Goal: Task Accomplishment & Management: Use online tool/utility

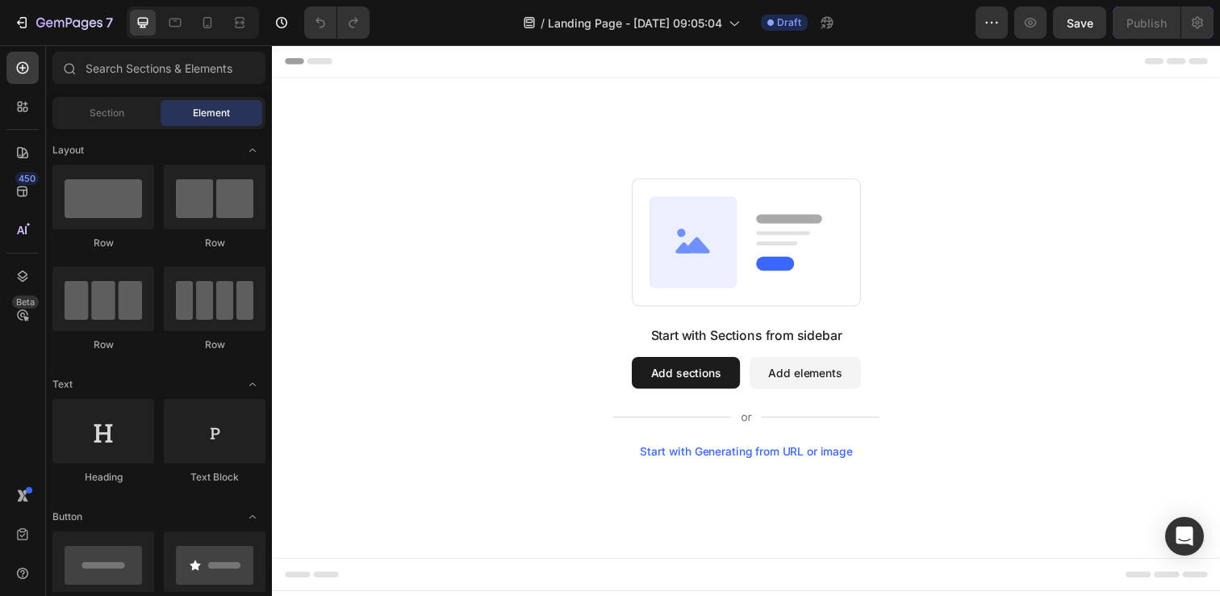
click at [682, 382] on button "Add sections" at bounding box center [694, 379] width 111 height 32
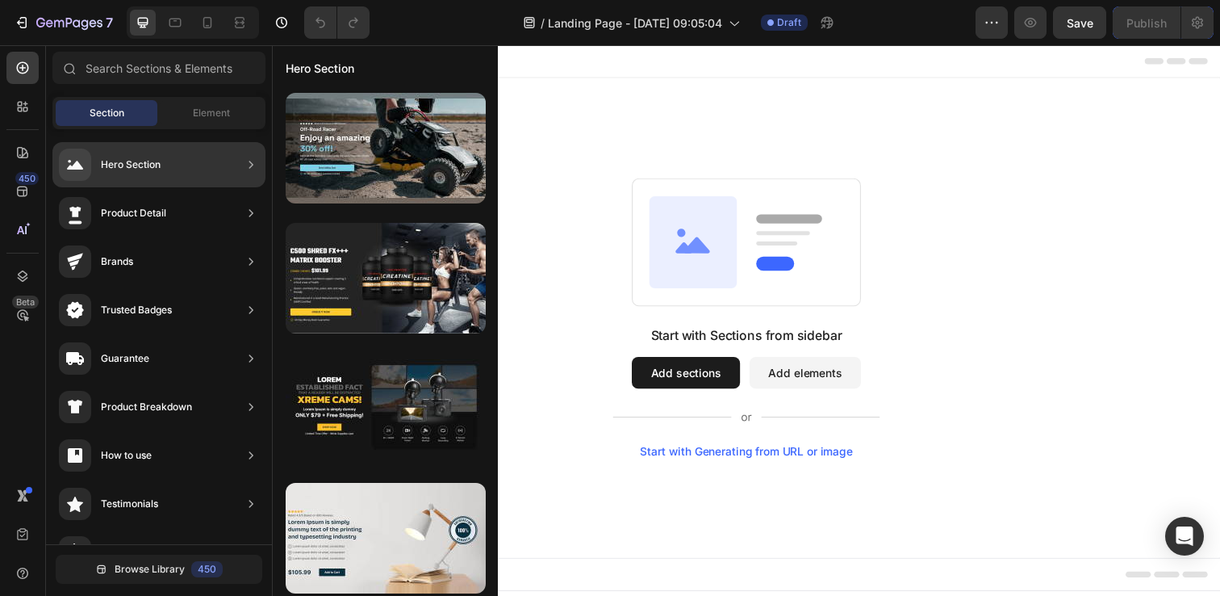
click at [198, 157] on div "Hero Section" at bounding box center [158, 164] width 213 height 45
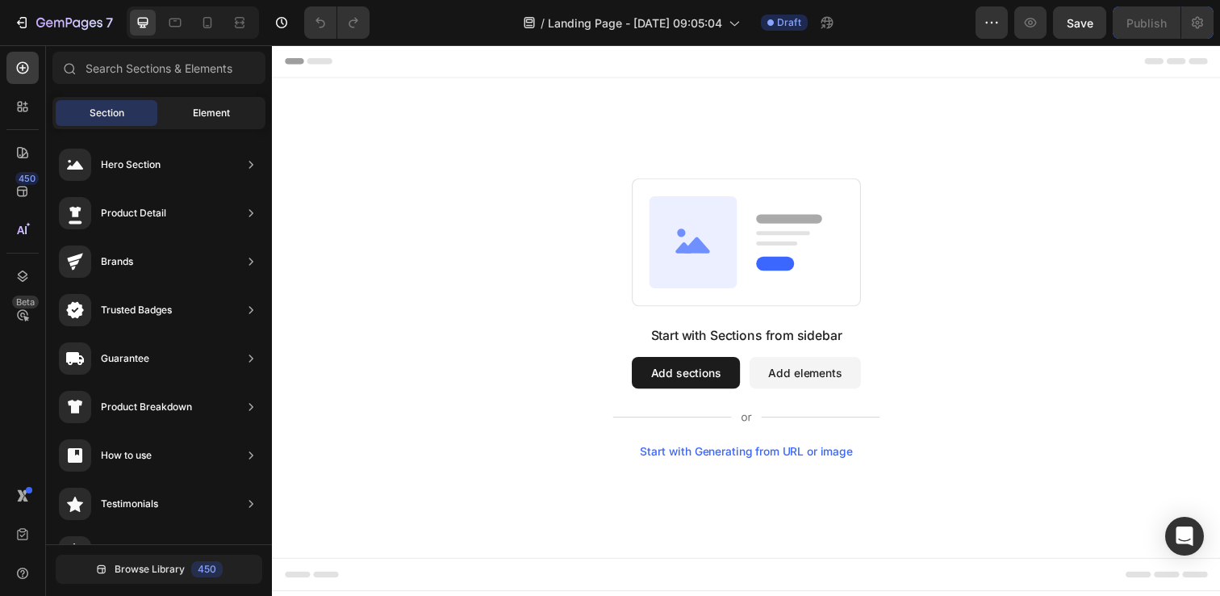
click at [196, 115] on span "Element" at bounding box center [211, 113] width 37 height 15
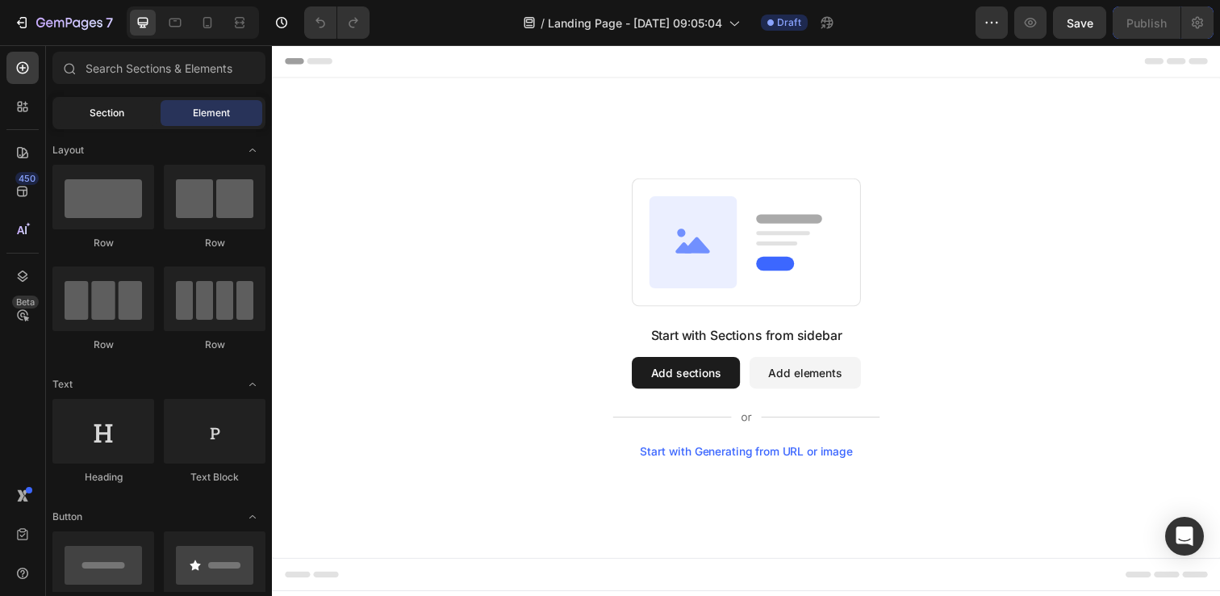
click at [116, 116] on span "Section" at bounding box center [107, 113] width 35 height 15
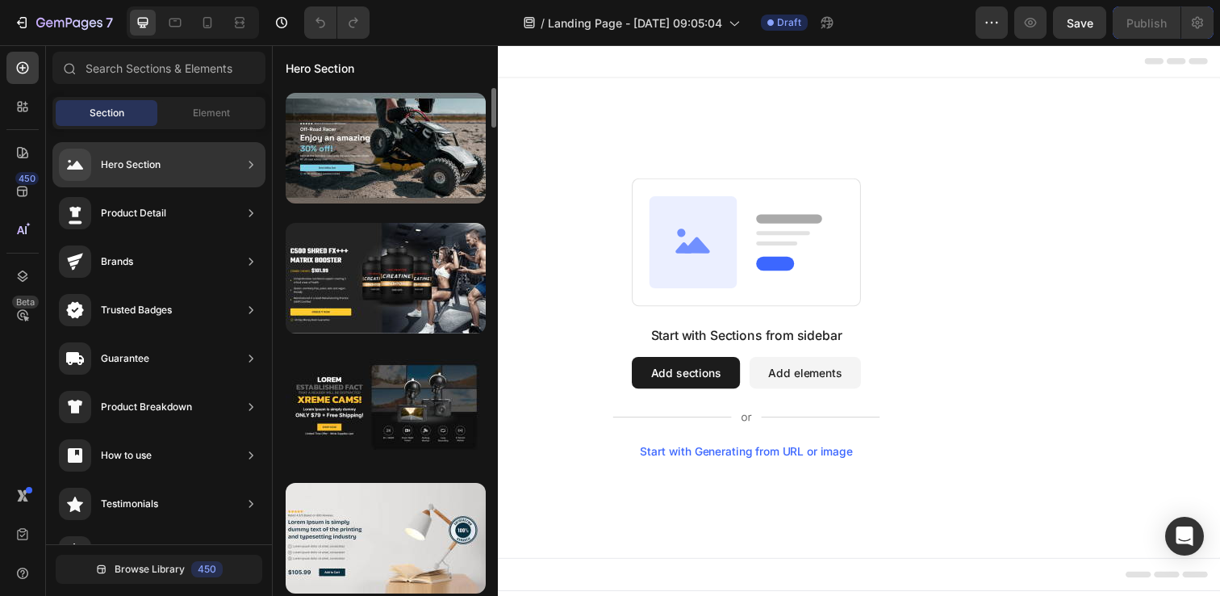
click at [165, 162] on div "Hero Section" at bounding box center [158, 164] width 213 height 45
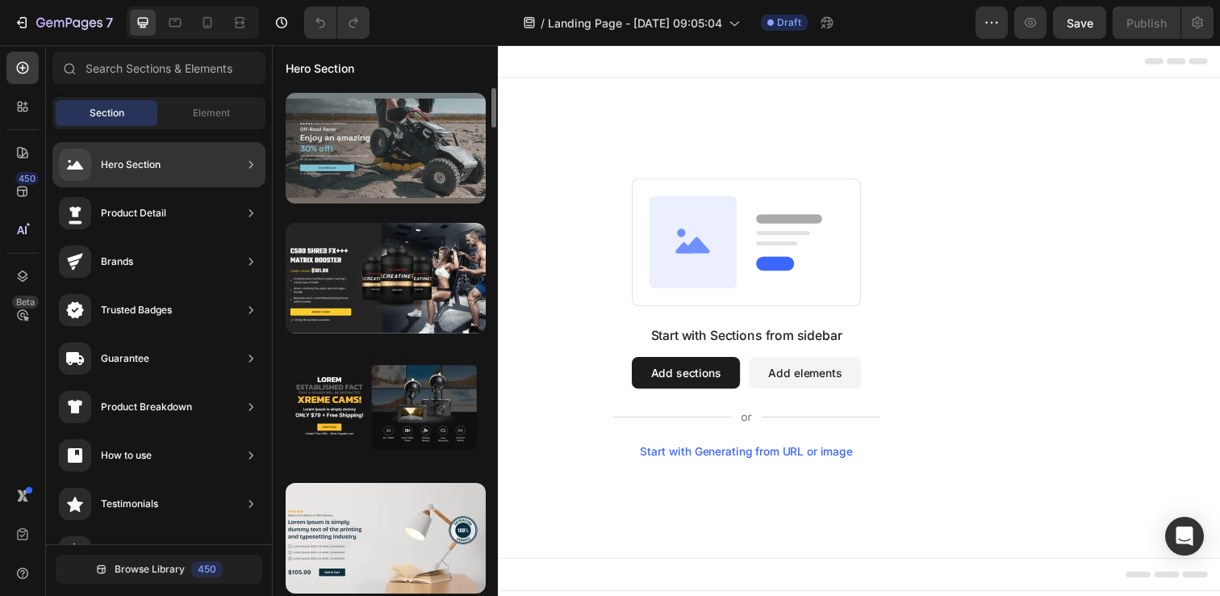
click at [387, 157] on div at bounding box center [386, 148] width 200 height 111
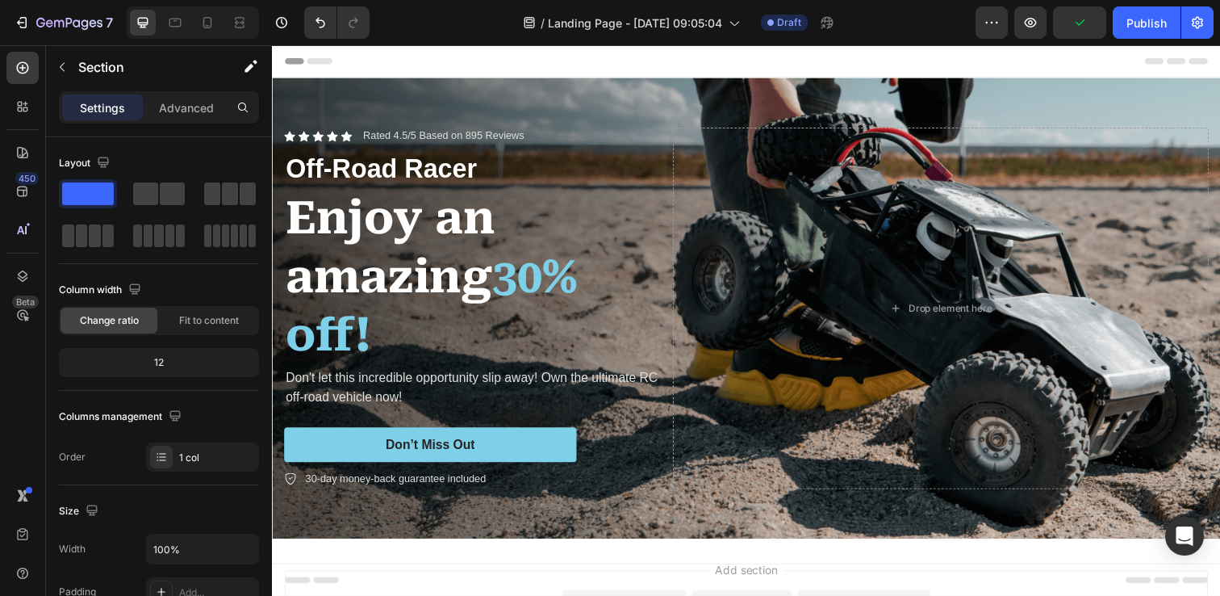
click at [486, 61] on div "Header" at bounding box center [756, 61] width 943 height 32
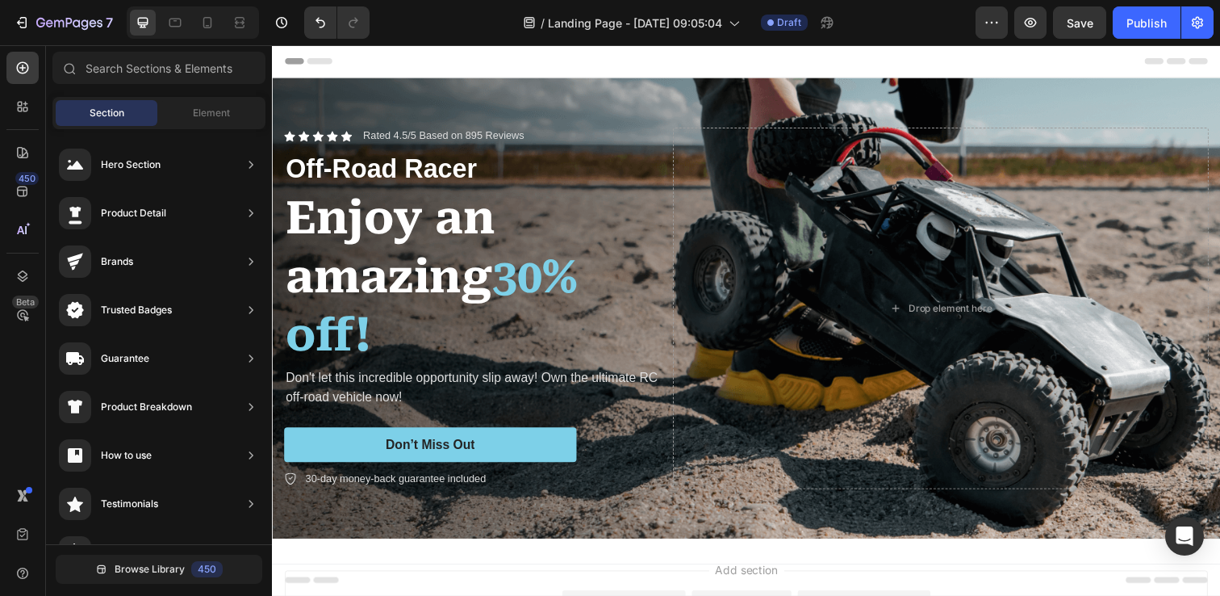
click at [326, 61] on span "Header" at bounding box center [321, 61] width 36 height 16
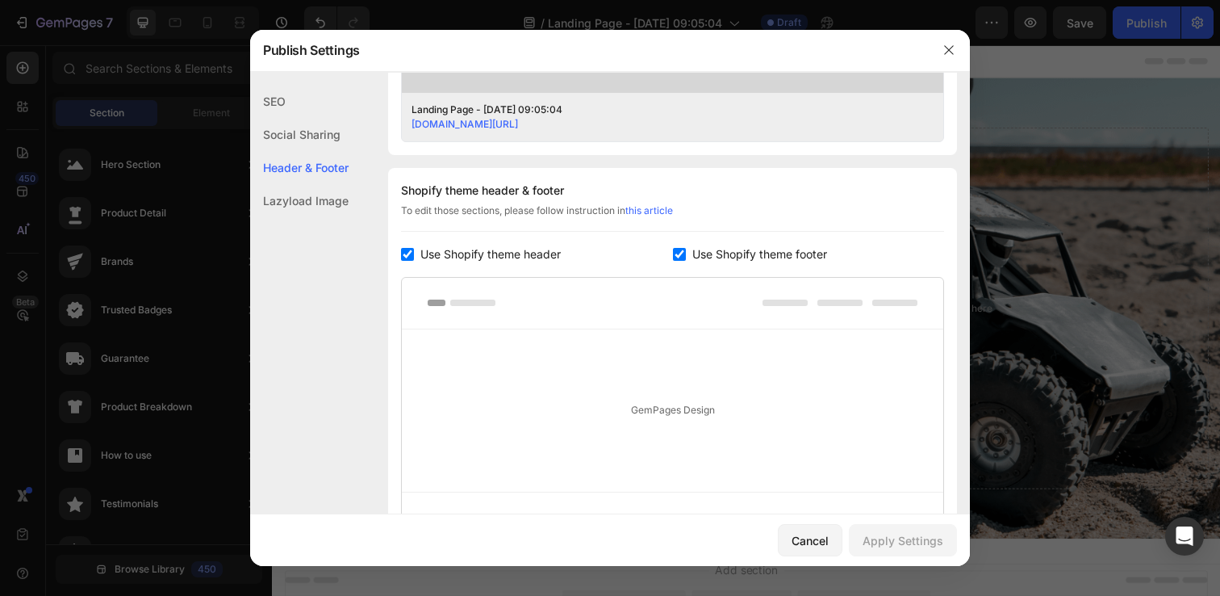
scroll to position [756, 0]
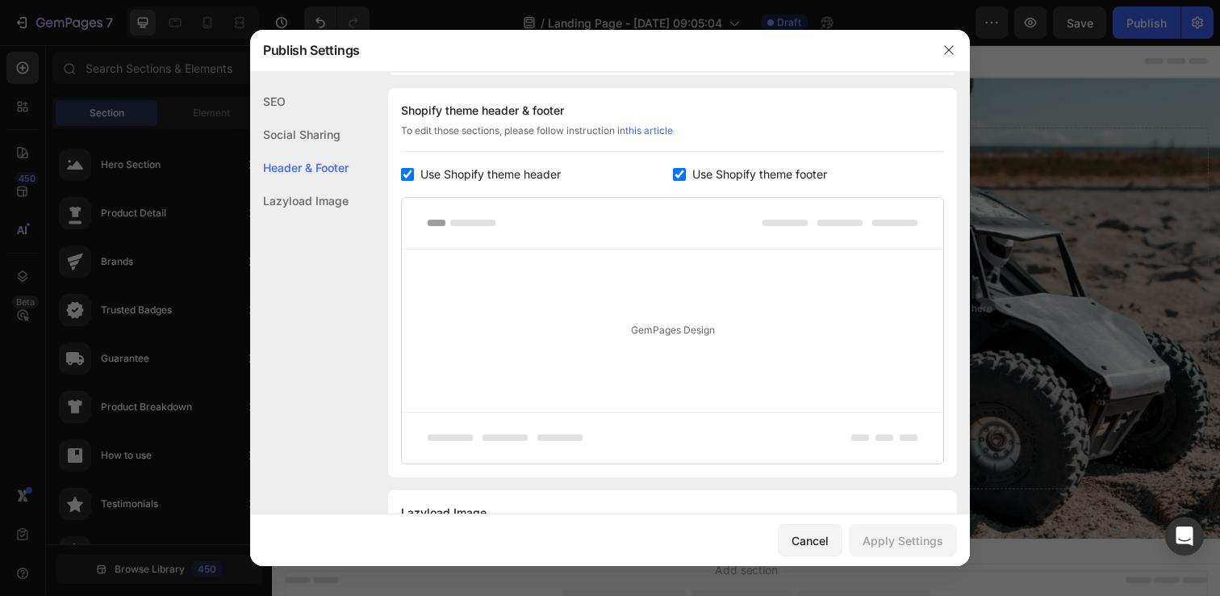
click at [287, 102] on div "SEO" at bounding box center [299, 101] width 98 height 33
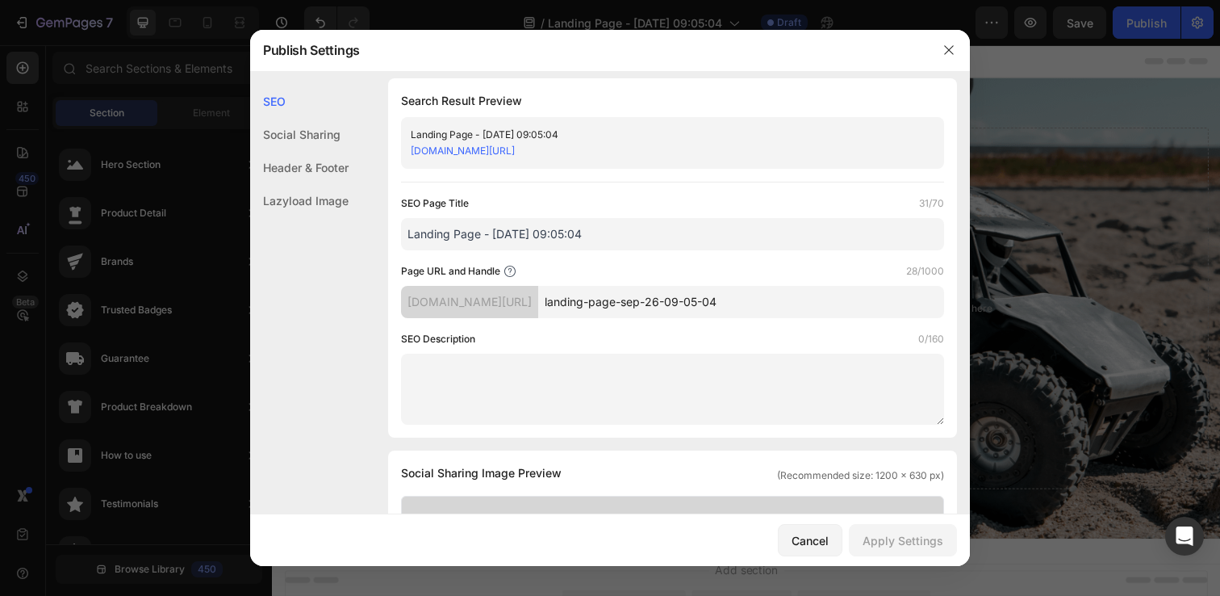
scroll to position [0, 0]
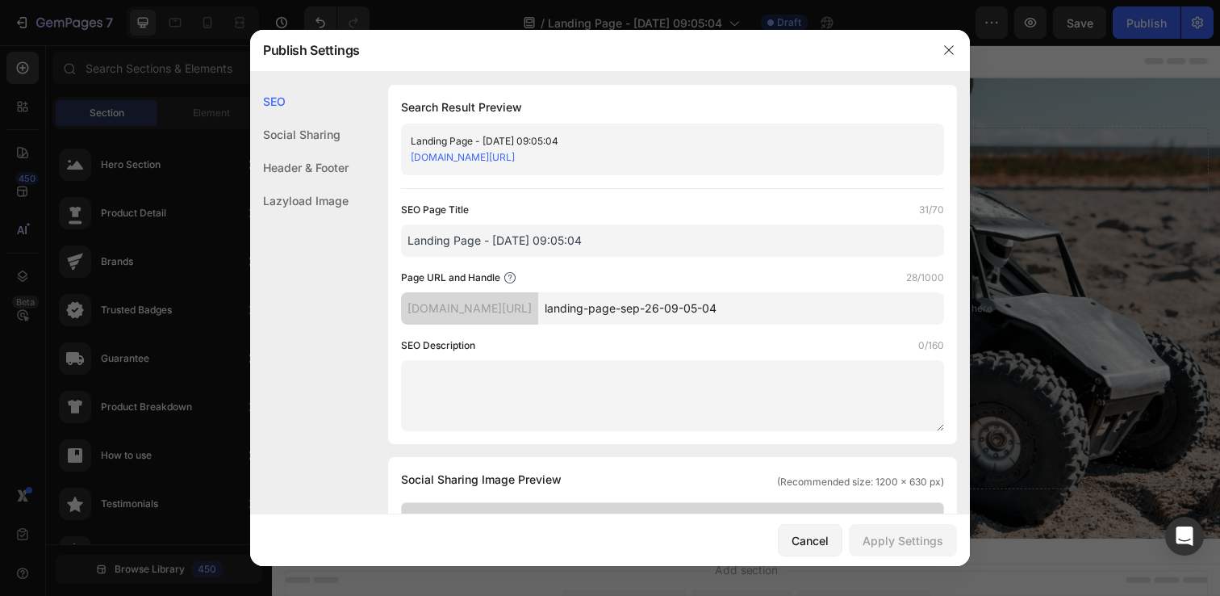
drag, startPoint x: 593, startPoint y: 237, endPoint x: 389, endPoint y: 240, distance: 204.2
click at [389, 240] on div "Search Result Preview Landing Page - Sep 26, 09:05:04 0u1vje-2s.myshopify.com/p…" at bounding box center [672, 264] width 569 height 359
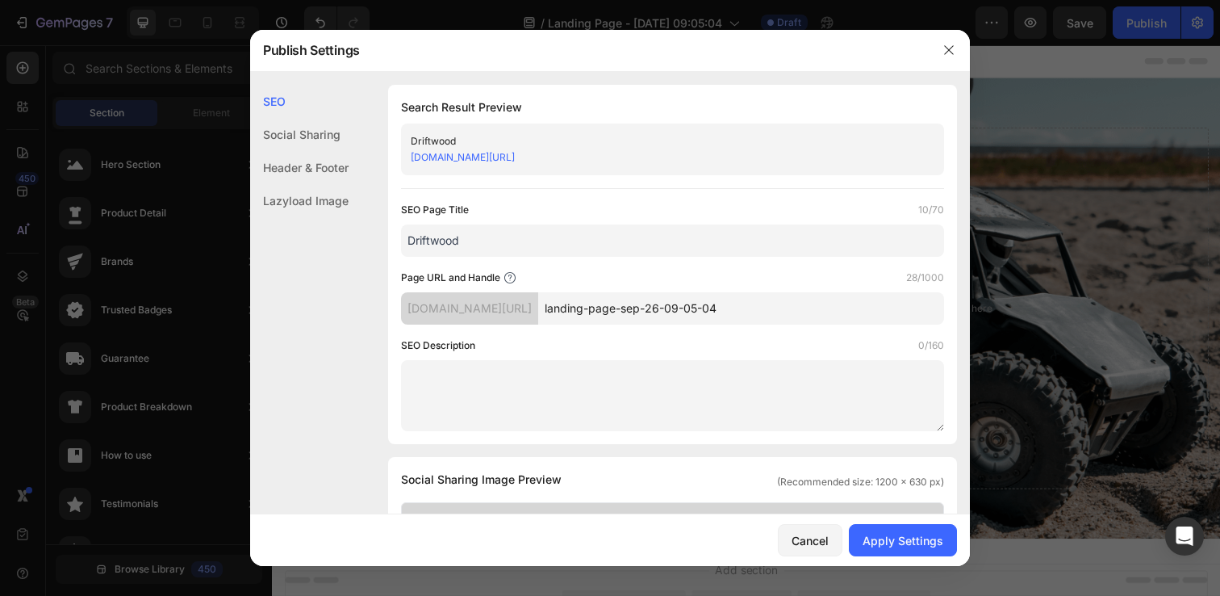
paste input "Men's Performance Short Sleeve Western Pearl Snap - Athletic Fit"
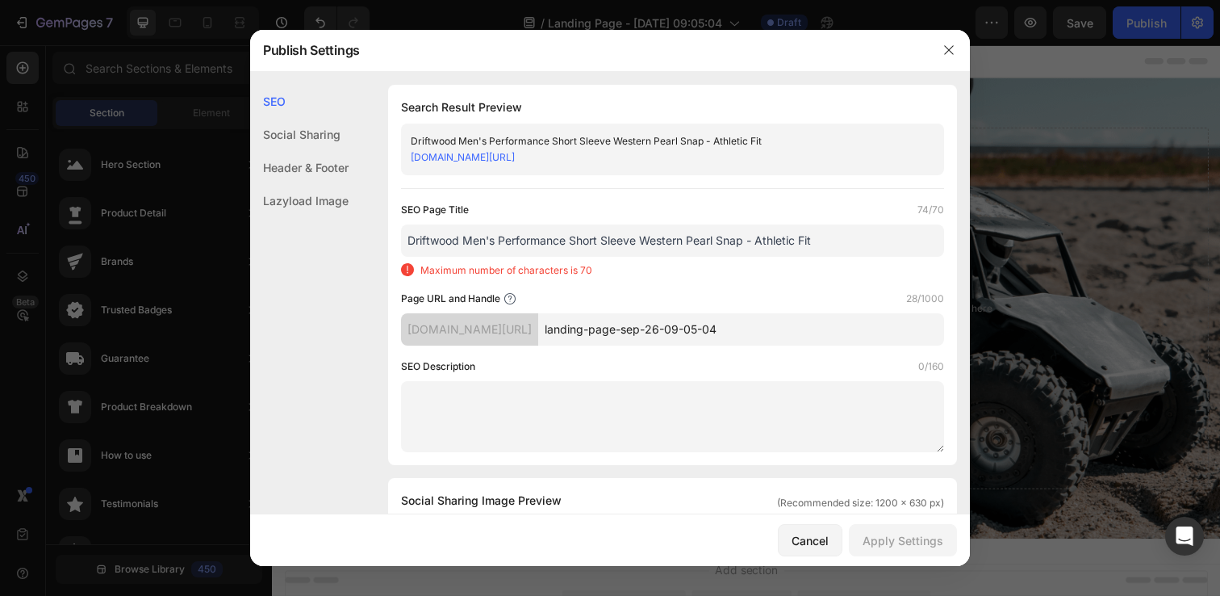
drag, startPoint x: 686, startPoint y: 242, endPoint x: 645, endPoint y: 242, distance: 41.2
click at [645, 242] on input "Driftwood Men's Performance Short Sleeve Western Pearl Snap - Athletic Fit" at bounding box center [672, 240] width 543 height 32
click at [545, 242] on input "Driftwood Men's Performance Short Sleeve Western Pearl Snap - Athletic Fit" at bounding box center [672, 240] width 543 height 32
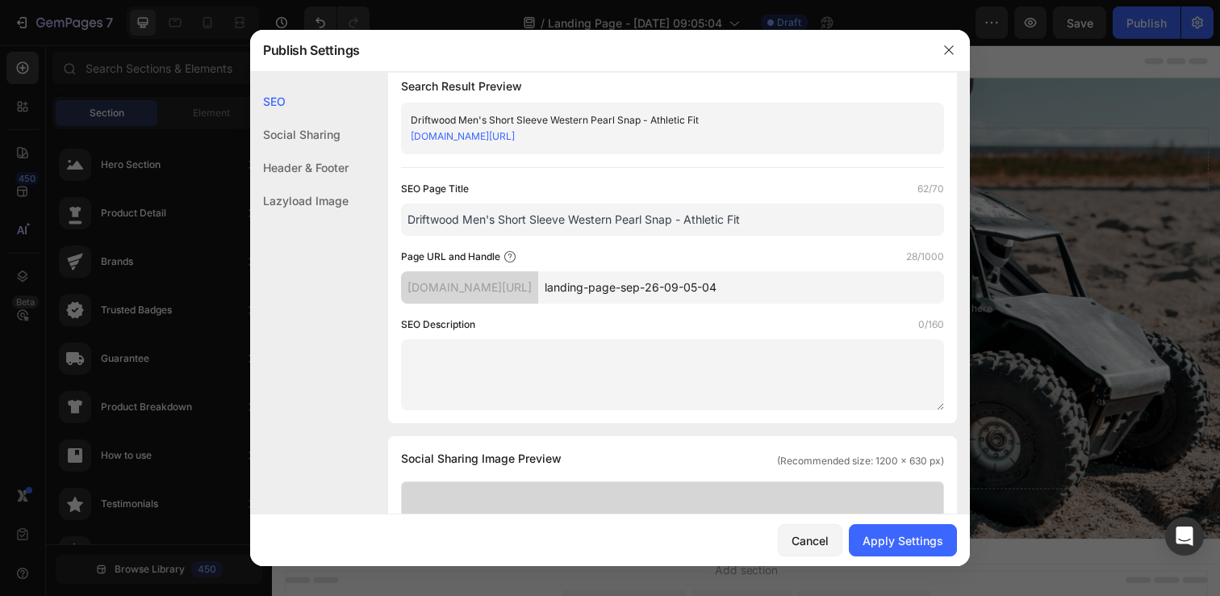
scroll to position [31, 0]
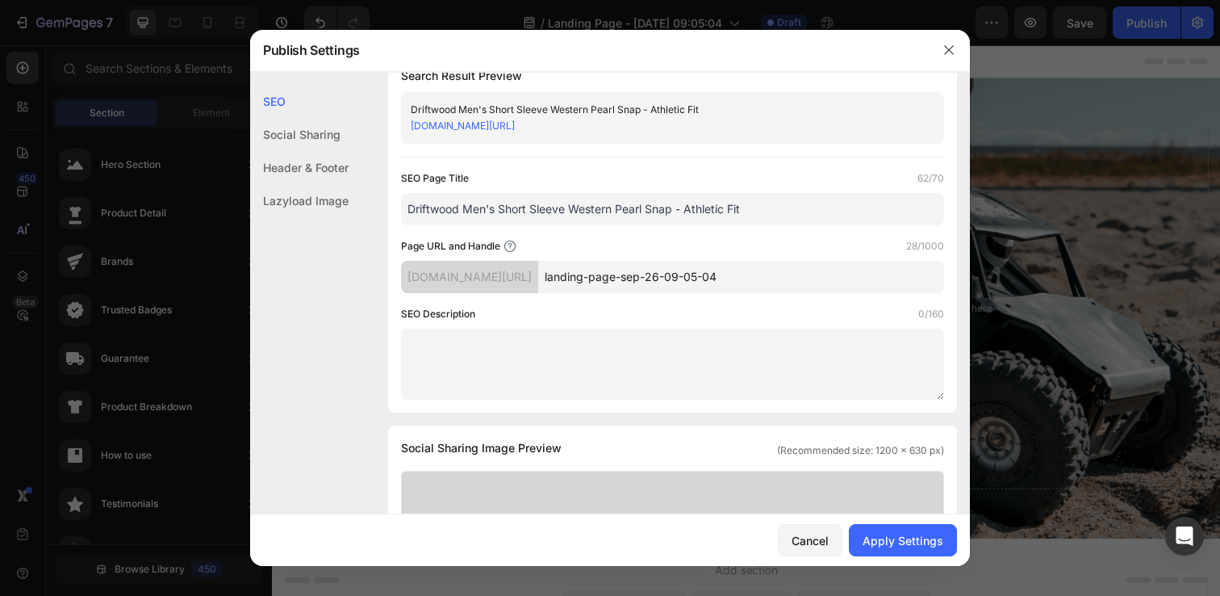
type input "Driftwood Men's Short Sleeve Western Pearl Snap - Athletic Fit"
click at [650, 351] on textarea at bounding box center [672, 363] width 543 height 71
paste textarea "Men's Performance Short Sleeve Western Pearl Snap - Athletic Fit"
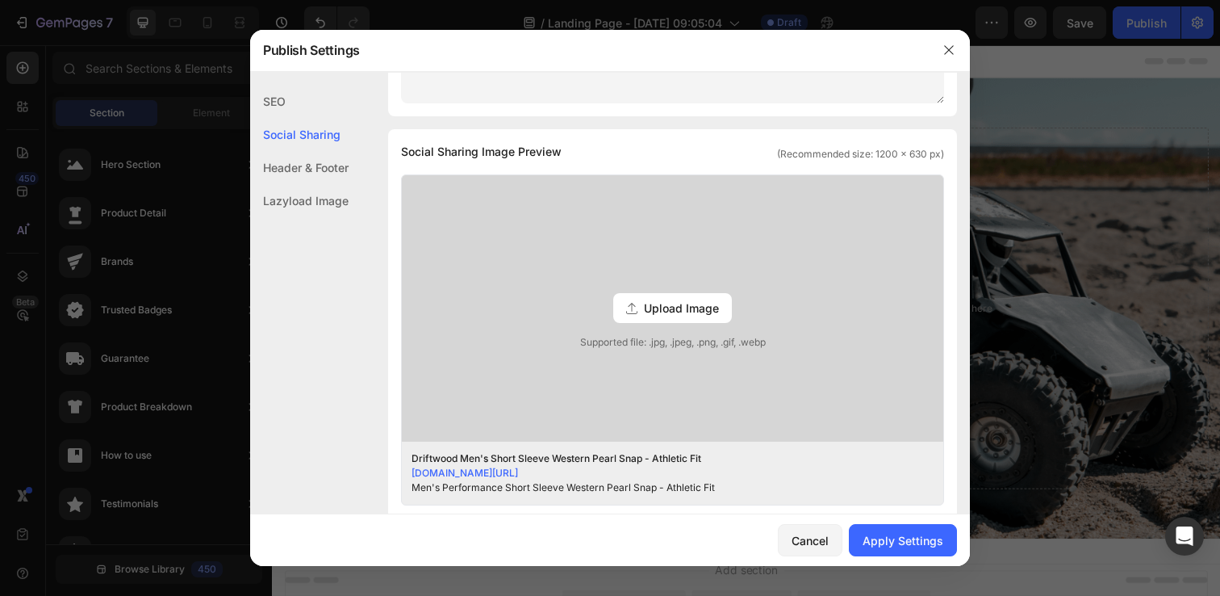
scroll to position [346, 0]
type textarea "Men's Performance Short Sleeve Western Pearl Snap - Athletic Fit"
click at [662, 305] on span "Upload Image" at bounding box center [681, 305] width 75 height 17
click at [0, 0] on input "Upload Image Supported file: .jpg, .jpeg, .png, .gif, .webp" at bounding box center [0, 0] width 0 height 0
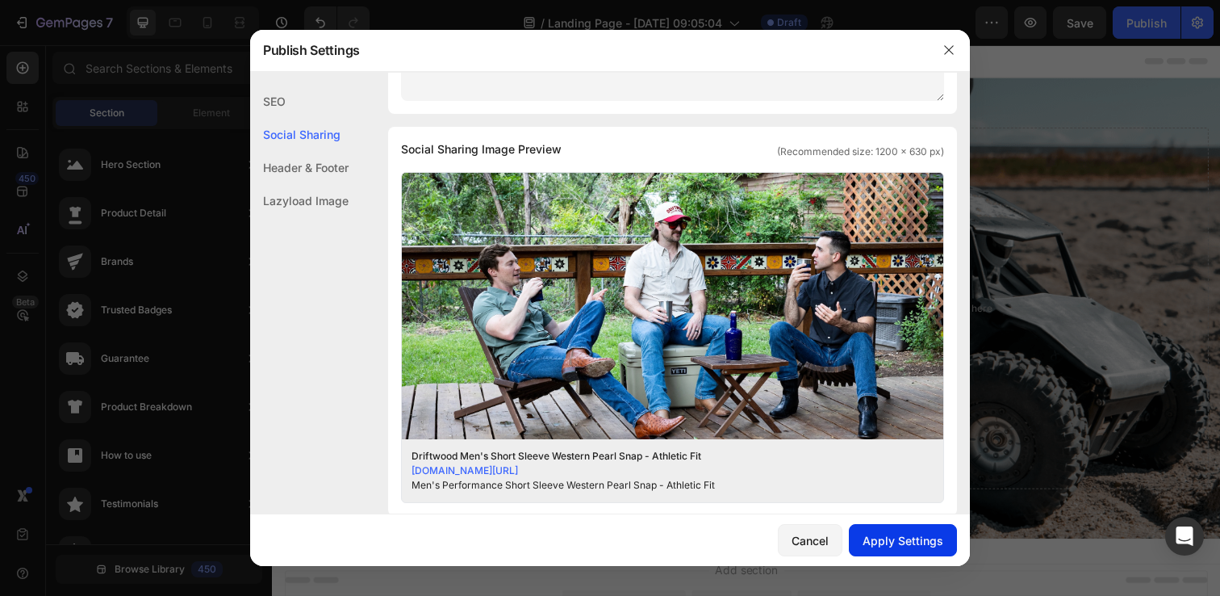
click at [913, 534] on div "Apply Settings" at bounding box center [903, 540] width 81 height 17
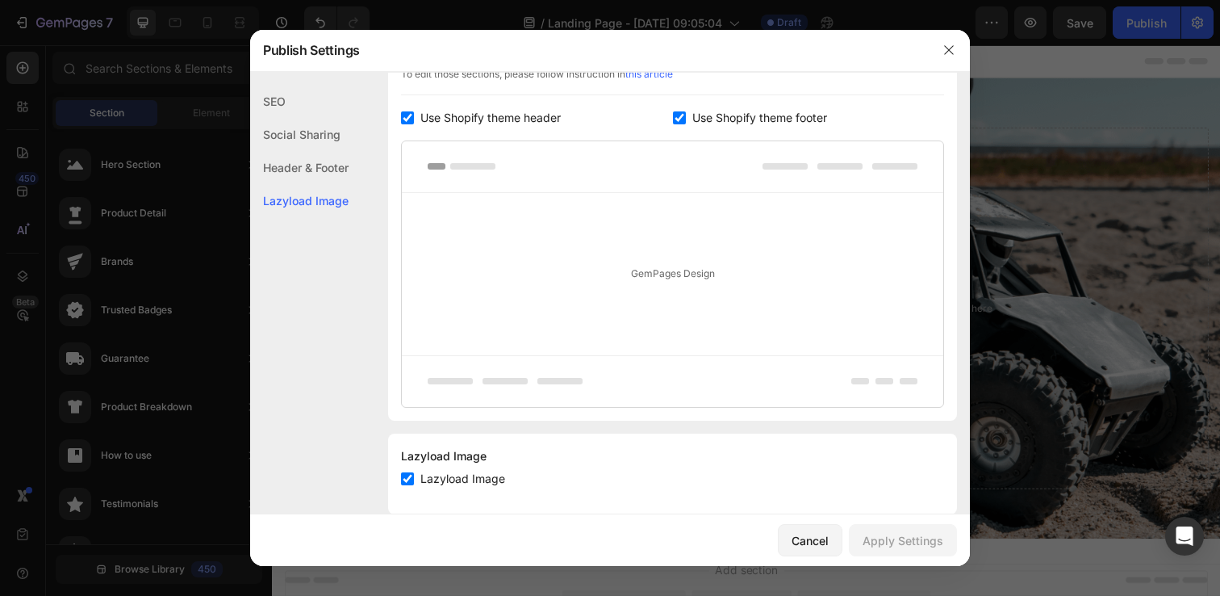
scroll to position [845, 0]
click at [404, 119] on input "checkbox" at bounding box center [407, 116] width 13 height 13
checkbox input "false"
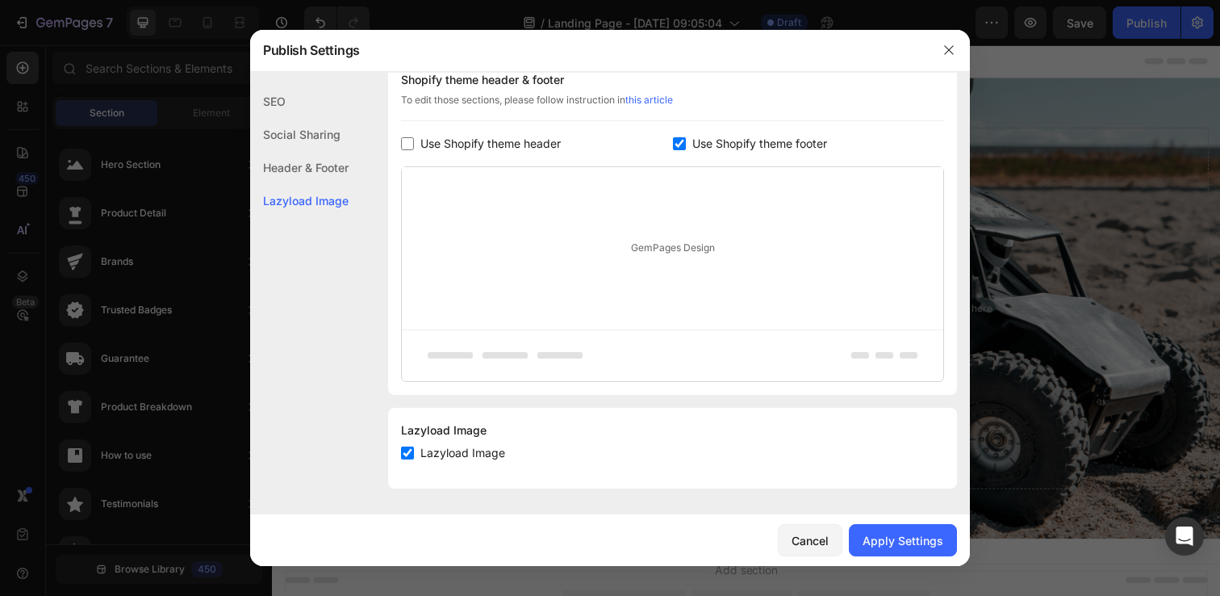
scroll to position [818, 0]
click at [677, 145] on input "checkbox" at bounding box center [679, 143] width 13 height 13
checkbox input "false"
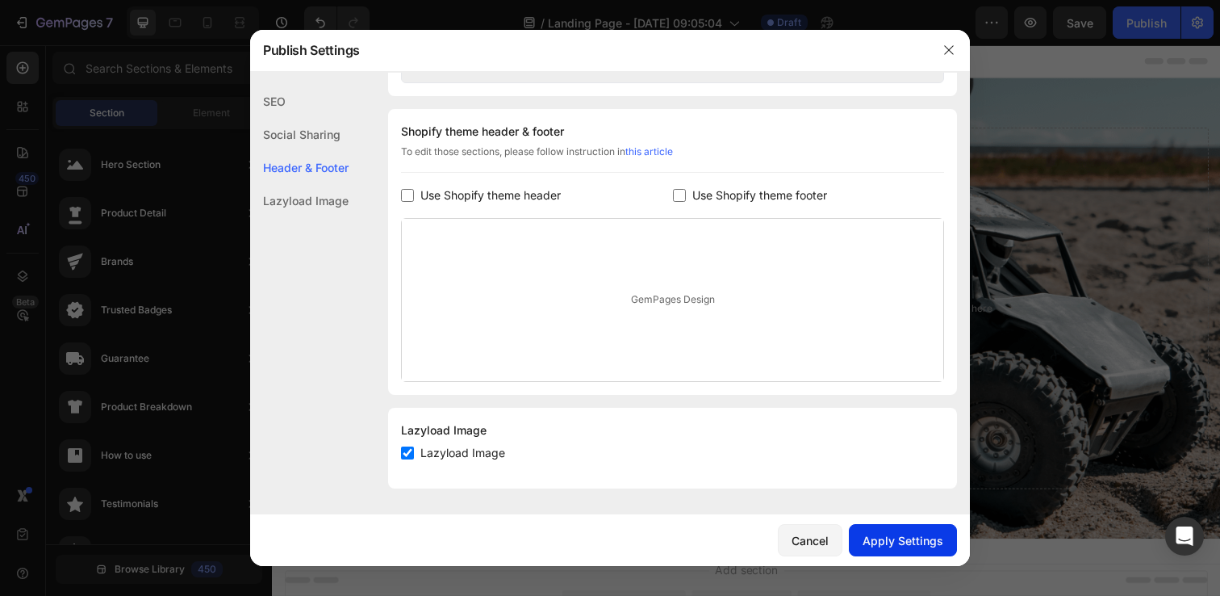
click at [901, 542] on div "Apply Settings" at bounding box center [903, 540] width 81 height 17
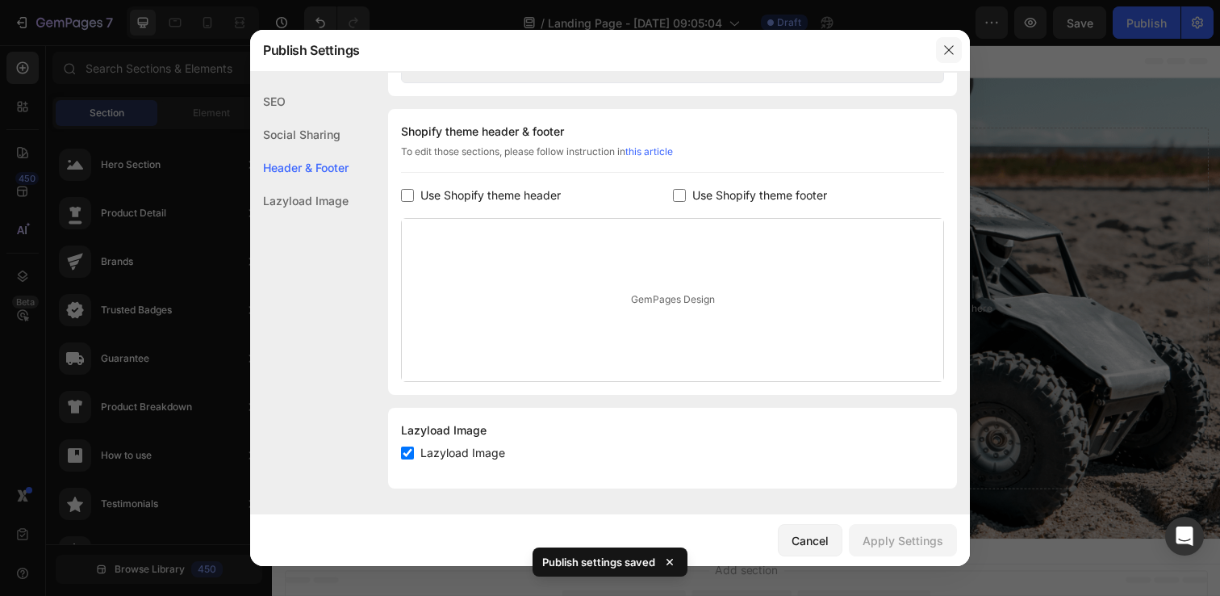
click at [948, 53] on icon "button" at bounding box center [949, 50] width 13 height 13
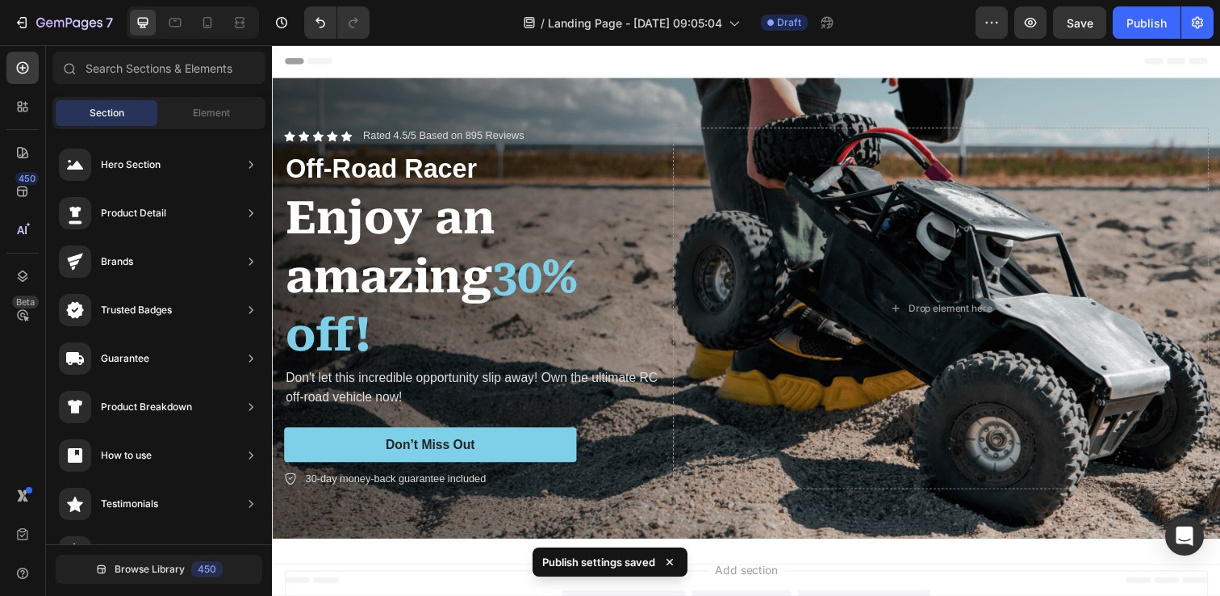
click at [289, 59] on icon at bounding box center [290, 61] width 5 height 5
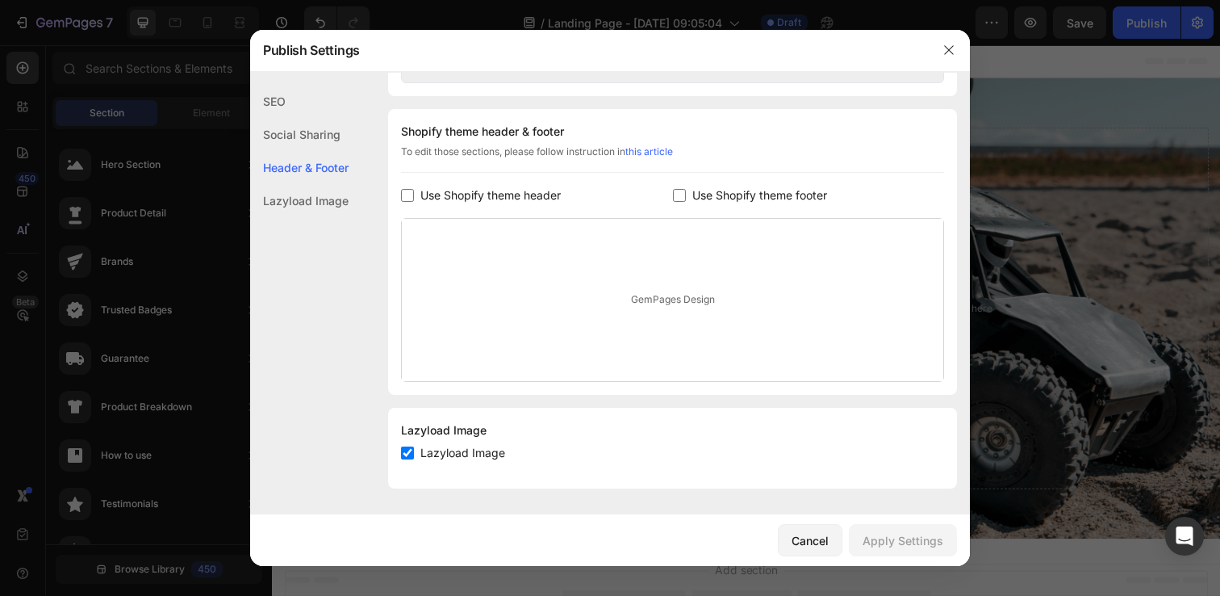
click at [653, 292] on div "GemPages Design" at bounding box center [673, 300] width 542 height 162
click at [653, 303] on div "GemPages Design" at bounding box center [673, 300] width 542 height 162
click at [652, 153] on link "this article" at bounding box center [649, 151] width 48 height 12
click at [813, 544] on div "Cancel" at bounding box center [810, 540] width 37 height 17
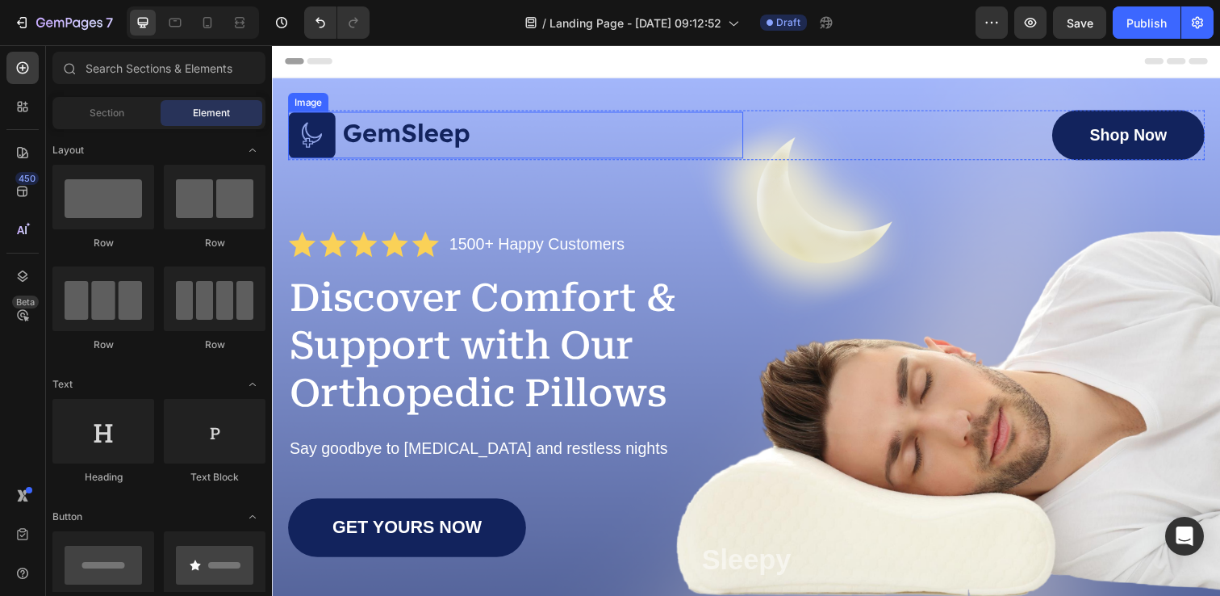
click at [320, 136] on img at bounding box center [381, 137] width 186 height 48
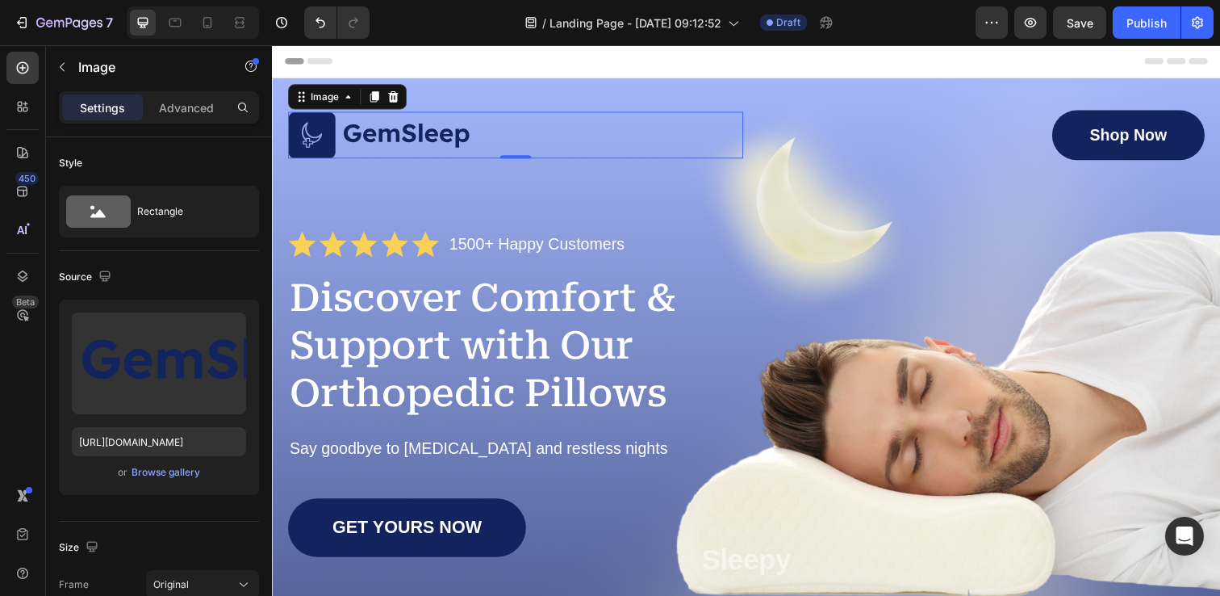
click at [425, 140] on img at bounding box center [381, 137] width 186 height 48
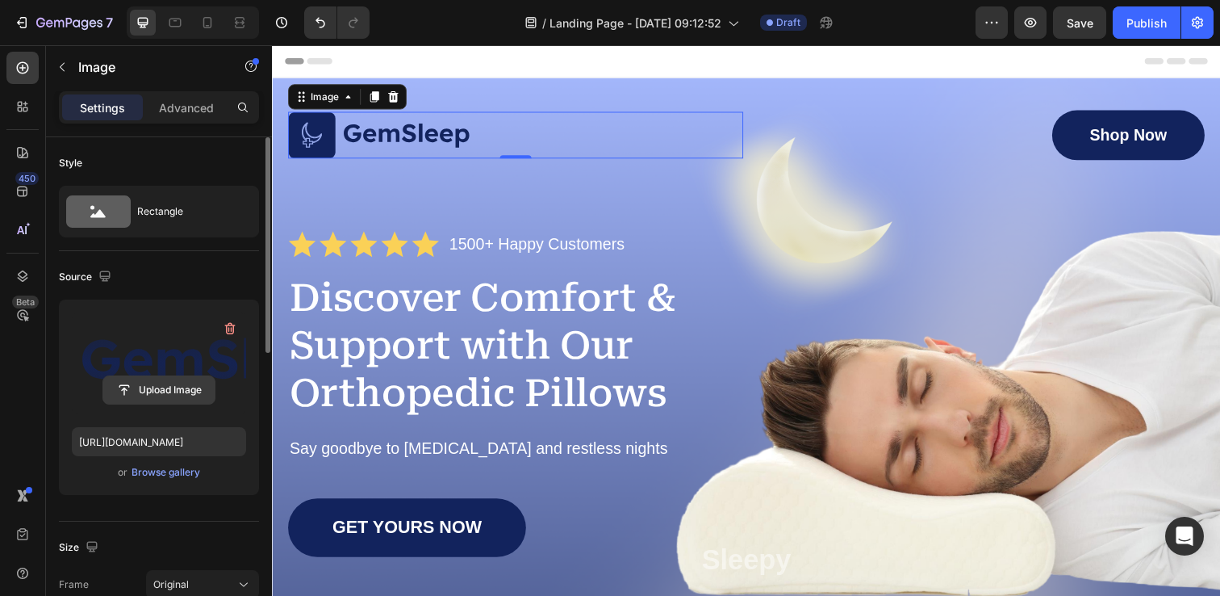
click at [166, 394] on input "file" at bounding box center [158, 389] width 111 height 27
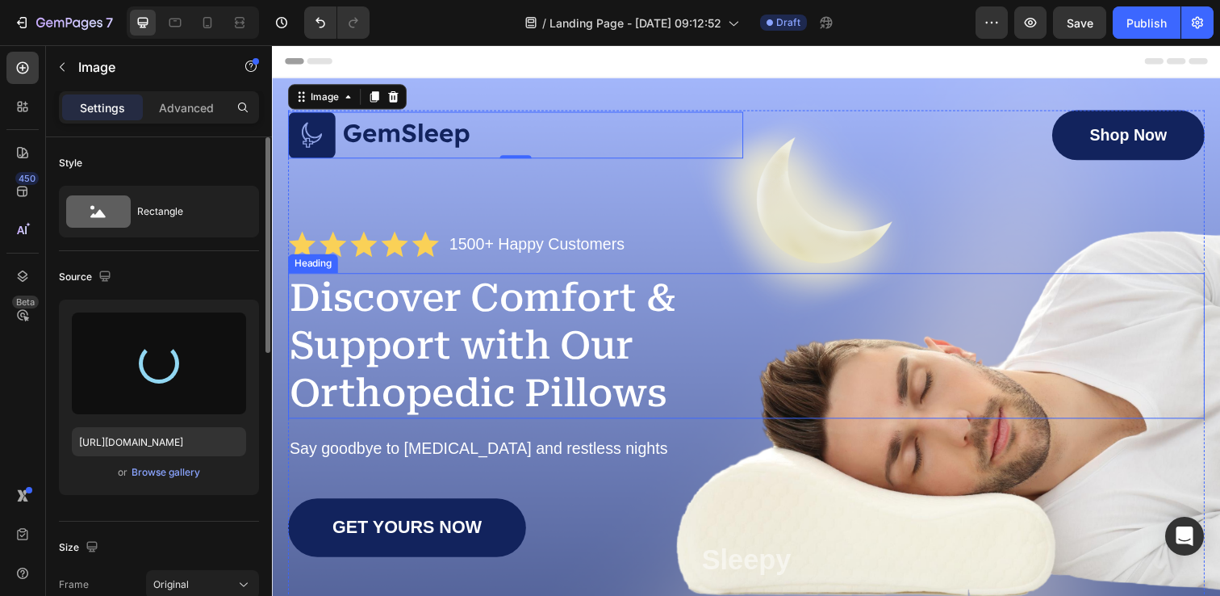
type input "[URL][DOMAIN_NAME]"
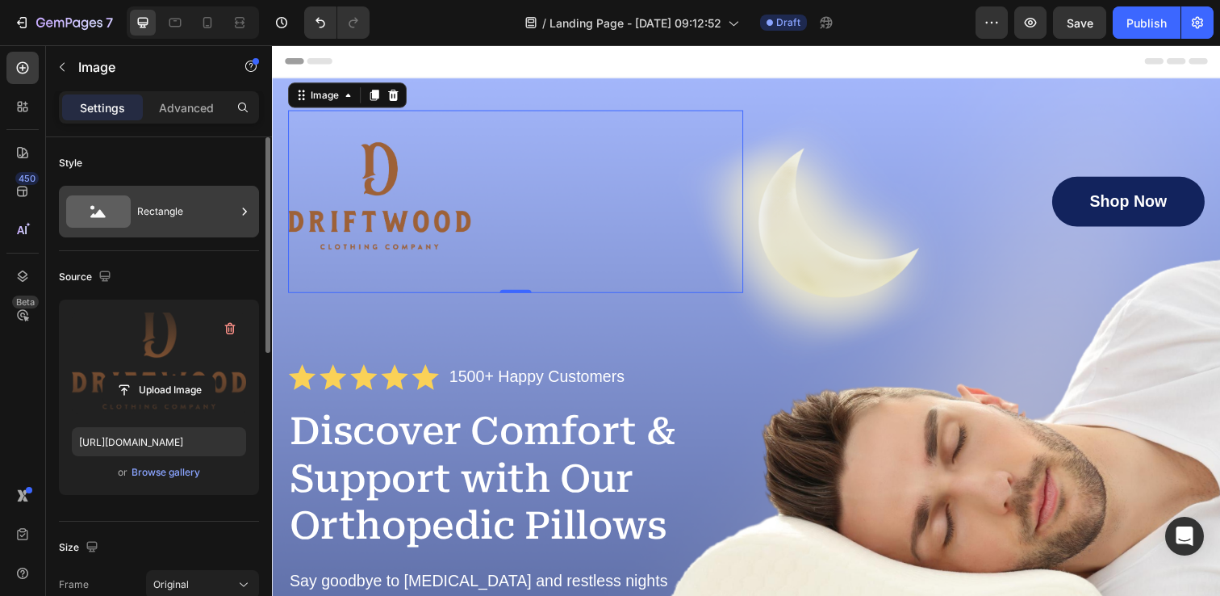
click at [166, 207] on div "Rectangle" at bounding box center [186, 211] width 98 height 37
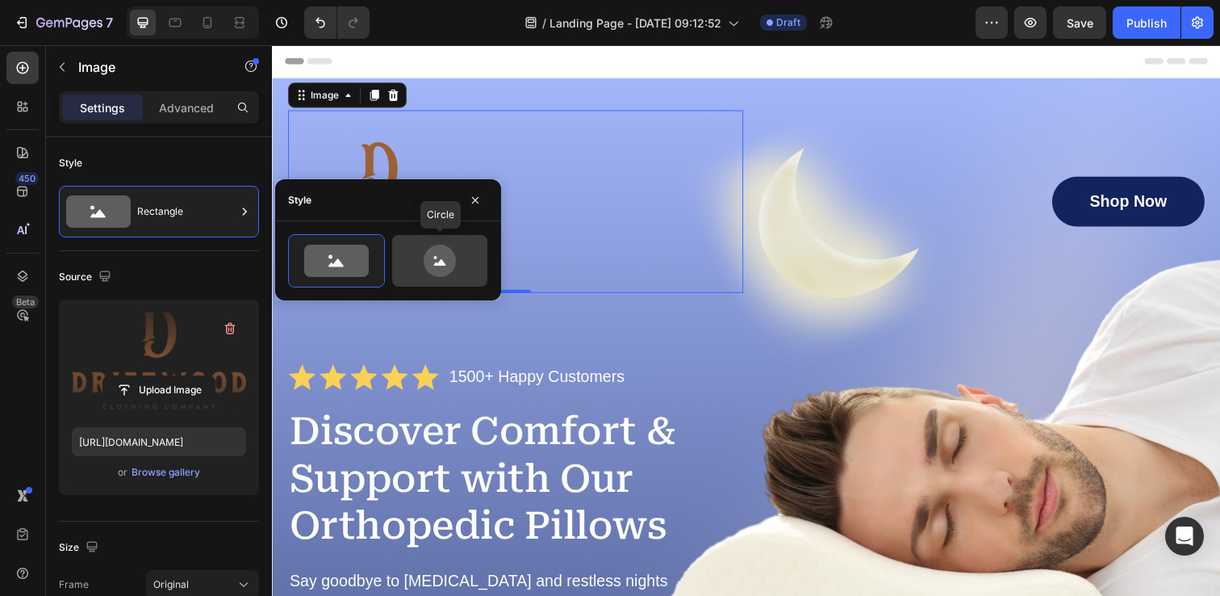
click at [455, 259] on icon at bounding box center [440, 261] width 32 height 32
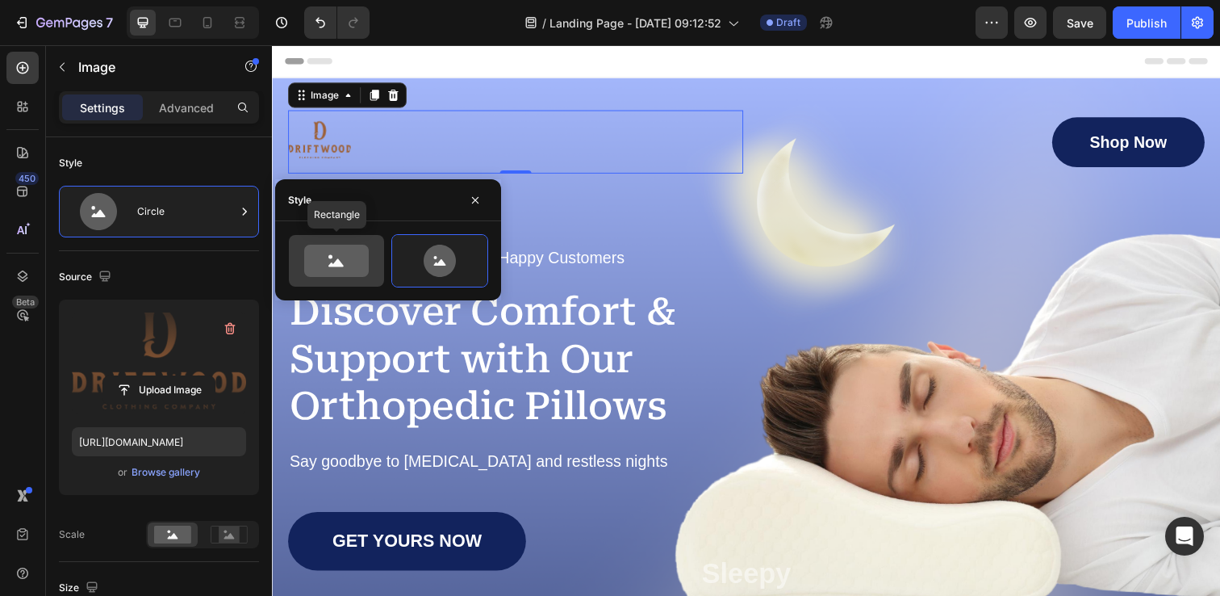
click at [370, 253] on icon at bounding box center [337, 261] width 76 height 32
type input "100"
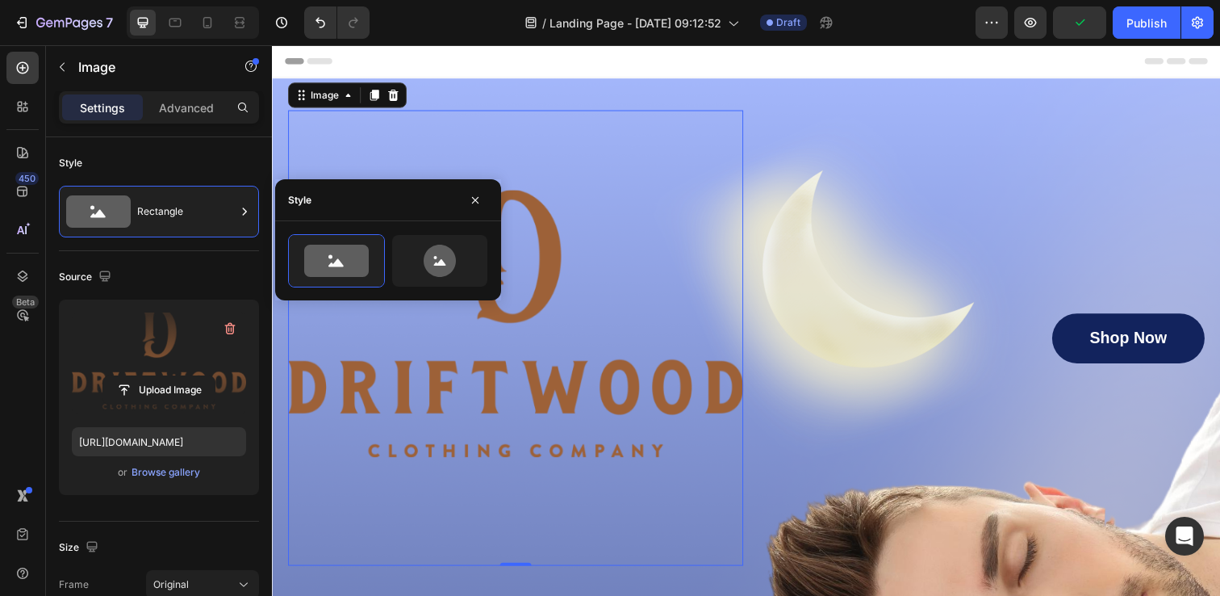
click at [212, 255] on div "Source Upload Image https://cdn.shopify.com/s/files/1/0912/3256/7575/files/gemp…" at bounding box center [159, 386] width 200 height 270
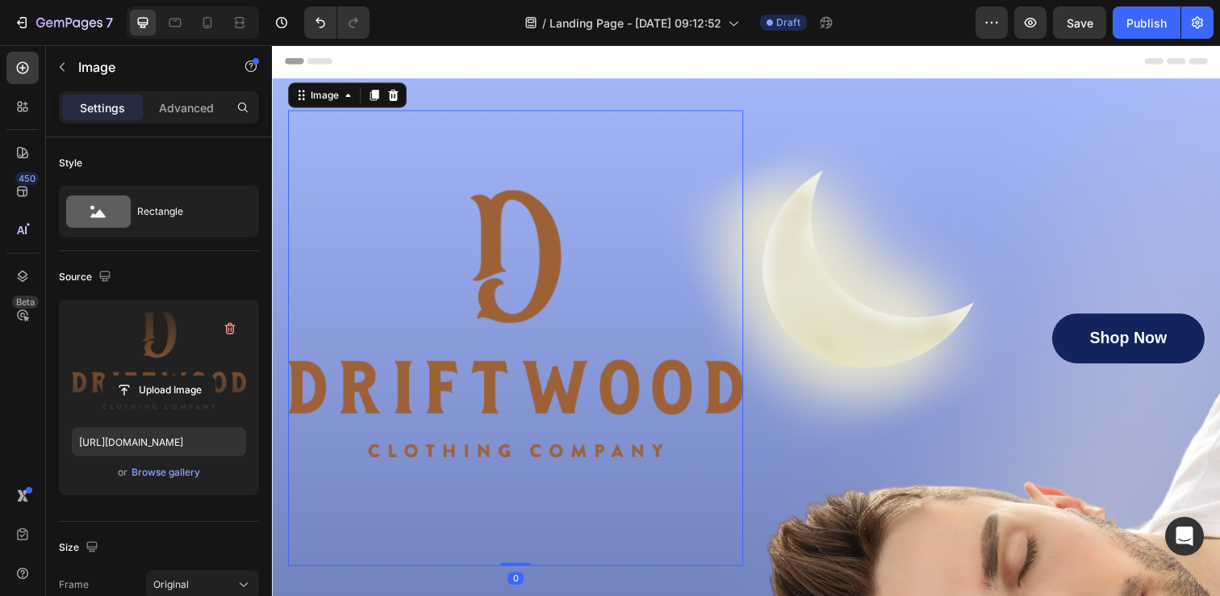
drag, startPoint x: 521, startPoint y: 571, endPoint x: 534, endPoint y: 435, distance: 137.1
click at [534, 435] on div "Image 0" at bounding box center [520, 343] width 465 height 465
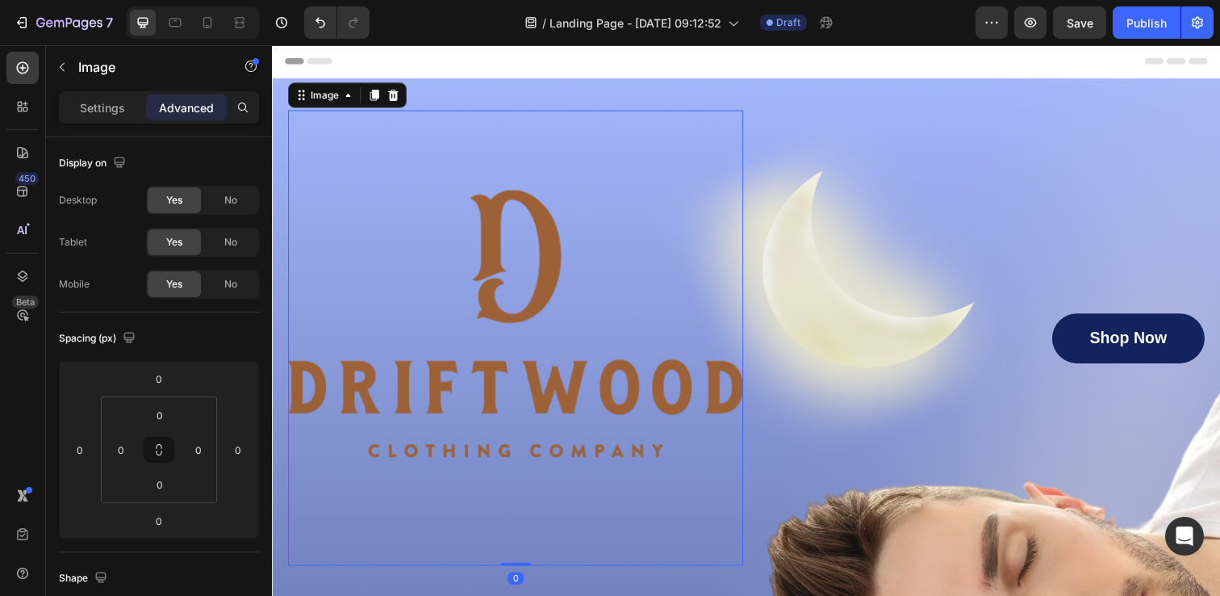
click at [371, 261] on img at bounding box center [520, 343] width 465 height 465
click at [108, 115] on p "Settings" at bounding box center [102, 107] width 45 height 17
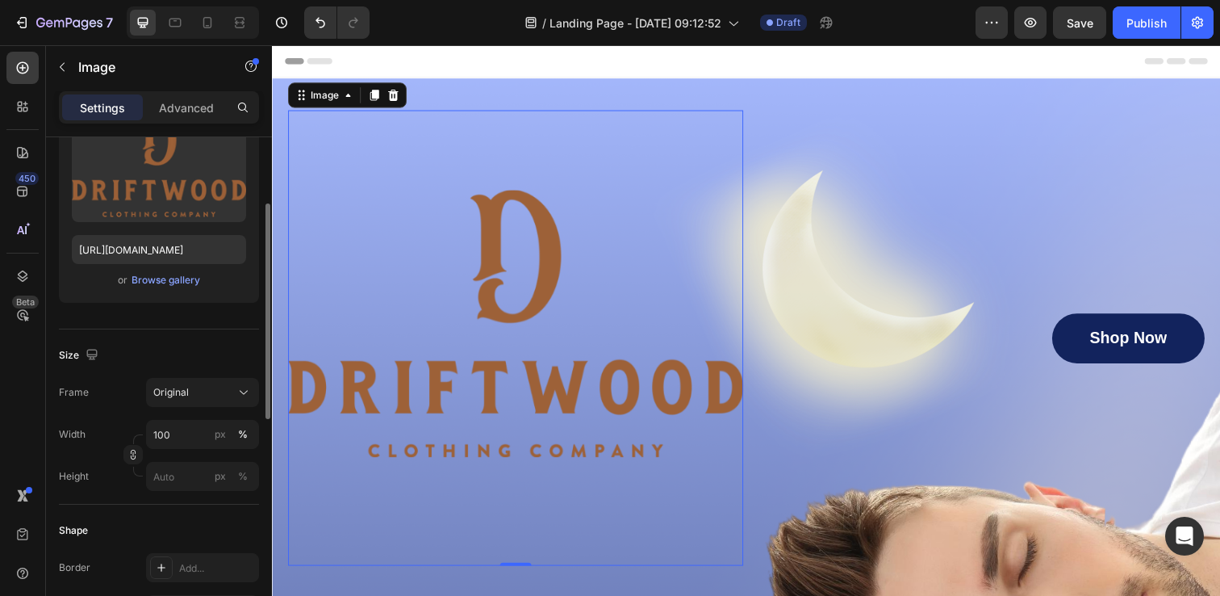
scroll to position [209, 0]
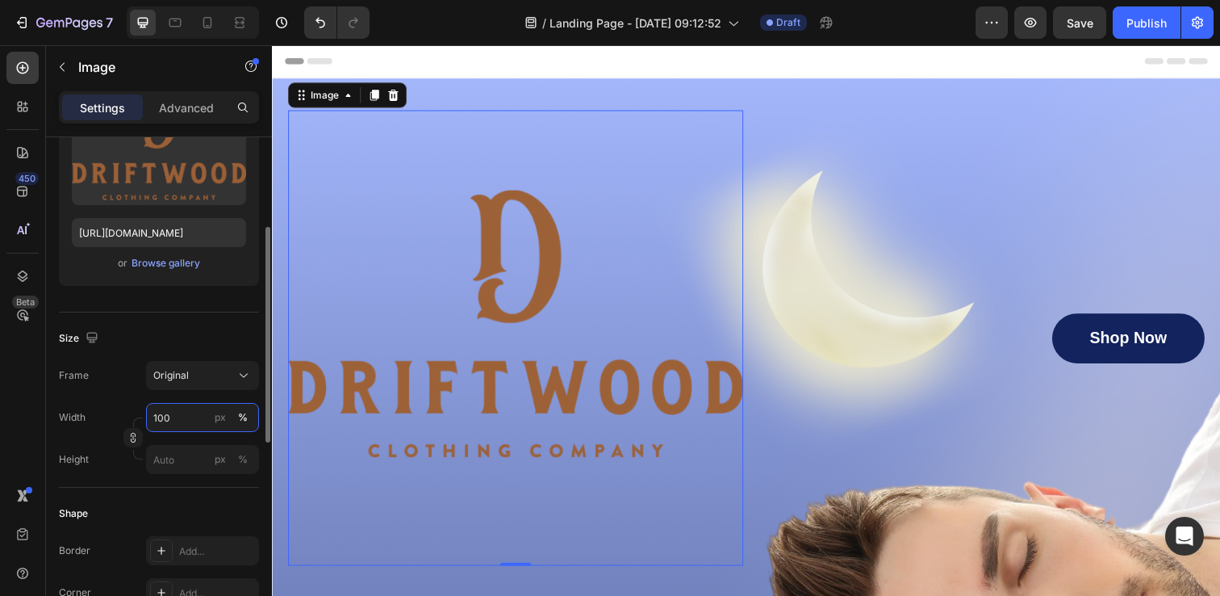
click at [180, 422] on input "100" at bounding box center [202, 417] width 113 height 29
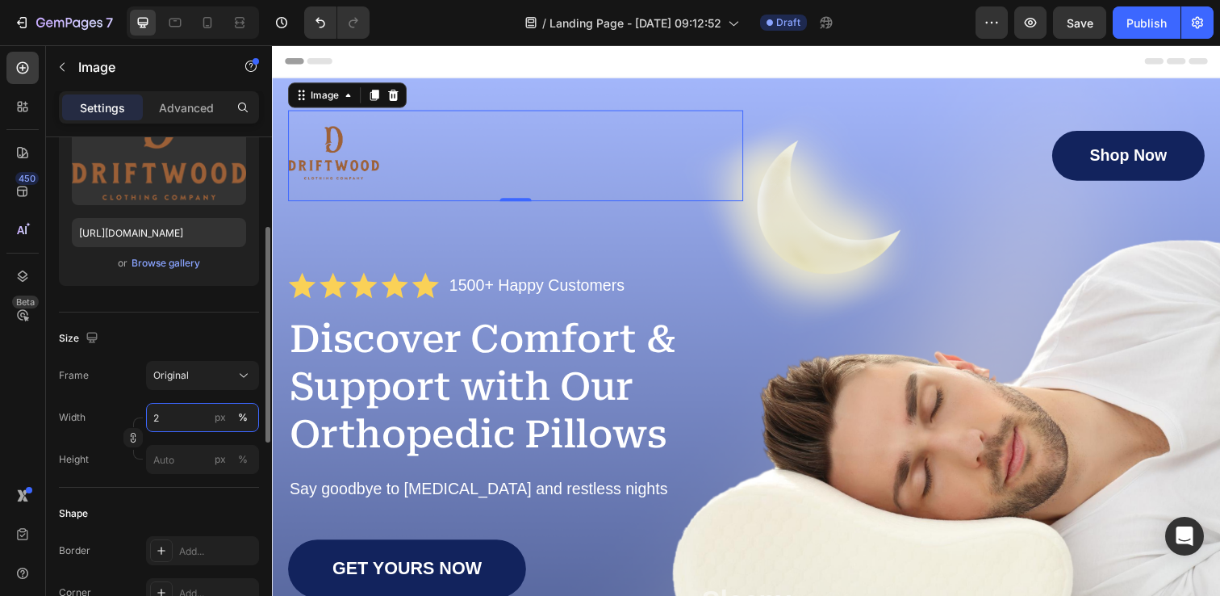
type input "25"
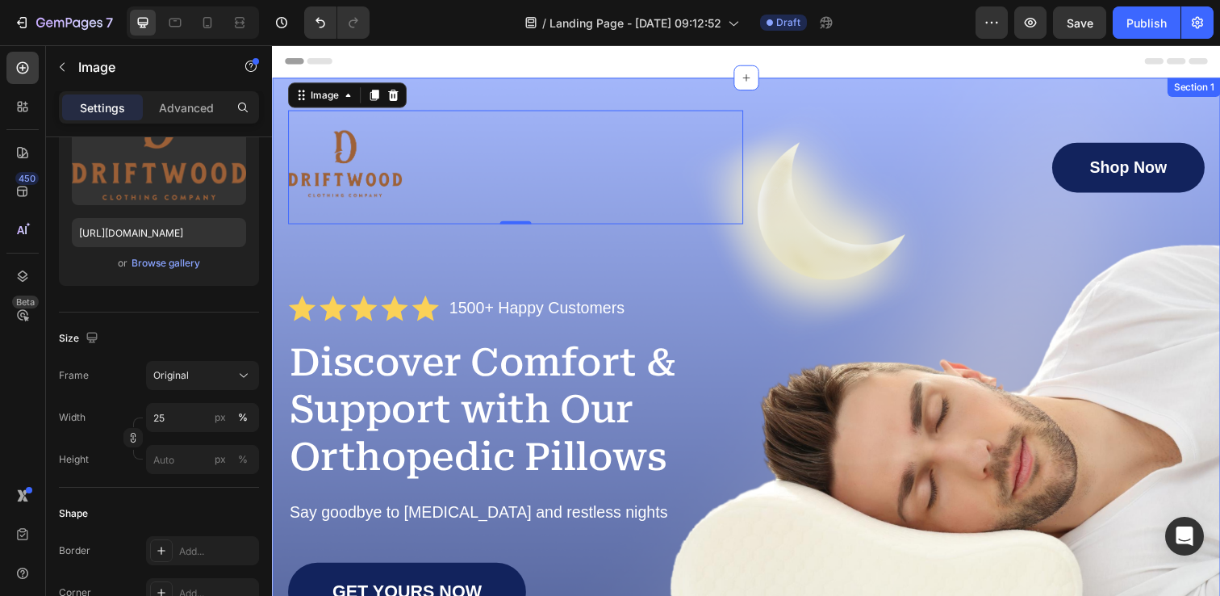
click at [286, 260] on div "Image 0 Shop Now Button Row Icon Icon Icon Icon Icon Icon List 1500+ Happy Cust…" at bounding box center [756, 479] width 968 height 802
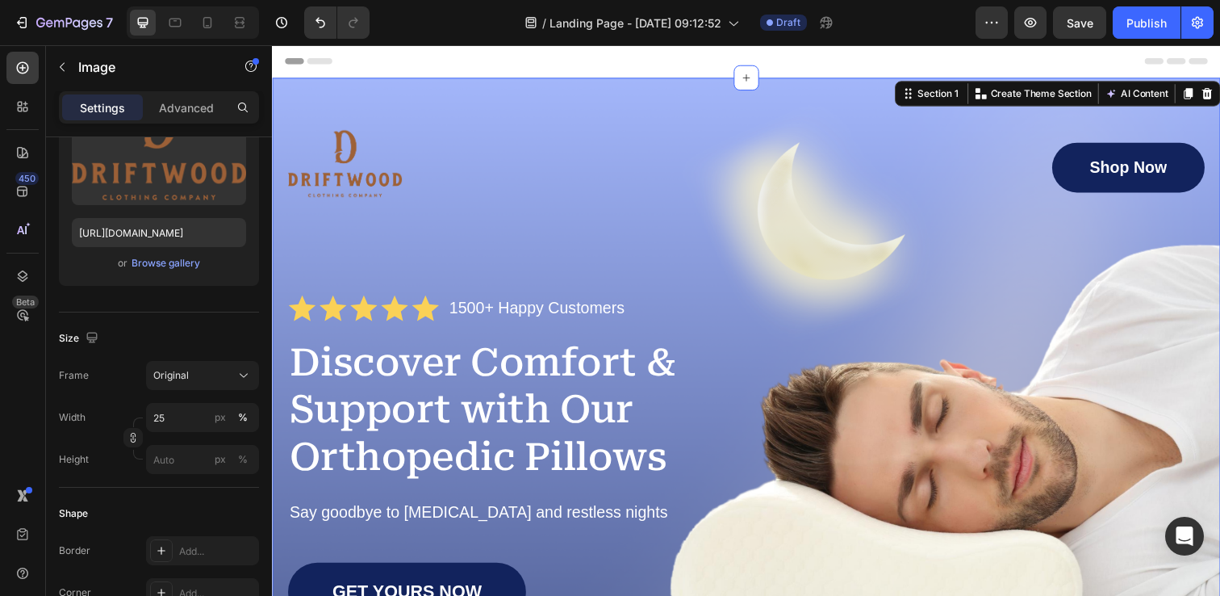
scroll to position [0, 0]
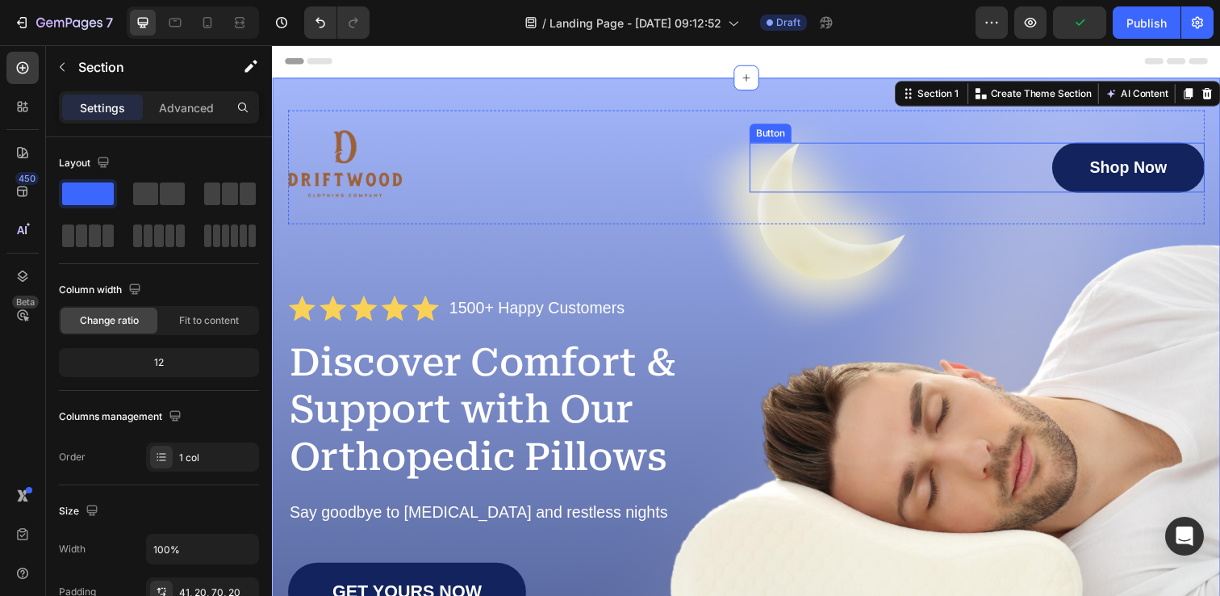
click at [1097, 148] on link "Shop Now" at bounding box center [1147, 169] width 156 height 51
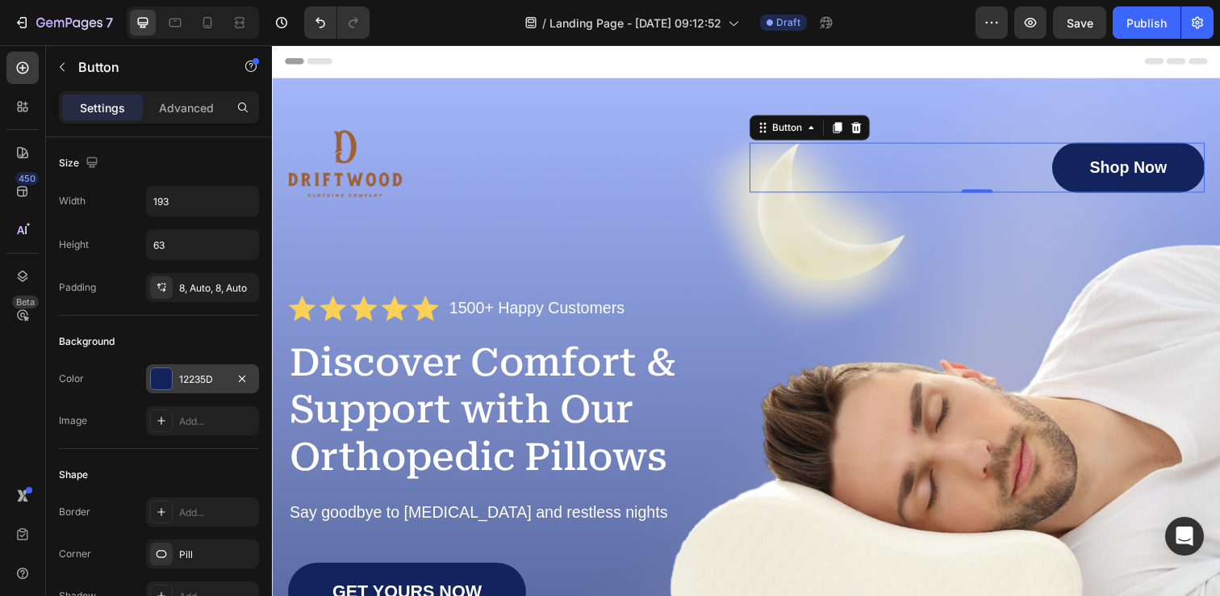
click at [164, 387] on div at bounding box center [161, 378] width 21 height 21
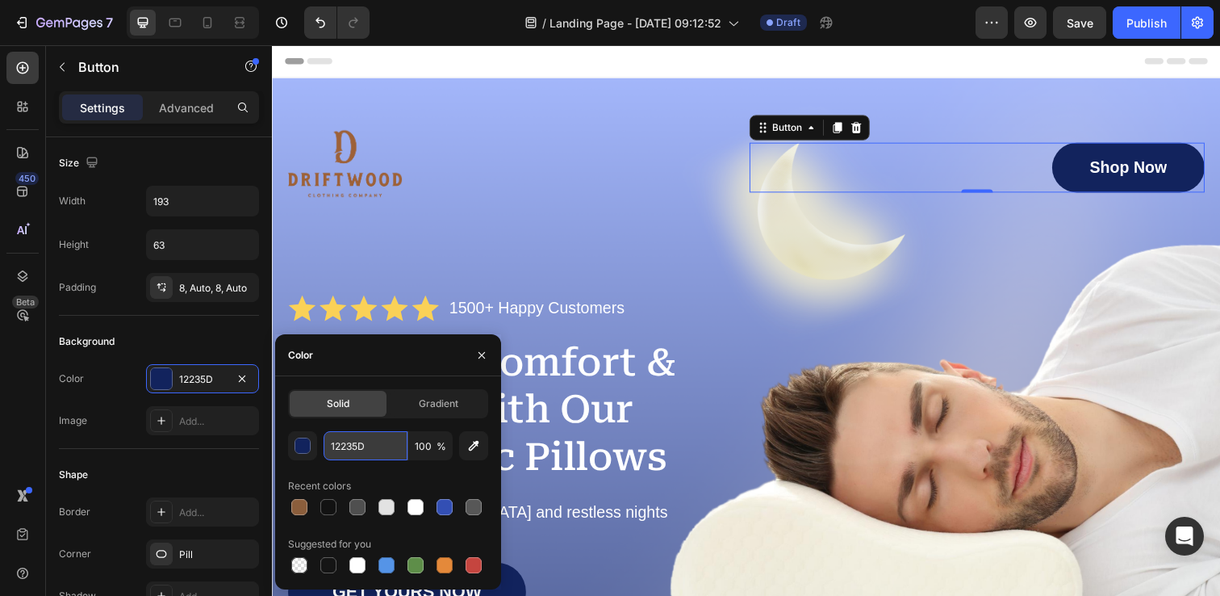
click at [344, 436] on input "12235D" at bounding box center [366, 445] width 84 height 29
paste input "#8b5e3c"
click at [337, 446] on input "#8b5e3c" at bounding box center [366, 445] width 84 height 29
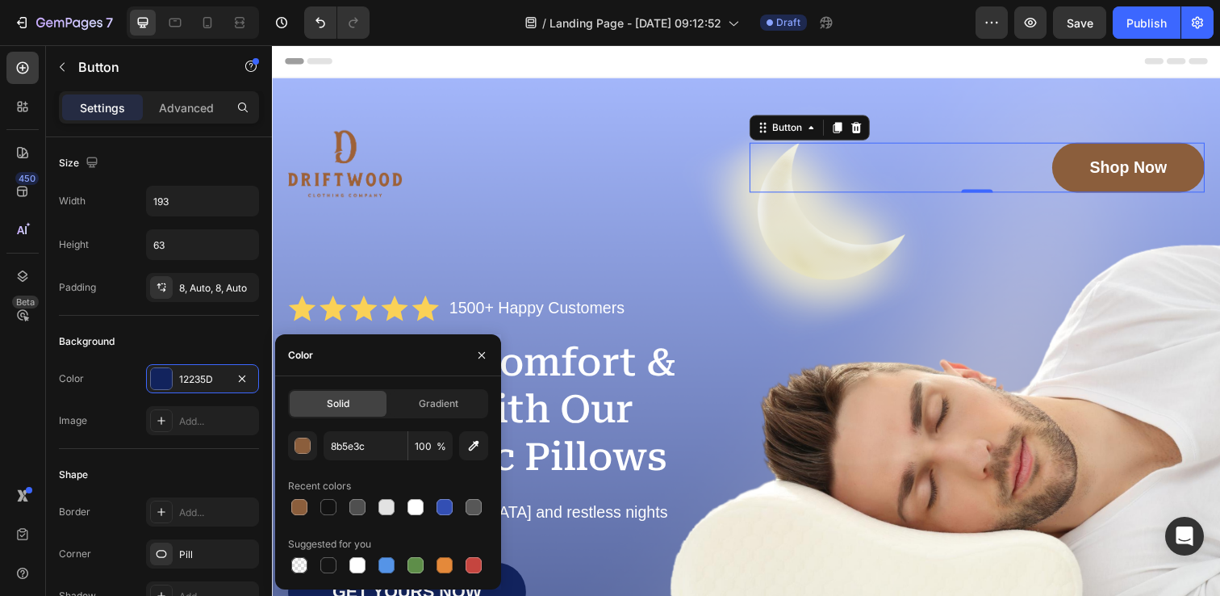
type input "8B5E3C"
click at [387, 360] on div "Color" at bounding box center [388, 355] width 226 height 42
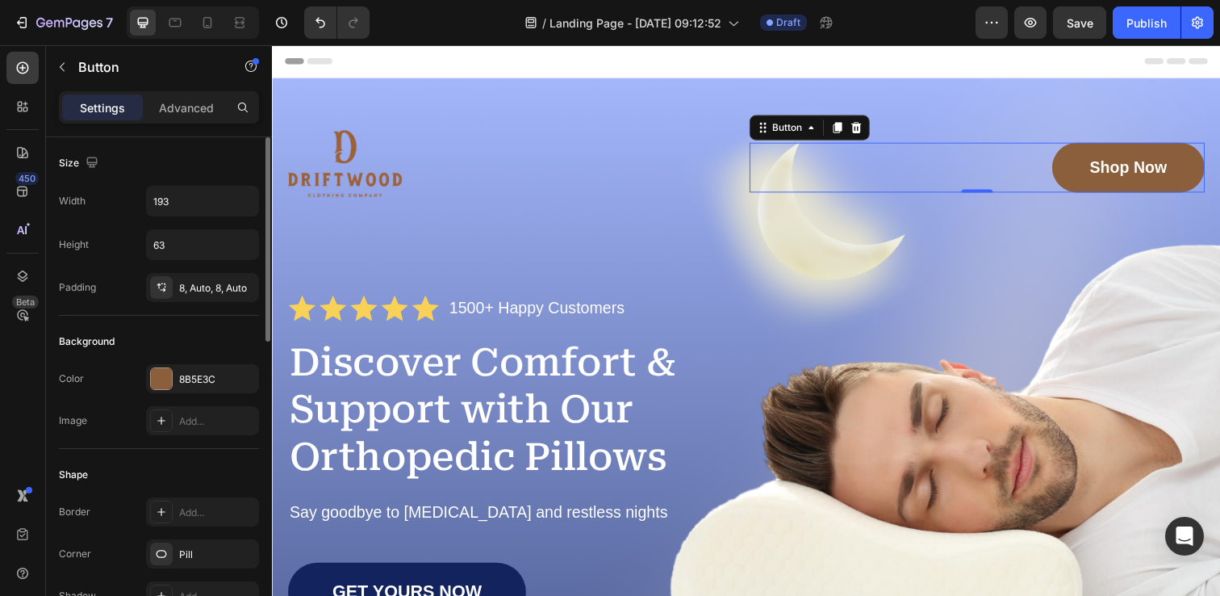
click at [240, 334] on div "Background" at bounding box center [159, 341] width 200 height 26
click at [519, 189] on div at bounding box center [520, 169] width 465 height 116
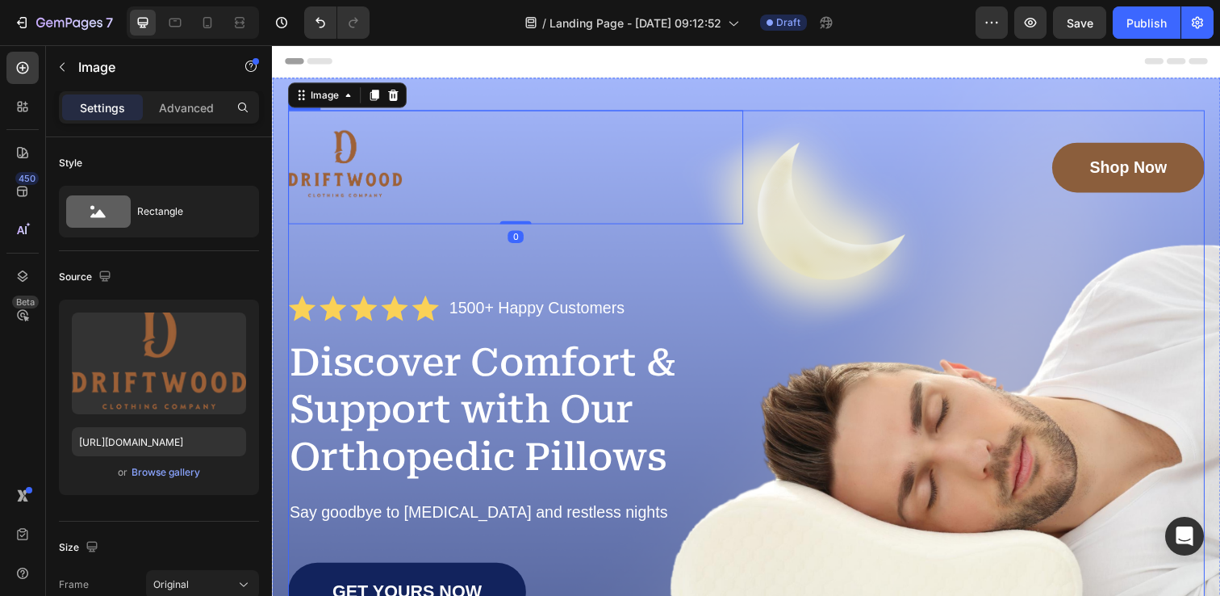
click at [647, 263] on div "Image 0 Shop Now Button Row Icon Icon Icon Icon Icon Icon List 1500+ Happy Cust…" at bounding box center [756, 467] width 936 height 713
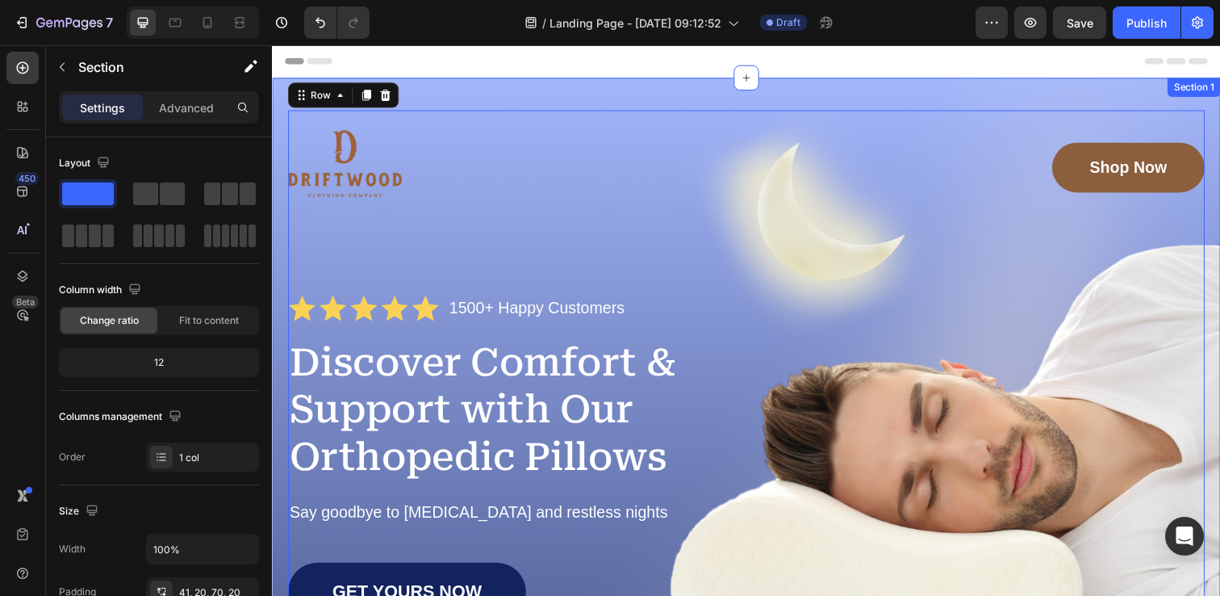
click at [547, 90] on div "Image Shop Now Button Row Icon Icon Icon Icon Icon Icon List 1500+ Happy Custom…" at bounding box center [756, 479] width 968 height 802
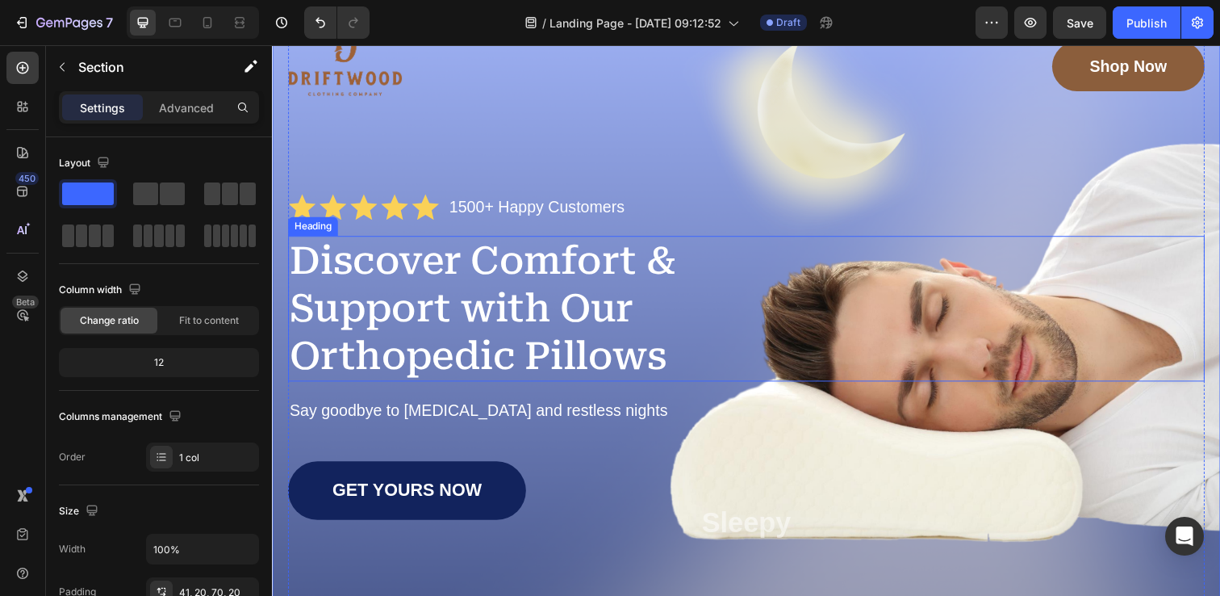
scroll to position [108, 0]
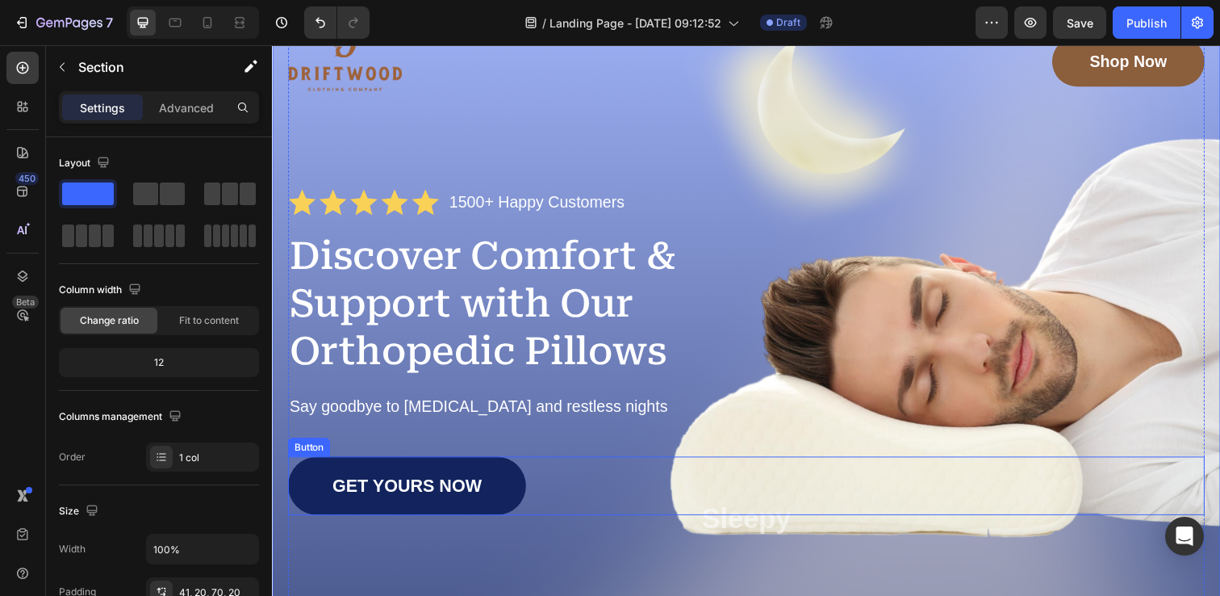
click at [507, 476] on link "GET YOURS NOW" at bounding box center [409, 495] width 243 height 60
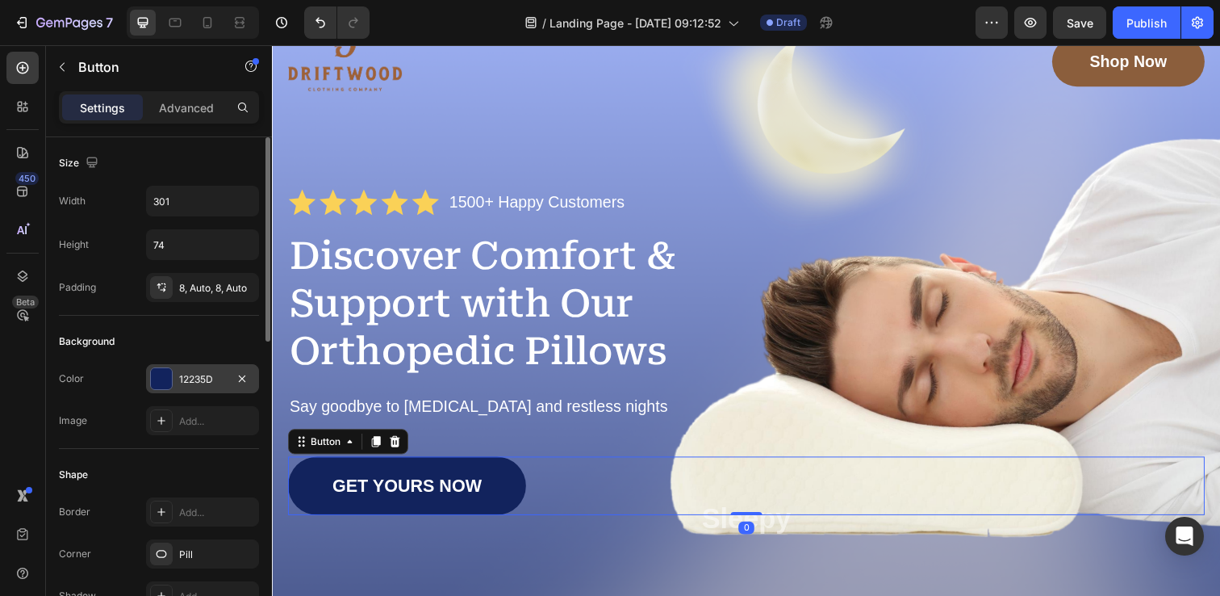
click at [190, 379] on div "12235D" at bounding box center [202, 379] width 47 height 15
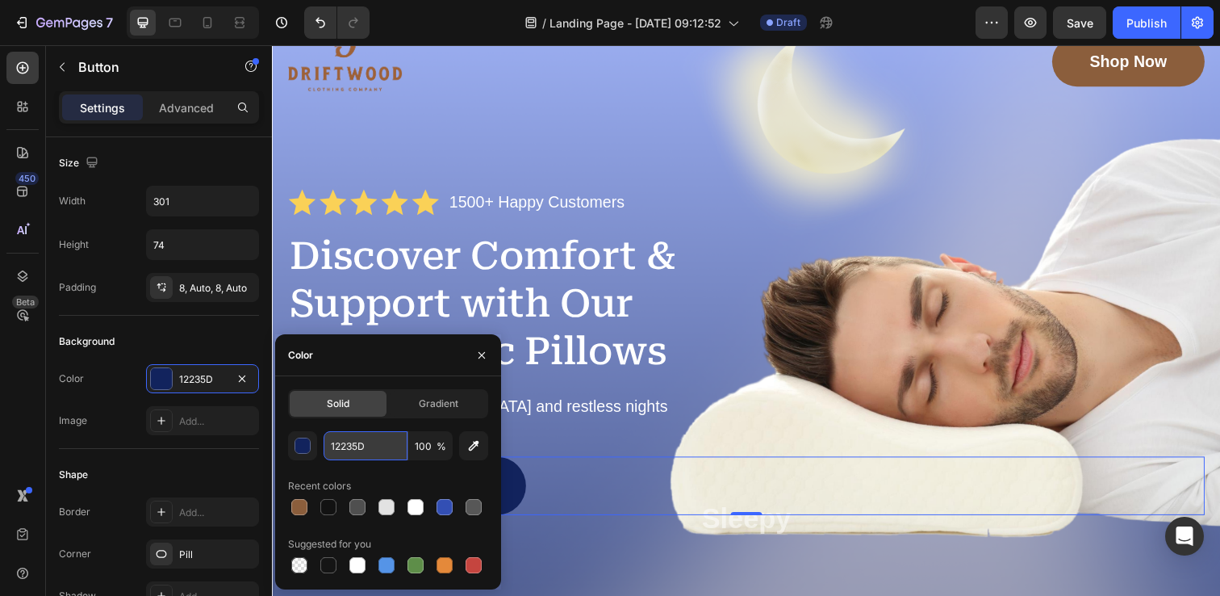
click at [343, 450] on input "12235D" at bounding box center [366, 445] width 84 height 29
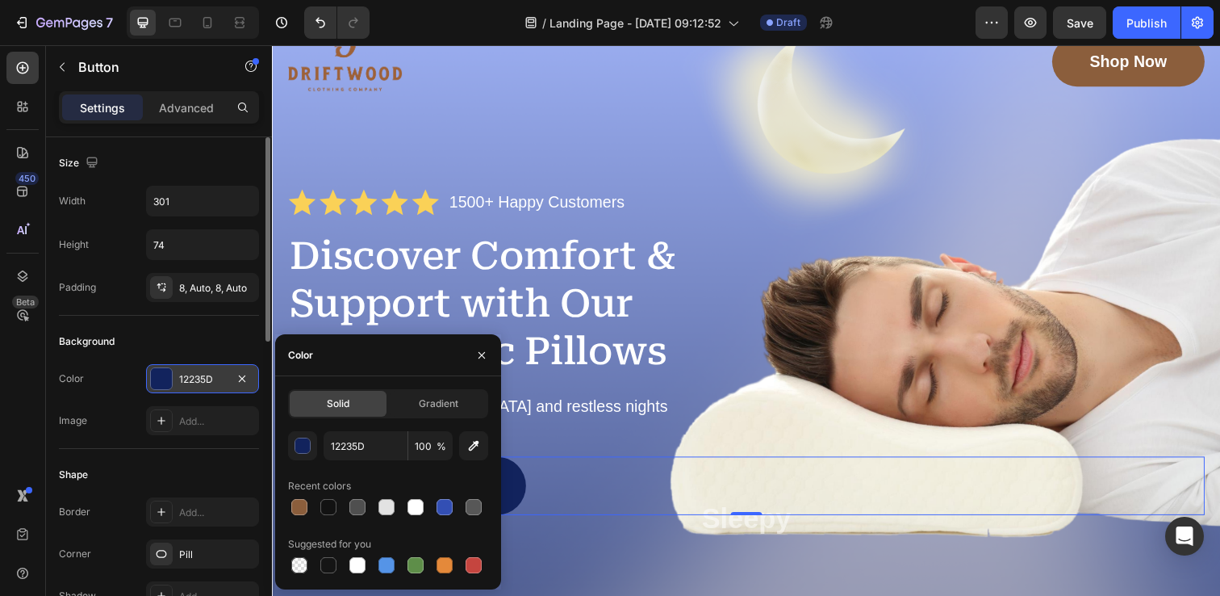
click at [196, 378] on div "12235D" at bounding box center [202, 379] width 47 height 15
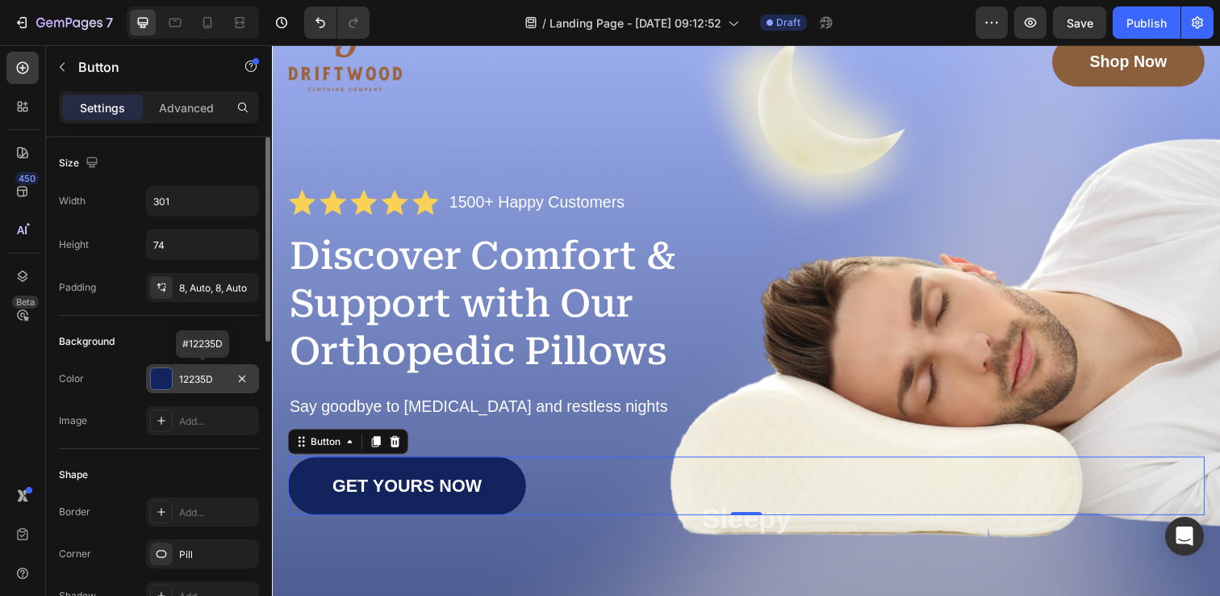
click at [196, 378] on div "12235D" at bounding box center [202, 379] width 47 height 15
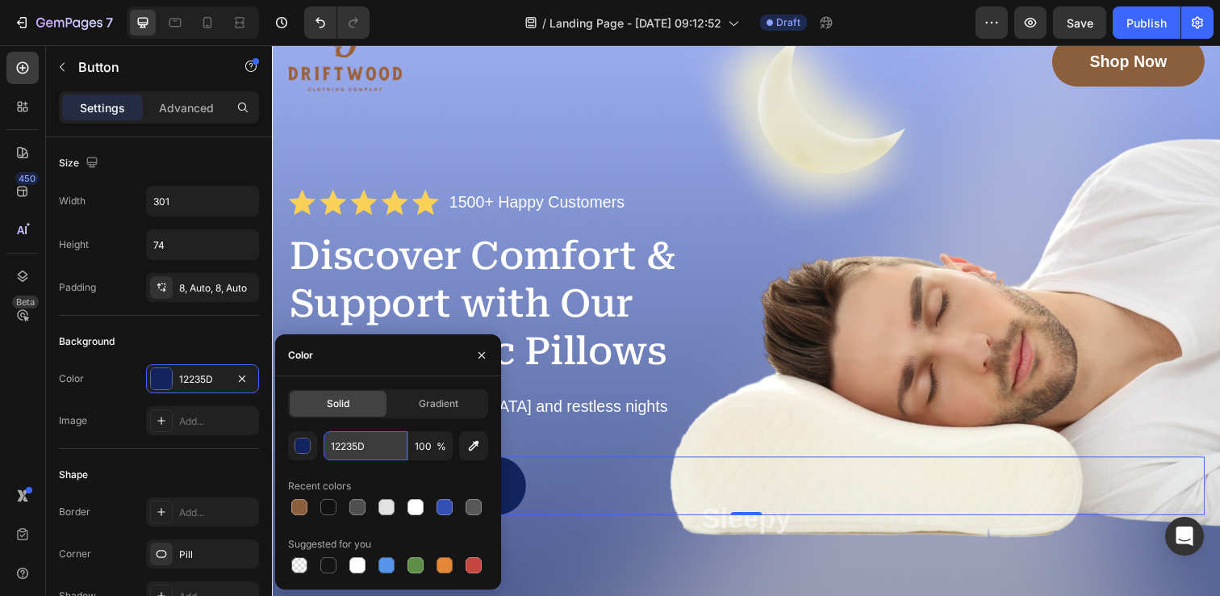
click at [348, 441] on input "12235D" at bounding box center [366, 445] width 84 height 29
paste input "8b5e3c"
type input "8b5e3c"
click at [264, 334] on div at bounding box center [265, 239] width 9 height 204
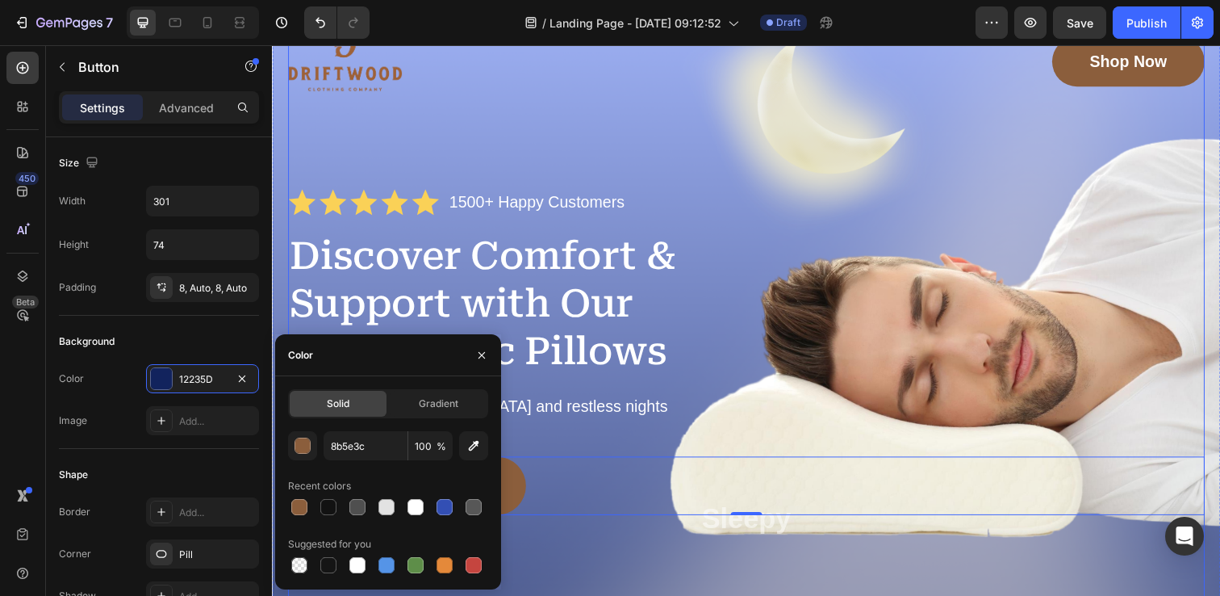
click at [625, 161] on div "Image Shop Now Button Row Icon Icon Icon Icon Icon Icon List 1500+ Happy Custom…" at bounding box center [756, 359] width 936 height 713
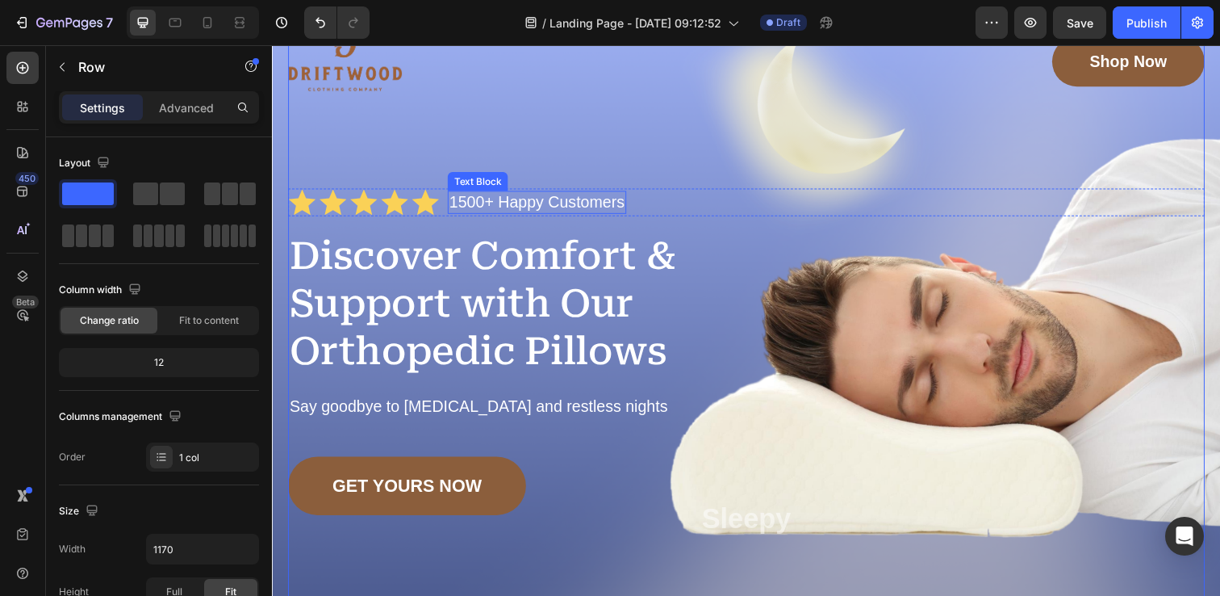
click at [479, 207] on p "1500+ Happy Customers" at bounding box center [542, 205] width 179 height 20
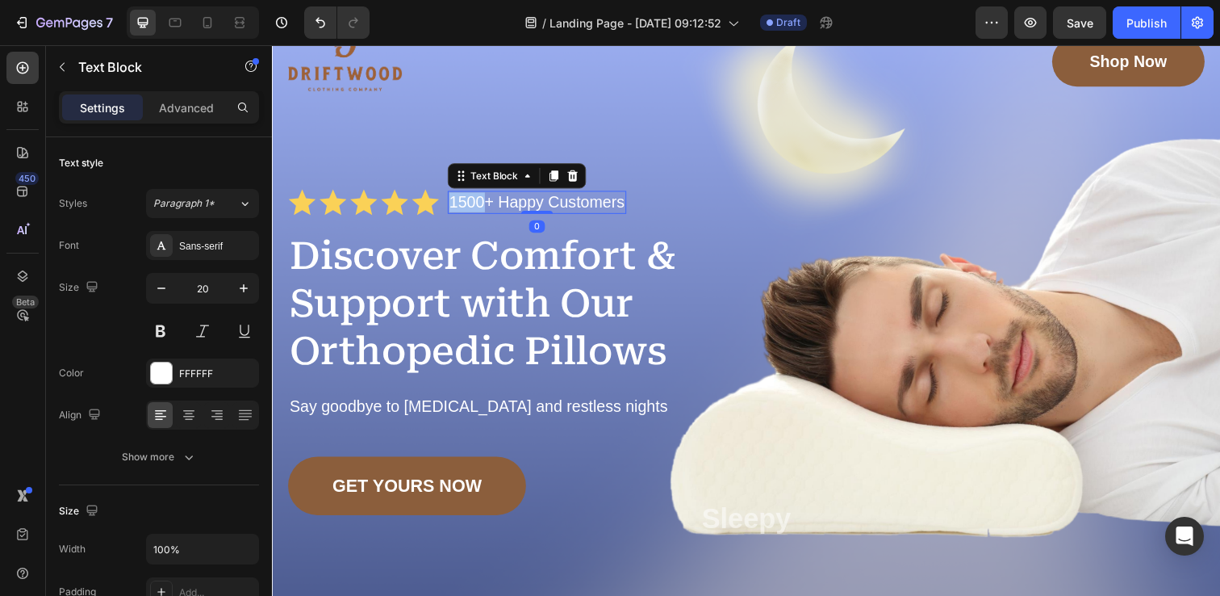
click at [479, 207] on p "1500+ Happy Customers" at bounding box center [542, 205] width 179 height 20
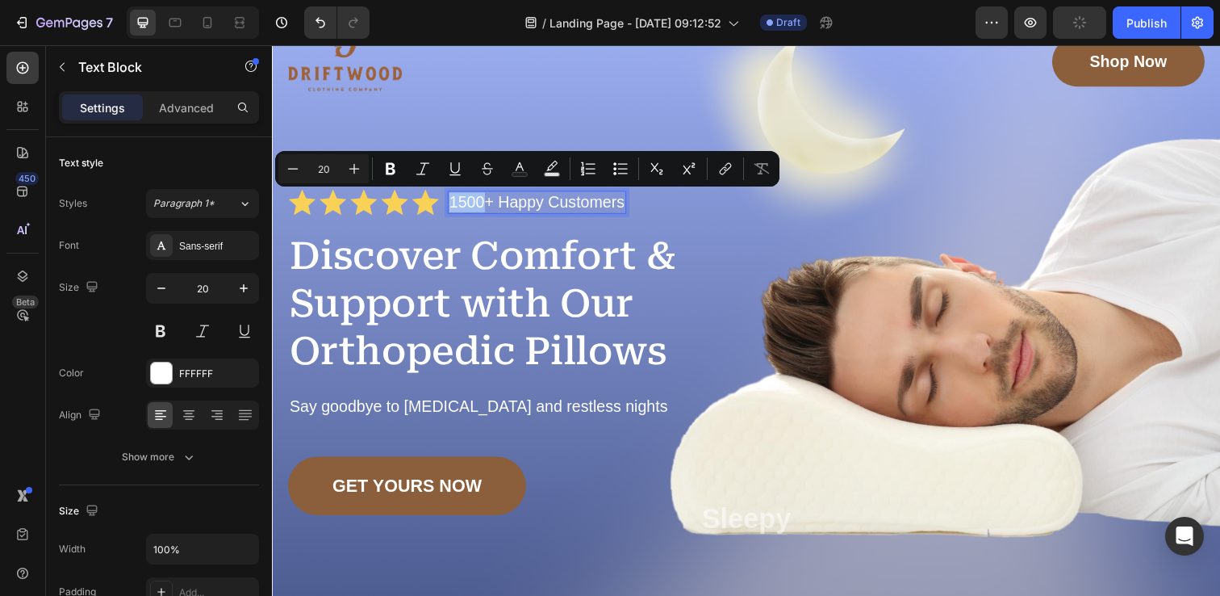
click at [479, 207] on p "1500+ Happy Customers" at bounding box center [542, 205] width 179 height 20
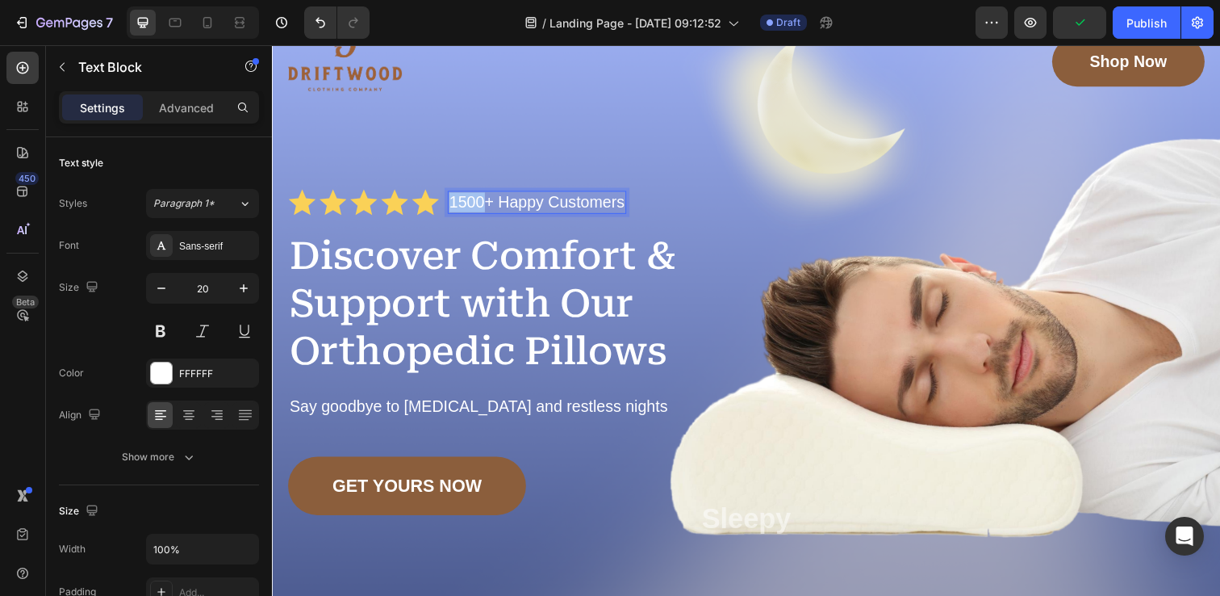
click at [479, 207] on p "1500+ Happy Customers" at bounding box center [542, 205] width 179 height 20
click at [504, 204] on p "1500+ Happy Customers" at bounding box center [542, 205] width 179 height 20
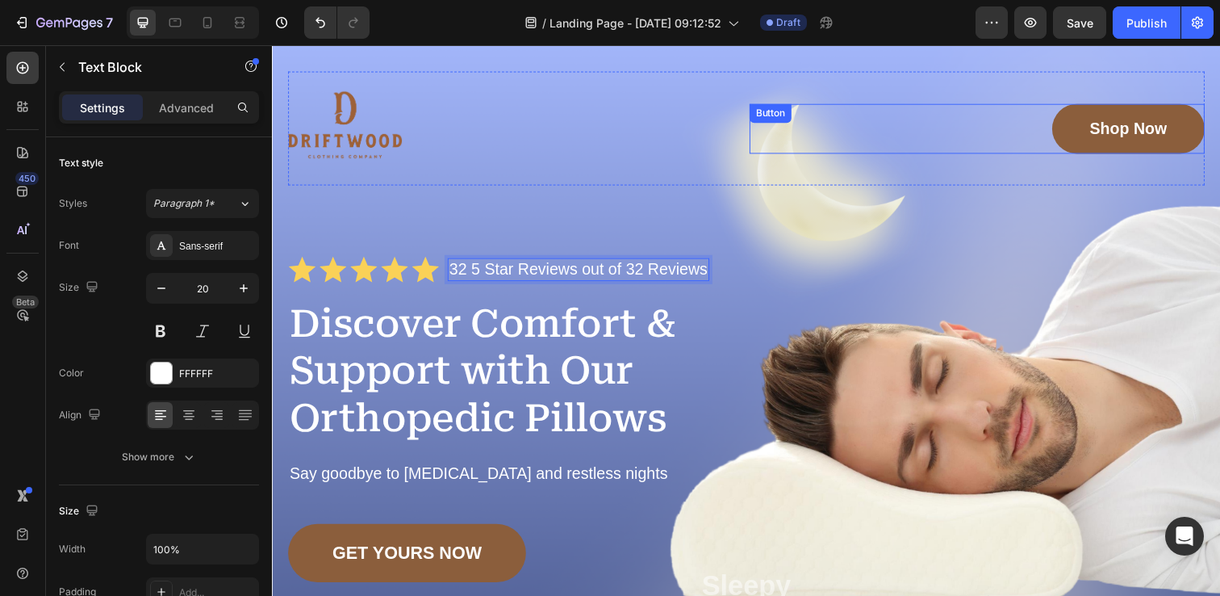
scroll to position [10, 0]
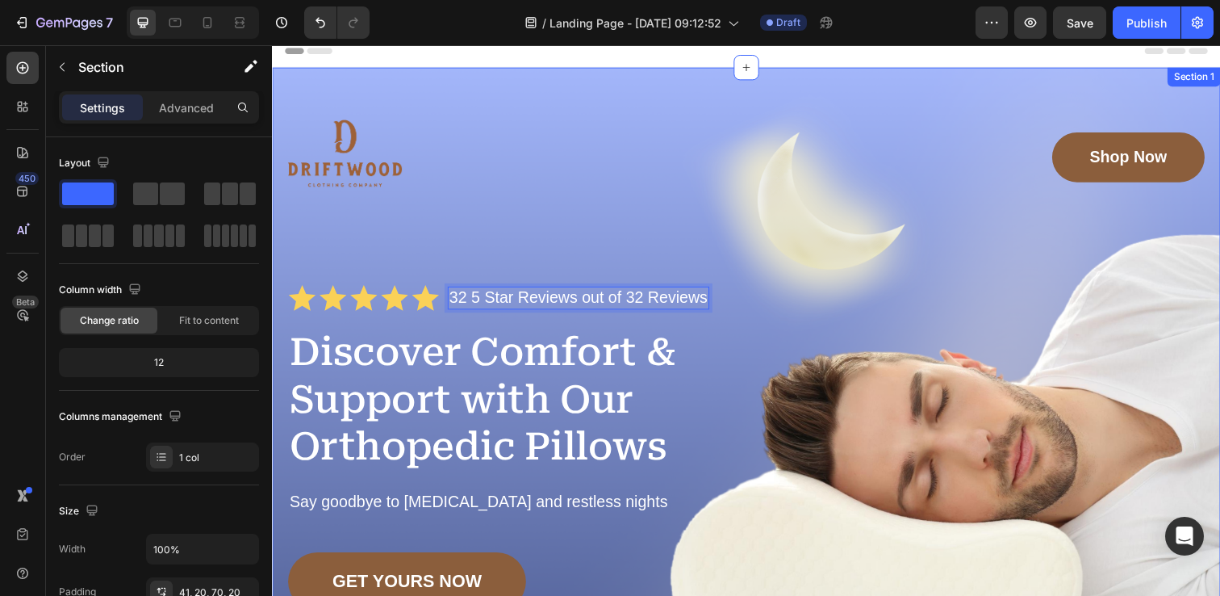
click at [703, 86] on div "Image Shop Now Button Row Icon Icon Icon Icon Icon Icon List 32 5 Star Reviews …" at bounding box center [756, 469] width 968 height 802
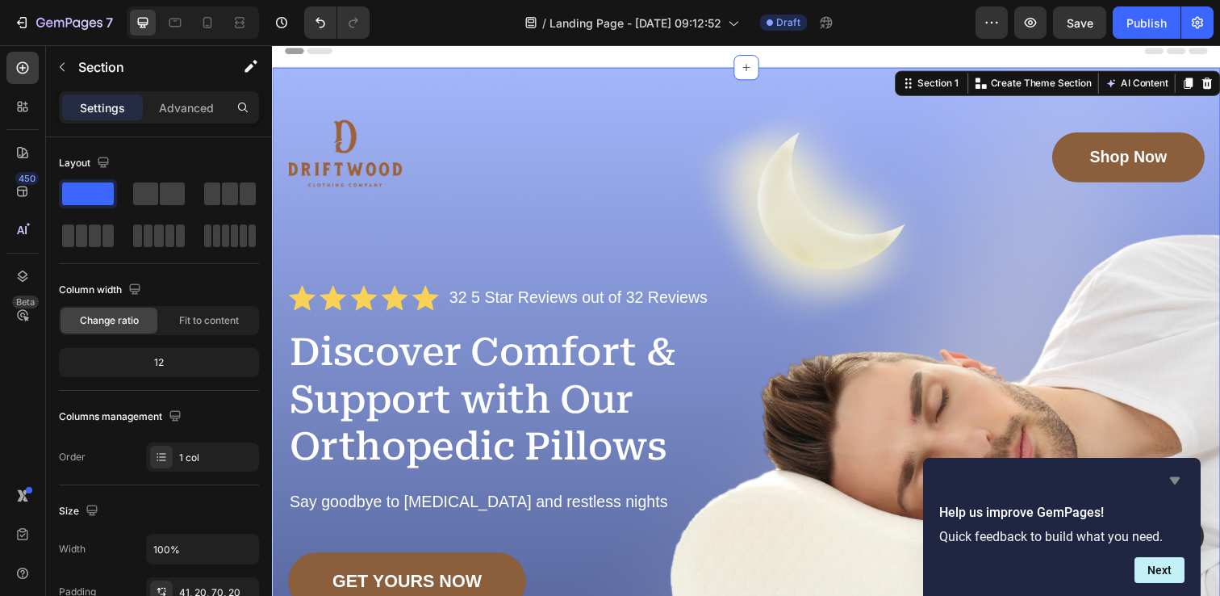
click at [1178, 484] on icon "Hide survey" at bounding box center [1174, 480] width 19 height 19
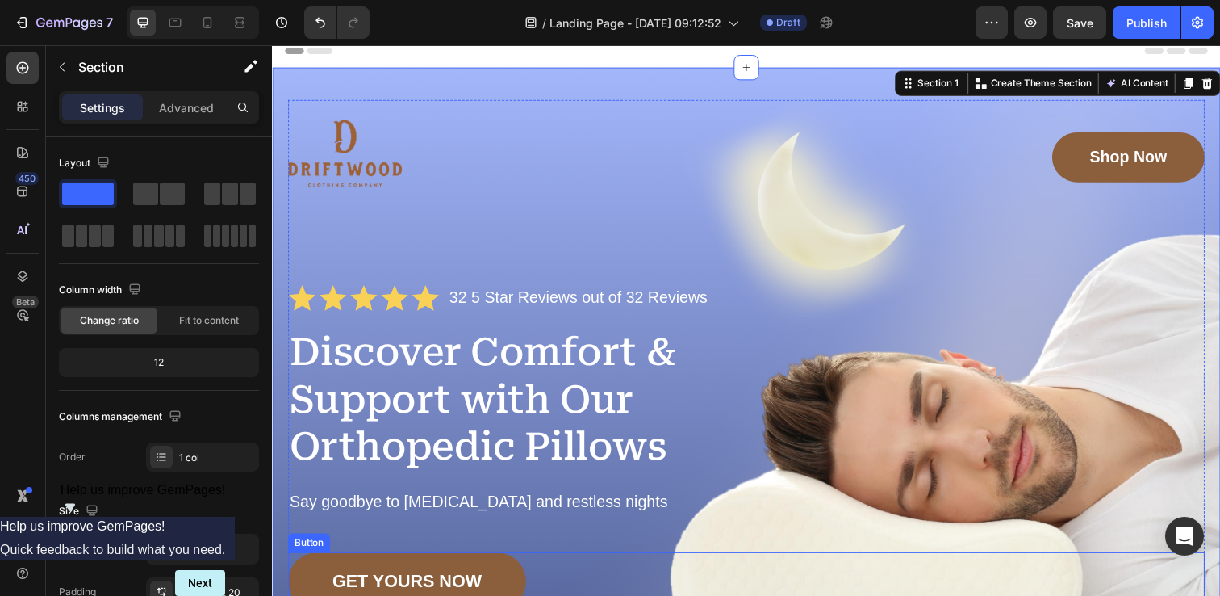
click at [879, 567] on div "GET YOURS NOW Button" at bounding box center [756, 593] width 936 height 60
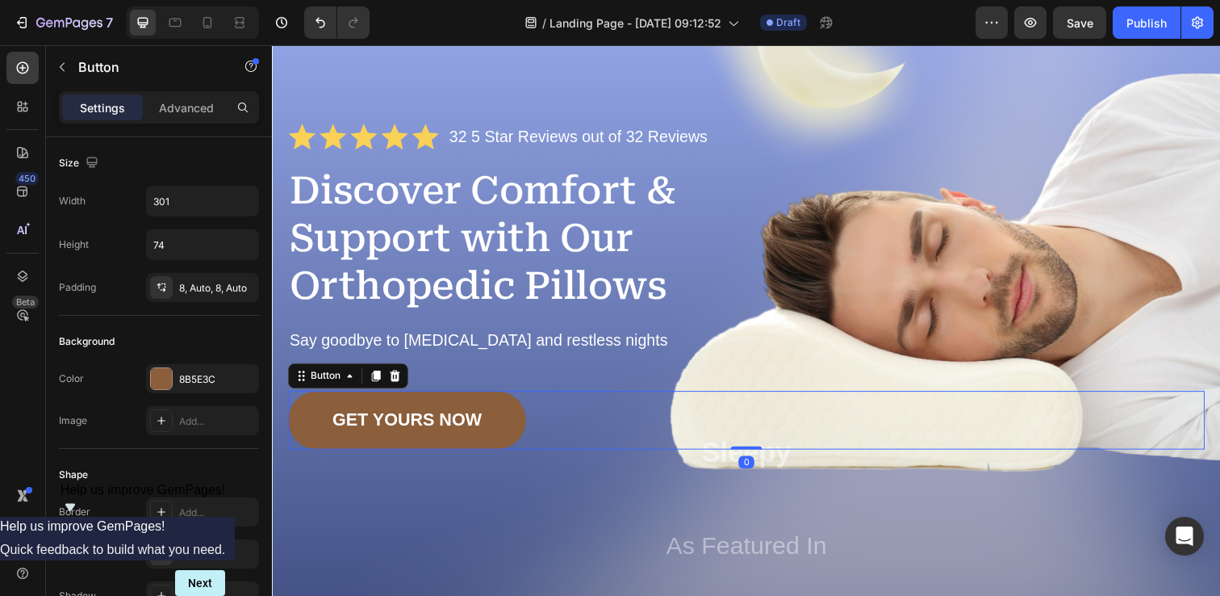
scroll to position [176, 0]
click at [901, 517] on div "Image Shop Now Button Row Icon Icon Icon Icon Icon Icon List 32 5 Star Reviews …" at bounding box center [756, 291] width 936 height 713
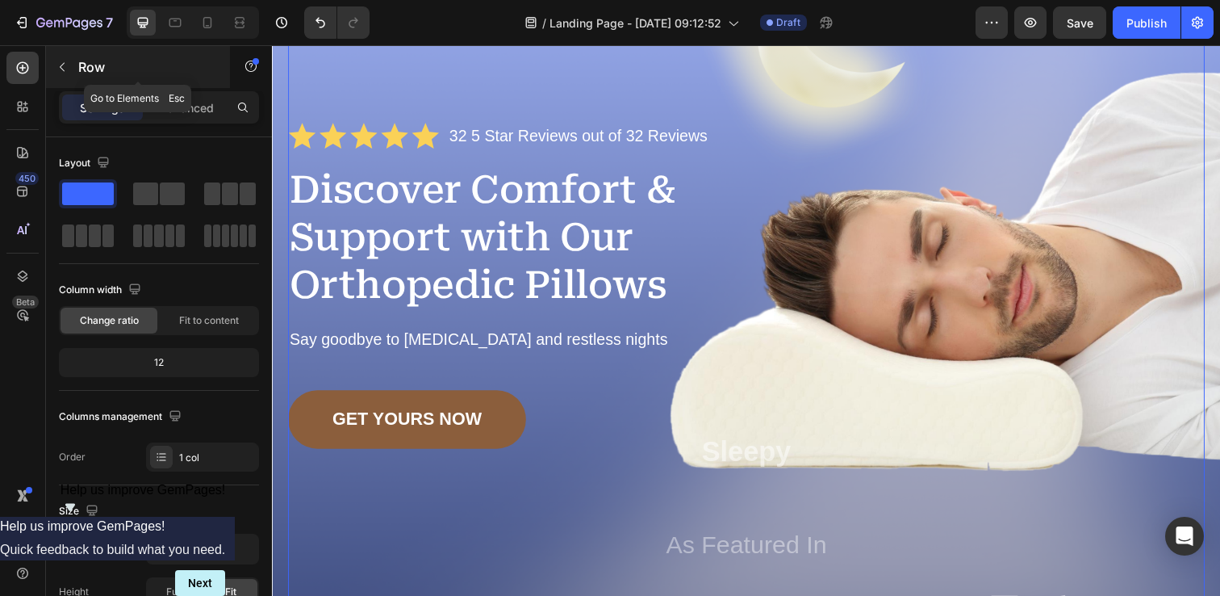
click at [66, 69] on icon "button" at bounding box center [62, 67] width 13 height 13
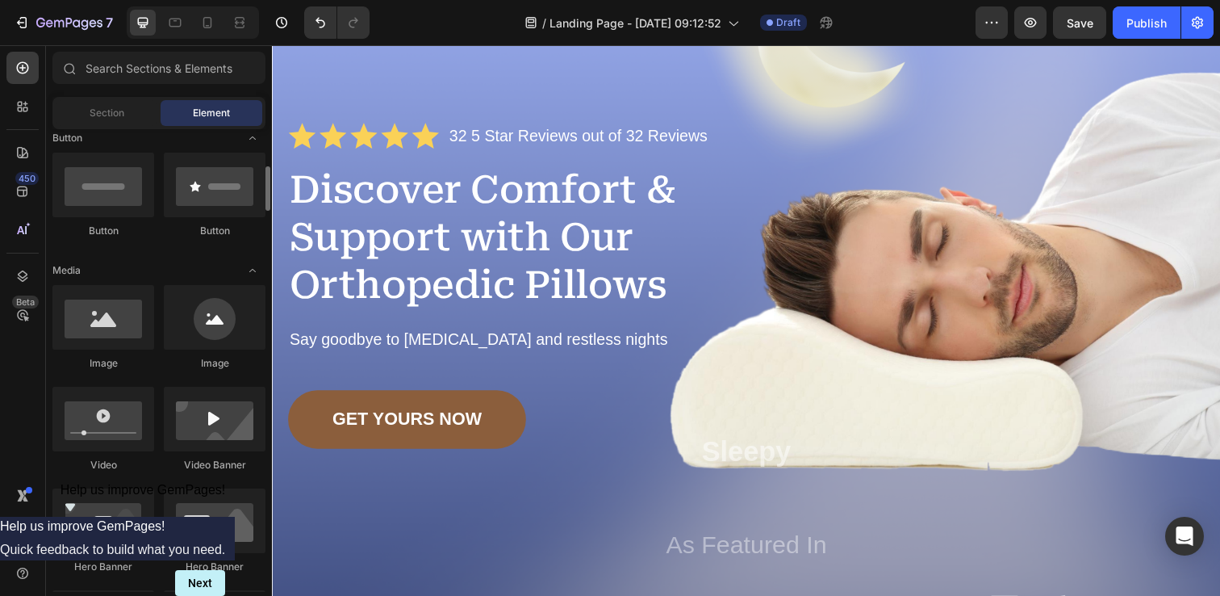
scroll to position [379, 0]
click at [126, 308] on div at bounding box center [103, 316] width 102 height 65
click at [114, 317] on div at bounding box center [103, 316] width 102 height 65
click at [224, 327] on div at bounding box center [215, 316] width 102 height 65
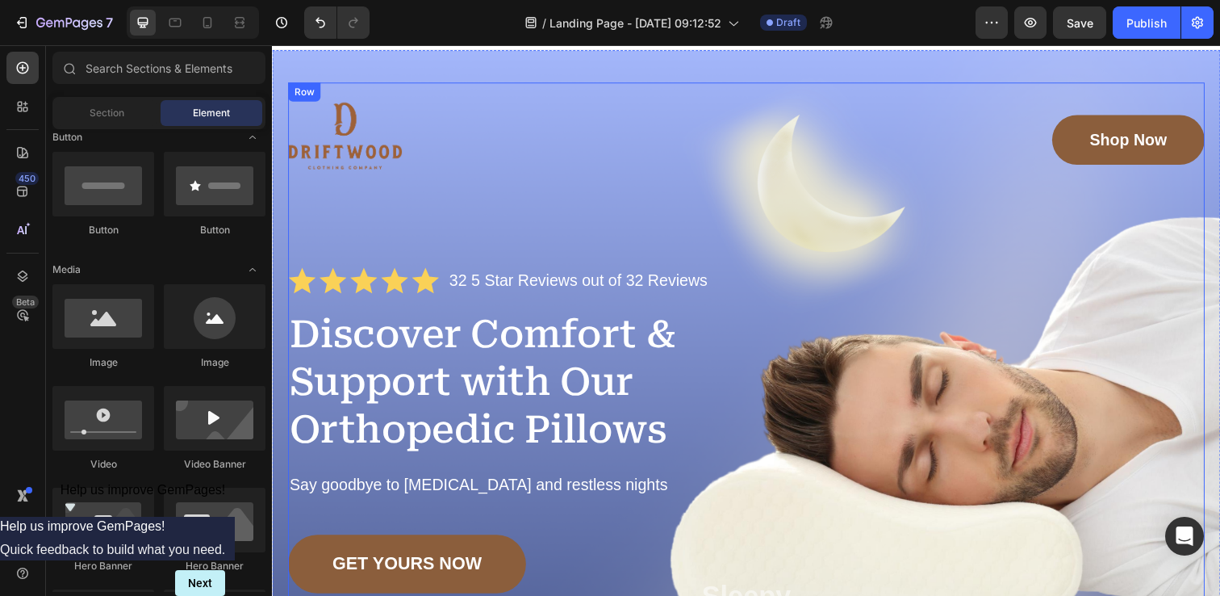
scroll to position [0, 0]
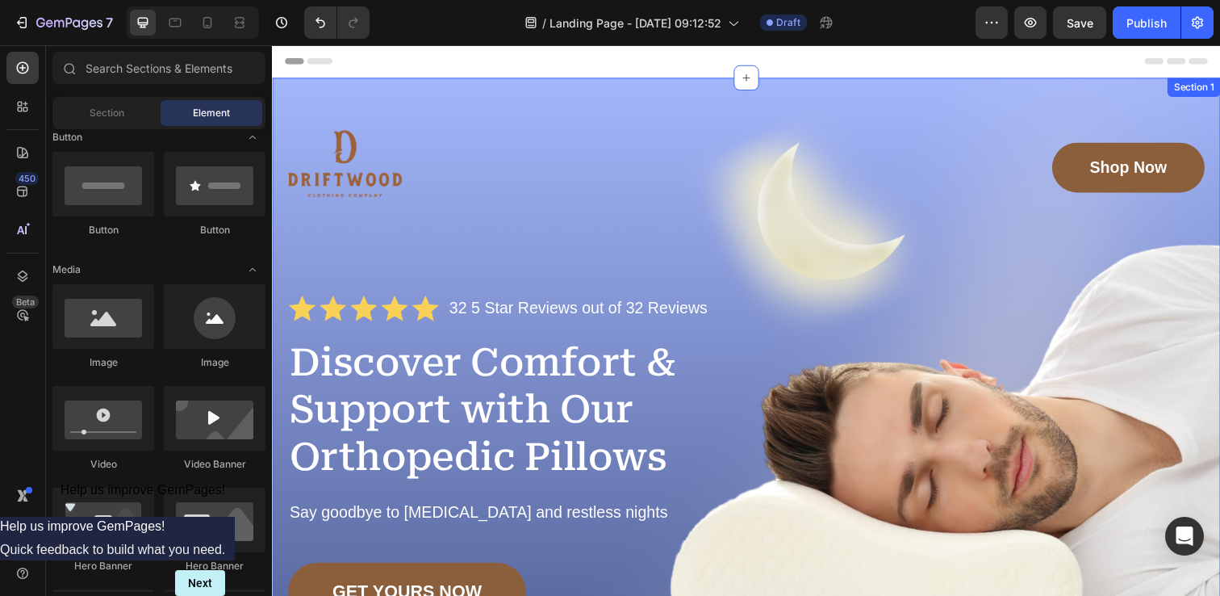
click at [282, 88] on div "Image Shop Now Button Row Icon Icon Icon Icon Icon Icon List 32 5 Star Reviews …" at bounding box center [756, 479] width 968 height 802
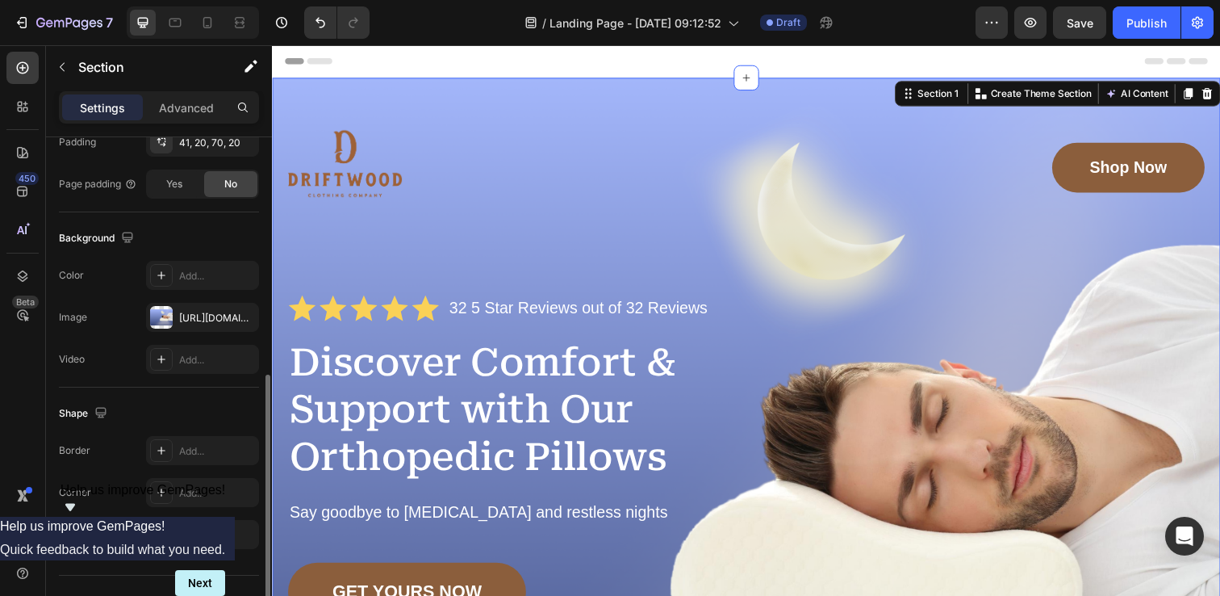
scroll to position [459, 0]
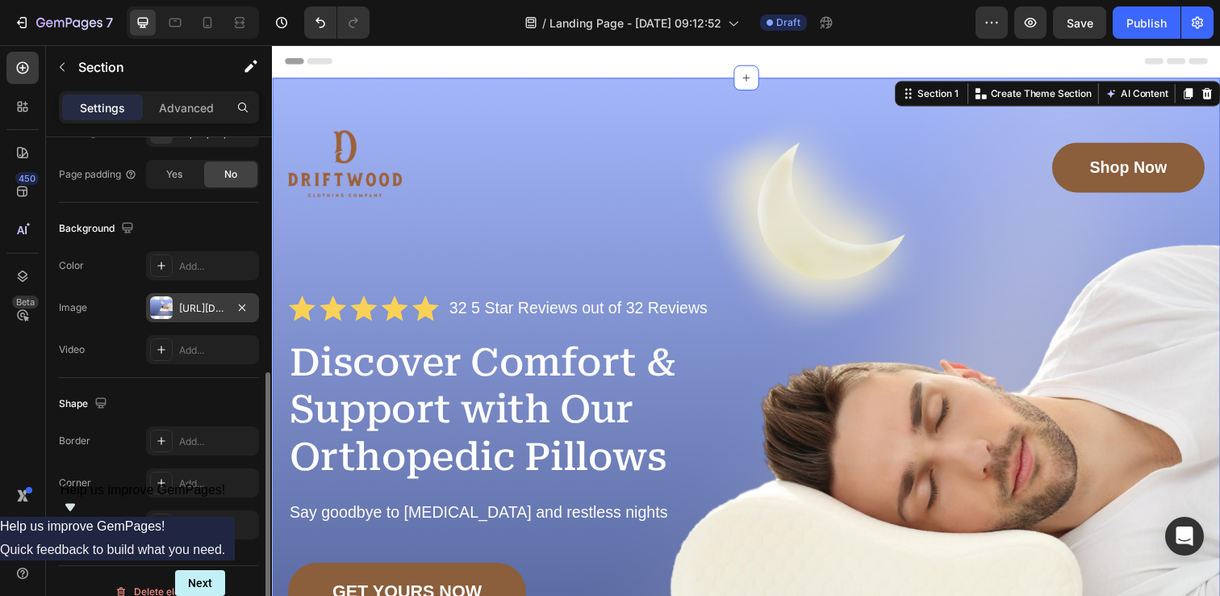
click at [165, 307] on div at bounding box center [161, 307] width 23 height 23
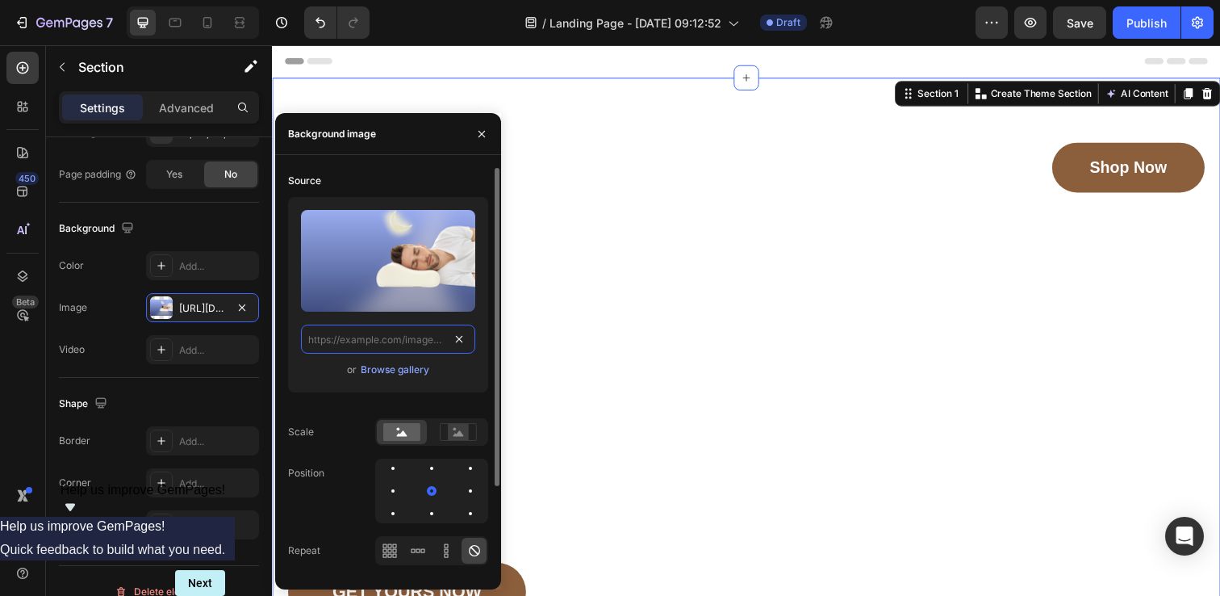
scroll to position [0, 0]
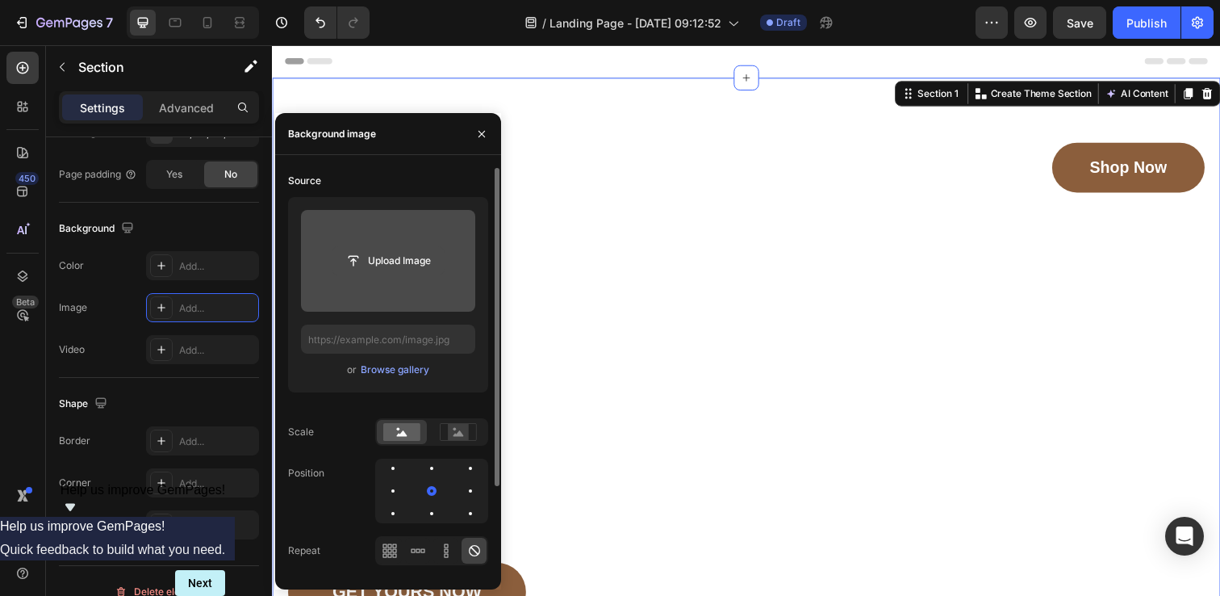
click at [391, 264] on input "file" at bounding box center [388, 260] width 111 height 27
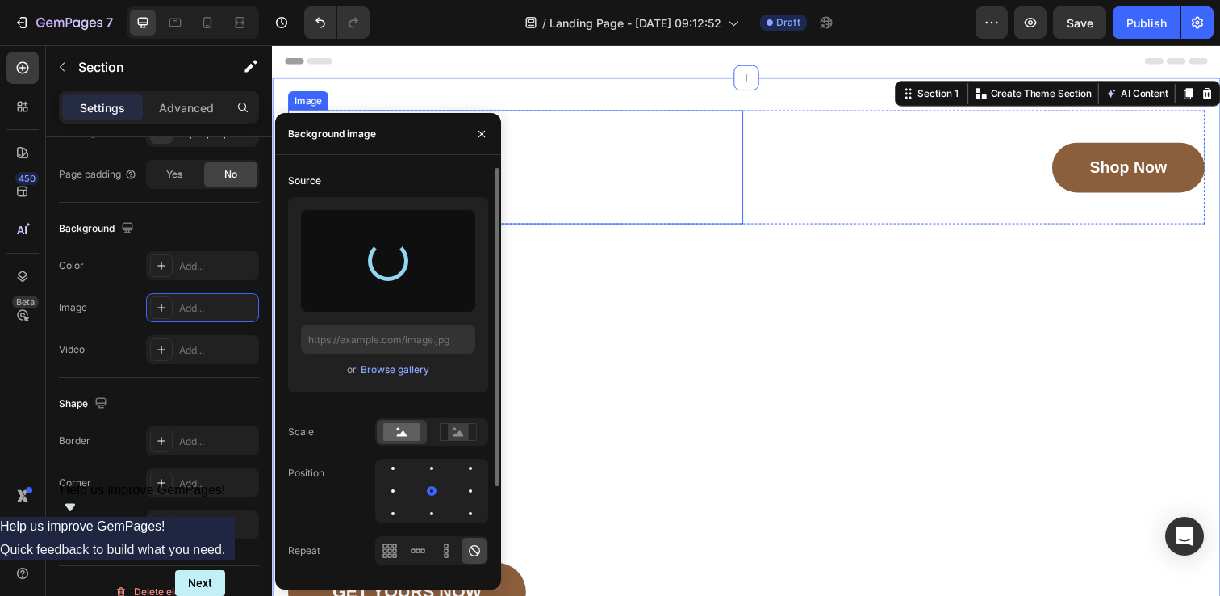
type input "https://cdn.shopify.com/s/files/1/0912/3256/7575/files/gempages_581537611265344…"
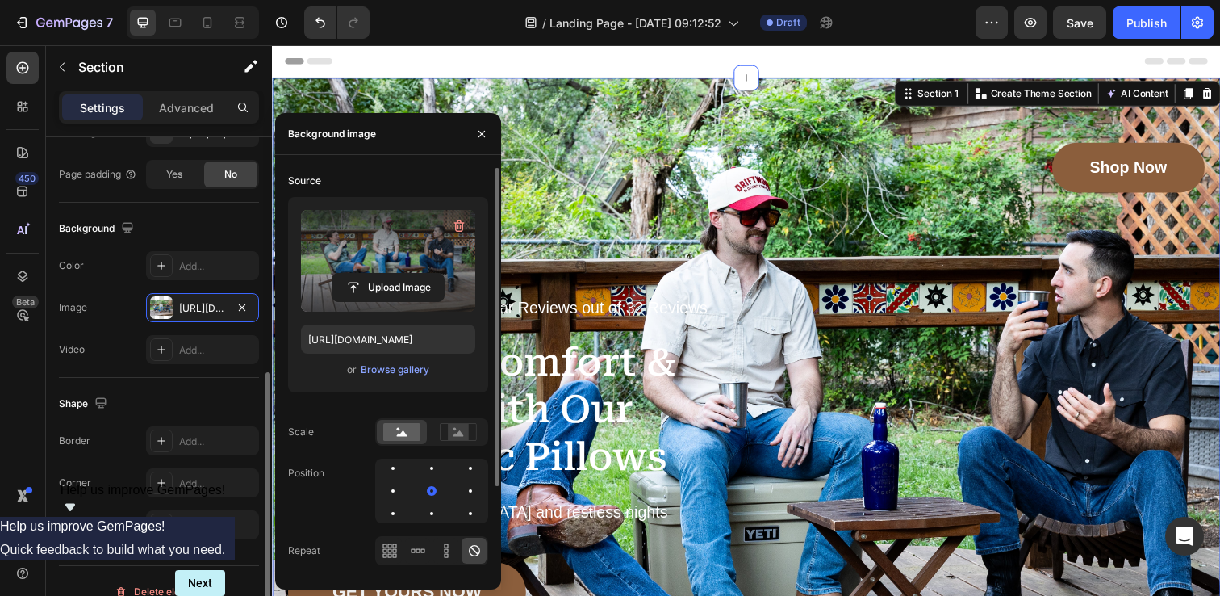
click at [241, 229] on div "Background" at bounding box center [159, 228] width 200 height 26
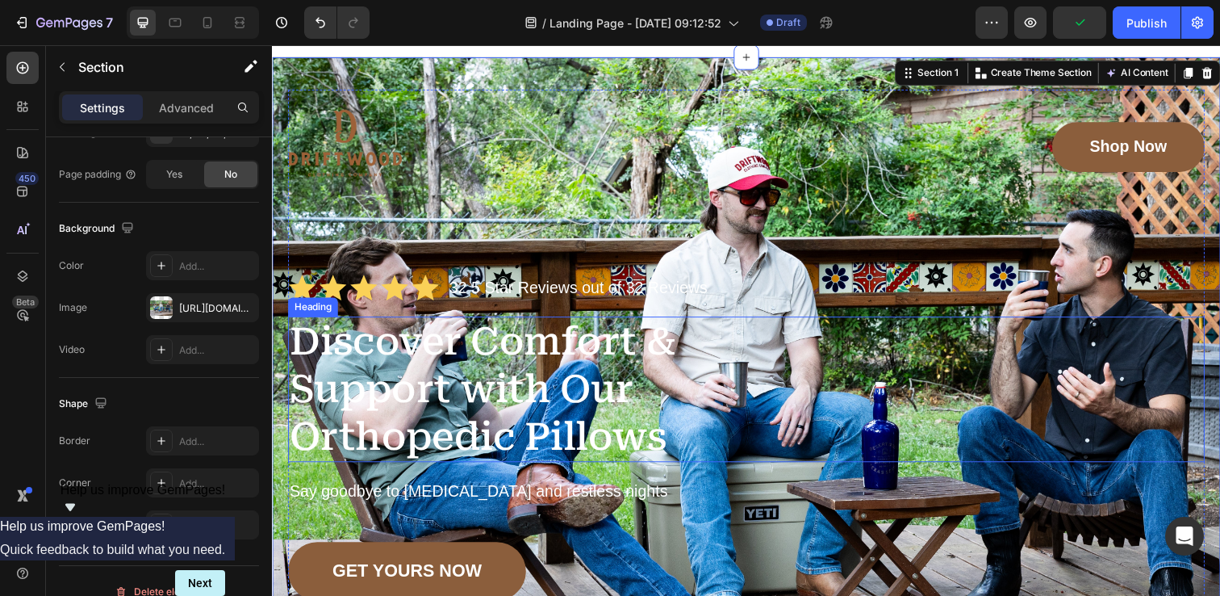
scroll to position [10, 0]
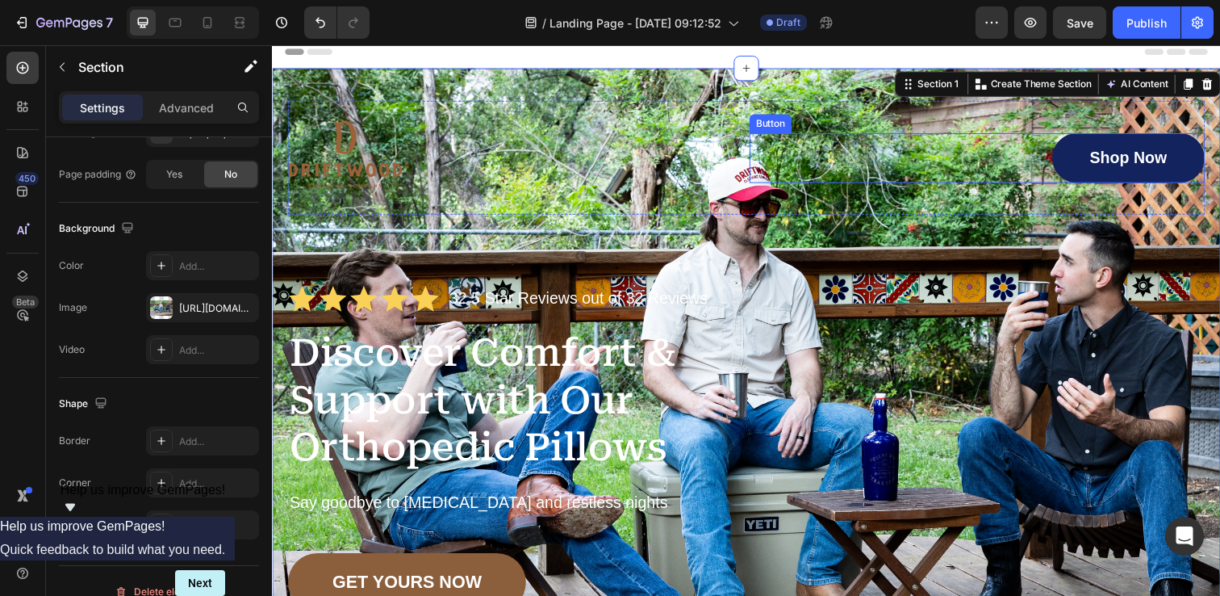
click at [1089, 166] on link "Shop Now" at bounding box center [1147, 160] width 156 height 51
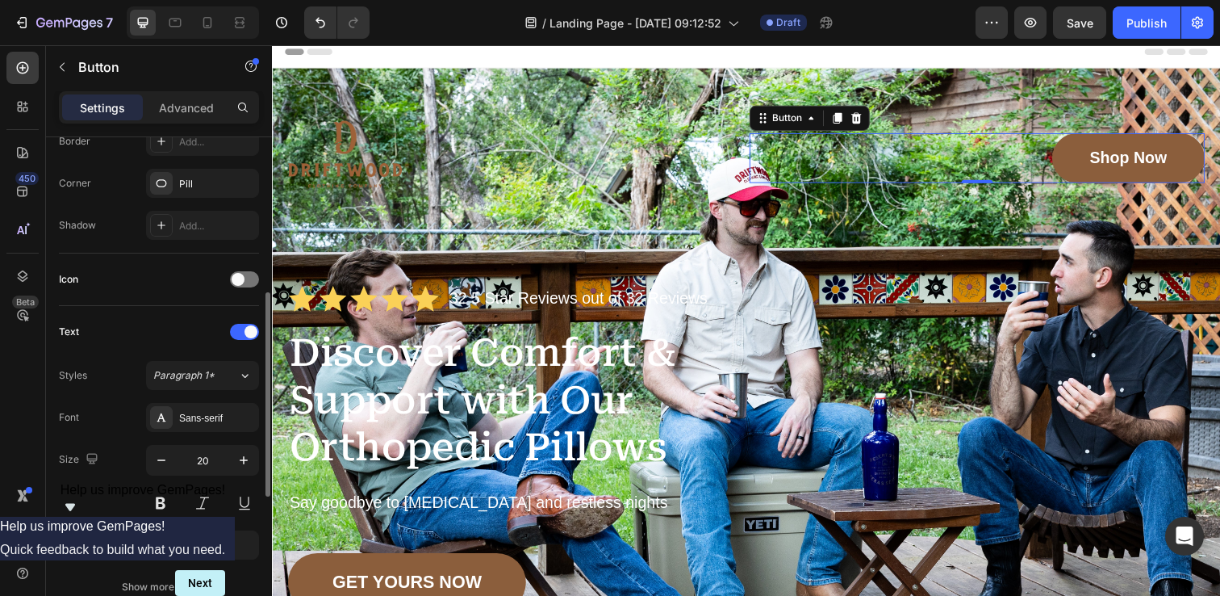
scroll to position [376, 0]
click at [238, 275] on span at bounding box center [238, 273] width 13 height 13
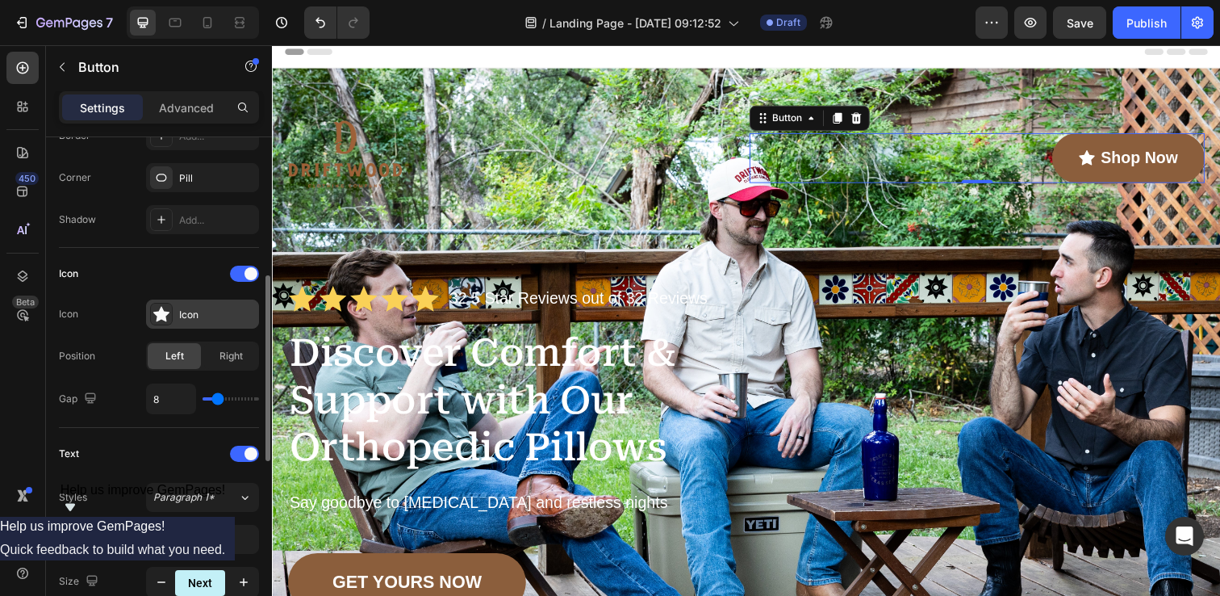
click at [165, 310] on icon at bounding box center [161, 314] width 16 height 16
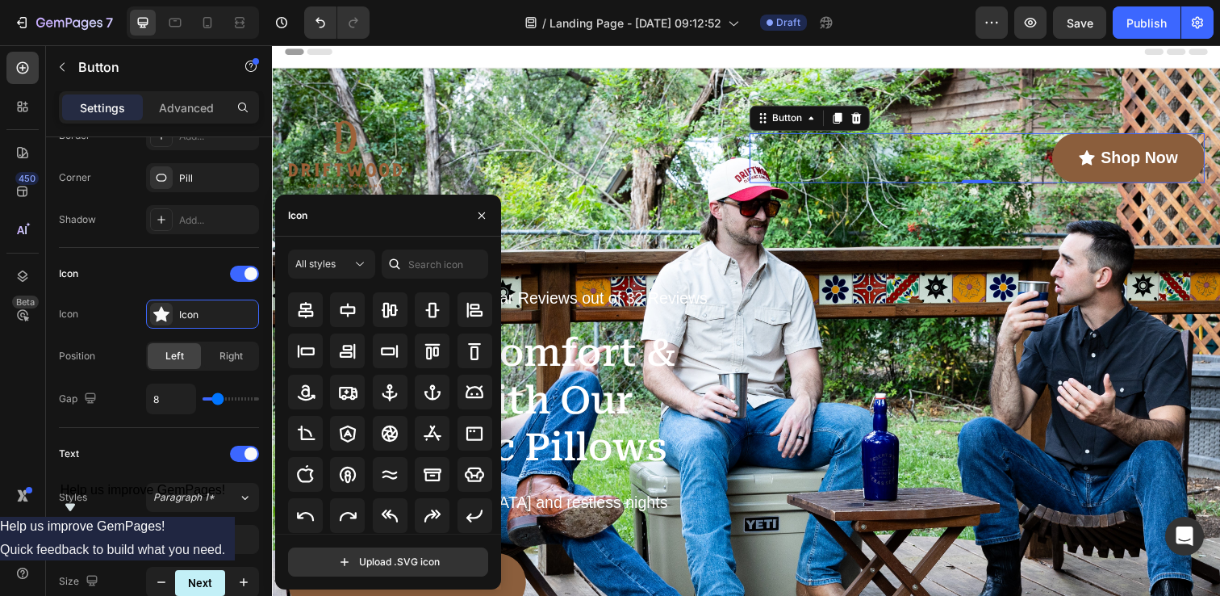
scroll to position [0, 0]
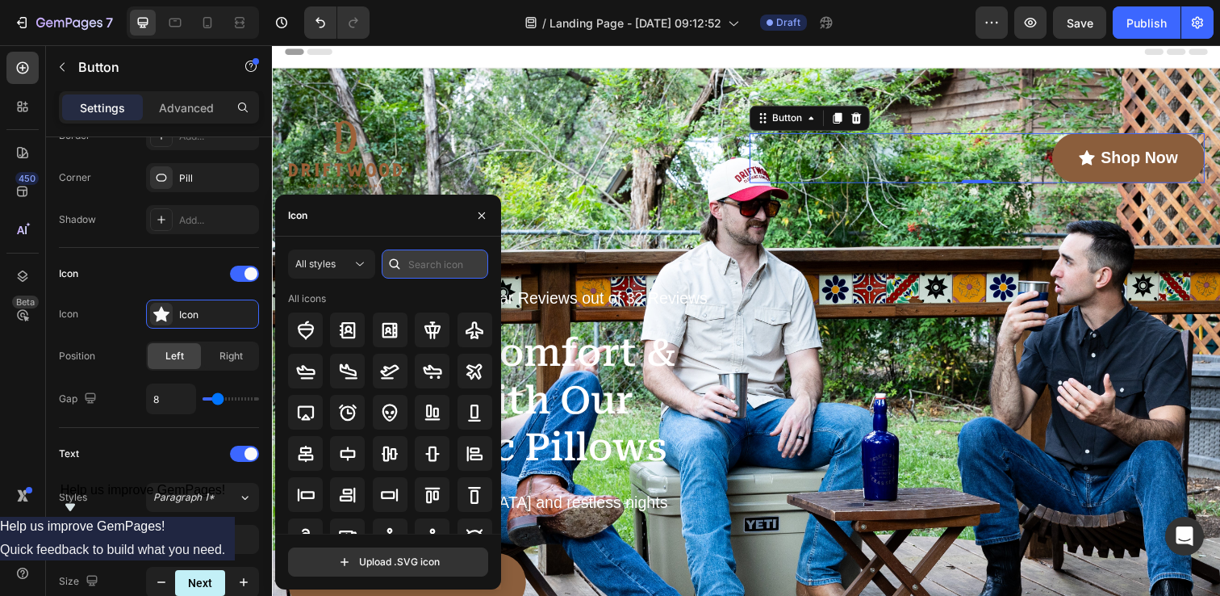
click at [425, 270] on input "text" at bounding box center [435, 263] width 107 height 29
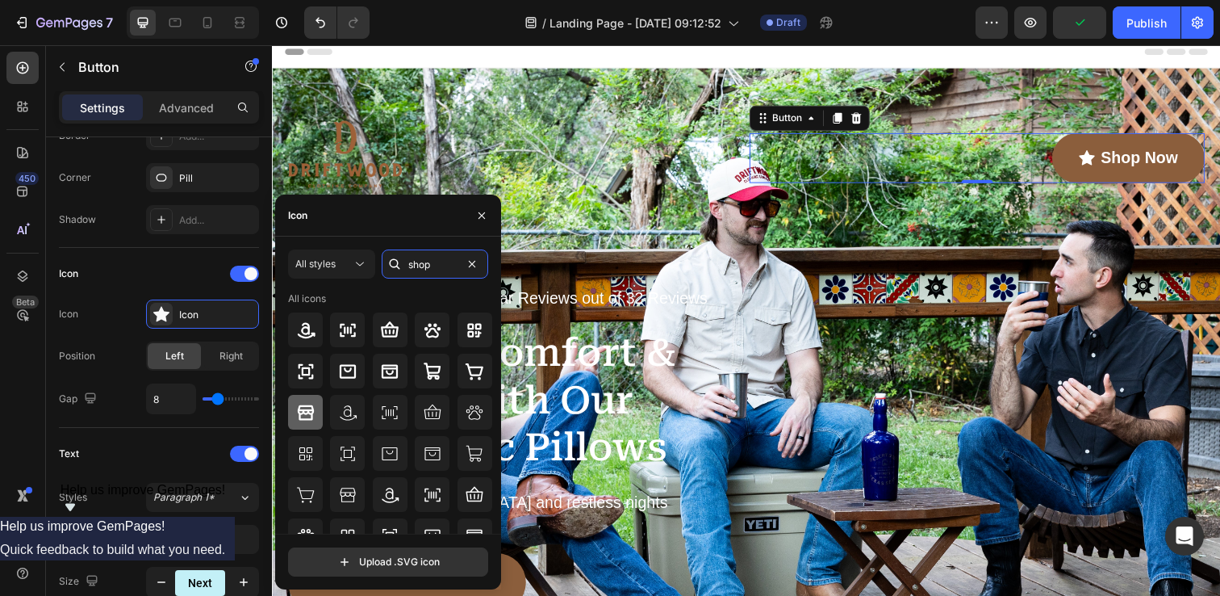
type input "shop"
click at [299, 412] on icon at bounding box center [305, 411] width 16 height 15
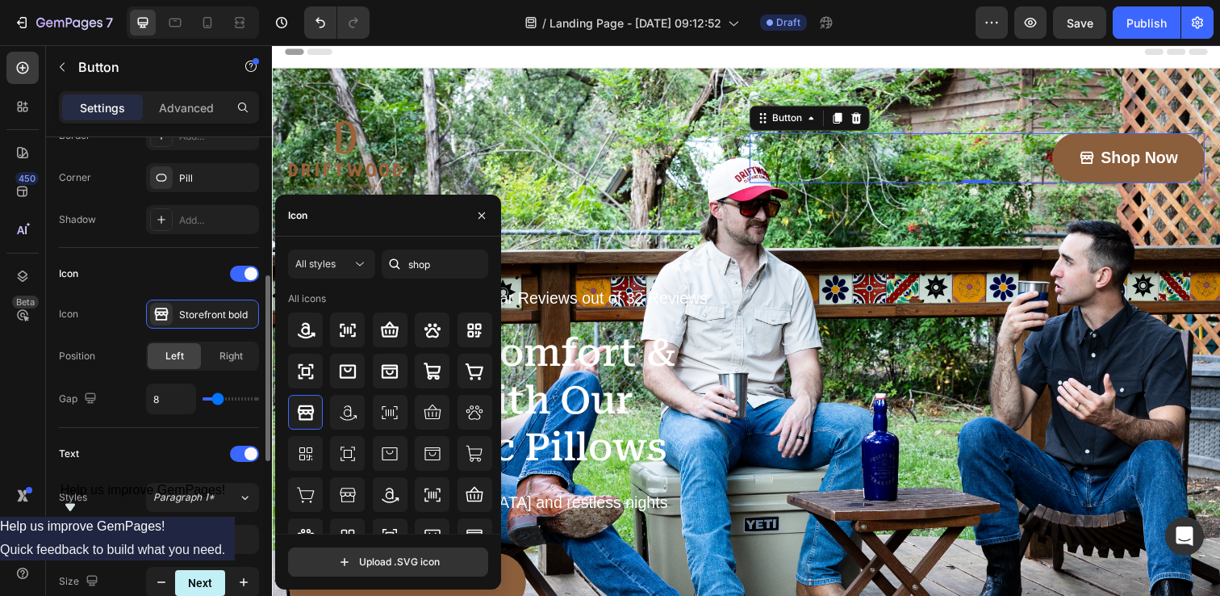
click at [209, 249] on div "Icon Icon Storefront bold Position Left Right Gap 8" at bounding box center [159, 338] width 200 height 180
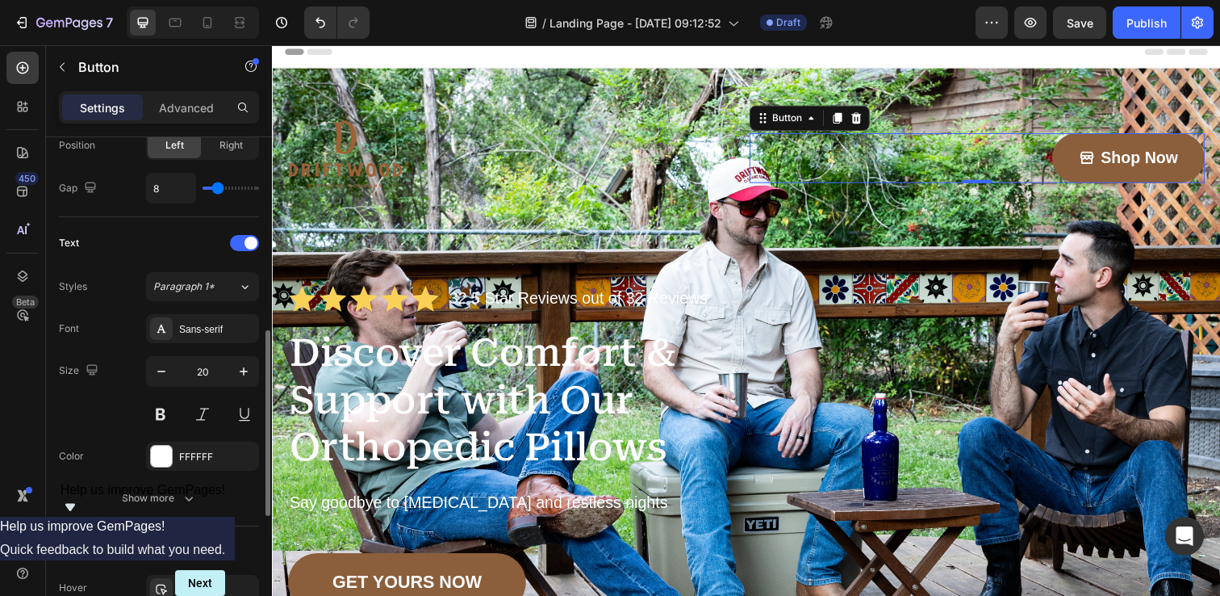
scroll to position [614, 0]
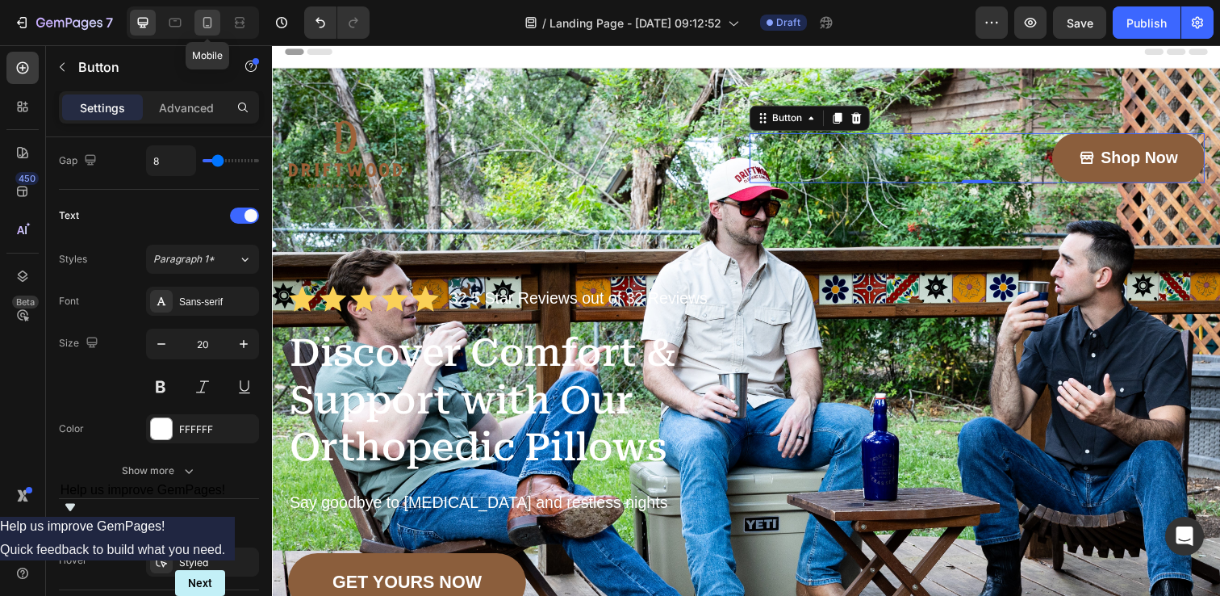
click at [206, 27] on icon at bounding box center [207, 22] width 9 height 11
type input "15"
type input "47"
type input "144"
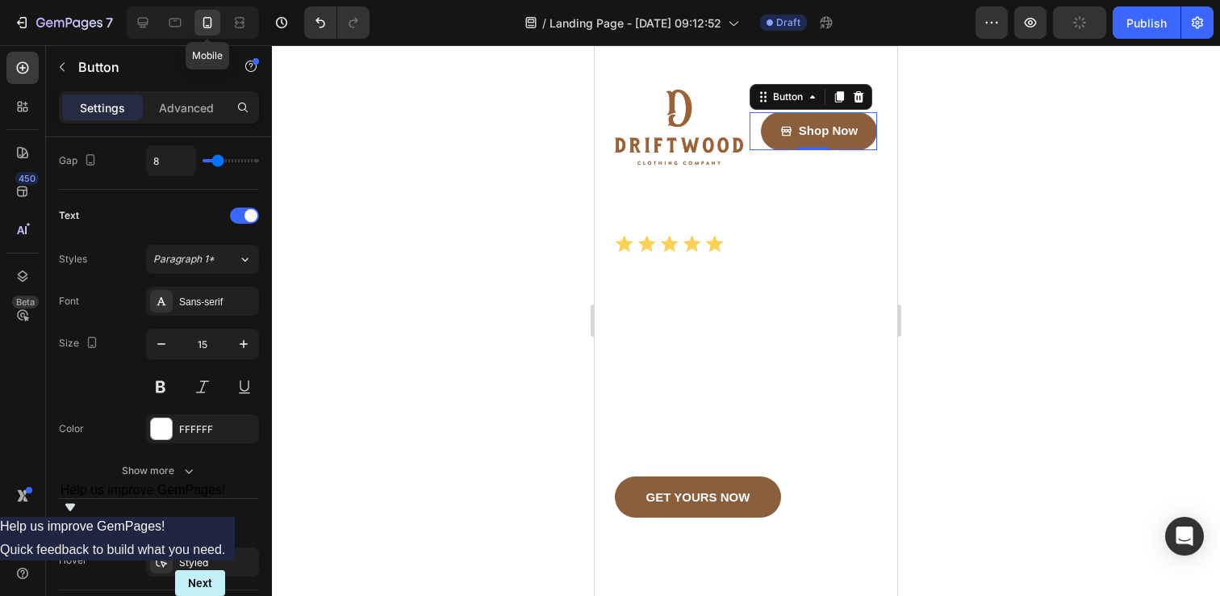
scroll to position [41, 0]
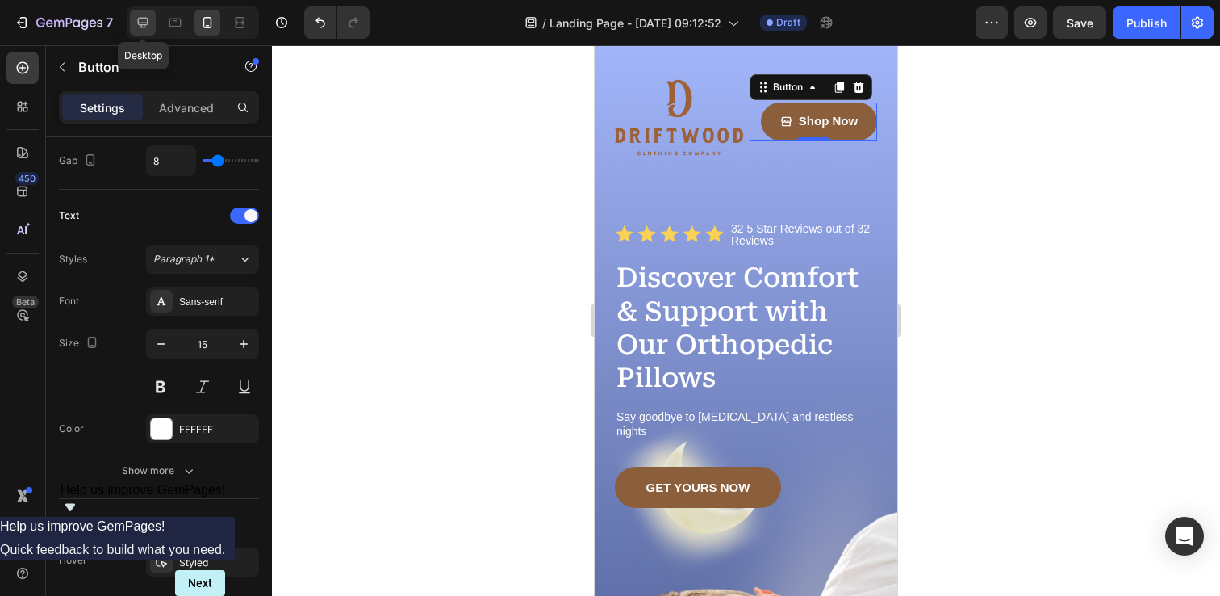
click at [146, 22] on icon at bounding box center [143, 23] width 10 height 10
type input "20"
type input "63"
type input "193"
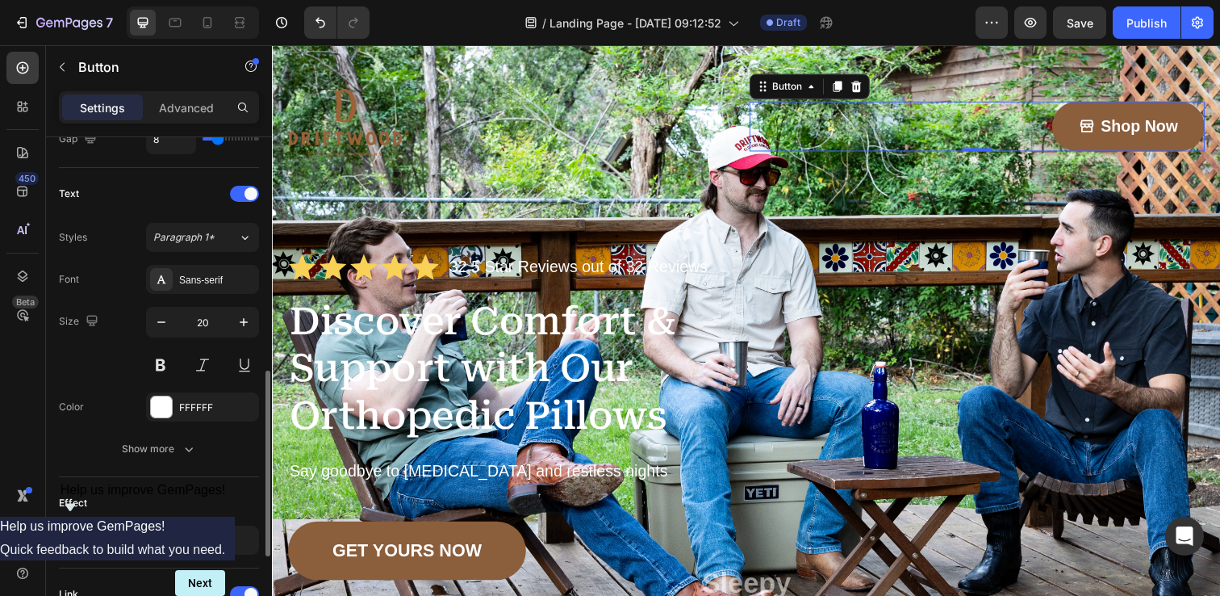
scroll to position [653, 0]
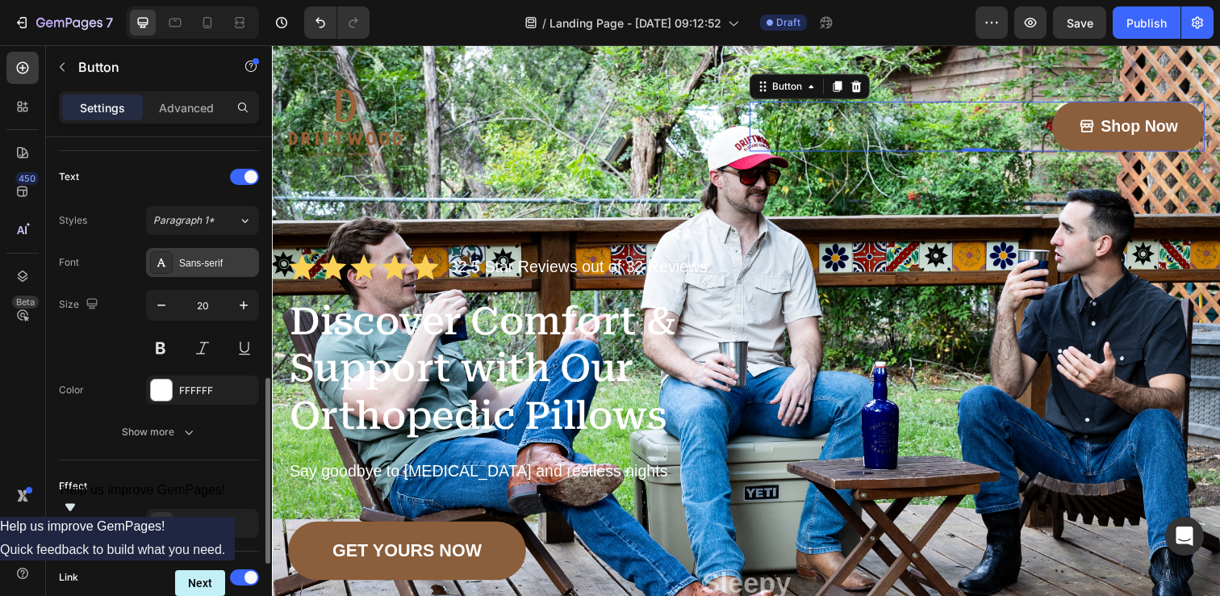
click at [232, 266] on div "Sans-serif" at bounding box center [217, 263] width 76 height 15
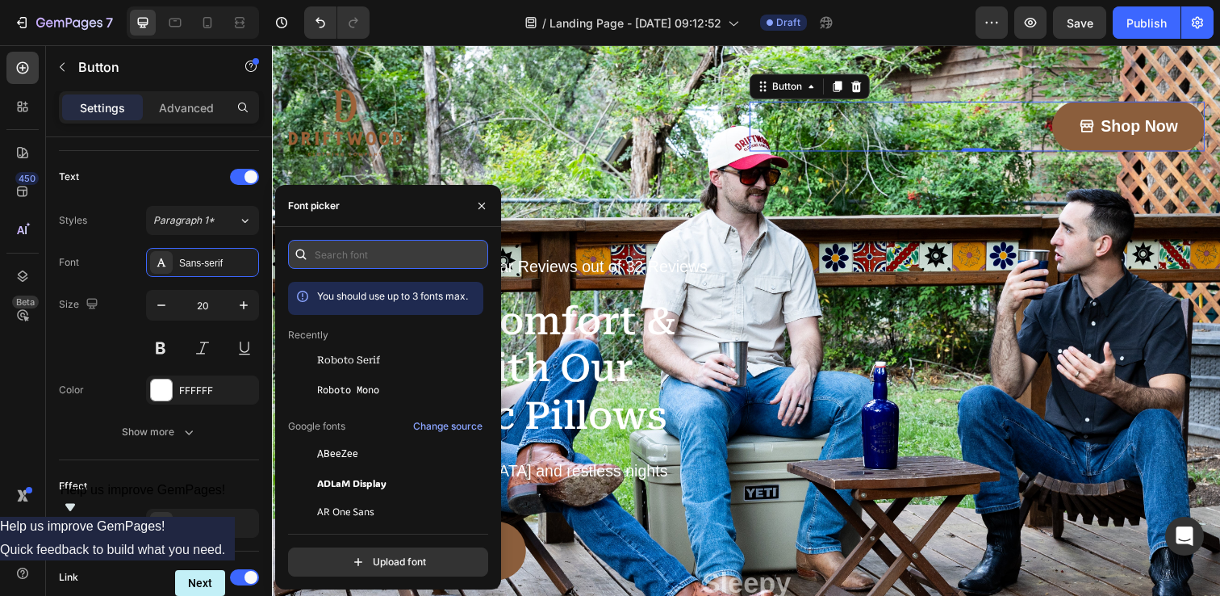
click at [353, 253] on input "text" at bounding box center [388, 254] width 200 height 29
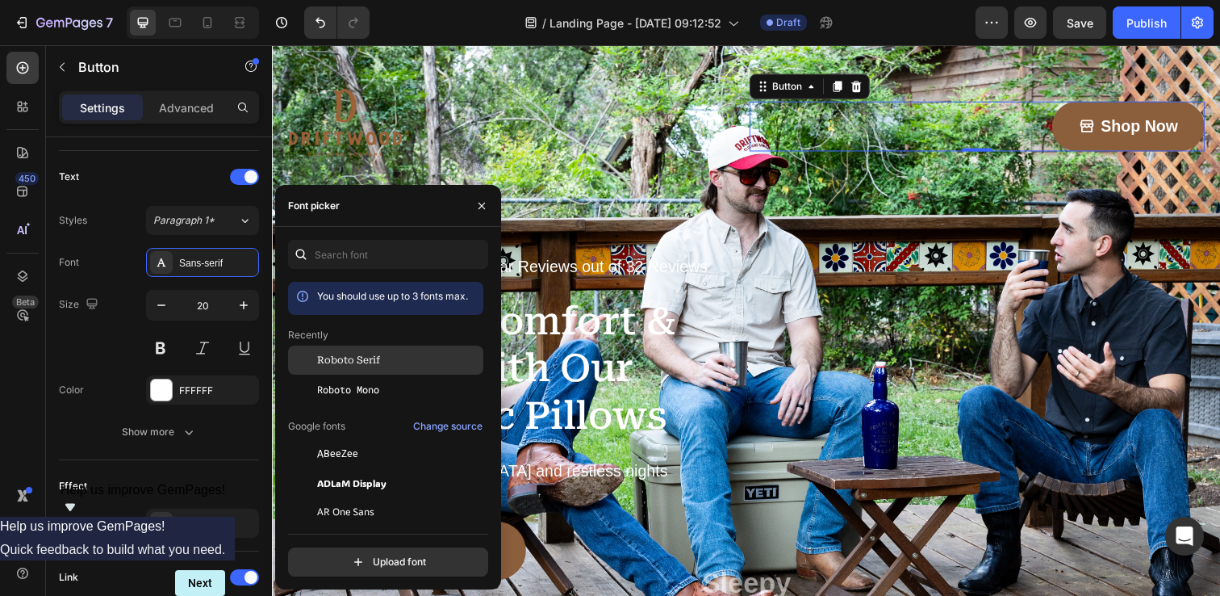
click at [362, 357] on span "Roboto Serif" at bounding box center [348, 360] width 63 height 15
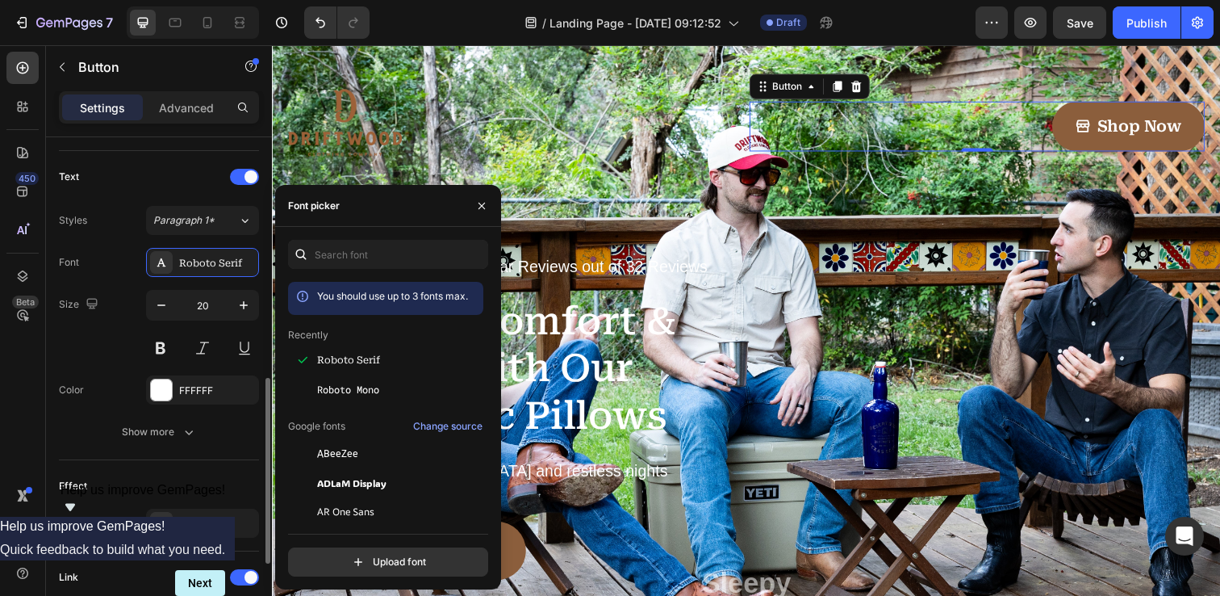
click at [173, 168] on div "Text" at bounding box center [159, 177] width 200 height 26
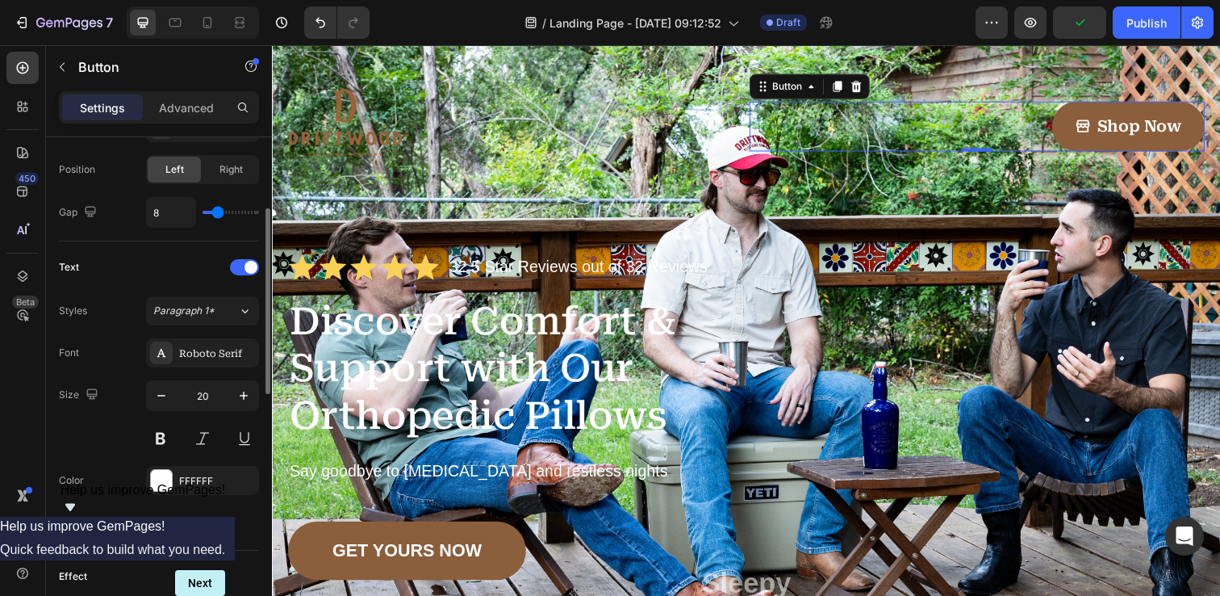
scroll to position [377, 0]
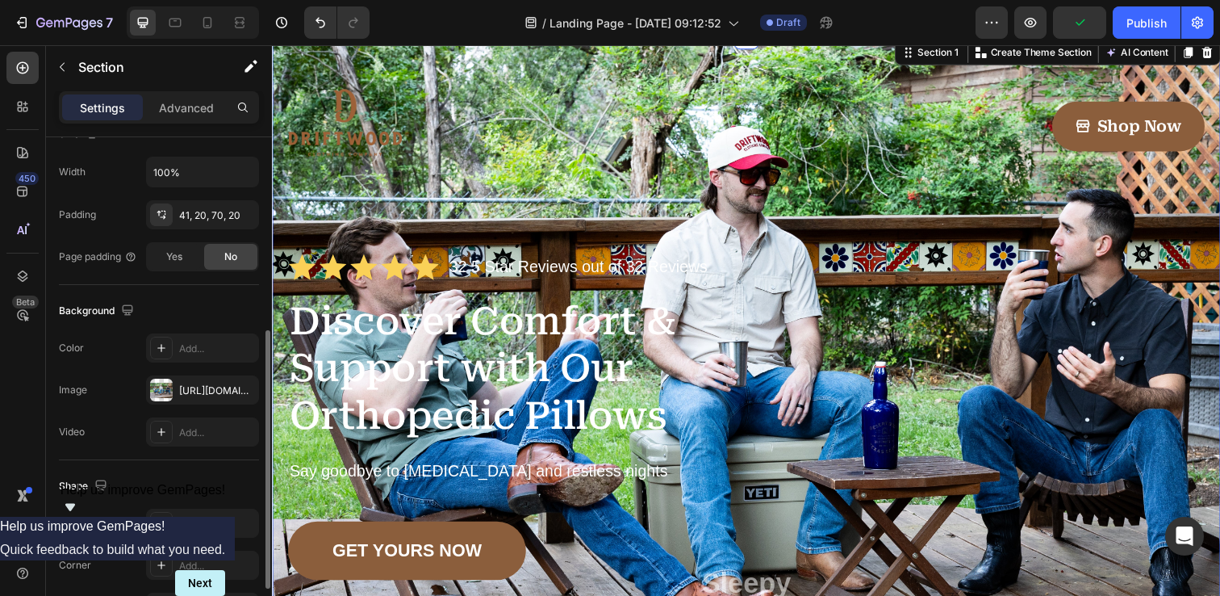
click at [289, 56] on div "Image Shop Now Button Row Icon Icon Icon Icon Icon Icon List 32 5 Star Reviews …" at bounding box center [756, 437] width 968 height 802
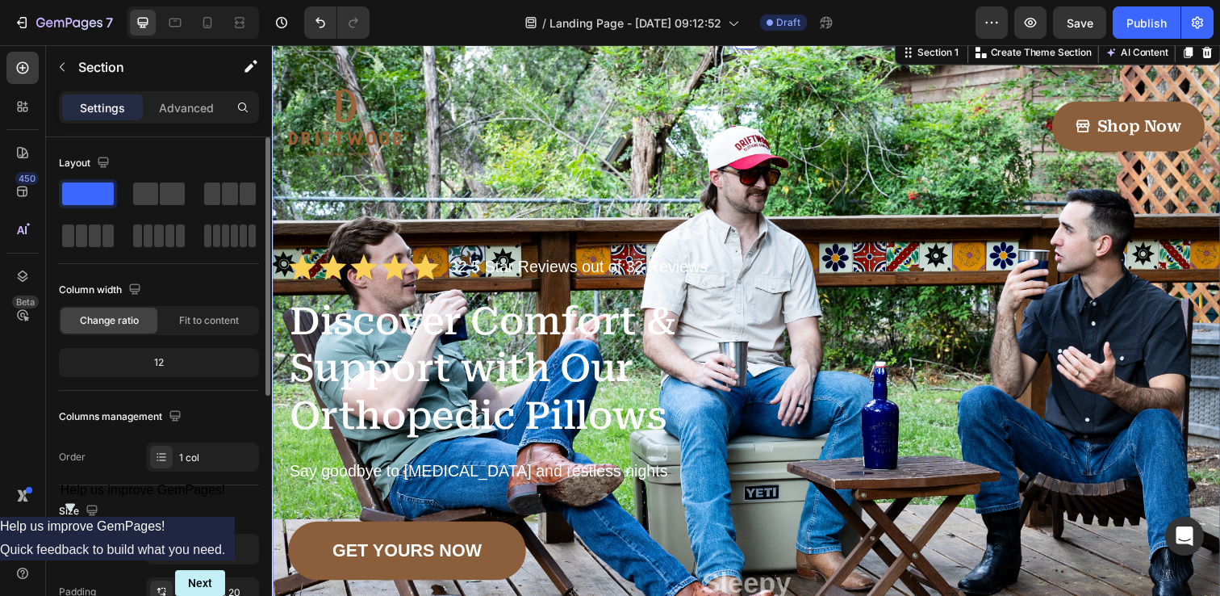
click at [291, 56] on div "Image Shop Now Button Row Icon Icon Icon Icon Icon Icon List 32 5 Star Reviews …" at bounding box center [756, 437] width 968 height 802
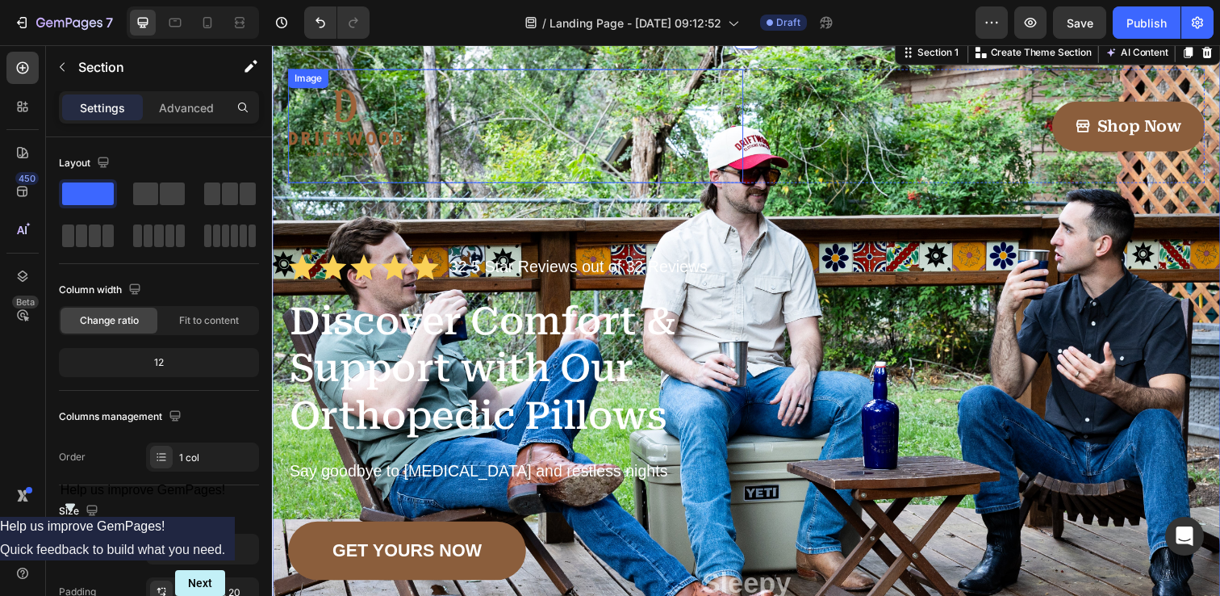
click at [343, 113] on img at bounding box center [346, 127] width 116 height 116
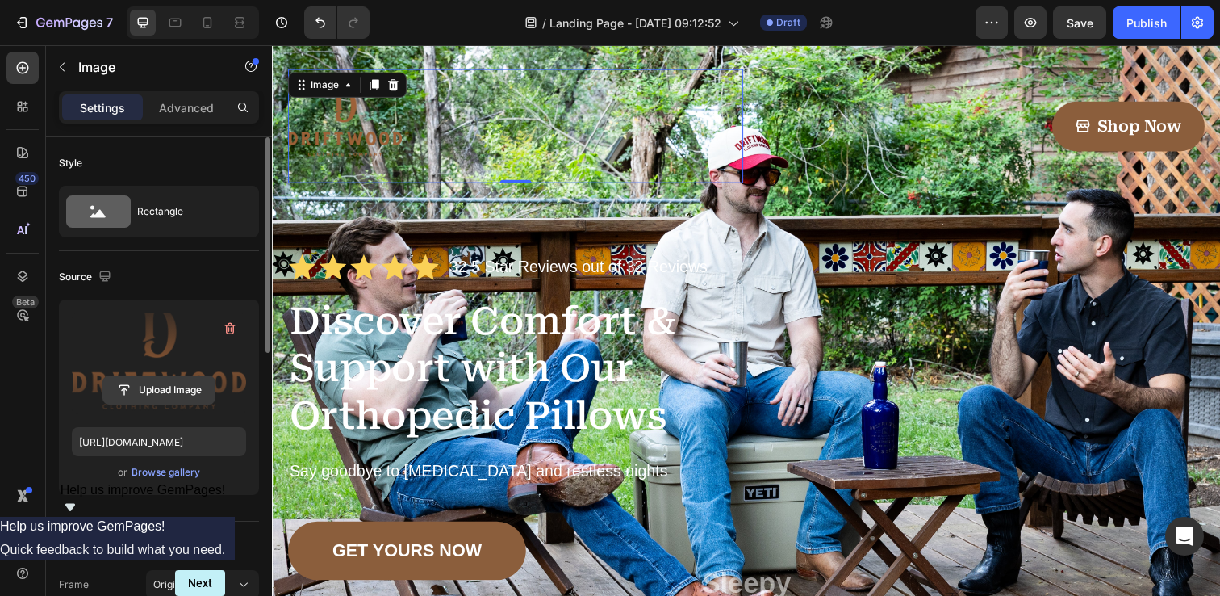
click at [162, 388] on input "file" at bounding box center [158, 389] width 111 height 27
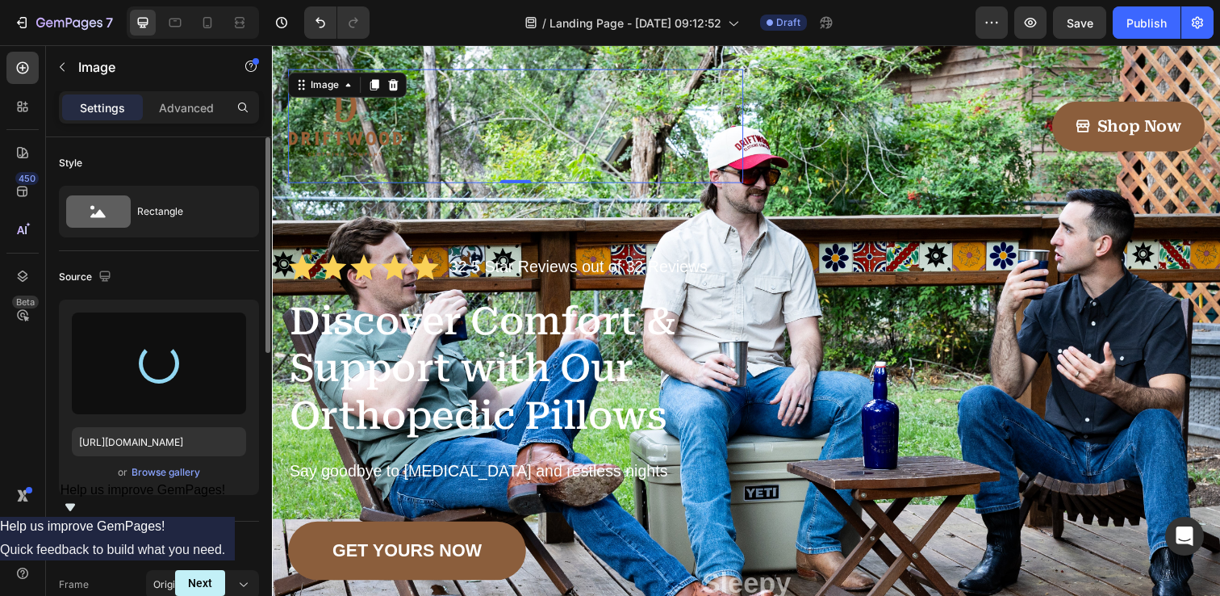
type input "https://cdn.shopify.com/s/files/1/0912/3256/7575/files/gempages_581537611265344…"
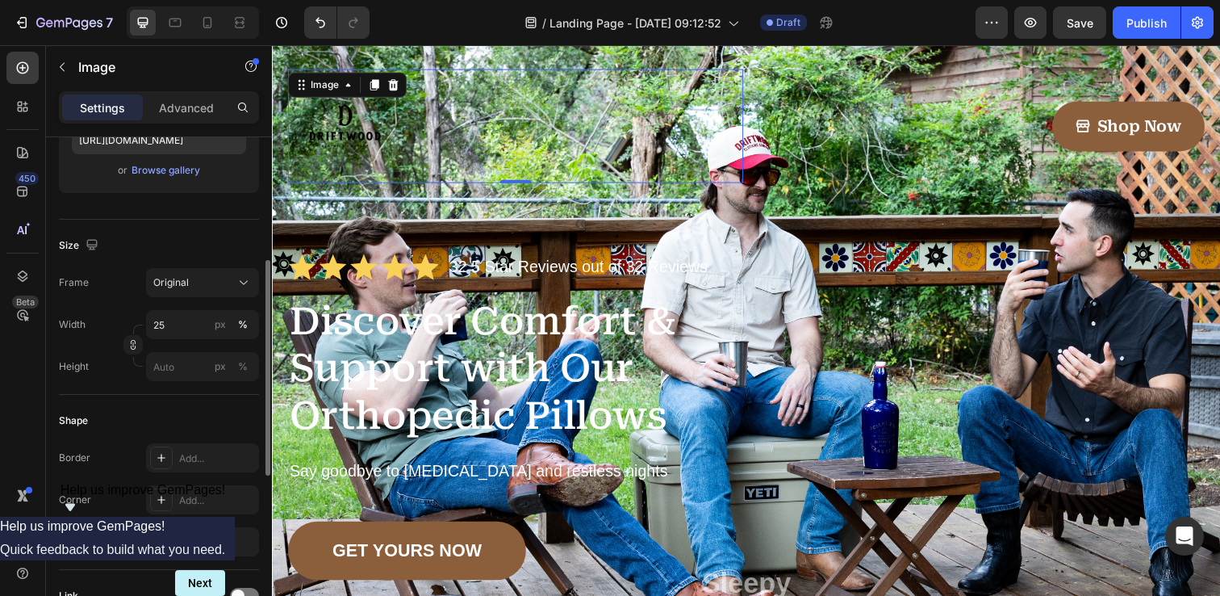
scroll to position [303, 0]
click at [178, 320] on input "25" at bounding box center [202, 322] width 113 height 29
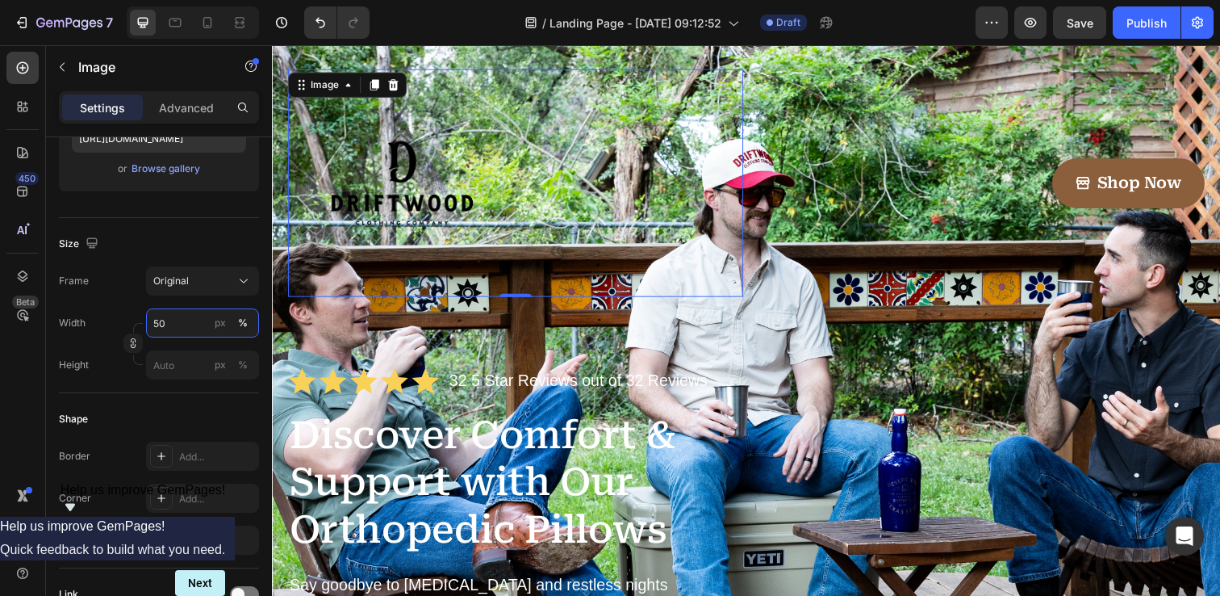
type input "5"
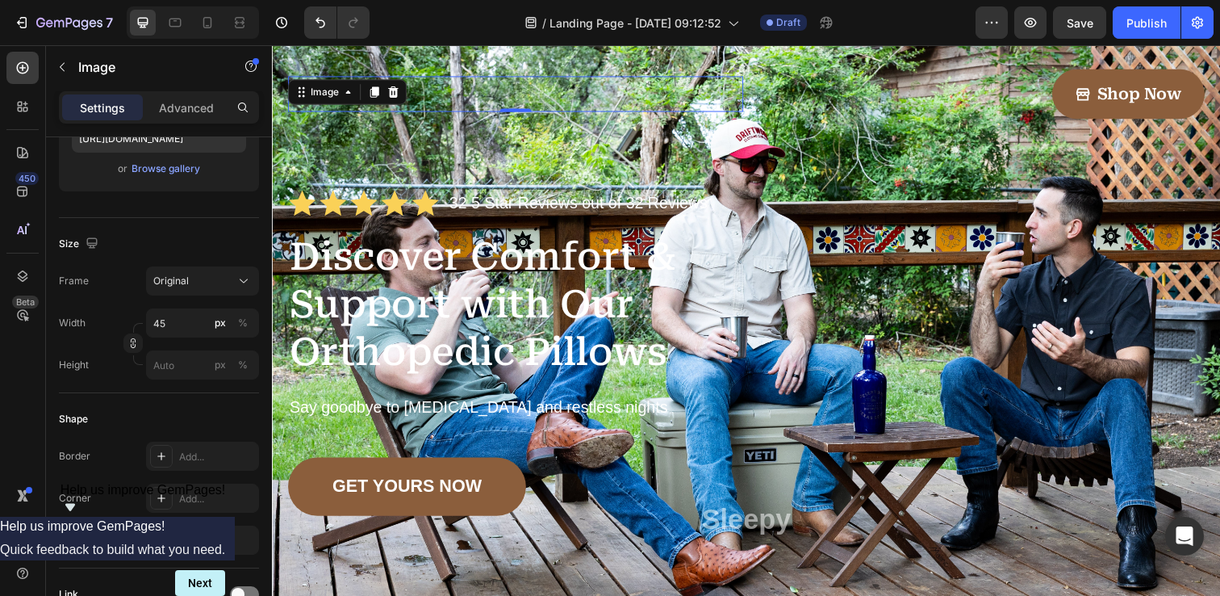
click at [125, 303] on div "Frame Original Width 45 px % Height px %" at bounding box center [159, 322] width 200 height 113
click at [224, 324] on div "px" at bounding box center [220, 323] width 11 height 15
click at [241, 323] on div "%" at bounding box center [243, 323] width 10 height 15
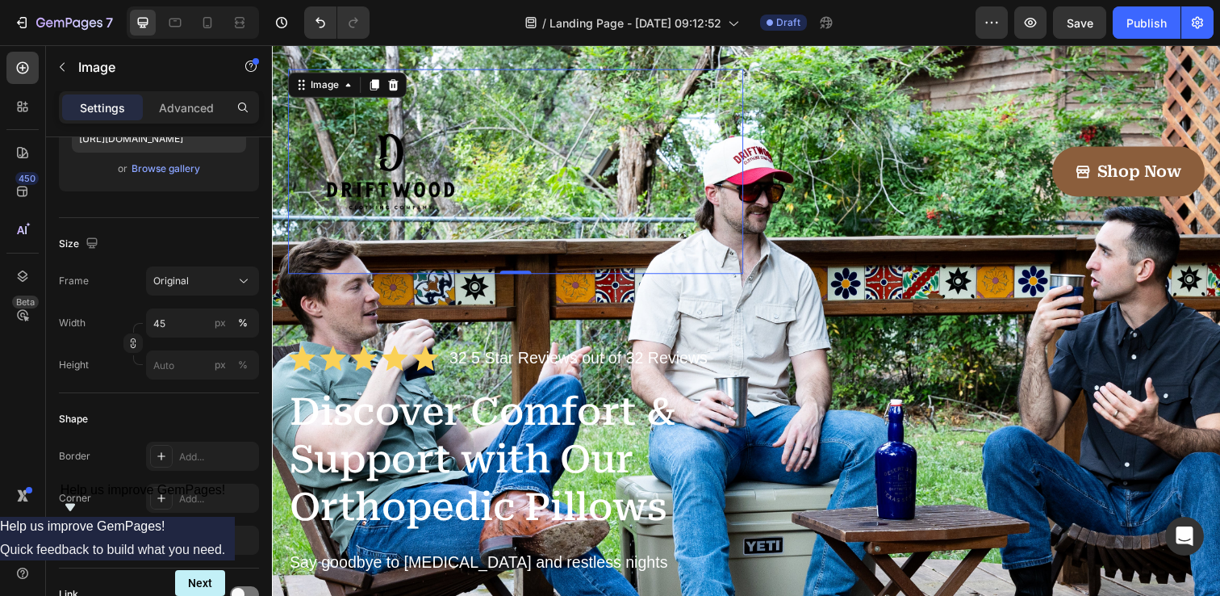
click at [127, 303] on div "Frame Original Width 45 px % Height px %" at bounding box center [159, 322] width 200 height 113
click at [199, 286] on div "Original" at bounding box center [192, 281] width 79 height 15
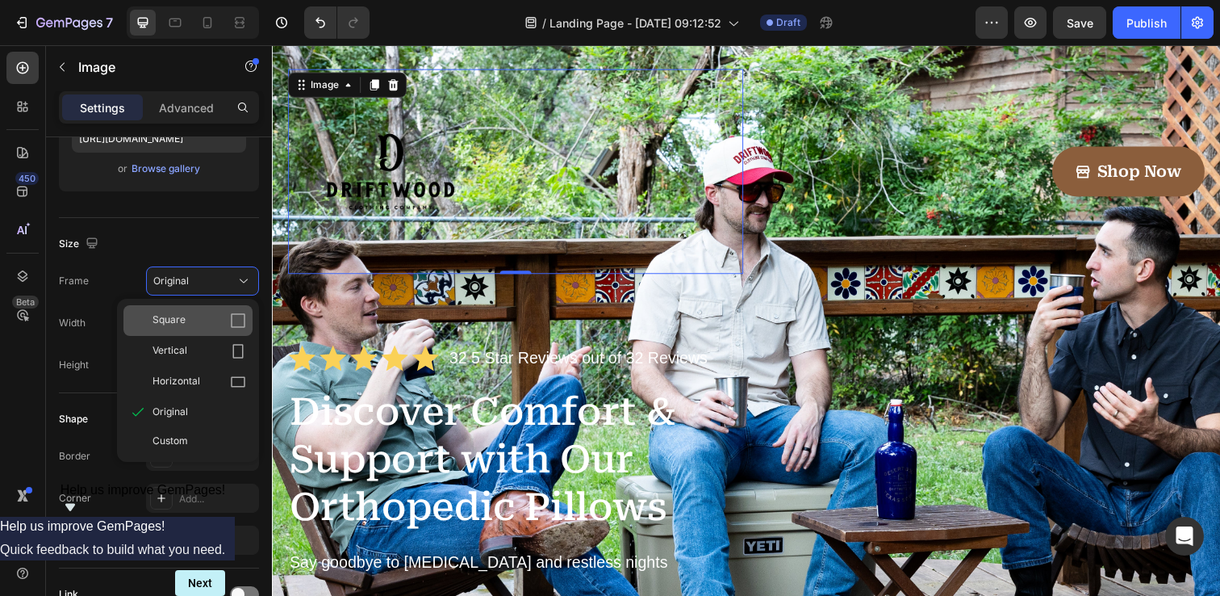
click at [190, 318] on div "Square" at bounding box center [200, 320] width 94 height 16
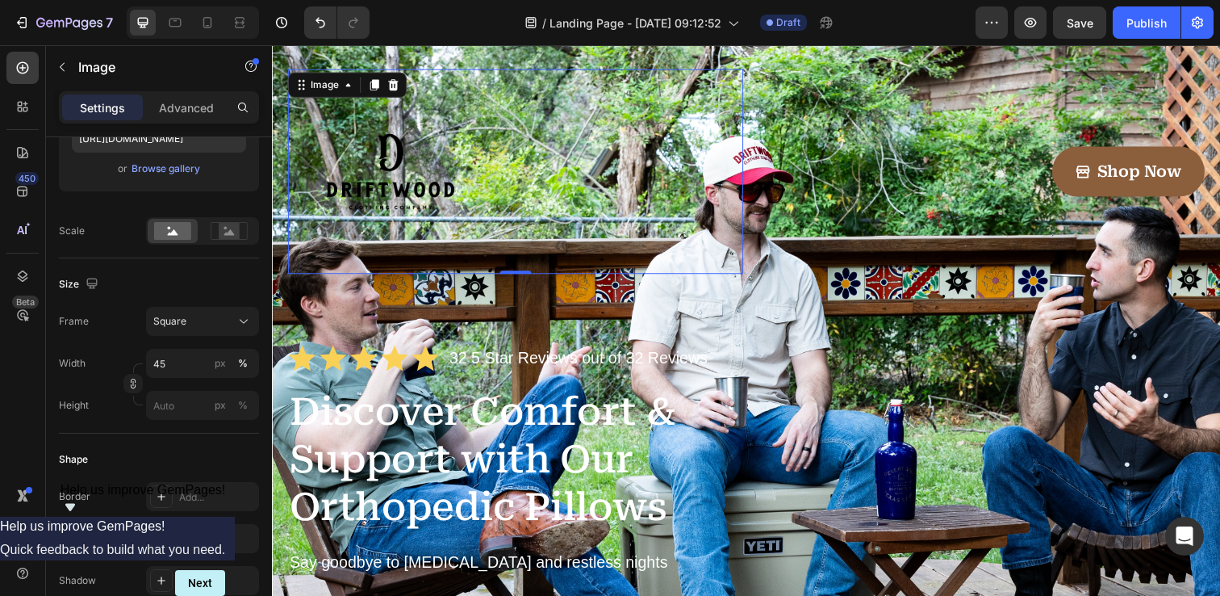
click at [132, 270] on div "Size Frame Square Width 45 px % Height px %" at bounding box center [159, 345] width 200 height 175
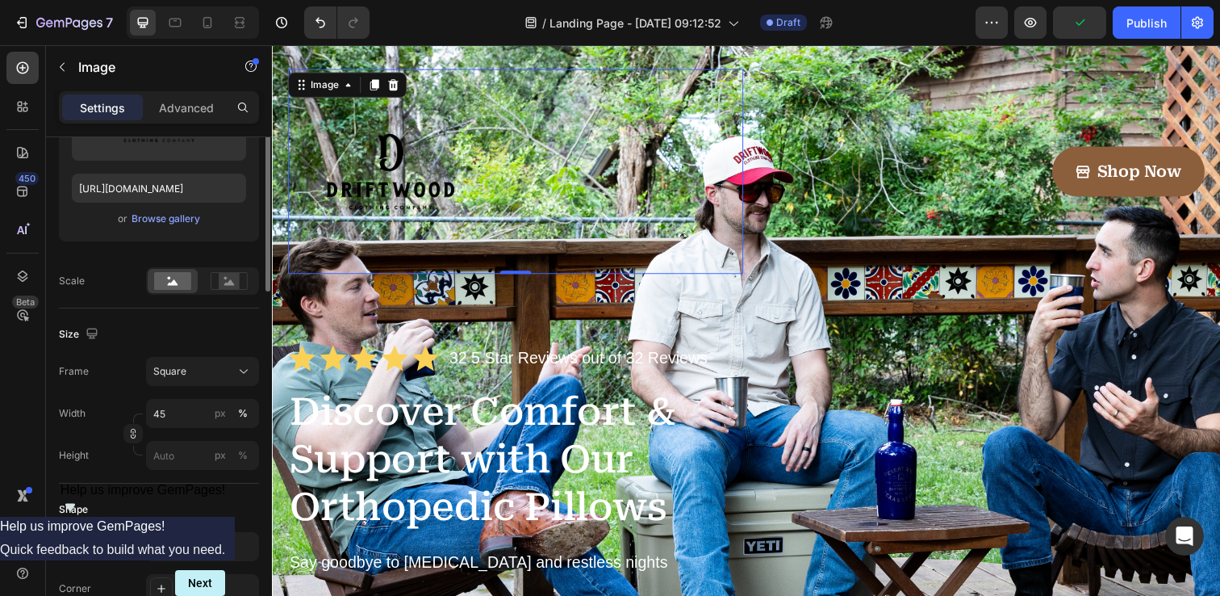
scroll to position [0, 0]
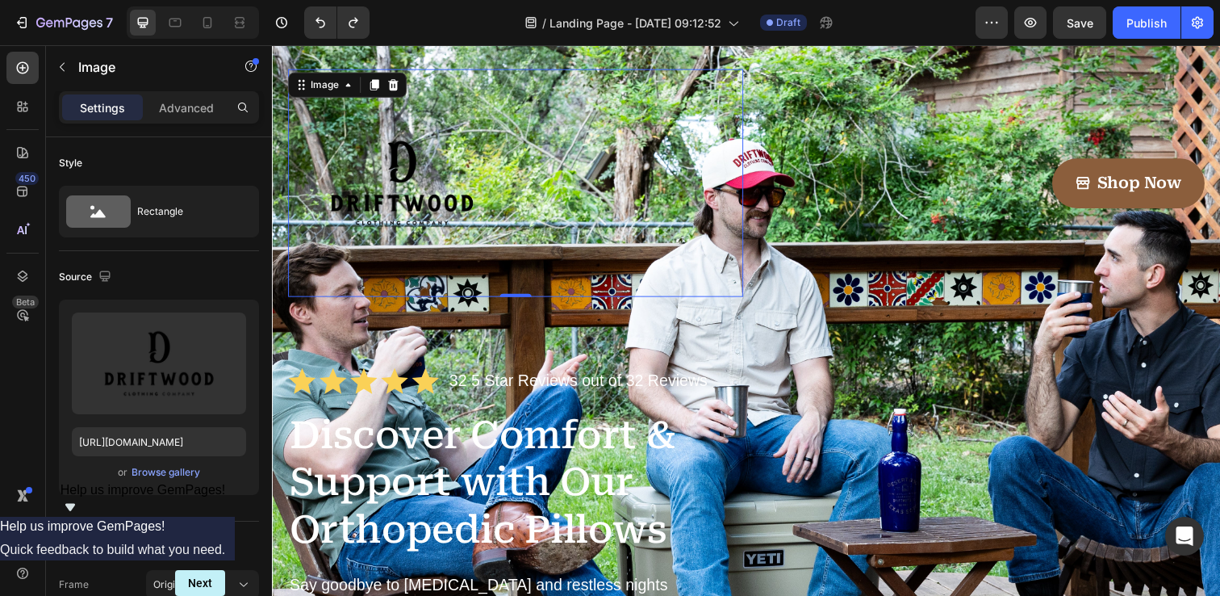
type input "25"
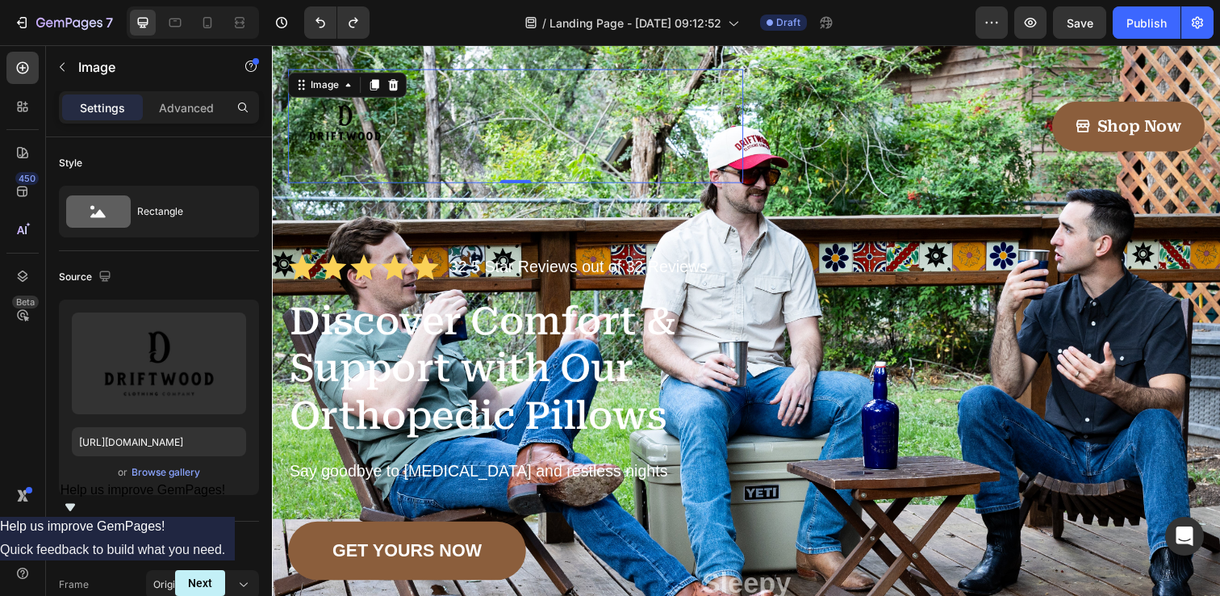
type input "https://cdn.shopify.com/s/files/1/0912/3256/7575/files/gempages_581537611265344…"
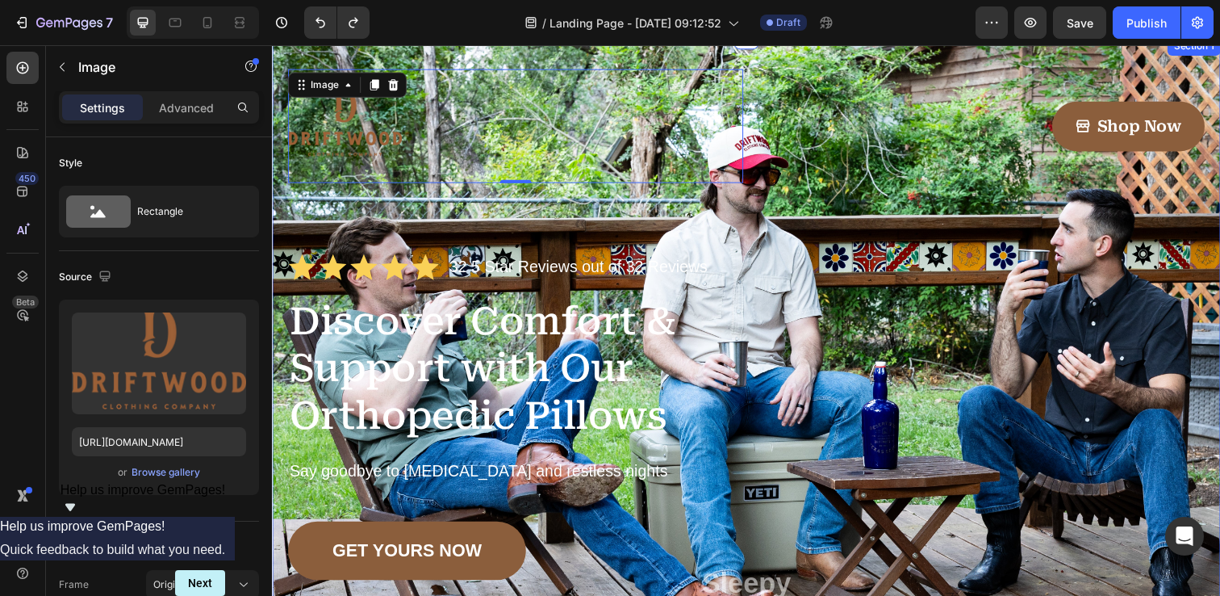
click at [290, 61] on div "Image 0 Shop Now Button Row Icon Icon Icon Icon Icon Icon List 32 5 Star Review…" at bounding box center [756, 437] width 968 height 802
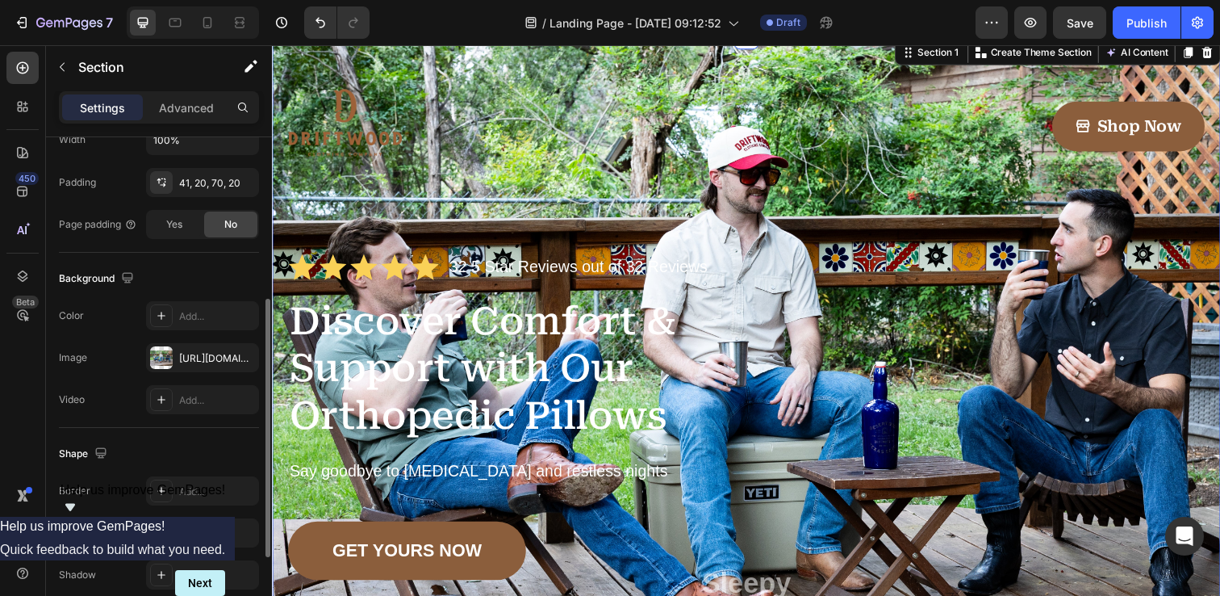
scroll to position [480, 0]
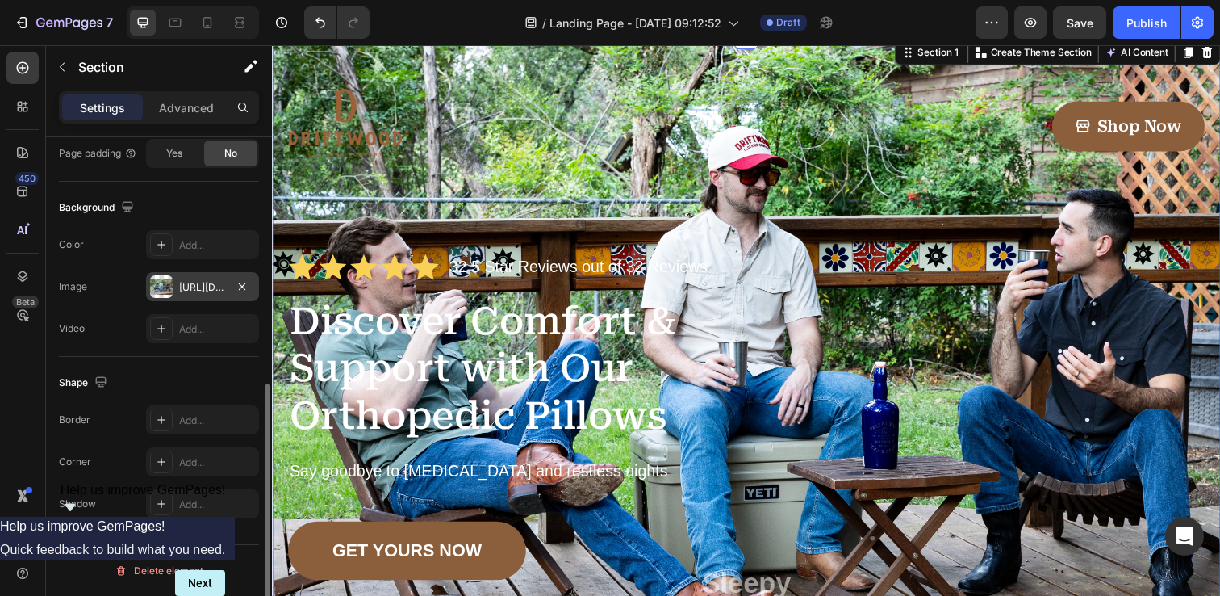
click at [202, 287] on div "https://cdn.shopify.com/s/files/1/0912/3256/7575/files/gempages_581537611265344…" at bounding box center [202, 287] width 47 height 15
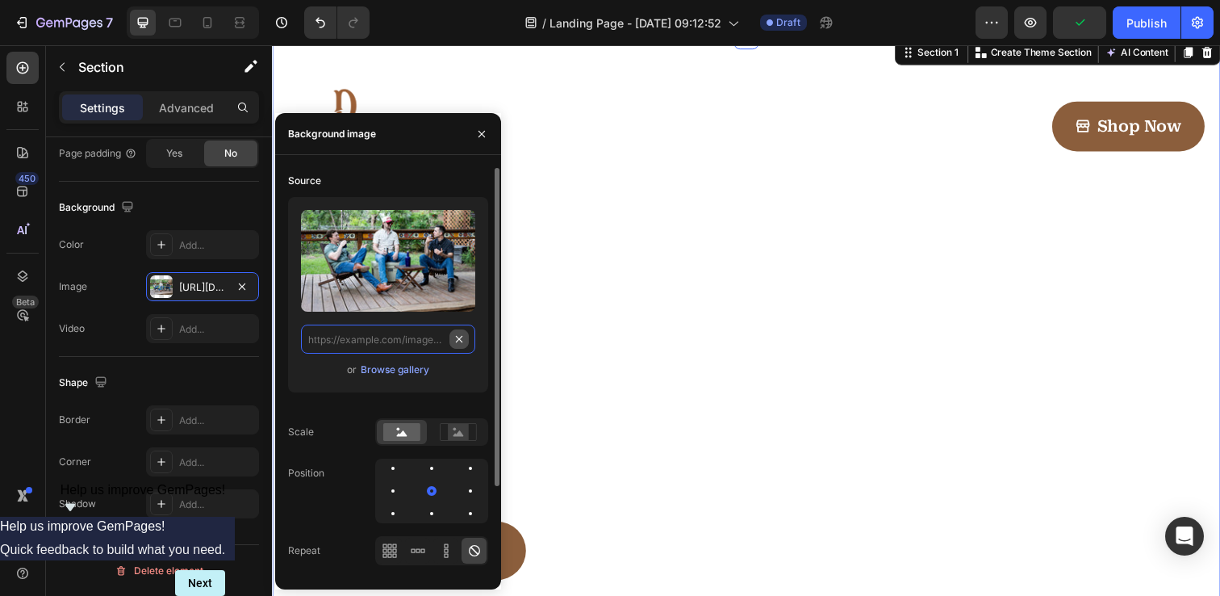
scroll to position [0, 0]
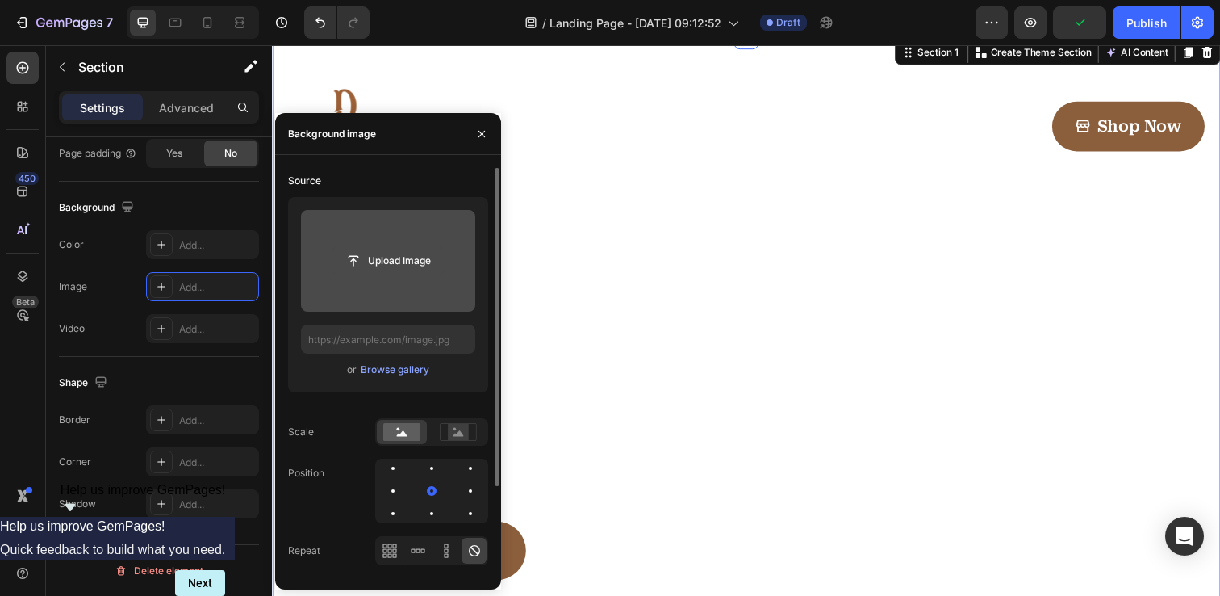
click at [374, 274] on button "Upload Image" at bounding box center [388, 260] width 113 height 29
click at [377, 261] on input "file" at bounding box center [388, 260] width 111 height 27
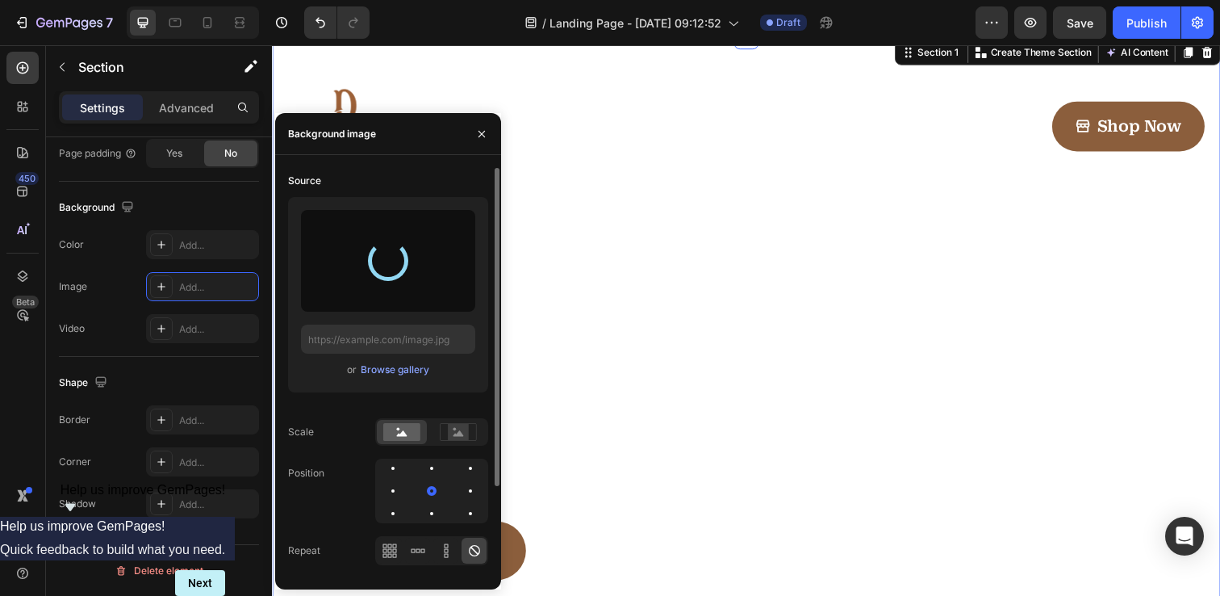
type input "[URL][DOMAIN_NAME]"
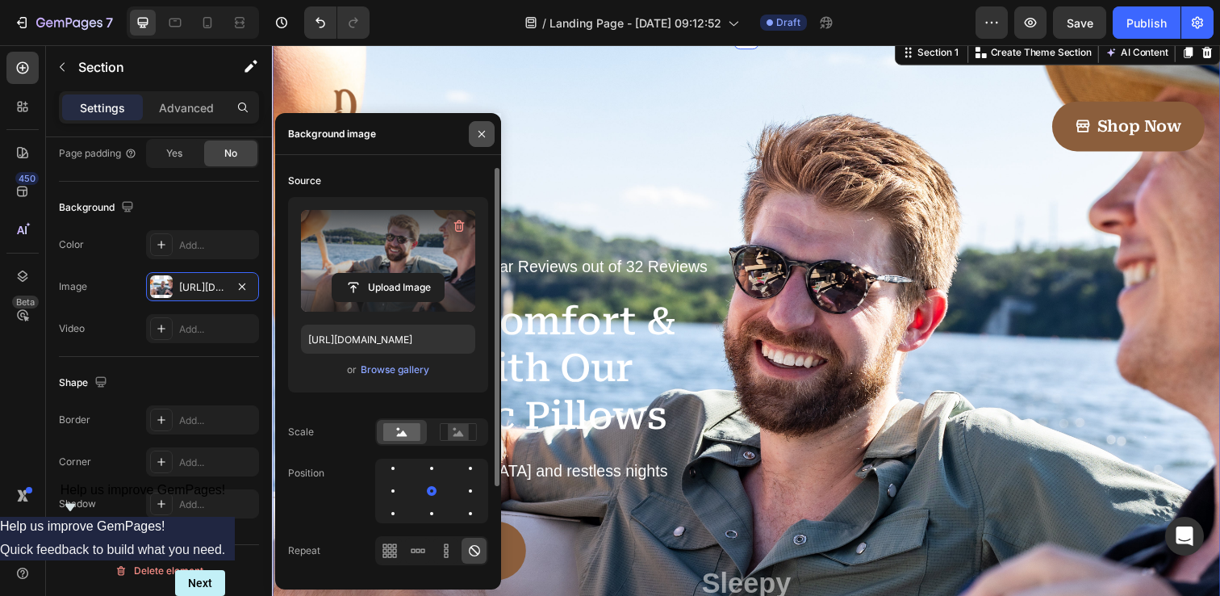
click at [484, 139] on icon "button" at bounding box center [481, 134] width 13 height 13
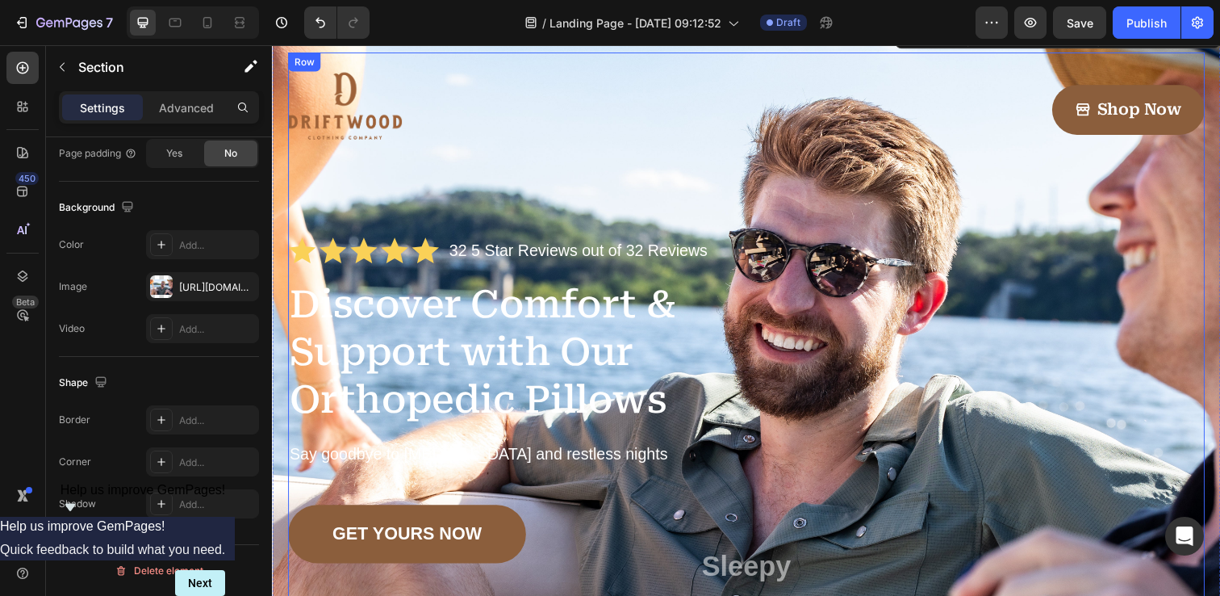
scroll to position [64, 0]
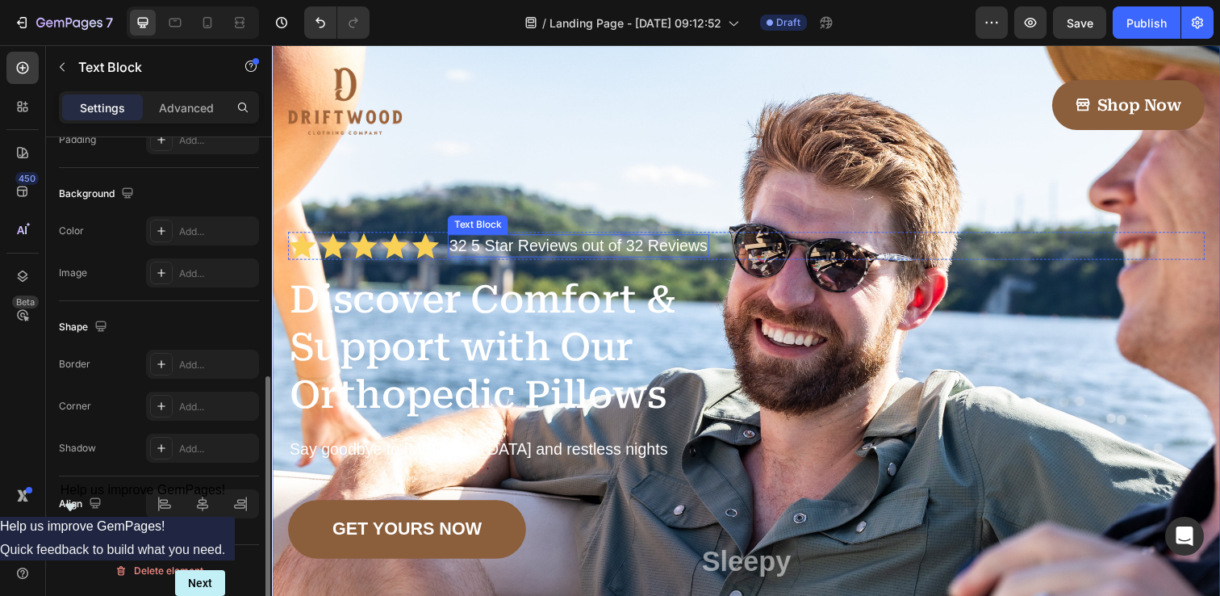
click at [475, 249] on p "32 5 Star Reviews out of 32 Reviews" at bounding box center [585, 250] width 264 height 20
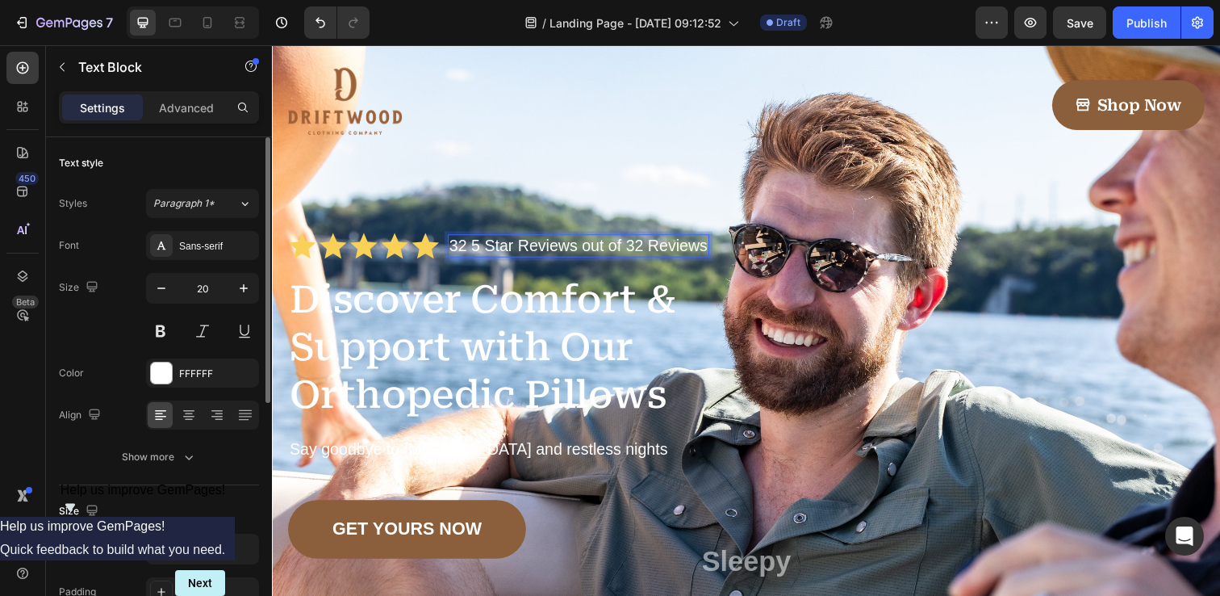
click at [472, 250] on p "32 5 Star Reviews out of 32 Reviews" at bounding box center [585, 250] width 264 height 20
click at [481, 250] on p "32 5 Star Reviews out of 32 Reviews" at bounding box center [585, 250] width 264 height 20
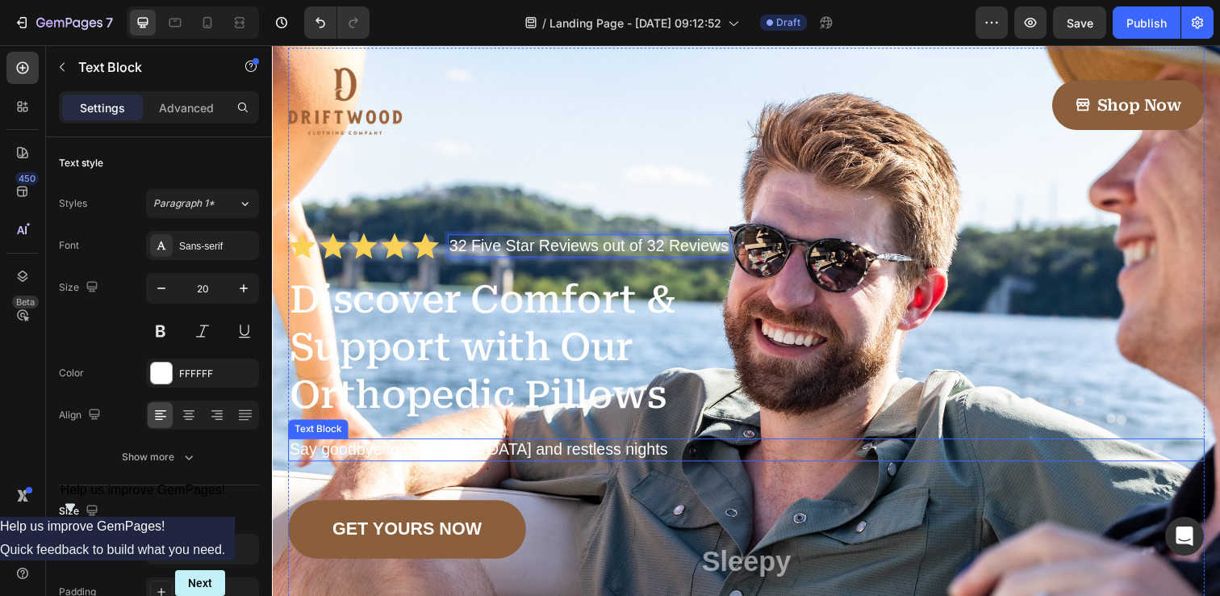
click at [400, 456] on p "Say goodbye to neck pain and restless nights" at bounding box center [756, 458] width 933 height 20
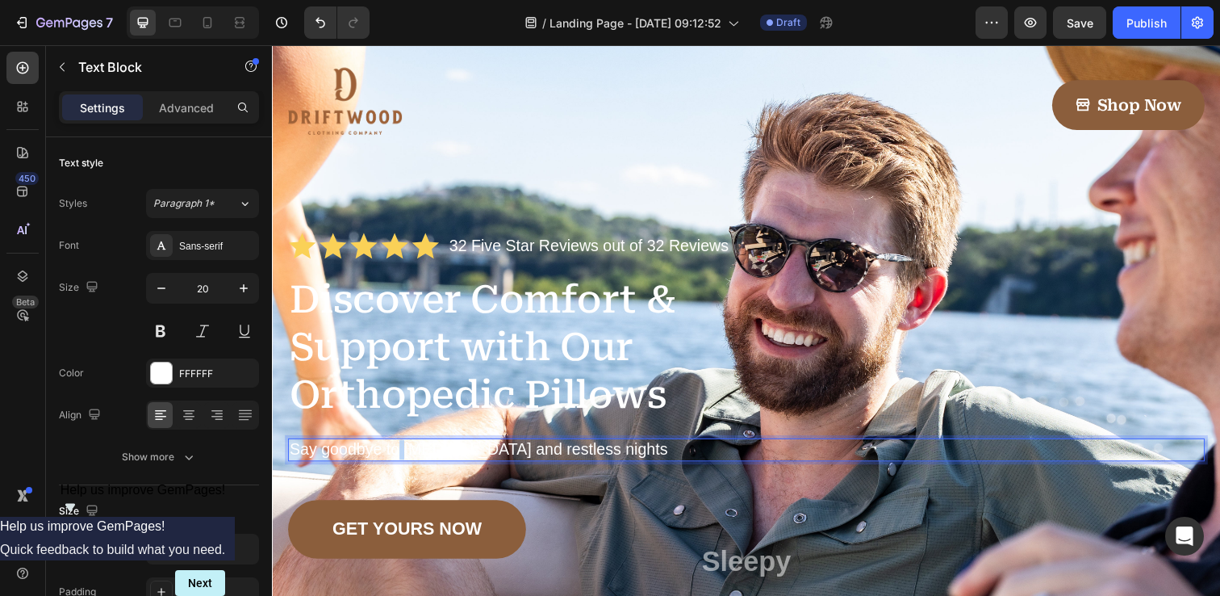
click at [400, 456] on p "Say goodbye to neck pain and restless nights" at bounding box center [756, 458] width 933 height 20
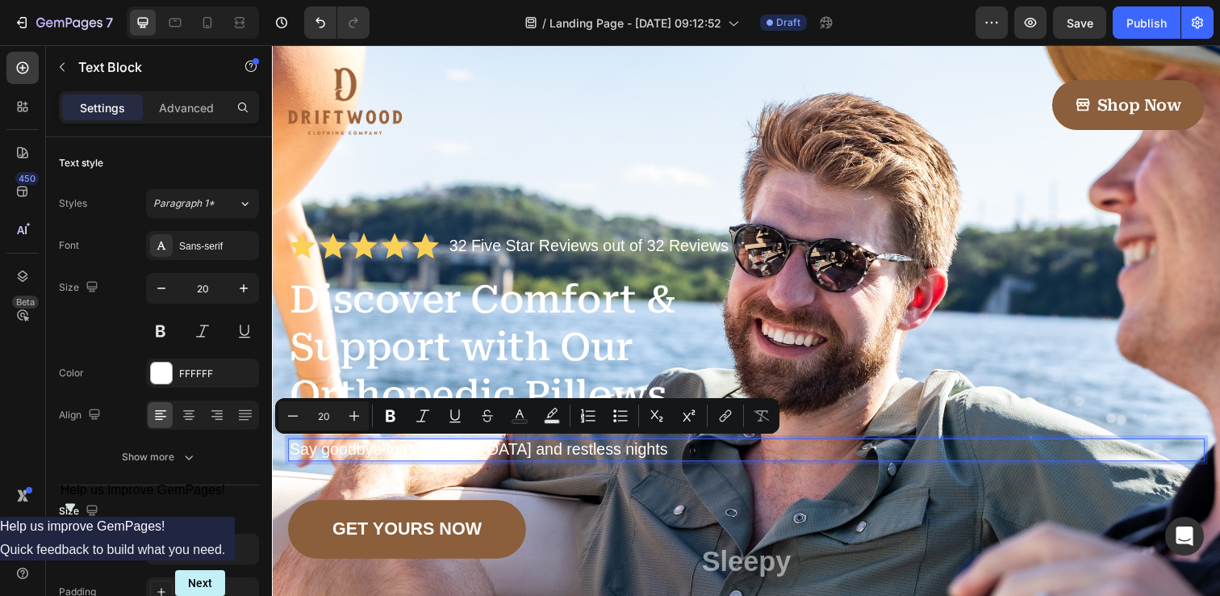
click at [420, 460] on p "Say goodbye to neck pain and restless nights" at bounding box center [756, 458] width 933 height 20
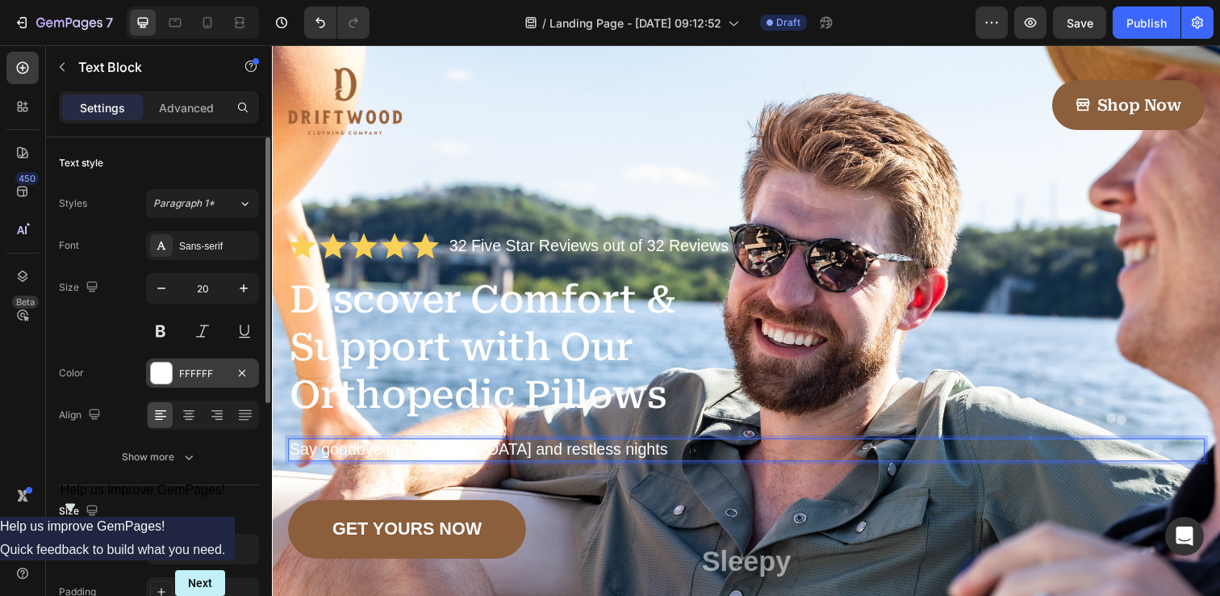
click at [167, 373] on div at bounding box center [161, 372] width 21 height 21
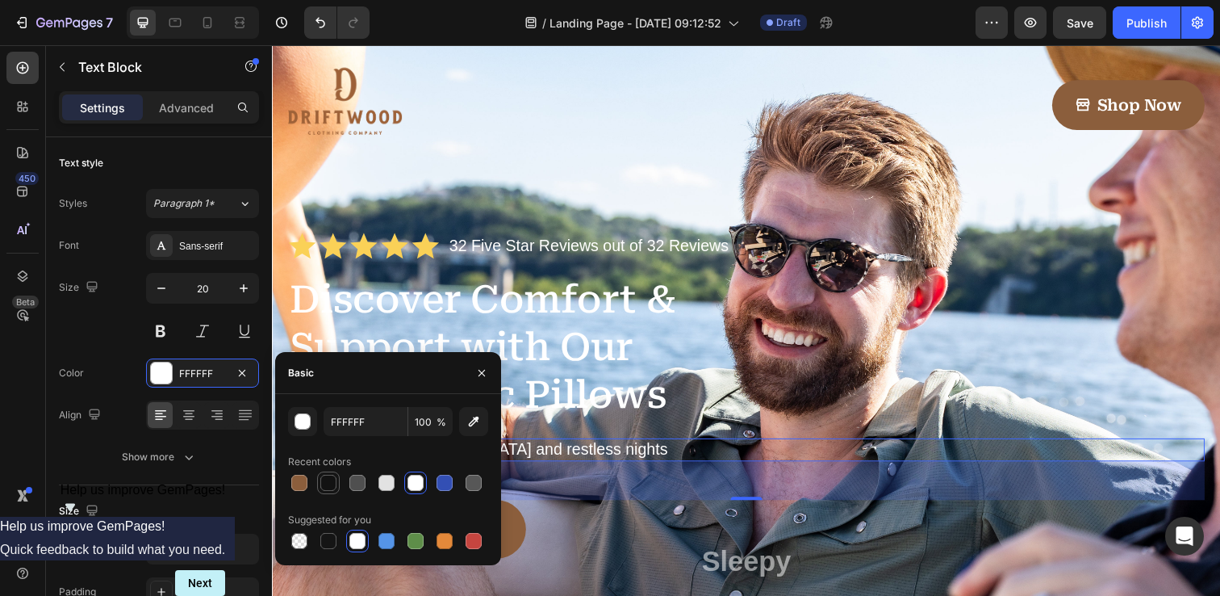
click at [331, 487] on div at bounding box center [328, 483] width 16 height 16
type input "121212"
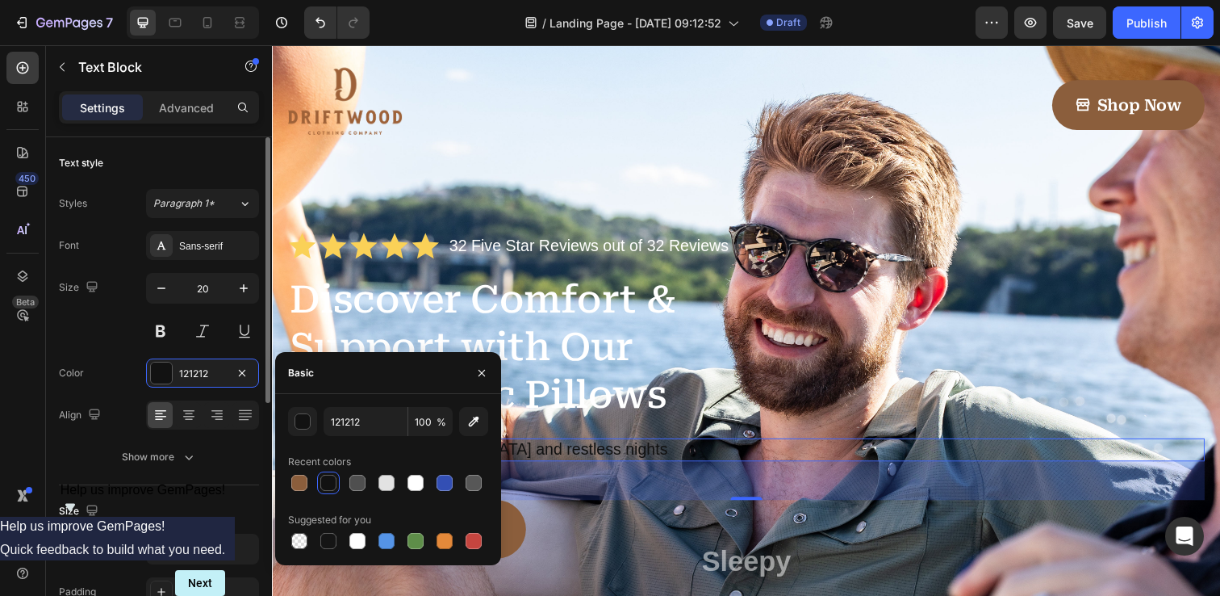
click at [111, 362] on div "Color 121212" at bounding box center [159, 372] width 200 height 29
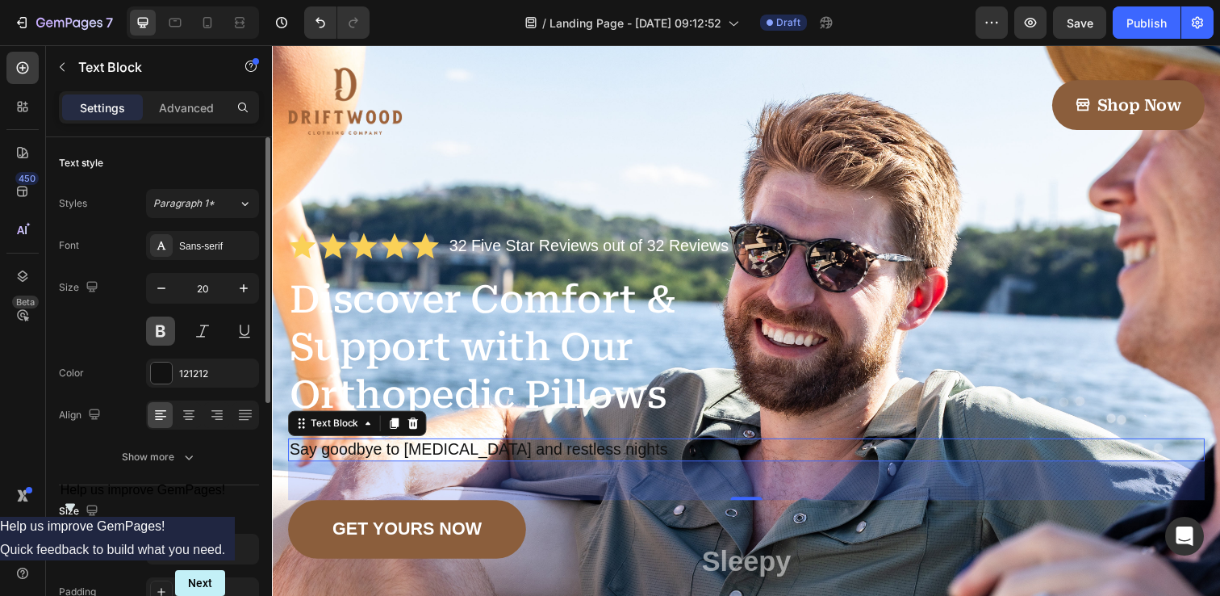
click at [169, 333] on button at bounding box center [160, 330] width 29 height 29
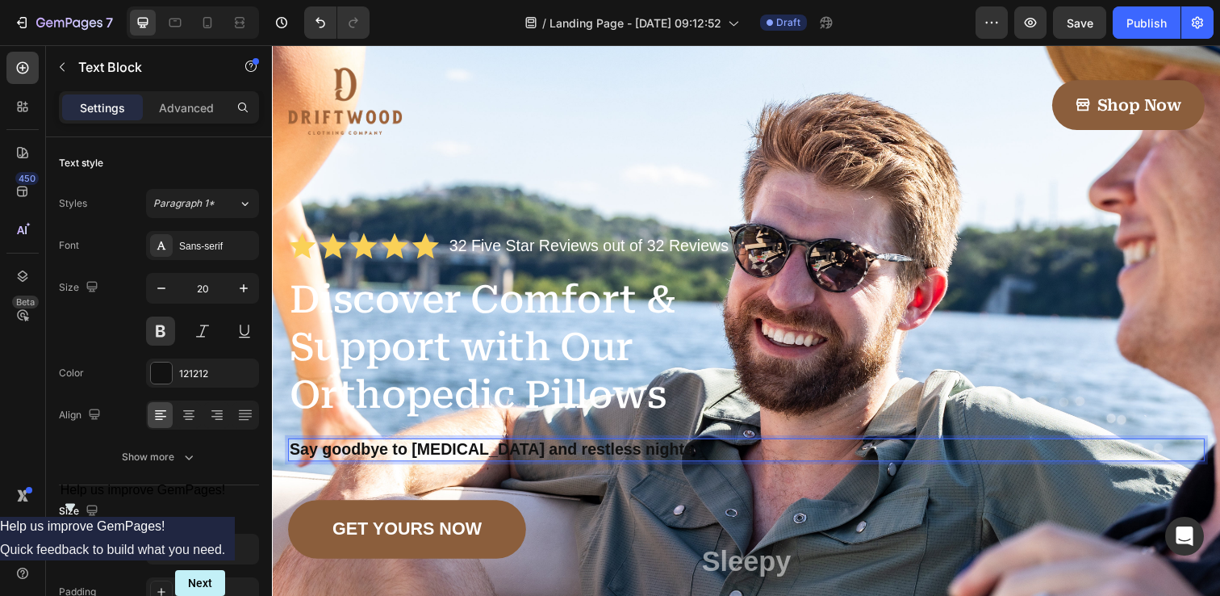
click at [420, 459] on p "Say goodbye to neck pain and restless nights" at bounding box center [756, 458] width 933 height 20
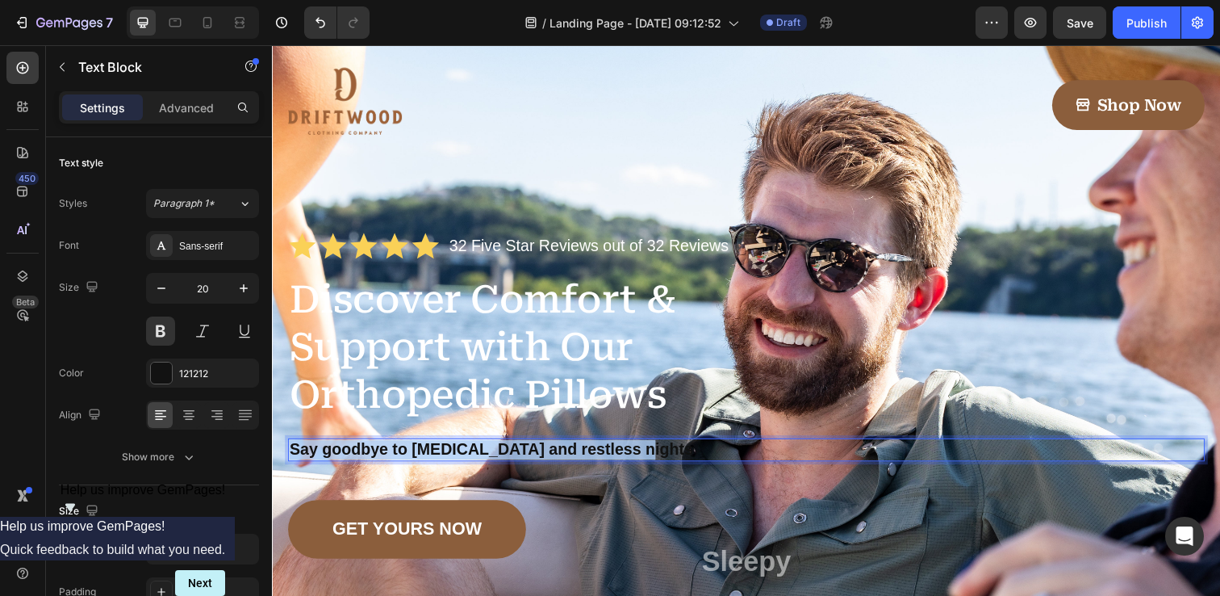
click at [420, 459] on p "Say goodbye to neck pain and restless nights" at bounding box center [756, 458] width 933 height 20
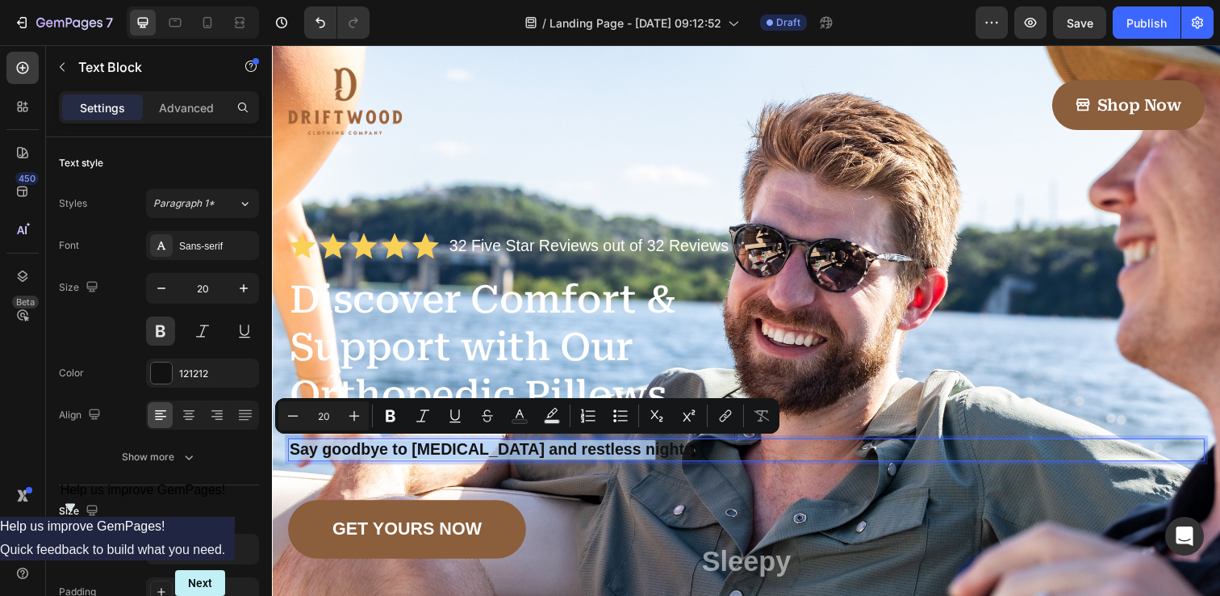
click at [416, 459] on p "Say goodbye to neck pain and restless nights" at bounding box center [756, 458] width 933 height 20
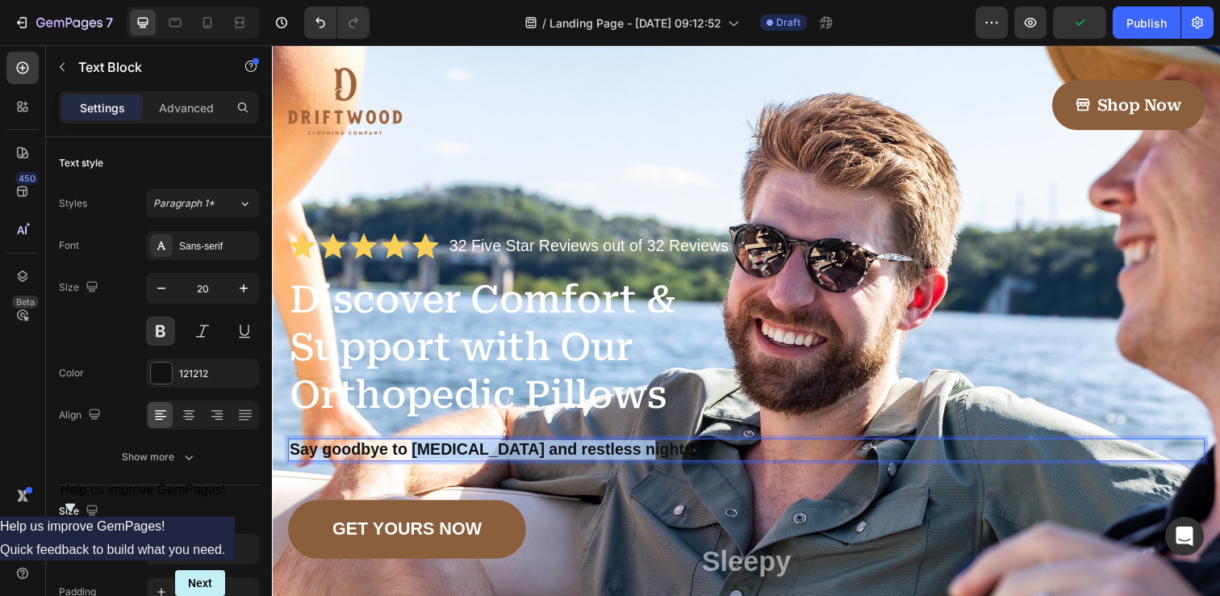
drag, startPoint x: 416, startPoint y: 457, endPoint x: 639, endPoint y: 466, distance: 223.8
click at [639, 466] on p "Say goodbye to neck pain and restless nights" at bounding box center [756, 458] width 933 height 20
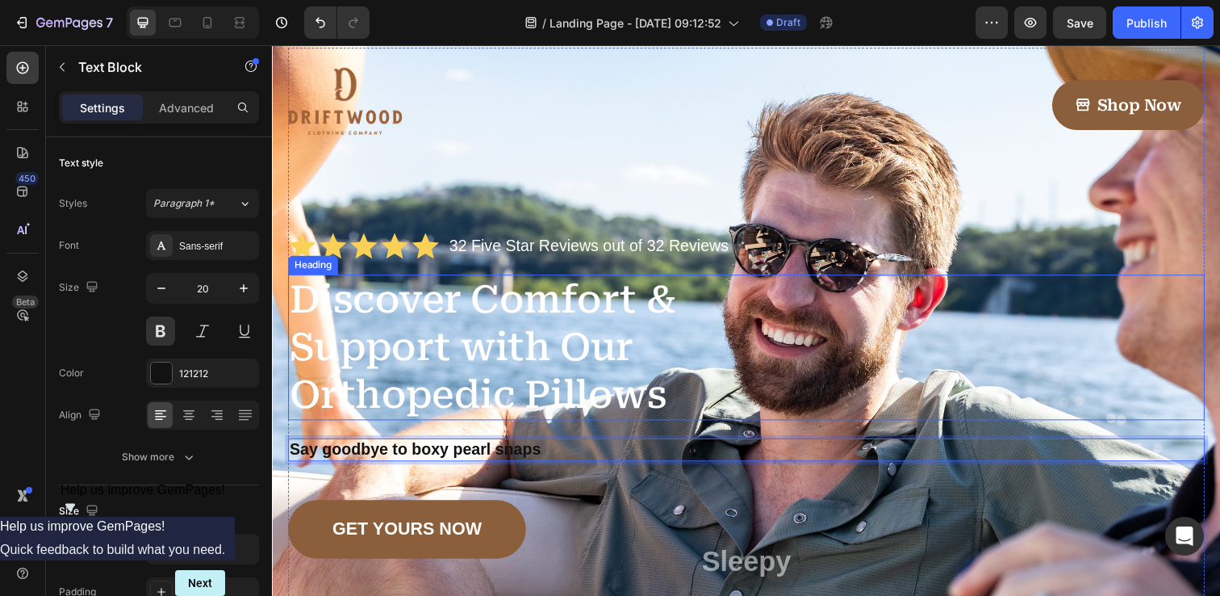
click at [501, 315] on h1 "Discover Comfort & Support with Our Orthopedic Pillows" at bounding box center [541, 353] width 507 height 148
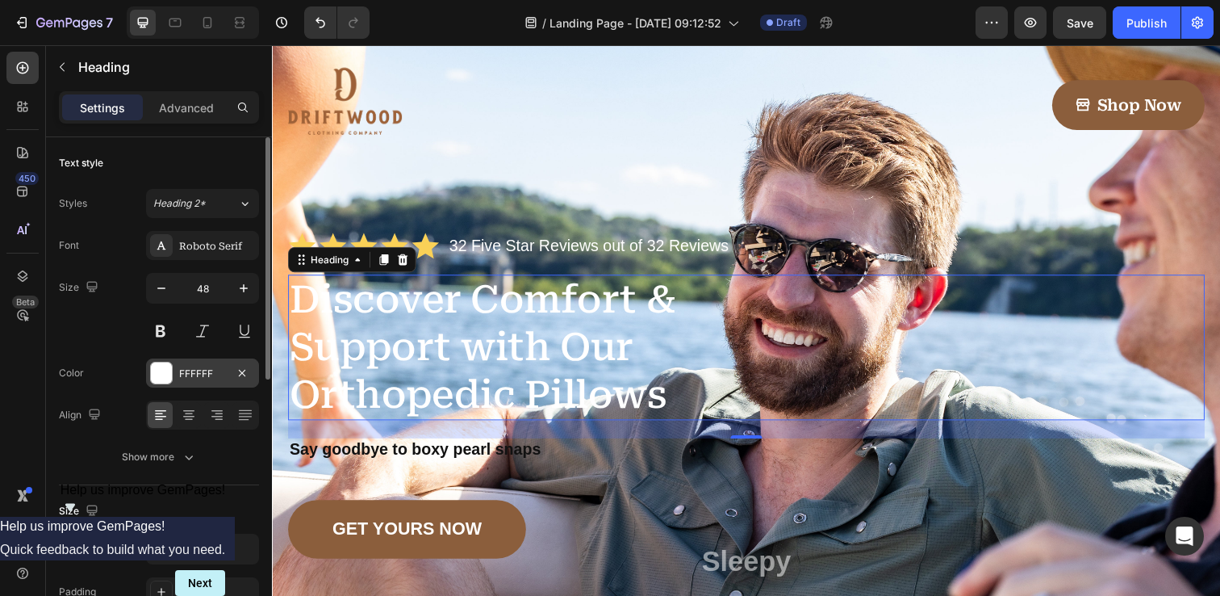
click at [159, 369] on div at bounding box center [161, 372] width 21 height 21
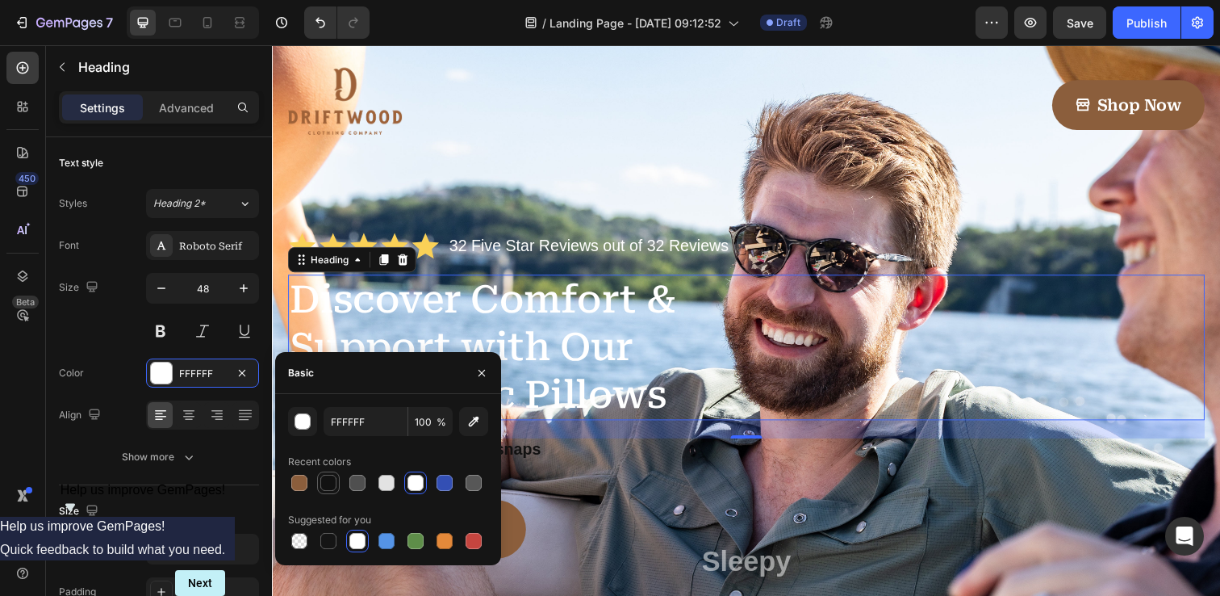
click at [329, 480] on div at bounding box center [328, 483] width 16 height 16
type input "121212"
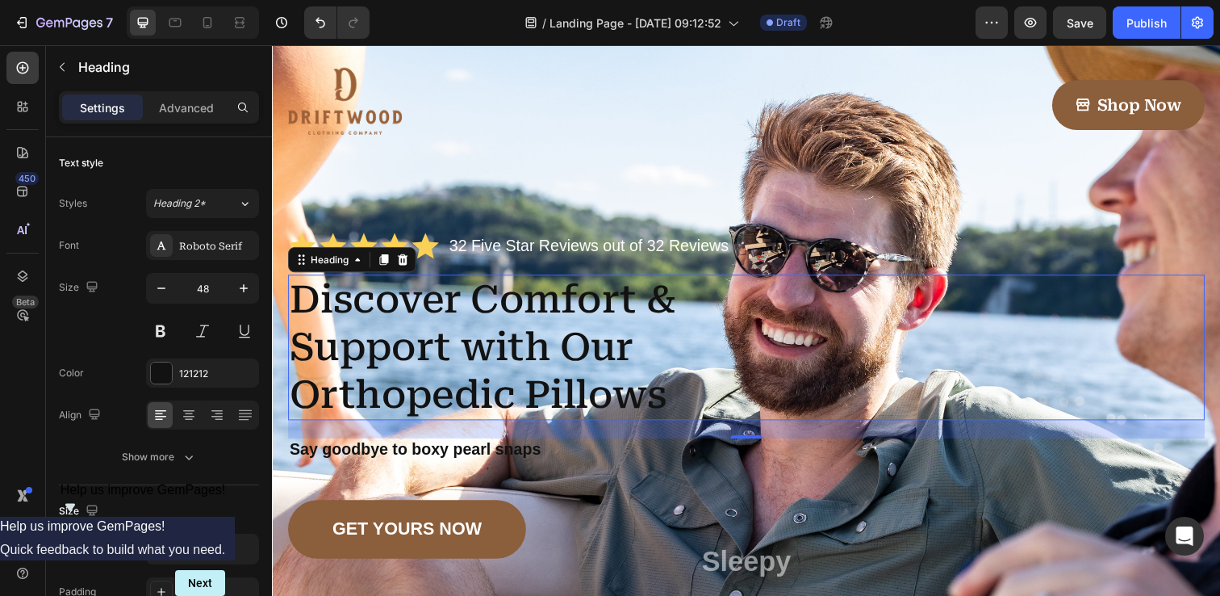
click at [392, 323] on h1 "Discover Comfort & Support with Our Orthopedic Pillows" at bounding box center [541, 353] width 507 height 148
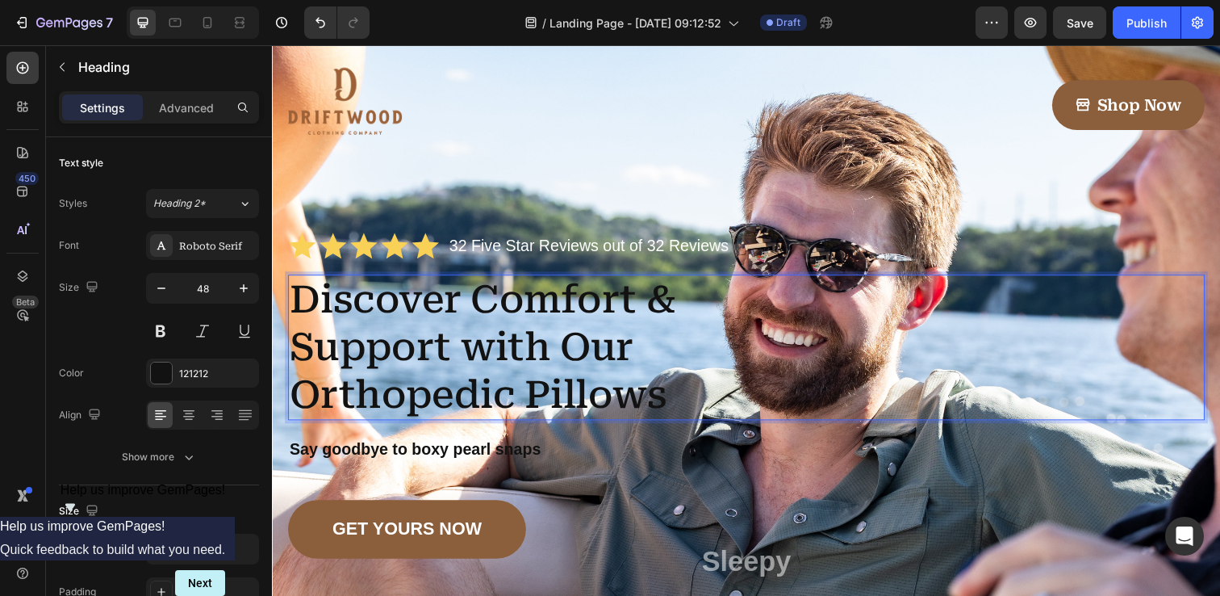
click at [319, 310] on p "Discover Comfort & Support with Our Orthopedic Pillows" at bounding box center [542, 353] width 504 height 145
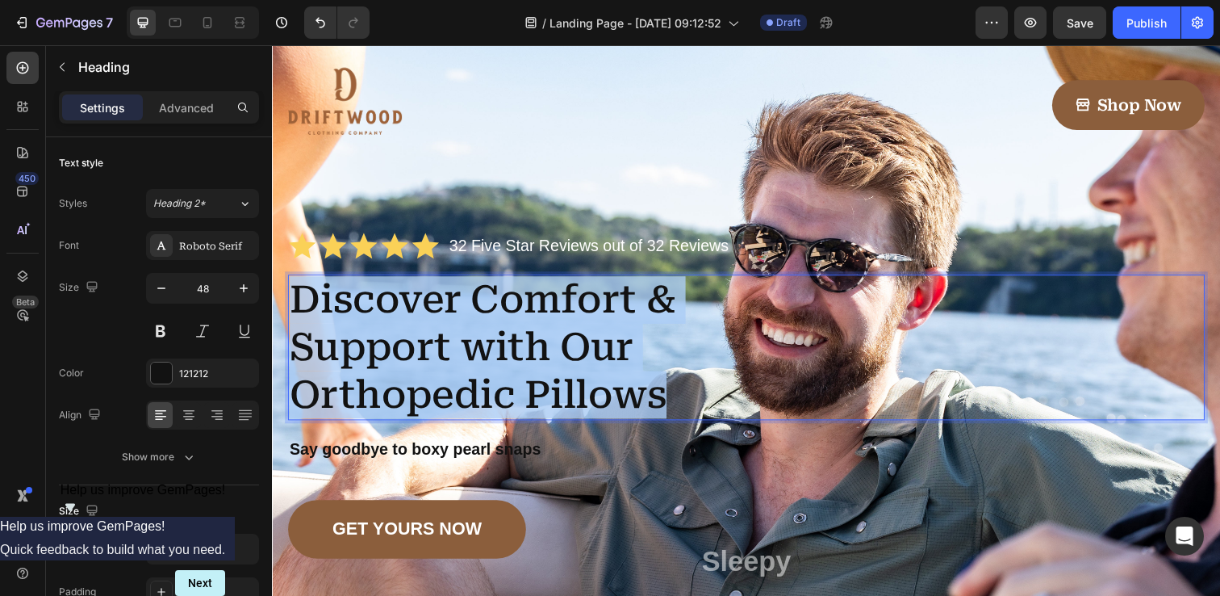
drag, startPoint x: 304, startPoint y: 307, endPoint x: 683, endPoint y: 404, distance: 390.7
click at [683, 404] on p "Discover Comfort & Support with Our Orthopedic Pillows" at bounding box center [542, 353] width 504 height 145
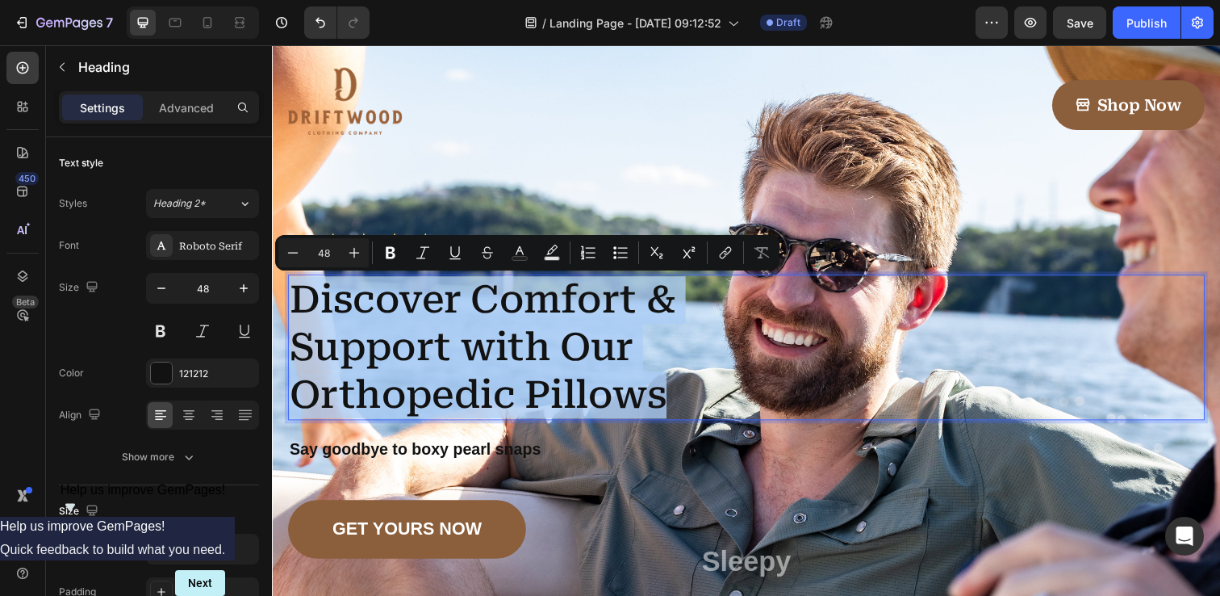
copy p "Discover Comfort & Support with Our Orthopedic Pillows"
click at [399, 328] on p "Discover Comfort & Support with Our Orthopedic Pillows" at bounding box center [542, 353] width 504 height 145
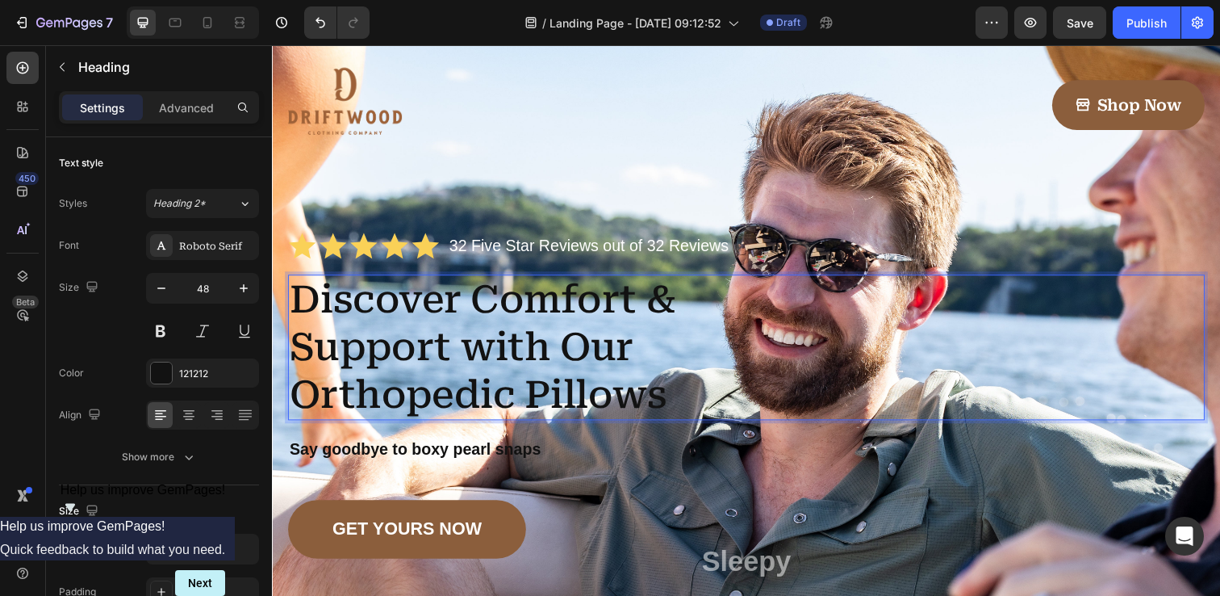
click at [399, 328] on p "Discover Comfort & Support with Our Orthopedic Pillows" at bounding box center [542, 353] width 504 height 145
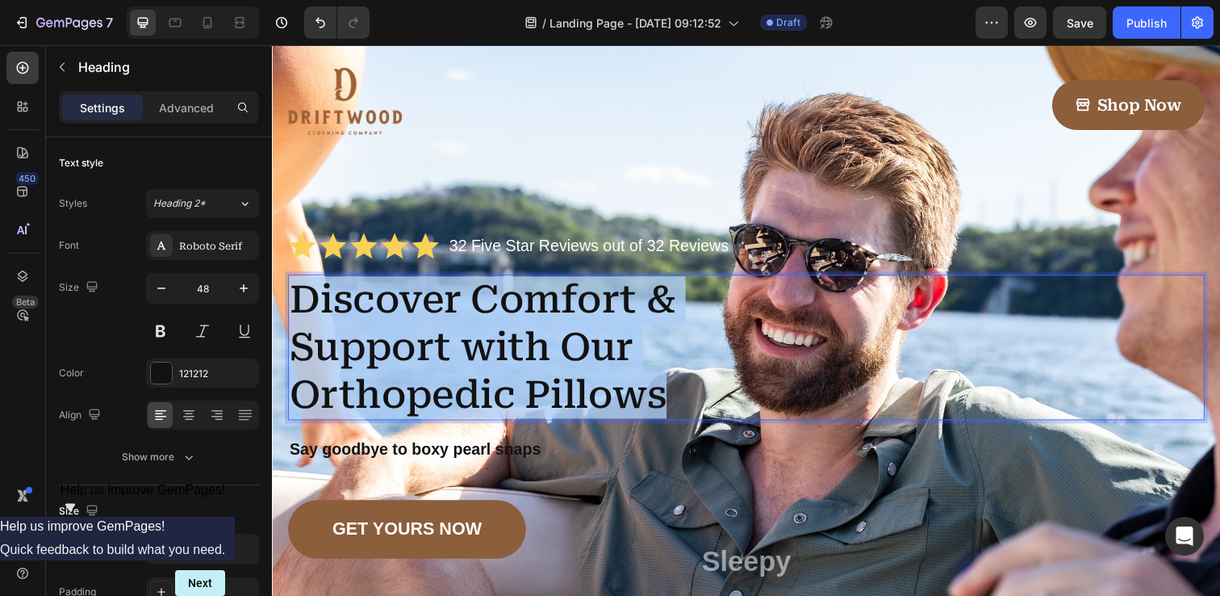
click at [399, 328] on p "Discover Comfort & Support with Our Orthopedic Pillows" at bounding box center [542, 353] width 504 height 145
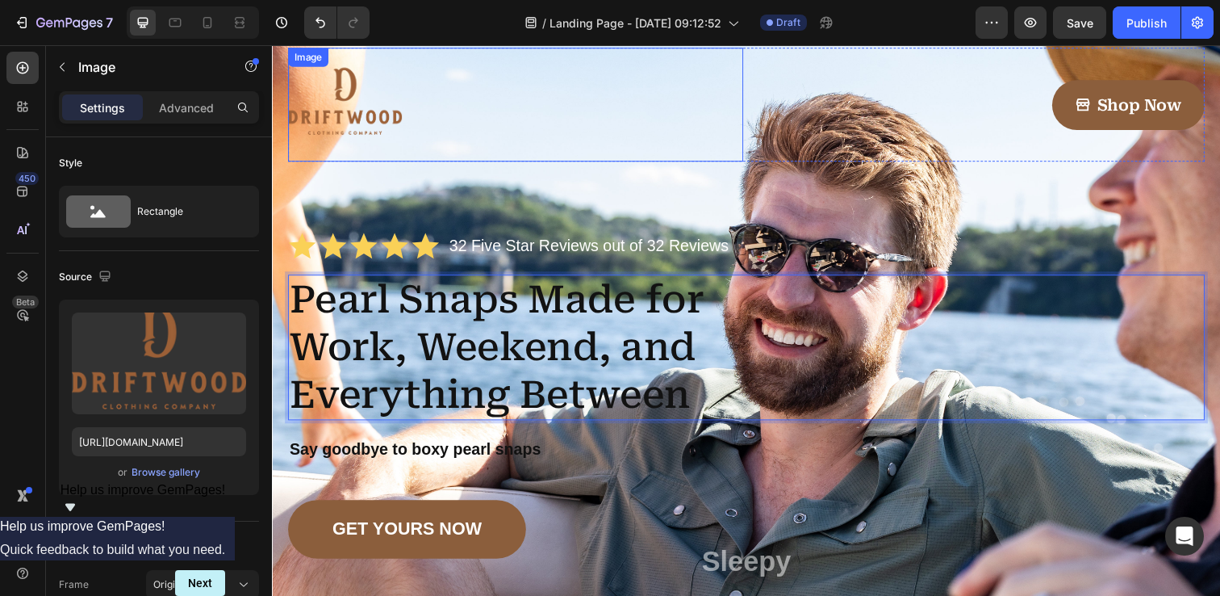
click at [499, 137] on div at bounding box center [520, 106] width 465 height 116
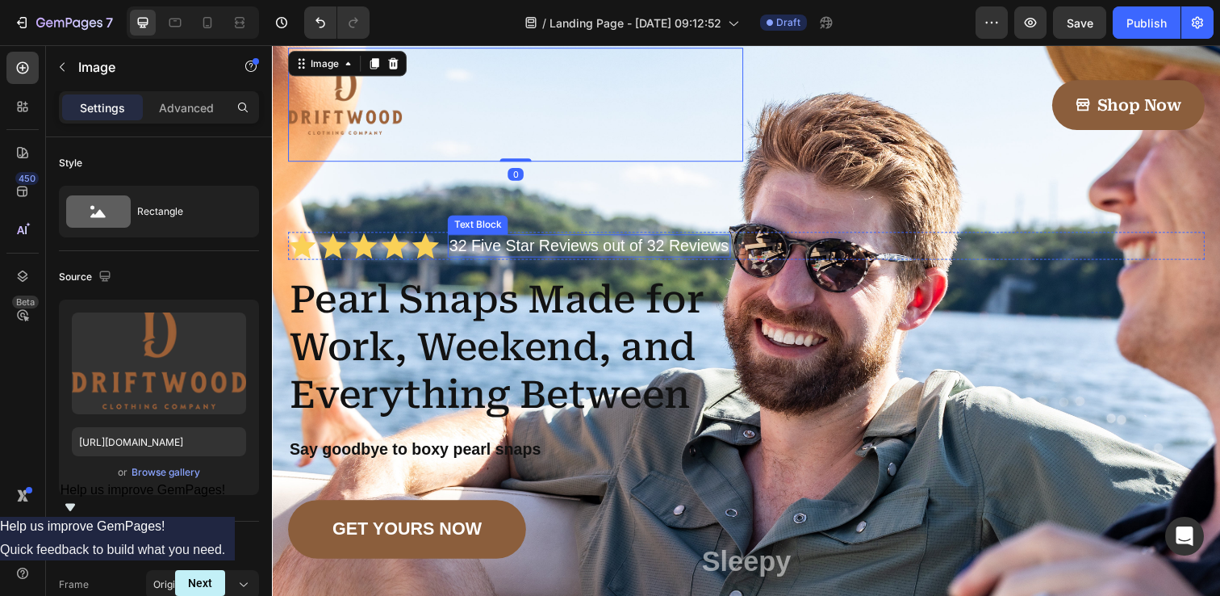
click at [533, 250] on p "32 Five Star Reviews out of 32 Reviews" at bounding box center [596, 250] width 286 height 20
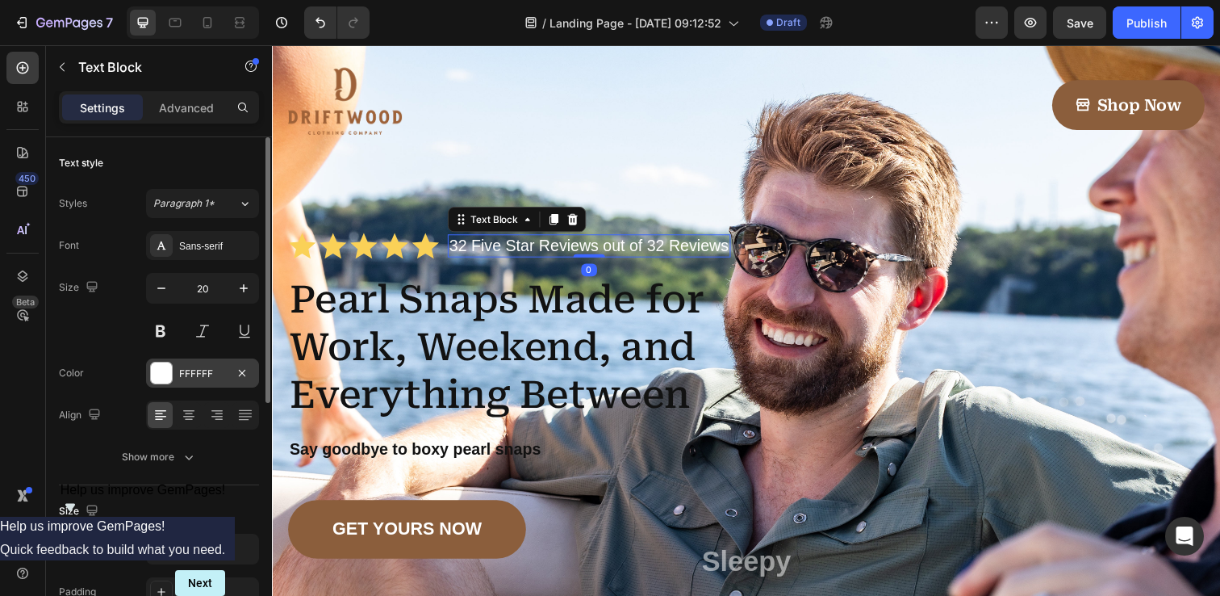
click at [155, 379] on div at bounding box center [161, 372] width 21 height 21
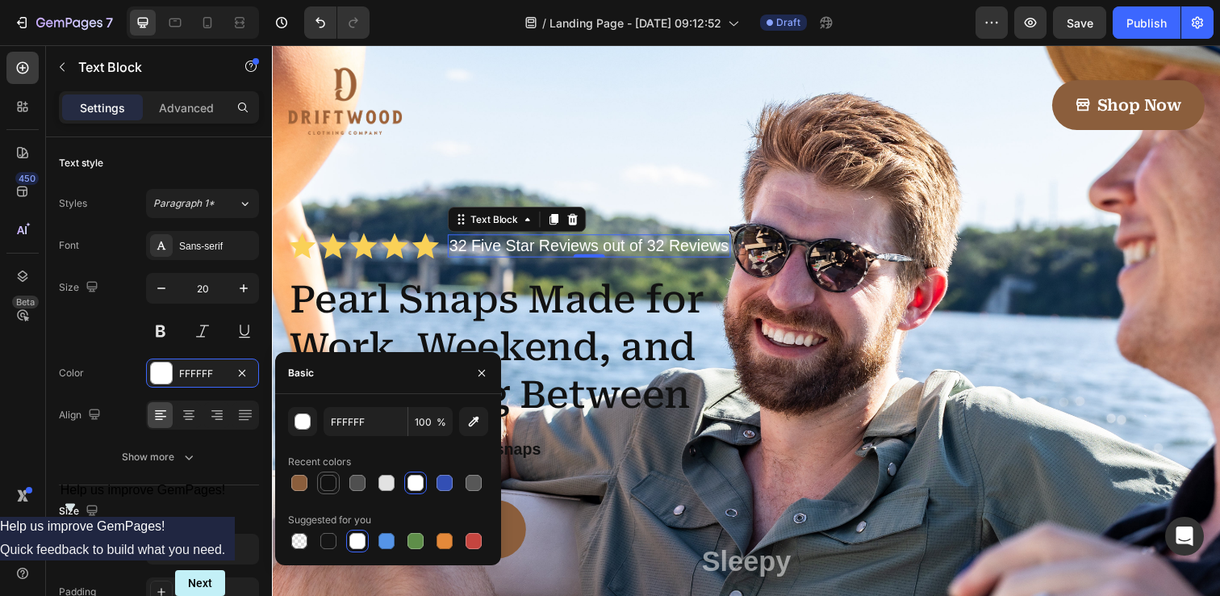
click at [336, 480] on div at bounding box center [328, 483] width 16 height 16
type input "121212"
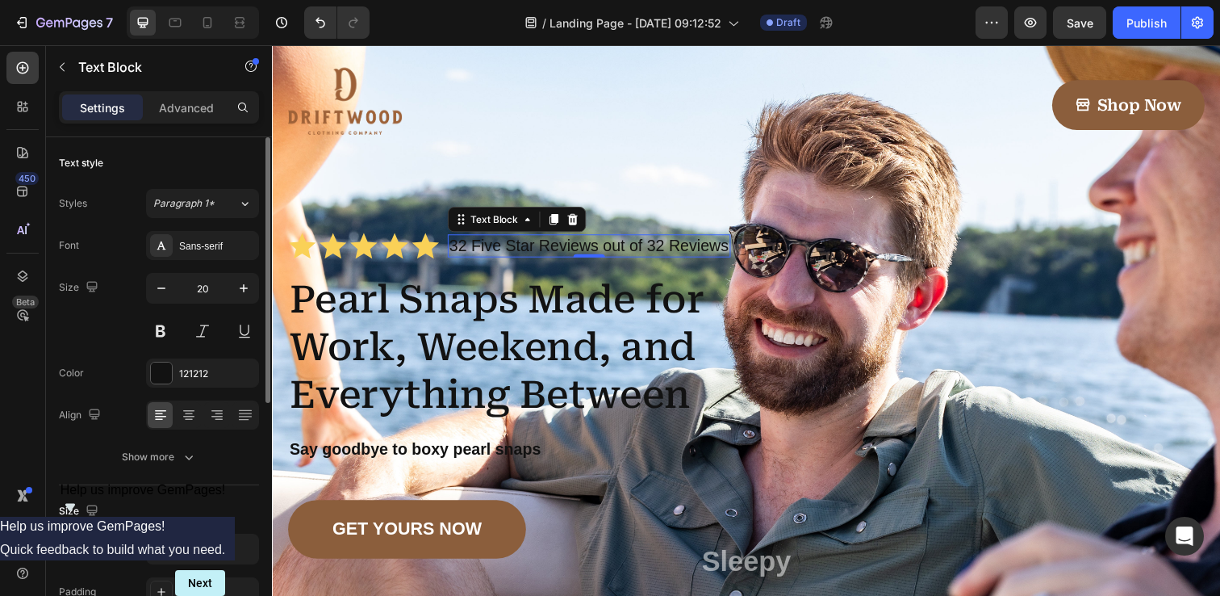
click at [253, 149] on div "Text style Styles Paragraph 1* Font Sans-serif Size 20 Color 121212 Align Show …" at bounding box center [159, 311] width 200 height 348
click at [168, 333] on button at bounding box center [160, 330] width 29 height 29
click at [245, 145] on div "Text style Styles Paragraph 1* Font Sans-serif Size 20 Color 121212 Align Show …" at bounding box center [159, 311] width 200 height 348
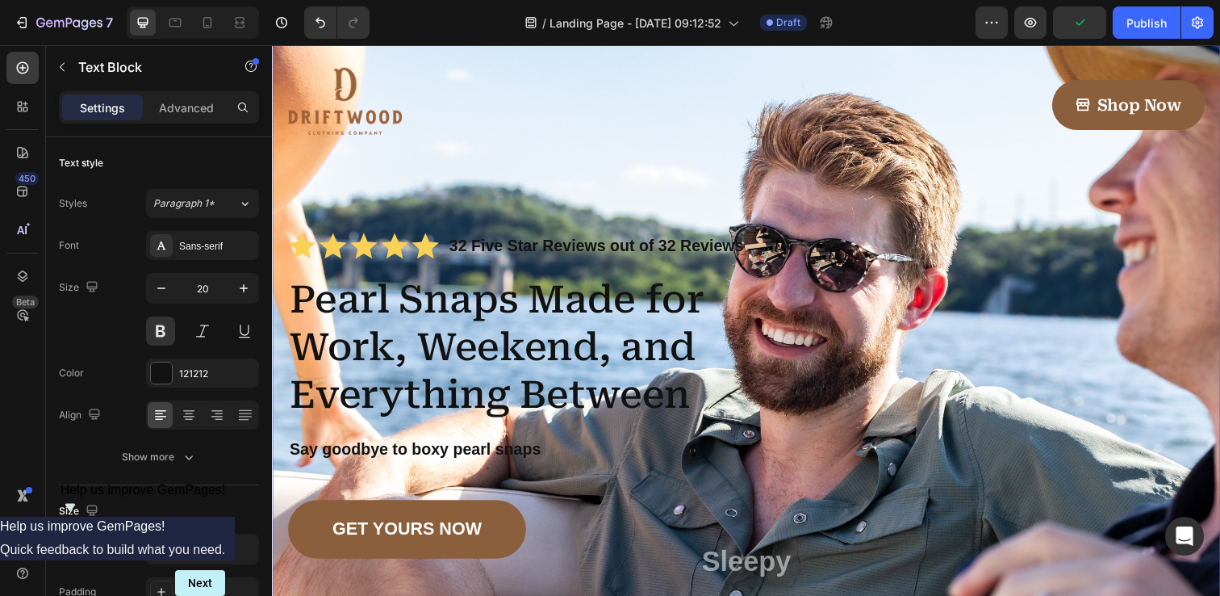
click at [281, 85] on div "Image Shop Now Button Row Icon Icon Icon Icon Icon Icon List 32 Five Star Revie…" at bounding box center [756, 416] width 968 height 802
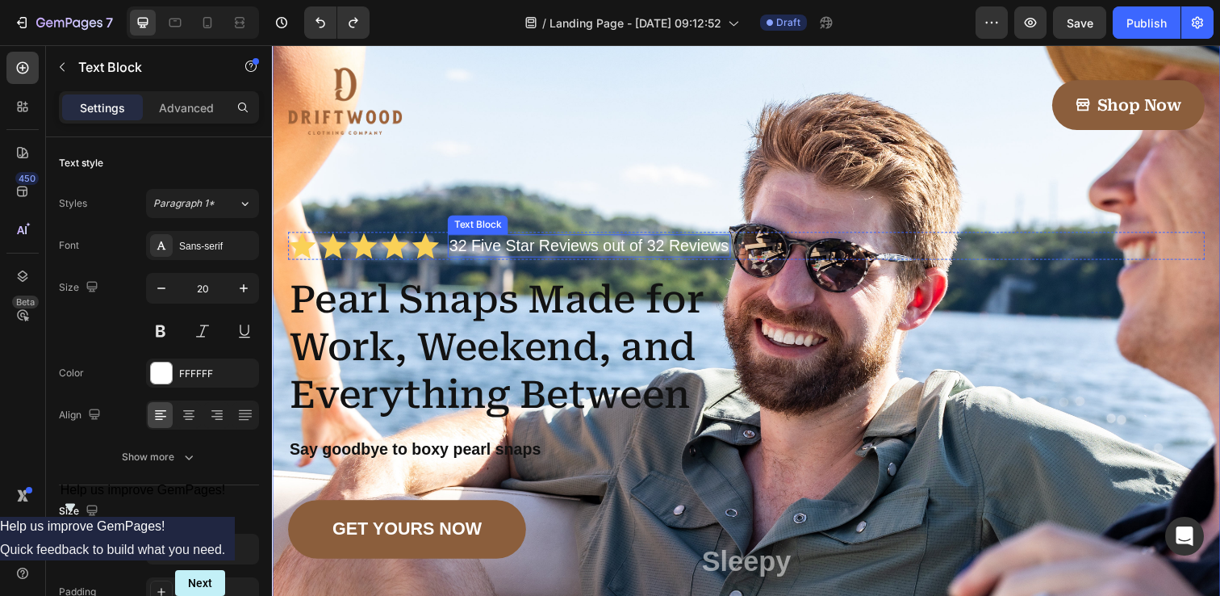
click at [507, 251] on p "32 Five Star Reviews out of 32 Reviews" at bounding box center [596, 250] width 286 height 20
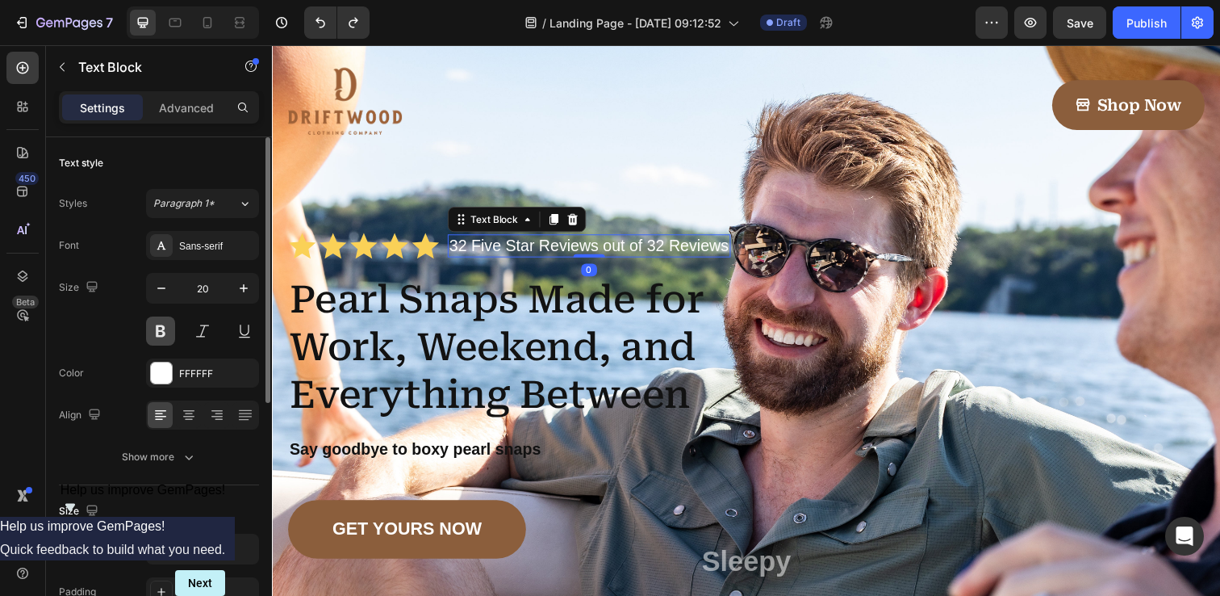
click at [153, 333] on button at bounding box center [160, 330] width 29 height 29
click at [102, 335] on div "Size 20" at bounding box center [159, 309] width 200 height 73
click at [158, 331] on button at bounding box center [160, 330] width 29 height 29
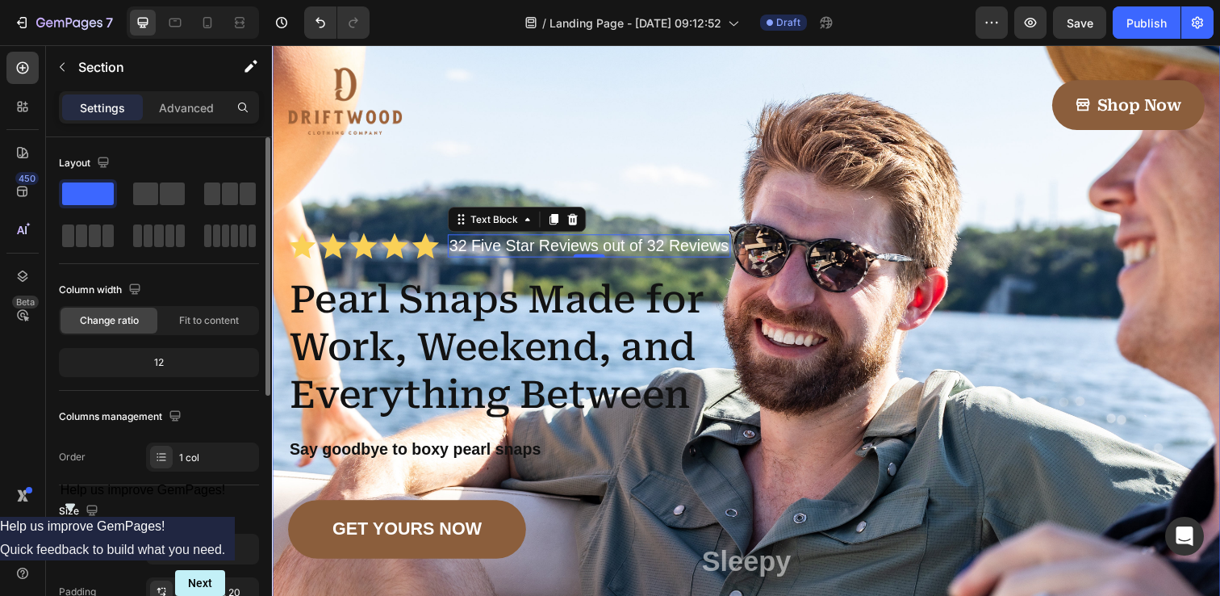
click at [285, 65] on div "Image Shop Now Button Row Icon Icon Icon Icon Icon Icon List 32 Five Star Revie…" at bounding box center [756, 416] width 968 height 802
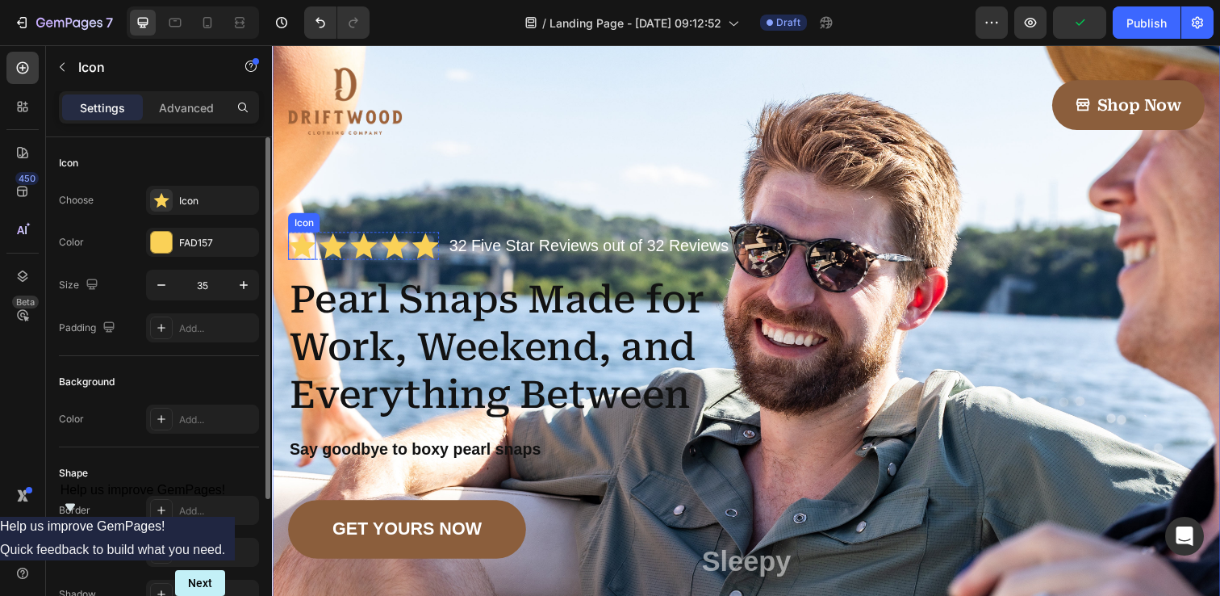
click at [307, 249] on icon at bounding box center [302, 249] width 27 height 26
click at [427, 249] on icon at bounding box center [428, 249] width 27 height 26
click at [292, 239] on icon at bounding box center [302, 250] width 28 height 28
click at [300, 221] on icon at bounding box center [301, 220] width 13 height 13
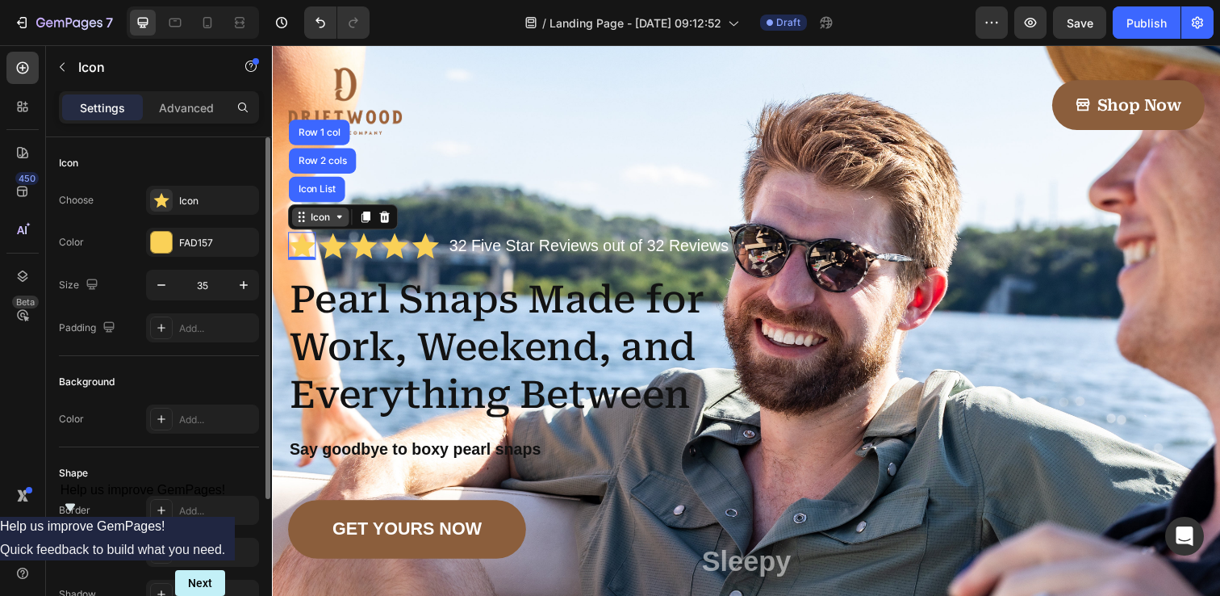
click at [300, 221] on icon at bounding box center [301, 220] width 13 height 13
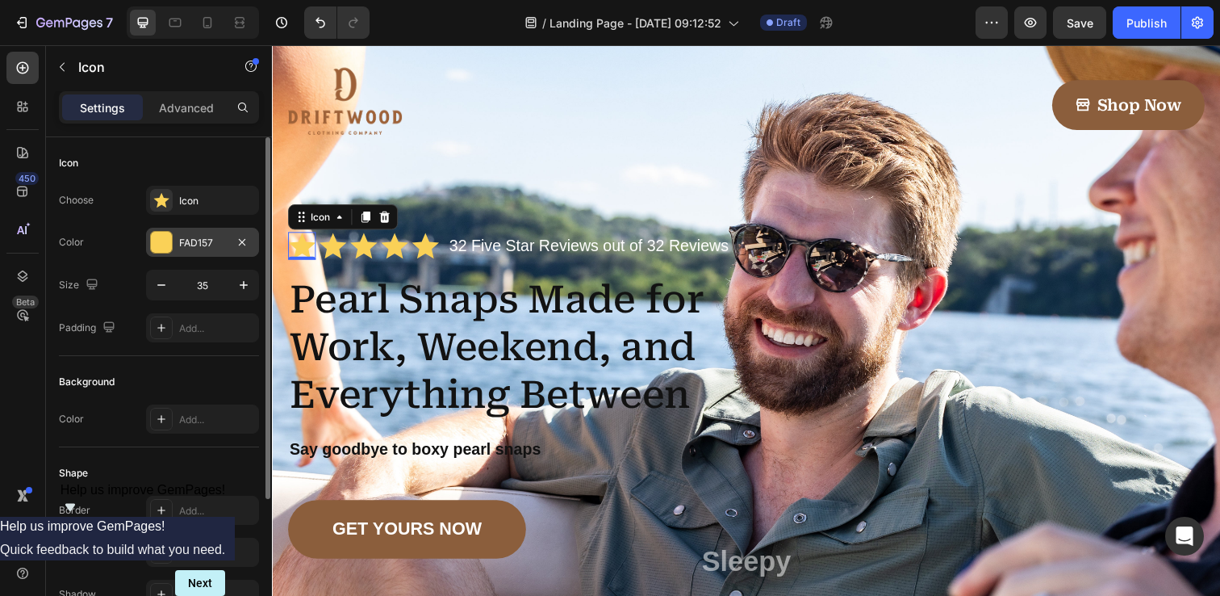
click at [163, 239] on div at bounding box center [161, 242] width 21 height 21
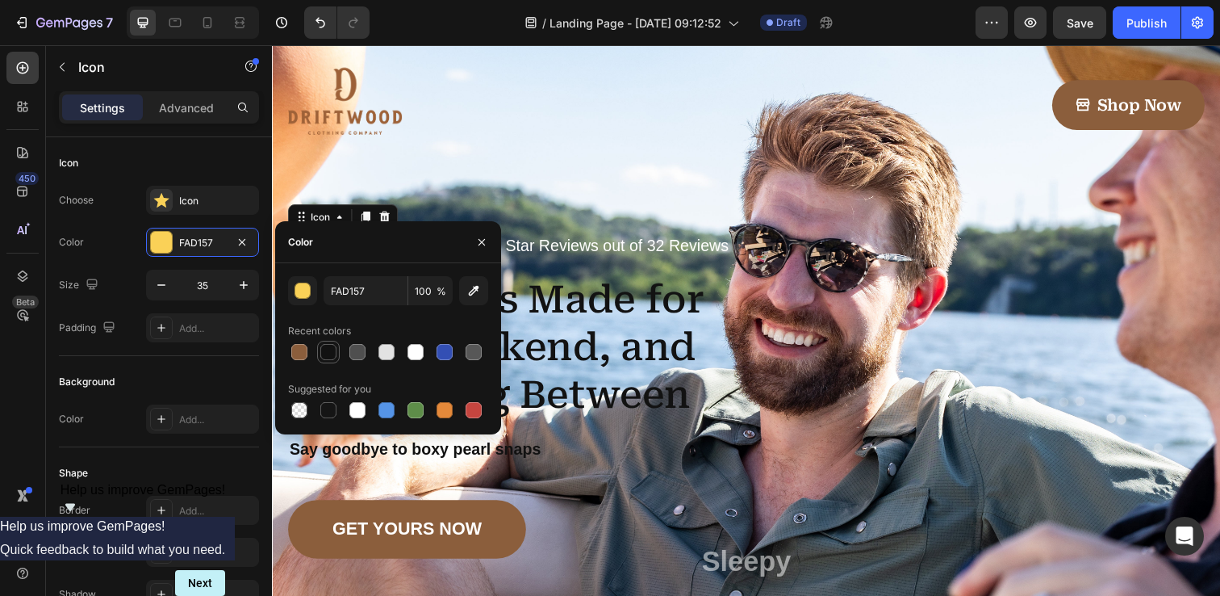
click at [328, 345] on div at bounding box center [328, 352] width 16 height 16
type input "121212"
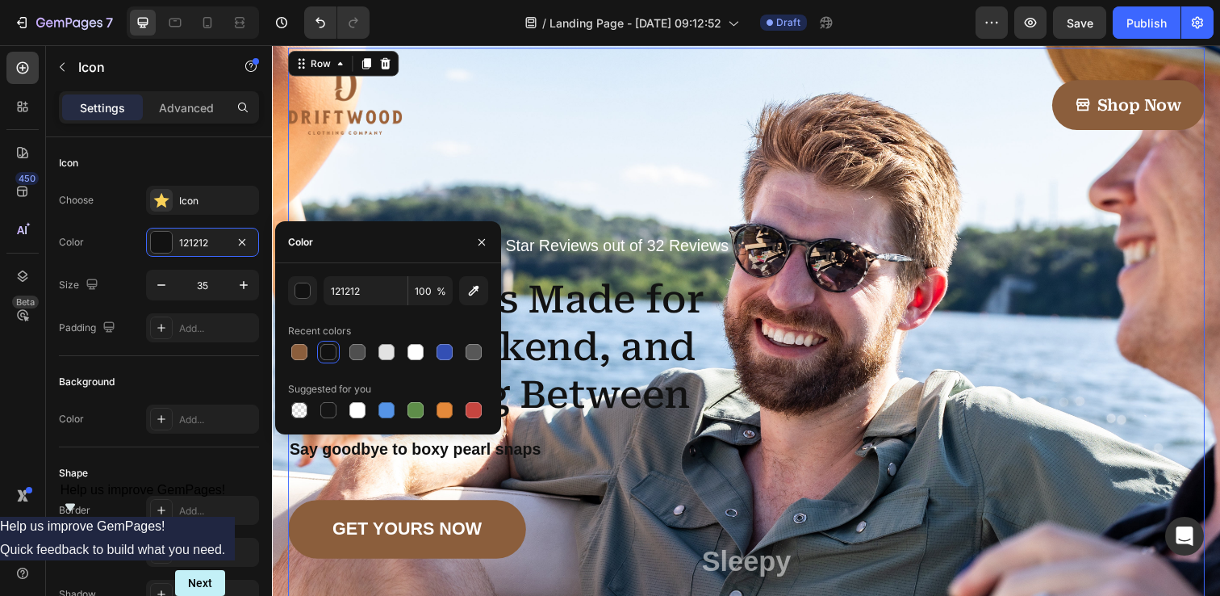
click at [300, 182] on div "Image Shop Now Button Row Icon Icon Icon Icon Icon Icon List 32 Five Star Revie…" at bounding box center [756, 404] width 936 height 713
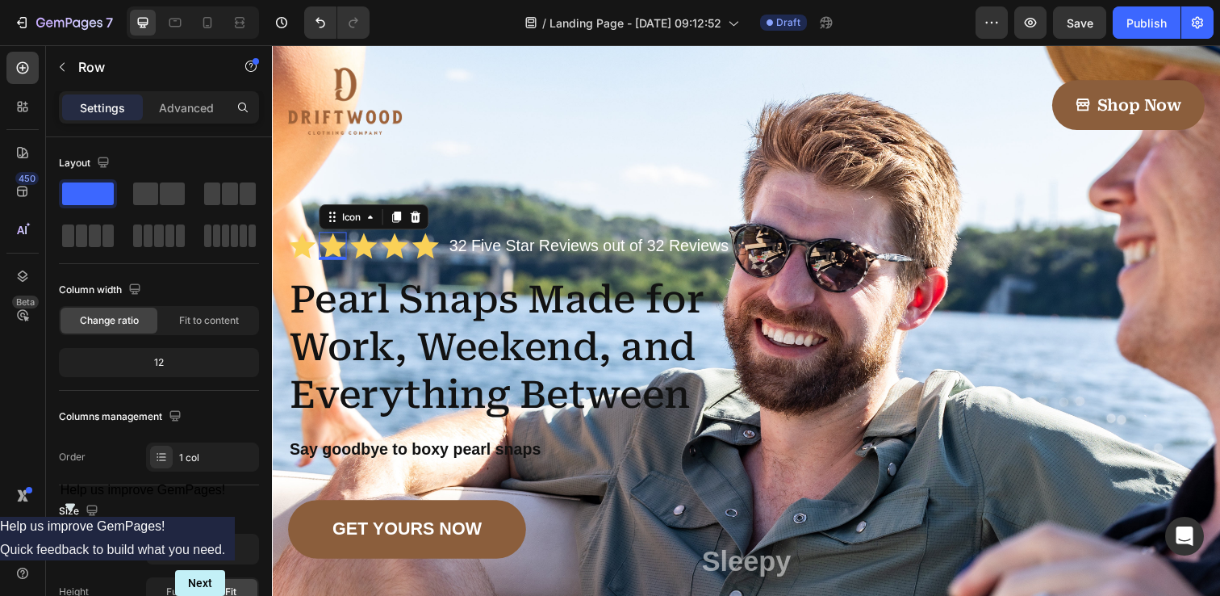
click at [333, 248] on icon at bounding box center [333, 249] width 27 height 26
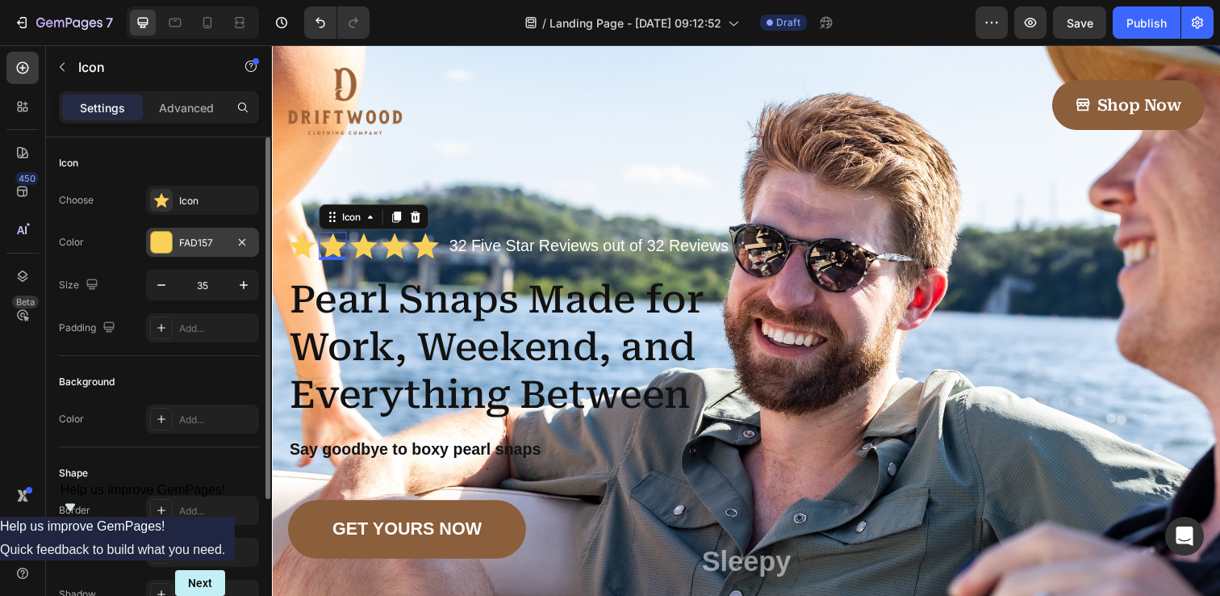
click at [163, 237] on div at bounding box center [161, 242] width 21 height 21
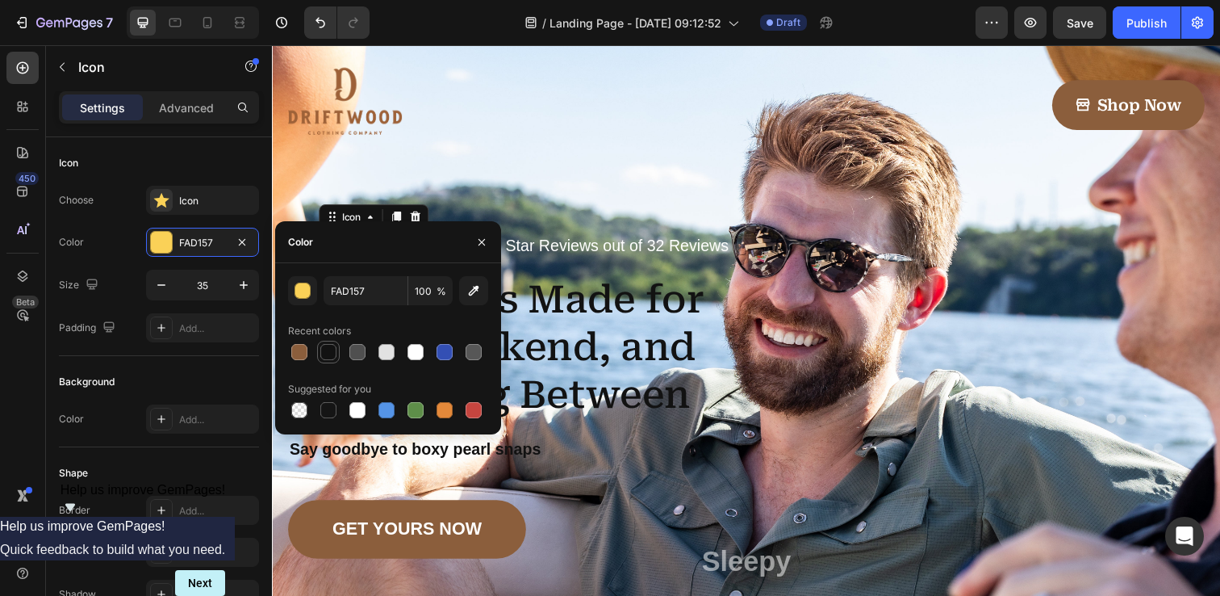
click at [328, 358] on div at bounding box center [328, 352] width 16 height 16
type input "121212"
click at [283, 168] on div "Image Shop Now Button Row Icon Icon 0 Icon Icon Icon Icon List 32 Five Star Rev…" at bounding box center [756, 416] width 968 height 802
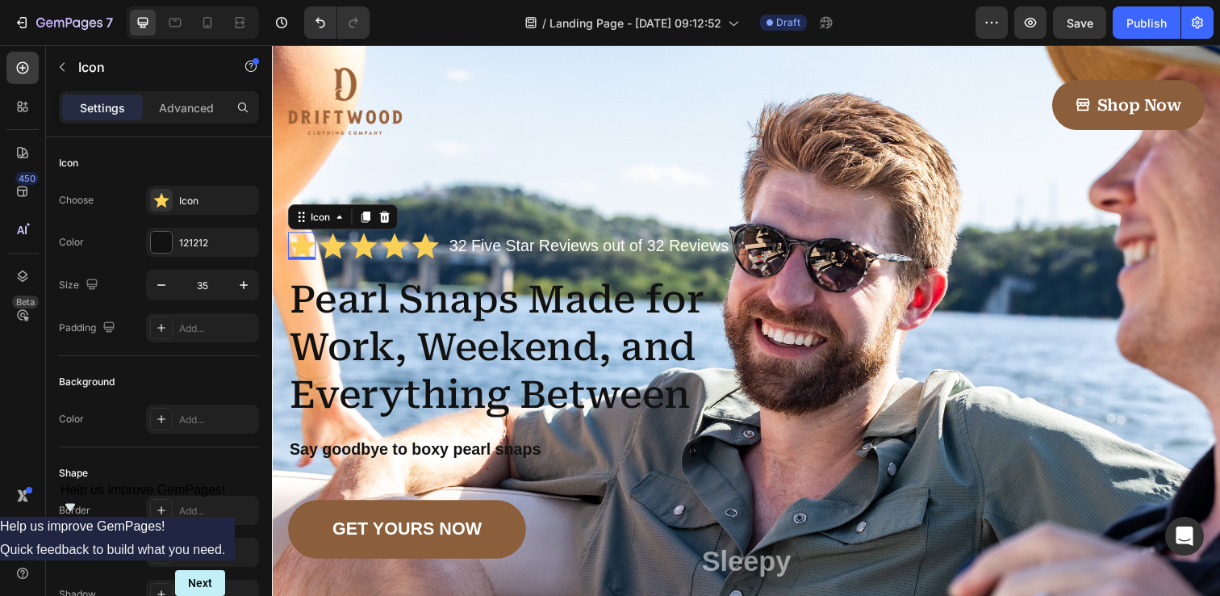
click at [299, 249] on icon at bounding box center [302, 249] width 27 height 26
click at [156, 197] on icon at bounding box center [161, 200] width 16 height 16
click at [148, 163] on div "Icon" at bounding box center [159, 163] width 200 height 26
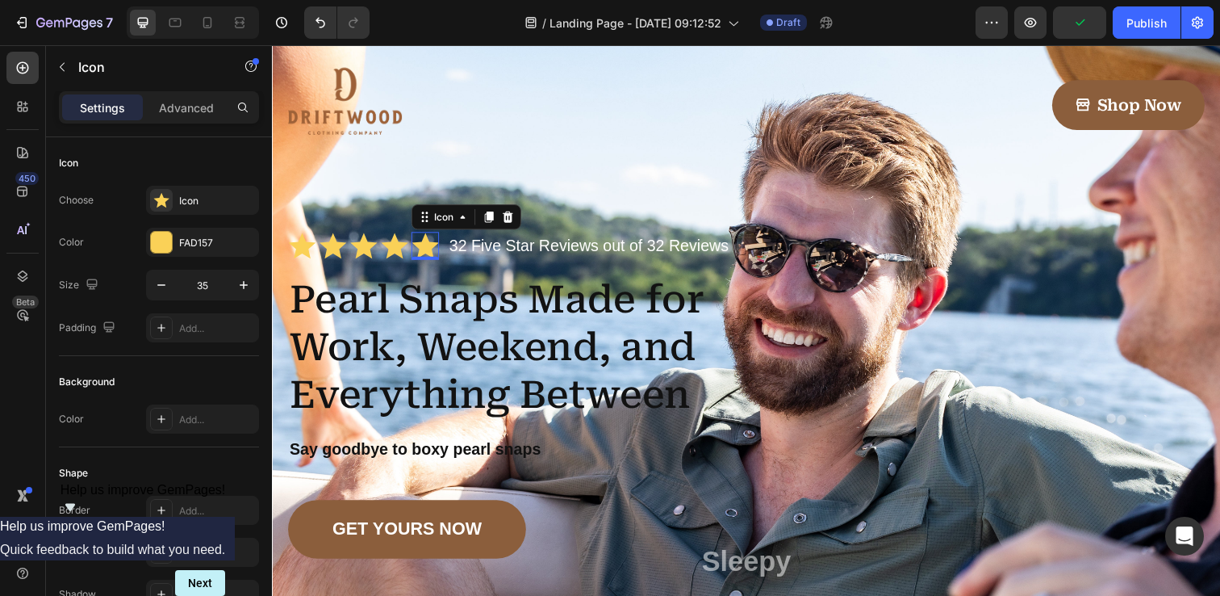
click at [426, 253] on icon at bounding box center [428, 249] width 27 height 26
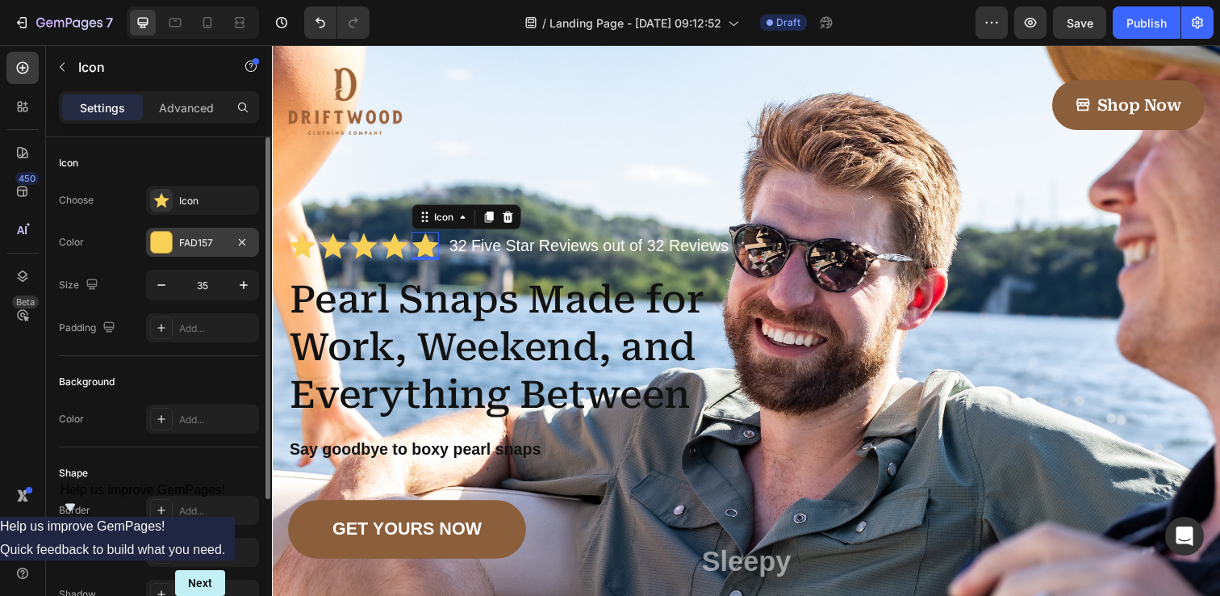
click at [164, 239] on div at bounding box center [161, 242] width 21 height 21
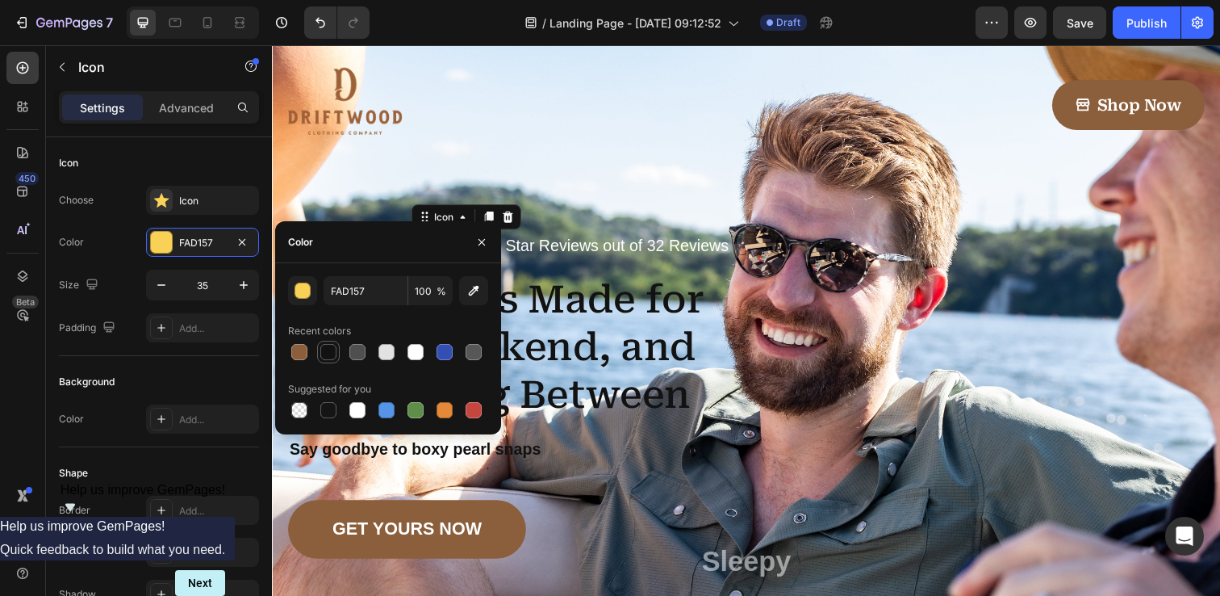
click at [330, 352] on div at bounding box center [328, 352] width 16 height 16
type input "121212"
click at [322, 182] on div "Image Shop Now Button Row Icon Icon Icon Icon Icon 0 Icon List 32 Five Star Rev…" at bounding box center [756, 404] width 936 height 713
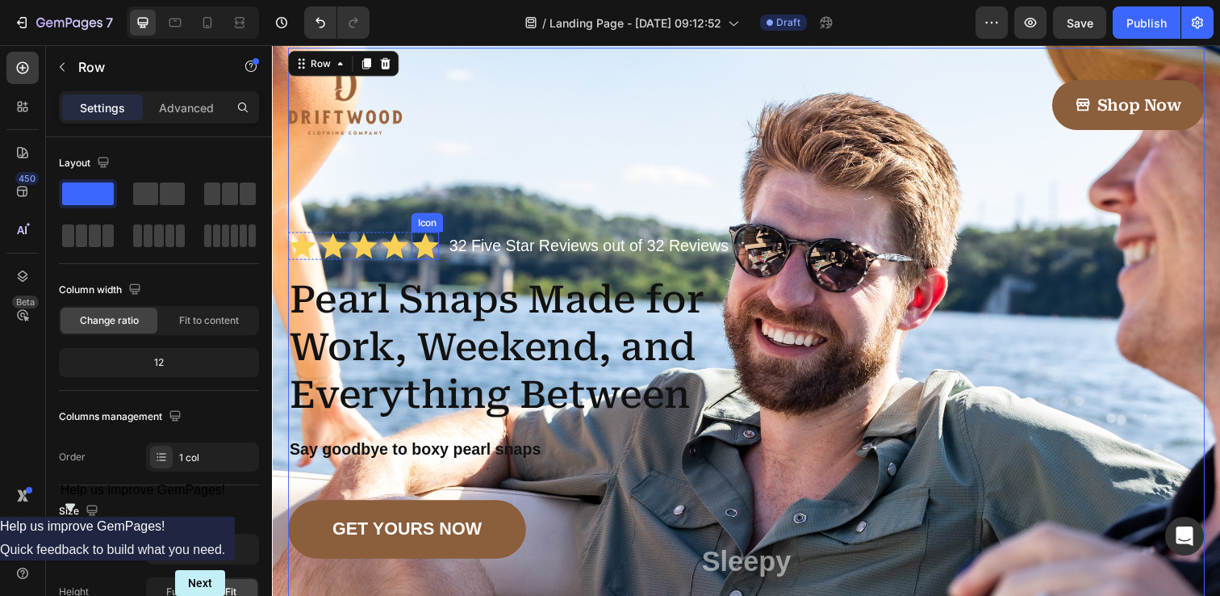
click at [429, 253] on icon at bounding box center [428, 249] width 27 height 26
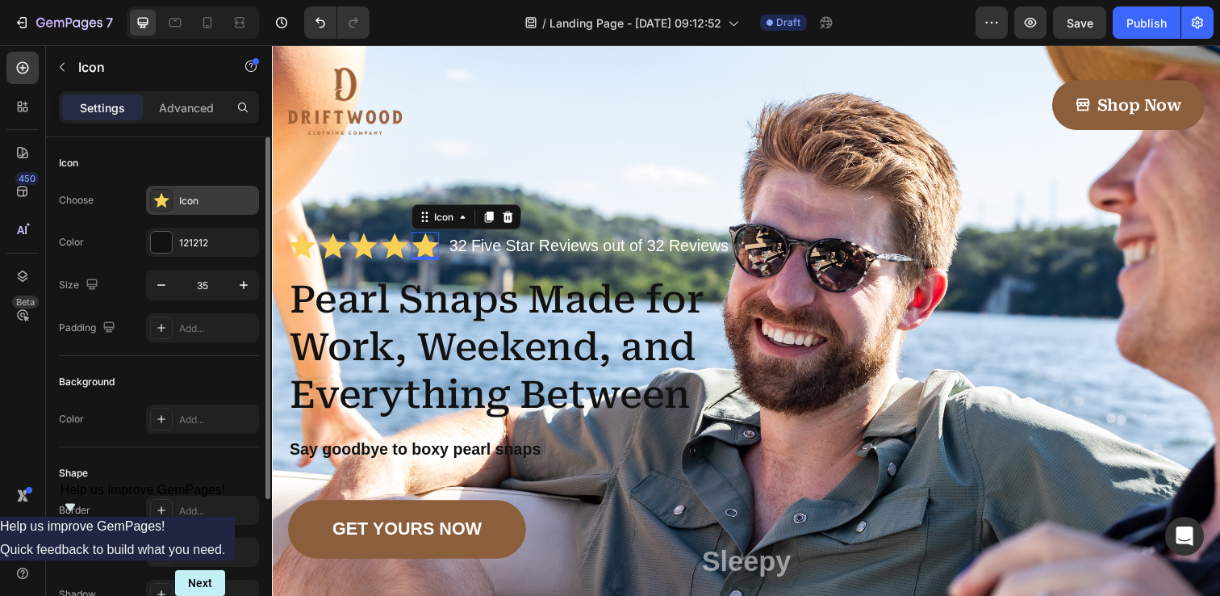
click at [169, 198] on icon at bounding box center [160, 200] width 15 height 15
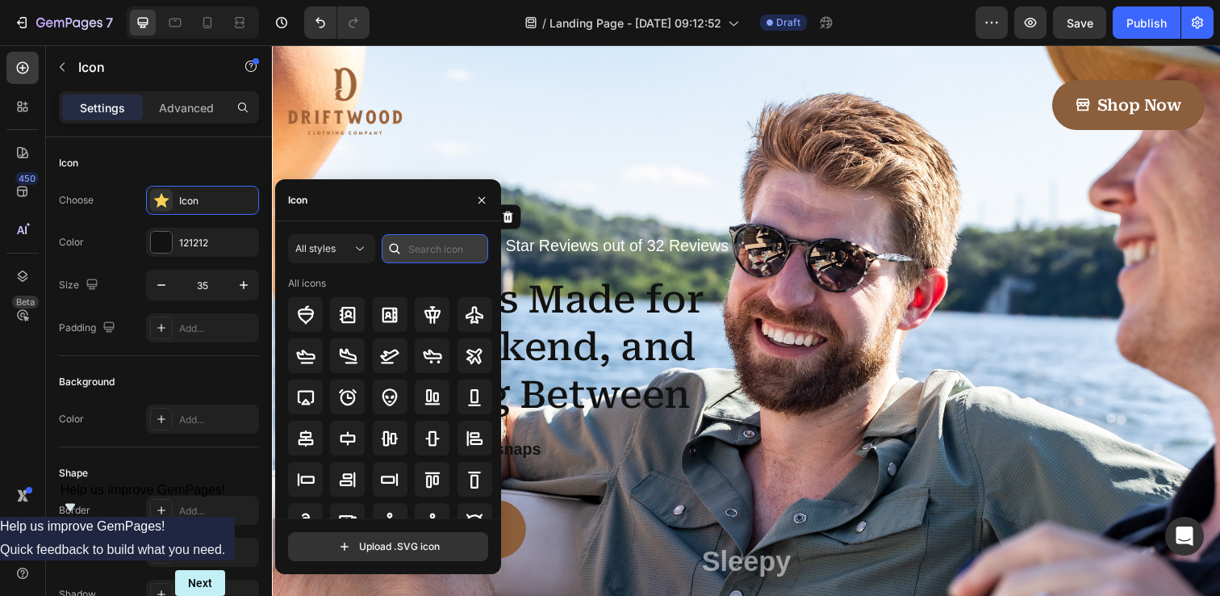
click at [413, 245] on input "text" at bounding box center [435, 248] width 107 height 29
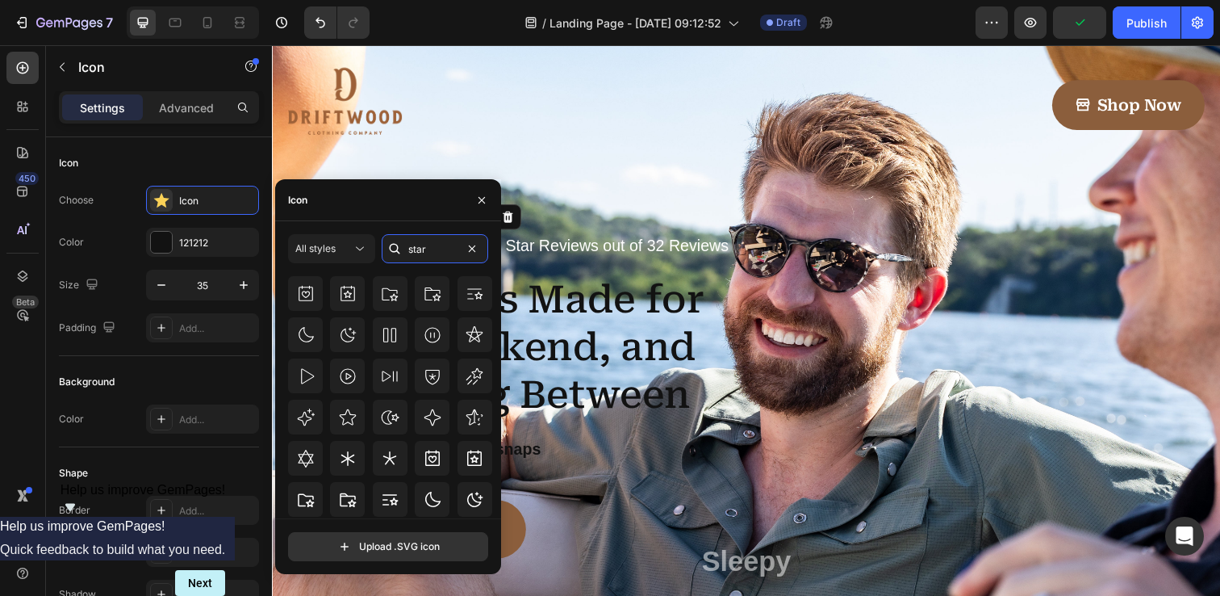
scroll to position [216, 0]
type input "star"
click at [344, 416] on icon at bounding box center [347, 414] width 19 height 19
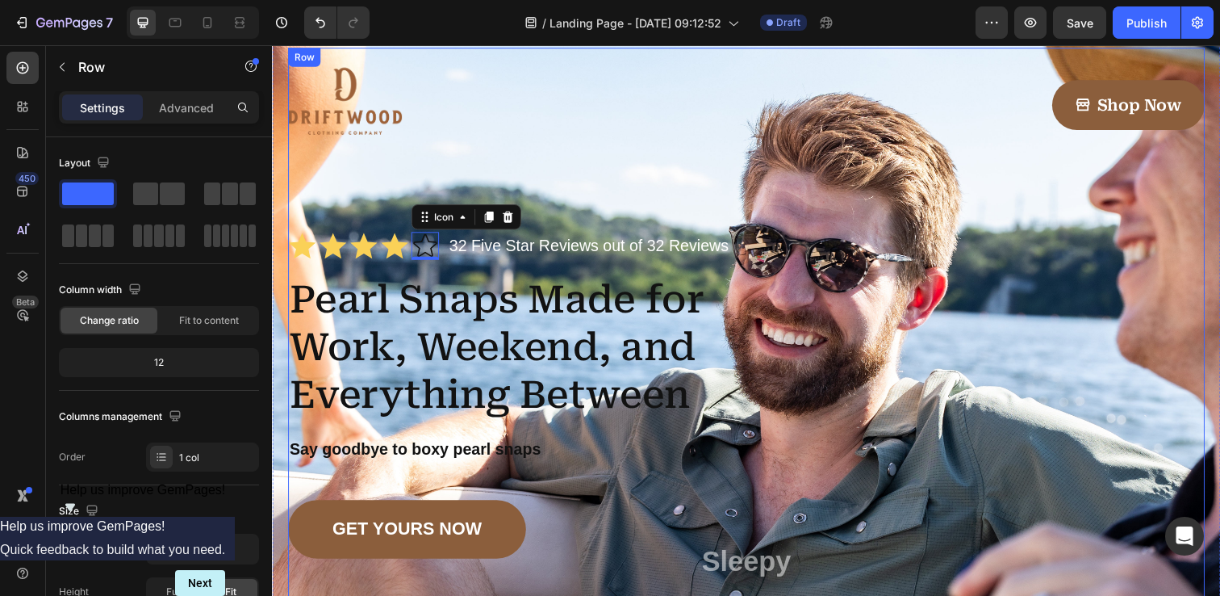
click at [329, 177] on div "Image Shop Now Button Row Icon Icon Icon Icon Icon 0 Icon List 32 Five Star Rev…" at bounding box center [756, 404] width 936 height 713
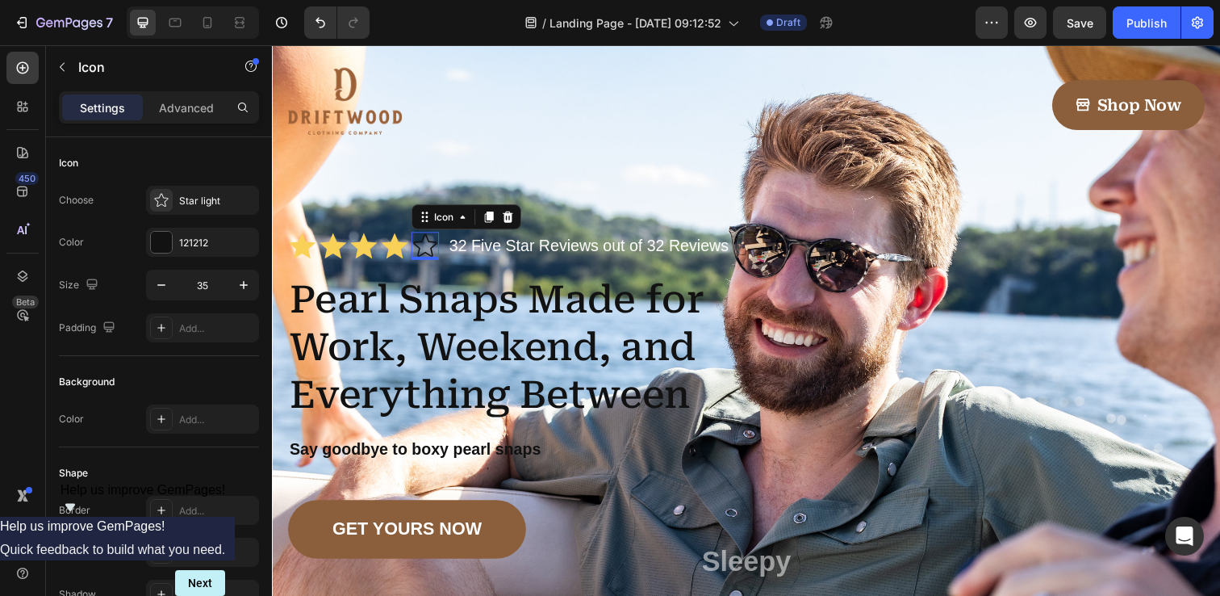
click at [431, 249] on icon at bounding box center [428, 250] width 28 height 28
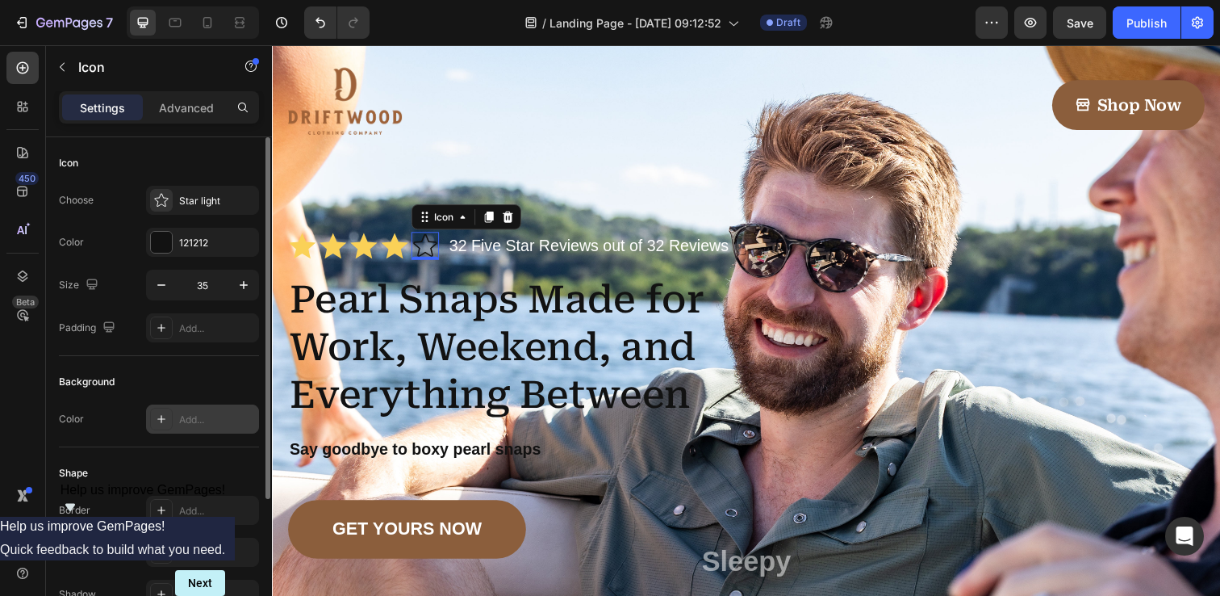
click at [158, 420] on icon at bounding box center [161, 418] width 13 height 13
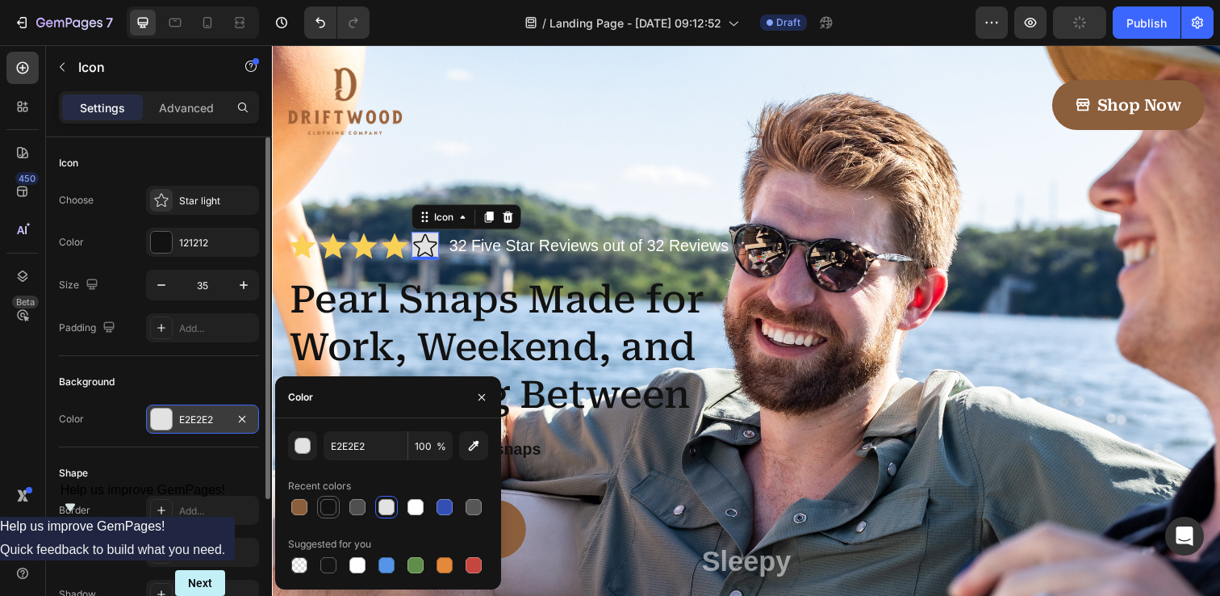
click at [336, 506] on div at bounding box center [328, 507] width 16 height 16
type input "000000"
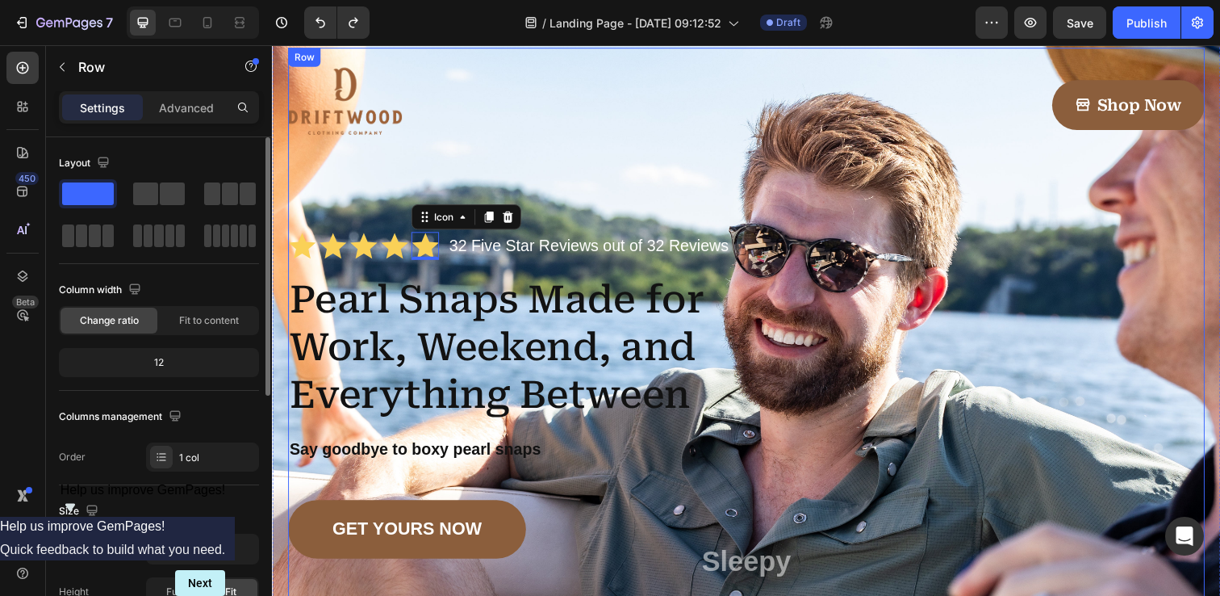
click at [301, 197] on div "Image Shop Now Button Row Icon Icon Icon Icon Icon 0 Icon List 32 Five Star Rev…" at bounding box center [756, 404] width 936 height 713
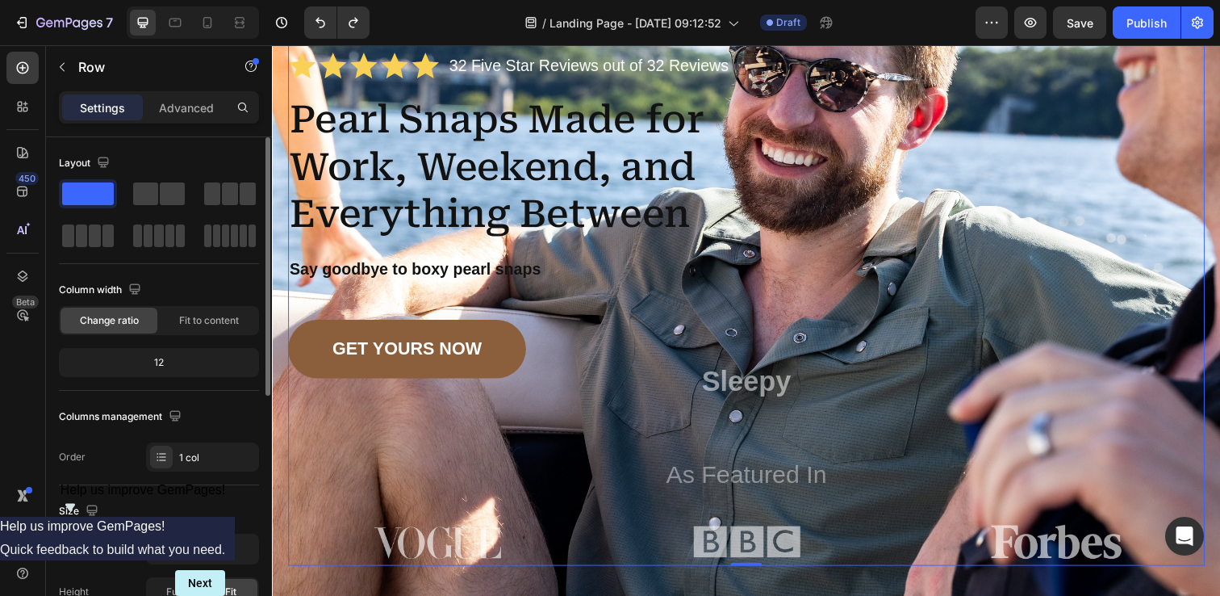
scroll to position [253, 0]
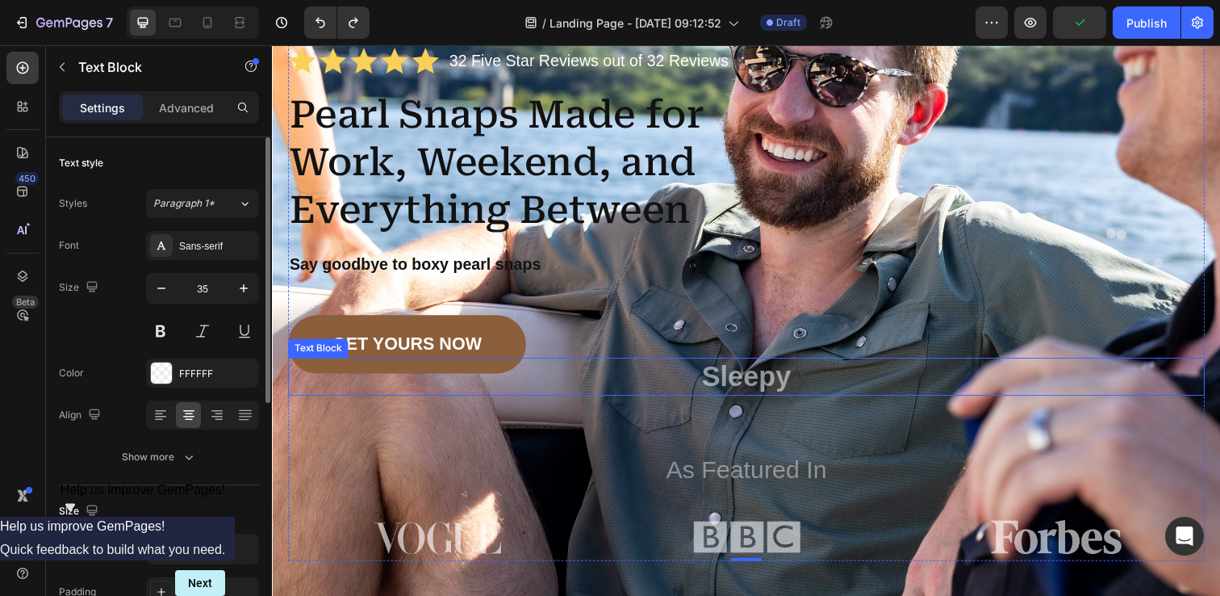
click at [752, 384] on p "Sleepy" at bounding box center [756, 384] width 933 height 36
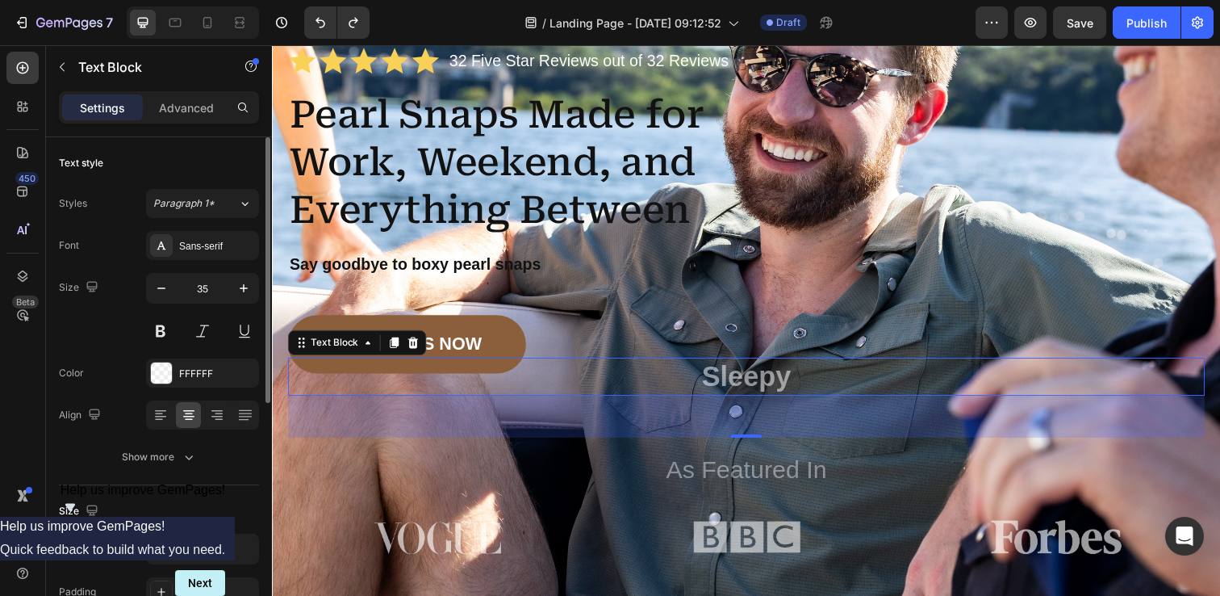
click at [752, 384] on p "Sleepy" at bounding box center [756, 384] width 933 height 36
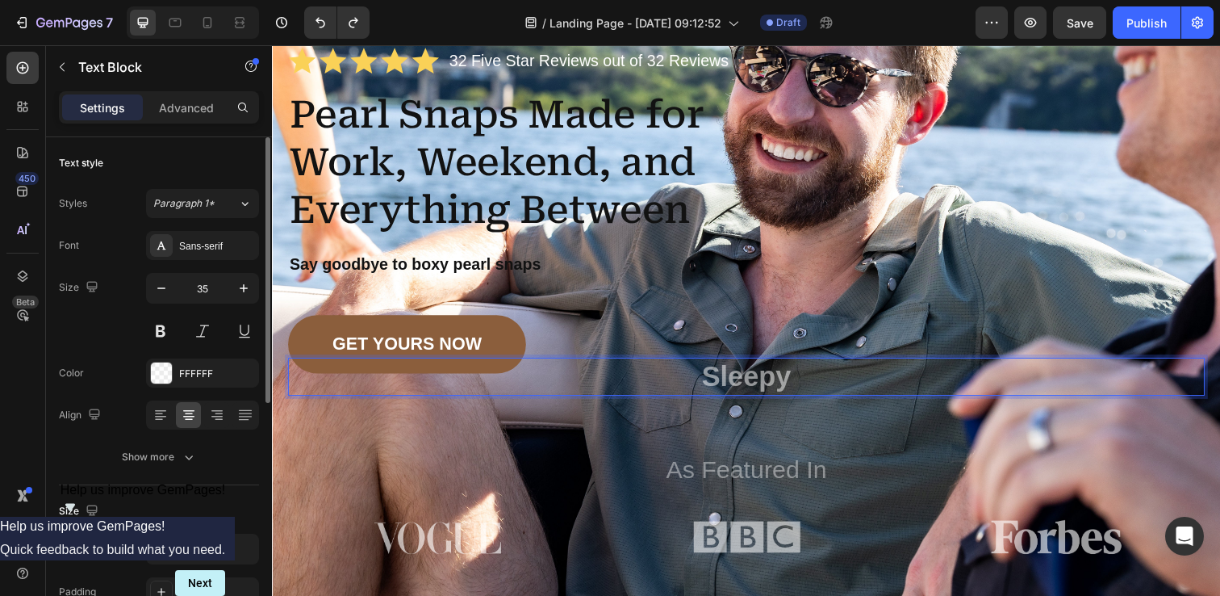
click at [785, 386] on p "Sleepy" at bounding box center [756, 384] width 933 height 36
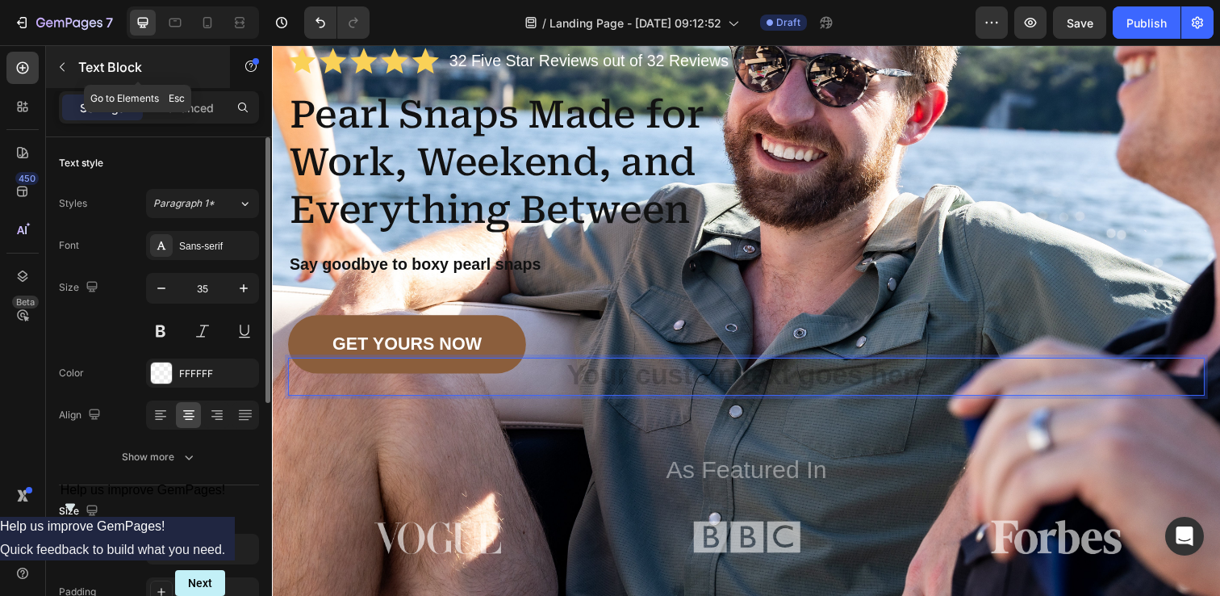
click at [57, 63] on icon "button" at bounding box center [62, 67] width 13 height 13
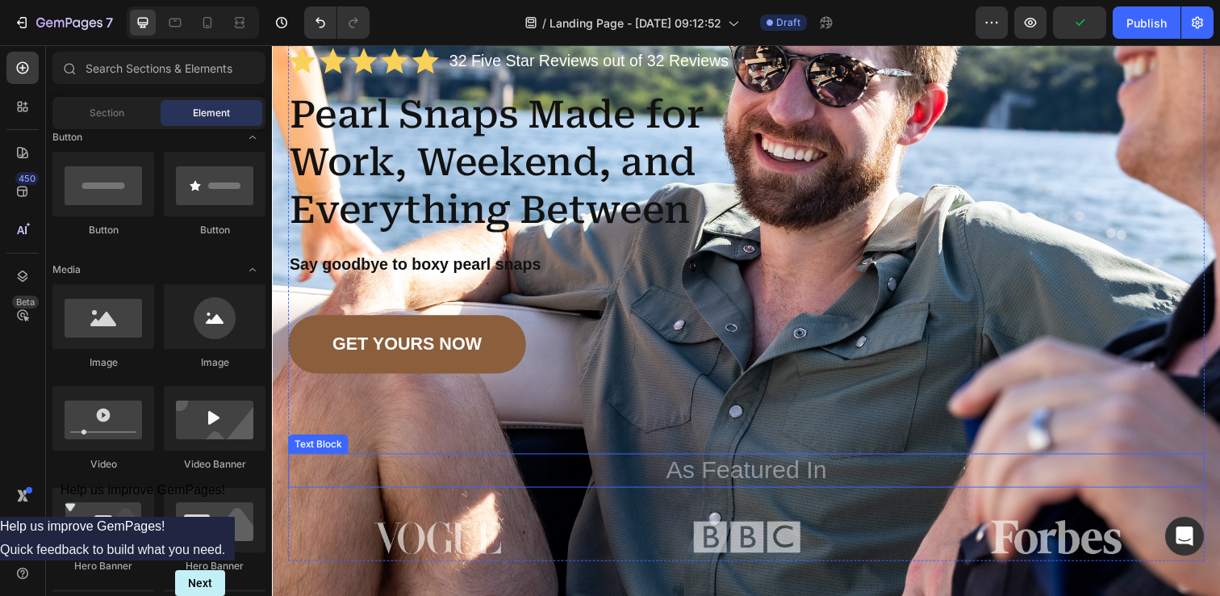
click at [373, 478] on p "As Featured In" at bounding box center [756, 478] width 933 height 31
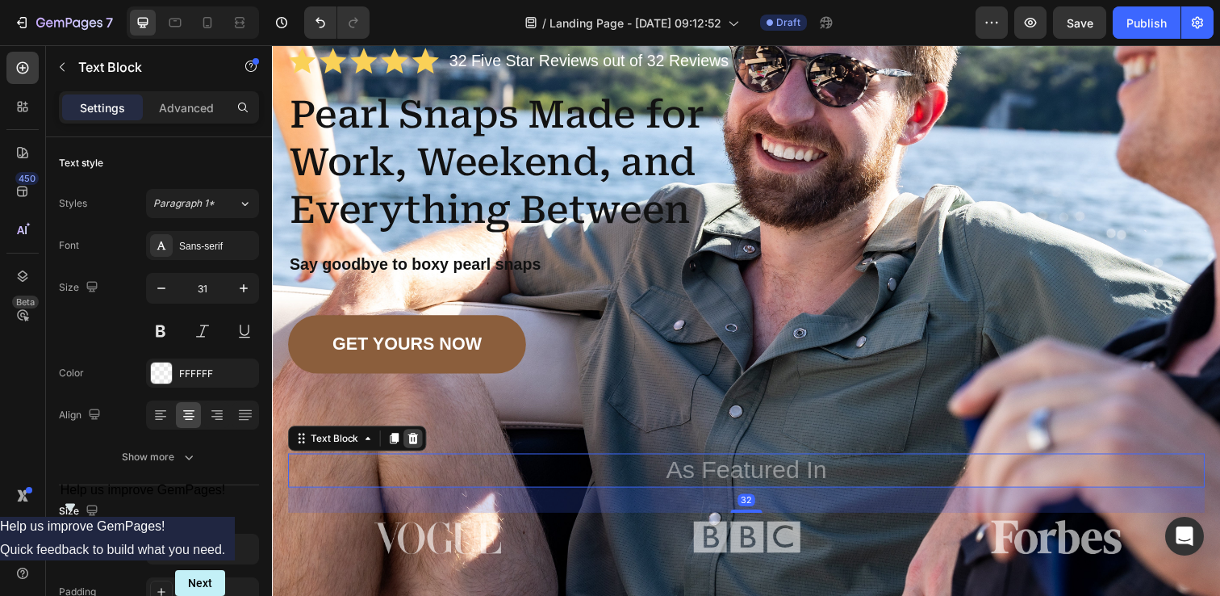
click at [420, 445] on icon at bounding box center [415, 446] width 13 height 13
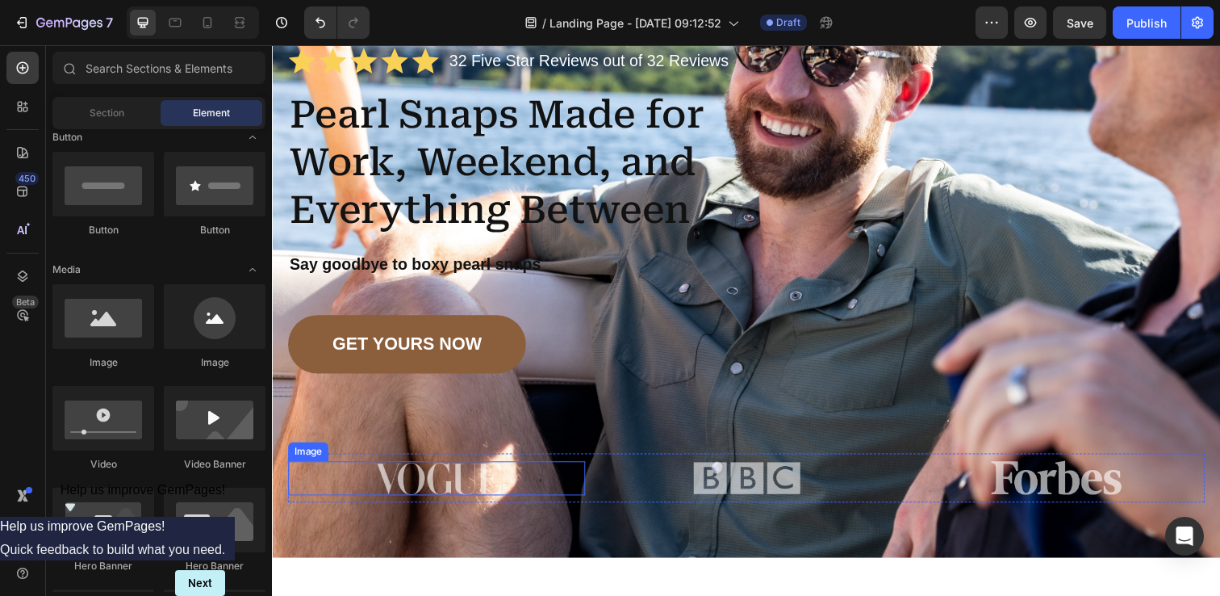
click at [453, 470] on img at bounding box center [440, 487] width 132 height 35
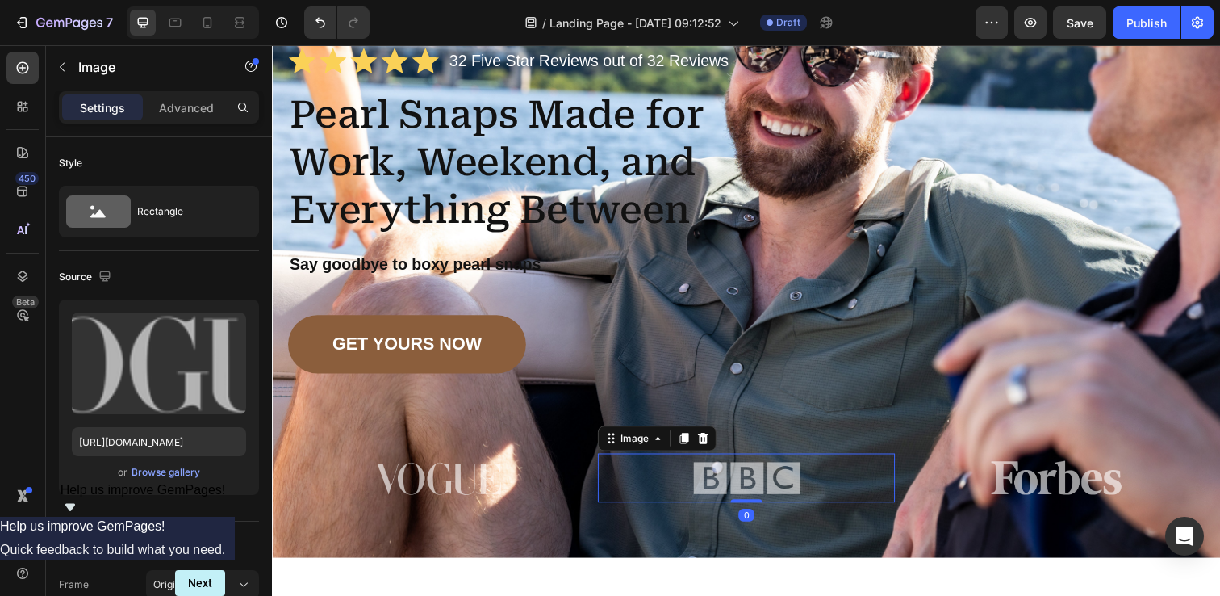
click at [609, 489] on div at bounding box center [755, 487] width 303 height 50
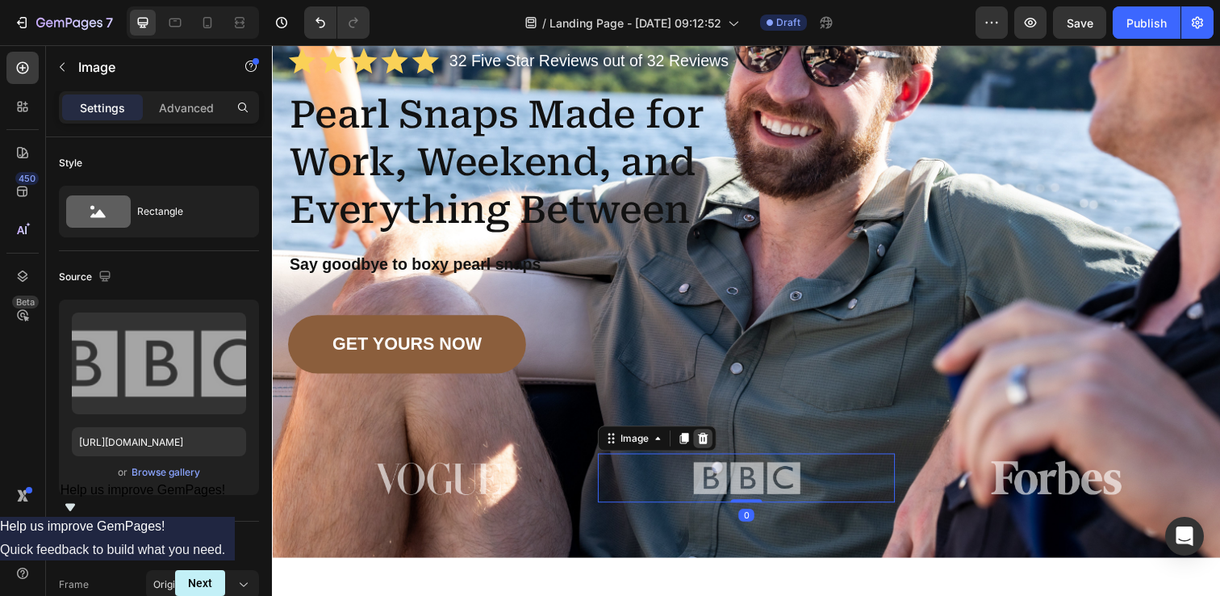
click at [714, 452] on icon at bounding box center [711, 446] width 13 height 13
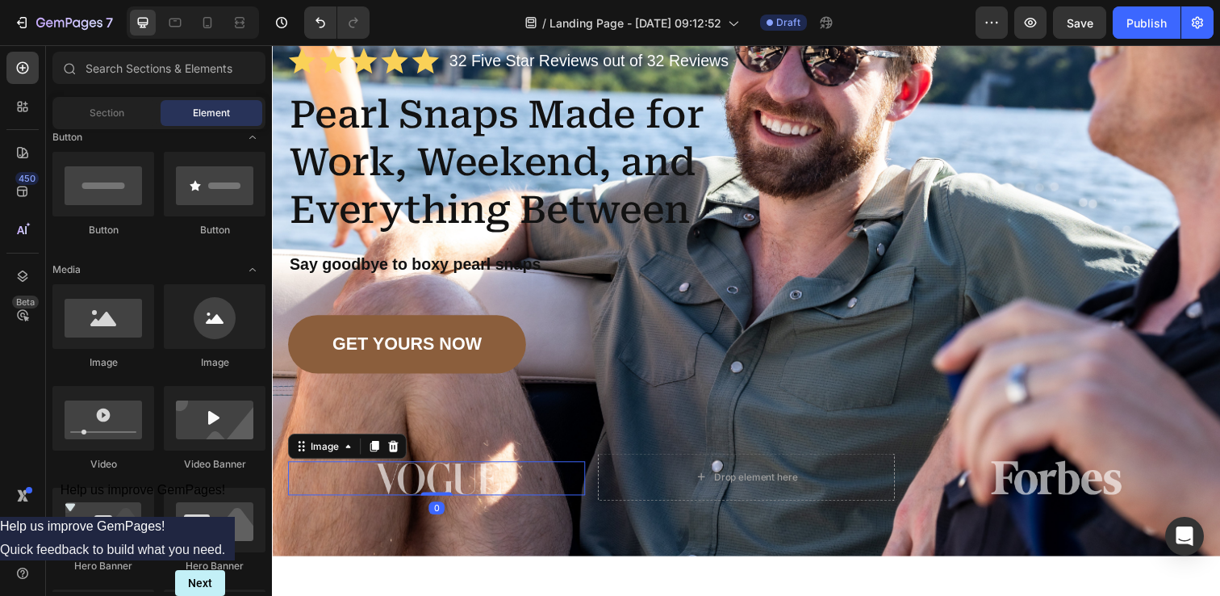
click at [307, 470] on div at bounding box center [439, 487] width 303 height 35
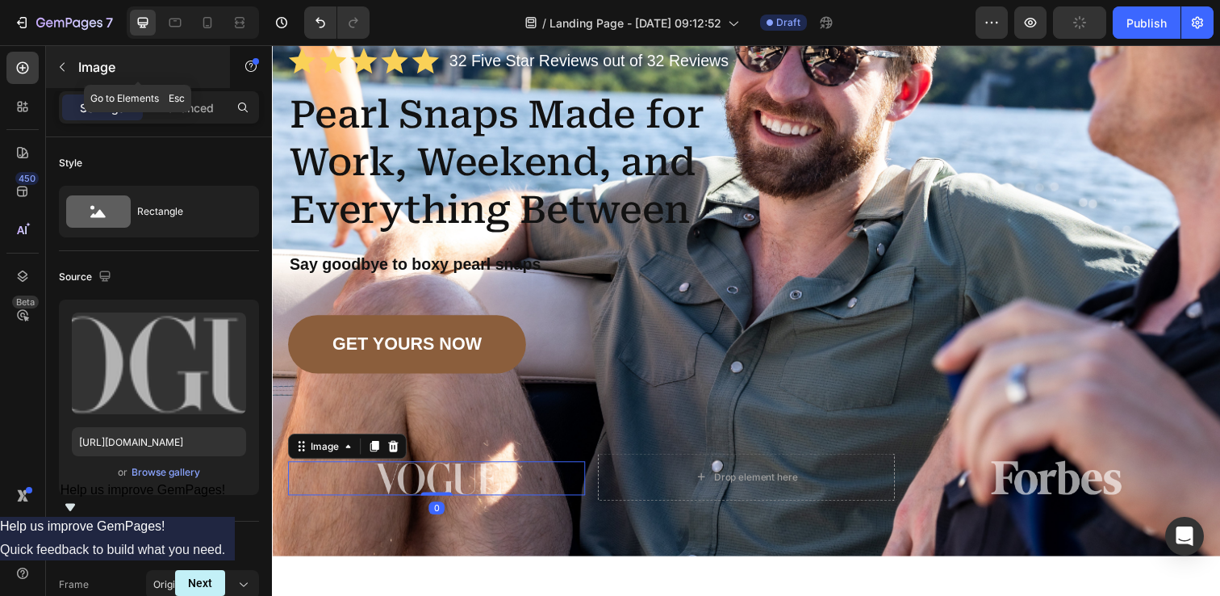
click at [49, 67] on button "button" at bounding box center [62, 67] width 26 height 26
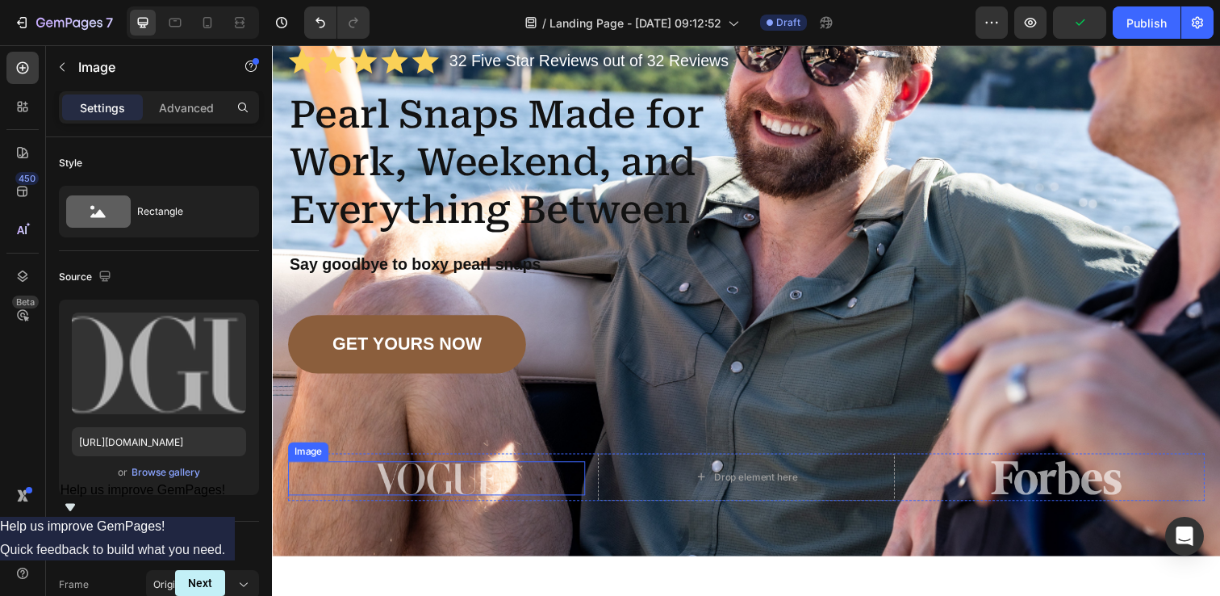
click at [529, 472] on div at bounding box center [439, 487] width 303 height 35
click at [400, 459] on icon at bounding box center [395, 454] width 13 height 13
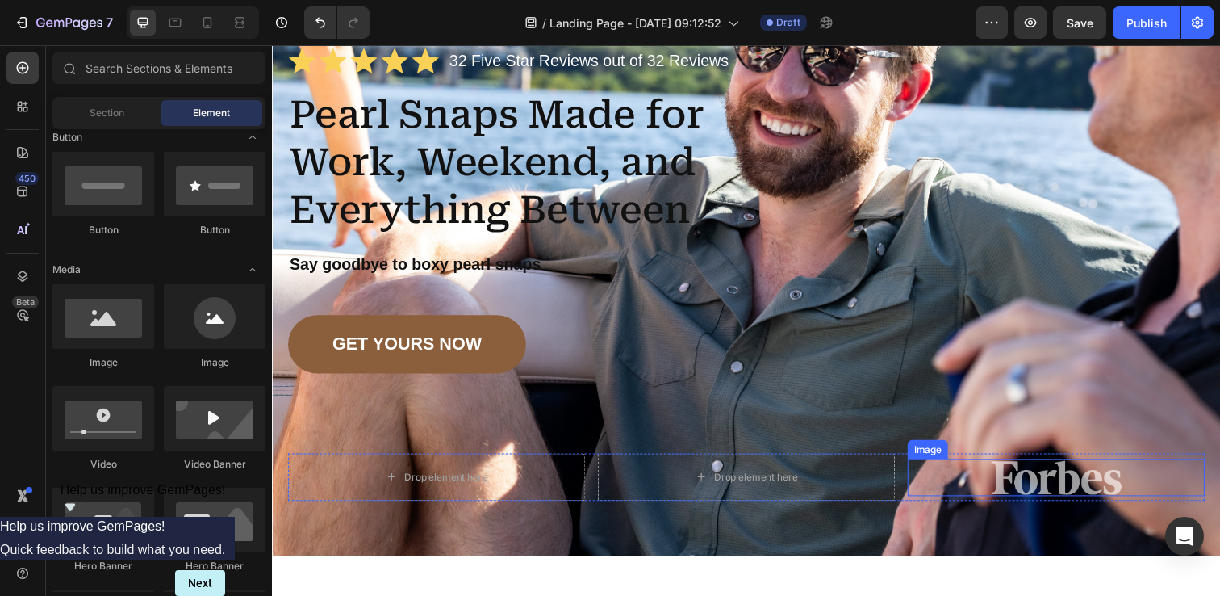
click at [1026, 472] on img at bounding box center [1072, 486] width 145 height 38
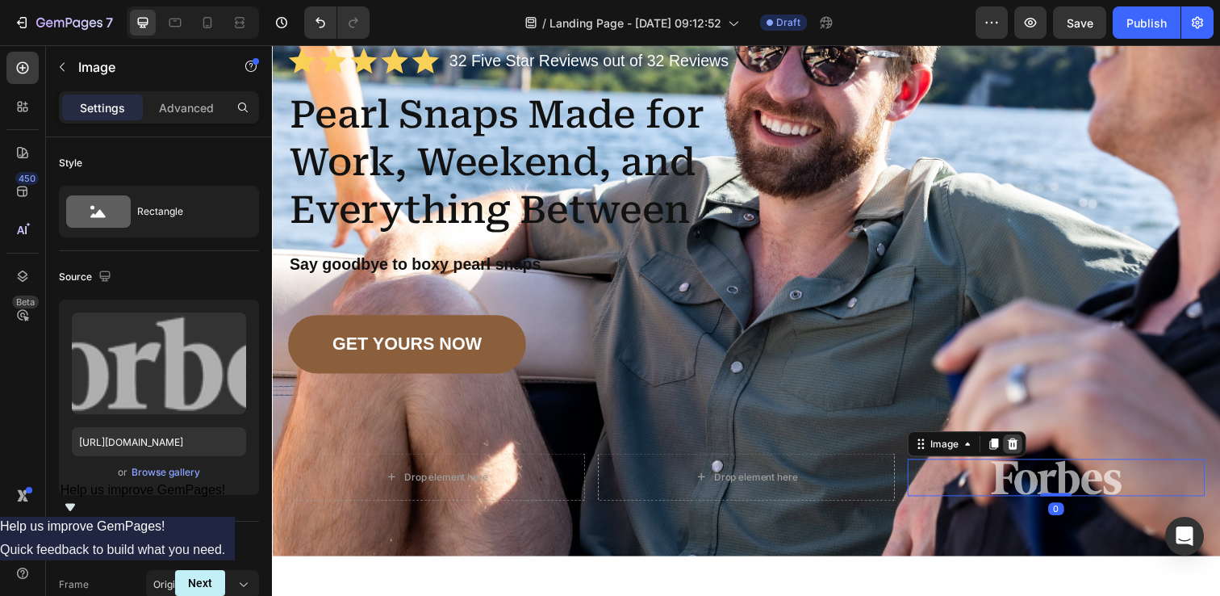
click at [1029, 457] on icon at bounding box center [1028, 451] width 13 height 13
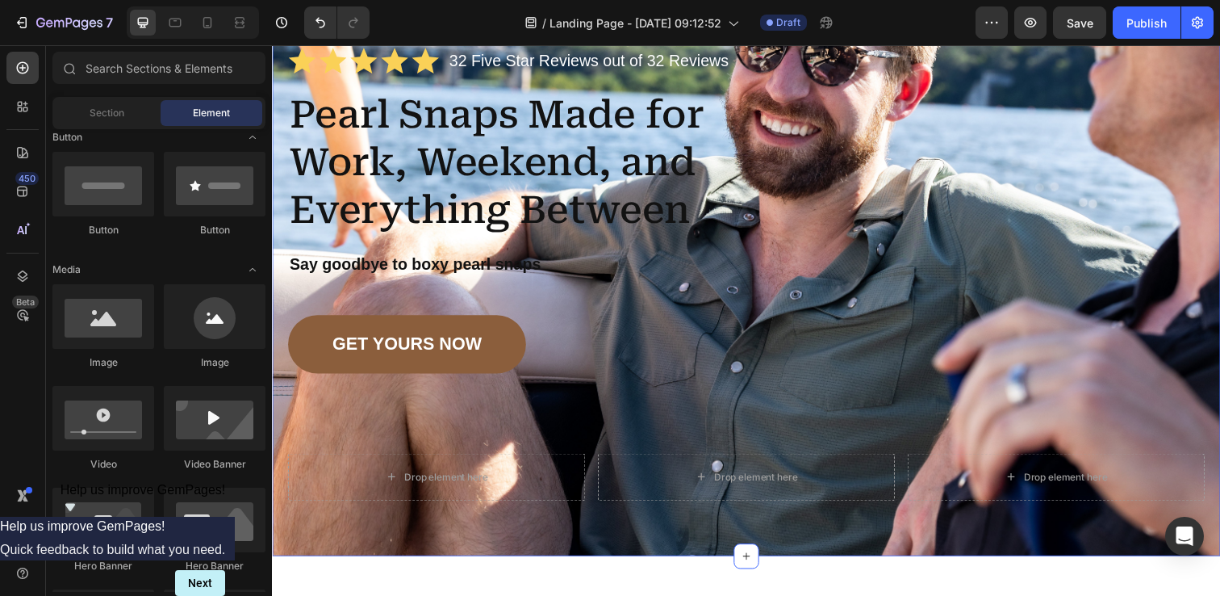
click at [278, 429] on div "Image Shop Now Button Row Icon Icon Icon Icon Icon Icon List 32 Five Star Revie…" at bounding box center [756, 196] width 968 height 741
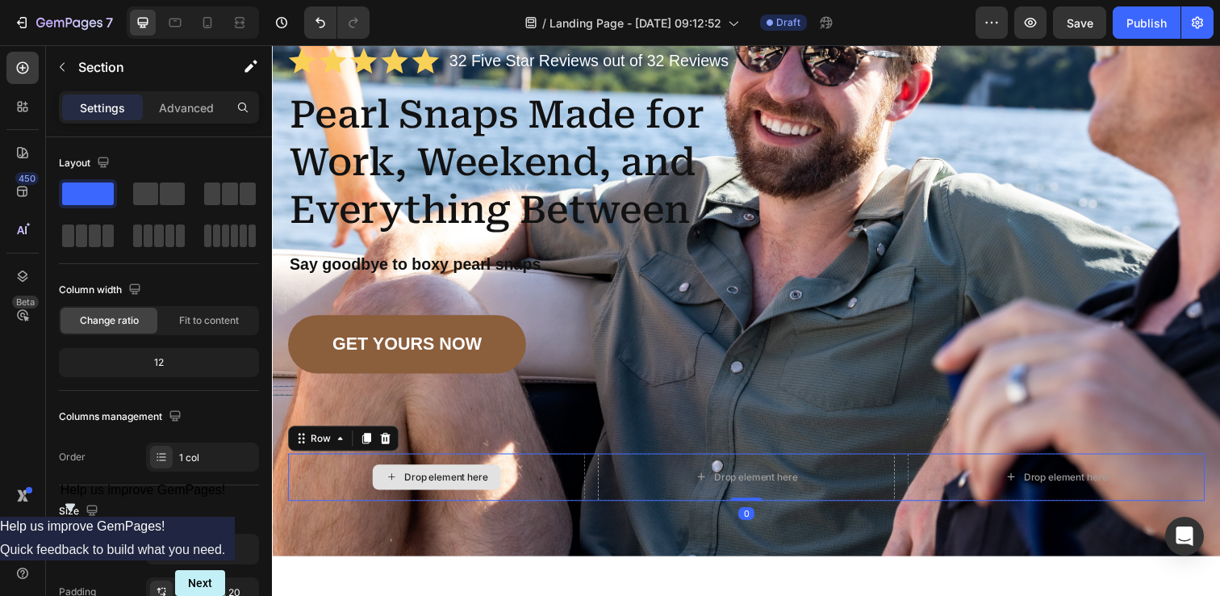
click at [320, 469] on div "Drop element here" at bounding box center [439, 486] width 303 height 48
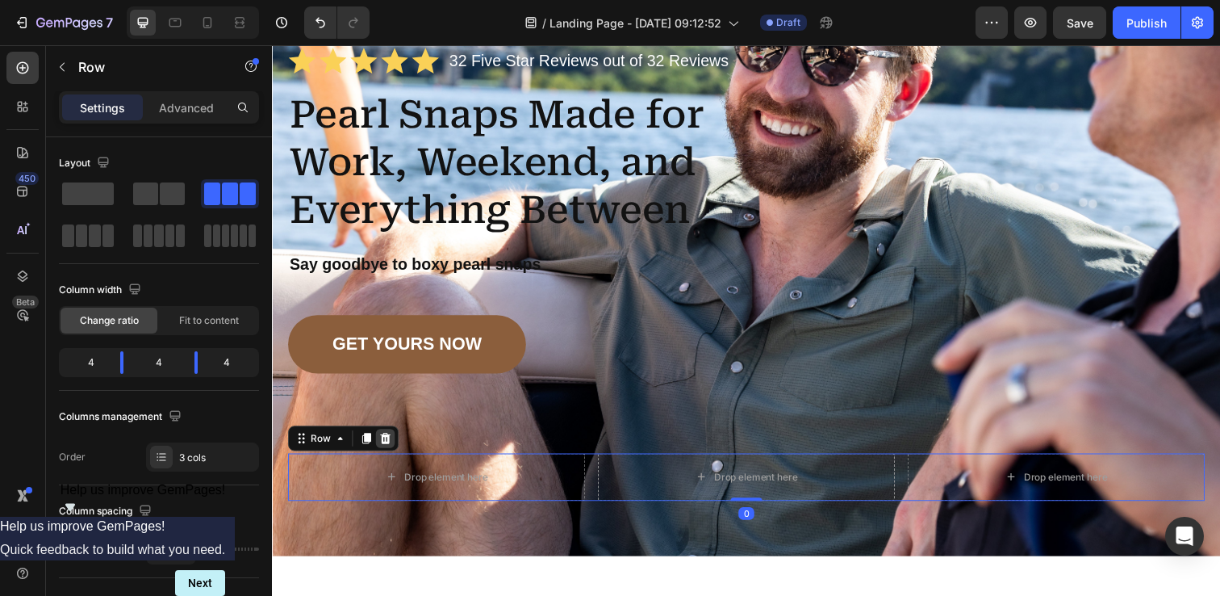
click at [383, 450] on icon at bounding box center [388, 446] width 10 height 11
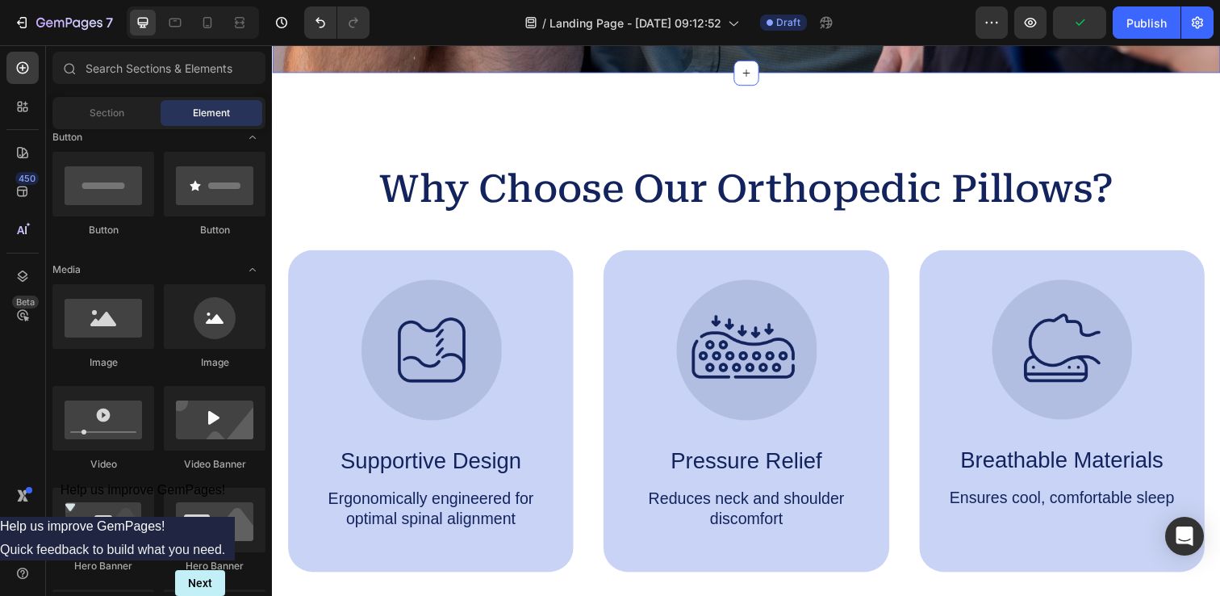
scroll to position [701, 0]
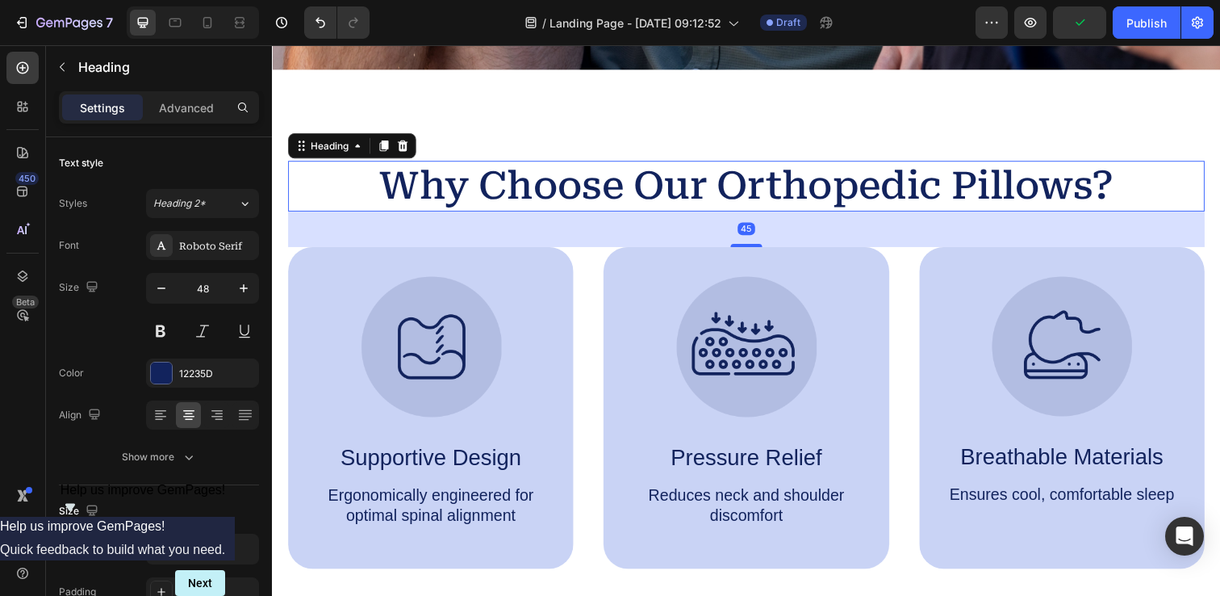
click at [755, 192] on h2 "Why Choose Our Orthopedic Pillows?" at bounding box center [756, 189] width 936 height 52
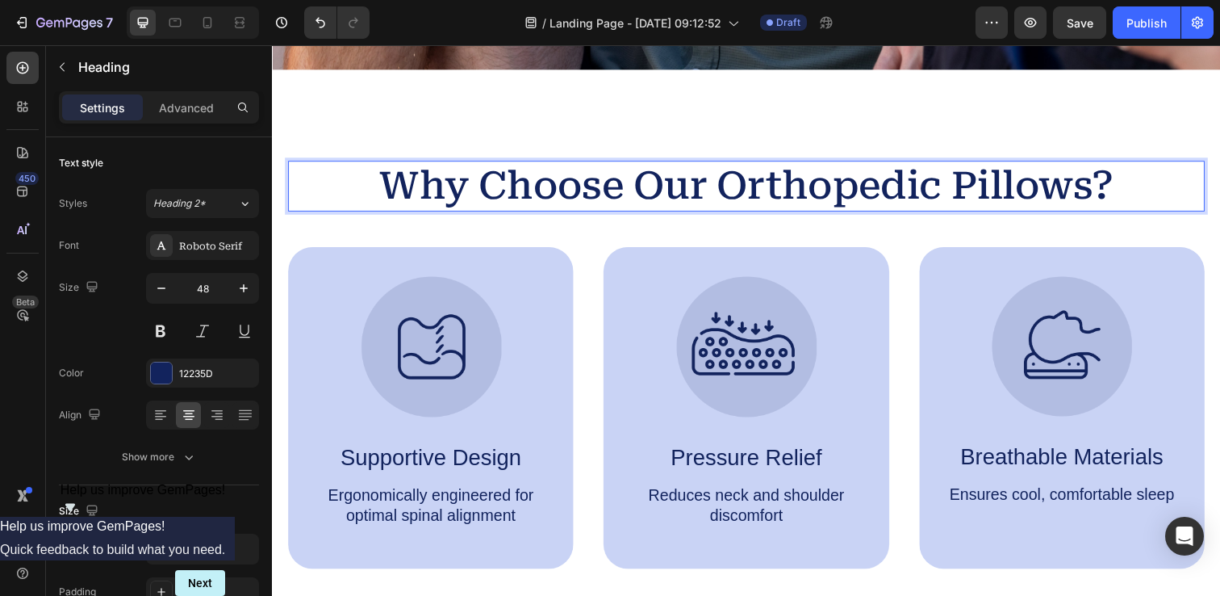
click at [644, 187] on p "Why Choose Our Orthopedic Pillows?" at bounding box center [756, 189] width 933 height 48
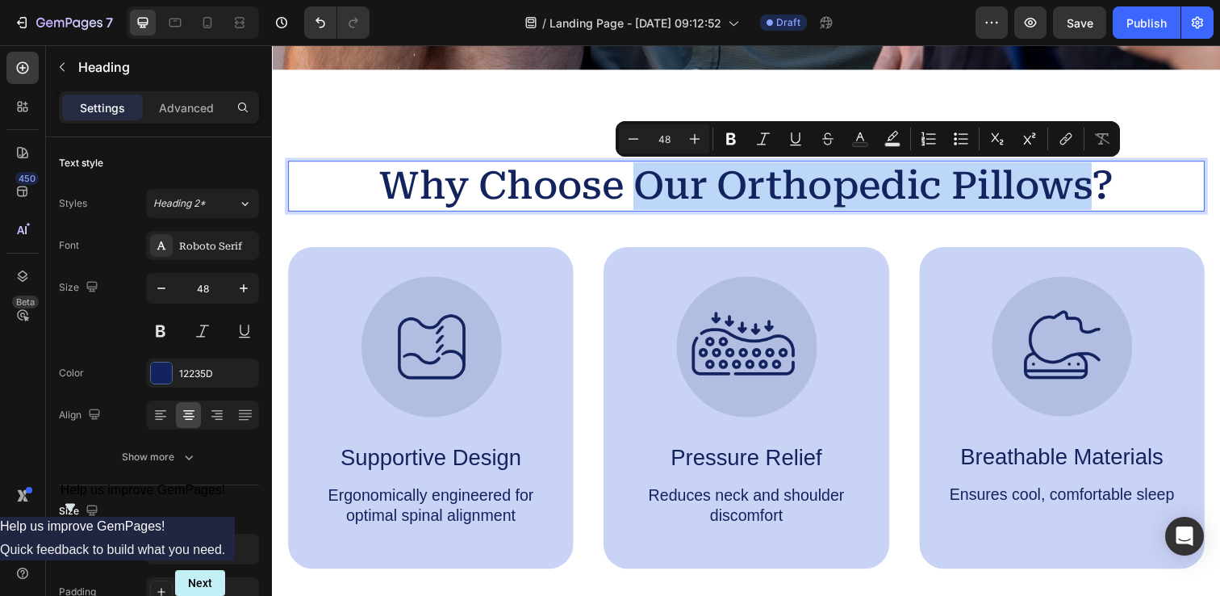
drag, startPoint x: 644, startPoint y: 187, endPoint x: 1056, endPoint y: 178, distance: 412.5
click at [1056, 178] on p "Why Choose Our Orthopedic Pillows?" at bounding box center [756, 189] width 933 height 48
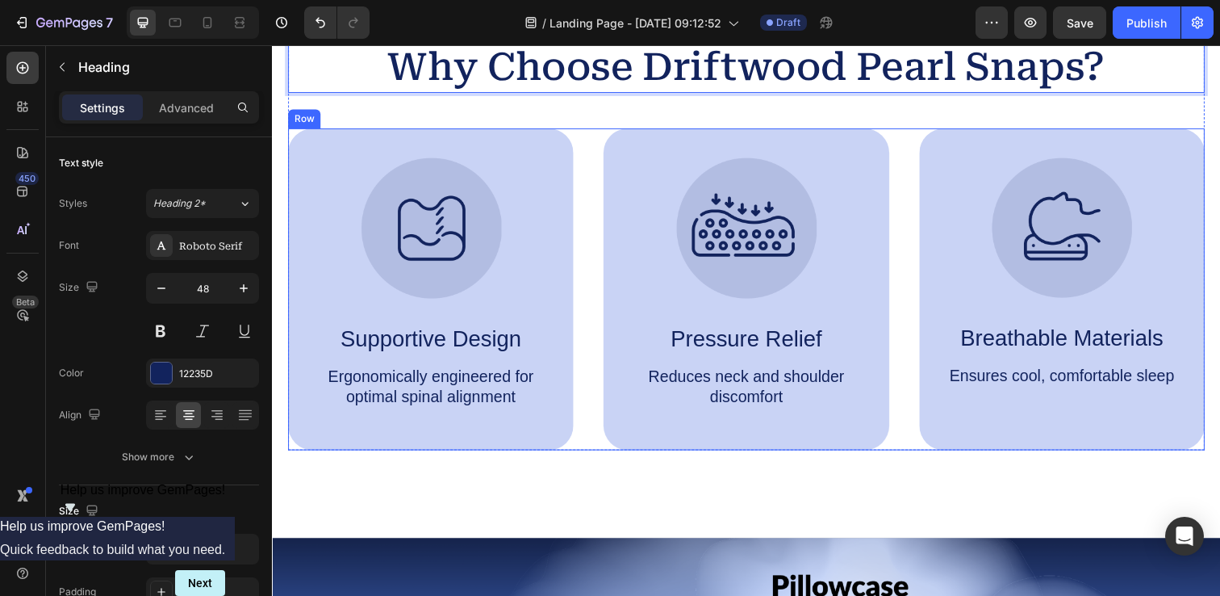
scroll to position [820, 0]
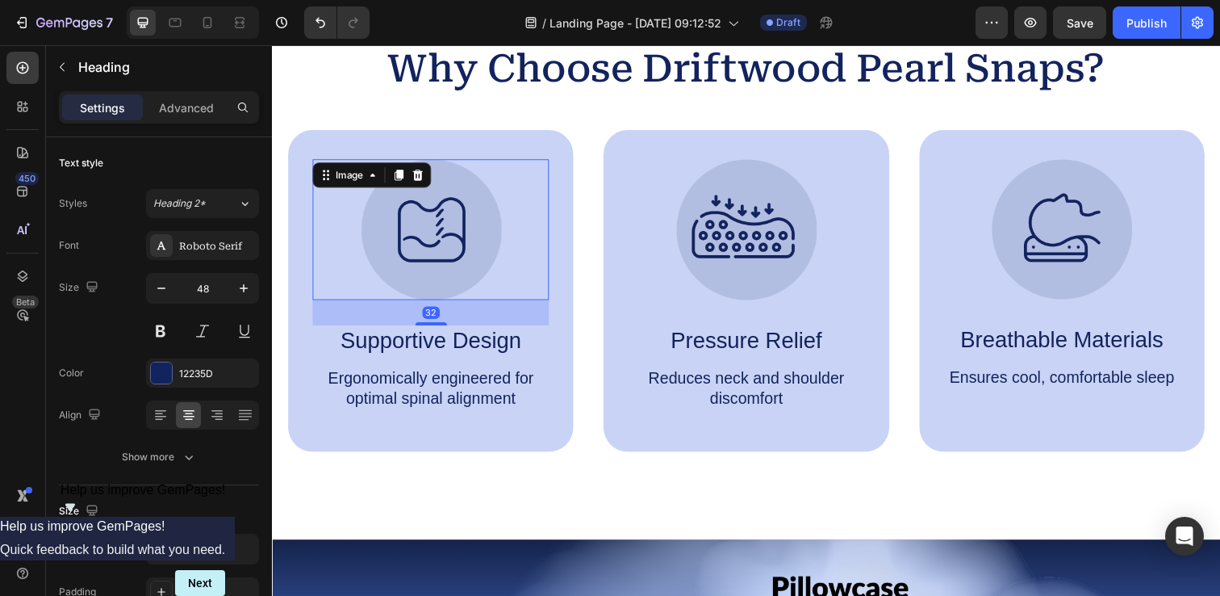
click at [452, 227] on img at bounding box center [434, 233] width 144 height 144
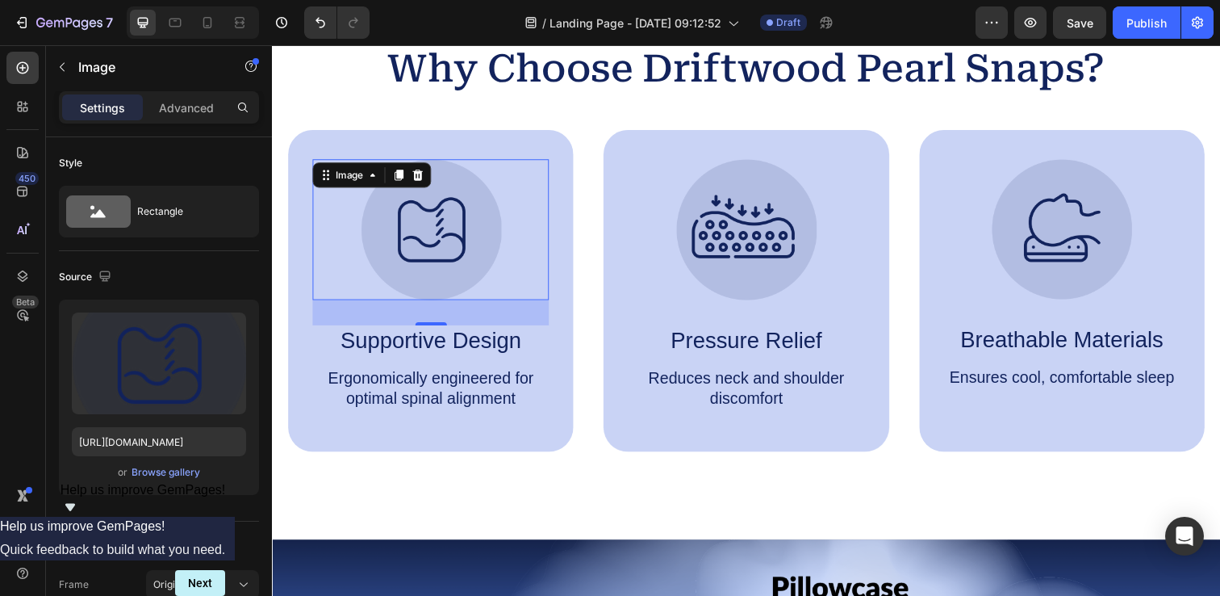
click at [451, 228] on img at bounding box center [434, 233] width 144 height 144
click at [369, 182] on icon at bounding box center [374, 177] width 13 height 13
click at [464, 243] on img at bounding box center [434, 233] width 144 height 144
click at [169, 471] on div "Browse gallery" at bounding box center [166, 472] width 69 height 15
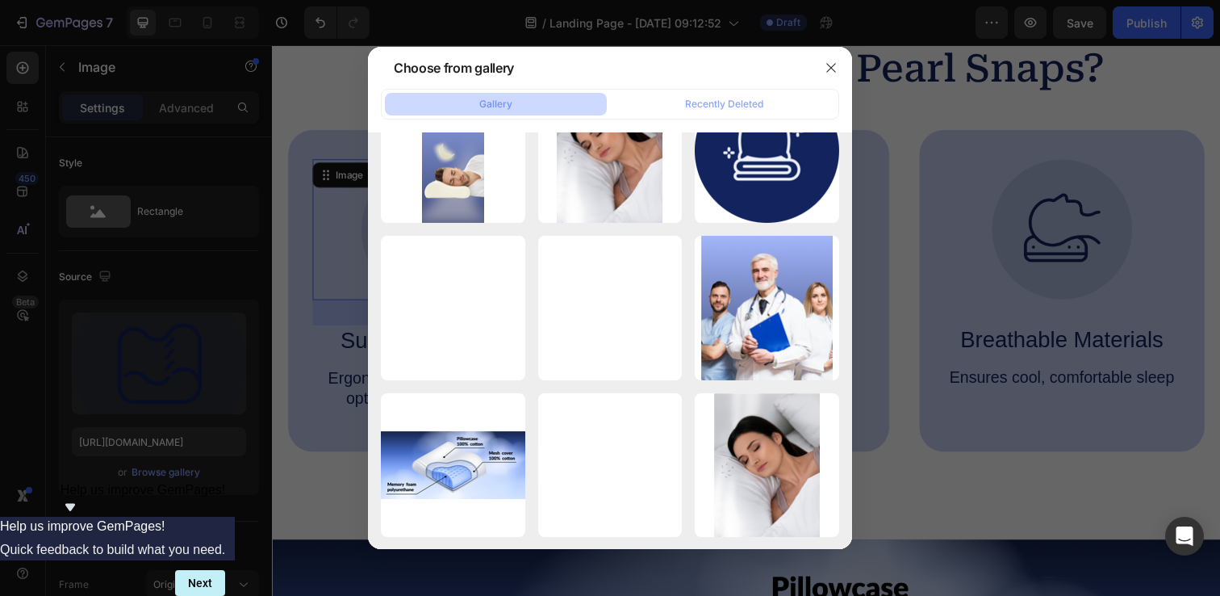
scroll to position [0, 0]
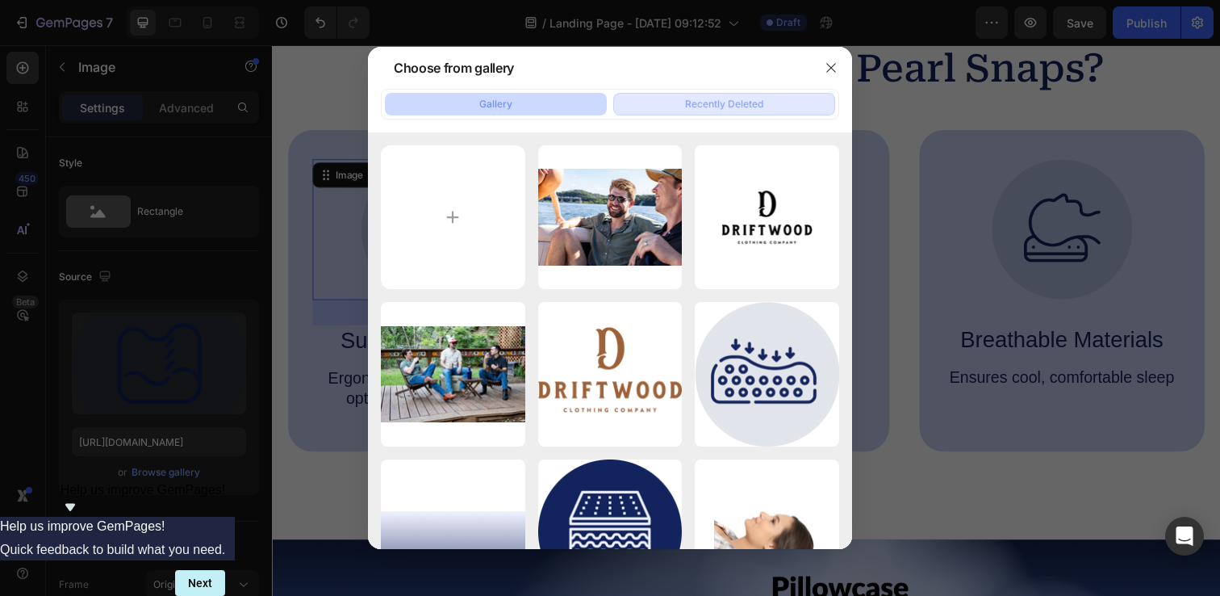
click at [707, 98] on div "Recently Deleted" at bounding box center [724, 104] width 78 height 15
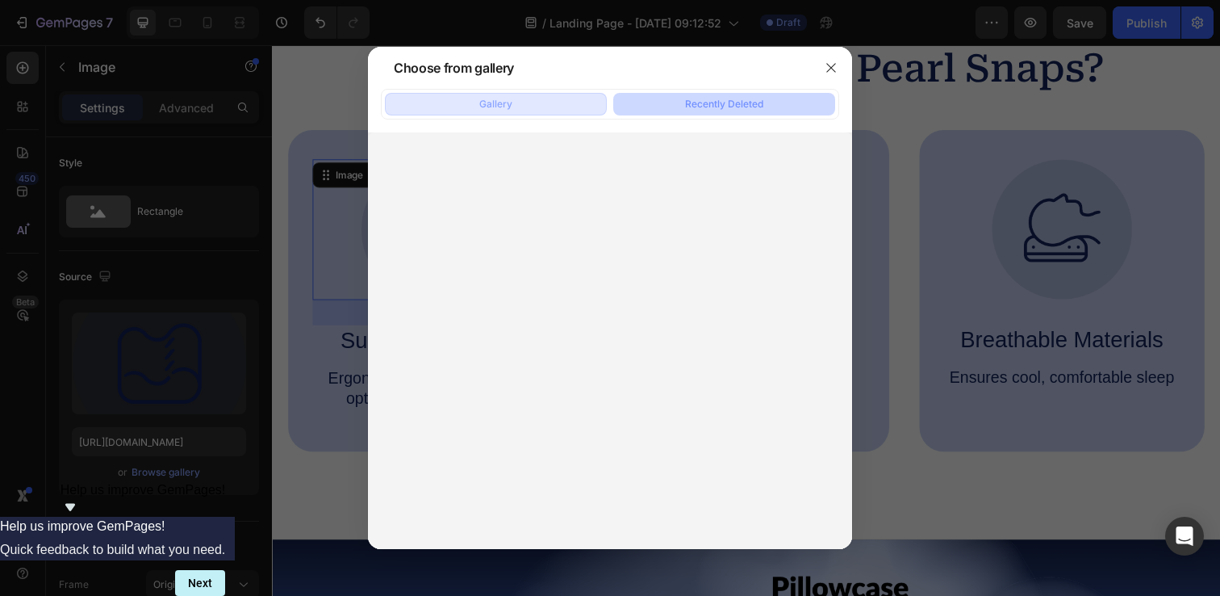
click at [531, 102] on button "Gallery" at bounding box center [496, 104] width 222 height 23
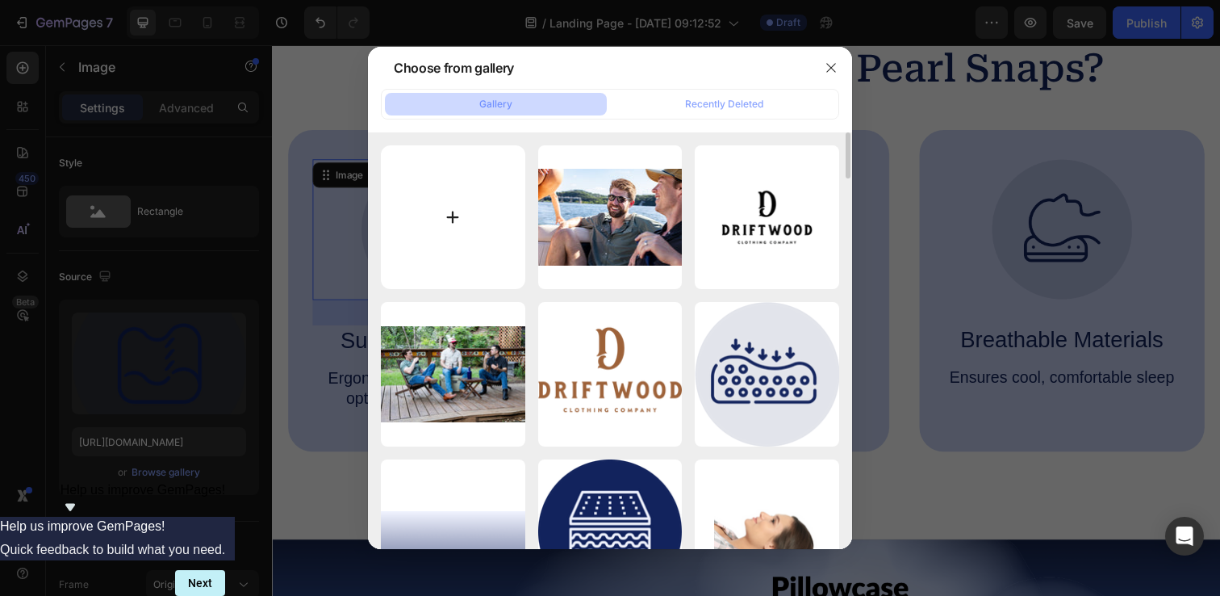
click at [465, 202] on input "file" at bounding box center [453, 217] width 144 height 144
click at [834, 65] on icon "button" at bounding box center [831, 67] width 13 height 13
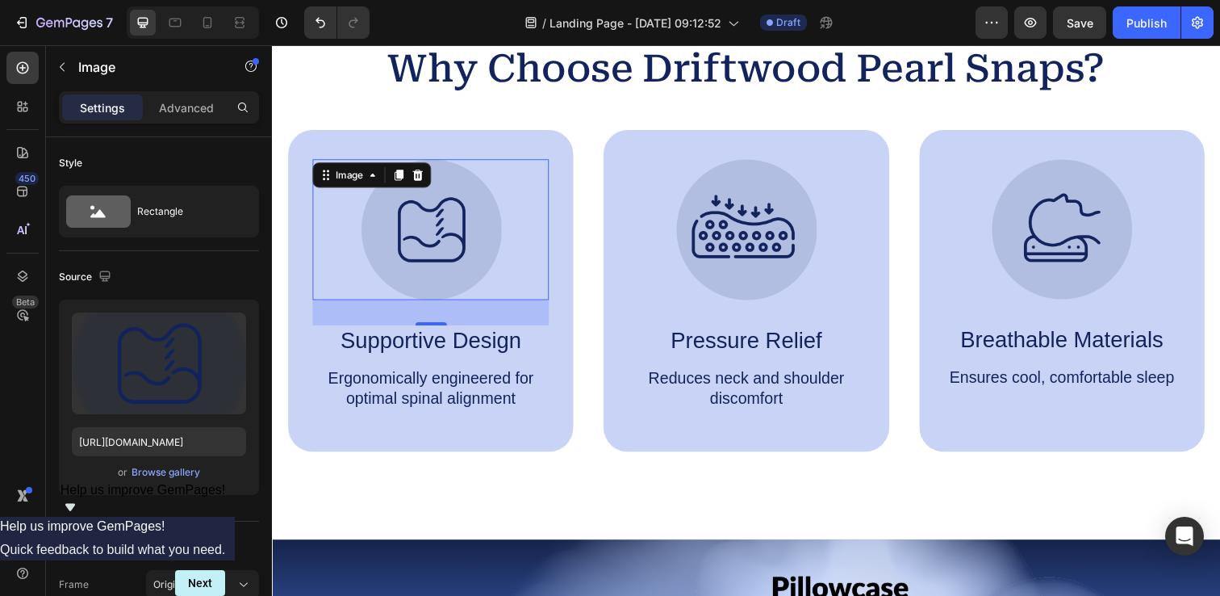
click at [442, 215] on img at bounding box center [434, 233] width 144 height 144
click at [367, 177] on div "Image" at bounding box center [350, 177] width 35 height 15
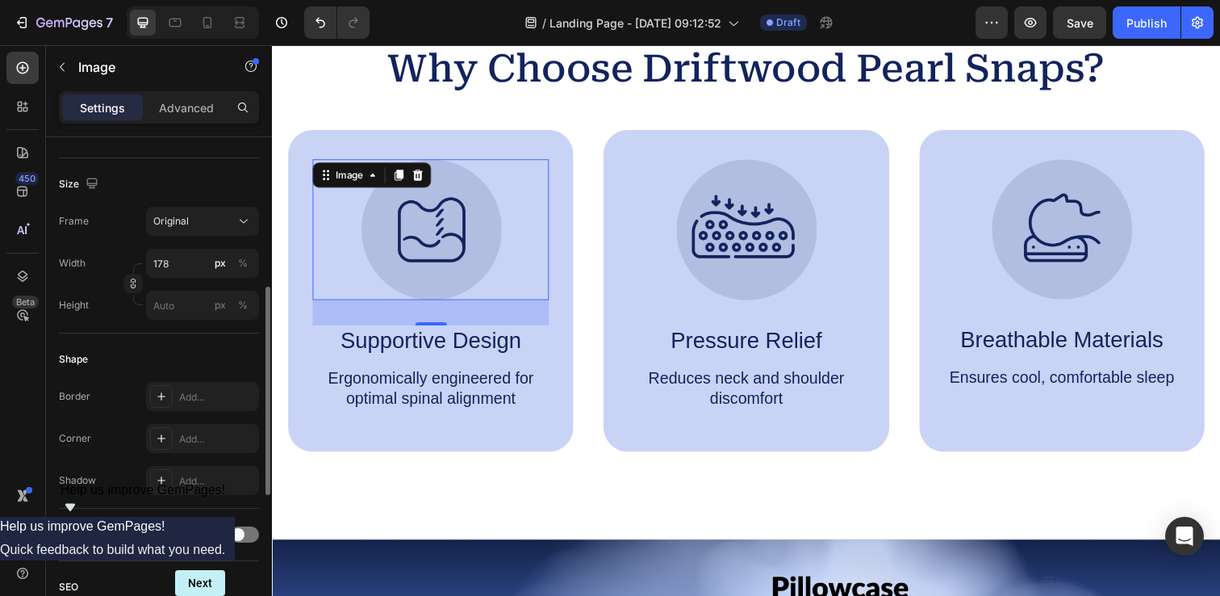
scroll to position [385, 0]
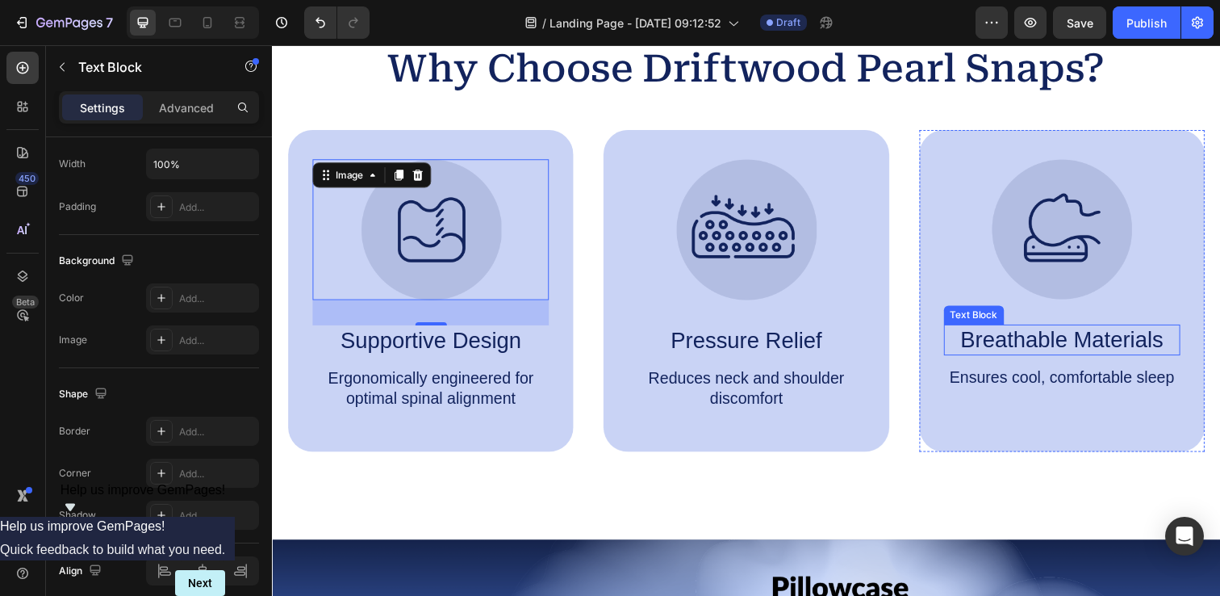
click at [1010, 345] on p "Breathable Materials" at bounding box center [1079, 346] width 238 height 28
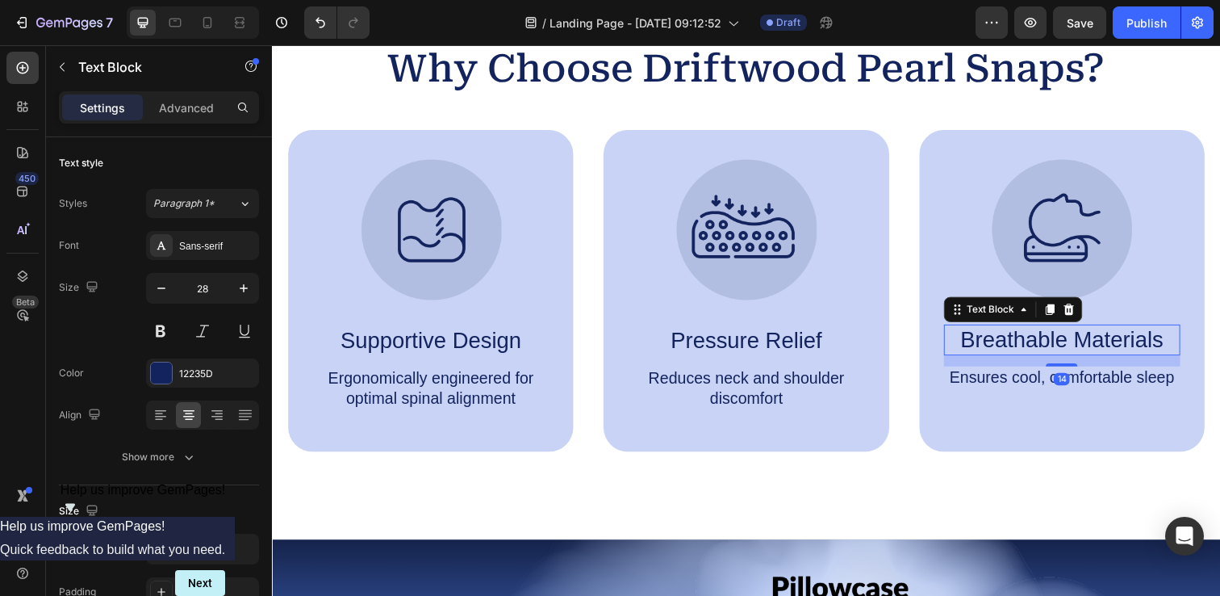
click at [1010, 345] on p "Breathable Materials" at bounding box center [1079, 346] width 238 height 28
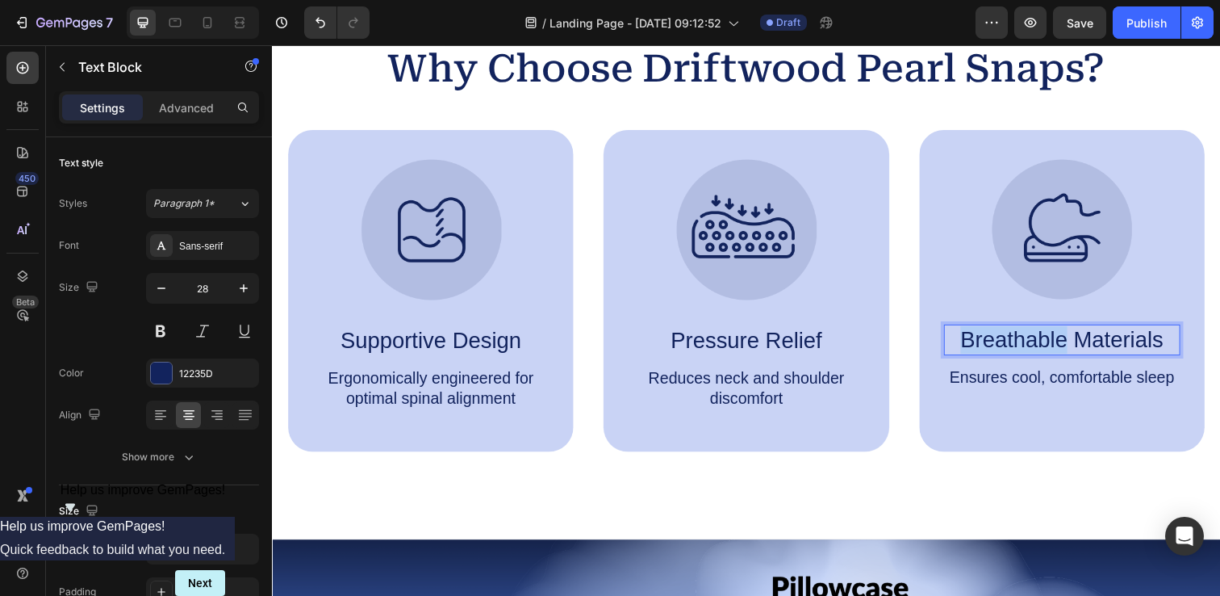
click at [1010, 345] on p "Breathable Materials" at bounding box center [1079, 346] width 238 height 28
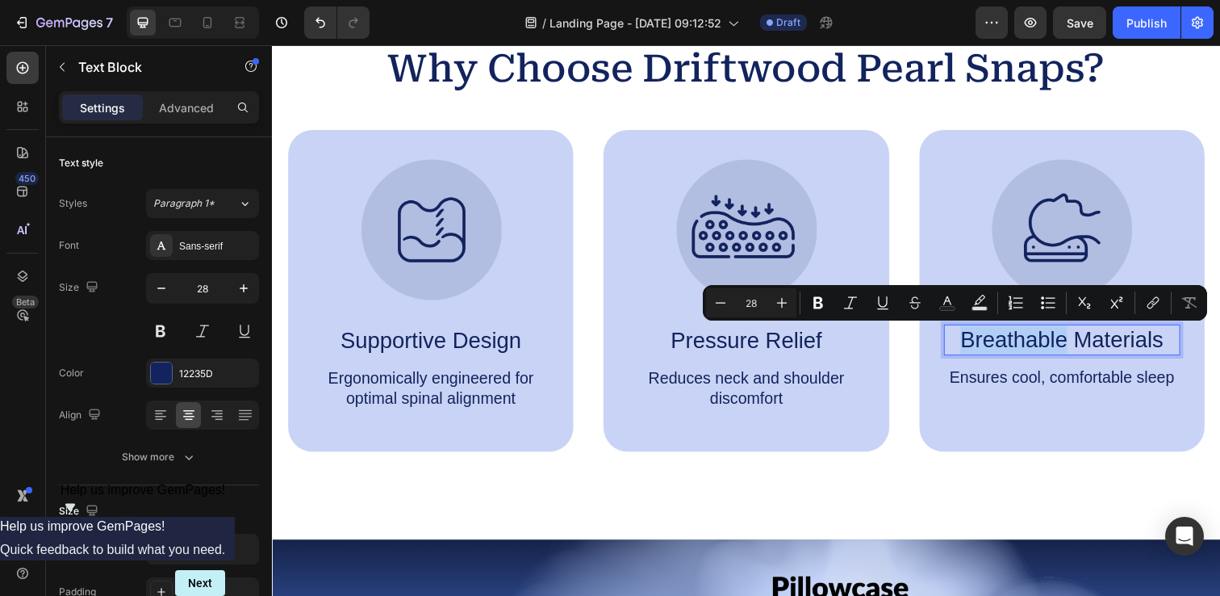
click at [982, 348] on p "Breathable Materials" at bounding box center [1079, 346] width 238 height 28
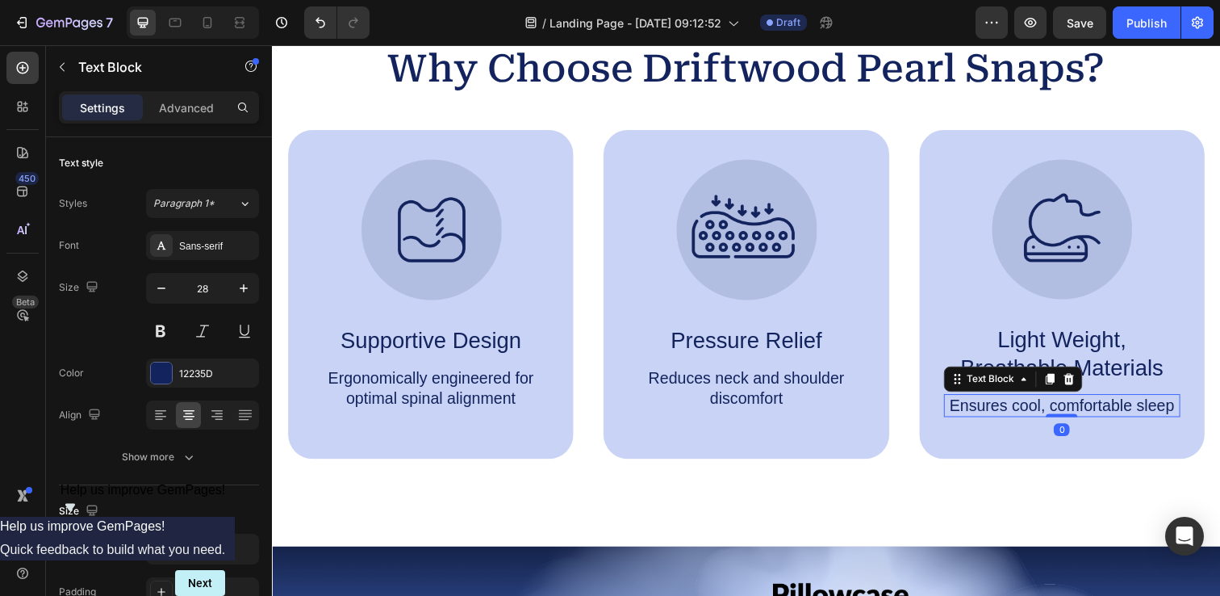
click at [1081, 410] on p "Ensures cool, comfortable sleep" at bounding box center [1079, 413] width 238 height 20
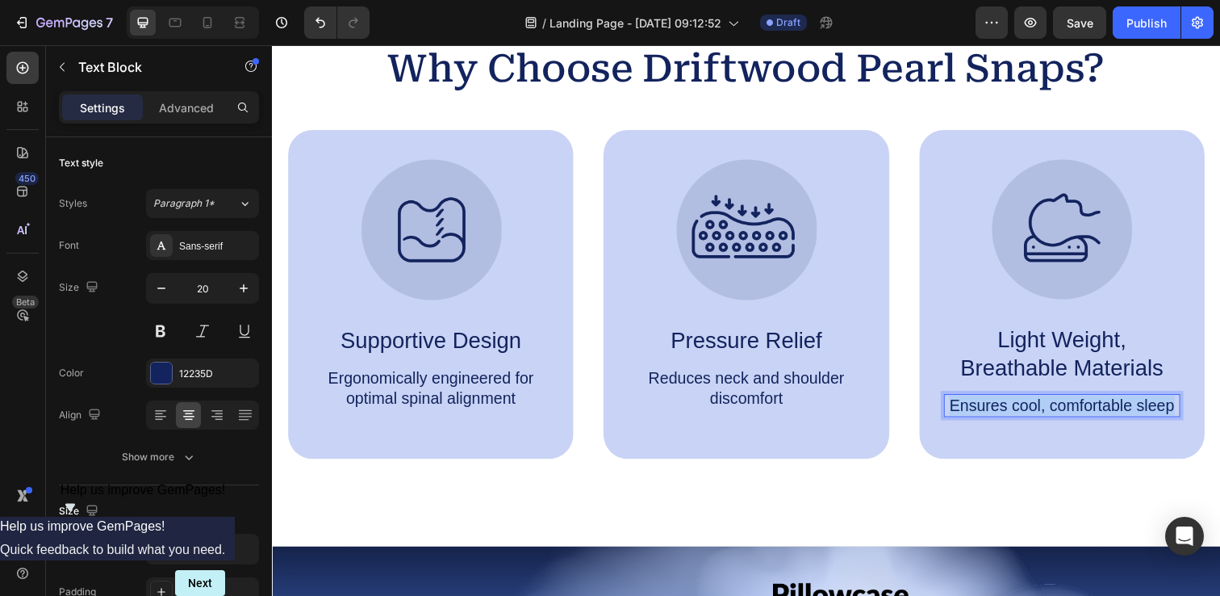
click at [1081, 410] on p "Ensures cool, comfortable sleep" at bounding box center [1079, 413] width 238 height 20
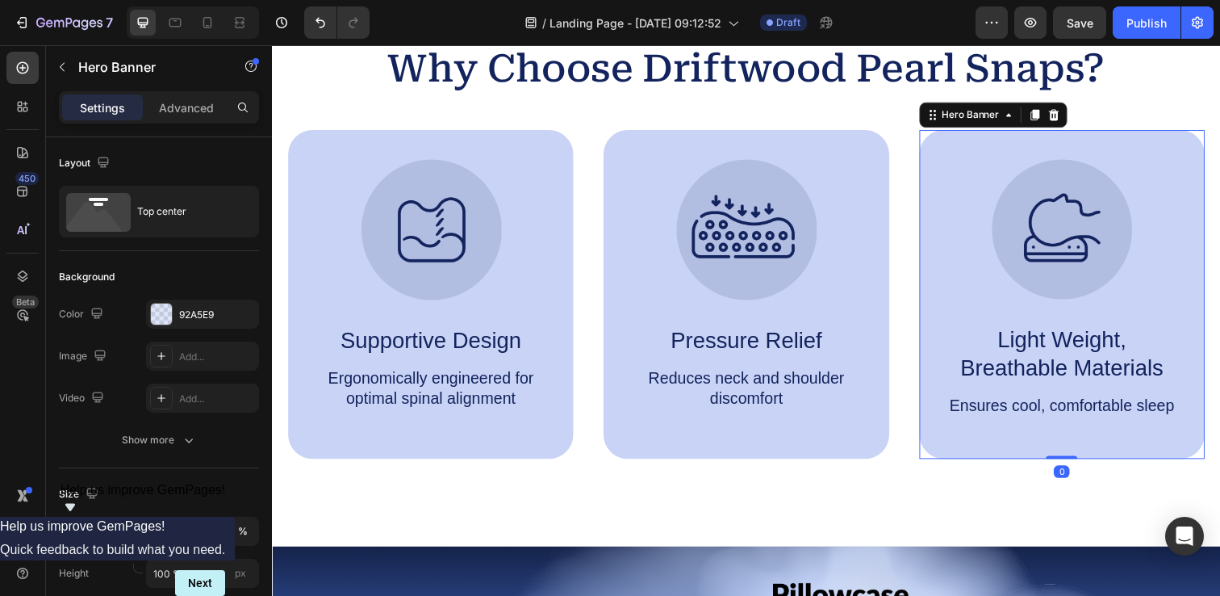
click at [1087, 452] on div "Image Light Weight, Breathable Materials Text Block Ensures cool, comfortable s…" at bounding box center [1078, 300] width 291 height 337
click at [1099, 416] on p "Ensures cool, comfortable sleep" at bounding box center [1079, 413] width 238 height 20
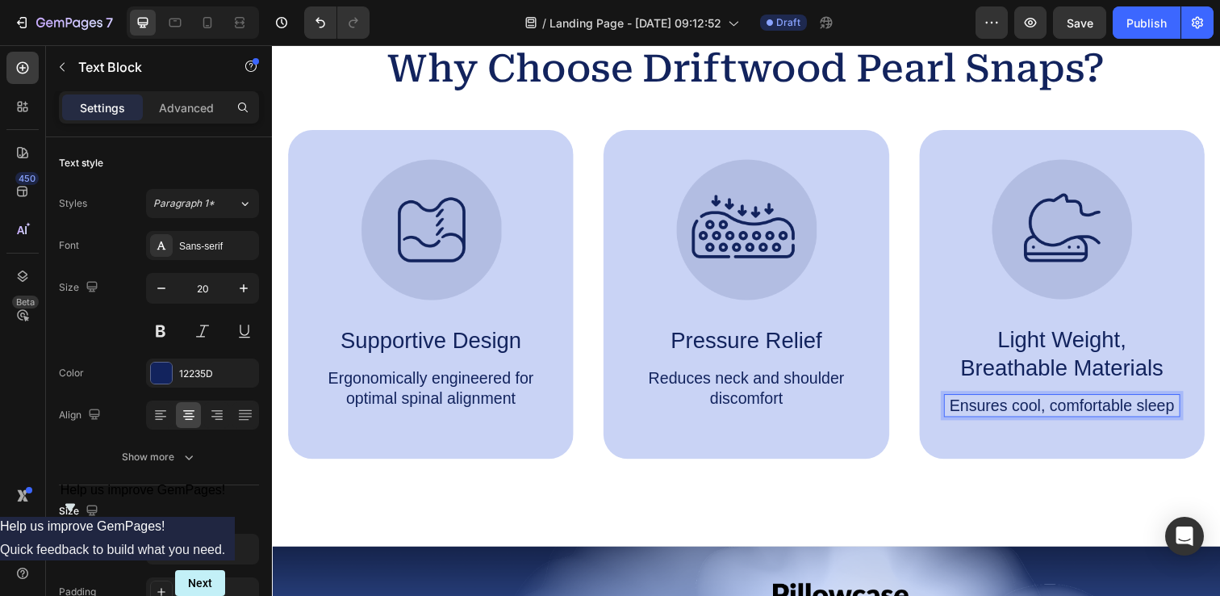
click at [1046, 414] on p "Ensures cool, comfortable sleep" at bounding box center [1079, 413] width 238 height 20
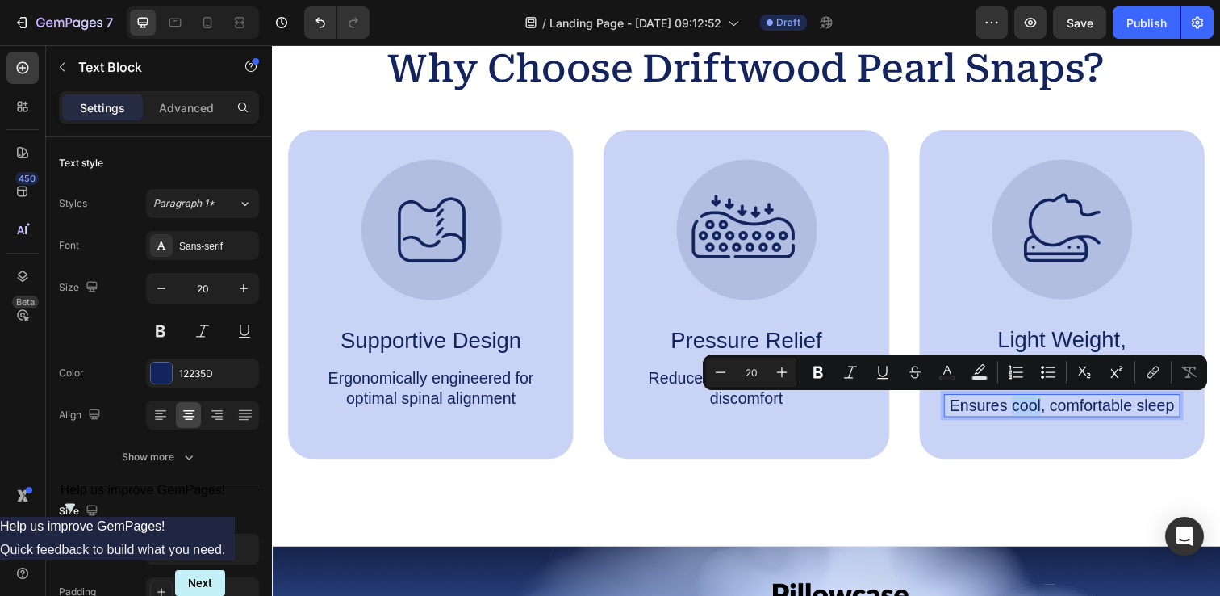
click at [1046, 414] on p "Ensures cool, comfortable sleep" at bounding box center [1079, 413] width 238 height 20
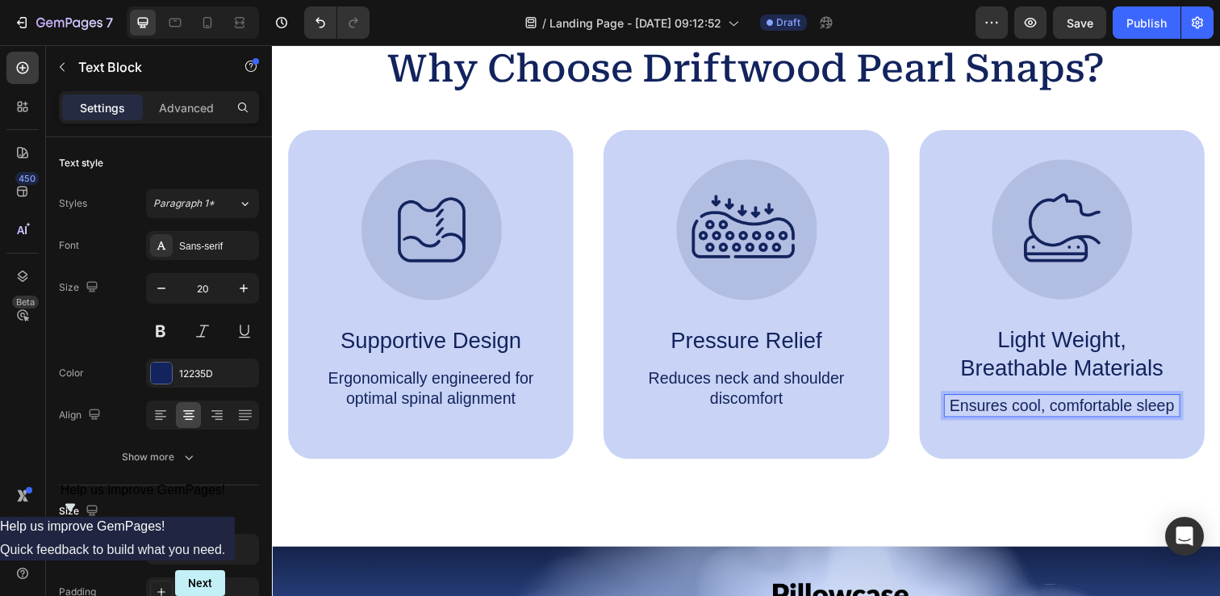
click at [993, 414] on p "Ensures cool, comfortable sleep" at bounding box center [1079, 413] width 238 height 20
click at [1072, 410] on p "Stay cool, comfortable sleep" at bounding box center [1079, 413] width 238 height 20
drag, startPoint x: 1052, startPoint y: 412, endPoint x: 1189, endPoint y: 409, distance: 137.2
click at [1189, 411] on p "Stay cool, comfortable sleep" at bounding box center [1079, 413] width 238 height 20
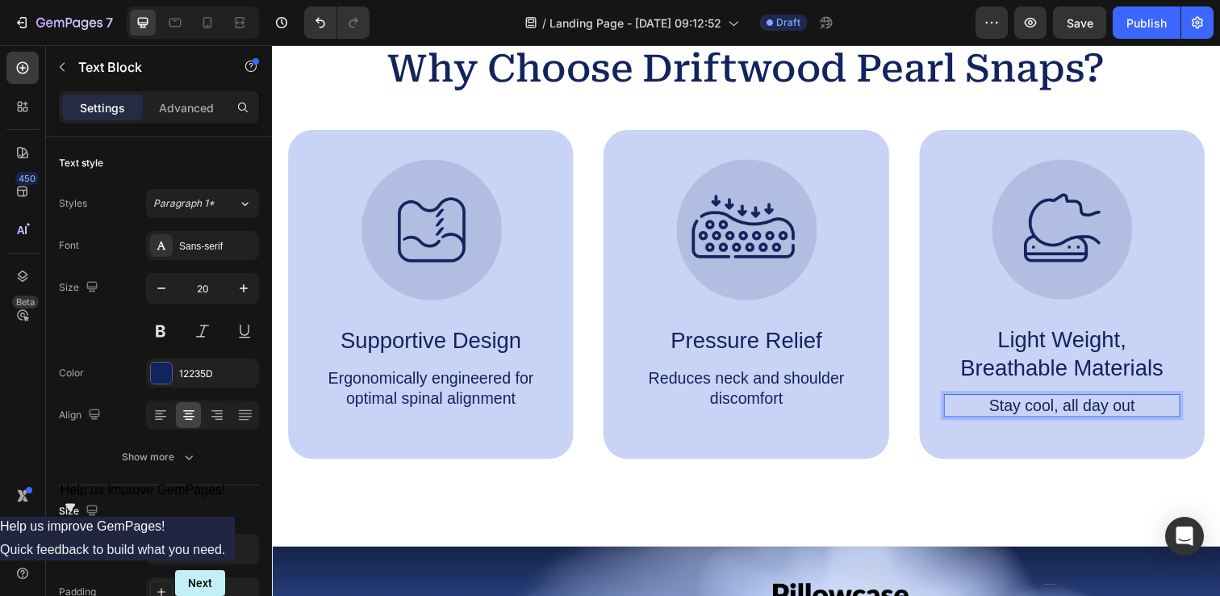
click at [1078, 412] on p "Stay cool, all day out" at bounding box center [1079, 413] width 238 height 20
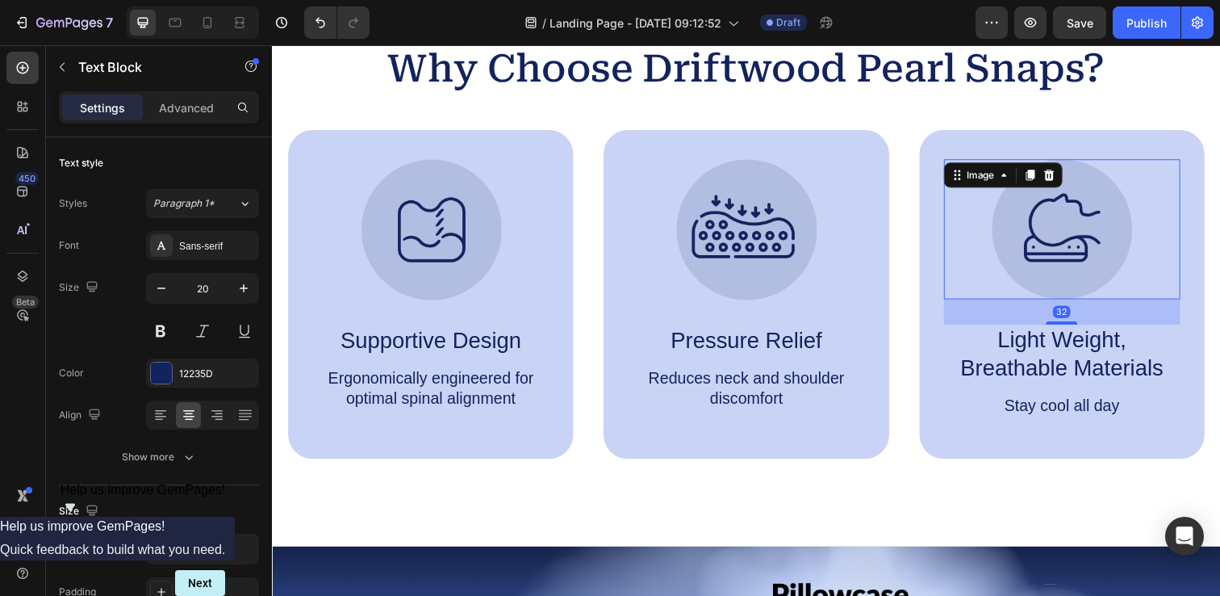
click at [1062, 199] on img at bounding box center [1078, 233] width 144 height 144
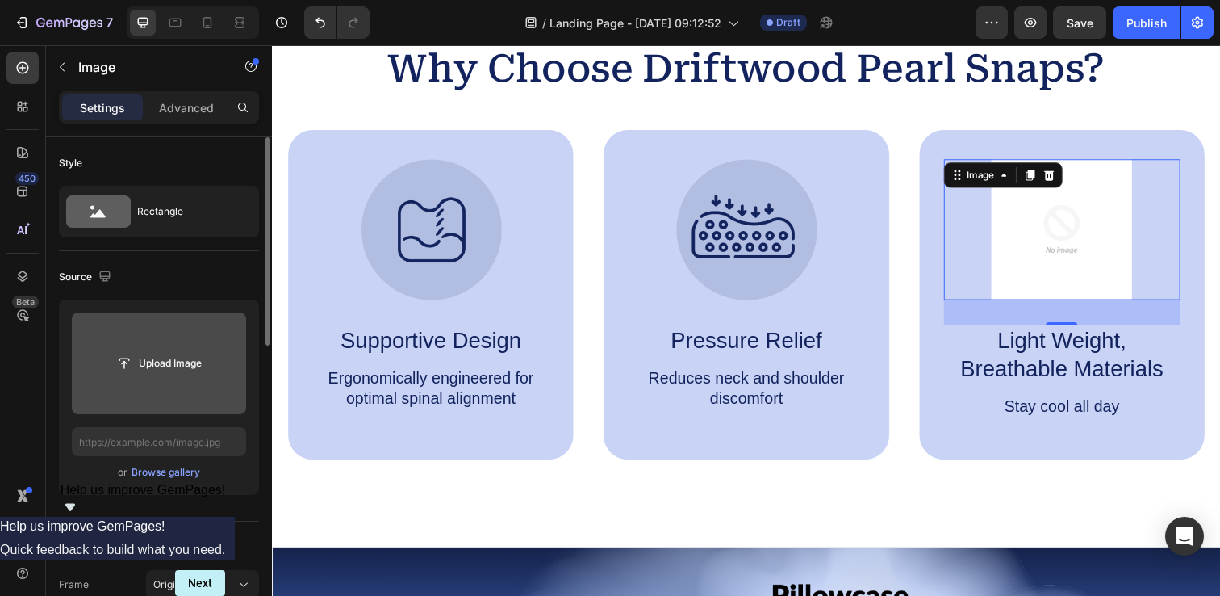
click at [157, 358] on input "file" at bounding box center [158, 362] width 111 height 27
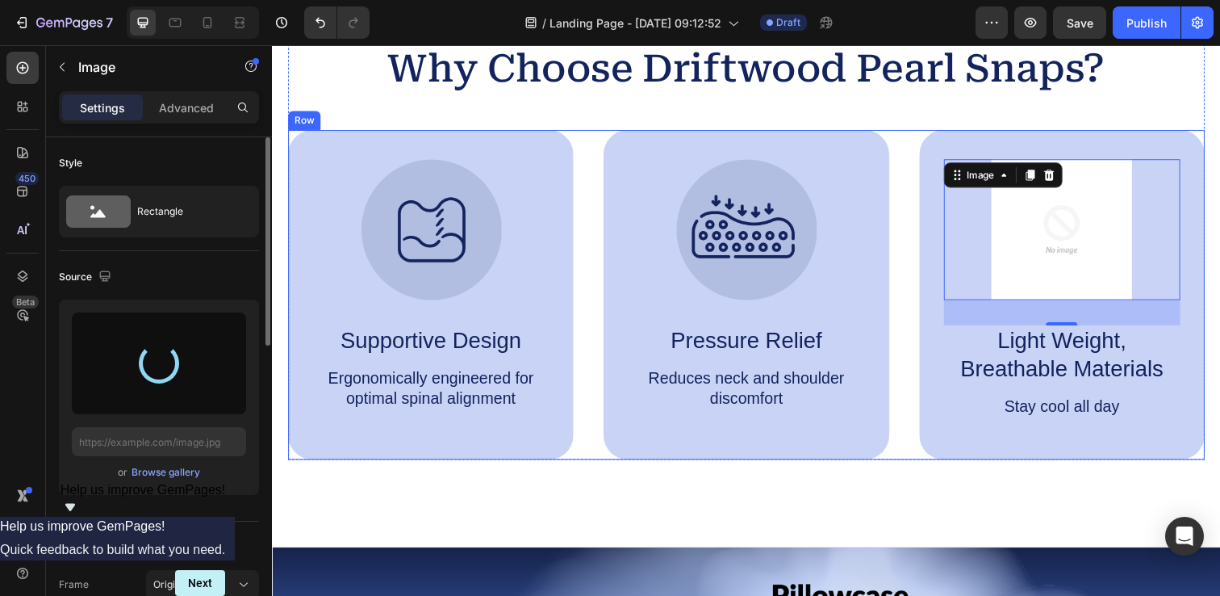
type input "https://cdn.shopify.com/s/files/1/0912/3256/7575/files/gempages_581537611265344…"
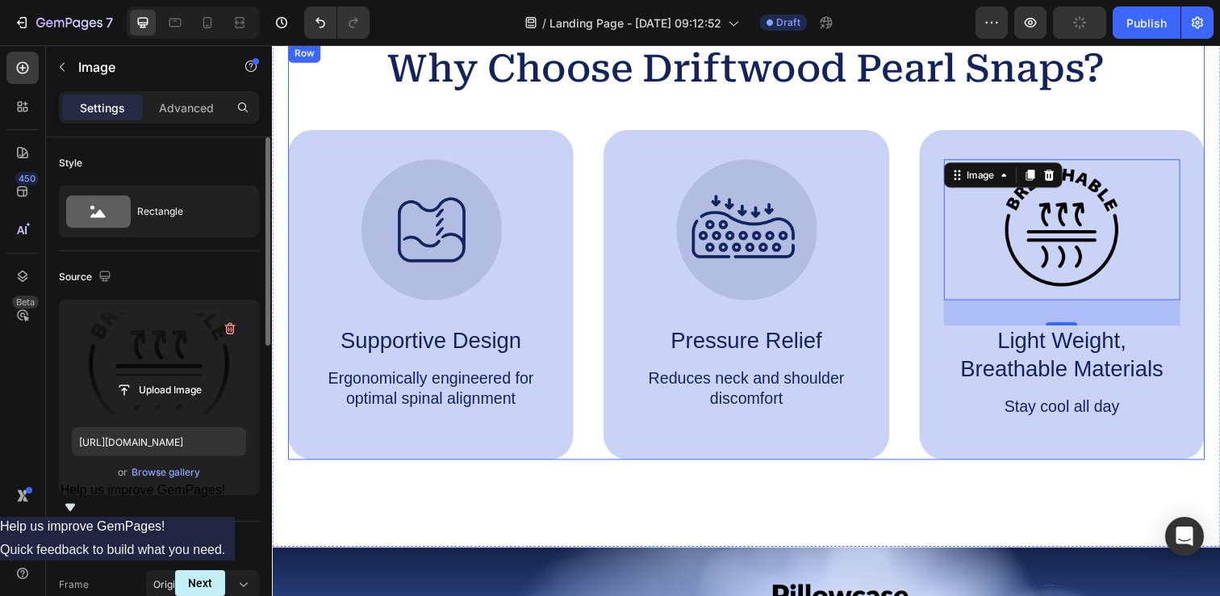
click at [825, 106] on div "Why Choose Driftwood Pearl Snaps? Heading Image Supportive Design Text Block Er…" at bounding box center [756, 256] width 936 height 425
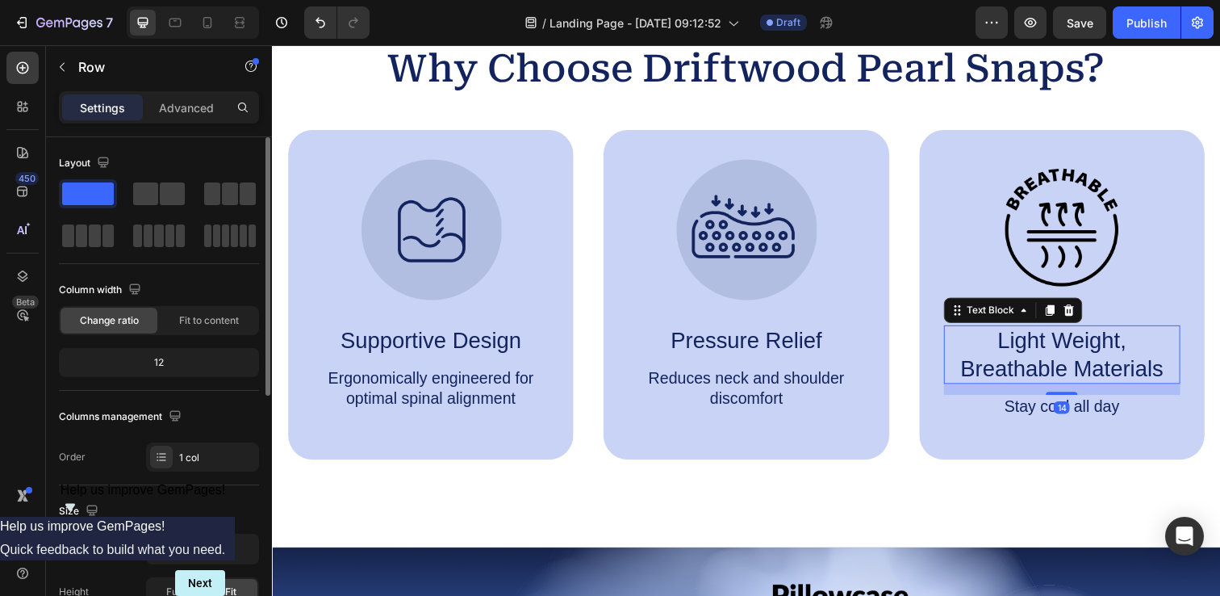
click at [1082, 348] on p "Light Weight, Breathable Materials" at bounding box center [1079, 361] width 238 height 56
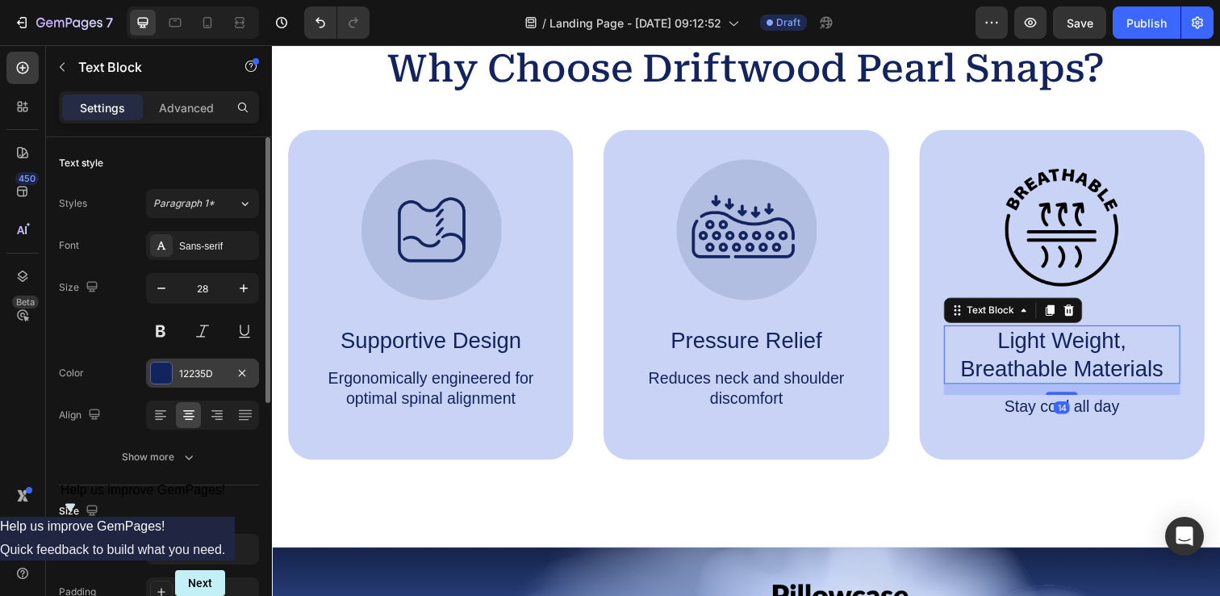
click at [160, 373] on div at bounding box center [161, 372] width 21 height 21
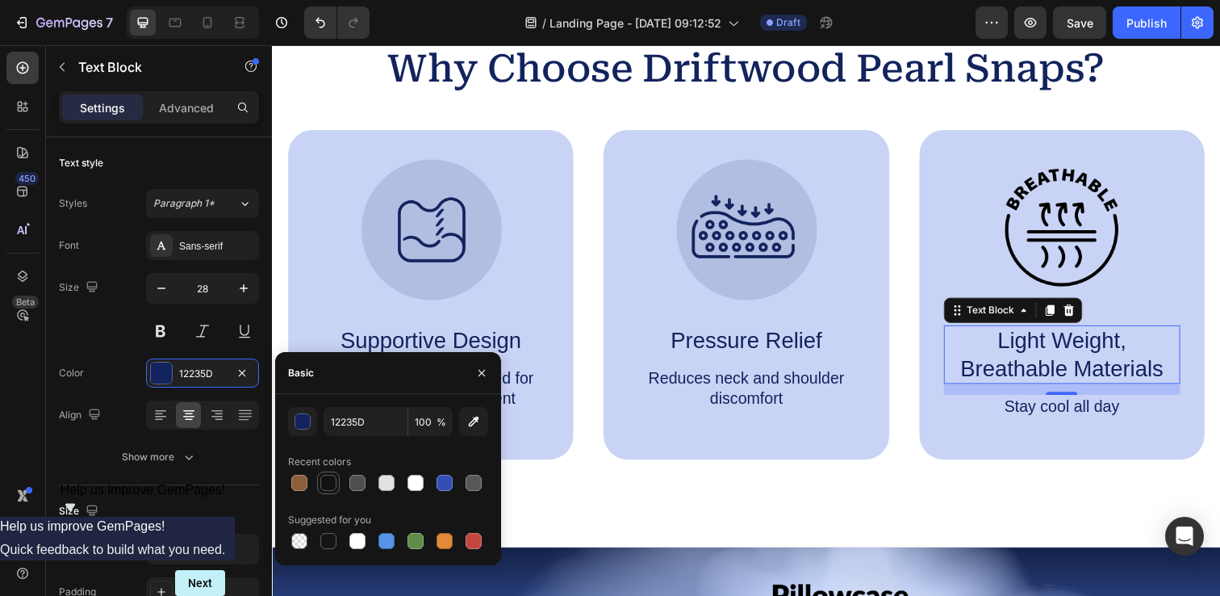
click at [333, 485] on div at bounding box center [328, 483] width 16 height 16
type input "121212"
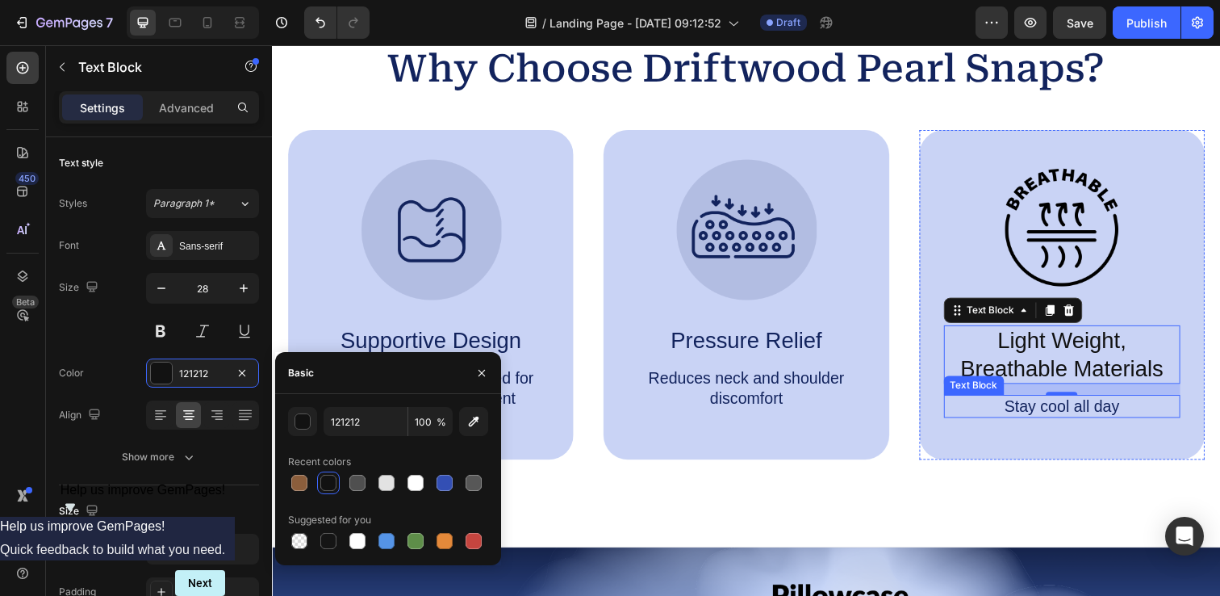
click at [1116, 410] on p "Stay cool all day" at bounding box center [1079, 414] width 238 height 20
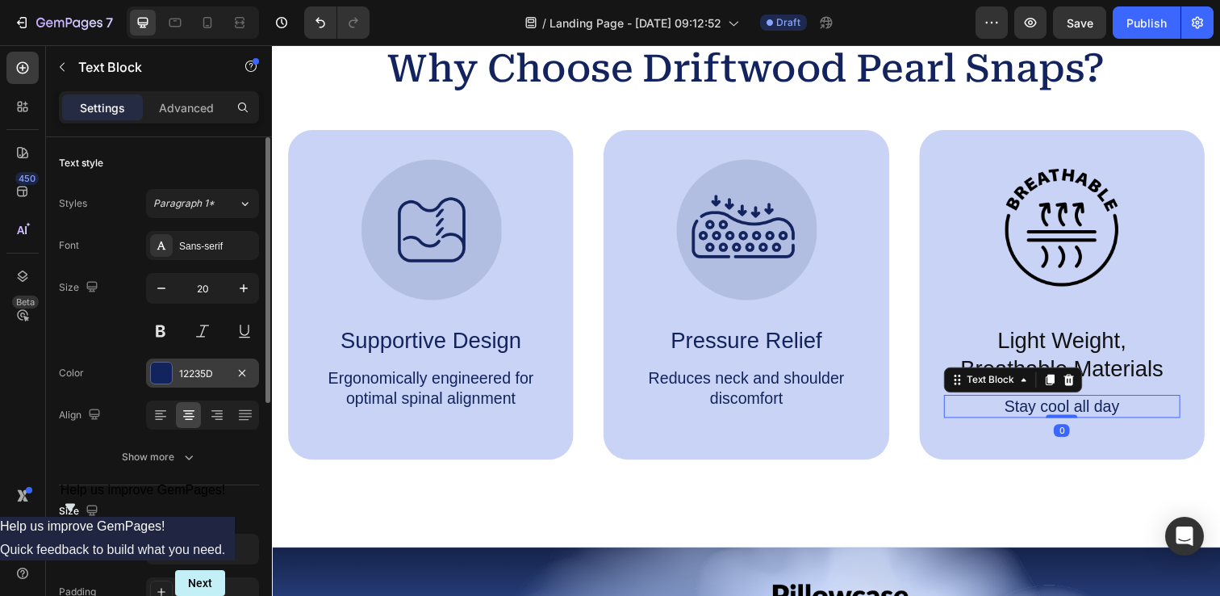
click at [163, 369] on div at bounding box center [161, 372] width 21 height 21
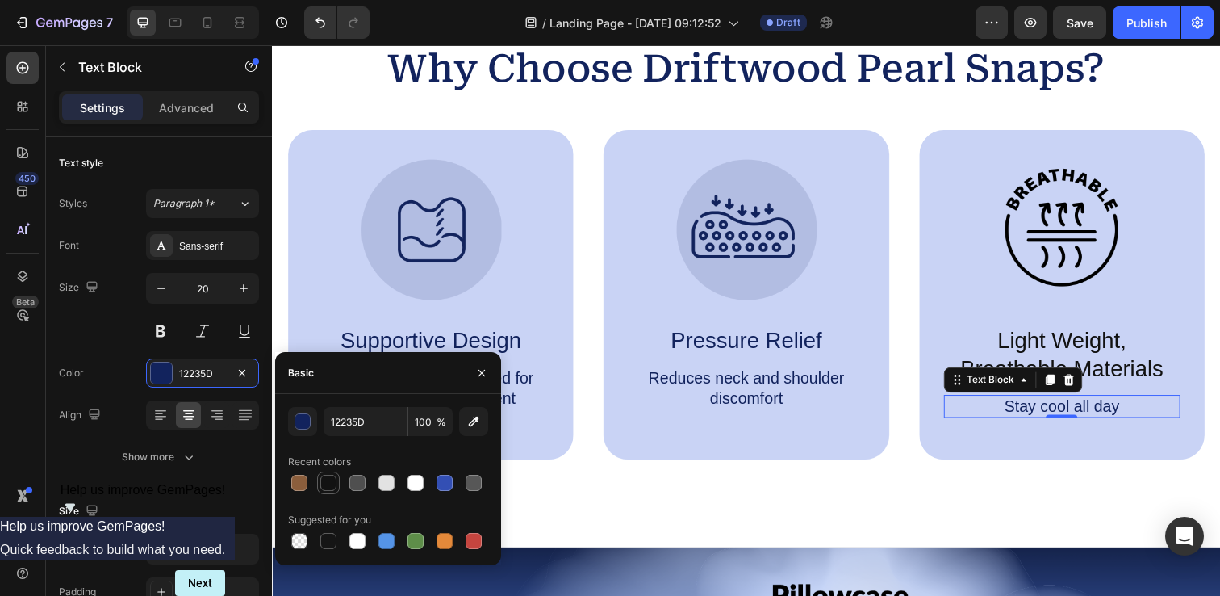
click at [331, 475] on div at bounding box center [328, 483] width 16 height 16
type input "121212"
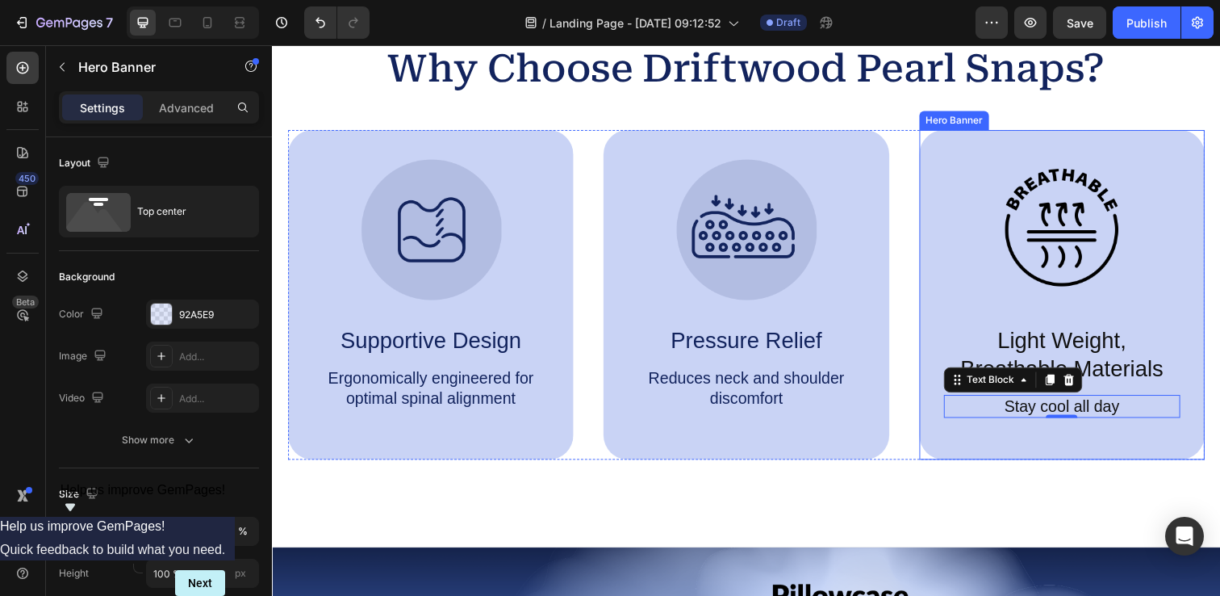
click at [949, 160] on div "Image Light Weight, Breathable Materials Text Block Stay cool all day Text Bloc…" at bounding box center [1078, 300] width 291 height 337
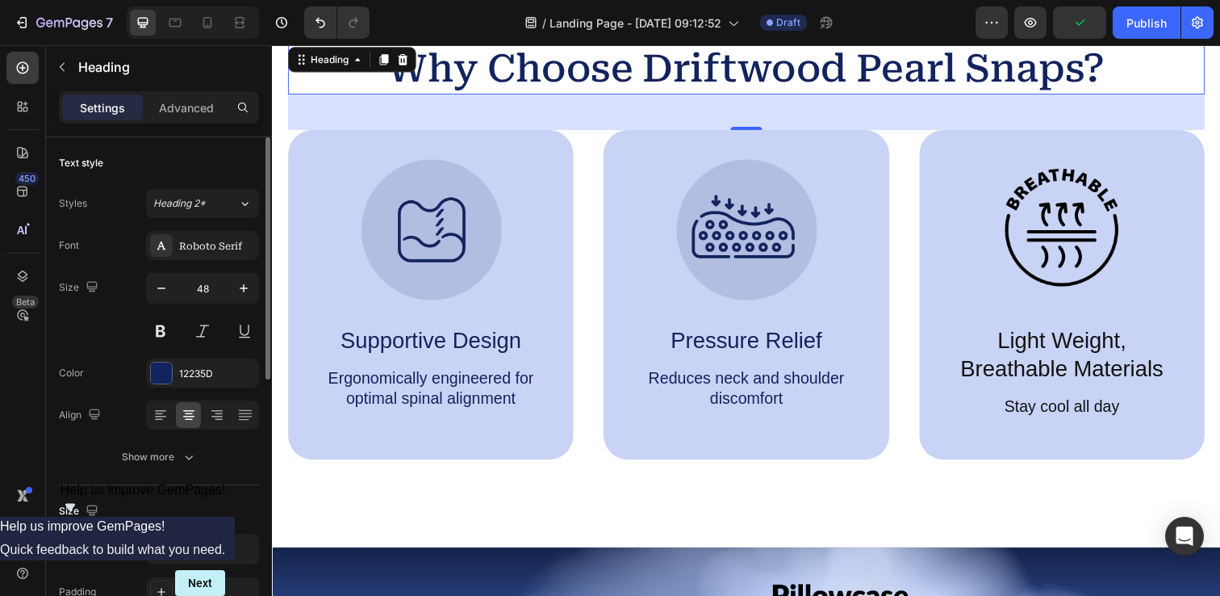
click at [295, 94] on h2 "Why Choose Driftwood Pearl Snaps?" at bounding box center [756, 70] width 936 height 52
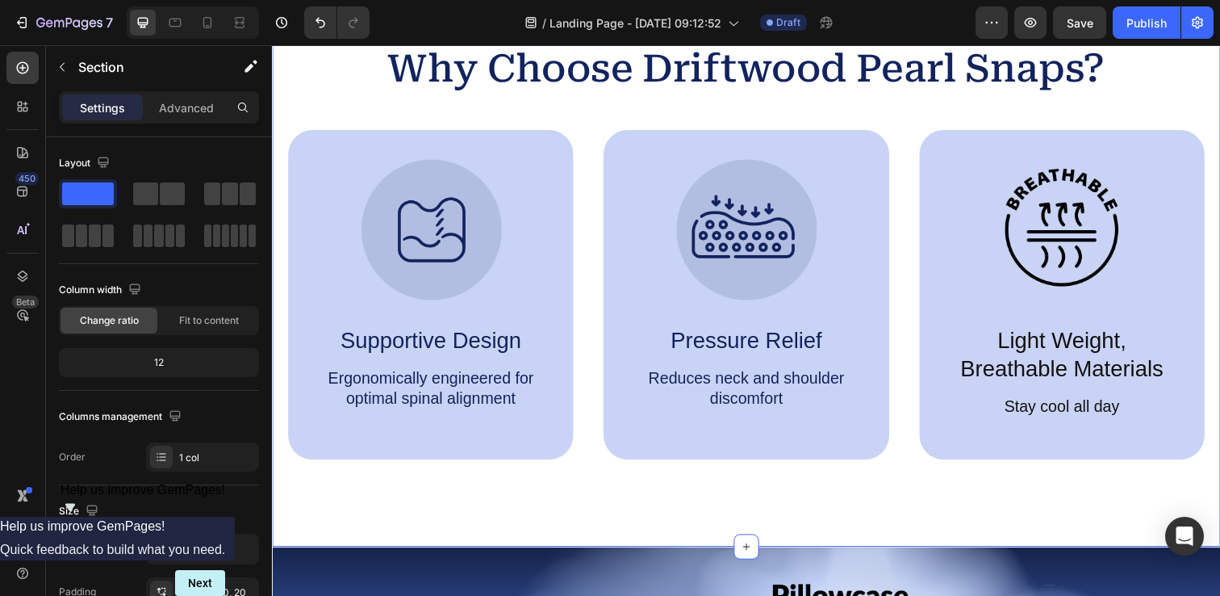
click at [276, 99] on div "Why Choose Driftwood Pearl Snaps? Heading Image Supportive Design Text Block Er…" at bounding box center [756, 254] width 968 height 606
click at [160, 111] on p "Advanced" at bounding box center [186, 107] width 55 height 17
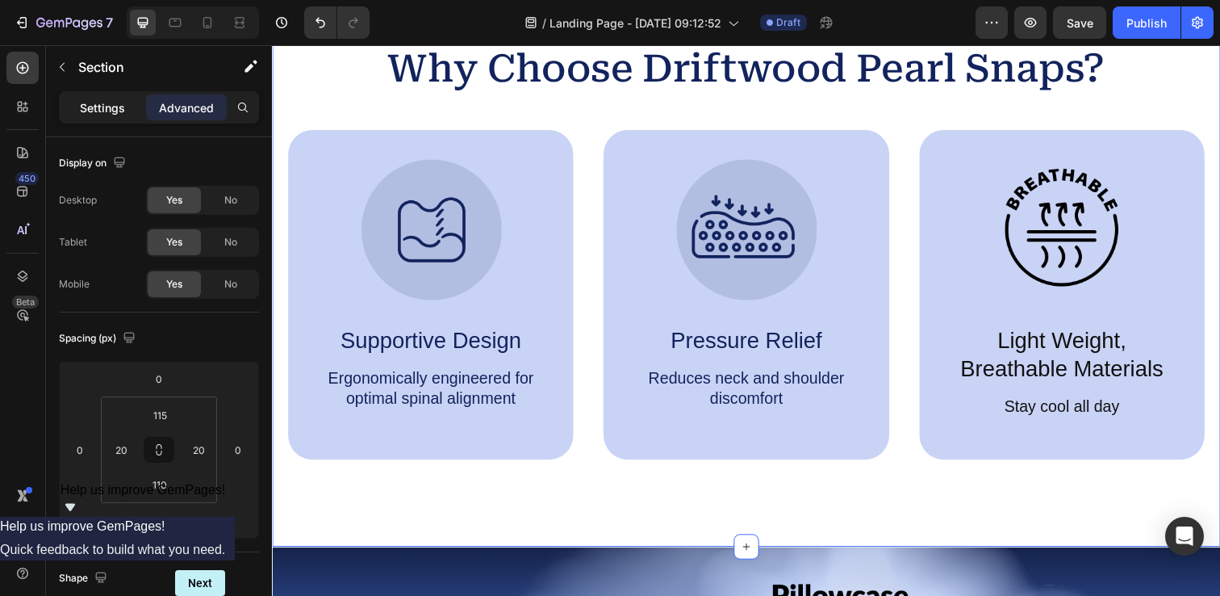
click at [102, 107] on p "Settings" at bounding box center [102, 107] width 45 height 17
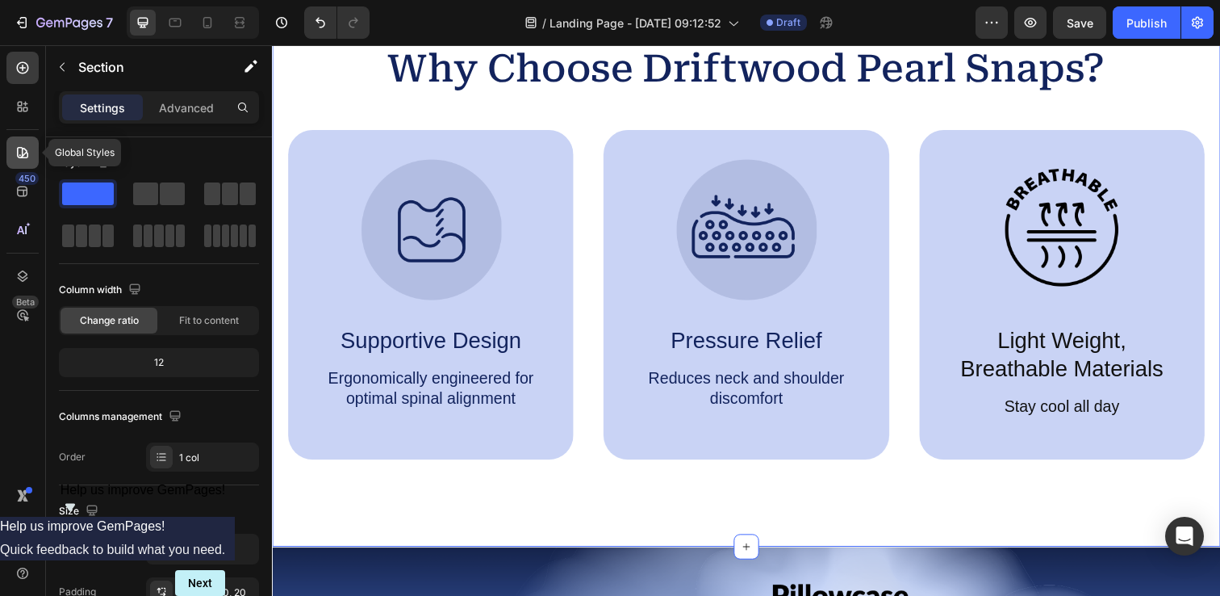
click at [25, 154] on icon at bounding box center [23, 152] width 16 height 16
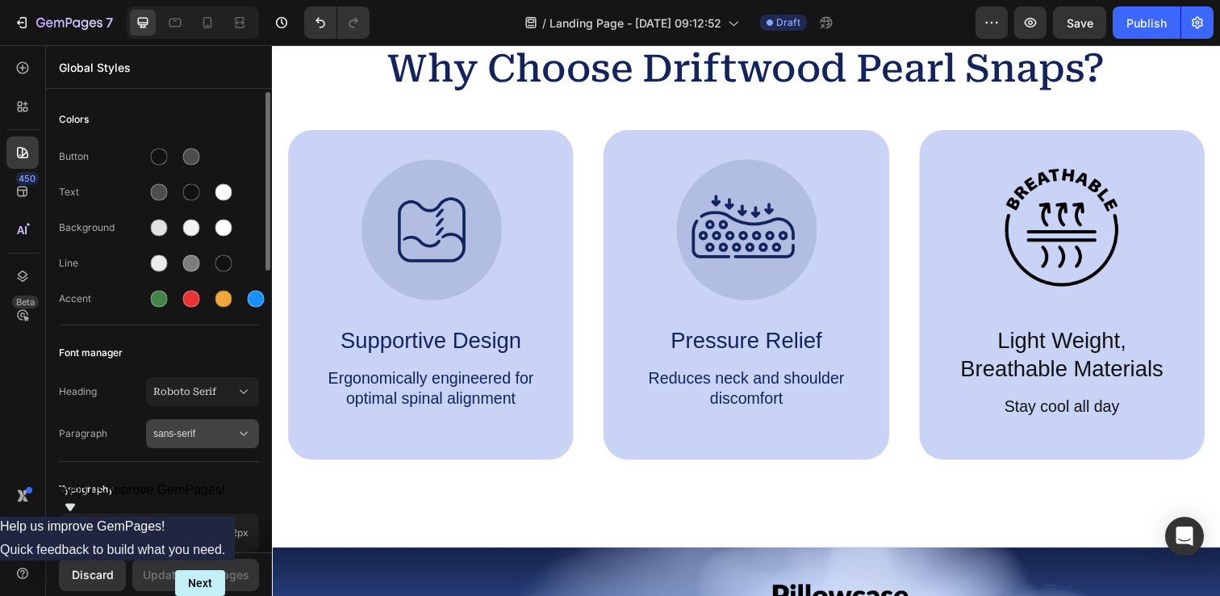
click at [232, 437] on span "sans-serif" at bounding box center [194, 433] width 82 height 15
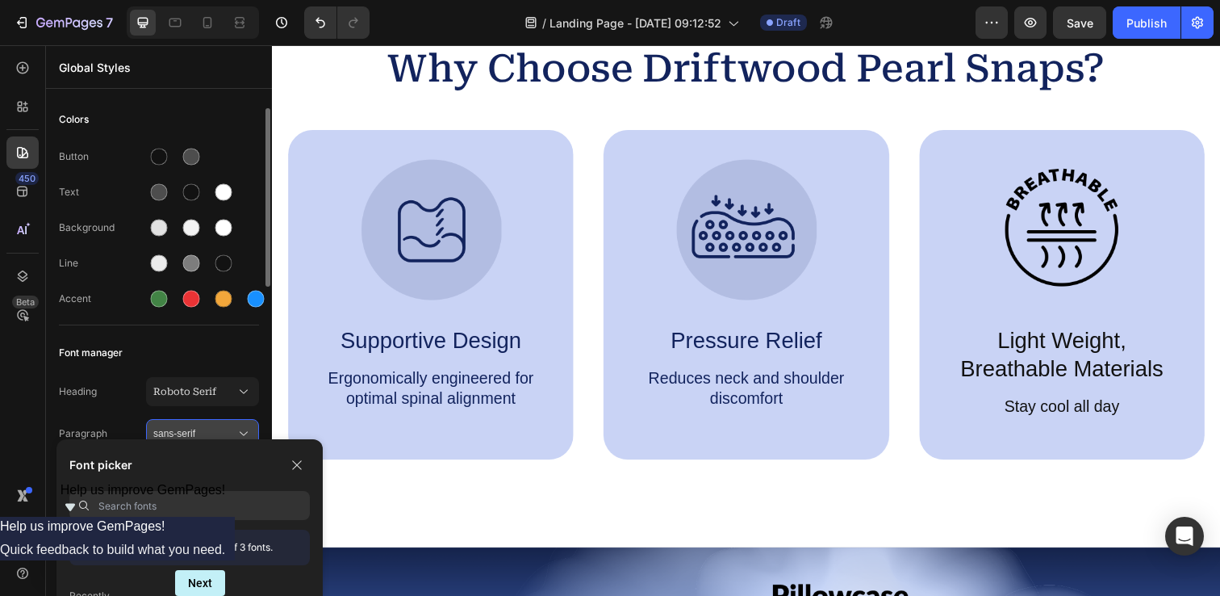
scroll to position [12, 0]
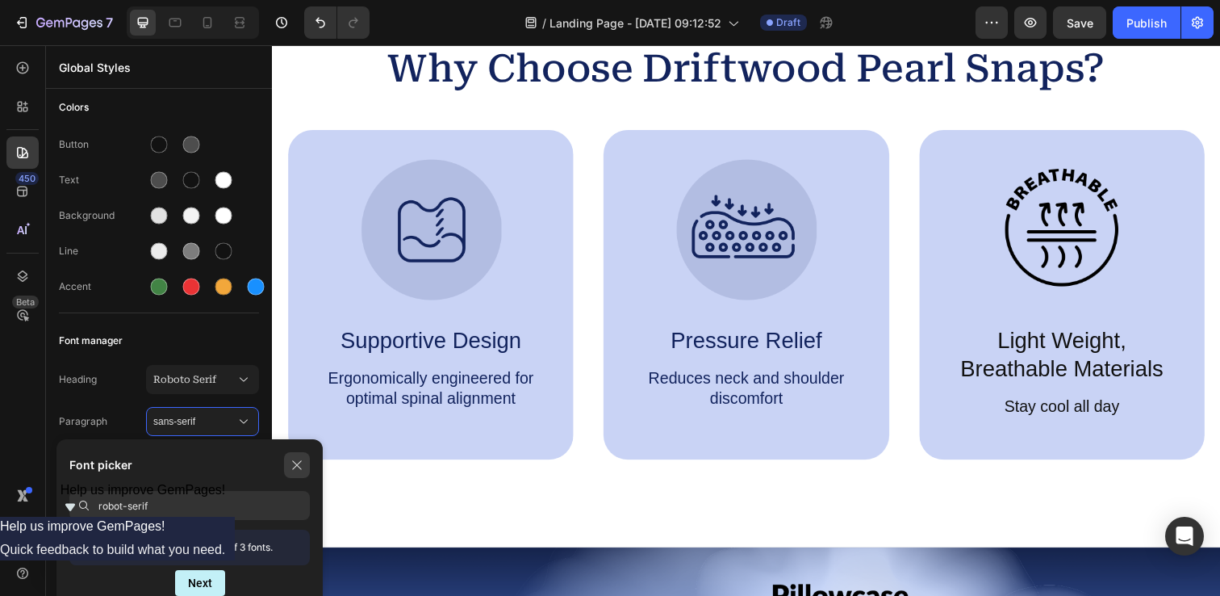
click at [301, 466] on icon "button" at bounding box center [297, 464] width 13 height 13
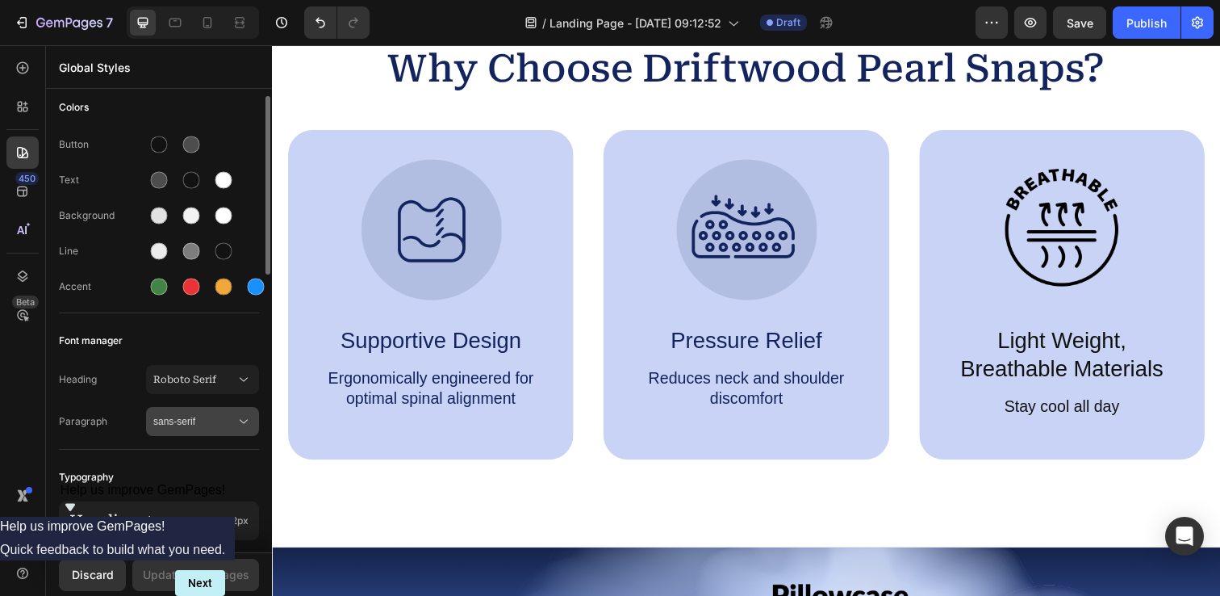
click at [235, 425] on div "sans-serif" at bounding box center [202, 421] width 98 height 16
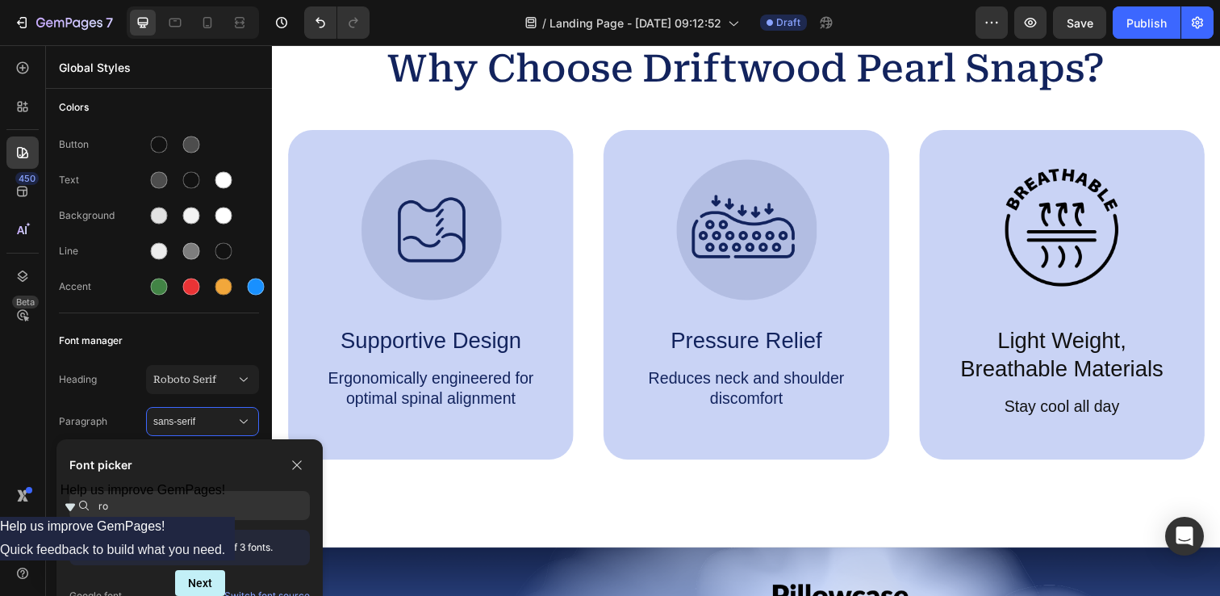
type input "r"
click at [178, 554] on div "Roboto Serif" at bounding box center [203, 554] width 211 height 15
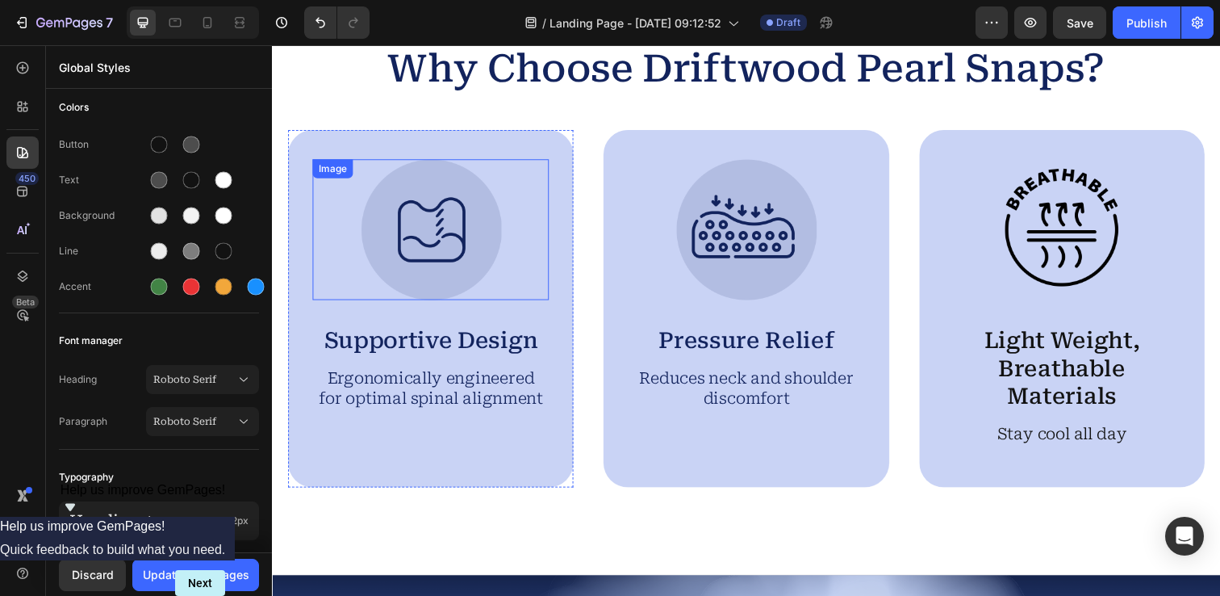
click at [411, 233] on img at bounding box center [434, 233] width 144 height 144
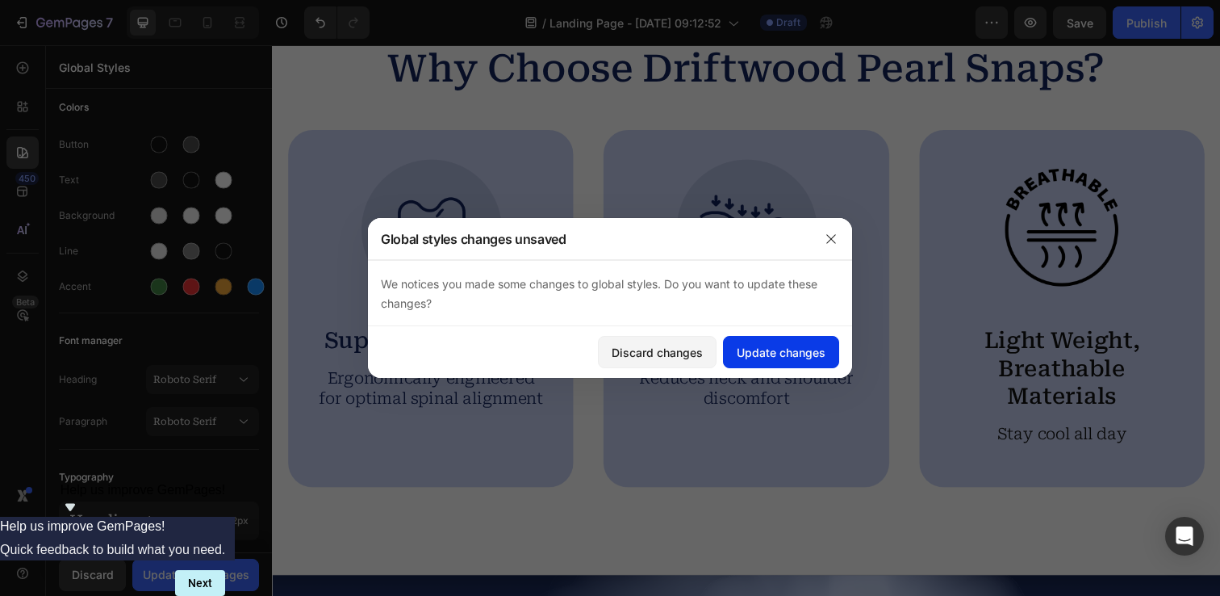
click at [800, 353] on div "Update changes" at bounding box center [781, 352] width 89 height 17
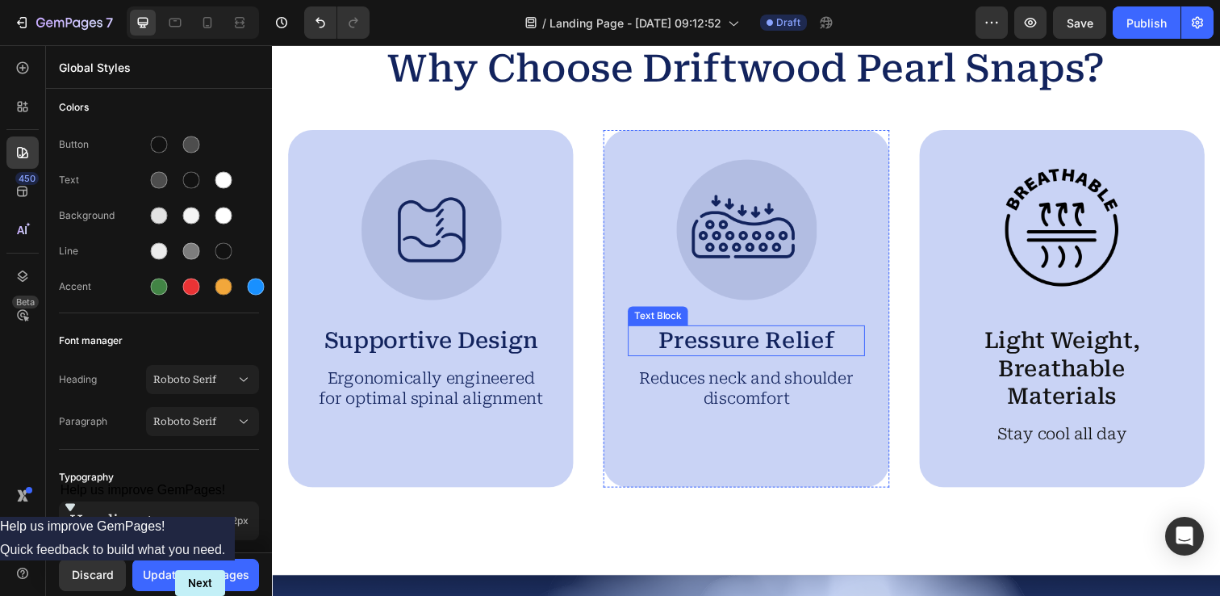
click at [764, 349] on p "Pressure Relief" at bounding box center [756, 347] width 238 height 28
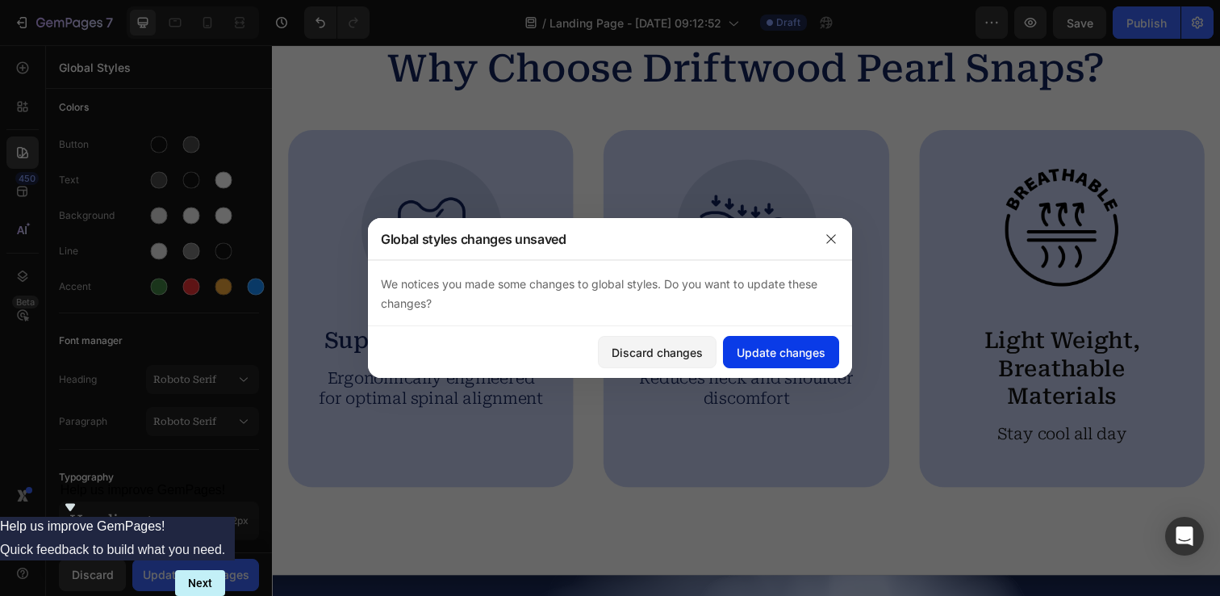
click at [771, 354] on div "Update changes" at bounding box center [781, 352] width 89 height 17
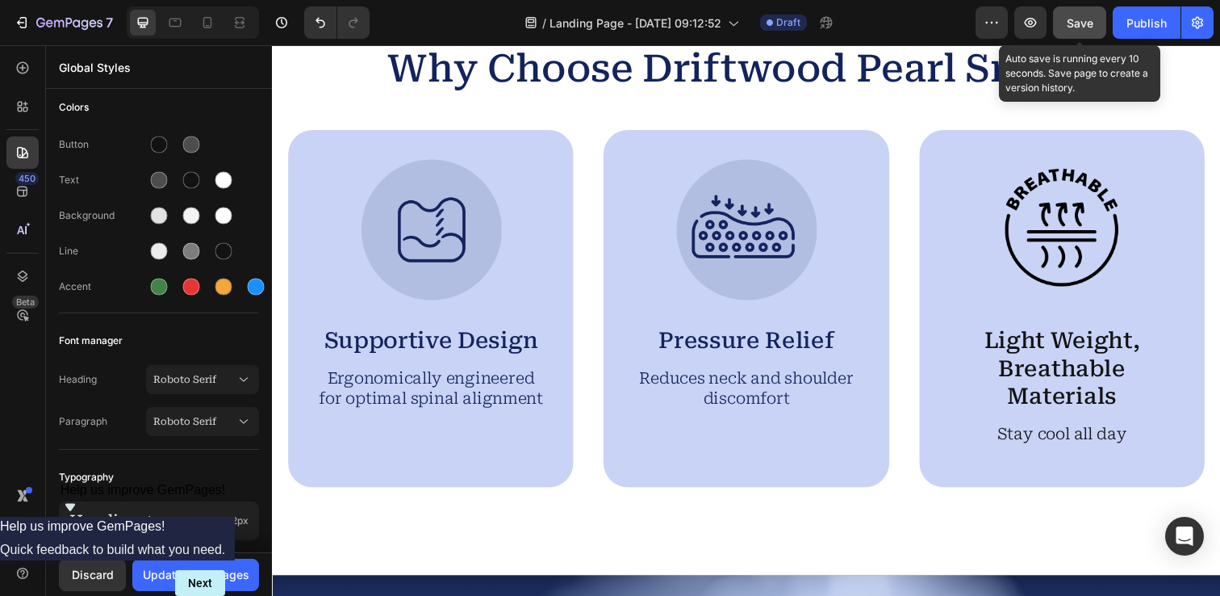
click at [1077, 22] on span "Save" at bounding box center [1080, 23] width 27 height 14
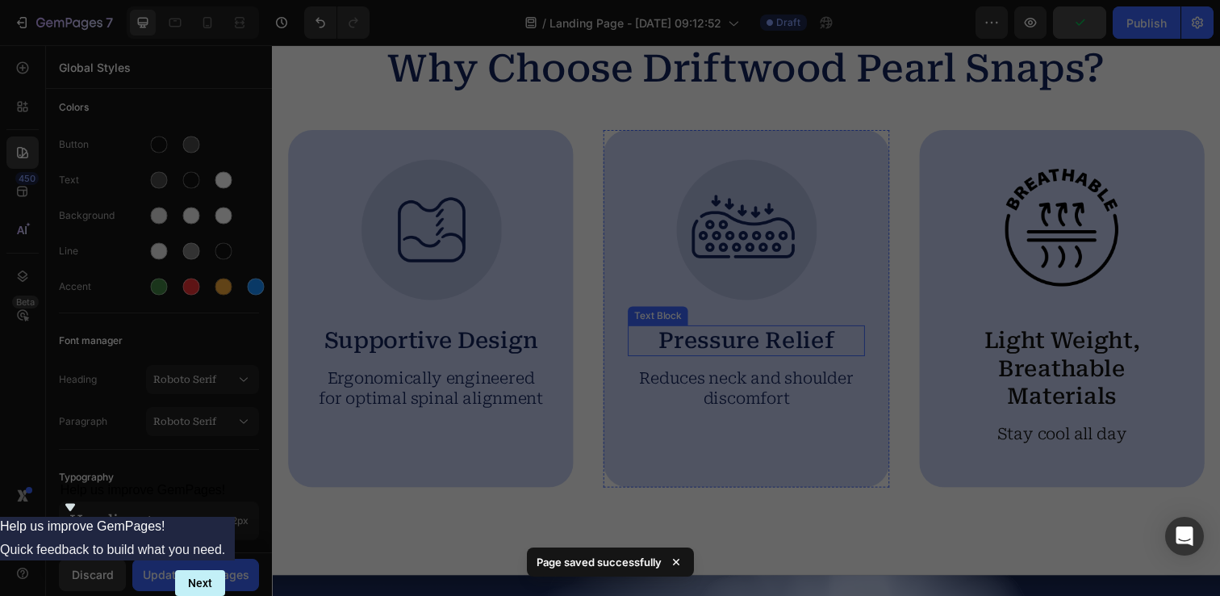
click at [740, 350] on p "Pressure Relief" at bounding box center [756, 347] width 238 height 28
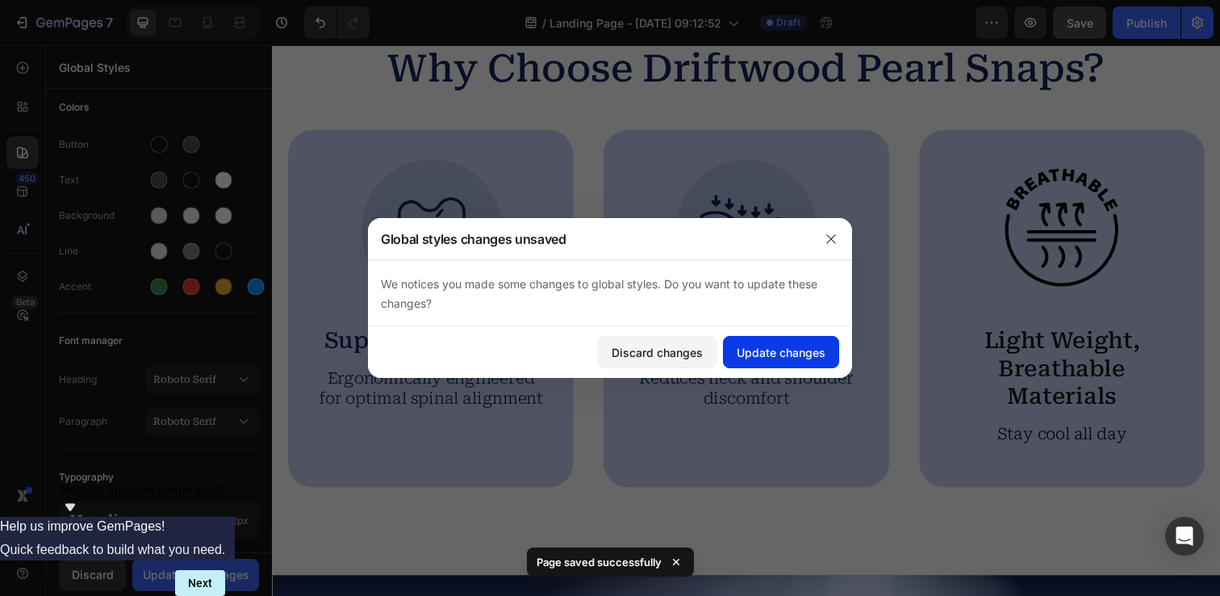
click at [763, 349] on div "Update changes" at bounding box center [781, 352] width 89 height 17
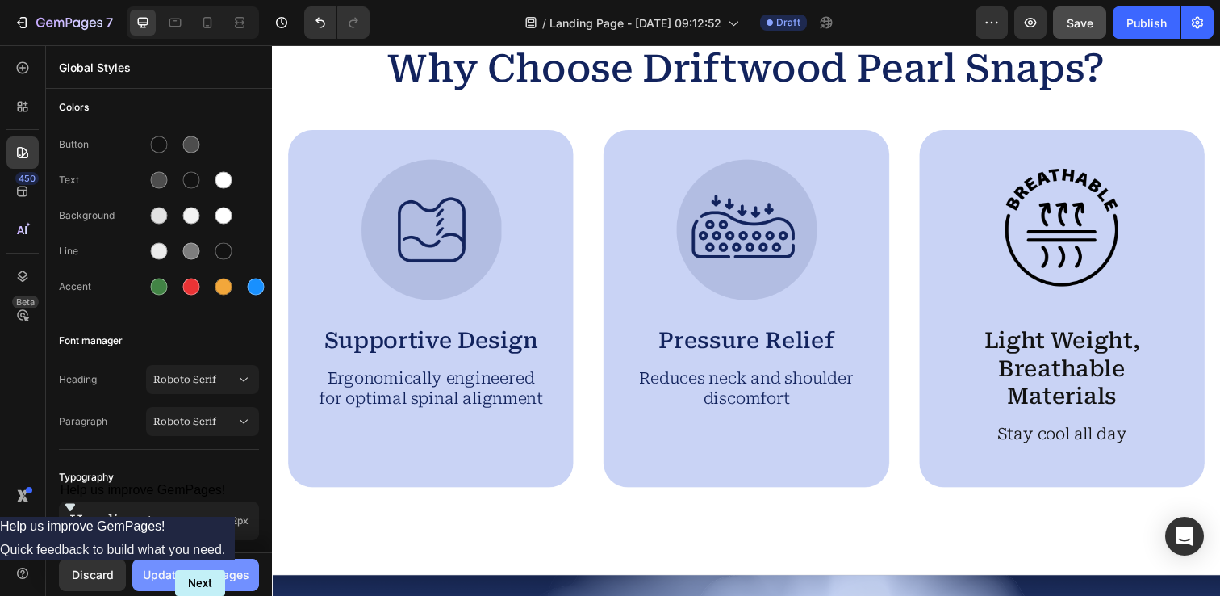
click at [193, 567] on div "Update to all pages" at bounding box center [196, 574] width 107 height 17
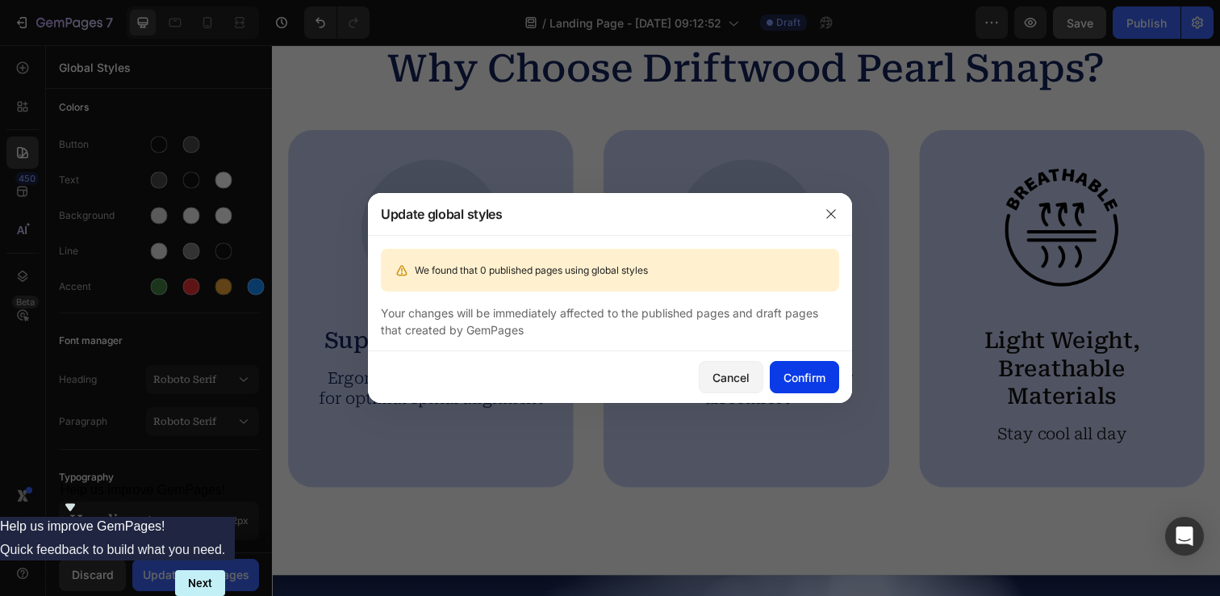
click at [802, 366] on button "Confirm" at bounding box center [804, 377] width 69 height 32
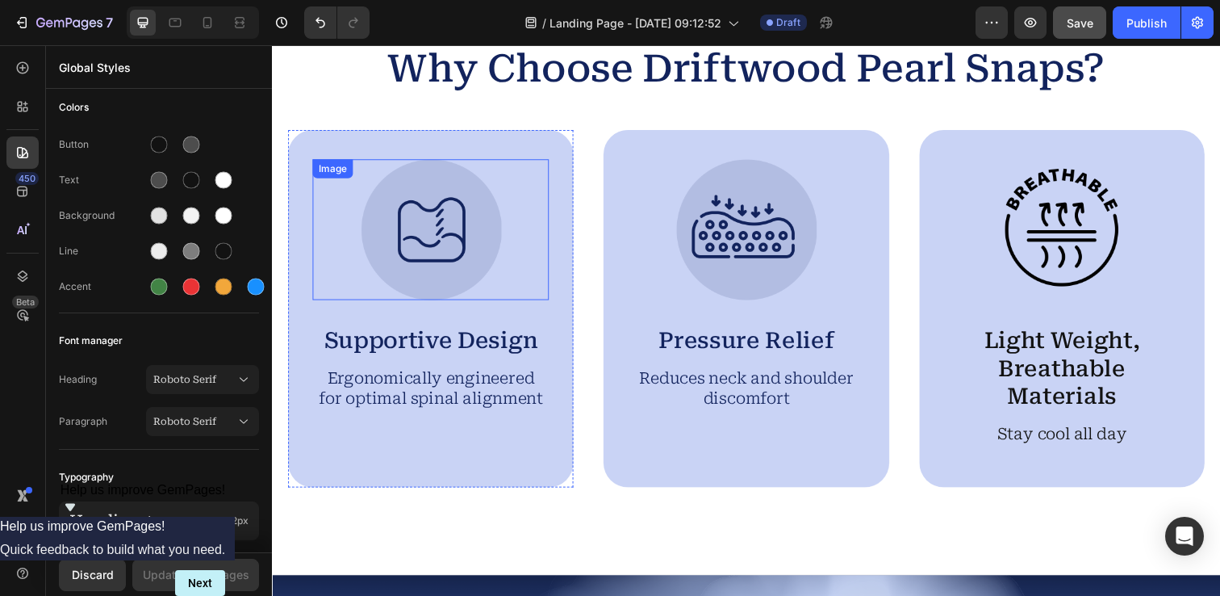
click at [436, 234] on img at bounding box center [434, 233] width 144 height 144
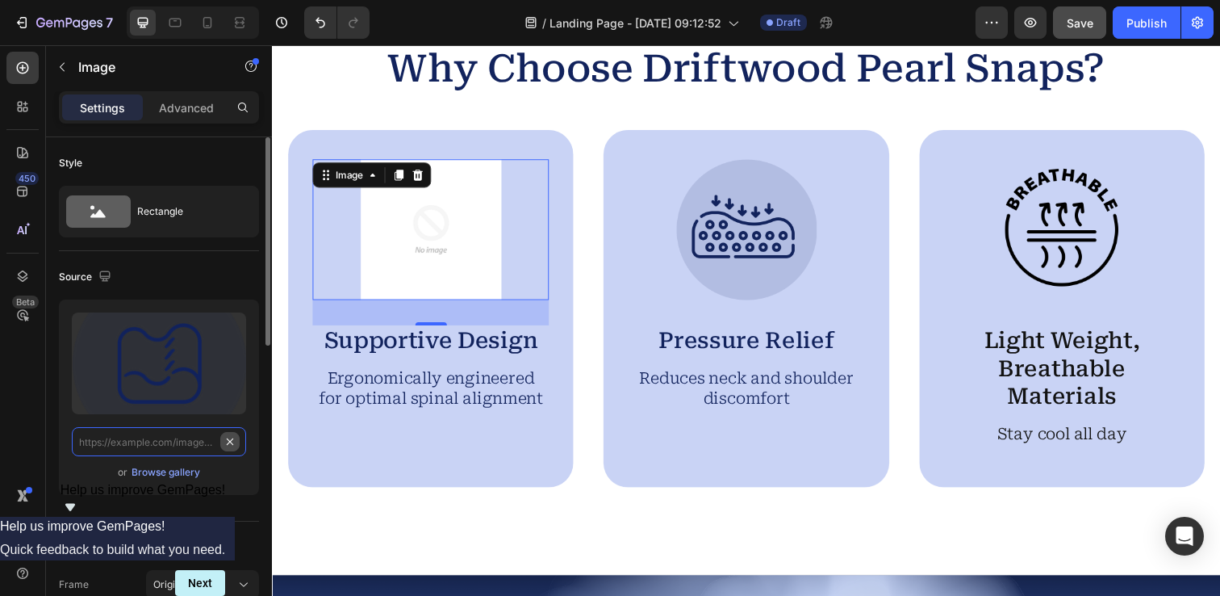
scroll to position [0, 0]
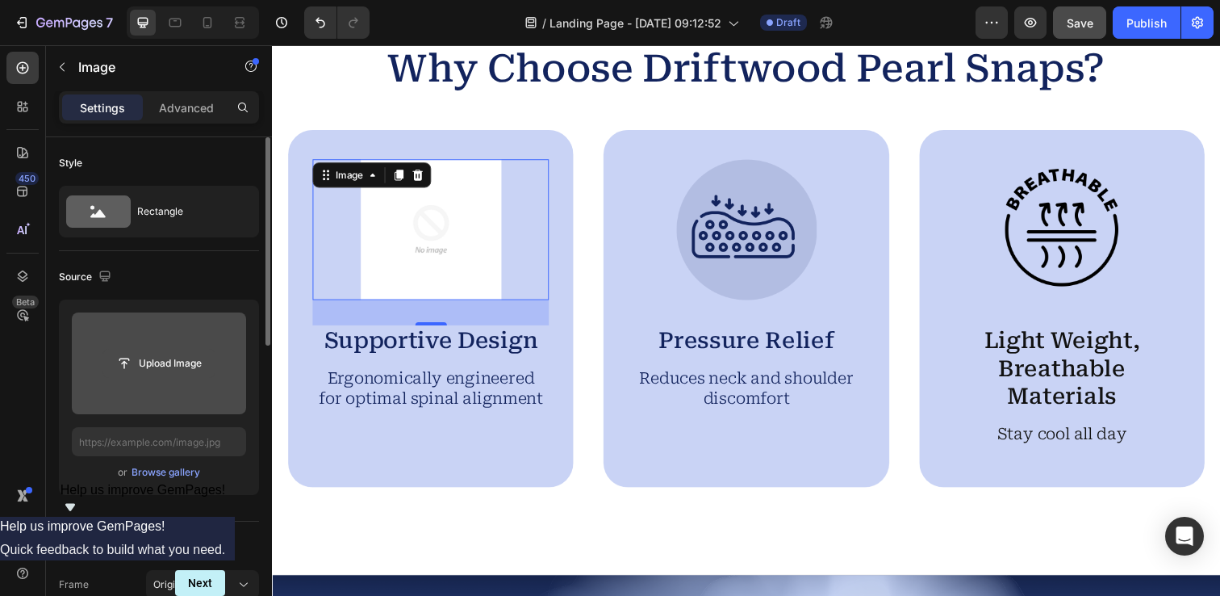
click at [142, 363] on input "file" at bounding box center [158, 362] width 111 height 27
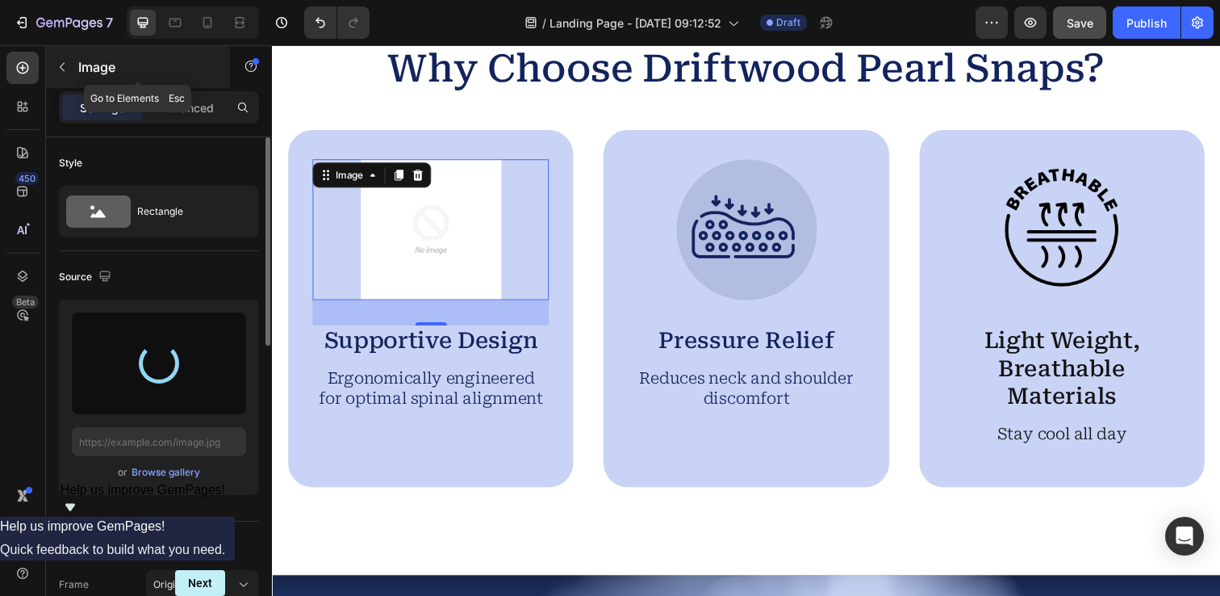
type input "https://cdn.shopify.com/s/files/1/0912/3256/7575/files/gempages_581537611265344…"
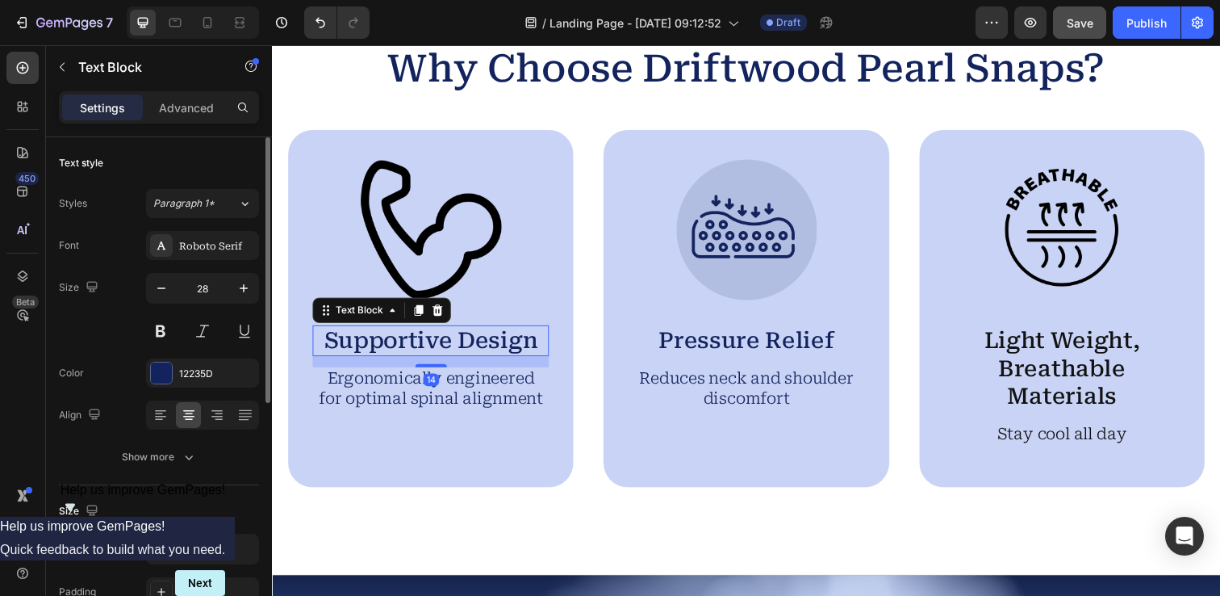
click at [421, 347] on p "Supportive Design" at bounding box center [434, 347] width 238 height 28
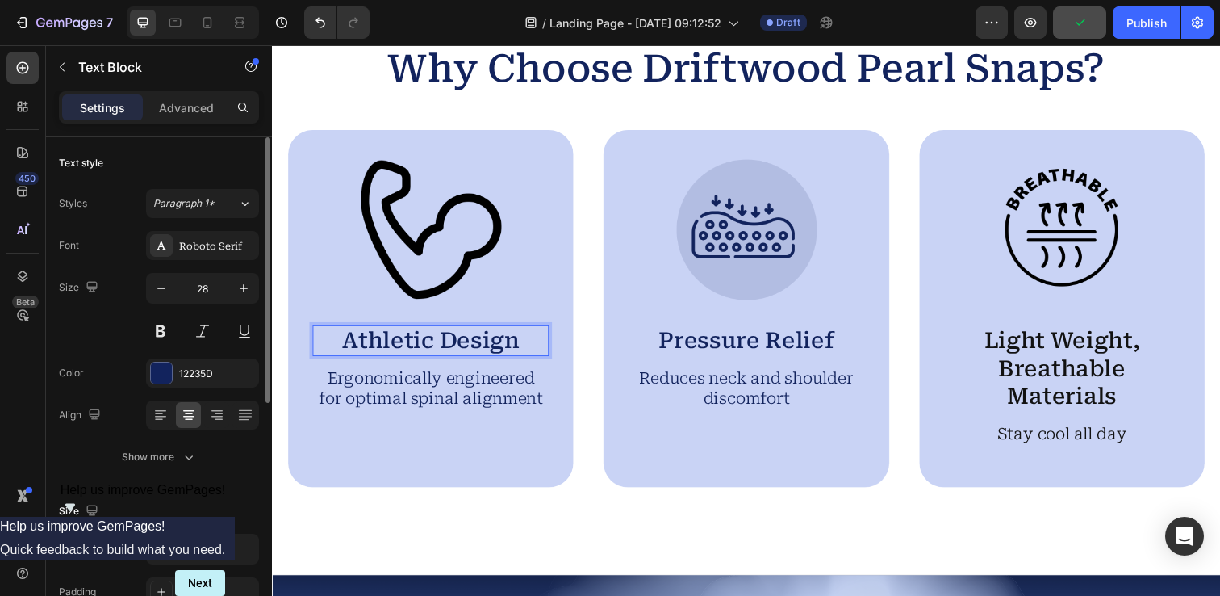
click at [491, 347] on p "Athletic Design" at bounding box center [434, 347] width 238 height 28
click at [412, 408] on p "Ergonomically engineered for optimal spinal alignment" at bounding box center [434, 395] width 238 height 40
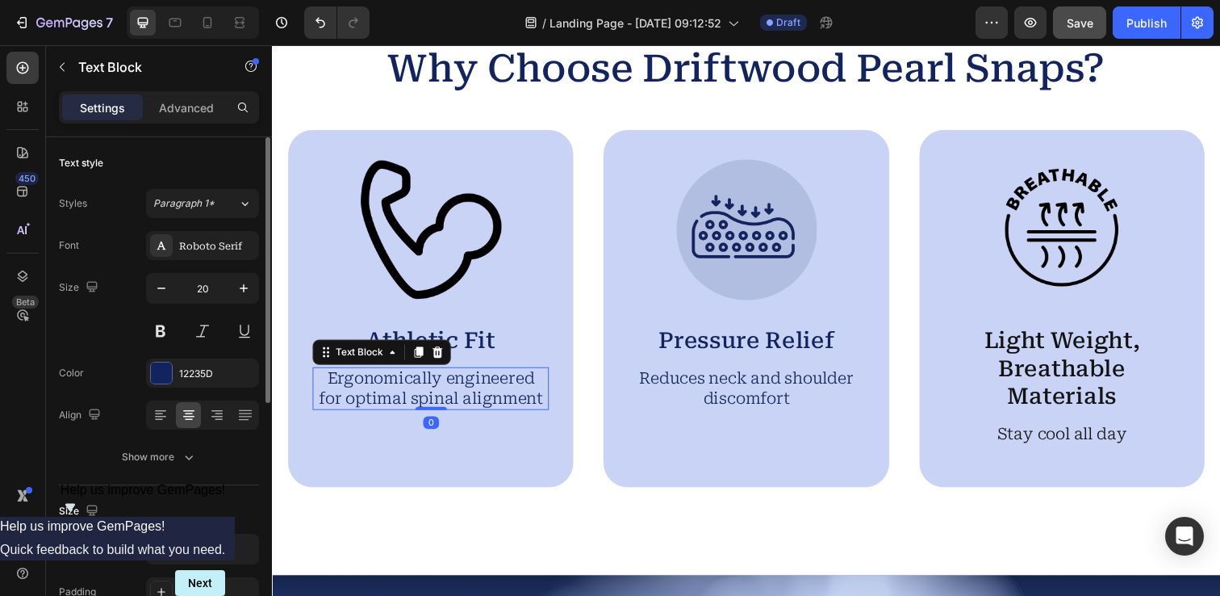
click at [412, 408] on p "Ergonomically engineered for optimal spinal alignment" at bounding box center [434, 395] width 238 height 40
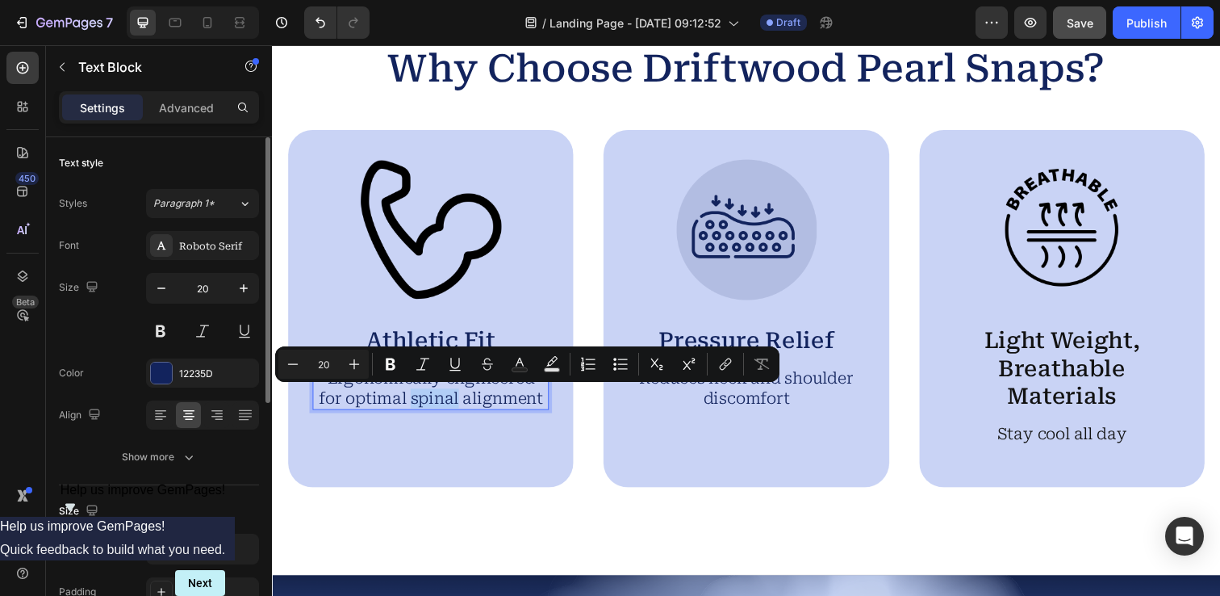
click at [412, 408] on p "Ergonomically engineered for optimal spinal alignment" at bounding box center [434, 395] width 238 height 40
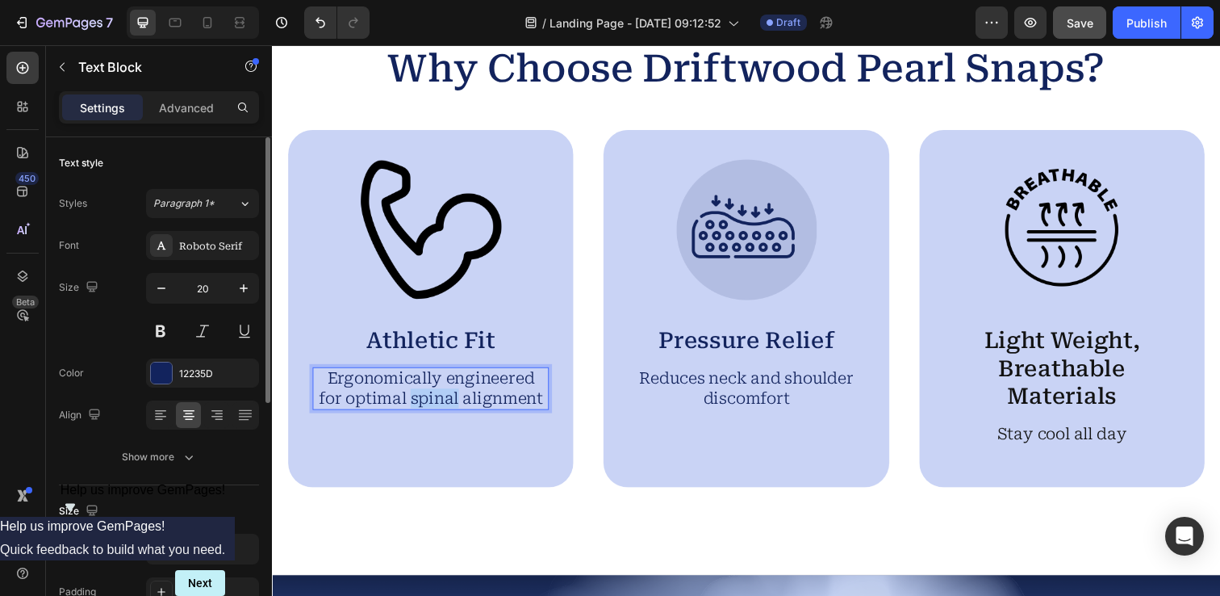
click at [412, 408] on p "Ergonomically engineered for optimal spinal alignment" at bounding box center [434, 395] width 238 height 40
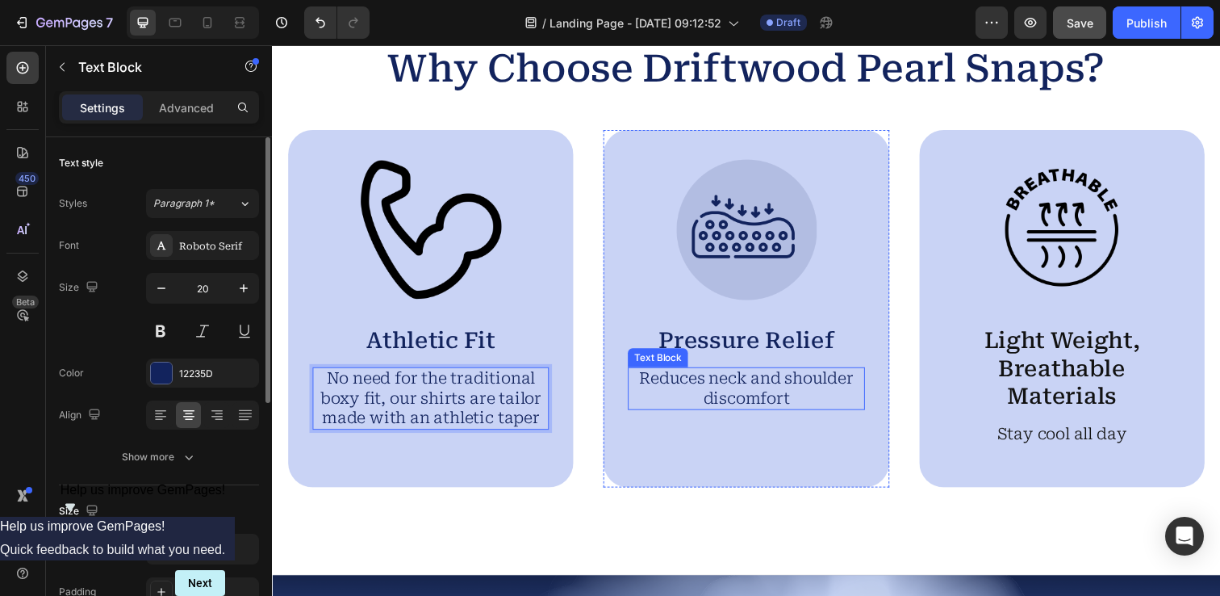
click at [738, 387] on p "Reduces neck and shoulder discomfort" at bounding box center [756, 395] width 238 height 40
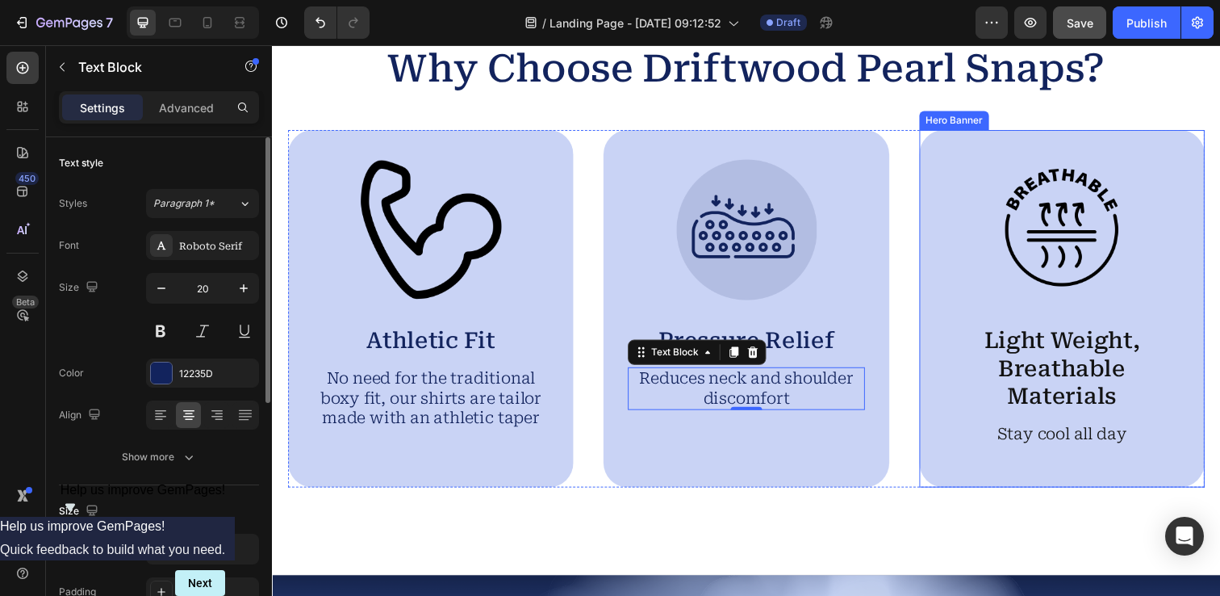
click at [832, 236] on div at bounding box center [755, 233] width 241 height 144
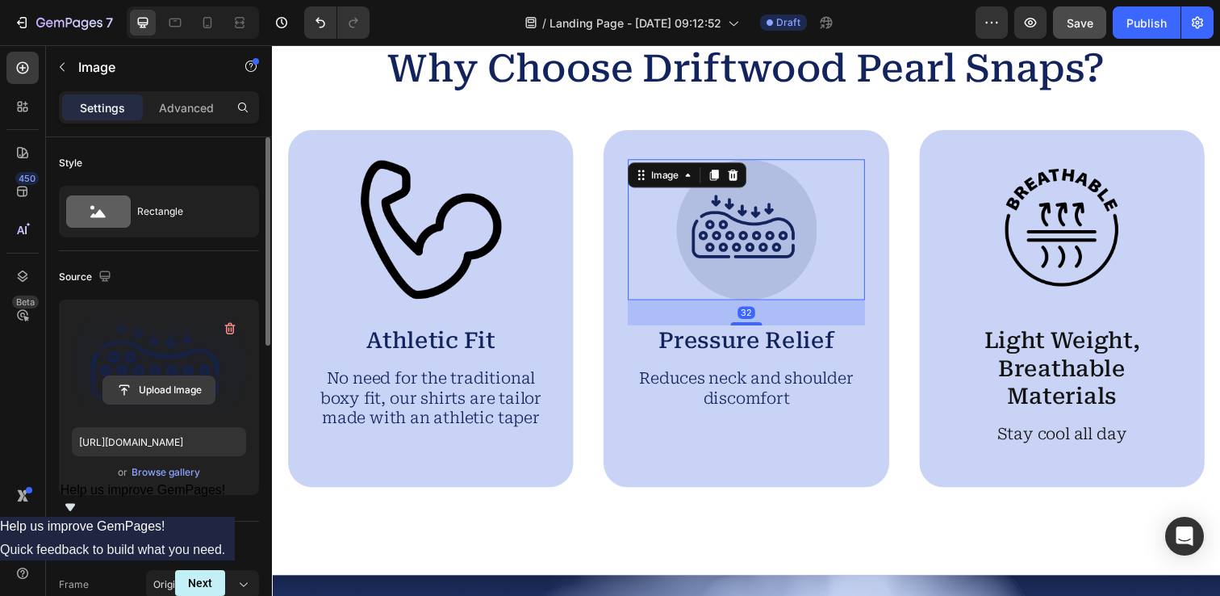
click at [194, 381] on input "file" at bounding box center [158, 389] width 111 height 27
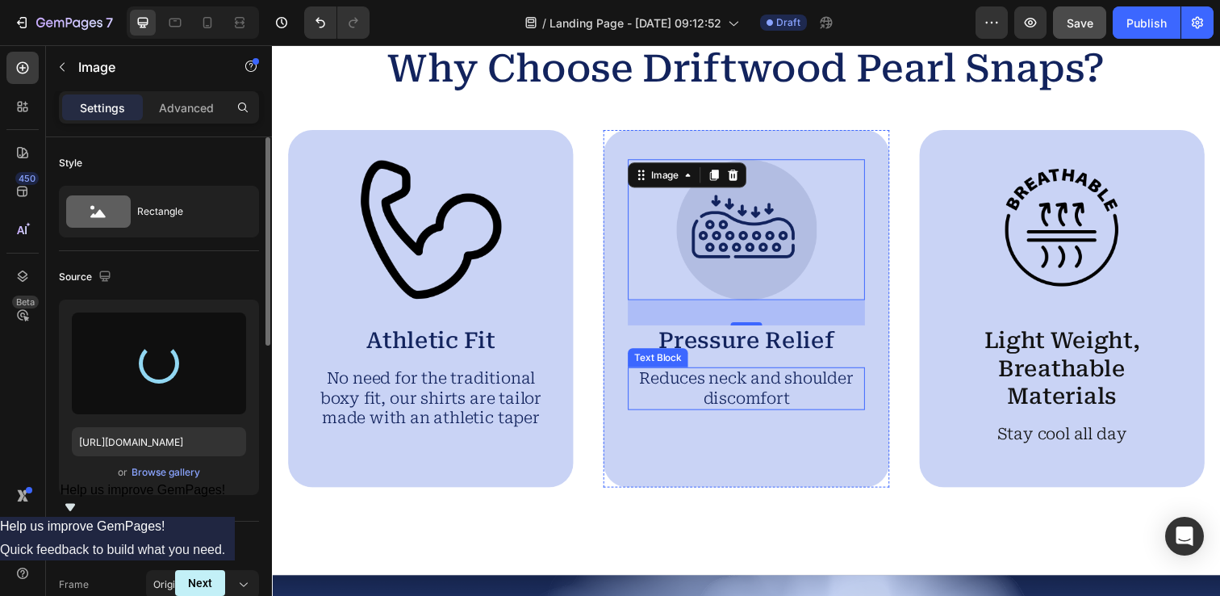
type input "https://cdn.shopify.com/s/files/1/0912/3256/7575/files/gempages_581537611265344…"
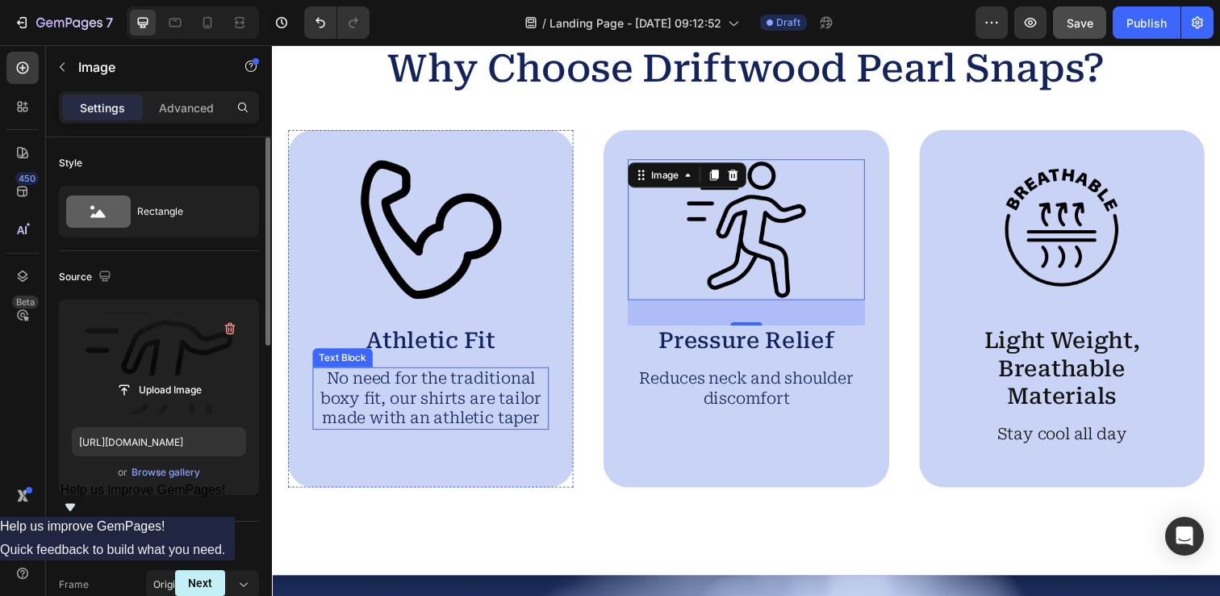
click at [482, 395] on p "No need for the traditional boxy fit, our shirts are tailor made with an athlet…" at bounding box center [434, 405] width 238 height 61
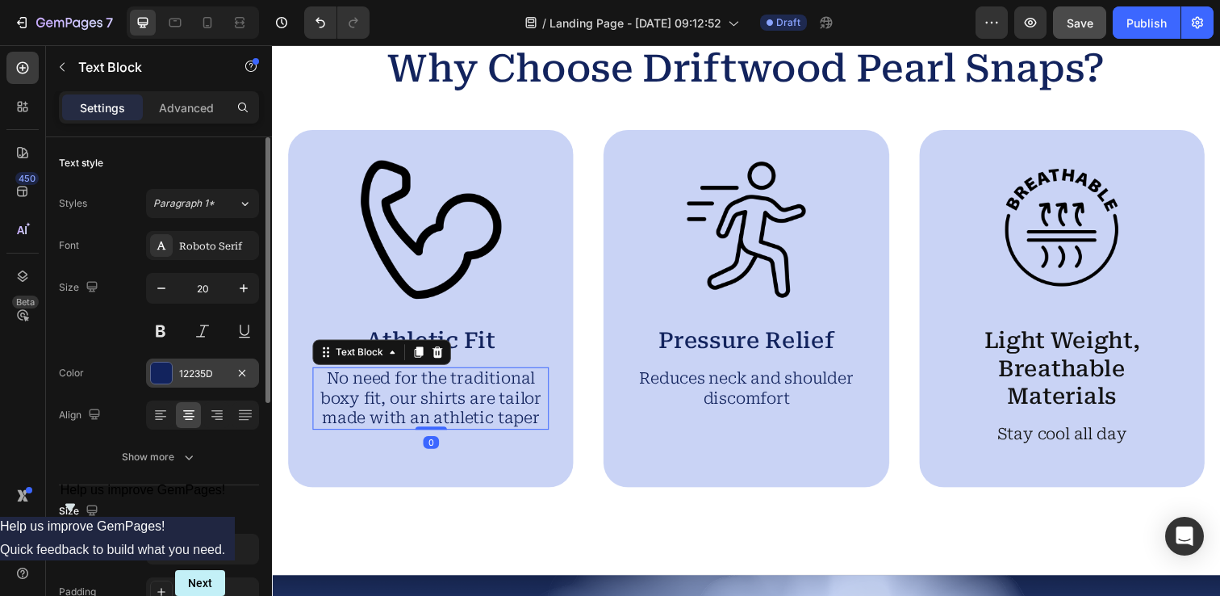
click at [164, 371] on div at bounding box center [161, 372] width 21 height 21
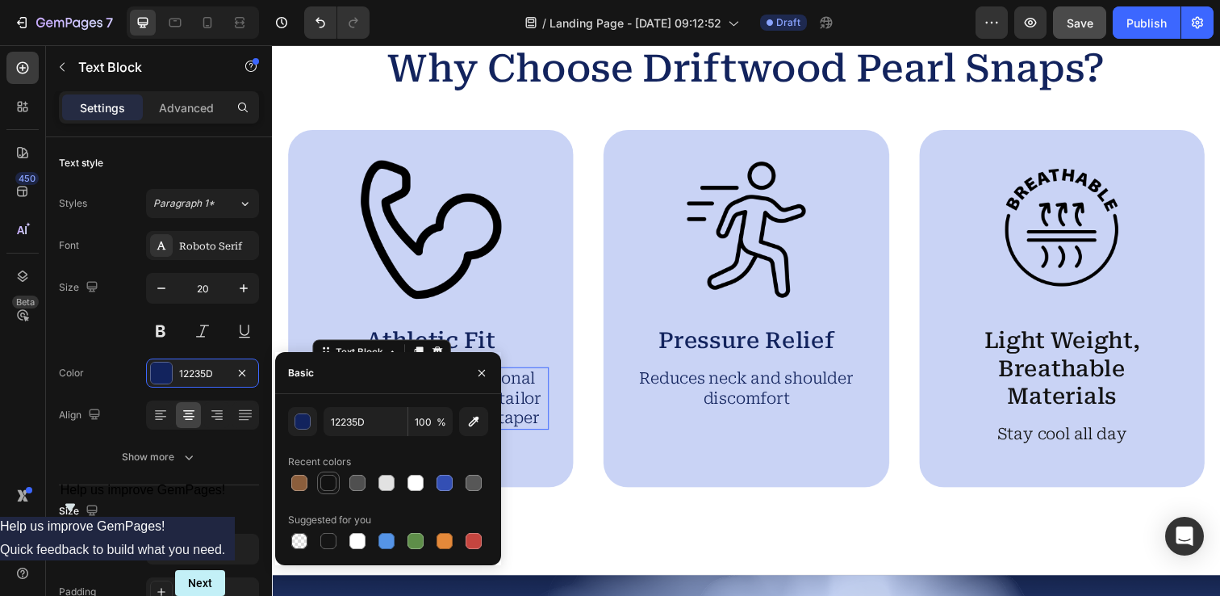
click at [329, 480] on div at bounding box center [328, 483] width 16 height 16
type input "121212"
click at [487, 336] on p "Athletic Fit" at bounding box center [434, 347] width 238 height 28
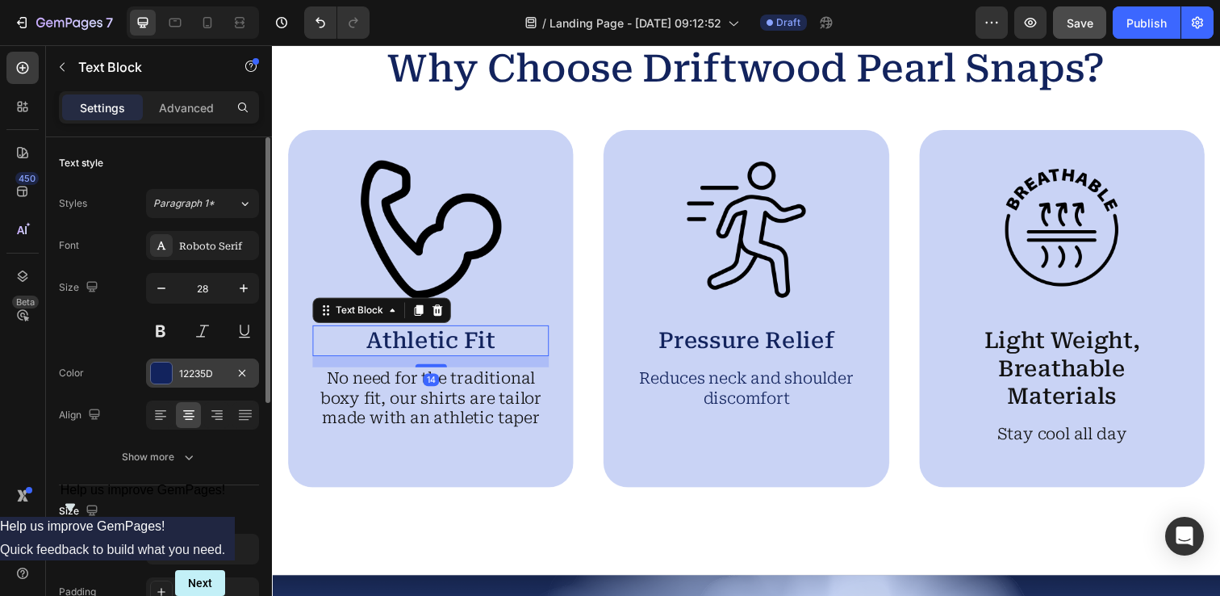
click at [161, 374] on div at bounding box center [161, 372] width 21 height 21
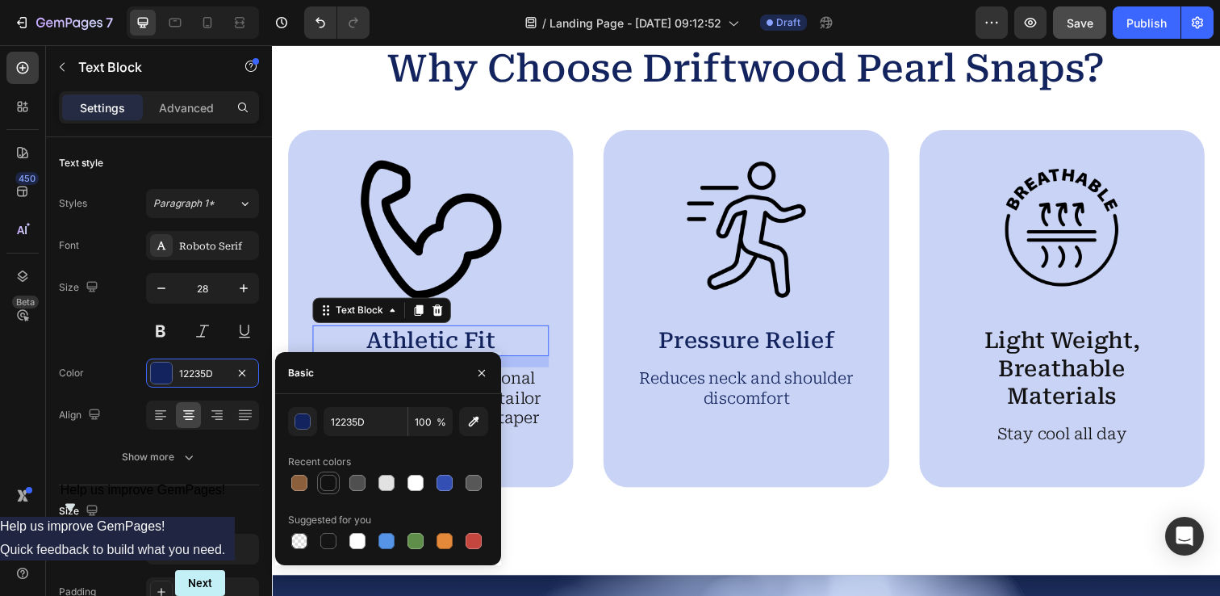
click at [324, 492] on div at bounding box center [328, 482] width 23 height 23
type input "121212"
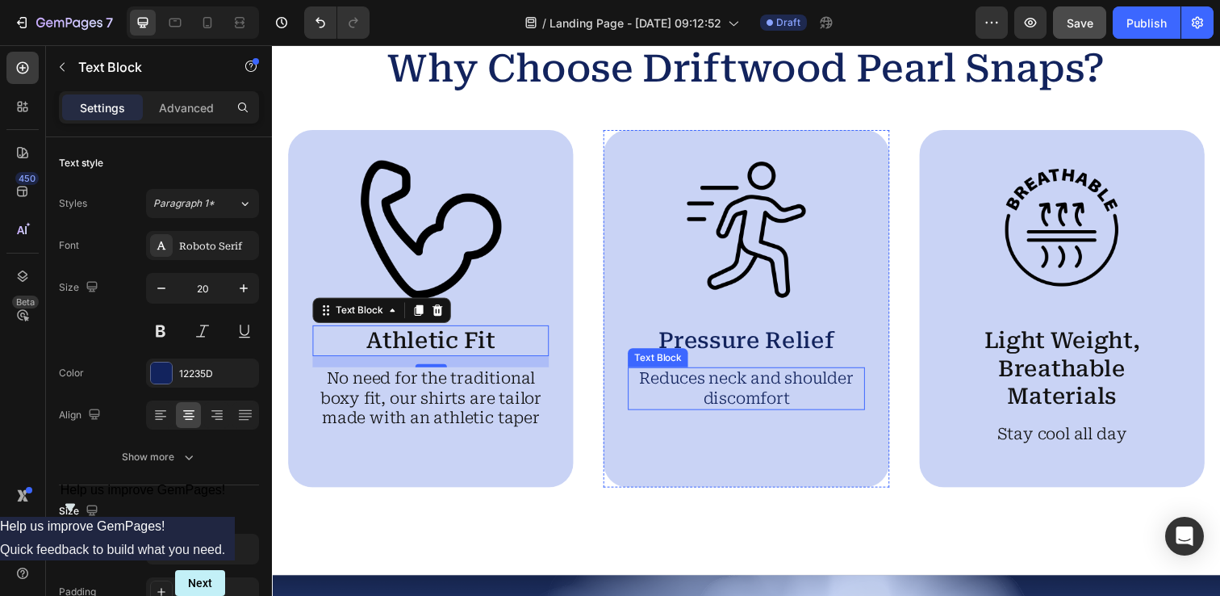
click at [768, 391] on p "Reduces neck and shoulder discomfort" at bounding box center [756, 395] width 238 height 40
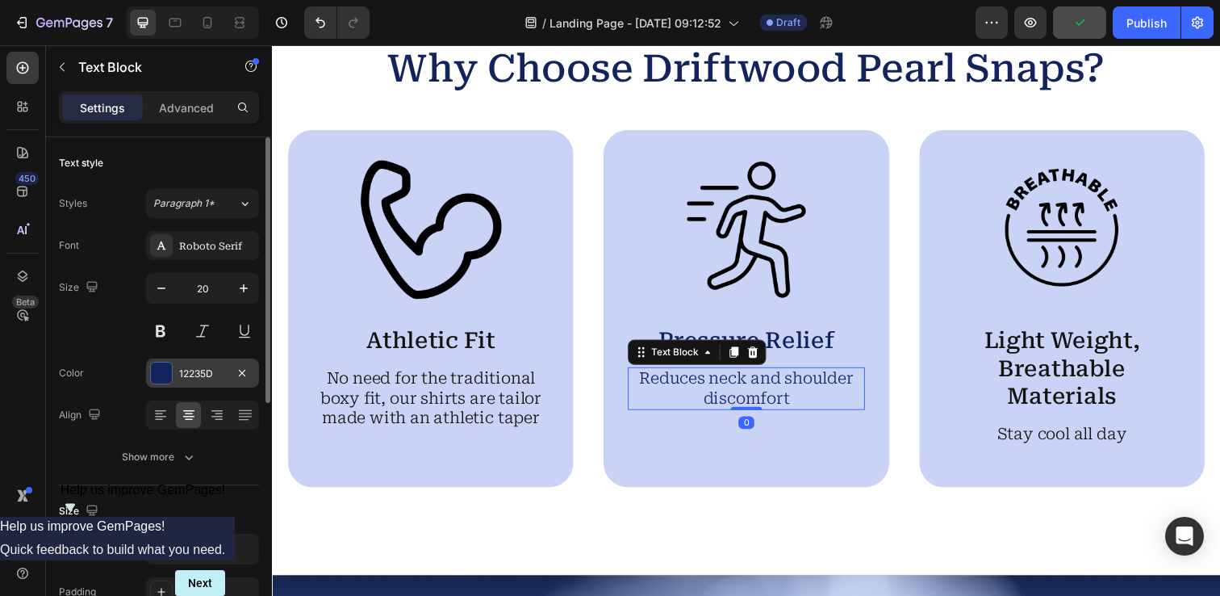
click at [160, 377] on div at bounding box center [161, 372] width 21 height 21
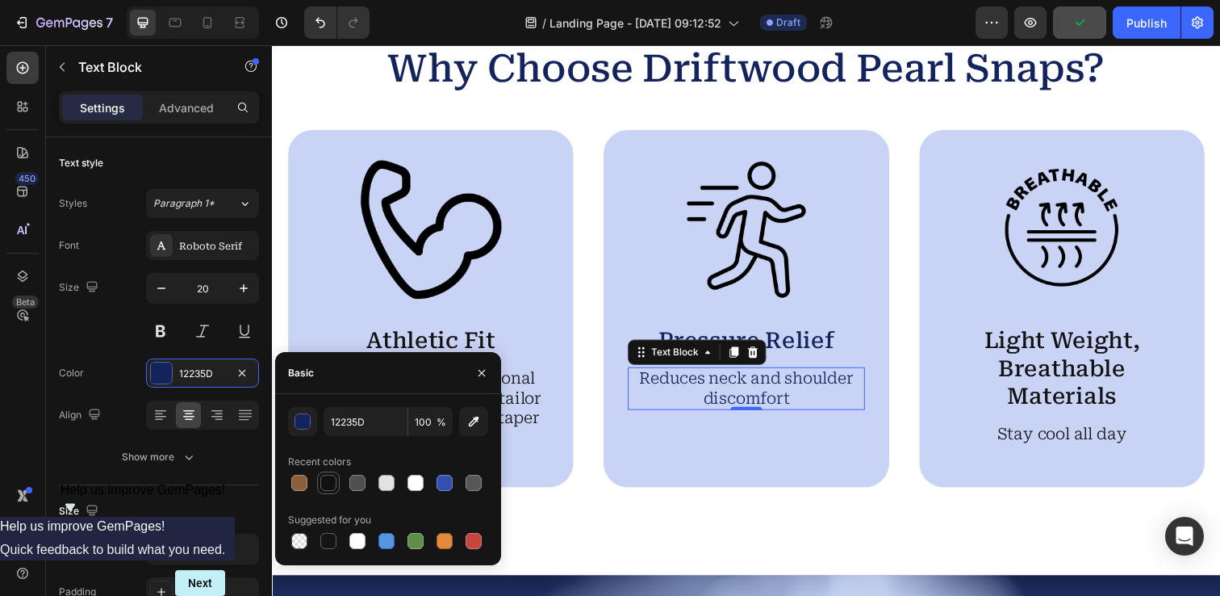
click at [326, 485] on div at bounding box center [328, 483] width 16 height 16
type input "121212"
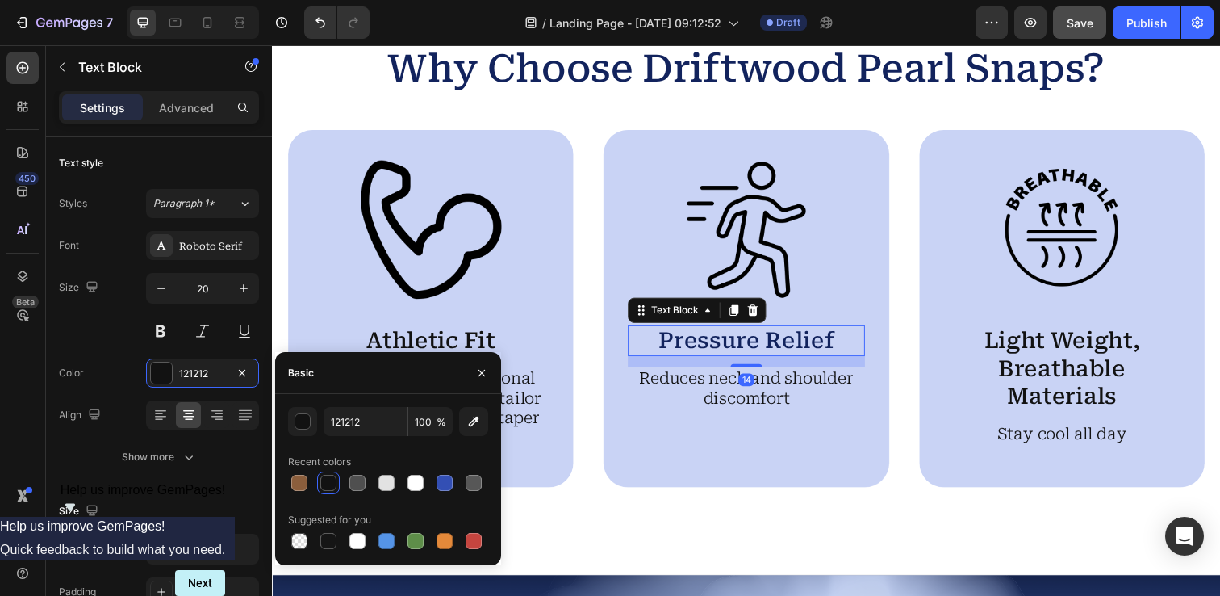
click at [813, 349] on p "Pressure Relief" at bounding box center [756, 347] width 238 height 28
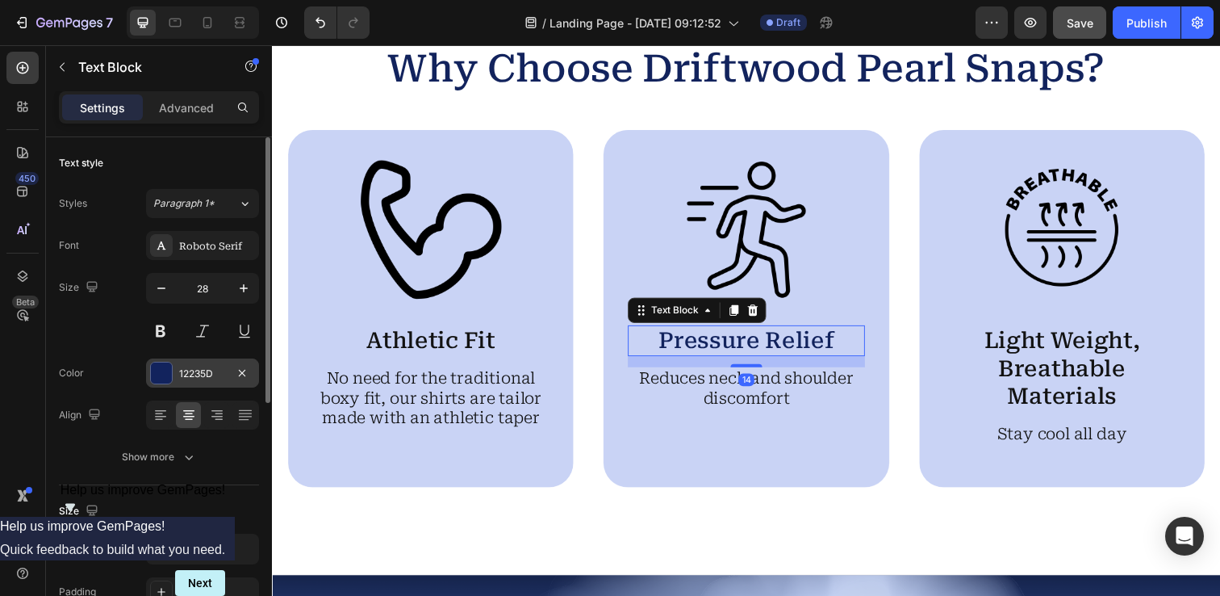
click at [167, 366] on div at bounding box center [161, 372] width 21 height 21
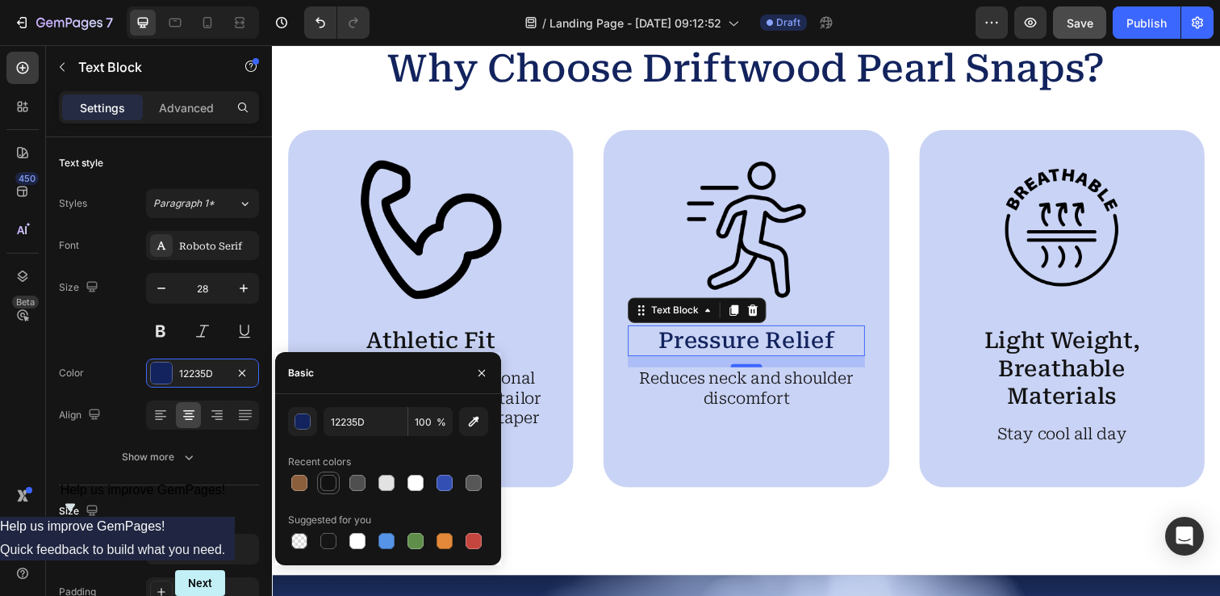
click at [333, 489] on div at bounding box center [328, 483] width 16 height 16
type input "121212"
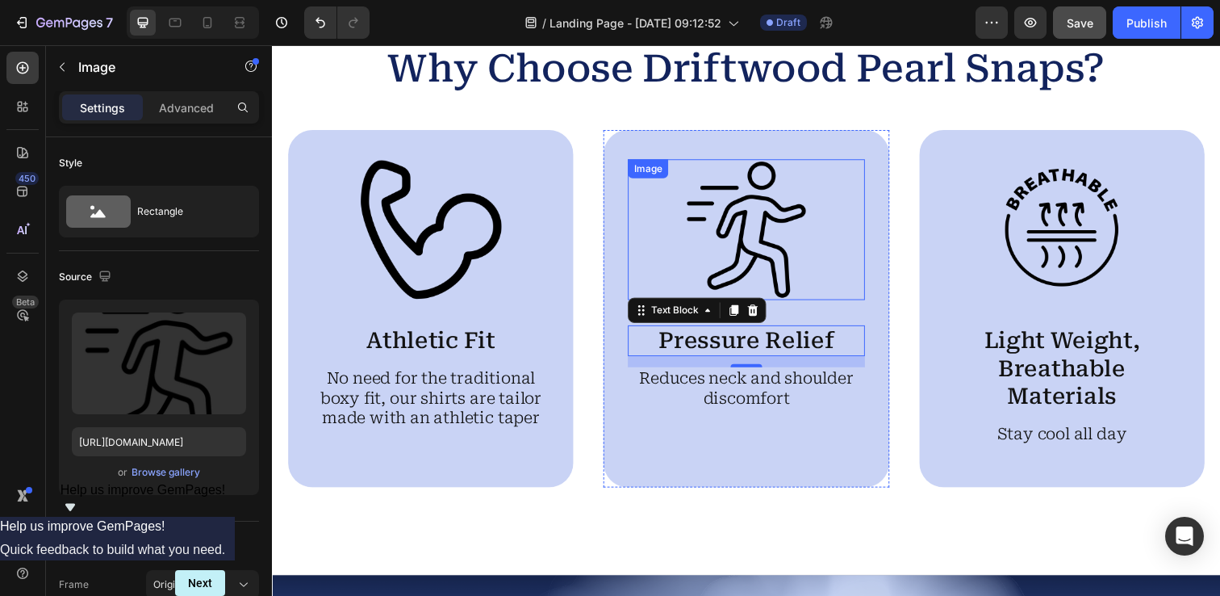
click at [784, 194] on img at bounding box center [756, 233] width 144 height 144
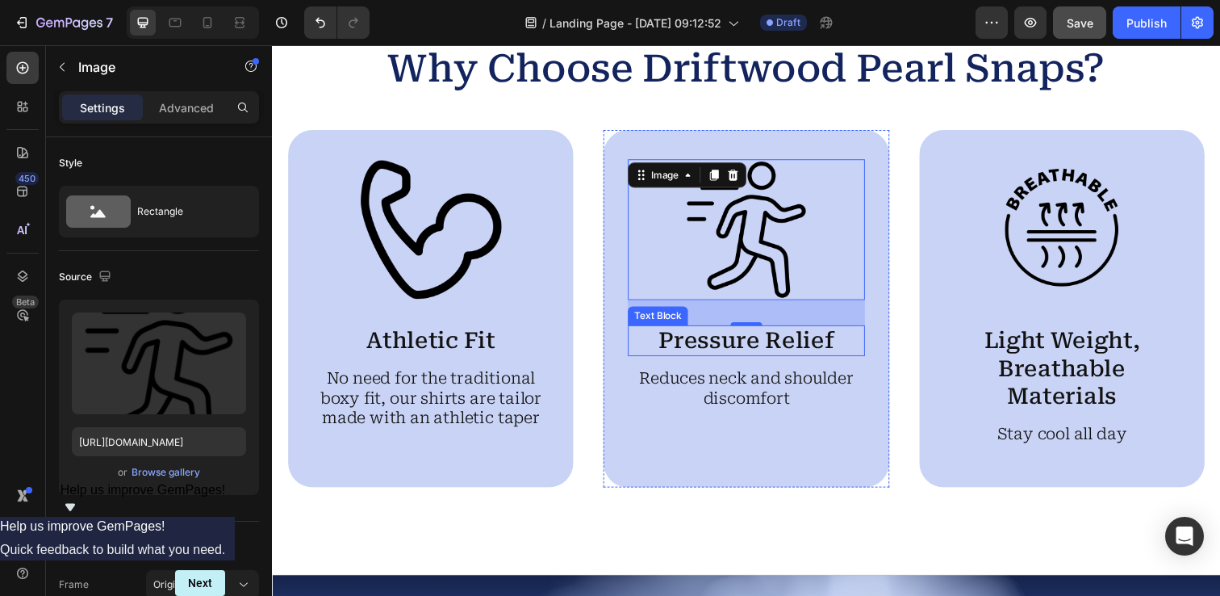
click at [757, 348] on p "Pressure Relief" at bounding box center [756, 347] width 238 height 28
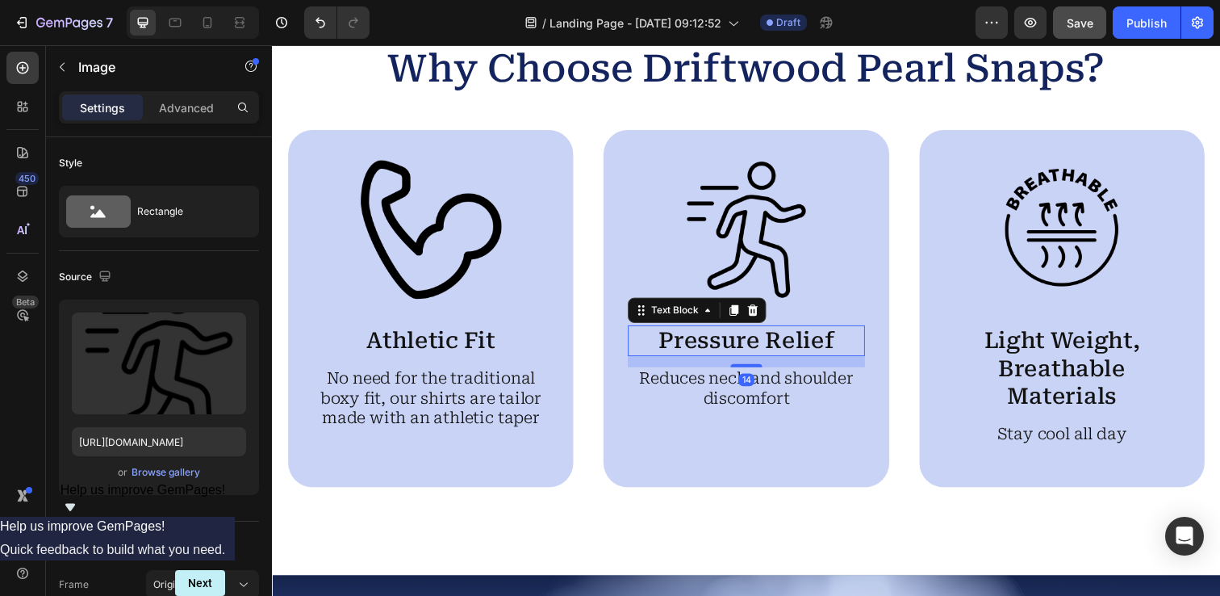
click at [757, 348] on p "Pressure Relief" at bounding box center [756, 347] width 238 height 28
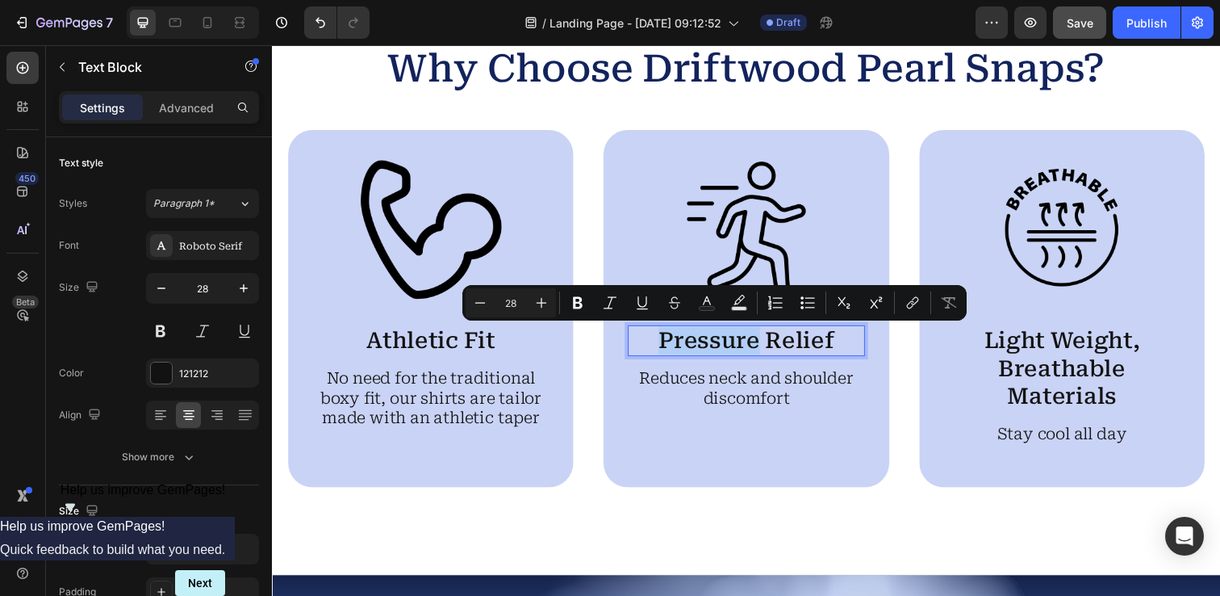
click at [757, 348] on p "Pressure Relief" at bounding box center [756, 347] width 238 height 28
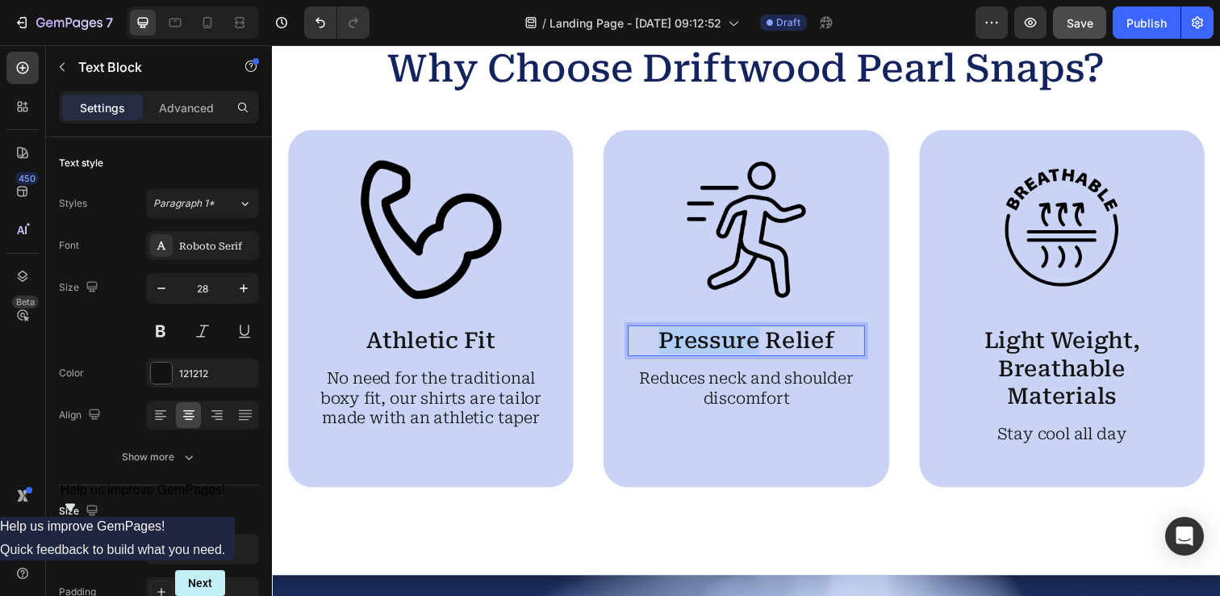
click at [757, 348] on p "Pressure Relief" at bounding box center [756, 347] width 238 height 28
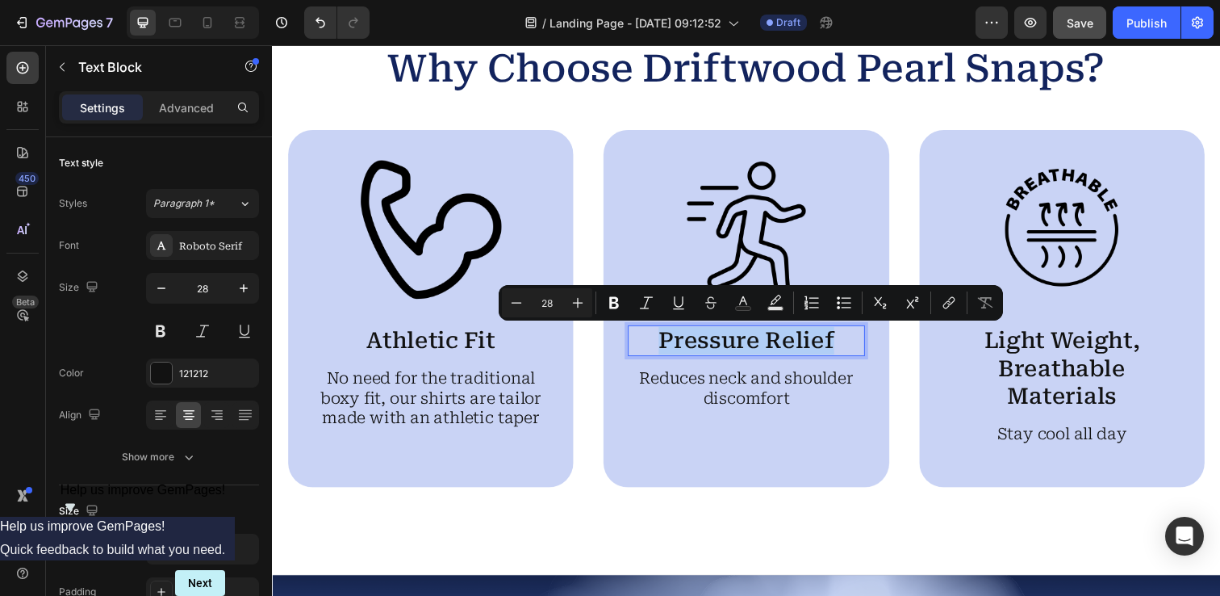
click at [757, 349] on p "Pressure Relief" at bounding box center [756, 347] width 238 height 28
click at [400, 396] on p "No need for the traditional boxy fit, our shirts are tailor made with an athlet…" at bounding box center [434, 405] width 238 height 61
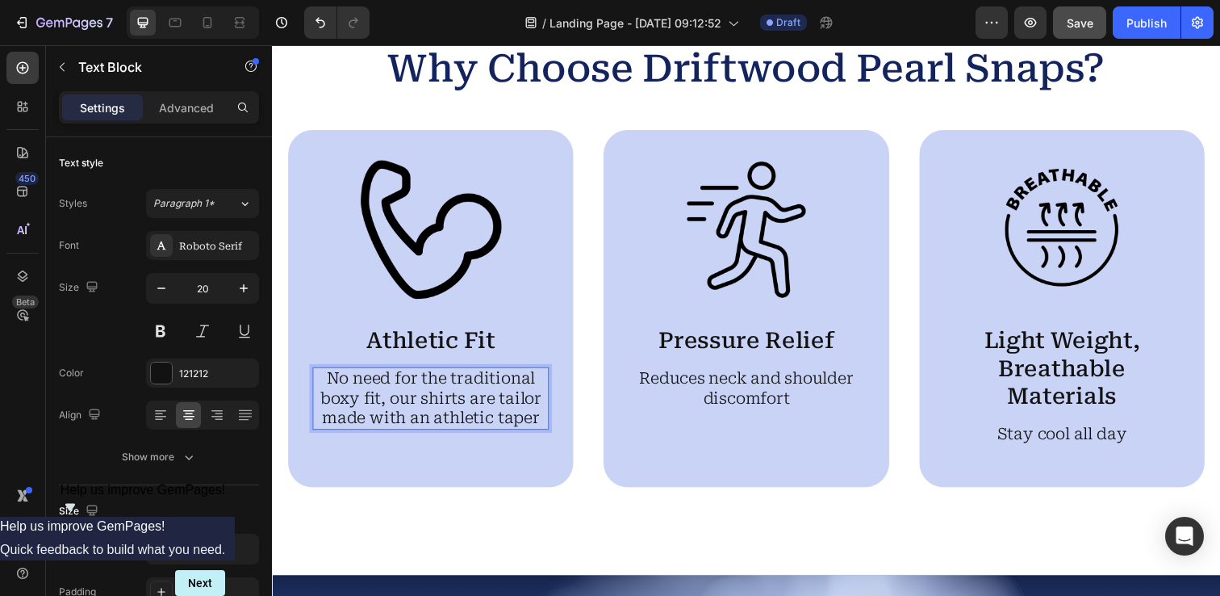
click at [400, 396] on p "No need for the traditional boxy fit, our shirts are tailor made with an athlet…" at bounding box center [434, 405] width 238 height 61
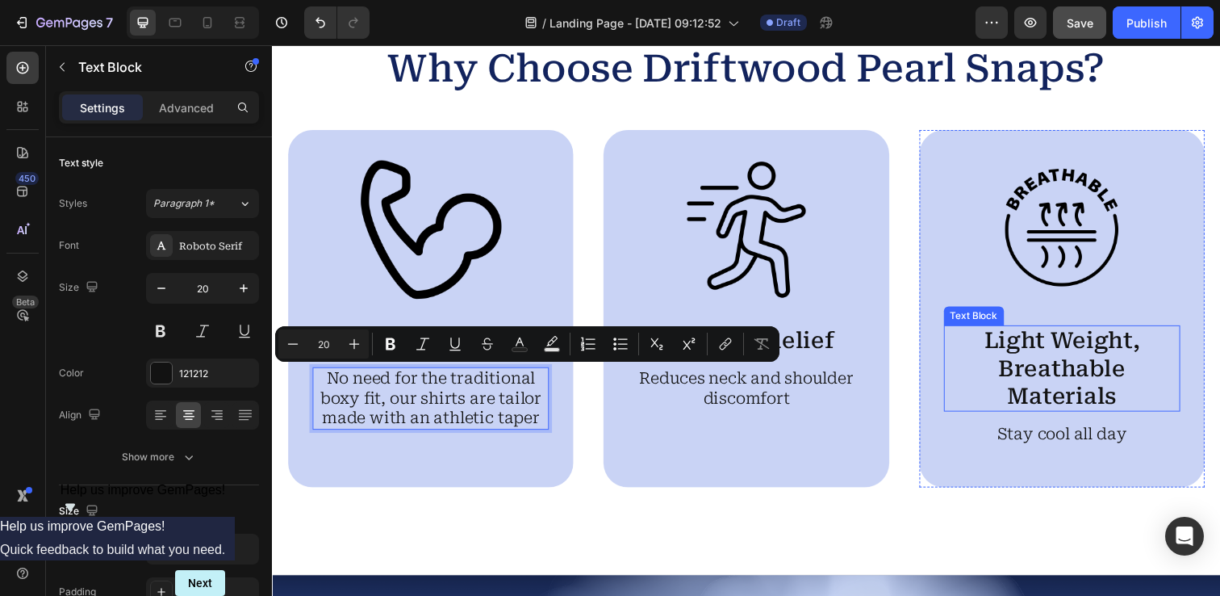
click at [1040, 383] on p "Light Weight, Breathable Materials" at bounding box center [1079, 375] width 238 height 85
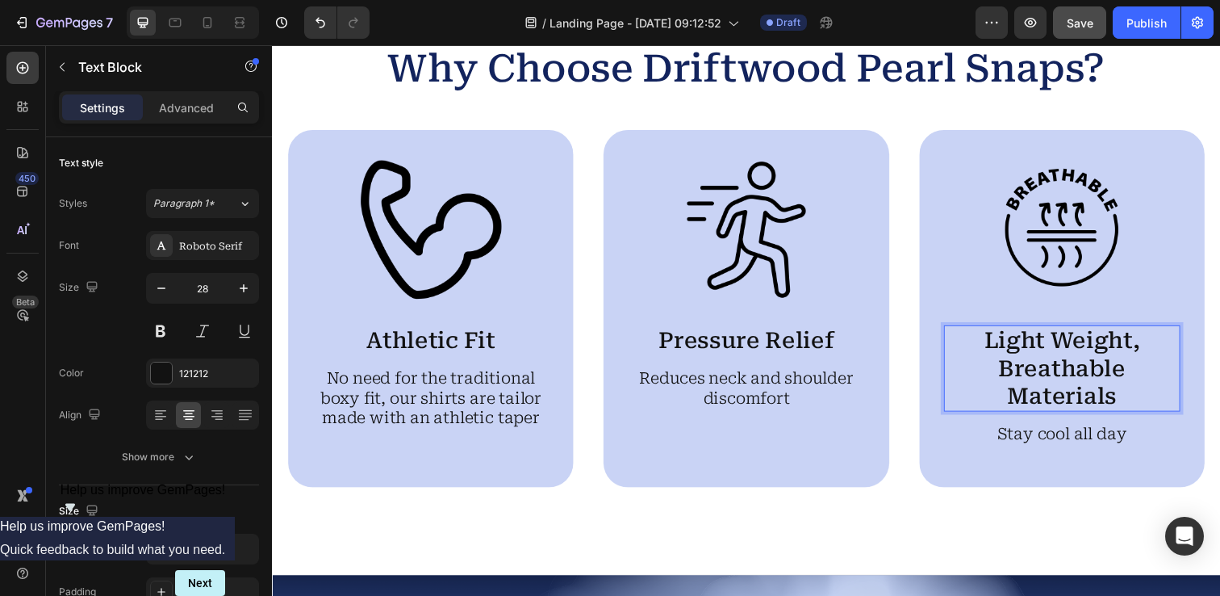
click at [1040, 383] on p "Light Weight, Breathable Materials" at bounding box center [1079, 375] width 238 height 85
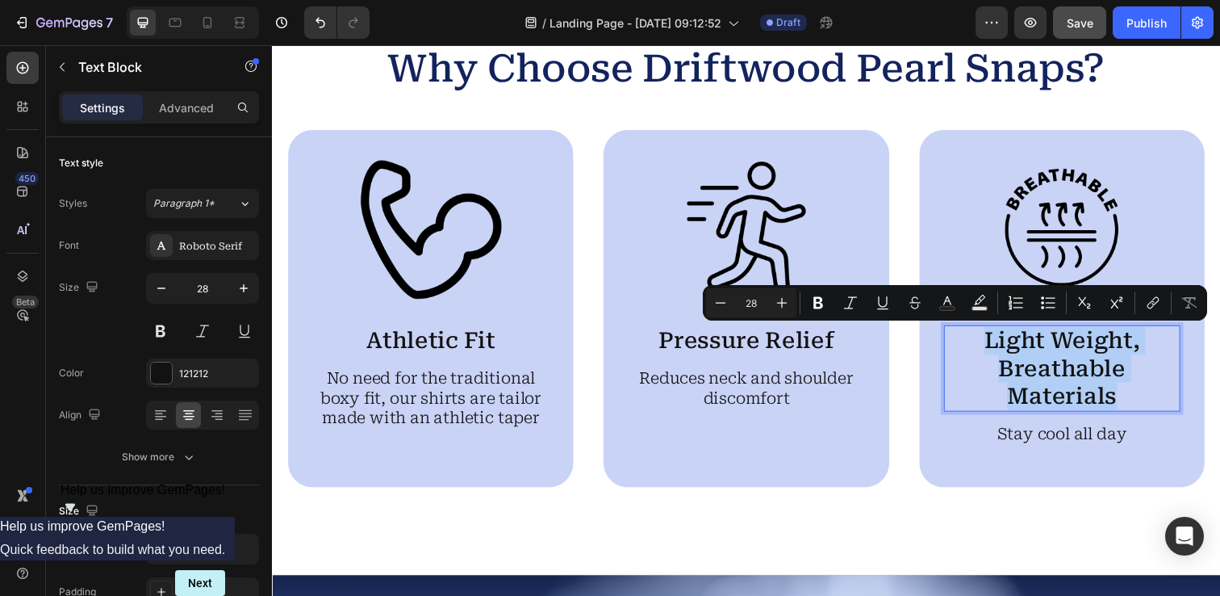
copy p "Light Weight, Breathable Materials"
click at [383, 404] on p "No need for the traditional boxy fit, our shirts are tailor made with an athlet…" at bounding box center [434, 405] width 238 height 61
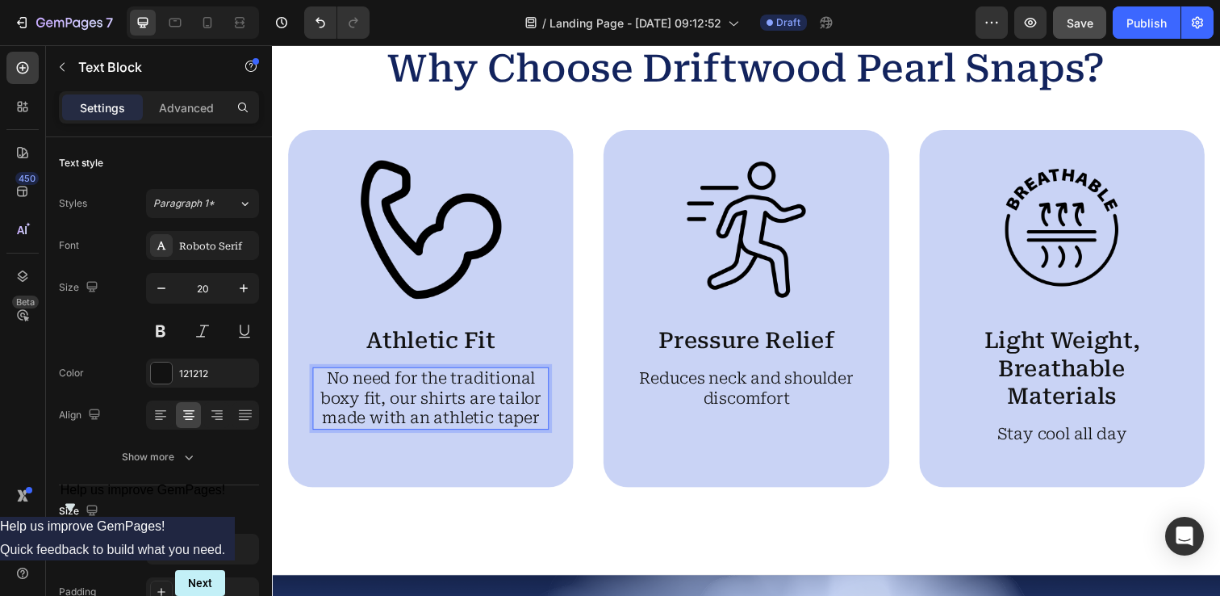
click at [383, 404] on p "No need for the traditional boxy fit, our shirts are tailor made with an athlet…" at bounding box center [434, 405] width 238 height 61
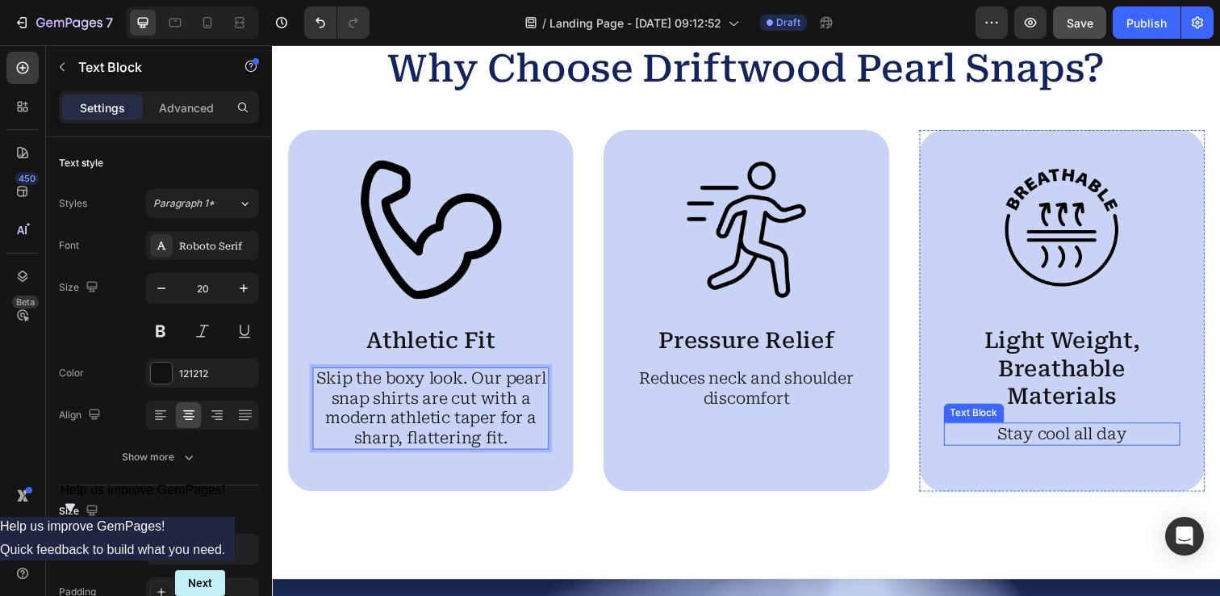
click at [1075, 438] on p "Stay cool all day" at bounding box center [1079, 442] width 238 height 20
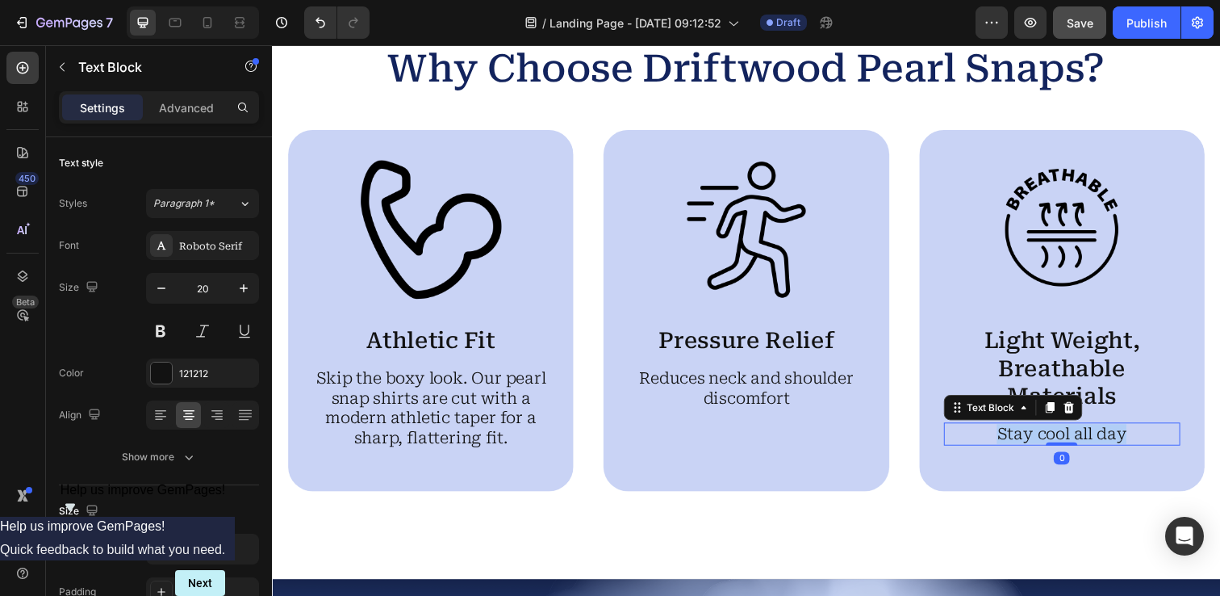
click at [1075, 438] on p "Stay cool all day" at bounding box center [1079, 442] width 238 height 20
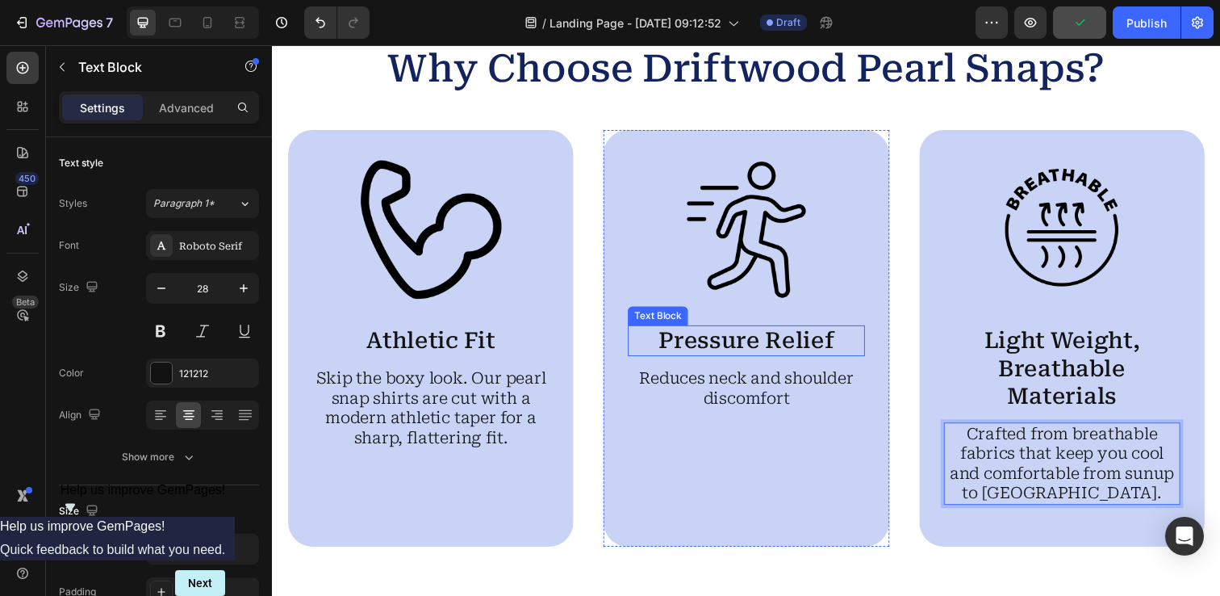
click at [719, 348] on p "Pressure Relief" at bounding box center [756, 347] width 238 height 28
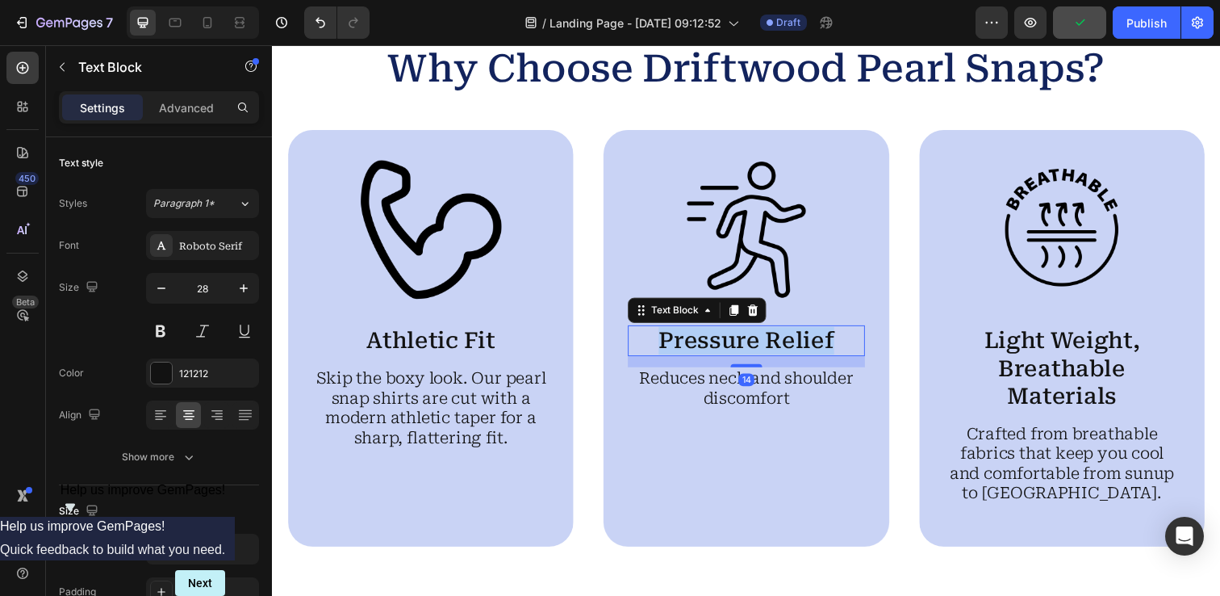
click at [719, 348] on p "Pressure Relief" at bounding box center [756, 347] width 238 height 28
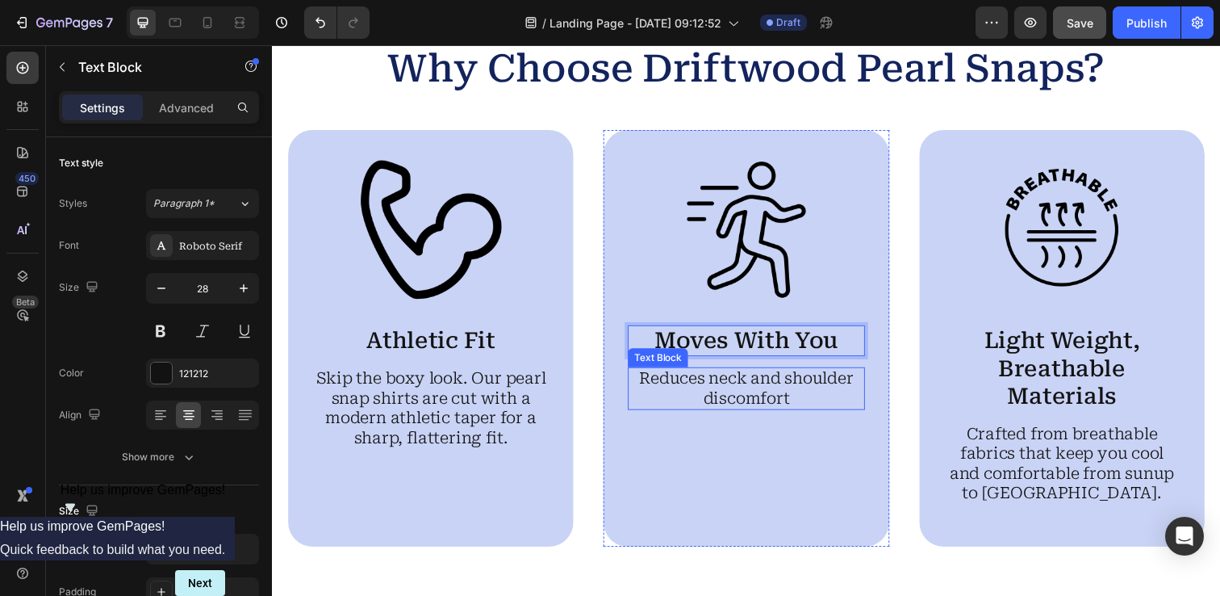
click at [727, 391] on p "Reduces neck and shoulder discomfort" at bounding box center [756, 395] width 238 height 40
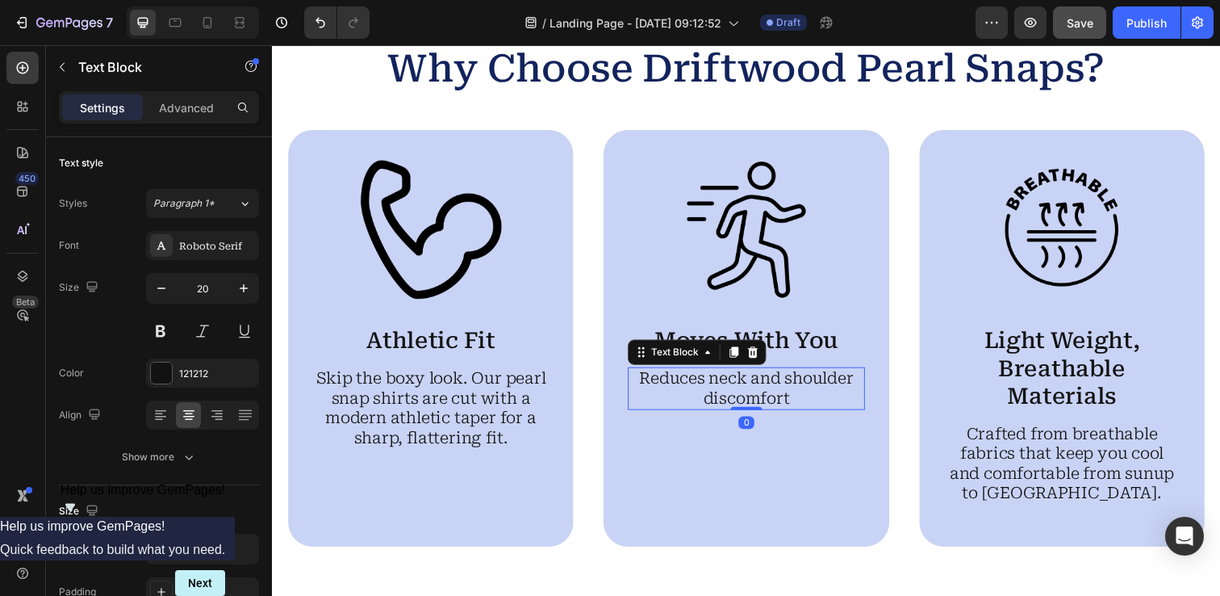
click at [727, 391] on p "Reduces neck and shoulder discomfort" at bounding box center [756, 395] width 238 height 40
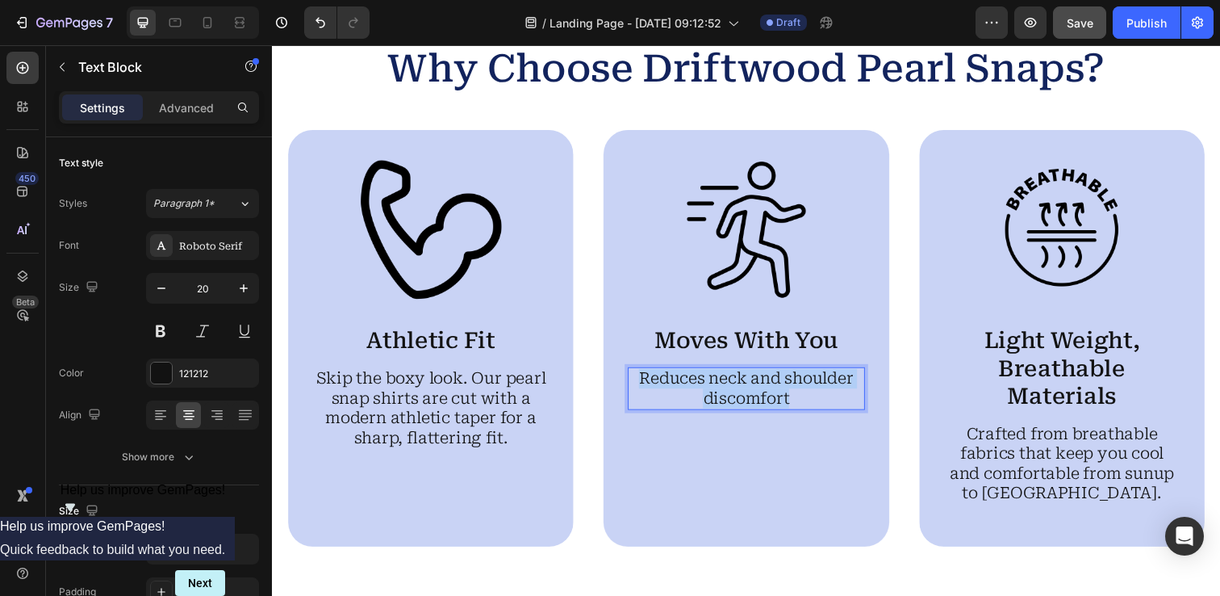
click at [727, 391] on p "Reduces neck and shoulder discomfort" at bounding box center [756, 395] width 238 height 40
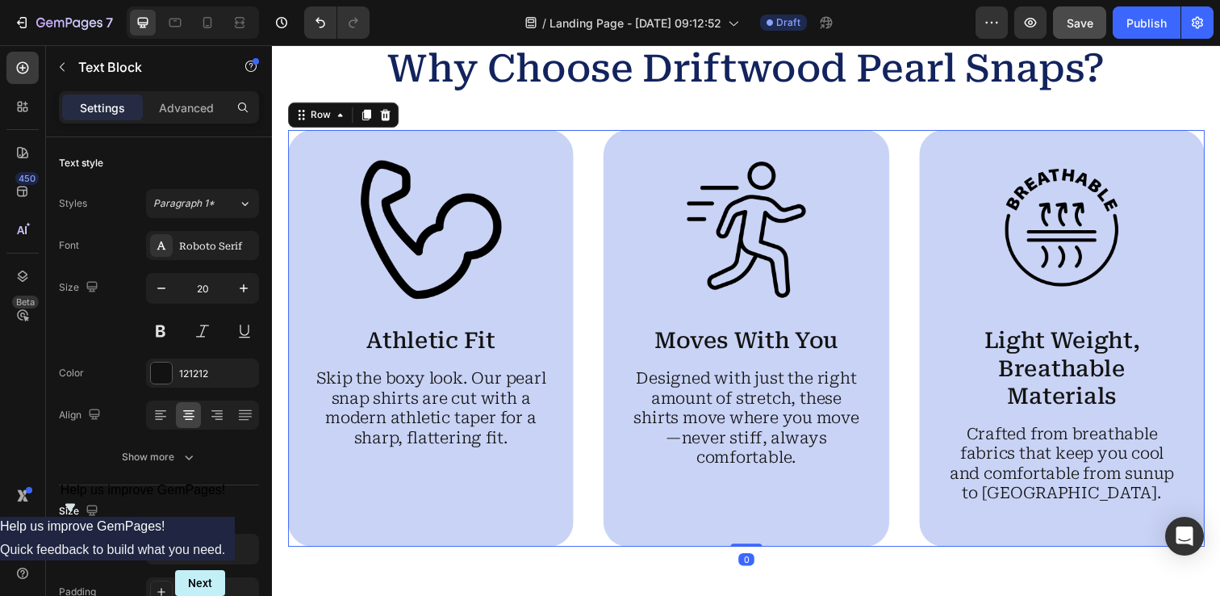
click at [918, 308] on div "Image Athletic Fit Text Block Skip the boxy look. Our pearl snap shirts are cut…" at bounding box center [756, 344] width 936 height 425
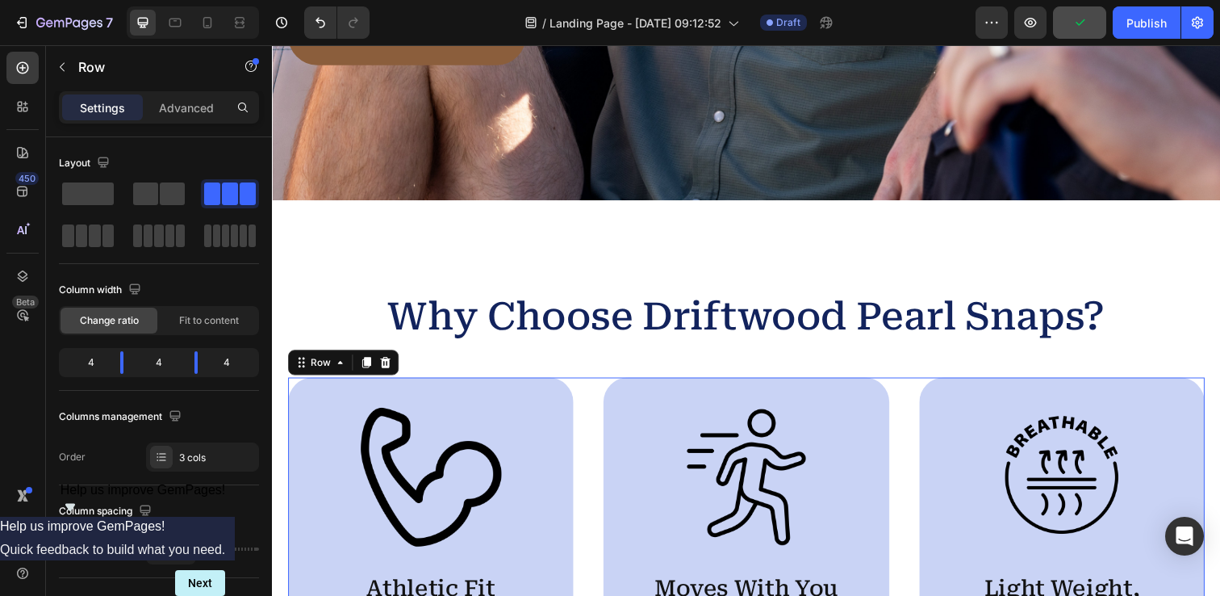
scroll to position [565, 0]
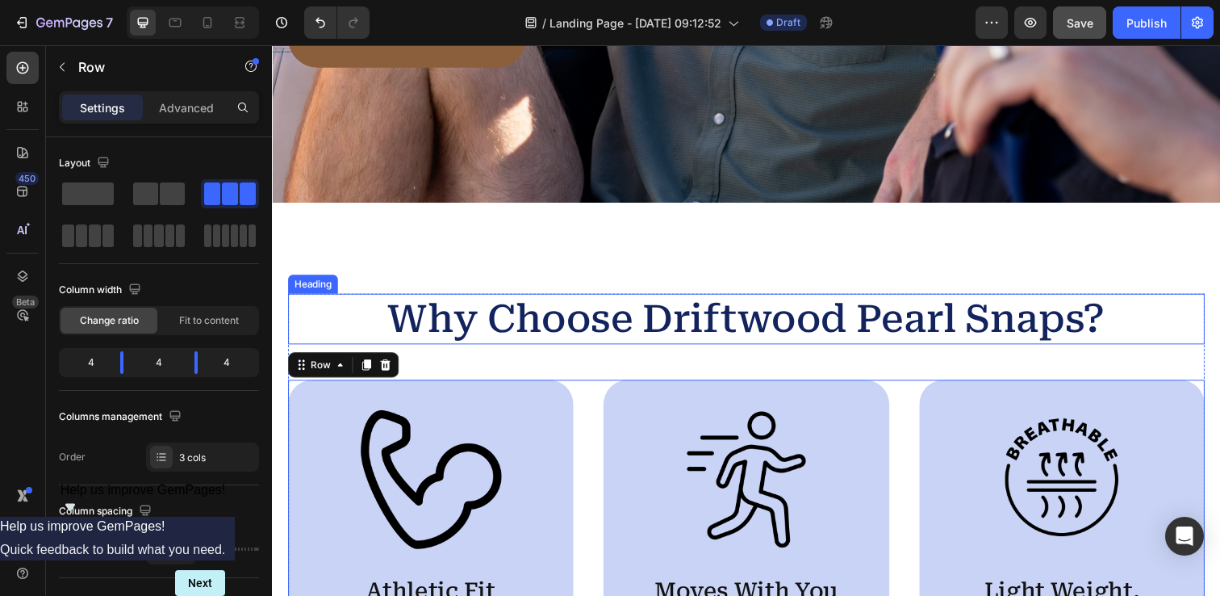
click at [910, 316] on p "Why Choose Driftwood Pearl Snaps?" at bounding box center [756, 324] width 933 height 48
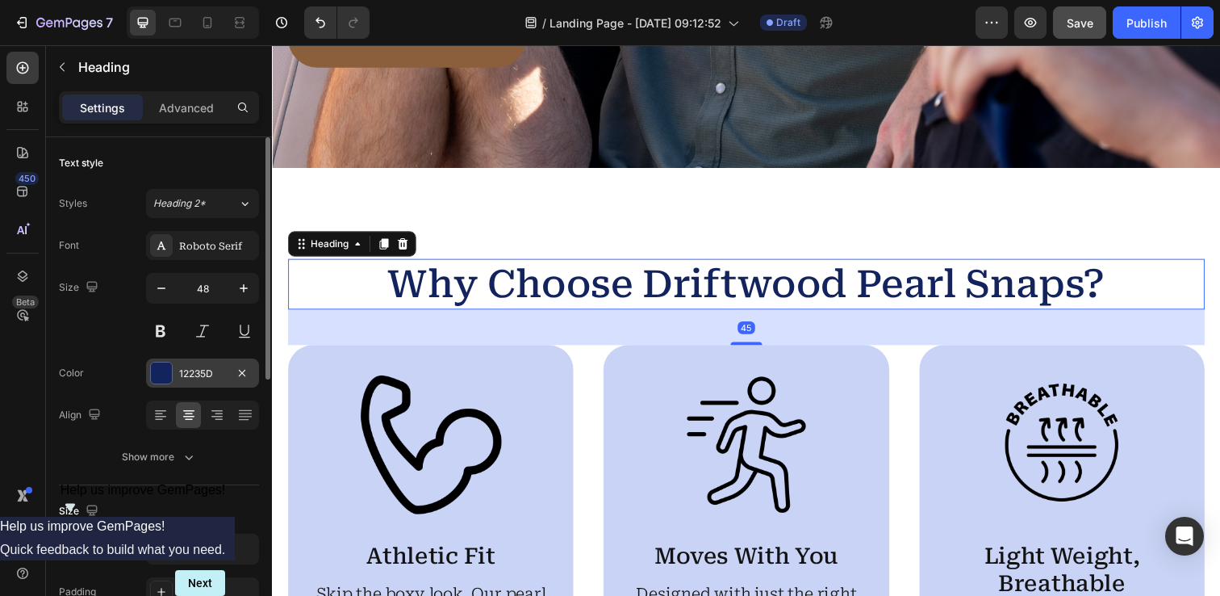
click at [169, 368] on div at bounding box center [161, 372] width 21 height 21
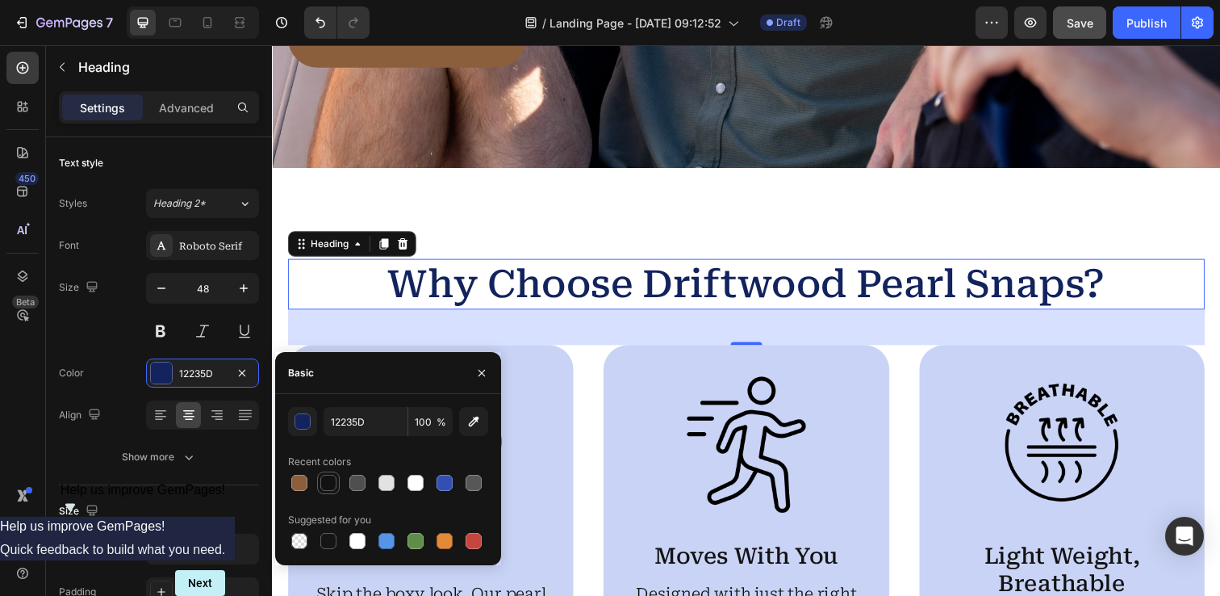
click at [333, 481] on div at bounding box center [328, 483] width 16 height 16
type input "121212"
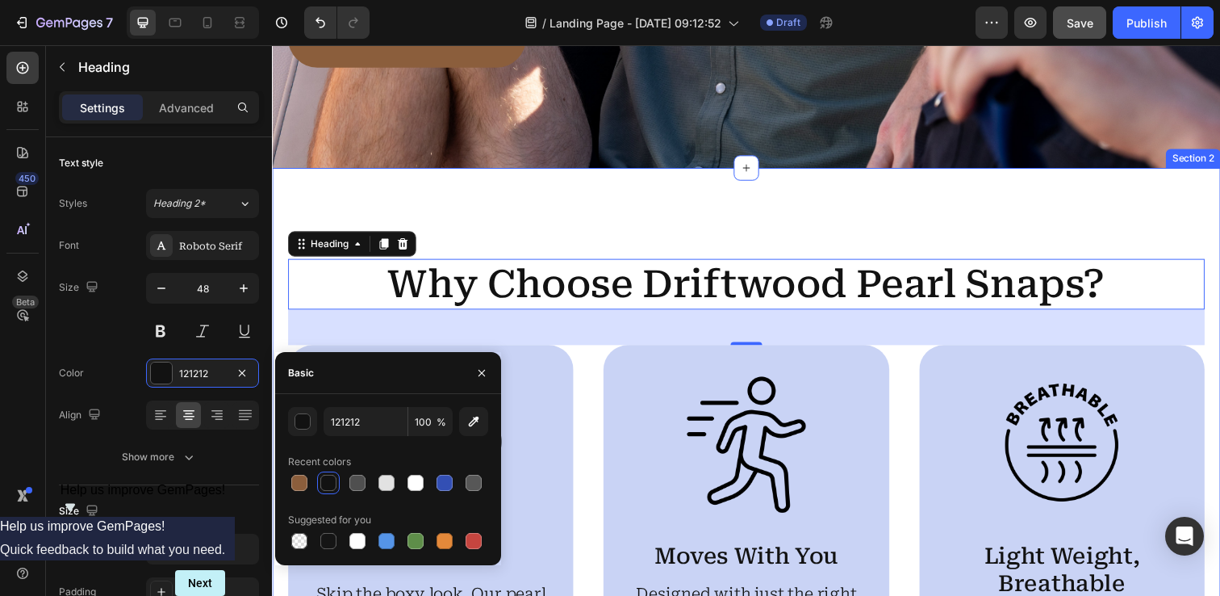
click at [282, 224] on div "Why Choose Driftwood Pearl Snaps? Heading 45 Image Athletic Fit Text Block Skip…" at bounding box center [756, 517] width 968 height 695
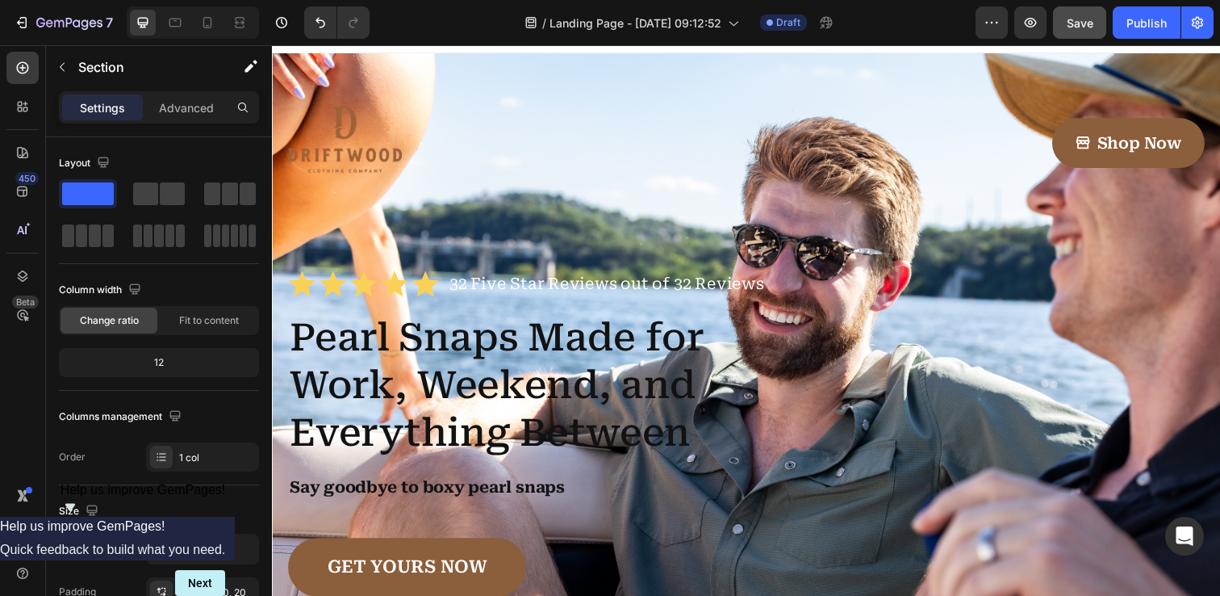
scroll to position [0, 0]
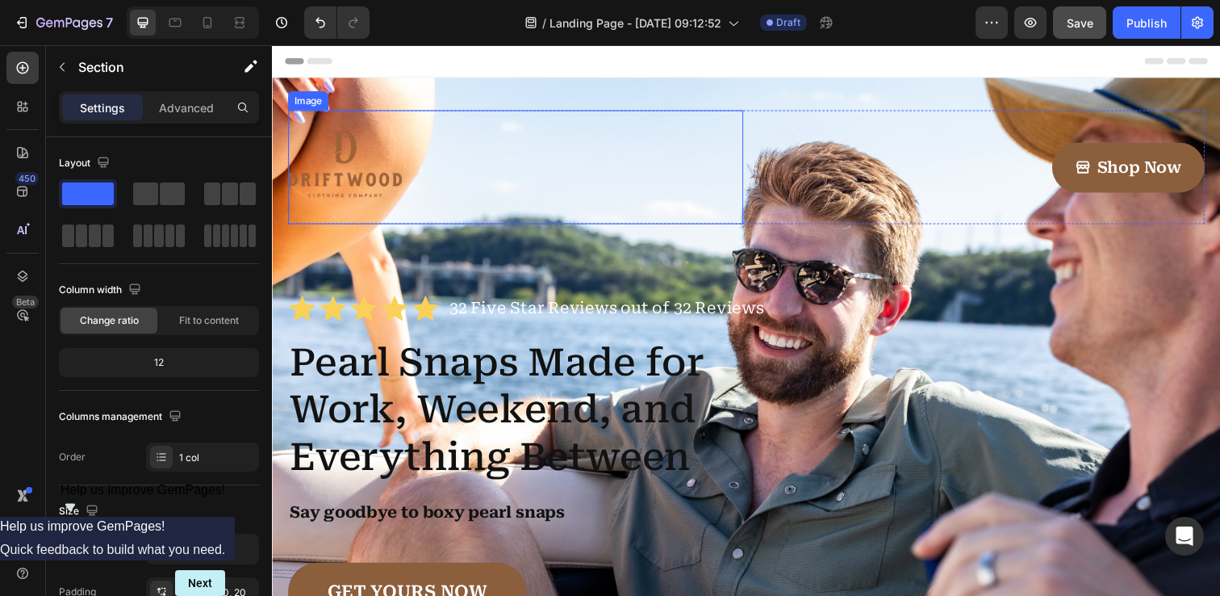
click at [334, 160] on img at bounding box center [346, 169] width 116 height 116
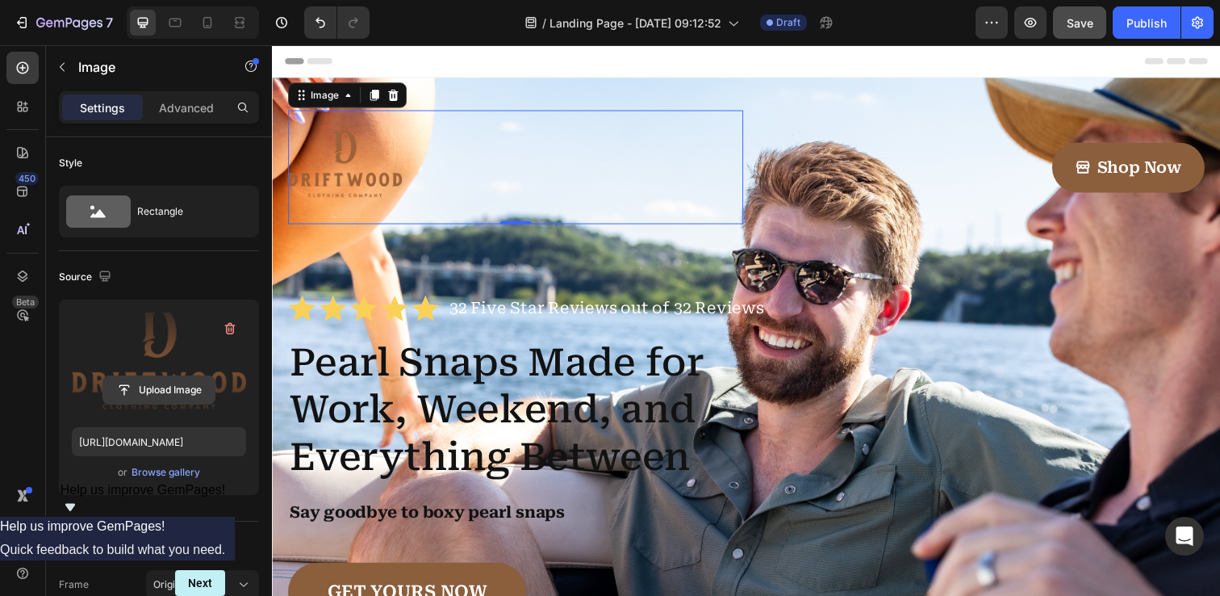
click at [158, 387] on input "file" at bounding box center [158, 389] width 111 height 27
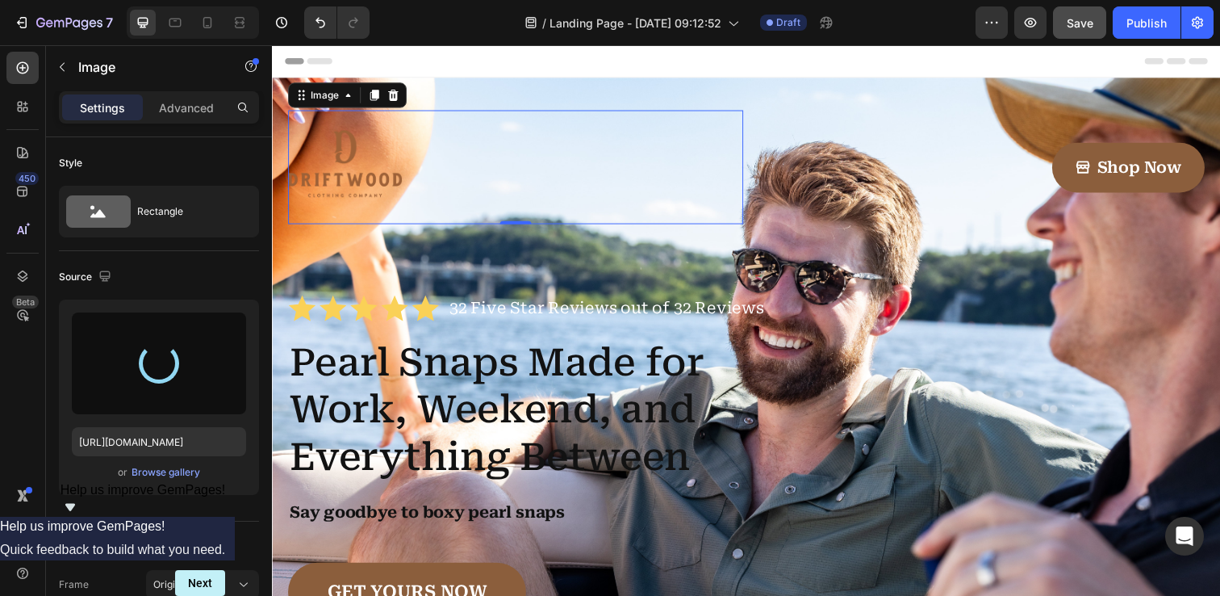
type input "[URL][DOMAIN_NAME]"
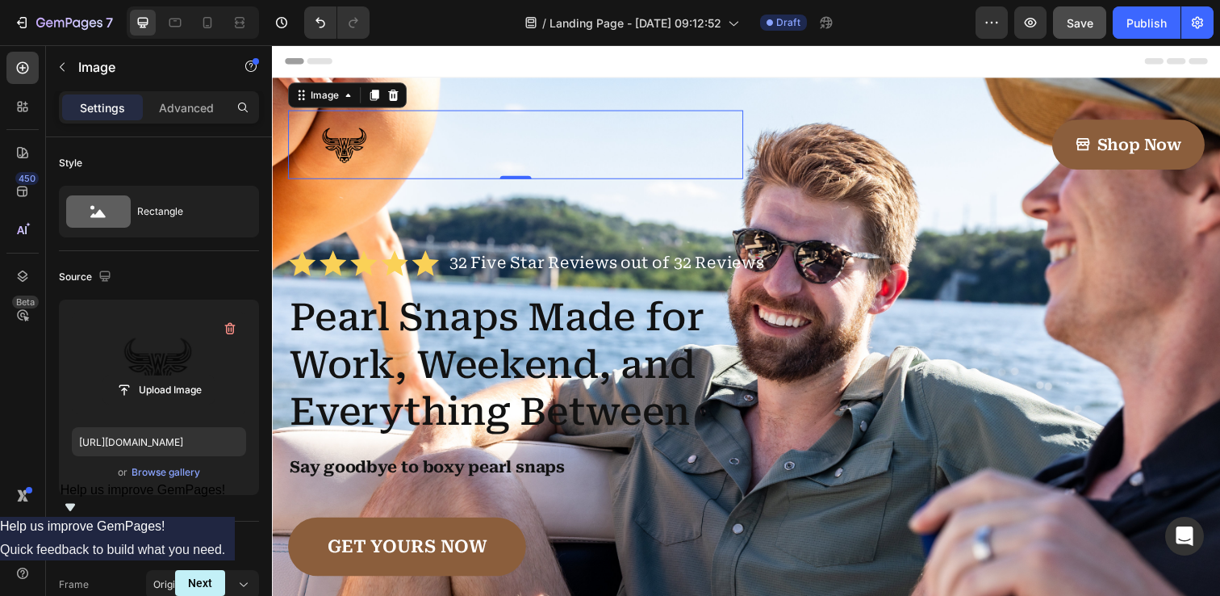
click at [338, 149] on img at bounding box center [346, 146] width 116 height 70
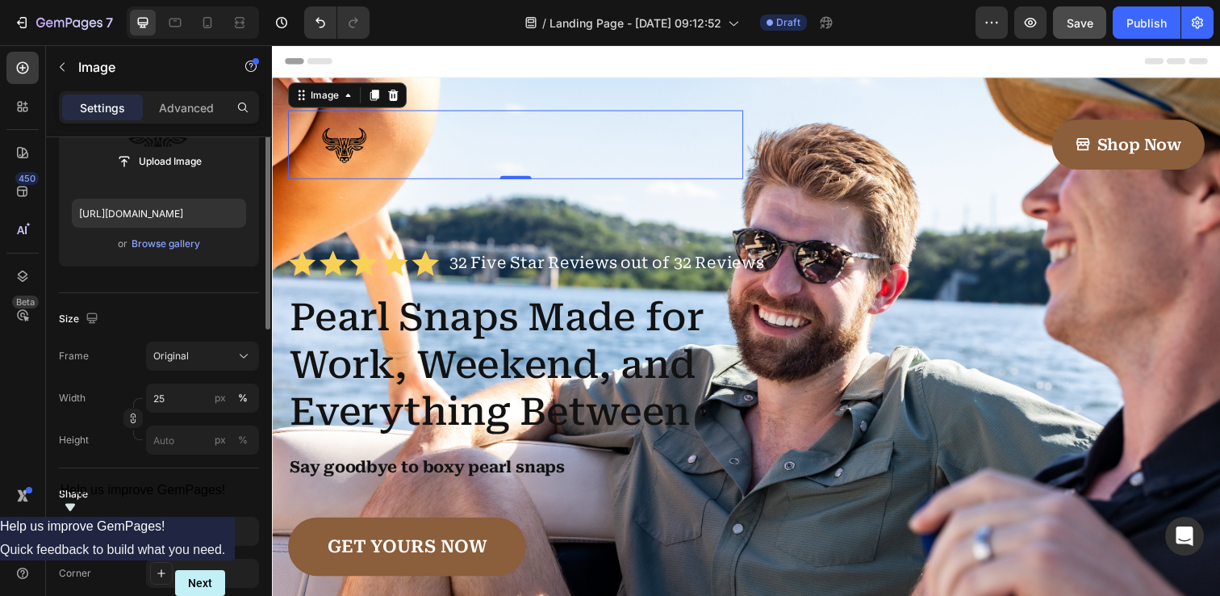
scroll to position [284, 0]
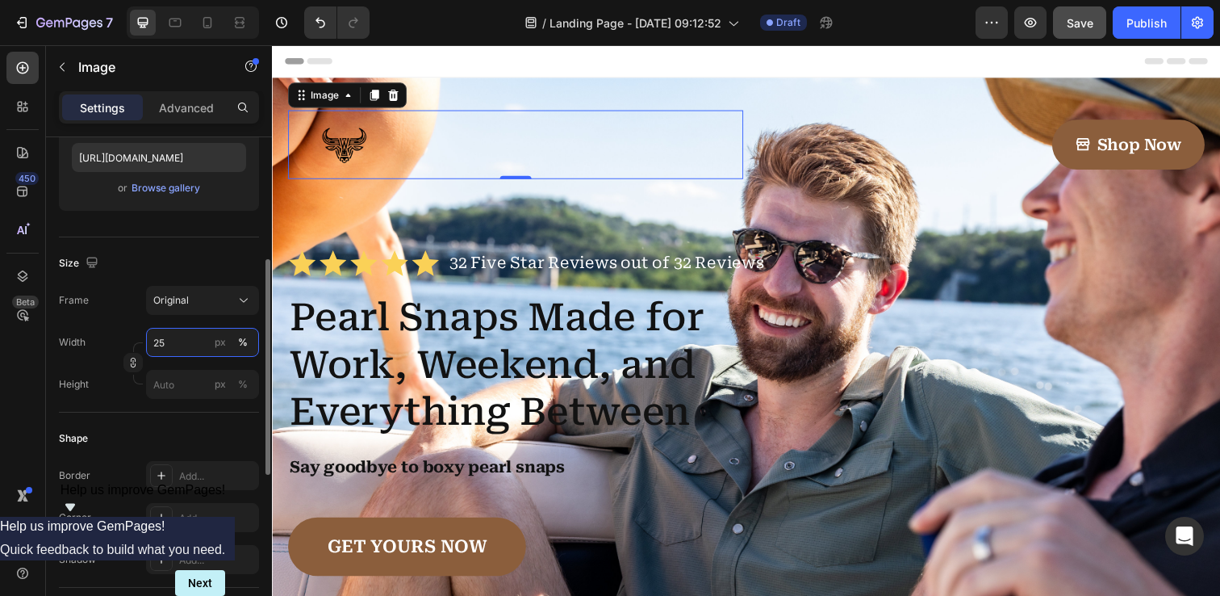
click at [163, 341] on input "25" at bounding box center [202, 342] width 113 height 29
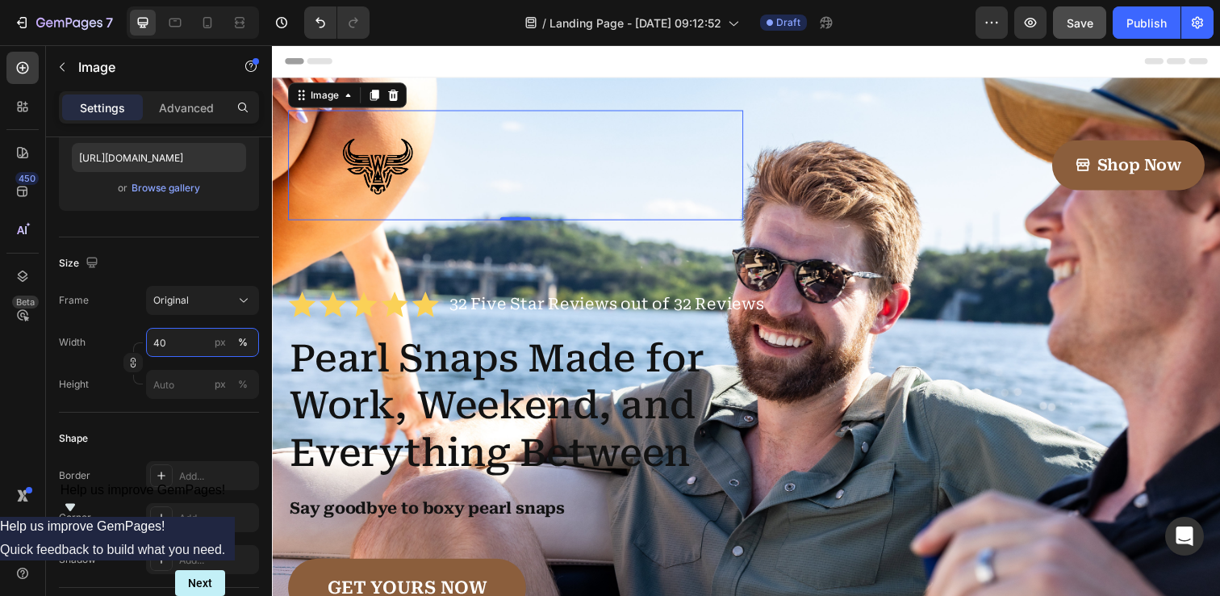
type input "40"
click at [190, 248] on div "Size Frame Original Width 40 px % Height px %" at bounding box center [159, 324] width 200 height 175
click at [287, 244] on div "Image 0 Shop Now Button Row Icon Icon Icon Icon Icon Icon List 32 Five Star Rev…" at bounding box center [756, 404] width 968 height 653
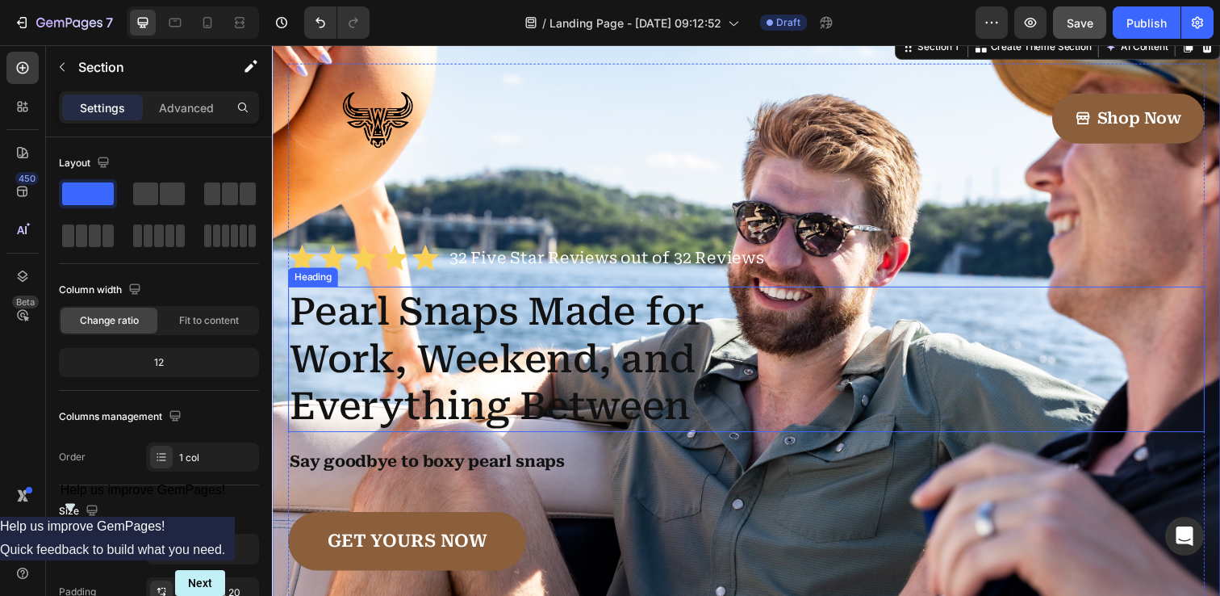
scroll to position [23, 0]
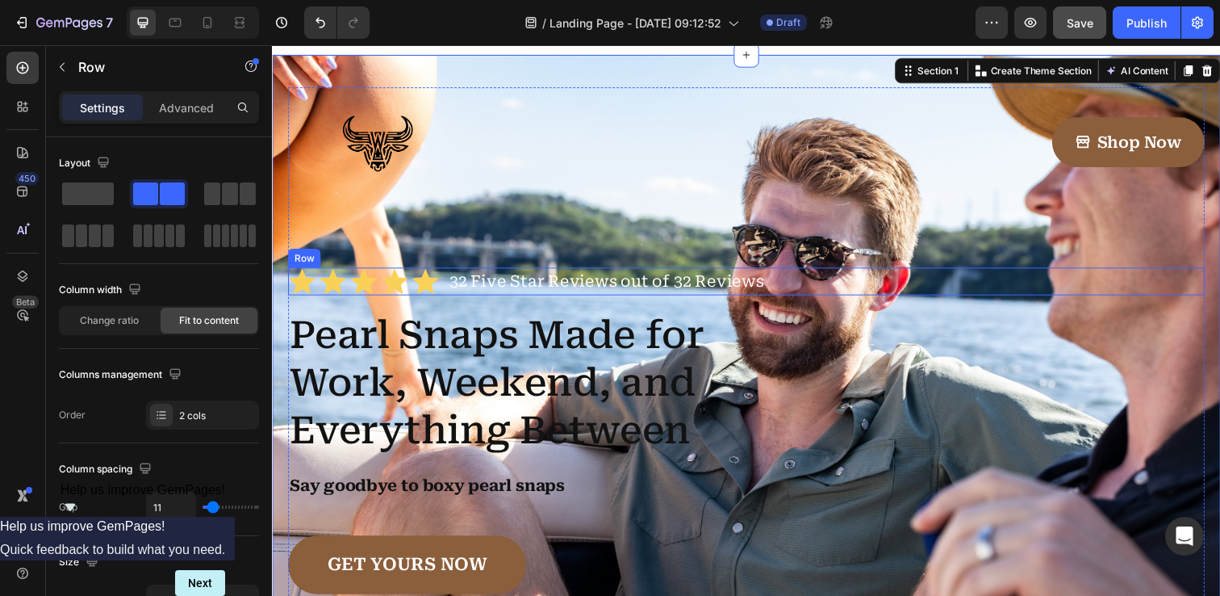
click at [446, 276] on div "Icon Icon Icon Icon Icon Icon List 32 Five Star Reviews out of 32 Reviews Text …" at bounding box center [756, 286] width 936 height 28
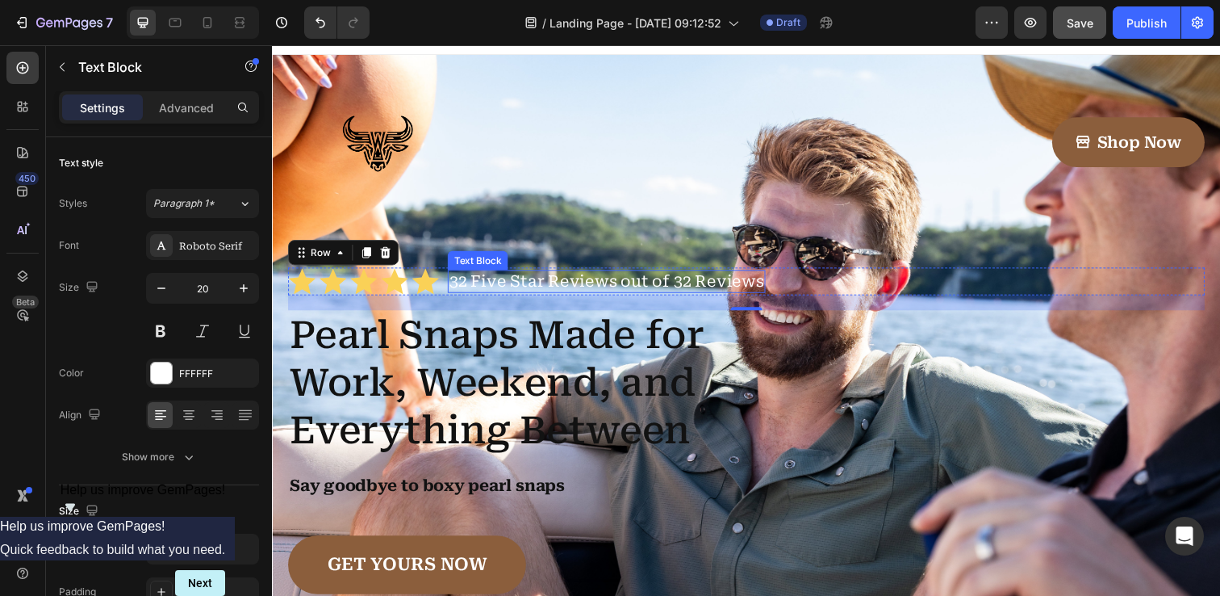
click at [529, 284] on p "32 Five Star Reviews out of 32 Reviews" at bounding box center [613, 286] width 321 height 20
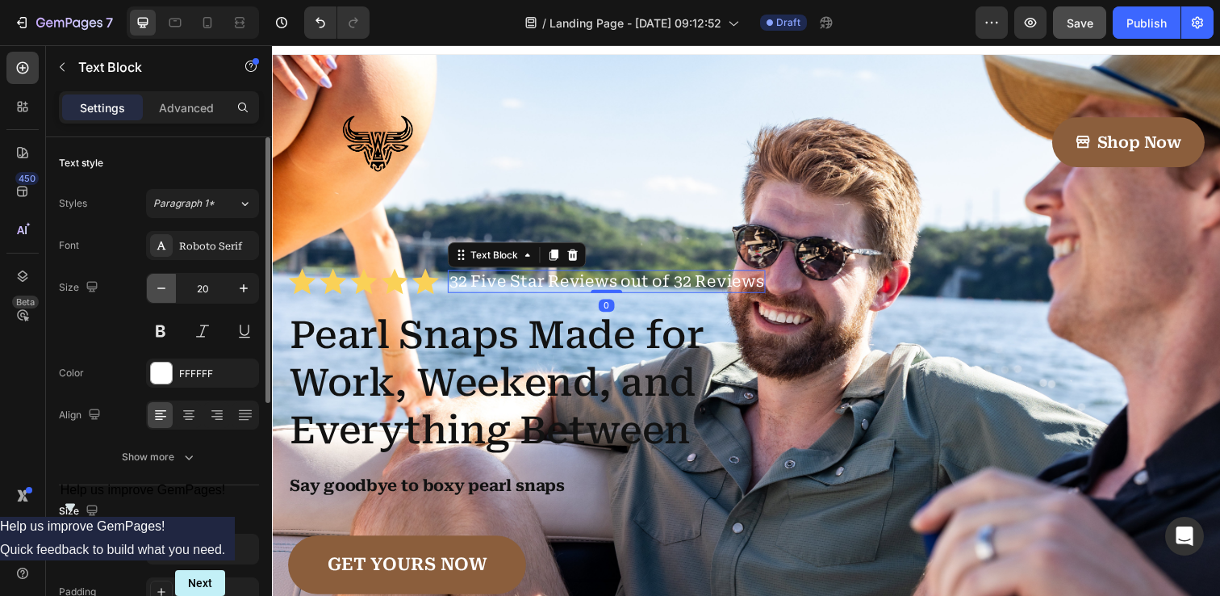
click at [169, 293] on button "button" at bounding box center [161, 288] width 29 height 29
type input "18"
click at [167, 373] on div at bounding box center [161, 372] width 21 height 21
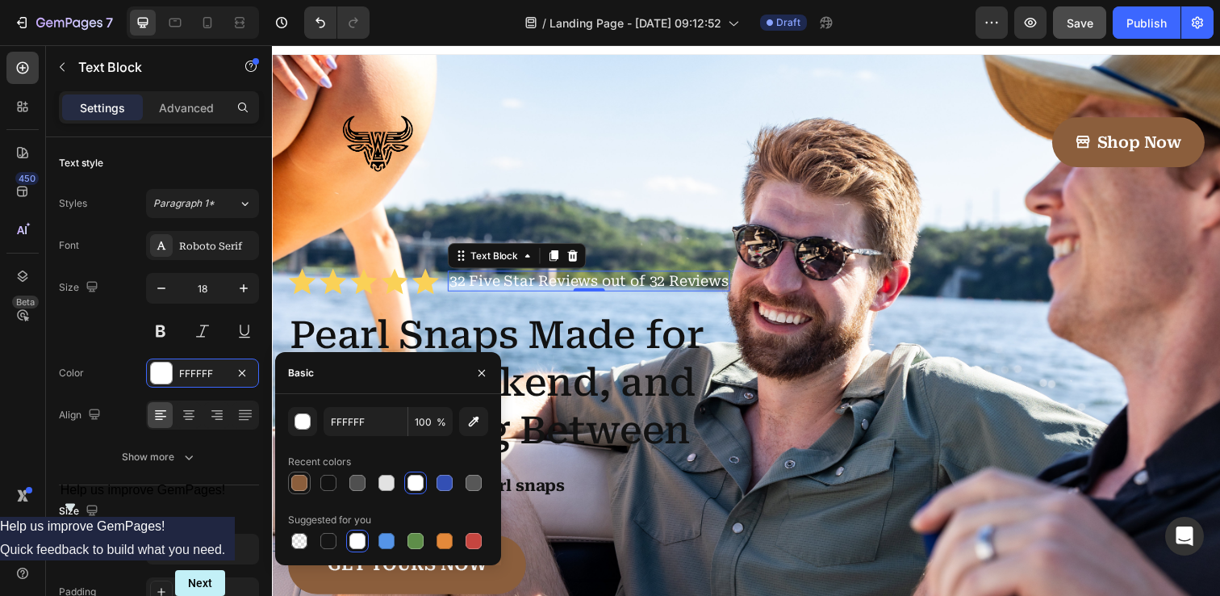
click at [303, 482] on div at bounding box center [299, 483] width 16 height 16
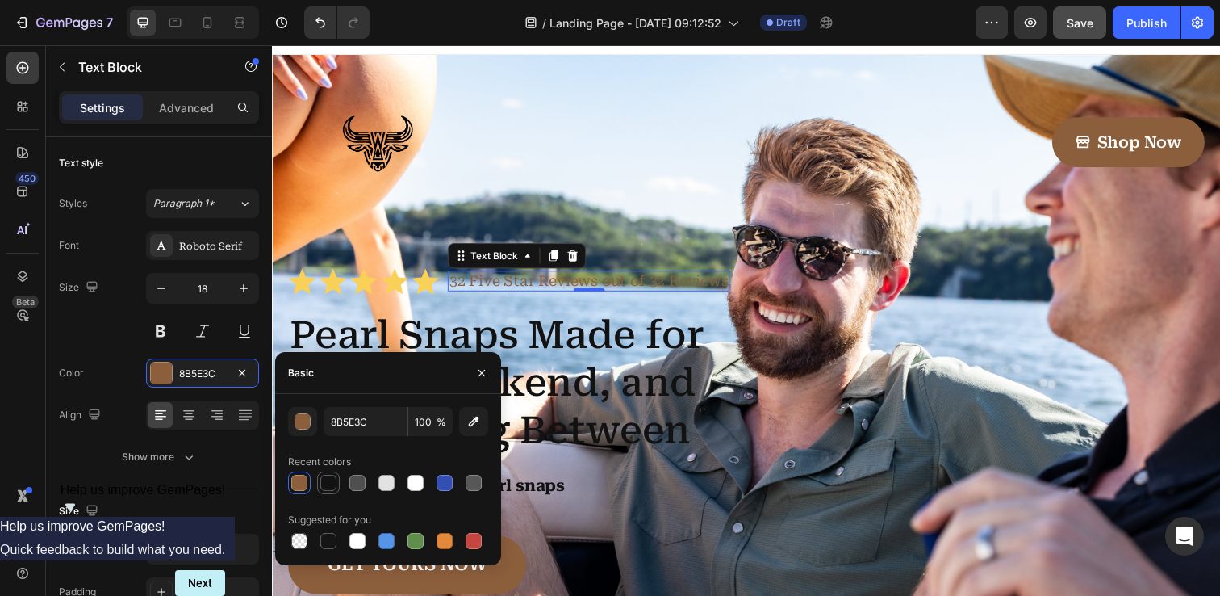
click at [328, 485] on div at bounding box center [328, 483] width 16 height 16
type input "121212"
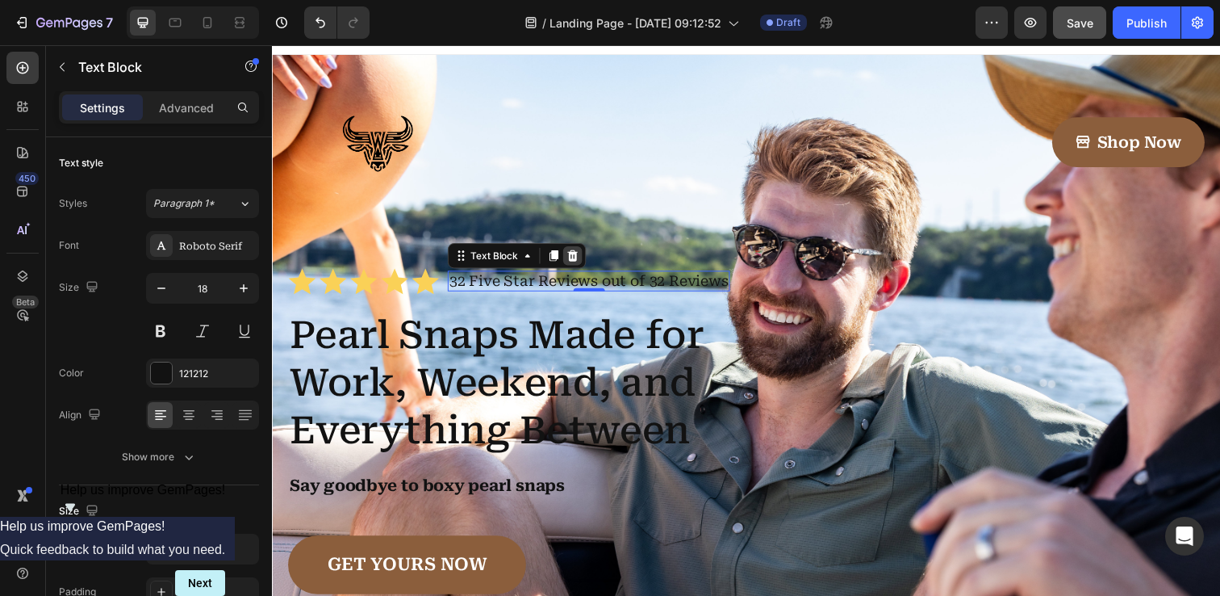
click at [579, 262] on icon at bounding box center [578, 259] width 13 height 13
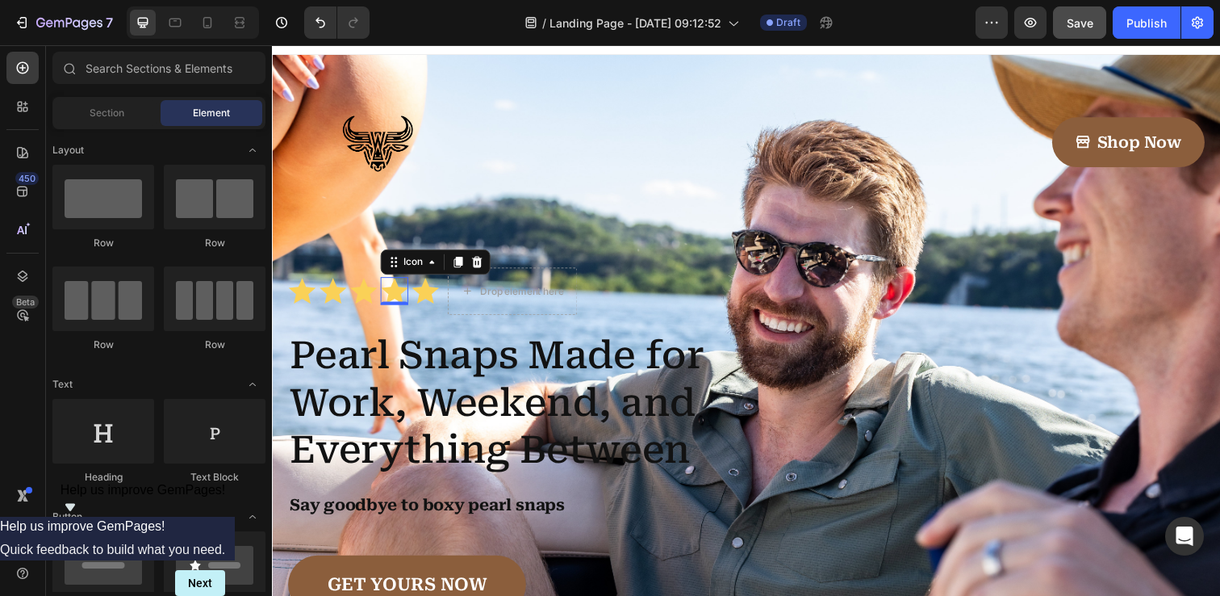
click at [406, 287] on icon at bounding box center [397, 296] width 28 height 28
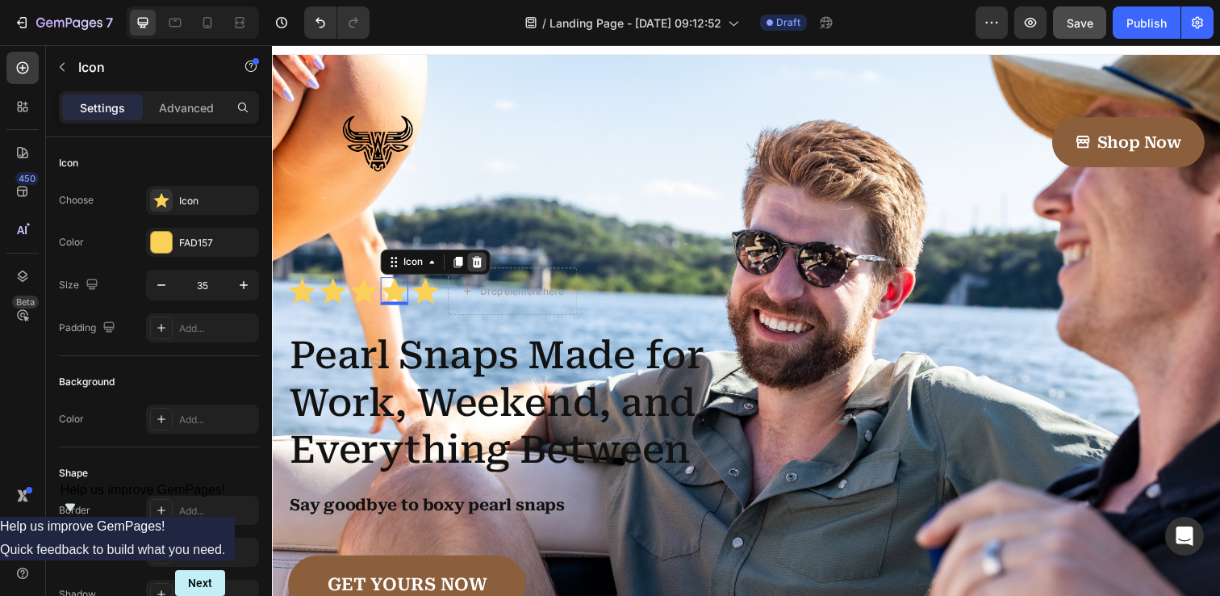
click at [483, 268] on icon at bounding box center [481, 266] width 13 height 13
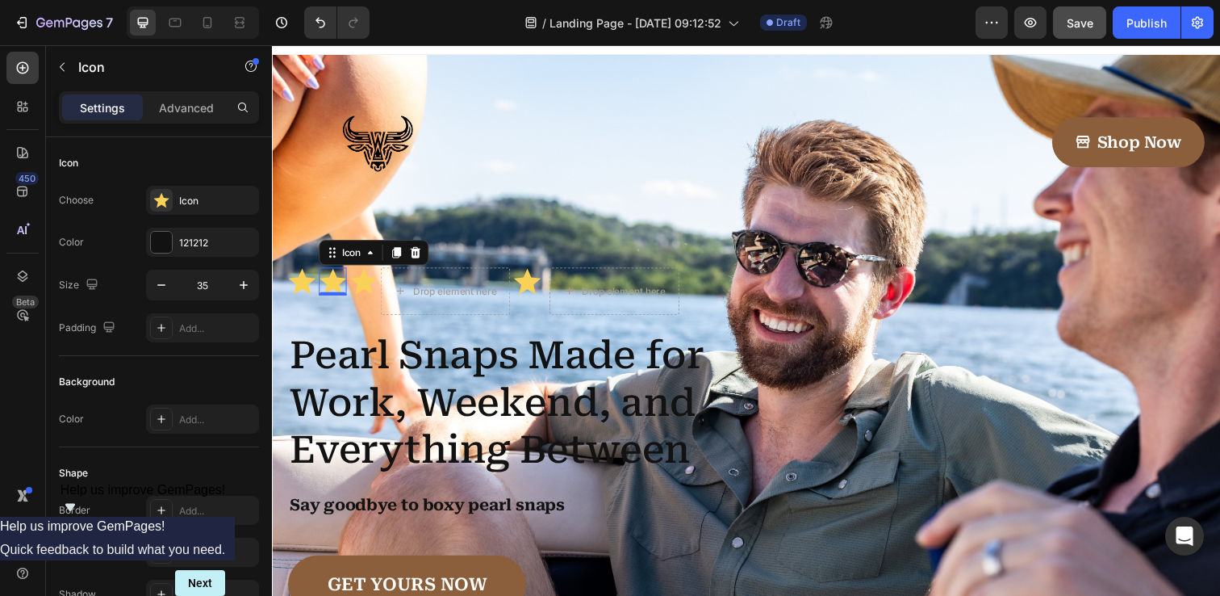
click at [342, 289] on icon at bounding box center [334, 286] width 28 height 28
click at [416, 261] on icon at bounding box center [418, 255] width 10 height 11
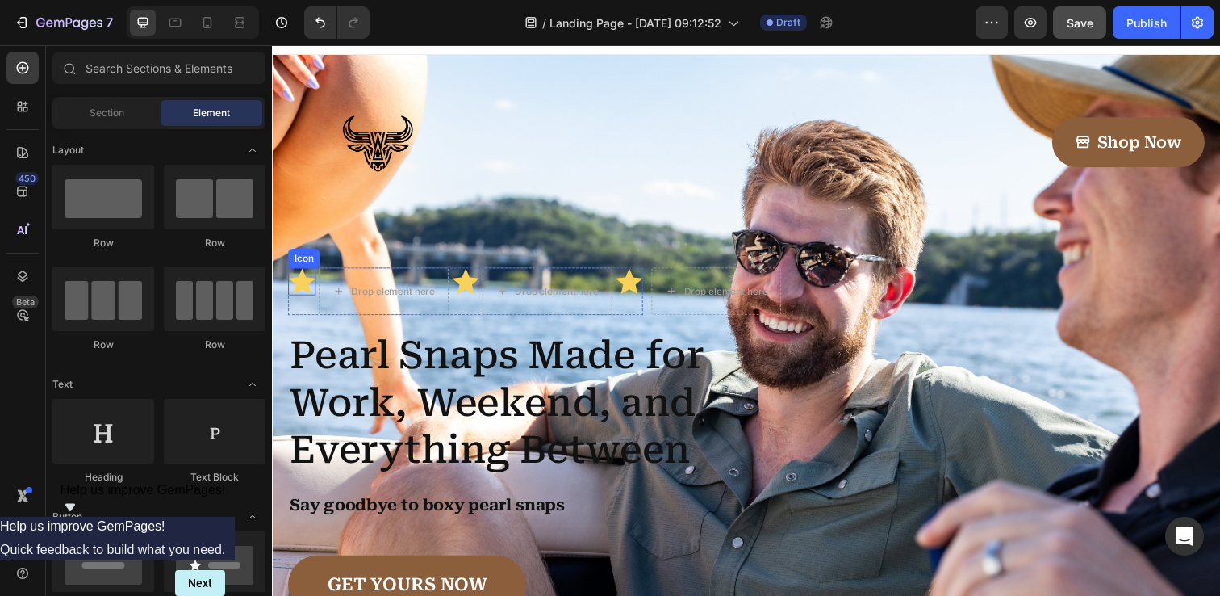
click at [304, 286] on icon at bounding box center [302, 286] width 27 height 26
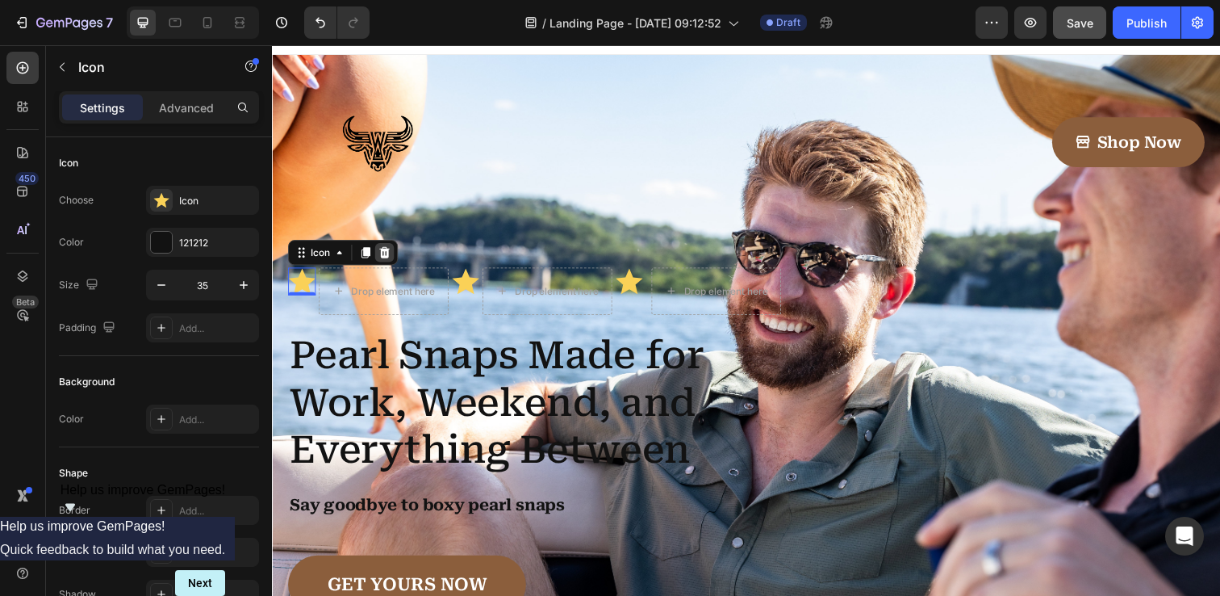
click at [391, 255] on icon at bounding box center [386, 256] width 13 height 13
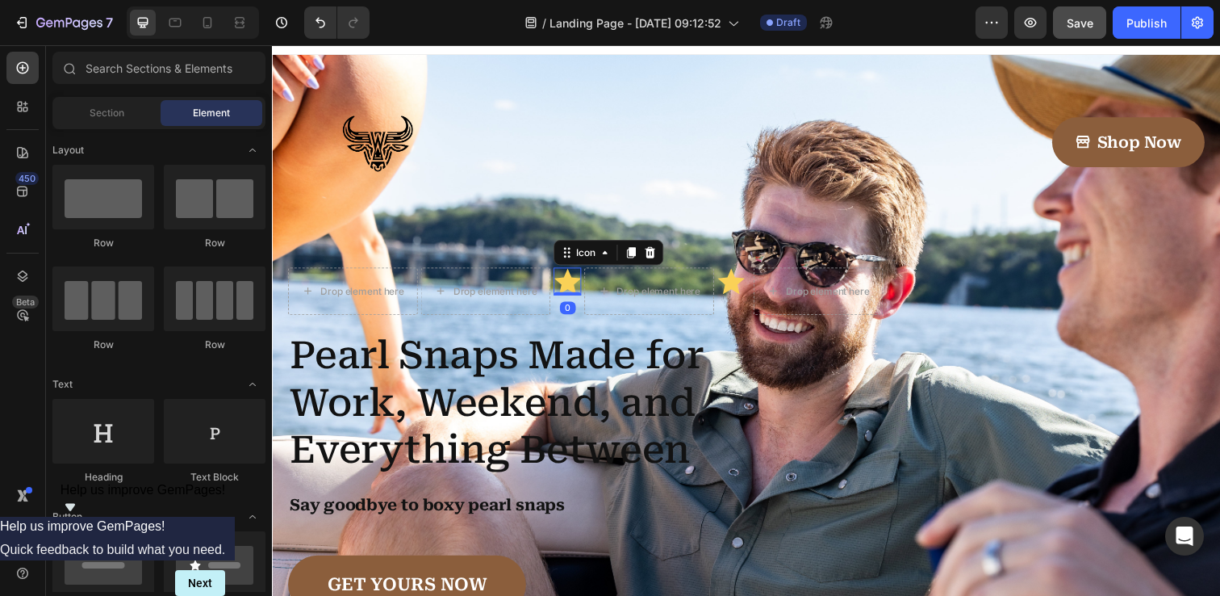
click at [569, 278] on icon at bounding box center [573, 286] width 28 height 28
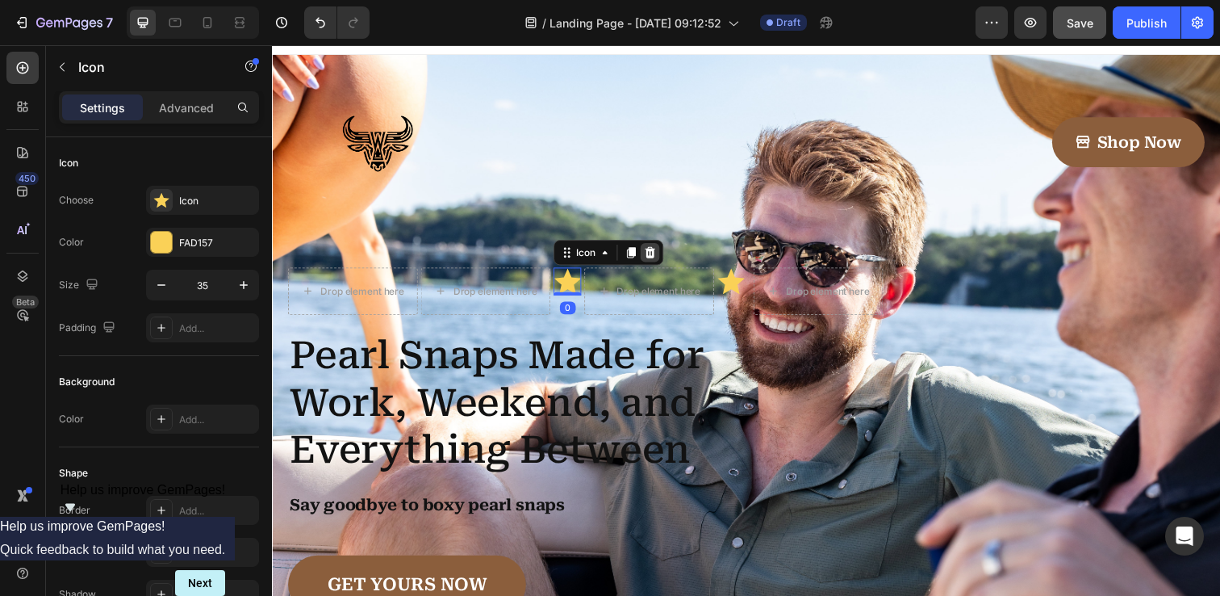
click at [660, 259] on icon at bounding box center [658, 255] width 10 height 11
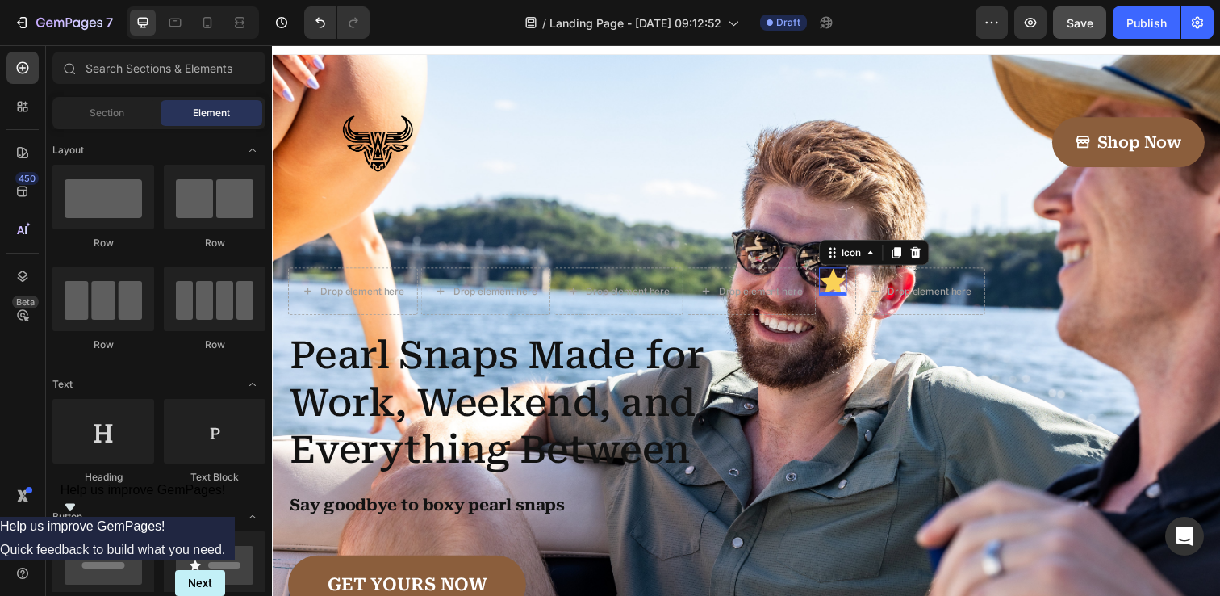
click at [850, 292] on icon at bounding box center [844, 286] width 27 height 26
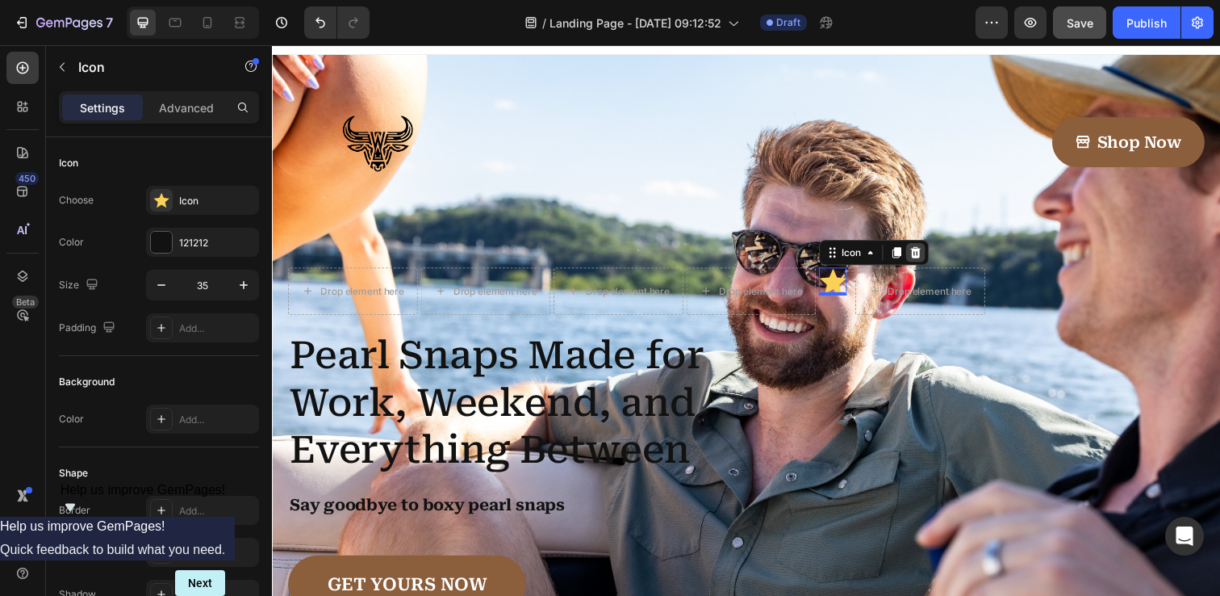
click at [927, 256] on icon at bounding box center [928, 256] width 13 height 13
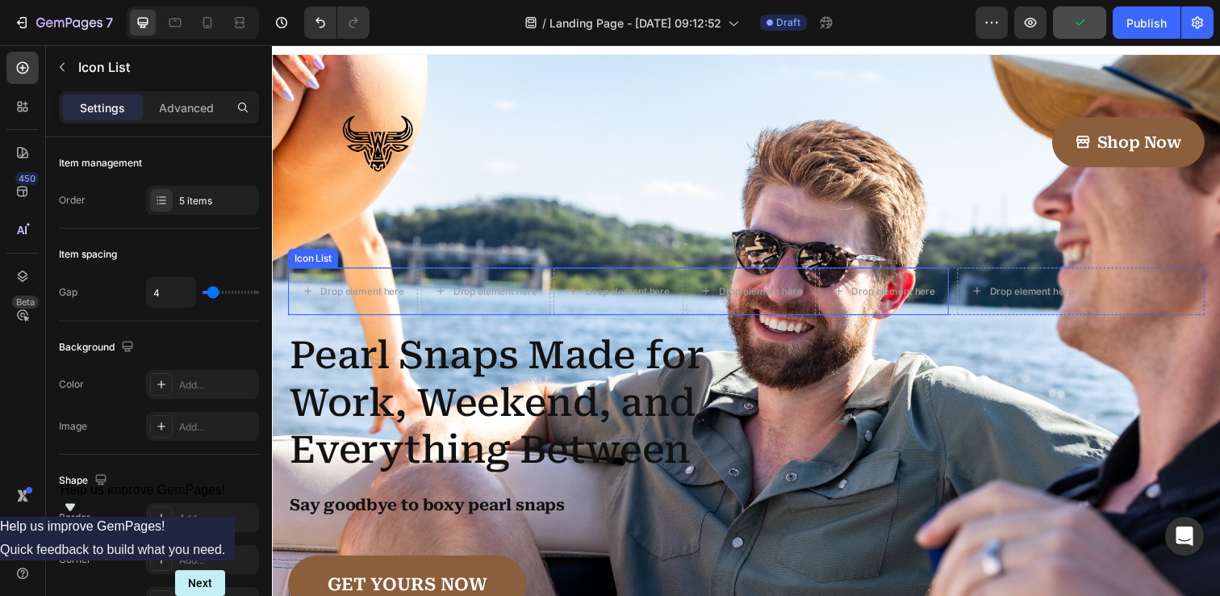
click at [315, 262] on div "Icon List" at bounding box center [313, 262] width 44 height 15
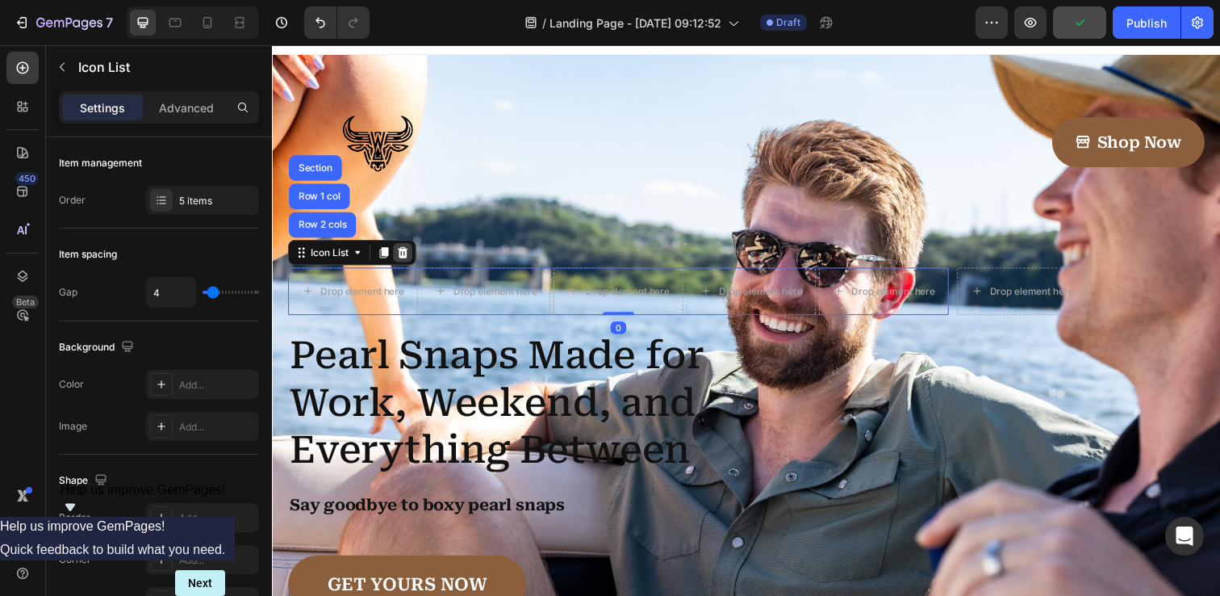
click at [402, 257] on icon at bounding box center [405, 256] width 13 height 13
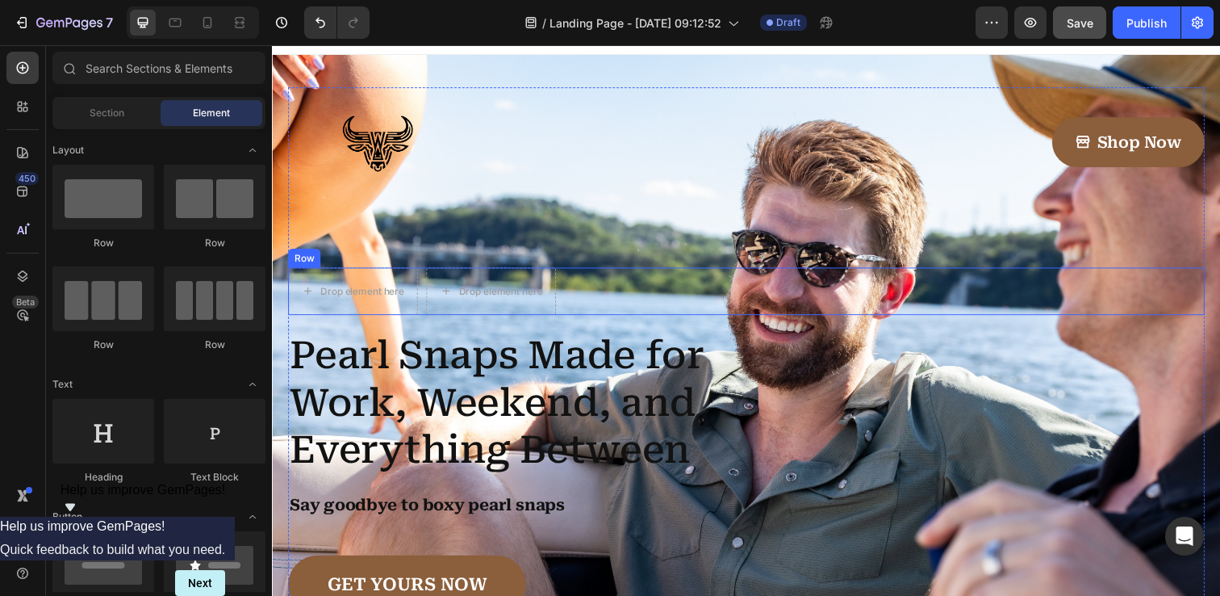
click at [298, 265] on div "Row" at bounding box center [304, 262] width 27 height 15
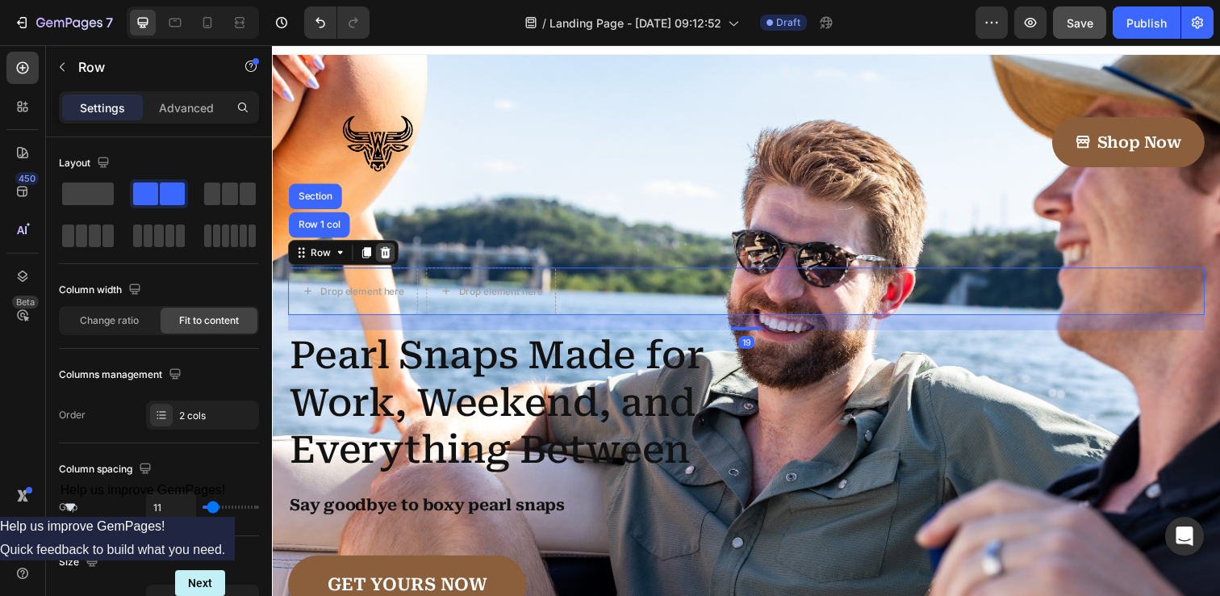
click at [385, 257] on icon at bounding box center [387, 256] width 13 height 13
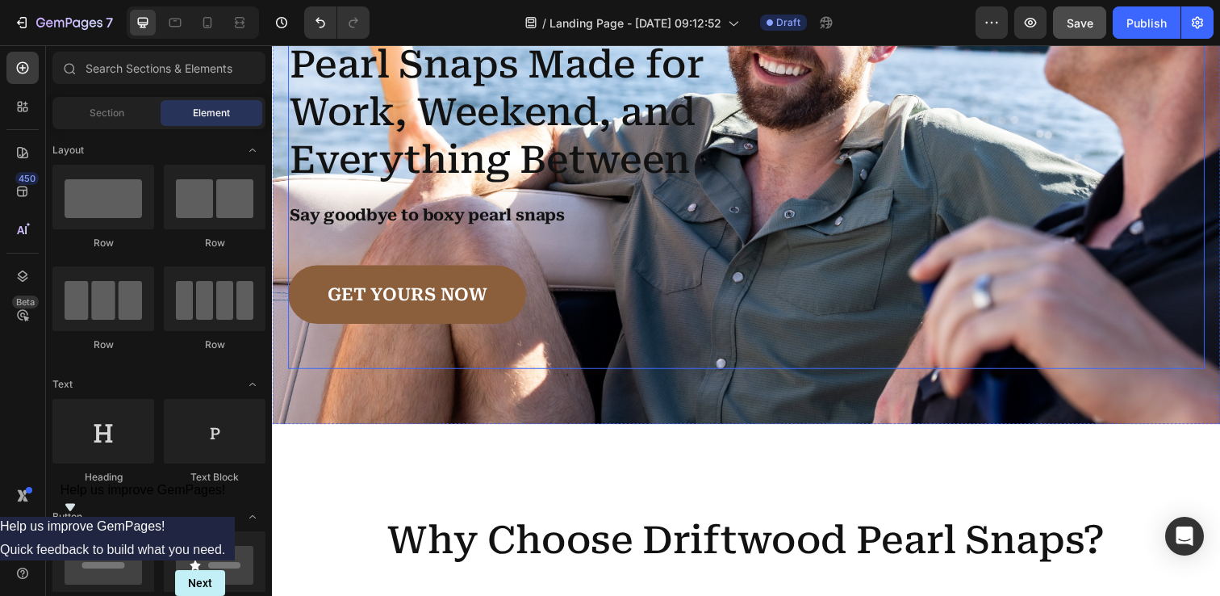
scroll to position [257, 0]
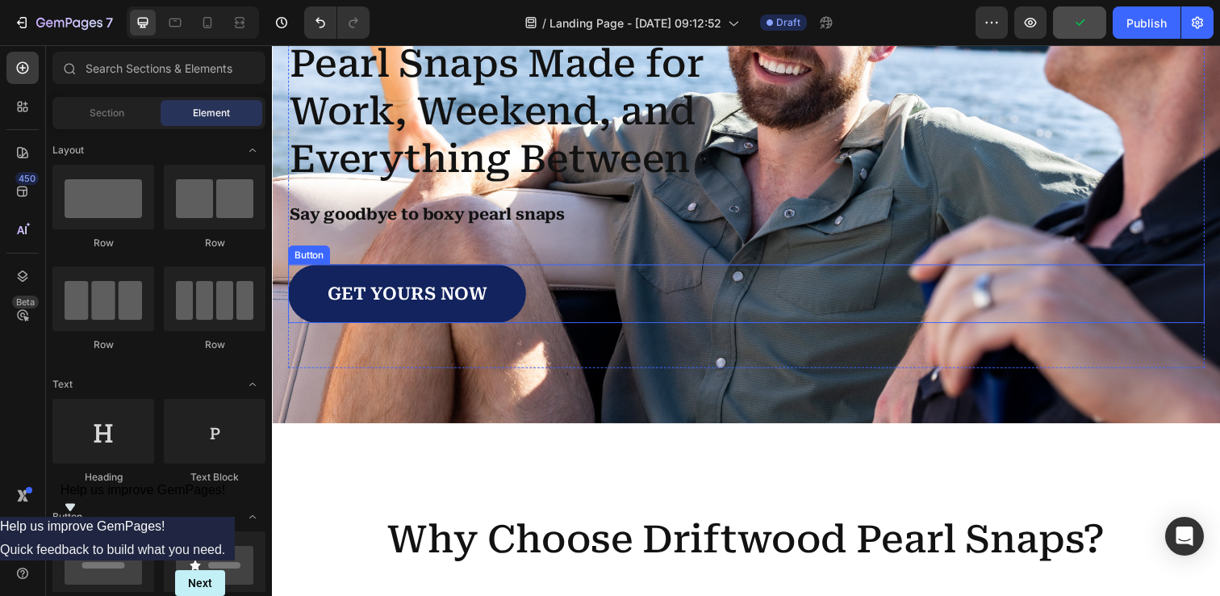
click at [504, 298] on link "GET YOURS NOW" at bounding box center [409, 299] width 243 height 60
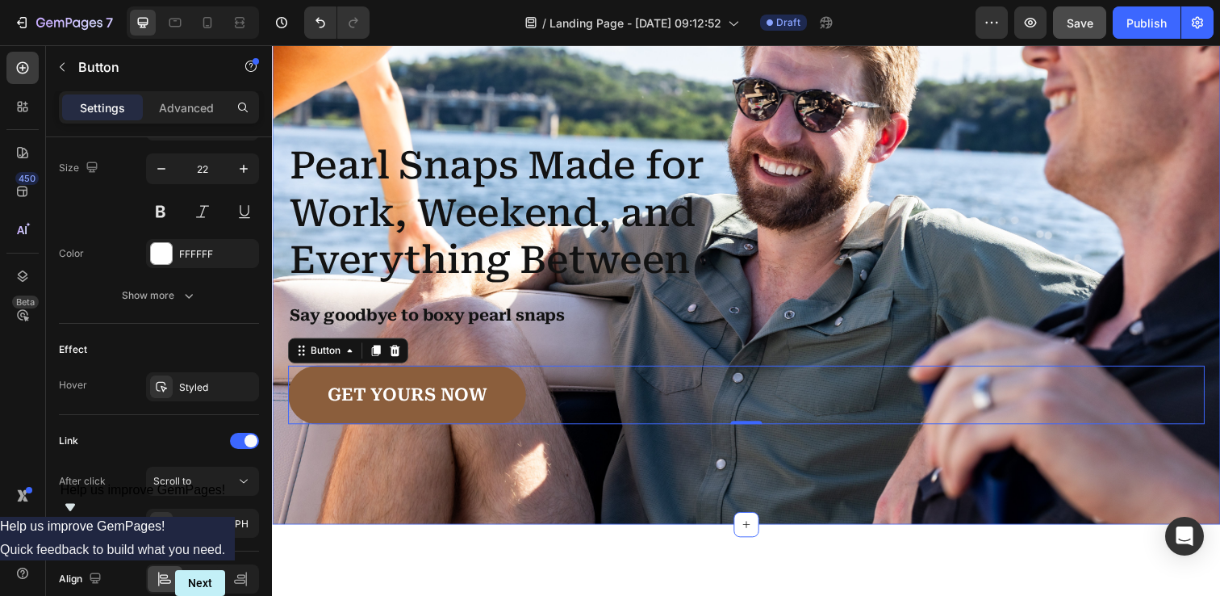
scroll to position [160, 0]
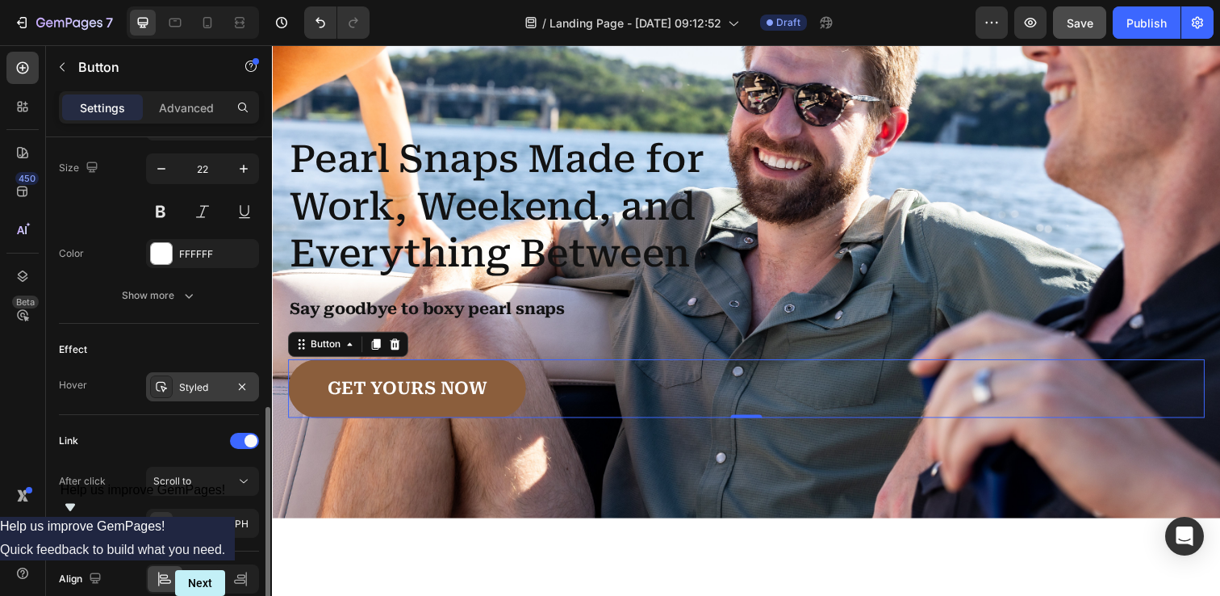
click at [191, 383] on div "Styled" at bounding box center [202, 387] width 47 height 15
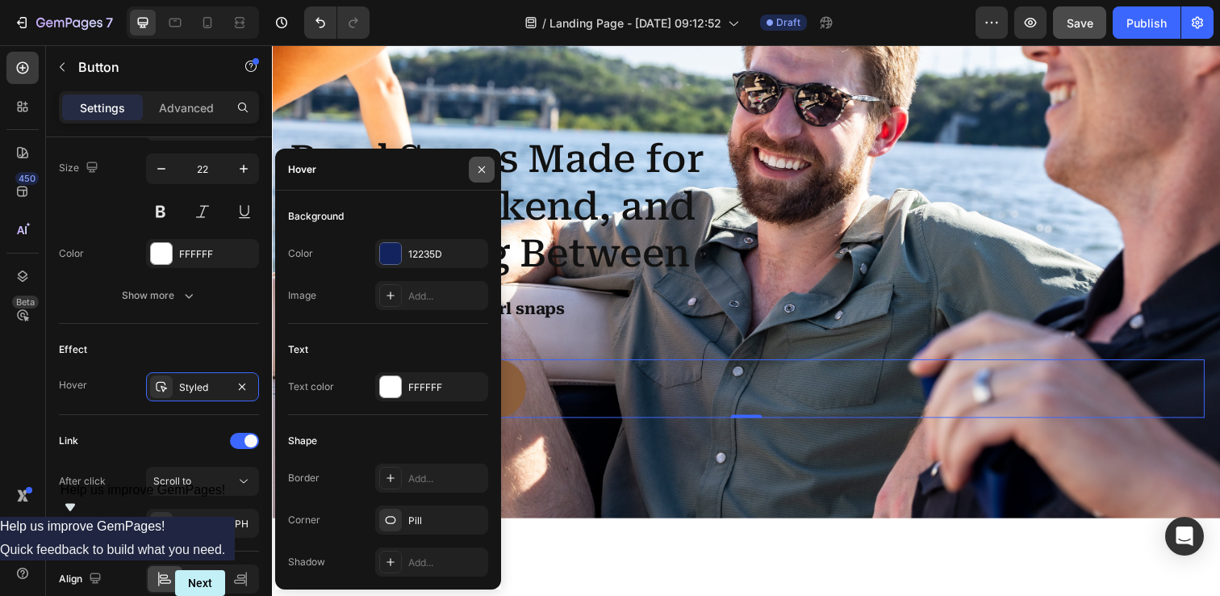
click at [480, 168] on icon "button" at bounding box center [482, 168] width 6 height 6
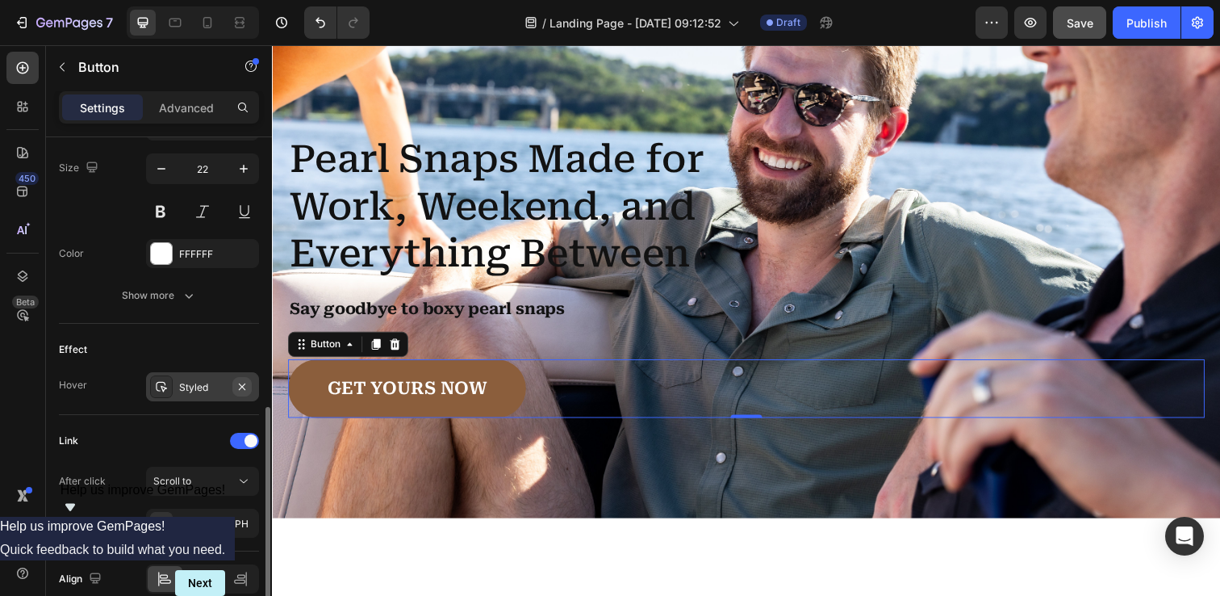
click at [246, 384] on icon "button" at bounding box center [242, 386] width 13 height 13
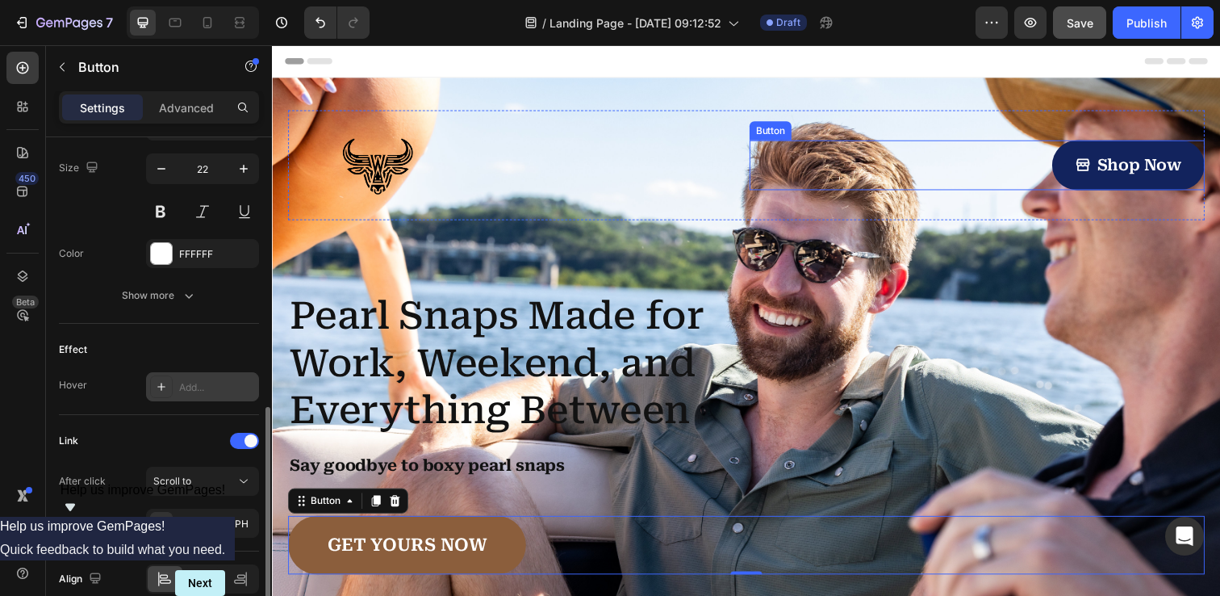
click at [1081, 170] on link "Shop Now" at bounding box center [1147, 167] width 156 height 51
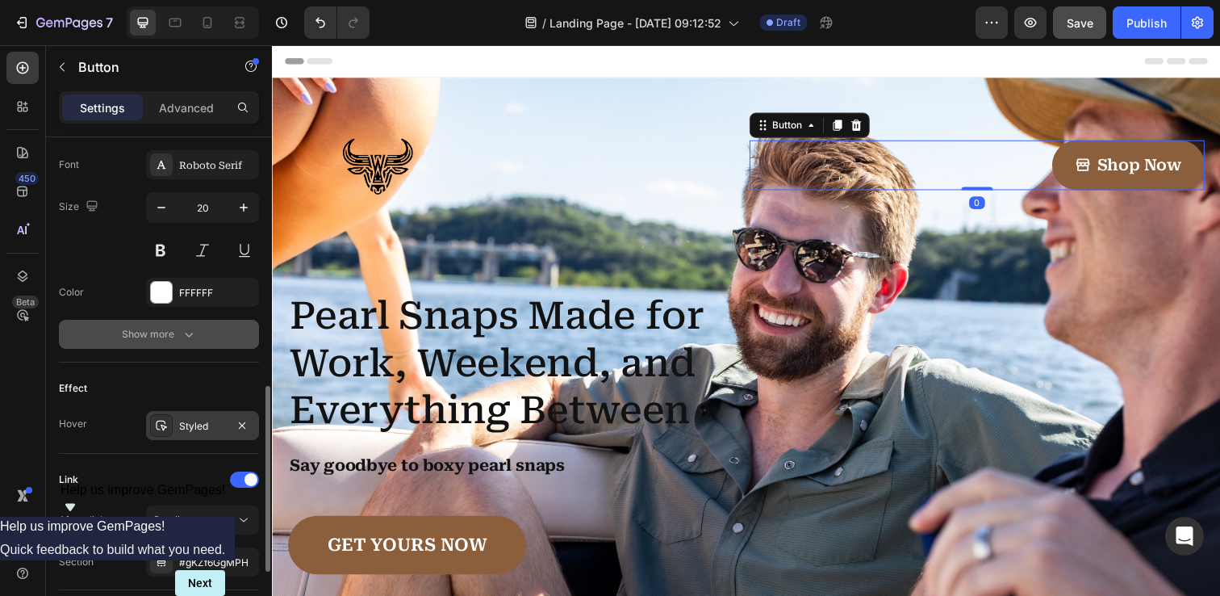
scroll to position [801, 0]
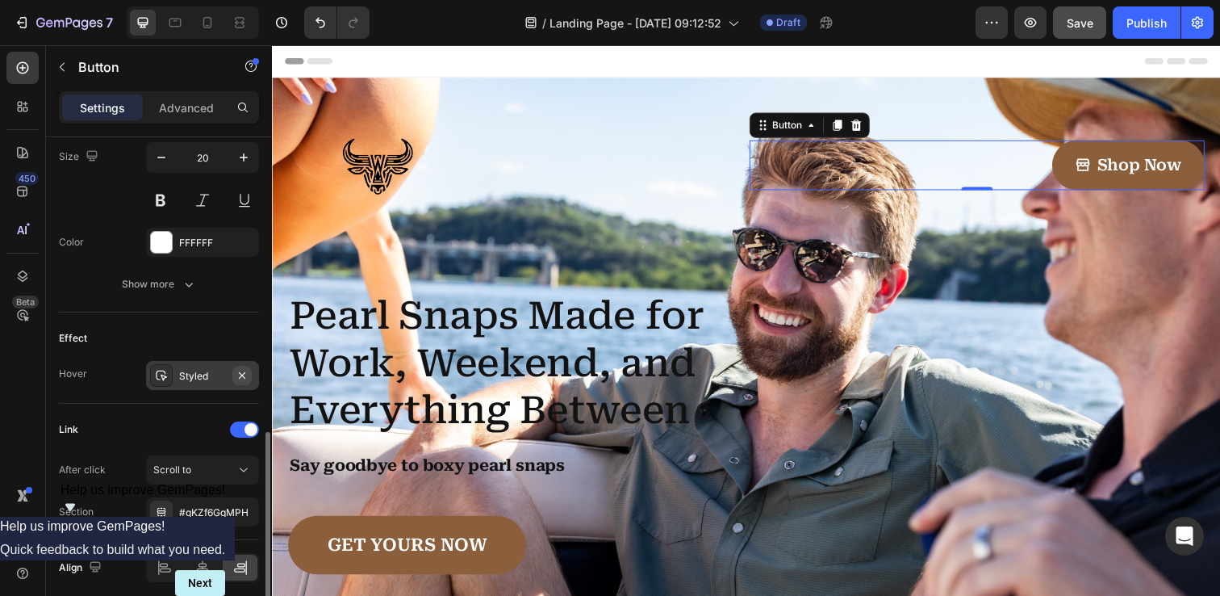
click at [244, 375] on icon "button" at bounding box center [242, 375] width 13 height 13
click at [161, 376] on icon at bounding box center [161, 375] width 8 height 8
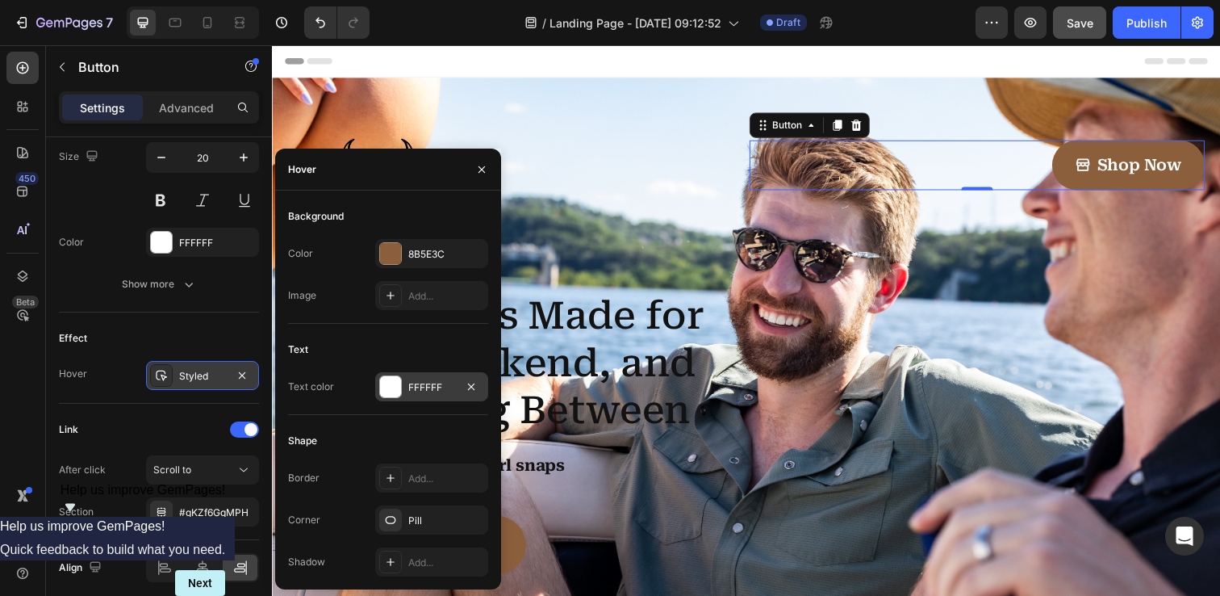
click at [395, 389] on div at bounding box center [390, 386] width 21 height 21
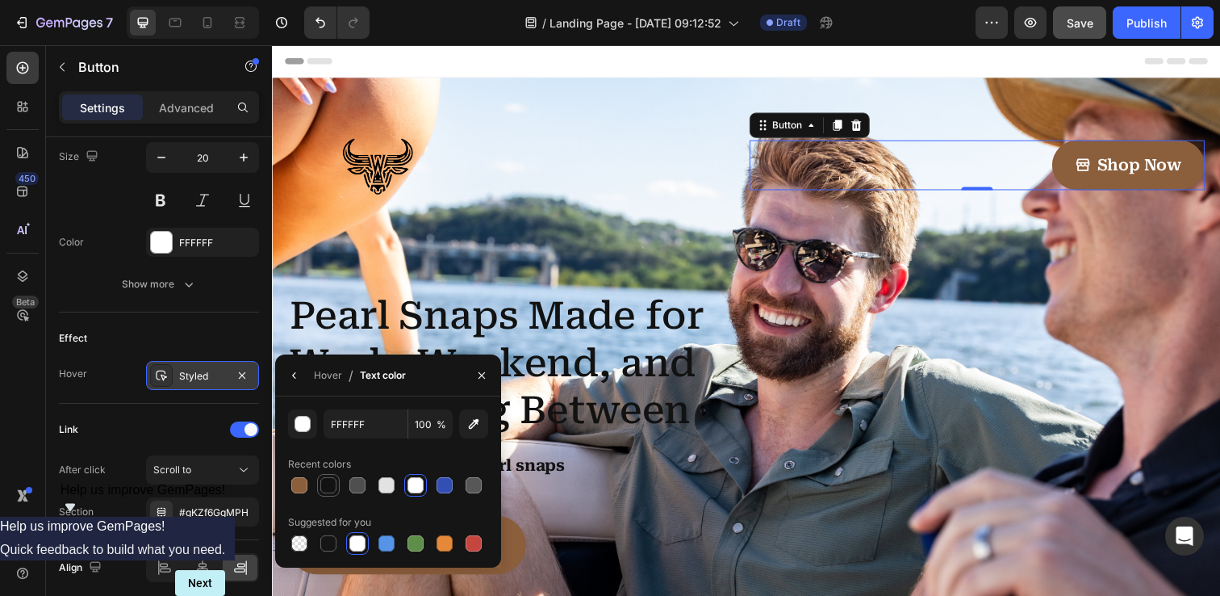
click at [333, 485] on div at bounding box center [328, 485] width 16 height 16
type input "121212"
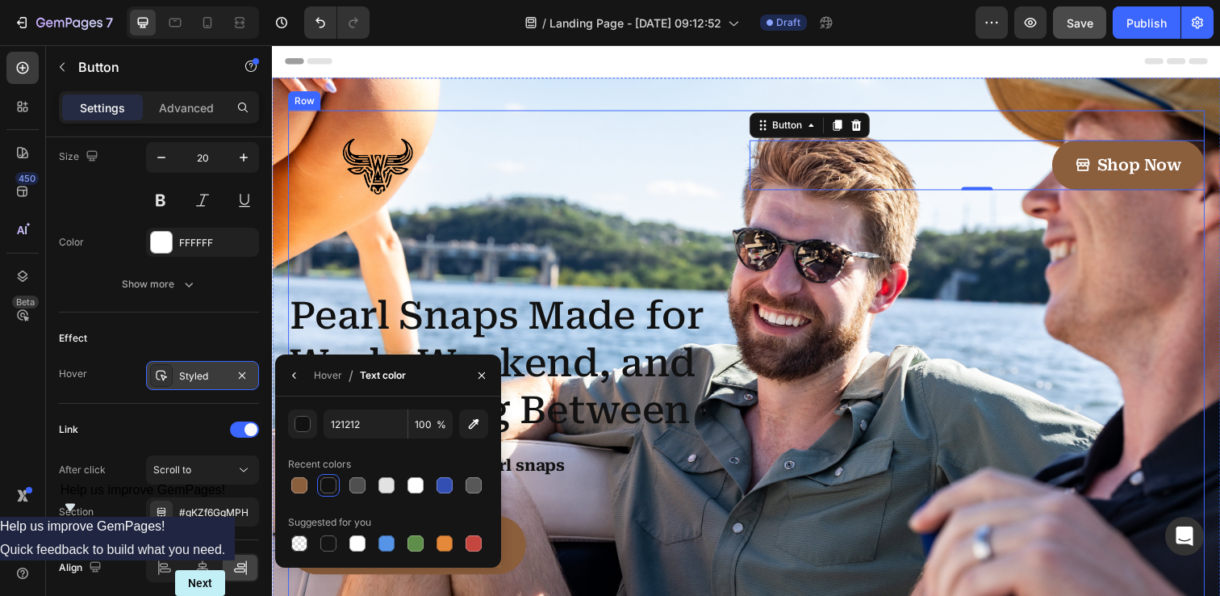
click at [604, 224] on div "Image Shop Now Button 0 Row Pearl Snaps Made for Work, Weekend, and Everything …" at bounding box center [756, 371] width 936 height 520
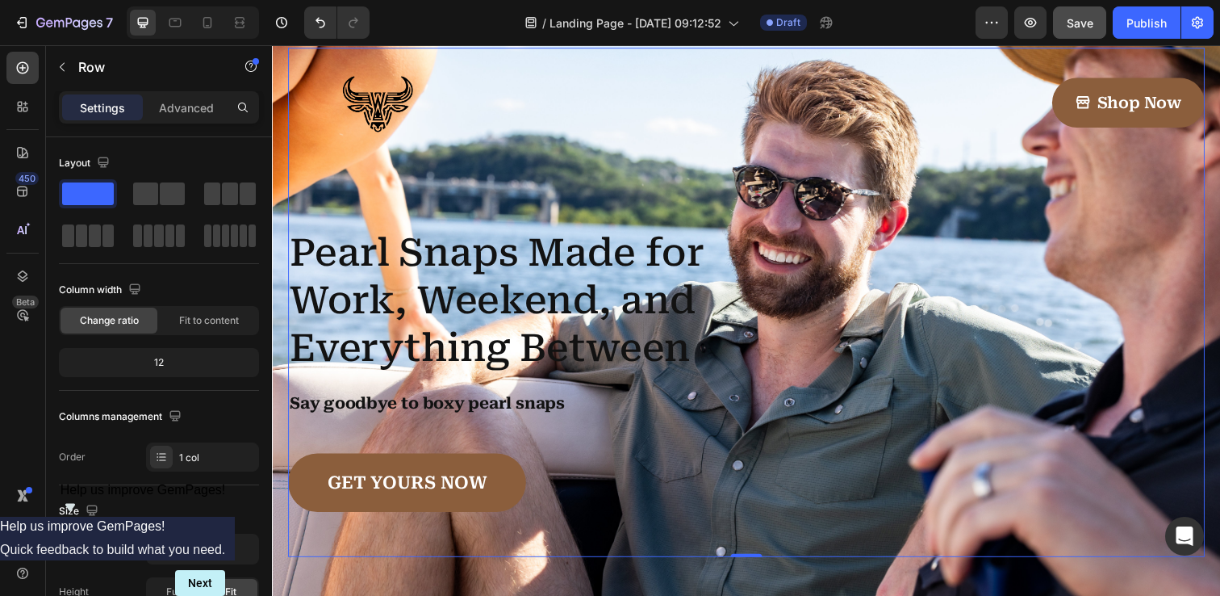
scroll to position [428, 0]
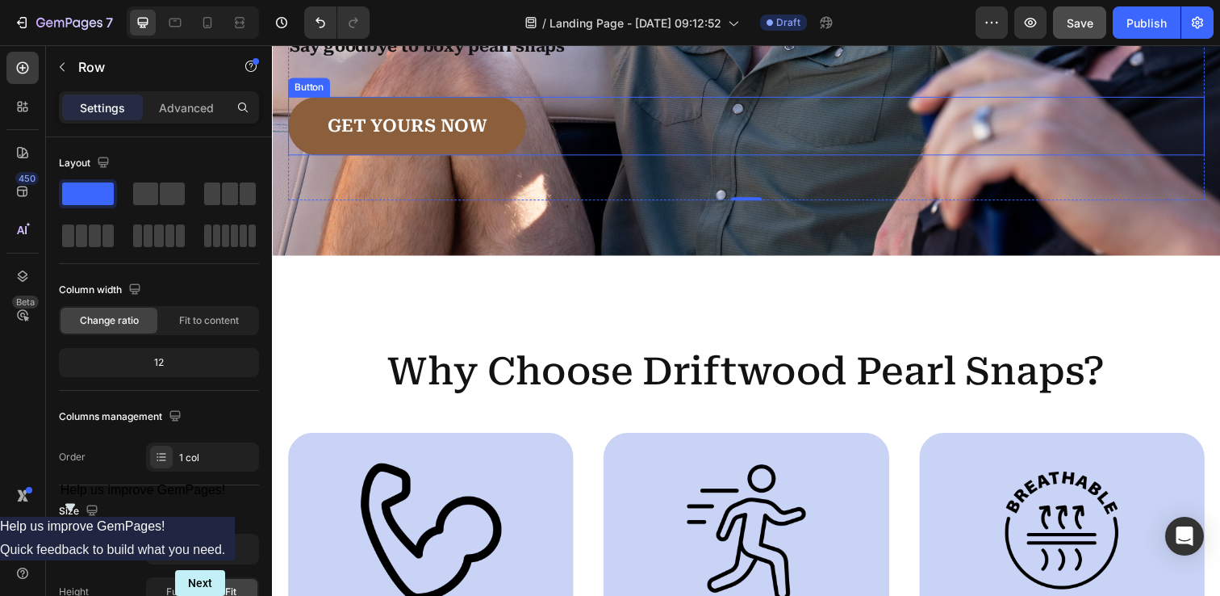
click at [501, 118] on link "GET YOURS NOW" at bounding box center [409, 128] width 243 height 60
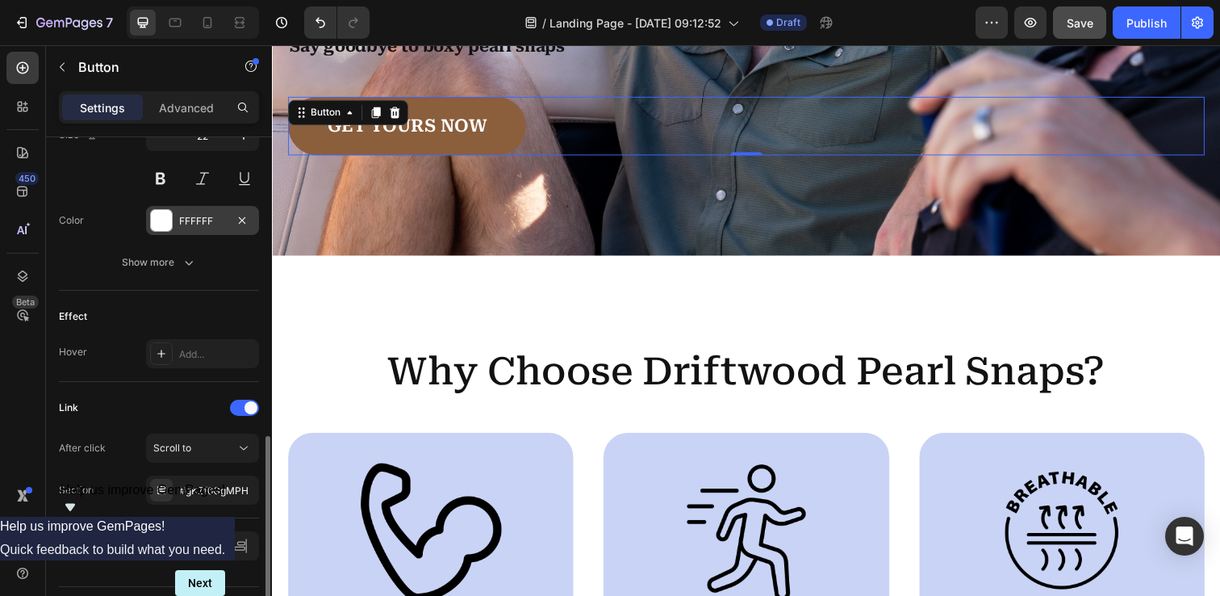
scroll to position [709, 0]
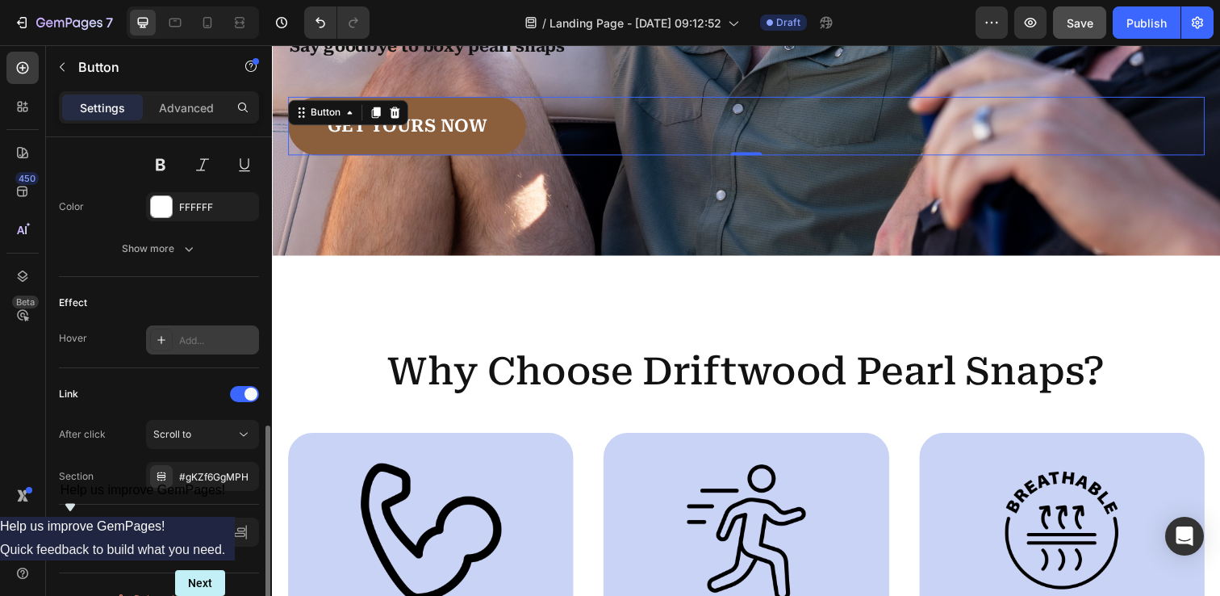
click at [162, 333] on icon at bounding box center [161, 339] width 13 height 13
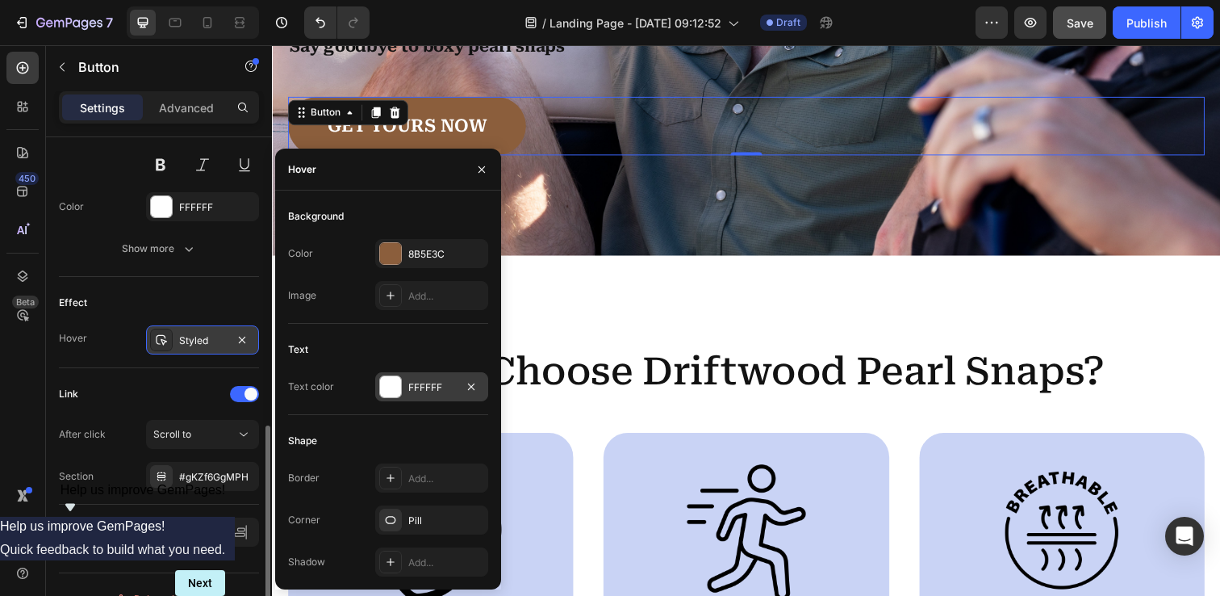
click at [386, 391] on div at bounding box center [390, 386] width 21 height 21
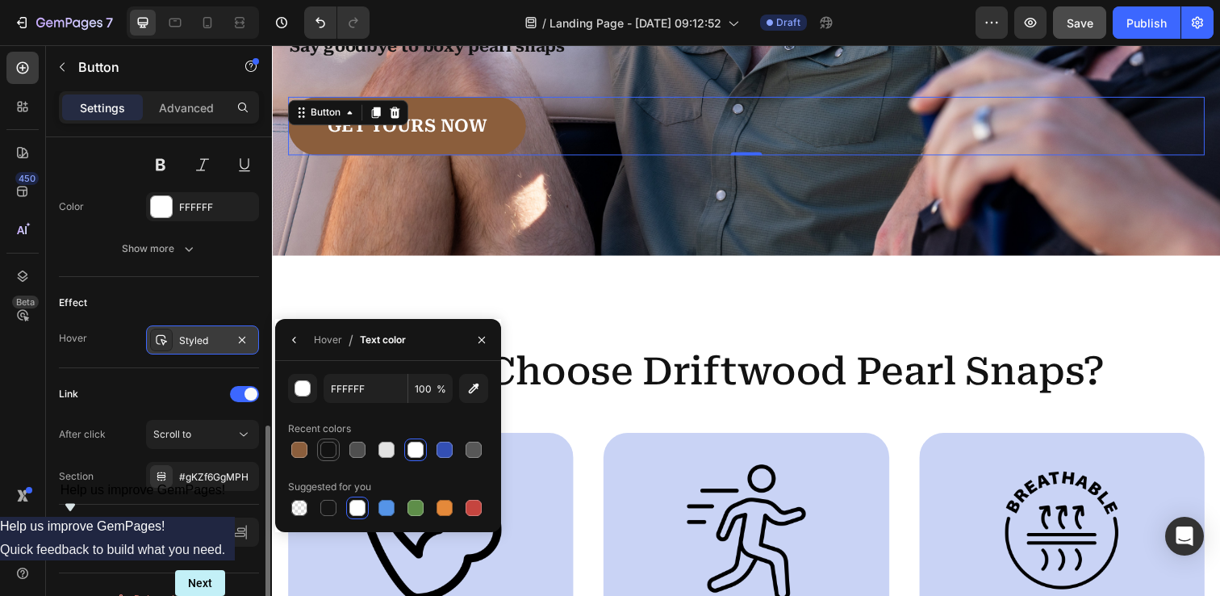
click at [328, 458] on div at bounding box center [328, 449] width 19 height 19
type input "121212"
click at [290, 293] on div "Why Choose Driftwood Pearl Snaps? Heading Image Athletic Fit Text Block Skip th…" at bounding box center [756, 607] width 968 height 695
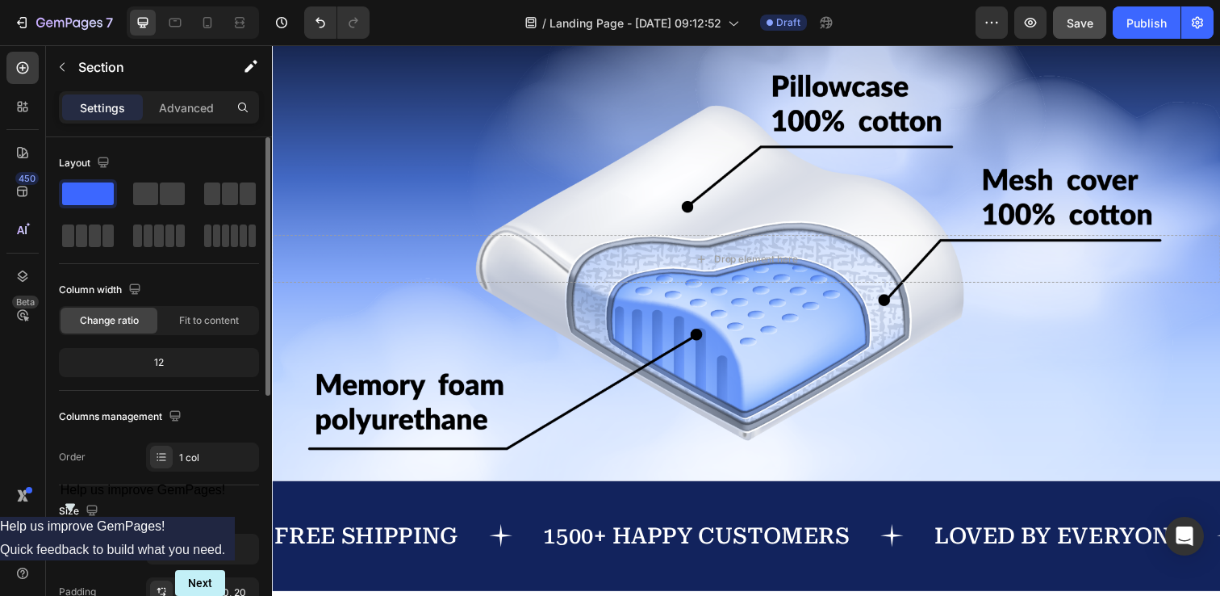
scroll to position [1317, 0]
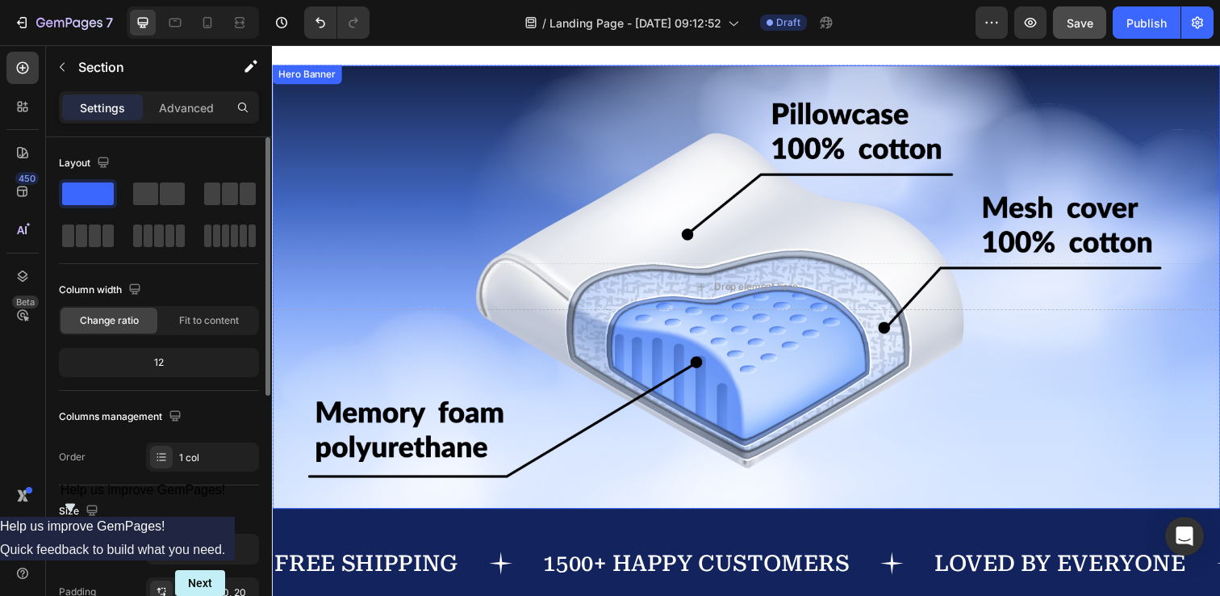
click at [450, 149] on div "Background Image" at bounding box center [756, 291] width 968 height 453
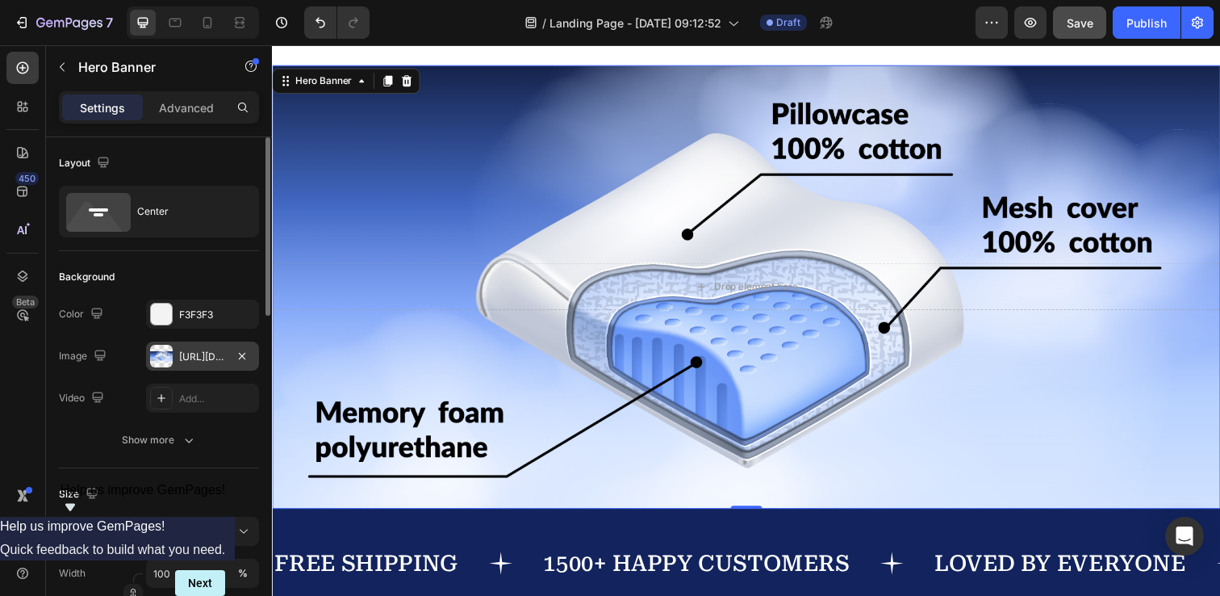
click at [162, 353] on div at bounding box center [161, 356] width 23 height 23
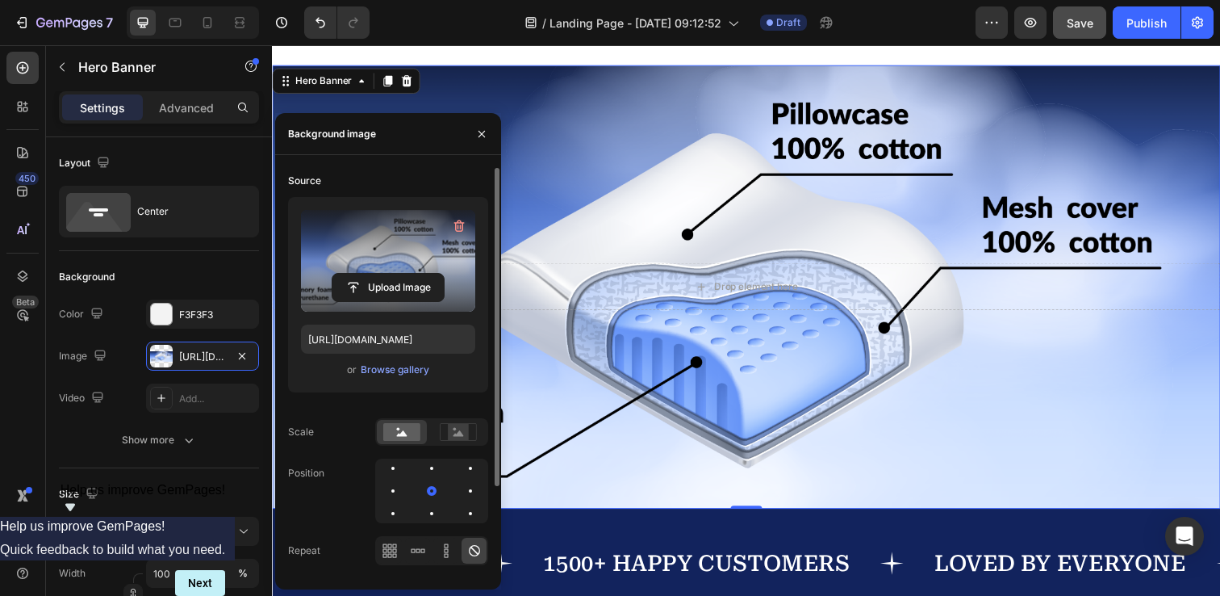
click at [395, 261] on label at bounding box center [388, 261] width 174 height 102
click at [395, 274] on input "file" at bounding box center [388, 287] width 111 height 27
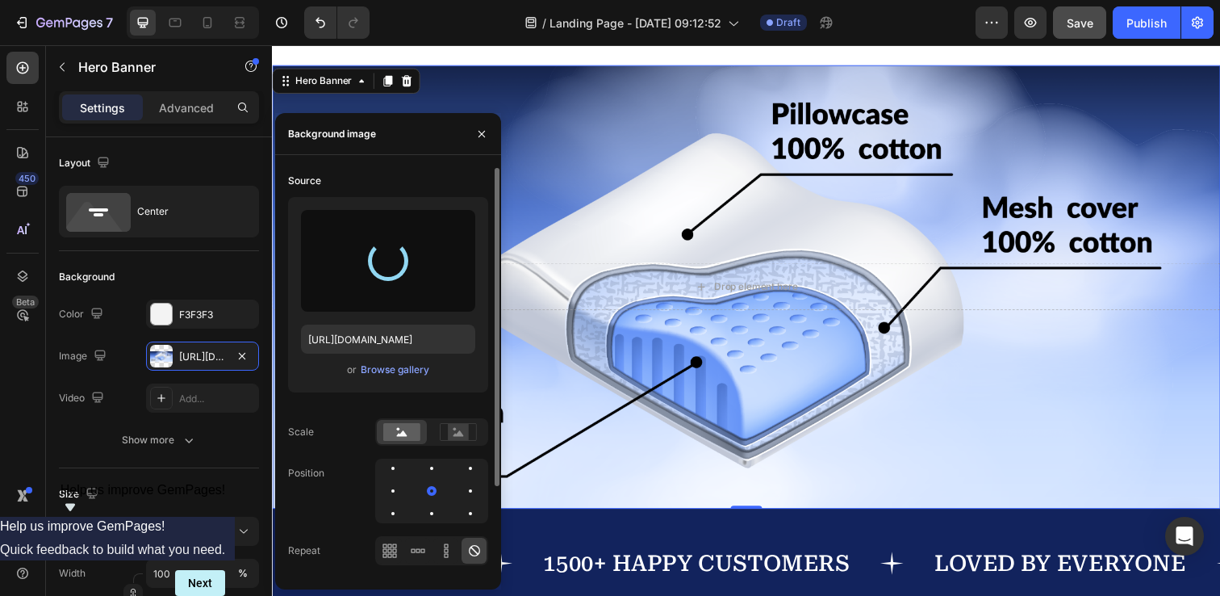
type input "[URL][DOMAIN_NAME]"
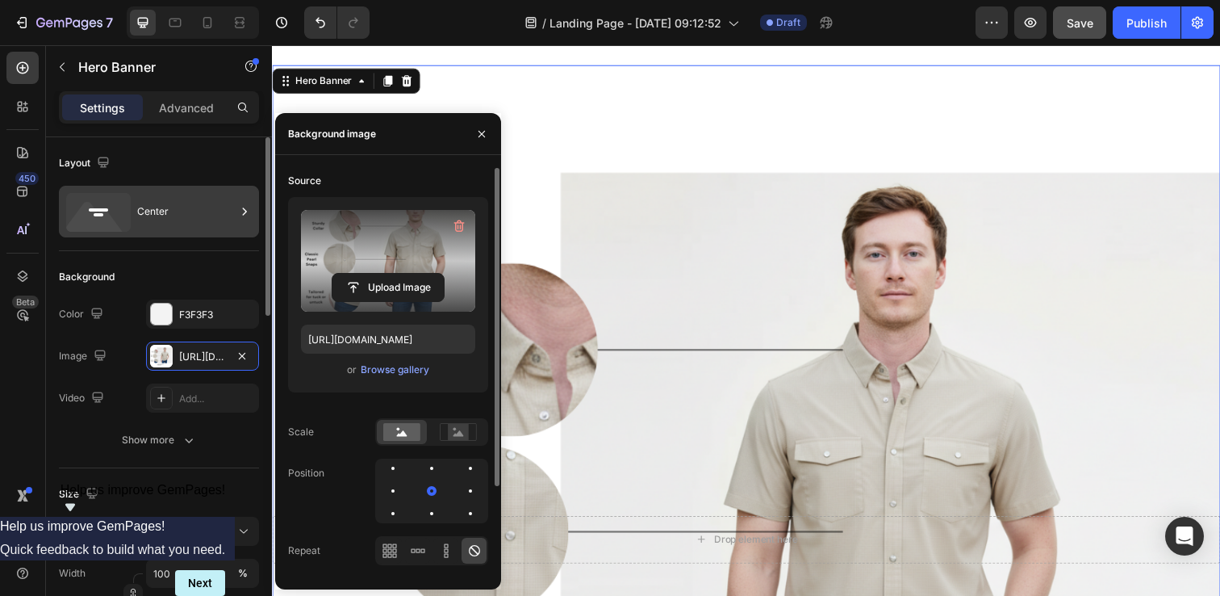
click at [153, 207] on div "Center" at bounding box center [186, 211] width 98 height 37
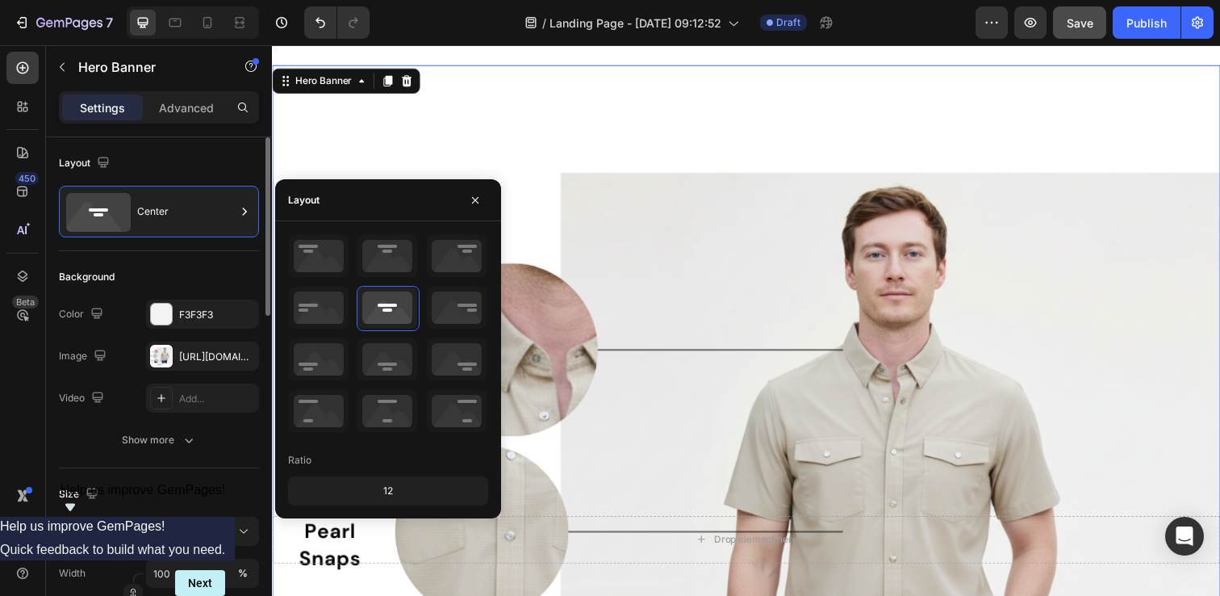
click at [158, 169] on div "Layout" at bounding box center [159, 163] width 200 height 26
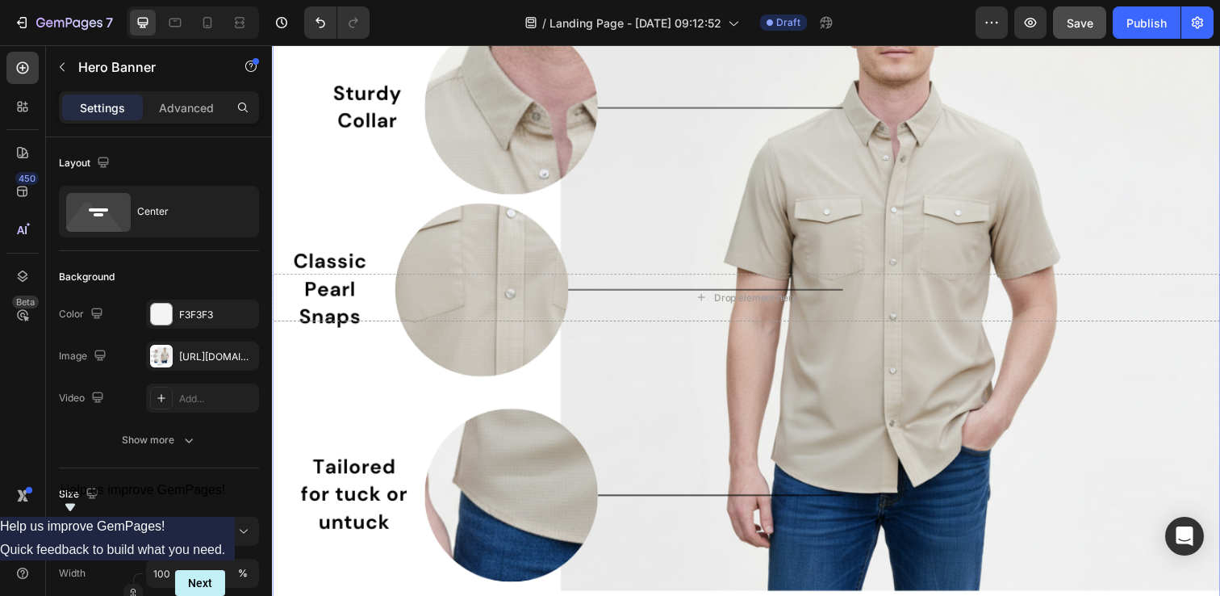
scroll to position [1569, 0]
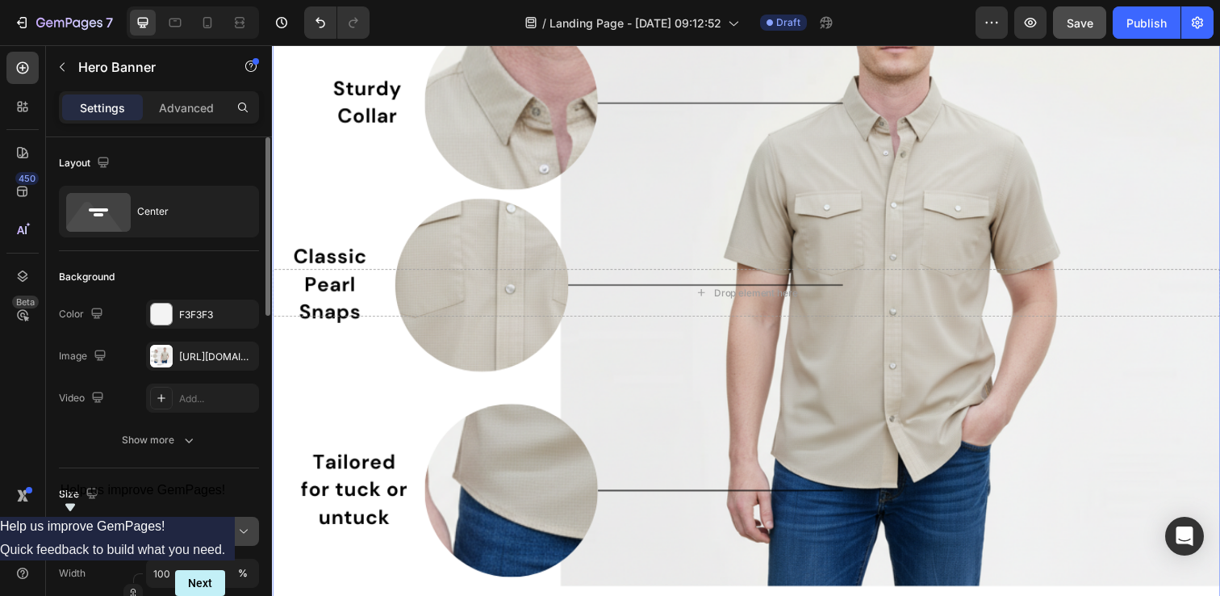
click at [228, 531] on span "As banner source" at bounding box center [192, 531] width 79 height 15
click at [228, 532] on span "As banner source" at bounding box center [192, 531] width 79 height 15
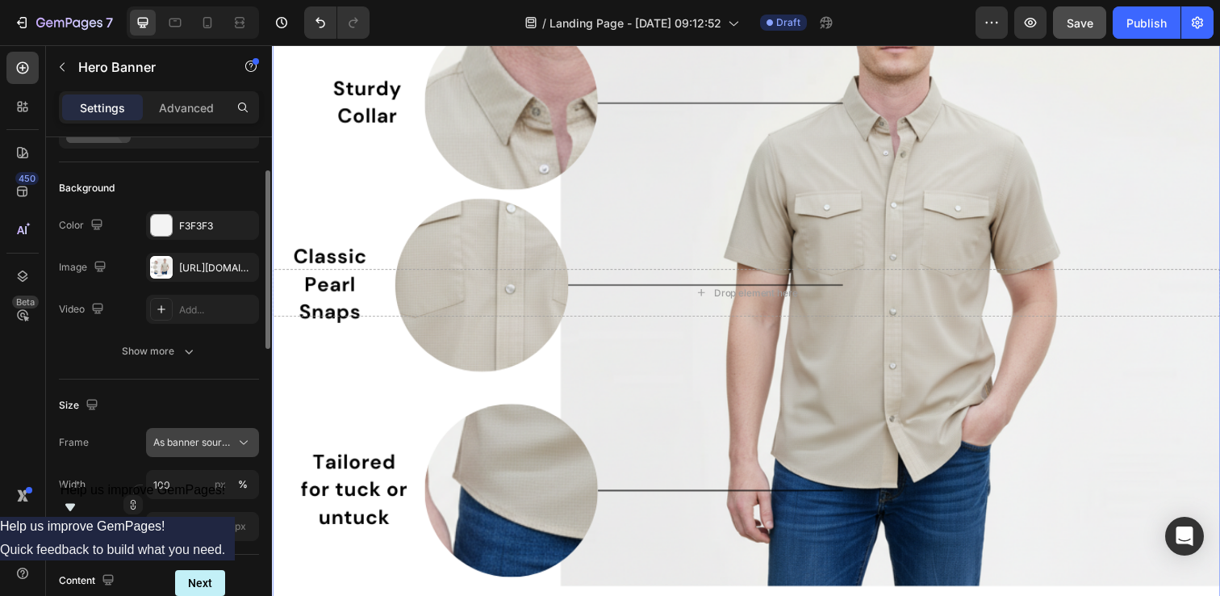
scroll to position [92, 0]
click at [163, 479] on input "100" at bounding box center [202, 480] width 113 height 29
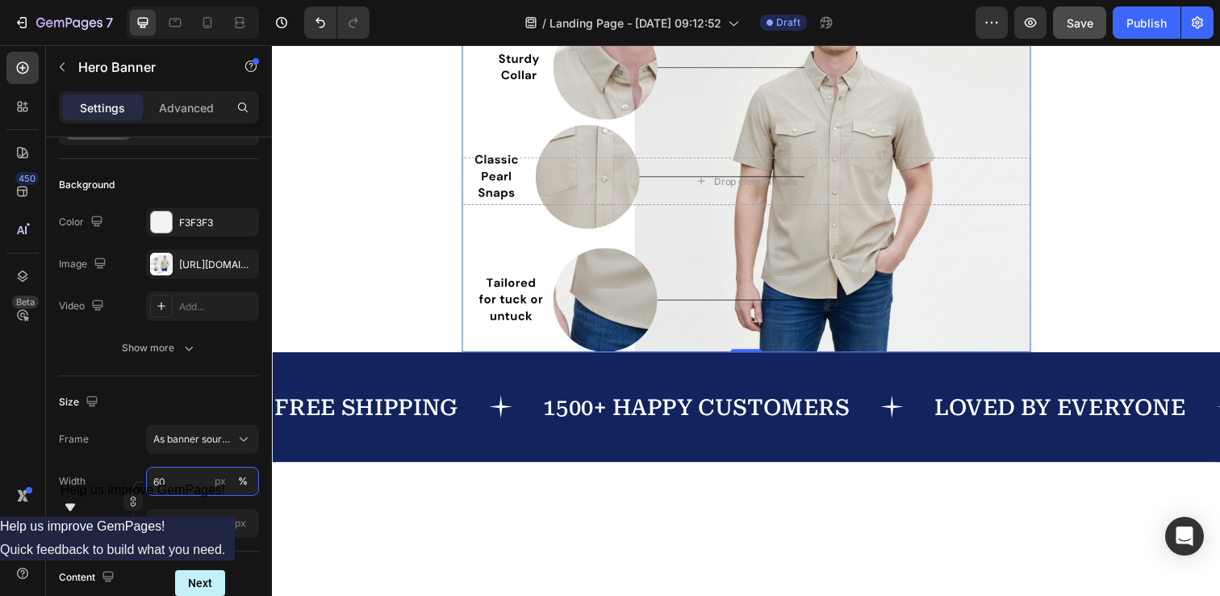
scroll to position [1061, 0]
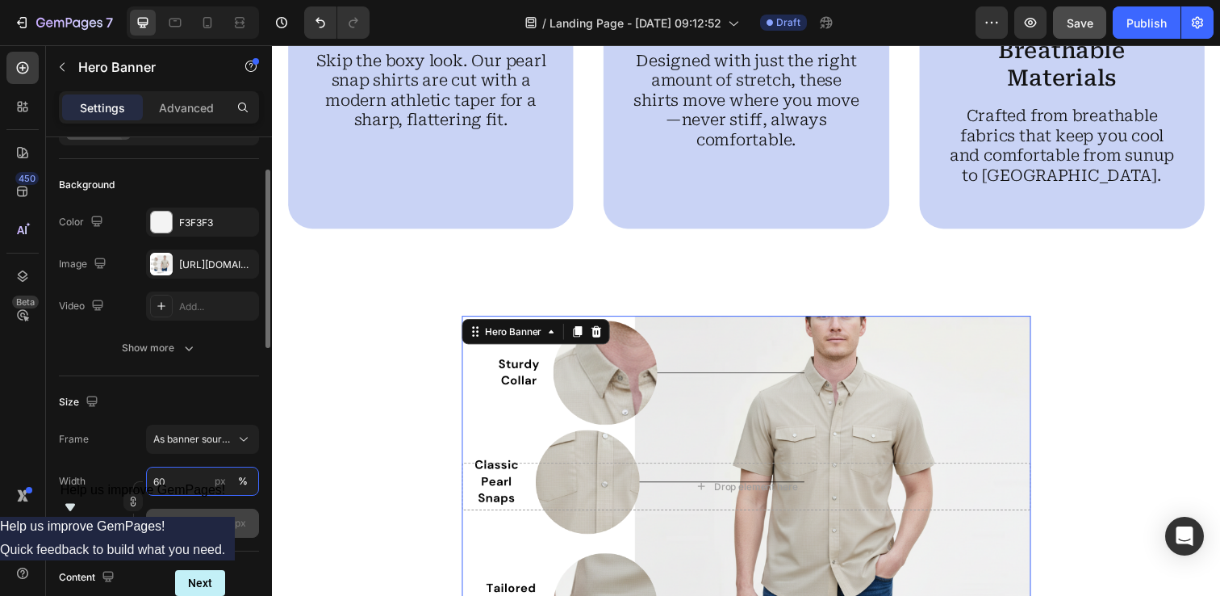
type input "60"
click at [184, 530] on input "px" at bounding box center [202, 522] width 113 height 29
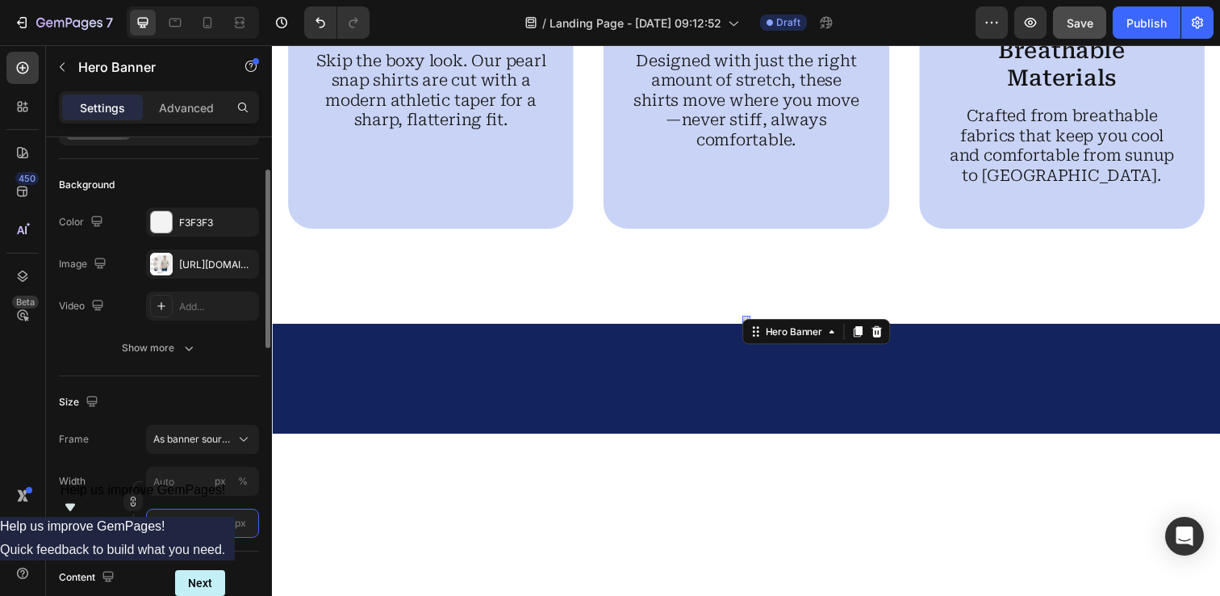
type input "1"
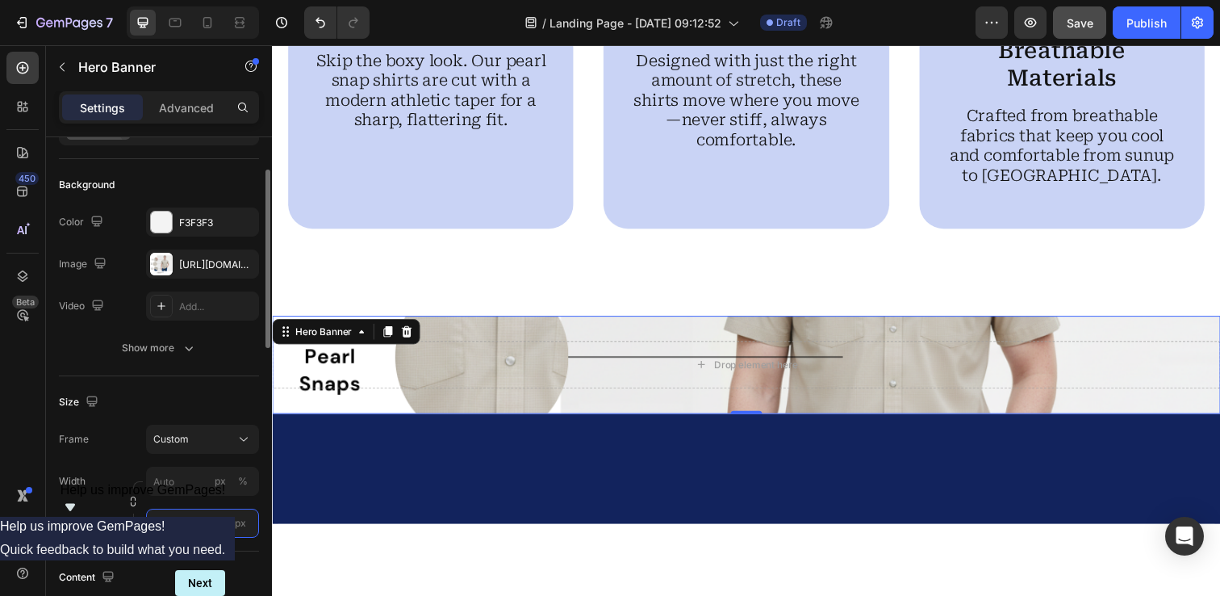
type input "1"
click at [182, 479] on input "px %" at bounding box center [202, 480] width 113 height 29
click at [182, 542] on span "Default" at bounding box center [169, 549] width 33 height 15
type input "1200"
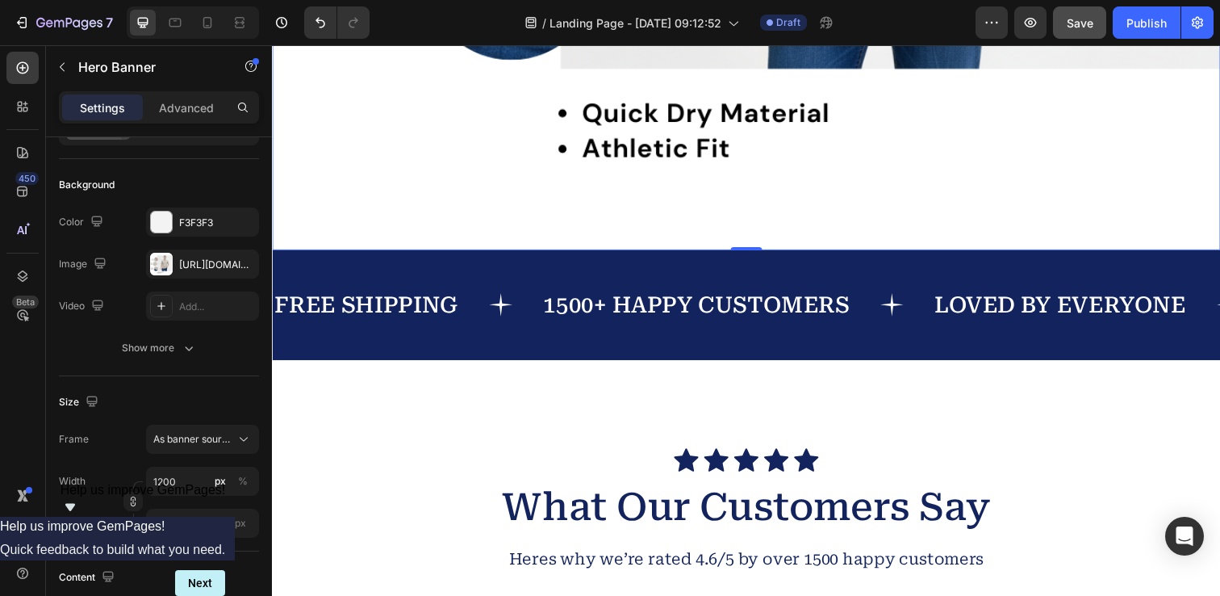
scroll to position [2098, 0]
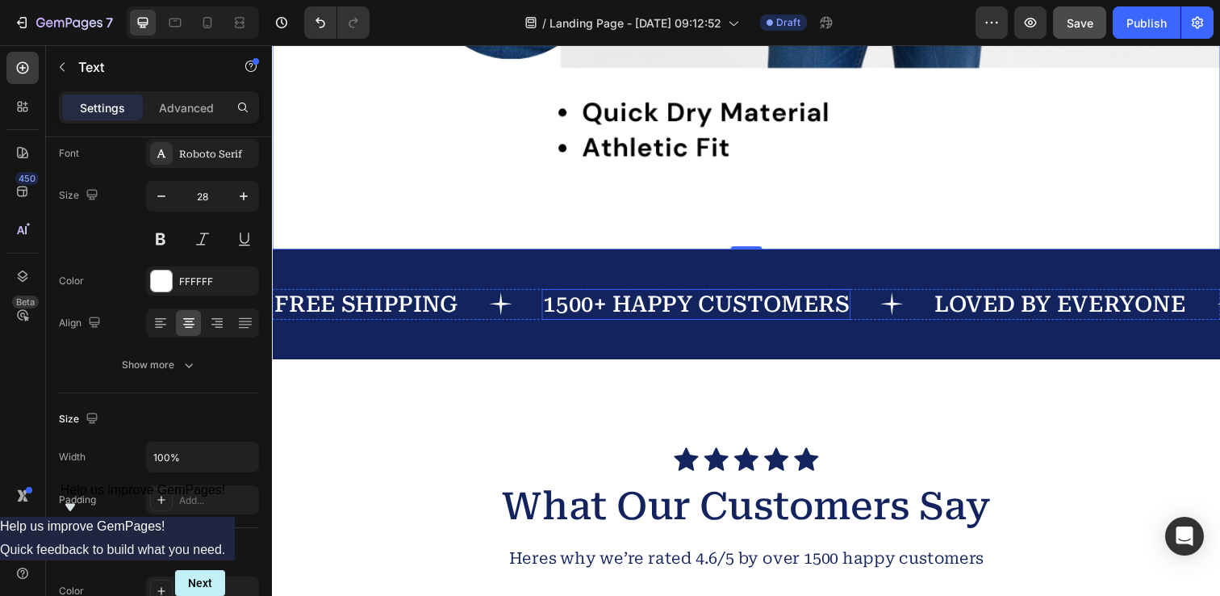
click at [577, 299] on p "1500+ HAPPY CUSTOMERS" at bounding box center [705, 309] width 312 height 28
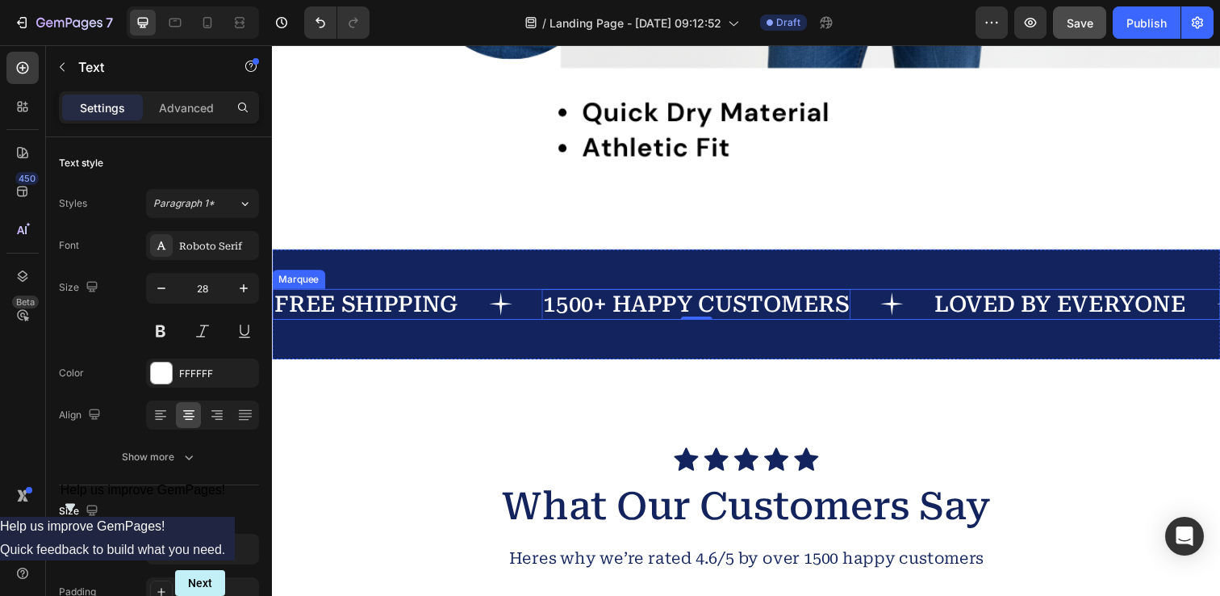
click at [465, 309] on div "FREE SHIPPING Text" at bounding box center [410, 309] width 274 height 31
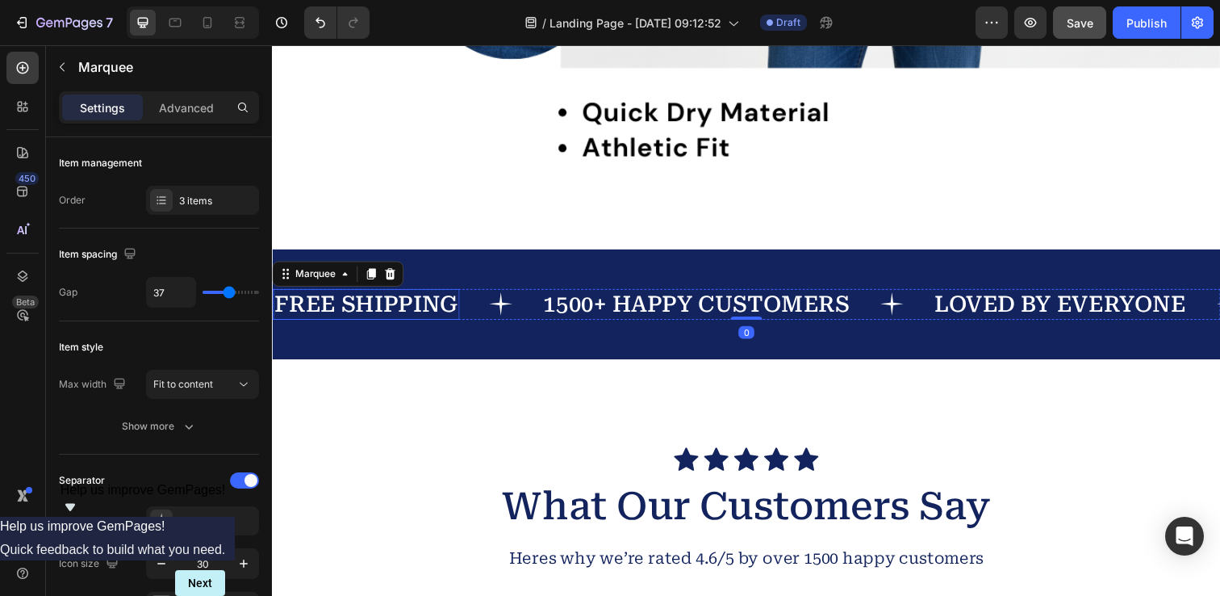
click at [459, 309] on div "FREE SHIPPING" at bounding box center [368, 309] width 190 height 31
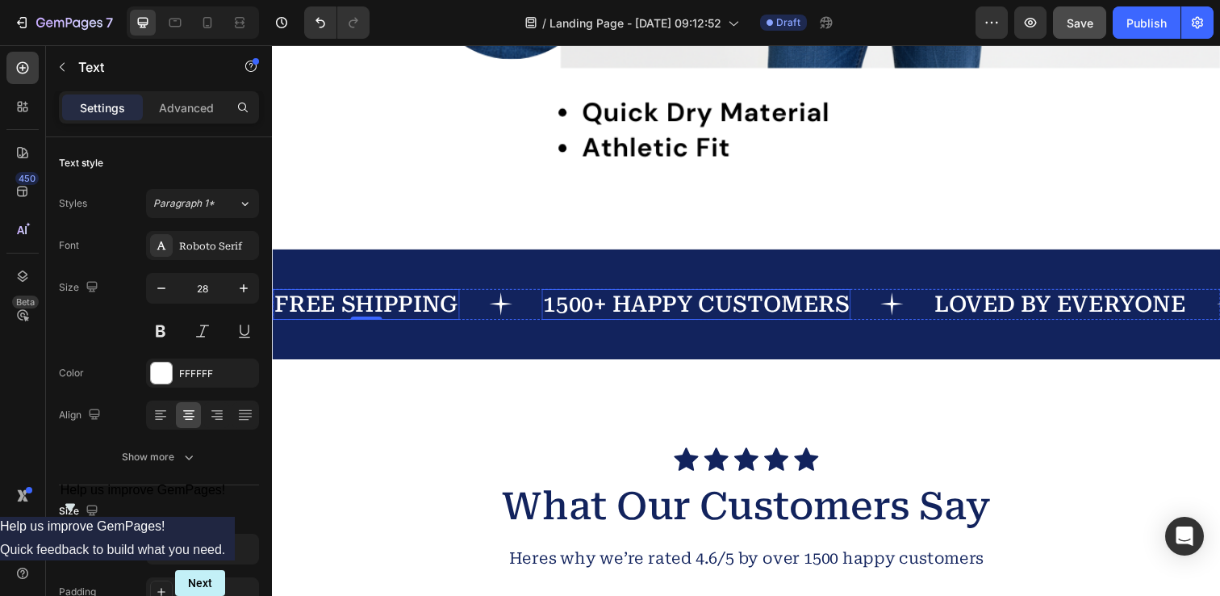
click at [746, 319] on p "1500+ HAPPY CUSTOMERS" at bounding box center [705, 309] width 312 height 28
click at [613, 309] on p "1500+ HAPPY CUSTOMERS" at bounding box center [705, 309] width 312 height 28
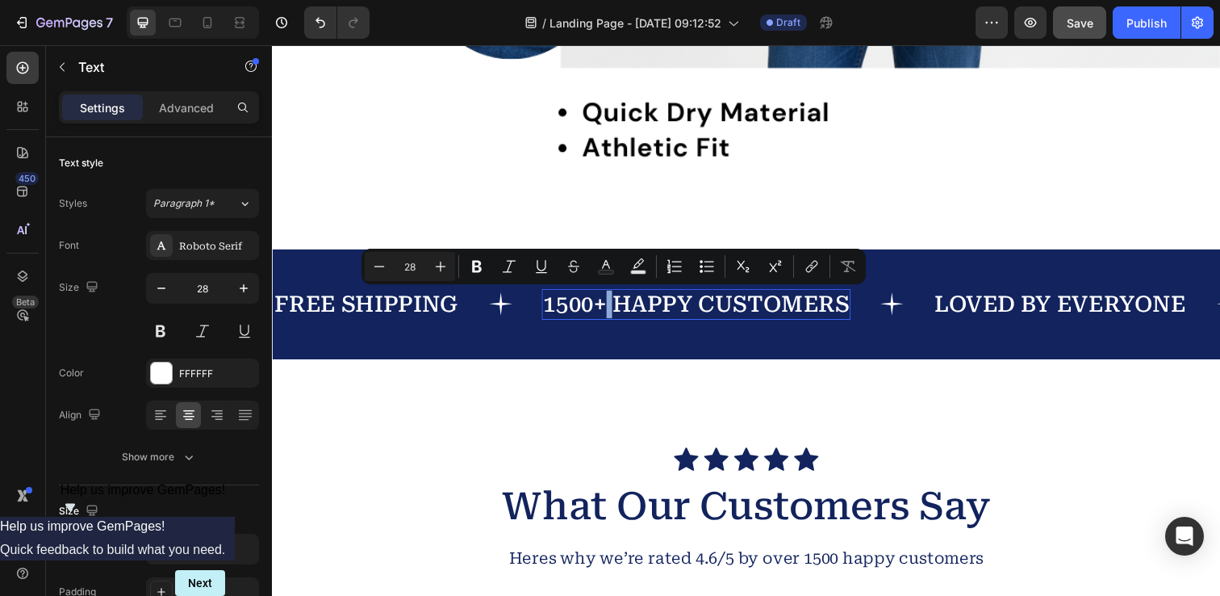
click at [613, 309] on p "1500+ HAPPY CUSTOMERS" at bounding box center [705, 309] width 312 height 28
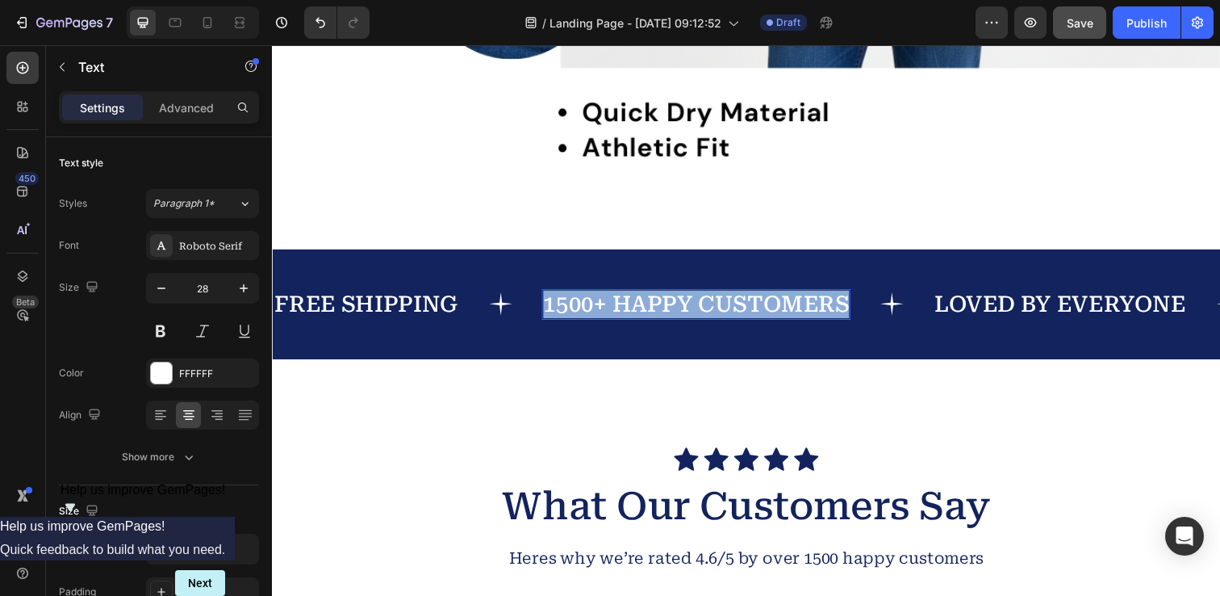
click at [613, 309] on p "1500+ HAPPY CUSTOMERS" at bounding box center [705, 309] width 312 height 28
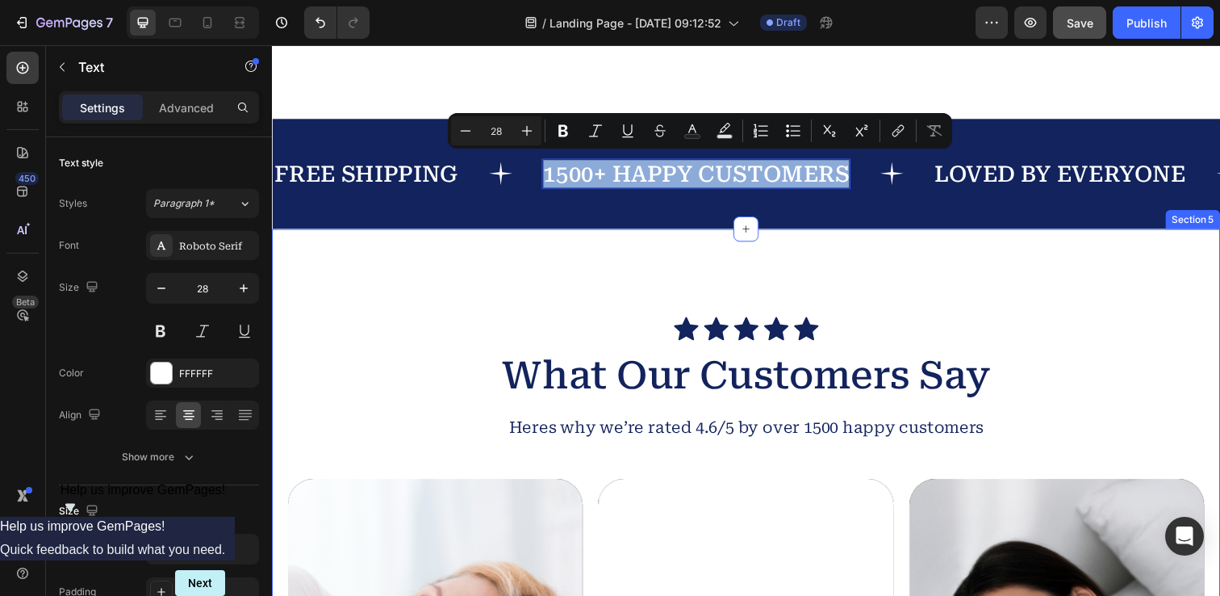
scroll to position [2237, 0]
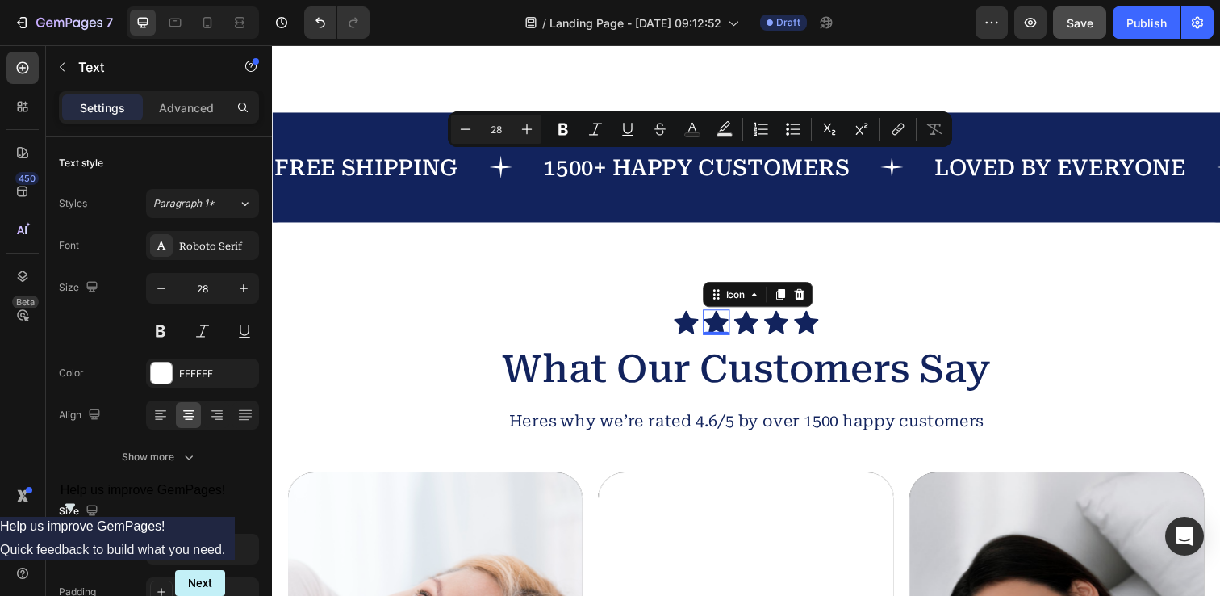
click at [720, 328] on icon at bounding box center [725, 327] width 25 height 23
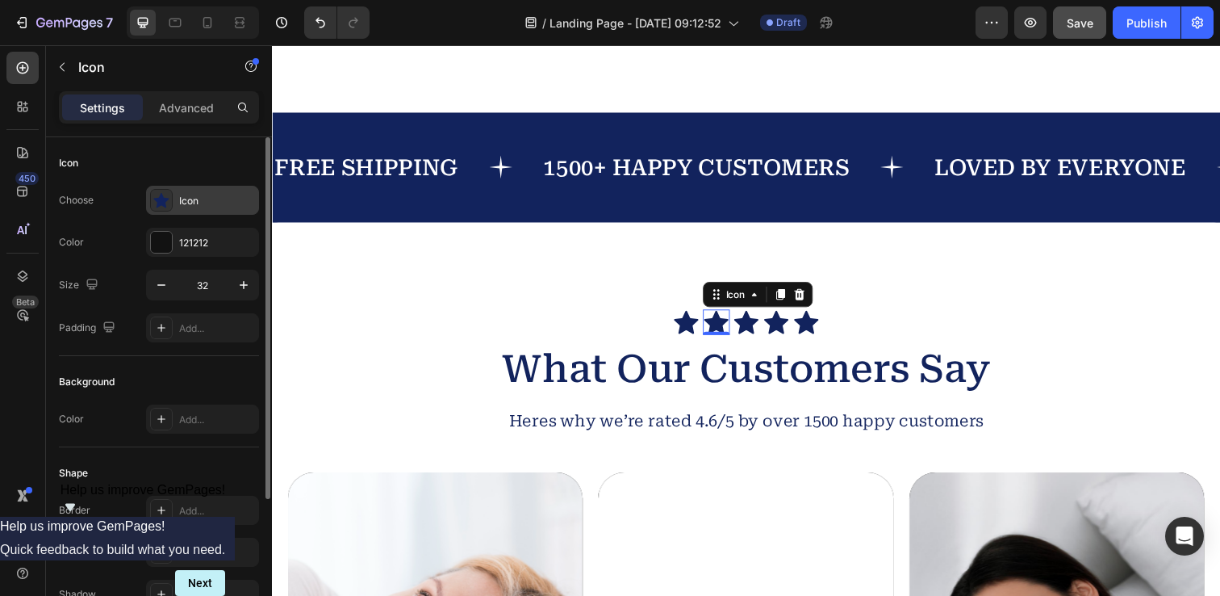
click at [161, 199] on icon at bounding box center [160, 200] width 15 height 15
click at [159, 243] on div at bounding box center [161, 242] width 21 height 21
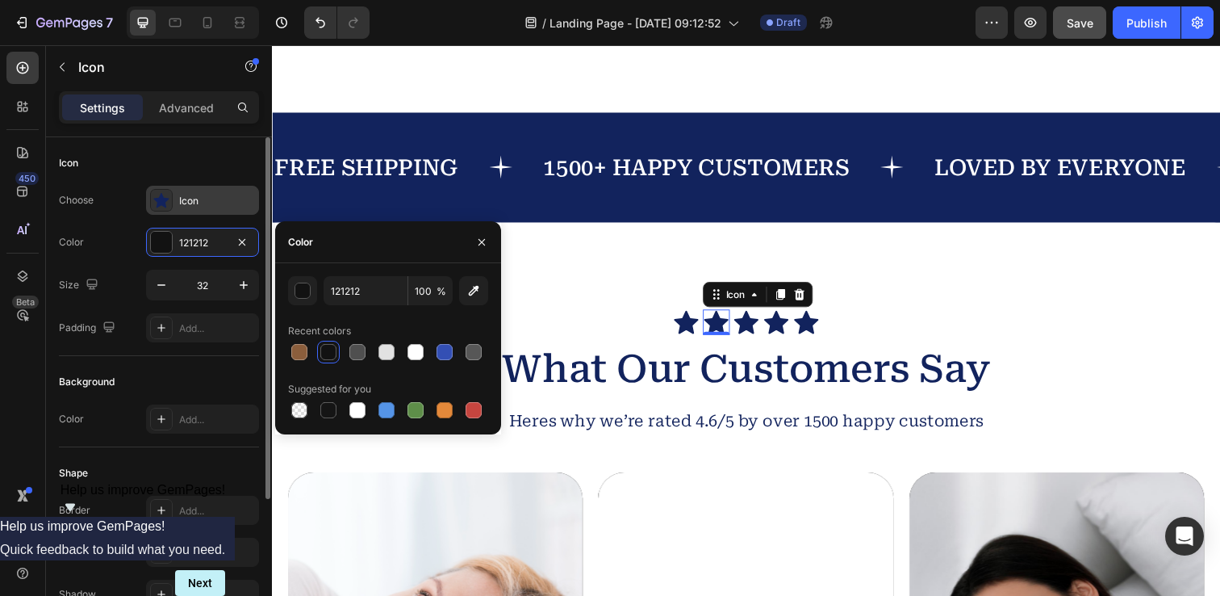
click at [157, 193] on icon at bounding box center [161, 200] width 16 height 16
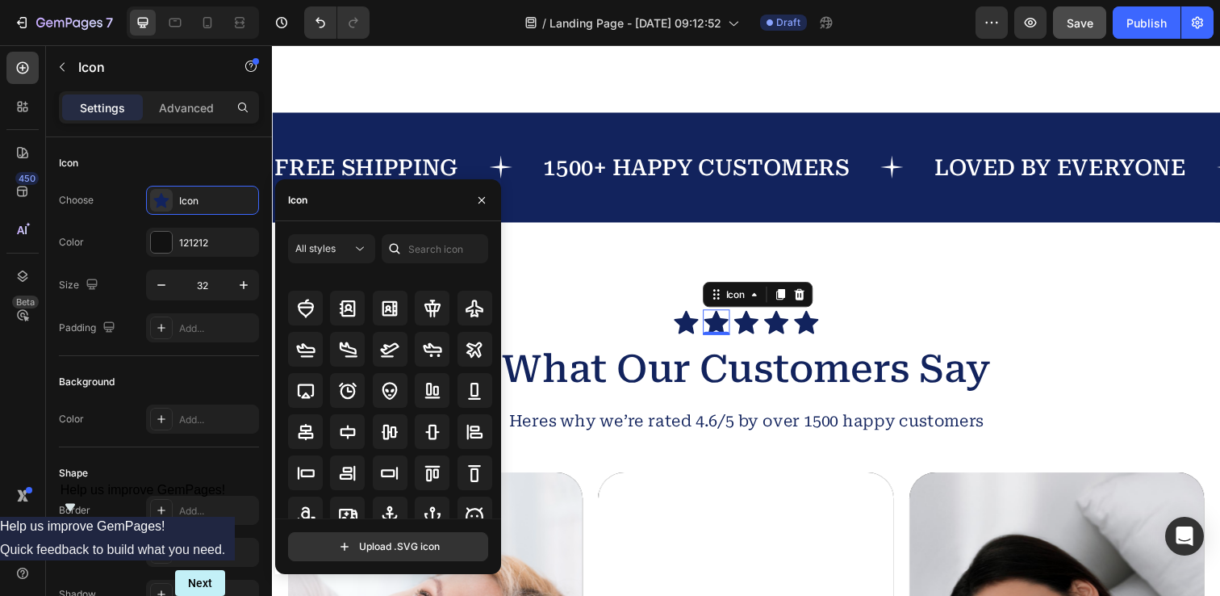
scroll to position [0, 0]
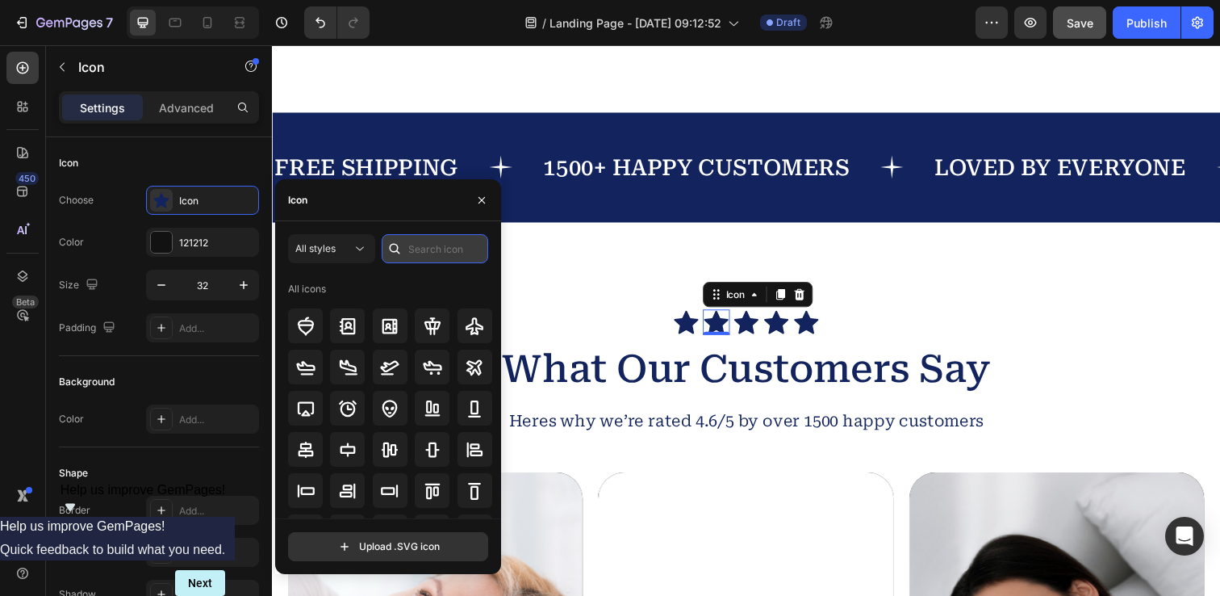
click at [425, 255] on input "text" at bounding box center [435, 248] width 107 height 29
type input "star"
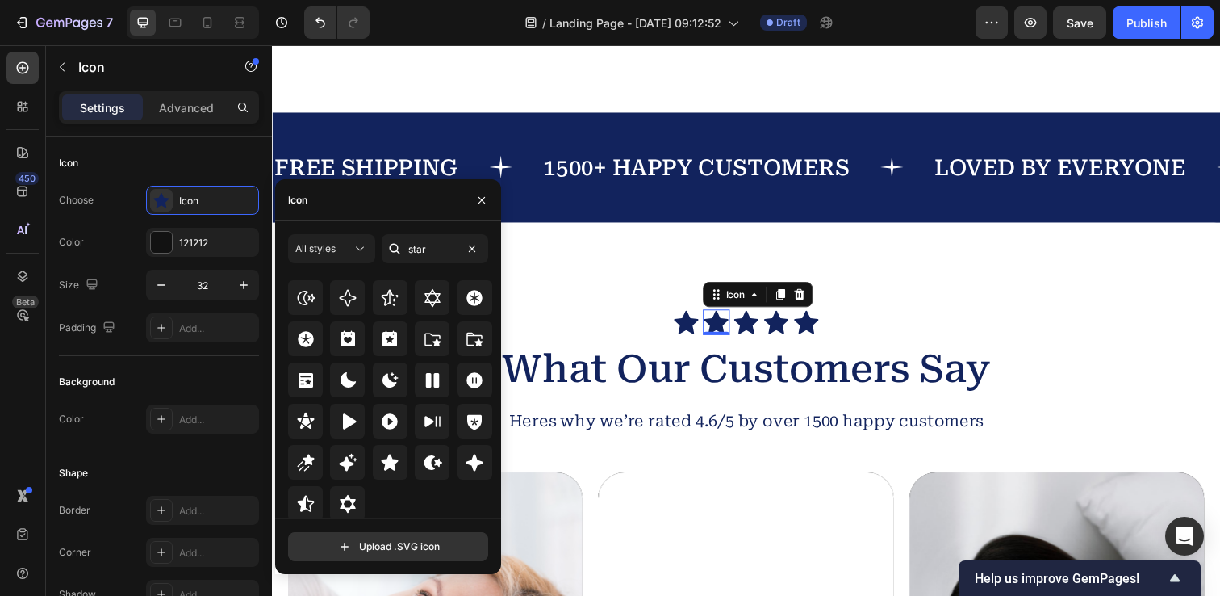
scroll to position [490, 0]
type input "star"
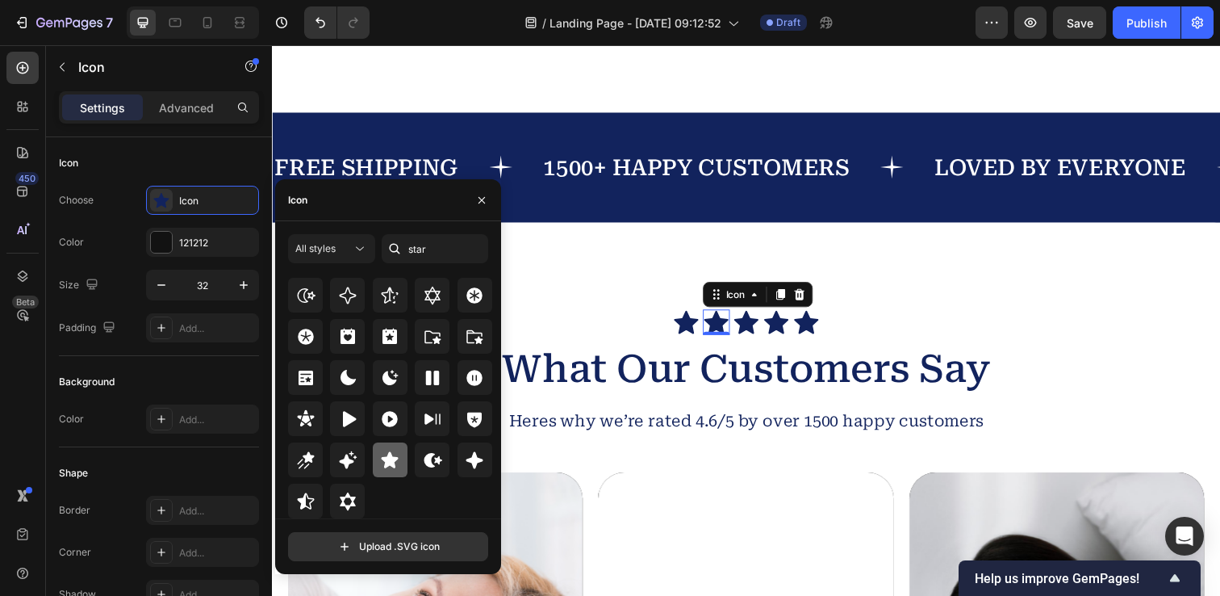
click at [391, 460] on icon at bounding box center [390, 459] width 17 height 16
click at [693, 325] on icon at bounding box center [694, 327] width 25 height 23
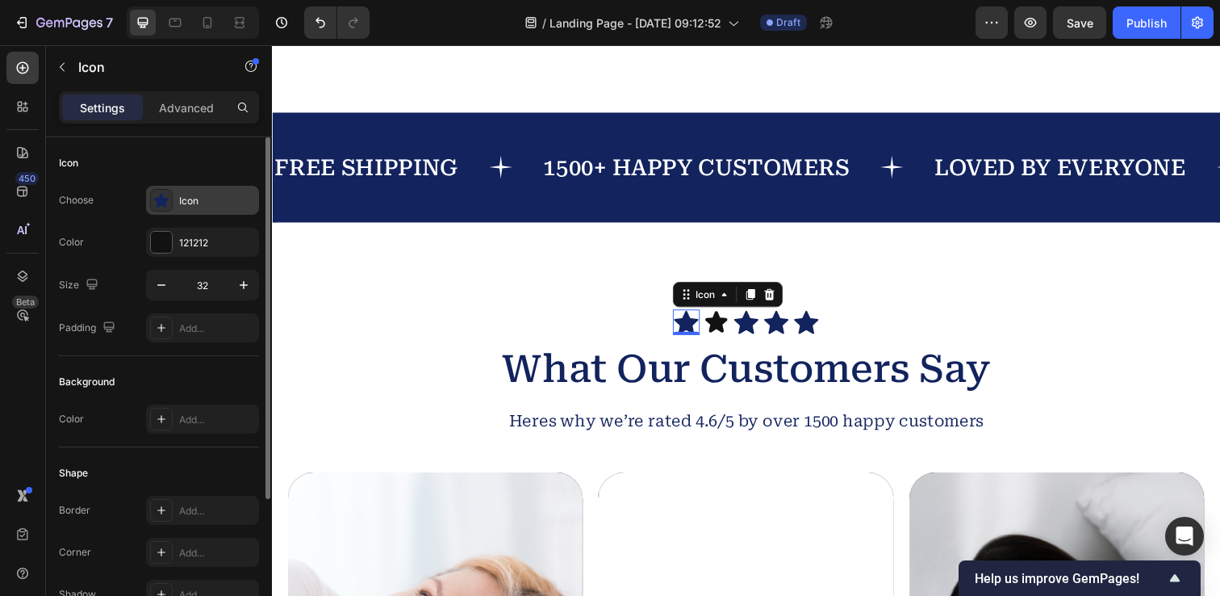
click at [163, 201] on icon at bounding box center [160, 200] width 15 height 15
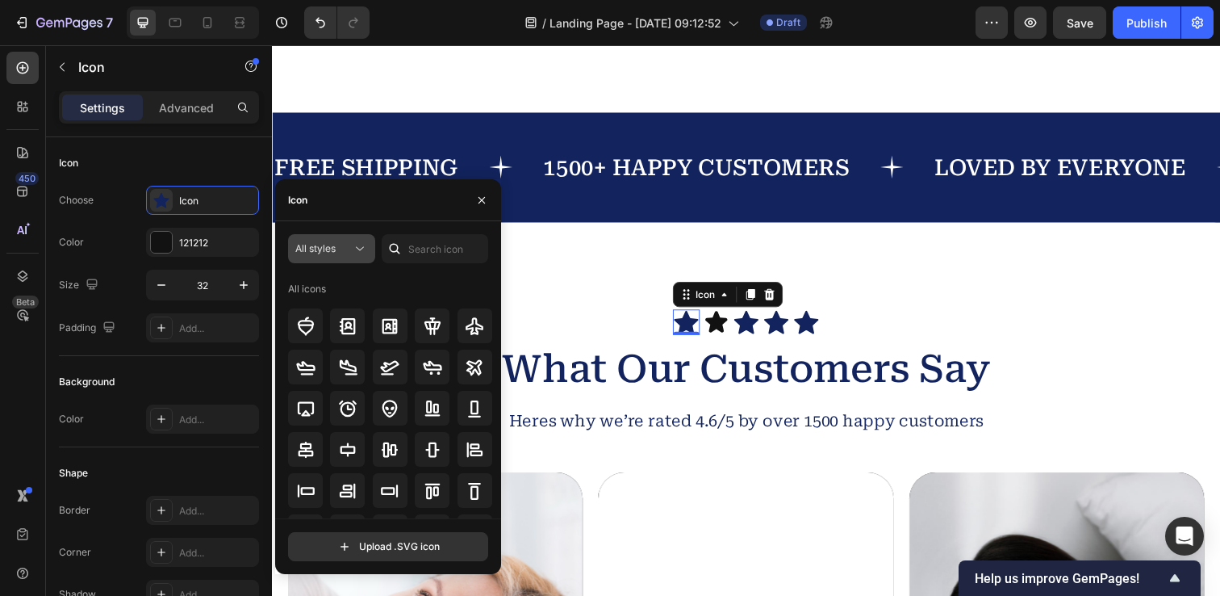
click at [352, 250] on icon at bounding box center [360, 248] width 16 height 16
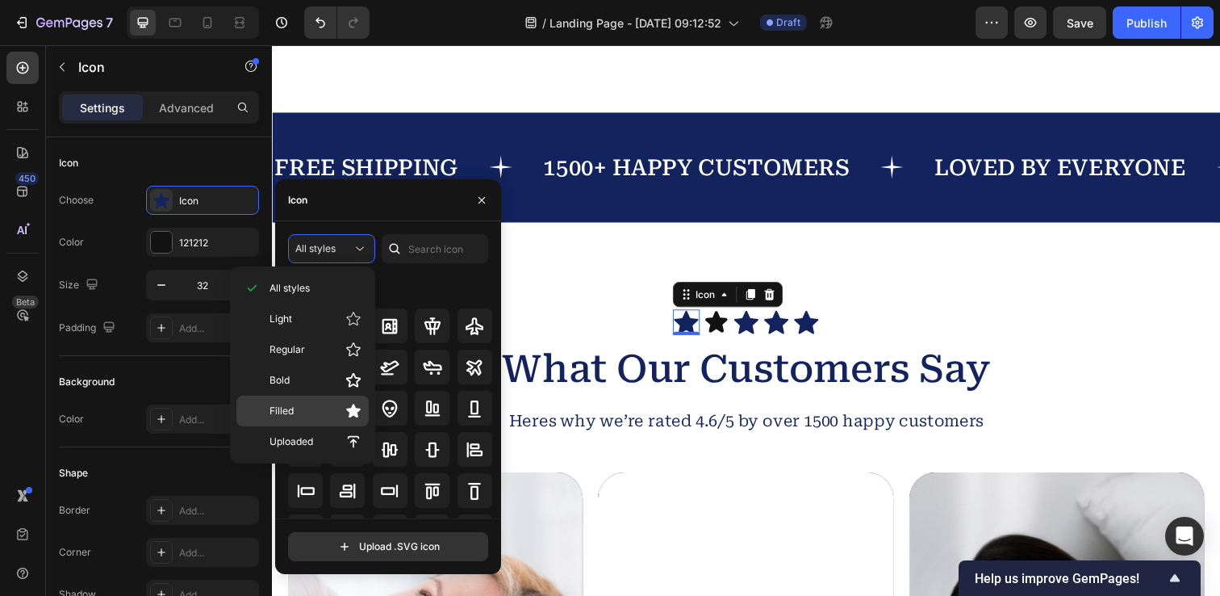
click at [310, 409] on p "Filled" at bounding box center [316, 411] width 92 height 16
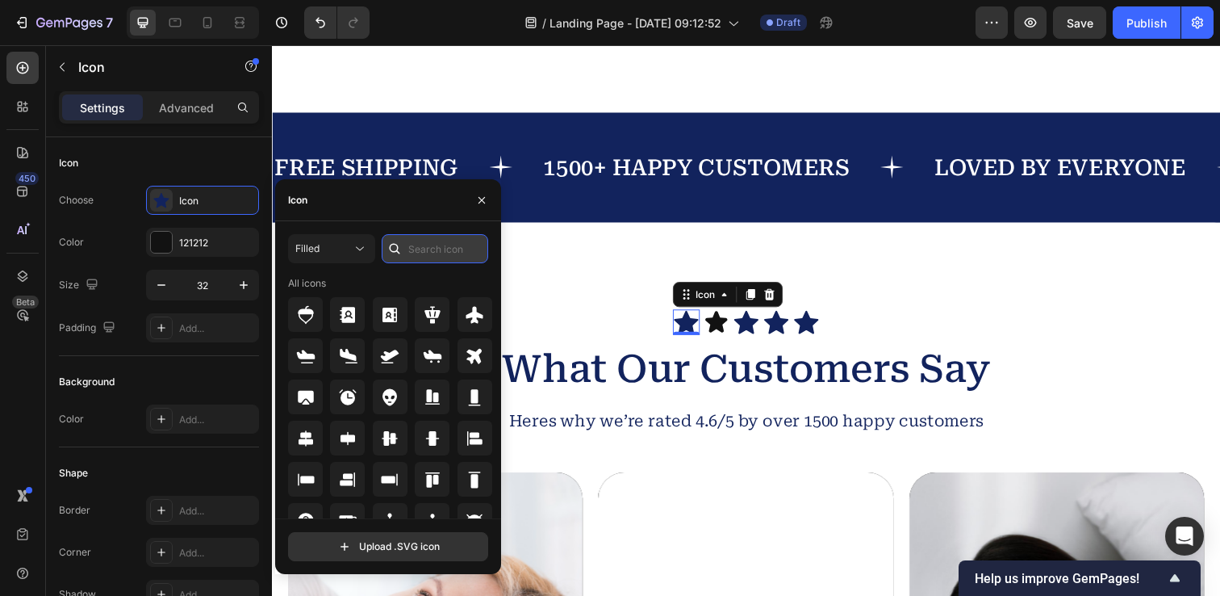
click at [420, 249] on input "text" at bounding box center [435, 248] width 107 height 29
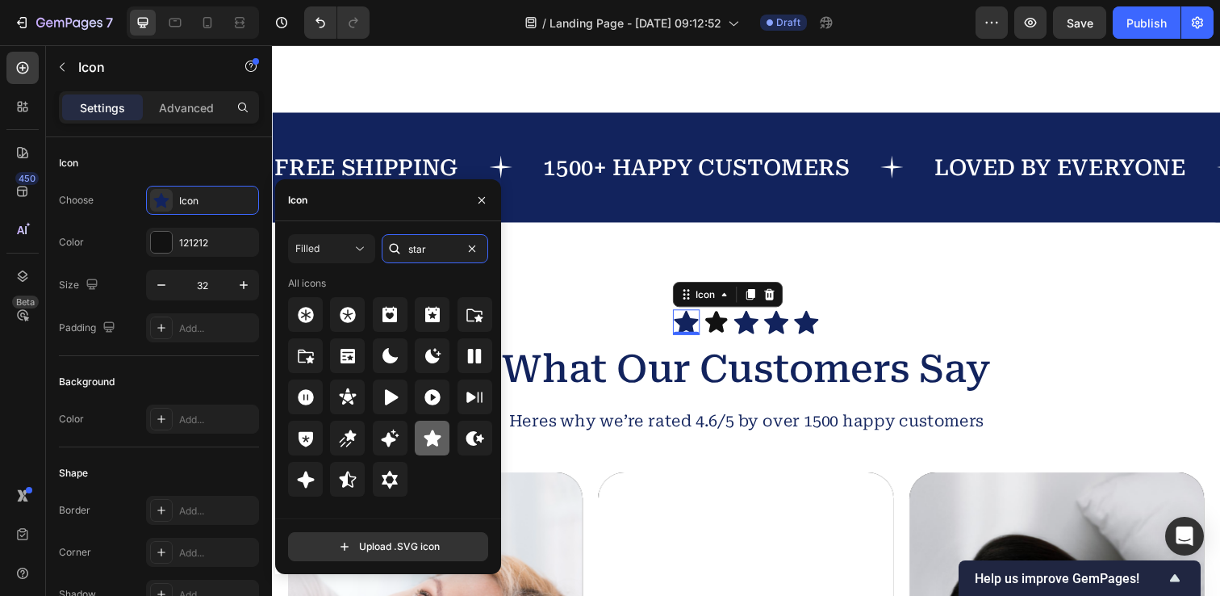
type input "star"
click at [429, 445] on icon at bounding box center [432, 438] width 19 height 19
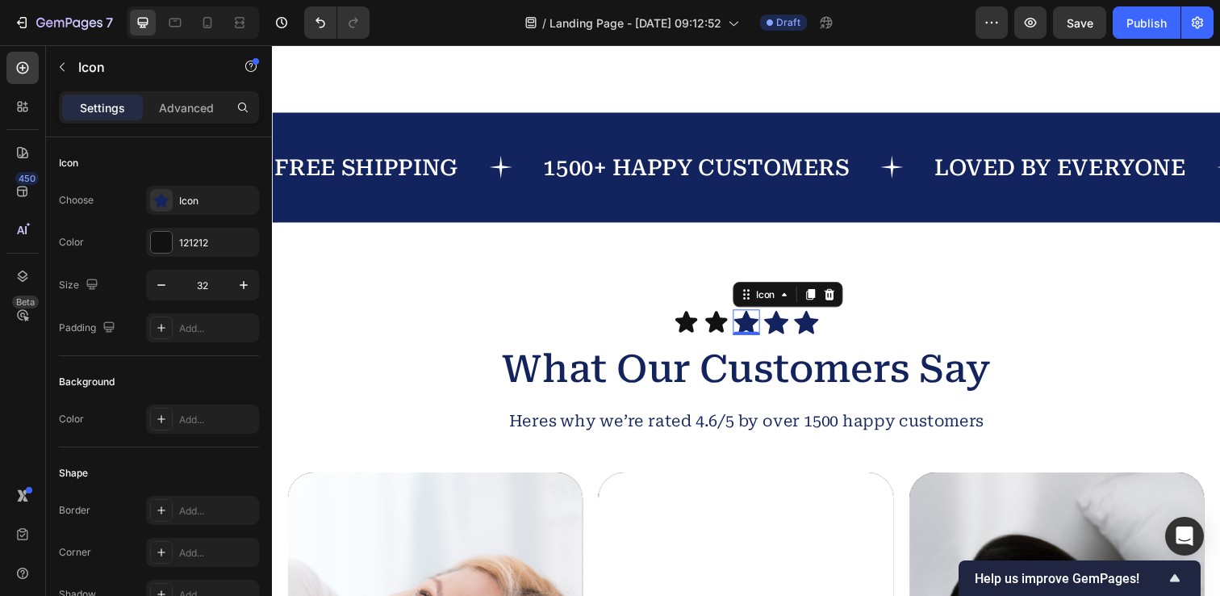
click at [758, 325] on icon at bounding box center [755, 327] width 25 height 23
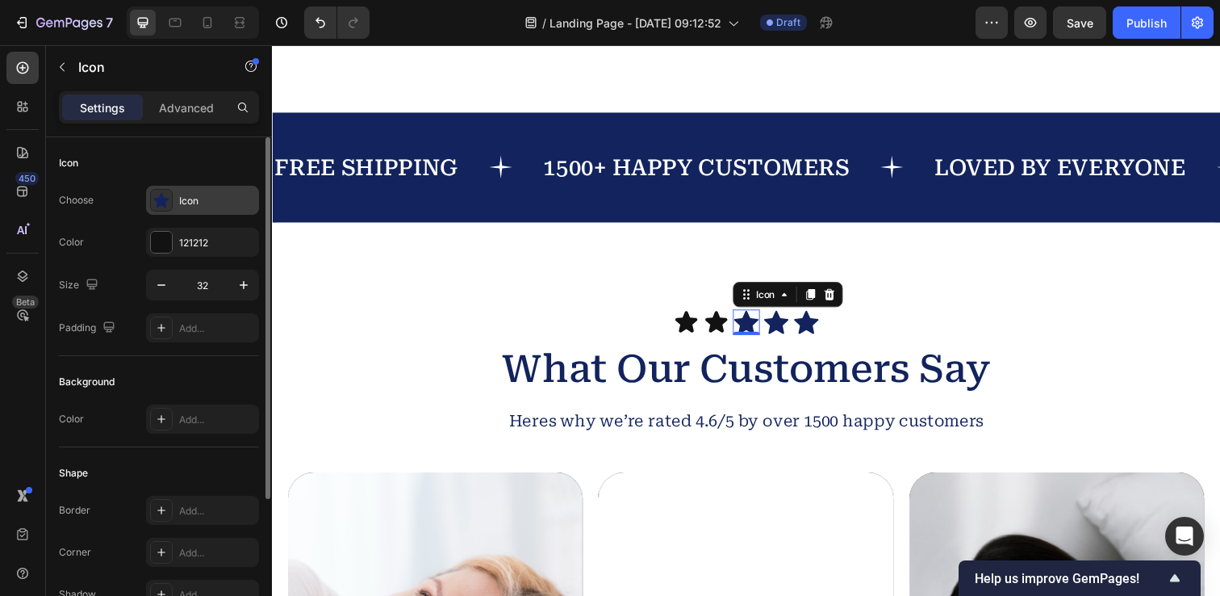
click at [209, 201] on div "Icon" at bounding box center [217, 201] width 76 height 15
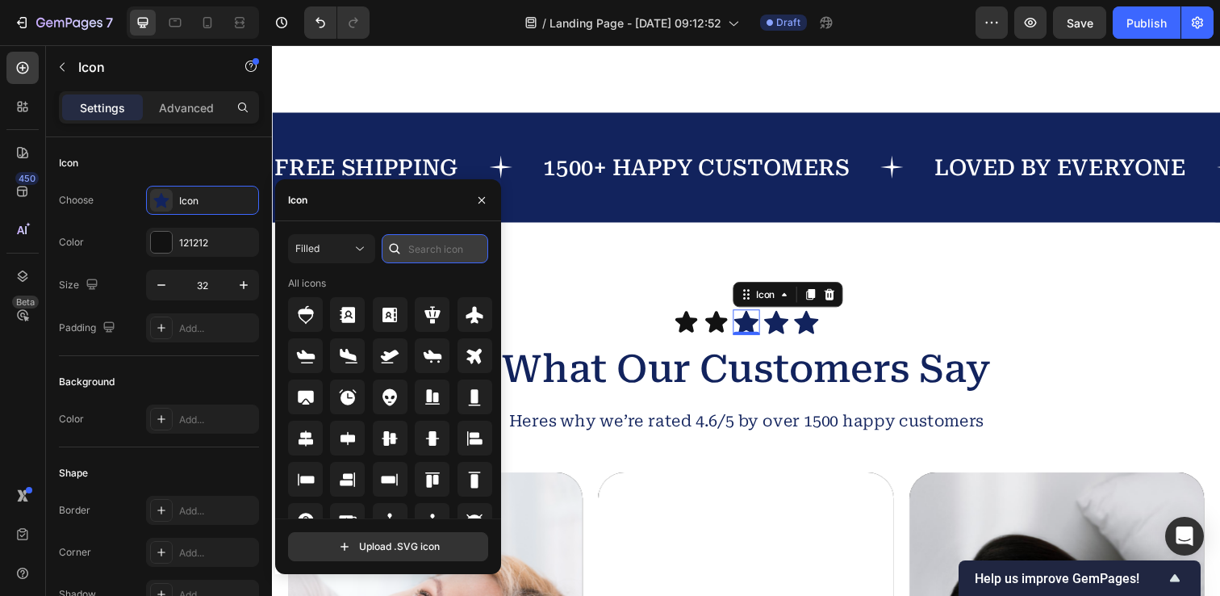
click at [441, 253] on input "text" at bounding box center [435, 248] width 107 height 29
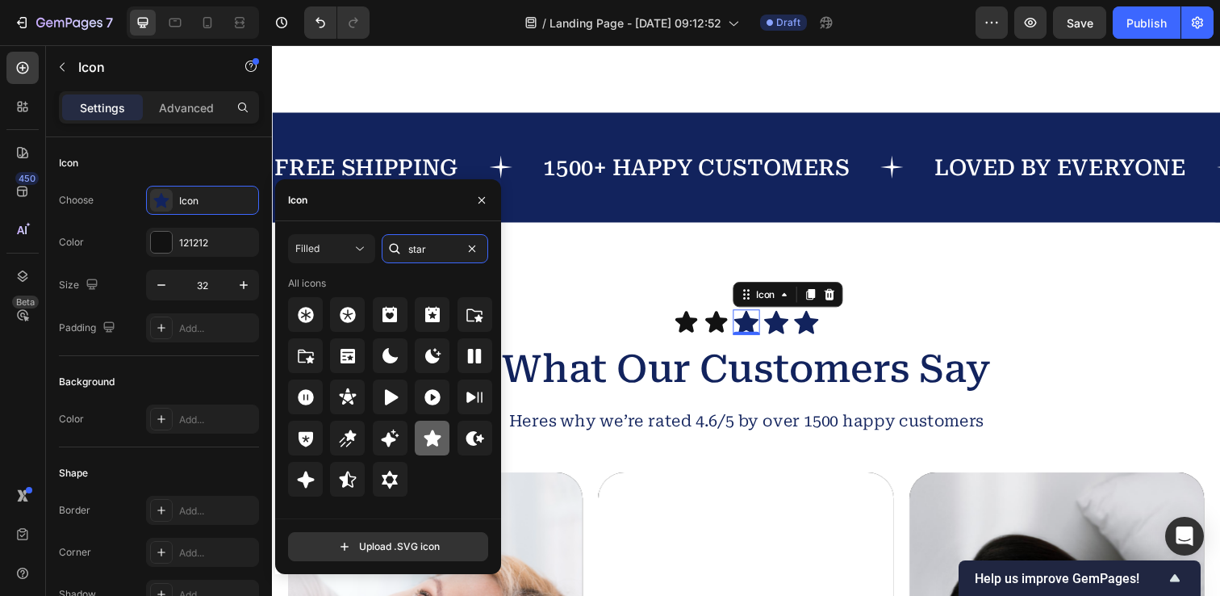
type input "star"
click at [428, 448] on div at bounding box center [432, 437] width 35 height 35
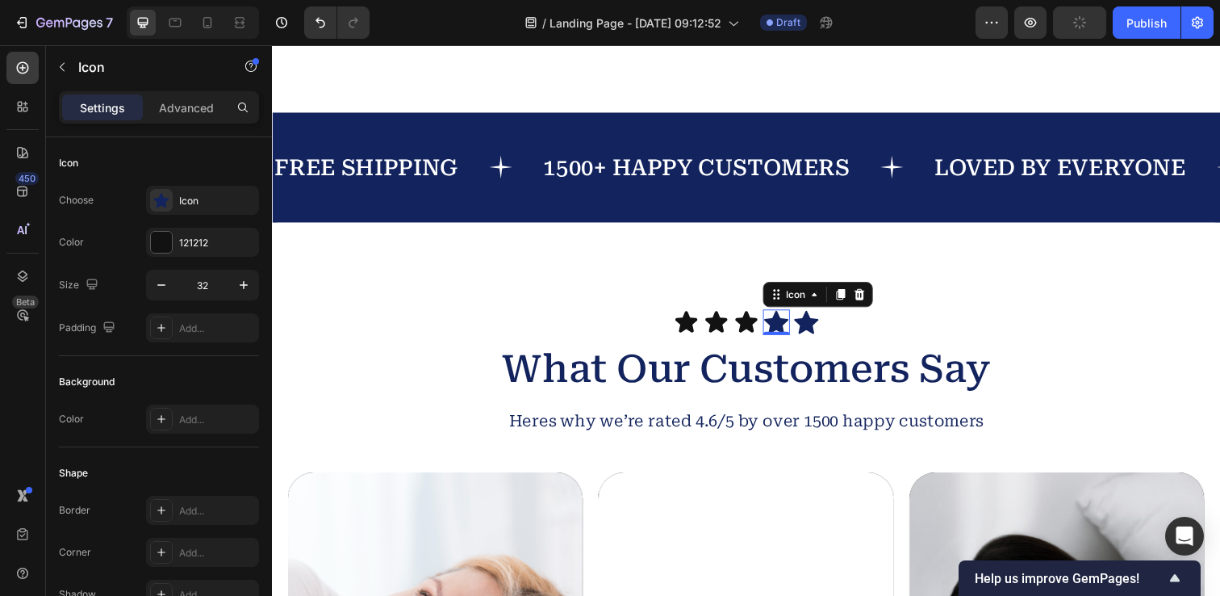
click at [788, 330] on icon at bounding box center [786, 327] width 25 height 23
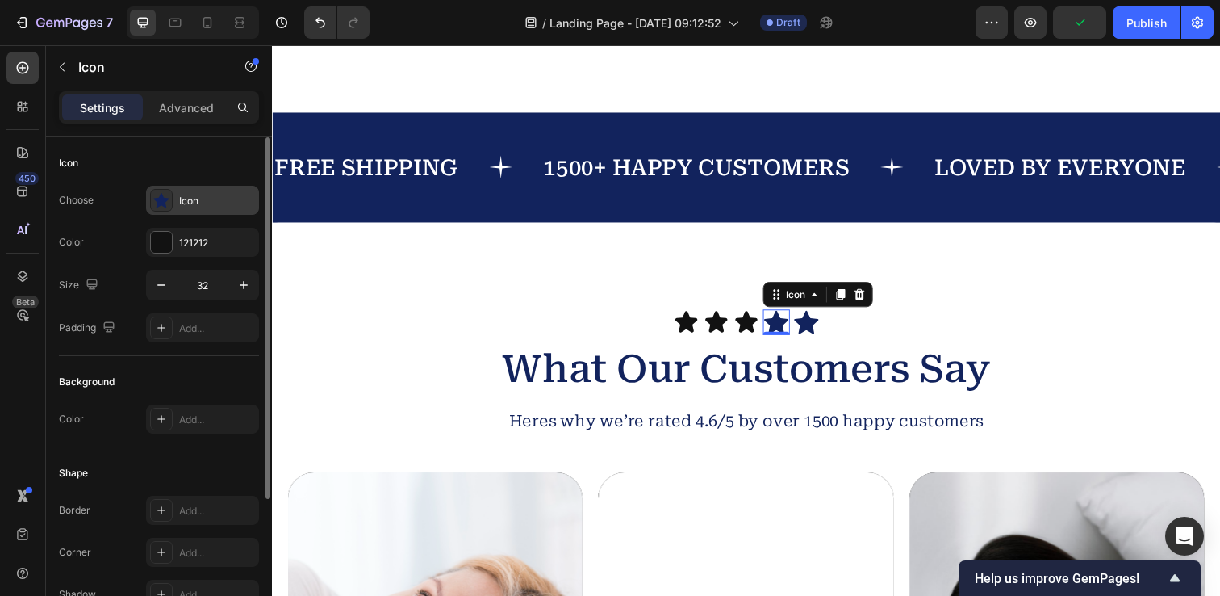
click at [206, 205] on div "Icon" at bounding box center [217, 201] width 76 height 15
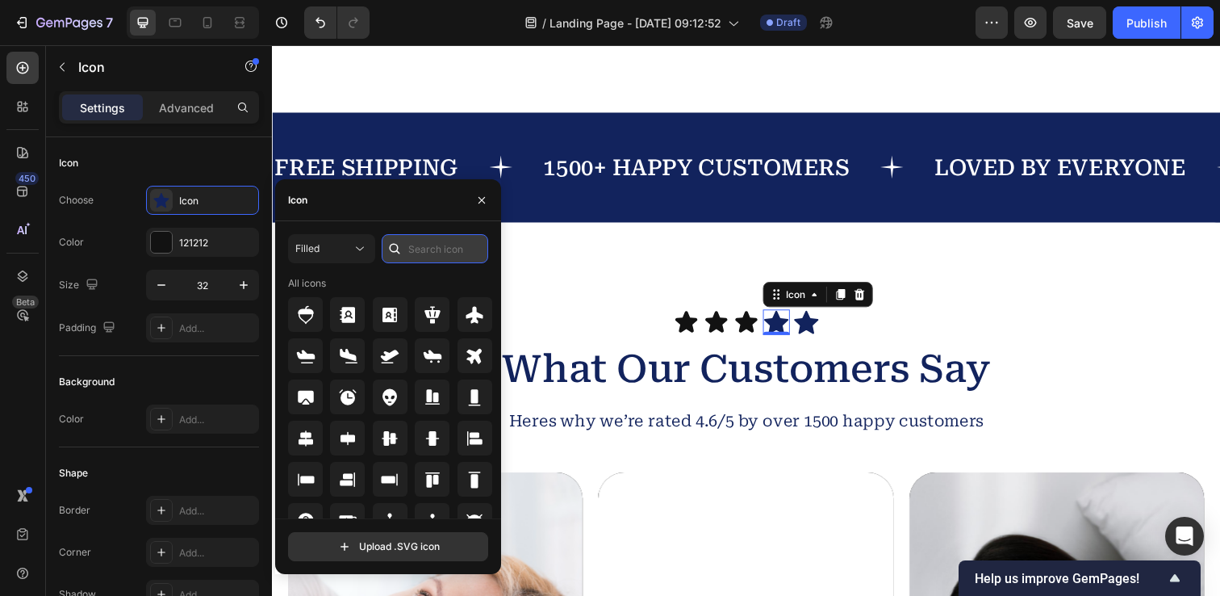
click at [437, 254] on input "text" at bounding box center [435, 248] width 107 height 29
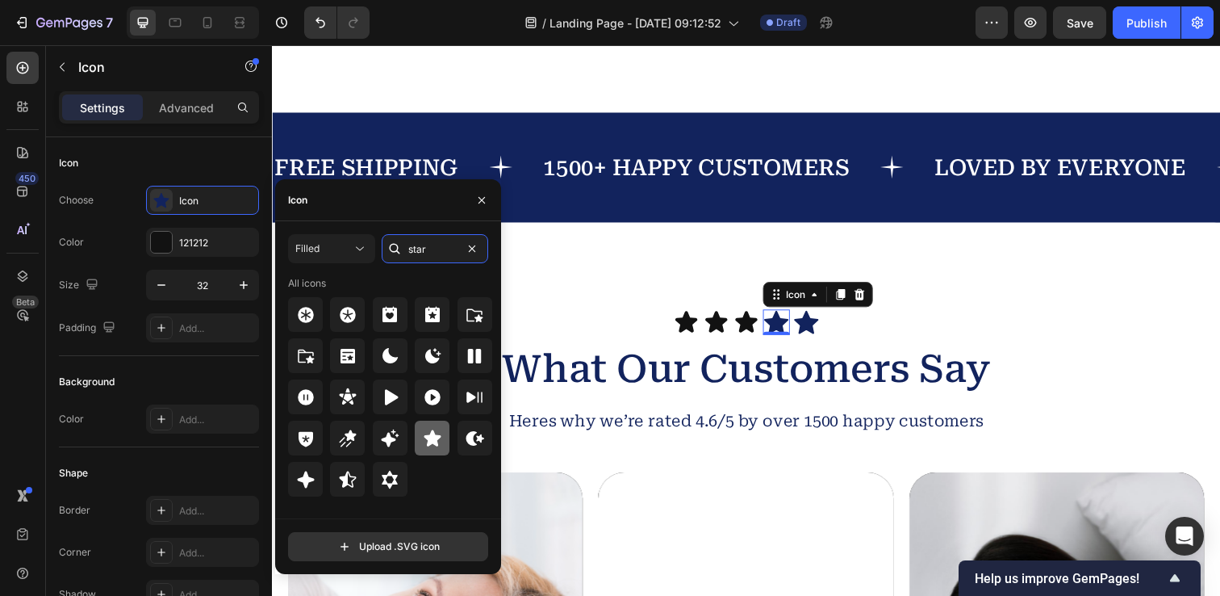
type input "star"
click at [431, 446] on icon at bounding box center [432, 438] width 19 height 19
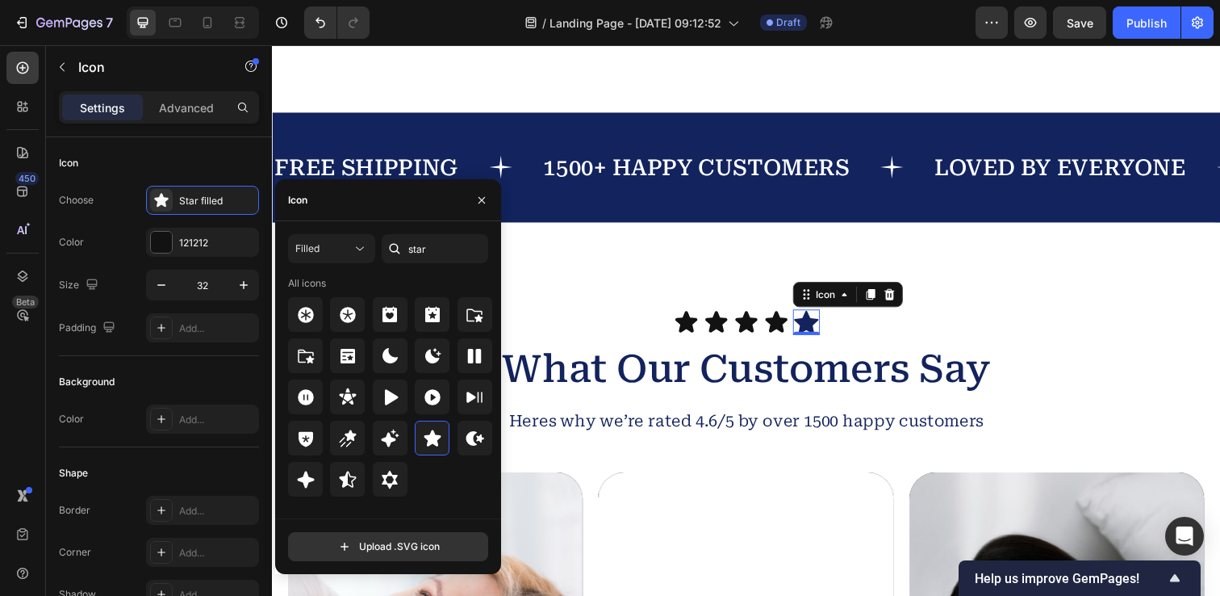
click at [809, 327] on icon at bounding box center [817, 327] width 25 height 23
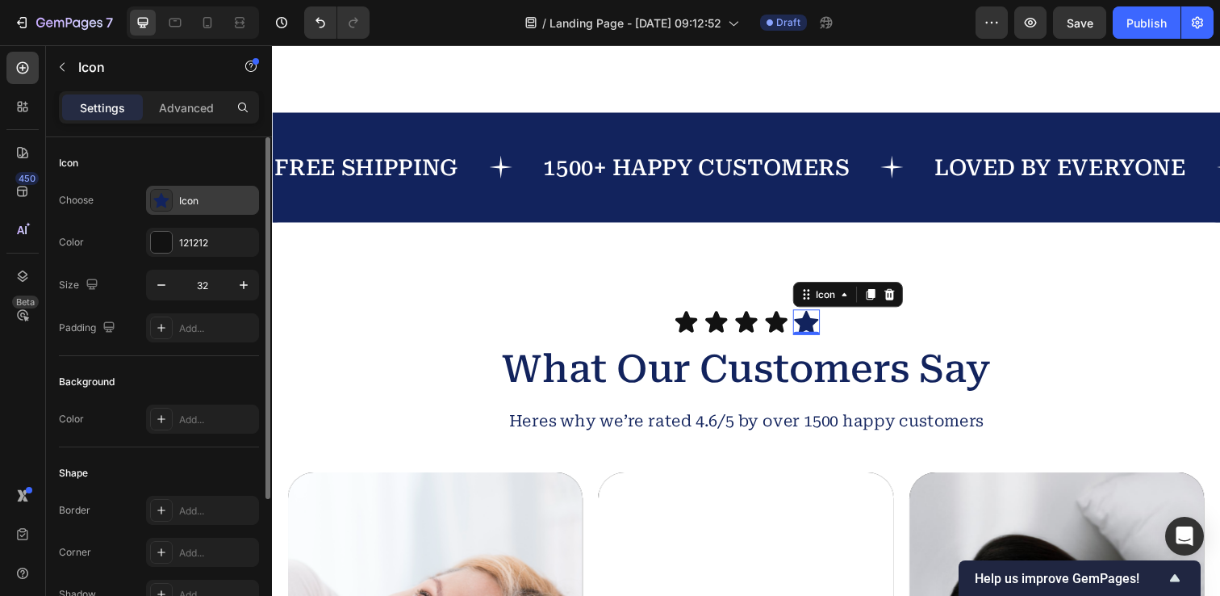
click at [201, 190] on div "Icon" at bounding box center [202, 200] width 113 height 29
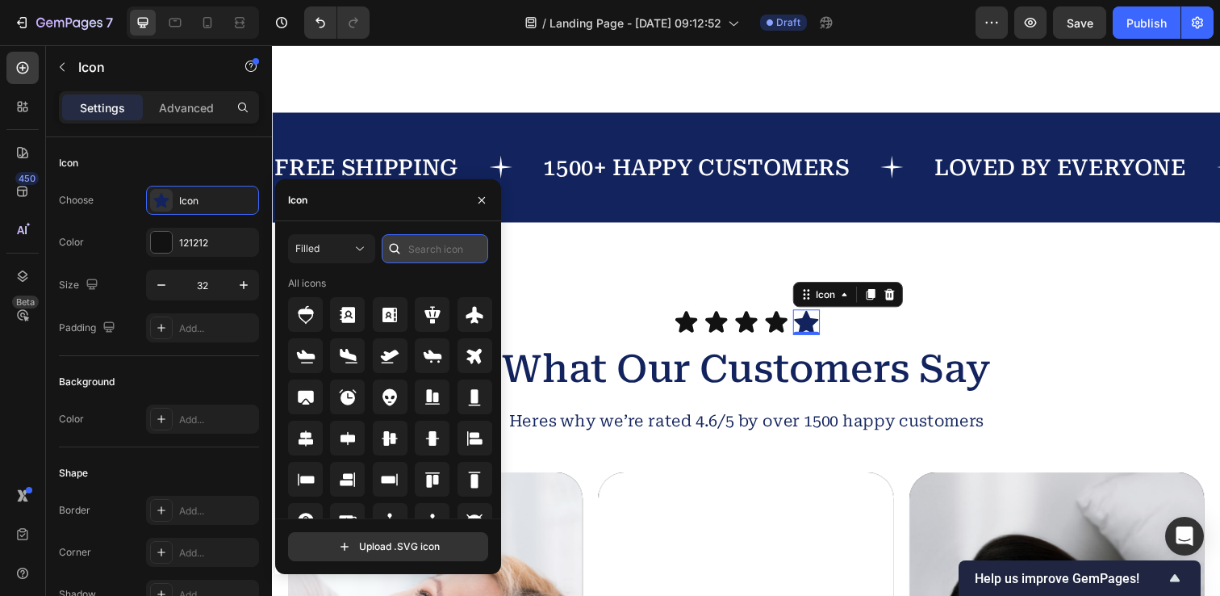
click at [415, 251] on input "text" at bounding box center [435, 248] width 107 height 29
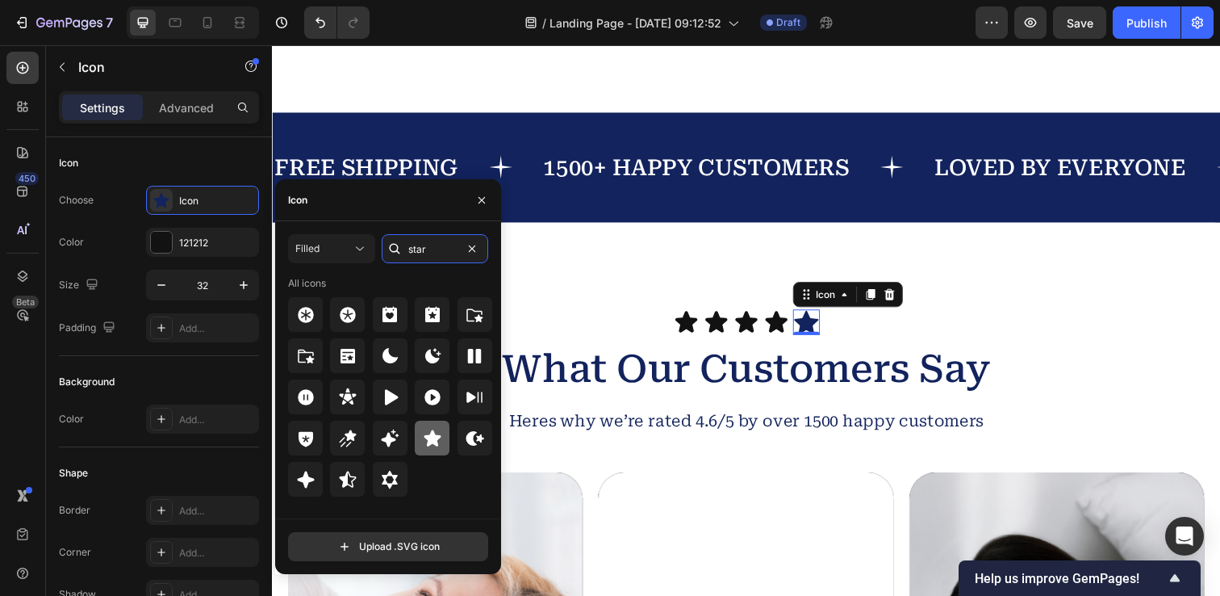
type input "star"
click at [429, 446] on icon at bounding box center [432, 438] width 19 height 19
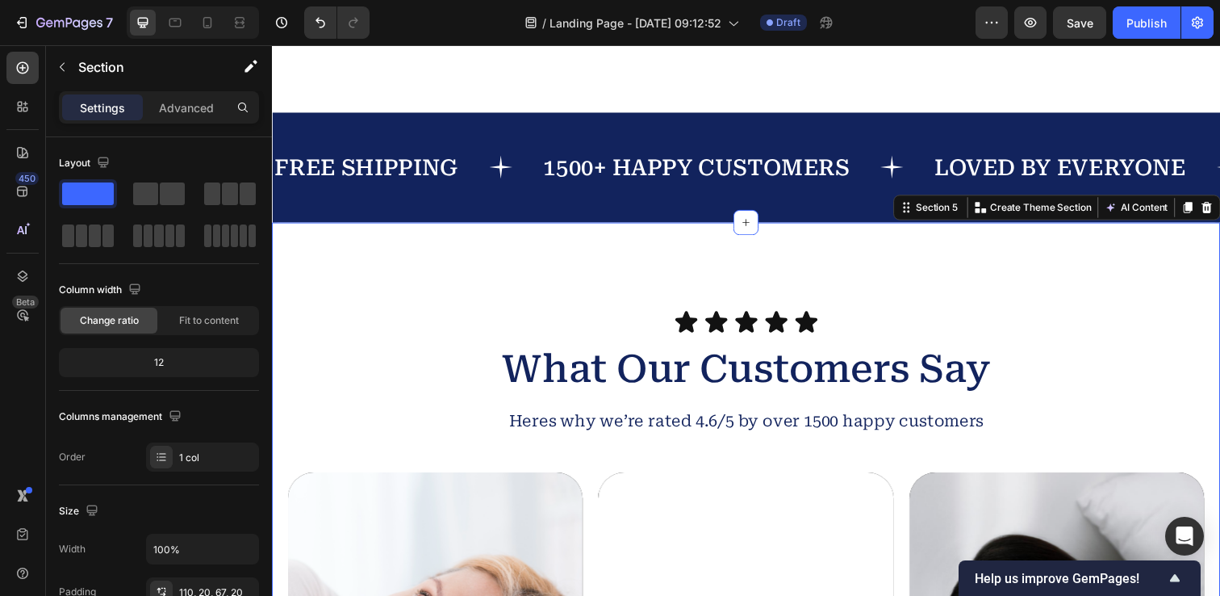
click at [793, 362] on h2 "What Our Customers Say" at bounding box center [756, 376] width 936 height 52
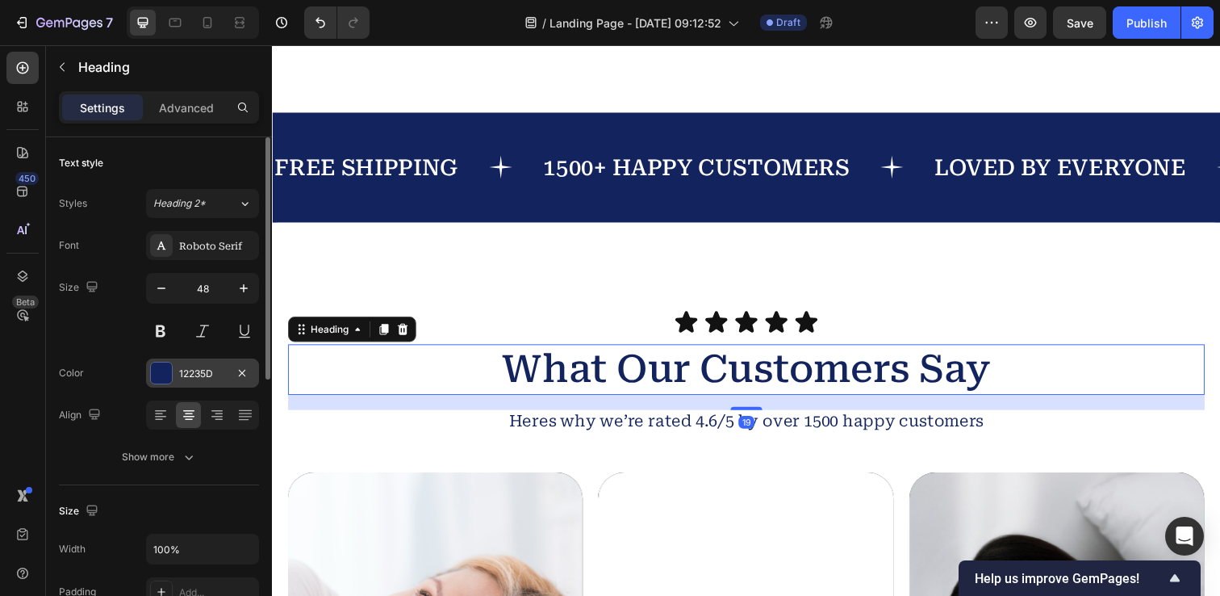
click at [158, 370] on div at bounding box center [161, 372] width 21 height 21
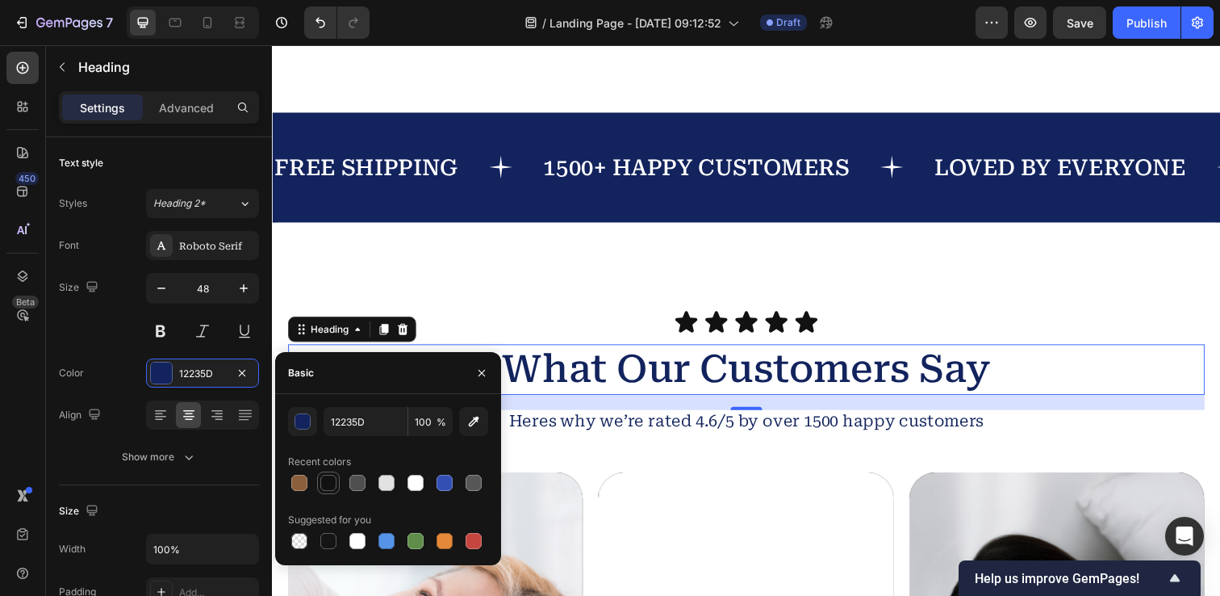
click at [332, 483] on div at bounding box center [328, 483] width 16 height 16
type input "121212"
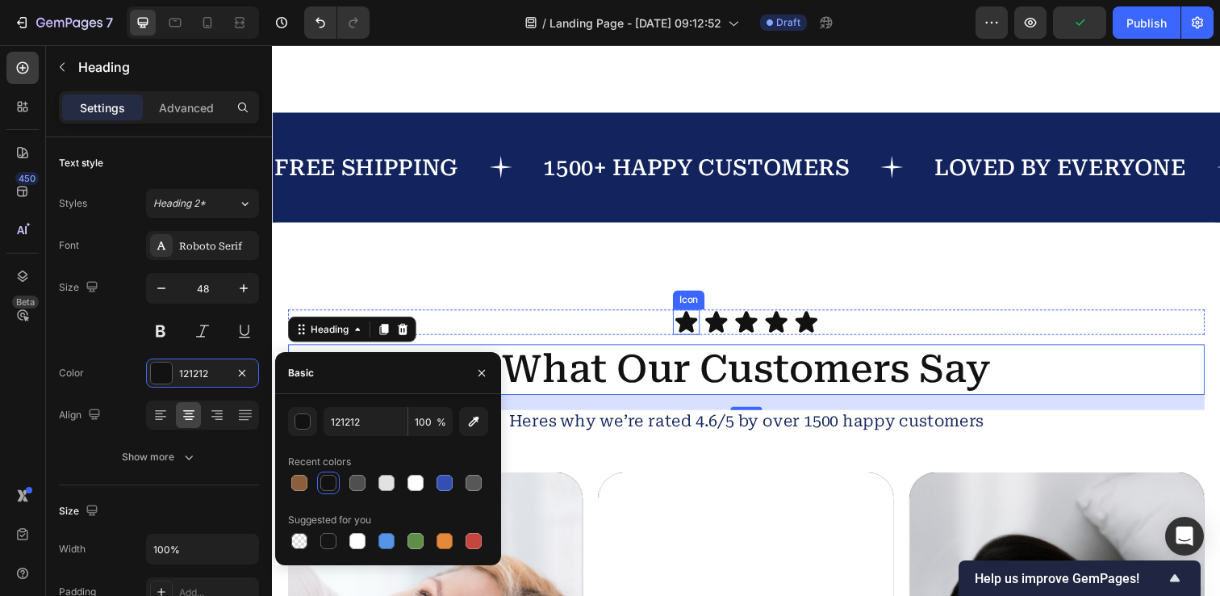
click at [699, 332] on icon at bounding box center [695, 327] width 23 height 22
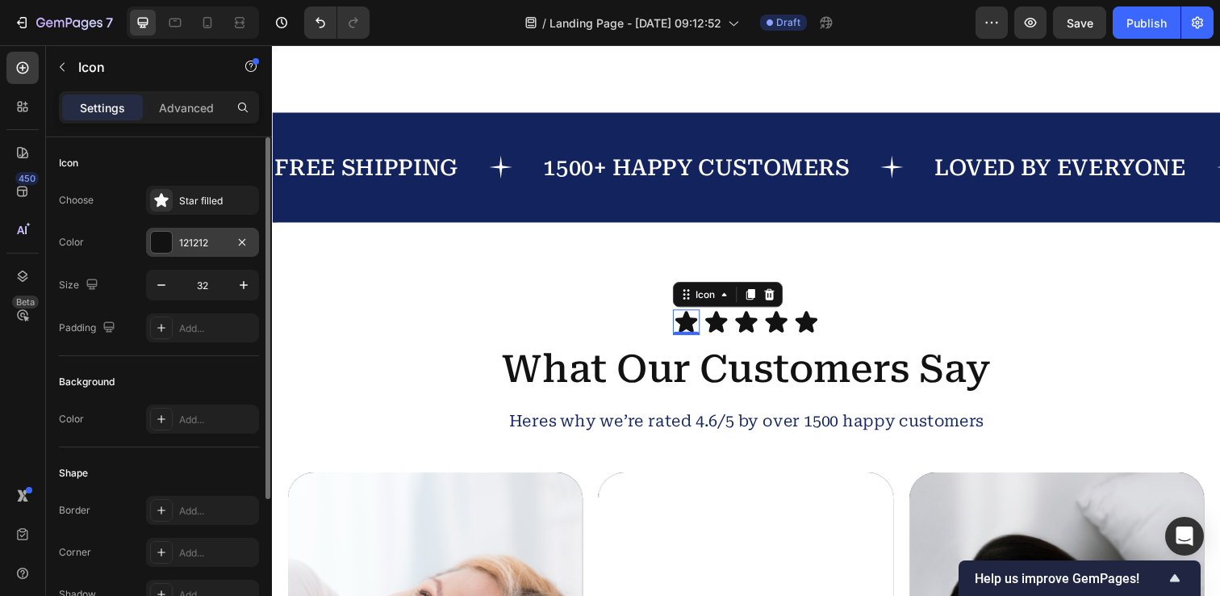
click at [157, 244] on div at bounding box center [161, 242] width 21 height 21
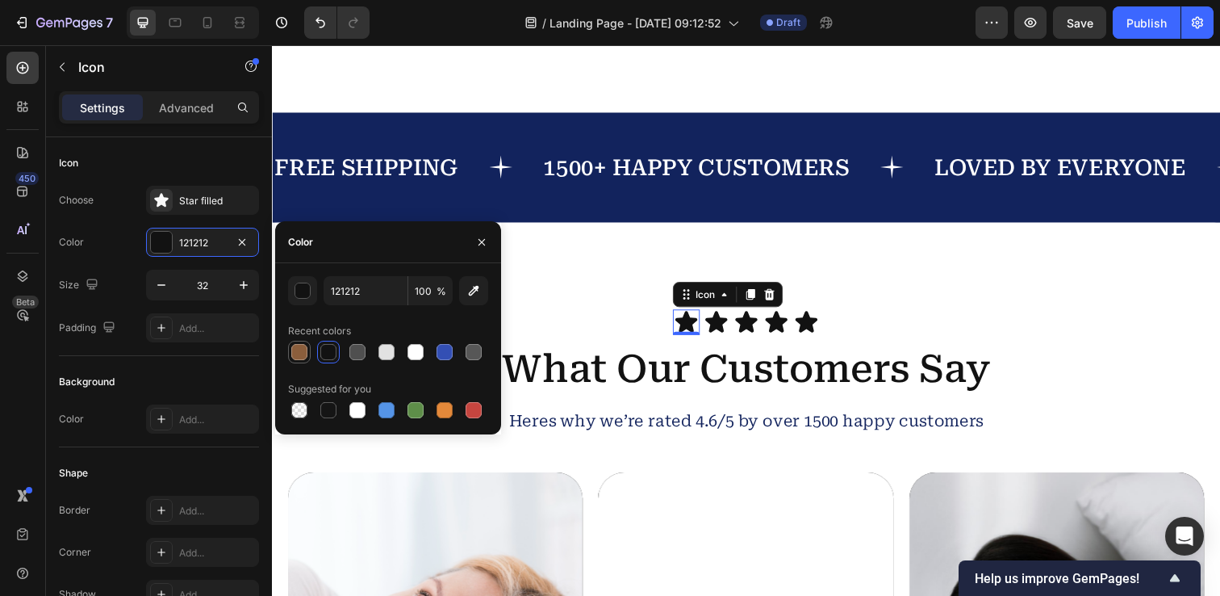
click at [298, 358] on div at bounding box center [299, 352] width 16 height 16
type input "8B5E3C"
click at [727, 324] on icon at bounding box center [725, 327] width 23 height 22
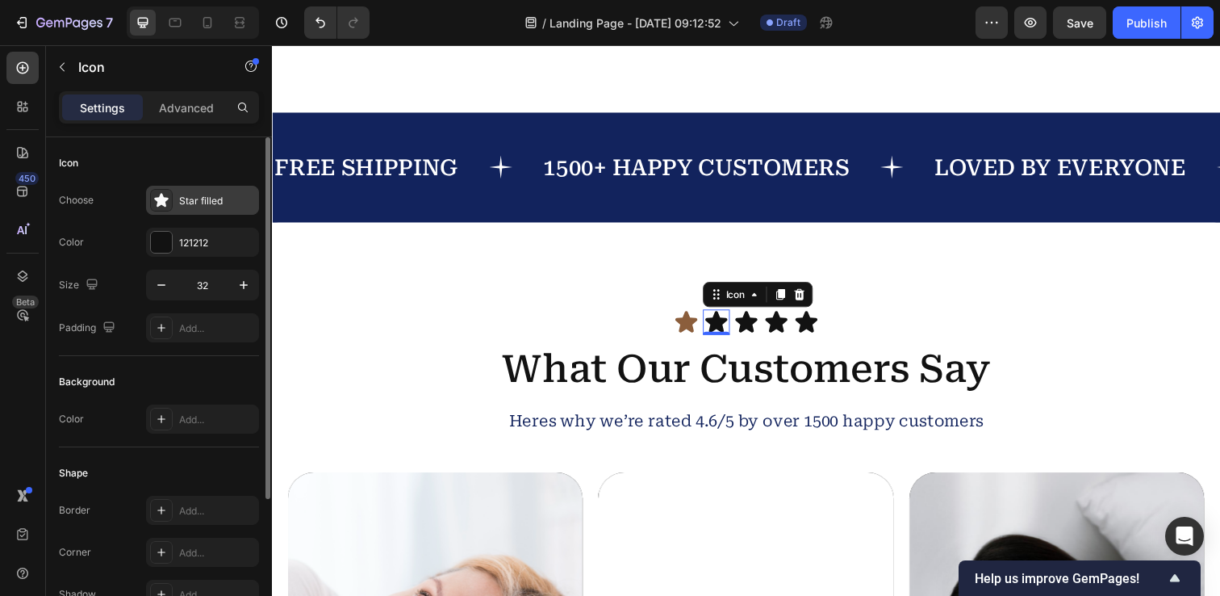
click at [163, 210] on div at bounding box center [161, 200] width 23 height 23
click at [158, 244] on div at bounding box center [161, 242] width 21 height 21
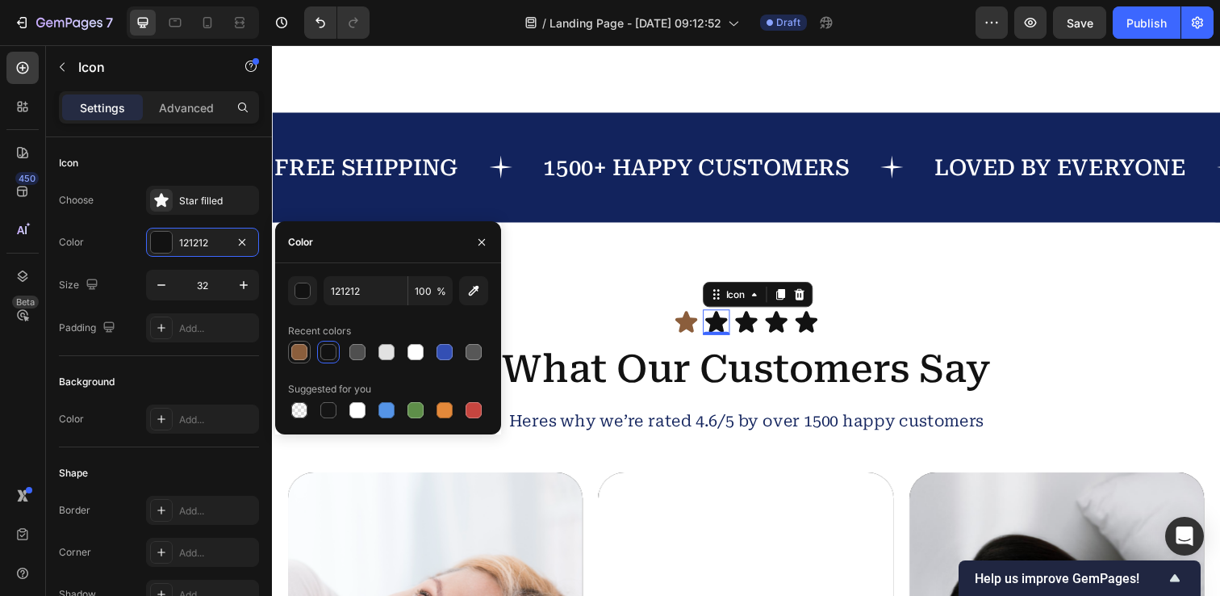
click at [298, 351] on div at bounding box center [299, 352] width 16 height 16
type input "8B5E3C"
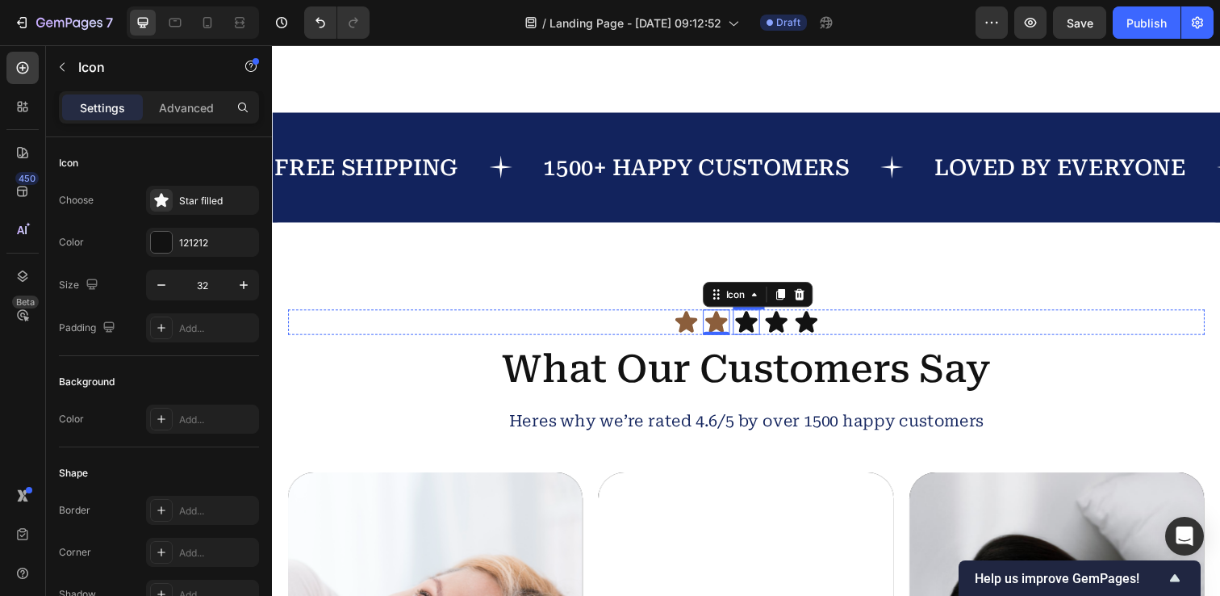
click at [759, 329] on icon at bounding box center [756, 327] width 23 height 22
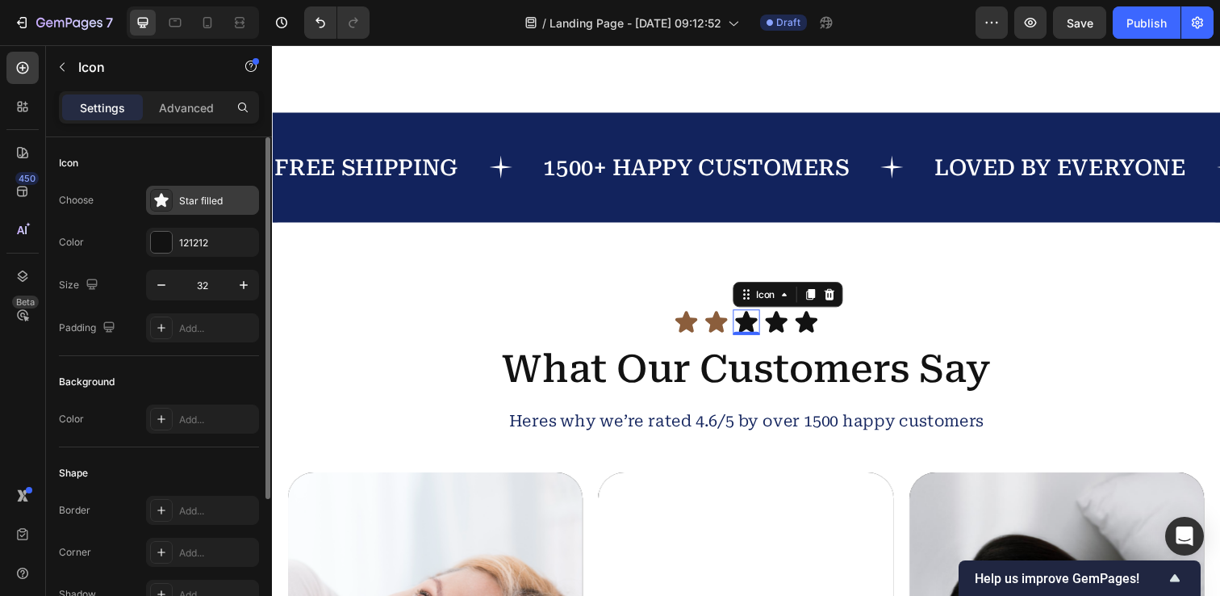
click at [156, 199] on icon at bounding box center [161, 200] width 14 height 14
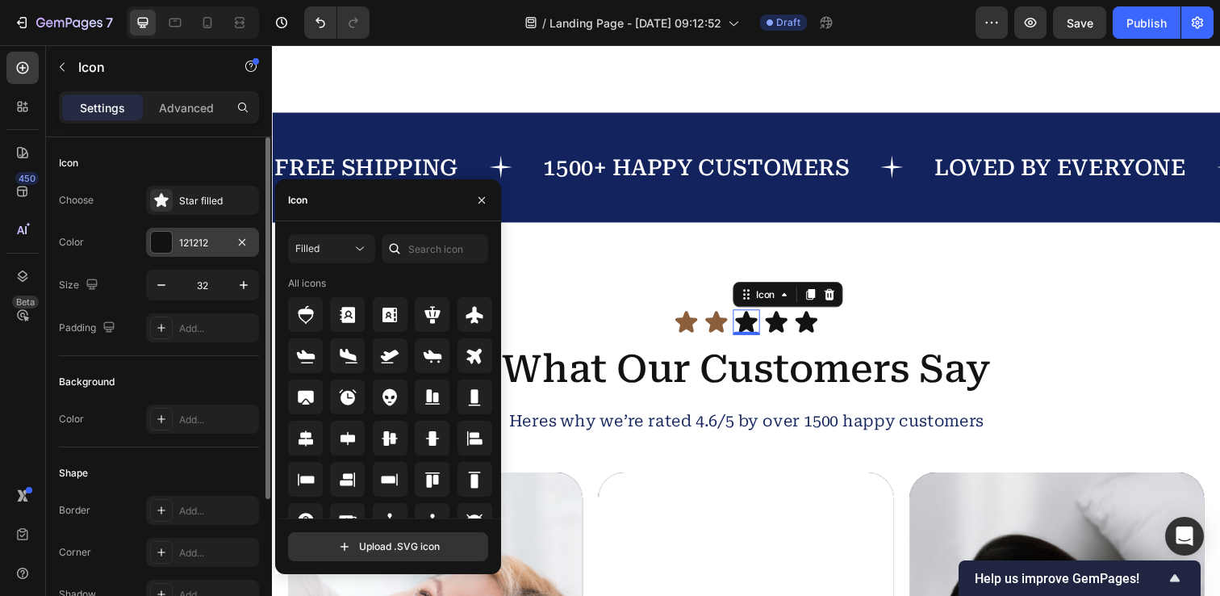
click at [162, 232] on div at bounding box center [161, 242] width 21 height 21
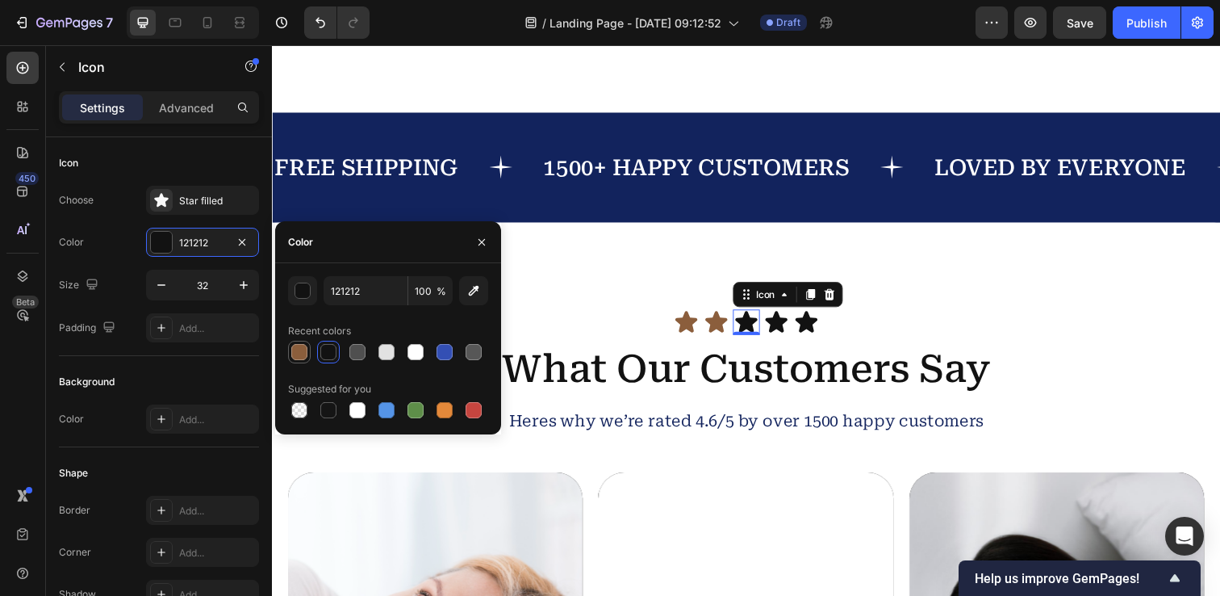
click at [303, 355] on div at bounding box center [299, 352] width 16 height 16
type input "8B5E3C"
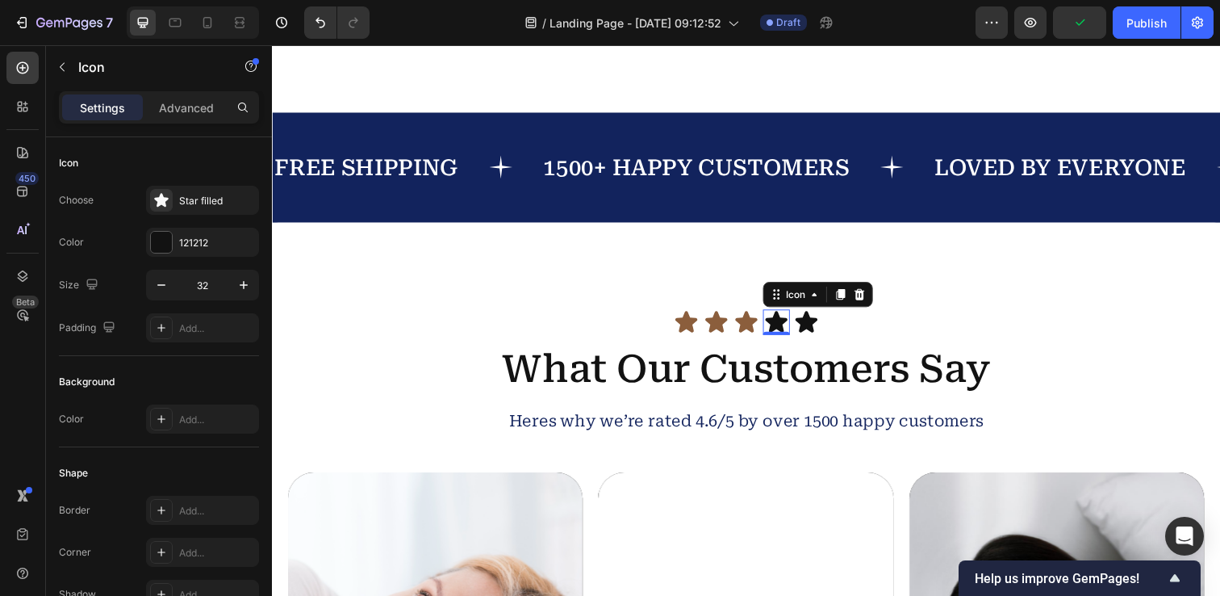
click at [788, 328] on icon at bounding box center [787, 327] width 23 height 22
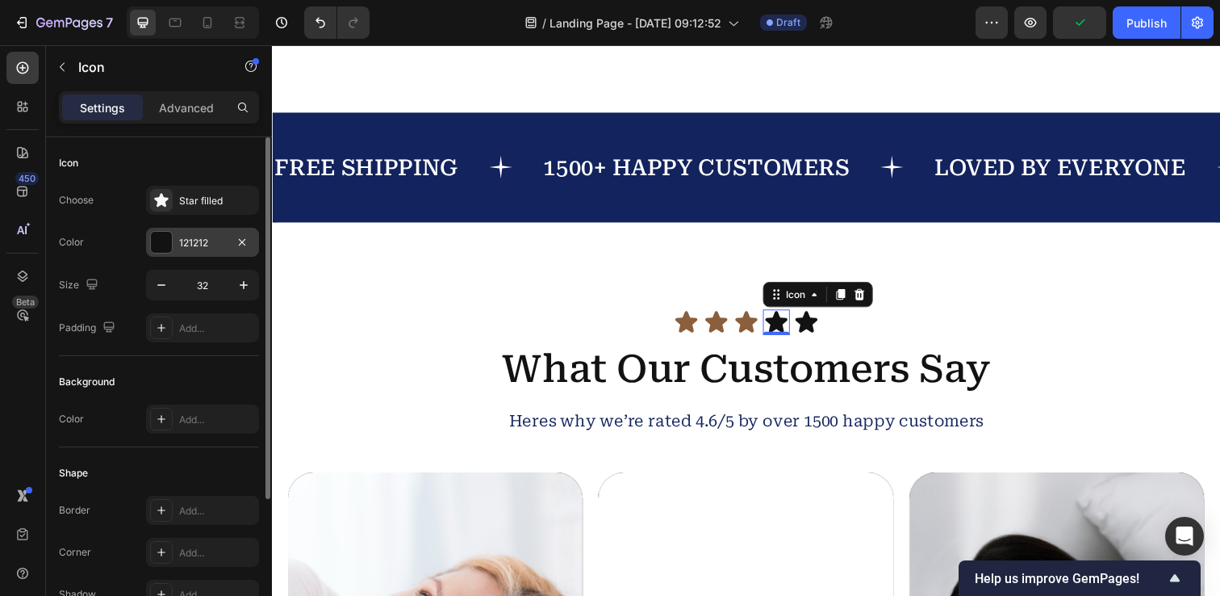
click at [159, 239] on div at bounding box center [161, 242] width 21 height 21
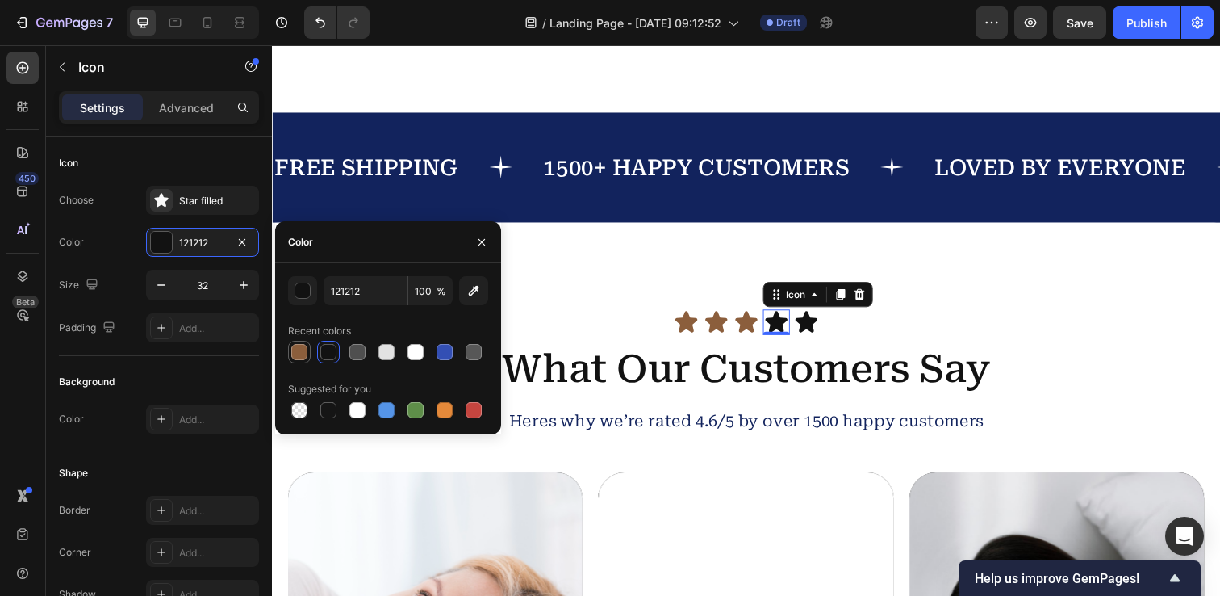
click at [300, 362] on div at bounding box center [299, 352] width 23 height 23
type input "8B5E3C"
click at [822, 327] on icon at bounding box center [817, 327] width 23 height 22
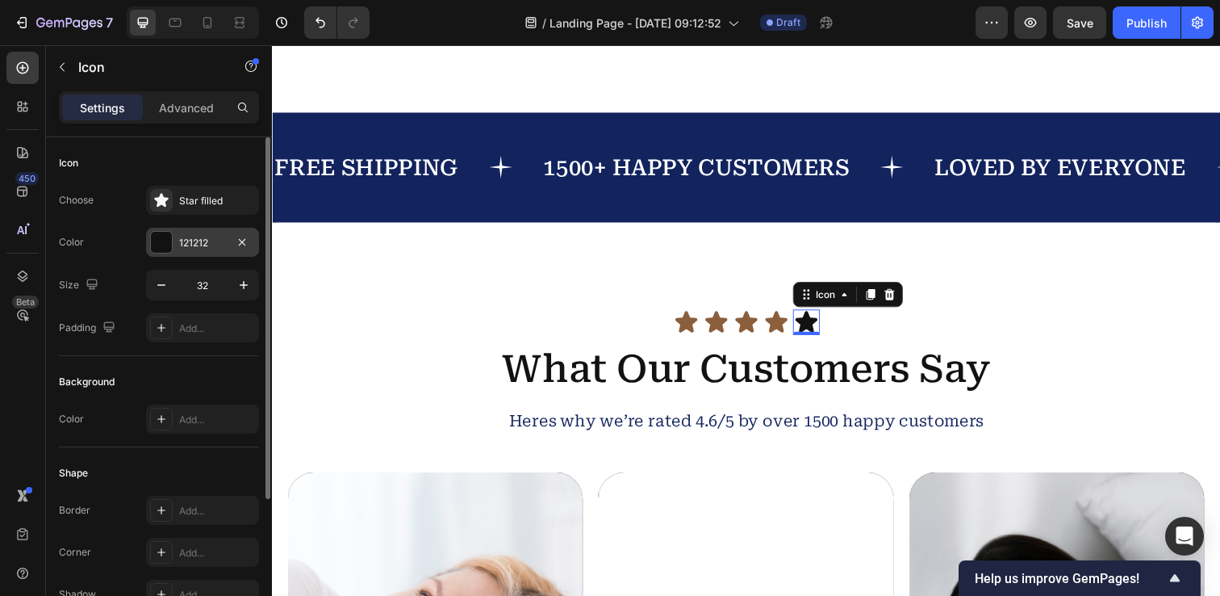
click at [159, 244] on div at bounding box center [161, 242] width 21 height 21
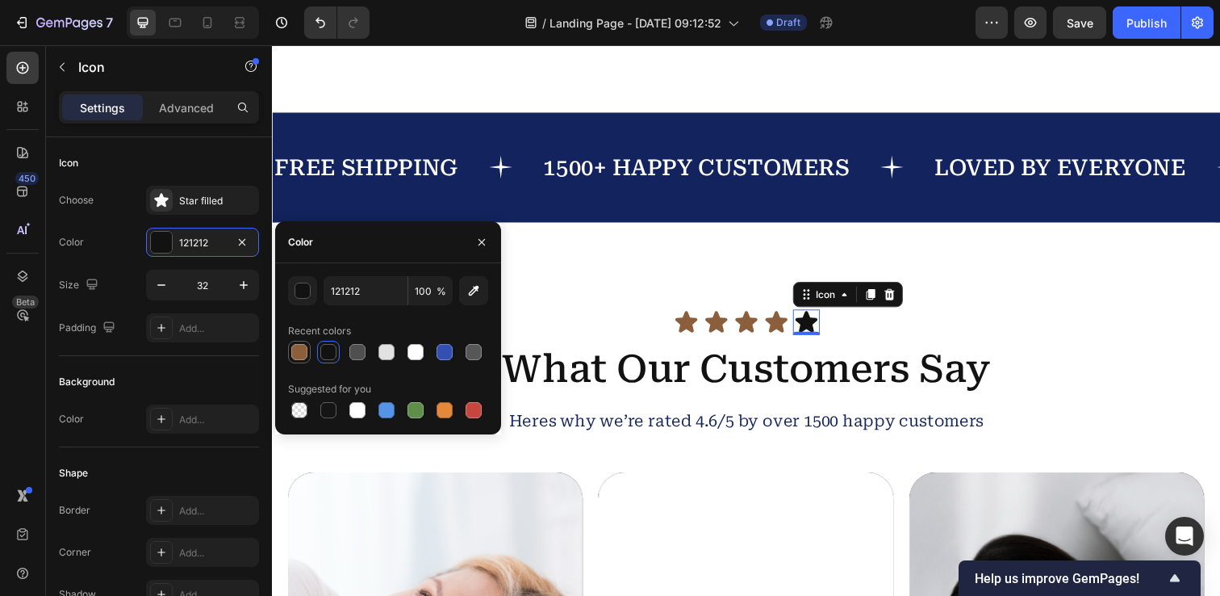
click at [299, 358] on div at bounding box center [299, 352] width 16 height 16
type input "8B5E3C"
click at [742, 374] on h2 "What Our Customers Say" at bounding box center [756, 376] width 936 height 52
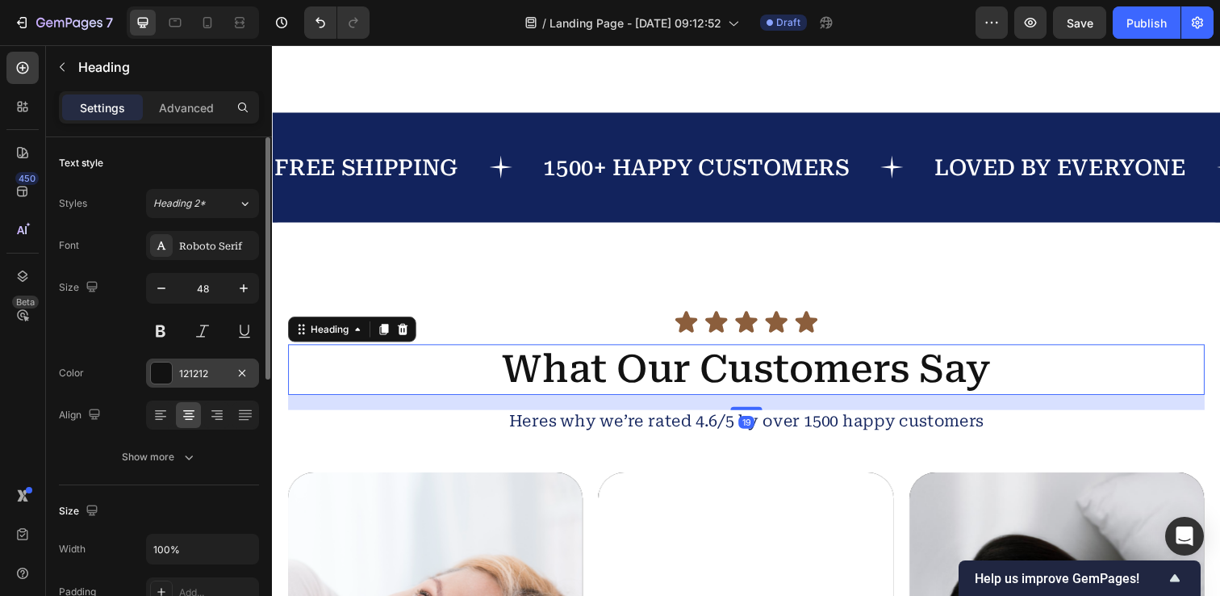
click at [165, 381] on div at bounding box center [161, 372] width 21 height 21
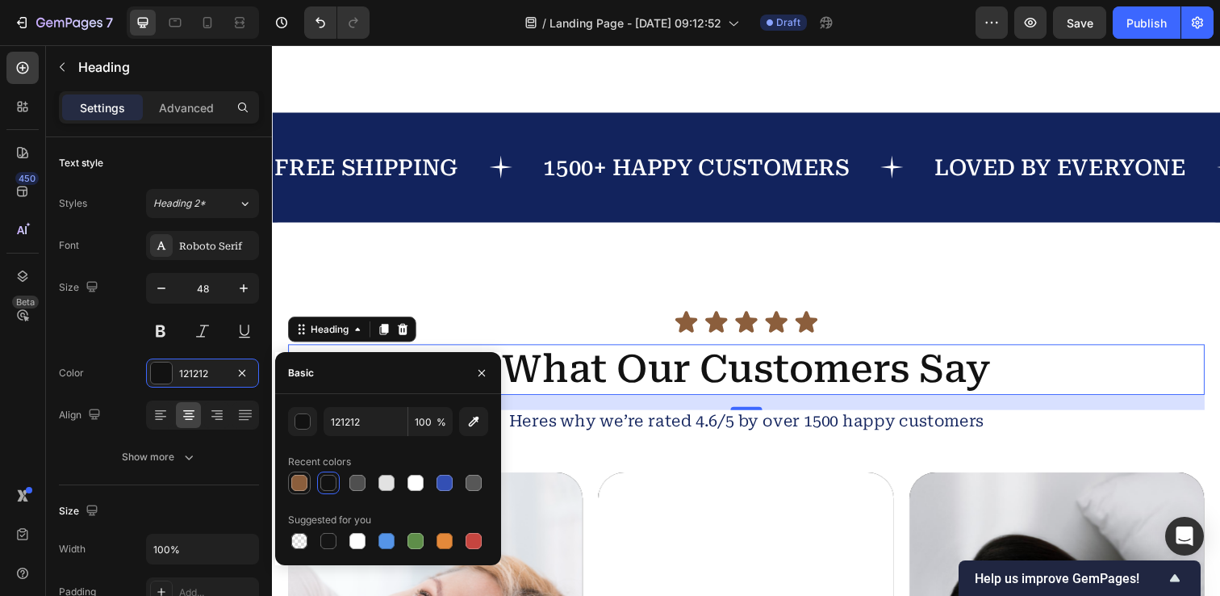
click at [302, 483] on div at bounding box center [299, 483] width 16 height 16
type input "8B5E3C"
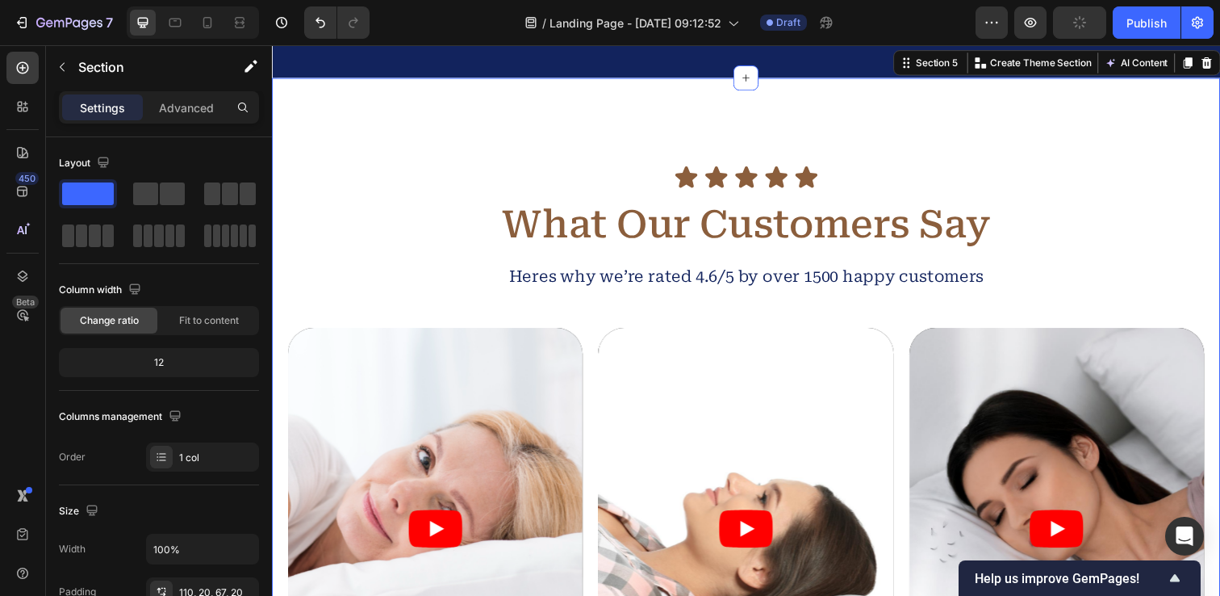
scroll to position [2386, 0]
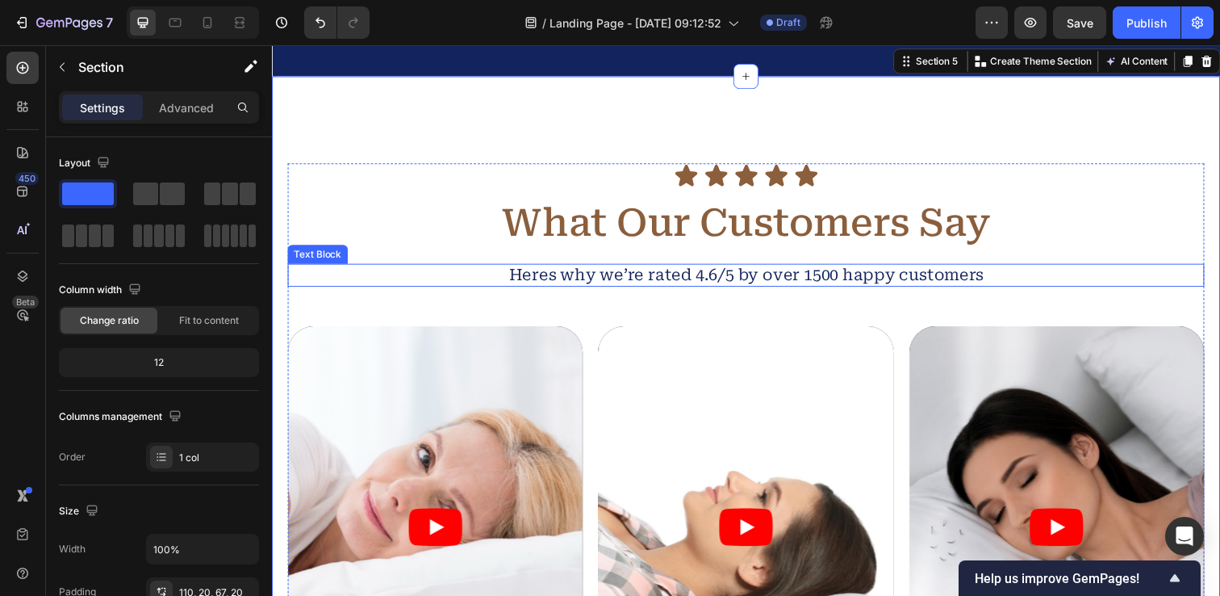
click at [734, 282] on p "Heres why we’re rated 4.6/5 by over 1500 happy customers" at bounding box center [756, 280] width 933 height 20
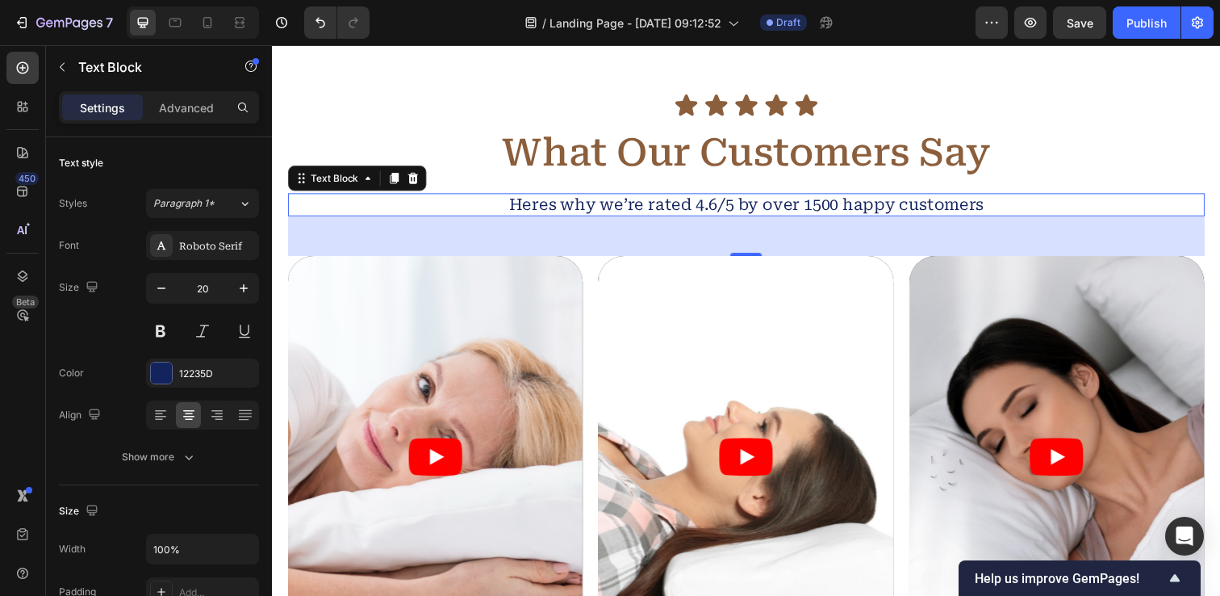
scroll to position [2393, 0]
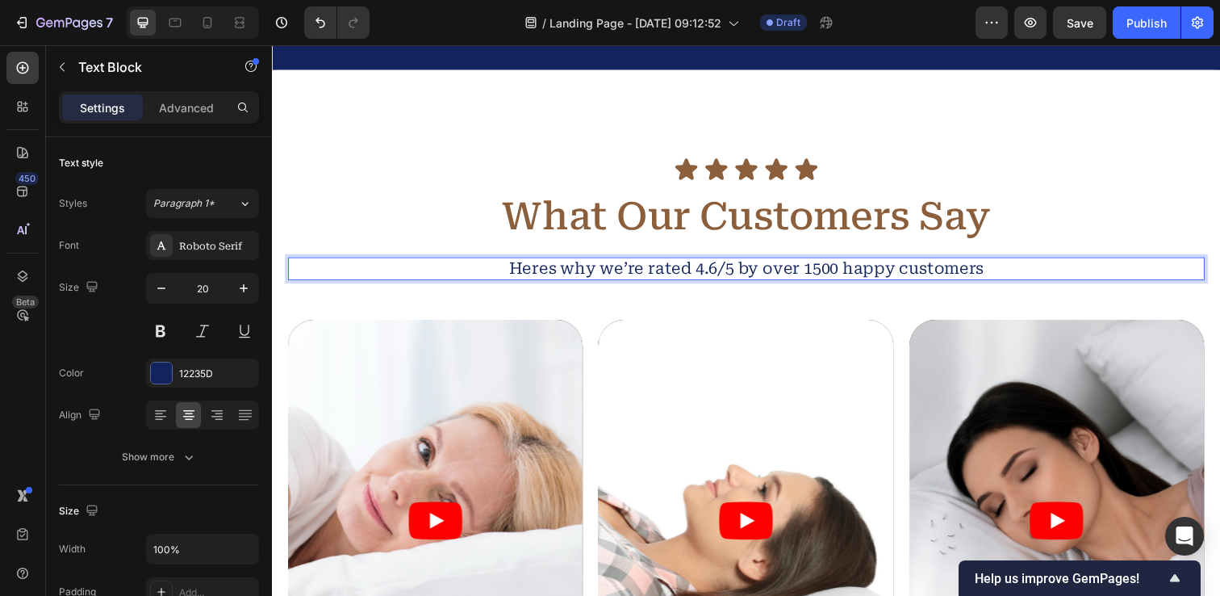
click at [729, 271] on p "Heres why we’re rated 4.6/5 by over 1500 happy customers" at bounding box center [756, 273] width 933 height 20
click at [601, 267] on p "Heres why we’re rated 4.6/5 by over 1500 happy customers" at bounding box center [756, 273] width 933 height 20
drag, startPoint x: 613, startPoint y: 272, endPoint x: 1050, endPoint y: 279, distance: 437.5
click at [1050, 279] on p "Heres why we’re rated 4.6/5 by over 1500 happy customers" at bounding box center [756, 273] width 933 height 20
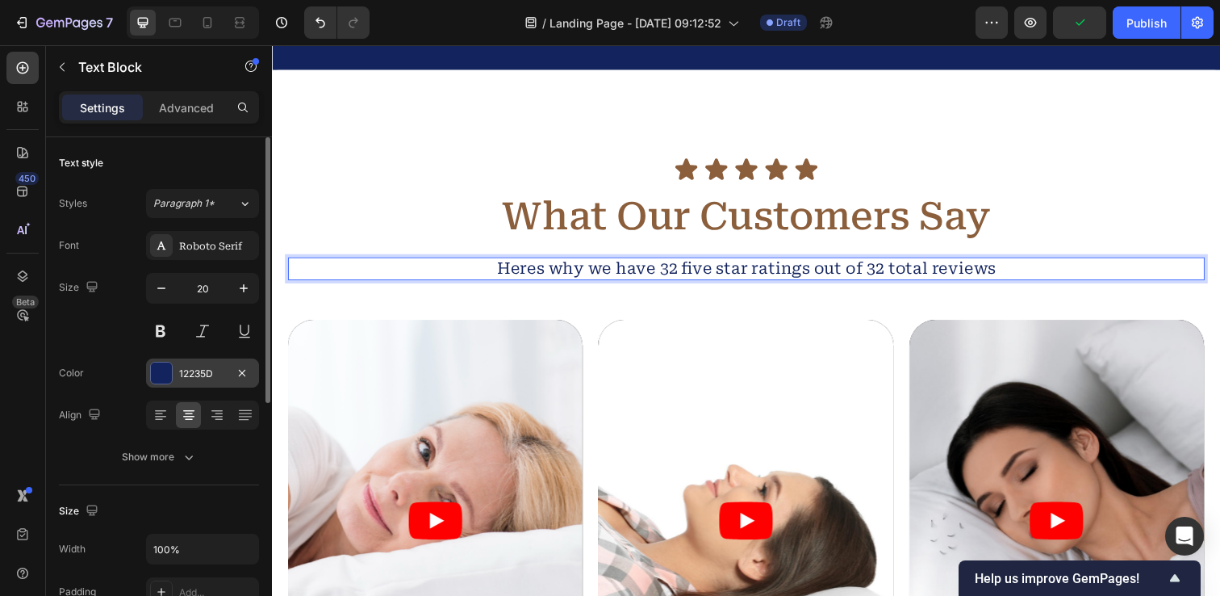
click at [162, 370] on div at bounding box center [161, 372] width 21 height 21
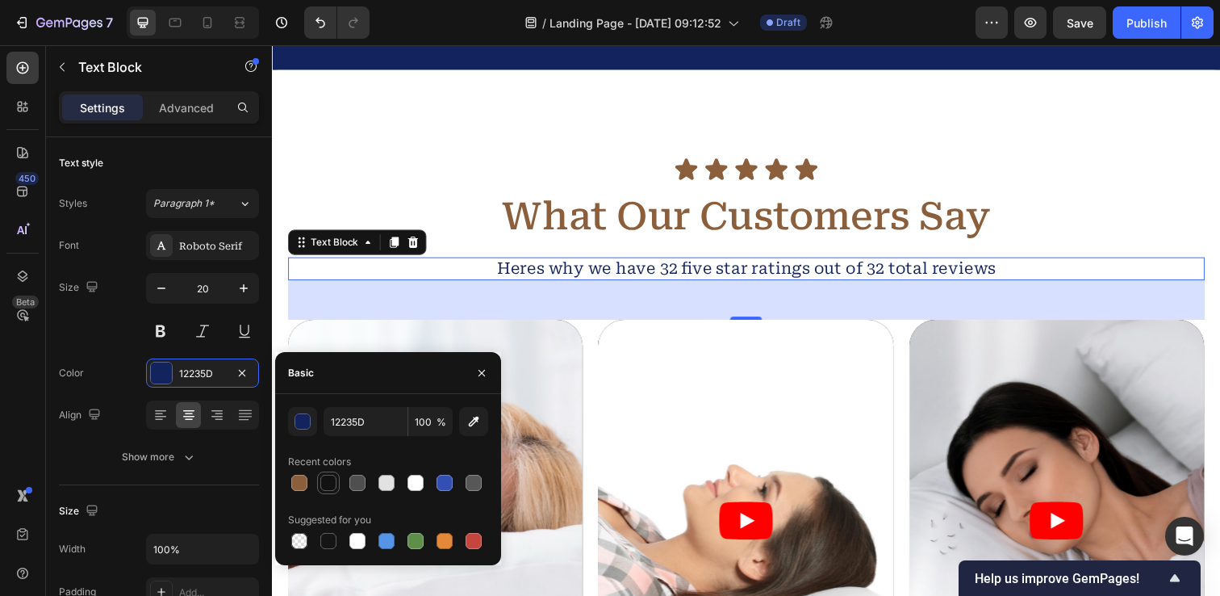
click at [332, 485] on div at bounding box center [328, 483] width 16 height 16
type input "121212"
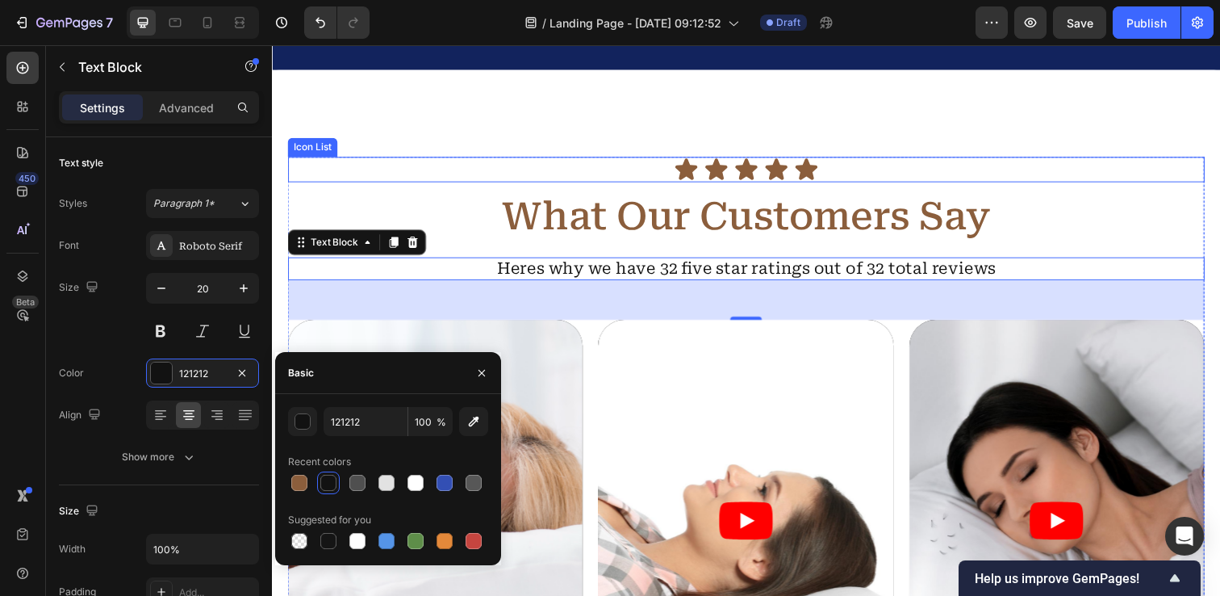
click at [413, 167] on div "Icon Icon Icon Icon Icon" at bounding box center [756, 172] width 936 height 26
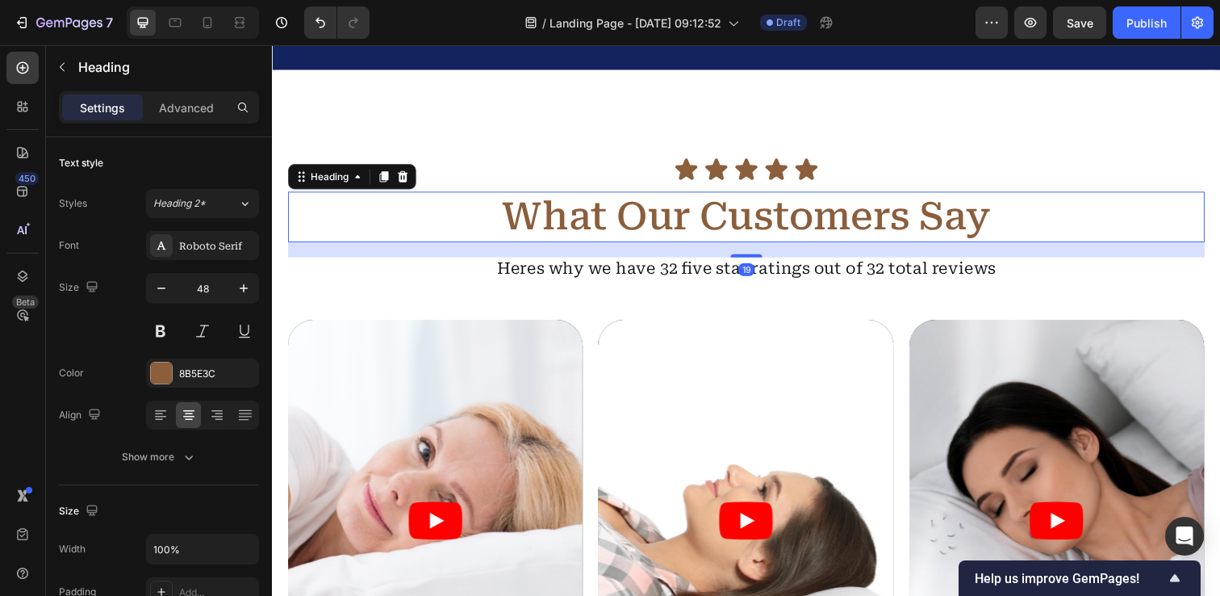
click at [401, 232] on h2 "What Our Customers Say" at bounding box center [756, 220] width 936 height 52
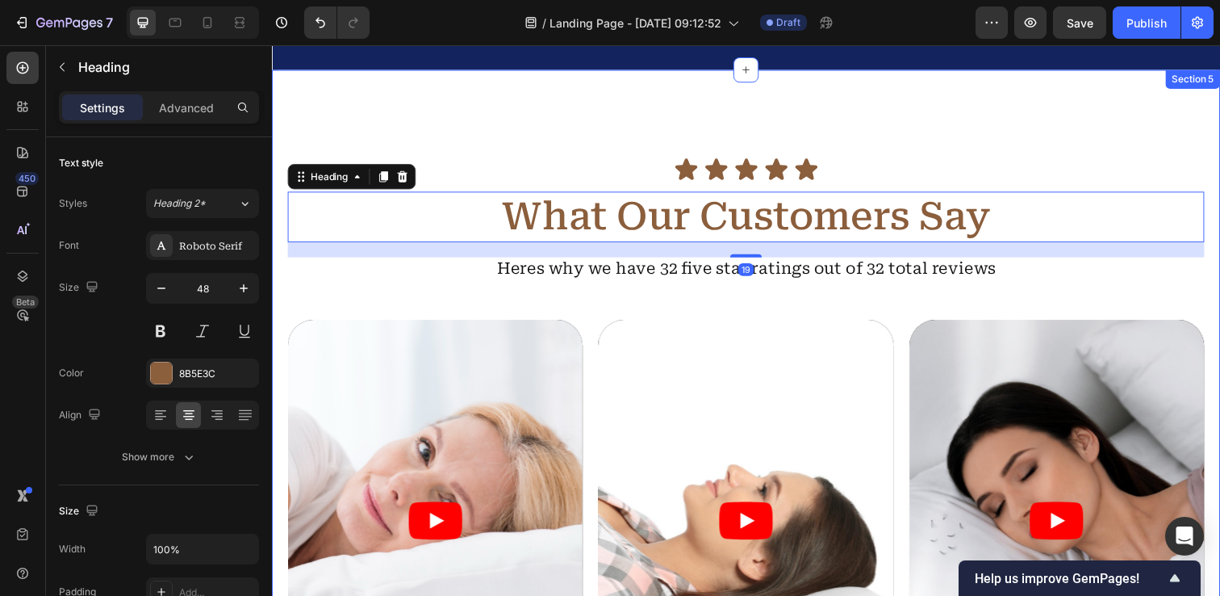
click at [426, 130] on div "Icon Icon Icon Icon Icon Icon List What Our Customers Say Heading 19 Heres why …" at bounding box center [756, 484] width 968 height 829
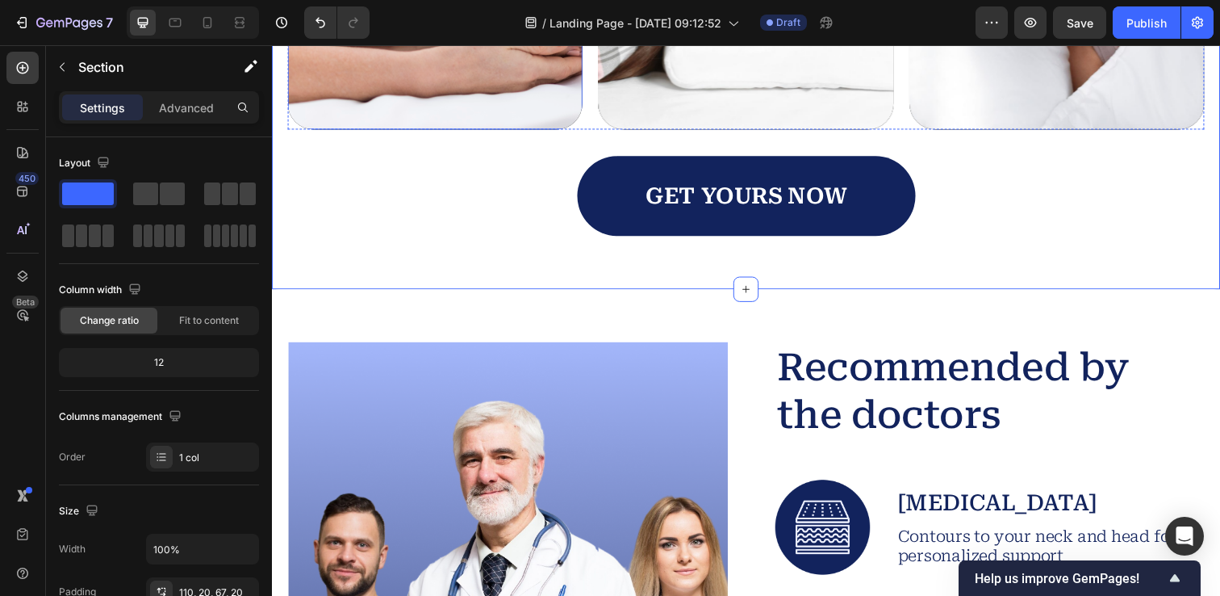
scroll to position [2985, 0]
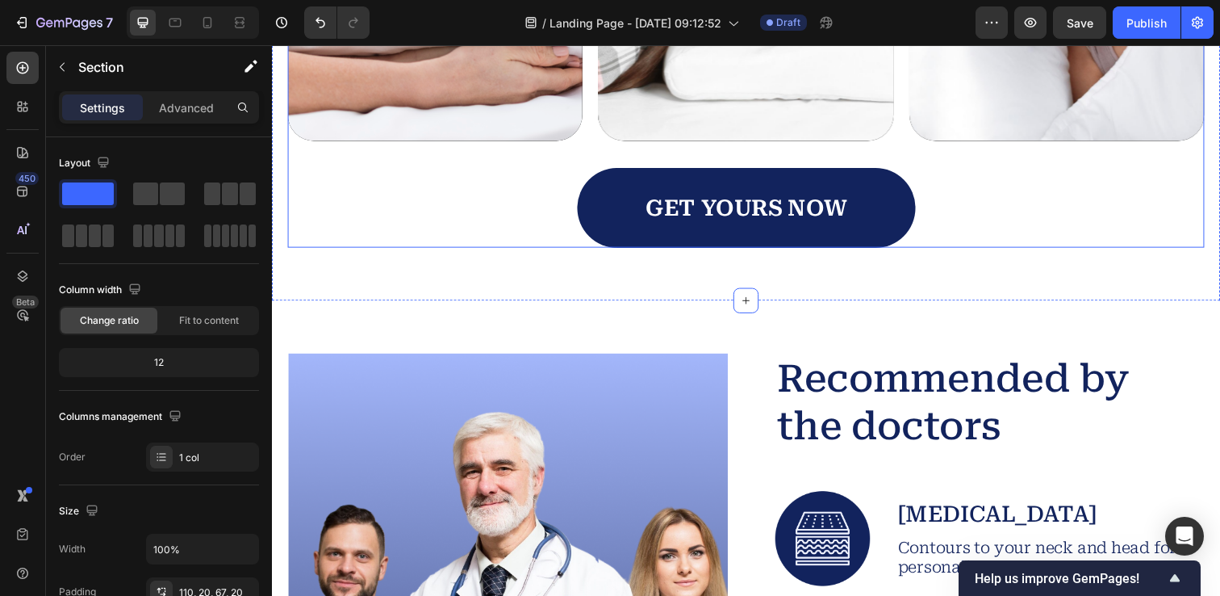
click at [600, 204] on link "GET YOURS NOW" at bounding box center [755, 211] width 345 height 82
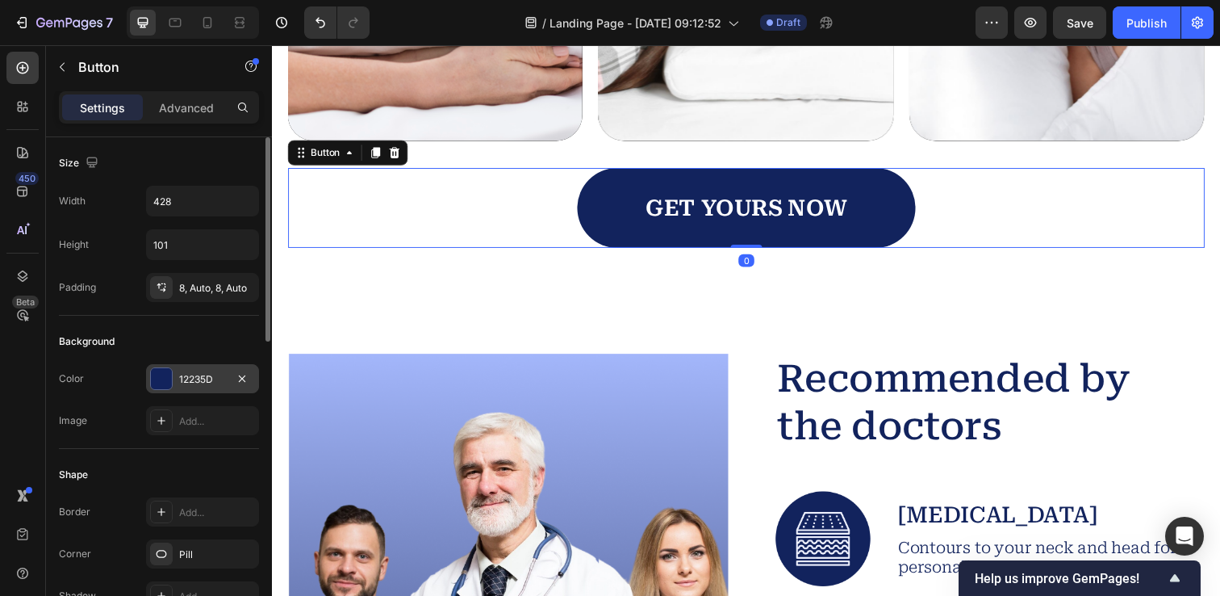
click at [166, 375] on div at bounding box center [161, 378] width 21 height 21
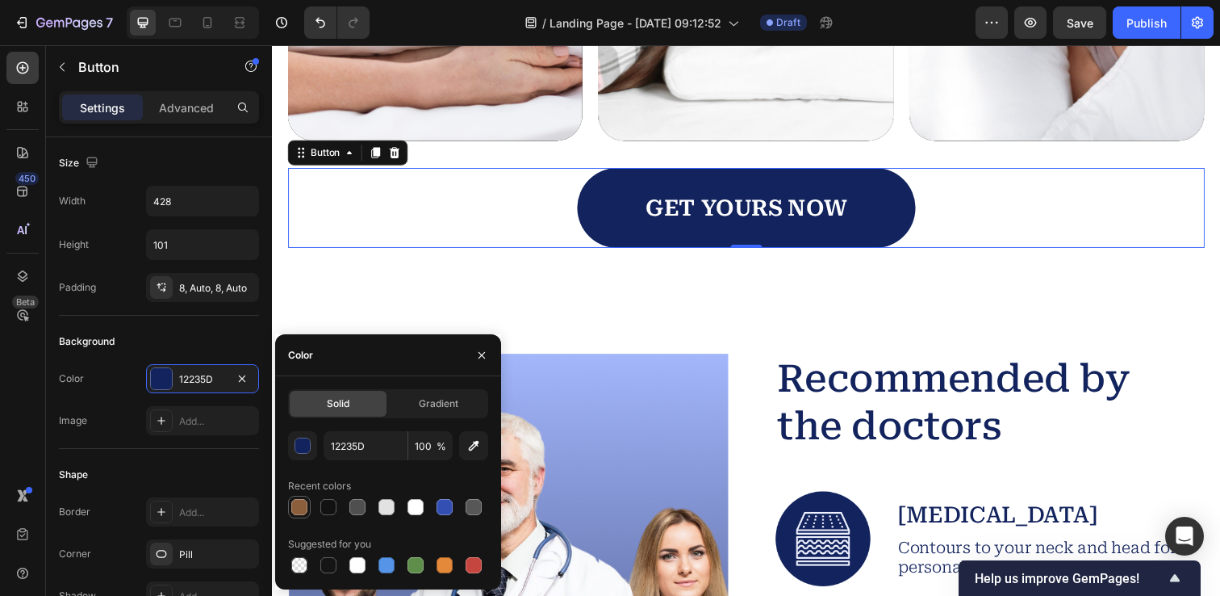
click at [296, 502] on div at bounding box center [299, 507] width 16 height 16
type input "8B5E3C"
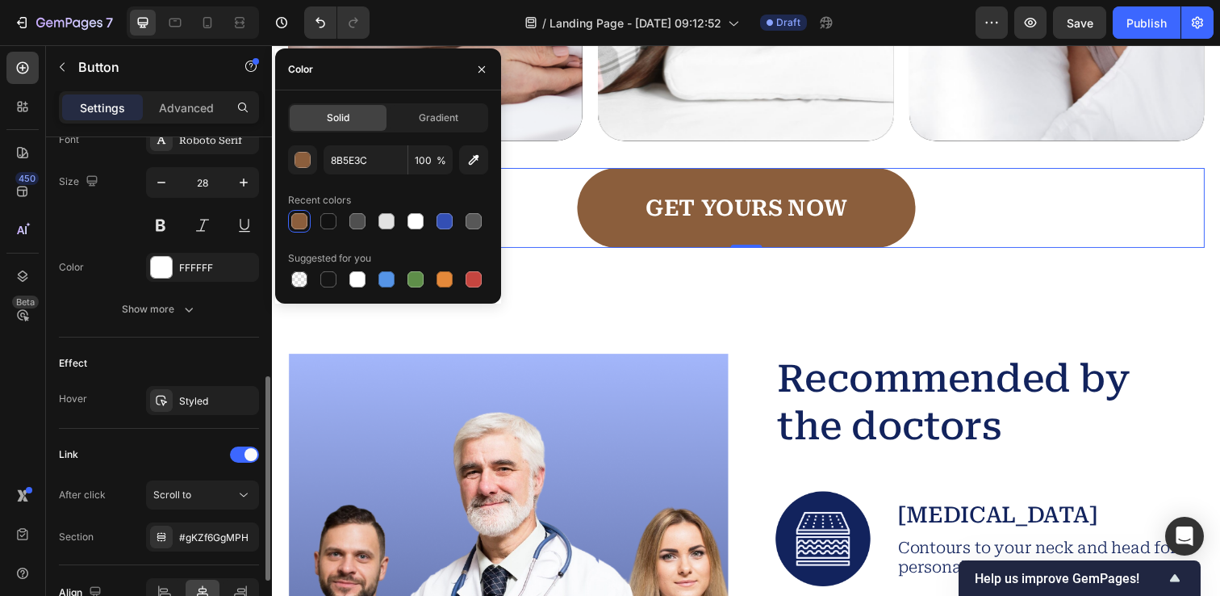
scroll to position [647, 0]
click at [240, 404] on icon "button" at bounding box center [242, 401] width 13 height 13
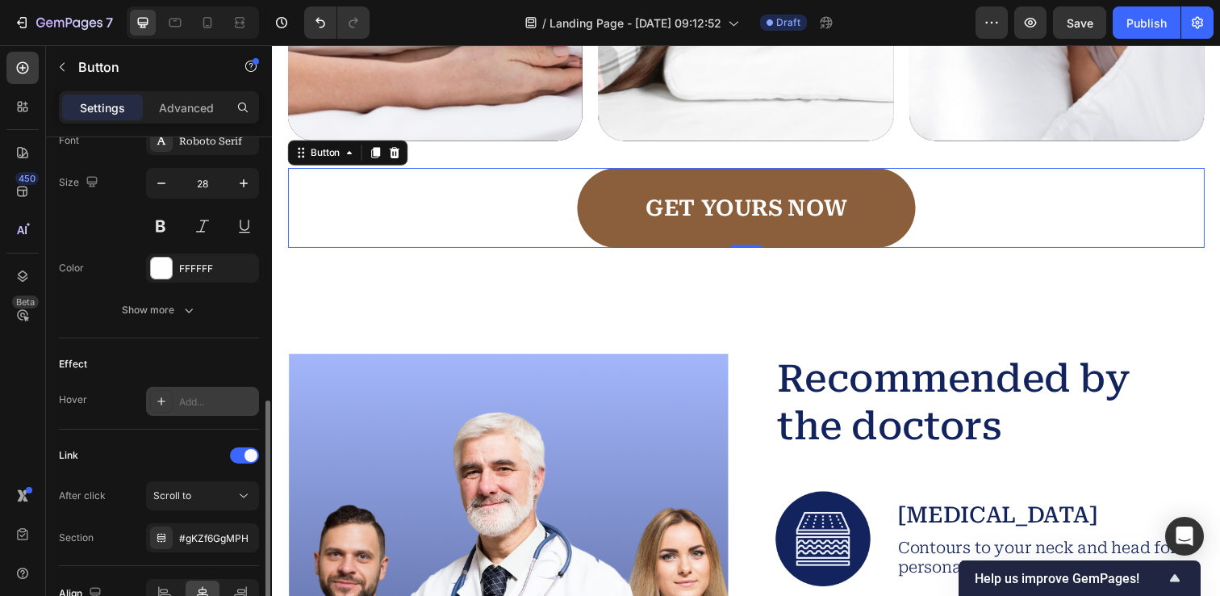
click at [161, 404] on icon at bounding box center [161, 401] width 13 height 13
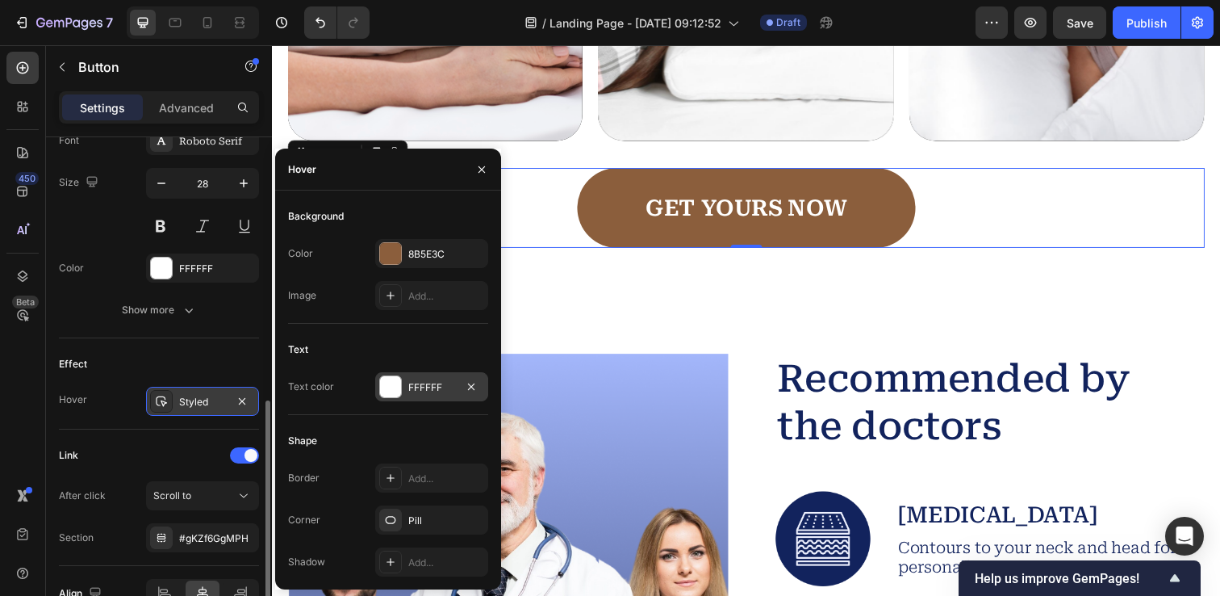
click at [390, 389] on div at bounding box center [390, 386] width 21 height 21
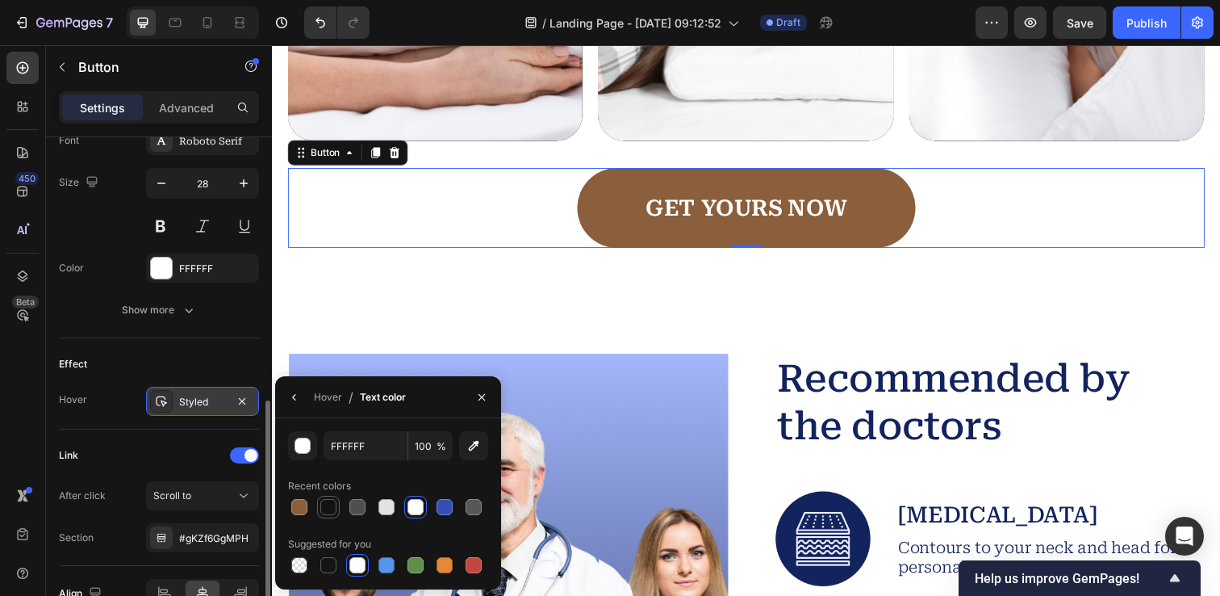
click at [333, 509] on div at bounding box center [328, 507] width 16 height 16
type input "121212"
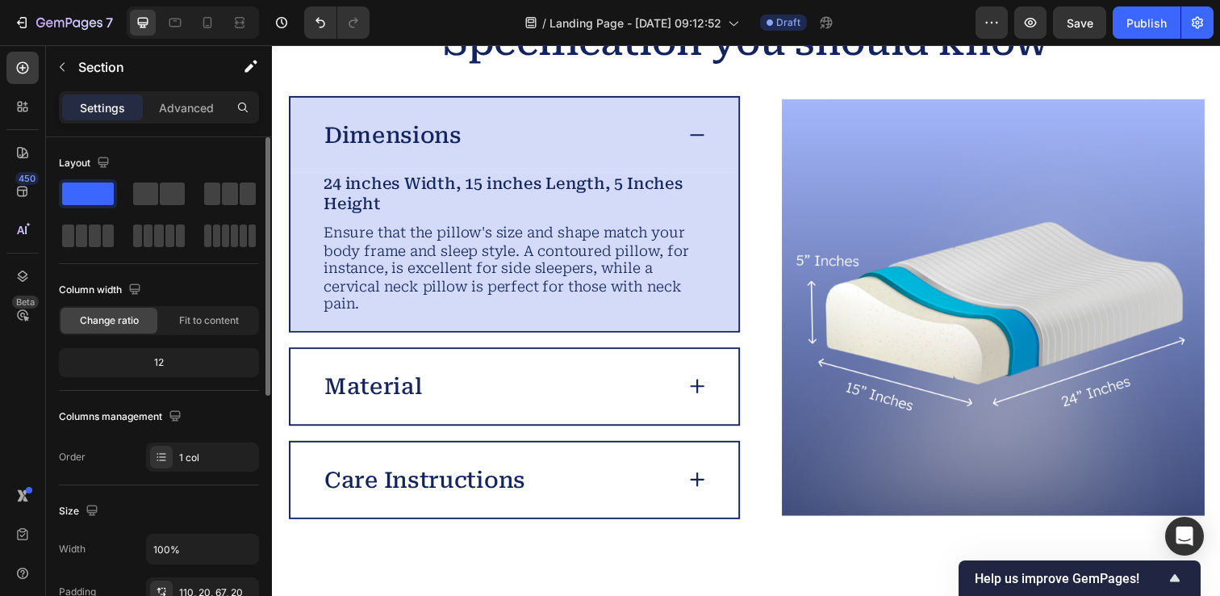
scroll to position [4060, 0]
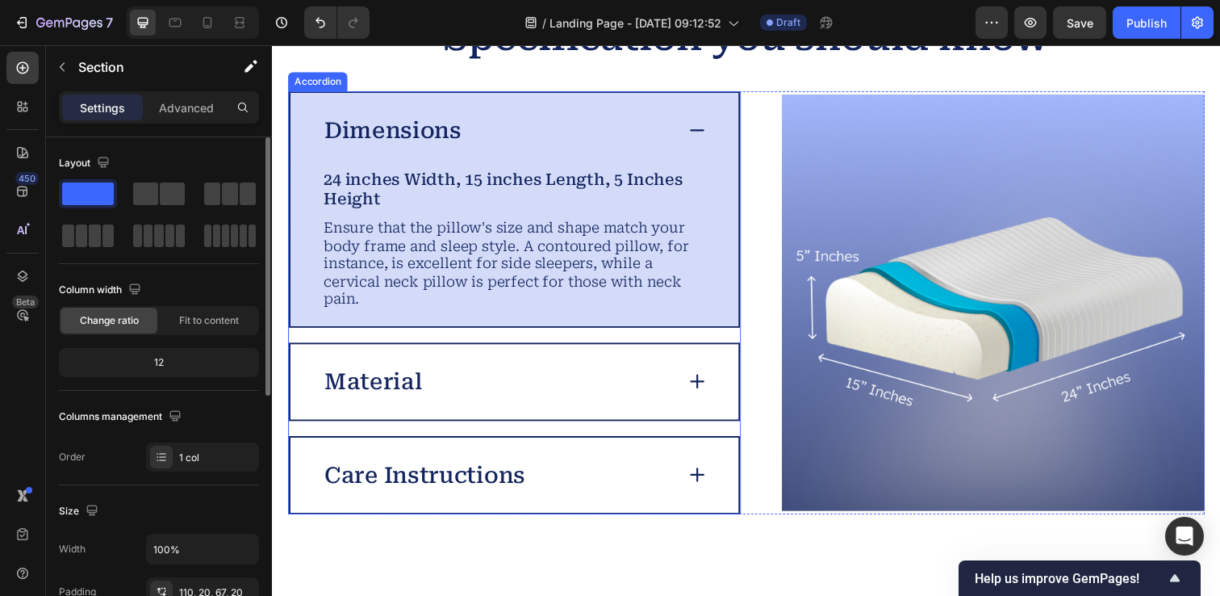
click at [383, 138] on p "Dimensions" at bounding box center [395, 132] width 140 height 28
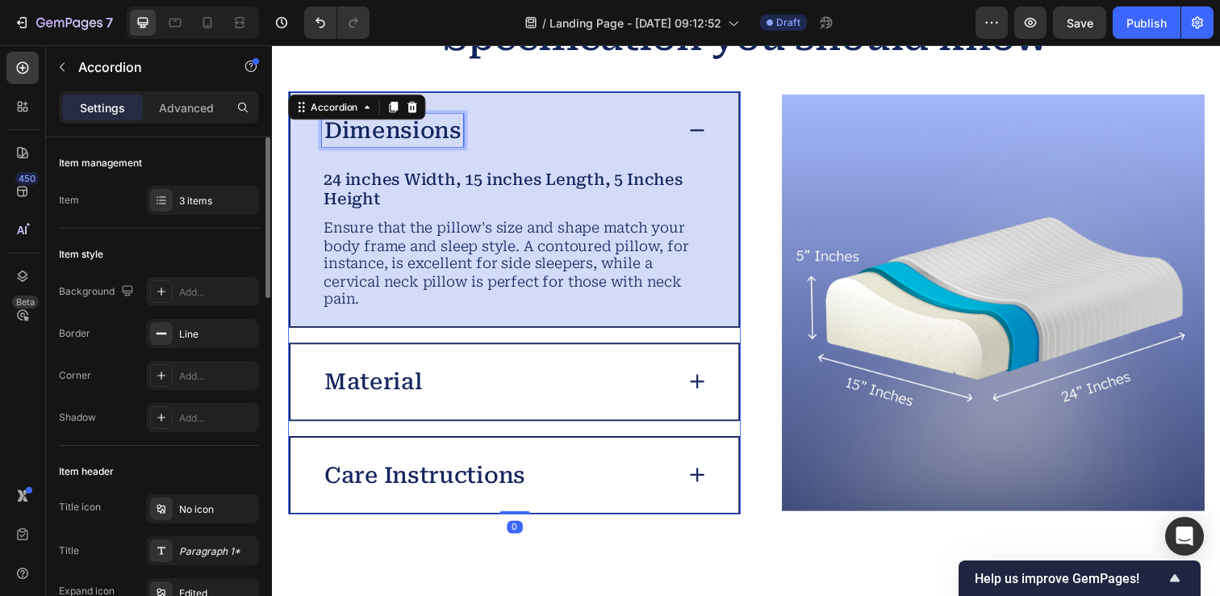
click at [383, 138] on p "Dimensions" at bounding box center [395, 132] width 140 height 28
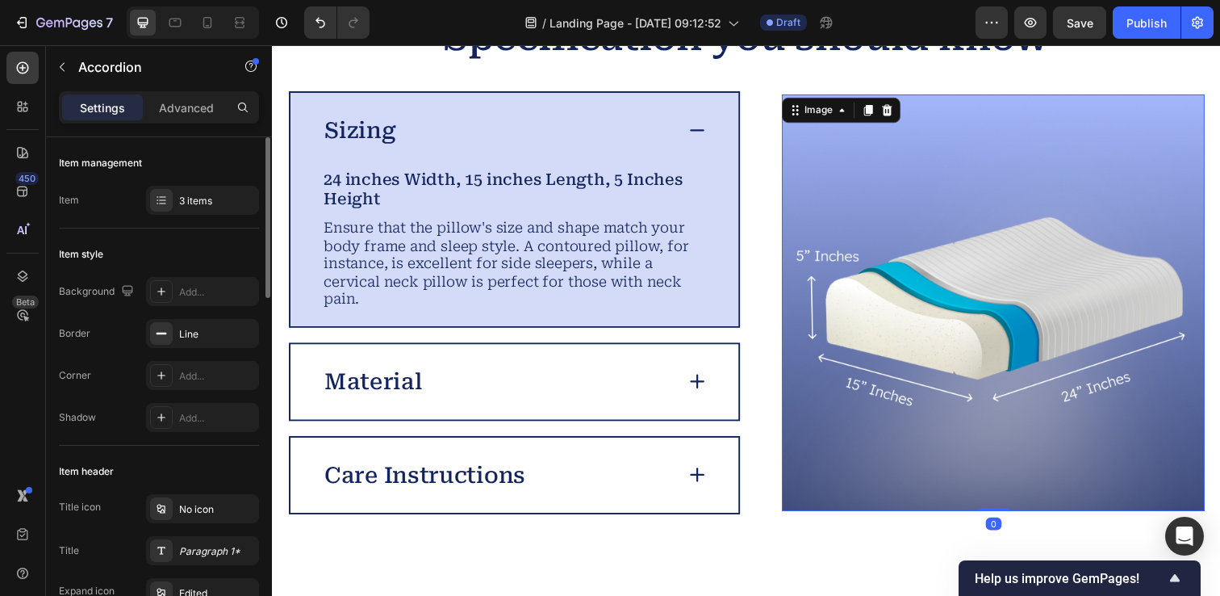
click at [897, 167] on img at bounding box center [1009, 307] width 432 height 425
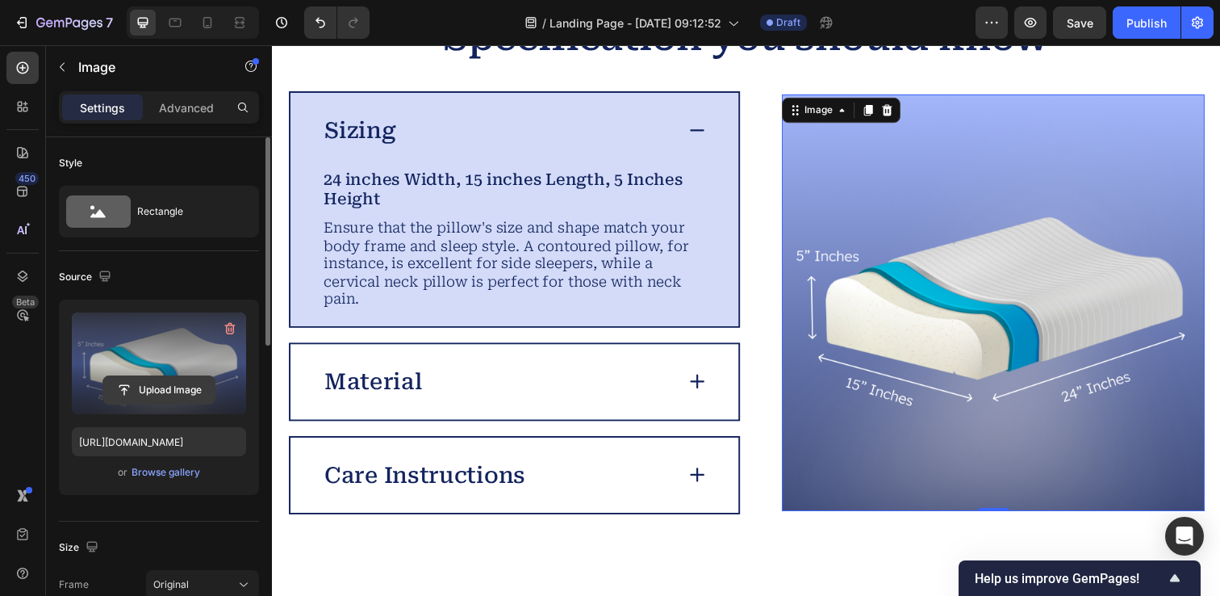
click at [168, 388] on input "file" at bounding box center [158, 389] width 111 height 27
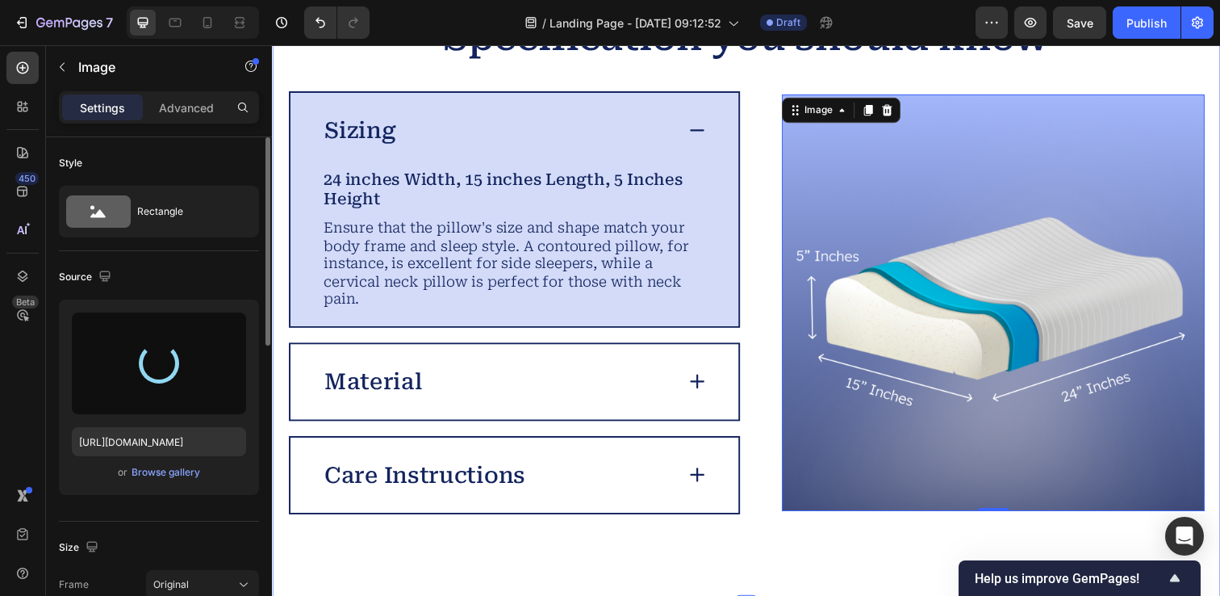
type input "https://cdn.shopify.com/s/files/1/0912/3256/7575/files/gempages_581537611265344…"
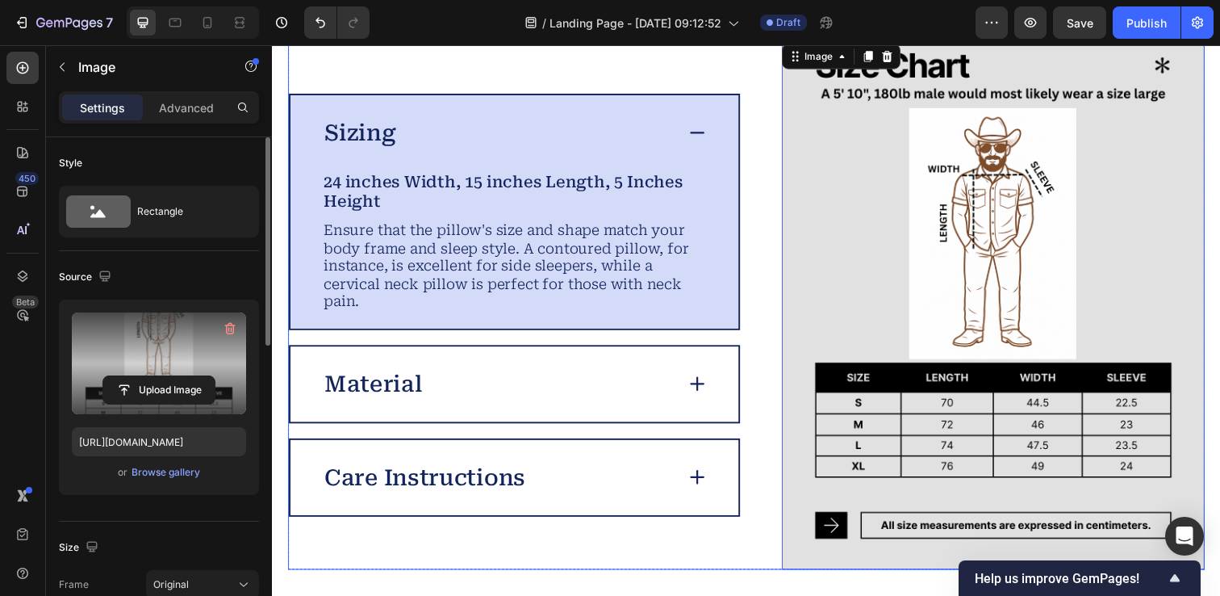
scroll to position [4119, 0]
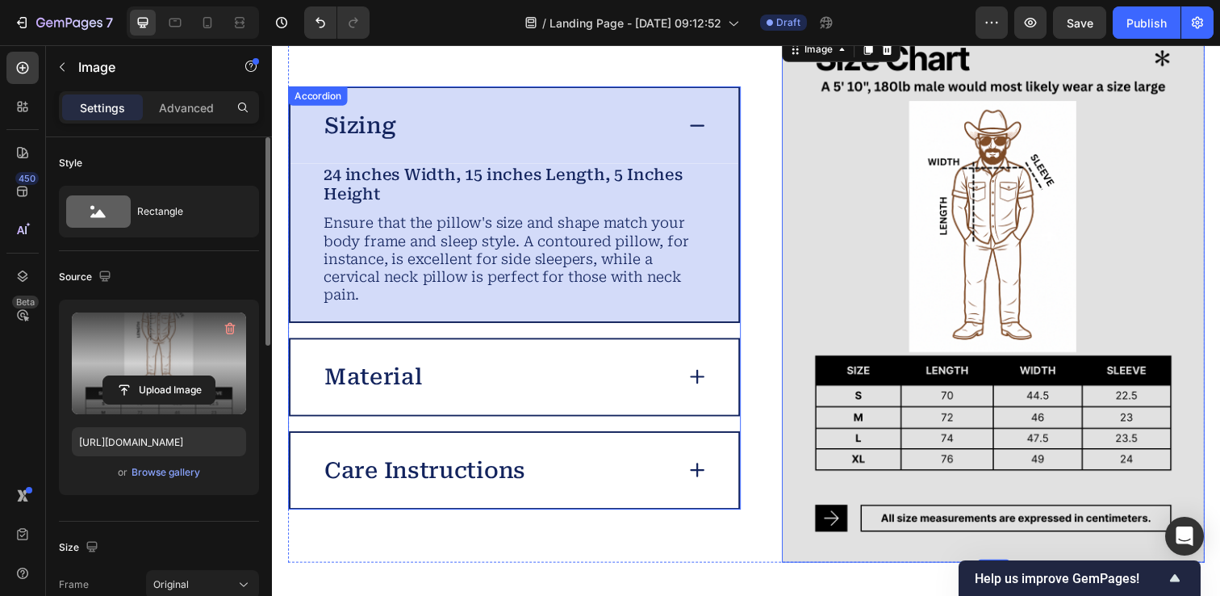
click at [707, 384] on icon at bounding box center [706, 383] width 23 height 23
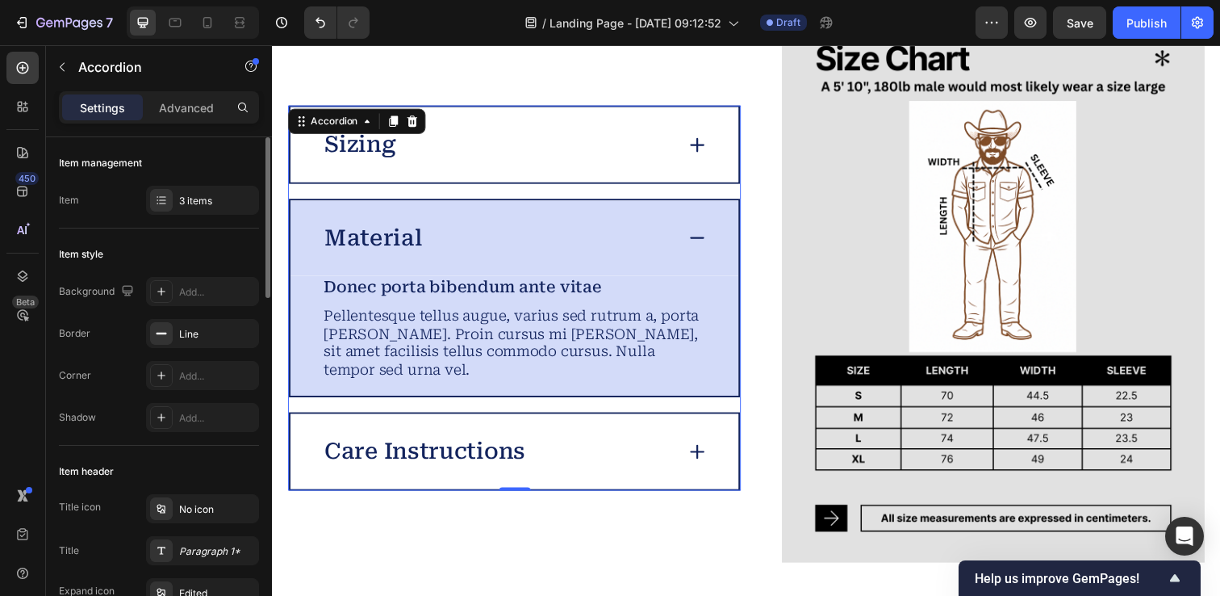
click at [705, 154] on icon at bounding box center [706, 147] width 23 height 23
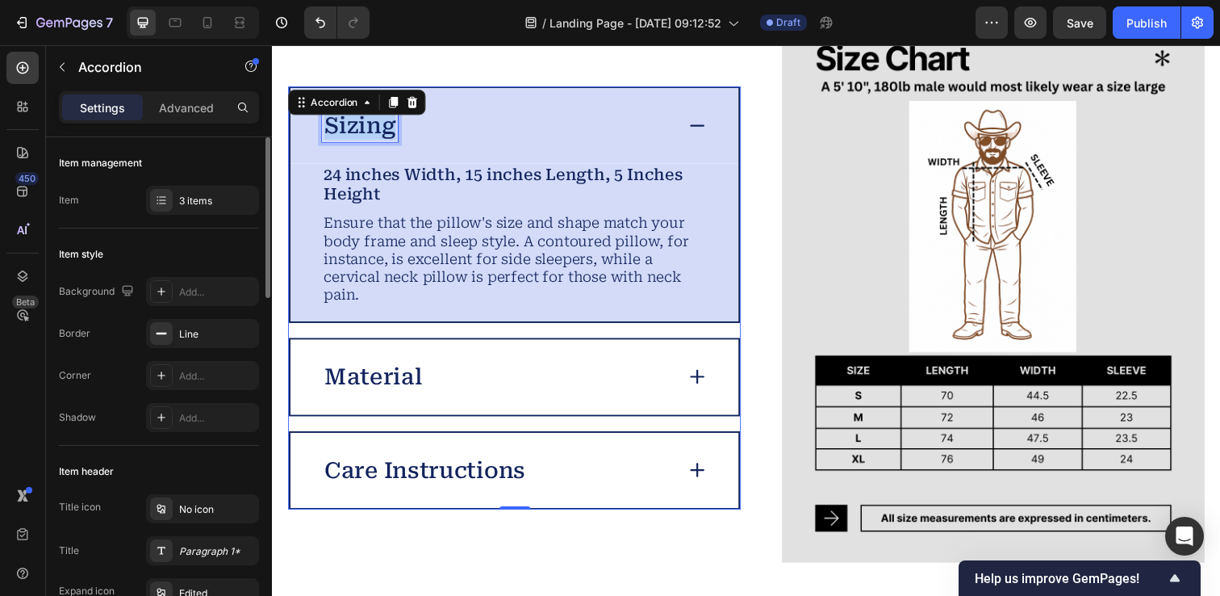
click at [380, 134] on p "Sizing" at bounding box center [361, 127] width 73 height 28
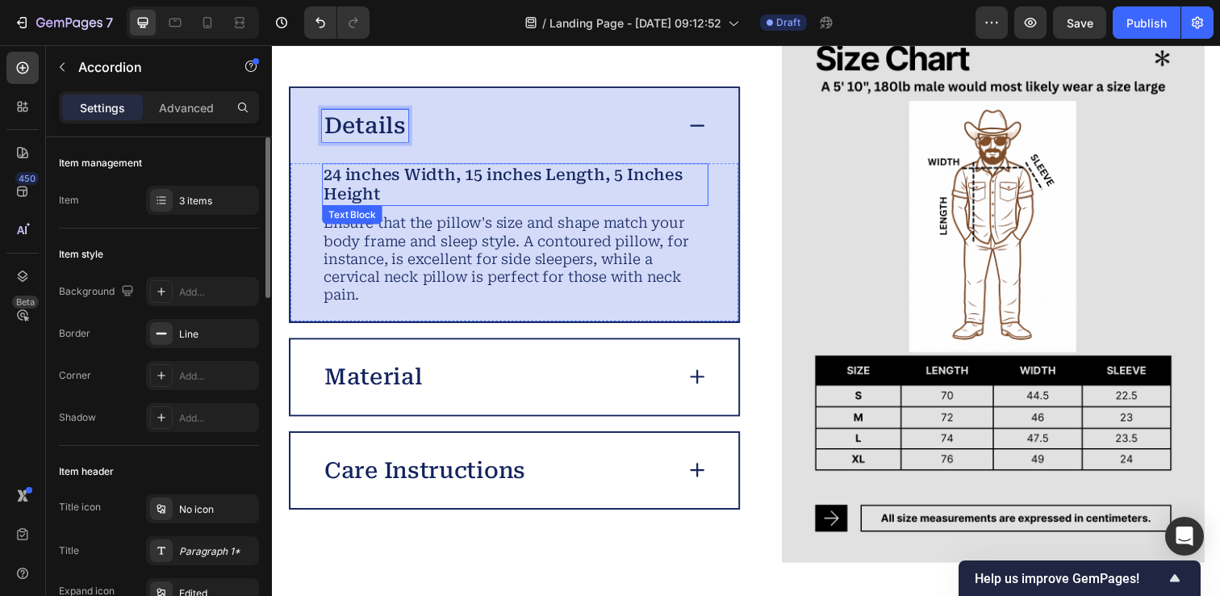
click at [395, 250] on p "Ensure that the pillow's size and shape match your body frame and sleep style. …" at bounding box center [519, 263] width 391 height 91
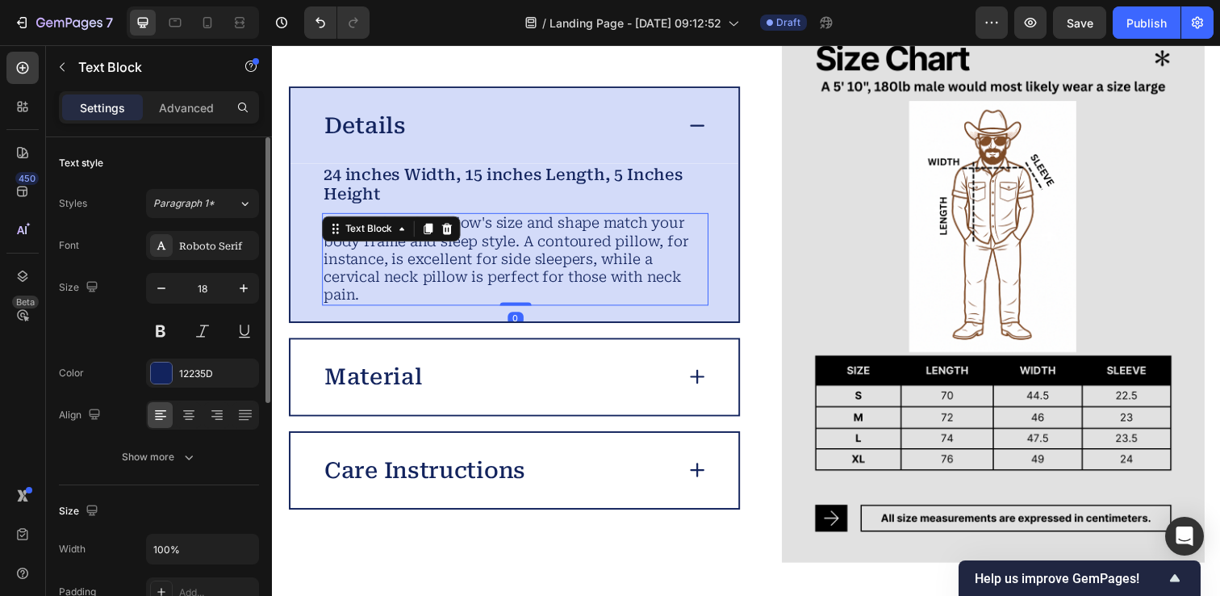
click at [395, 250] on p "Ensure that the pillow's size and shape match your body frame and sleep style. …" at bounding box center [519, 263] width 391 height 91
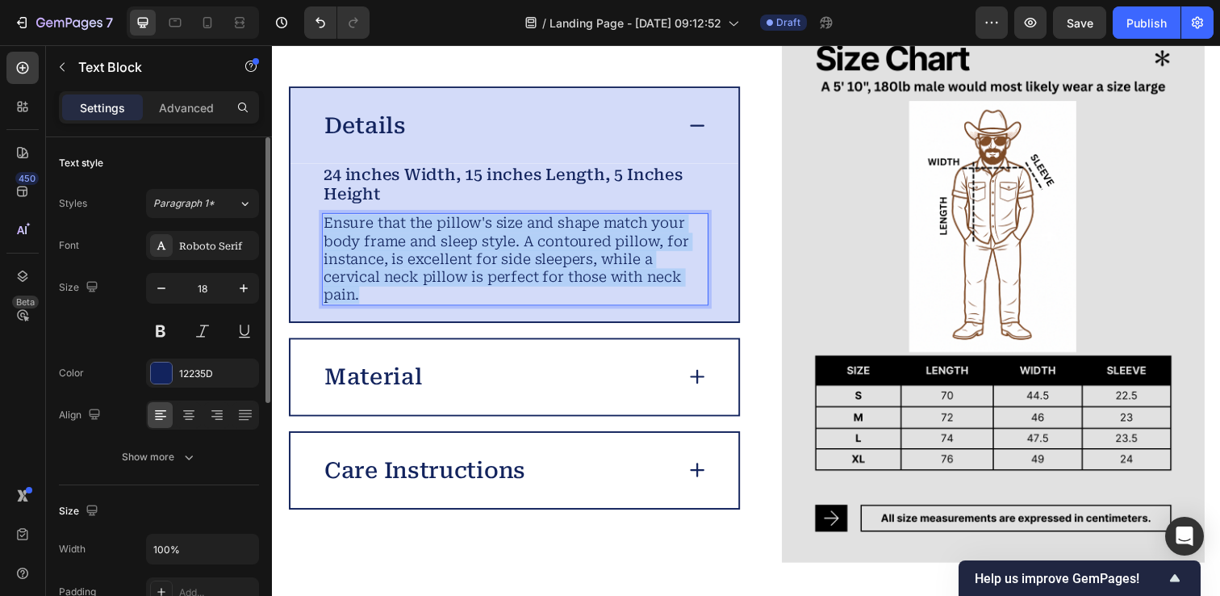
click at [395, 250] on p "Ensure that the pillow's size and shape match your body frame and sleep style. …" at bounding box center [519, 263] width 391 height 91
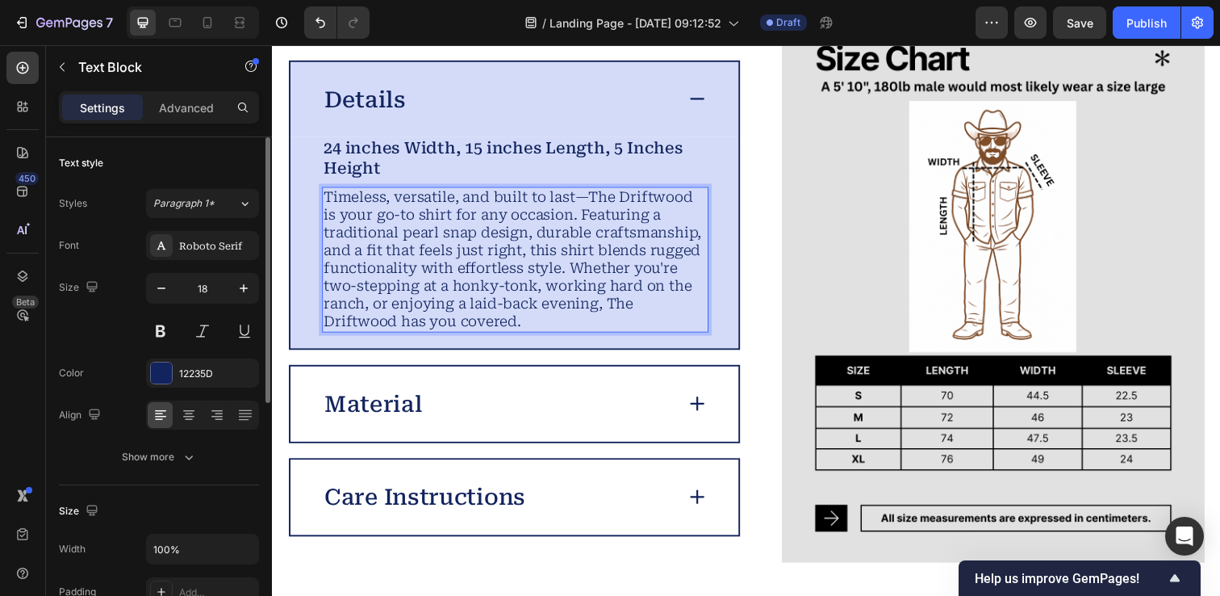
scroll to position [4092, 0]
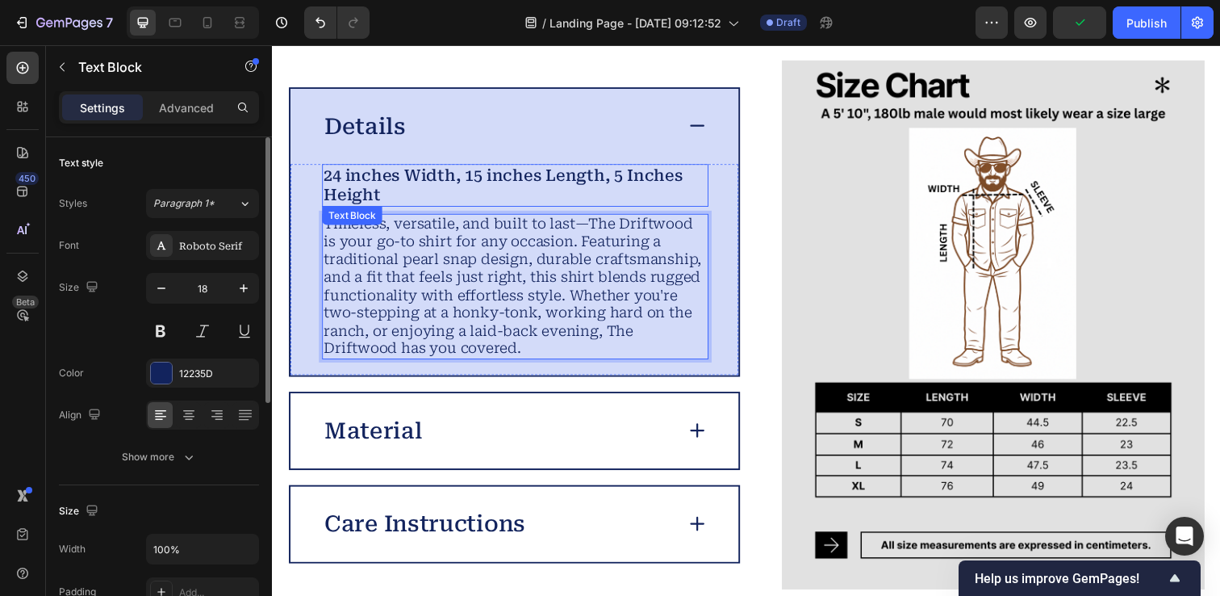
click at [391, 198] on p "24 inches Width, 15 inches Length, 5 Inches Height" at bounding box center [519, 188] width 391 height 40
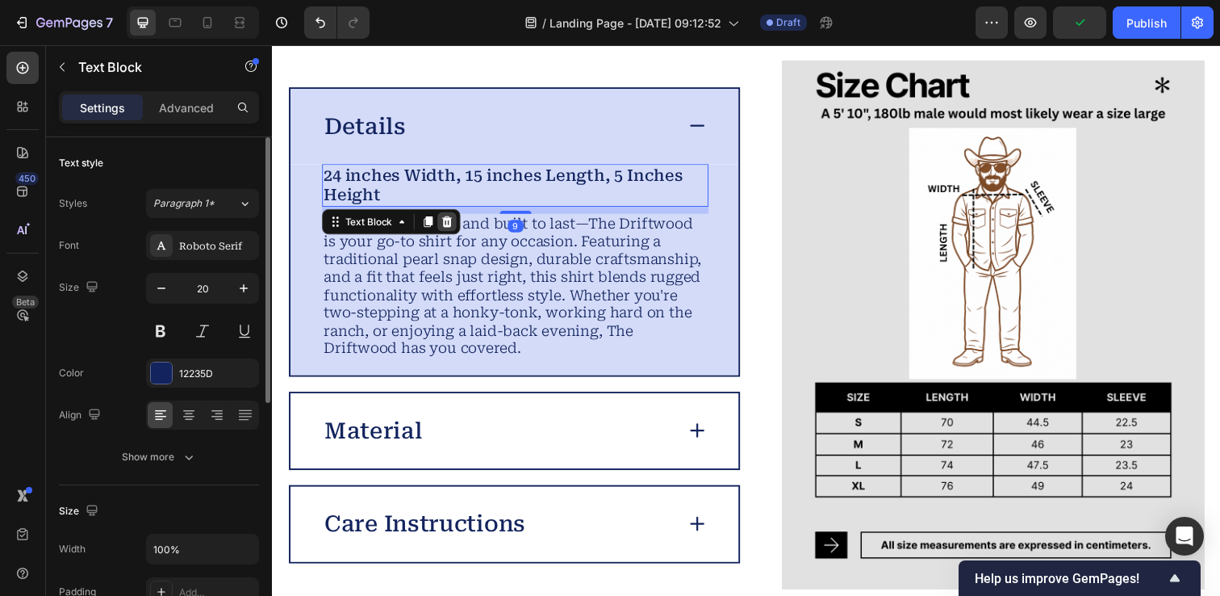
click at [450, 227] on icon at bounding box center [450, 225] width 10 height 11
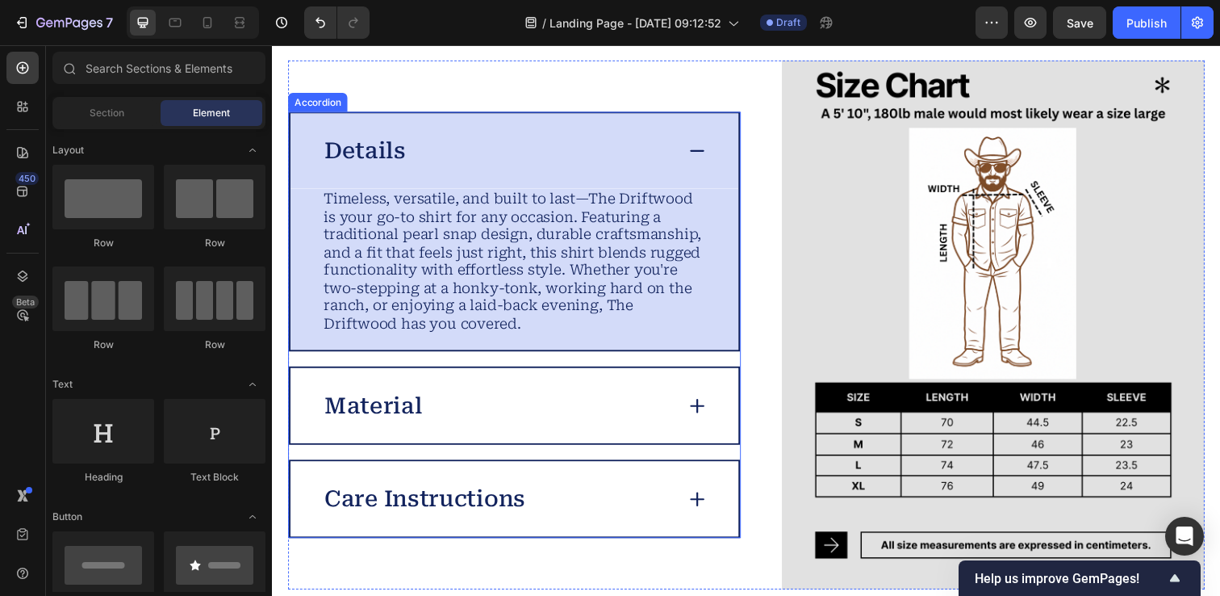
click at [382, 146] on p "Details" at bounding box center [366, 153] width 83 height 28
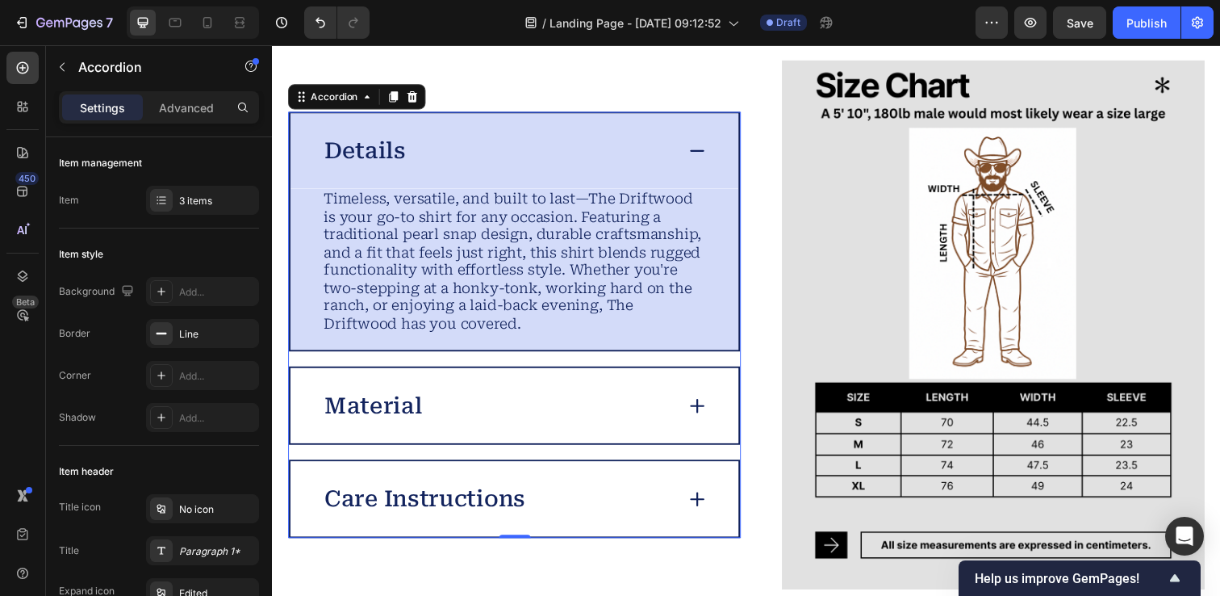
click at [429, 135] on div "Details" at bounding box center [520, 153] width 458 height 77
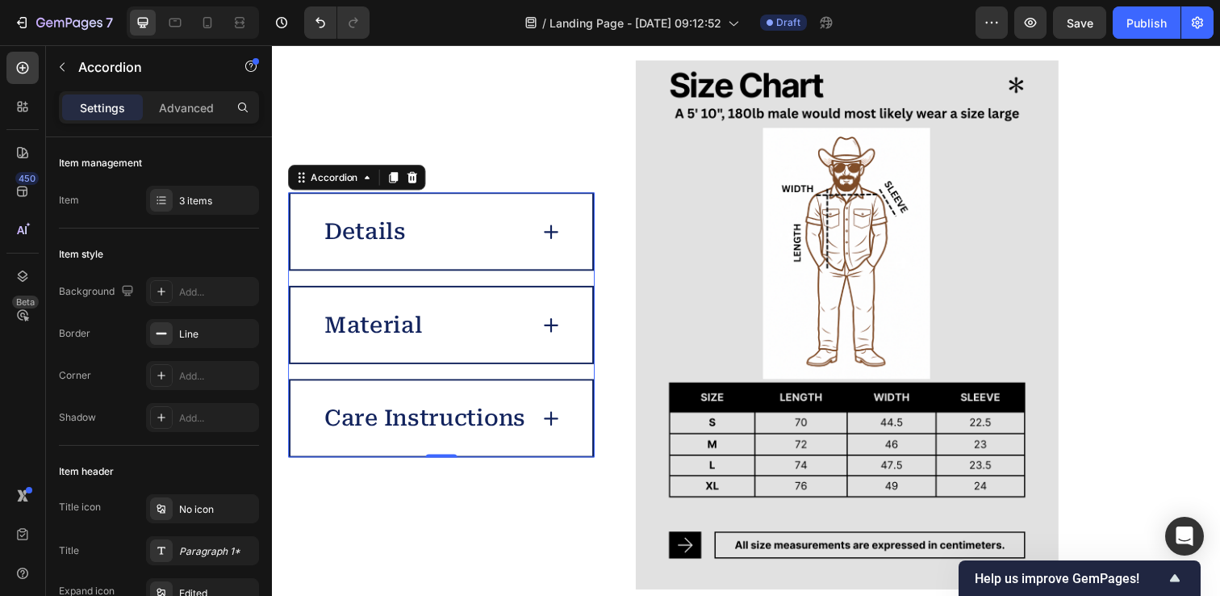
click at [303, 228] on div "Details" at bounding box center [445, 235] width 308 height 77
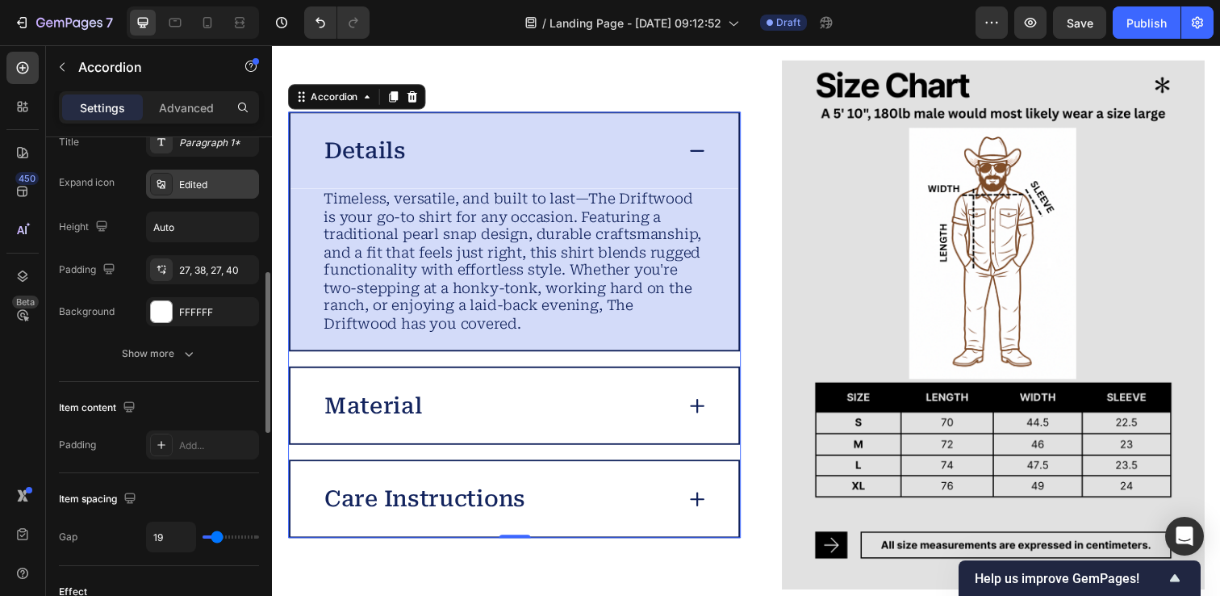
scroll to position [435, 0]
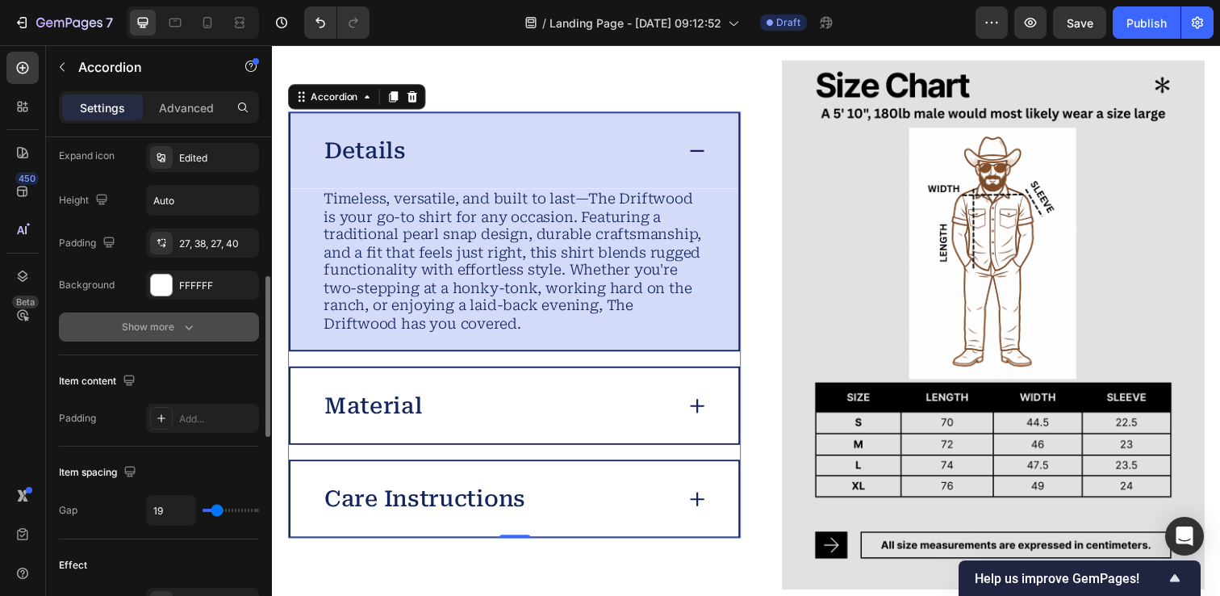
click at [190, 325] on icon "button" at bounding box center [189, 327] width 16 height 16
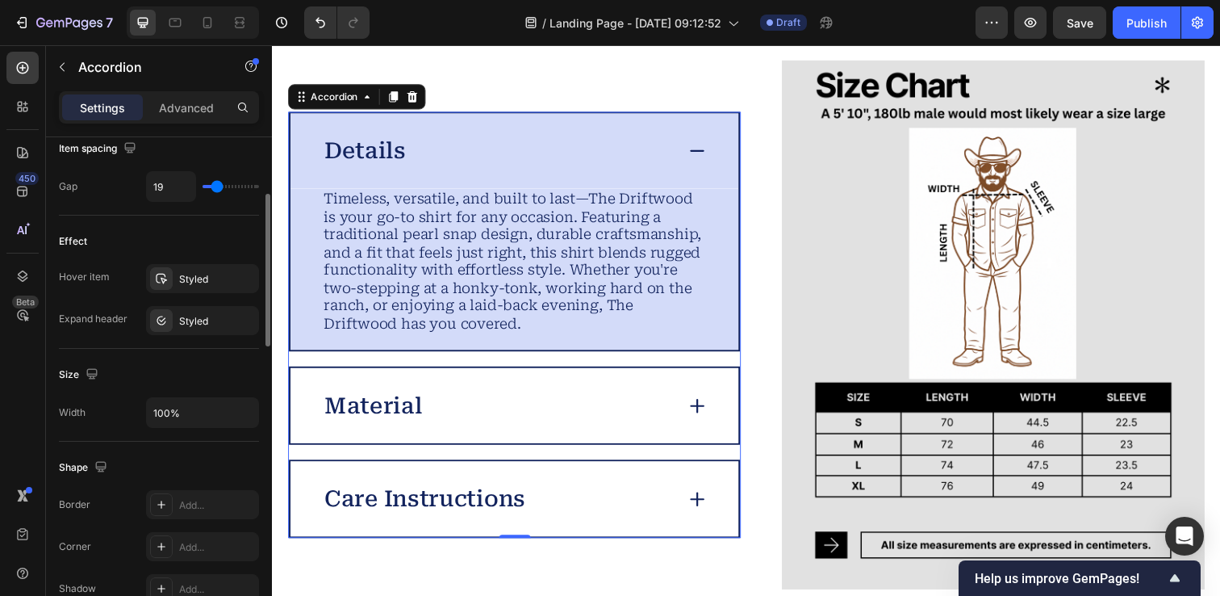
scroll to position [0, 0]
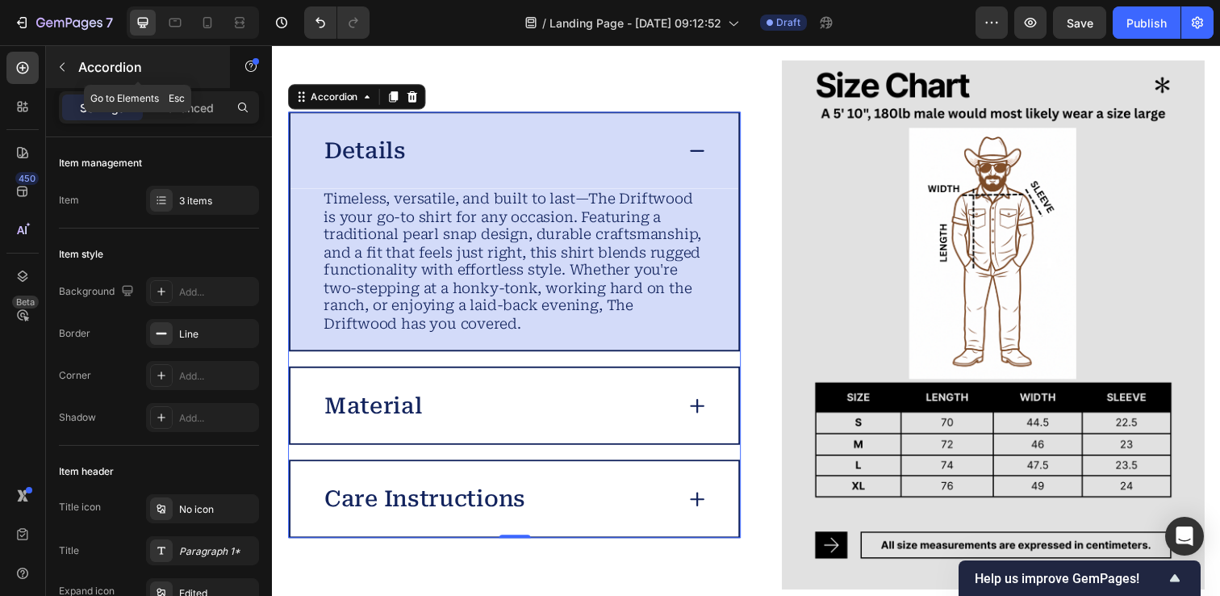
click at [73, 66] on button "button" at bounding box center [62, 67] width 26 height 26
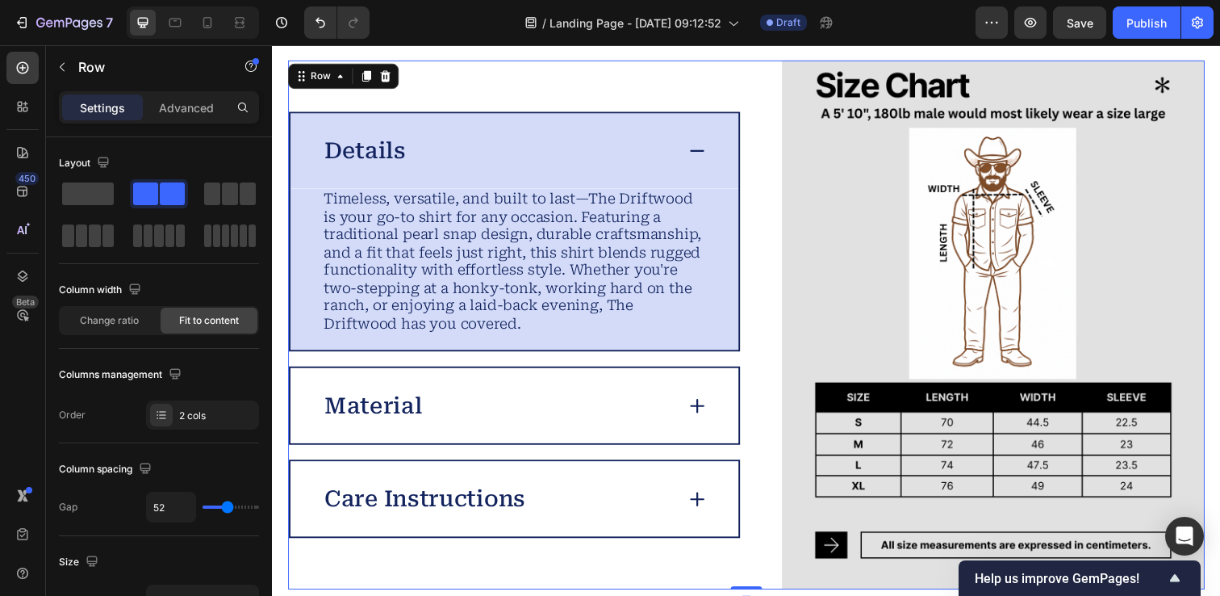
click at [310, 85] on div "Image Details Timeless, versatile, and built to last—The Driftwood is your go-t…" at bounding box center [756, 331] width 936 height 540
click at [440, 85] on div "Details Timeless, versatile, and built to last—The Driftwood is your go-to shir…" at bounding box center [519, 331] width 462 height 540
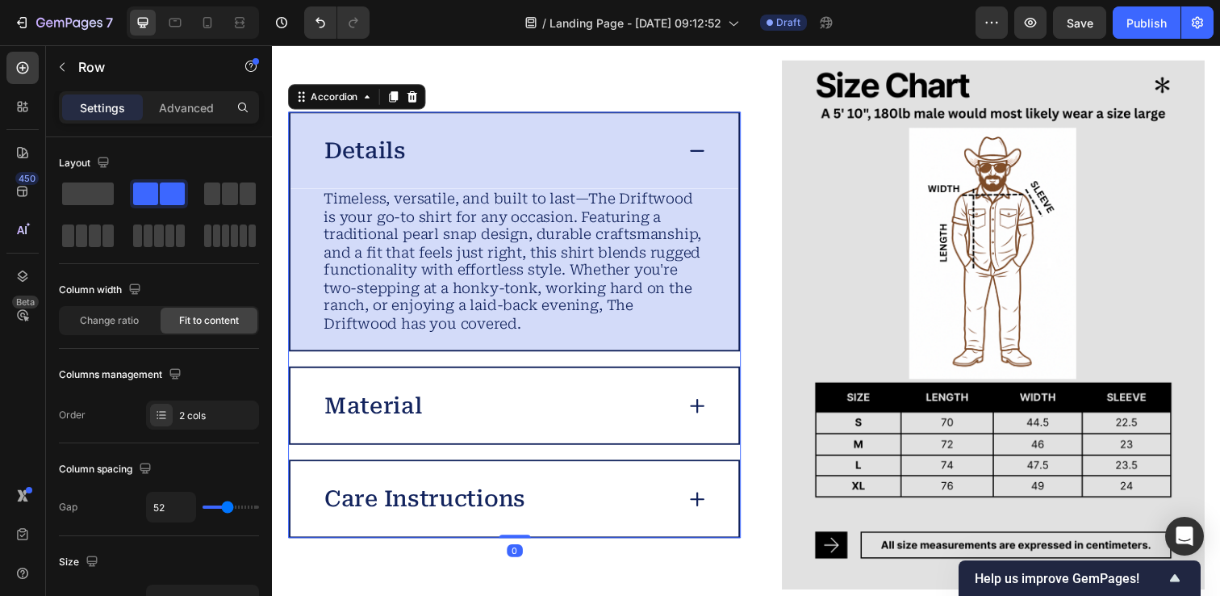
click at [373, 159] on p "Details" at bounding box center [366, 153] width 83 height 28
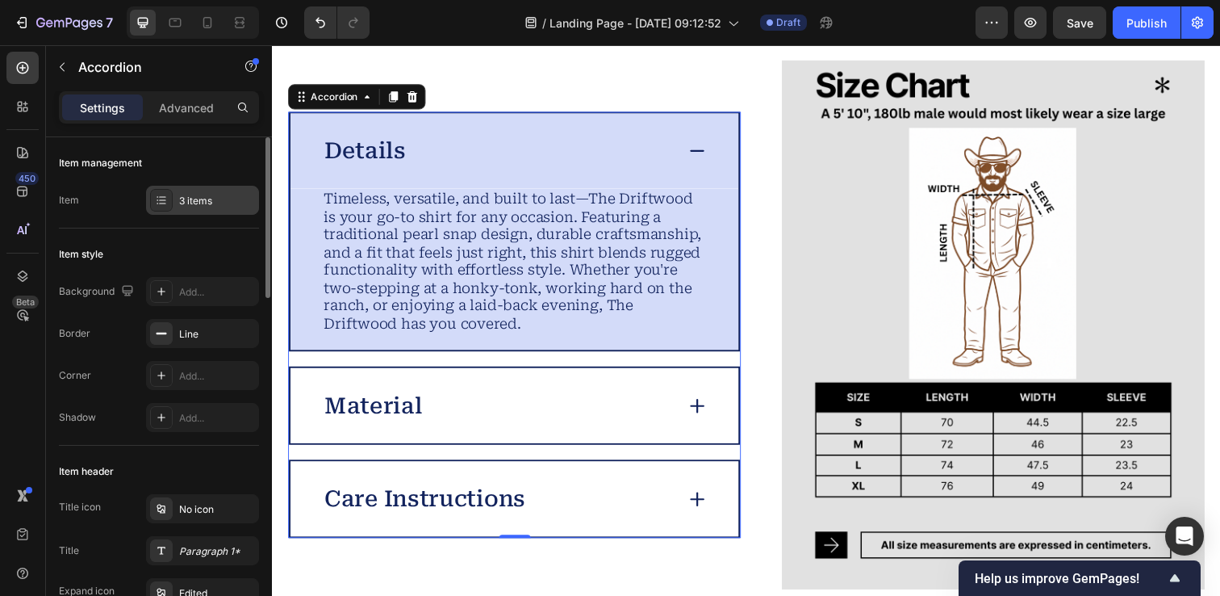
click at [155, 200] on icon at bounding box center [161, 200] width 13 height 13
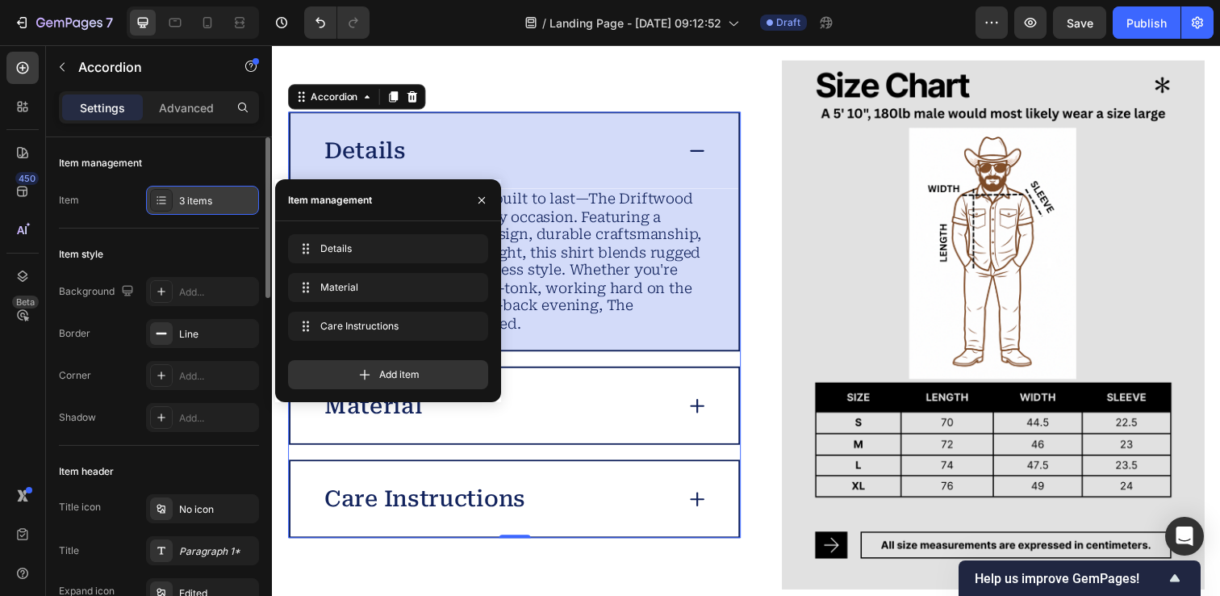
click at [155, 200] on icon at bounding box center [161, 200] width 13 height 13
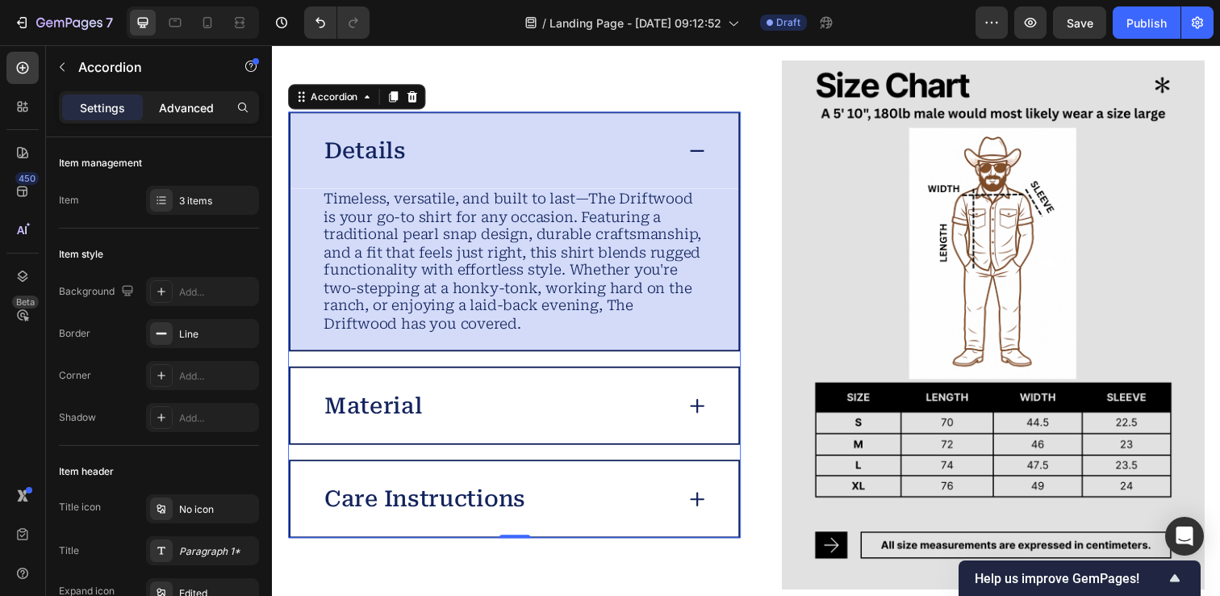
click at [182, 101] on p "Advanced" at bounding box center [186, 107] width 55 height 17
type input "100%"
type input "100"
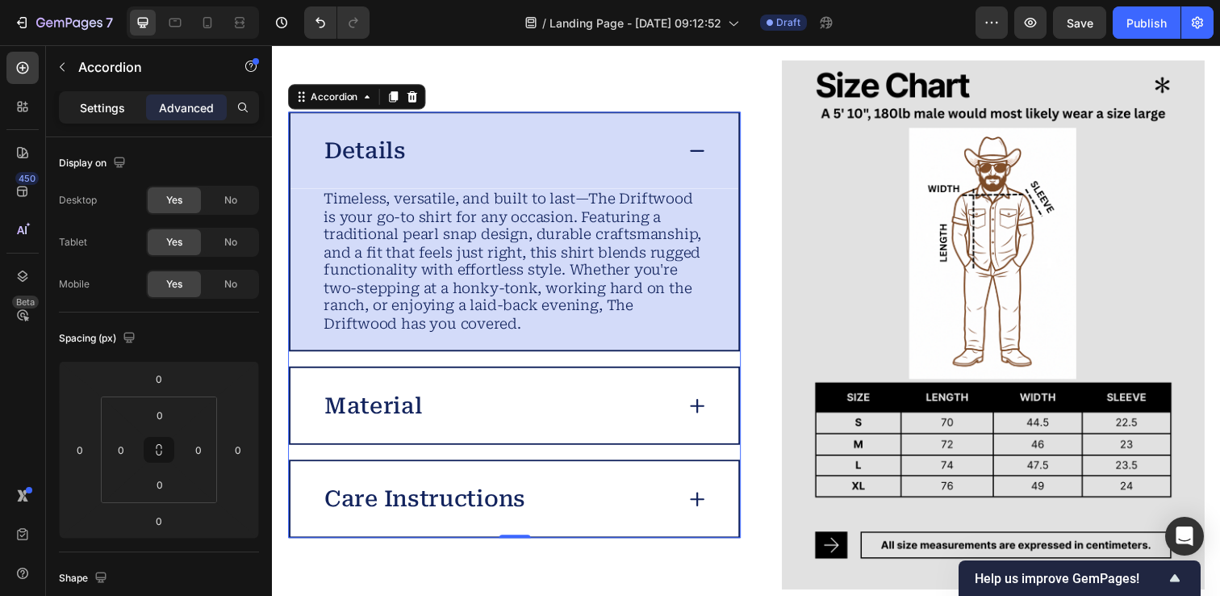
click at [111, 106] on p "Settings" at bounding box center [102, 107] width 45 height 17
type input "19"
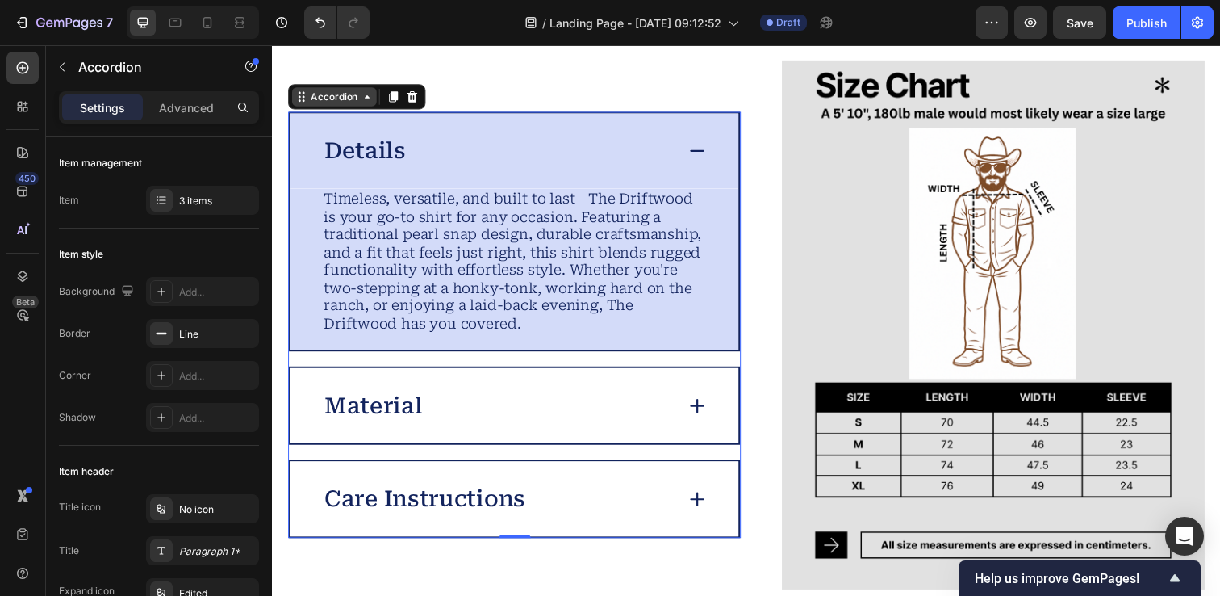
click at [365, 98] on icon at bounding box center [368, 97] width 13 height 13
click at [521, 391] on div "Material" at bounding box center [520, 412] width 458 height 77
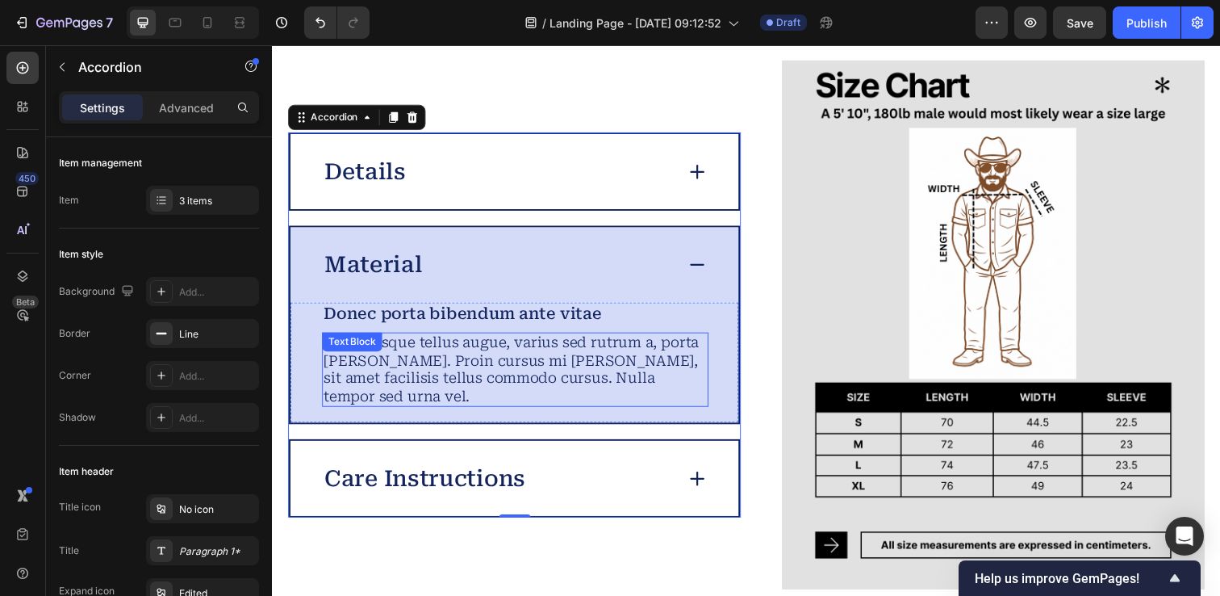
click at [393, 380] on p "Pellentesque tellus augue, varius sed rutrum a, porta vel sapien. Proin cursus …" at bounding box center [519, 376] width 391 height 73
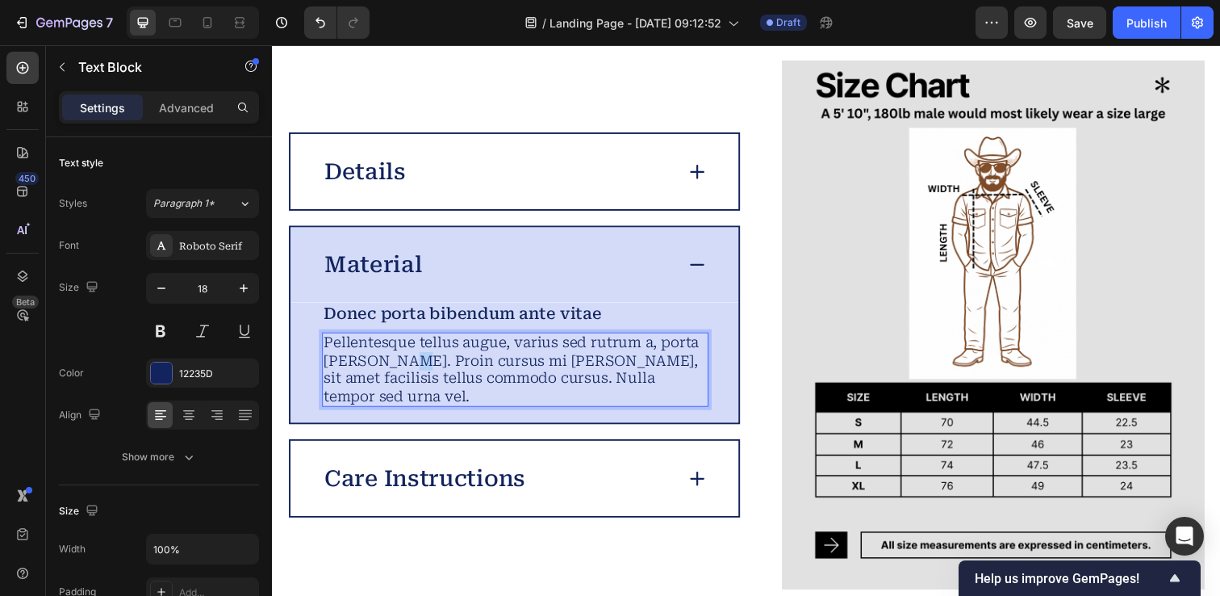
click at [393, 380] on p "Pellentesque tellus augue, varius sed rutrum a, porta vel sapien. Proin cursus …" at bounding box center [519, 376] width 391 height 73
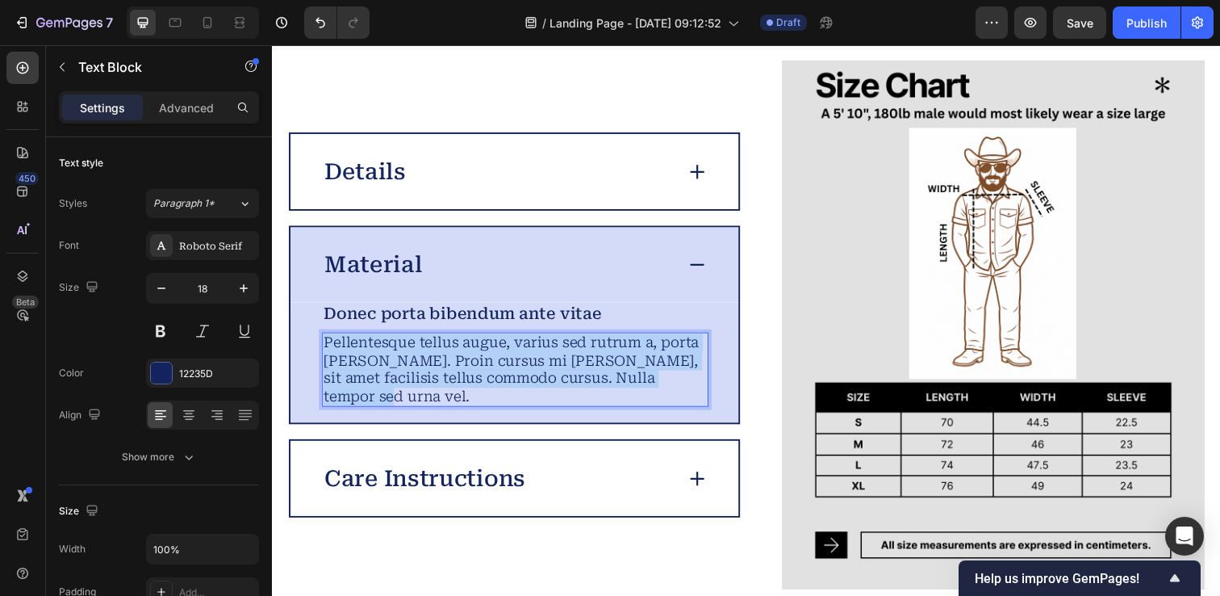
click at [393, 380] on p "Pellentesque tellus augue, varius sed rutrum a, porta vel sapien. Proin cursus …" at bounding box center [519, 376] width 391 height 73
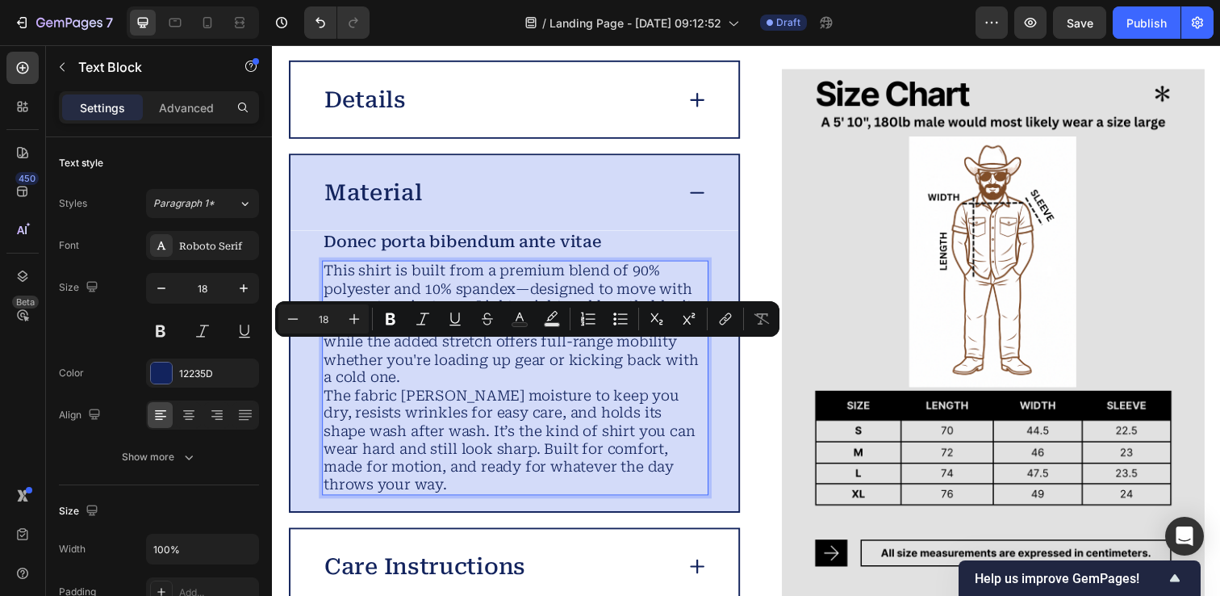
scroll to position [4009, 0]
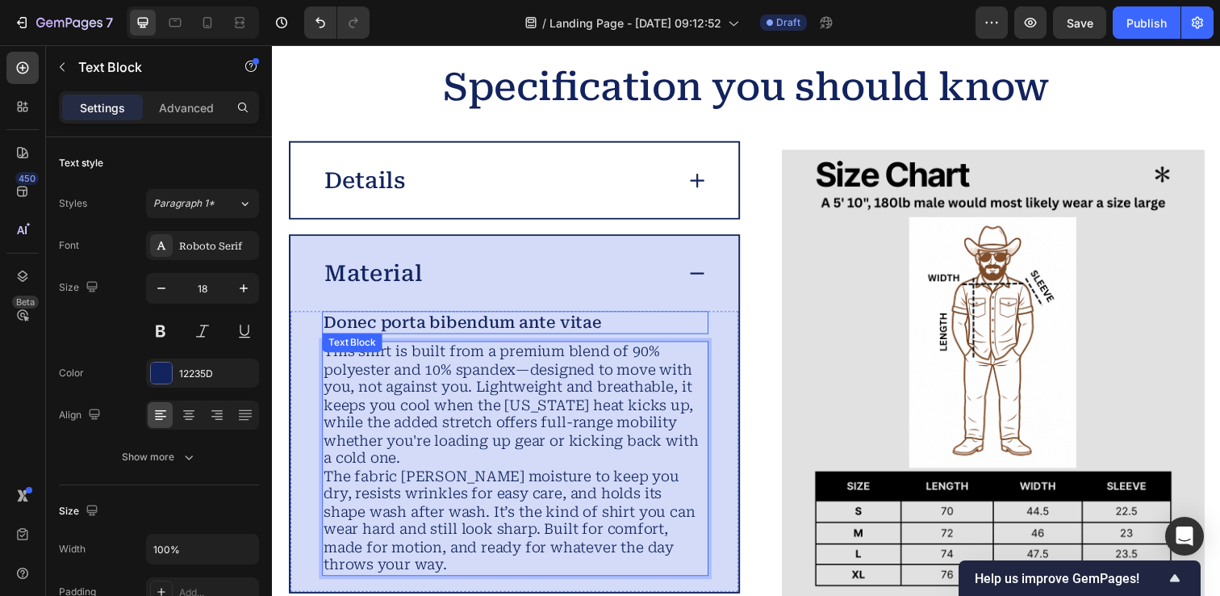
click at [404, 333] on p "Donec porta bibendum ante vitae" at bounding box center [519, 328] width 391 height 20
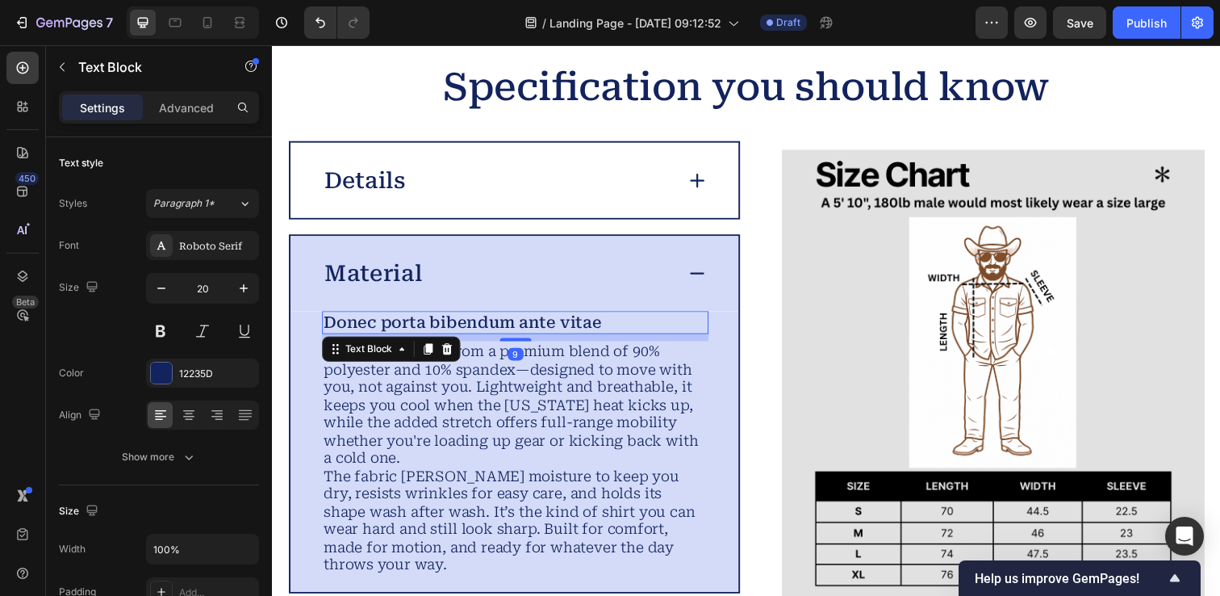
click at [404, 333] on p "Donec porta bibendum ante vitae" at bounding box center [519, 328] width 391 height 20
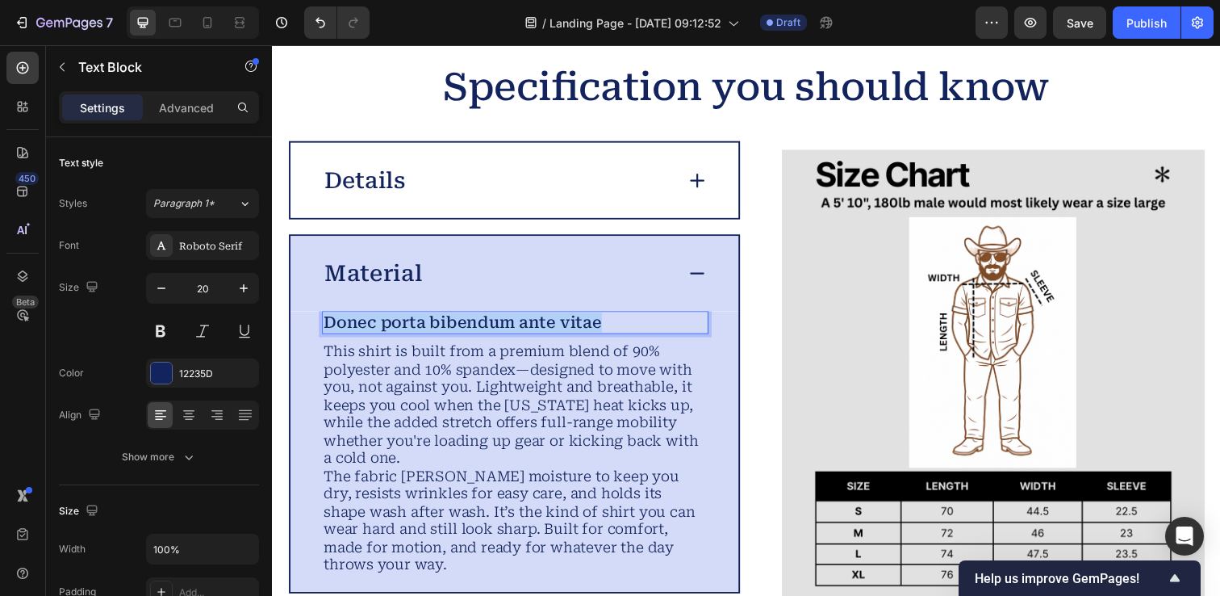
click at [404, 333] on p "Donec porta bibendum ante vitae" at bounding box center [519, 328] width 391 height 20
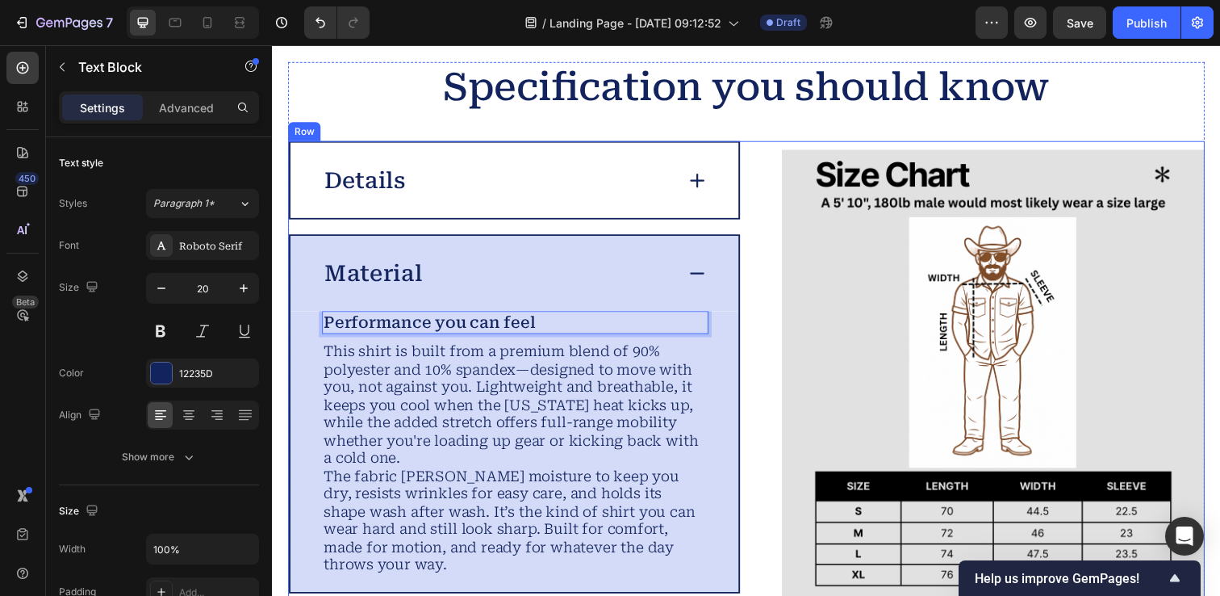
click at [770, 262] on div "Image Details Material Performance you can feel Text Block 9 This shirt is buil…" at bounding box center [756, 421] width 936 height 557
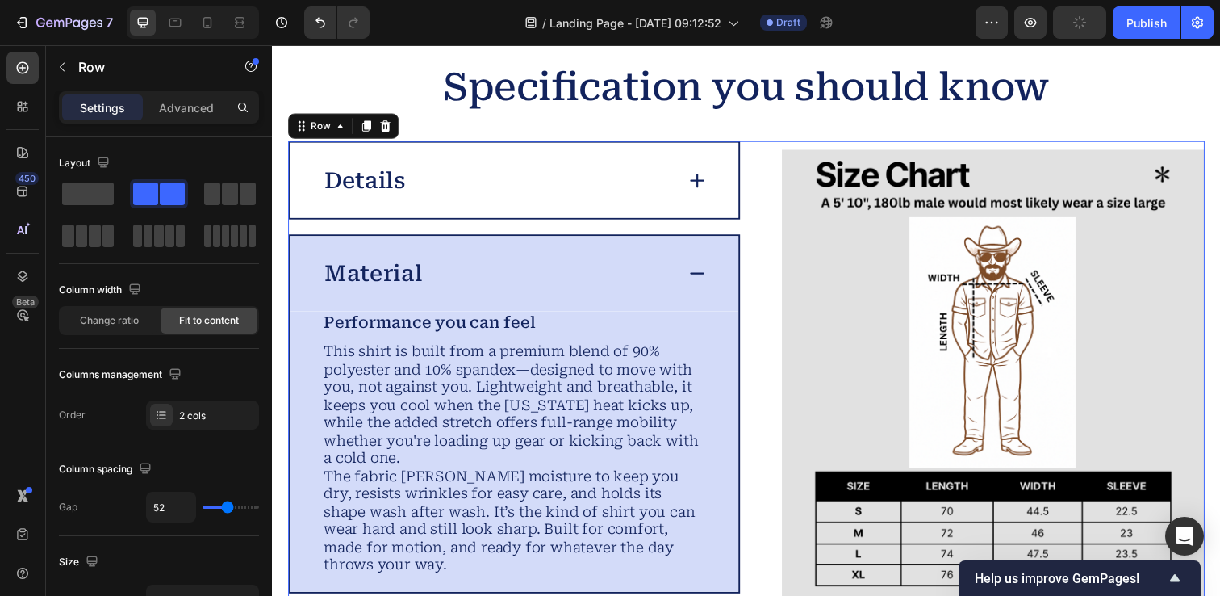
click at [734, 266] on div "Material" at bounding box center [520, 278] width 458 height 77
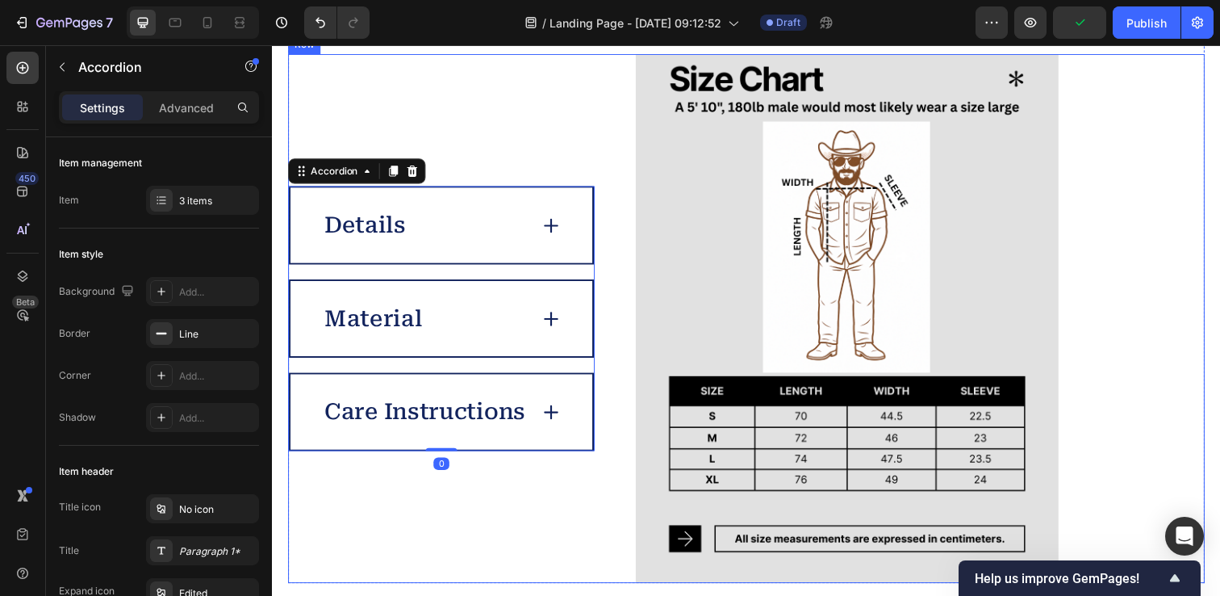
scroll to position [4101, 0]
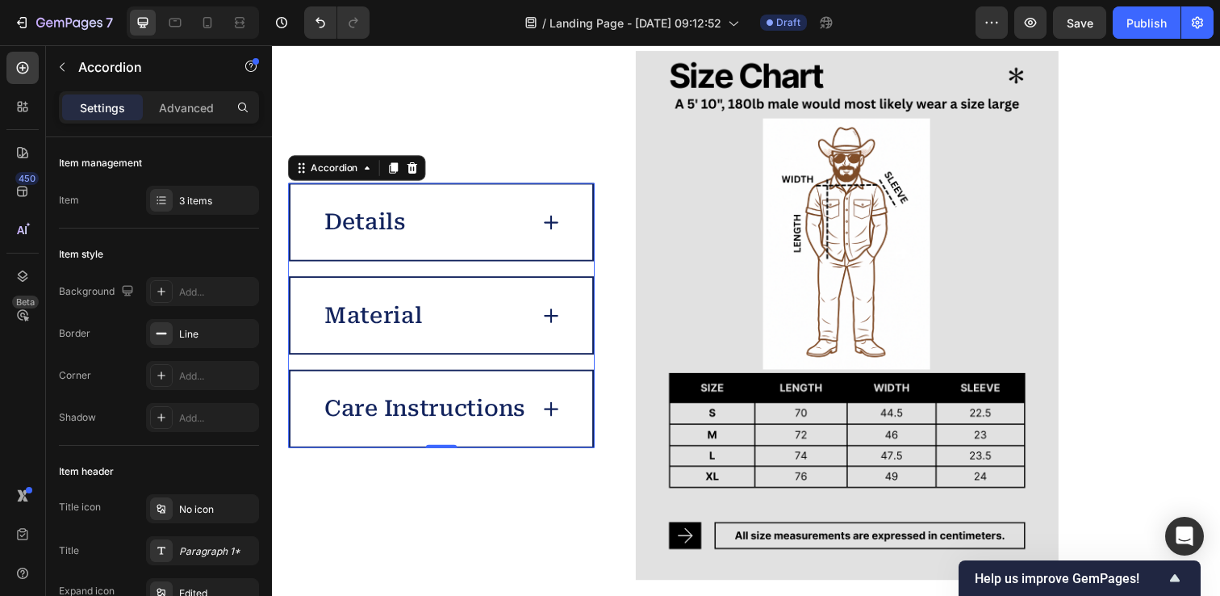
click at [521, 441] on div "Care Instructions" at bounding box center [445, 416] width 308 height 77
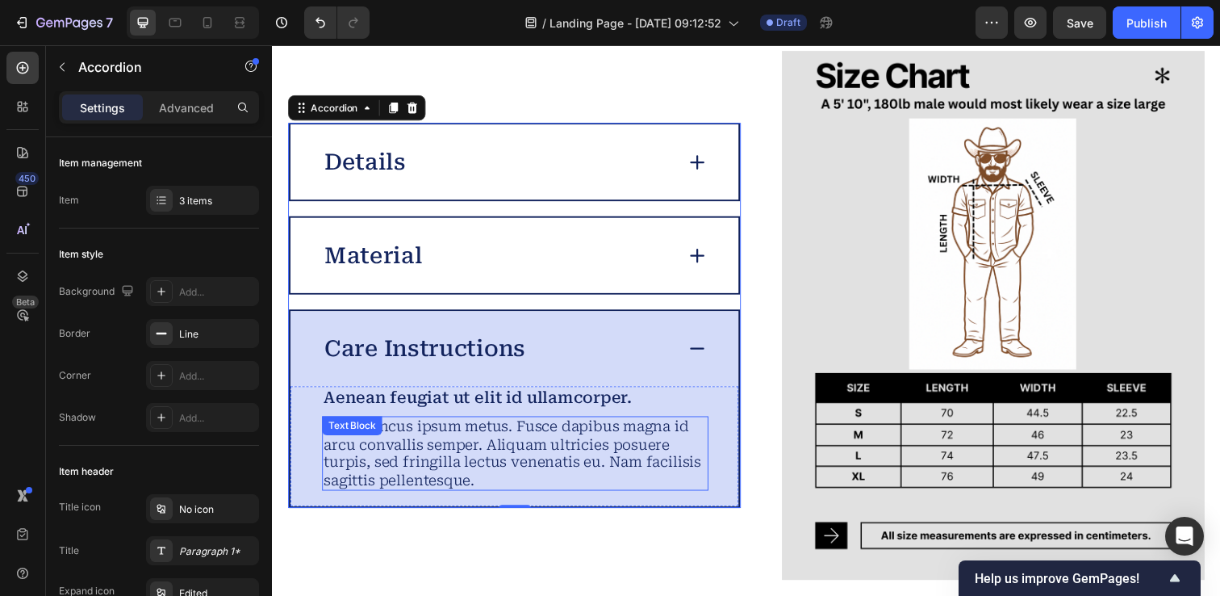
click at [431, 458] on p "Sed rhoncus ipsum metus. Fusce dapibus magna id arcu convallis semper. Aliquam …" at bounding box center [519, 461] width 391 height 73
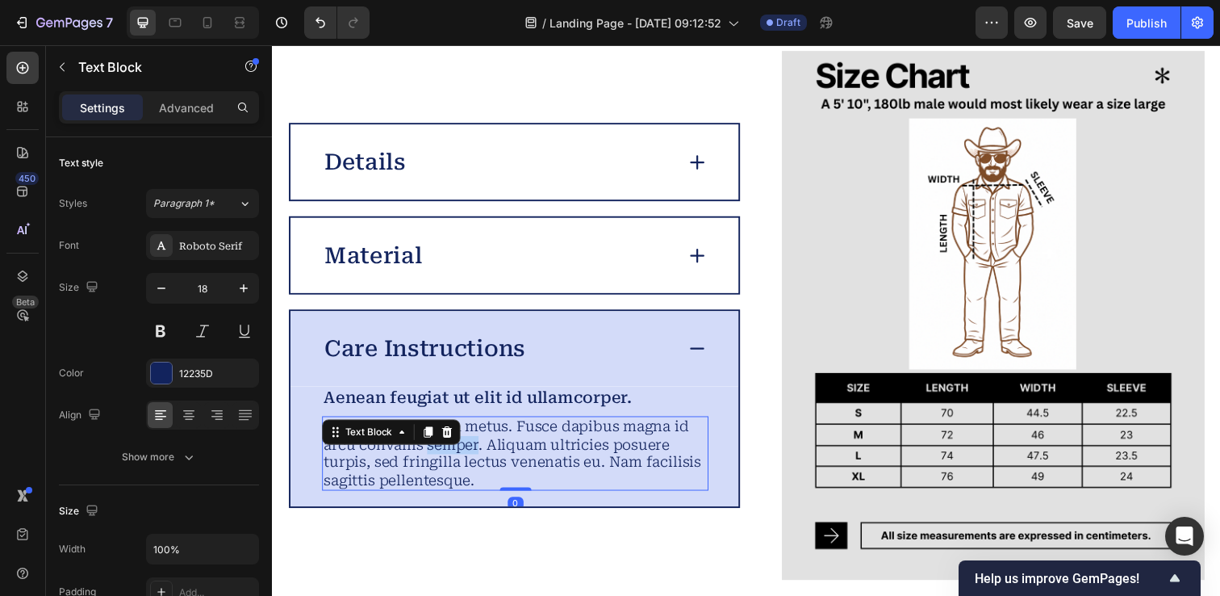
click at [431, 458] on p "Sed rhoncus ipsum metus. Fusce dapibus magna id arcu convallis semper. Aliquam …" at bounding box center [519, 461] width 391 height 73
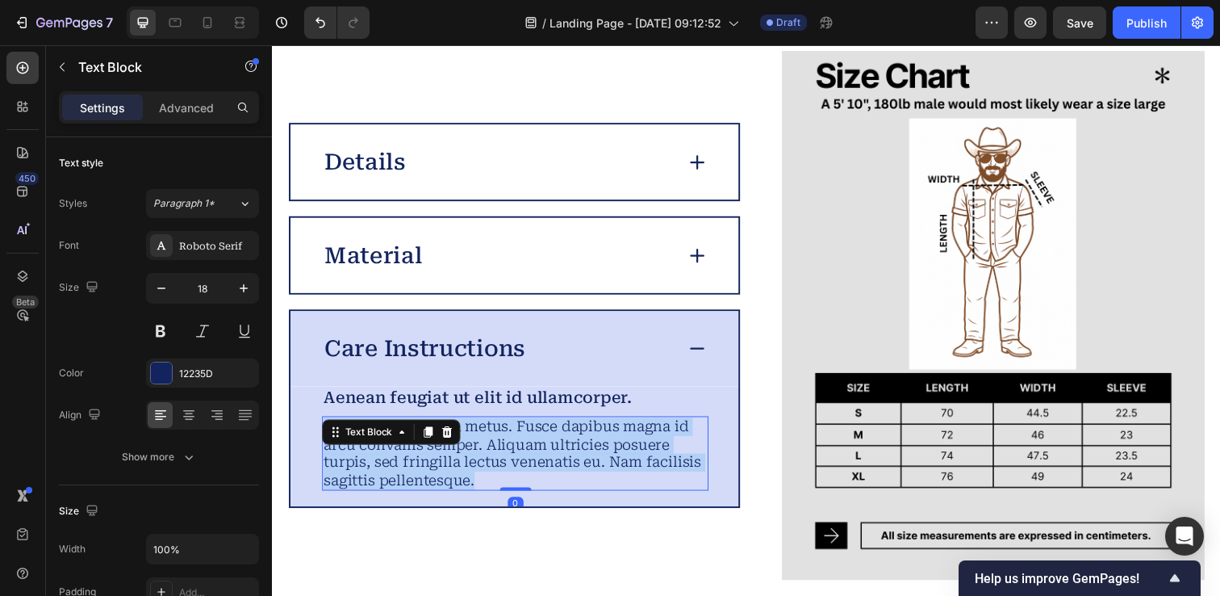
click at [431, 458] on p "Sed rhoncus ipsum metus. Fusce dapibus magna id arcu convallis semper. Aliquam …" at bounding box center [519, 461] width 391 height 73
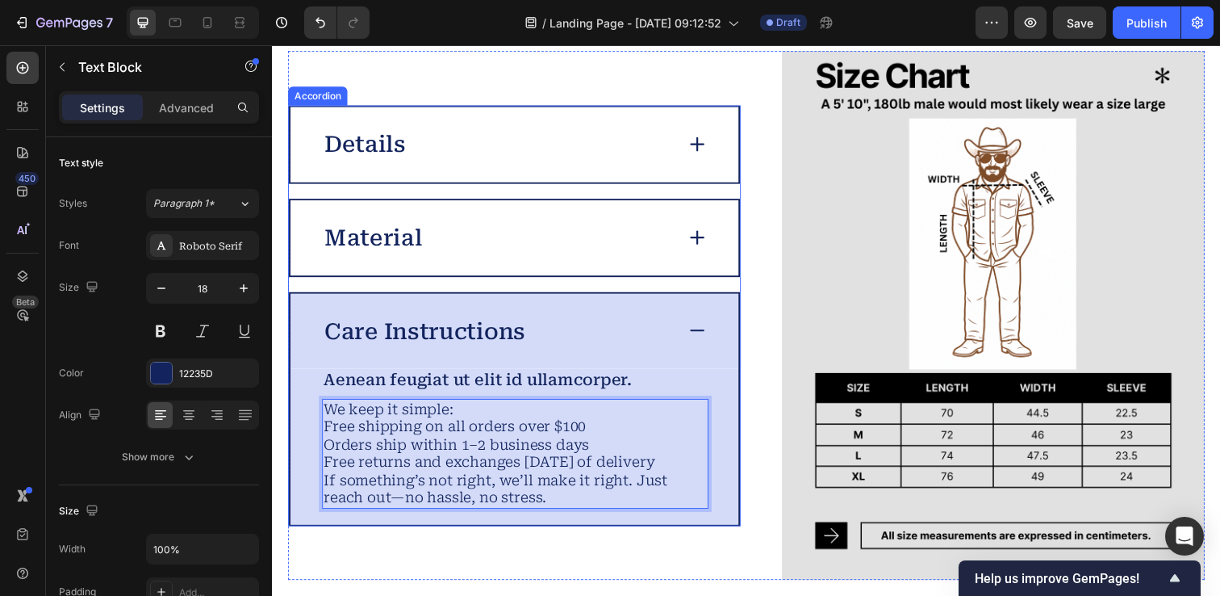
scroll to position [4075, 0]
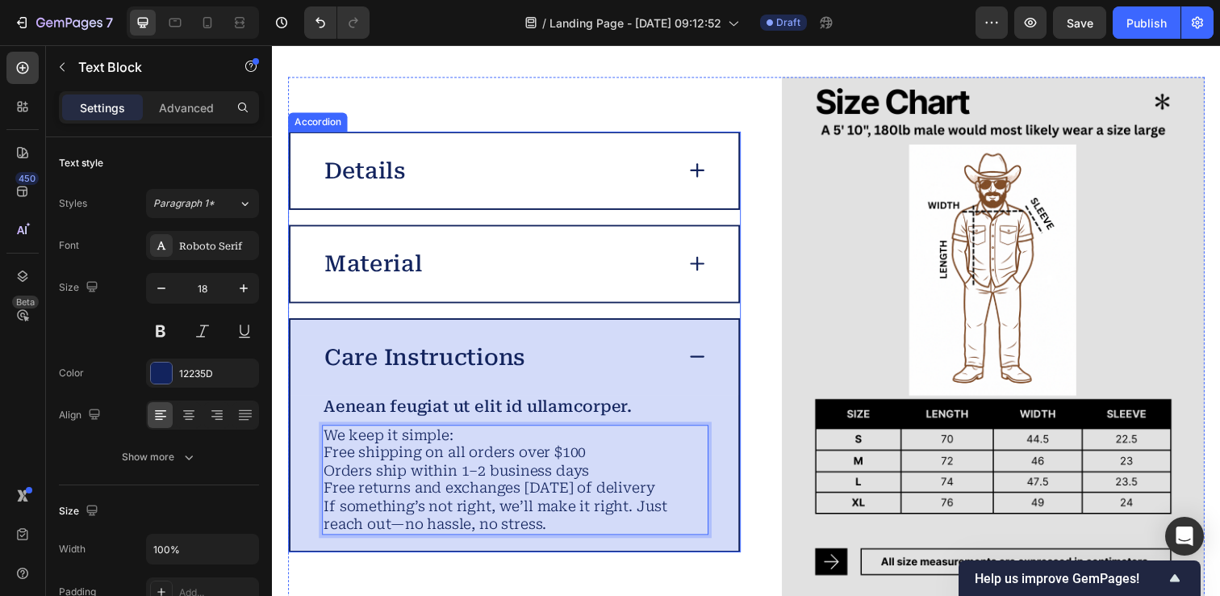
click at [462, 353] on p "Care Instructions" at bounding box center [427, 363] width 205 height 28
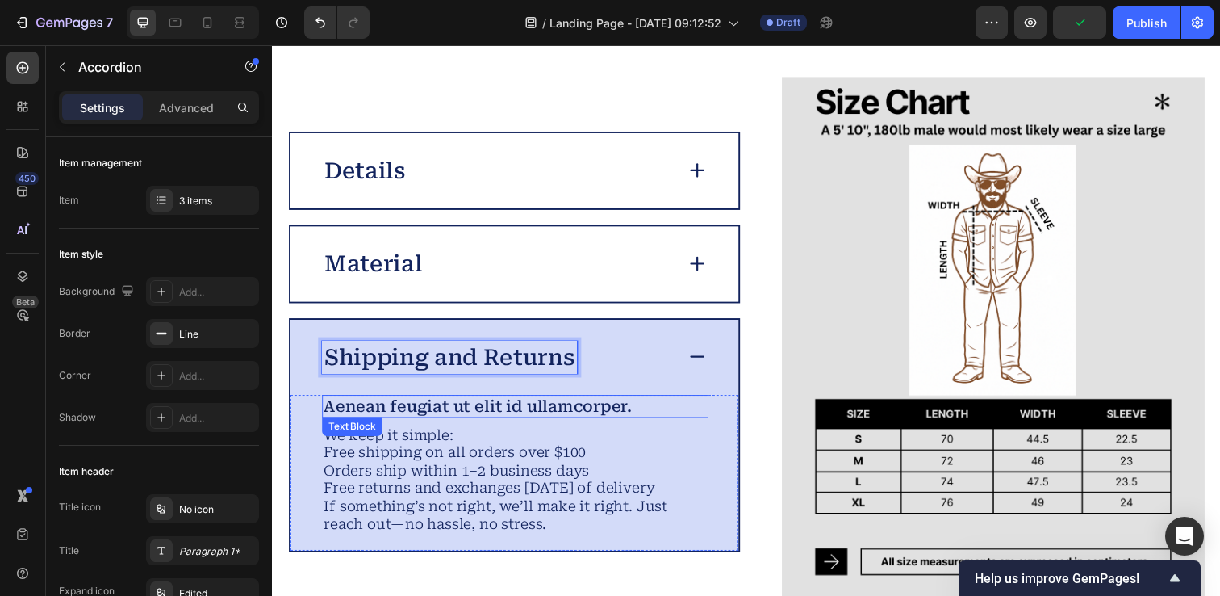
click at [457, 404] on p "Aenean feugiat ut elit id ullamcorper." at bounding box center [519, 414] width 391 height 20
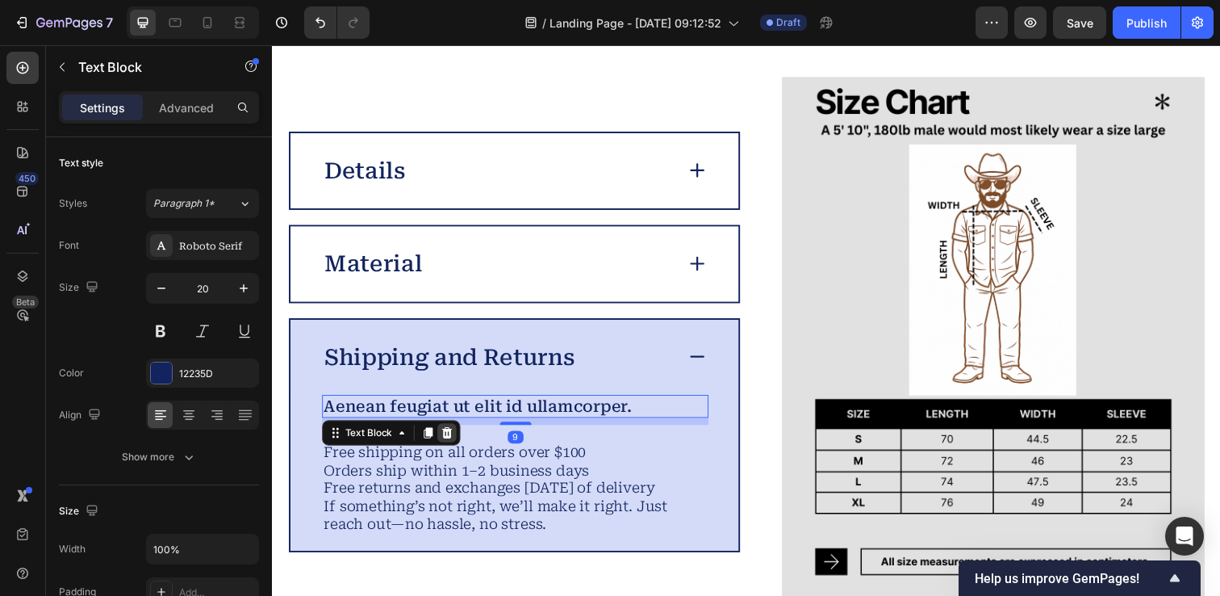
click at [447, 435] on icon at bounding box center [450, 440] width 10 height 11
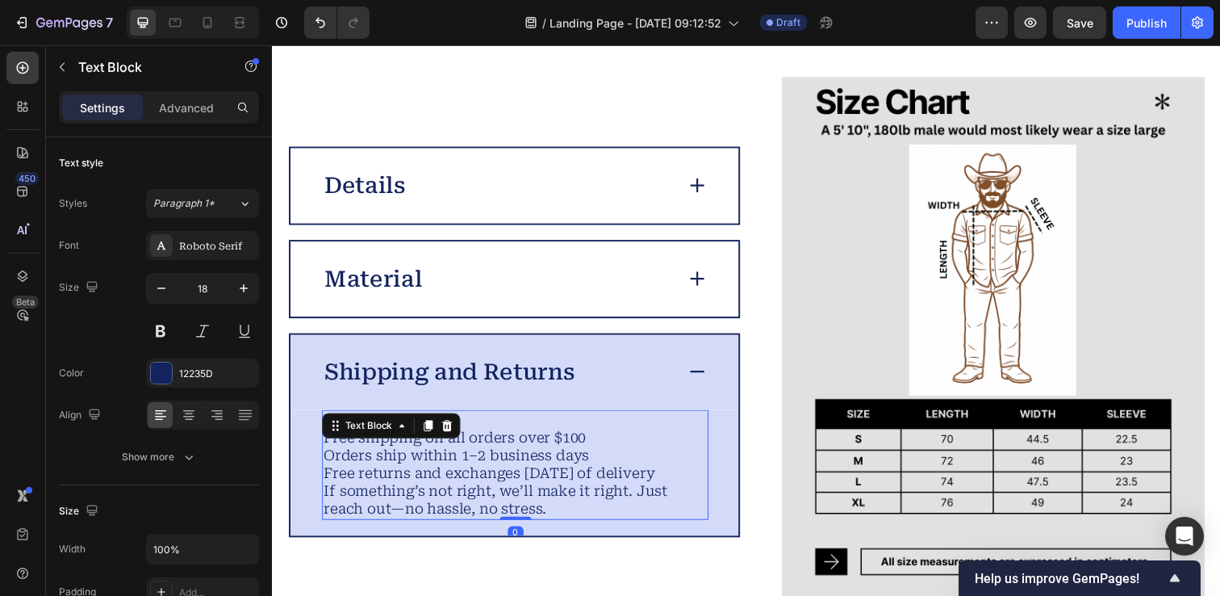
click at [498, 422] on p "We keep it simple:" at bounding box center [519, 428] width 391 height 19
click at [498, 421] on p "We keep it simple:" at bounding box center [519, 428] width 391 height 19
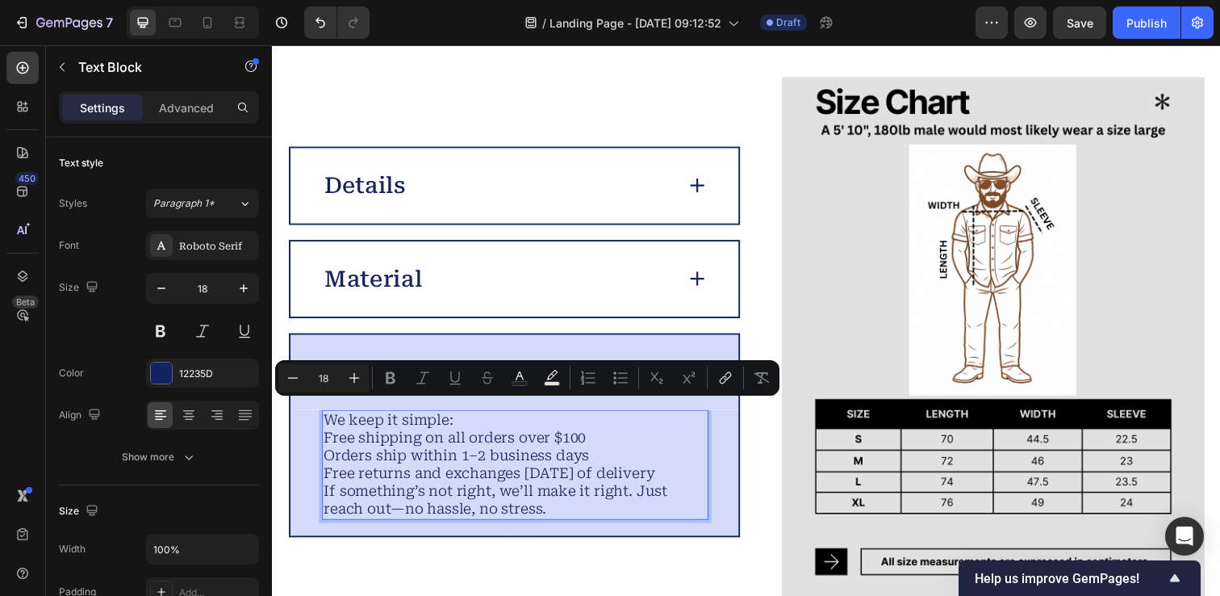
click at [498, 421] on p "We keep it simple:" at bounding box center [519, 428] width 391 height 19
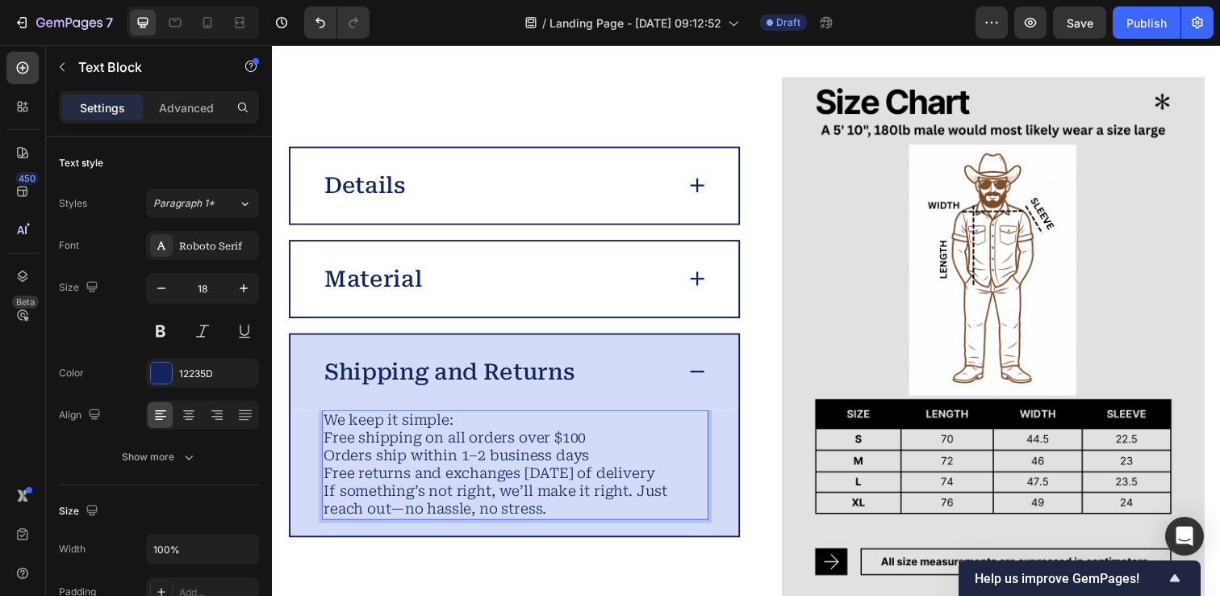
scroll to position [4065, 0]
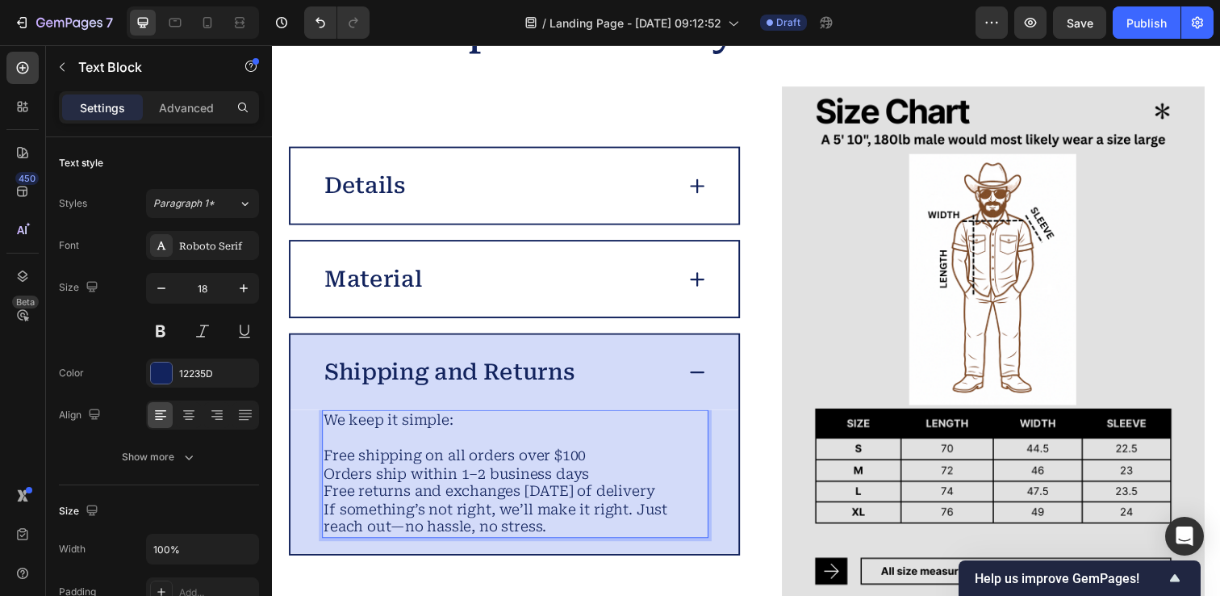
click at [593, 456] on p "Free shipping on all orders over $100 Orders ship within 1–2 business days Free…" at bounding box center [519, 500] width 391 height 91
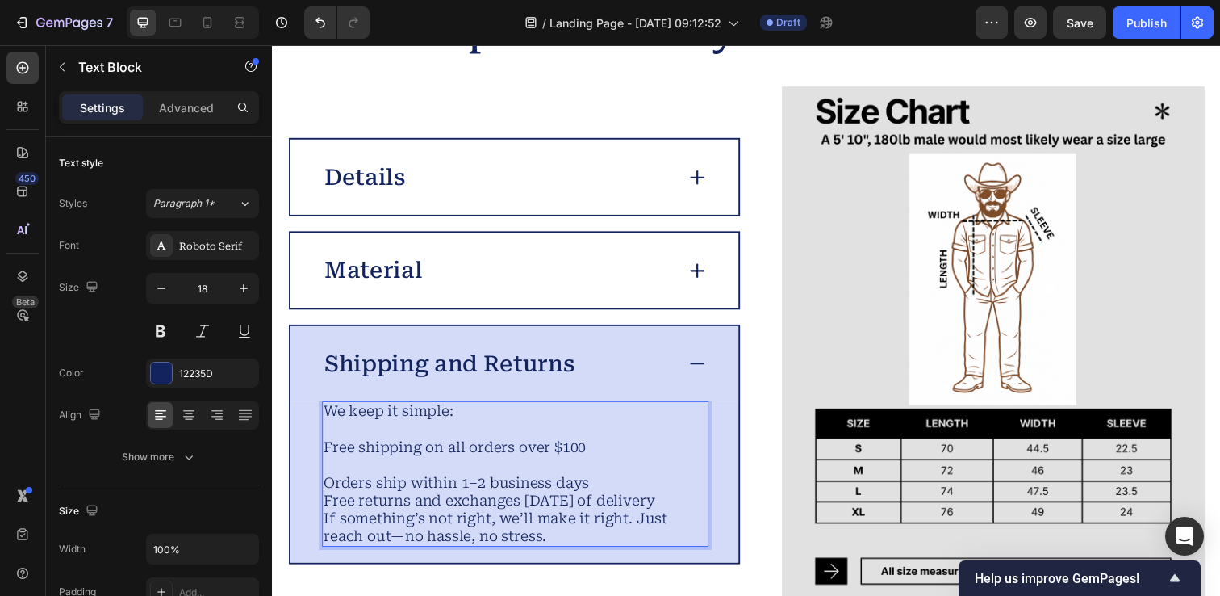
scroll to position [4056, 0]
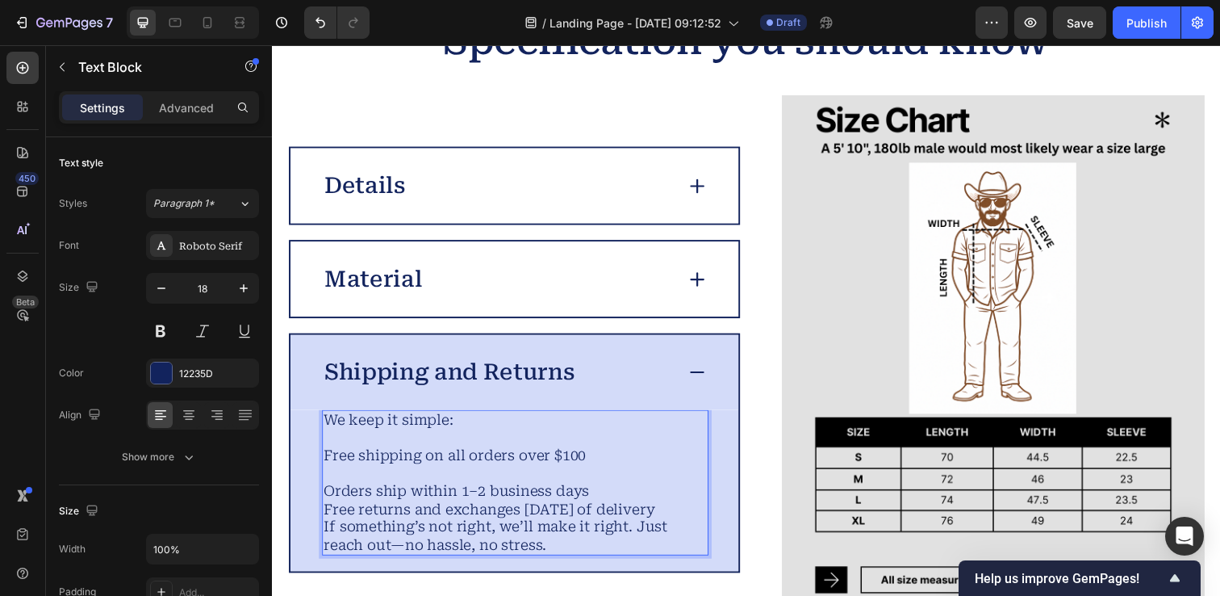
click at [393, 528] on p "⁠⁠⁠⁠⁠⁠⁠ Orders ship within 1–2 business days Free returns and exchanges within …" at bounding box center [519, 519] width 391 height 91
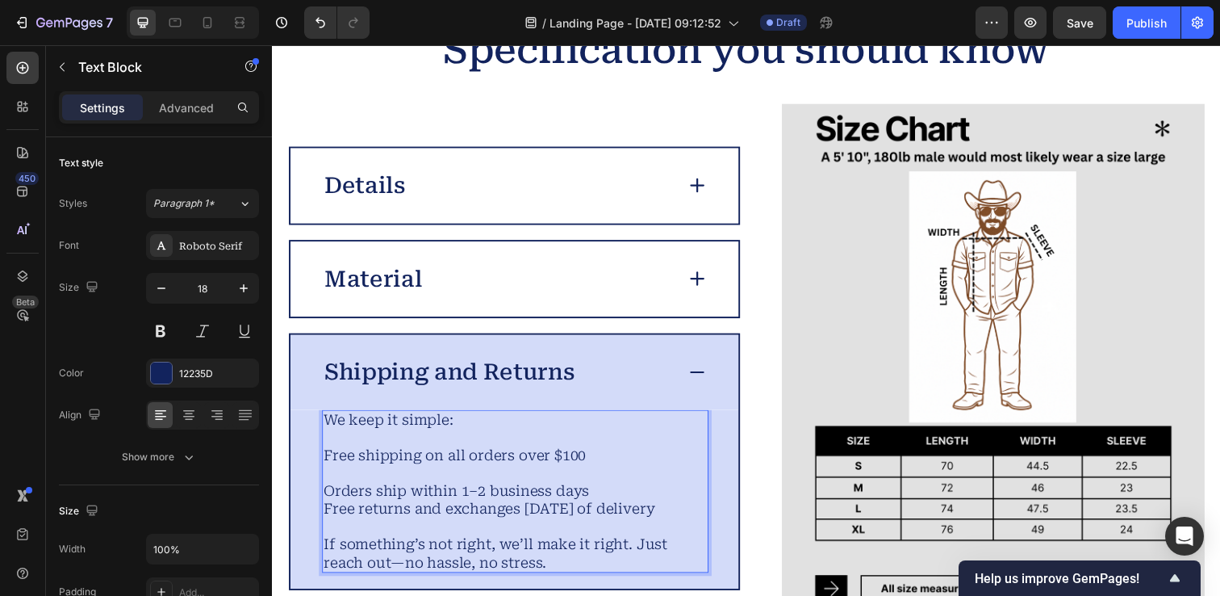
click at [609, 492] on p "Orders ship within 1–2 business days Free returns and exchanges within 30 days …" at bounding box center [519, 500] width 391 height 55
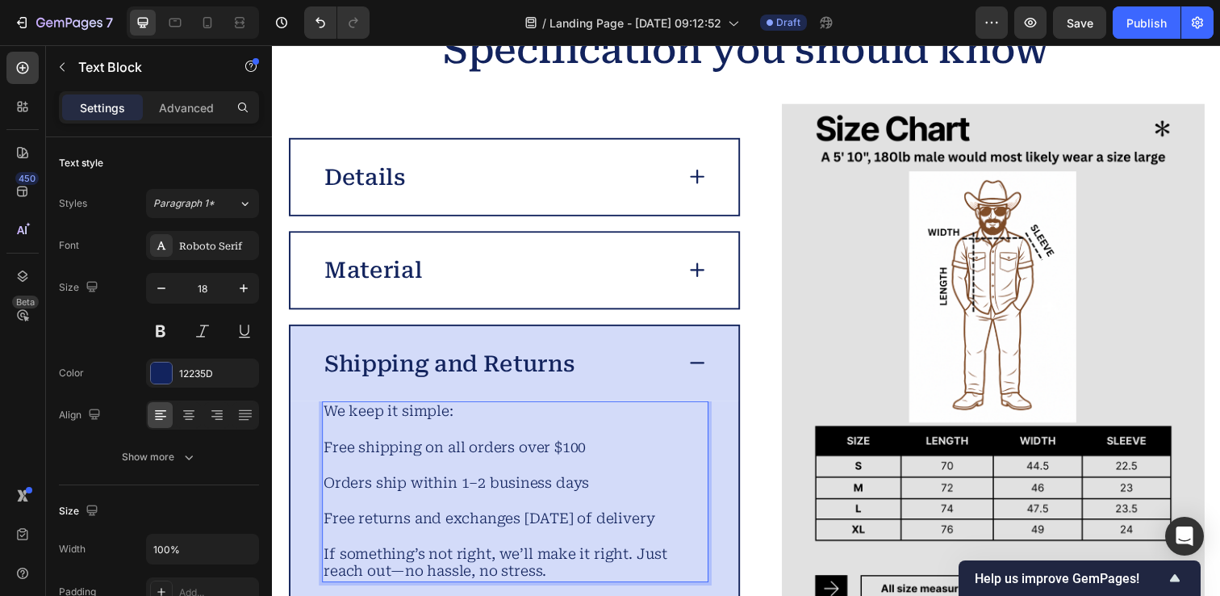
scroll to position [4038, 0]
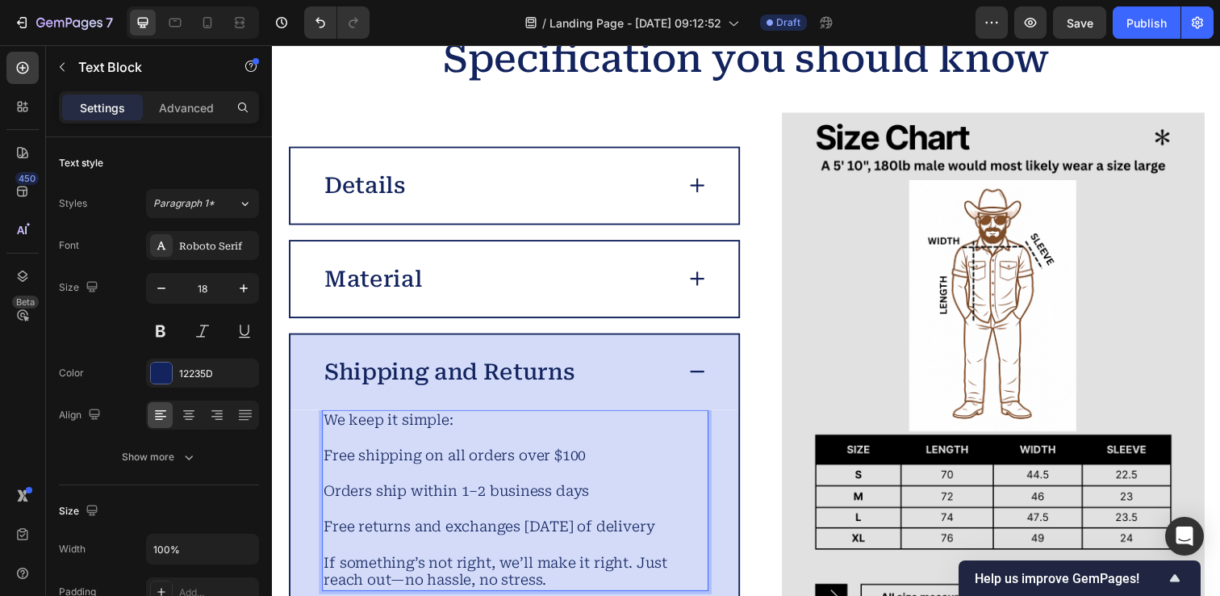
click at [392, 546] on p "⁠⁠⁠⁠⁠⁠⁠ Free returns and exchanges within 30 days of delivery" at bounding box center [519, 527] width 391 height 36
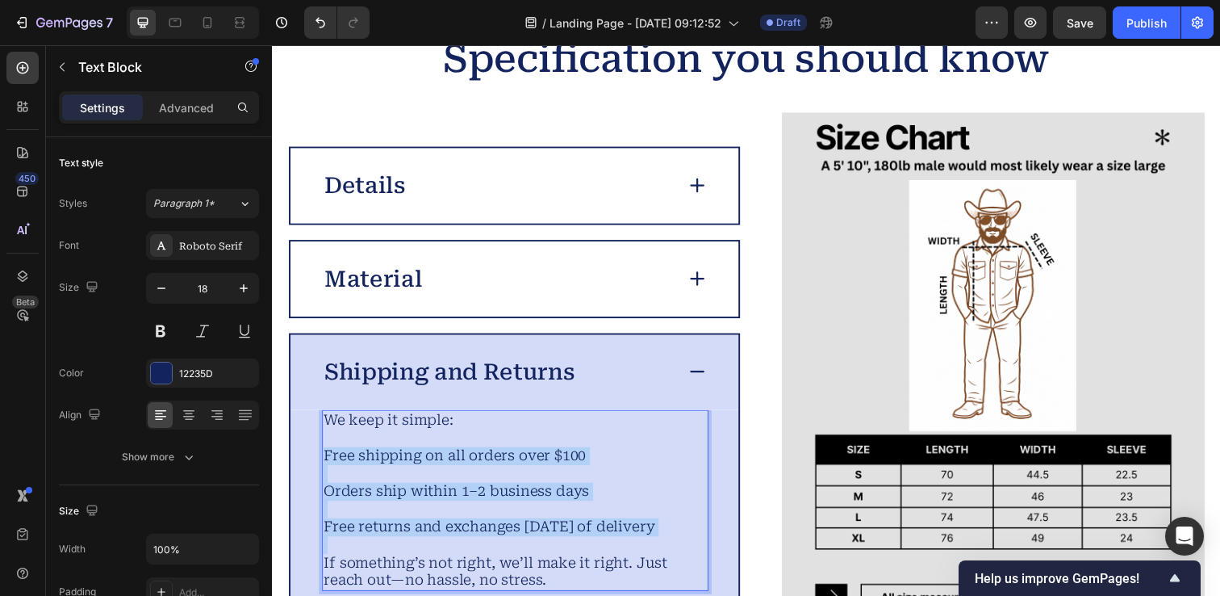
drag, startPoint x: 392, startPoint y: 546, endPoint x: 330, endPoint y: 459, distance: 106.4
click at [330, 459] on div "We keep it simple: Free shipping on all orders over $100 Orders ship within 1–2…" at bounding box center [520, 509] width 395 height 185
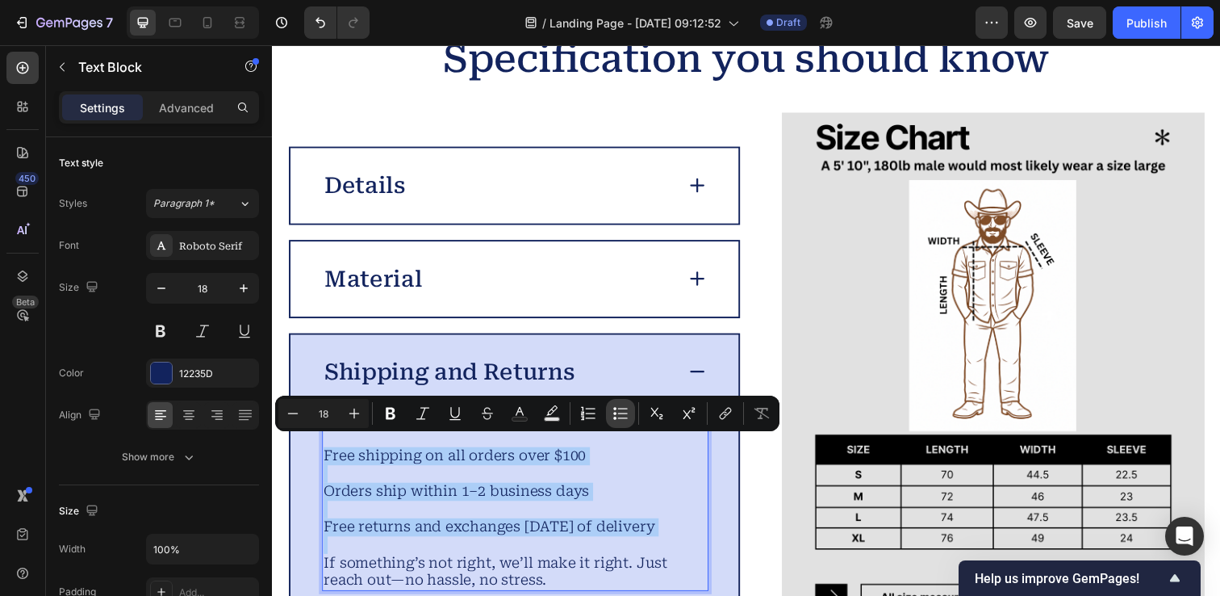
click at [615, 413] on icon "Editor contextual toolbar" at bounding box center [614, 413] width 3 height 3
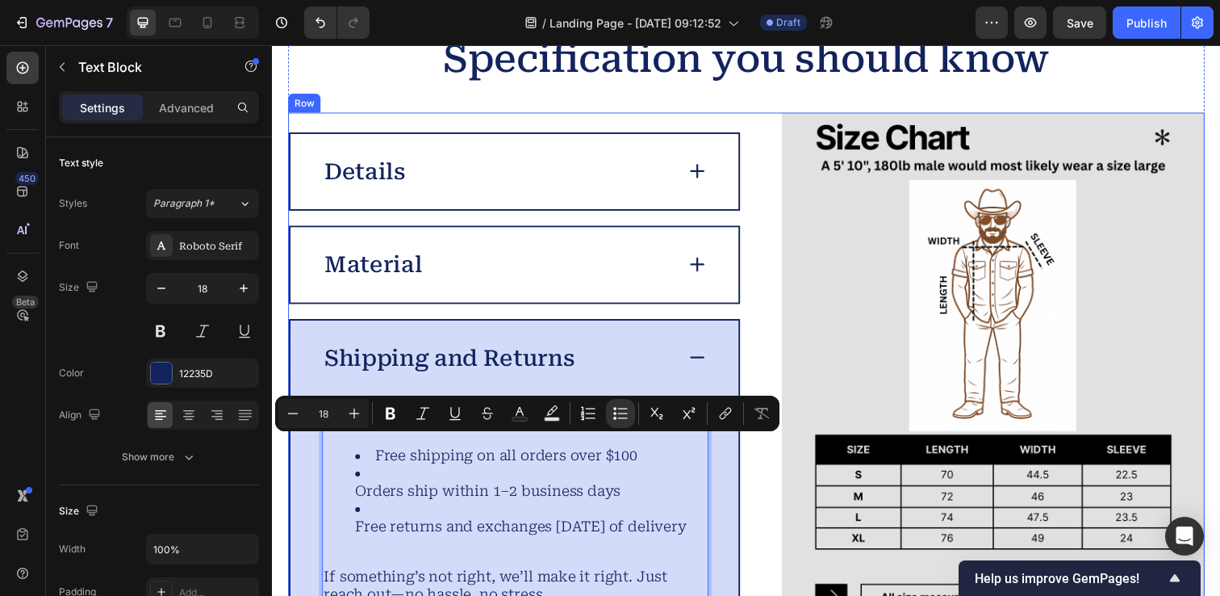
click at [762, 331] on div "Image Details Material Shipping and Returns We keep it simple: Free shipping on…" at bounding box center [756, 384] width 936 height 540
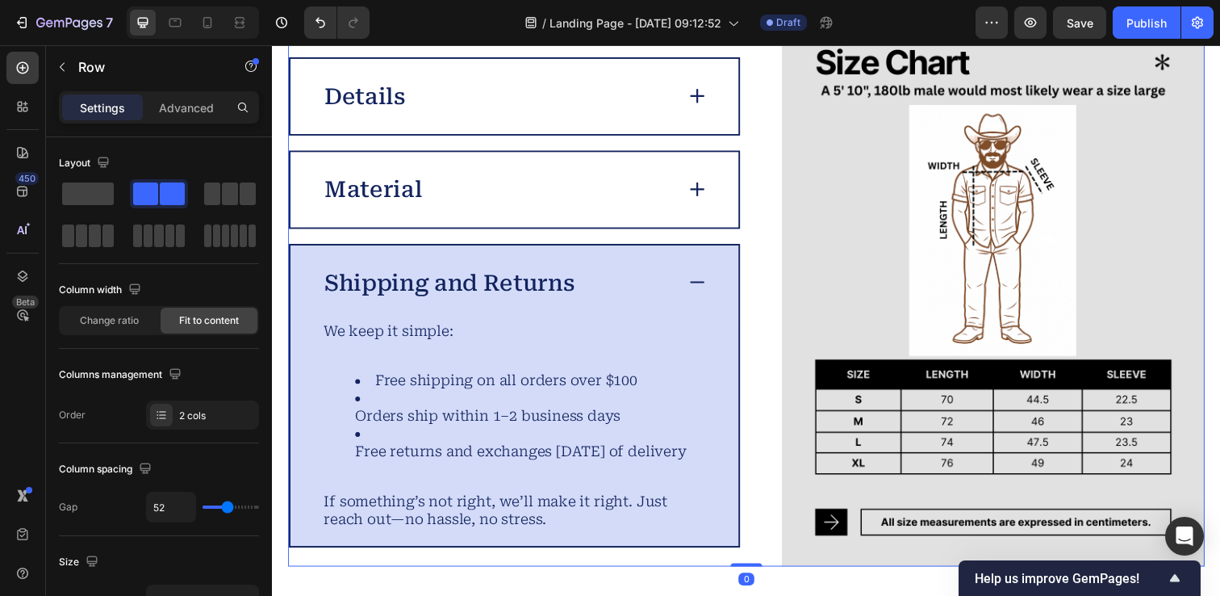
scroll to position [4146, 0]
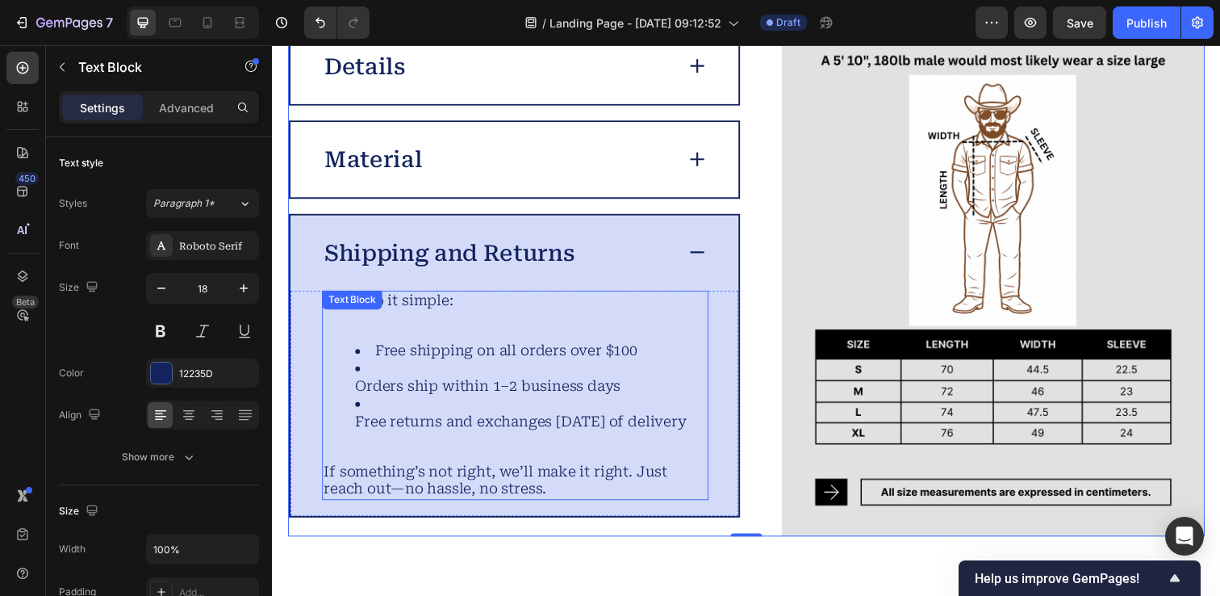
click at [379, 385] on li "Orders ship within 1–2 business days" at bounding box center [536, 384] width 359 height 36
click at [372, 383] on li "Orders ship within 1–2 business days" at bounding box center [536, 384] width 359 height 36
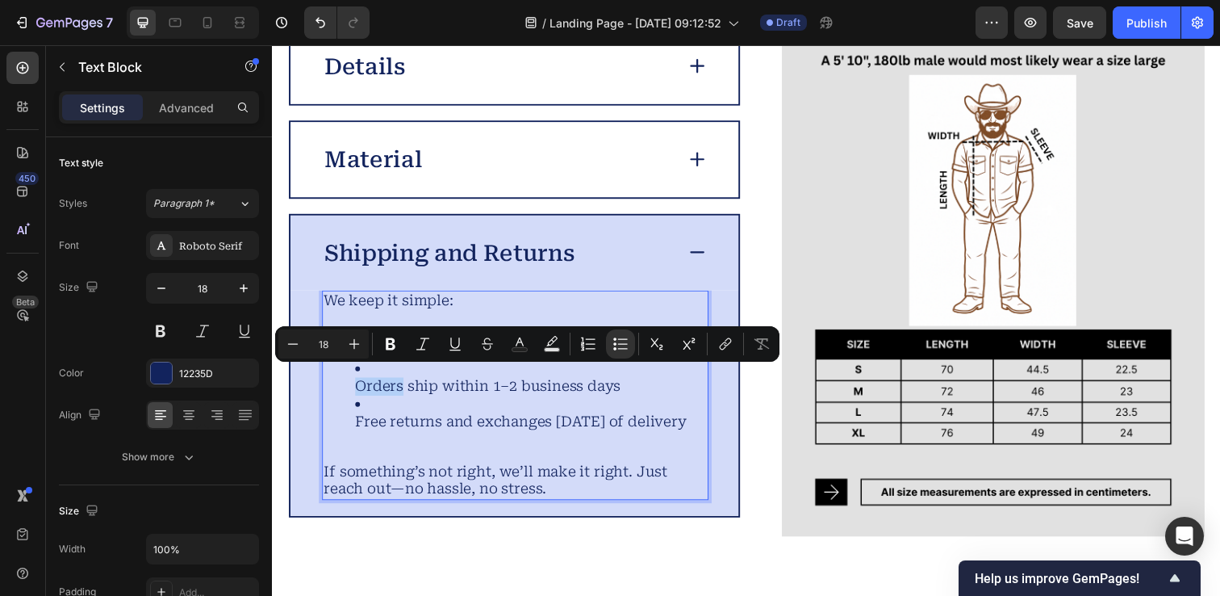
click at [372, 383] on li "Orders ship within 1–2 business days" at bounding box center [536, 384] width 359 height 36
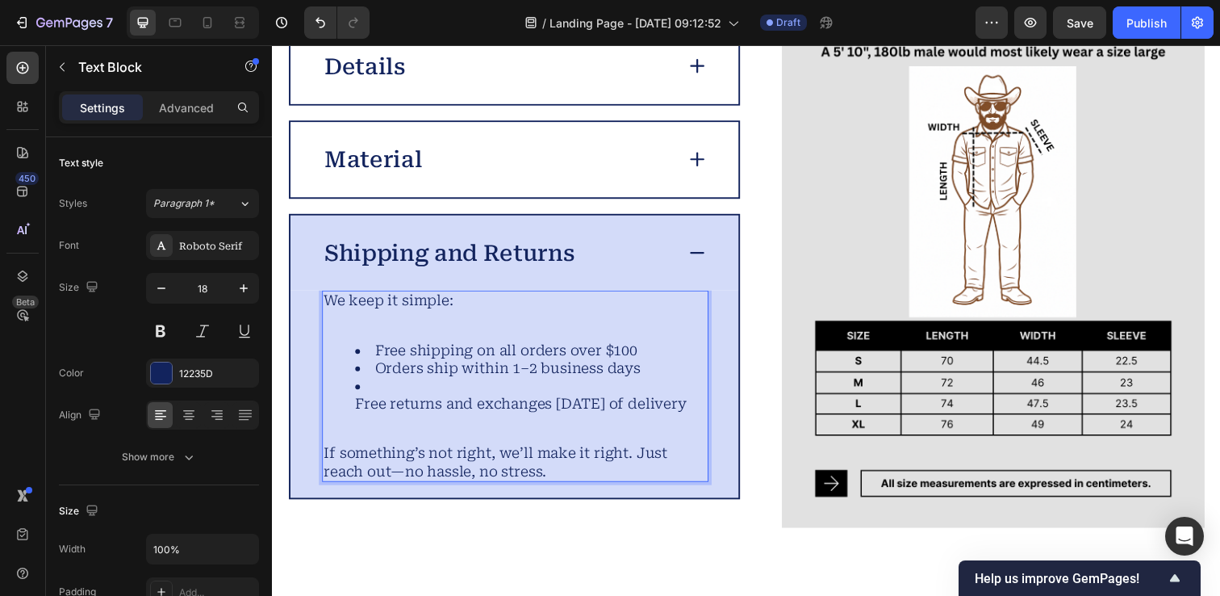
scroll to position [4164, 0]
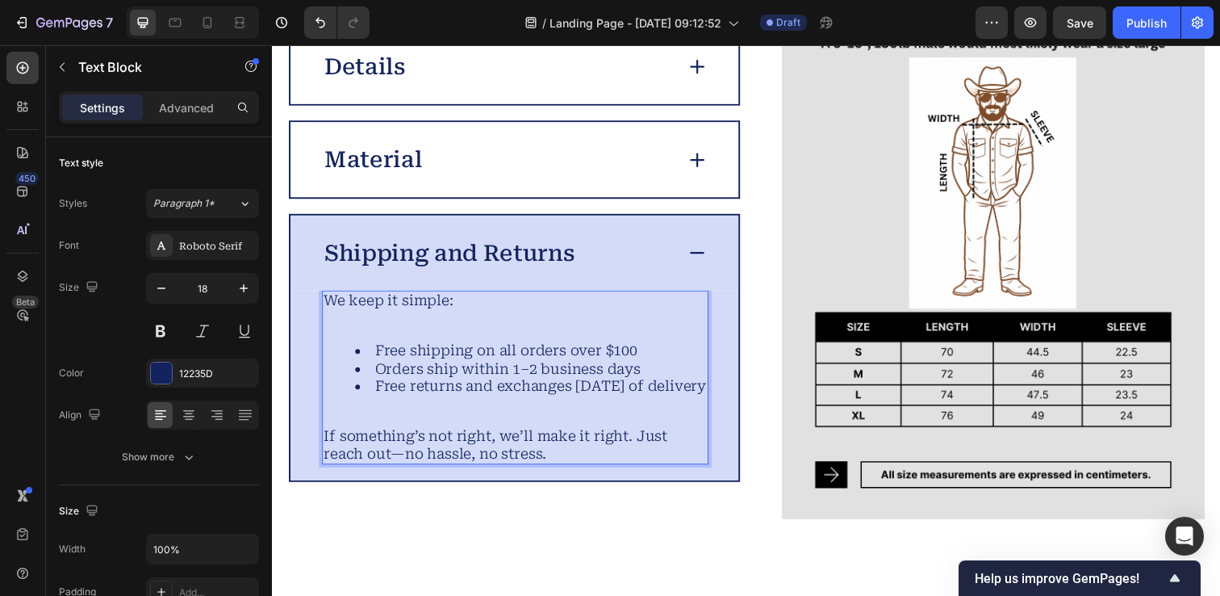
click at [429, 403] on li "Free returns and exchanges within 30 days of delivery" at bounding box center [536, 393] width 359 height 19
drag, startPoint x: 429, startPoint y: 403, endPoint x: 366, endPoint y: 351, distance: 80.8
click at [366, 351] on ul "Free shipping on all orders over $100 Orders ship within 1–2 business days Free…" at bounding box center [519, 375] width 391 height 55
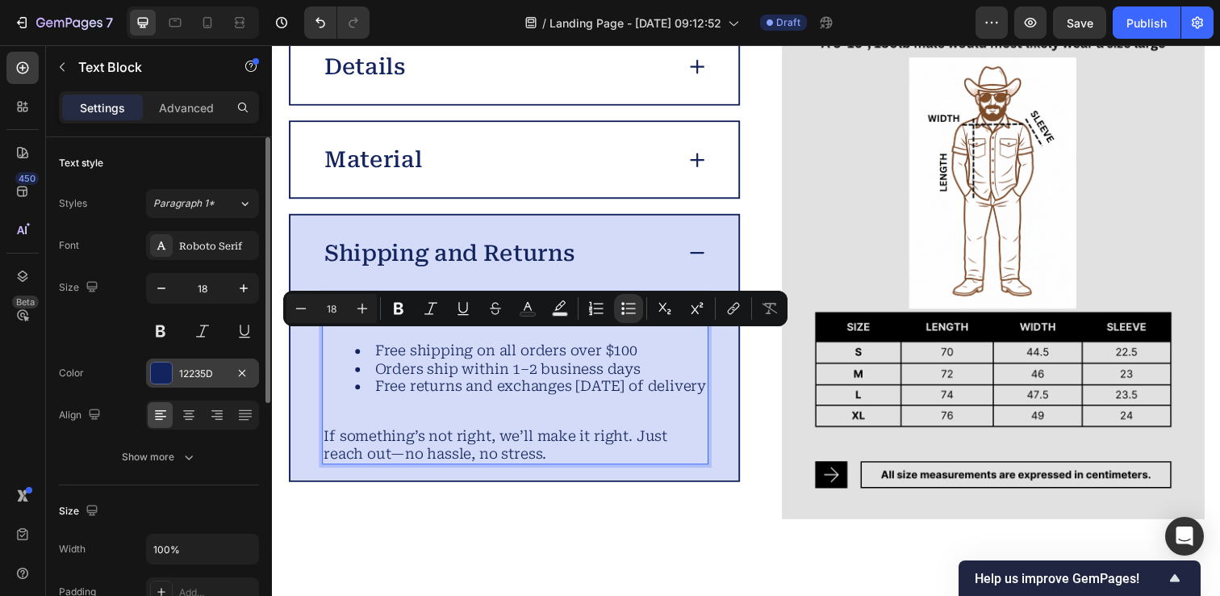
click at [162, 374] on div at bounding box center [161, 372] width 21 height 21
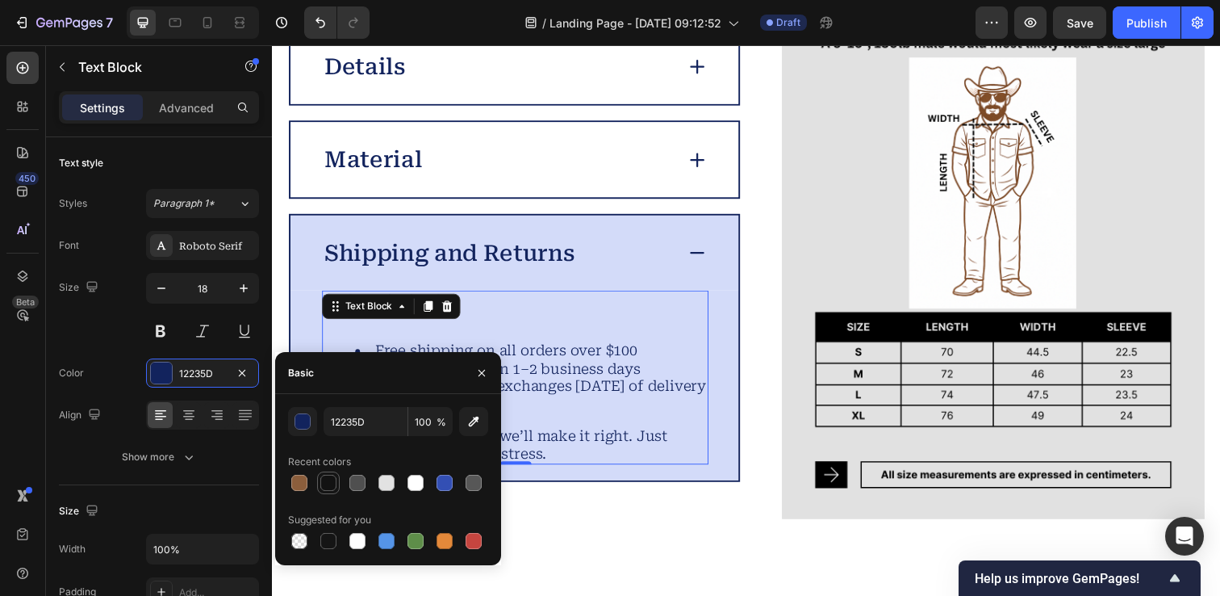
click at [325, 481] on div at bounding box center [328, 483] width 16 height 16
type input "121212"
click at [282, 327] on div "Specification you should know Heading Image Details Material Shipping and Retur…" at bounding box center [756, 242] width 968 height 763
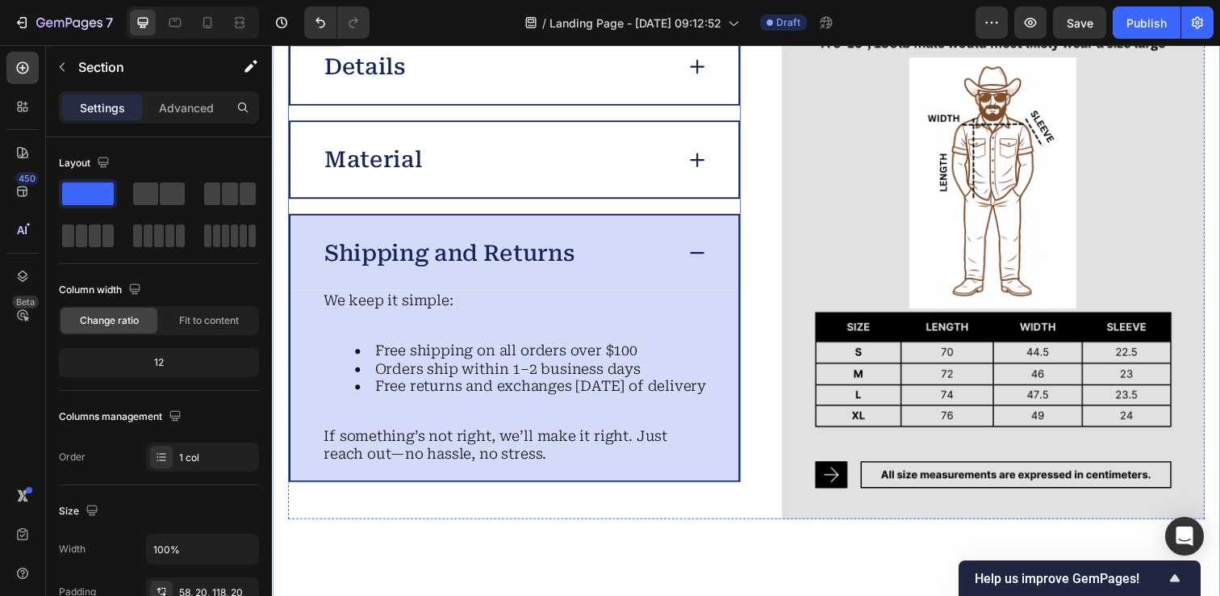
click at [414, 295] on div "We keep it simple: Free shipping on all orders over $100 Orders ship within 1–2…" at bounding box center [520, 384] width 395 height 178
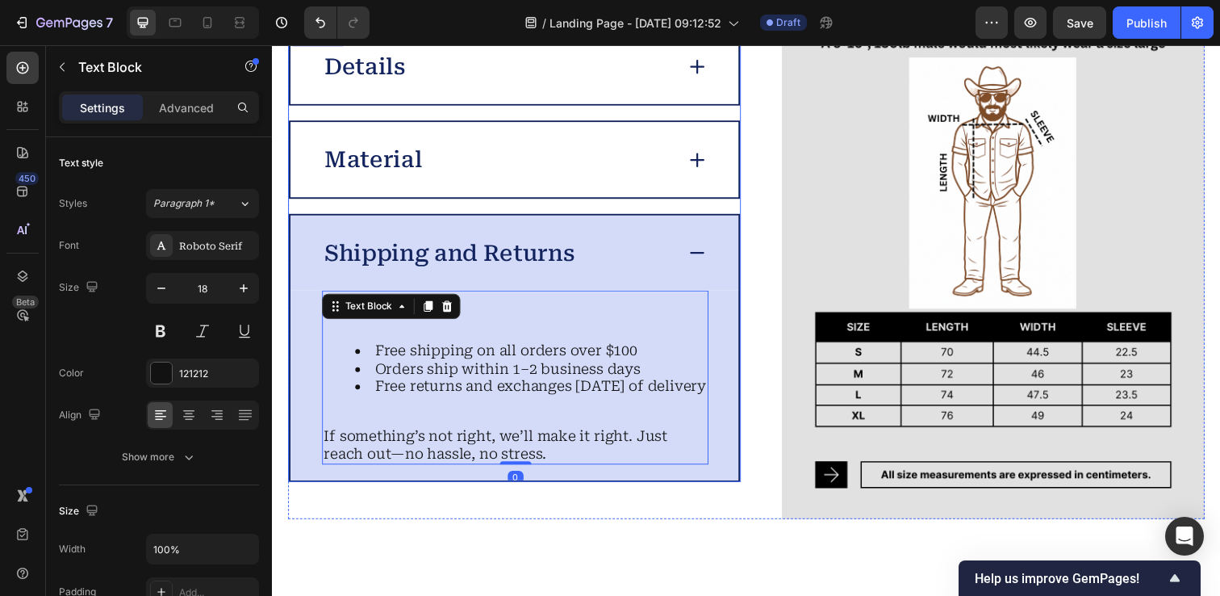
click at [431, 244] on p "Shipping and Returns" at bounding box center [453, 257] width 256 height 28
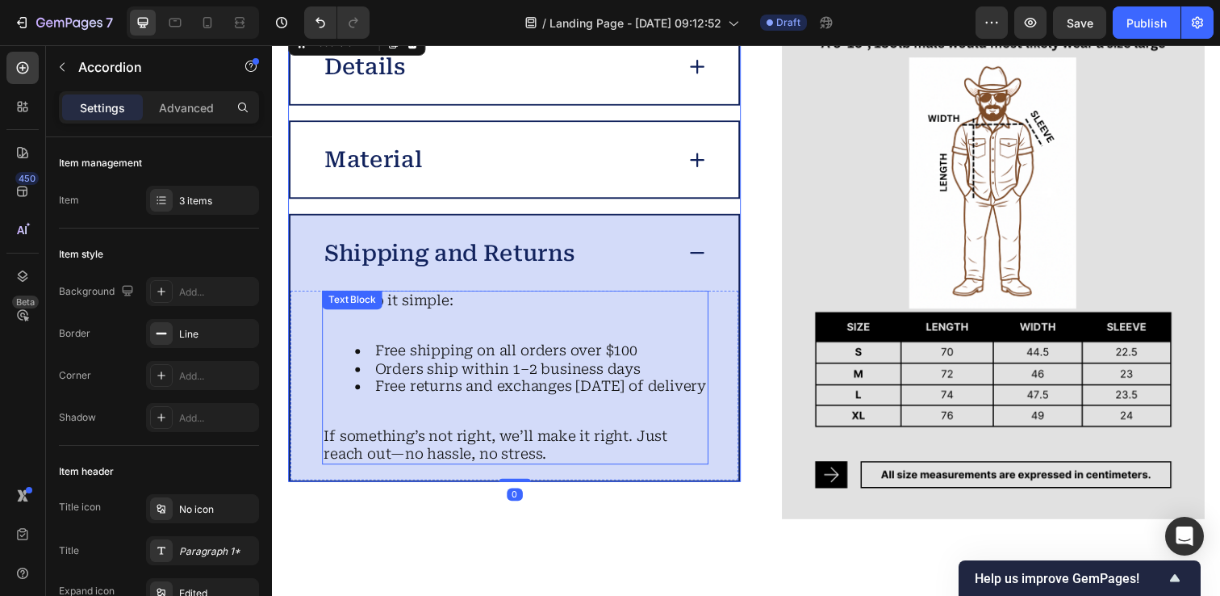
click at [450, 366] on li "Orders ship within 1–2 business days" at bounding box center [536, 375] width 359 height 19
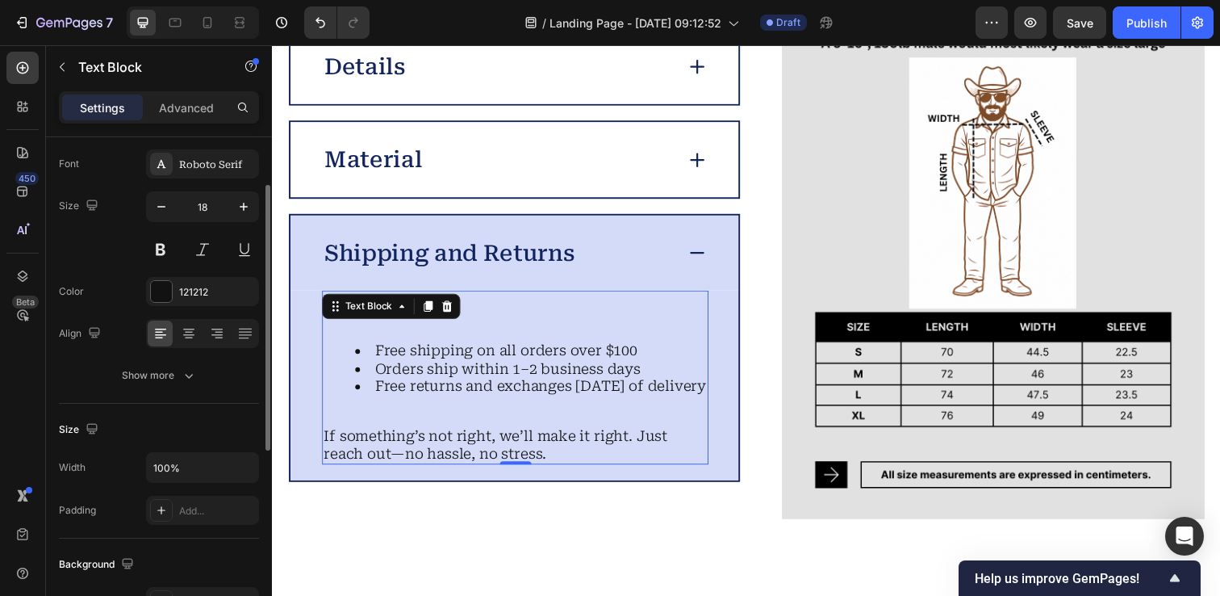
scroll to position [90, 0]
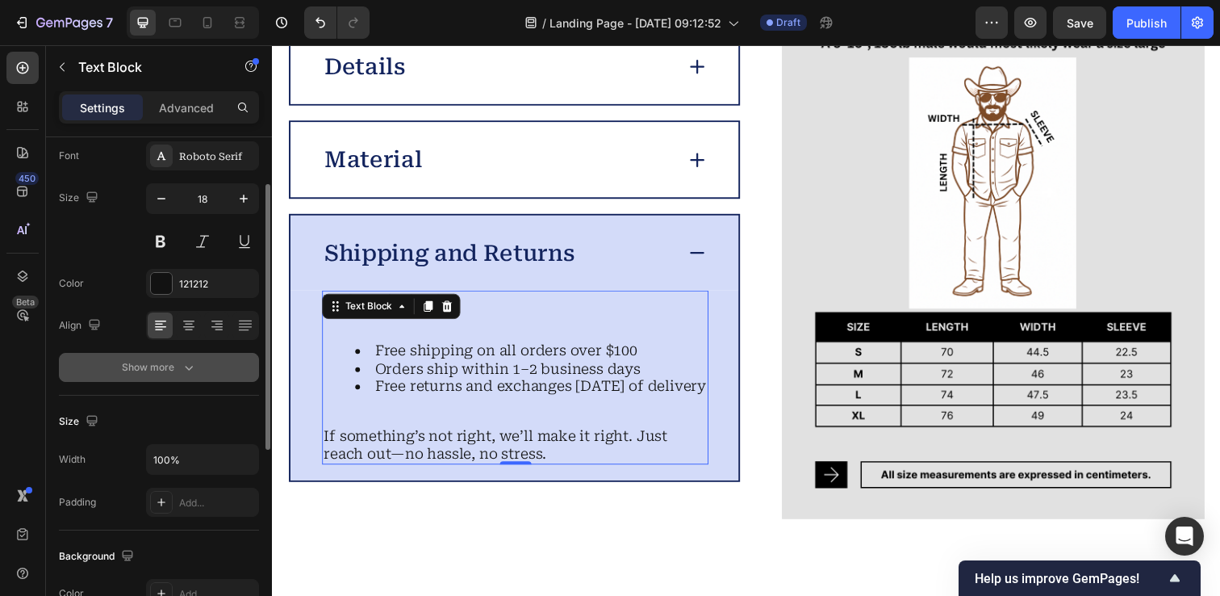
click at [176, 373] on div "Show more" at bounding box center [159, 367] width 75 height 16
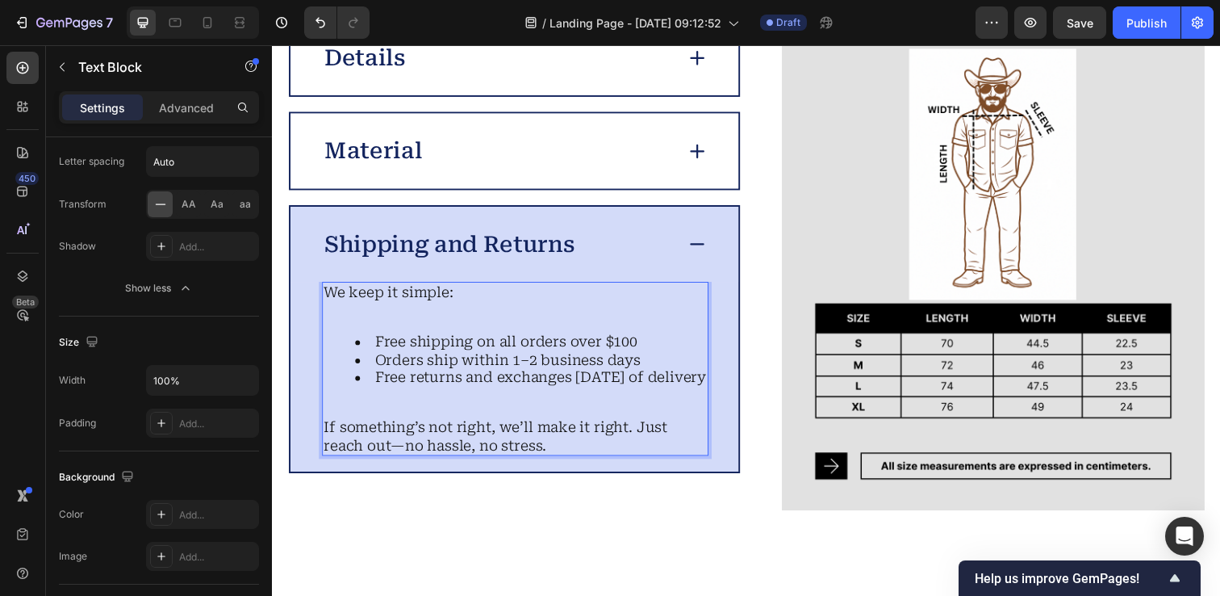
scroll to position [4164, 0]
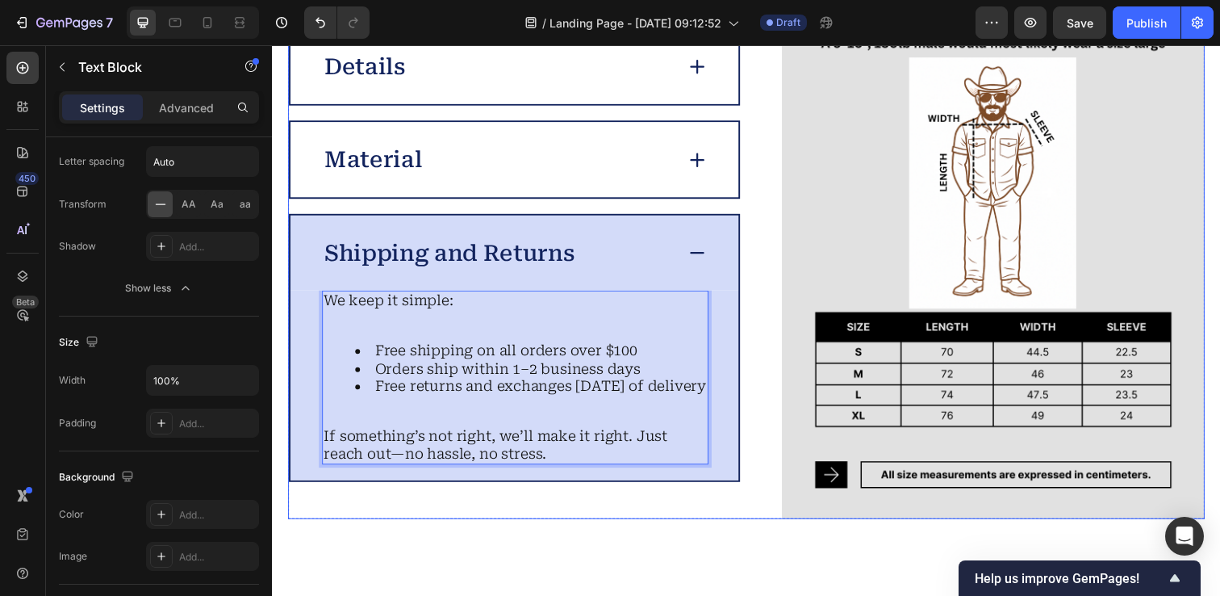
click at [768, 228] on div "Image Details Material Shipping and Returns We keep it simple: Free shipping on…" at bounding box center [756, 259] width 936 height 540
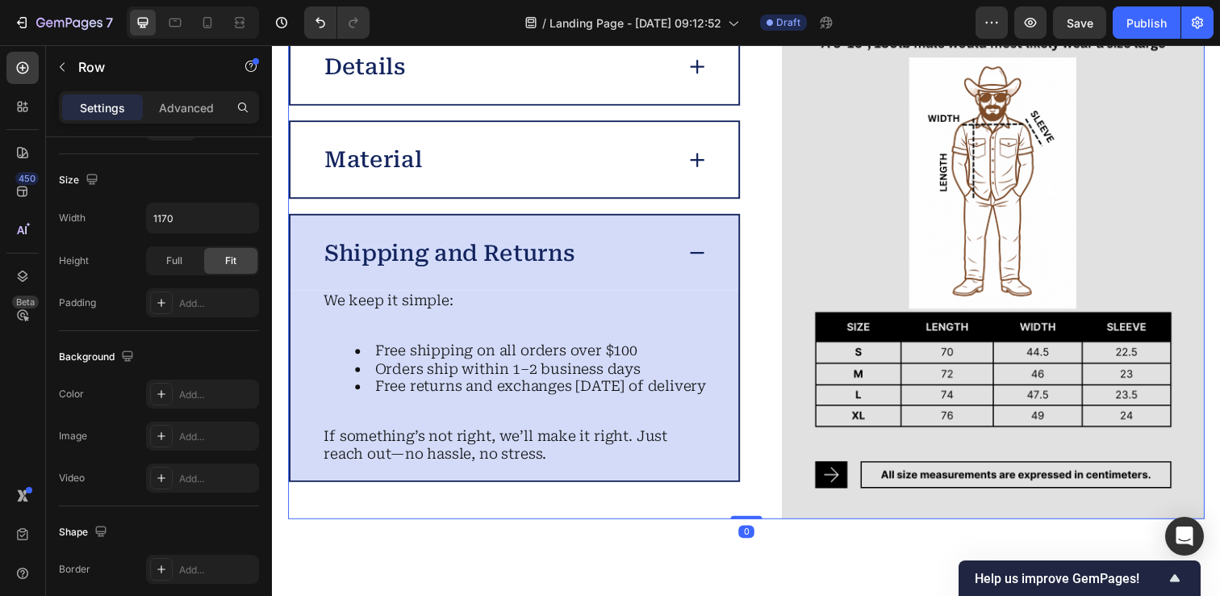
scroll to position [0, 0]
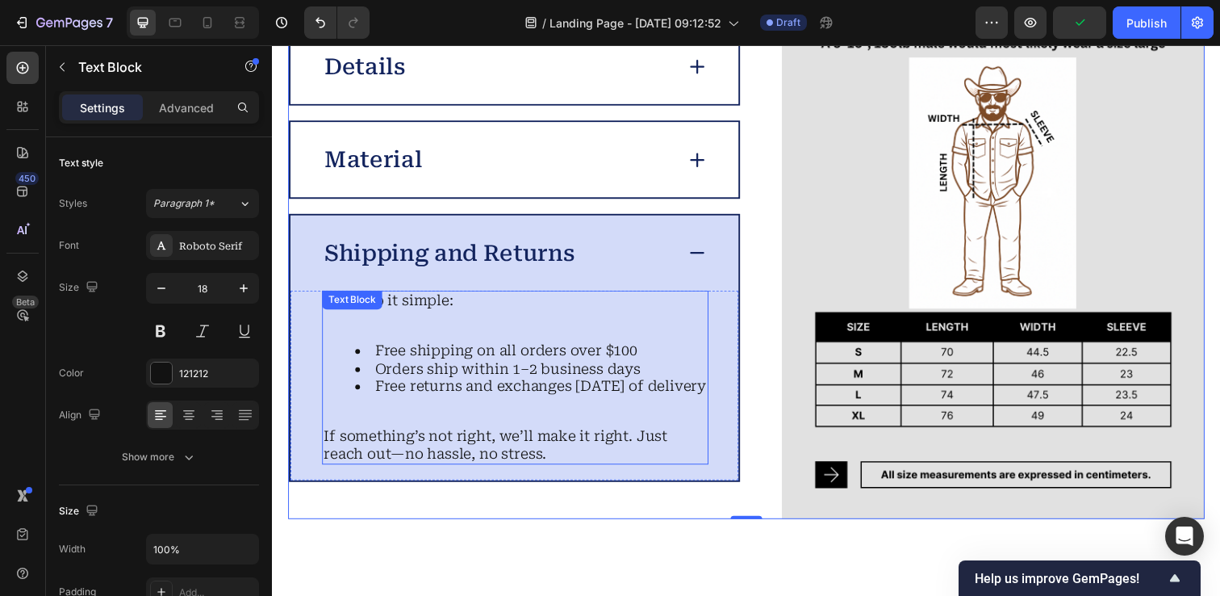
click at [380, 348] on li "Free shipping on all orders over $100" at bounding box center [536, 357] width 359 height 19
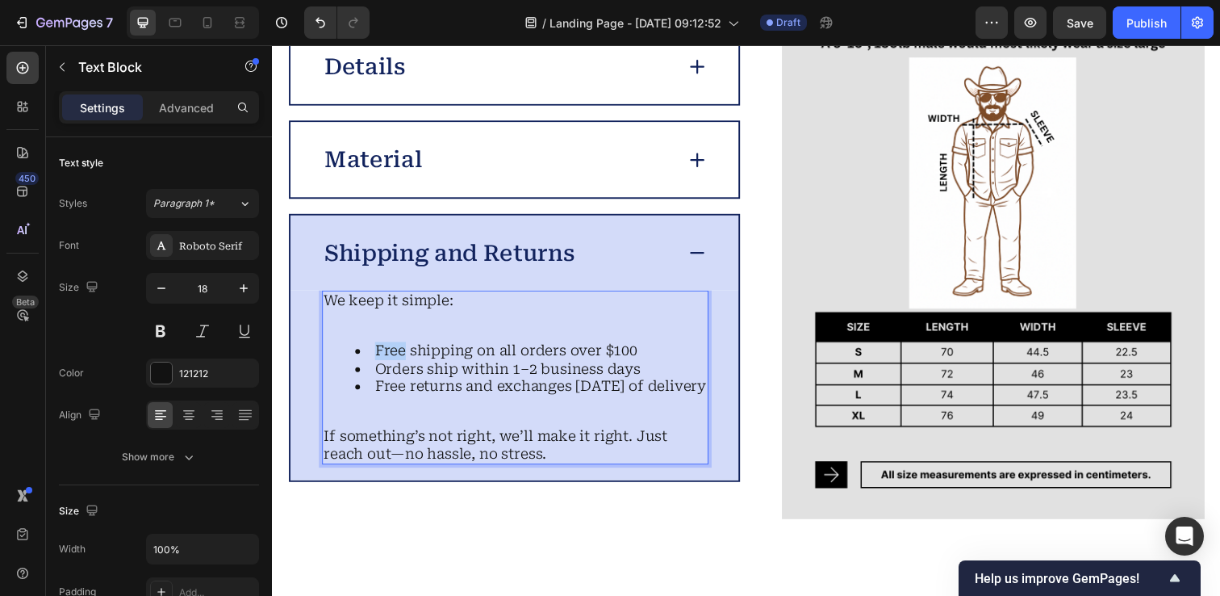
click at [378, 348] on li "Free shipping on all orders over $100" at bounding box center [536, 357] width 359 height 19
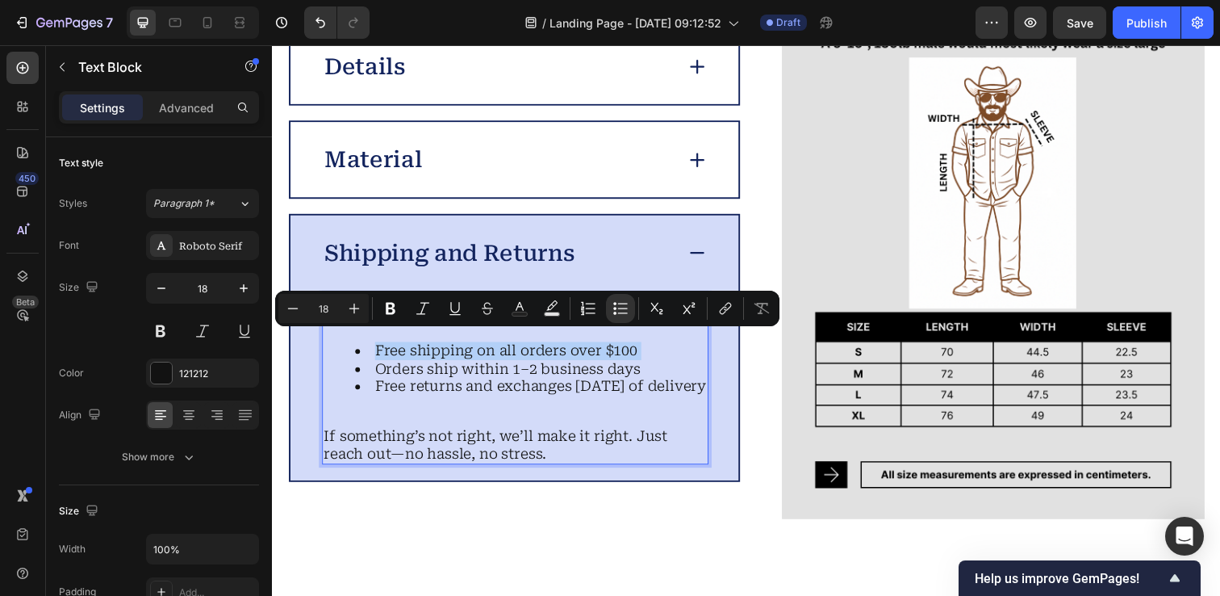
click at [378, 348] on li "Free shipping on all orders over $100" at bounding box center [536, 357] width 359 height 19
click at [466, 348] on li "Free shipping on all orders over $100" at bounding box center [536, 357] width 359 height 19
drag, startPoint x: 477, startPoint y: 346, endPoint x: 376, endPoint y: 348, distance: 100.9
click at [376, 348] on li "Free shipping on all orders over $100" at bounding box center [536, 357] width 359 height 19
click at [393, 307] on icon "Editor contextual toolbar" at bounding box center [391, 309] width 10 height 12
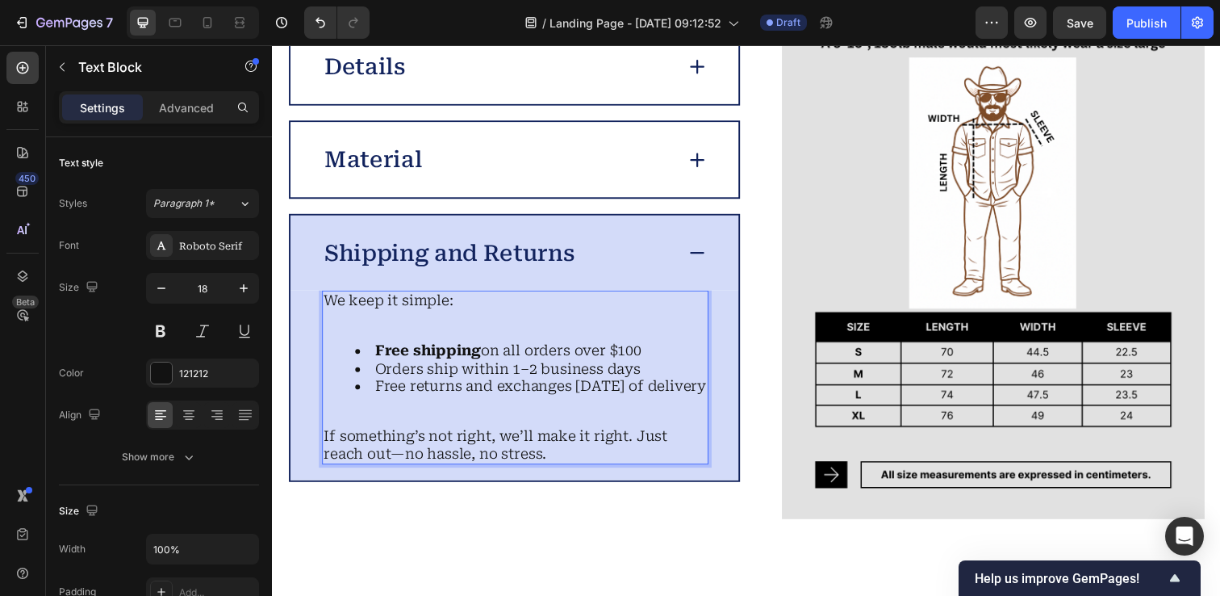
click at [627, 348] on li "Free shipping on all orders over $100" at bounding box center [536, 357] width 359 height 19
drag, startPoint x: 617, startPoint y: 346, endPoint x: 647, endPoint y: 346, distance: 30.7
click at [649, 348] on li "Free shipping on all orders over $100" at bounding box center [536, 357] width 359 height 19
type input "18"
click at [386, 384] on li "Free returns and exchanges within 30 days of delivery" at bounding box center [536, 393] width 359 height 19
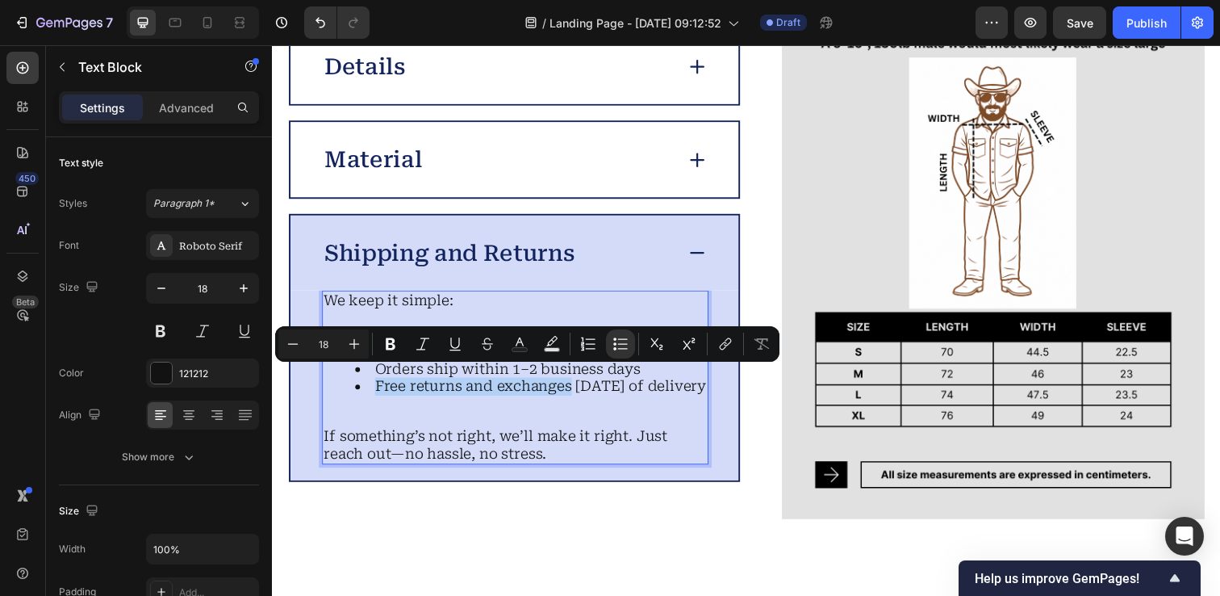
drag, startPoint x: 378, startPoint y: 383, endPoint x: 575, endPoint y: 384, distance: 196.9
click at [575, 384] on li "Free returns and exchanges within 30 days of delivery" at bounding box center [536, 393] width 359 height 19
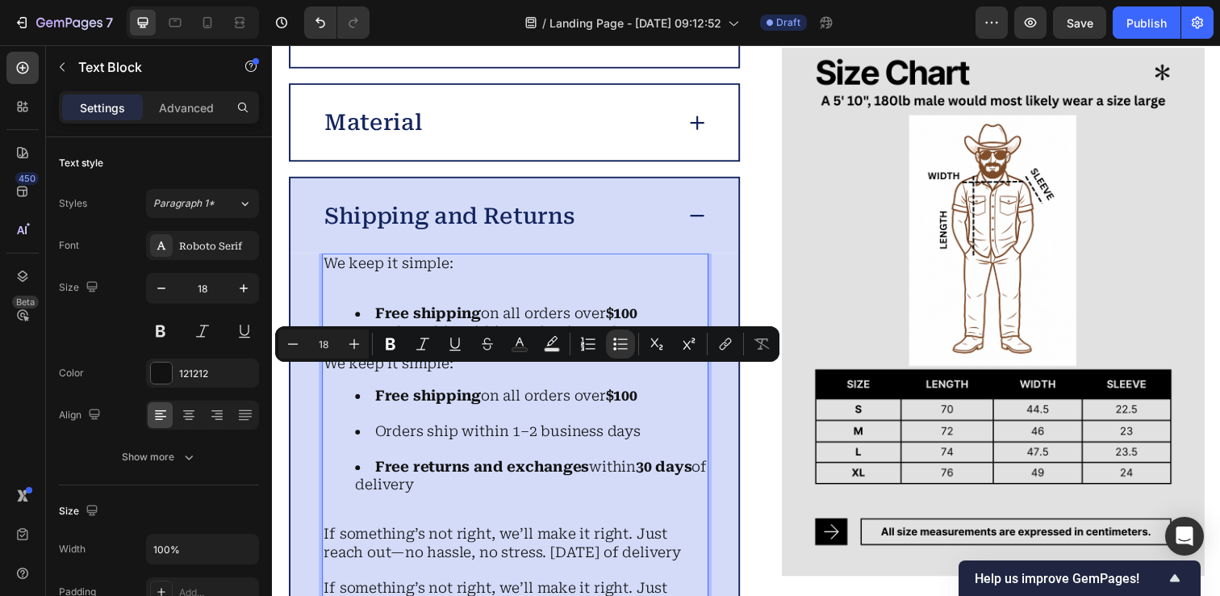
scroll to position [4143, 0]
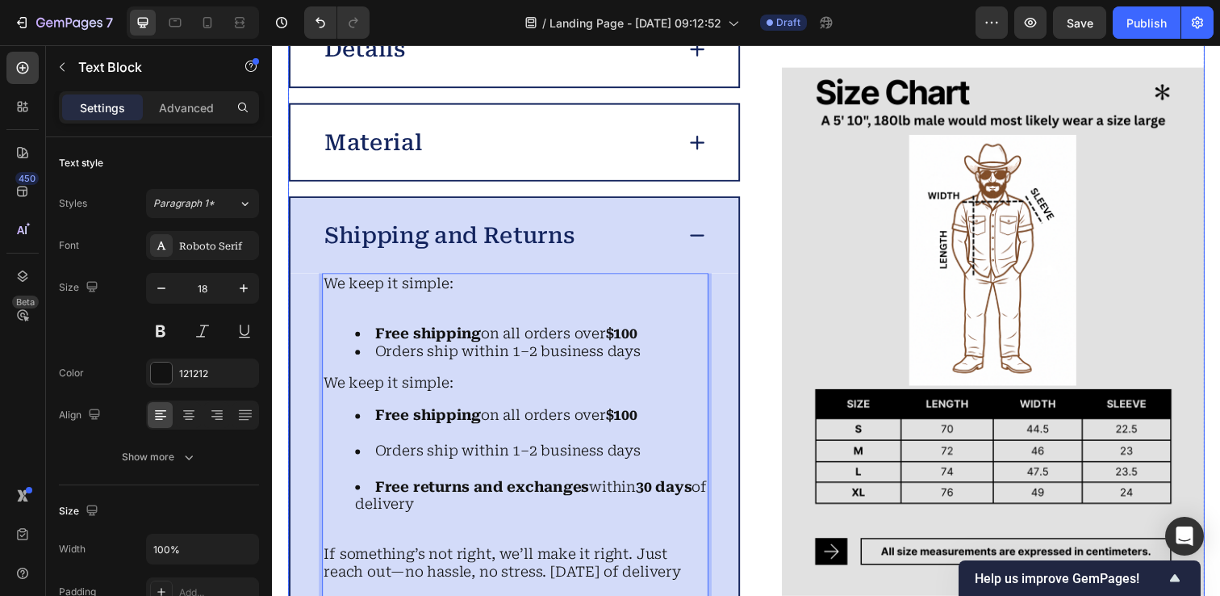
click at [776, 263] on div "Image Details Material Shipping and Returns We keep it simple: Free shipping on…" at bounding box center [756, 337] width 936 height 657
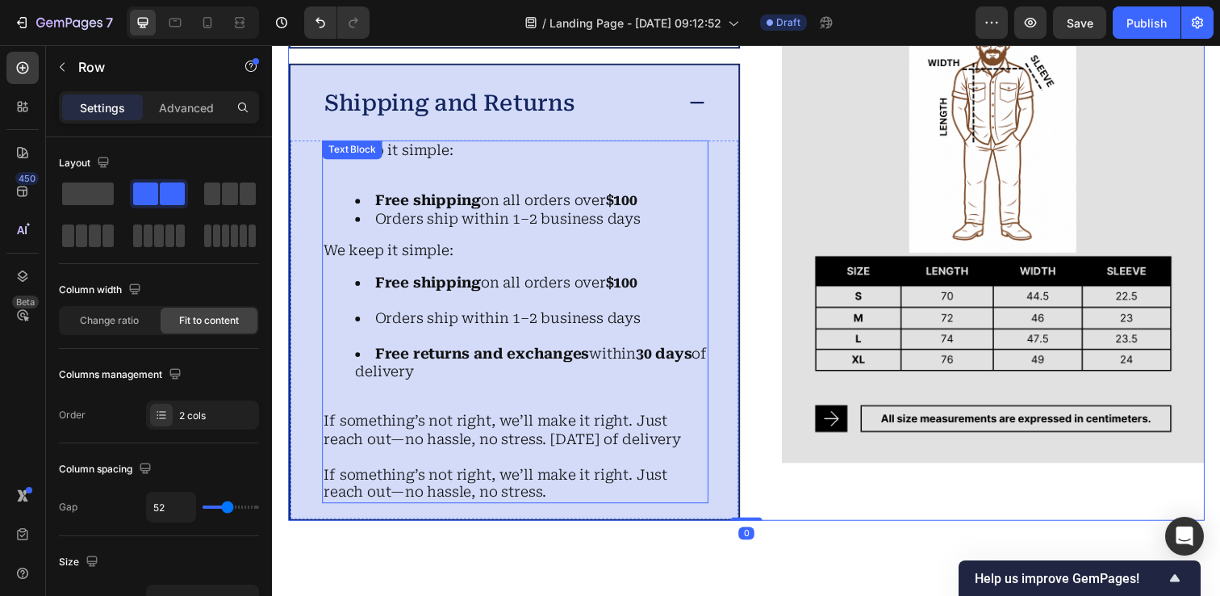
scroll to position [4281, 0]
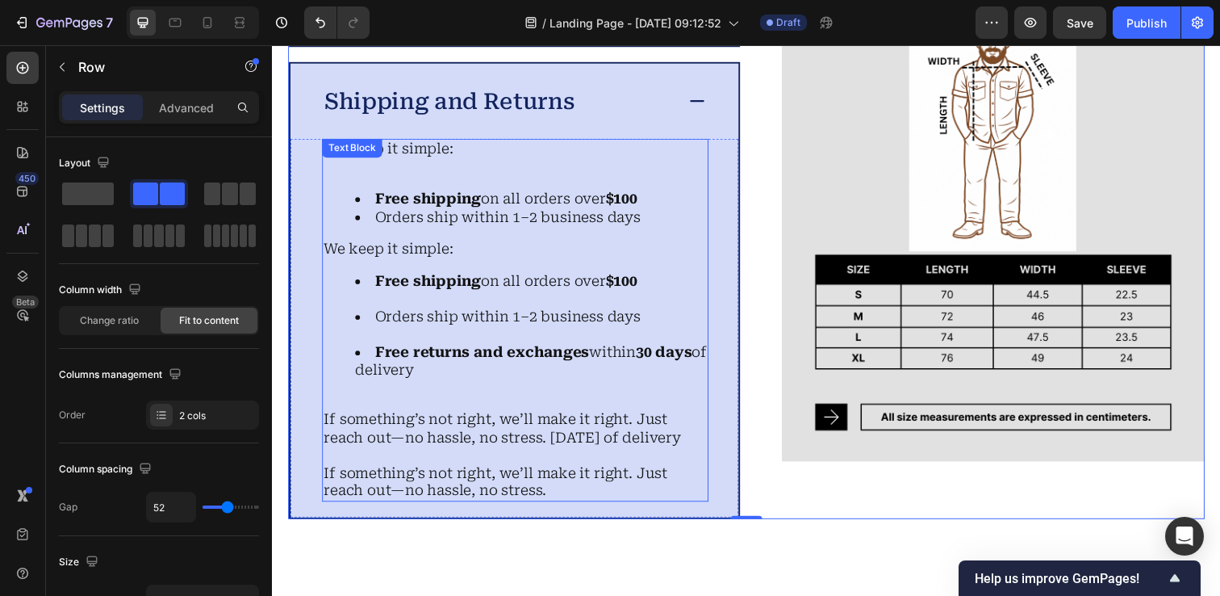
click at [512, 503] on p "If something’s not right, we’ll make it right. Just reach out—no hassle, no str…" at bounding box center [519, 481] width 391 height 55
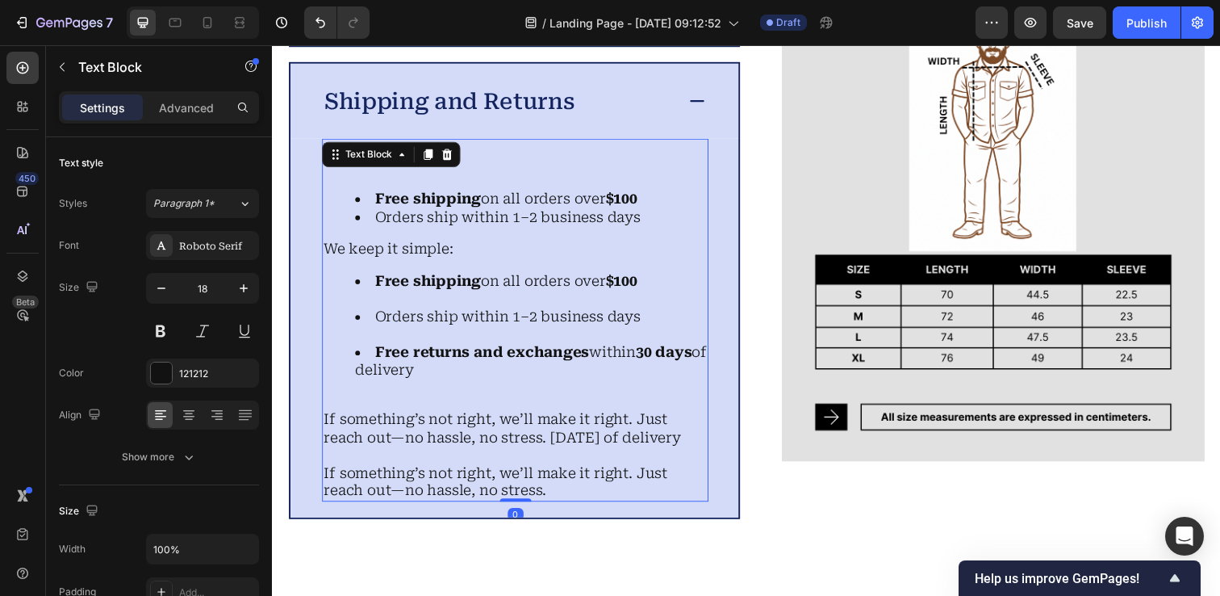
scroll to position [4307, 0]
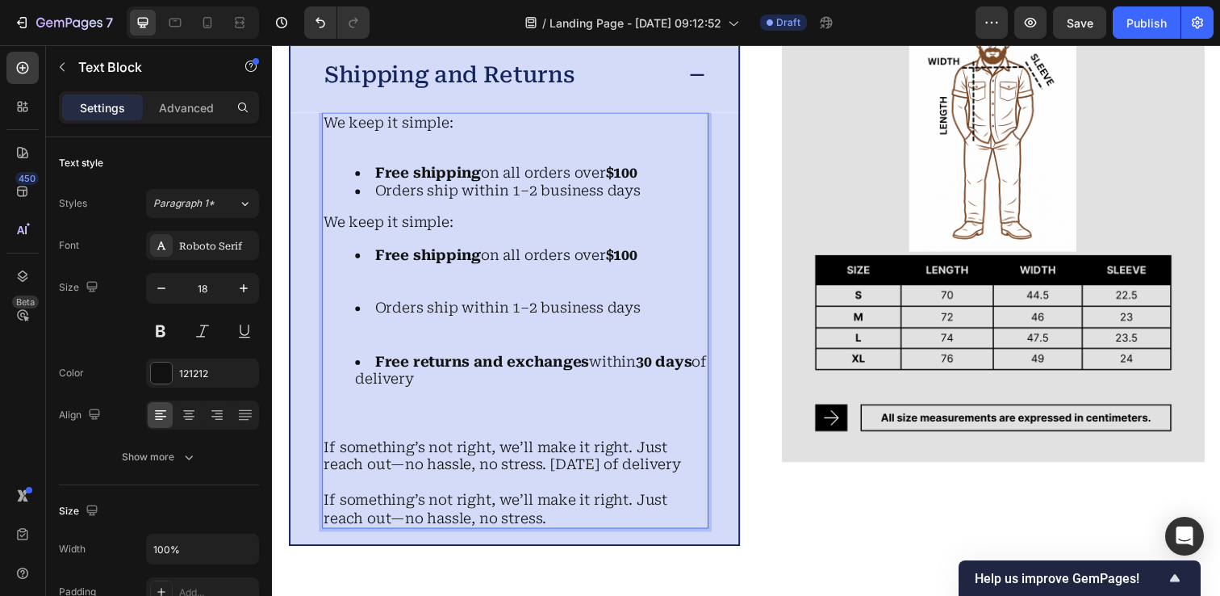
click at [512, 503] on p "If something’s not right, we’ll make it right. Just reach out—no hassle, no str…" at bounding box center [519, 510] width 391 height 55
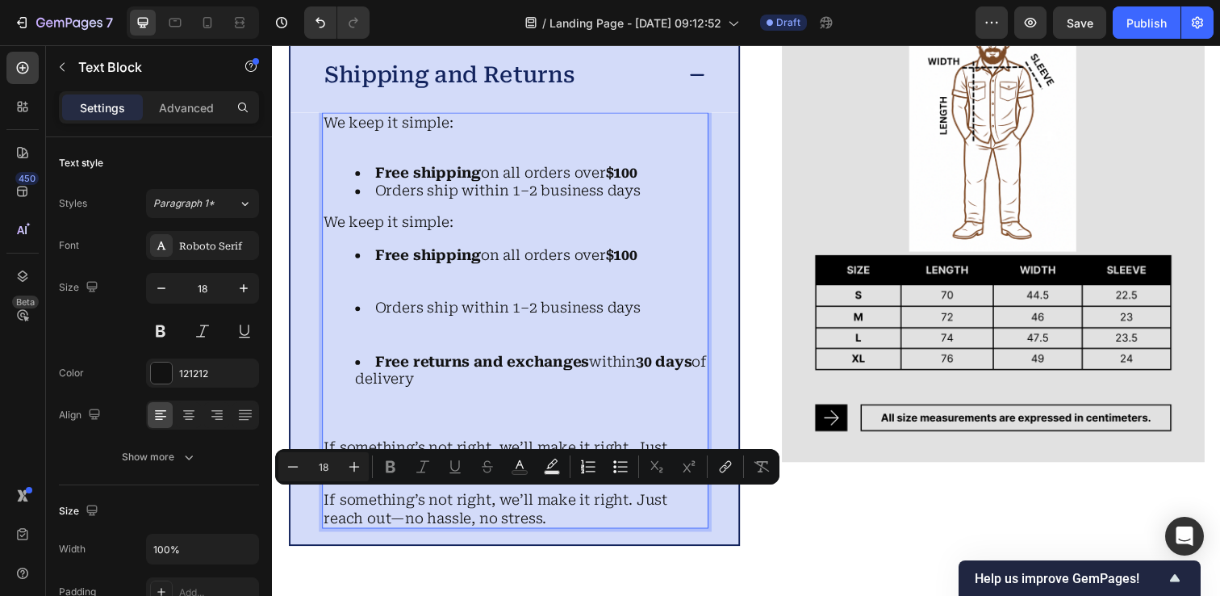
click at [522, 537] on p "If something’s not right, we’ll make it right. Just reach out—no hassle, no str…" at bounding box center [519, 510] width 391 height 55
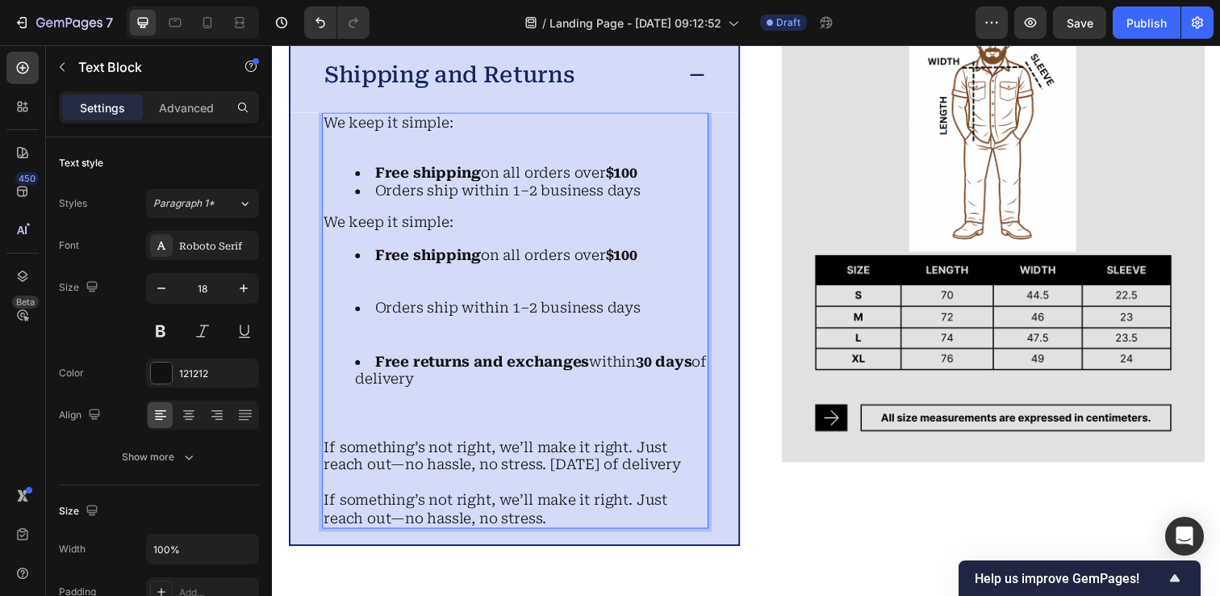
click at [546, 537] on p "If something’s not right, we’ll make it right. Just reach out—no hassle, no str…" at bounding box center [519, 510] width 391 height 55
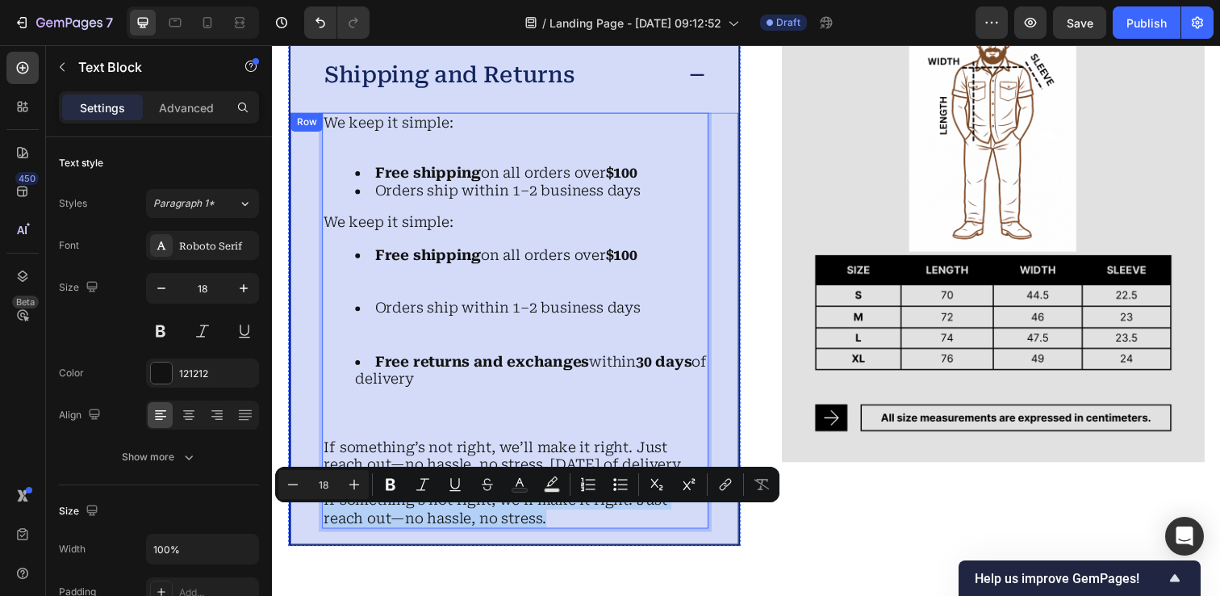
drag, startPoint x: 560, startPoint y: 543, endPoint x: 308, endPoint y: 523, distance: 252.6
click at [308, 523] on div "We keep it simple: Free shipping on all orders over $100 Orders ship within 1–2…" at bounding box center [520, 334] width 458 height 441
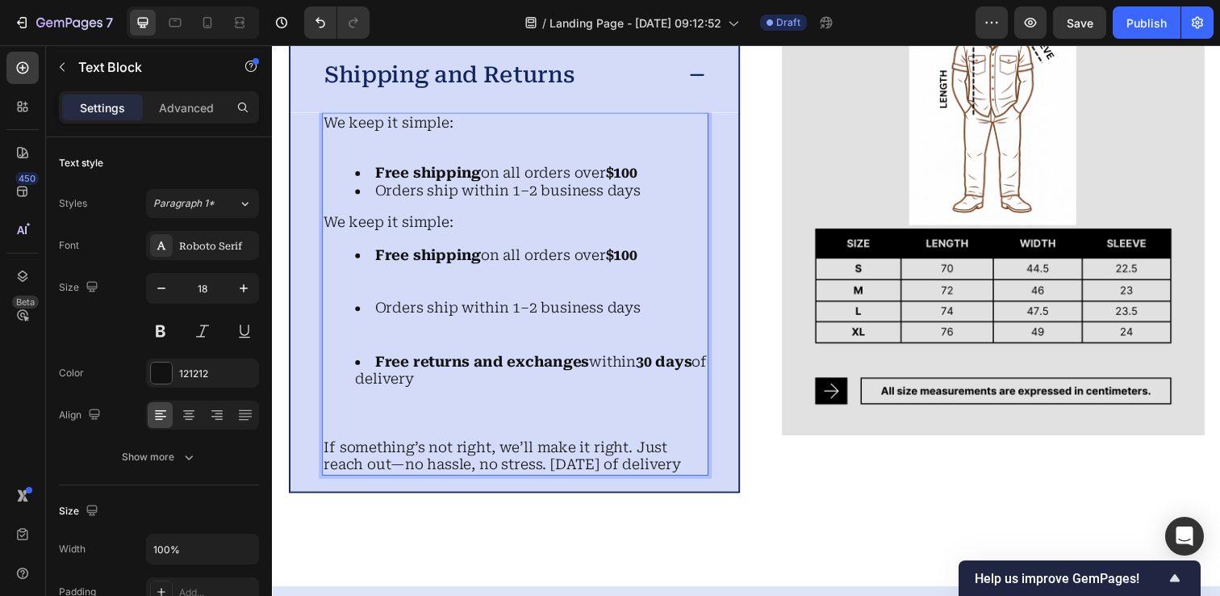
drag, startPoint x: 429, startPoint y: 490, endPoint x: 554, endPoint y: 479, distance: 125.6
click at [554, 479] on p "If something’s not right, we’ll make it right. Just reach out—no hassle, no str…" at bounding box center [519, 464] width 391 height 36
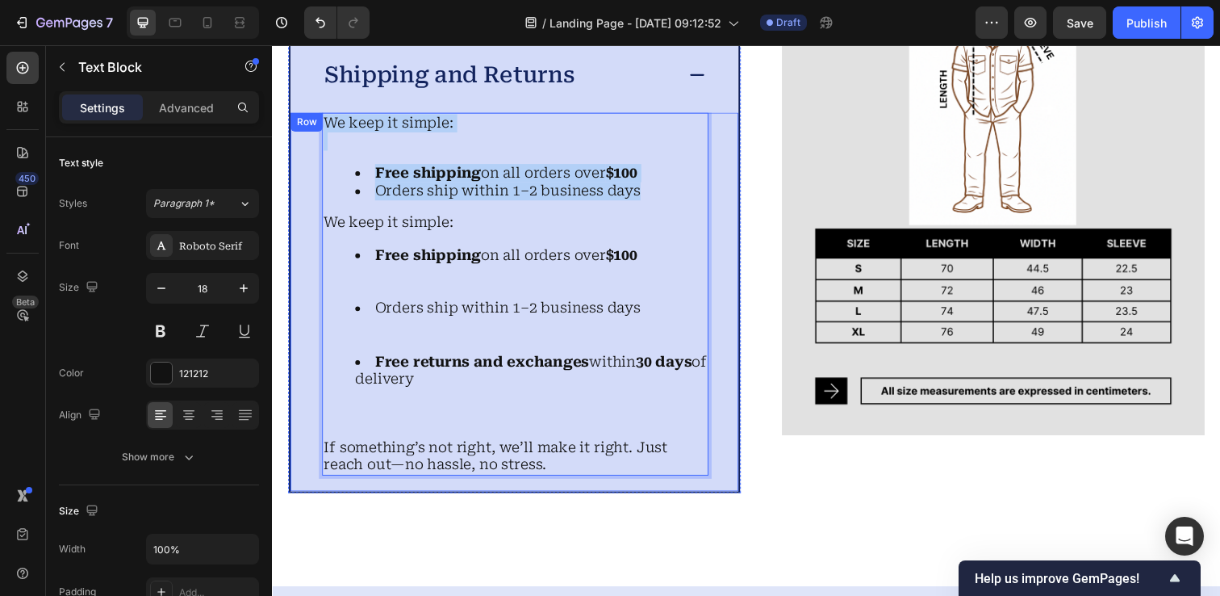
drag, startPoint x: 656, startPoint y: 190, endPoint x: 304, endPoint y: 123, distance: 358.2
click at [304, 123] on div "We keep it simple: Free shipping on all orders over $100 Orders ship within 1–2…" at bounding box center [520, 307] width 458 height 387
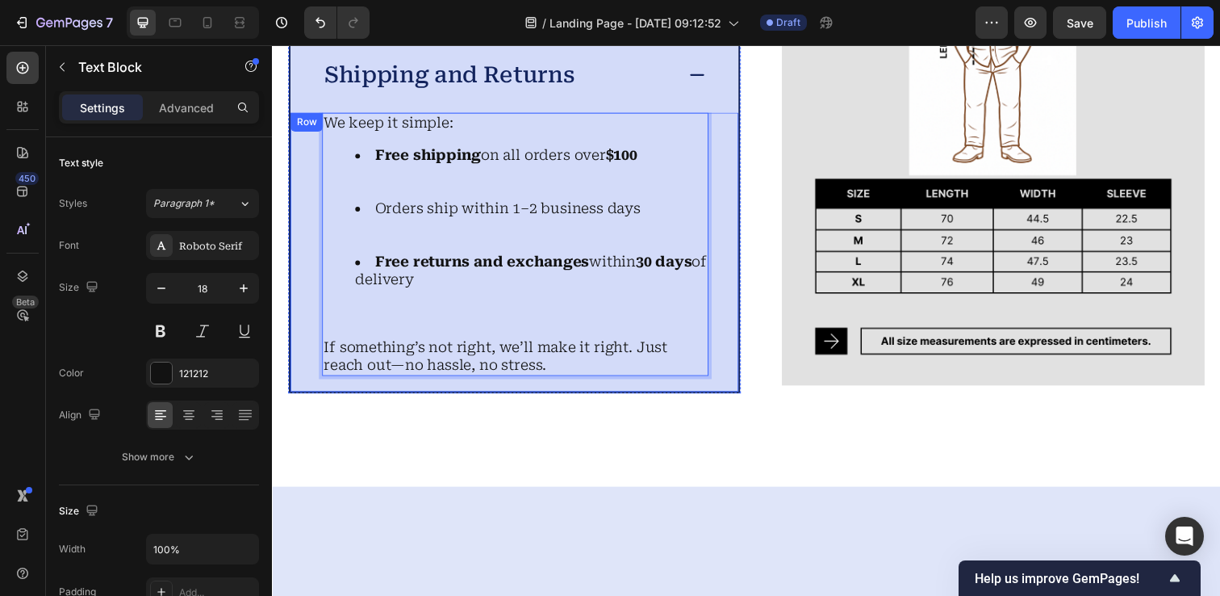
click at [772, 184] on div "Image Details Material Shipping and Returns We keep it simple: Free shipping on…" at bounding box center [756, 122] width 936 height 555
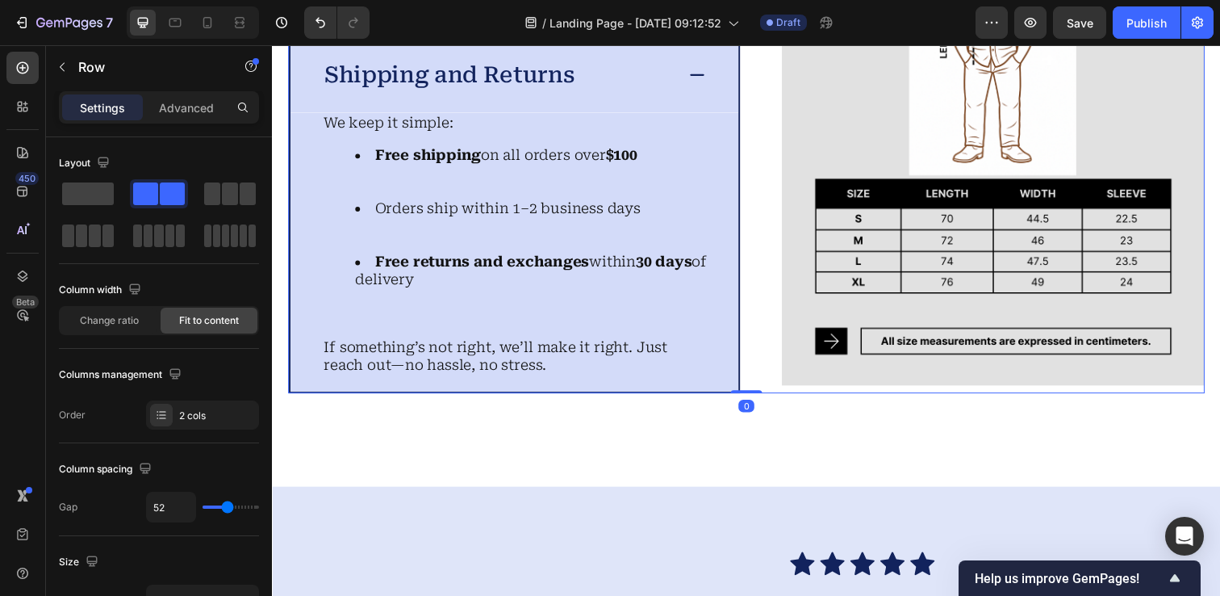
scroll to position [4168, 0]
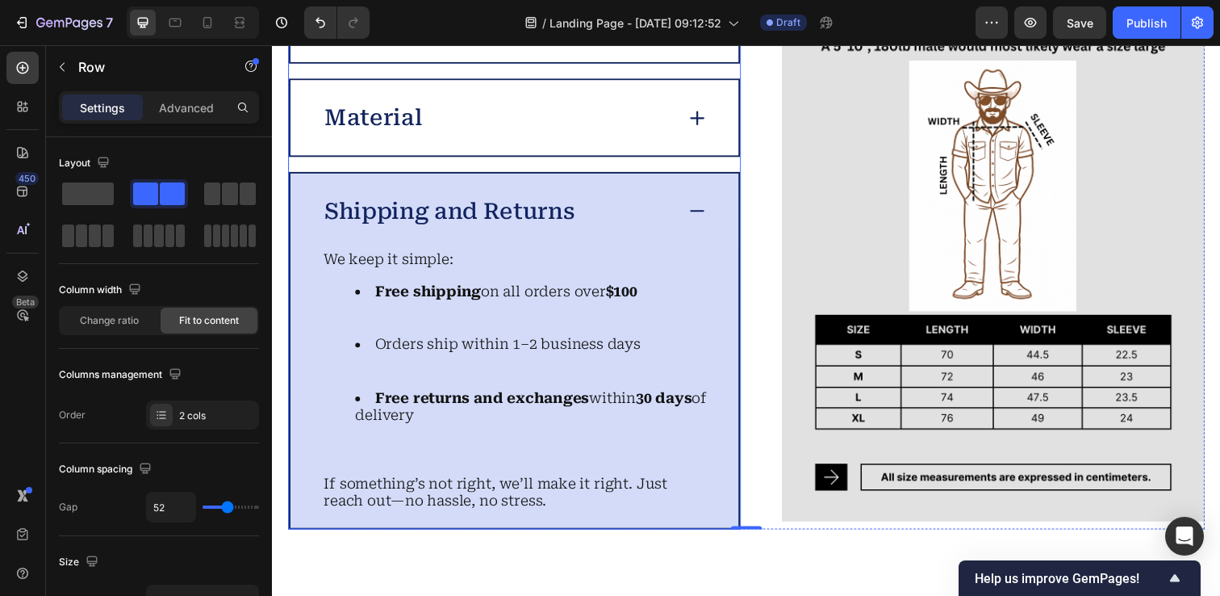
click at [551, 222] on p "Shipping and Returns" at bounding box center [453, 214] width 256 height 28
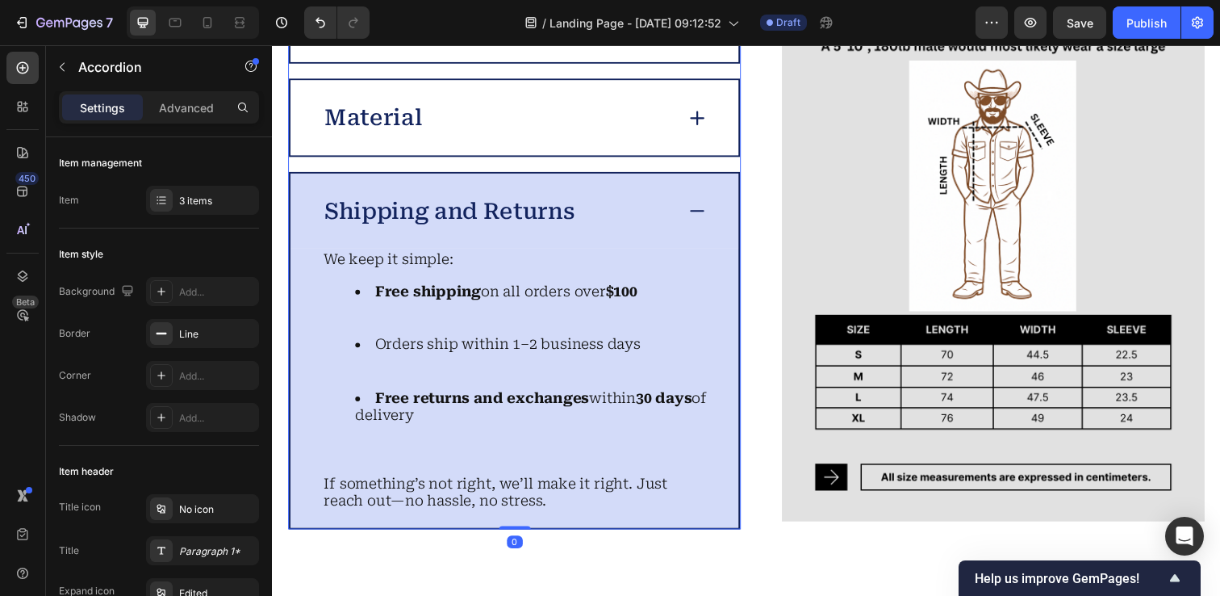
click at [623, 204] on div "Shipping and Returns" at bounding box center [502, 214] width 359 height 33
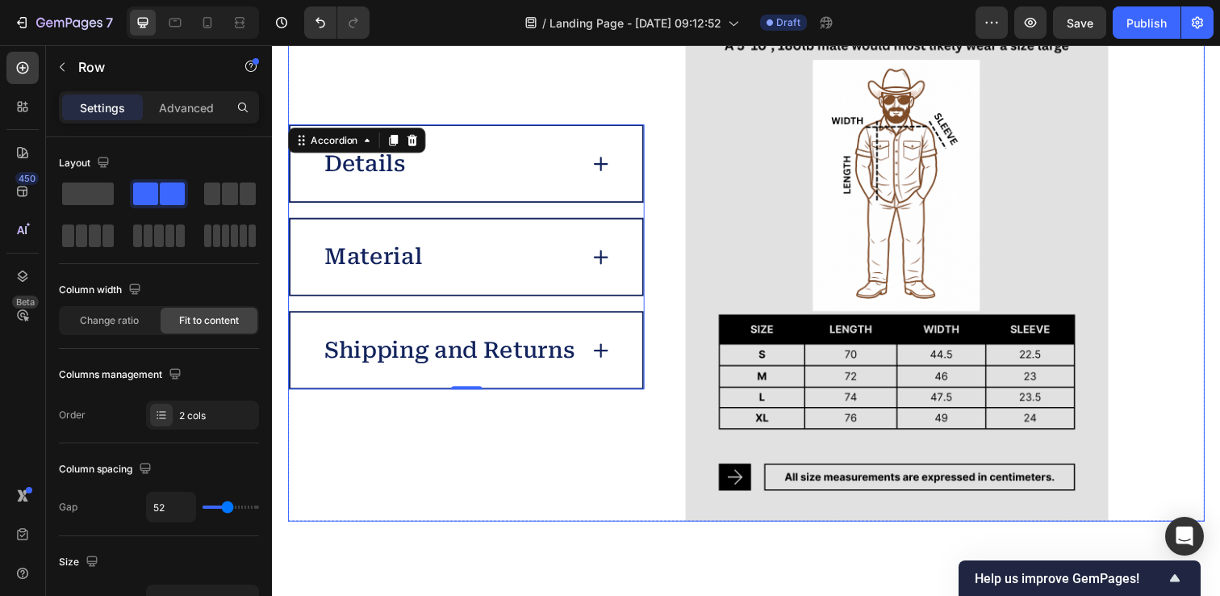
click at [387, 107] on div "Details Material Shipping and Returns Accordion 0" at bounding box center [470, 261] width 364 height 540
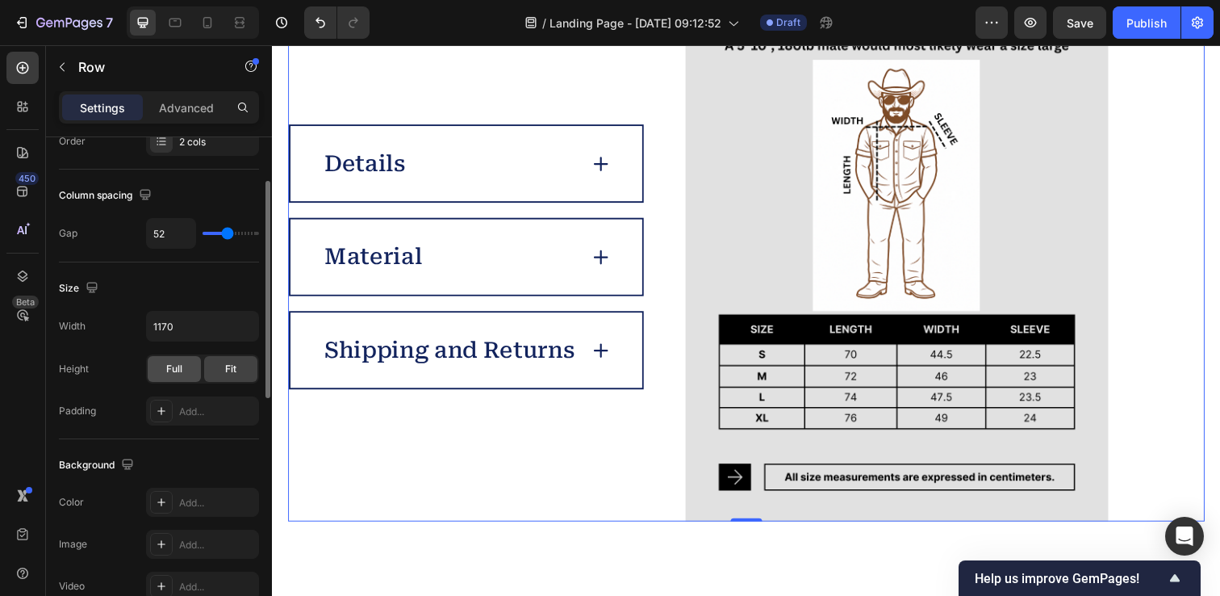
scroll to position [222, 0]
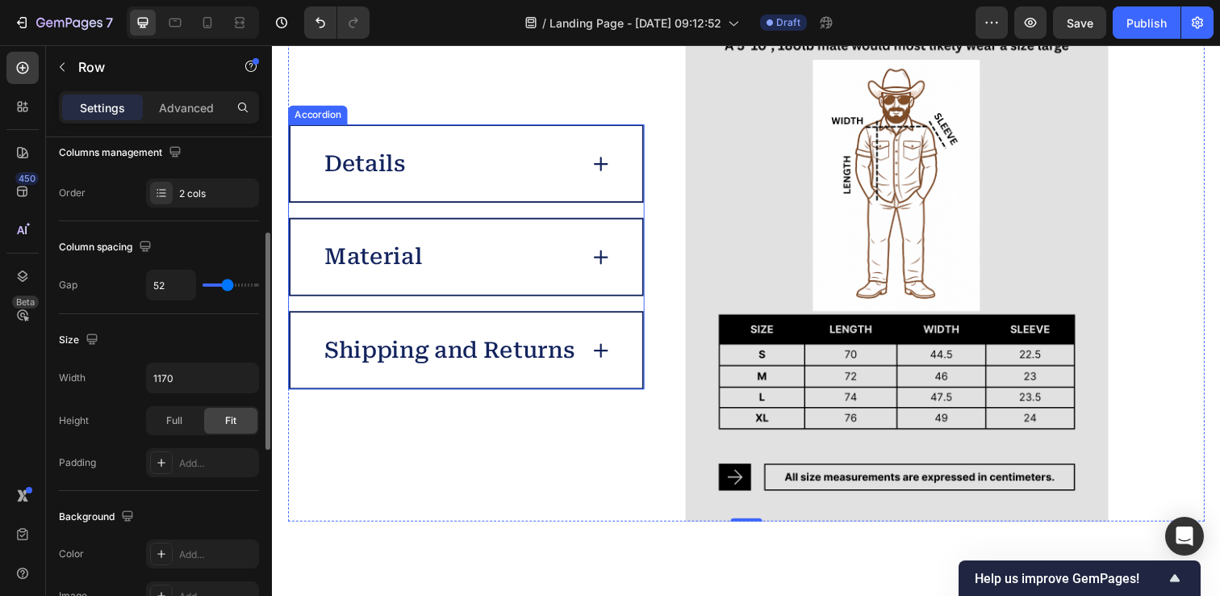
click at [418, 171] on div "Details" at bounding box center [453, 165] width 261 height 33
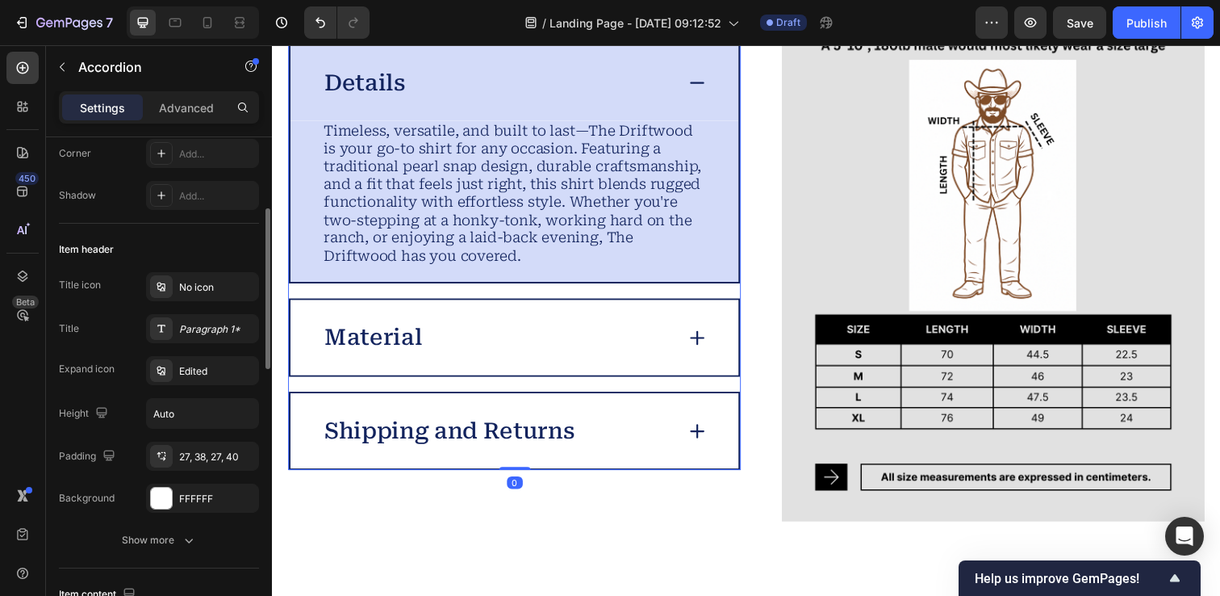
scroll to position [0, 0]
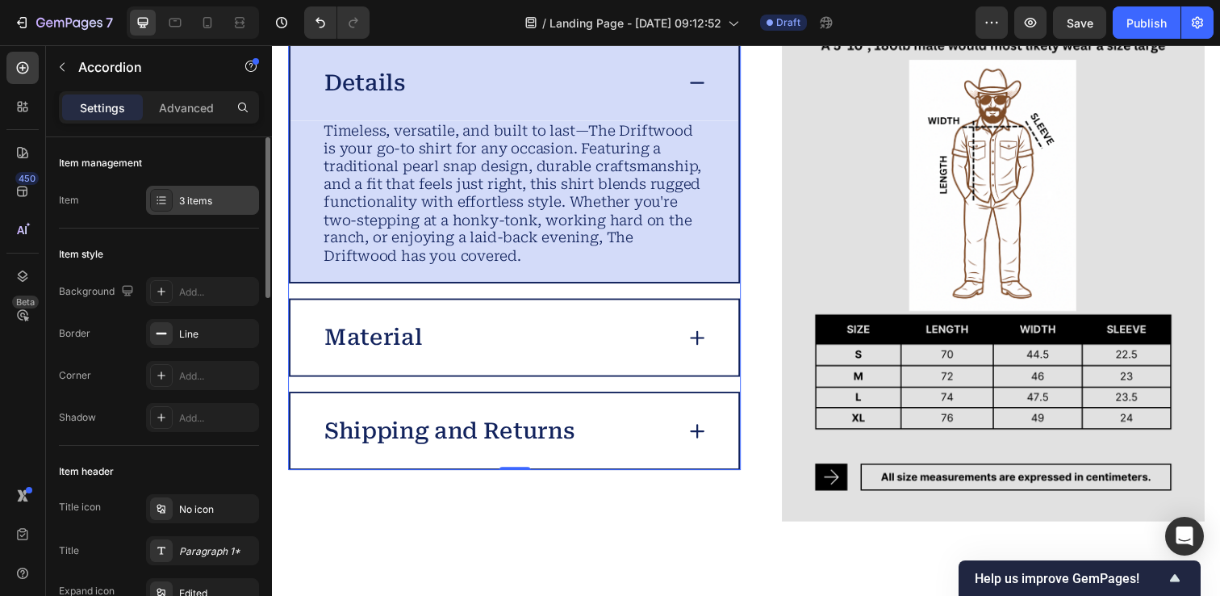
click at [169, 201] on div at bounding box center [161, 200] width 23 height 23
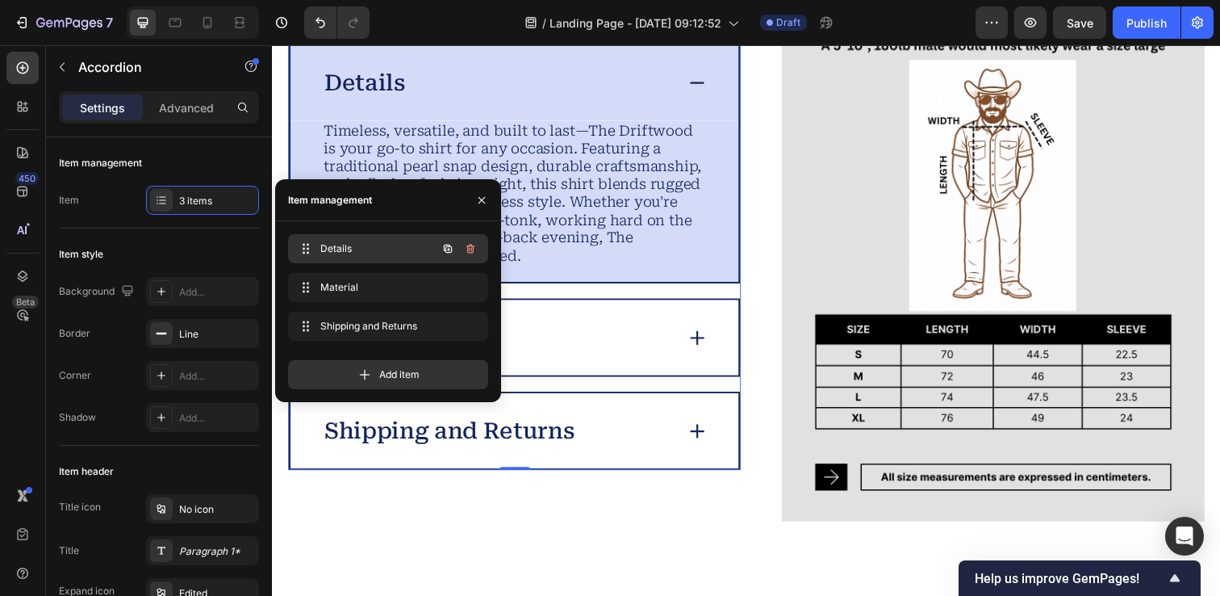
click at [349, 249] on span "Details" at bounding box center [365, 248] width 91 height 15
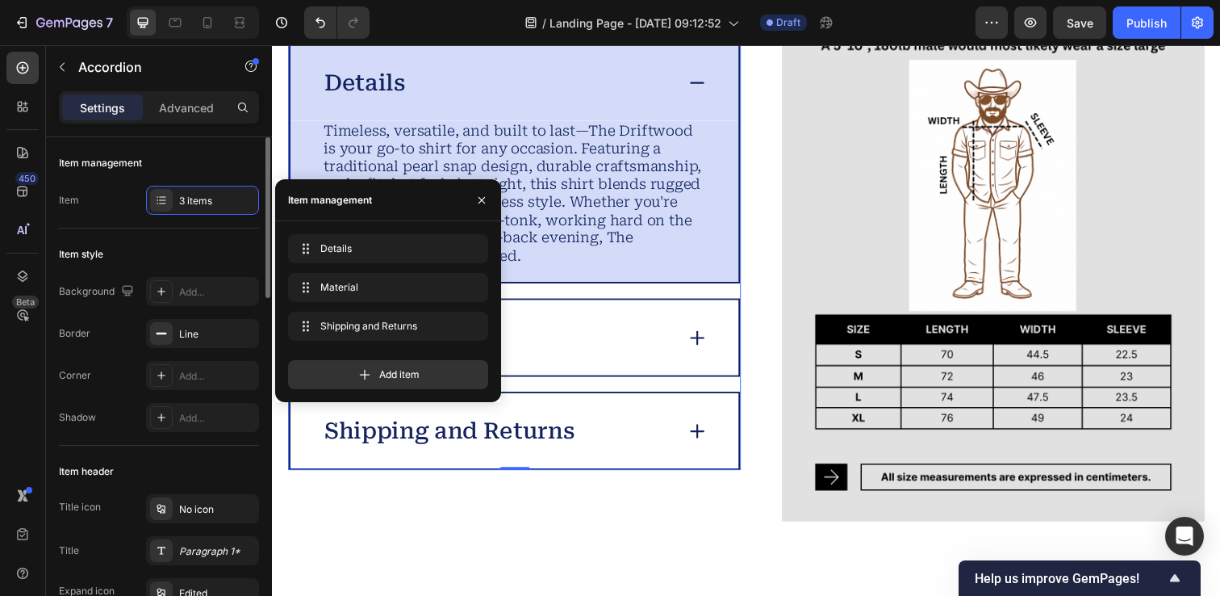
click at [136, 233] on div "Item style Background Add... Border Line Corner Add... Shadow Add..." at bounding box center [159, 336] width 200 height 217
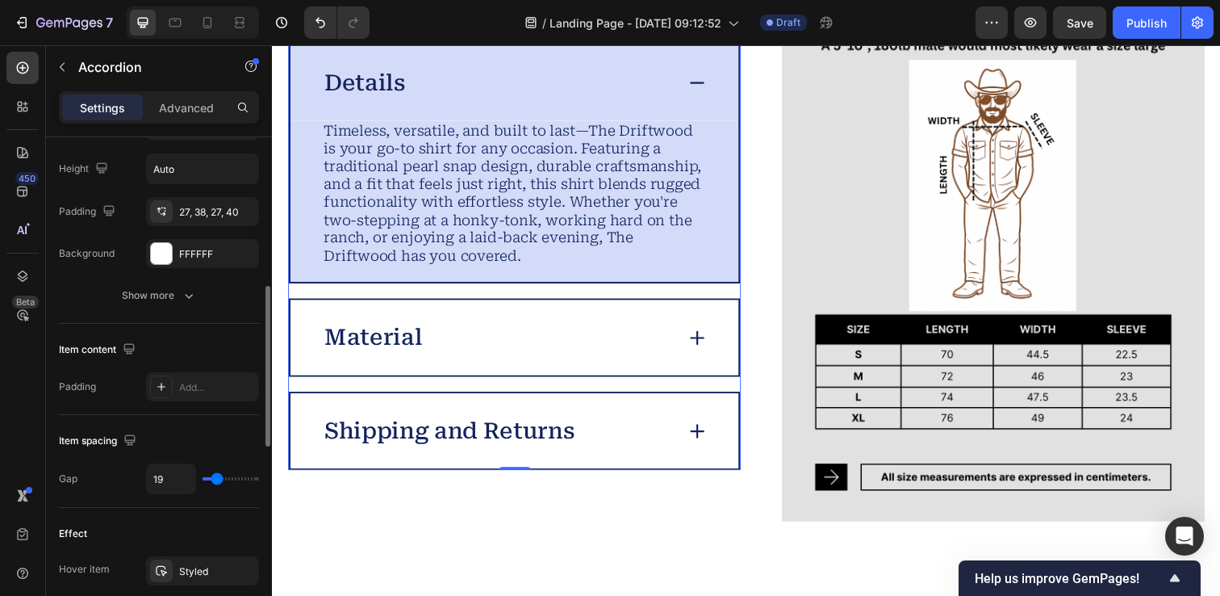
scroll to position [468, 0]
click at [167, 305] on button "Show more" at bounding box center [159, 293] width 200 height 29
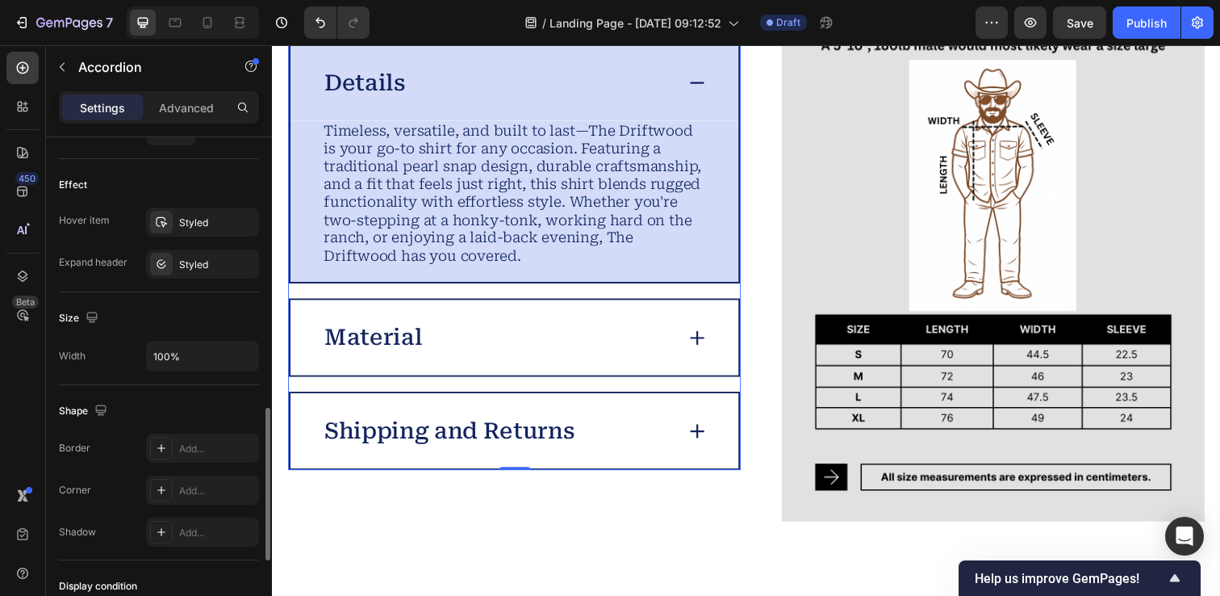
scroll to position [910, 0]
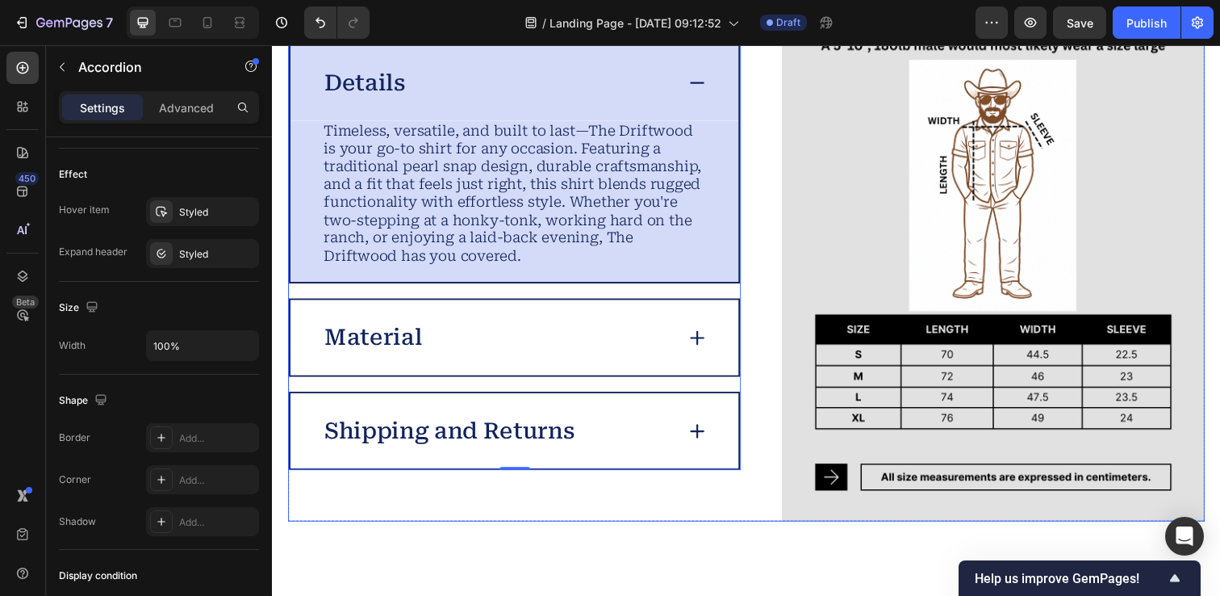
click at [756, 237] on div "Image Details Timeless, versatile, and built to last—The Driftwood is your go-t…" at bounding box center [756, 261] width 936 height 540
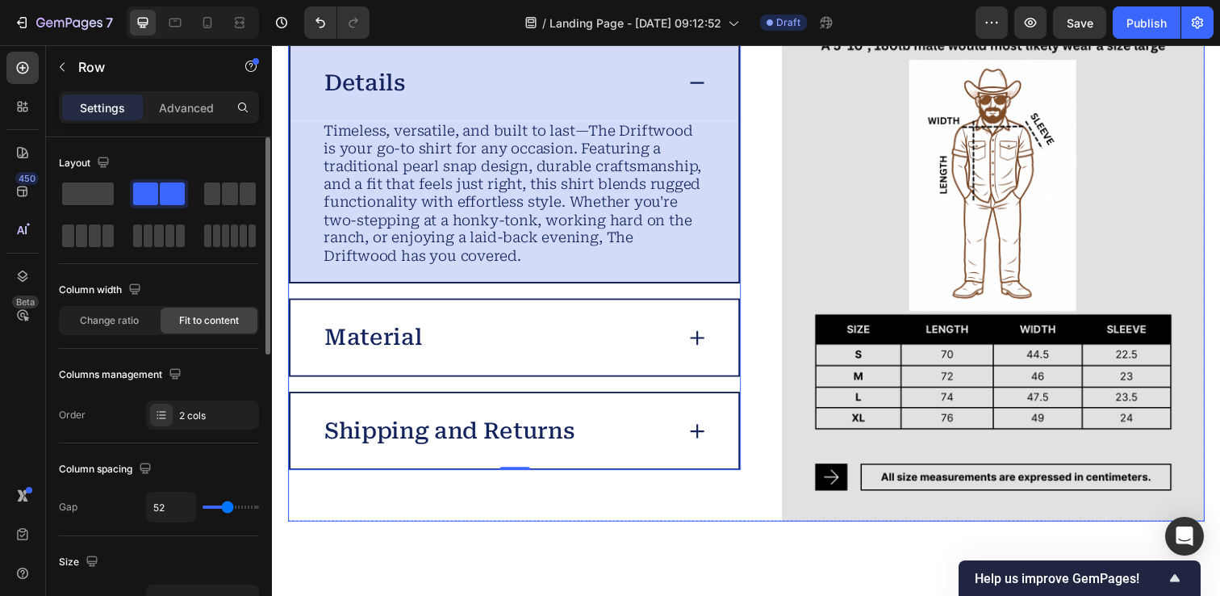
scroll to position [0, 0]
click at [702, 98] on div "Details" at bounding box center [520, 83] width 458 height 77
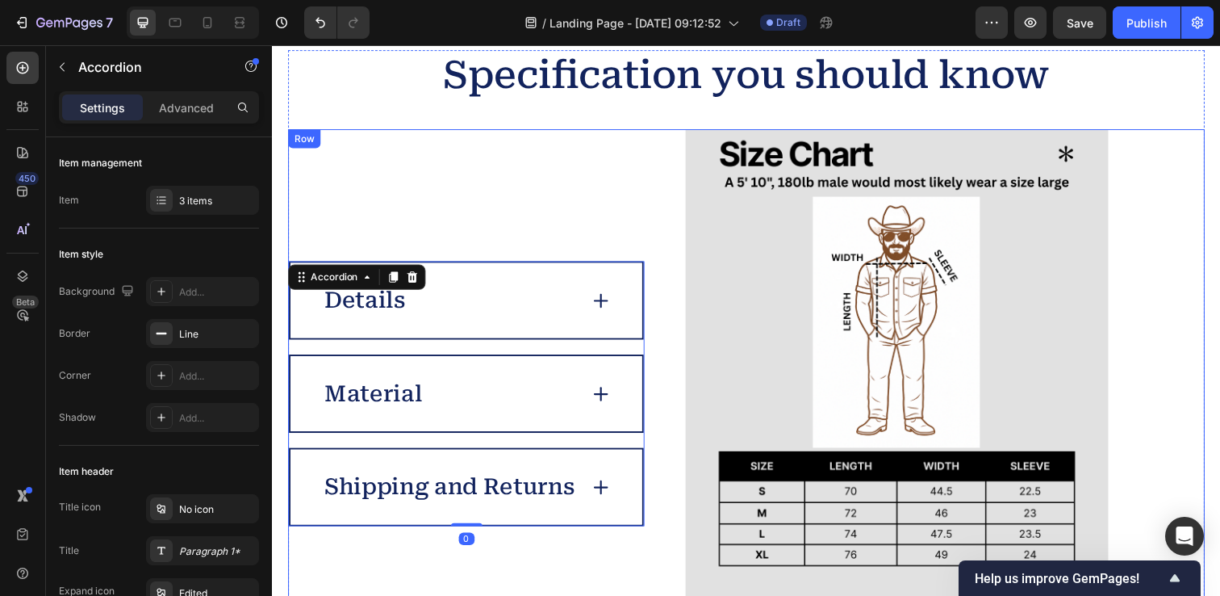
scroll to position [4001, 0]
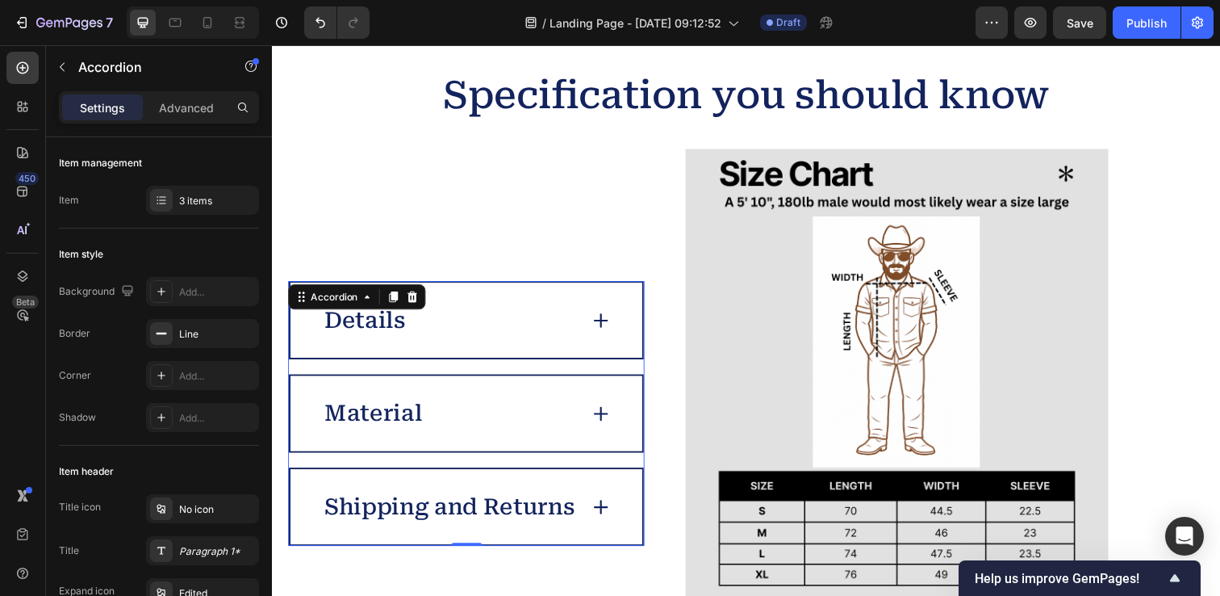
click at [561, 337] on div "Details" at bounding box center [453, 325] width 261 height 33
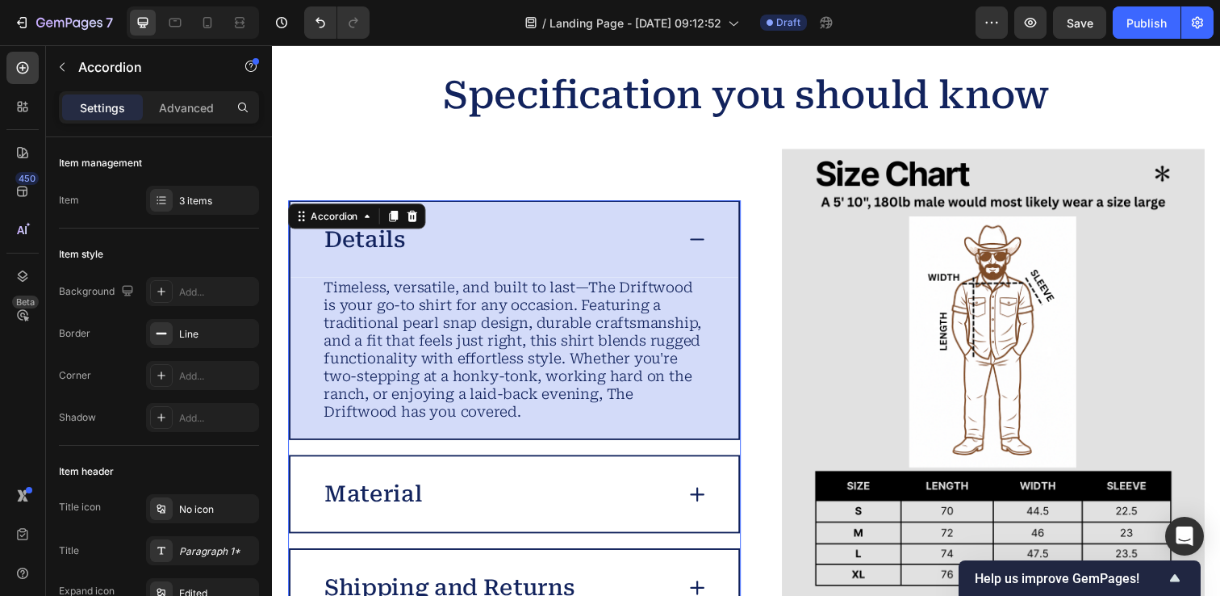
click at [563, 475] on div "Material" at bounding box center [520, 503] width 458 height 77
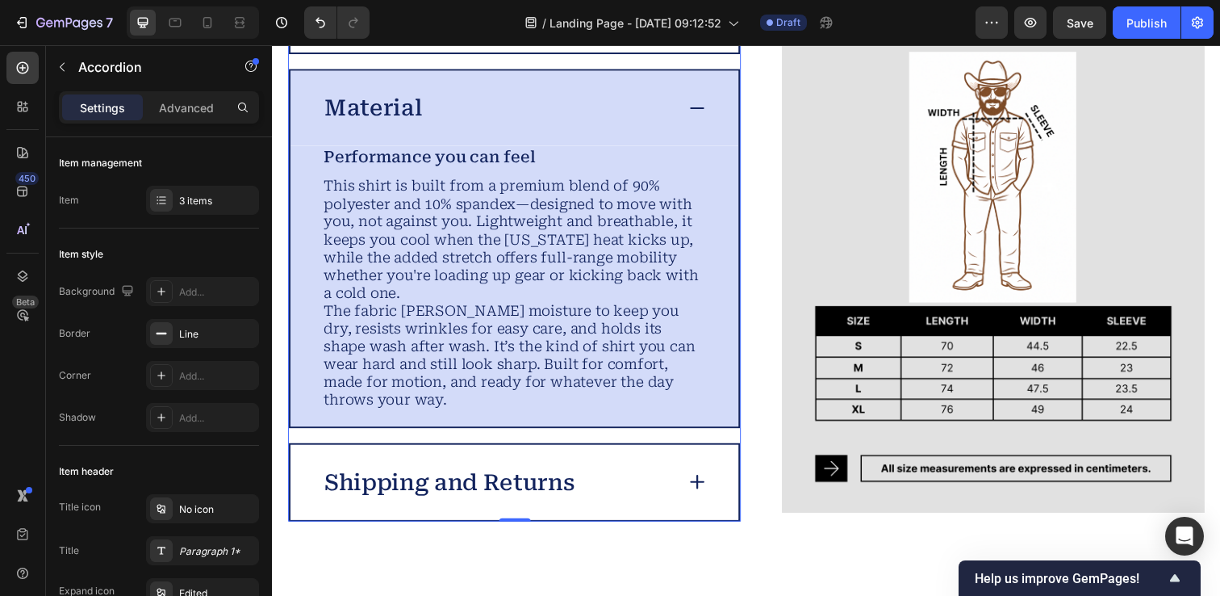
scroll to position [4180, 0]
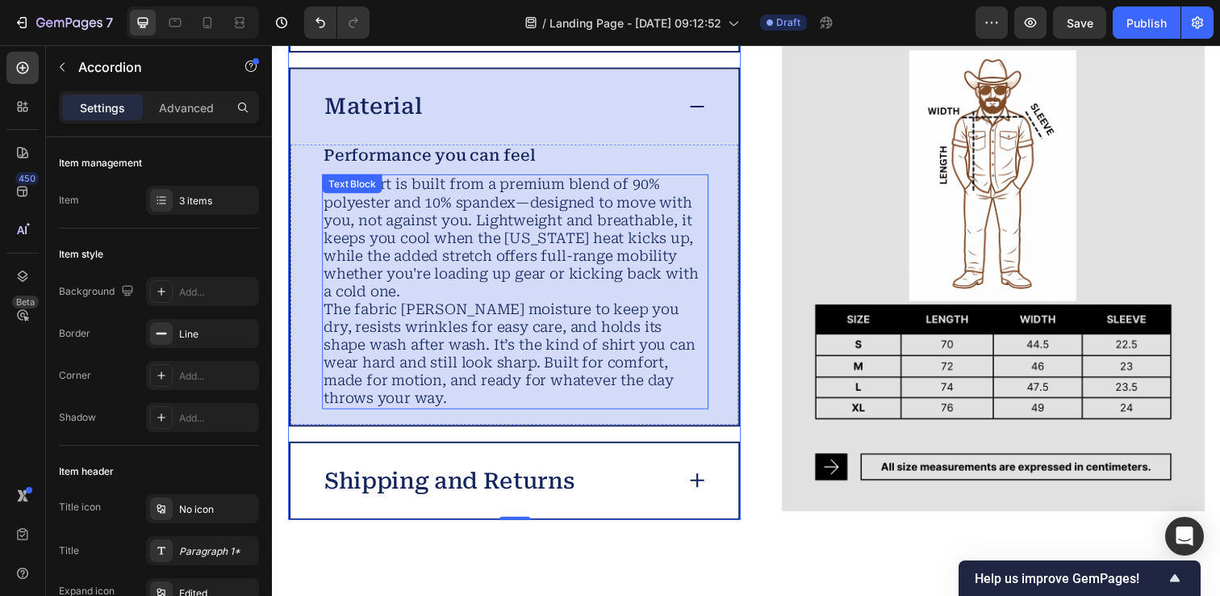
click at [425, 300] on p "This shirt is built from a premium blend of 90% polyester and 10% spandex—desig…" at bounding box center [519, 242] width 391 height 128
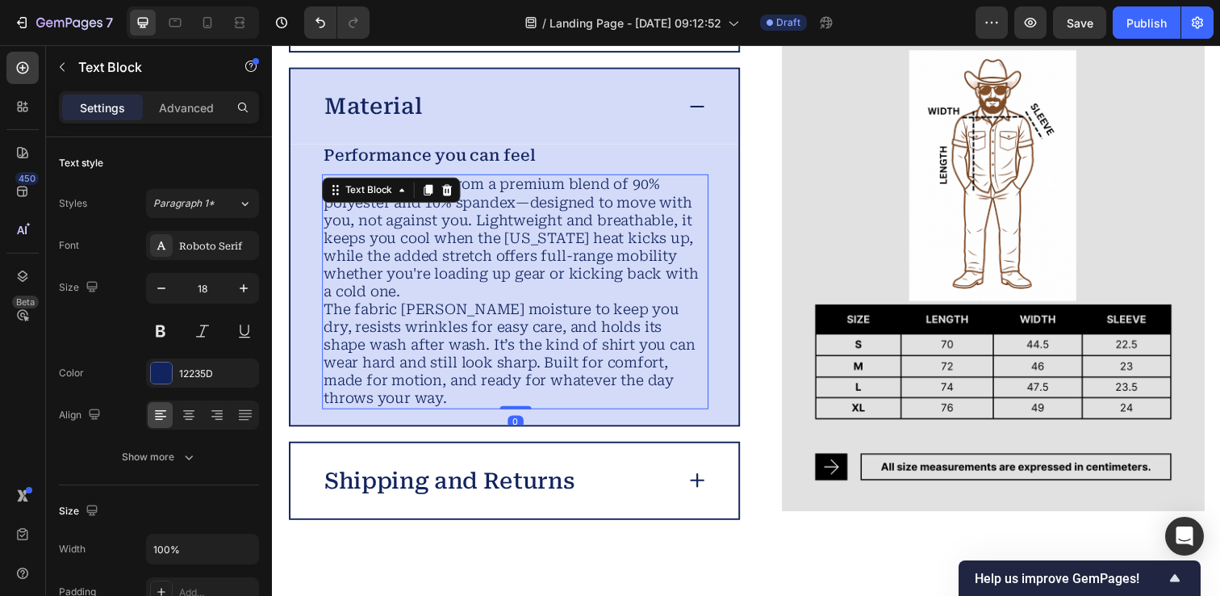
click at [425, 300] on p "This shirt is built from a premium blend of 90% polyester and 10% spandex—desig…" at bounding box center [519, 242] width 391 height 128
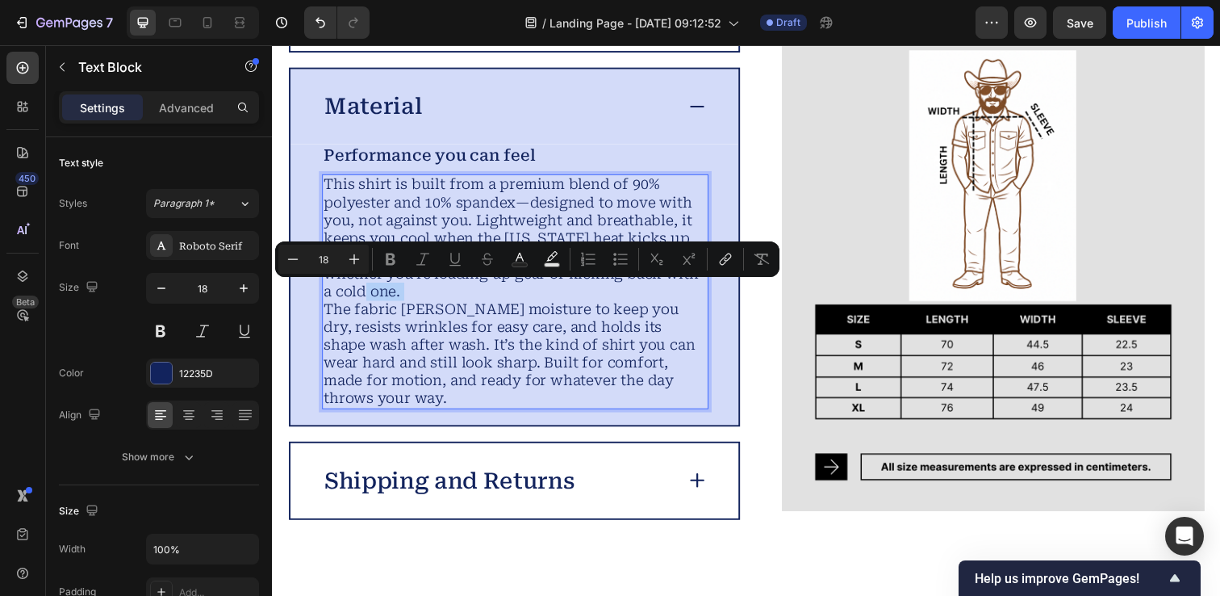
click at [425, 300] on p "This shirt is built from a premium blend of 90% polyester and 10% spandex—desig…" at bounding box center [519, 242] width 391 height 128
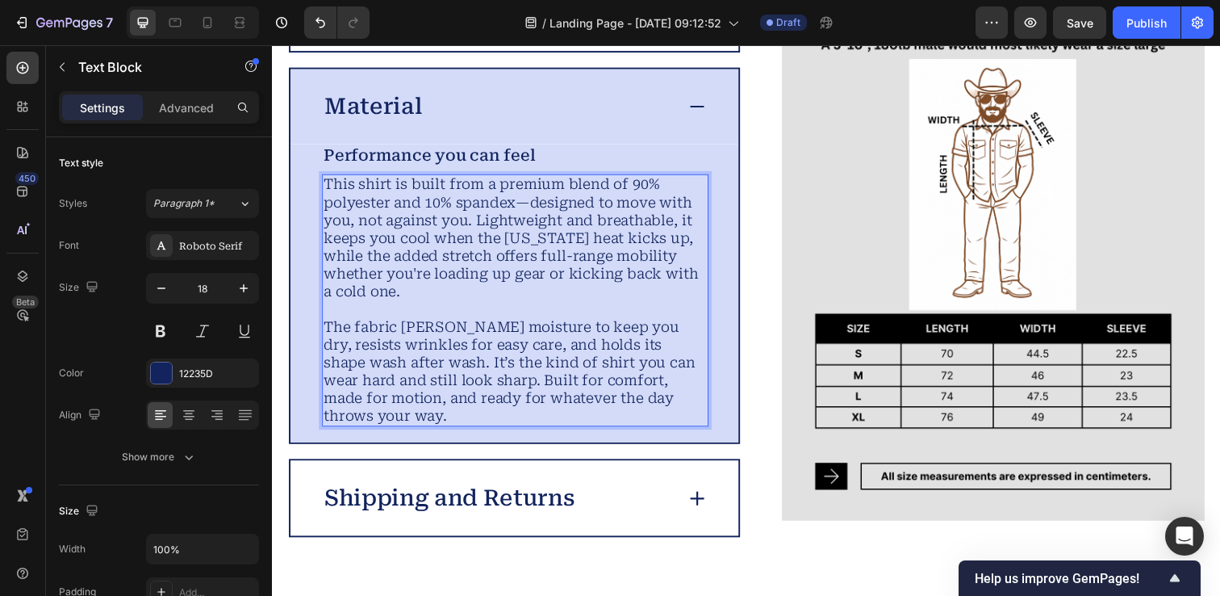
click at [521, 205] on p "This shirt is built from a premium blend of 90% polyester and 10% spandex—desig…" at bounding box center [519, 242] width 391 height 128
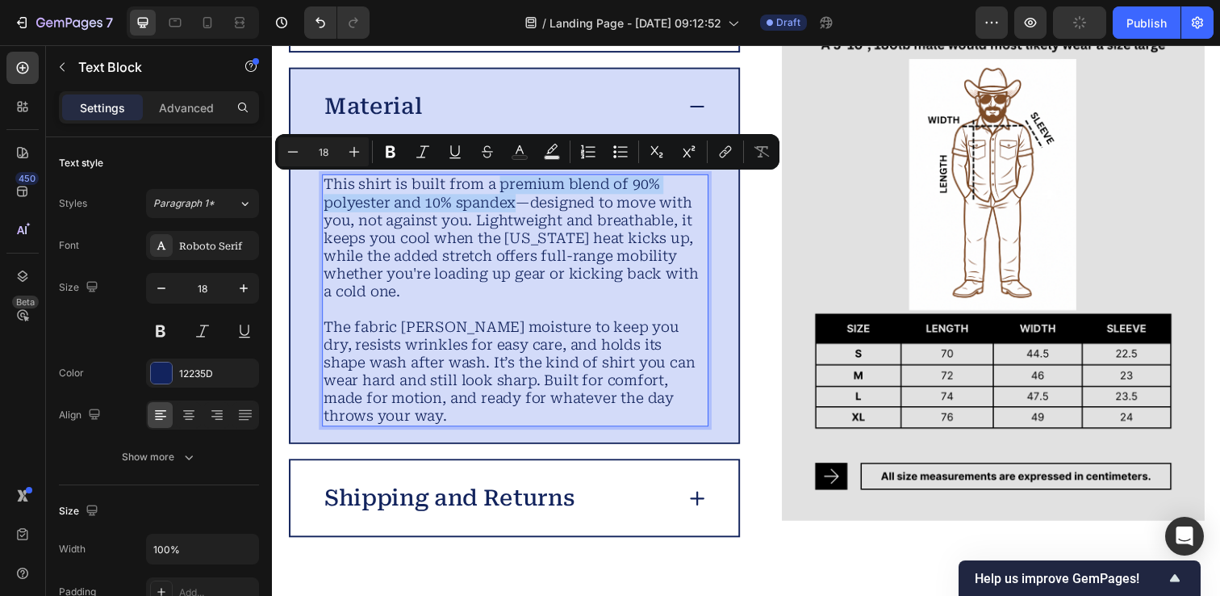
drag, startPoint x: 521, startPoint y: 204, endPoint x: 504, endPoint y: 195, distance: 19.1
click at [504, 194] on p "This shirt is built from a premium blend of 90% polyester and 10% spandex—desig…" at bounding box center [519, 242] width 391 height 128
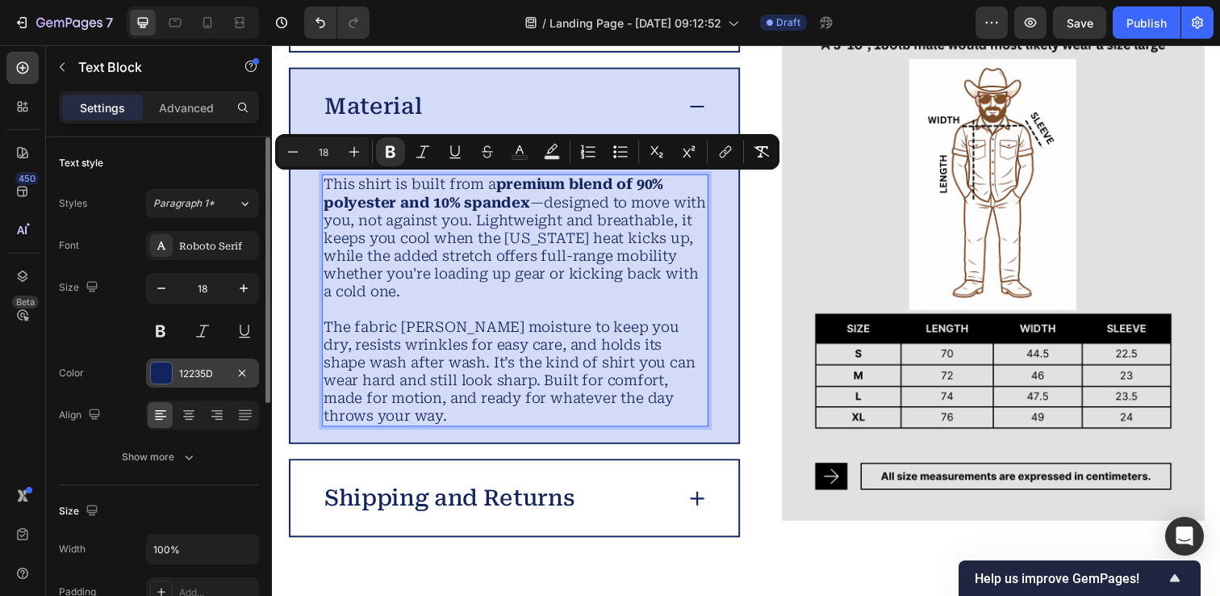
click at [157, 374] on div at bounding box center [161, 372] width 21 height 21
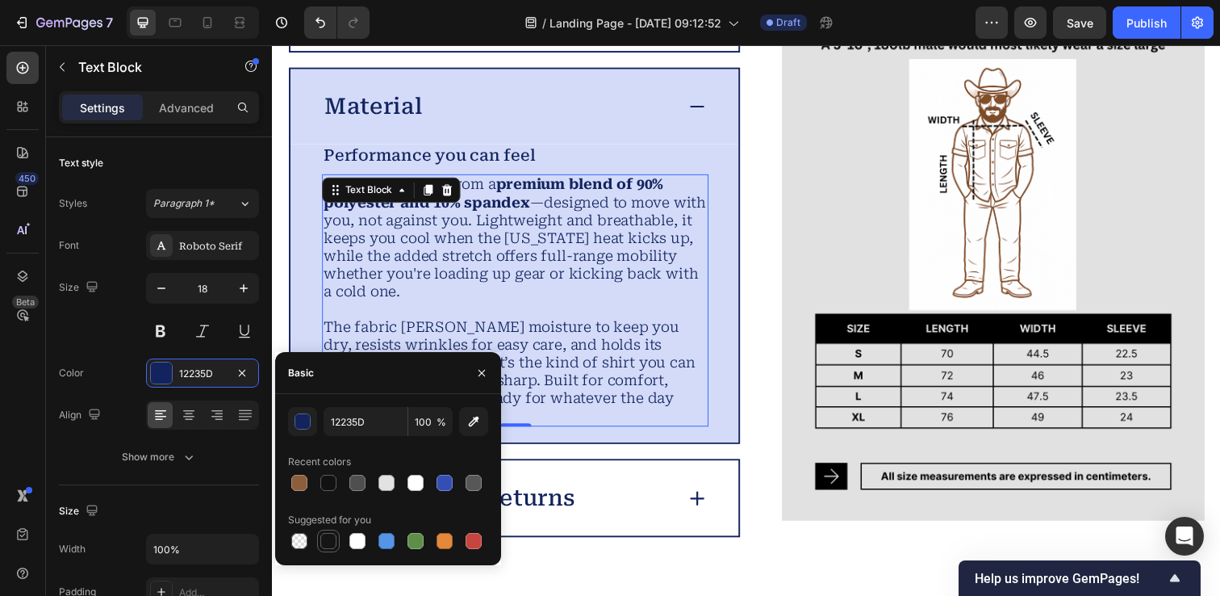
click at [324, 542] on div at bounding box center [328, 541] width 16 height 16
type input "151515"
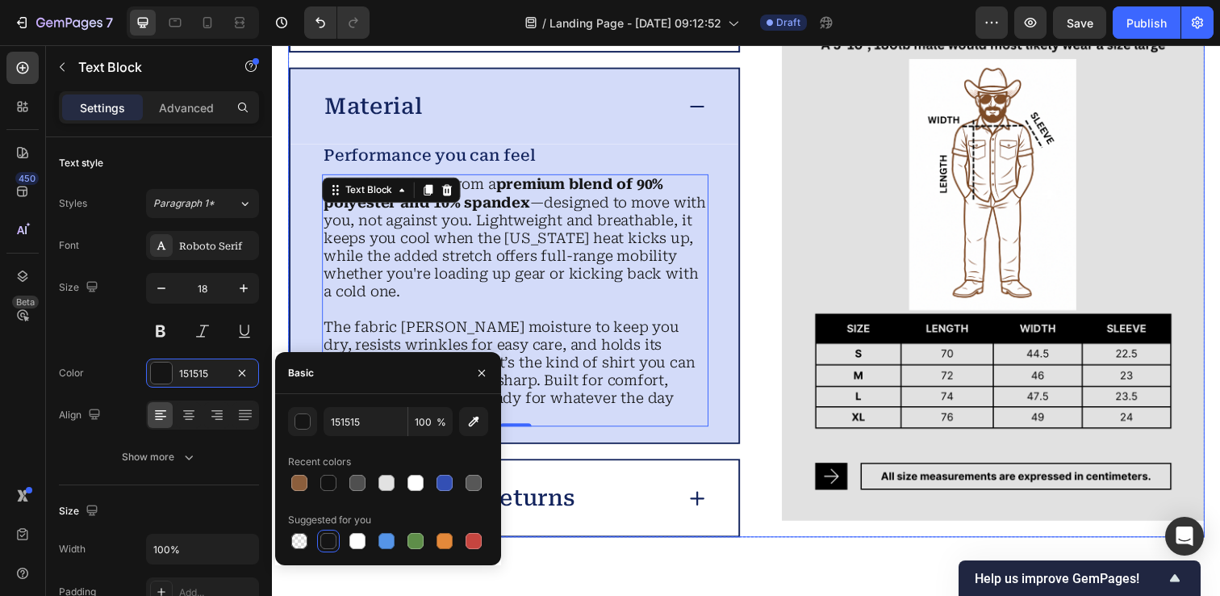
click at [762, 180] on div "Image Details Material Performance you can feel Text Block This shirt is built …" at bounding box center [756, 260] width 936 height 575
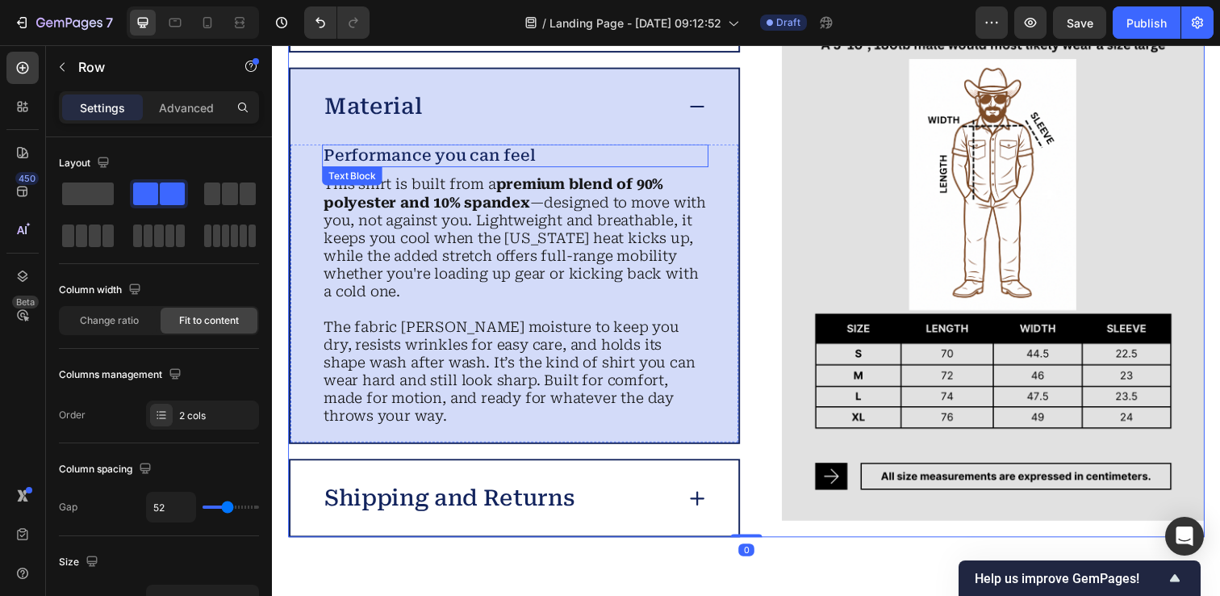
click at [484, 156] on p "Performance you can feel" at bounding box center [519, 158] width 391 height 20
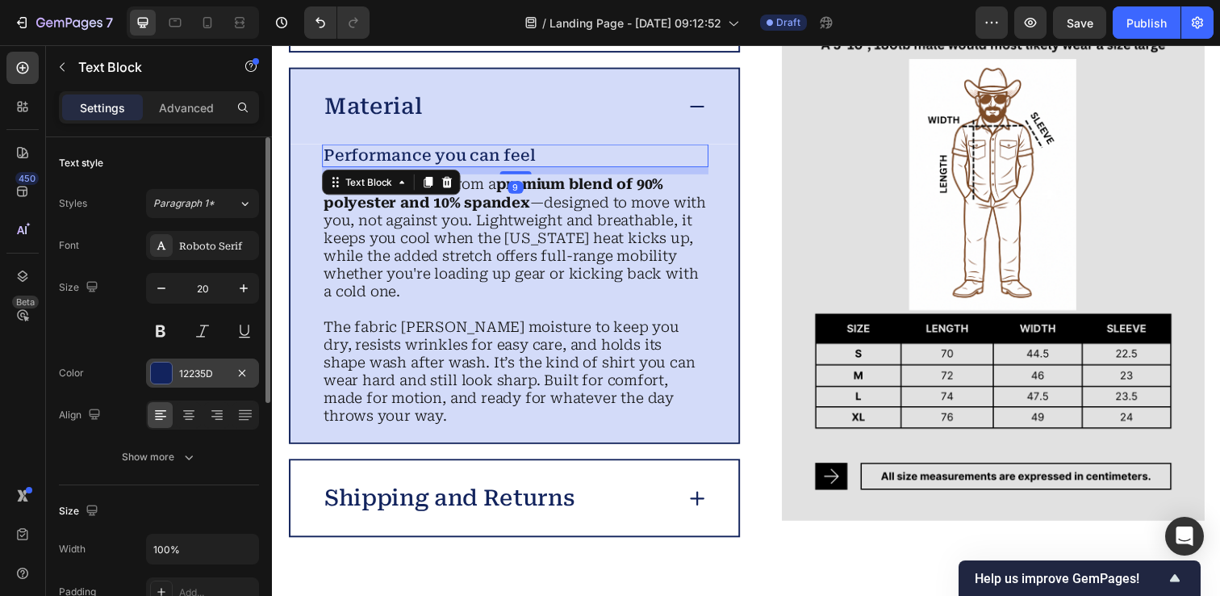
click at [157, 374] on div at bounding box center [161, 372] width 21 height 21
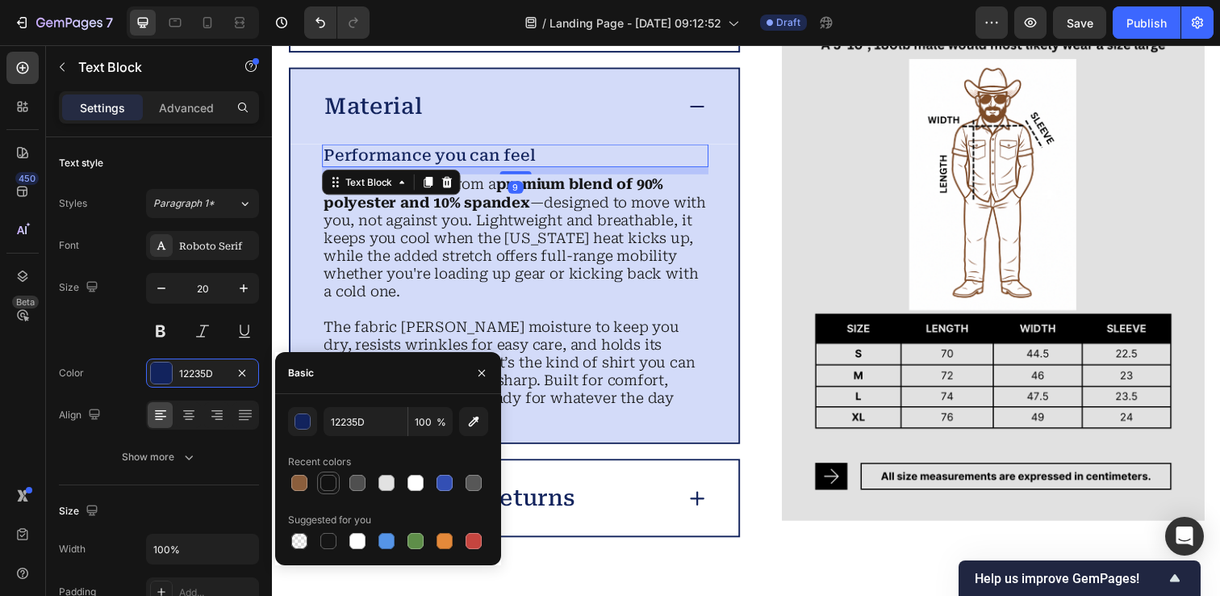
click at [331, 483] on div at bounding box center [328, 483] width 16 height 16
type input "121212"
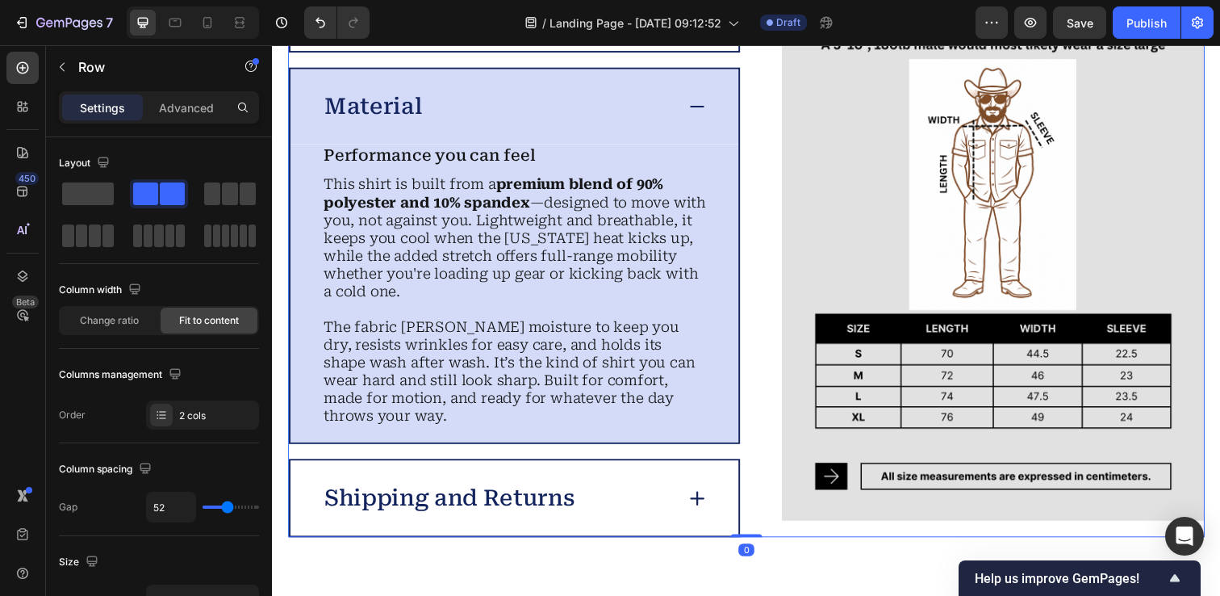
click at [777, 194] on div "Image Details Material Performance you can feel Text Block This shirt is built …" at bounding box center [756, 260] width 936 height 575
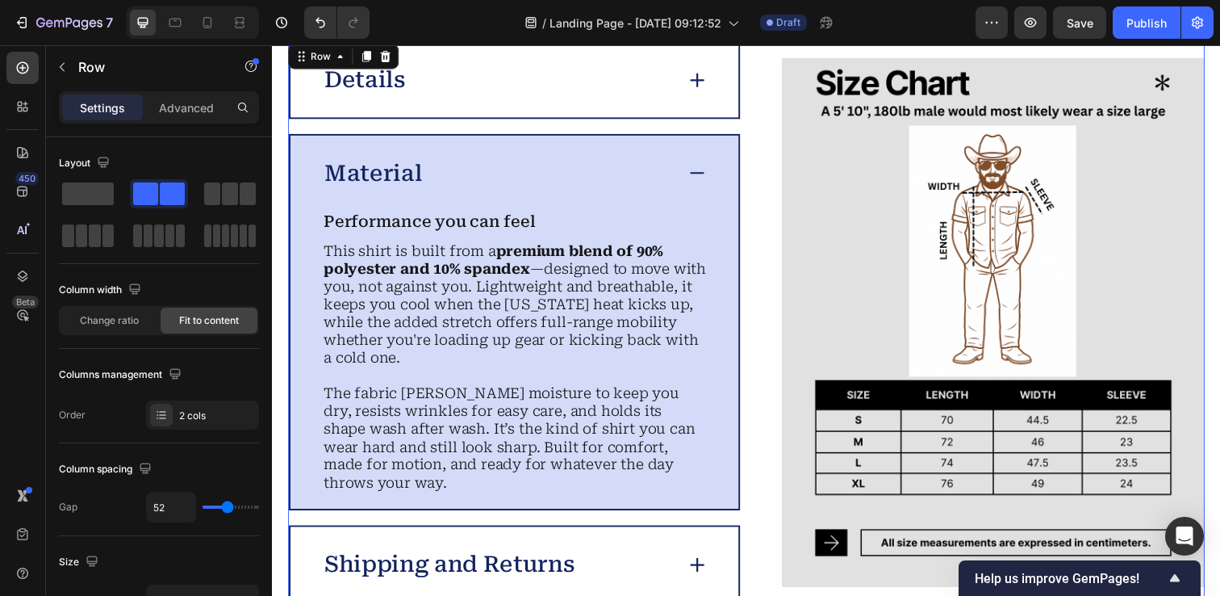
click at [694, 184] on div "Material" at bounding box center [520, 175] width 458 height 77
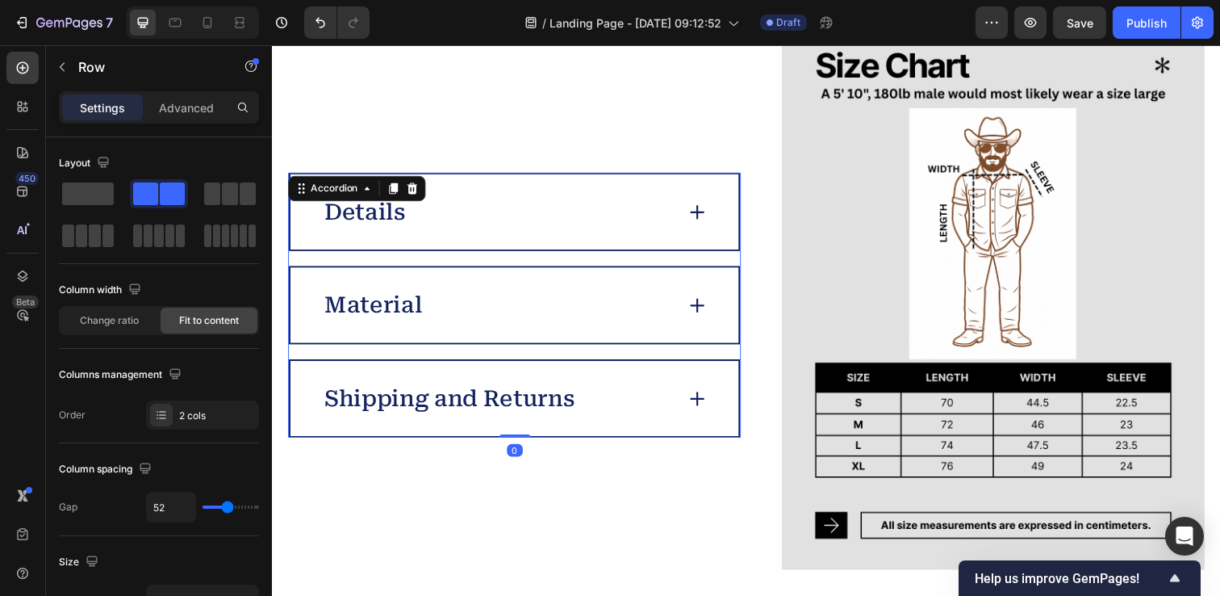
scroll to position [4104, 0]
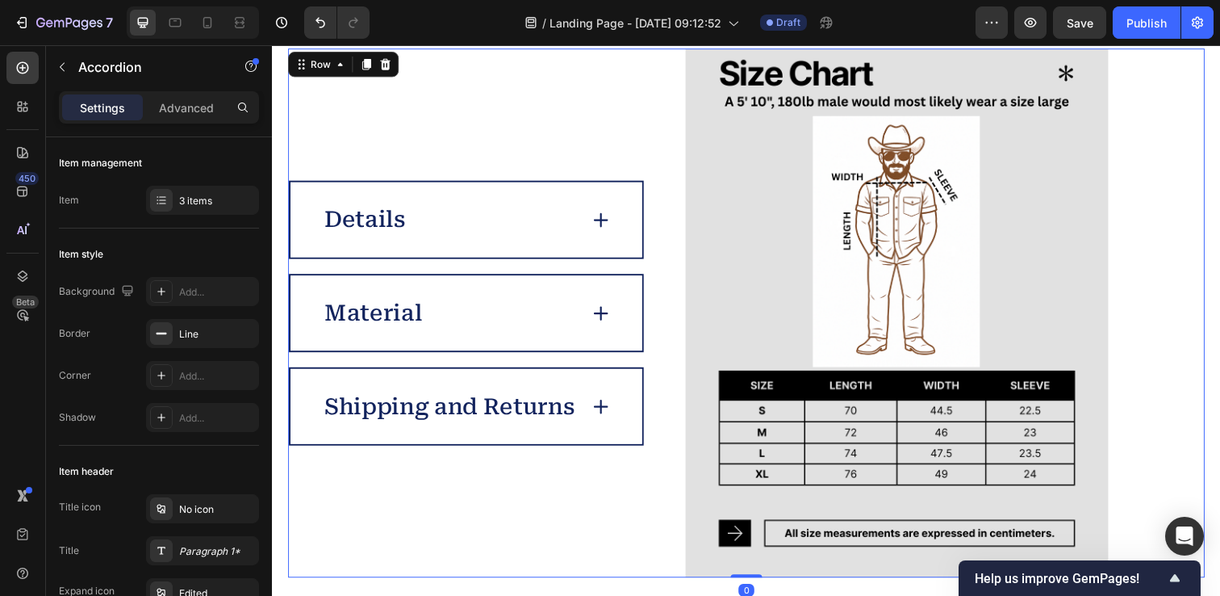
click at [691, 220] on div "Image Details Material Shipping and Returns Accordion Row 0" at bounding box center [756, 318] width 936 height 540
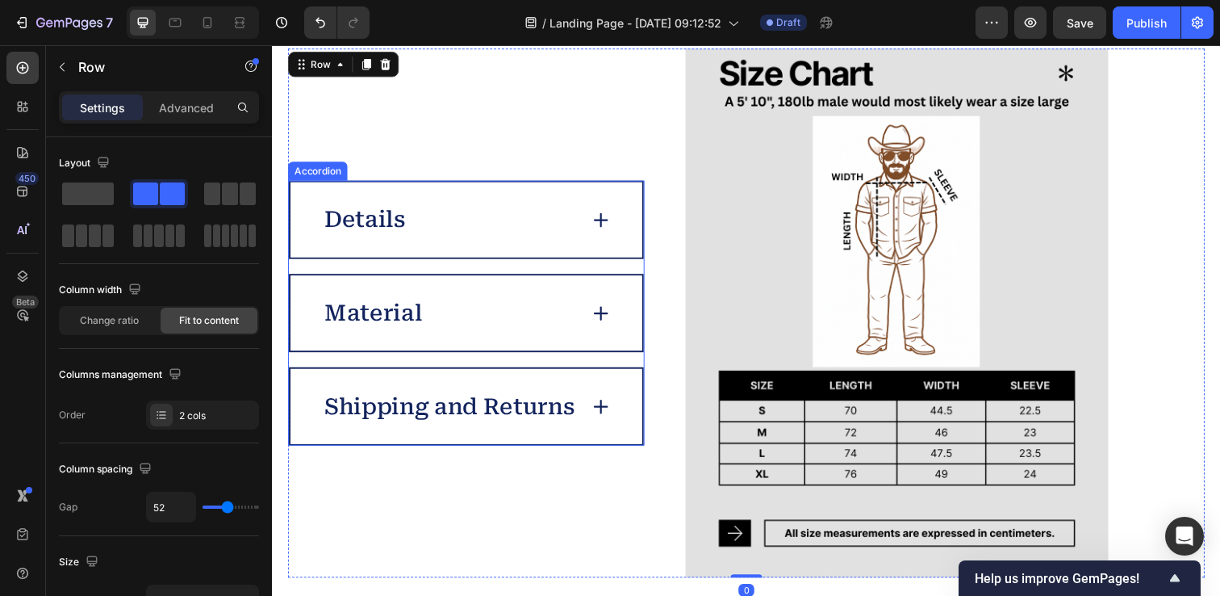
click at [624, 220] on div "Details" at bounding box center [470, 223] width 359 height 77
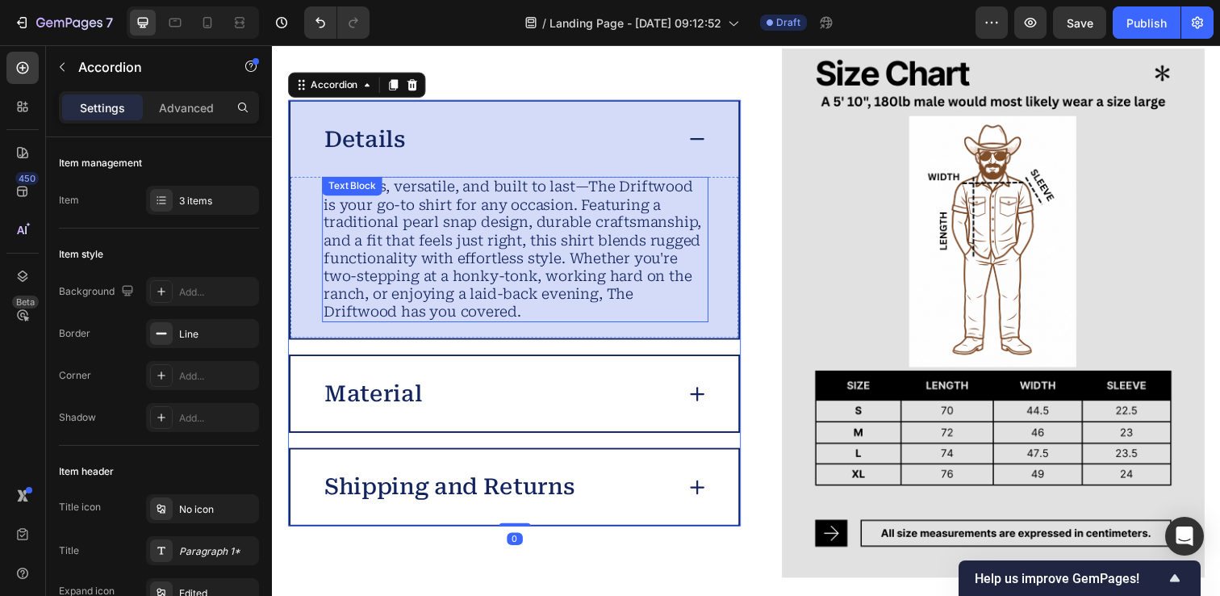
click at [541, 257] on p "Timeless, versatile, and built to last—The Driftwood is your go-to shirt for an…" at bounding box center [519, 253] width 391 height 145
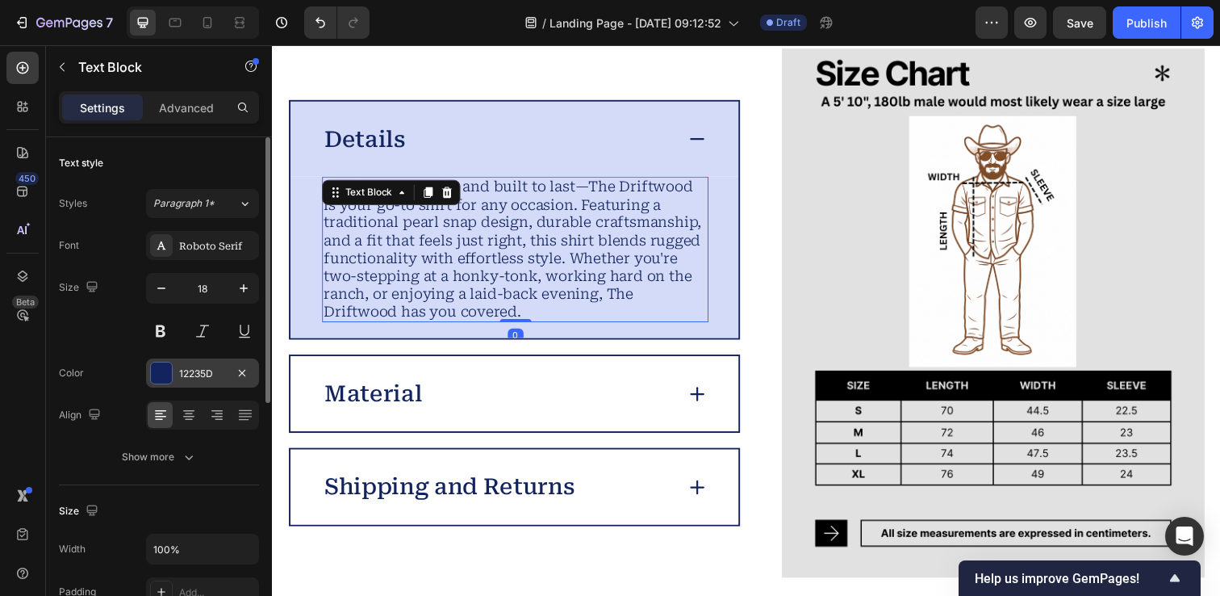
click at [165, 376] on div at bounding box center [161, 372] width 21 height 21
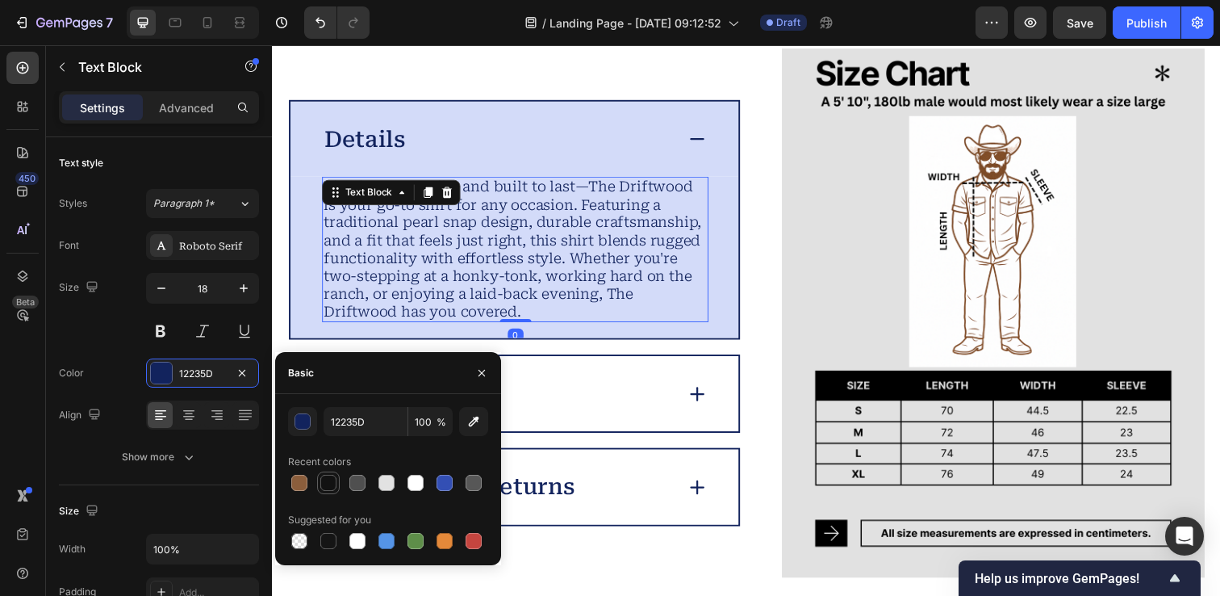
click at [326, 484] on div at bounding box center [328, 483] width 16 height 16
type input "121212"
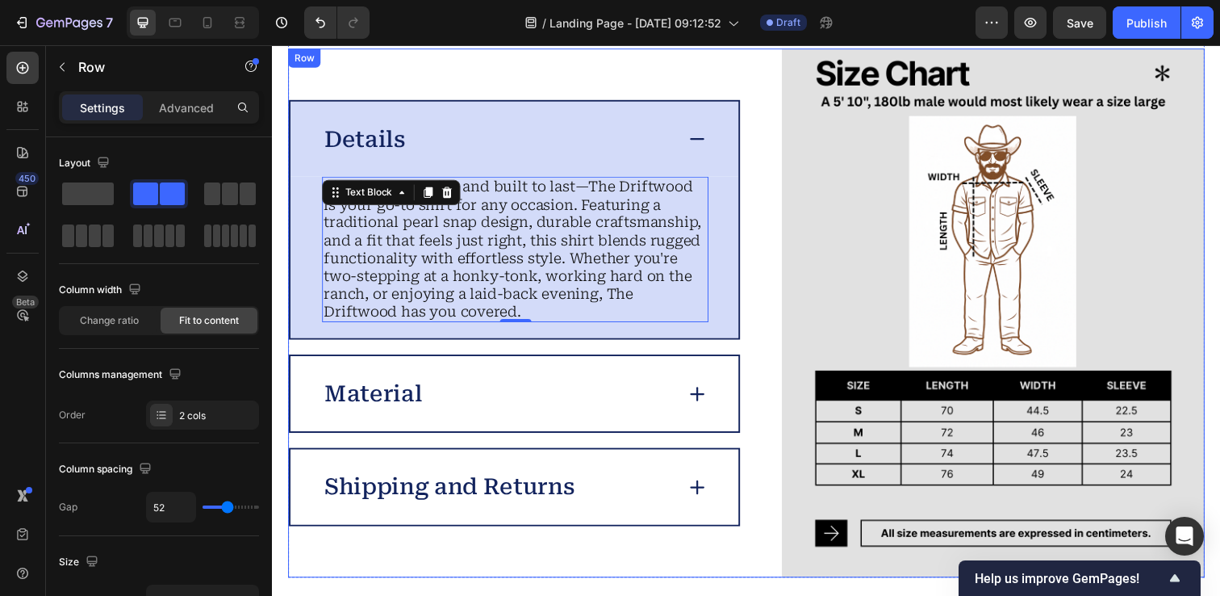
click at [780, 230] on div "Image Details Timeless, versatile, and built to last—The Driftwood is your go-t…" at bounding box center [756, 318] width 936 height 540
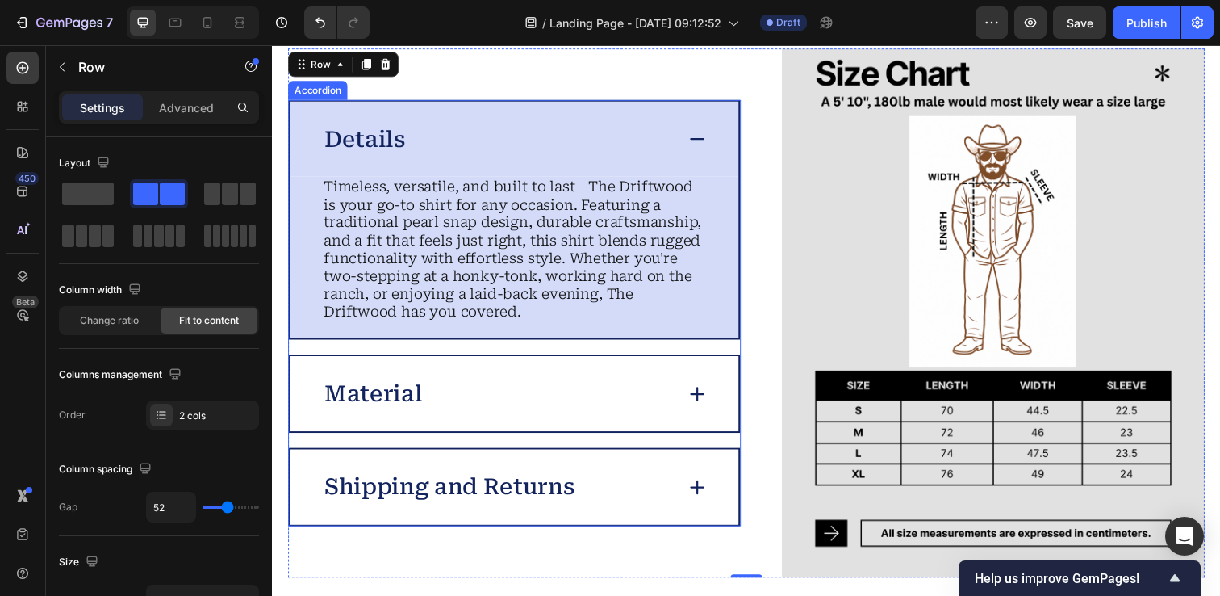
click at [681, 136] on div "Details" at bounding box center [502, 140] width 359 height 33
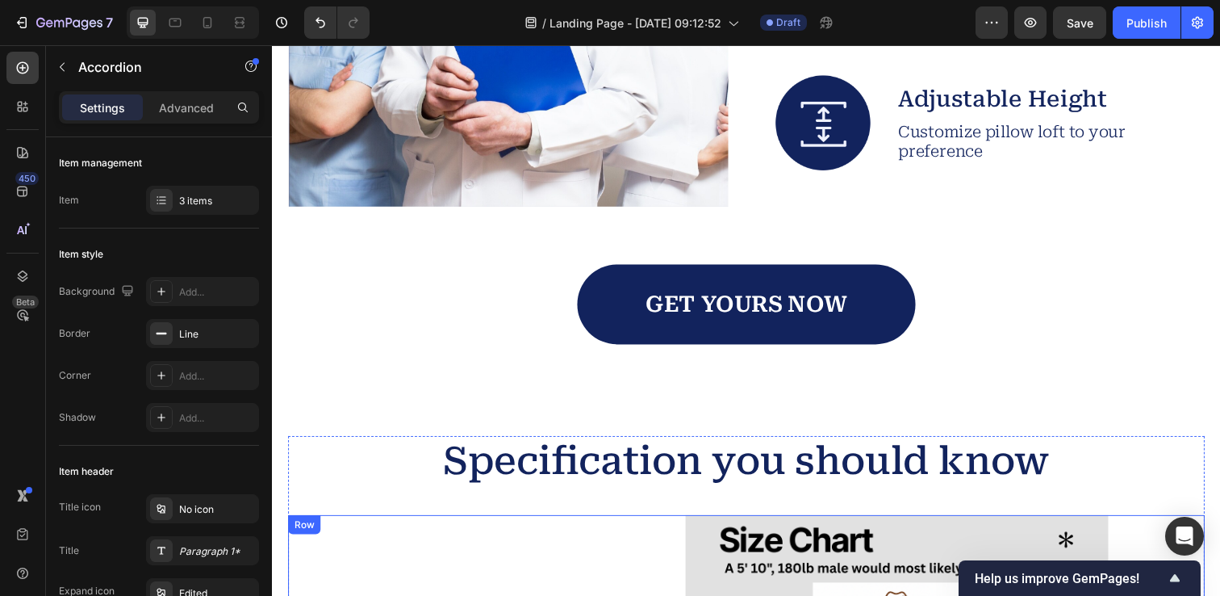
scroll to position [3622, 0]
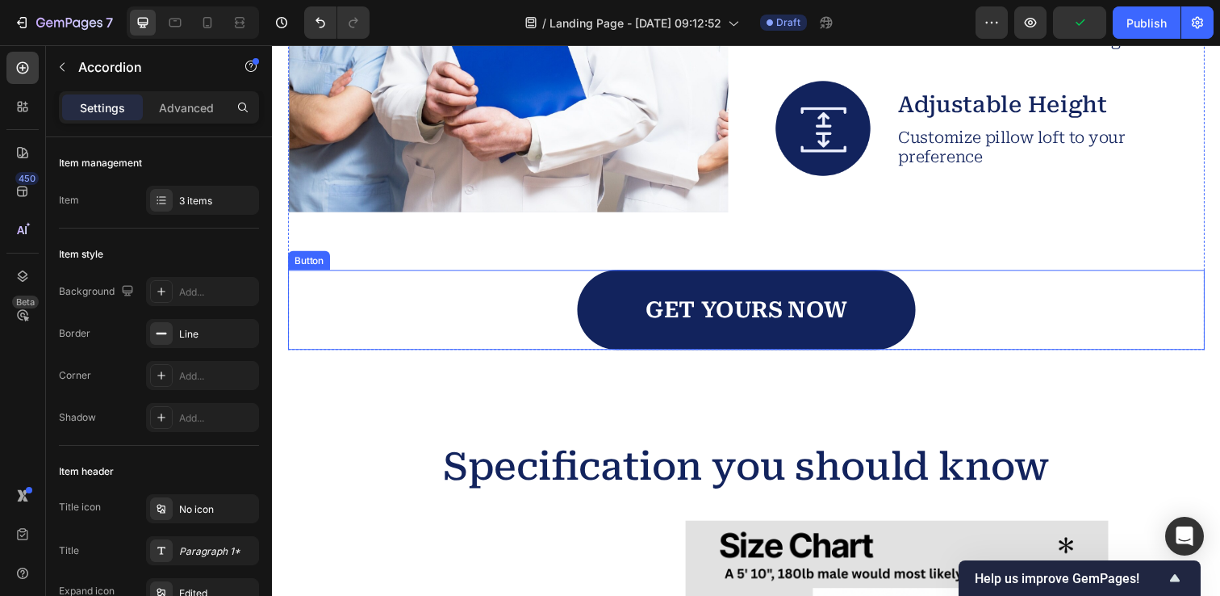
click at [888, 317] on link "GET YOURS NOW" at bounding box center [755, 315] width 345 height 82
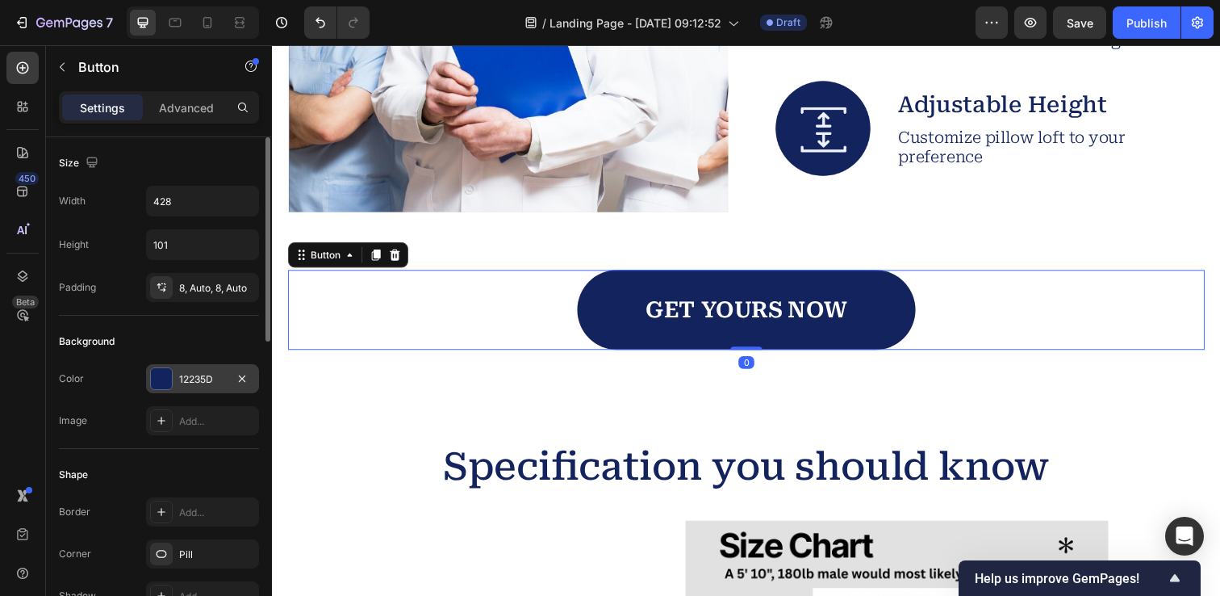
click at [168, 379] on div at bounding box center [161, 378] width 21 height 21
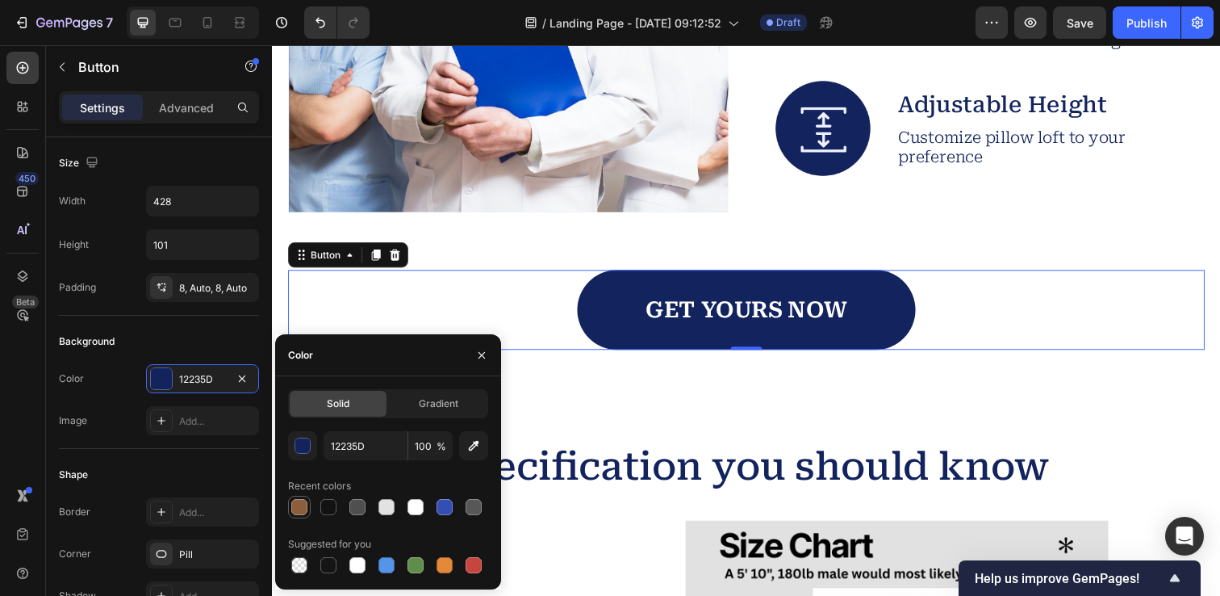
click at [300, 508] on div at bounding box center [299, 507] width 16 height 16
type input "8B5E3C"
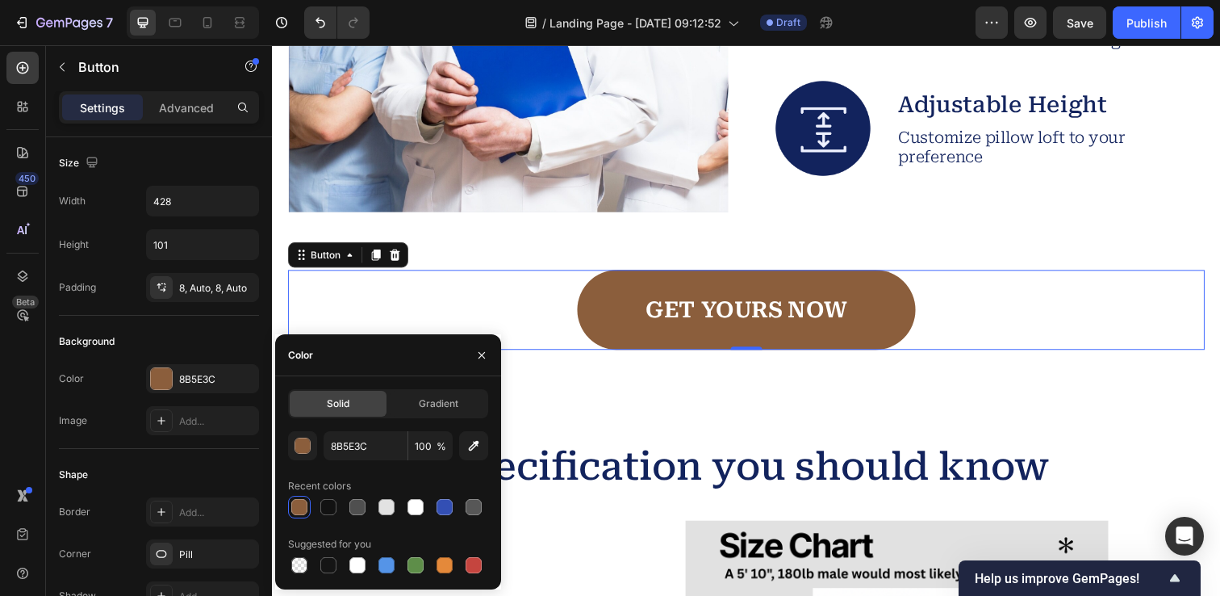
click at [370, 306] on div "GET YOURS NOW Button 0" at bounding box center [756, 315] width 936 height 82
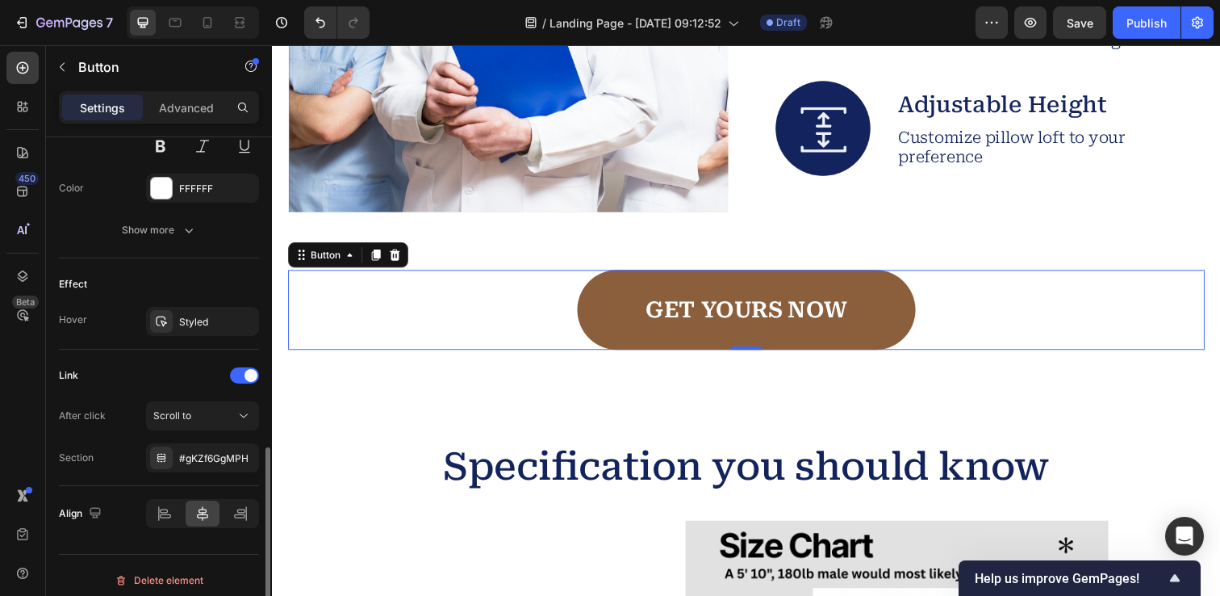
scroll to position [737, 0]
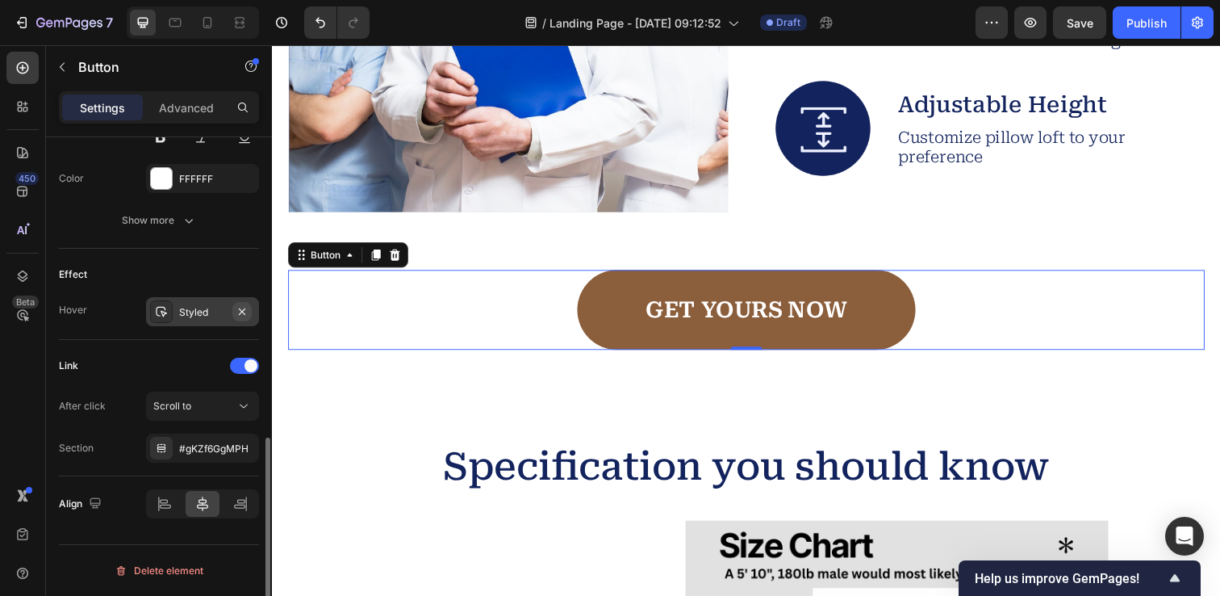
click at [243, 312] on icon "button" at bounding box center [242, 310] width 6 height 6
click at [167, 311] on icon at bounding box center [161, 311] width 13 height 13
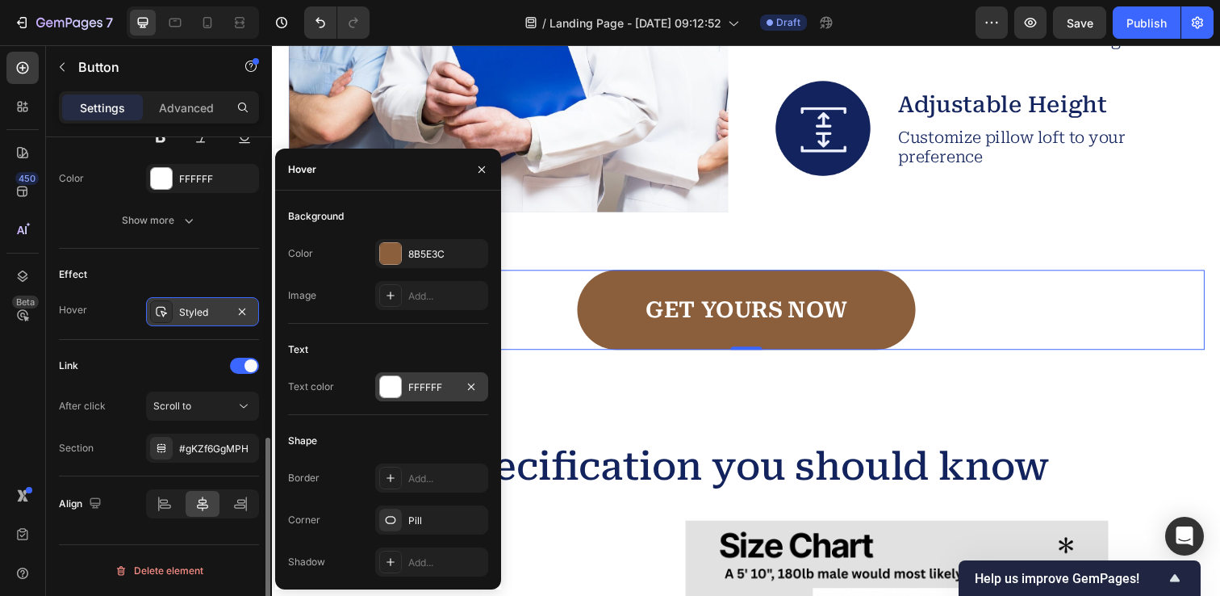
click at [380, 397] on div "FFFFFF" at bounding box center [431, 386] width 113 height 29
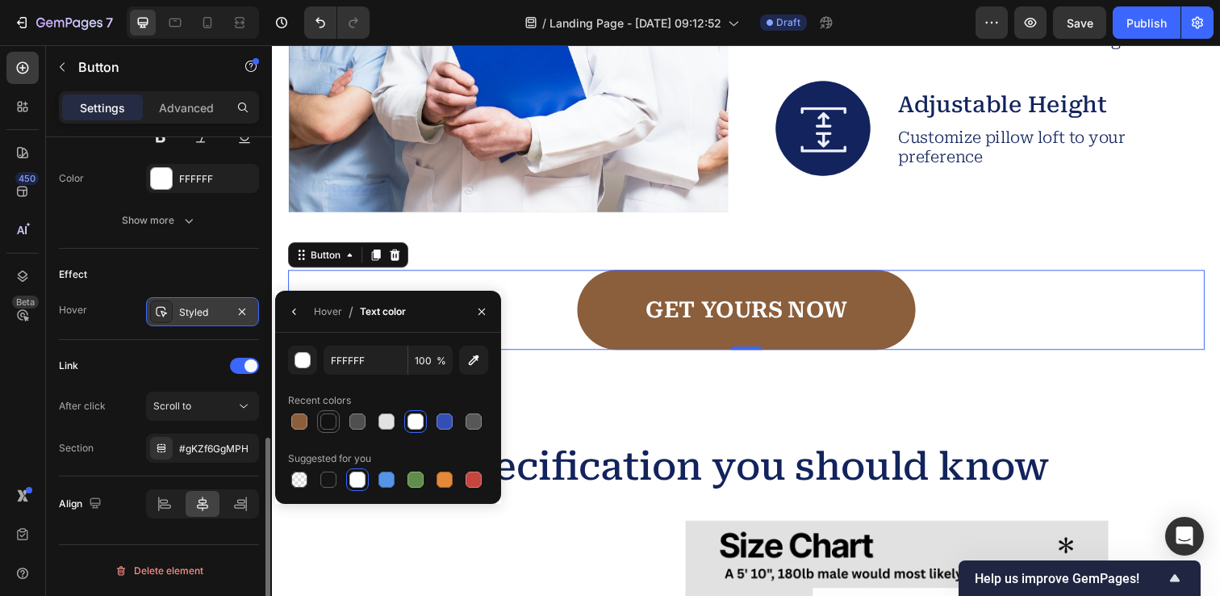
click at [326, 426] on div at bounding box center [328, 421] width 16 height 16
type input "121212"
click at [517, 310] on div "GET YOURS NOW Button 0" at bounding box center [756, 315] width 936 height 82
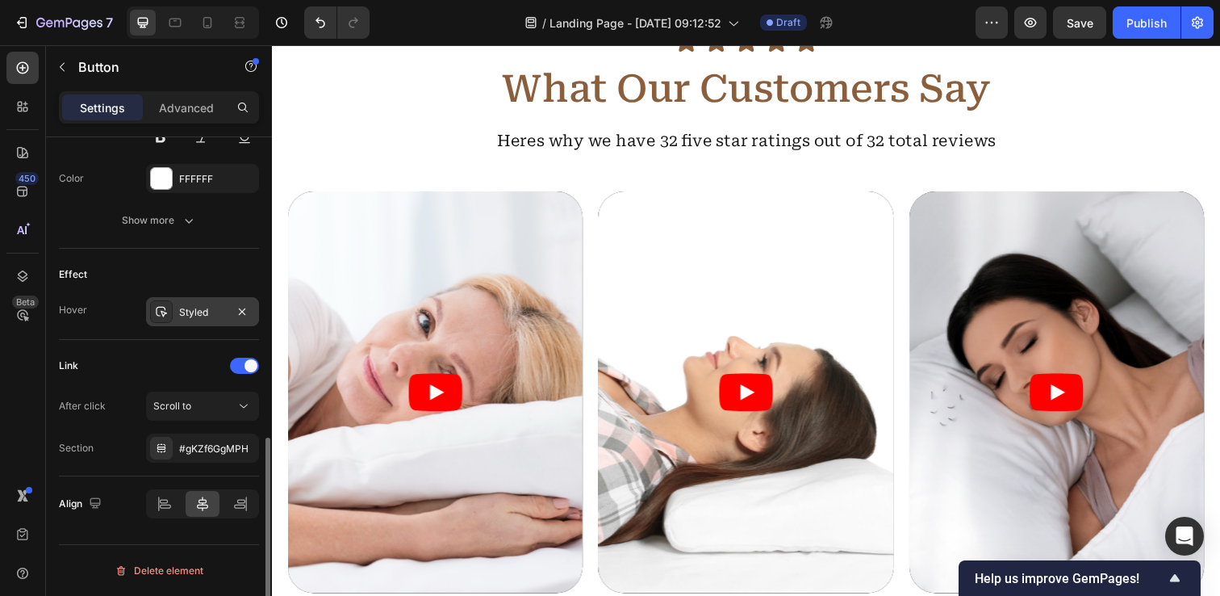
scroll to position [2525, 0]
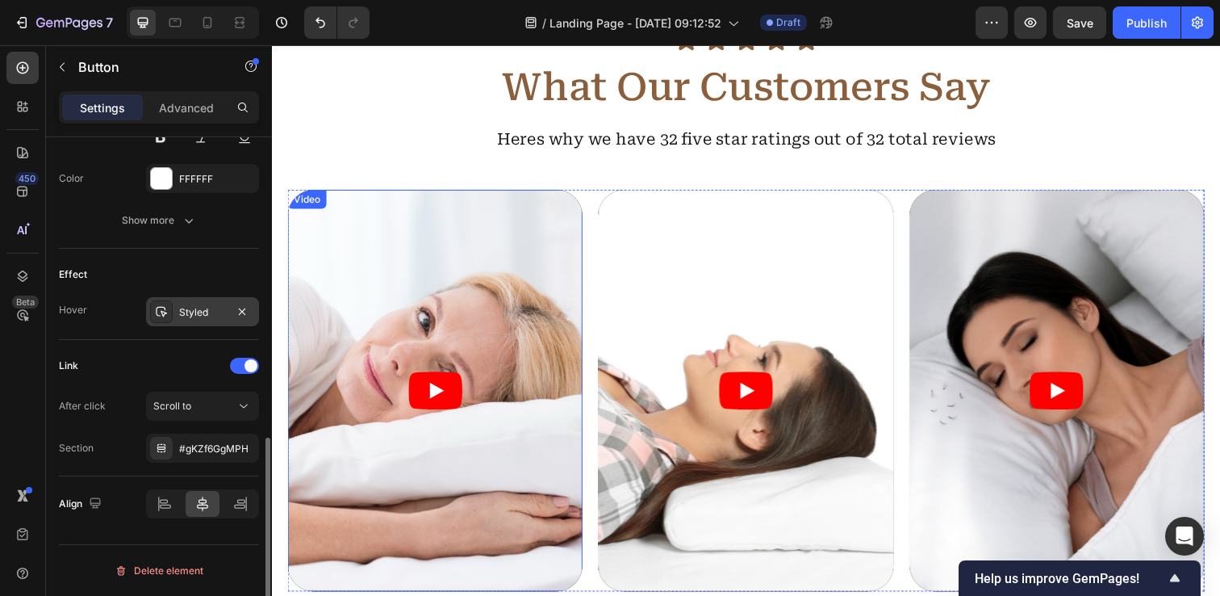
click at [291, 197] on div "Video" at bounding box center [308, 202] width 40 height 19
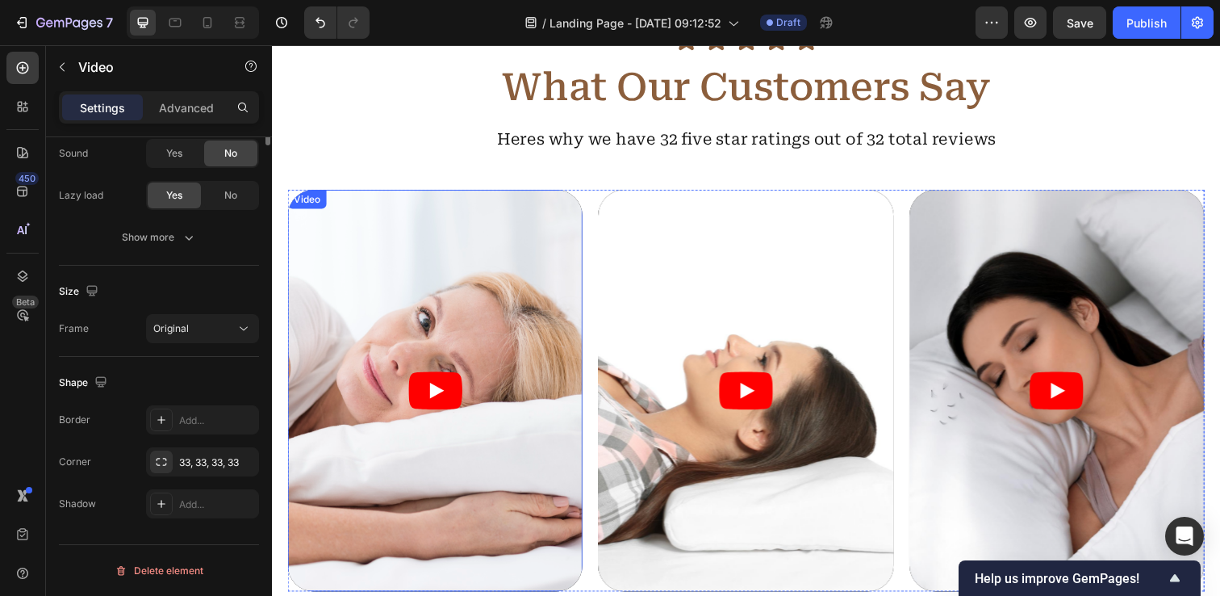
scroll to position [0, 0]
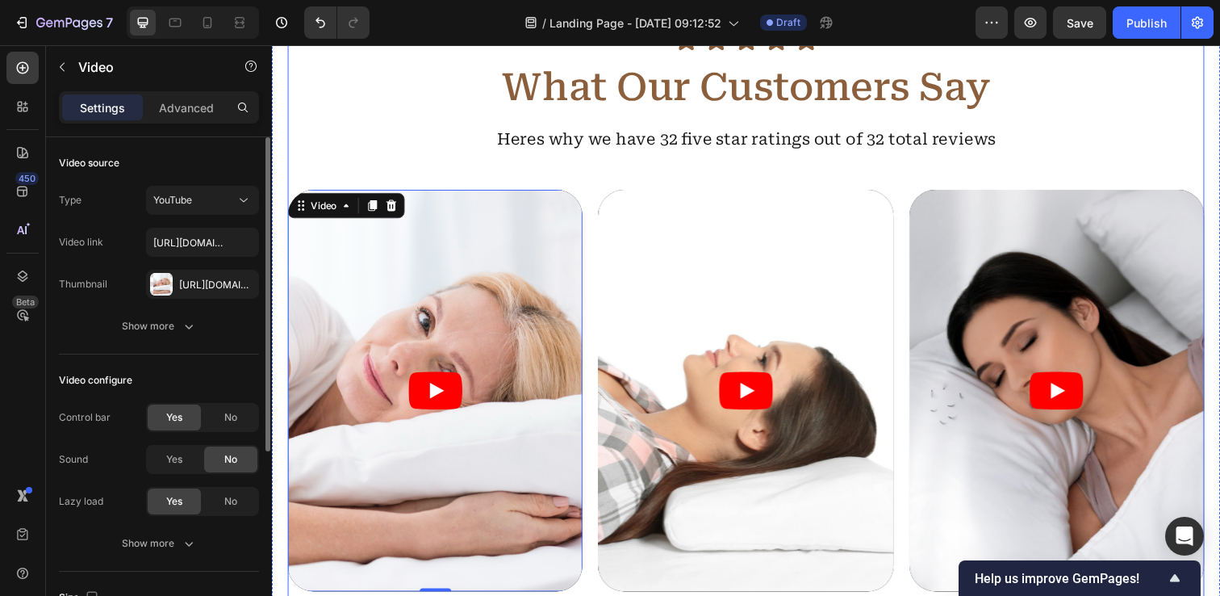
click at [349, 174] on div "Icon Icon Icon Icon Icon Icon List What Our Customers Say Heading Heres why we …" at bounding box center [756, 370] width 936 height 686
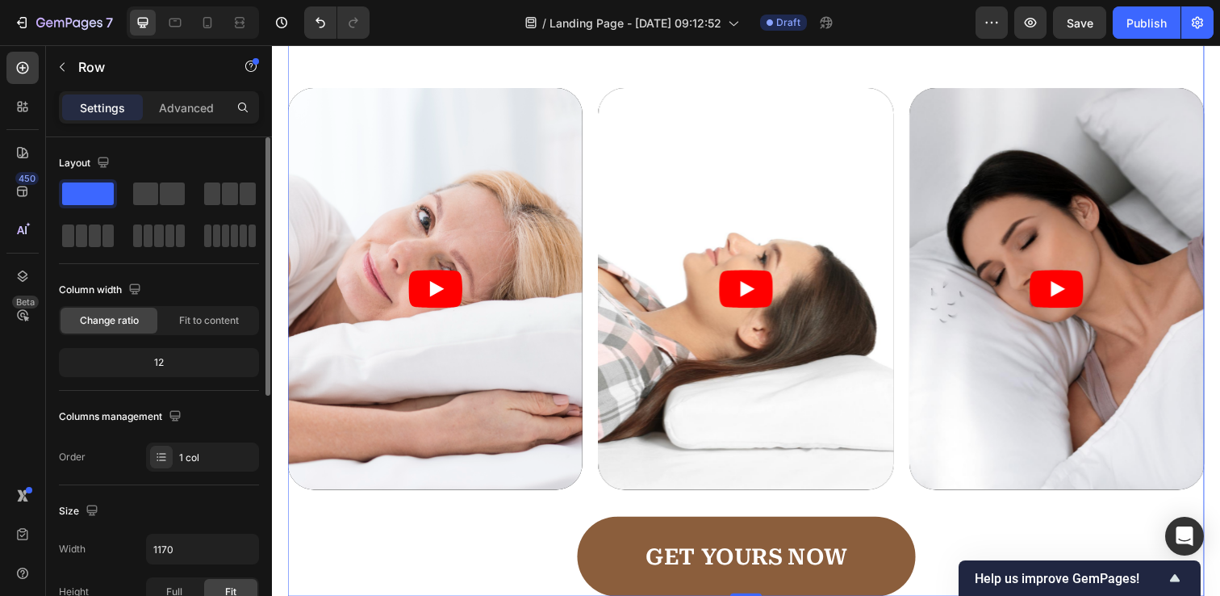
scroll to position [2654, 0]
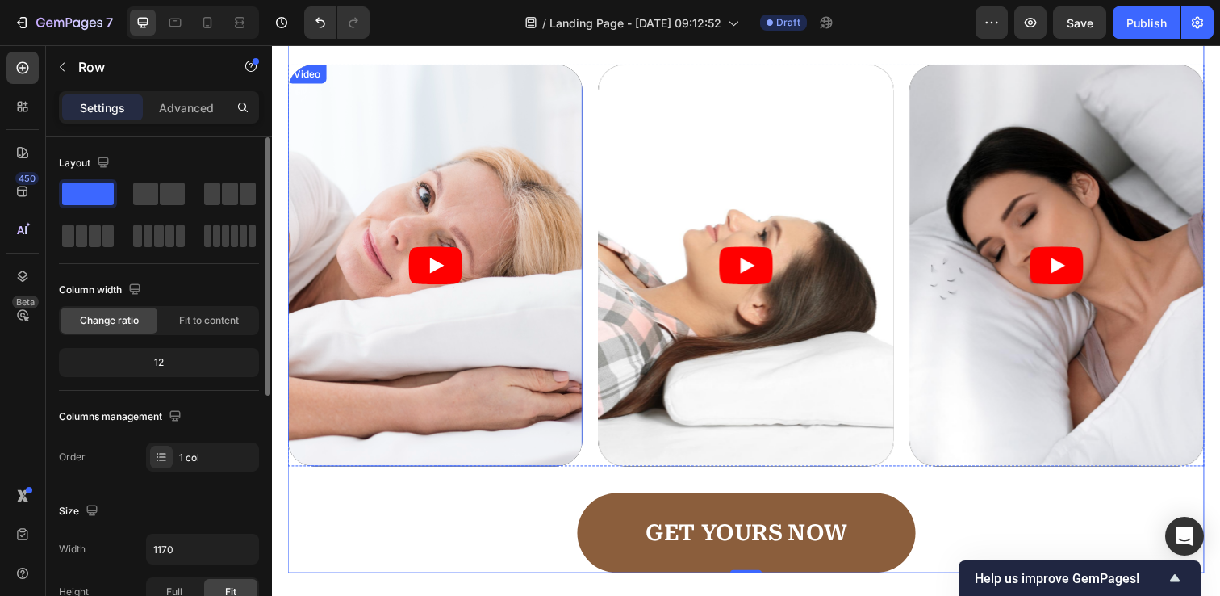
click at [337, 151] on article at bounding box center [438, 270] width 301 height 411
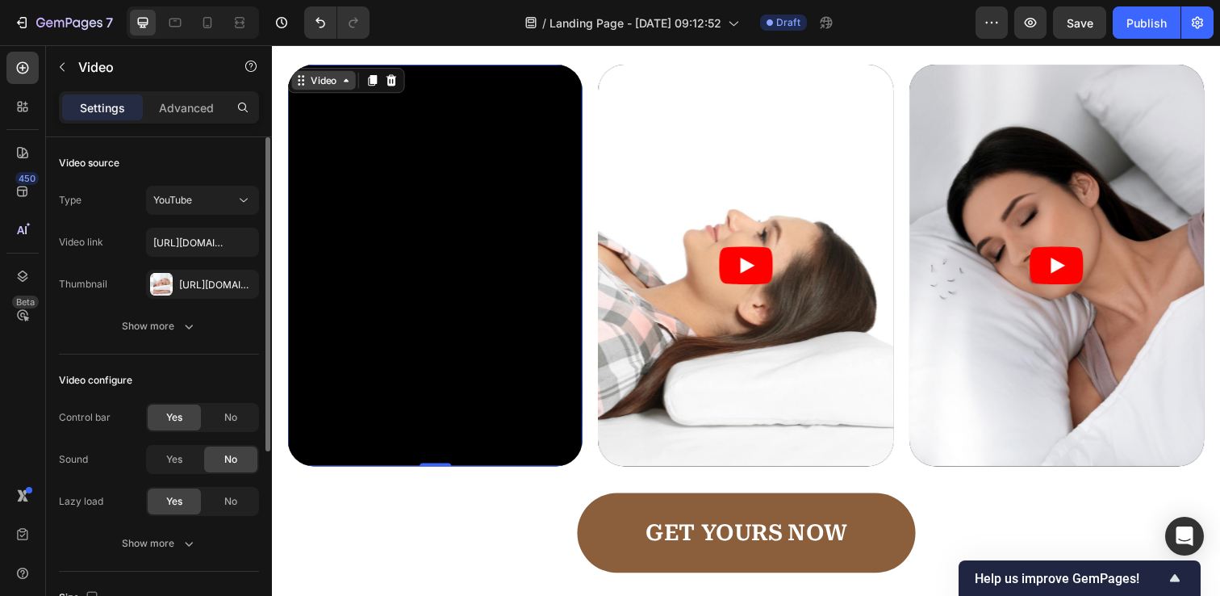
click at [348, 88] on div "Video" at bounding box center [324, 80] width 65 height 19
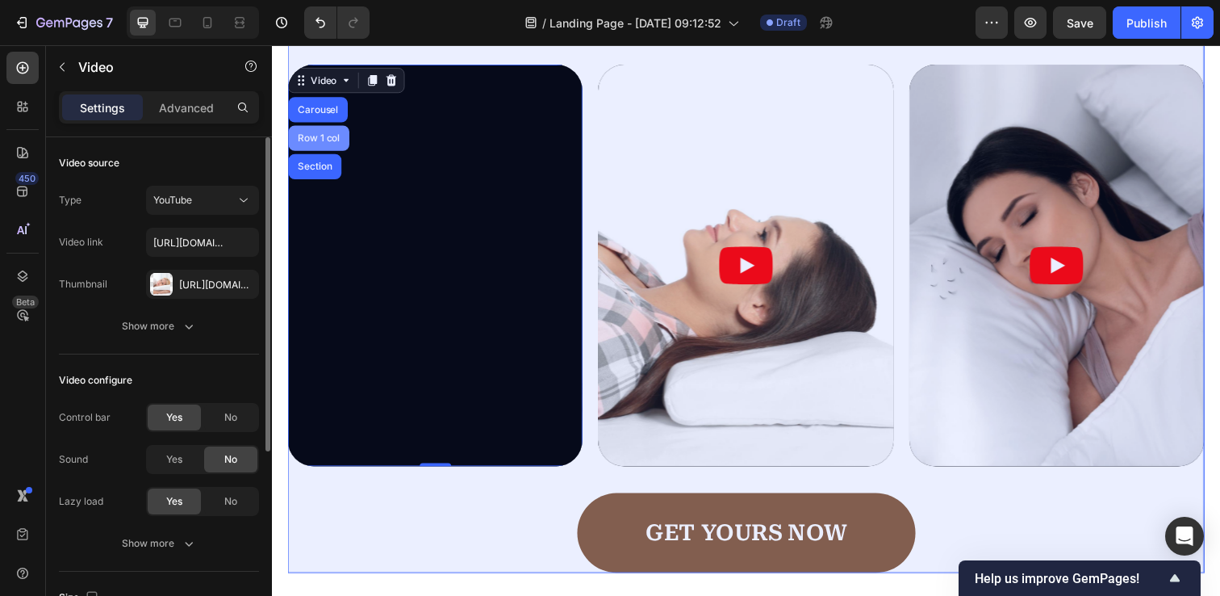
click at [336, 133] on div "Row 1 col" at bounding box center [320, 140] width 62 height 26
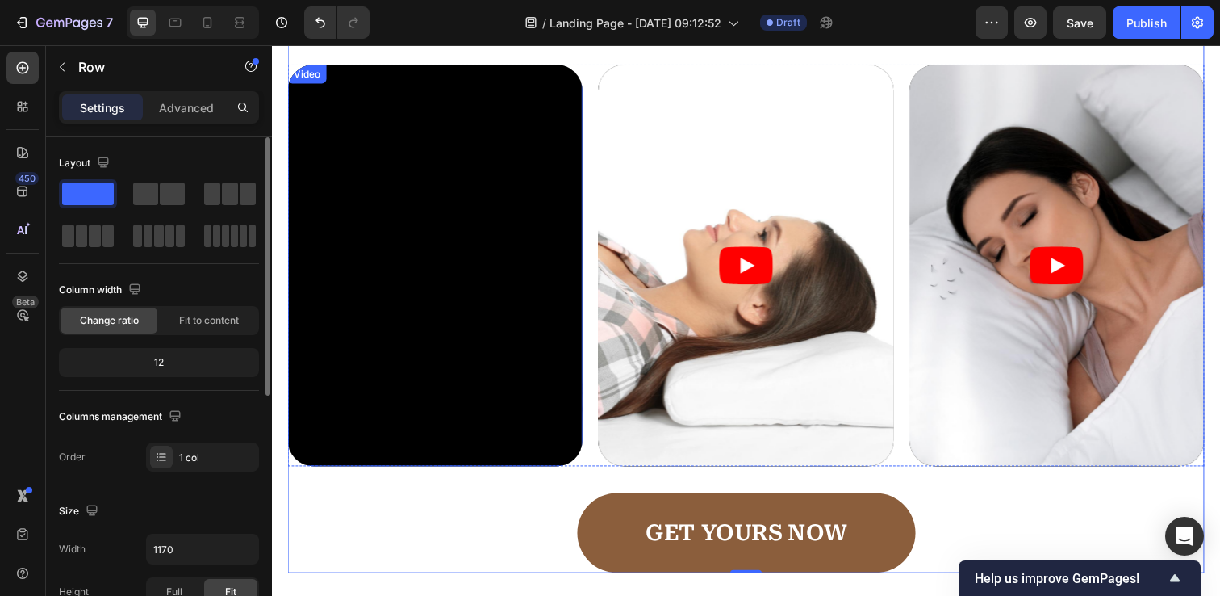
click at [318, 73] on div "Video" at bounding box center [307, 74] width 33 height 15
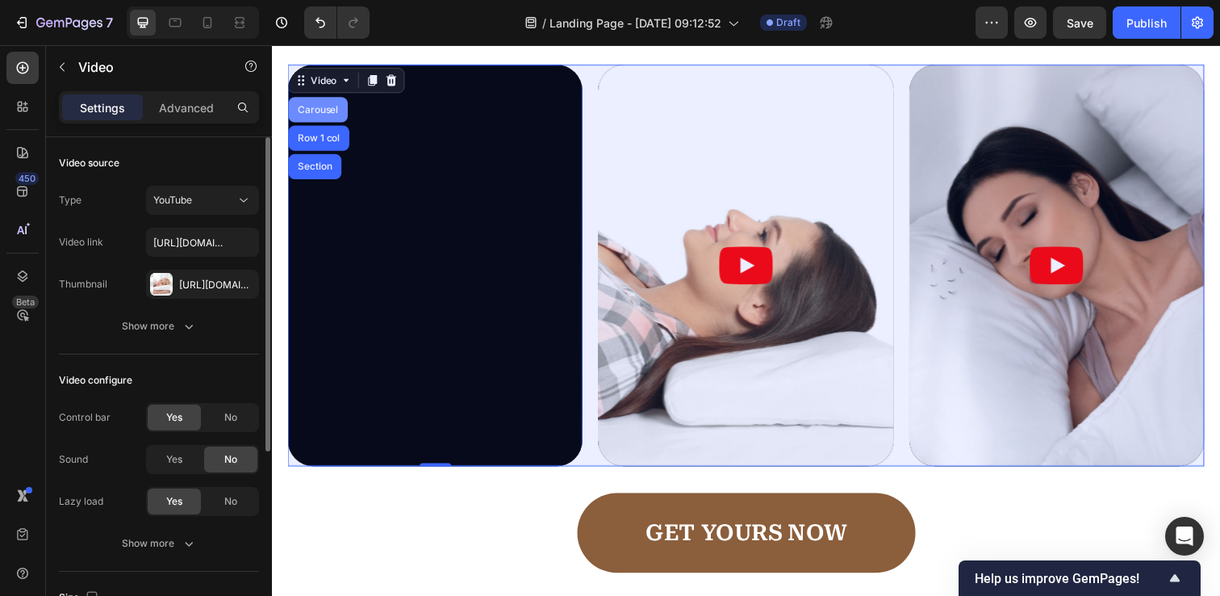
click at [320, 115] on div "Carousel" at bounding box center [319, 111] width 61 height 26
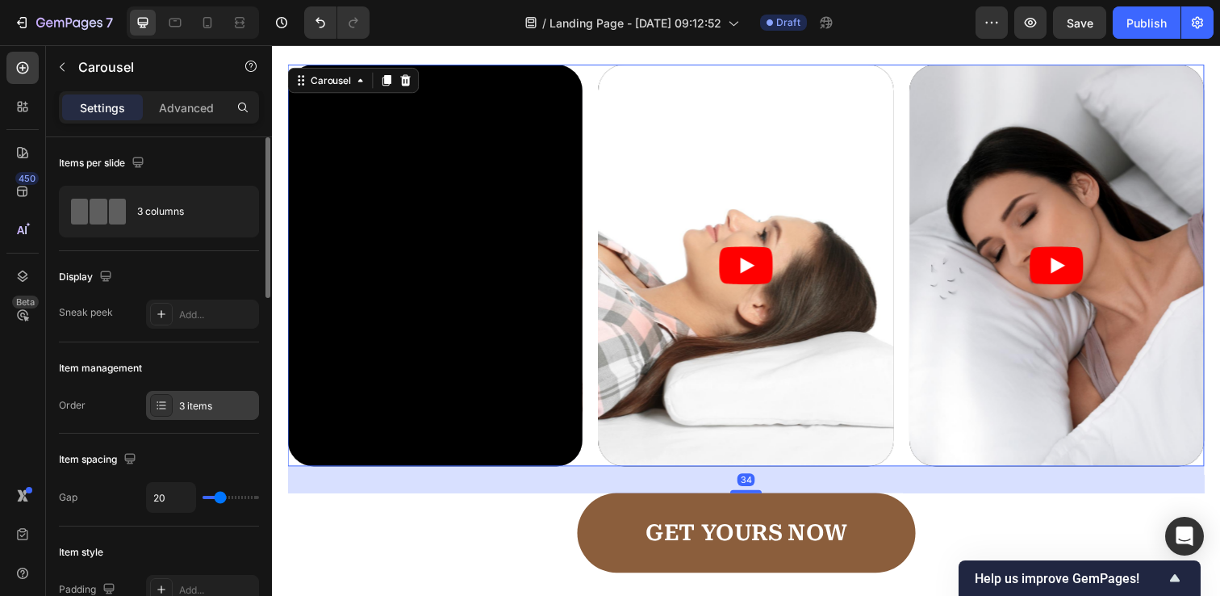
click at [151, 406] on div at bounding box center [161, 405] width 23 height 23
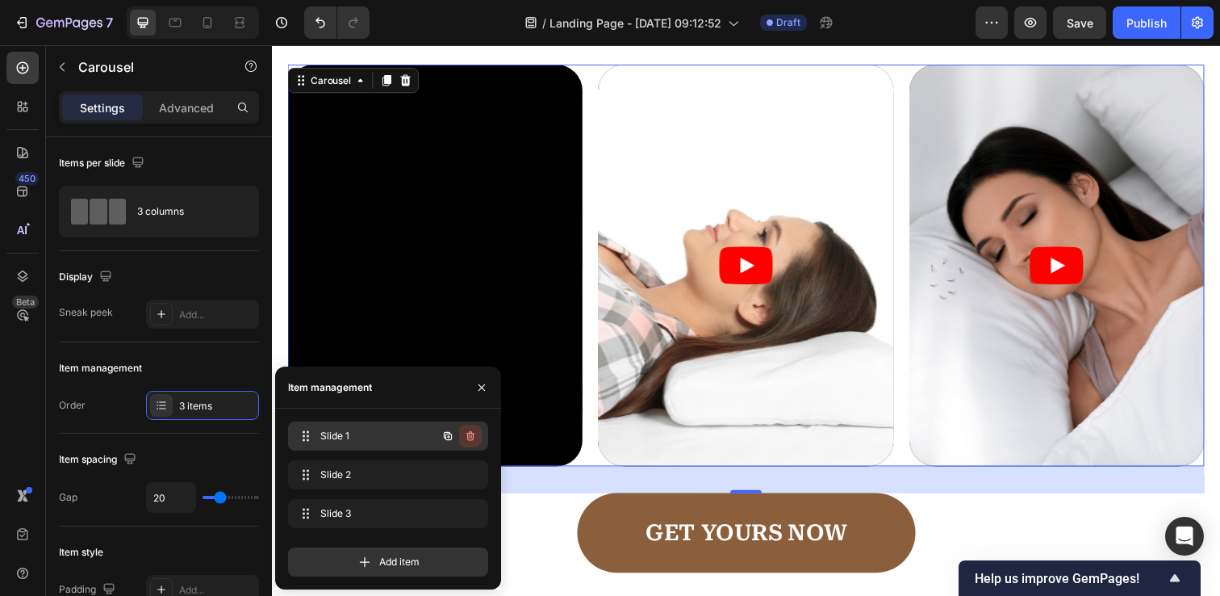
click at [472, 435] on icon "button" at bounding box center [470, 435] width 13 height 13
click at [472, 435] on div "Delete" at bounding box center [460, 436] width 30 height 15
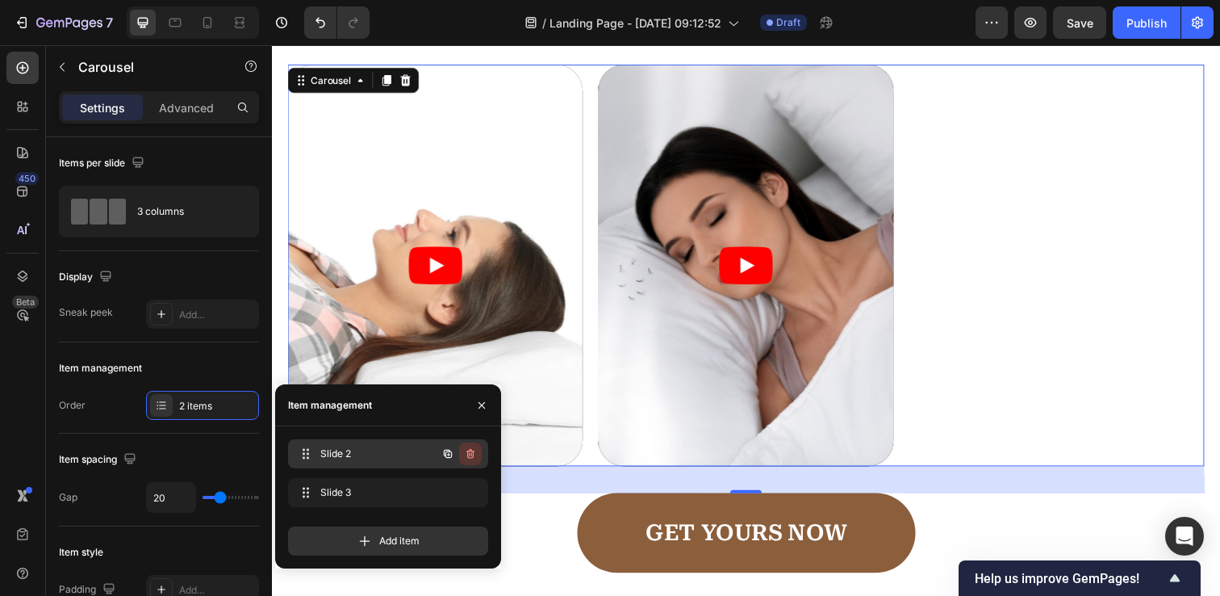
click at [473, 454] on icon "button" at bounding box center [470, 454] width 8 height 10
click at [473, 454] on div "Delete" at bounding box center [460, 453] width 30 height 15
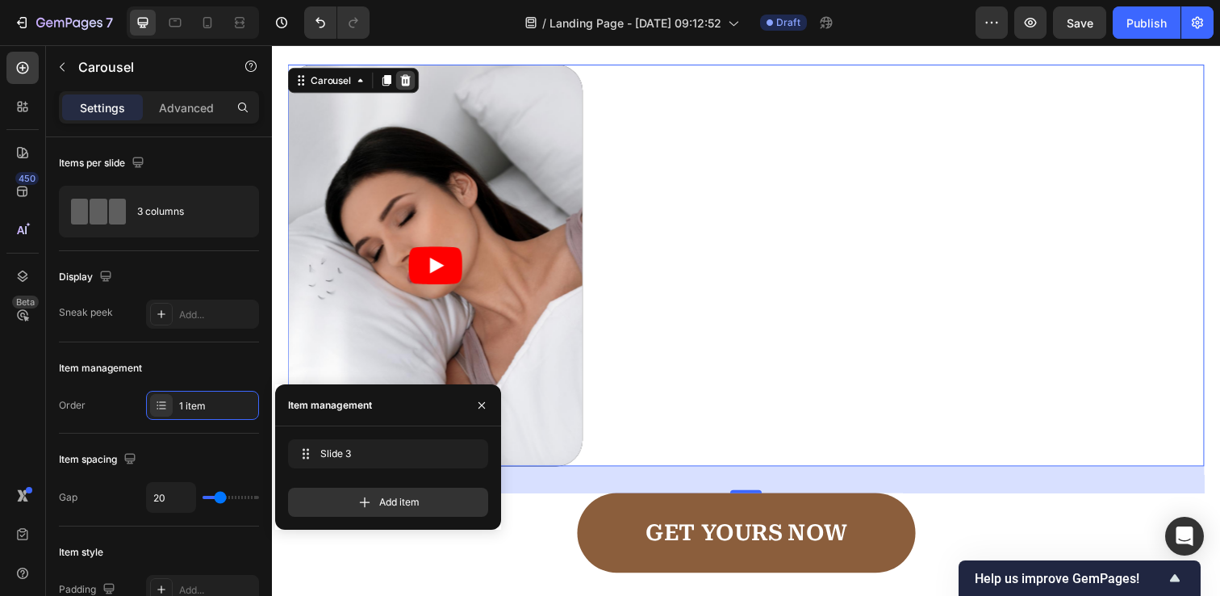
click at [408, 80] on icon at bounding box center [409, 79] width 10 height 11
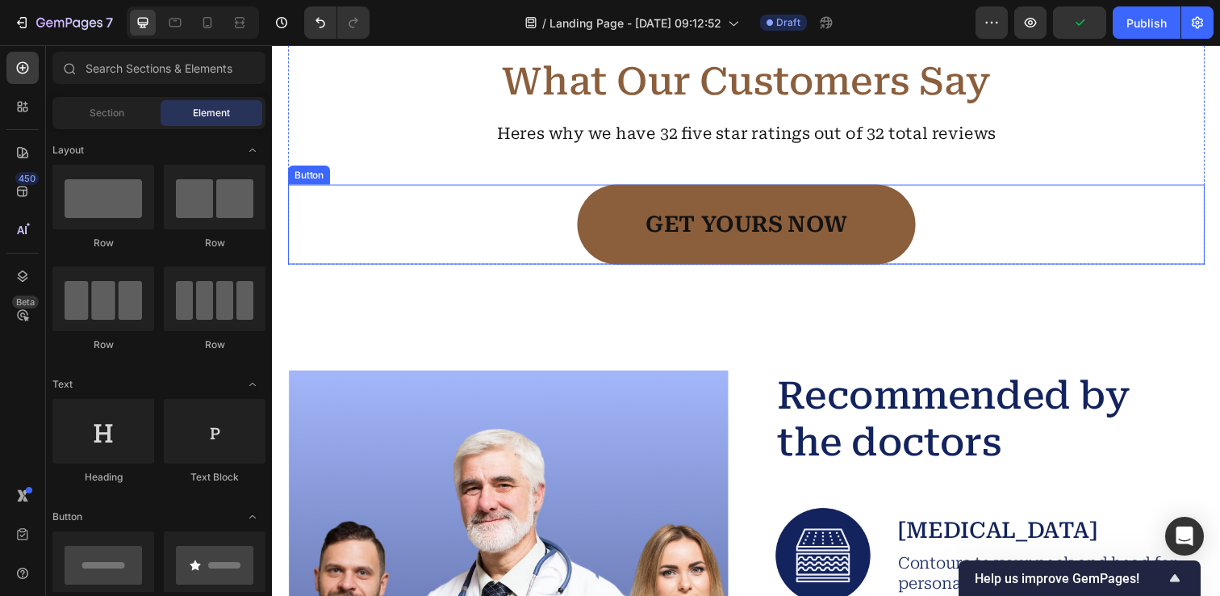
scroll to position [2514, 0]
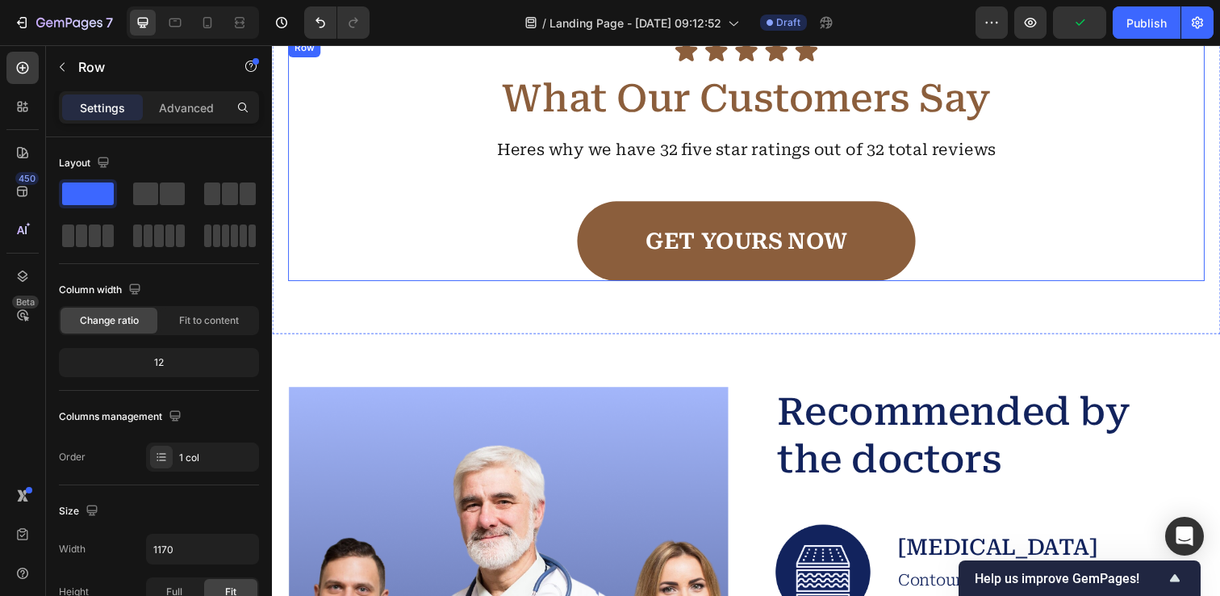
click at [695, 176] on div "Icon Icon Icon Icon Icon Icon List What Our Customers Say Heading Heres why we …" at bounding box center [756, 162] width 936 height 248
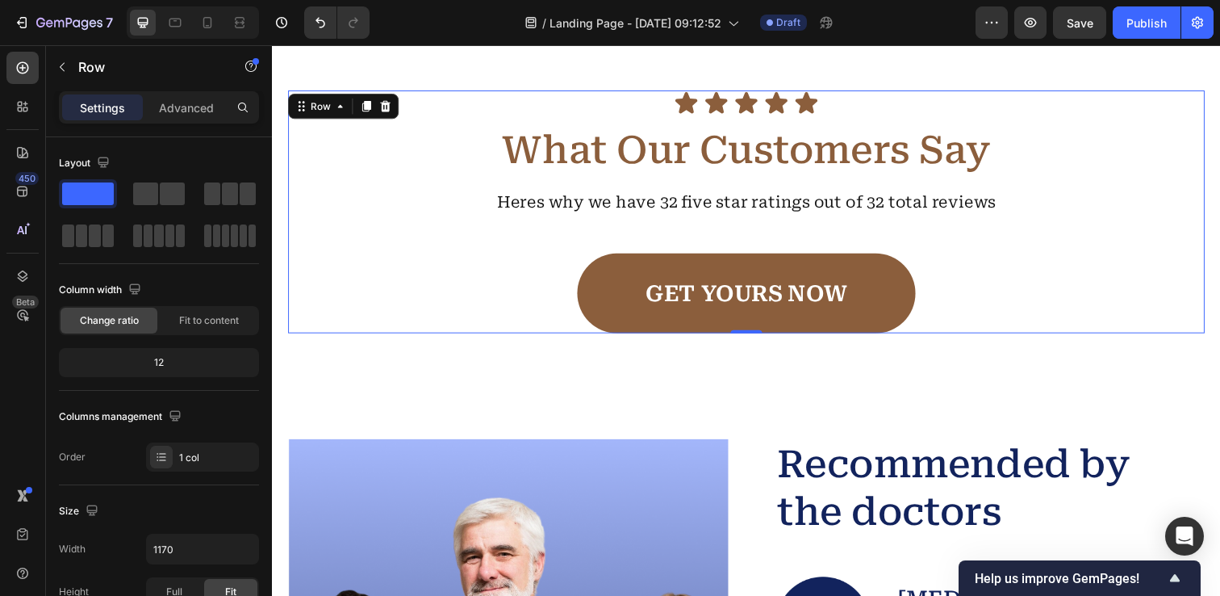
scroll to position [2378, 0]
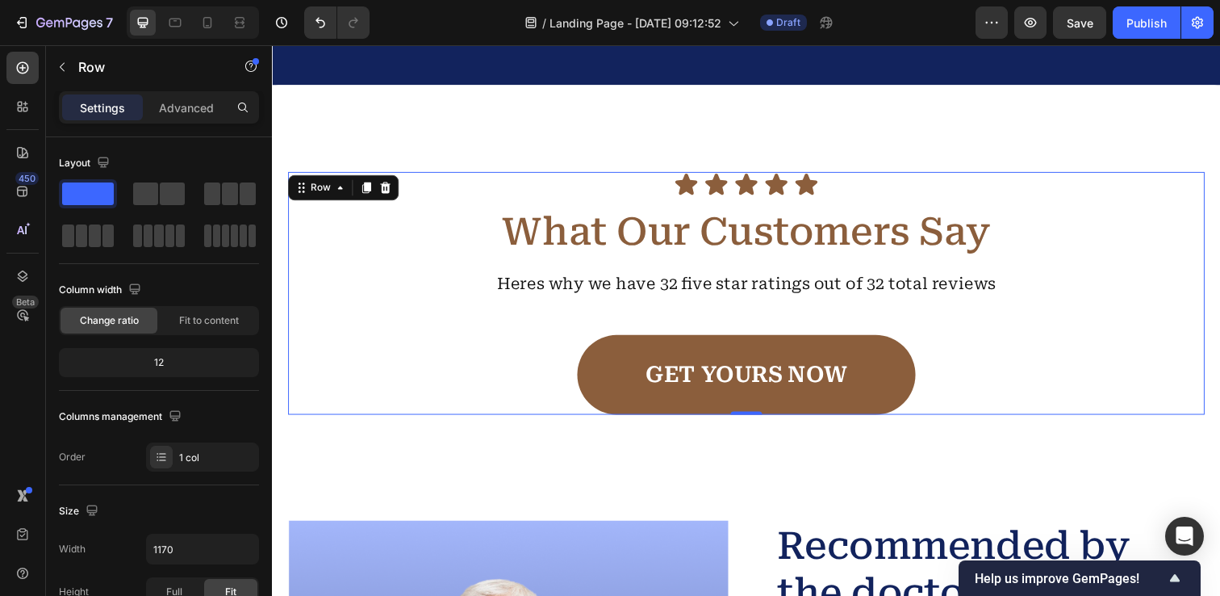
drag, startPoint x: 359, startPoint y: 243, endPoint x: 697, endPoint y: 317, distance: 346.2
click at [697, 317] on div "Icon Icon Icon Icon Icon Icon List What Our Customers Say Heading Heres why we …" at bounding box center [756, 298] width 936 height 248
click at [338, 193] on icon at bounding box center [341, 190] width 13 height 13
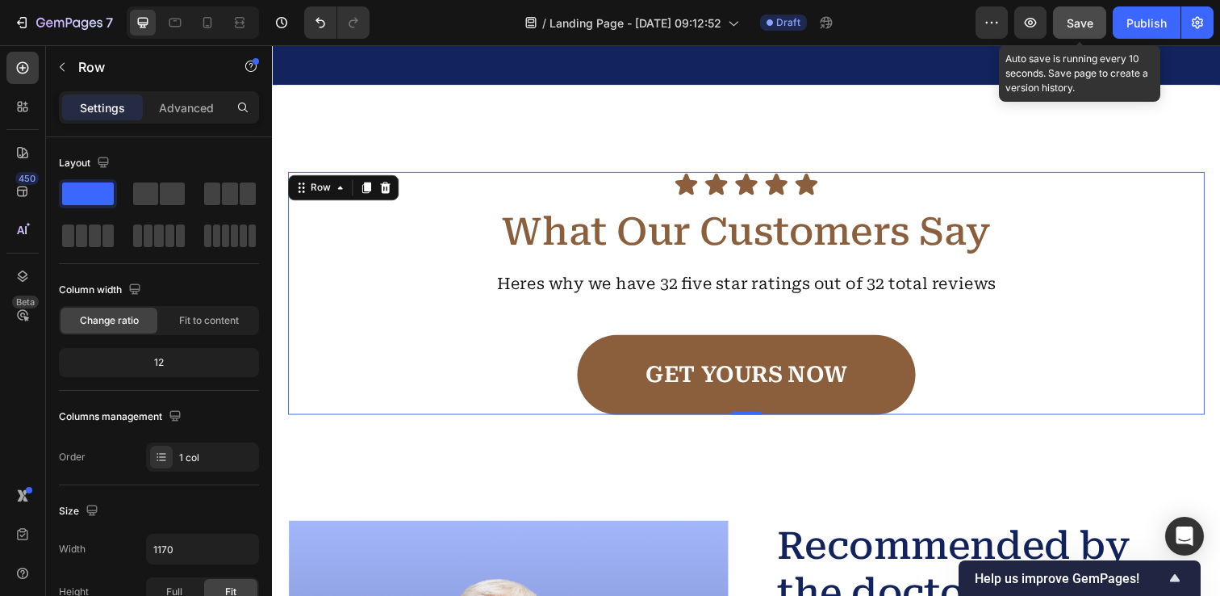
click at [1087, 19] on span "Save" at bounding box center [1080, 23] width 27 height 14
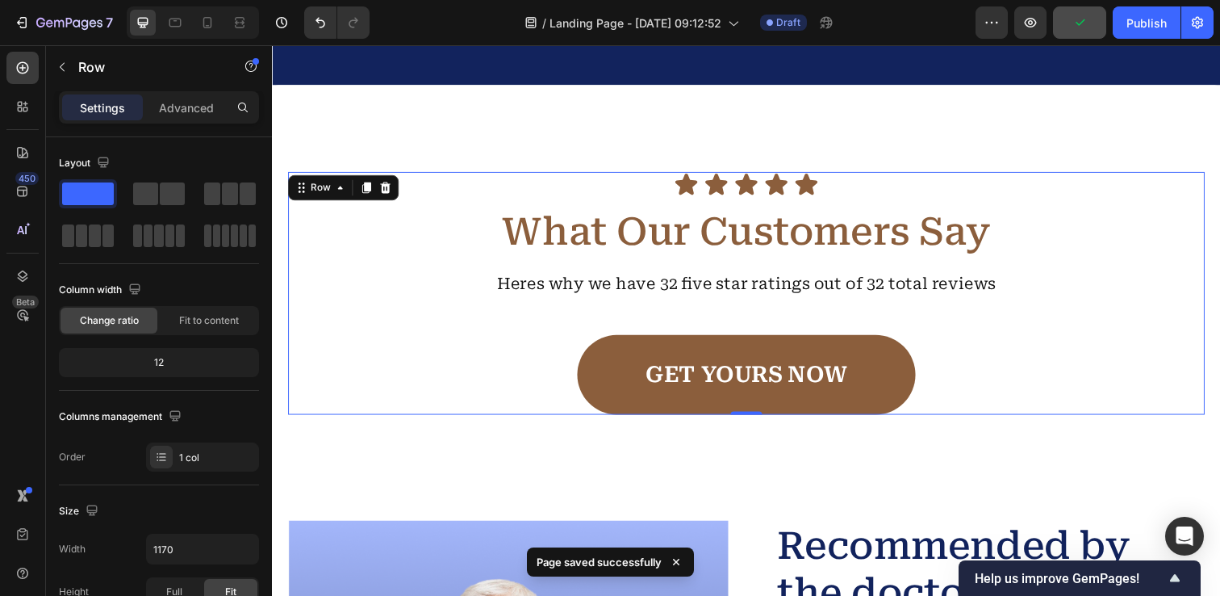
click at [1014, 324] on div "Icon Icon Icon Icon Icon Icon List What Our Customers Say Heading Heres why we …" at bounding box center [756, 298] width 936 height 248
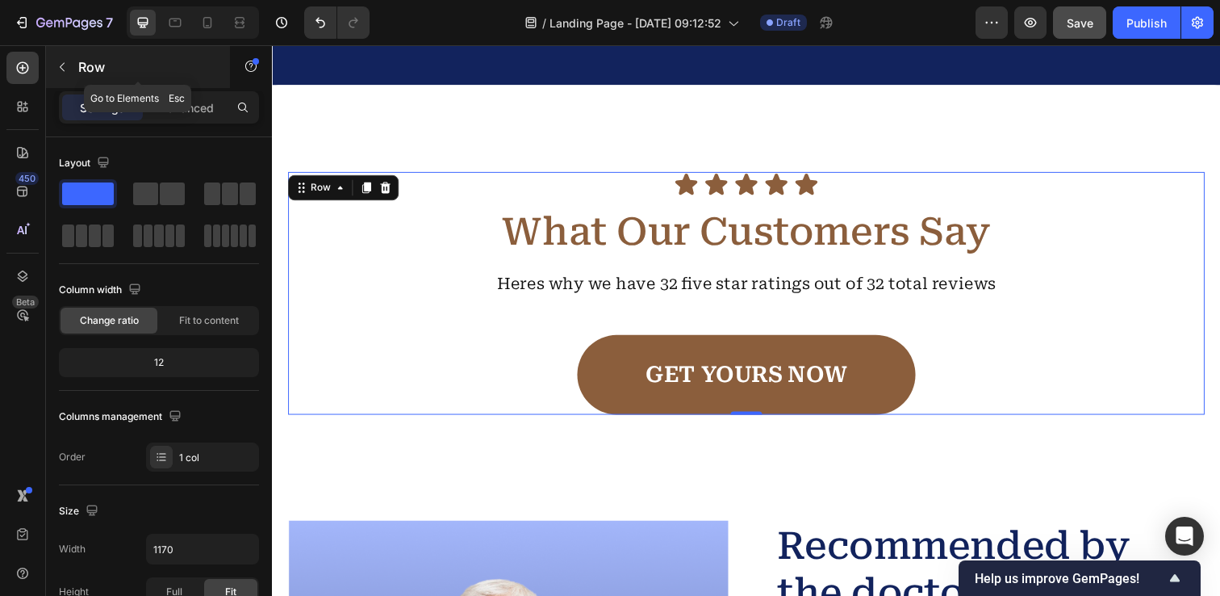
click at [74, 65] on button "button" at bounding box center [62, 67] width 26 height 26
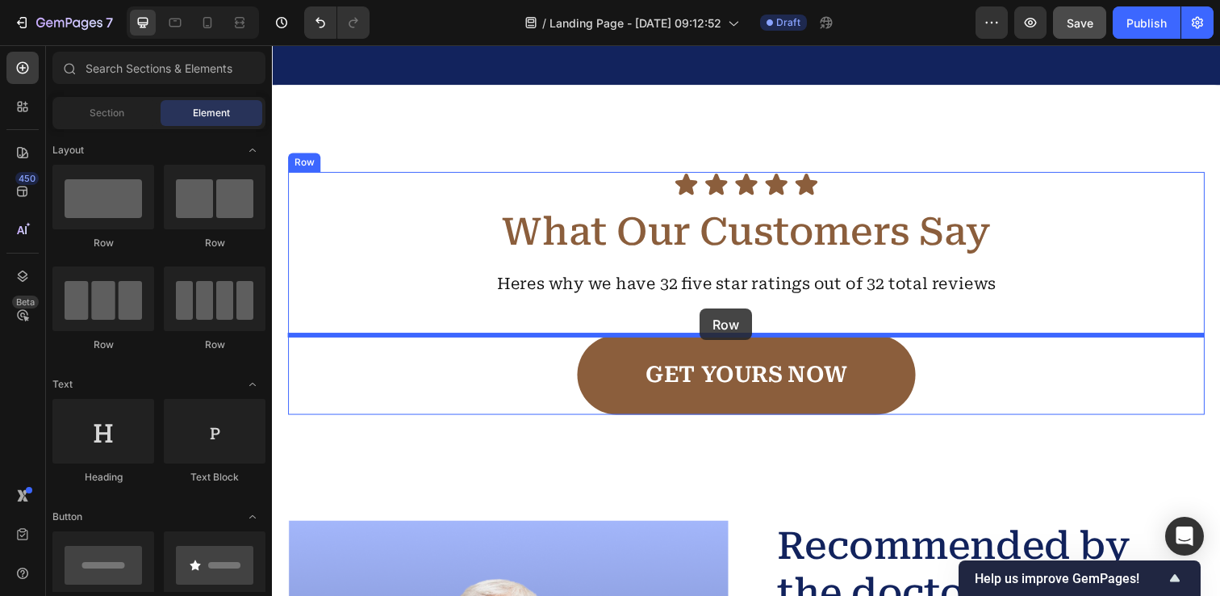
drag, startPoint x: 358, startPoint y: 253, endPoint x: 709, endPoint y: 315, distance: 355.7
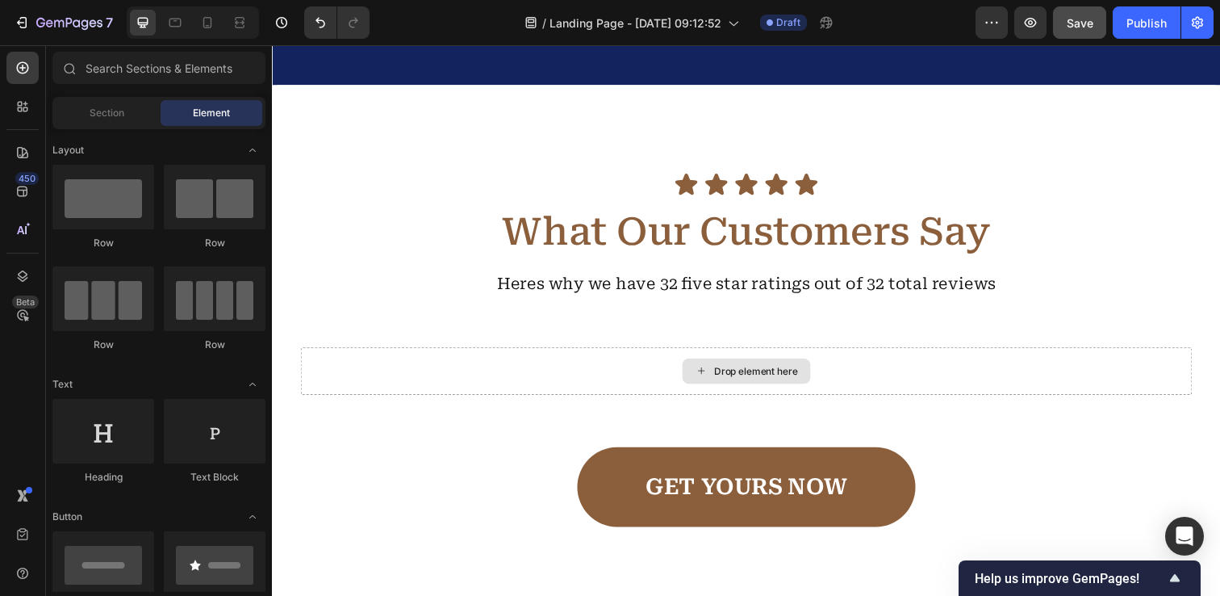
click at [775, 381] on div "Drop element here" at bounding box center [766, 377] width 86 height 13
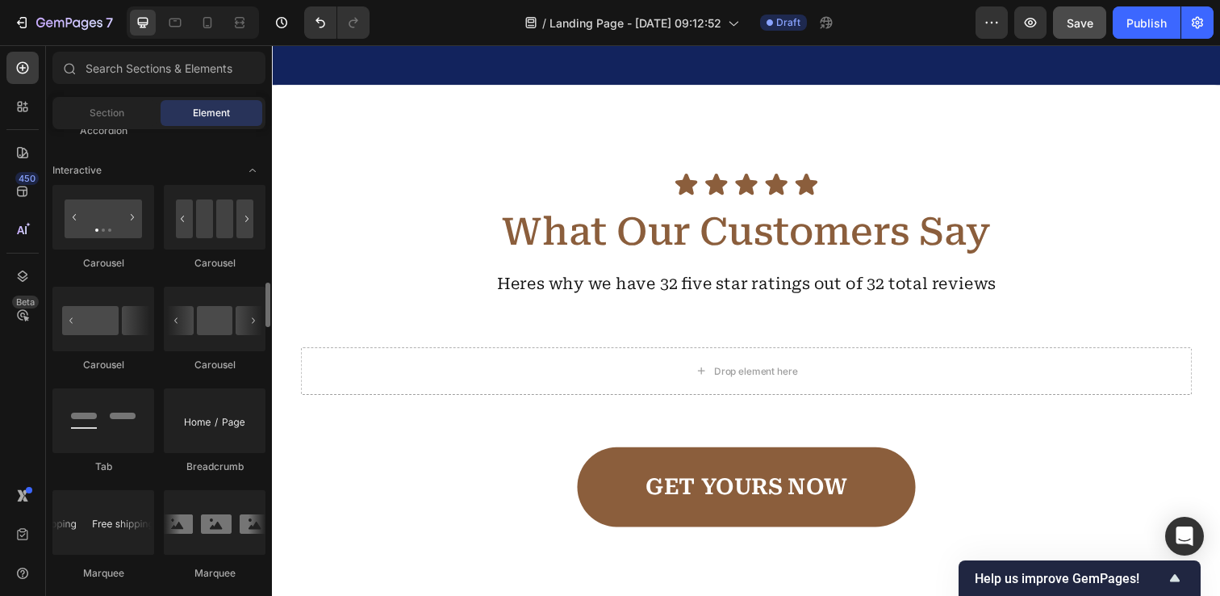
scroll to position [1593, 0]
click at [106, 220] on div at bounding box center [103, 216] width 102 height 65
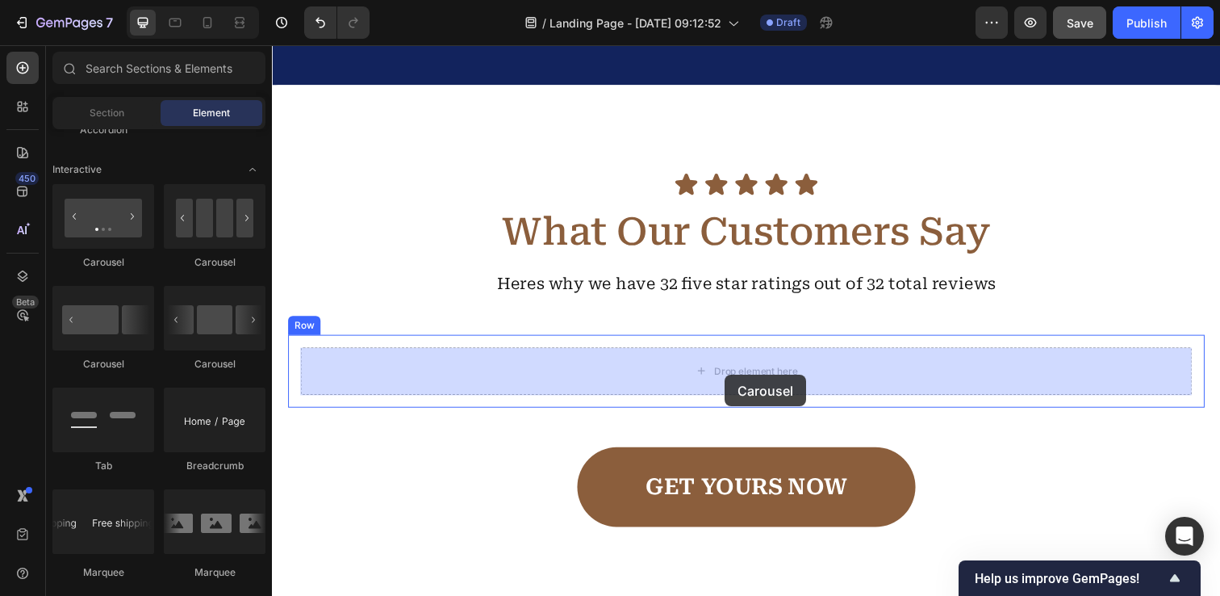
drag, startPoint x: 379, startPoint y: 273, endPoint x: 734, endPoint y: 381, distance: 372.0
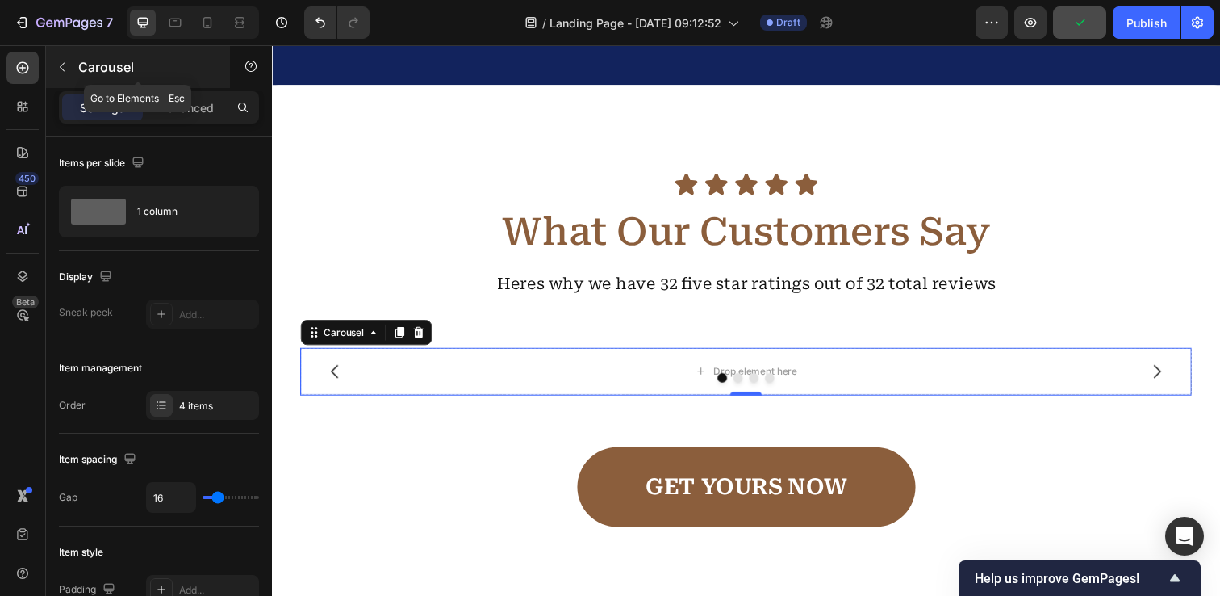
click at [61, 67] on icon "button" at bounding box center [62, 67] width 5 height 9
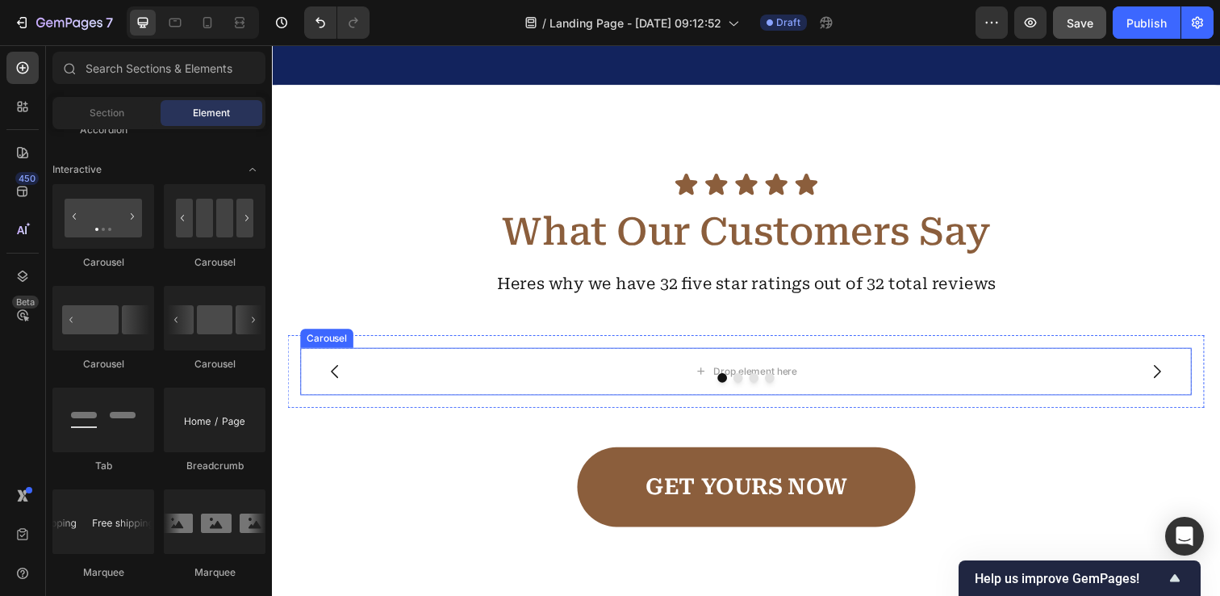
click at [337, 344] on div "Carousel" at bounding box center [328, 344] width 48 height 15
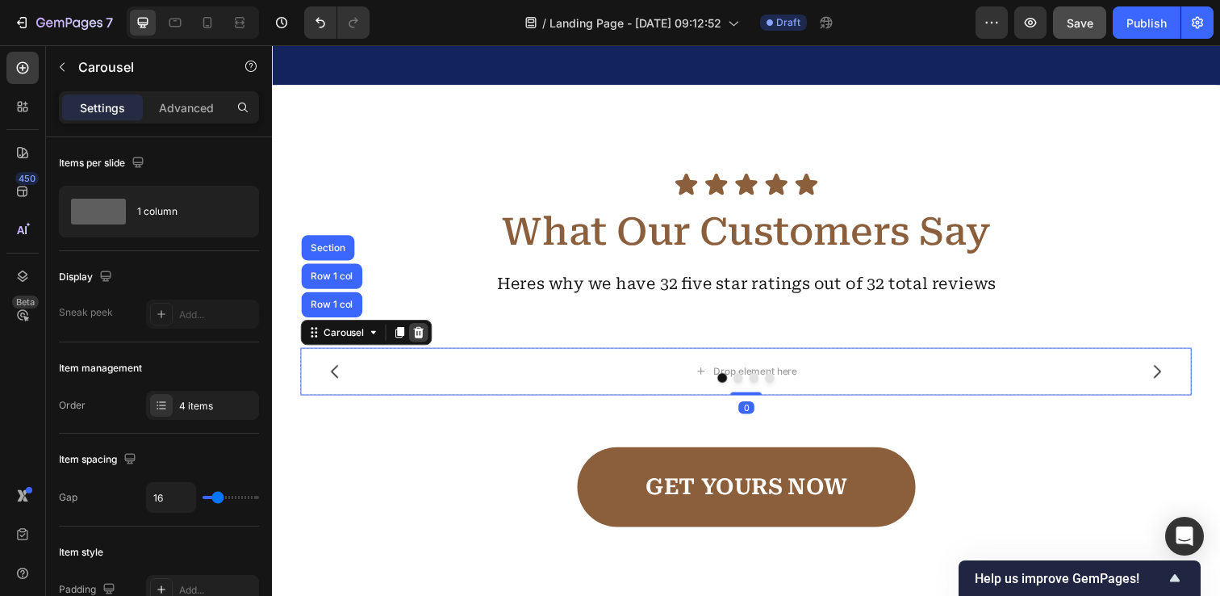
click at [416, 339] on icon at bounding box center [421, 338] width 13 height 13
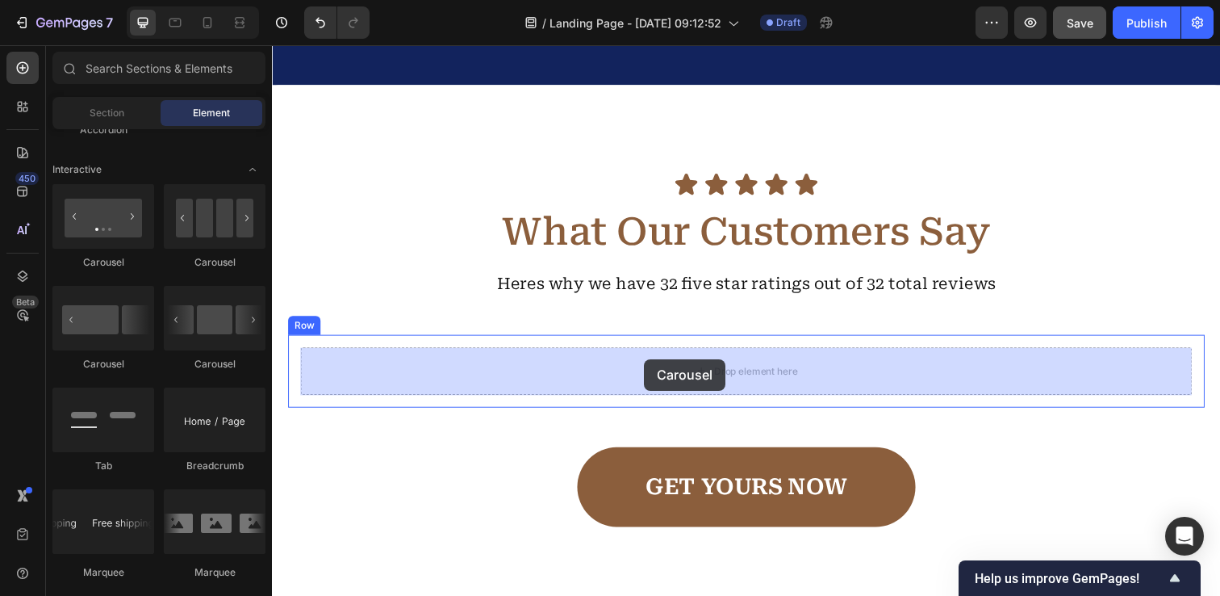
drag, startPoint x: 492, startPoint y: 358, endPoint x: 634, endPoint y: 366, distance: 141.4
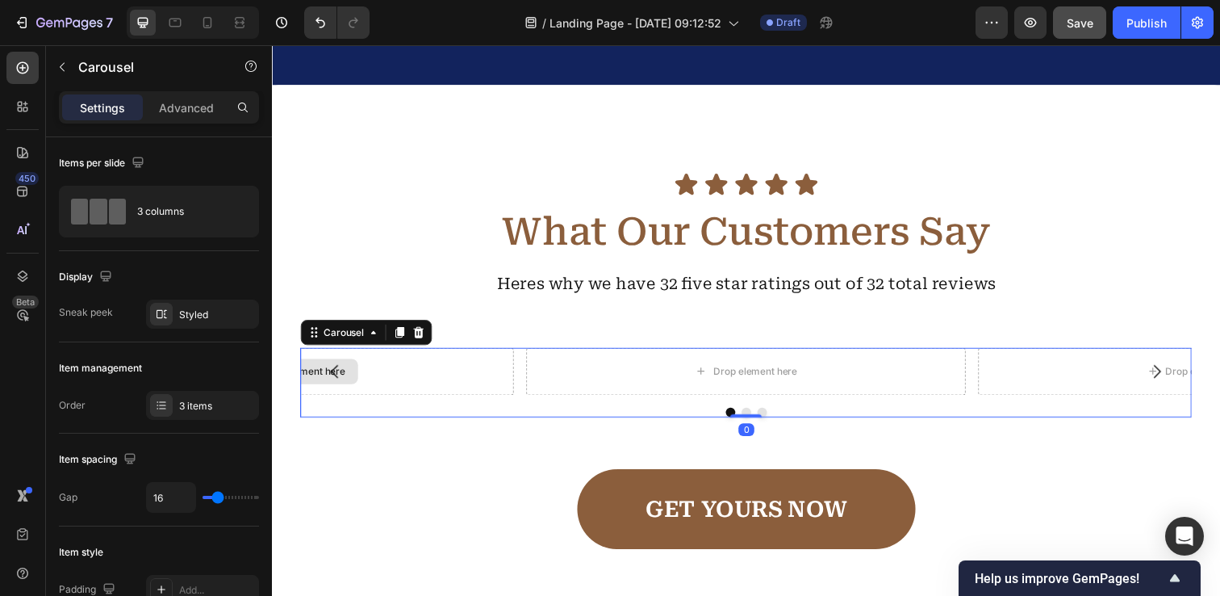
click at [384, 373] on div "Drop element here" at bounding box center [294, 377] width 449 height 48
click at [357, 376] on button "Carousel Back Arrow" at bounding box center [336, 377] width 45 height 45
click at [333, 377] on icon "Carousel Back Arrow" at bounding box center [336, 377] width 7 height 14
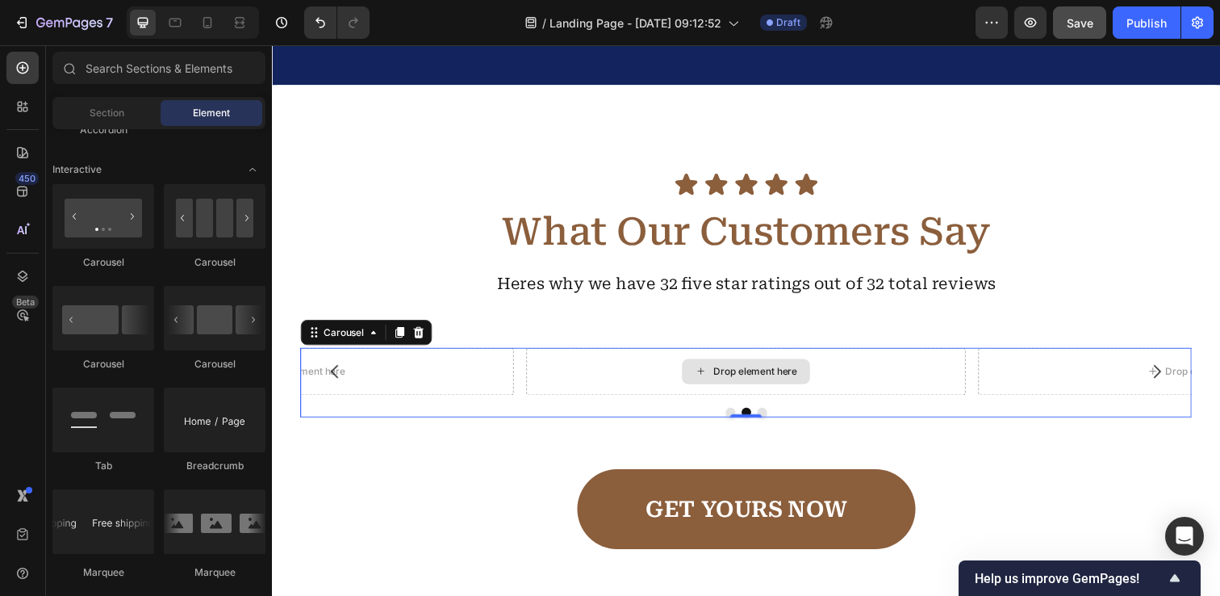
click at [715, 374] on icon at bounding box center [710, 377] width 13 height 14
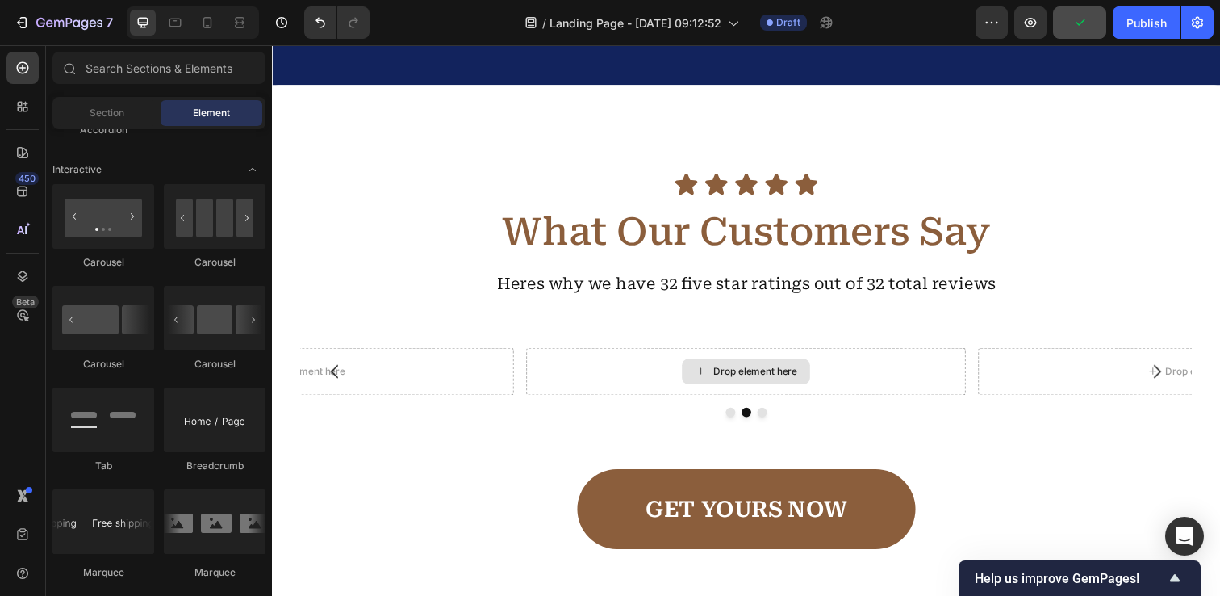
click at [715, 374] on icon at bounding box center [710, 377] width 13 height 14
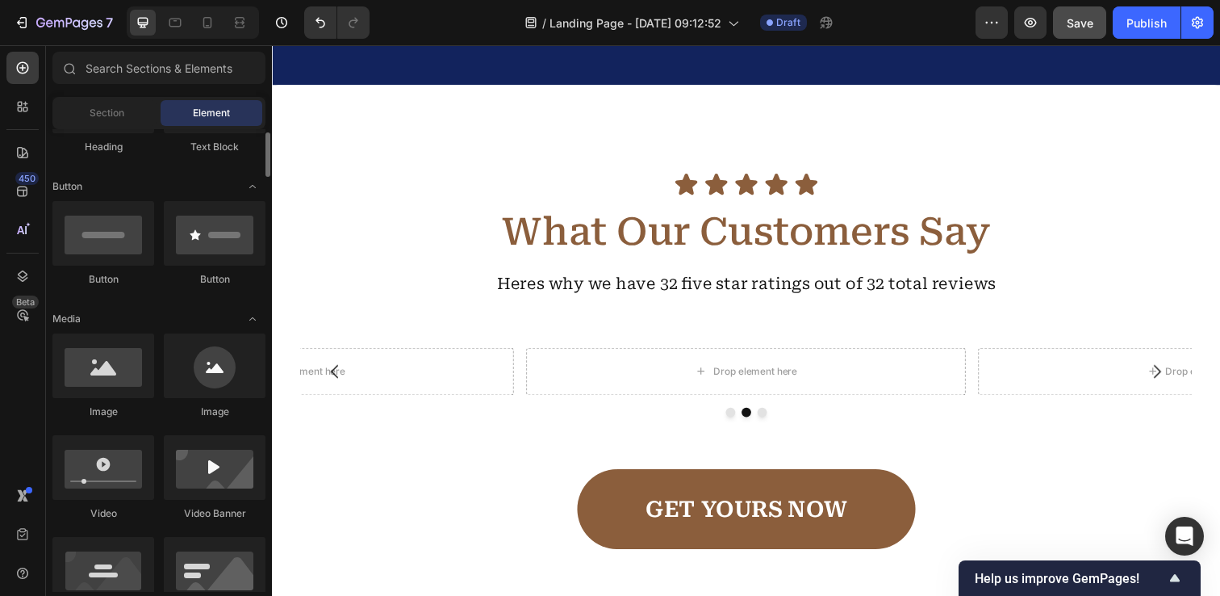
scroll to position [337, 0]
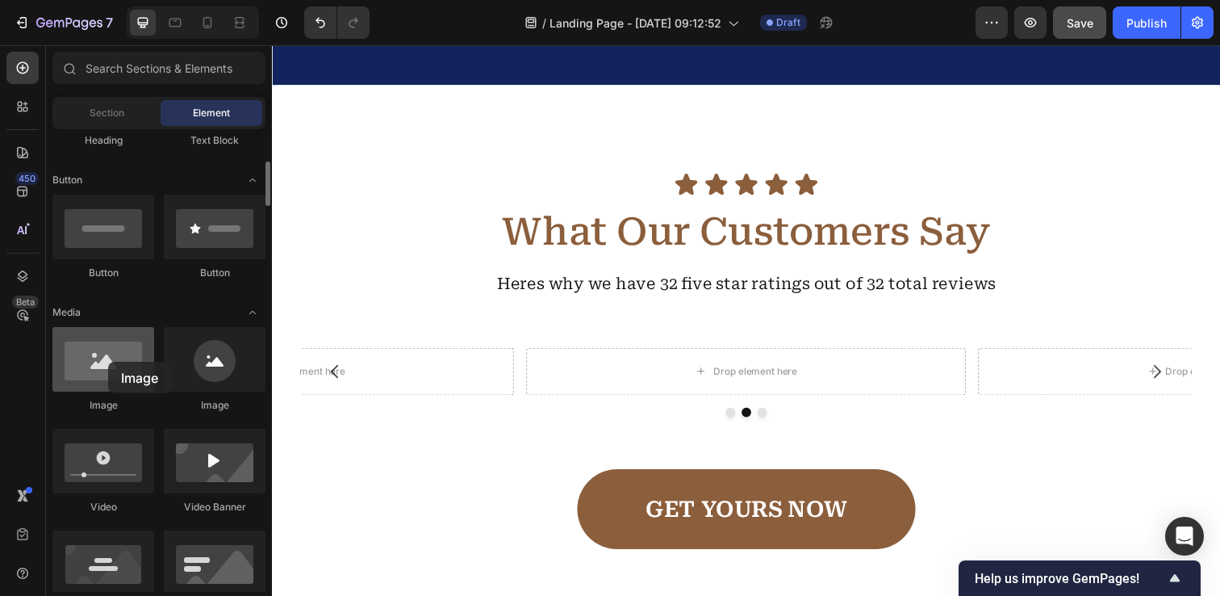
click at [108, 362] on div at bounding box center [103, 359] width 102 height 65
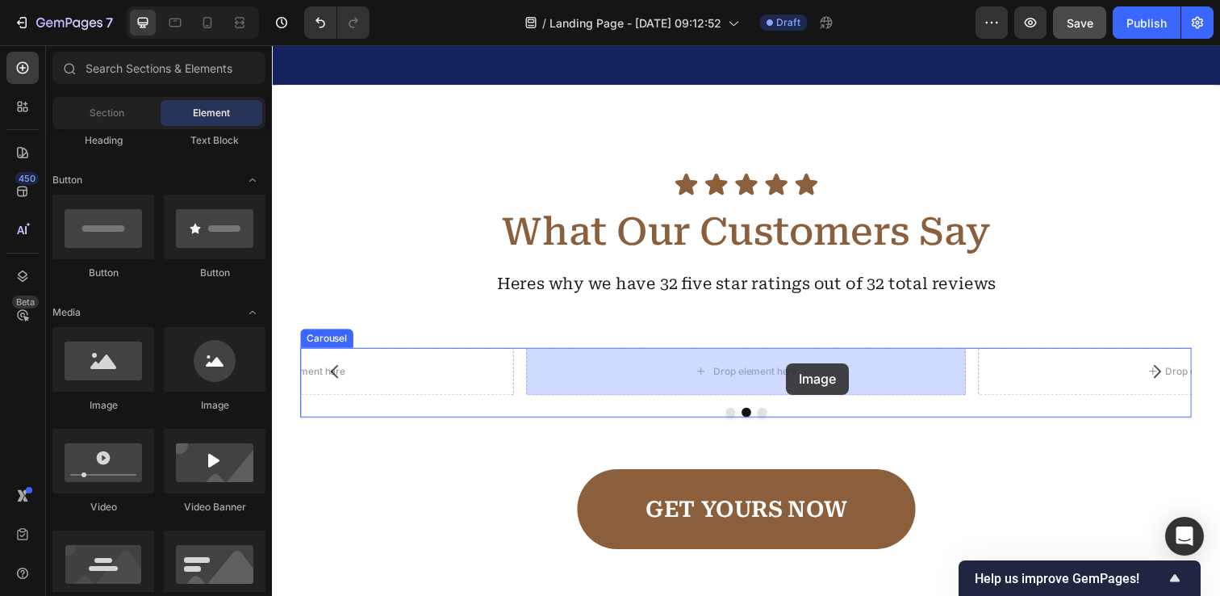
drag, startPoint x: 388, startPoint y: 423, endPoint x: 797, endPoint y: 370, distance: 411.8
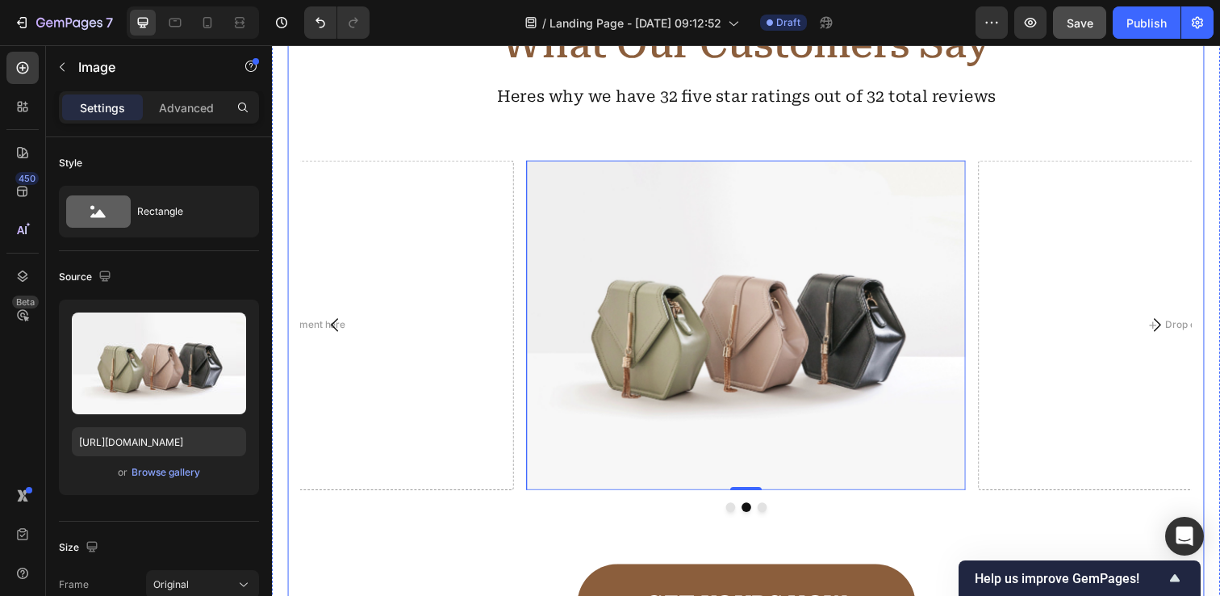
scroll to position [2572, 0]
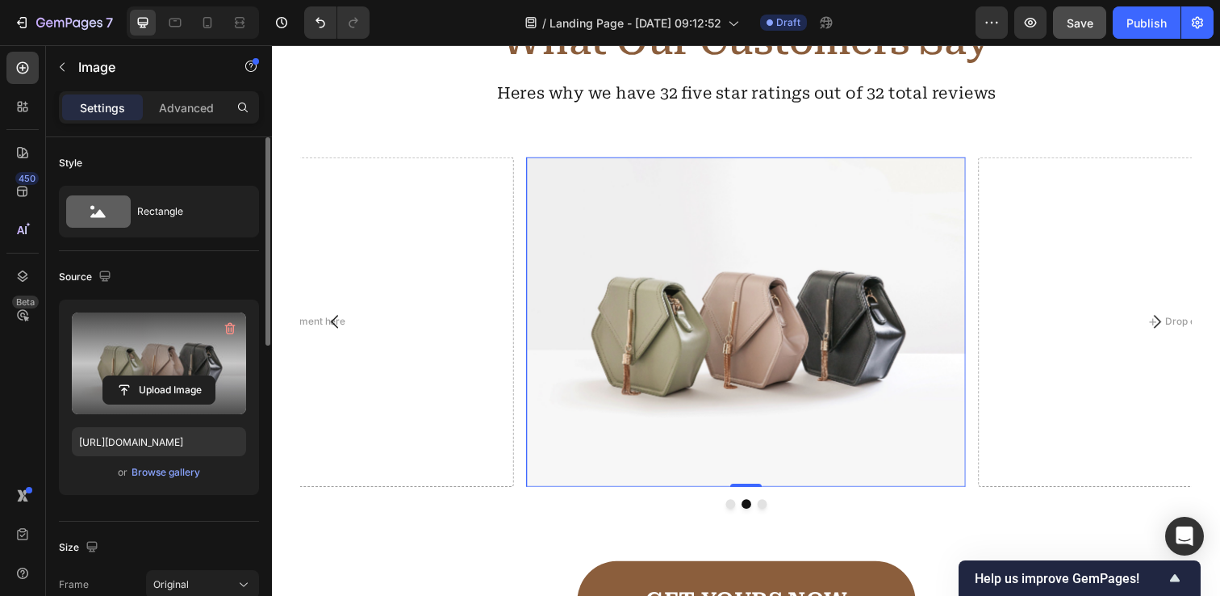
click at [162, 374] on label at bounding box center [159, 363] width 174 height 102
click at [162, 376] on input "file" at bounding box center [158, 389] width 111 height 27
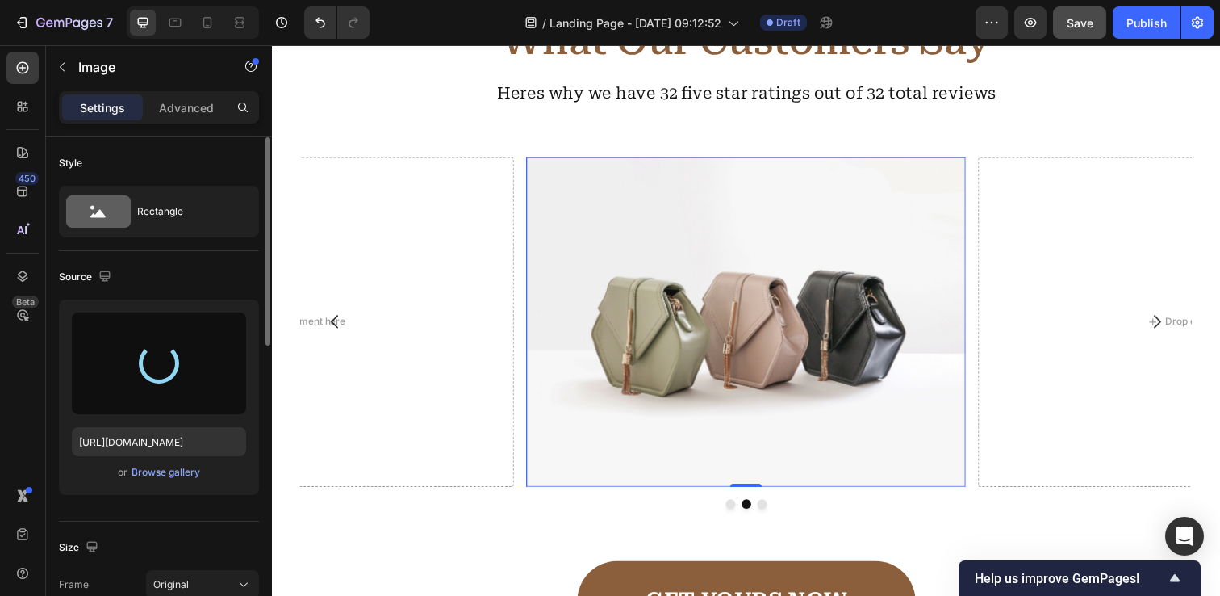
type input "https://cdn.shopify.com/s/files/1/0912/3256/7575/files/gempages_581537611265344…"
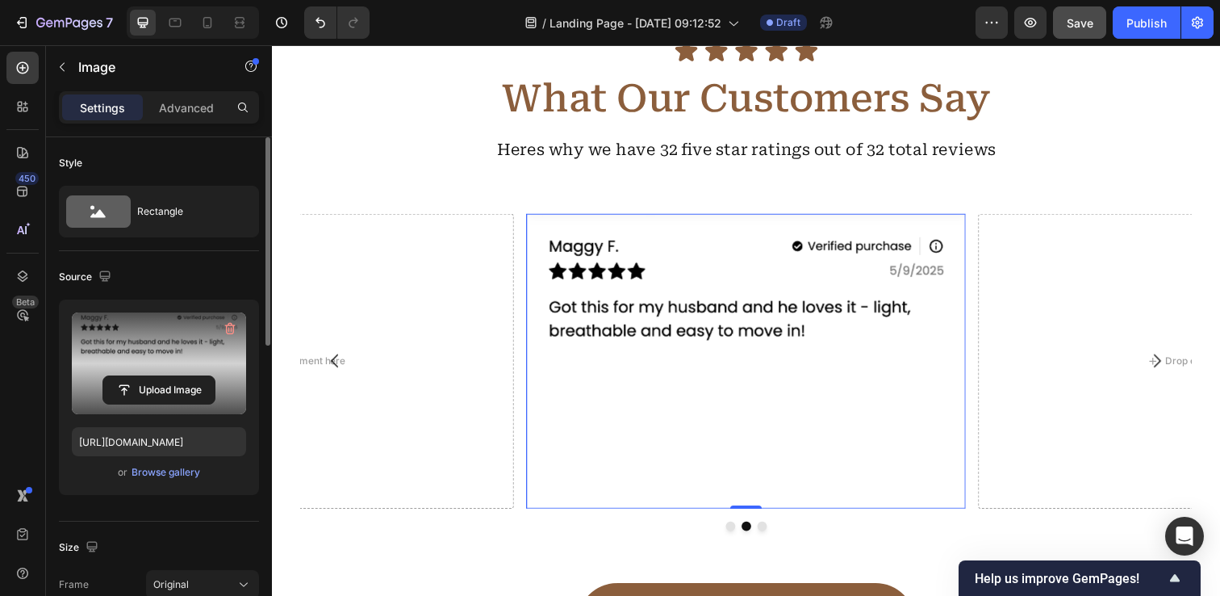
scroll to position [2512, 0]
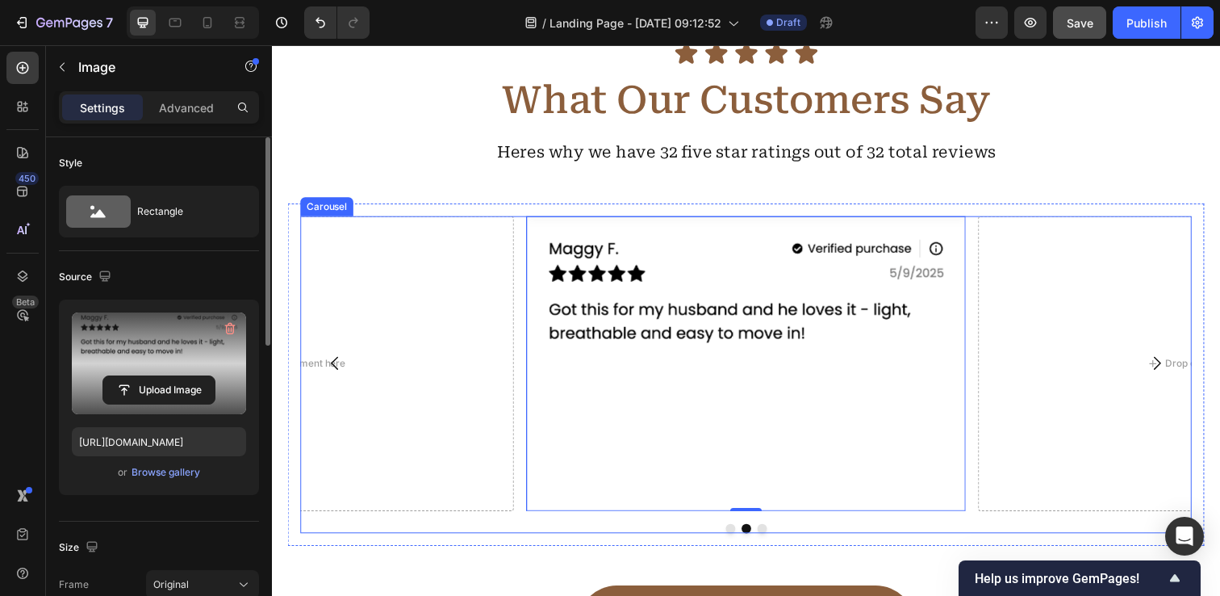
click at [1155, 373] on button "Carousel Next Arrow" at bounding box center [1175, 369] width 45 height 45
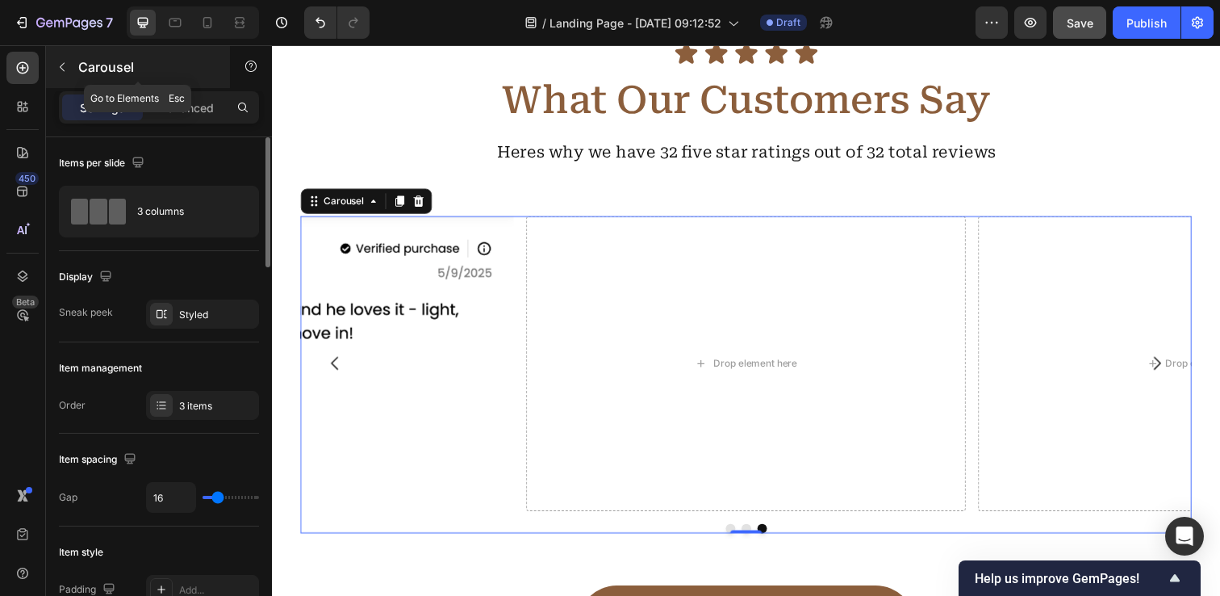
click at [63, 75] on button "button" at bounding box center [62, 67] width 26 height 26
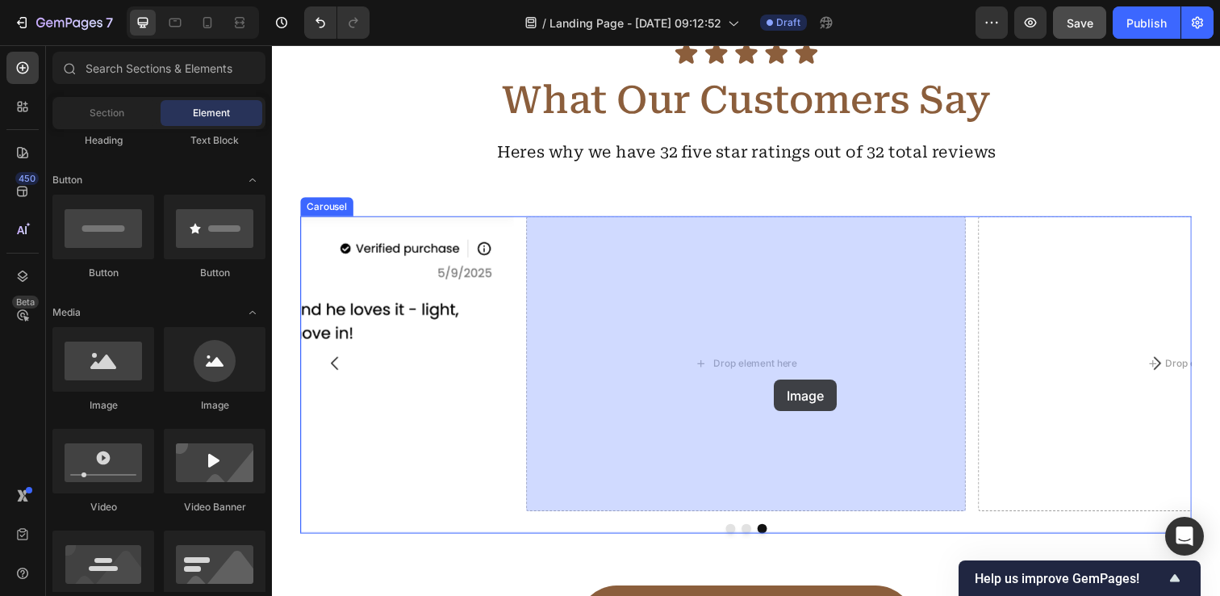
drag, startPoint x: 381, startPoint y: 429, endPoint x: 805, endPoint y: 394, distance: 425.1
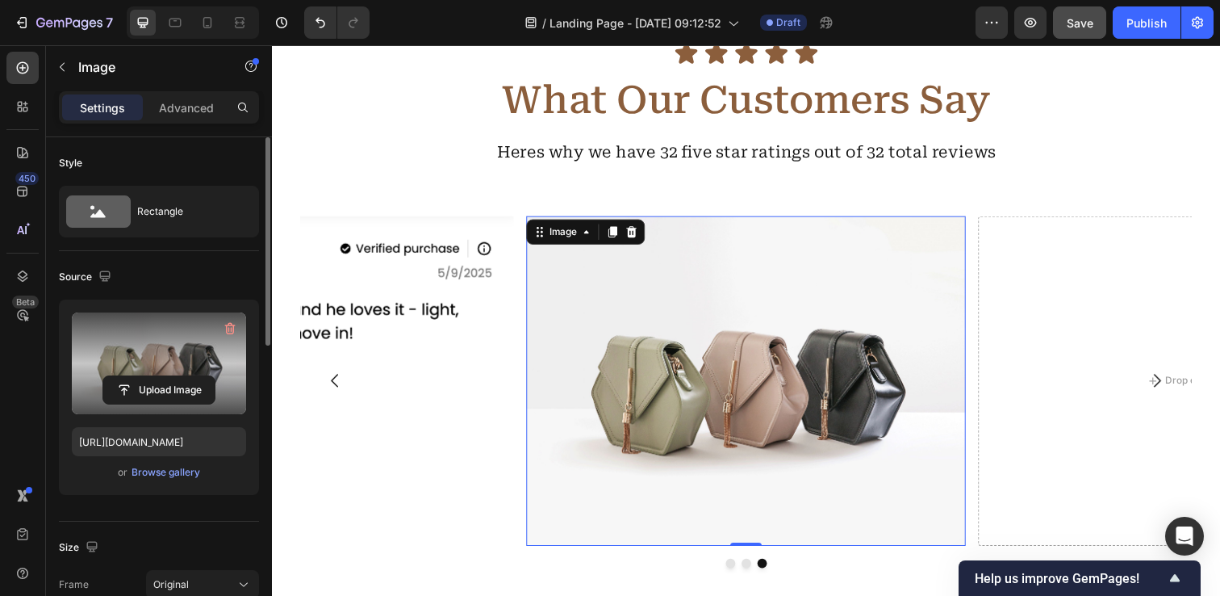
click at [180, 363] on label at bounding box center [159, 363] width 174 height 102
click at [180, 376] on input "file" at bounding box center [158, 389] width 111 height 27
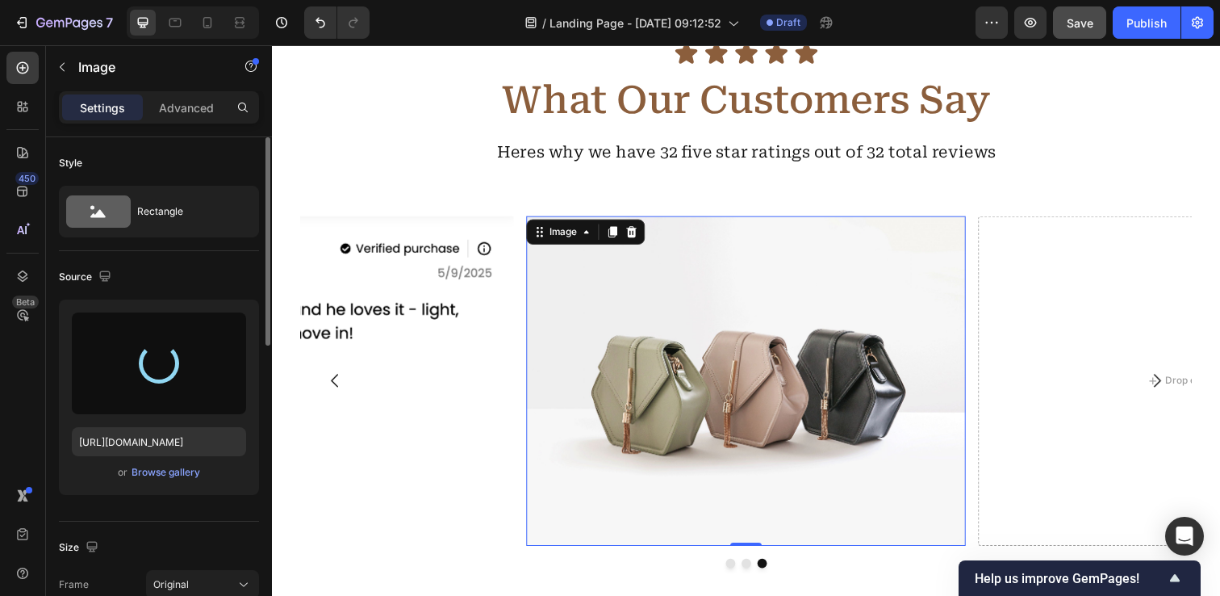
type input "https://cdn.shopify.com/s/files/1/0912/3256/7575/files/gempages_581537611265344…"
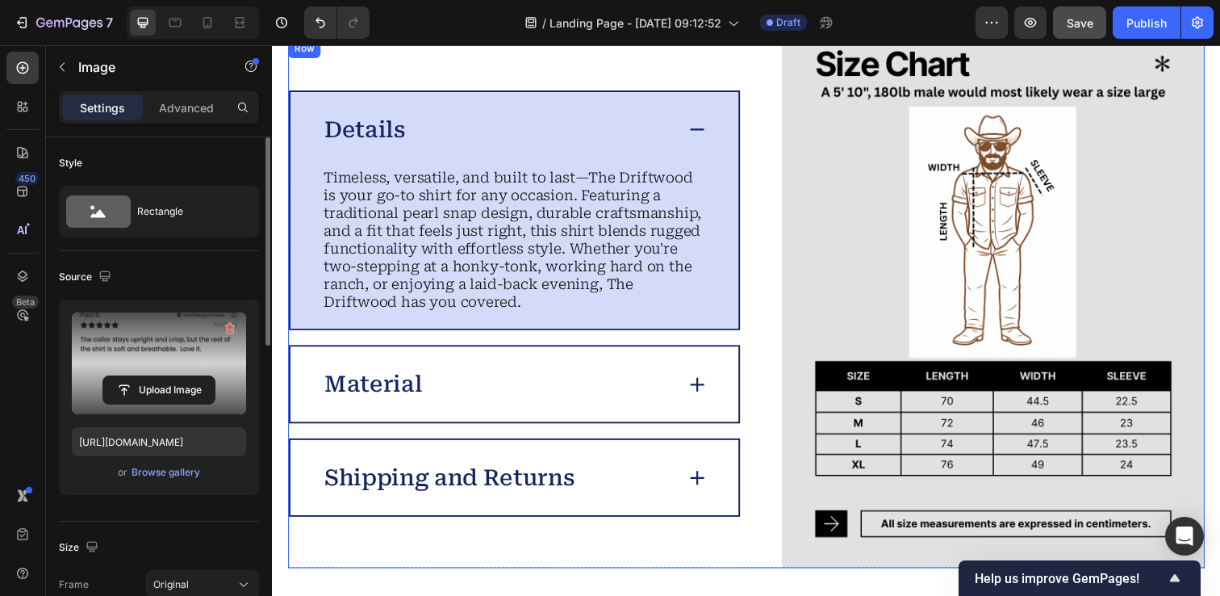
scroll to position [4067, 0]
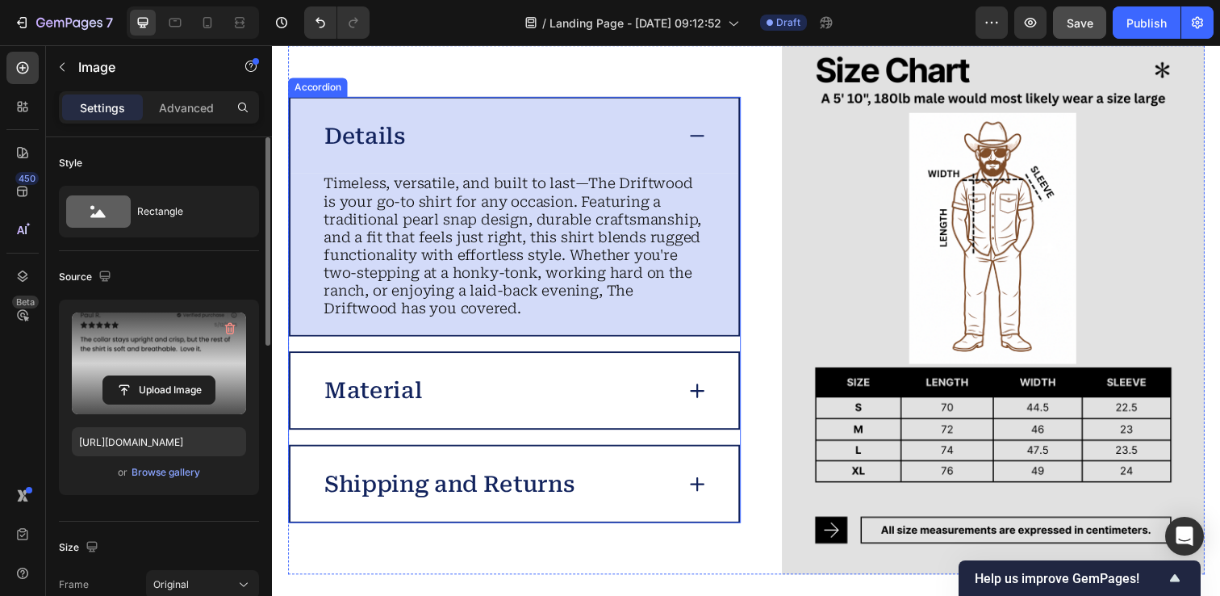
click at [639, 144] on div "Details" at bounding box center [502, 137] width 359 height 33
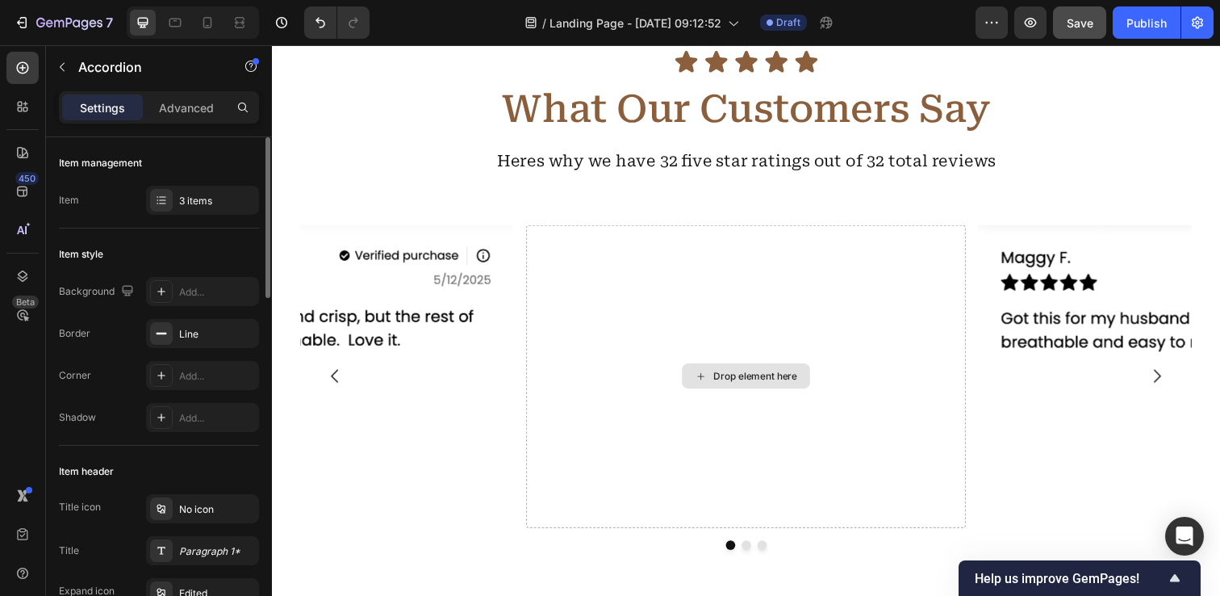
scroll to position [2501, 0]
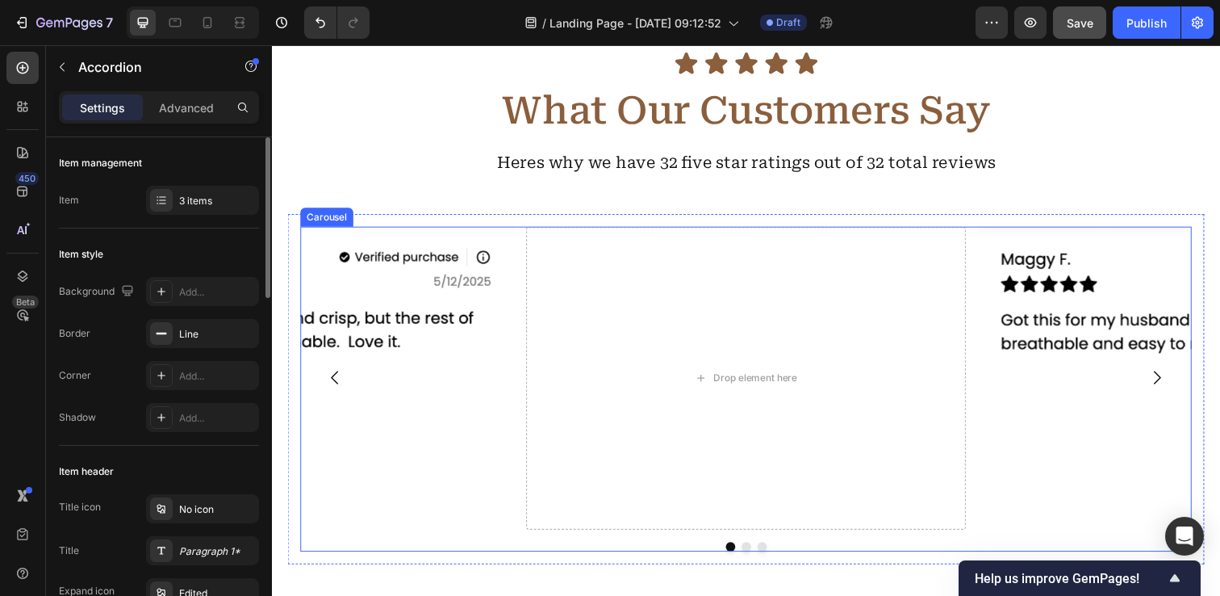
click at [342, 383] on icon "Carousel Back Arrow" at bounding box center [336, 383] width 19 height 19
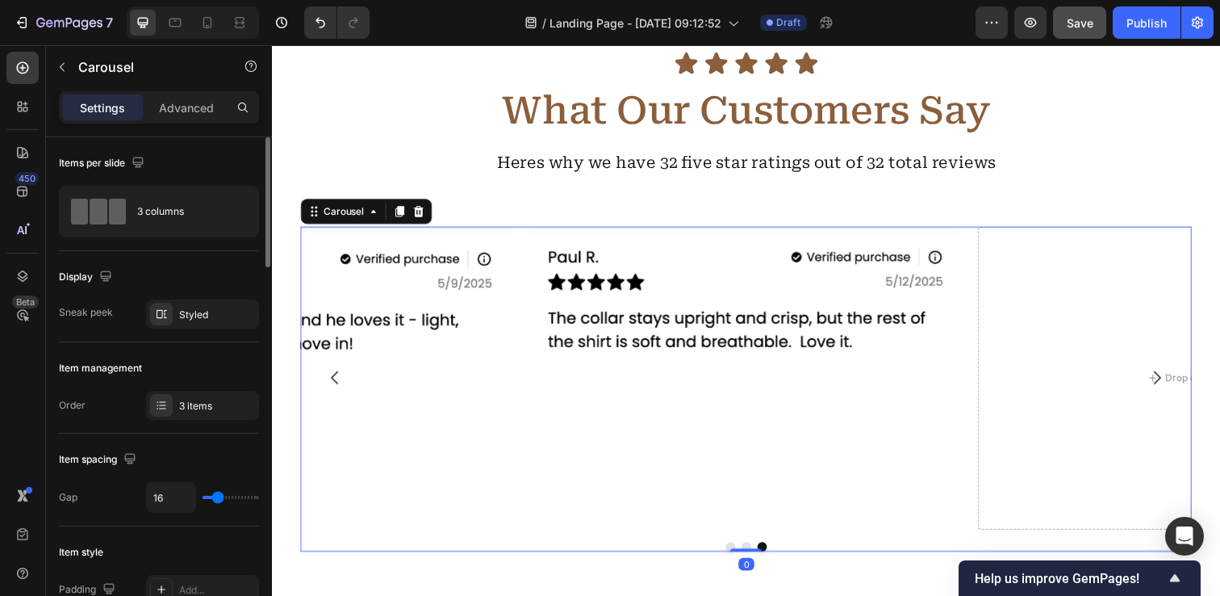
click at [342, 383] on icon "Carousel Back Arrow" at bounding box center [336, 383] width 19 height 19
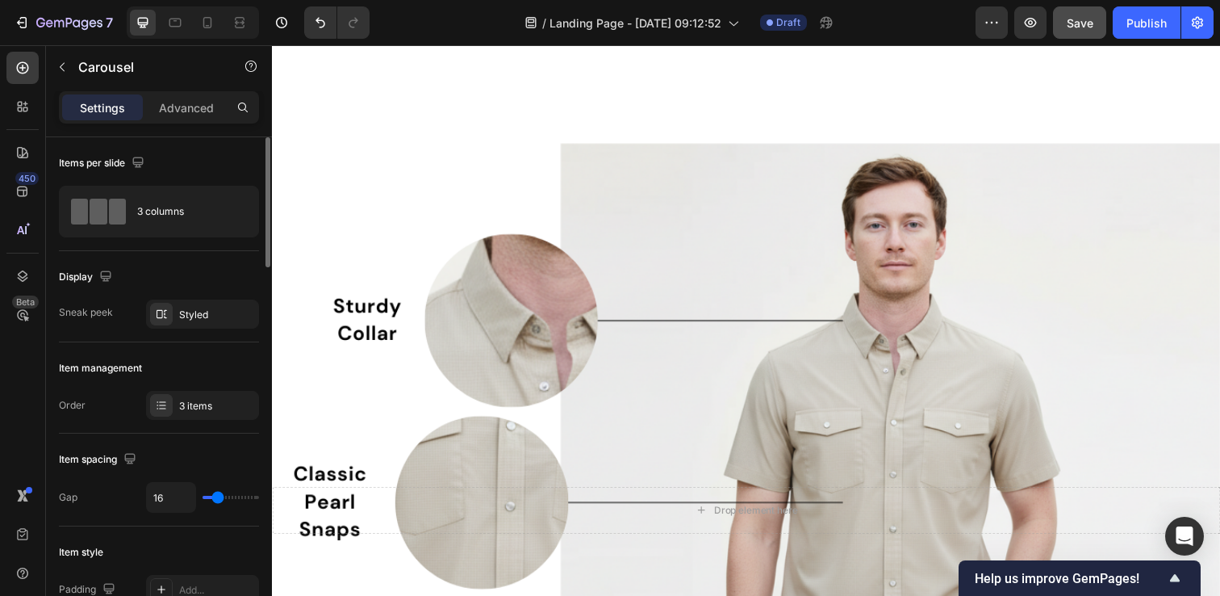
scroll to position [1253, 0]
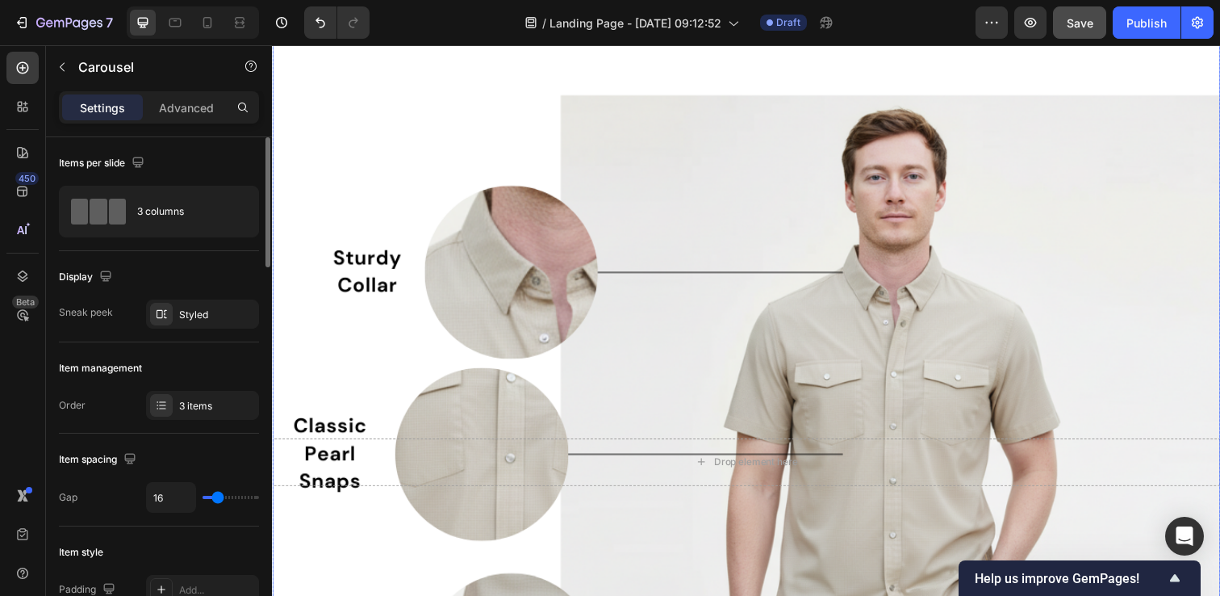
click at [567, 261] on div "Background Image" at bounding box center [756, 470] width 968 height 968
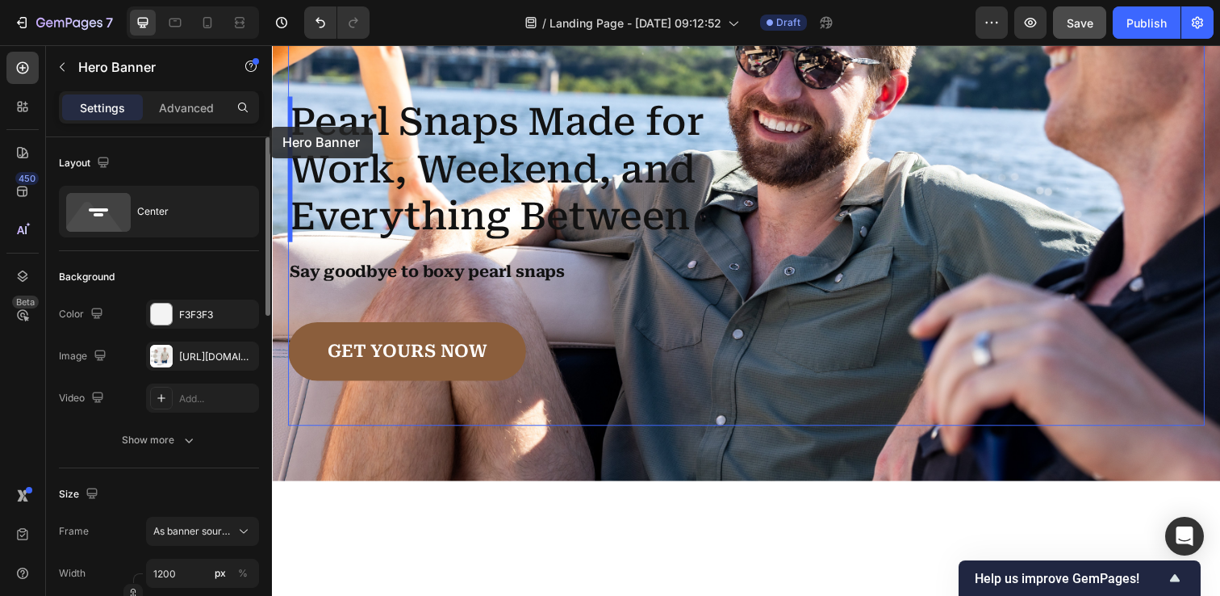
scroll to position [0, 0]
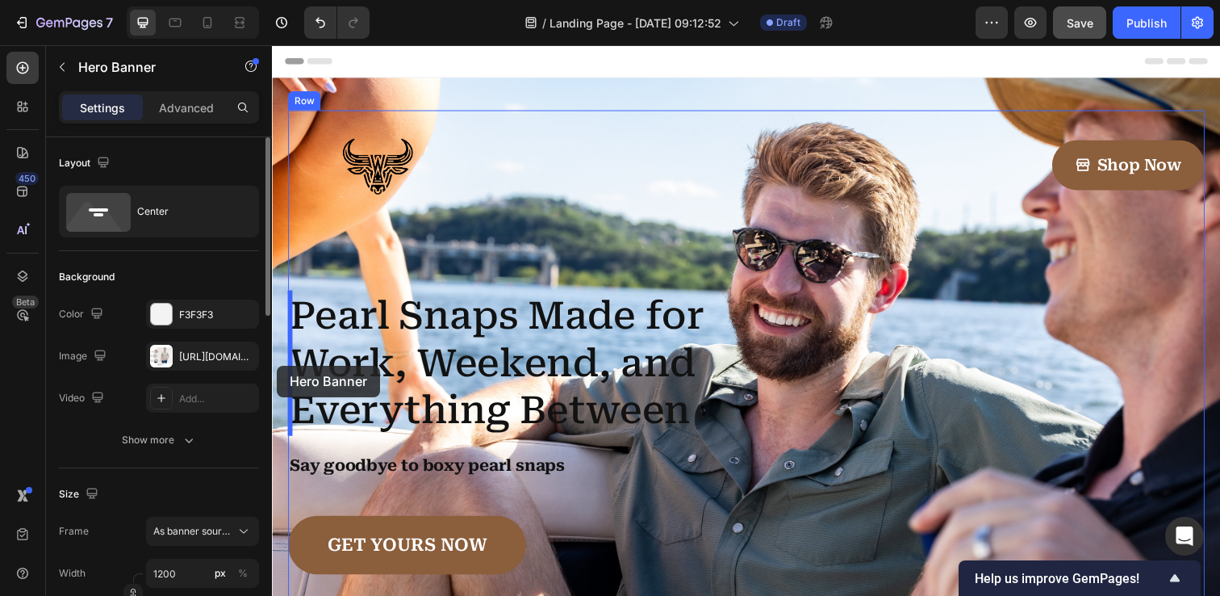
drag, startPoint x: 281, startPoint y: 116, endPoint x: 277, endPoint y: 372, distance: 255.9
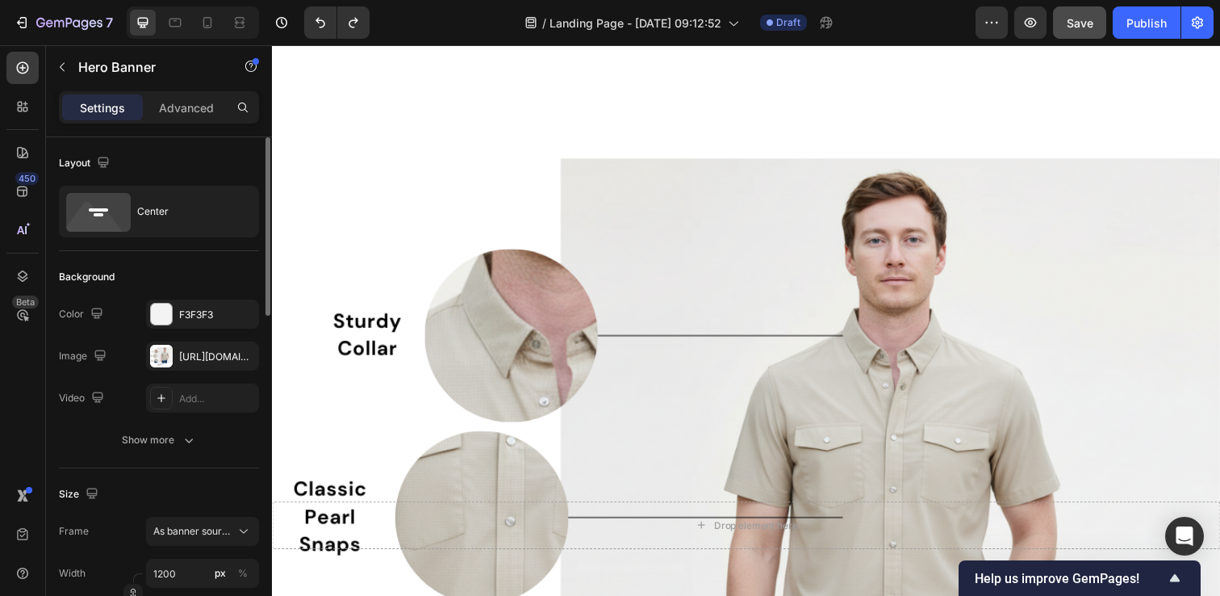
scroll to position [1341, 0]
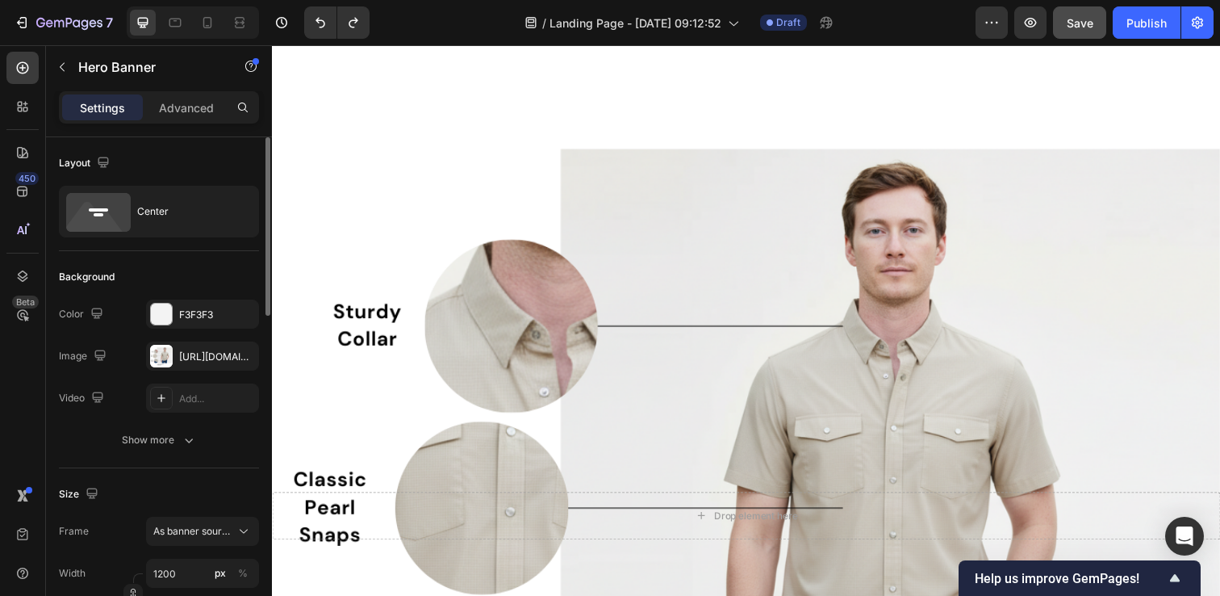
click at [530, 89] on div "Background Image" at bounding box center [756, 525] width 968 height 968
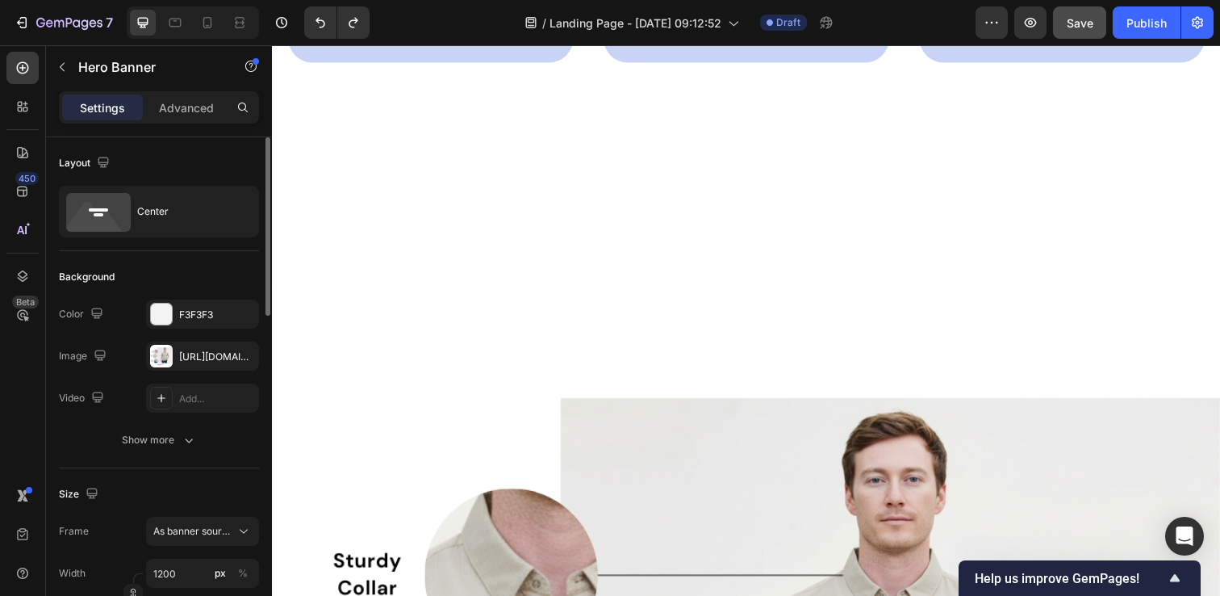
scroll to position [1085, 0]
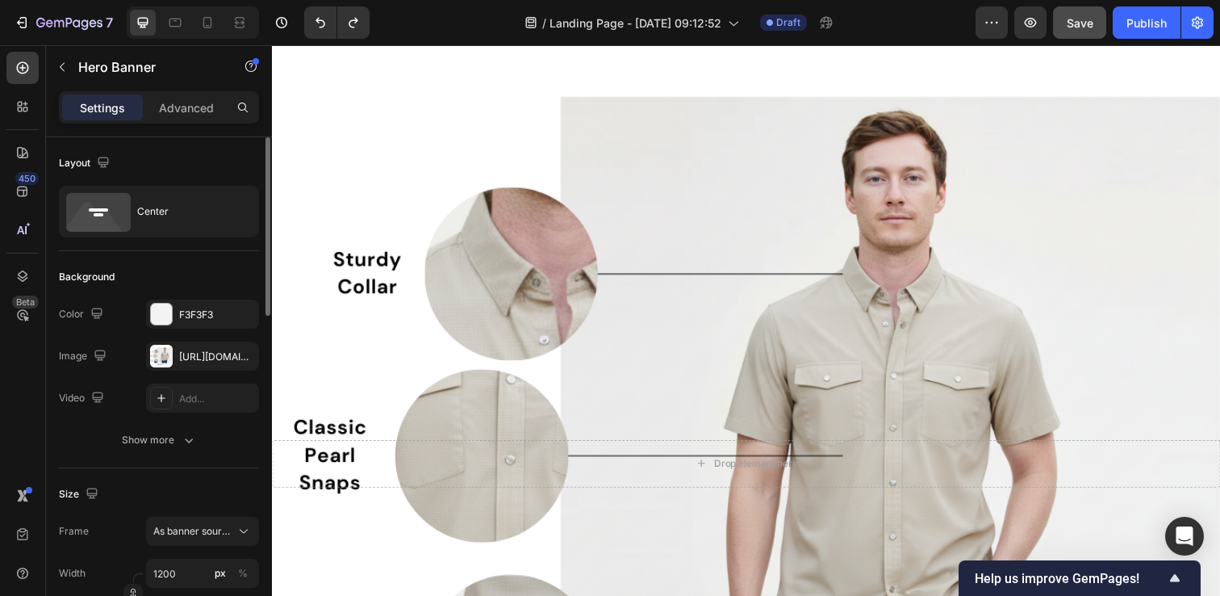
scroll to position [1256, 0]
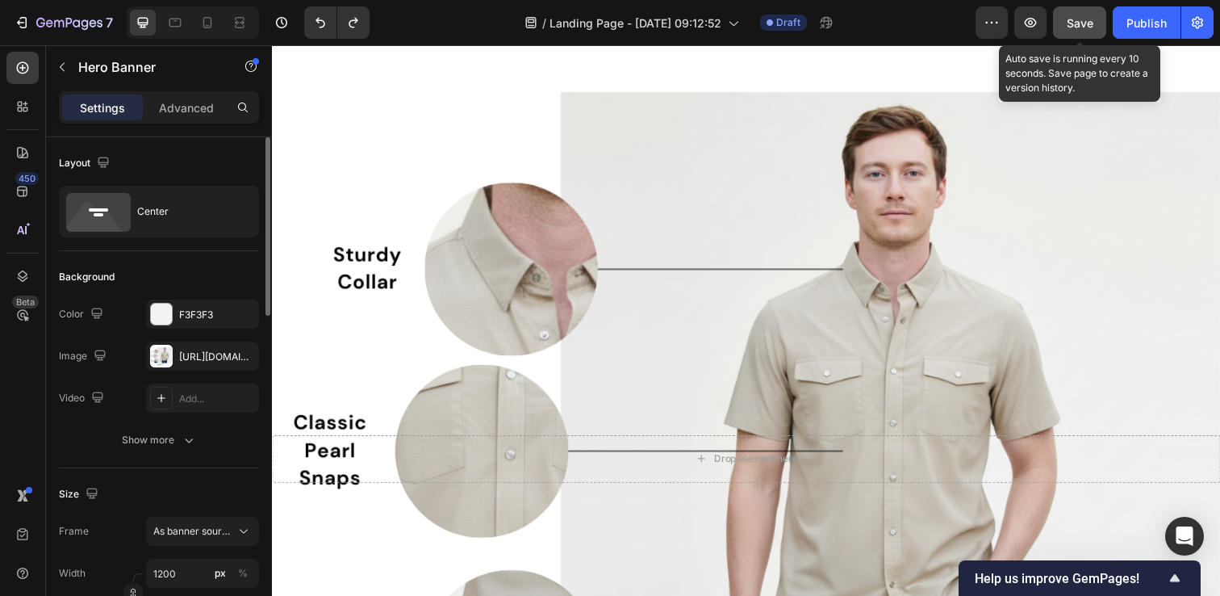
click at [1092, 25] on span "Save" at bounding box center [1080, 23] width 27 height 14
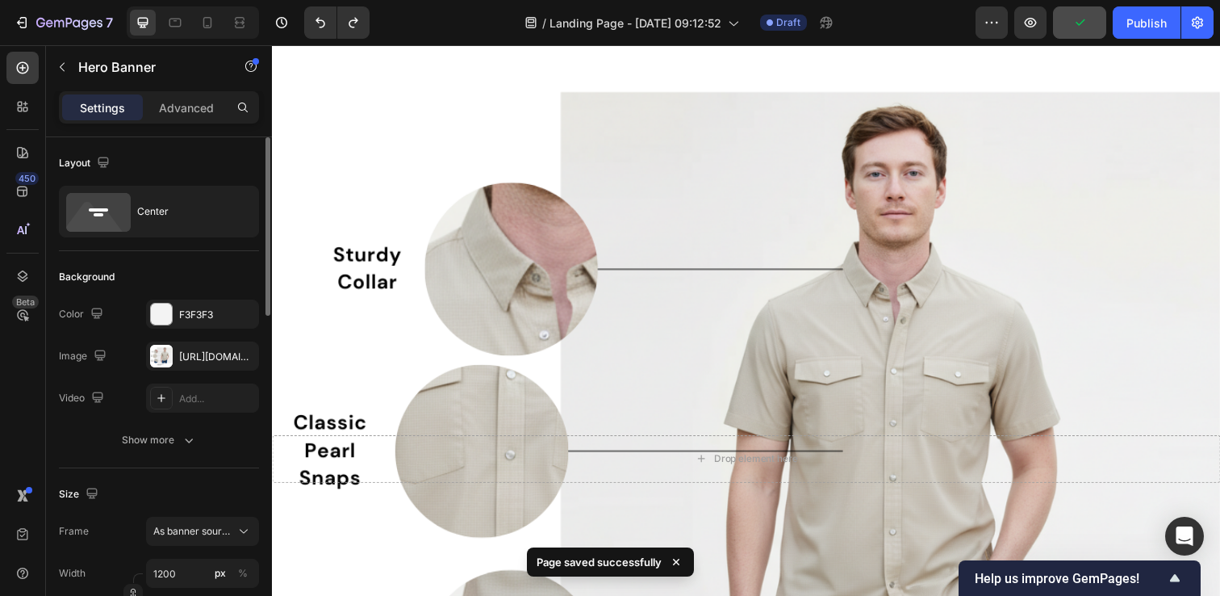
click at [529, 338] on div "Background Image" at bounding box center [756, 467] width 968 height 968
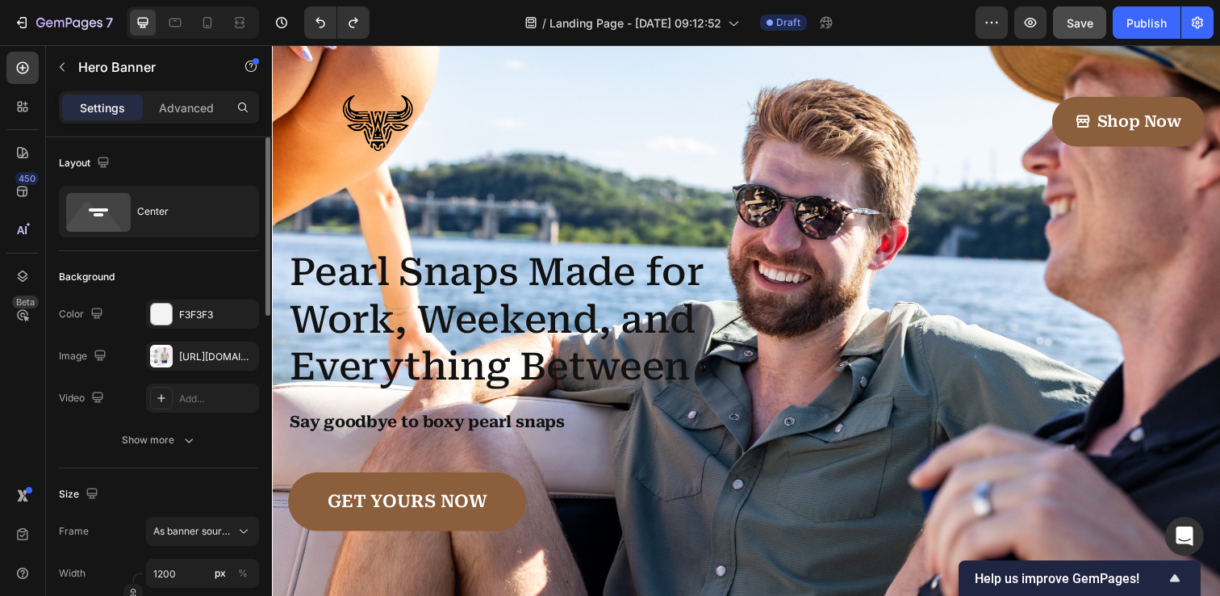
scroll to position [0, 0]
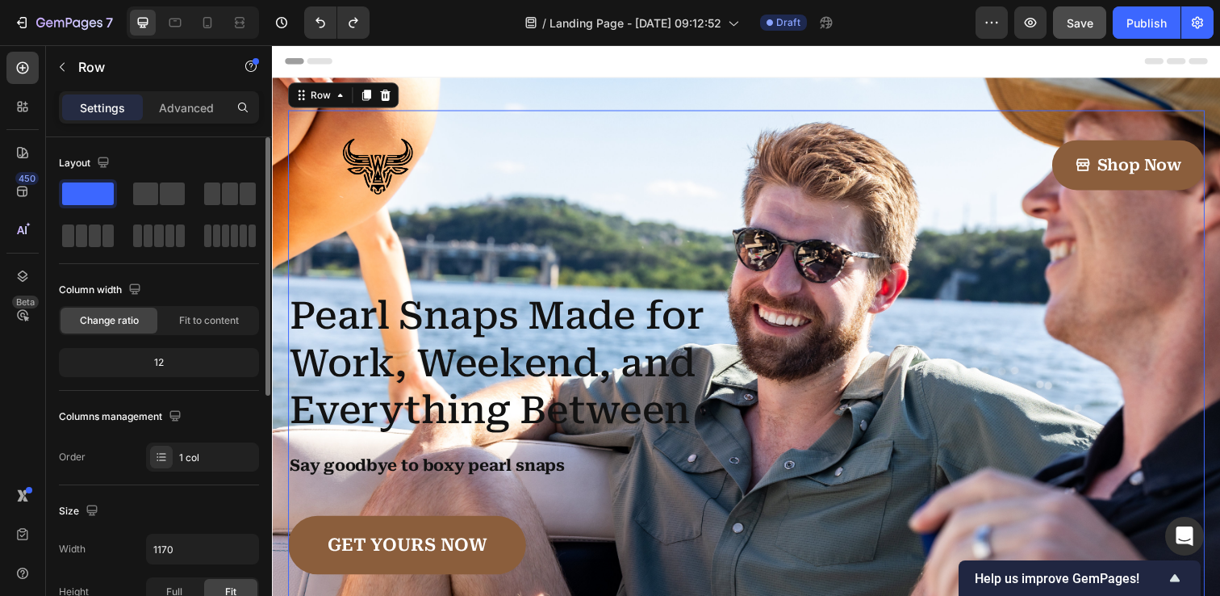
click at [506, 224] on div "Image Shop Now Button Row Pearl Snaps Made for Work, Weekend, and Everything Be…" at bounding box center [756, 371] width 936 height 520
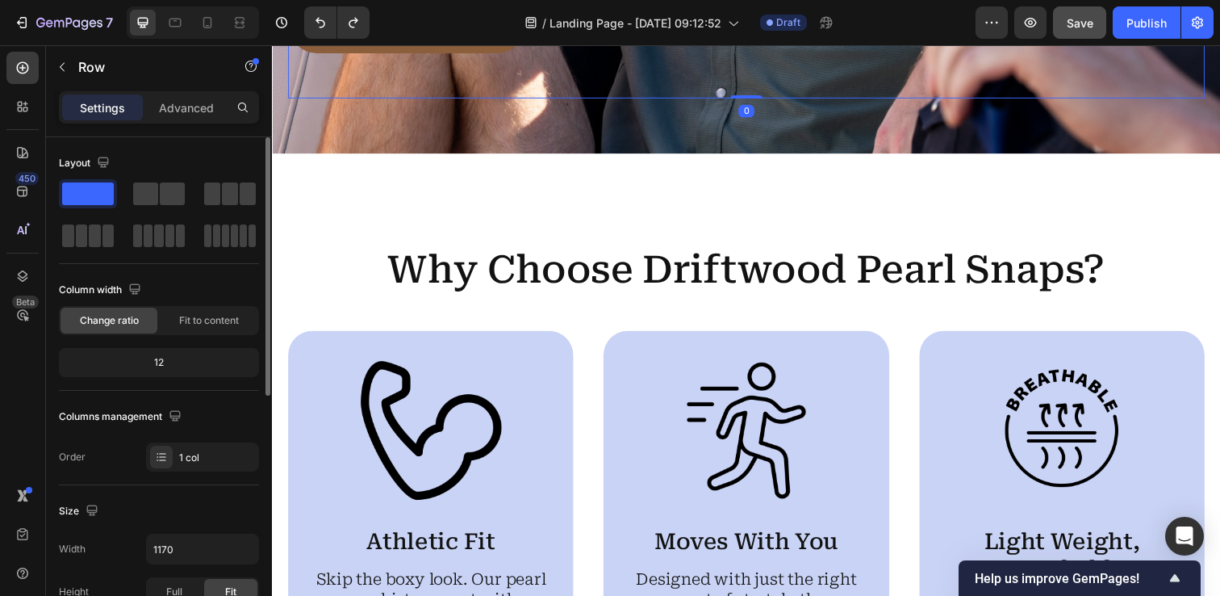
scroll to position [554, 0]
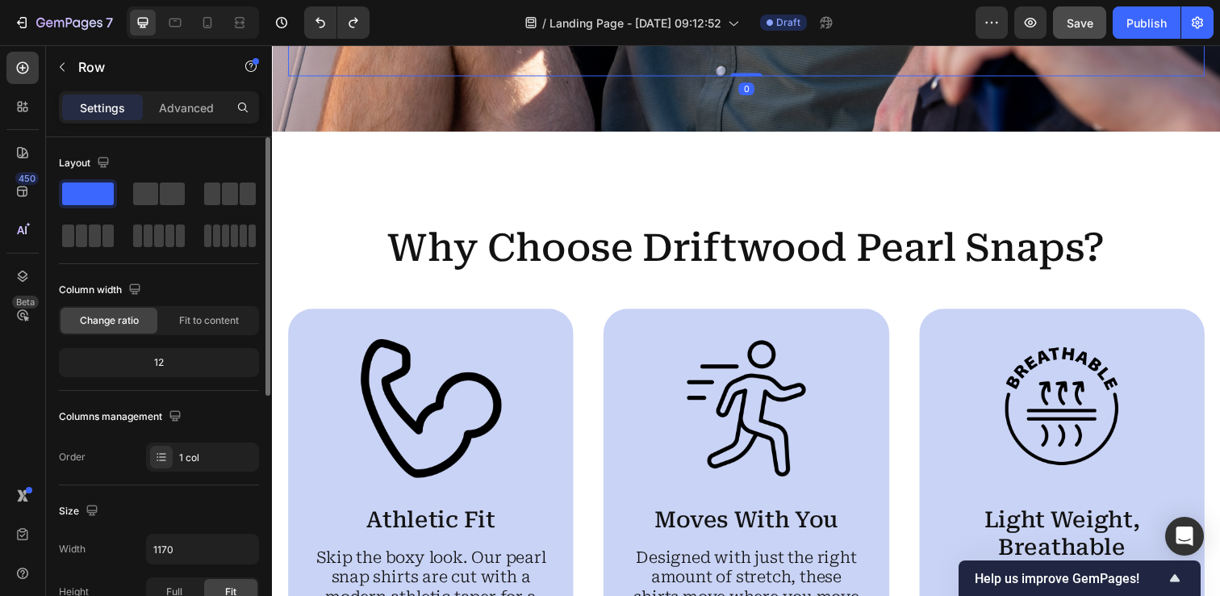
click at [506, 224] on div "Why Choose Driftwood Pearl Snaps? Heading Image Athletic Fit Text Block Skip th…" at bounding box center [756, 480] width 968 height 695
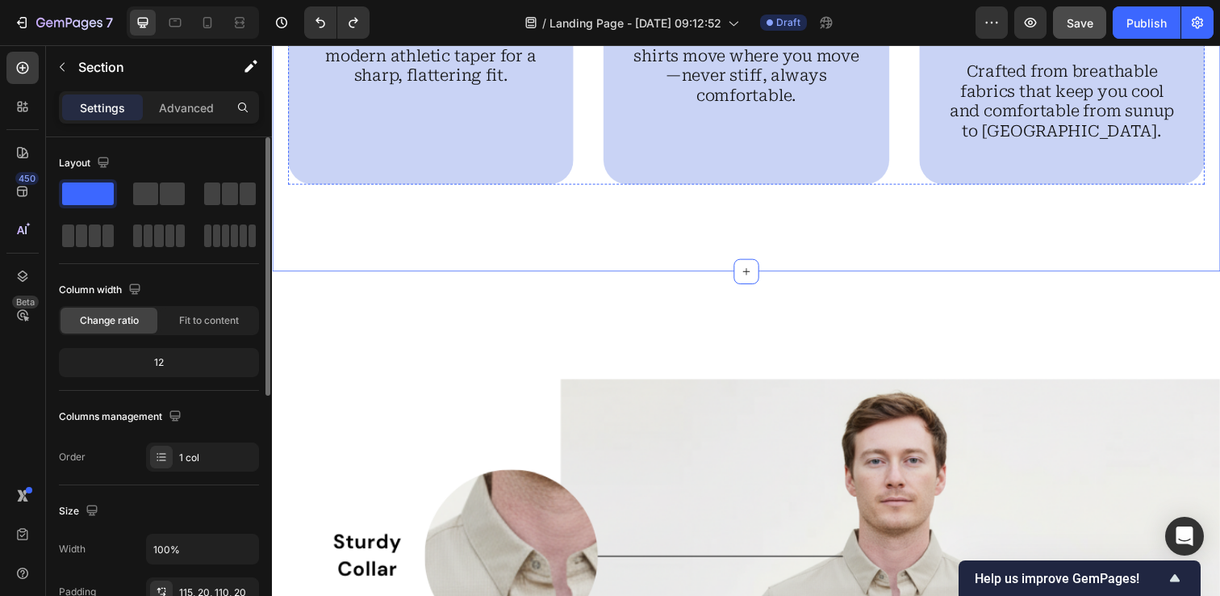
scroll to position [1146, 0]
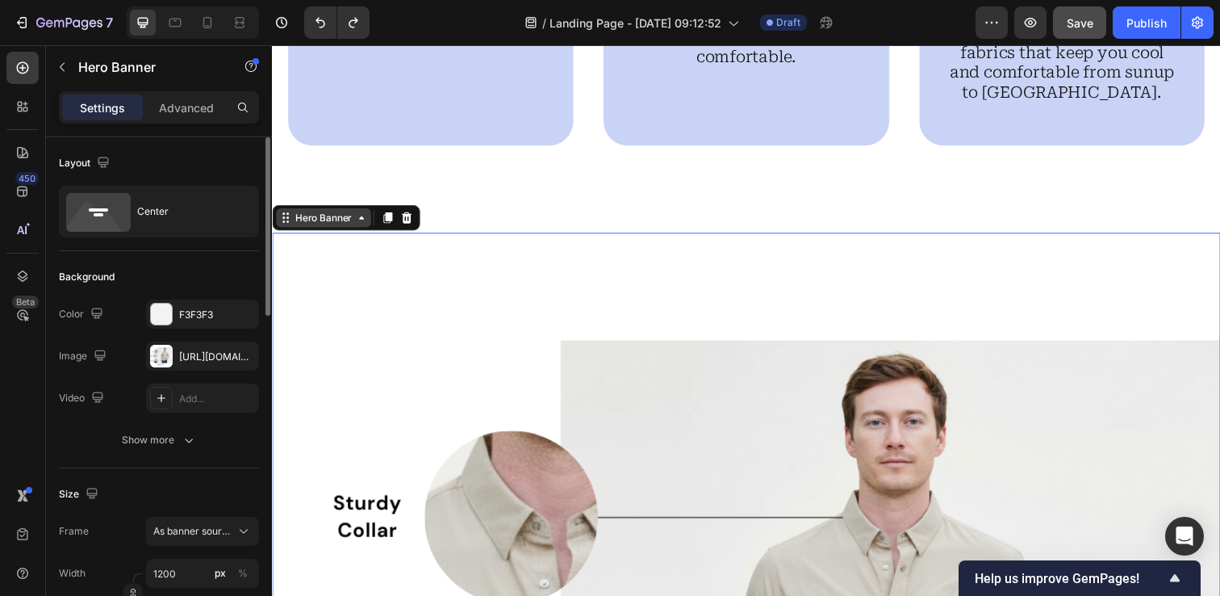
click at [361, 220] on icon at bounding box center [363, 221] width 13 height 13
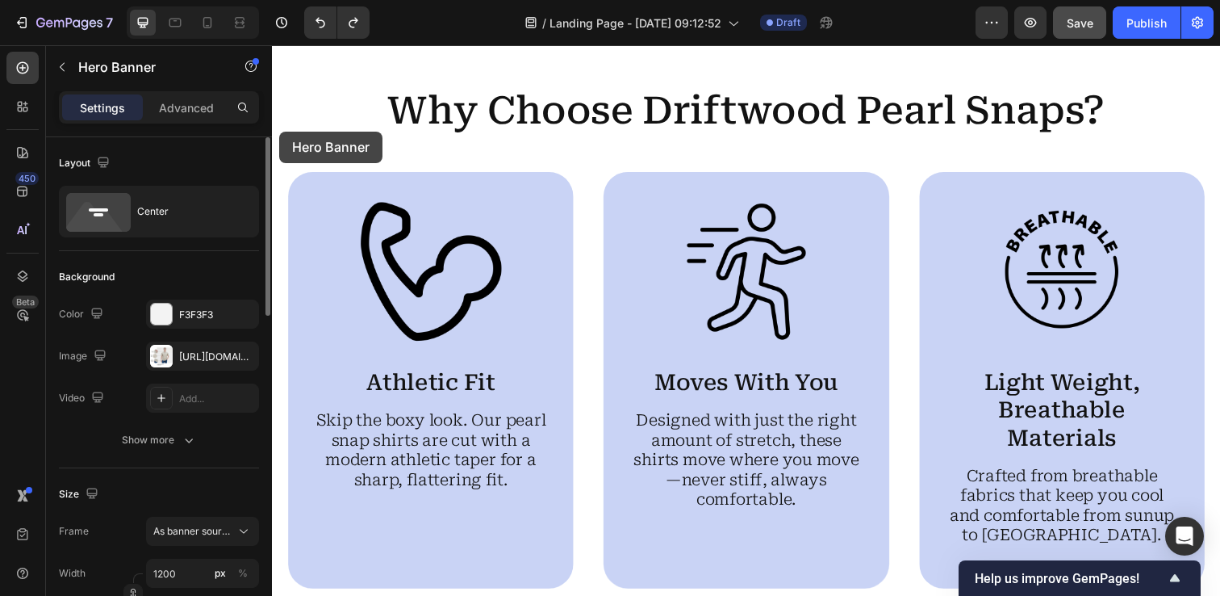
scroll to position [556, 0]
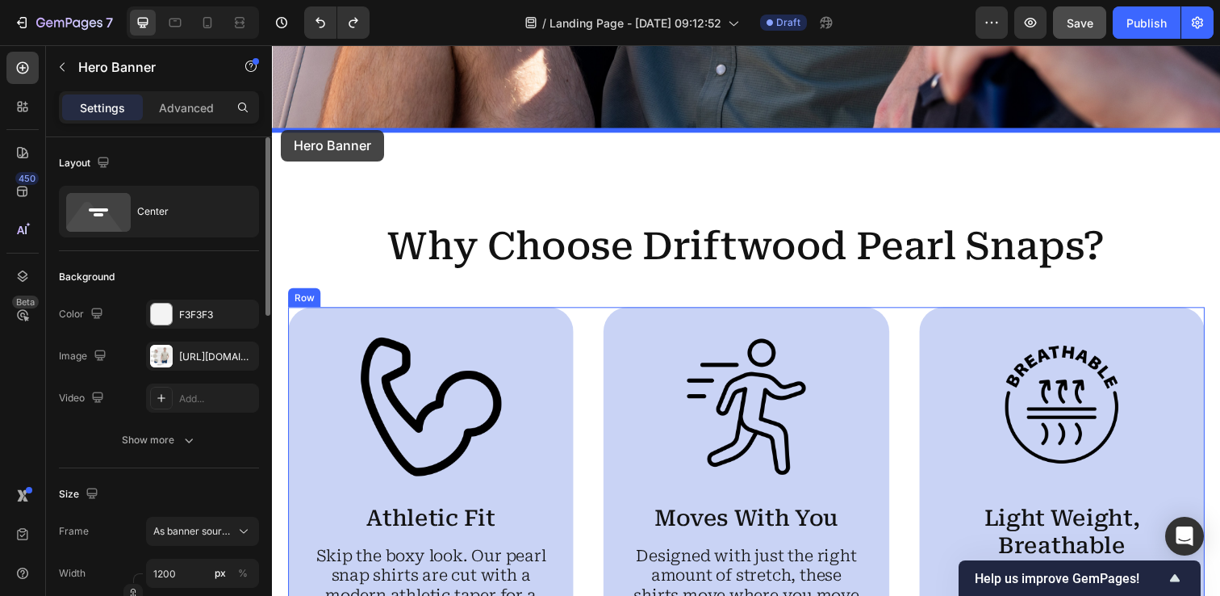
drag, startPoint x: 282, startPoint y: 226, endPoint x: 281, endPoint y: 132, distance: 93.6
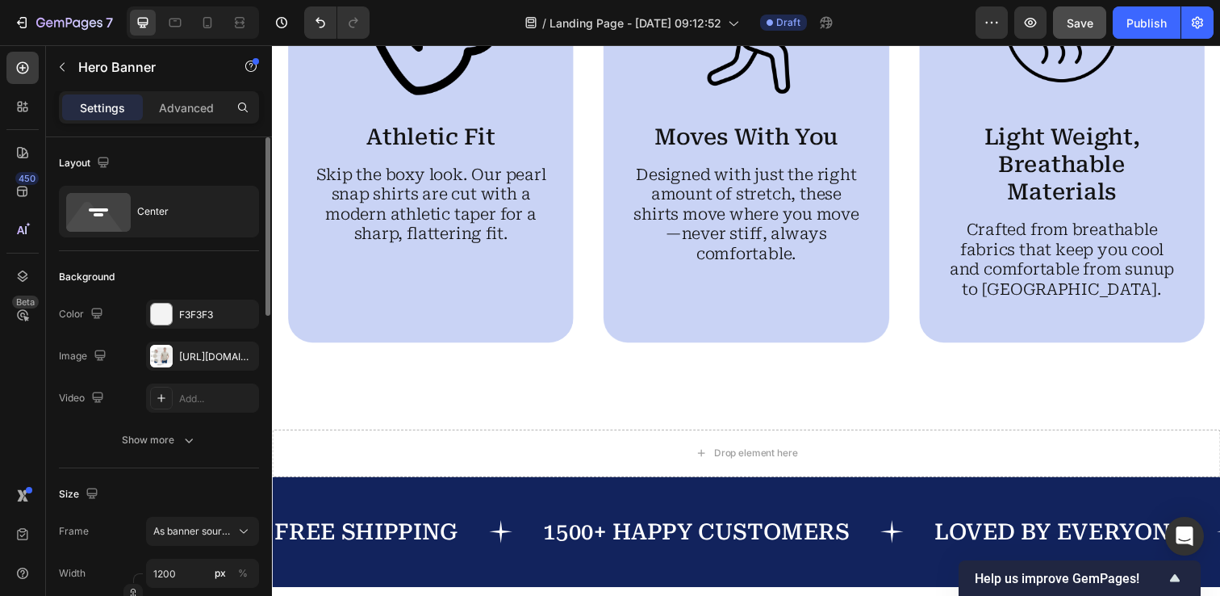
scroll to position [1914, 0]
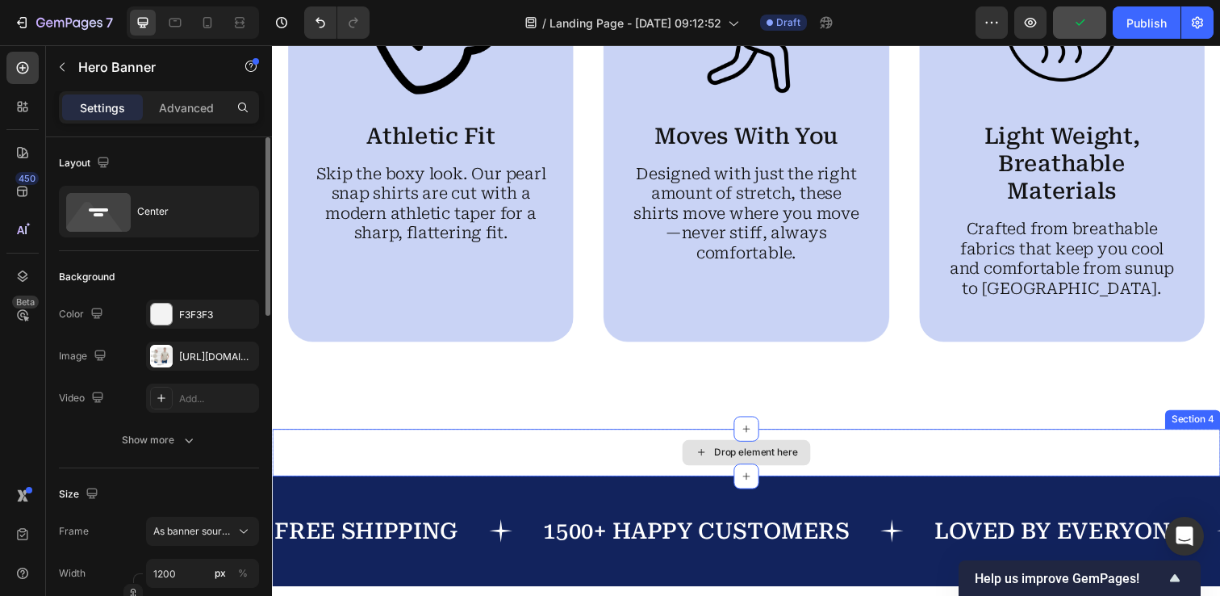
click at [778, 461] on div "Drop element here" at bounding box center [766, 460] width 86 height 13
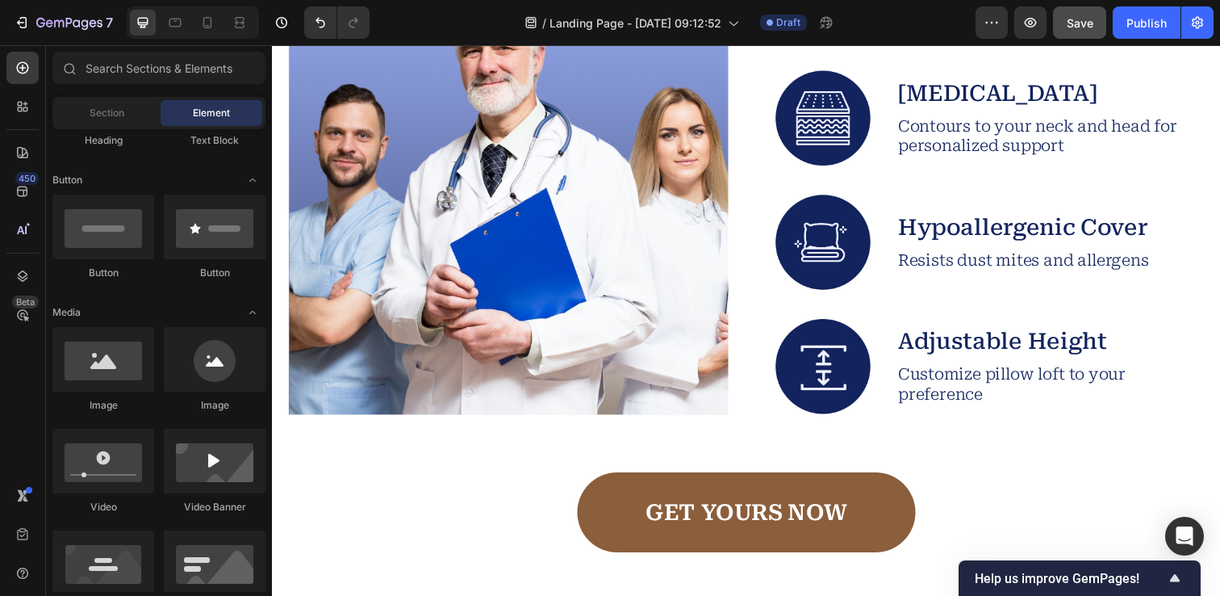
scroll to position [3449, 0]
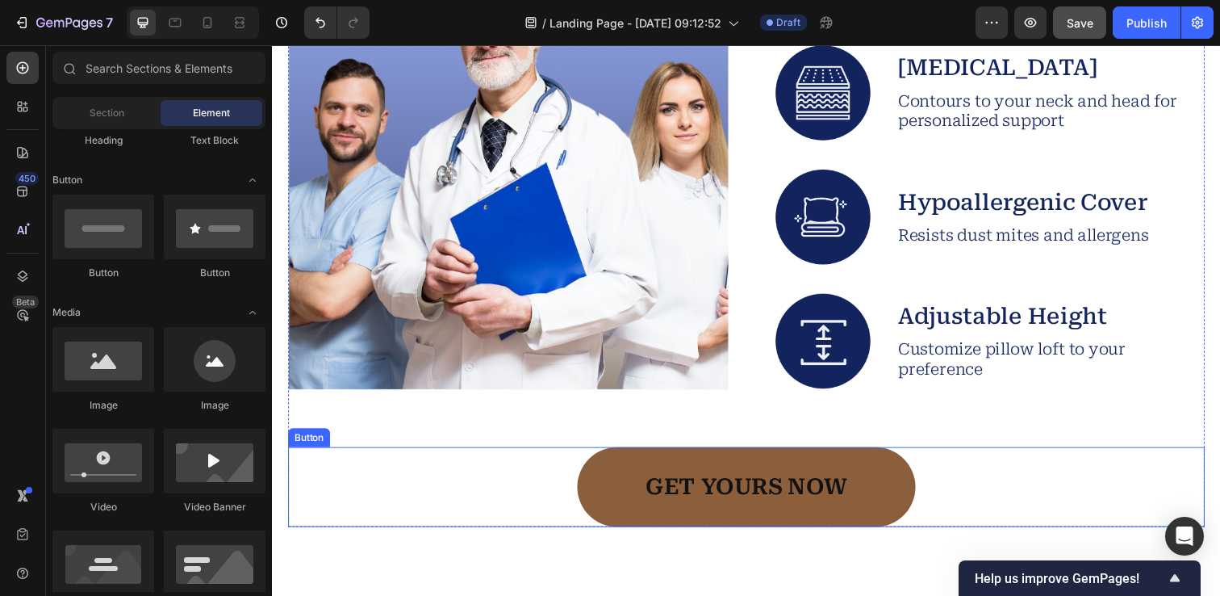
click at [896, 485] on link "GET YOURS NOW" at bounding box center [755, 496] width 345 height 82
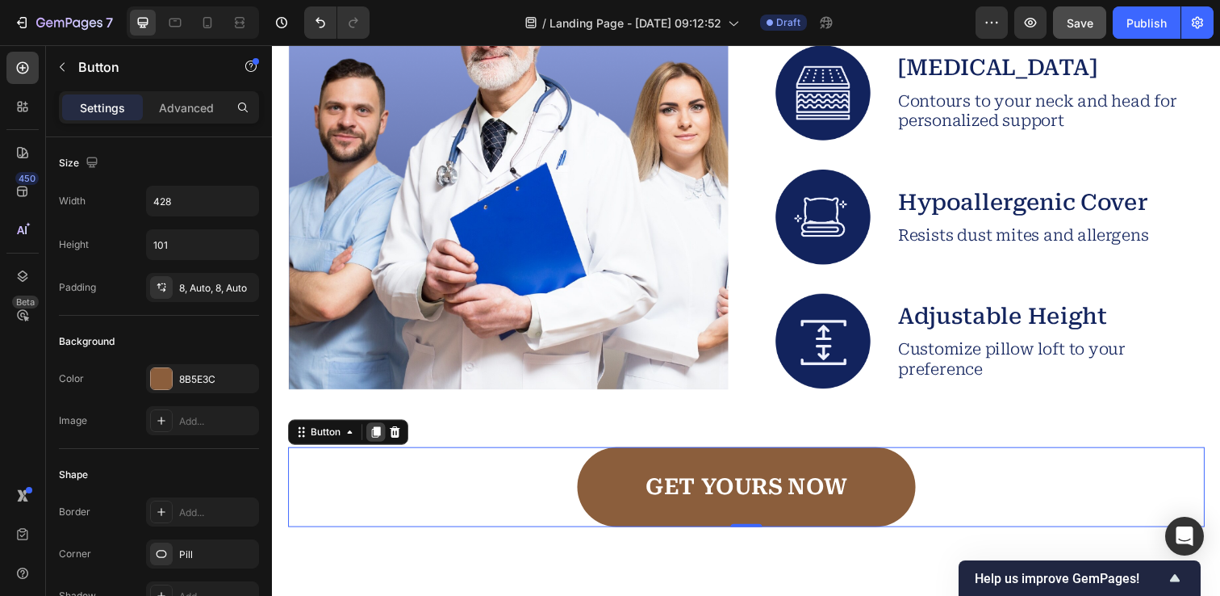
click at [379, 441] on icon at bounding box center [378, 440] width 9 height 11
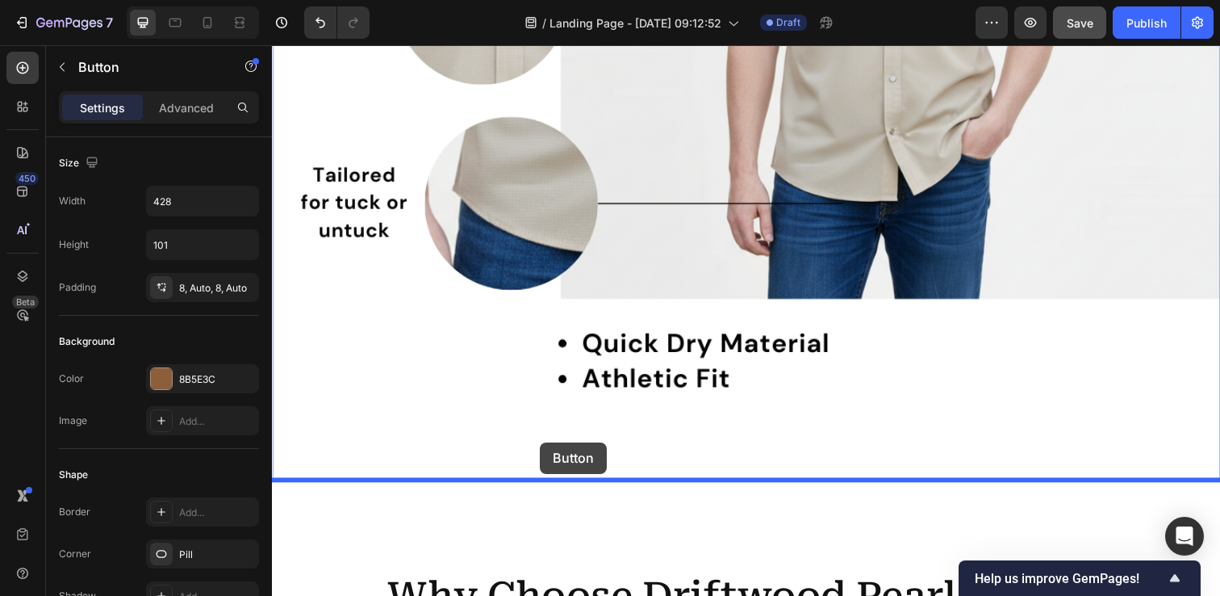
scroll to position [1169, 0]
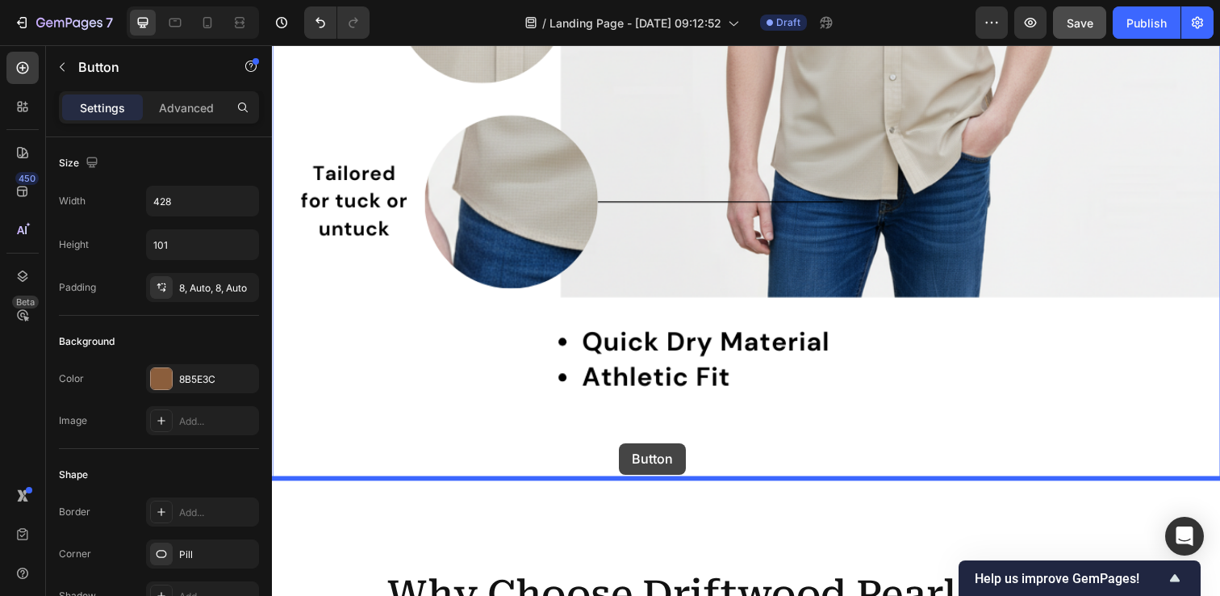
drag, startPoint x: 296, startPoint y: 520, endPoint x: 629, endPoint y: 451, distance: 340.3
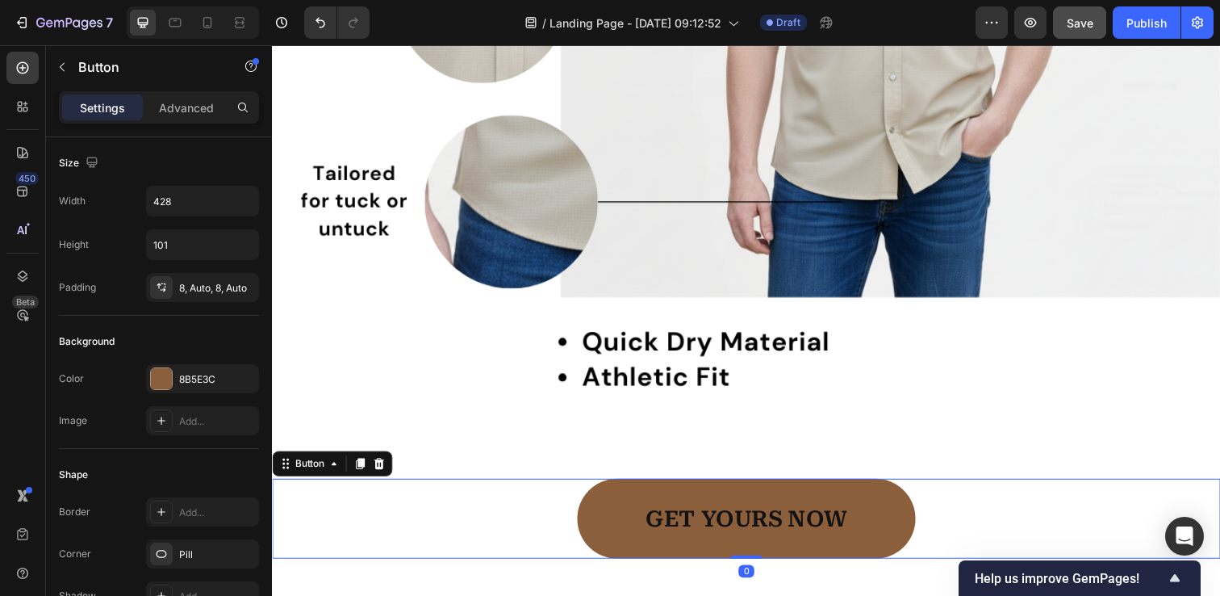
click at [876, 519] on link "GET YOURS NOW" at bounding box center [755, 528] width 345 height 82
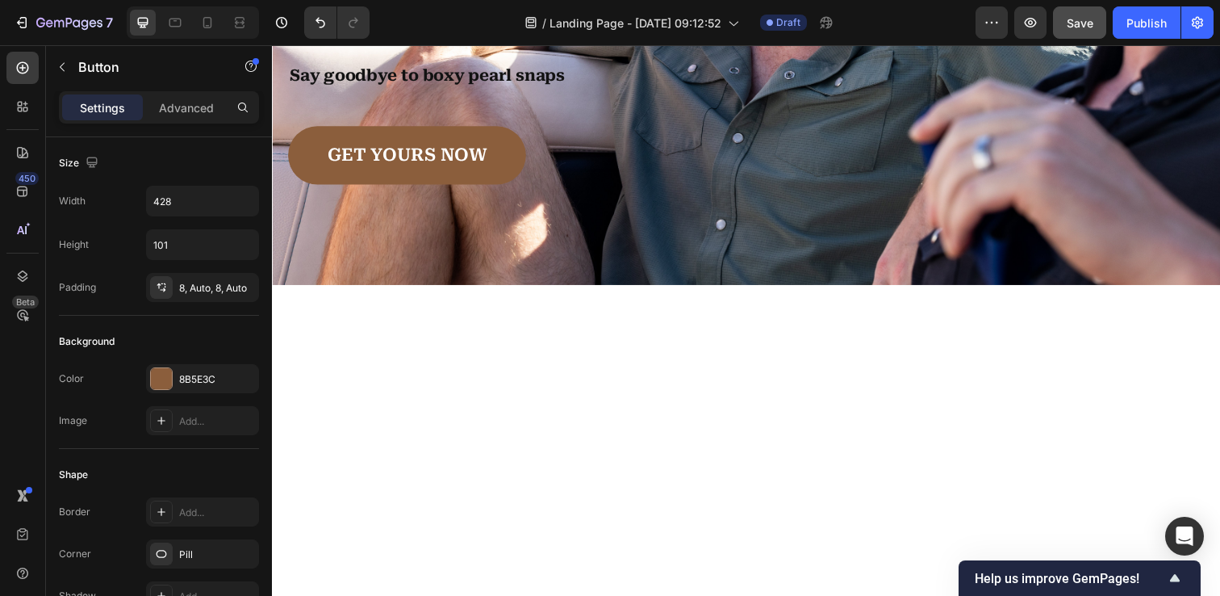
scroll to position [0, 0]
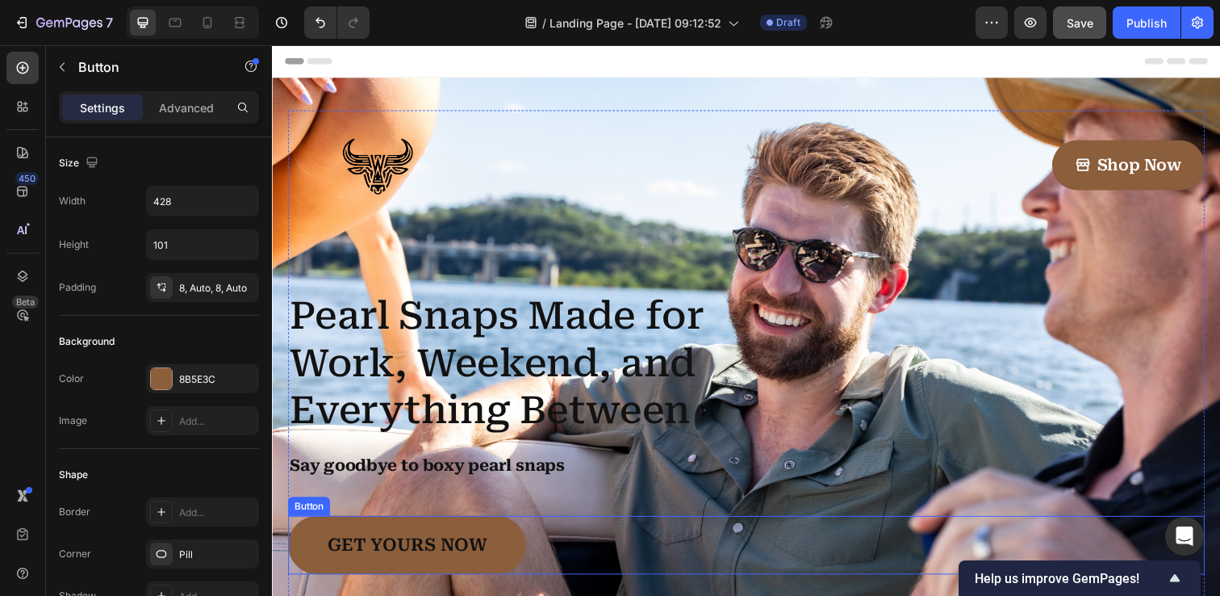
click at [508, 554] on link "GET YOURS NOW" at bounding box center [409, 555] width 243 height 60
click at [397, 508] on icon at bounding box center [397, 509] width 10 height 11
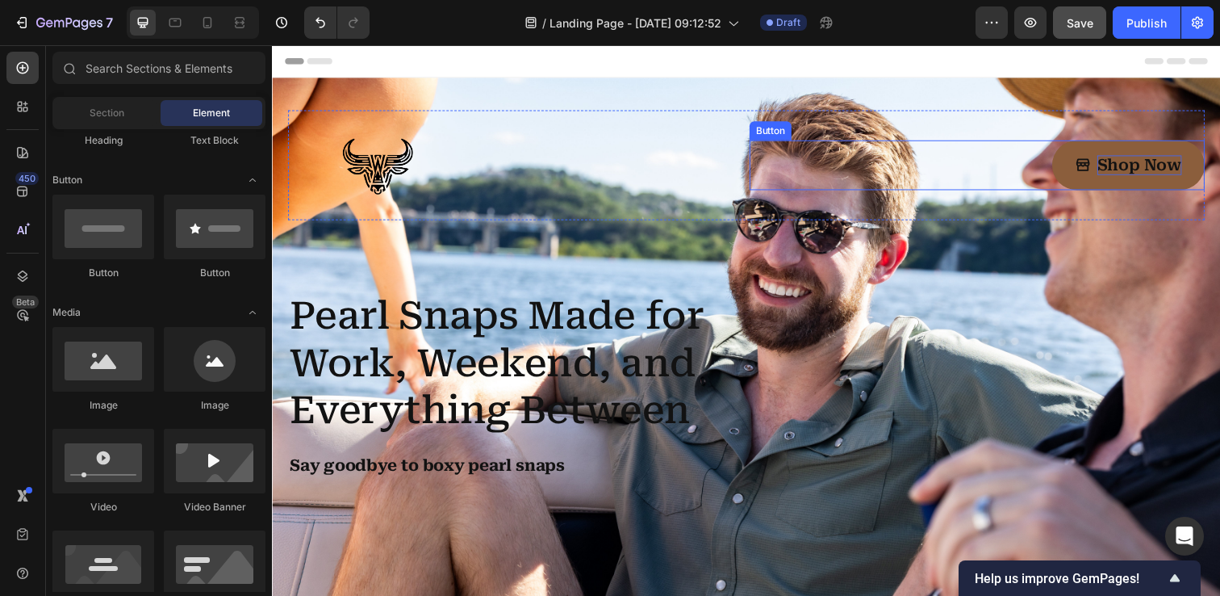
click at [1115, 161] on p "Shop Now" at bounding box center [1158, 167] width 86 height 20
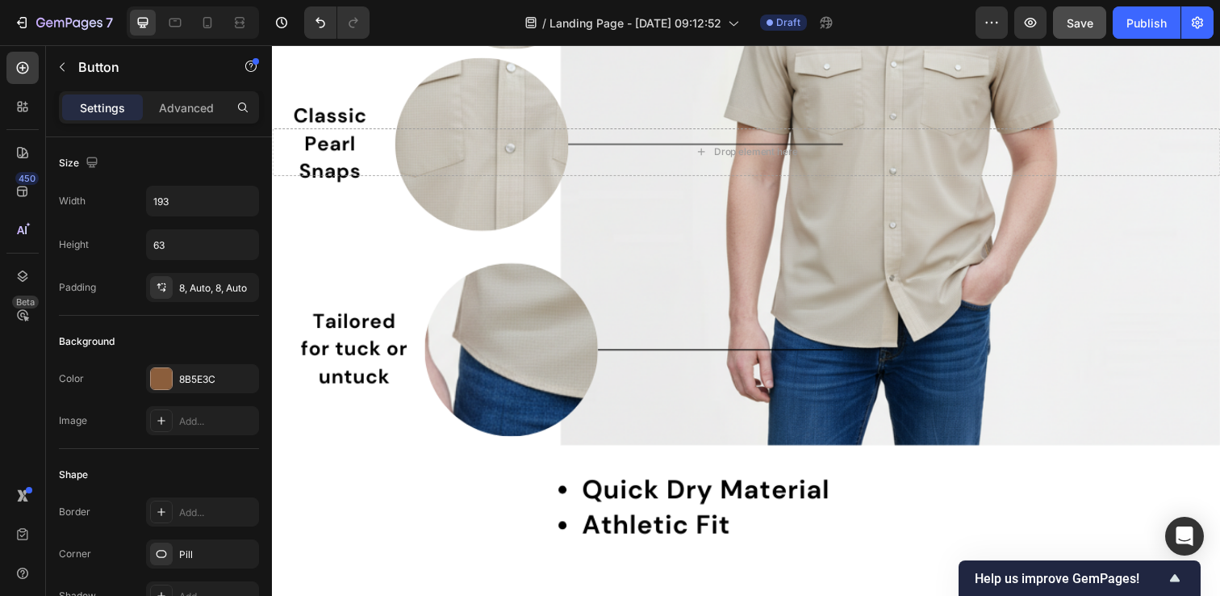
scroll to position [956, 0]
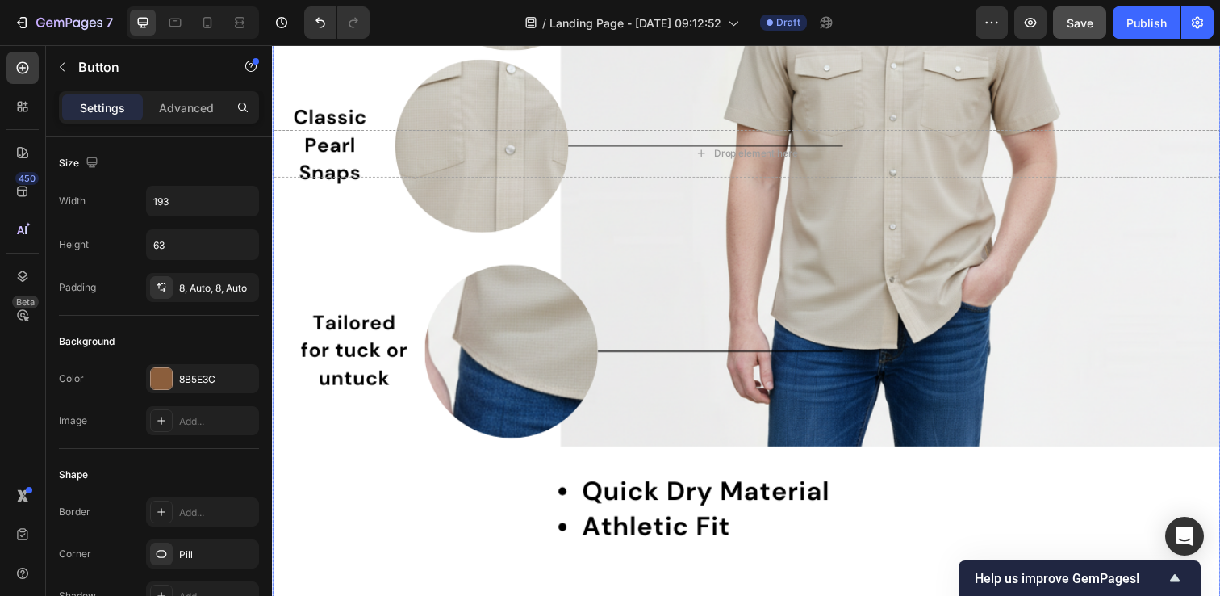
click at [982, 517] on div "Background Image" at bounding box center [756, 156] width 968 height 968
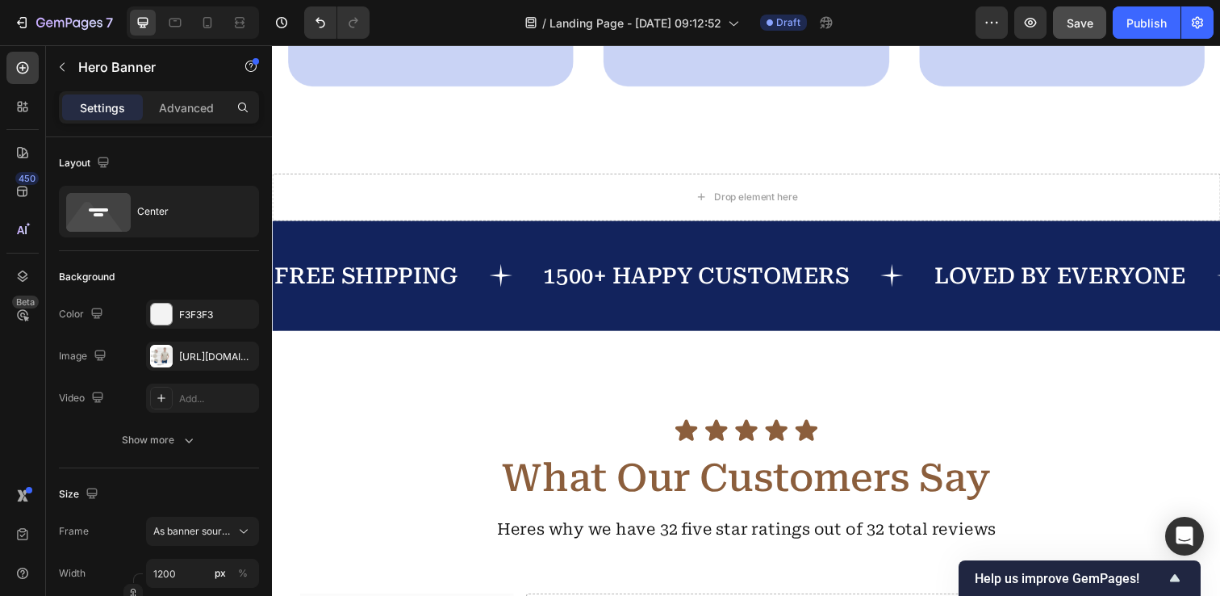
scroll to position [2213, 0]
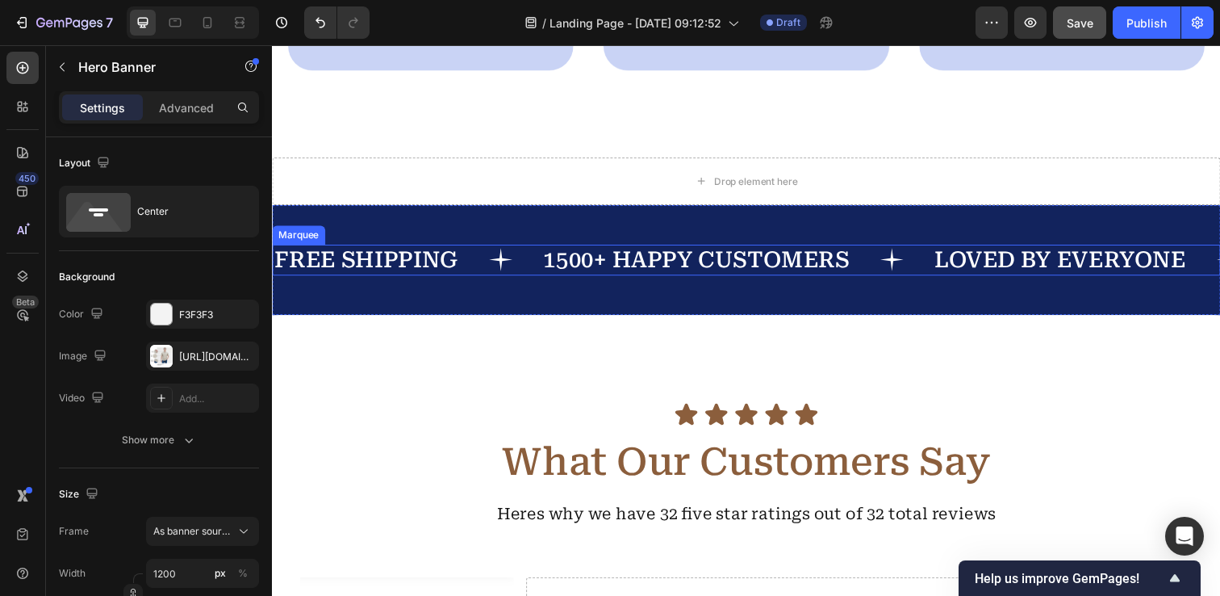
click at [458, 263] on div "FREE SHIPPING" at bounding box center [368, 264] width 190 height 31
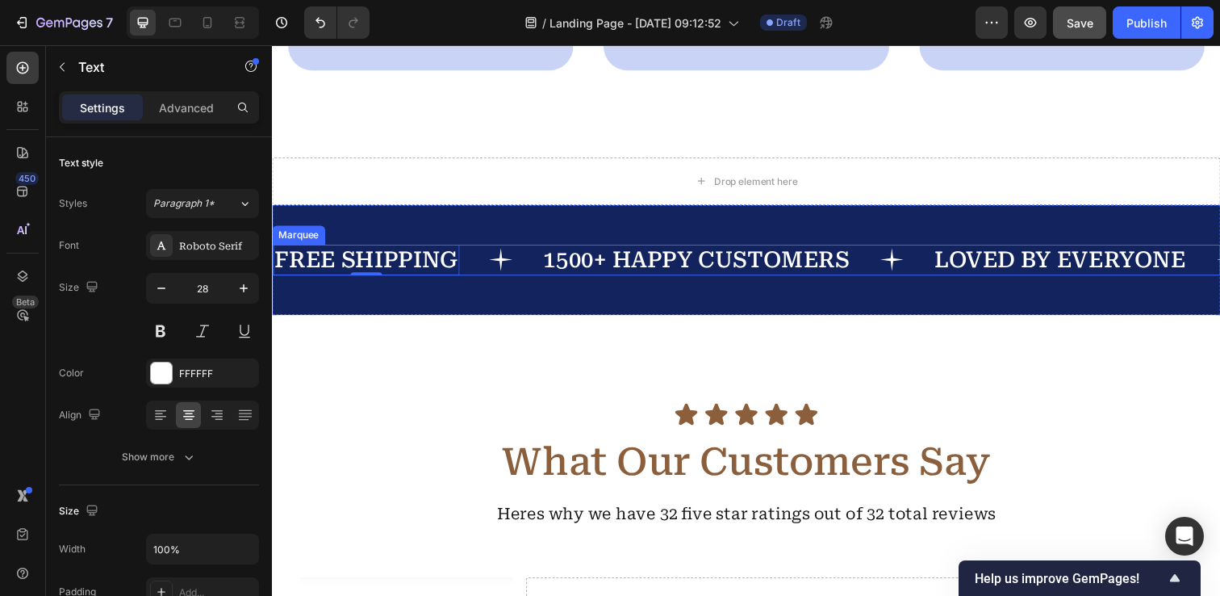
click at [579, 264] on p "1500+ HAPPY CUSTOMERS" at bounding box center [705, 264] width 312 height 28
click at [1030, 270] on p "LOVED BY EVERYONE" at bounding box center [1076, 264] width 257 height 28
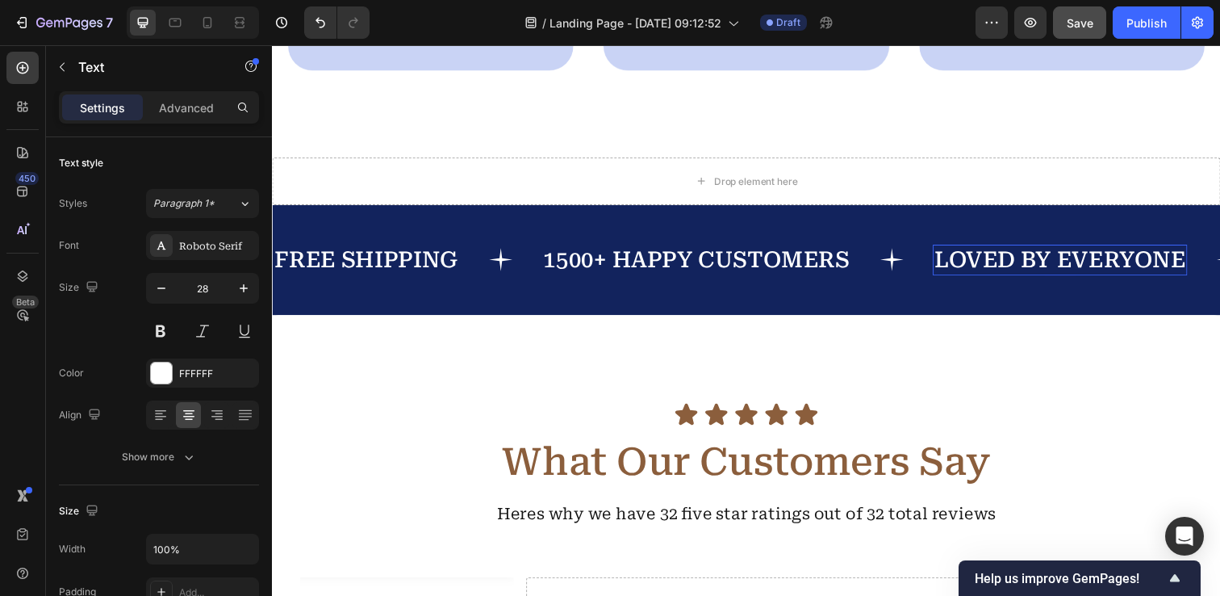
click at [1007, 263] on p "LOVED BY EVERYONE" at bounding box center [1076, 264] width 257 height 28
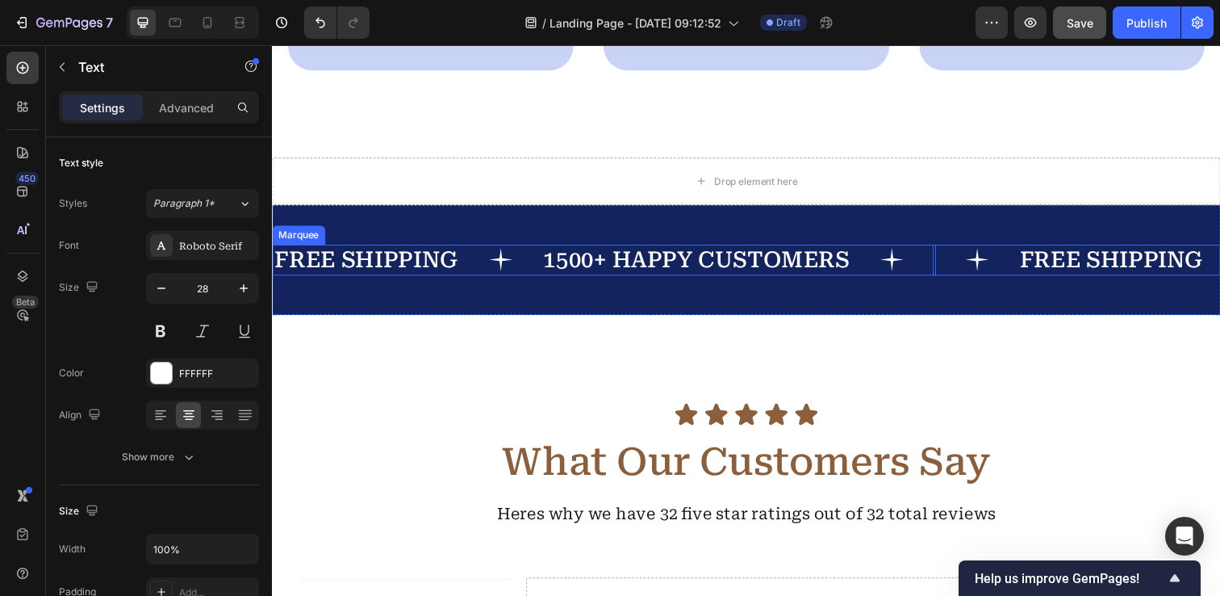
click at [905, 257] on icon at bounding box center [905, 264] width 24 height 24
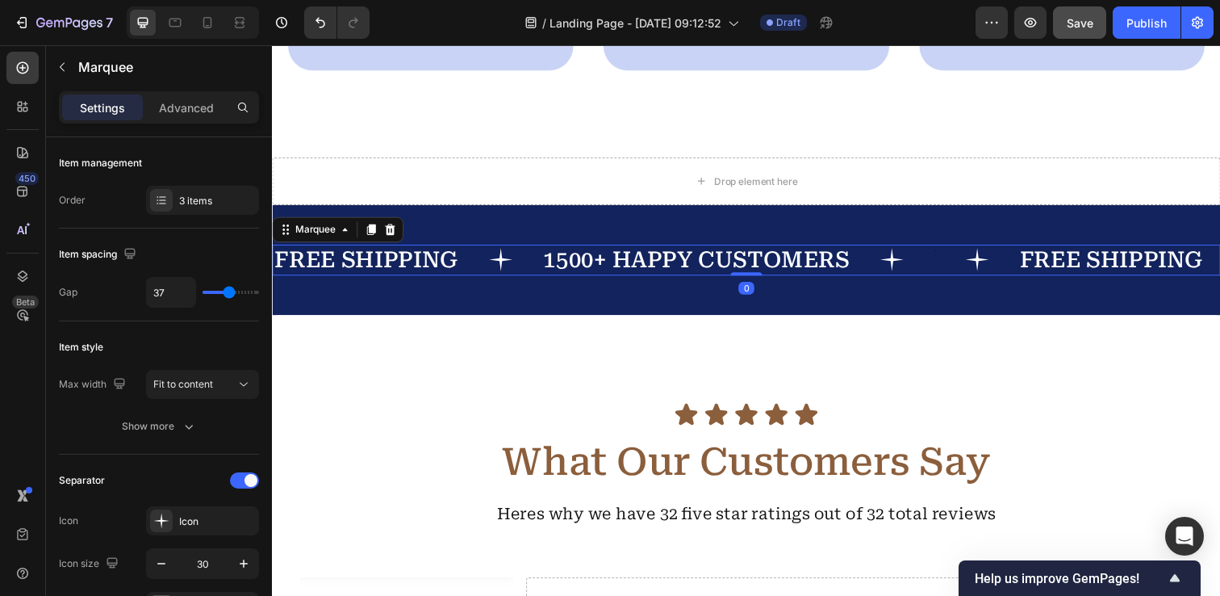
click at [906, 264] on icon at bounding box center [904, 263] width 23 height 23
click at [901, 264] on icon at bounding box center [904, 263] width 23 height 23
click at [993, 258] on icon at bounding box center [992, 264] width 24 height 24
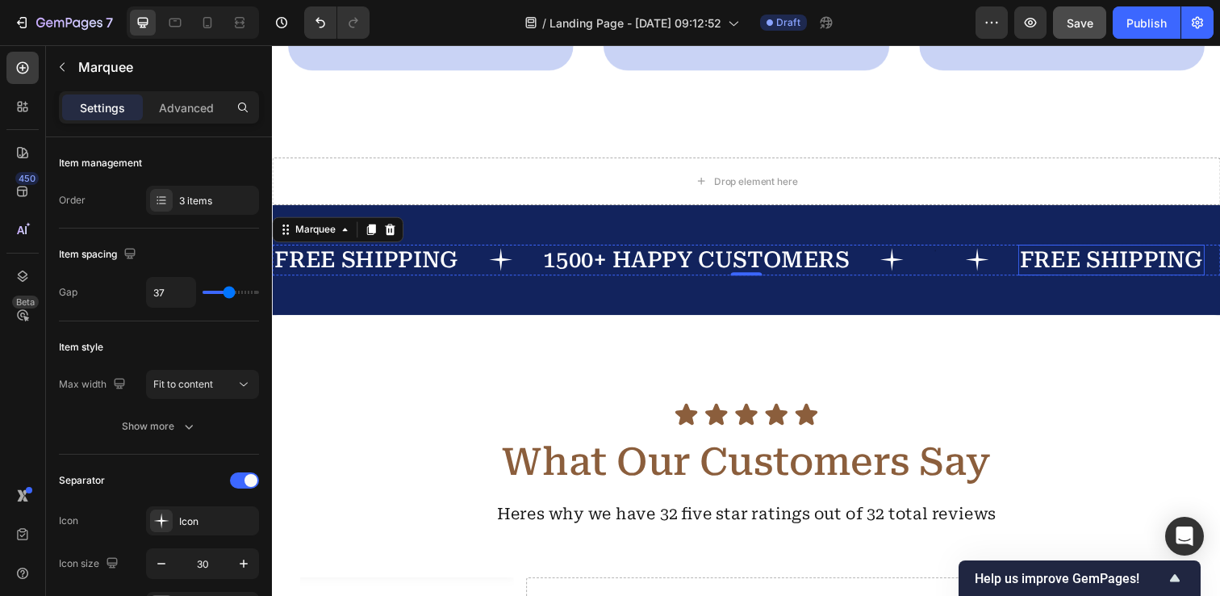
click at [1052, 264] on div "FREE SHIPPING" at bounding box center [1129, 264] width 190 height 31
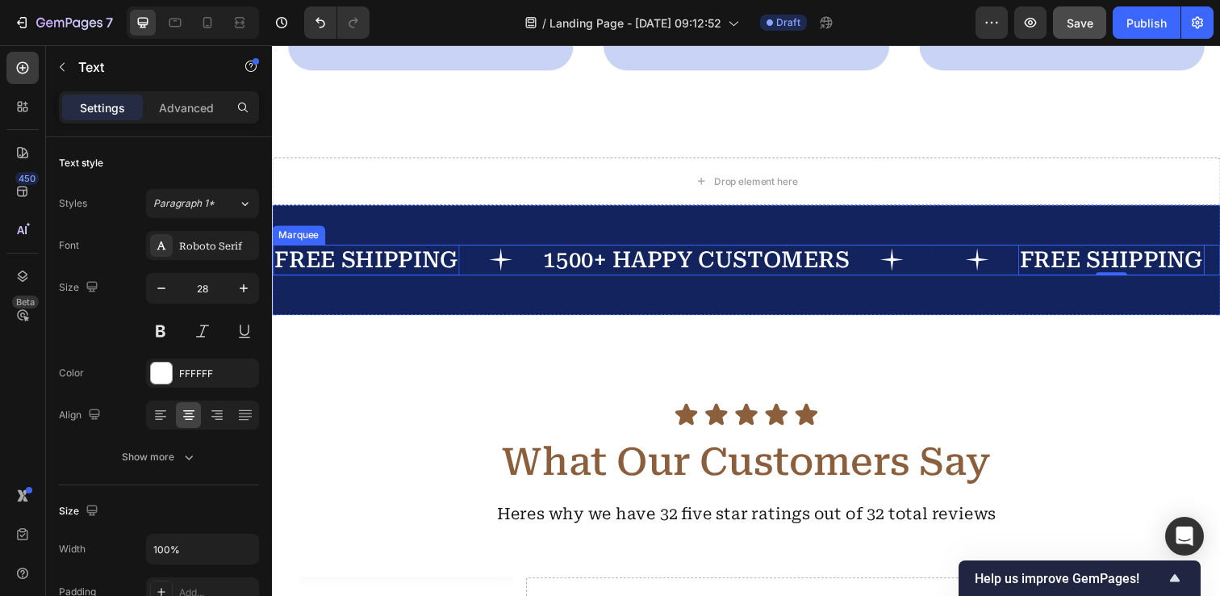
click at [994, 266] on icon at bounding box center [992, 264] width 24 height 24
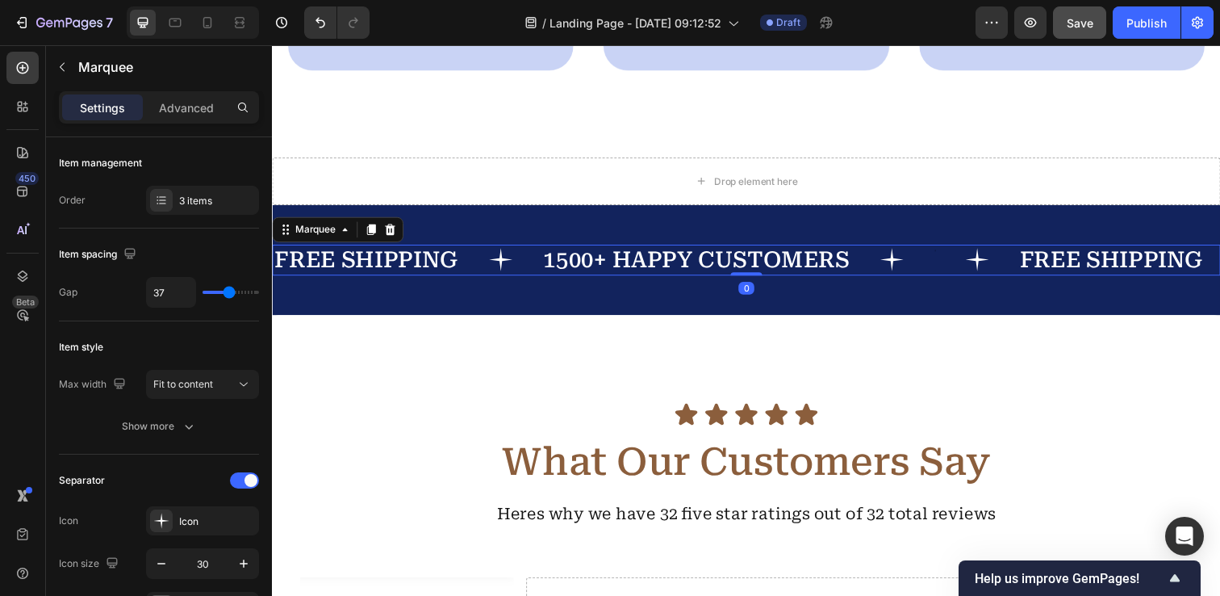
click at [994, 266] on icon at bounding box center [992, 264] width 24 height 24
click at [988, 266] on p "LOVED BY EVERYONE" at bounding box center [1076, 264] width 257 height 28
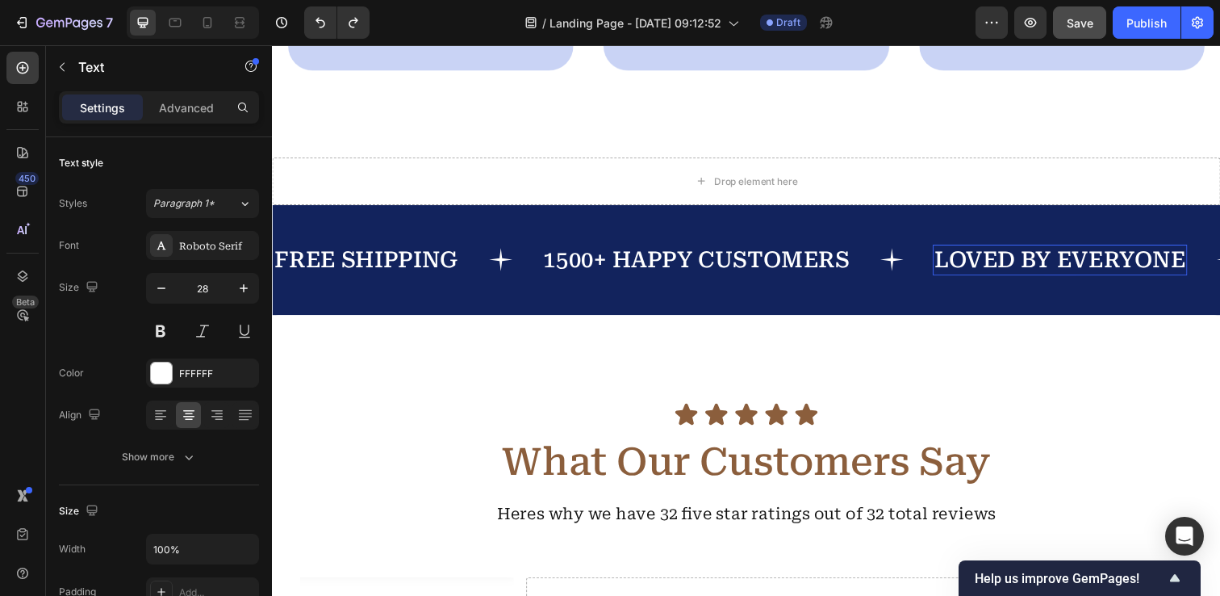
click at [988, 266] on p "LOVED BY EVERYONE" at bounding box center [1076, 264] width 257 height 28
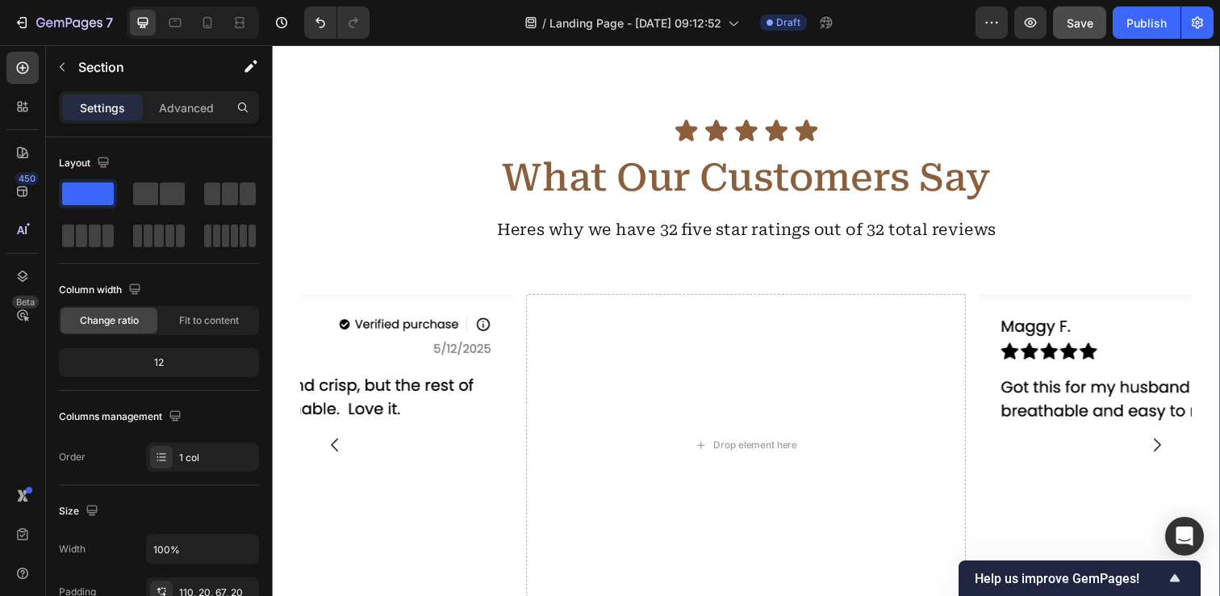
scroll to position [2193, 0]
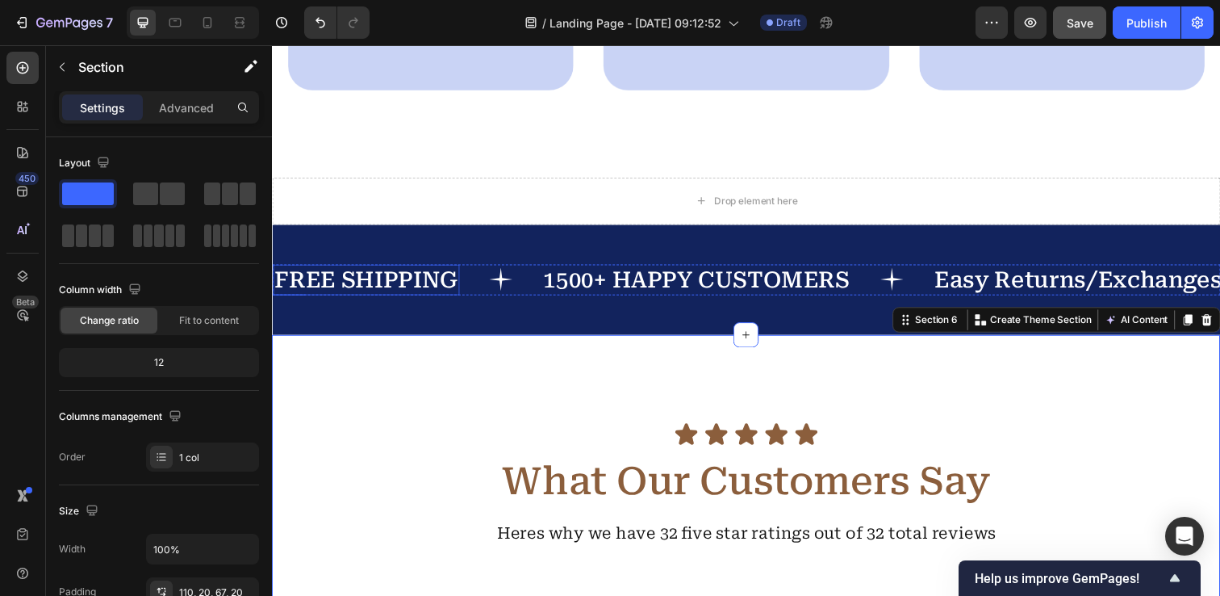
click at [452, 287] on div "FREE SHIPPING" at bounding box center [368, 284] width 190 height 31
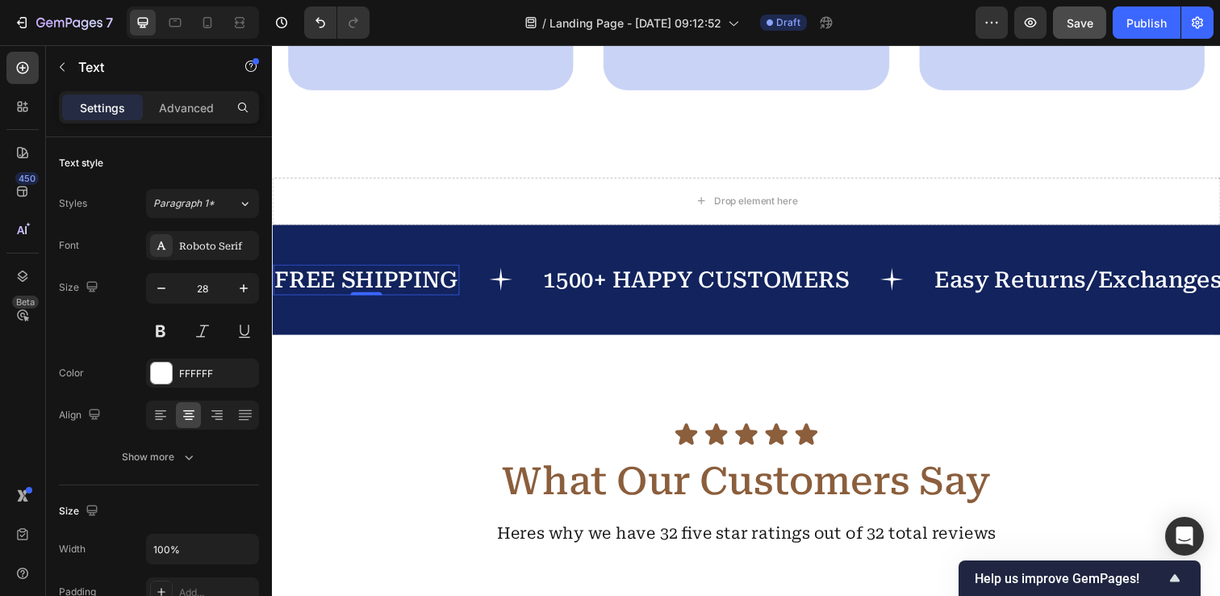
click at [452, 287] on div "FREE SHIPPING" at bounding box center [368, 284] width 190 height 31
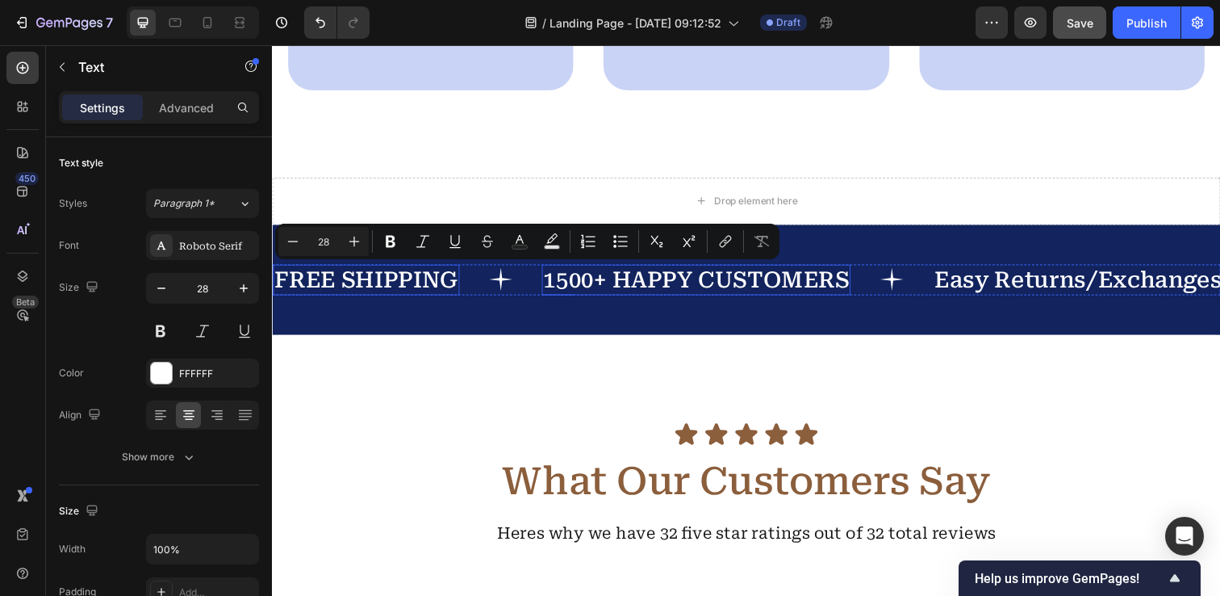
click at [594, 280] on p "1500+ HAPPY CUSTOMERS" at bounding box center [705, 284] width 312 height 28
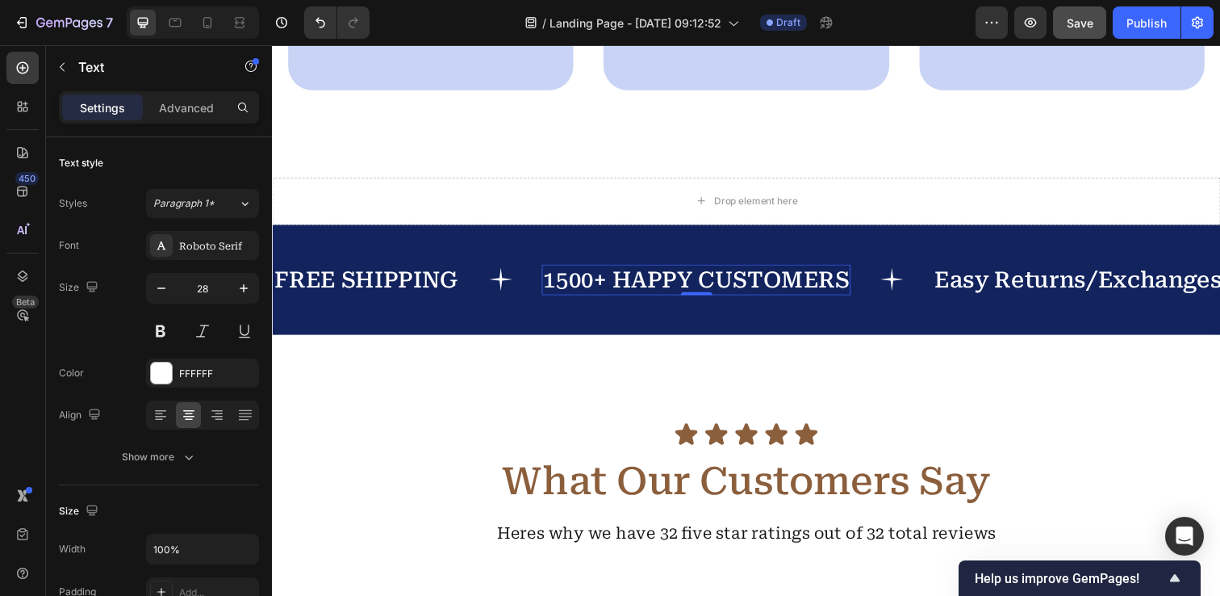
click at [594, 280] on p "1500+ HAPPY CUSTOMERS" at bounding box center [705, 284] width 312 height 28
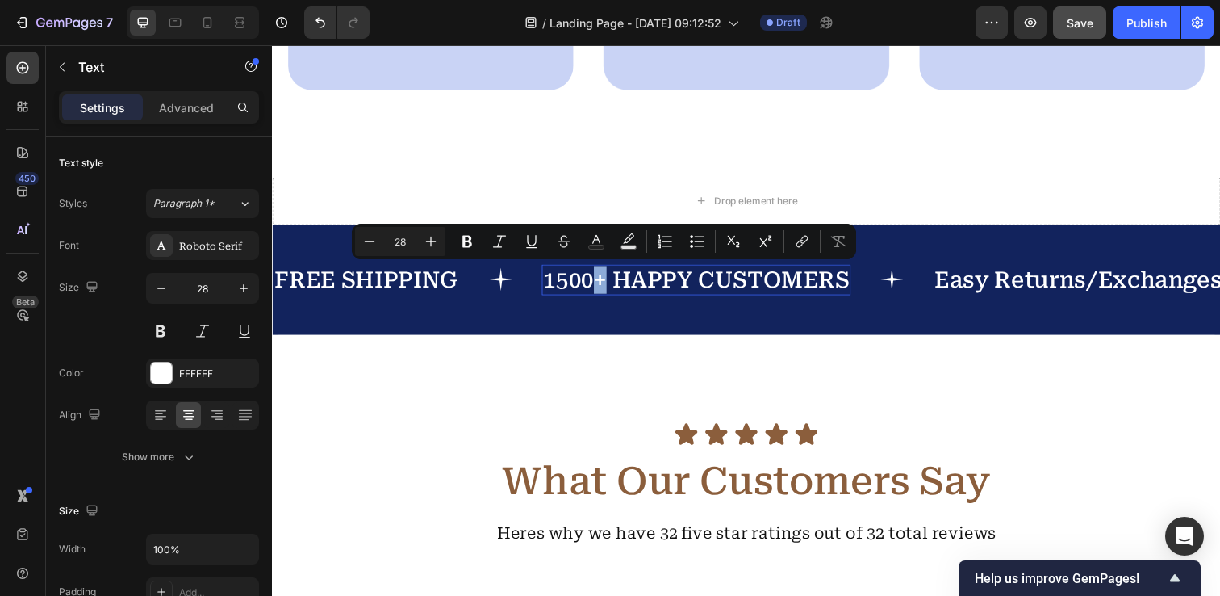
click at [594, 280] on p "1500+ HAPPY CUSTOMERS" at bounding box center [705, 284] width 312 height 28
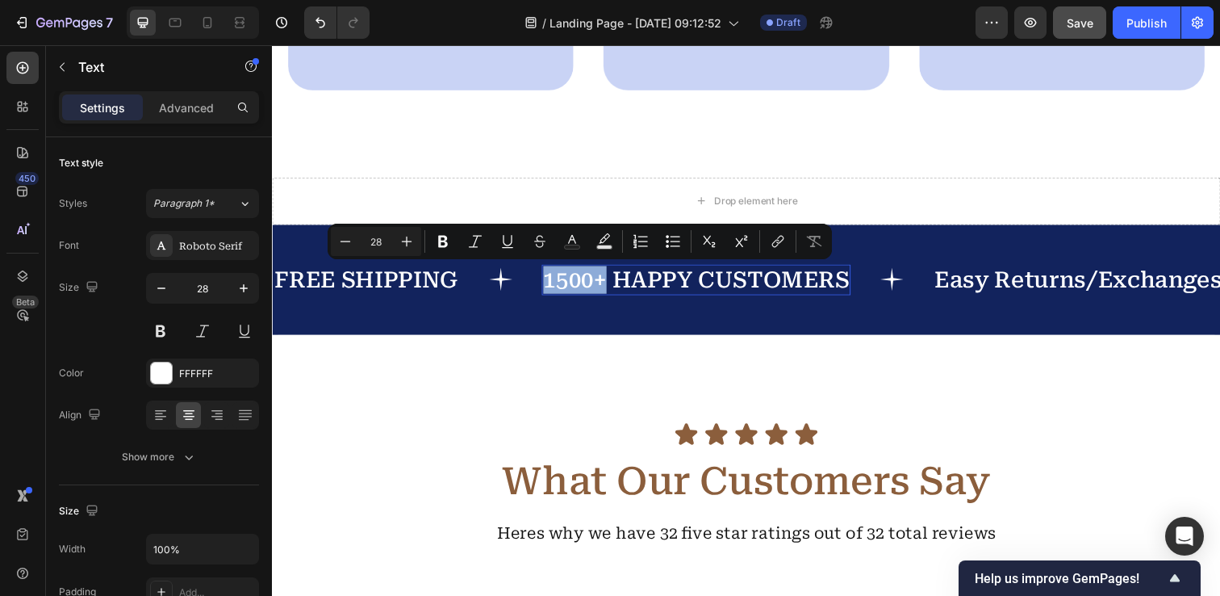
drag, startPoint x: 610, startPoint y: 282, endPoint x: 547, endPoint y: 284, distance: 63.0
click at [547, 284] on div "1500+ HAPPY CUSTOMERS" at bounding box center [705, 284] width 316 height 31
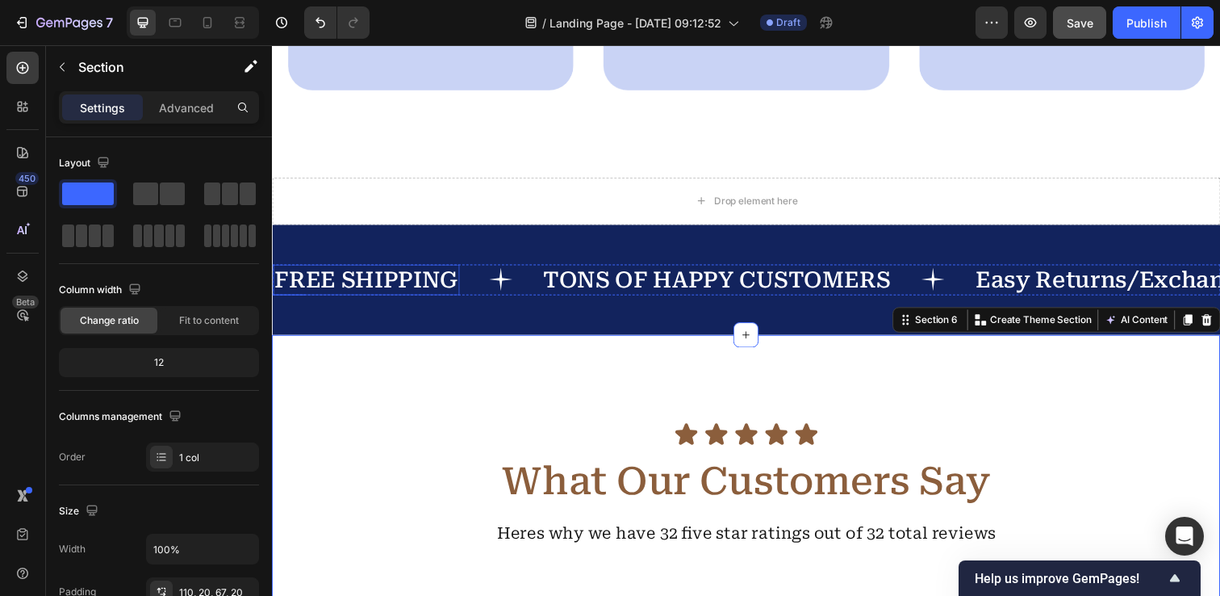
click at [458, 285] on p "FREE SHIPPING" at bounding box center [367, 284] width 187 height 28
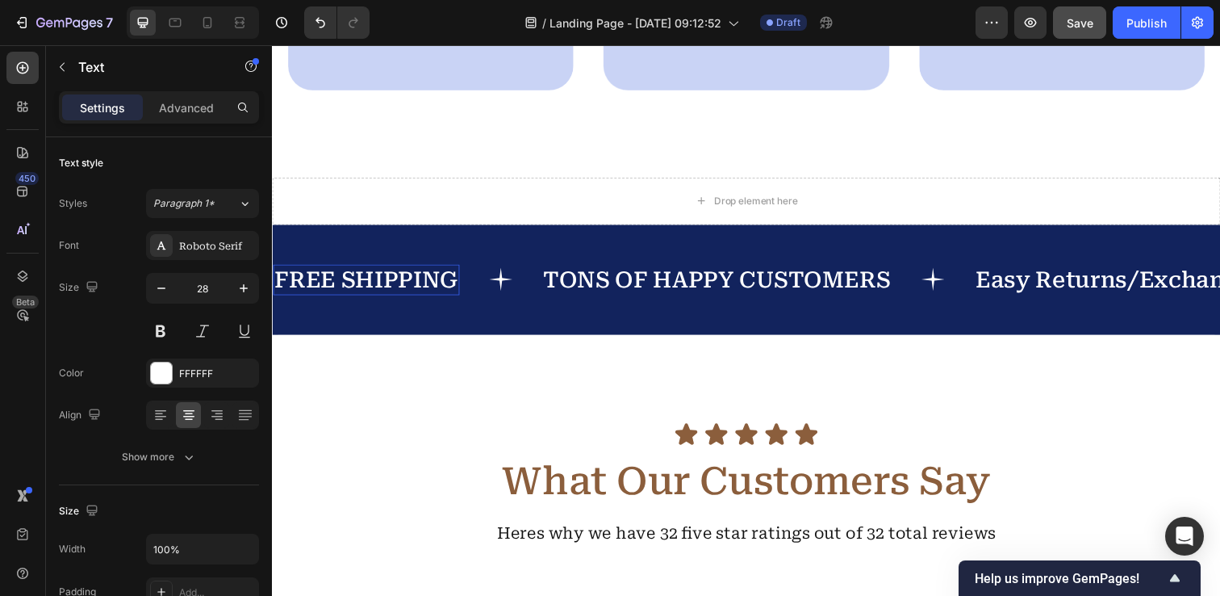
click at [454, 285] on p "FREE SHIPPING" at bounding box center [367, 284] width 187 height 28
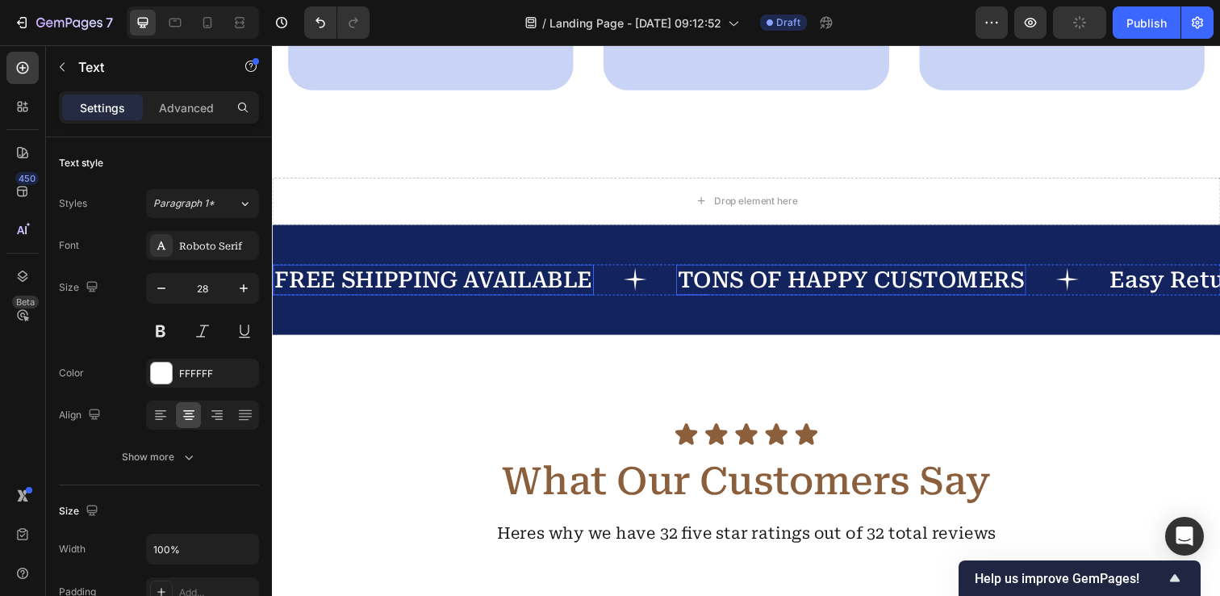
click at [798, 279] on p "TONS OF HAPPY CUSTOMERS" at bounding box center [863, 284] width 354 height 28
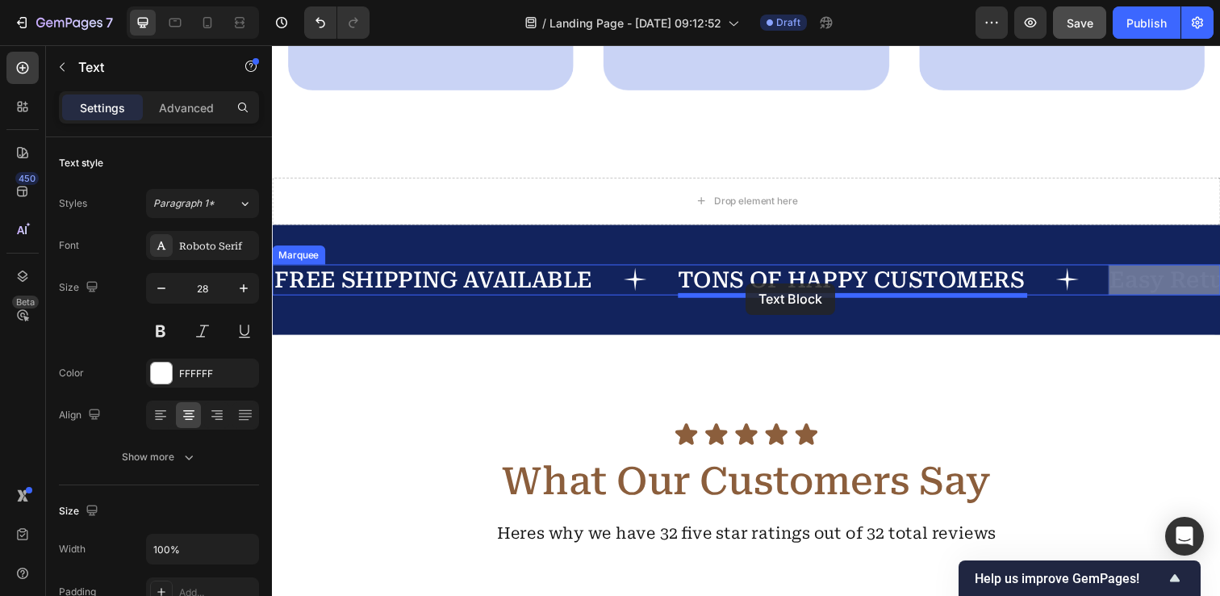
drag, startPoint x: 1140, startPoint y: 284, endPoint x: 756, endPoint y: 289, distance: 384.2
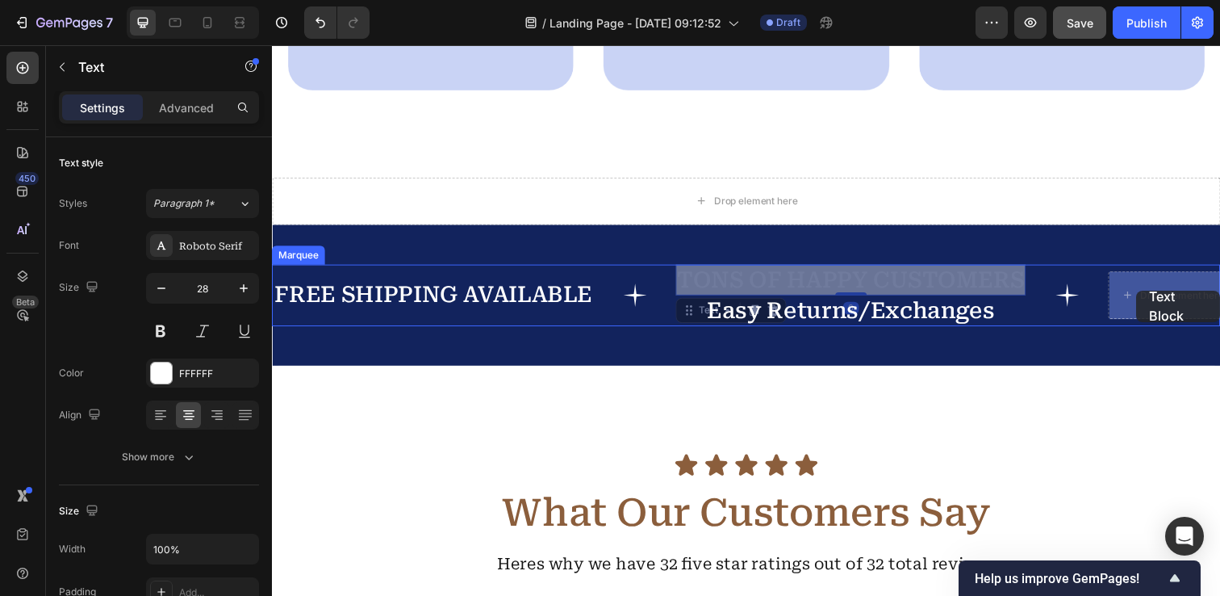
drag, startPoint x: 784, startPoint y: 286, endPoint x: 1155, endPoint y: 295, distance: 370.6
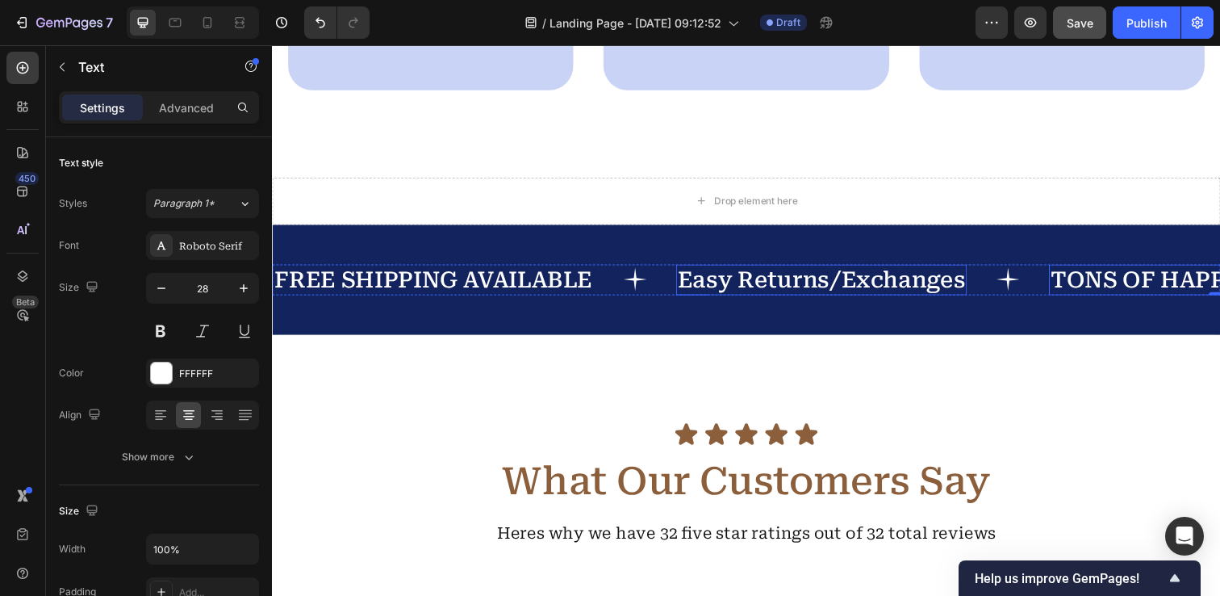
click at [854, 282] on p "Easy Returns/Exchanges" at bounding box center [833, 284] width 294 height 28
click at [709, 284] on p "Easy Returns/Exchanges" at bounding box center [833, 284] width 294 height 28
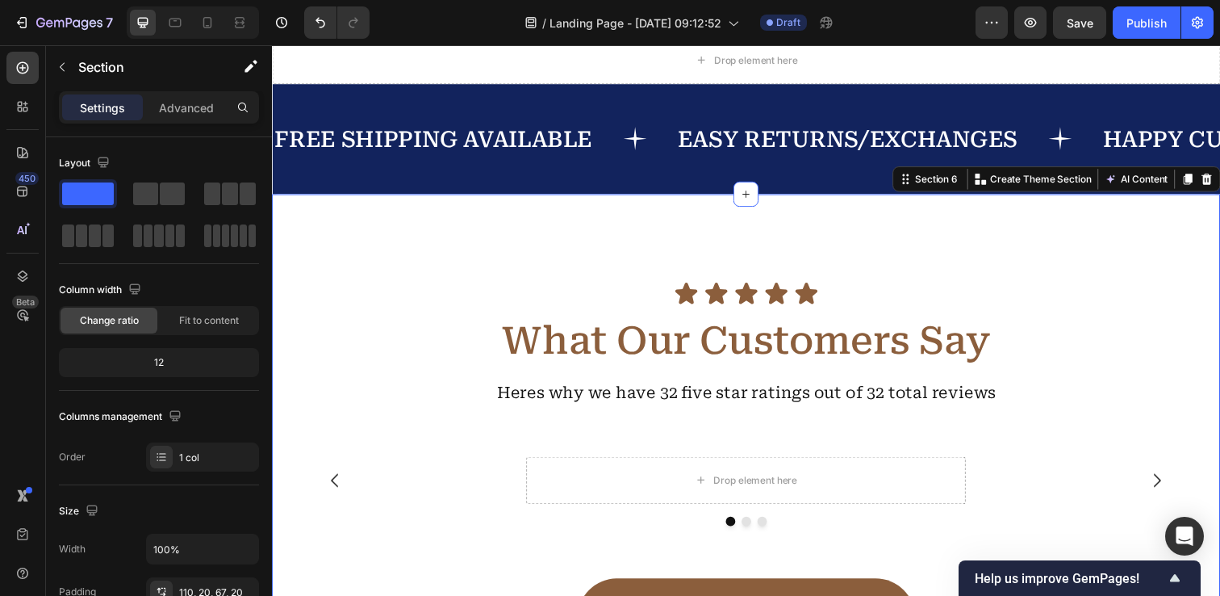
click at [998, 422] on div "Icon Icon Icon Icon Icon Icon List What Our Customers Say Heading Heres why we …" at bounding box center [756, 461] width 968 height 528
click at [546, 197] on div "FREE SHIPPING AVAILABLE Text EASY RETURNS/EXCHANGES Text HAPPY CUSTOMERS Text F…" at bounding box center [756, 141] width 968 height 112
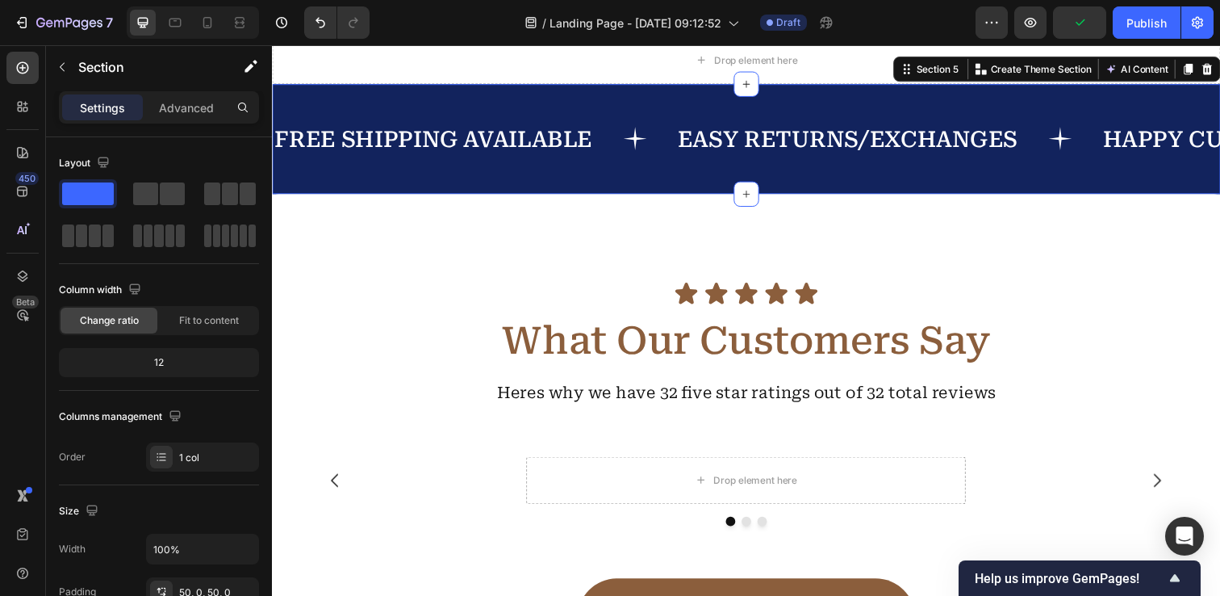
click at [520, 197] on div "FREE SHIPPING AVAILABLE Text EASY RETURNS/EXCHANGES Text HAPPY CUSTOMERS Text F…" at bounding box center [756, 141] width 968 height 112
click at [67, 69] on icon "button" at bounding box center [62, 67] width 13 height 13
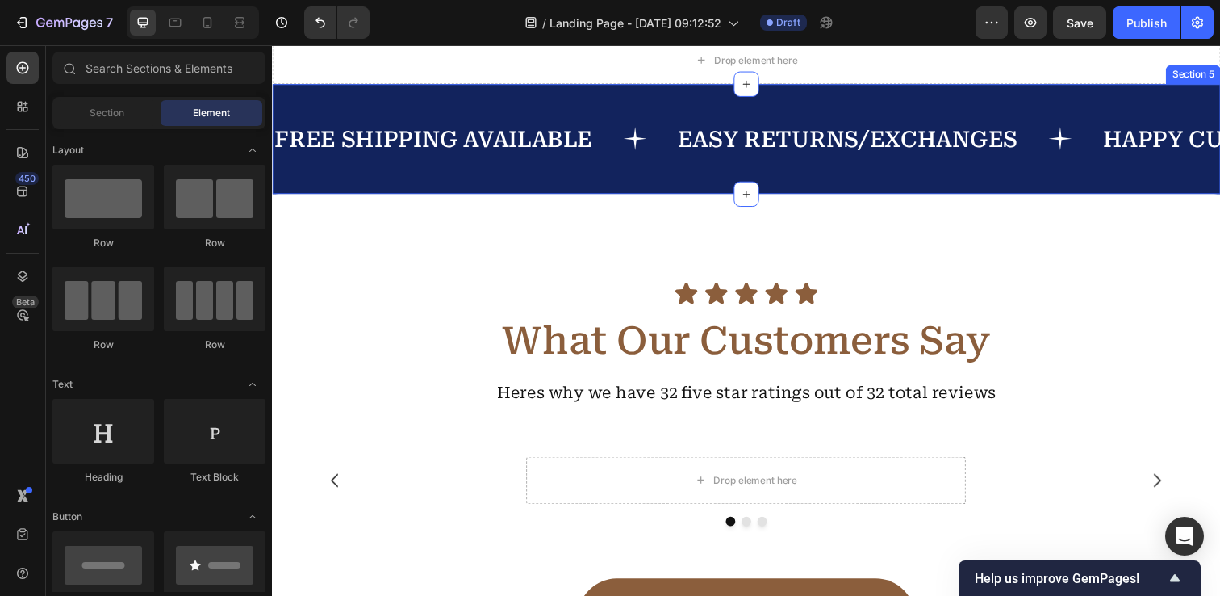
click at [442, 197] on div "FREE SHIPPING AVAILABLE Text EASY RETURNS/EXCHANGES Text HAPPY CUSTOMERS Text F…" at bounding box center [756, 141] width 968 height 112
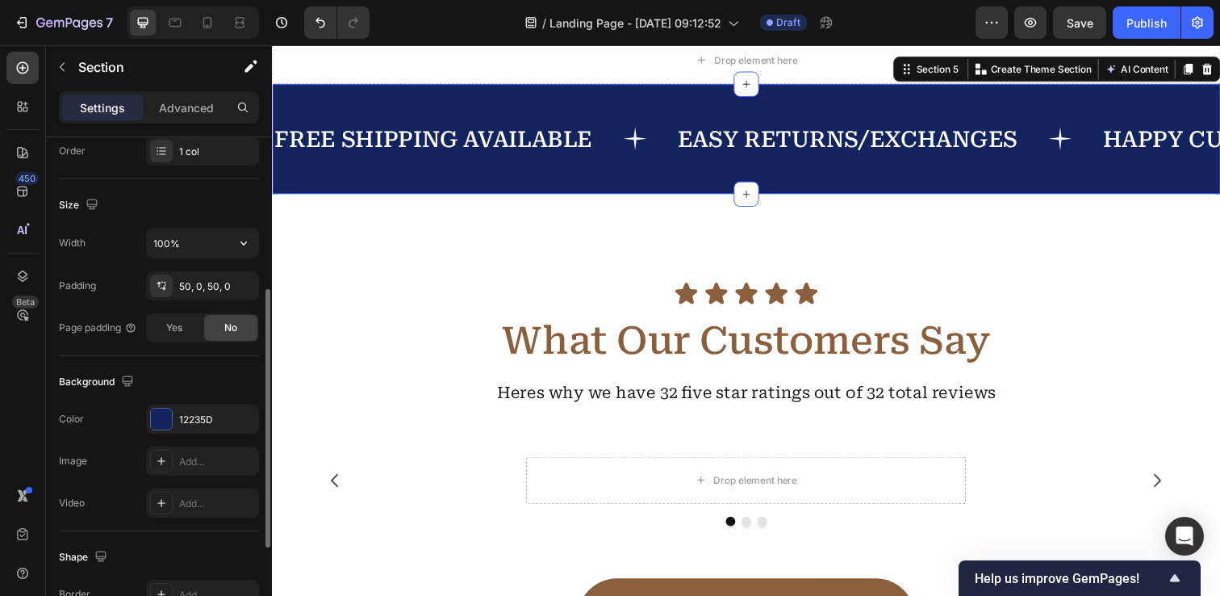
scroll to position [314, 0]
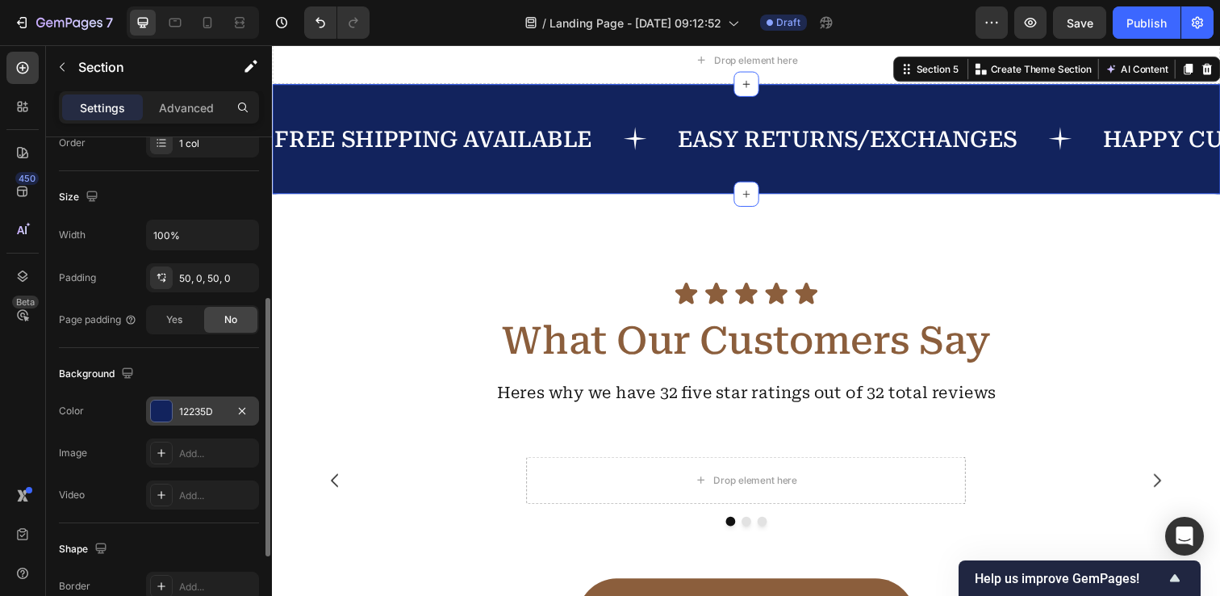
click at [162, 412] on div at bounding box center [161, 410] width 21 height 21
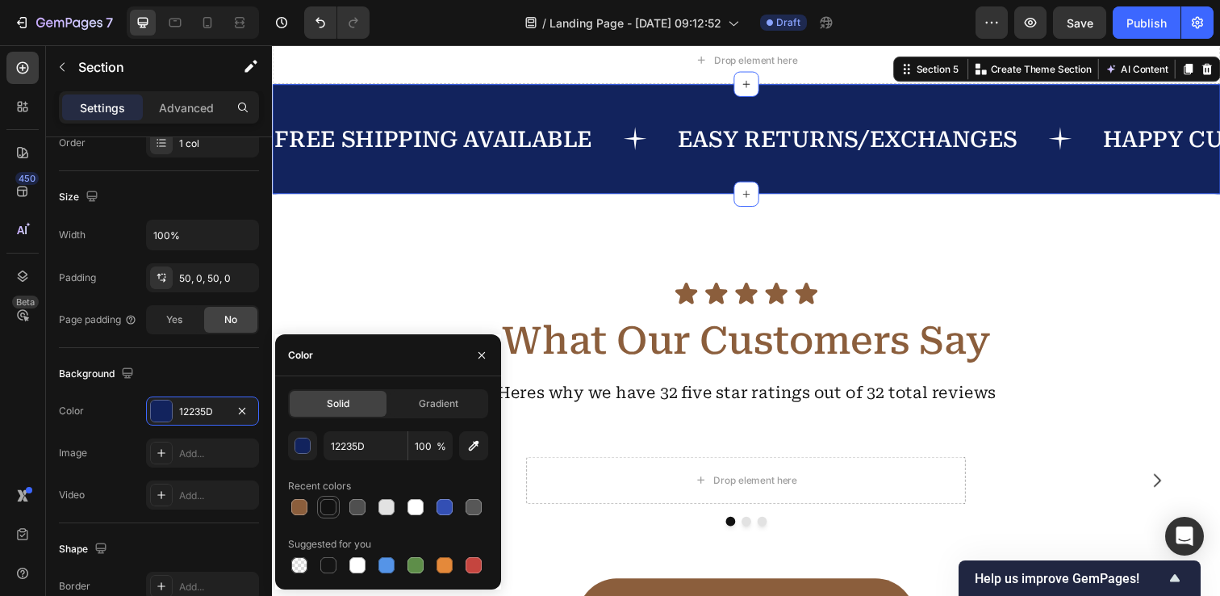
click at [324, 512] on div at bounding box center [328, 507] width 16 height 16
type input "121212"
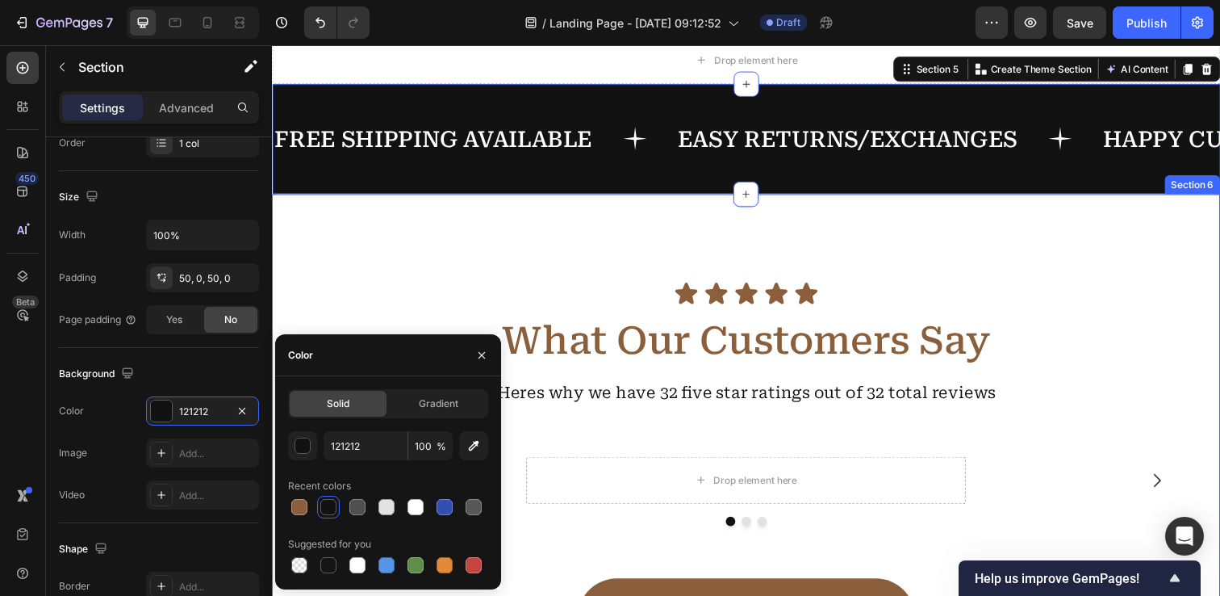
click at [584, 417] on div "Icon Icon Icon Icon Icon Icon List What Our Customers Say Heading Heres why we …" at bounding box center [756, 461] width 968 height 528
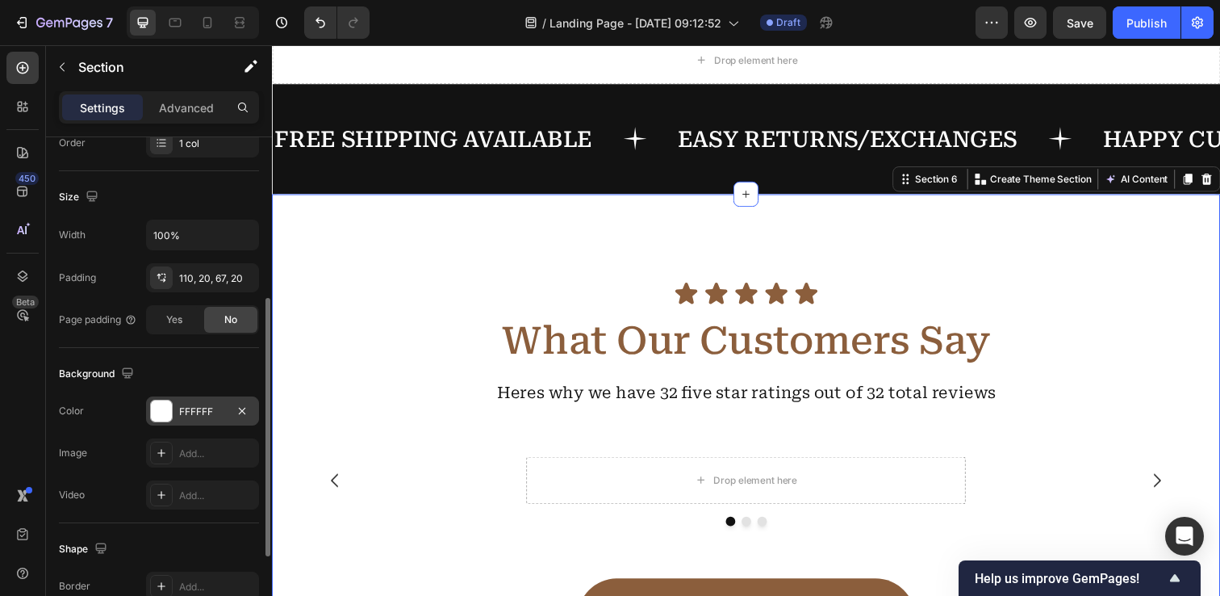
click at [162, 412] on div at bounding box center [161, 410] width 21 height 21
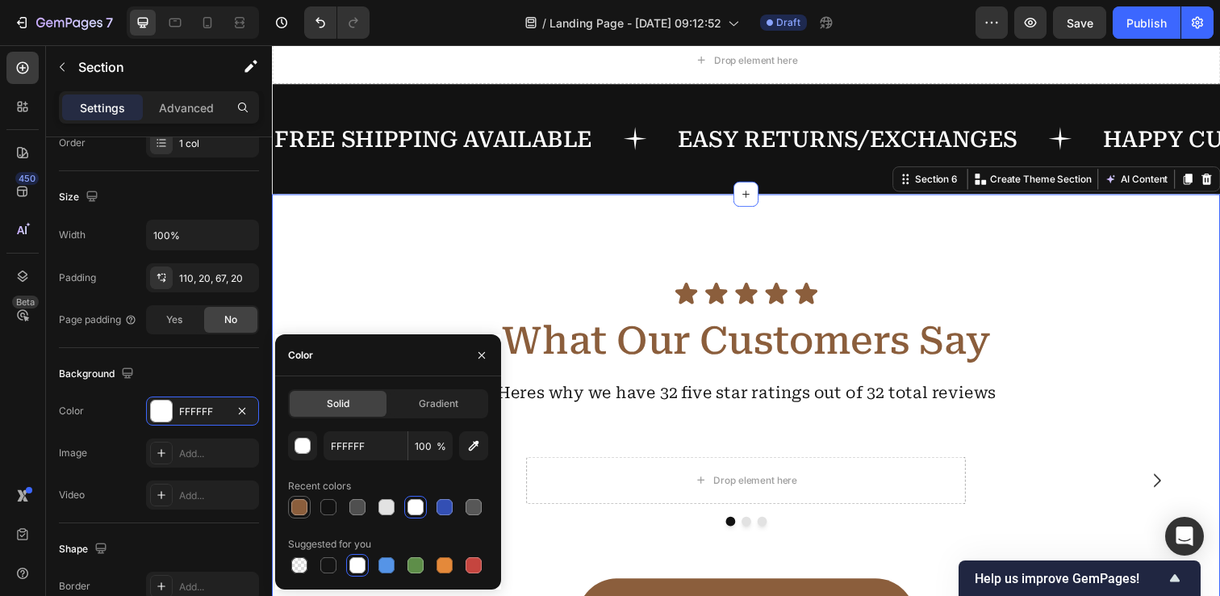
click at [305, 507] on div at bounding box center [299, 507] width 16 height 16
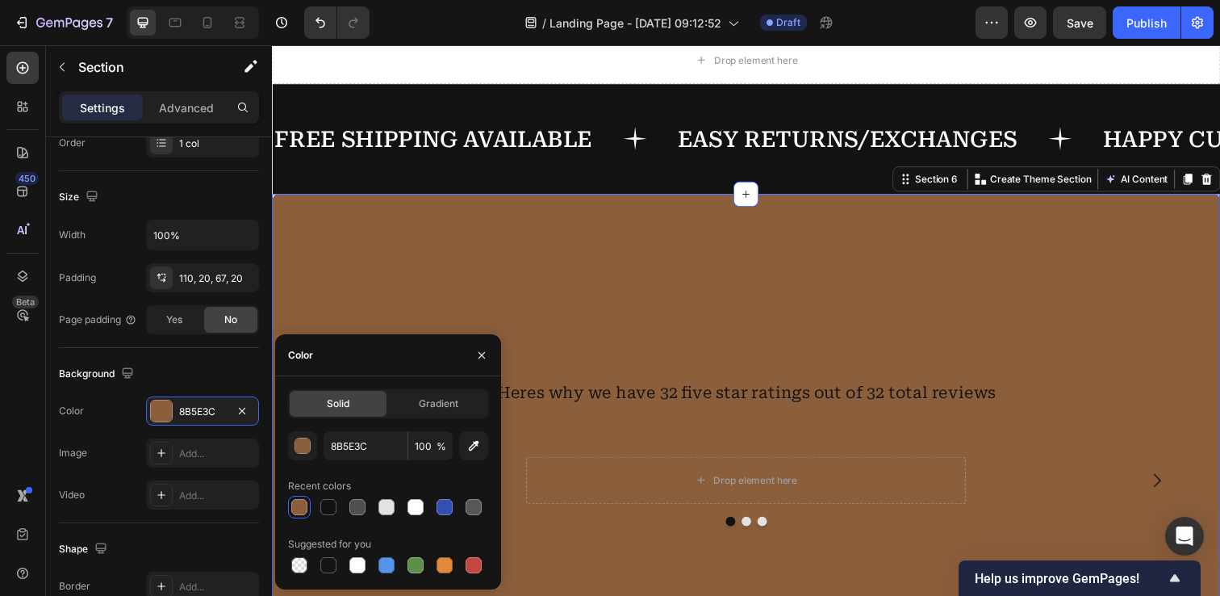
type input "FFFFFF"
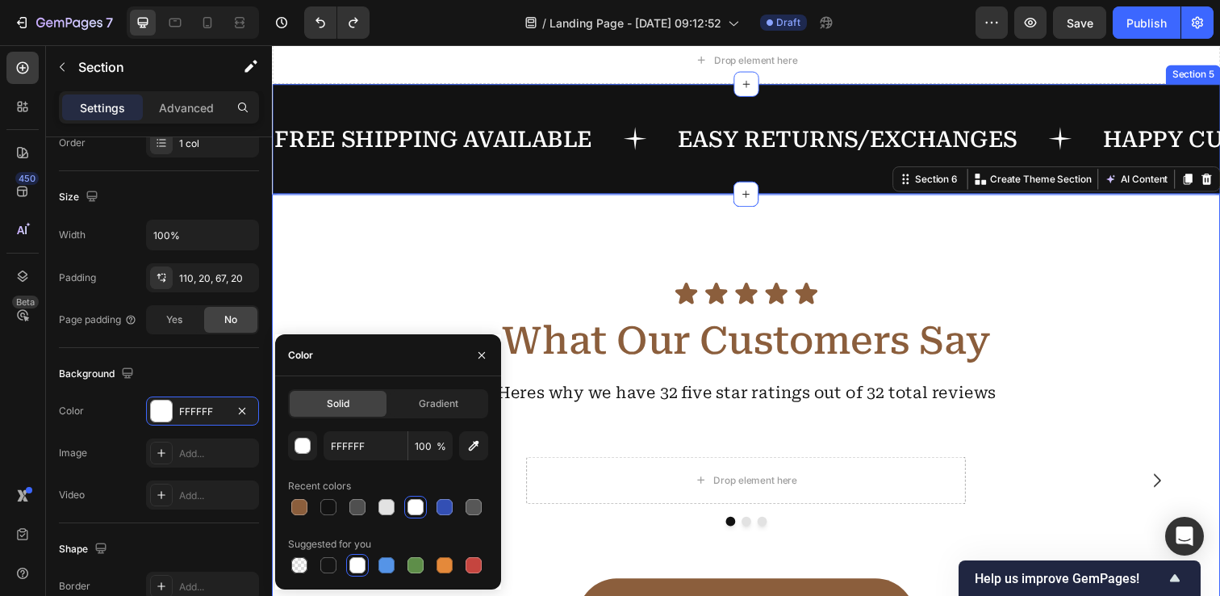
click at [588, 197] on div "FREE SHIPPING AVAILABLE Text EASY RETURNS/EXCHANGES Text HAPPY CUSTOMERS Text F…" at bounding box center [756, 141] width 968 height 112
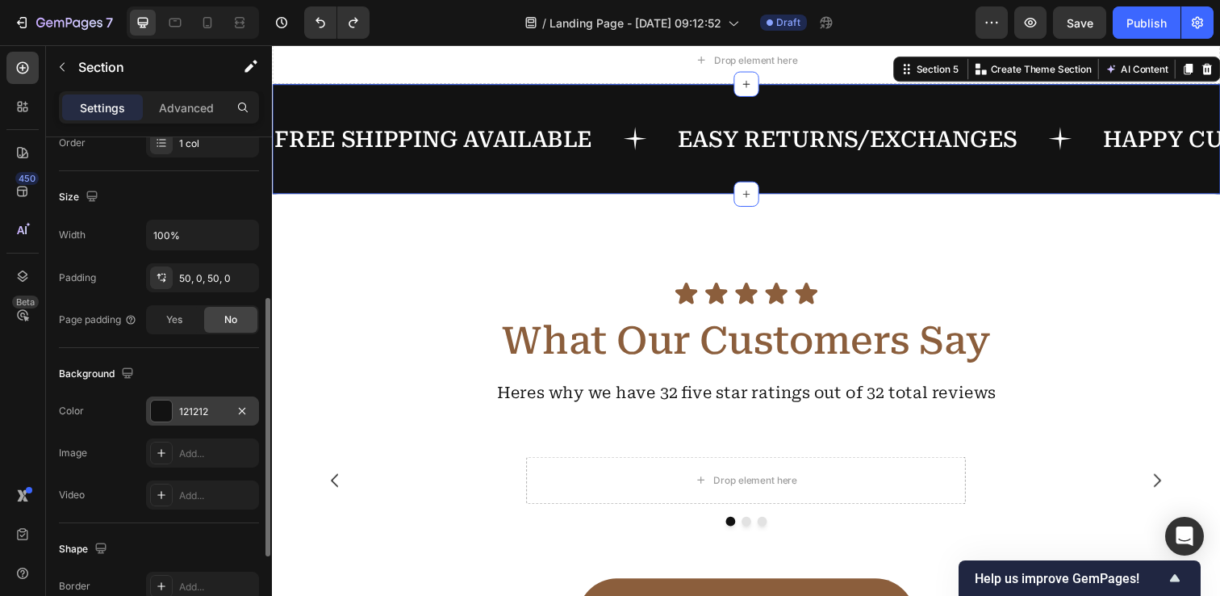
click at [171, 412] on div at bounding box center [161, 410] width 21 height 21
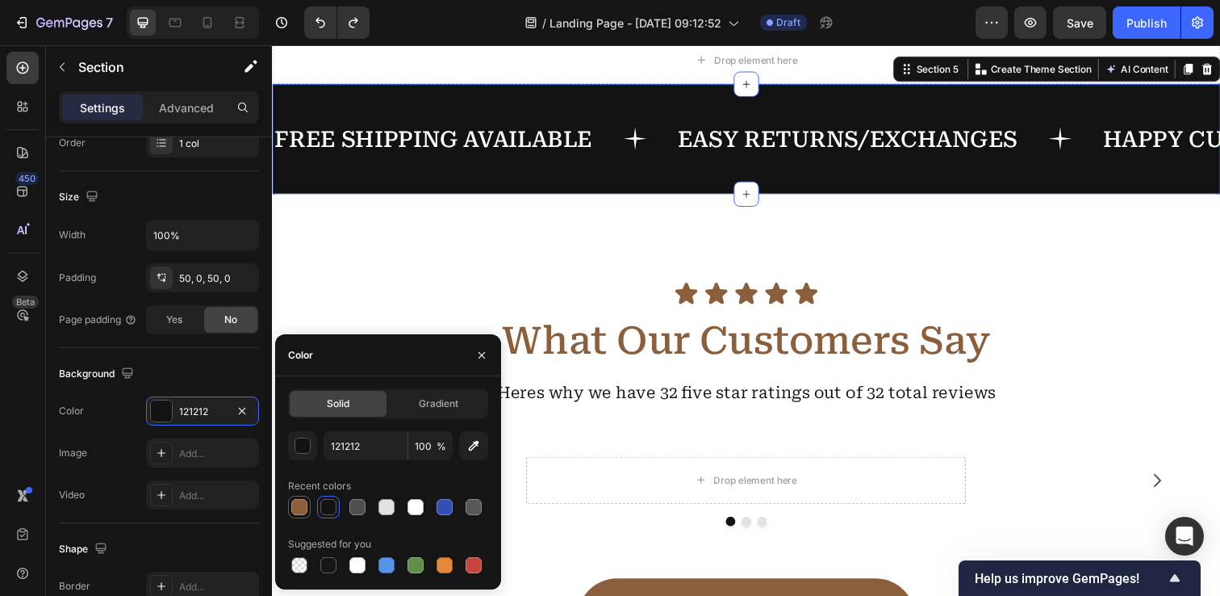
click at [295, 501] on div at bounding box center [299, 507] width 16 height 16
type input "8B5E3C"
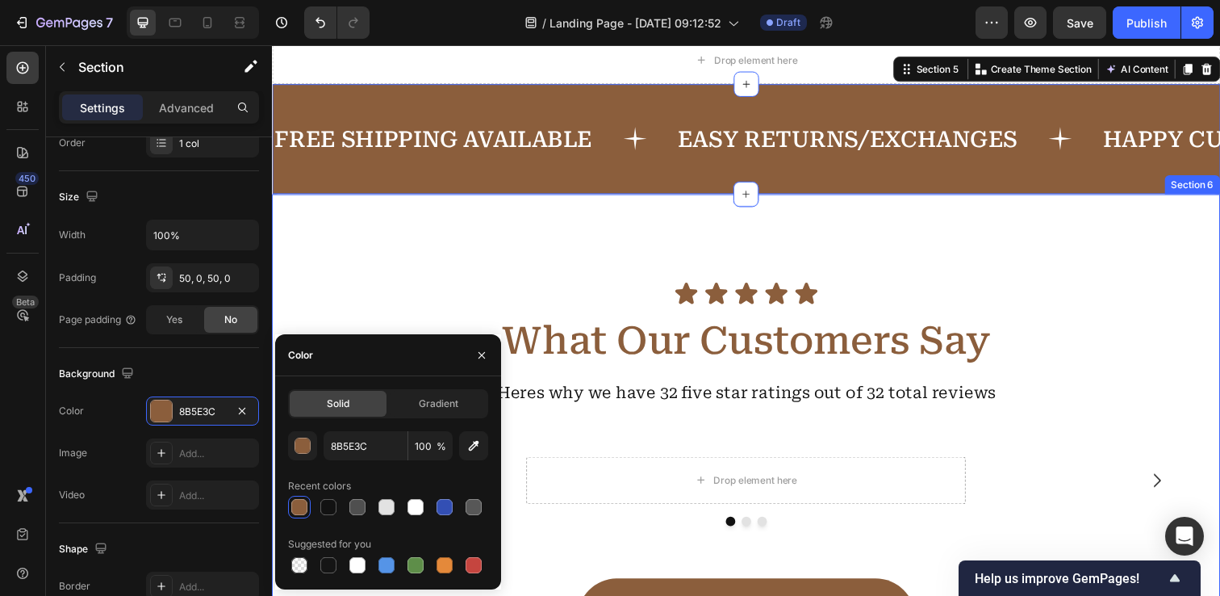
click at [604, 394] on div "Icon Icon Icon Icon Icon Icon List What Our Customers Say Heading Heres why we …" at bounding box center [756, 461] width 968 height 528
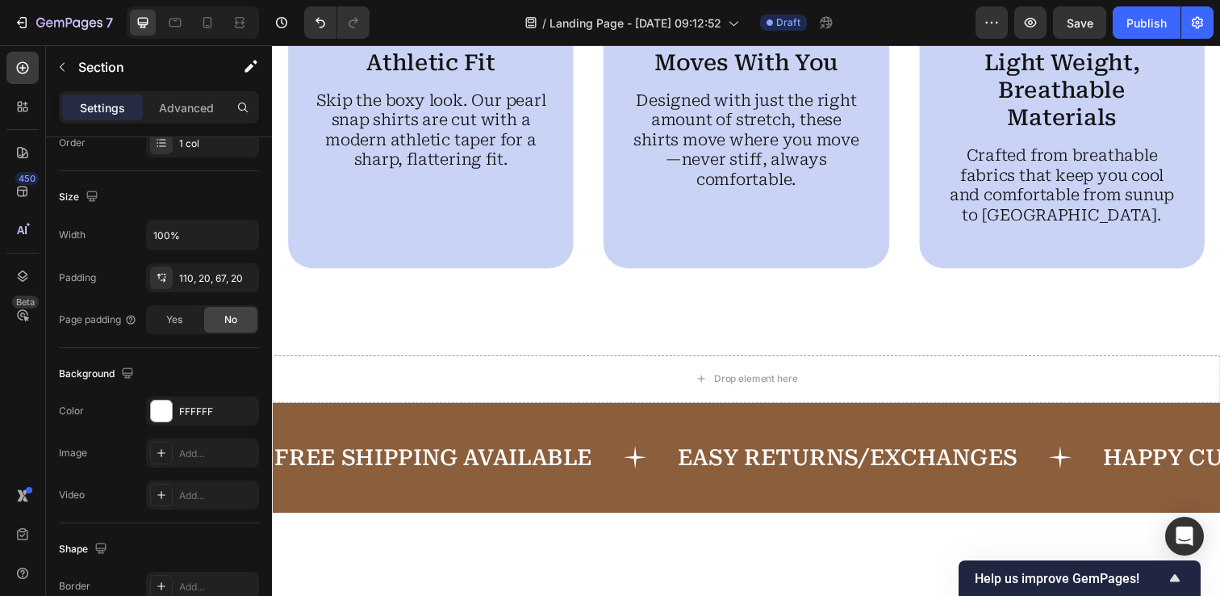
scroll to position [1868, 0]
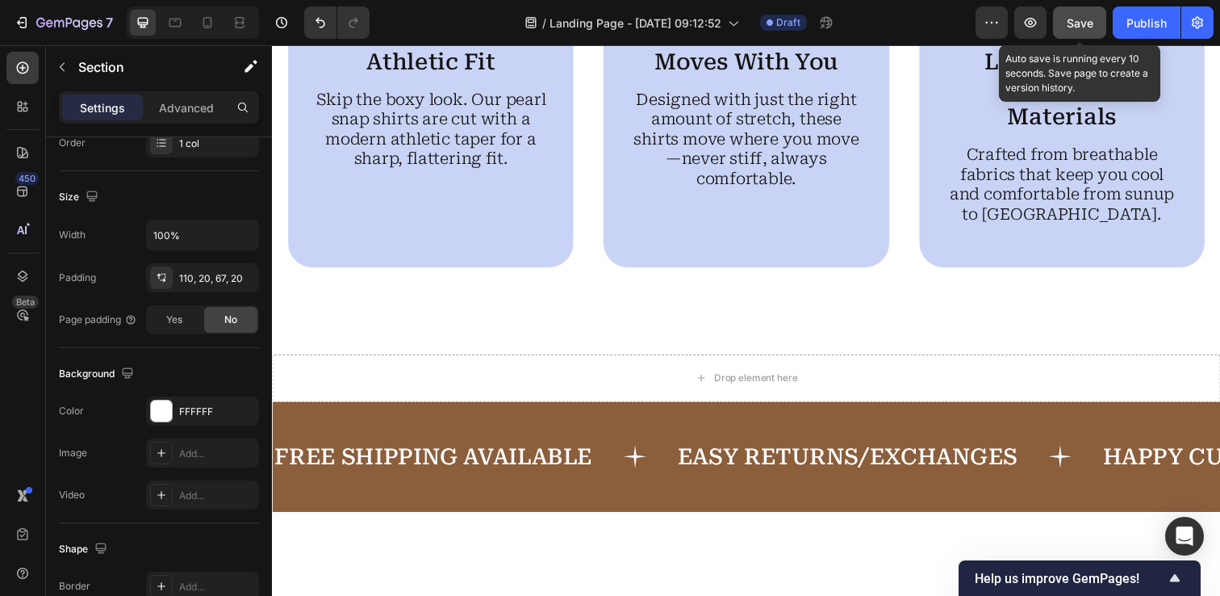
click at [1069, 29] on div "Save" at bounding box center [1080, 23] width 27 height 17
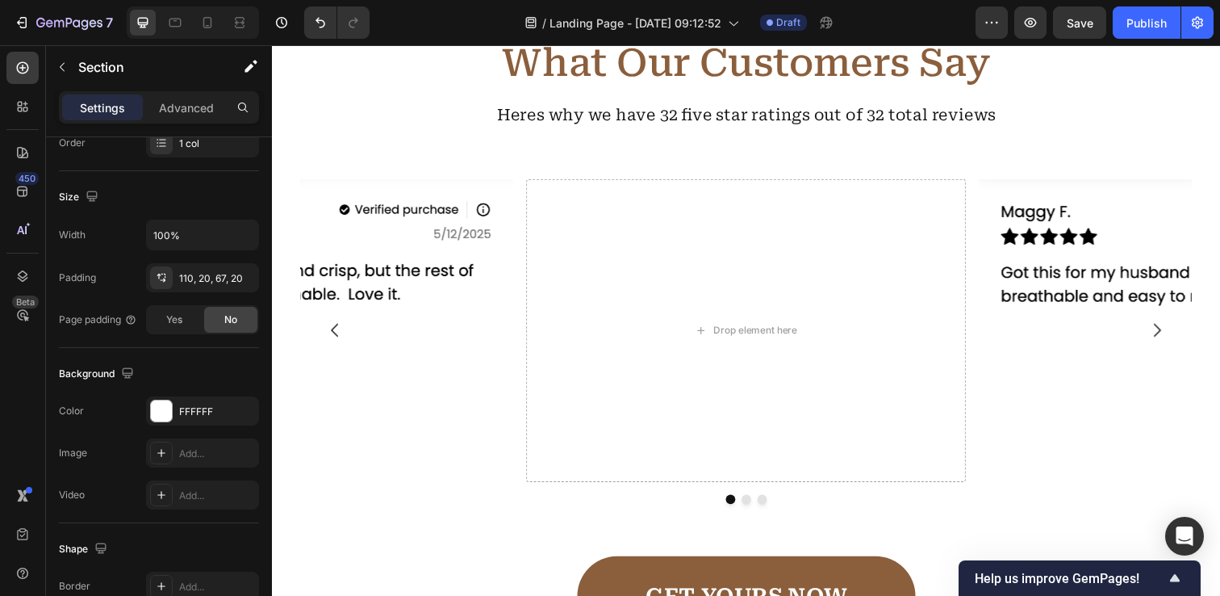
scroll to position [2626, 0]
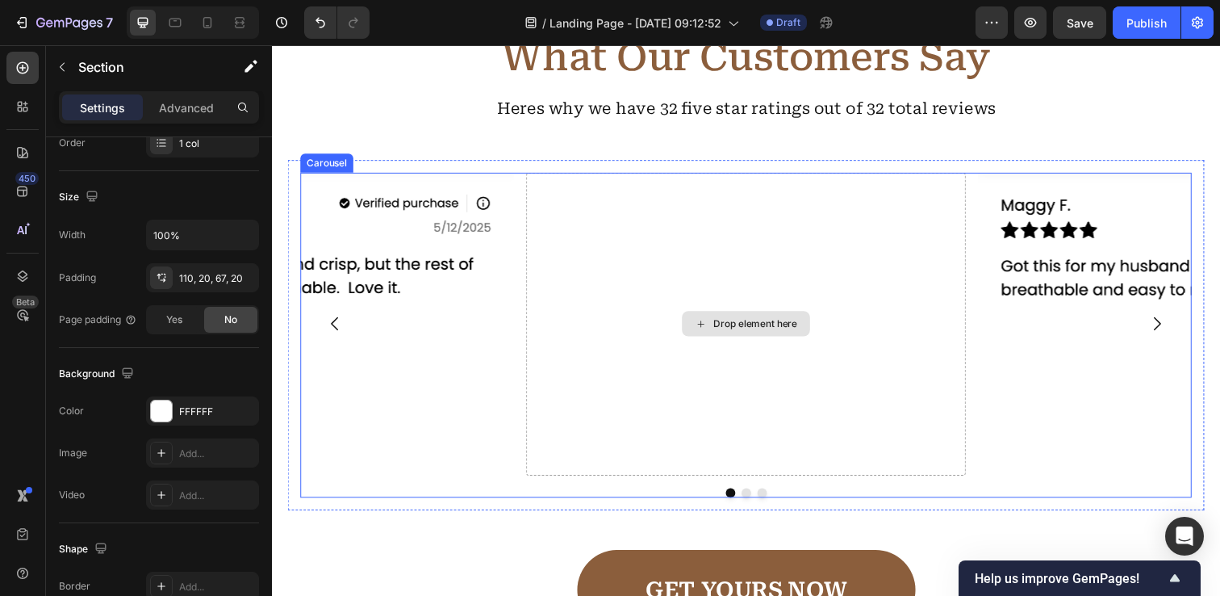
click at [762, 325] on div "Drop element here" at bounding box center [766, 329] width 86 height 13
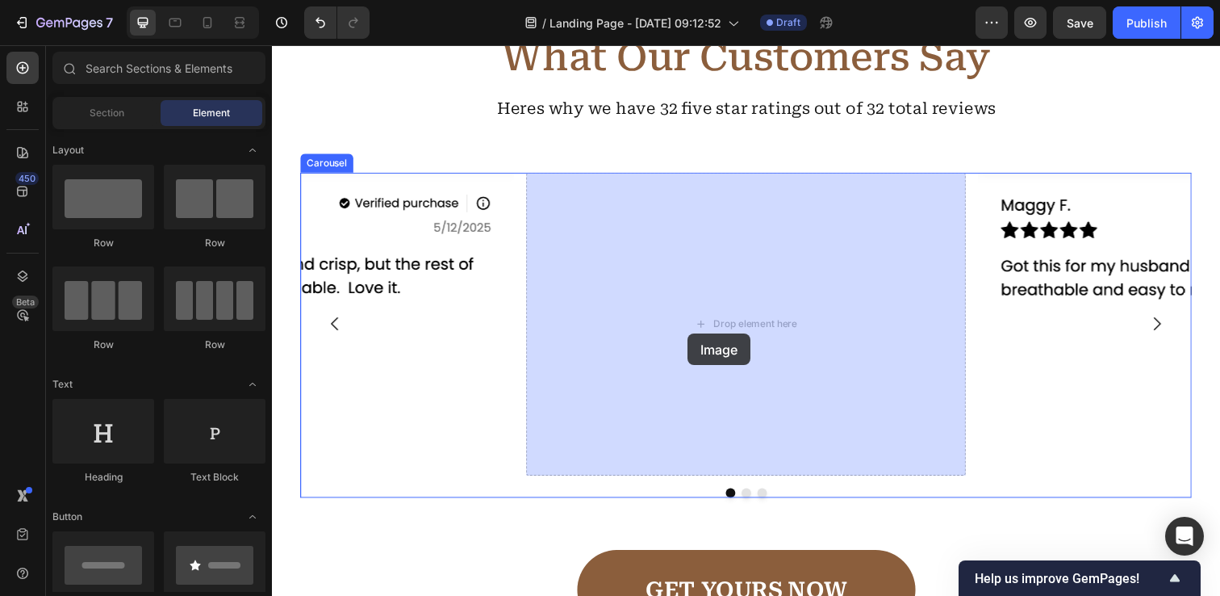
drag, startPoint x: 386, startPoint y: 398, endPoint x: 721, endPoint y: 331, distance: 341.6
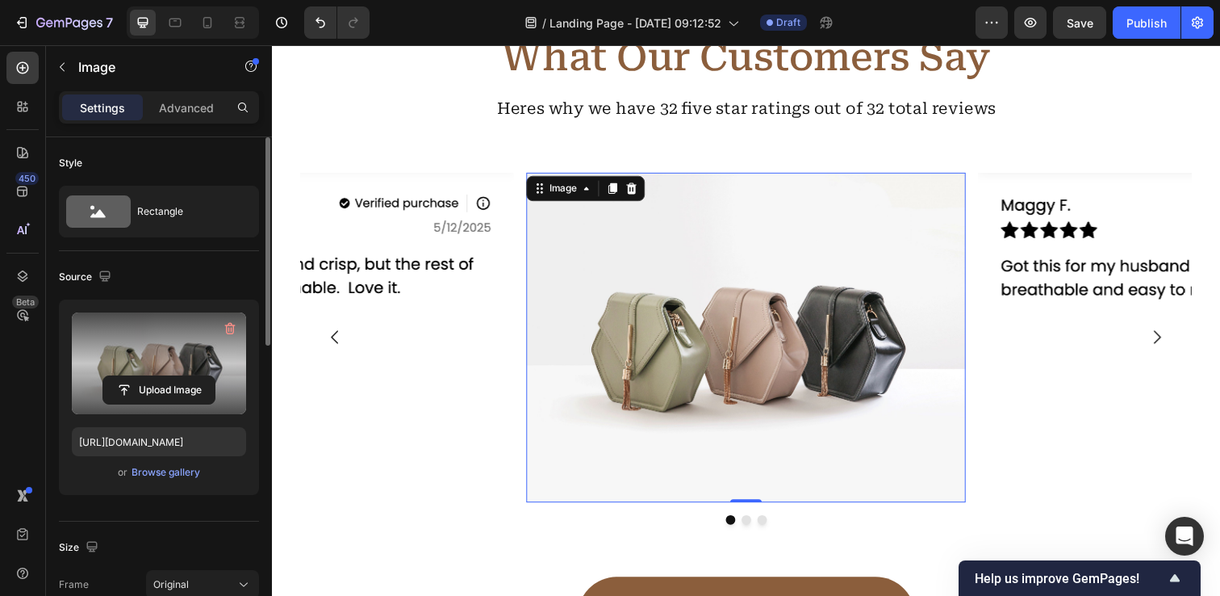
click at [161, 363] on label at bounding box center [159, 363] width 174 height 102
click at [161, 376] on input "file" at bounding box center [158, 389] width 111 height 27
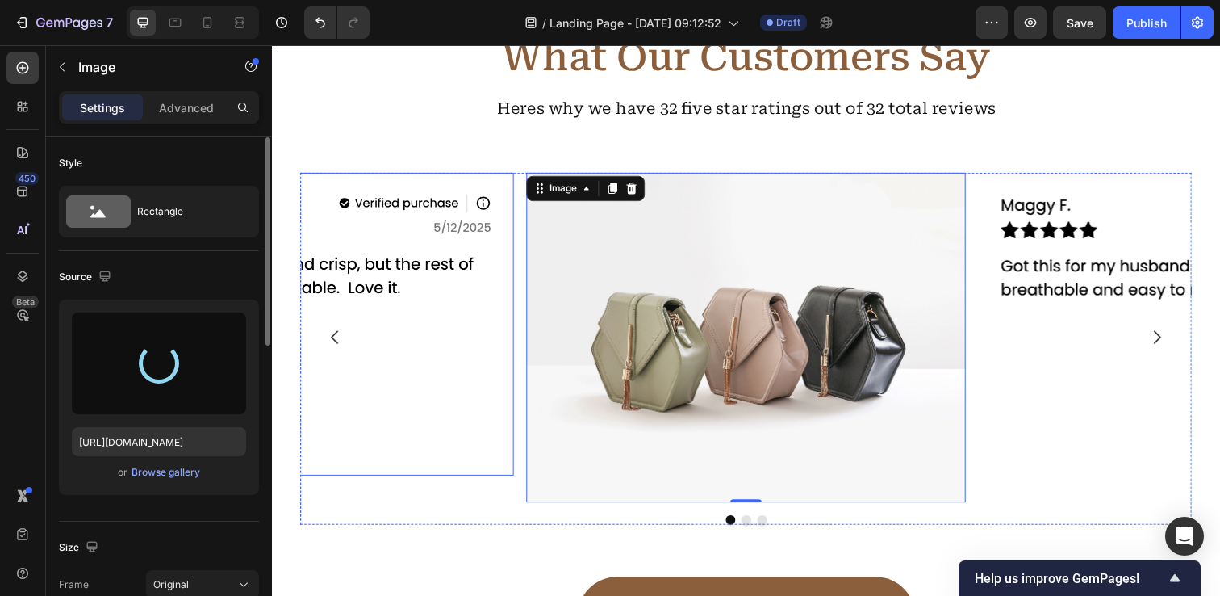
type input "[URL][DOMAIN_NAME]"
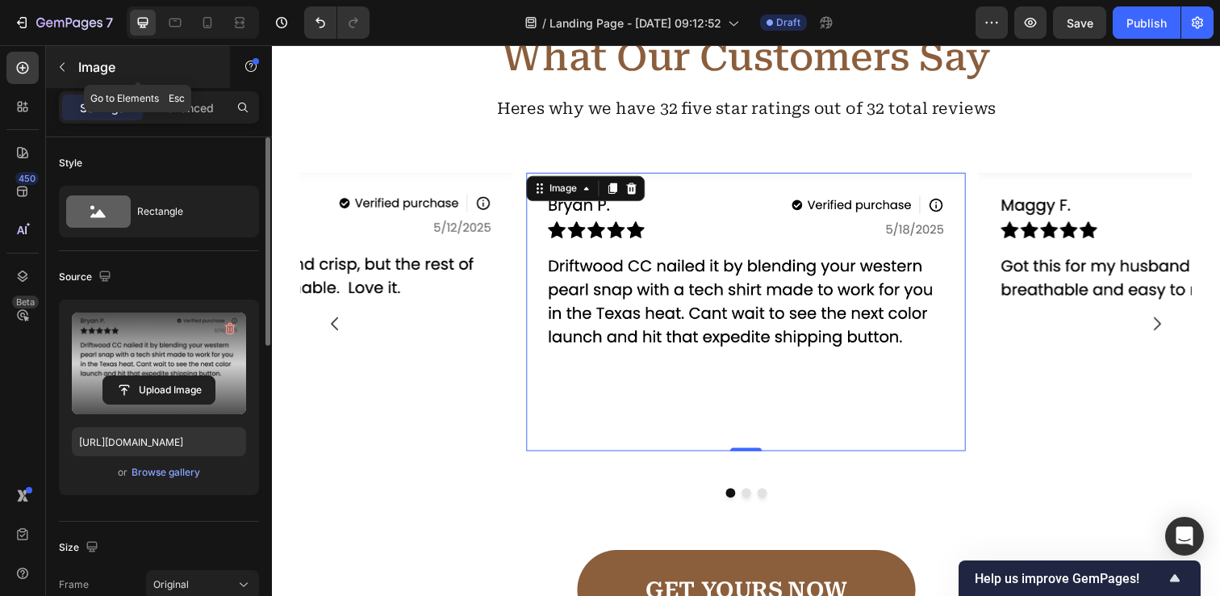
click at [61, 65] on icon "button" at bounding box center [62, 67] width 5 height 9
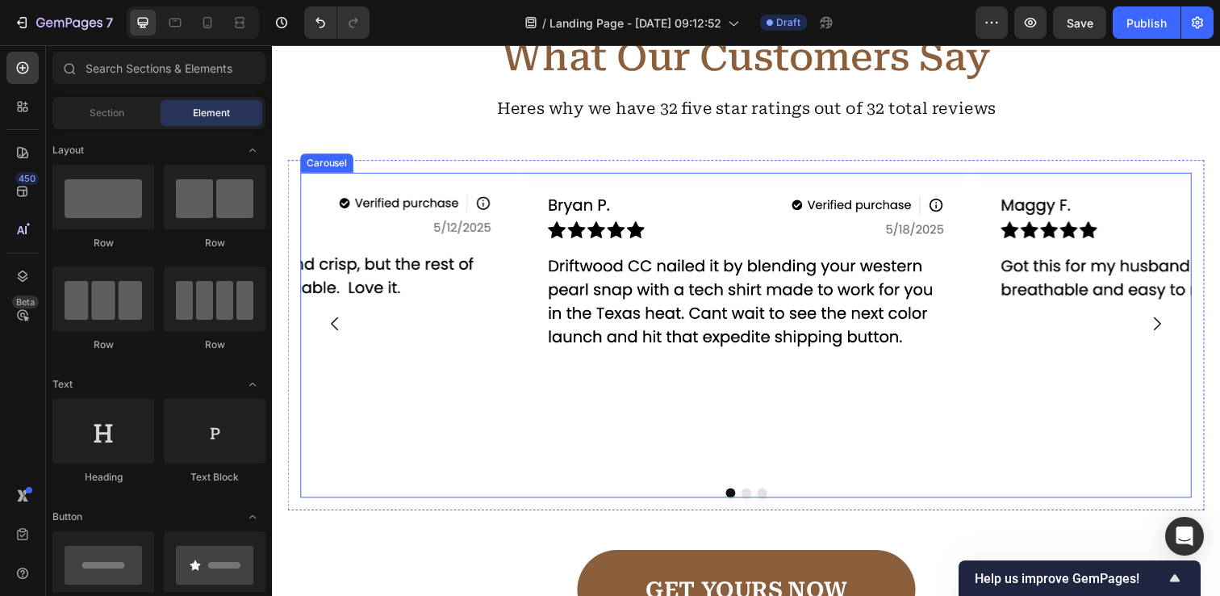
click at [527, 494] on div "Image Image Image [GEOGRAPHIC_DATA]" at bounding box center [756, 341] width 910 height 332
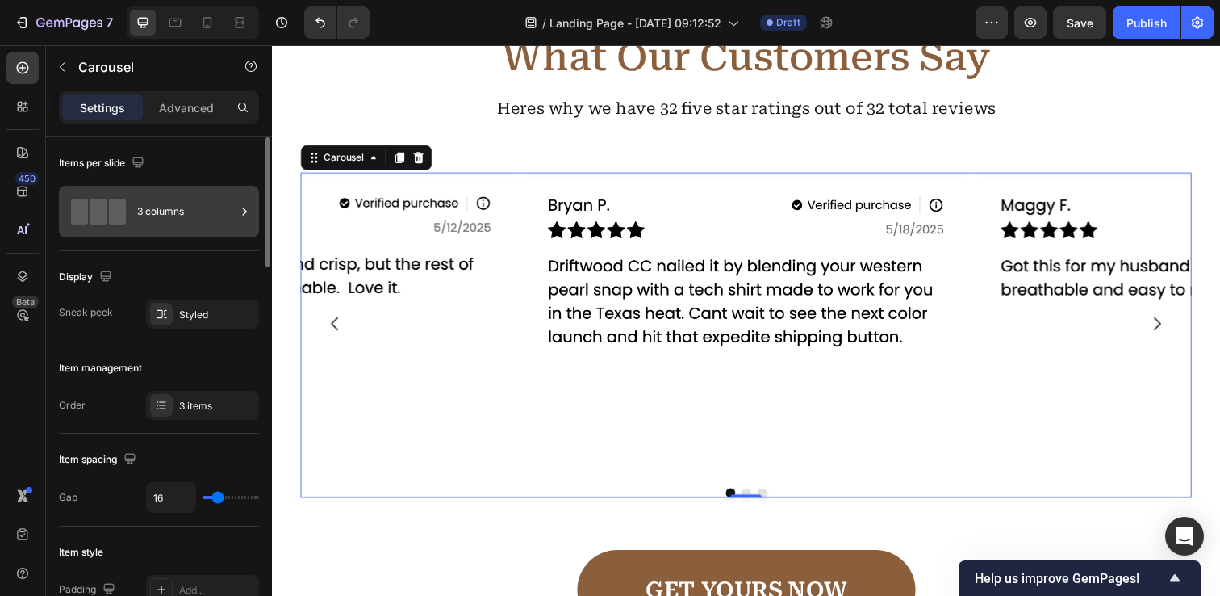
click at [232, 210] on div "3 columns" at bounding box center [186, 211] width 98 height 37
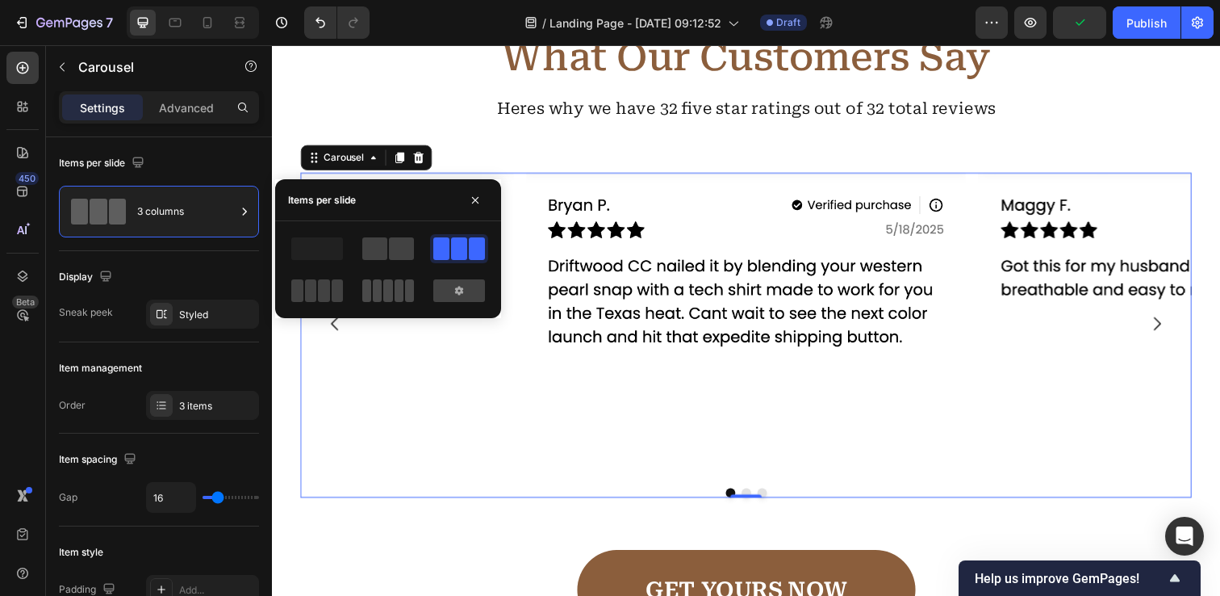
click at [366, 288] on span at bounding box center [366, 290] width 9 height 23
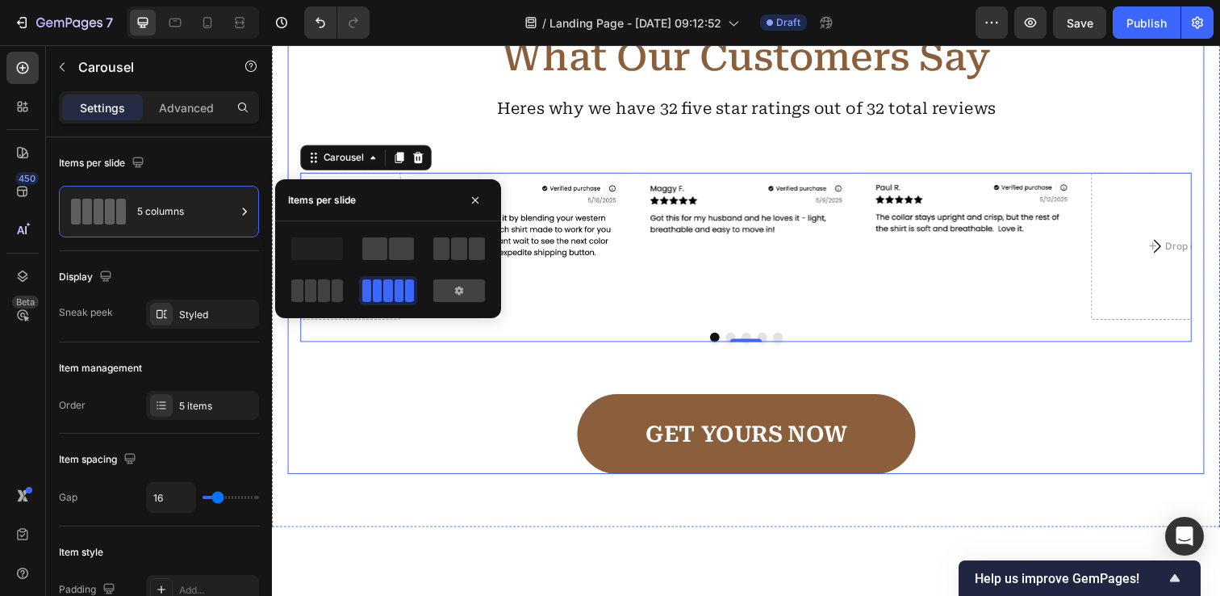
click at [1003, 383] on div "Icon Icon Icon Icon Icon Icon List What Our Customers Say Heading Heres why we …" at bounding box center [756, 239] width 936 height 487
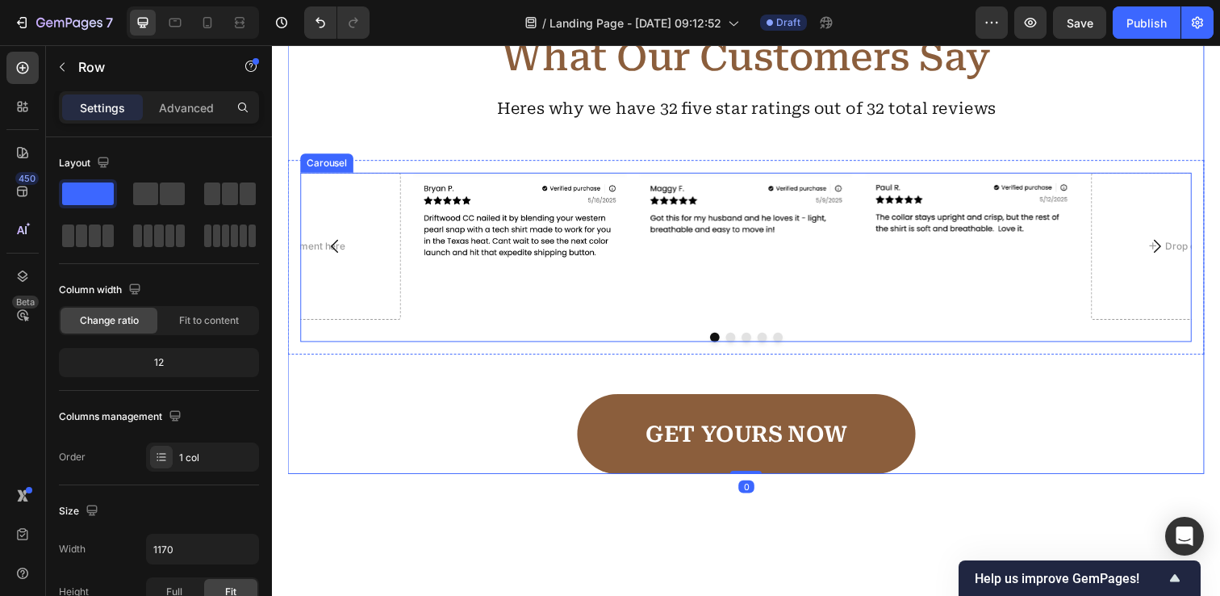
click at [1176, 247] on icon "Carousel Next Arrow" at bounding box center [1176, 250] width 7 height 14
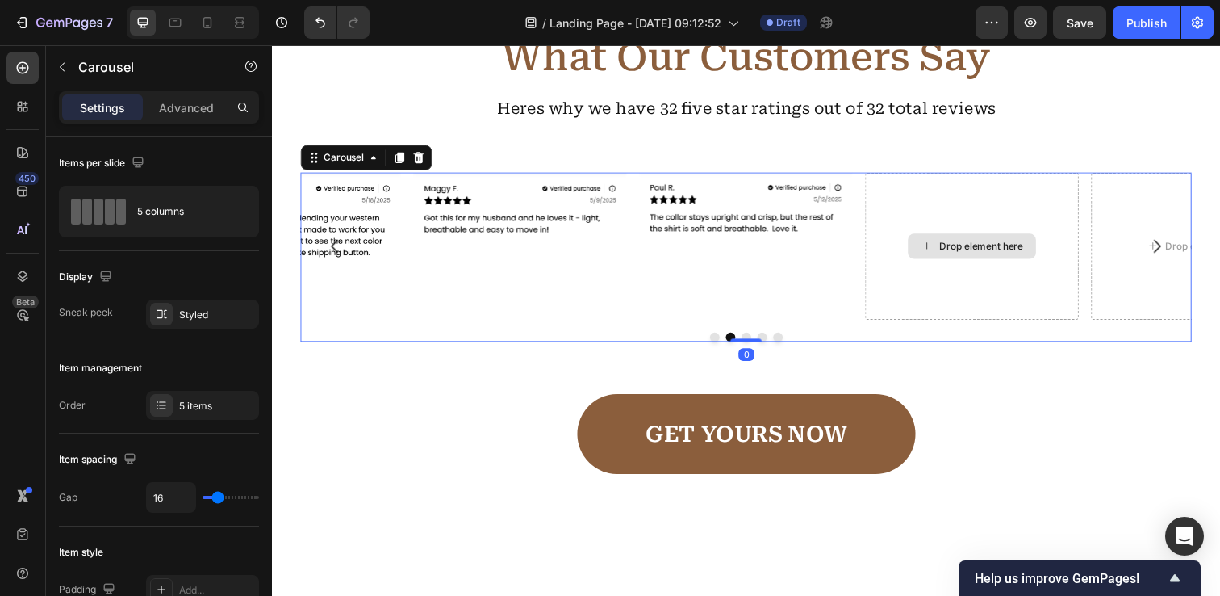
click at [955, 250] on div "Drop element here" at bounding box center [997, 250] width 86 height 13
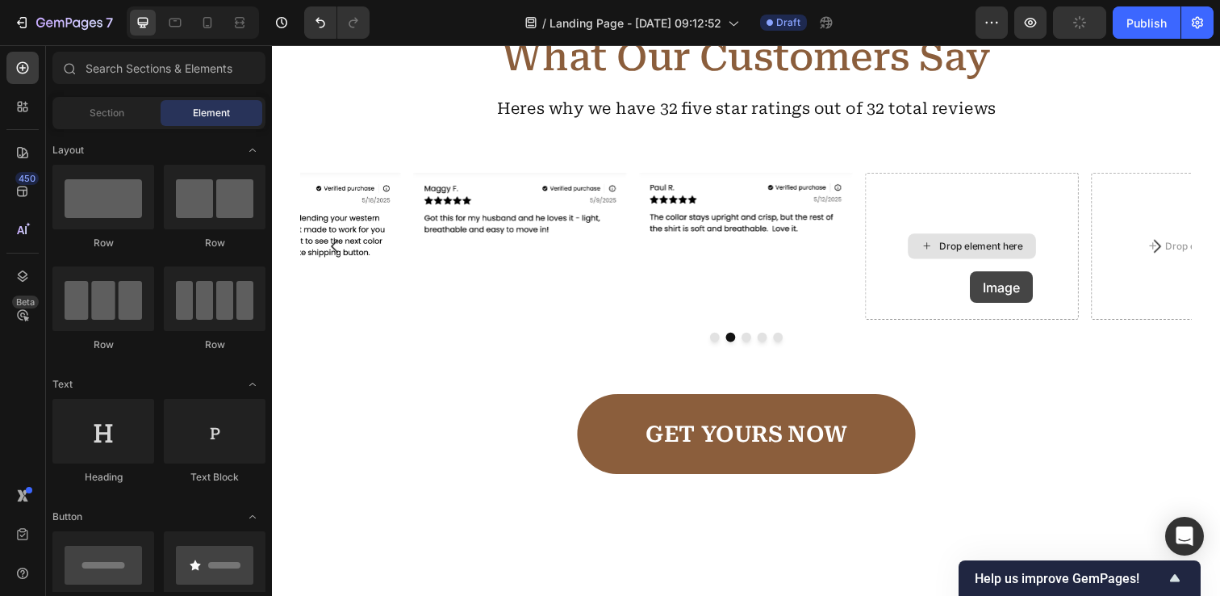
drag, startPoint x: 362, startPoint y: 399, endPoint x: 984, endPoint y: 266, distance: 635.5
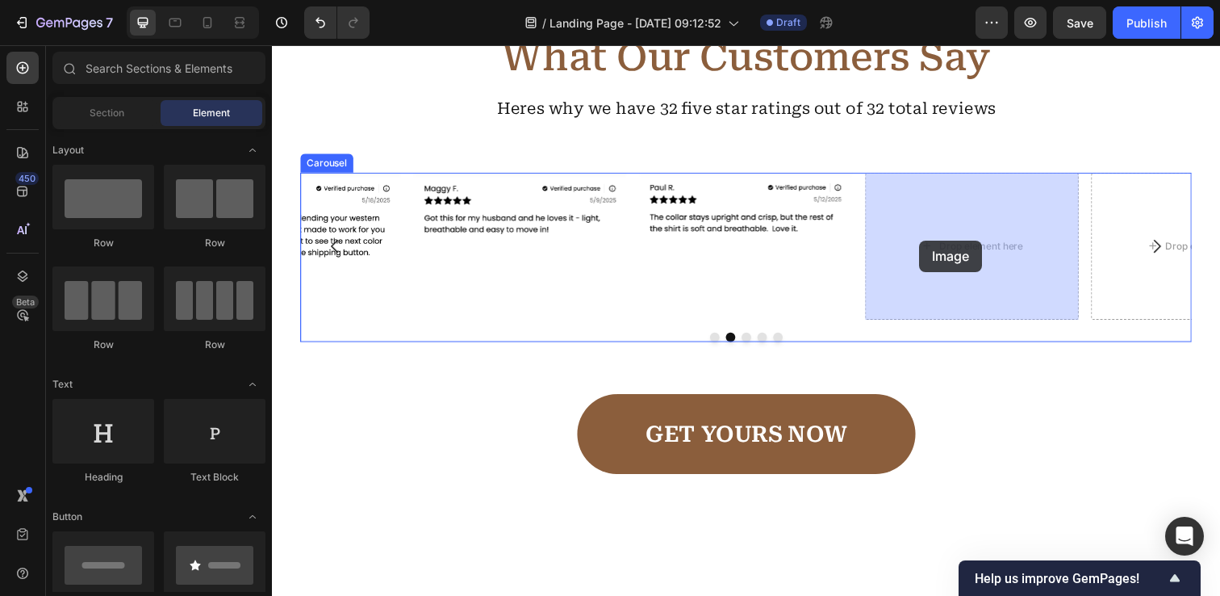
drag, startPoint x: 395, startPoint y: 404, endPoint x: 933, endPoint y: 245, distance: 561.5
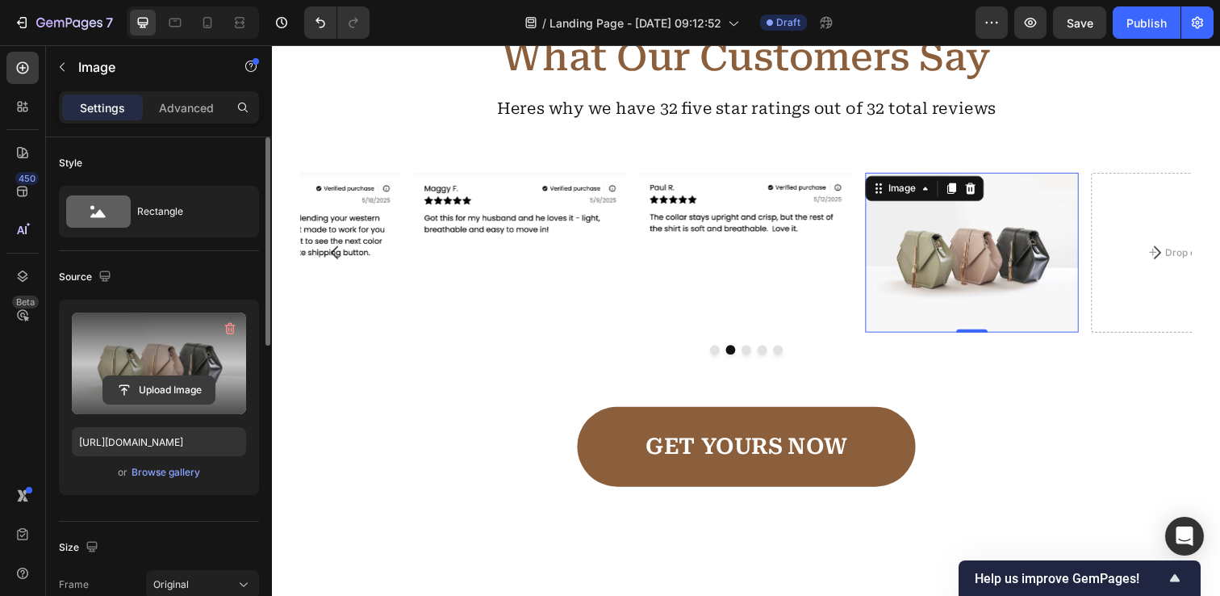
click at [153, 384] on input "file" at bounding box center [158, 389] width 111 height 27
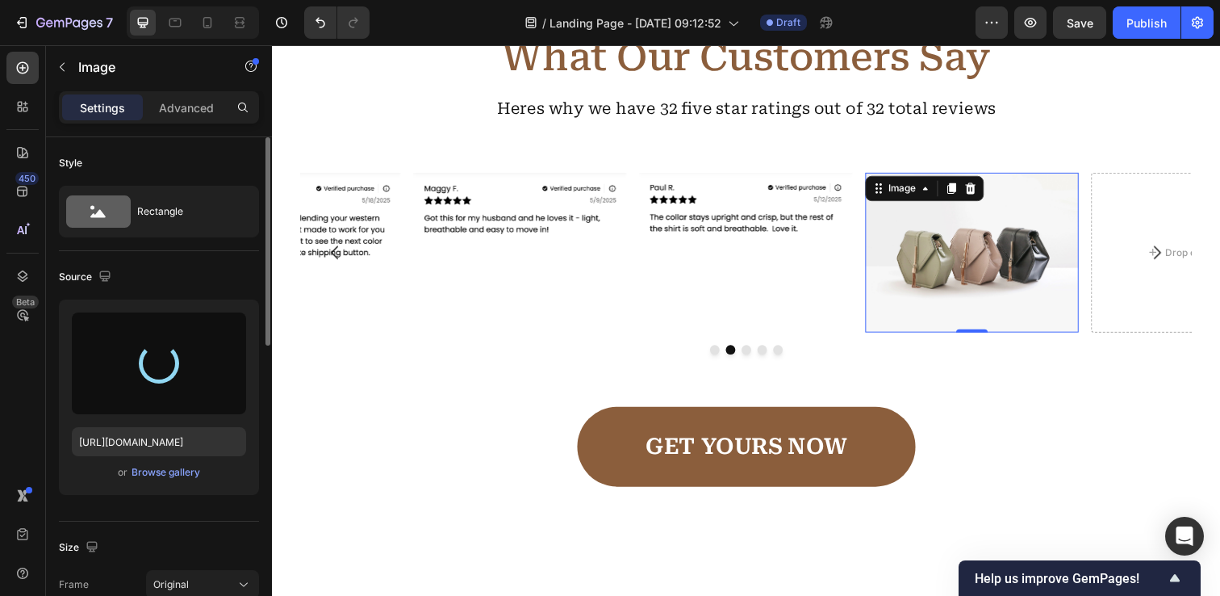
type input "https://cdn.shopify.com/s/files/1/0912/3256/7575/files/gempages_581537611265344…"
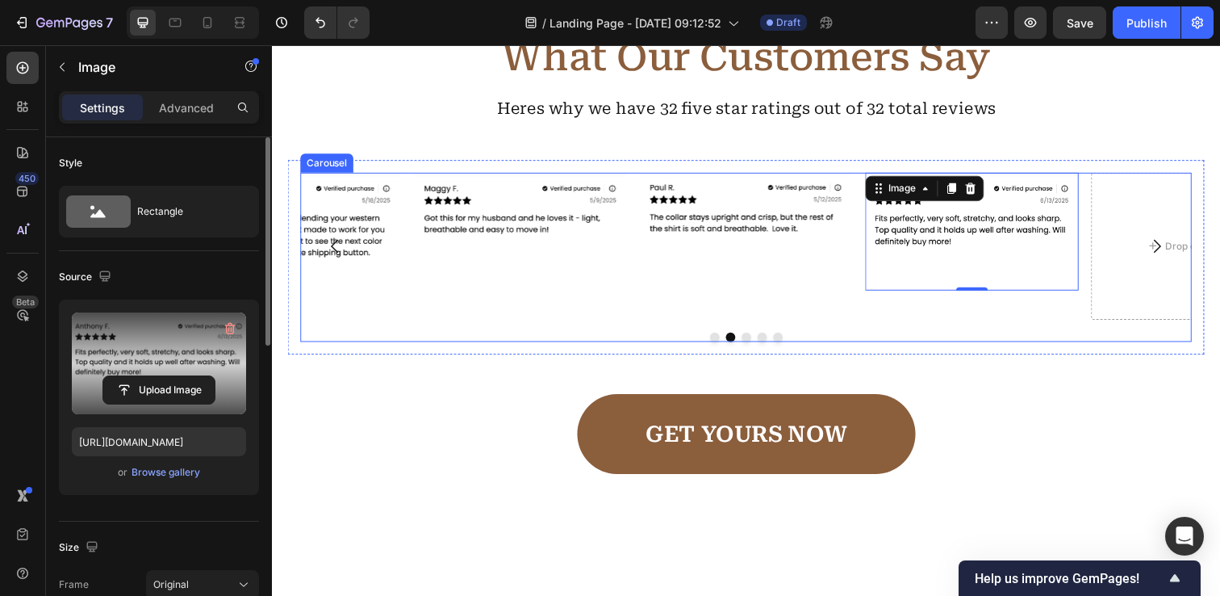
click at [1177, 253] on icon "Carousel Next Arrow" at bounding box center [1175, 249] width 19 height 19
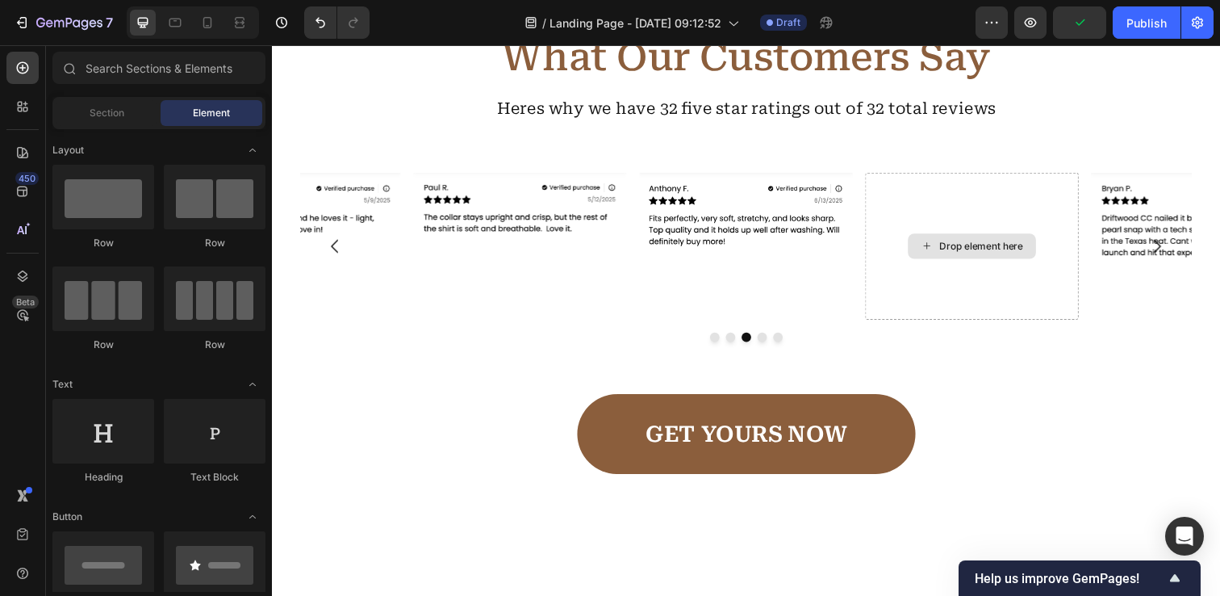
click at [977, 256] on div "Drop element here" at bounding box center [987, 250] width 131 height 26
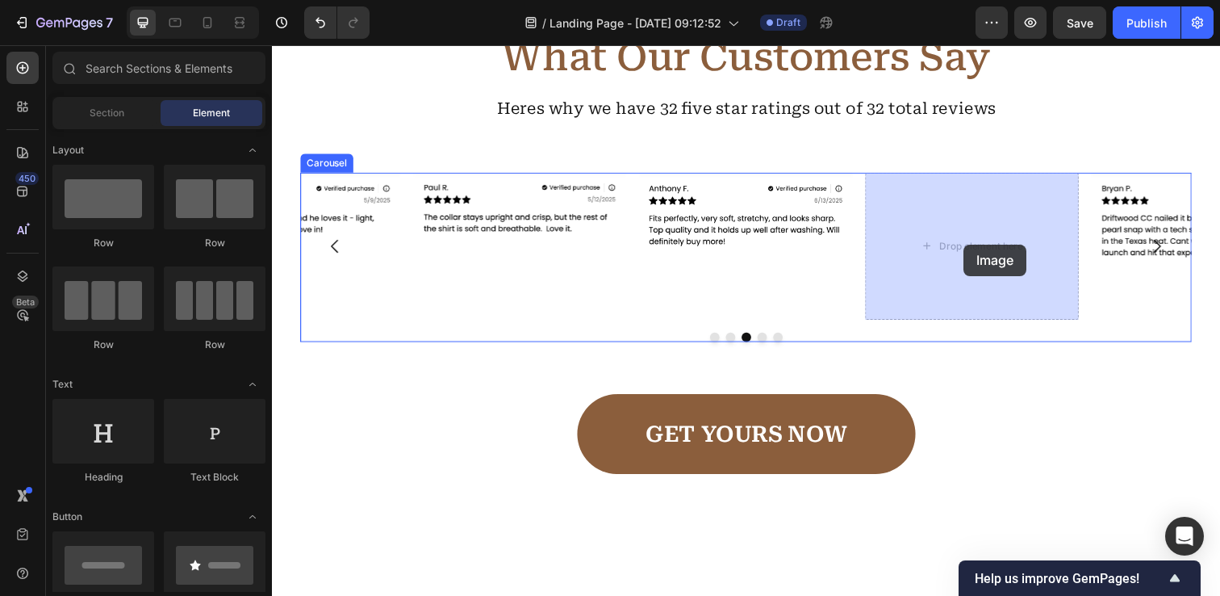
drag, startPoint x: 368, startPoint y: 407, endPoint x: 977, endPoint y: 247, distance: 629.9
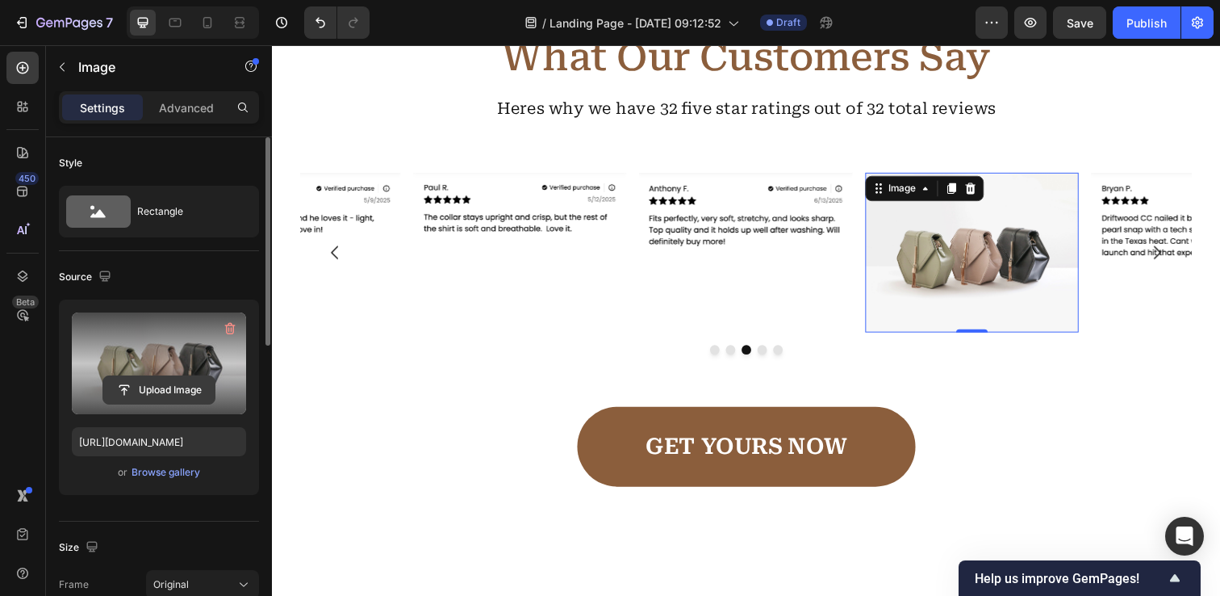
click at [164, 389] on input "file" at bounding box center [158, 389] width 111 height 27
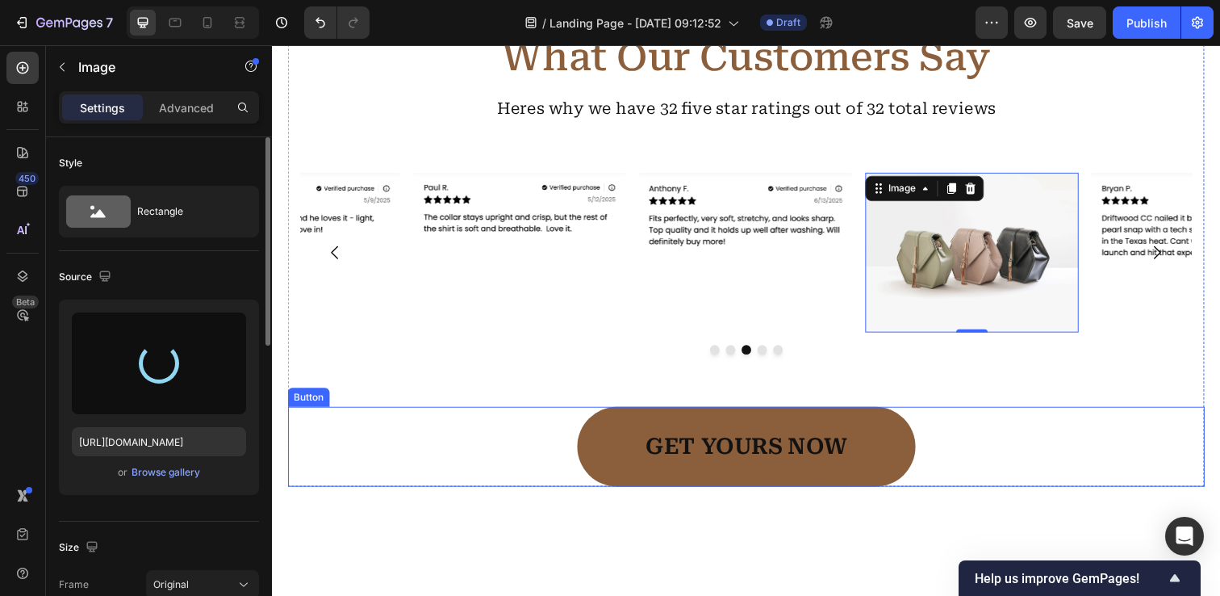
type input "https://cdn.shopify.com/s/files/1/0912/3256/7575/files/gempages_581537611265344…"
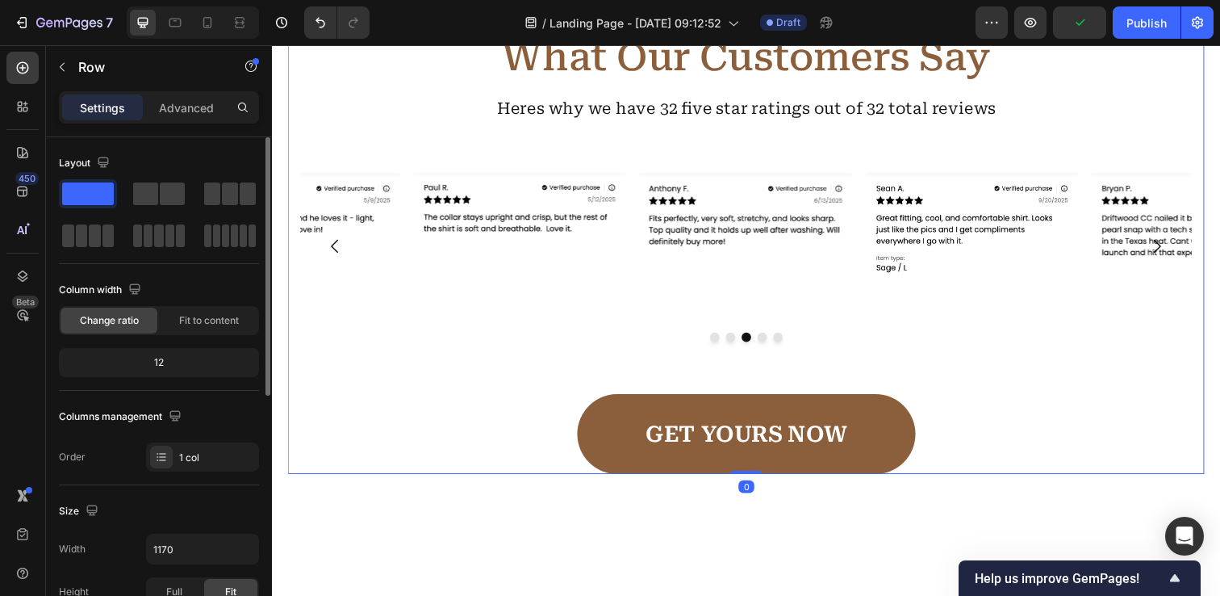
click at [459, 125] on div "Icon Icon Icon Icon Icon Icon List What Our Customers Say Heading Heres why we …" at bounding box center [756, 239] width 936 height 487
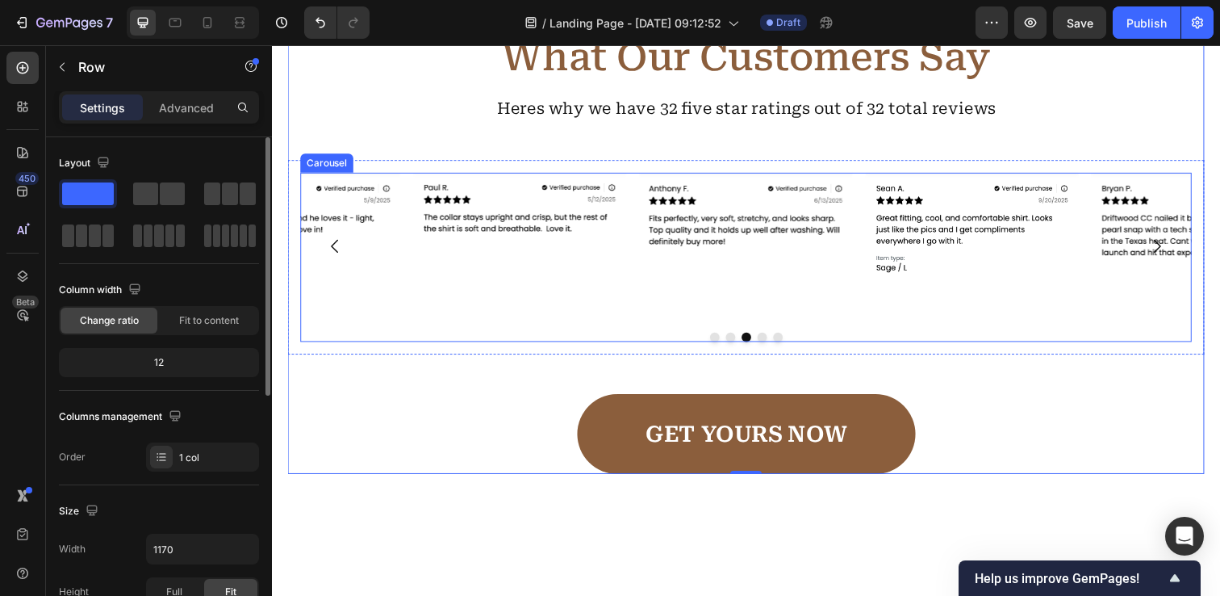
click at [333, 246] on icon "Carousel Back Arrow" at bounding box center [336, 249] width 19 height 19
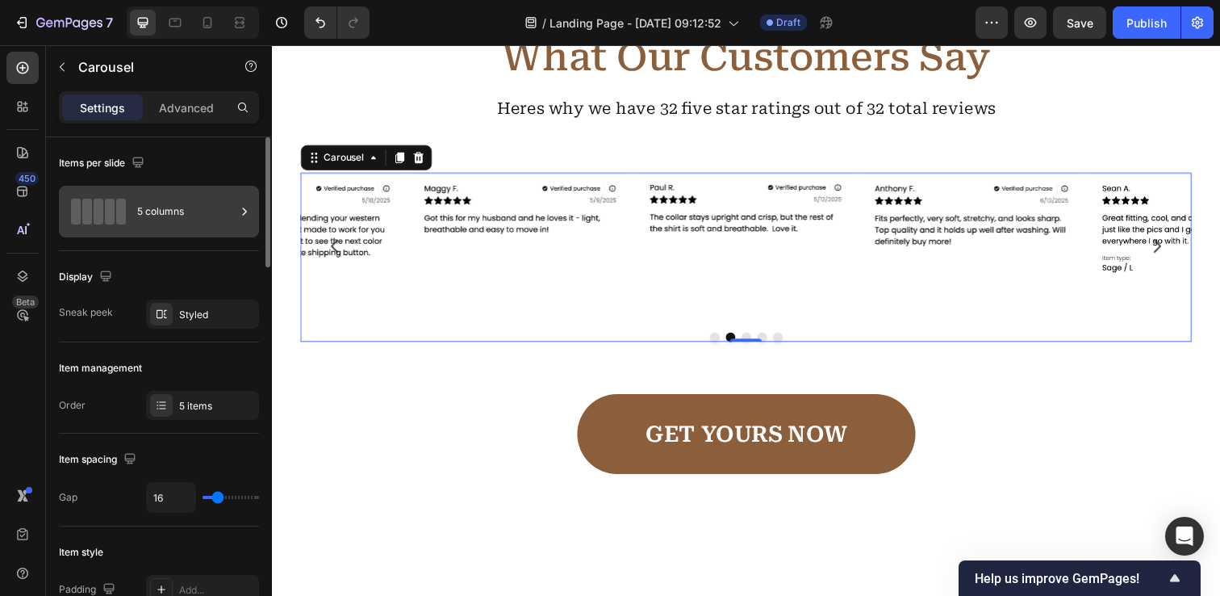
click at [128, 212] on div at bounding box center [98, 212] width 65 height 26
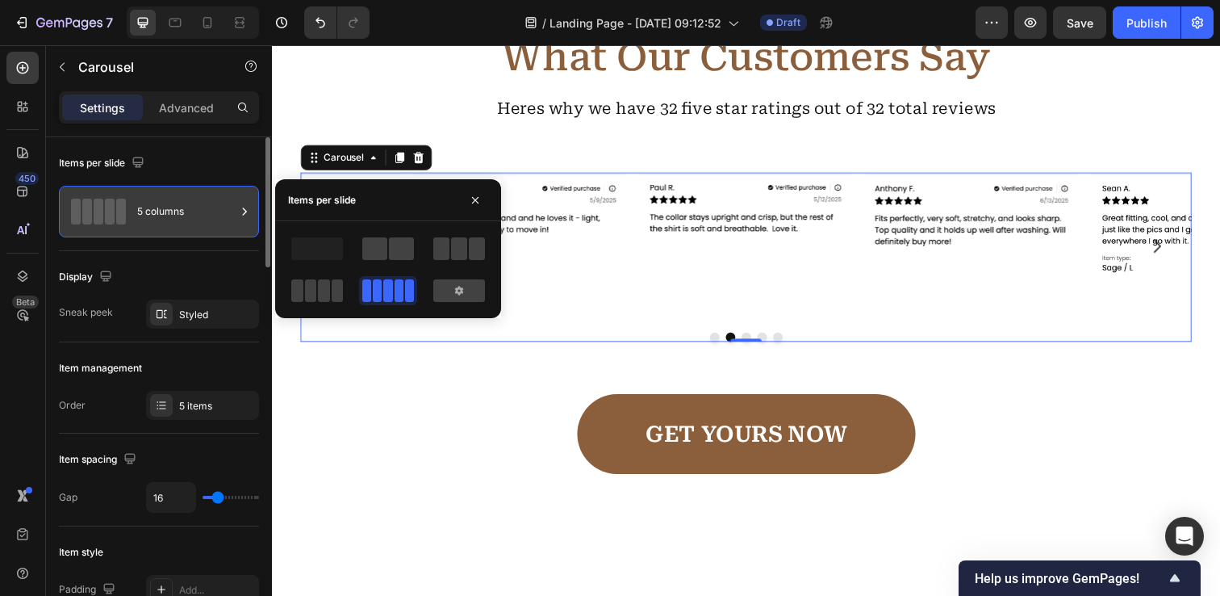
click at [128, 212] on div at bounding box center [98, 212] width 65 height 26
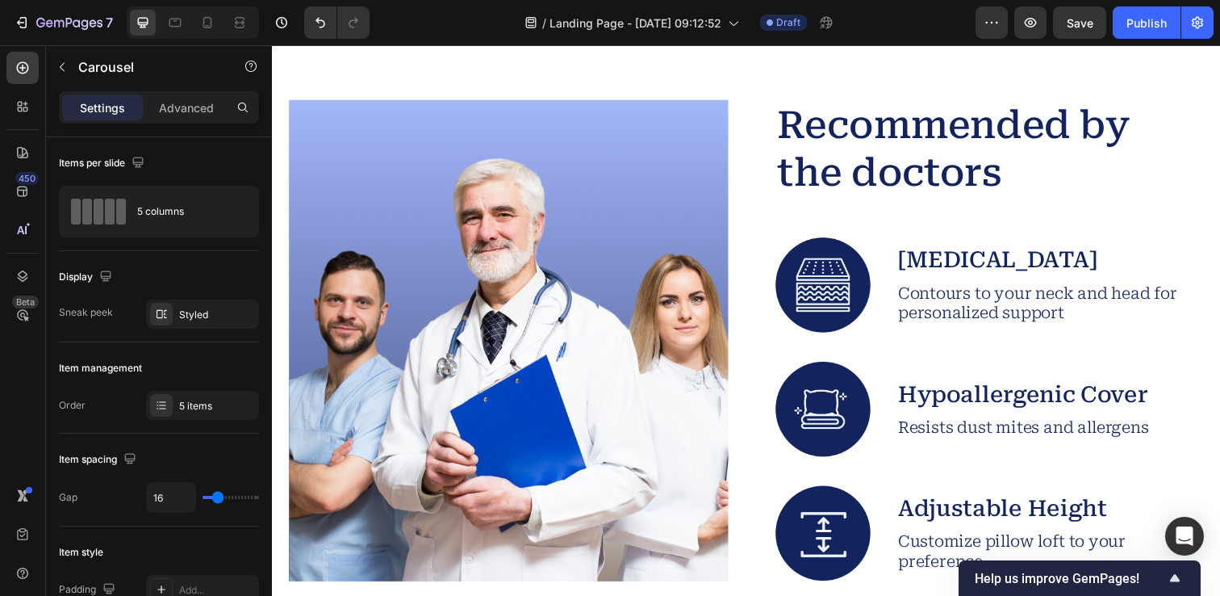
scroll to position [3112, 0]
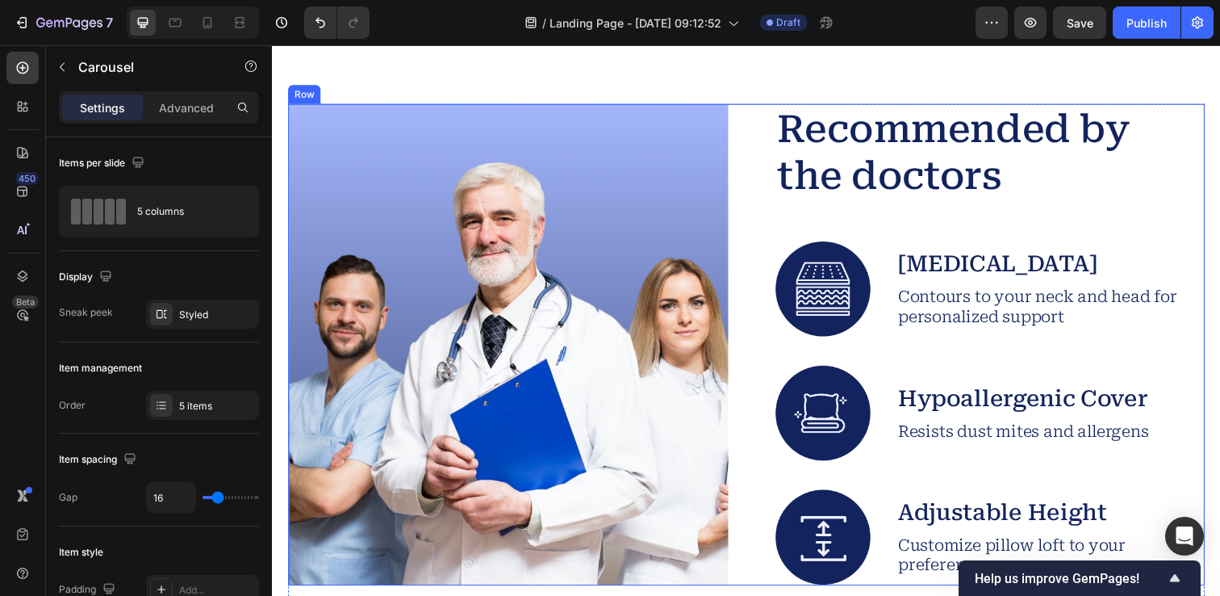
click at [759, 114] on div "Image Recommended by the doctors Heading Image Memory Foam Text Block Contours …" at bounding box center [756, 351] width 936 height 492
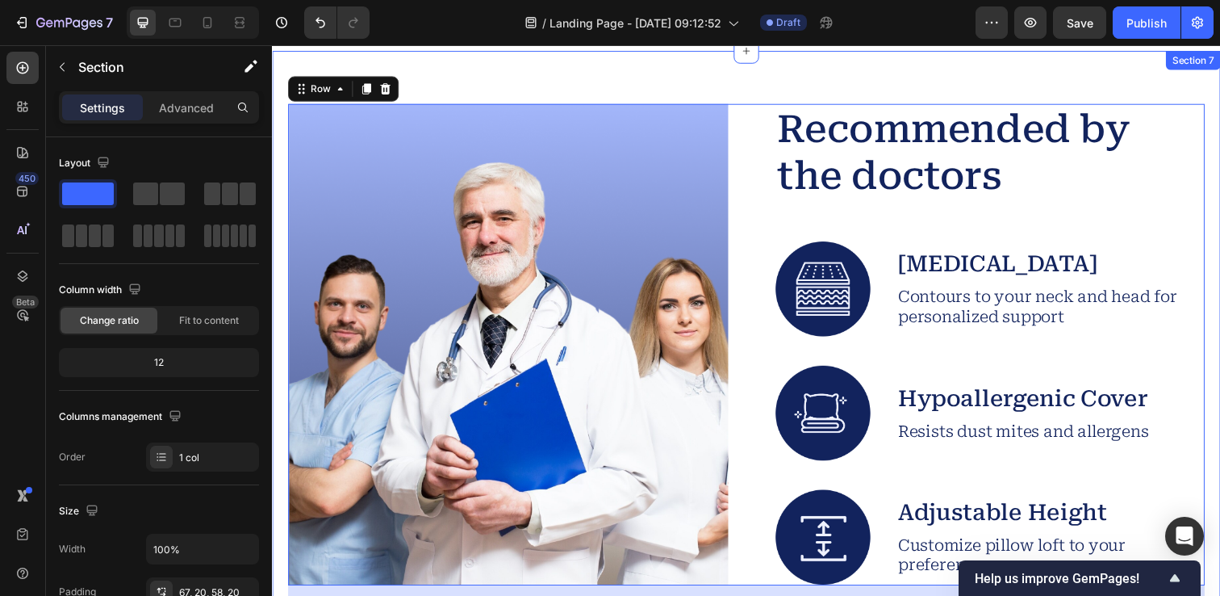
click at [747, 83] on div "Image Recommended by the doctors Heading Image Memory Foam Text Block Contours …" at bounding box center [756, 418] width 968 height 734
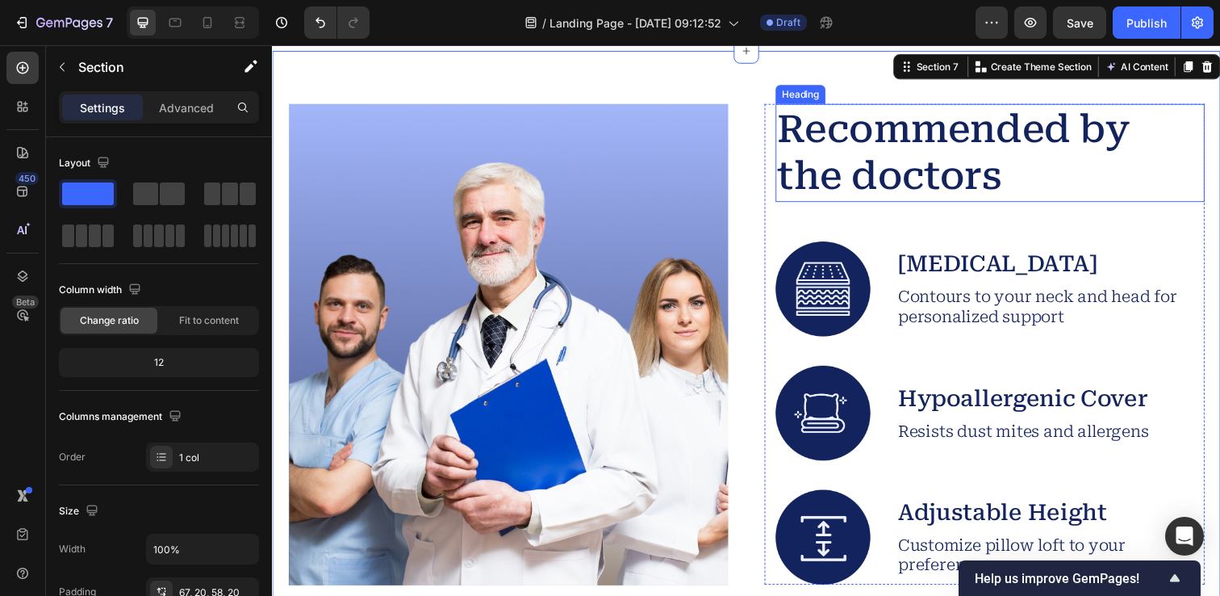
scroll to position [3072, 0]
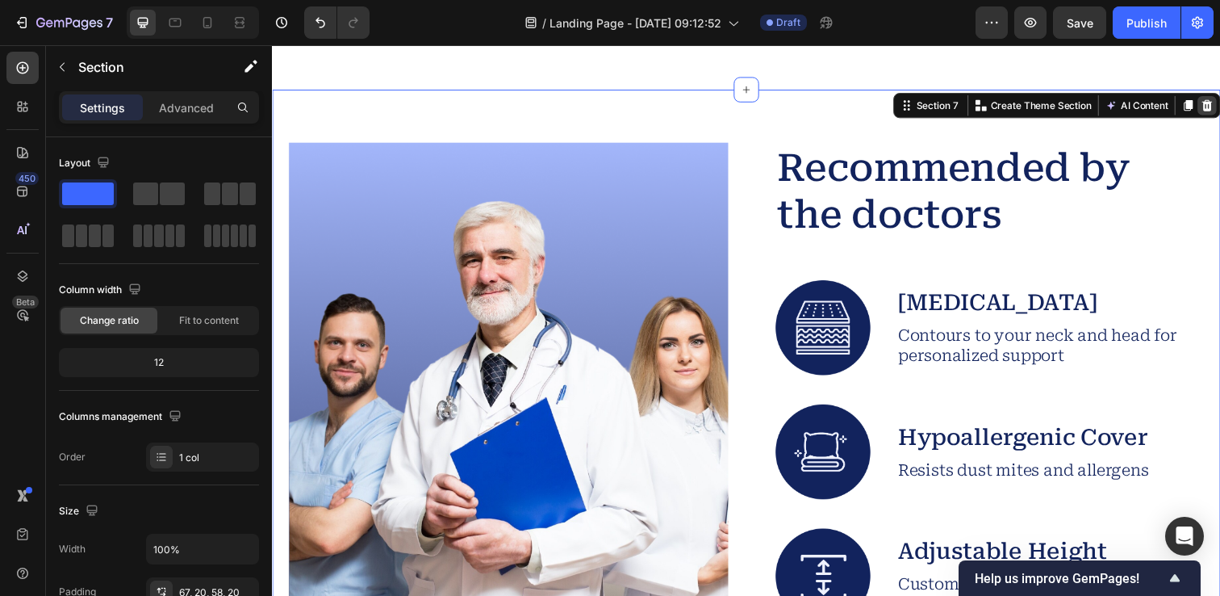
click at [1219, 109] on icon at bounding box center [1227, 105] width 10 height 11
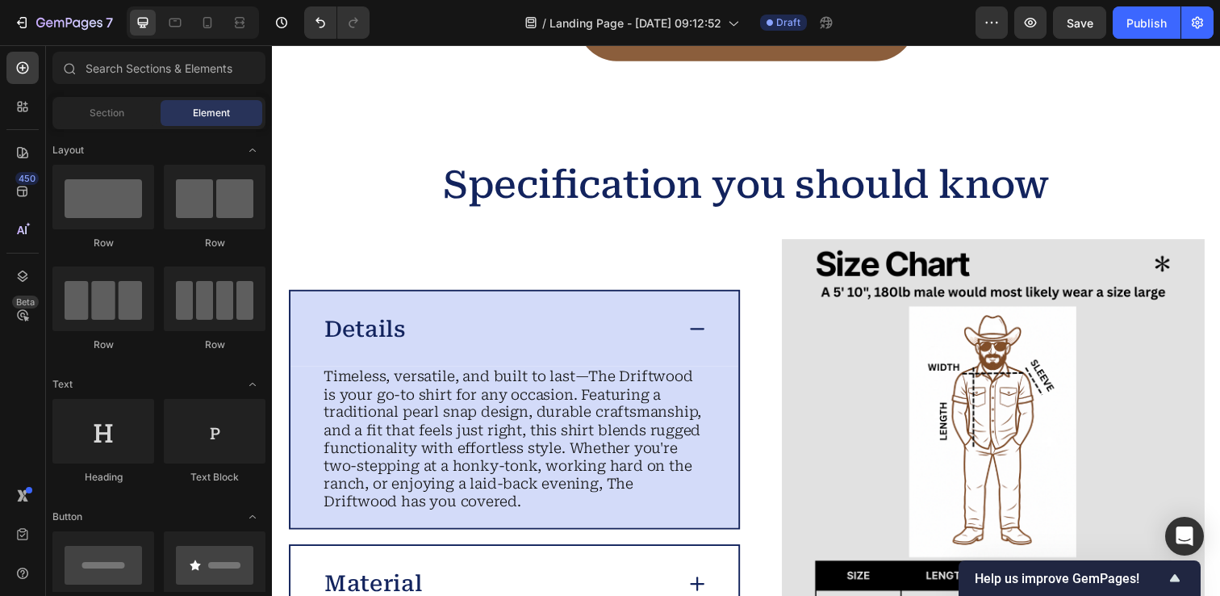
scroll to position [3050, 0]
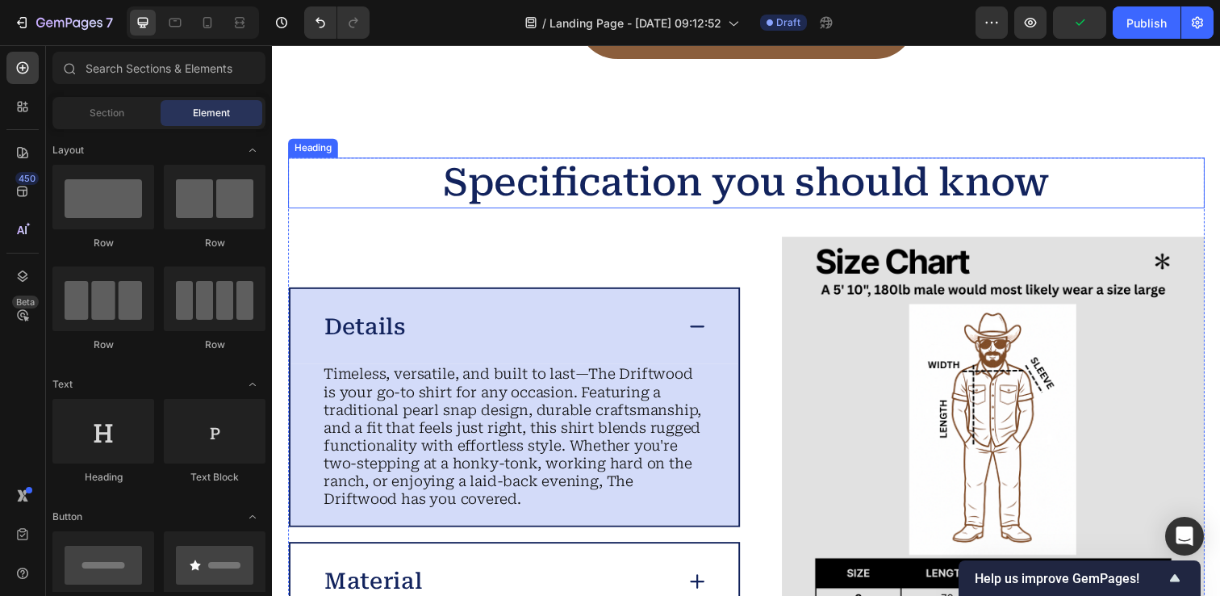
click at [767, 190] on h2 "Specification you should know" at bounding box center [756, 186] width 936 height 52
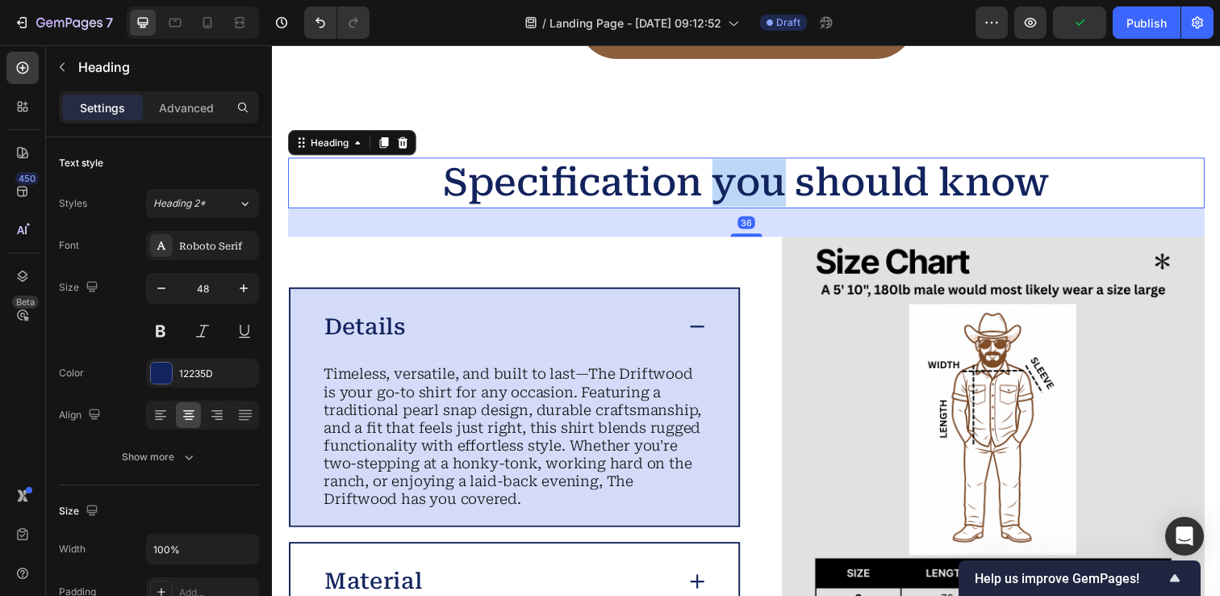
click at [767, 190] on h2 "Specification you should know" at bounding box center [756, 186] width 936 height 52
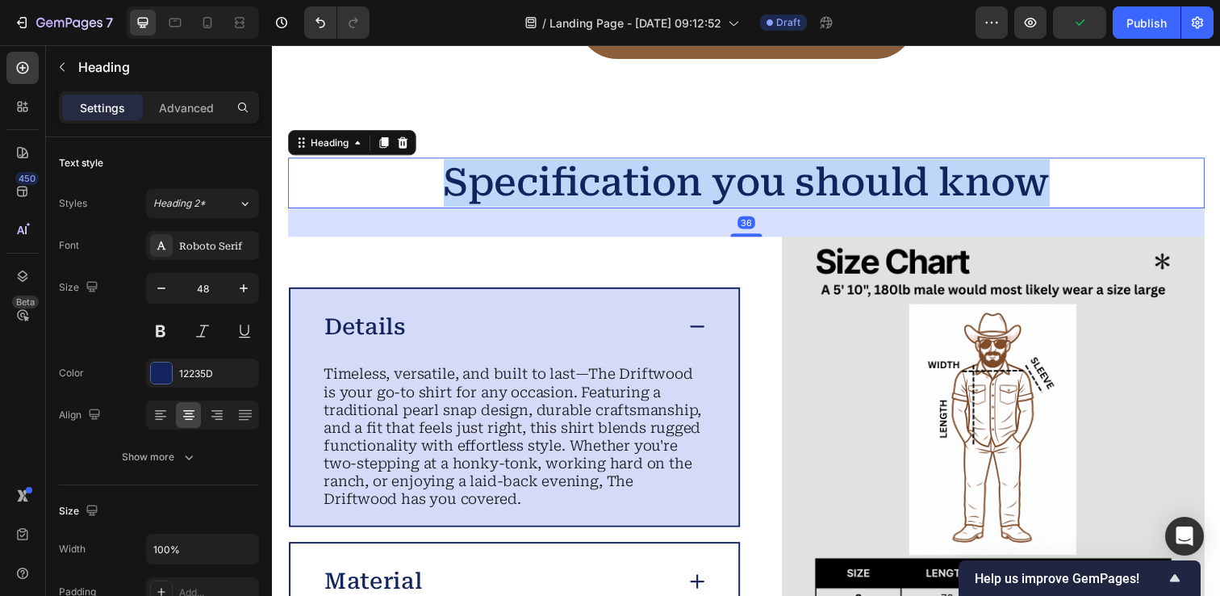
click at [767, 190] on p "Specification you should know" at bounding box center [756, 185] width 933 height 48
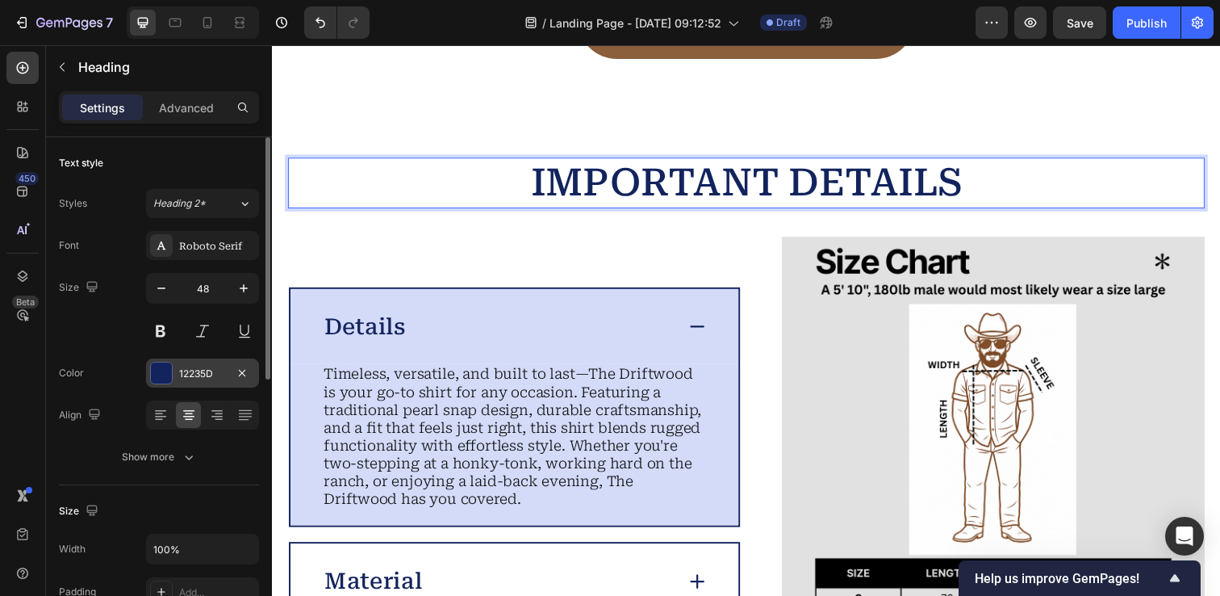
click at [157, 378] on div at bounding box center [161, 372] width 21 height 21
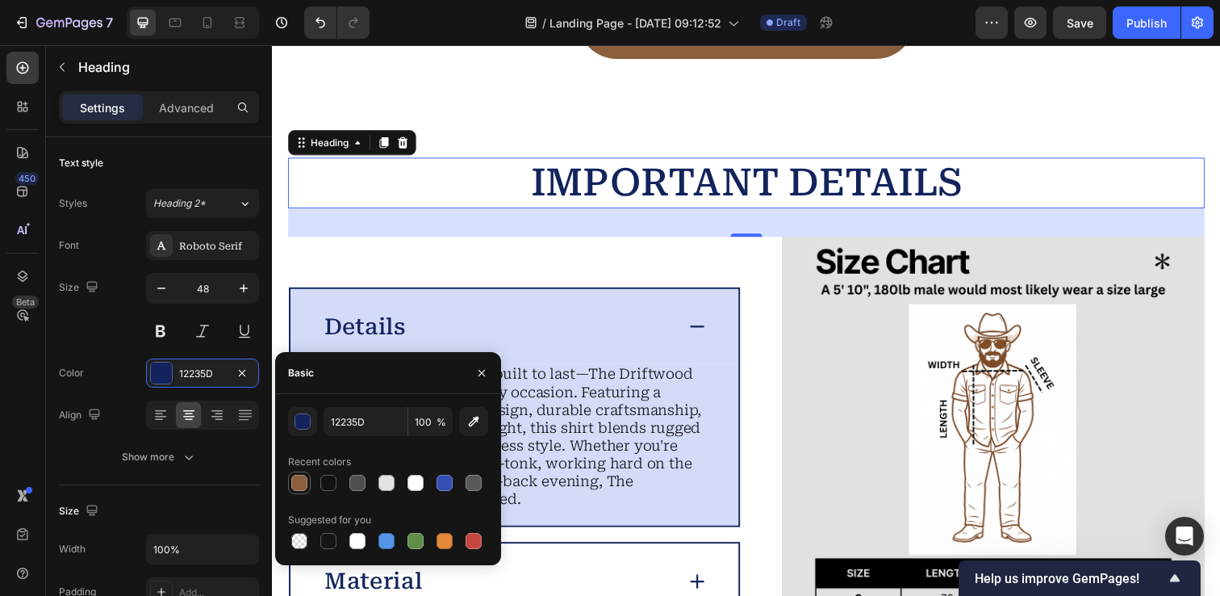
click at [304, 482] on div at bounding box center [299, 483] width 16 height 16
type input "8B5E3C"
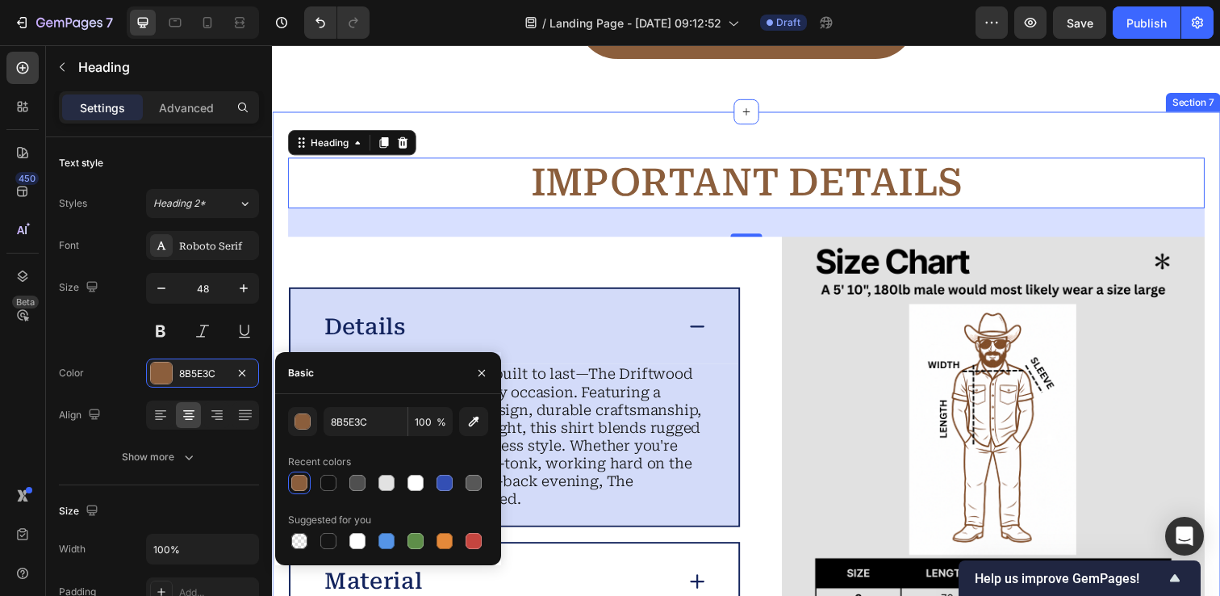
click at [469, 134] on div "IMPORTANT DETAILS Heading 36 Image Details Timeless, versatile, and built to la…" at bounding box center [756, 494] width 968 height 763
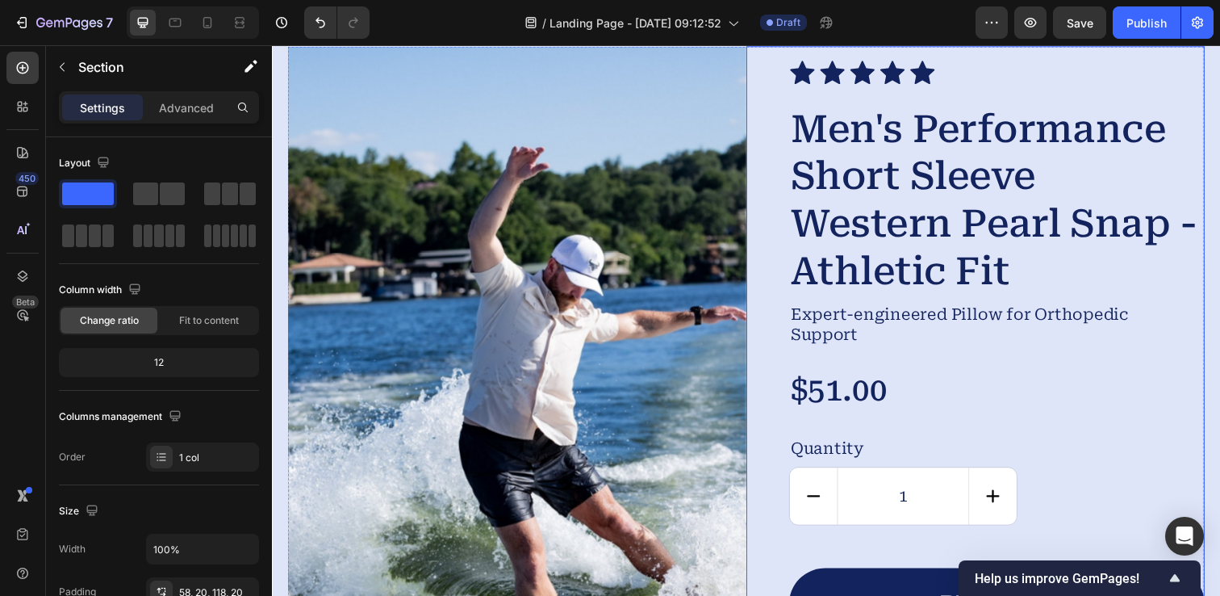
scroll to position [3932, 0]
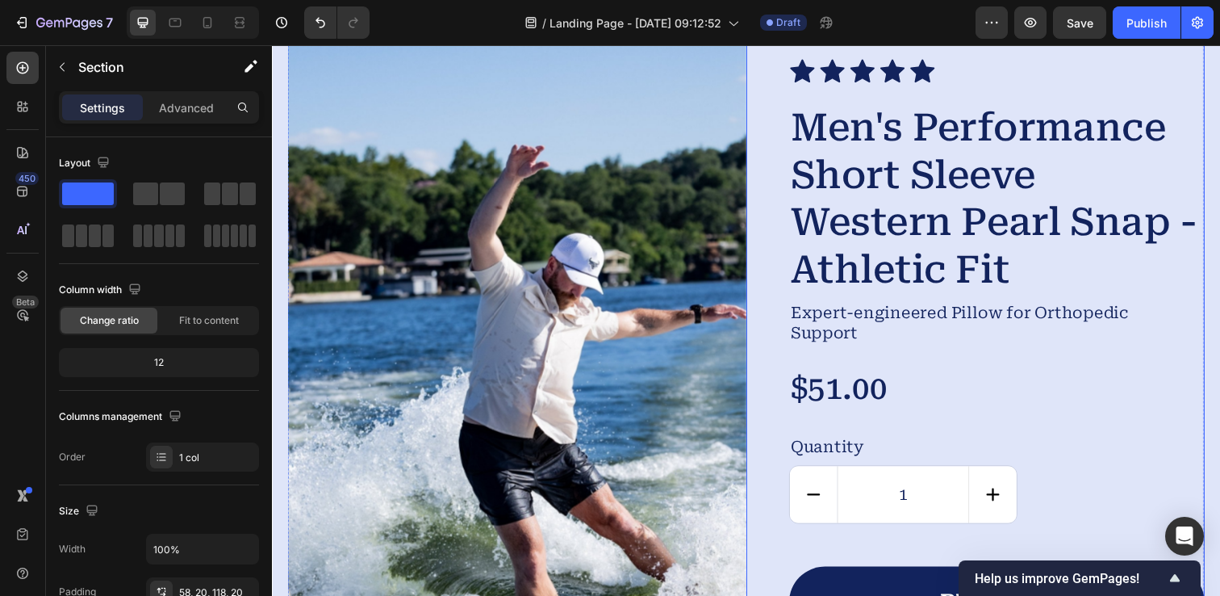
click at [779, 156] on div "Icon Icon Icon Icon Icon Icon List Men's Performance Short Sleeve Western Pearl…" at bounding box center [990, 347] width 468 height 606
click at [888, 74] on div "Icon" at bounding box center [874, 71] width 27 height 26
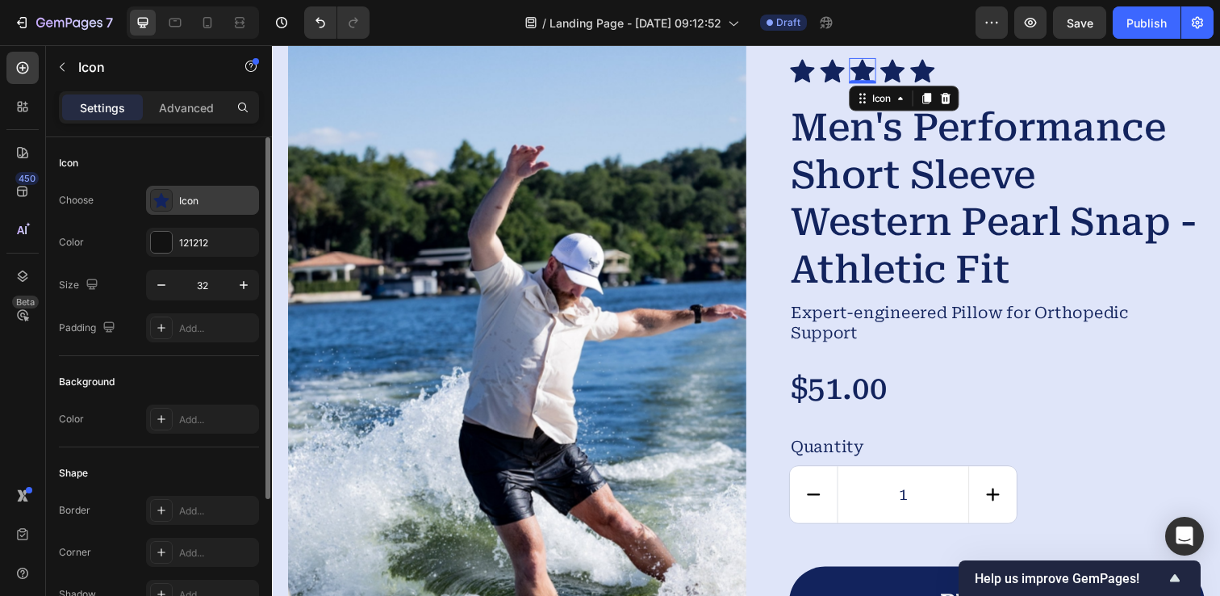
click at [158, 201] on icon at bounding box center [160, 200] width 15 height 15
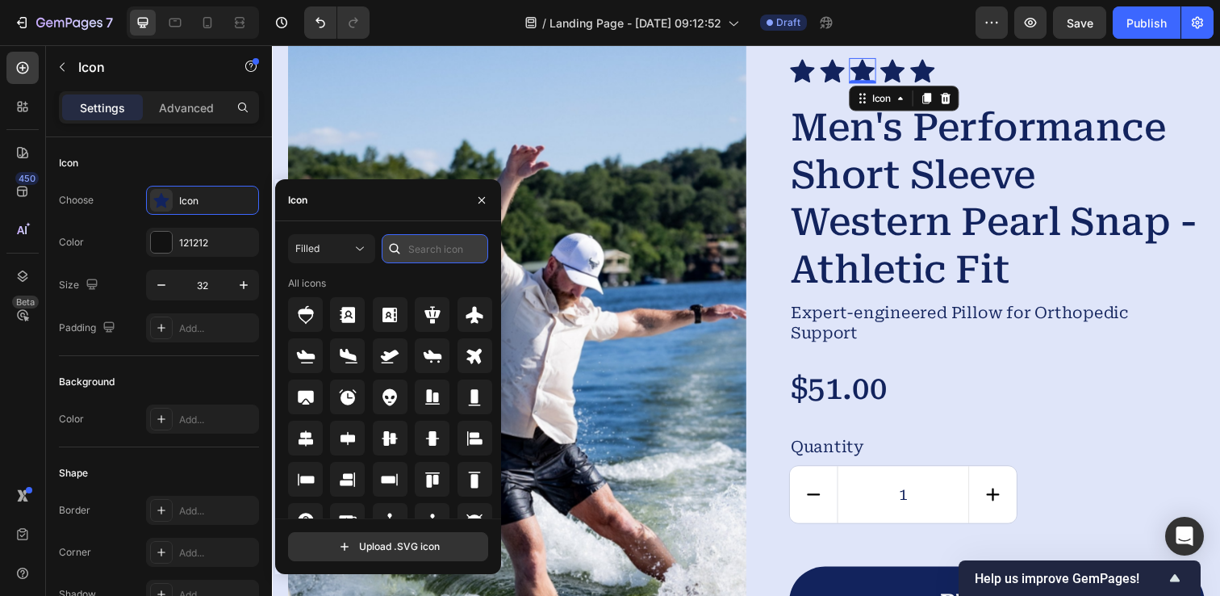
click at [432, 250] on input "text" at bounding box center [435, 248] width 107 height 29
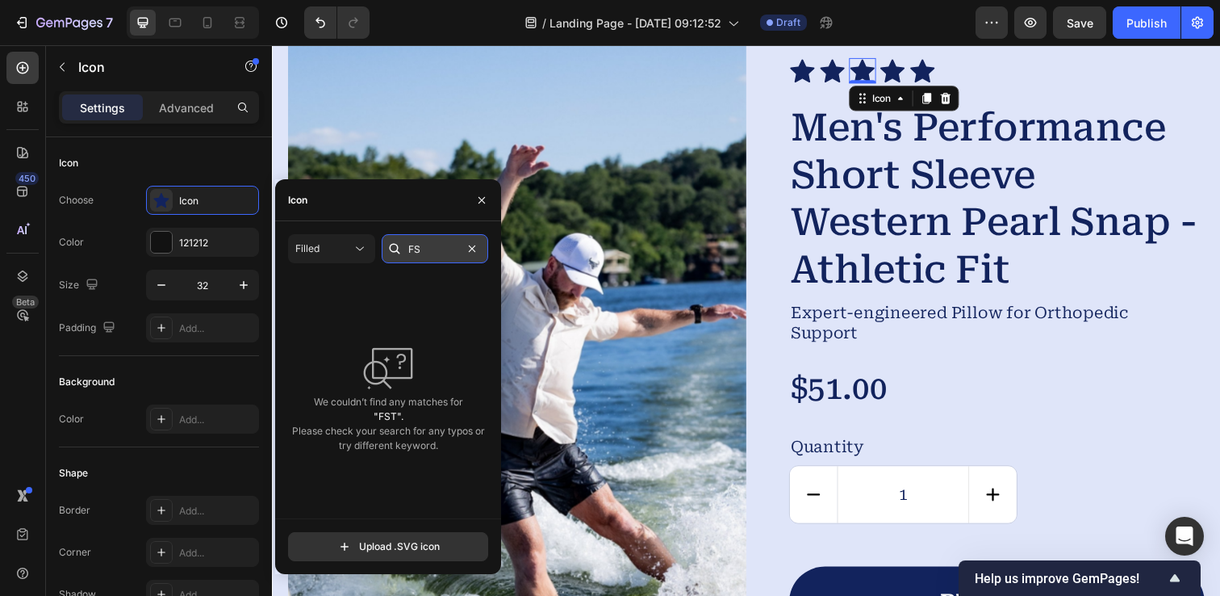
type input "F"
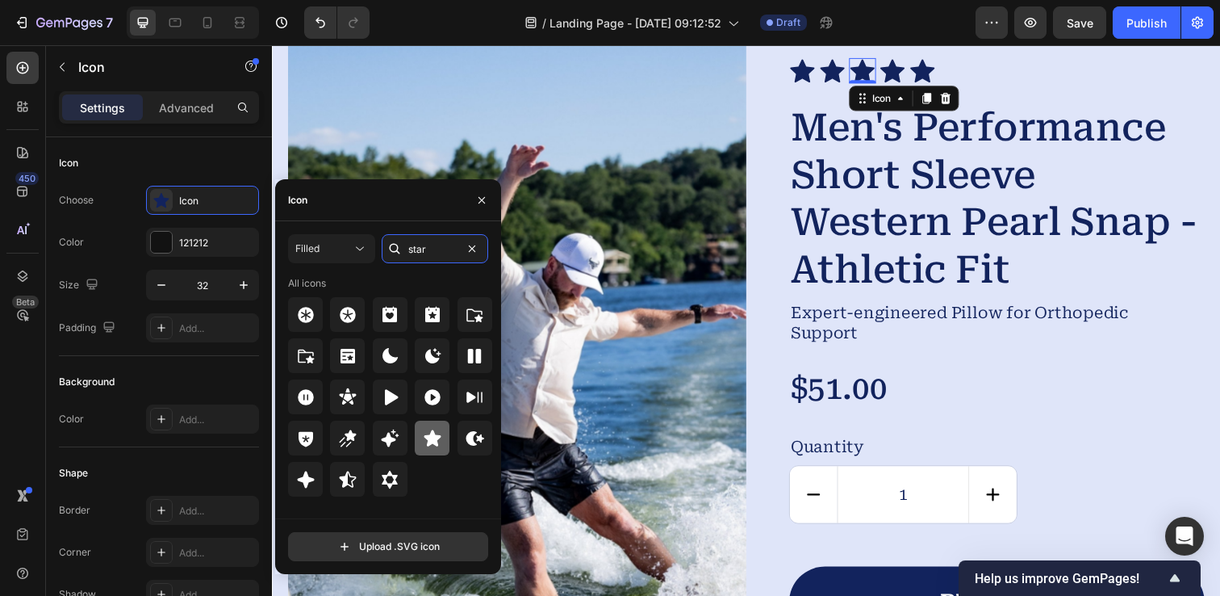
type input "star"
click at [433, 444] on icon at bounding box center [432, 437] width 17 height 16
click at [845, 76] on icon at bounding box center [843, 71] width 25 height 23
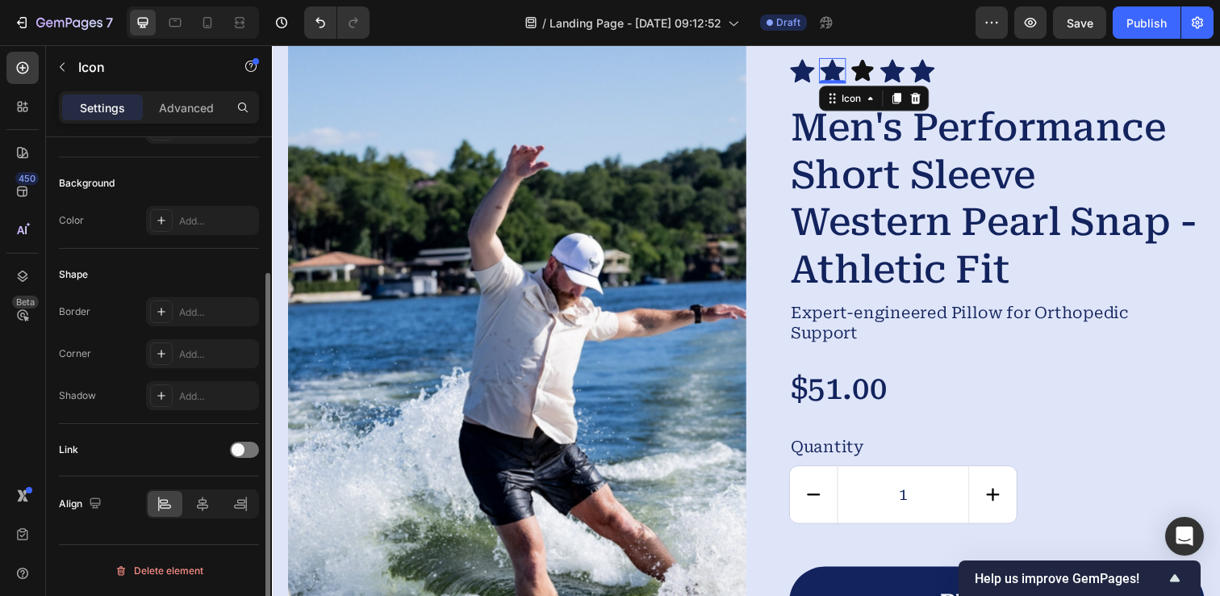
scroll to position [0, 0]
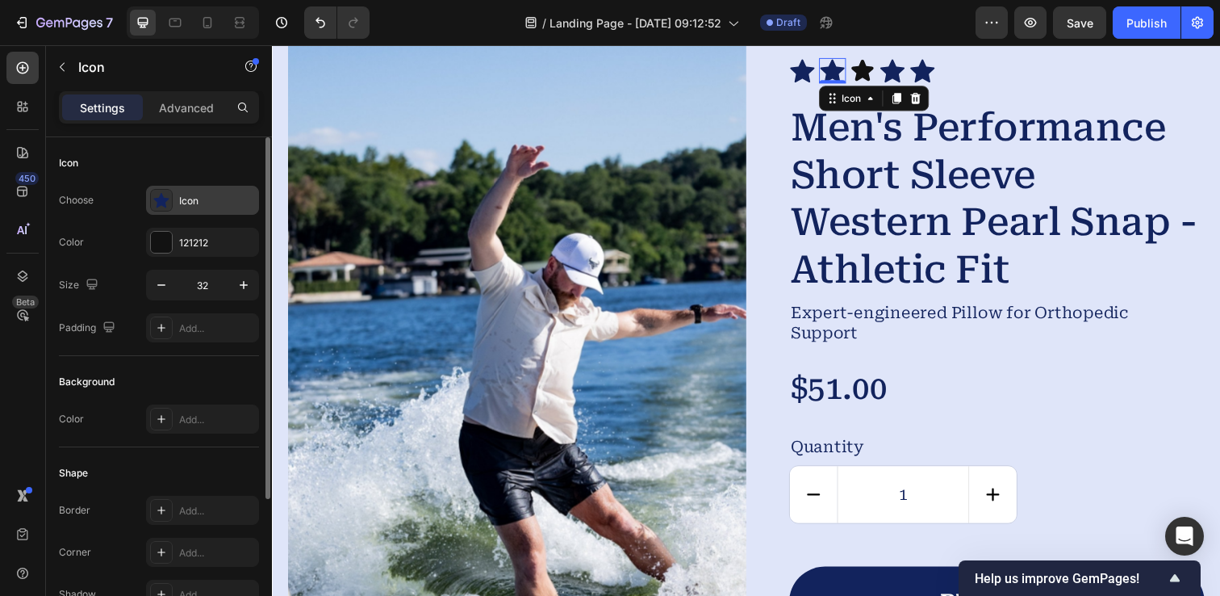
click at [163, 202] on icon at bounding box center [160, 200] width 15 height 15
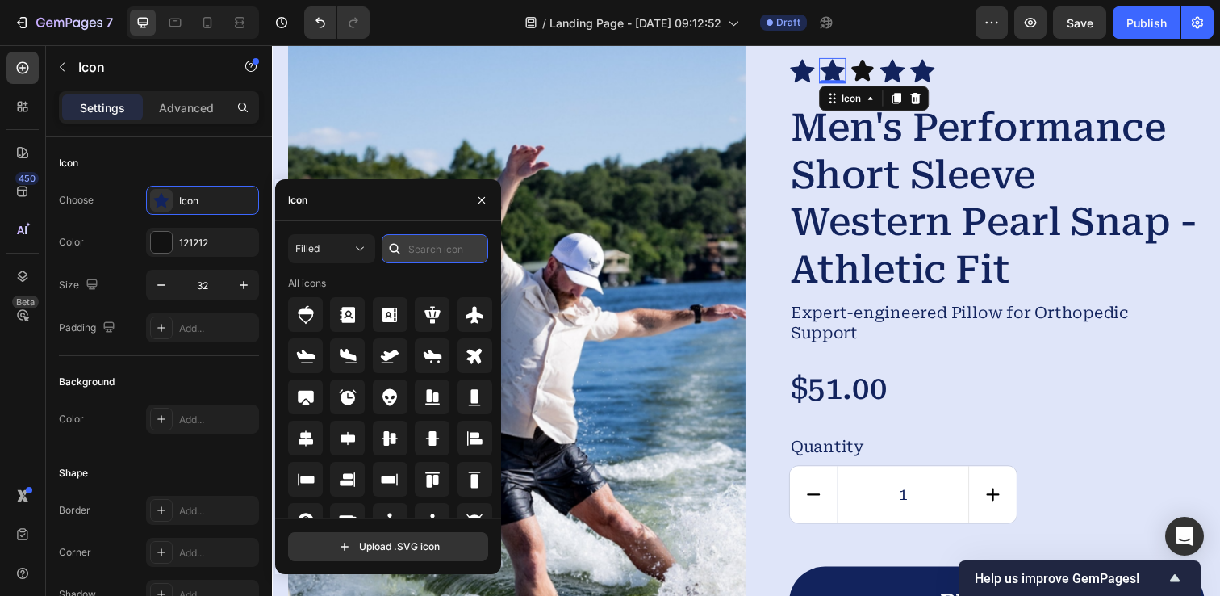
click at [441, 245] on input "text" at bounding box center [435, 248] width 107 height 29
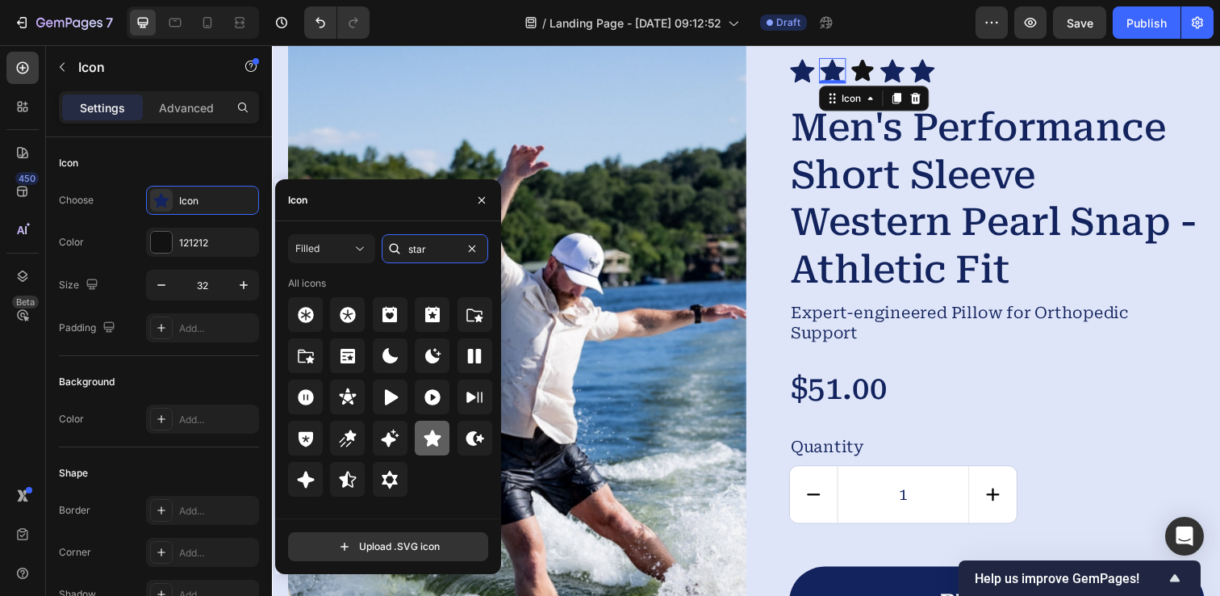
type input "star"
click at [432, 435] on icon at bounding box center [432, 437] width 17 height 16
click at [813, 73] on icon at bounding box center [813, 71] width 25 height 23
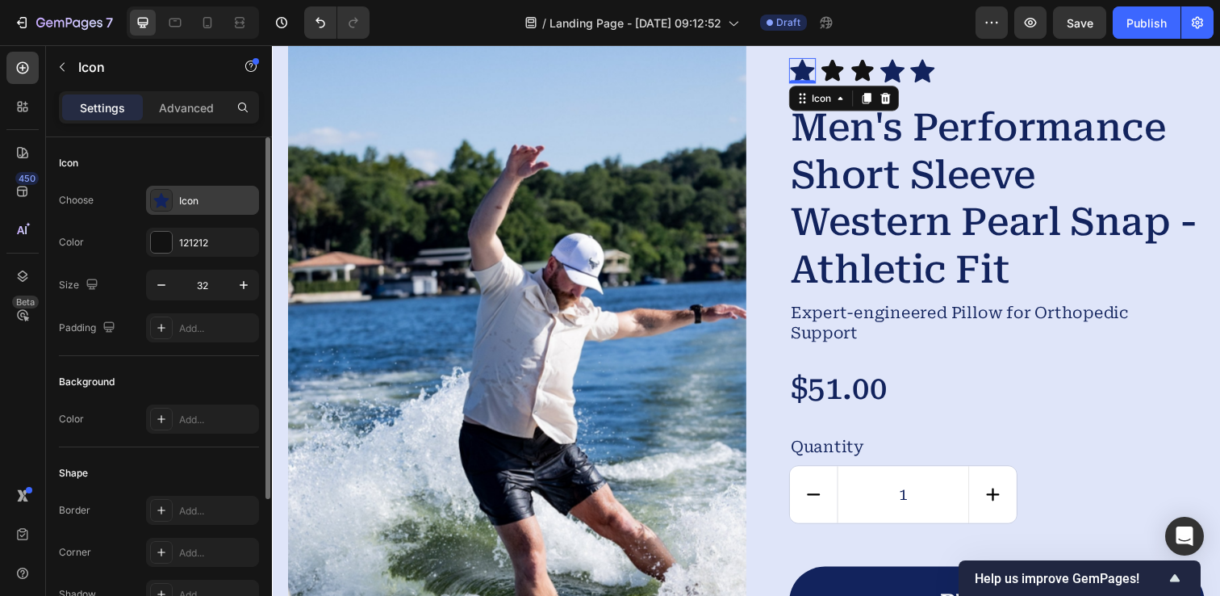
click at [203, 198] on div "Icon" at bounding box center [217, 201] width 76 height 15
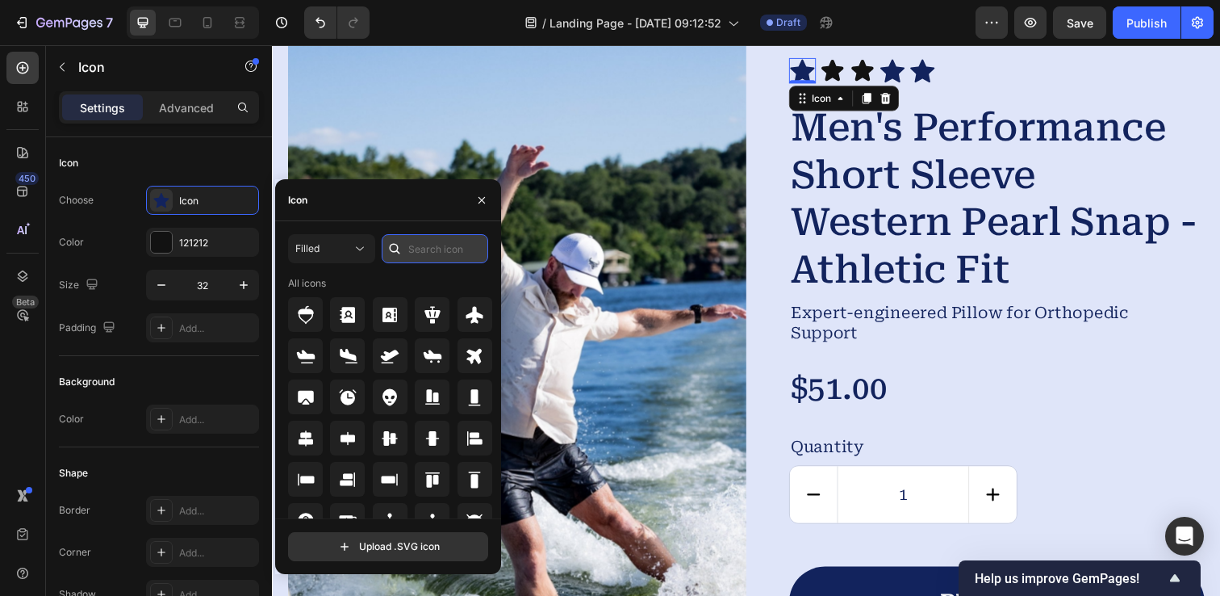
click at [440, 245] on input "text" at bounding box center [435, 248] width 107 height 29
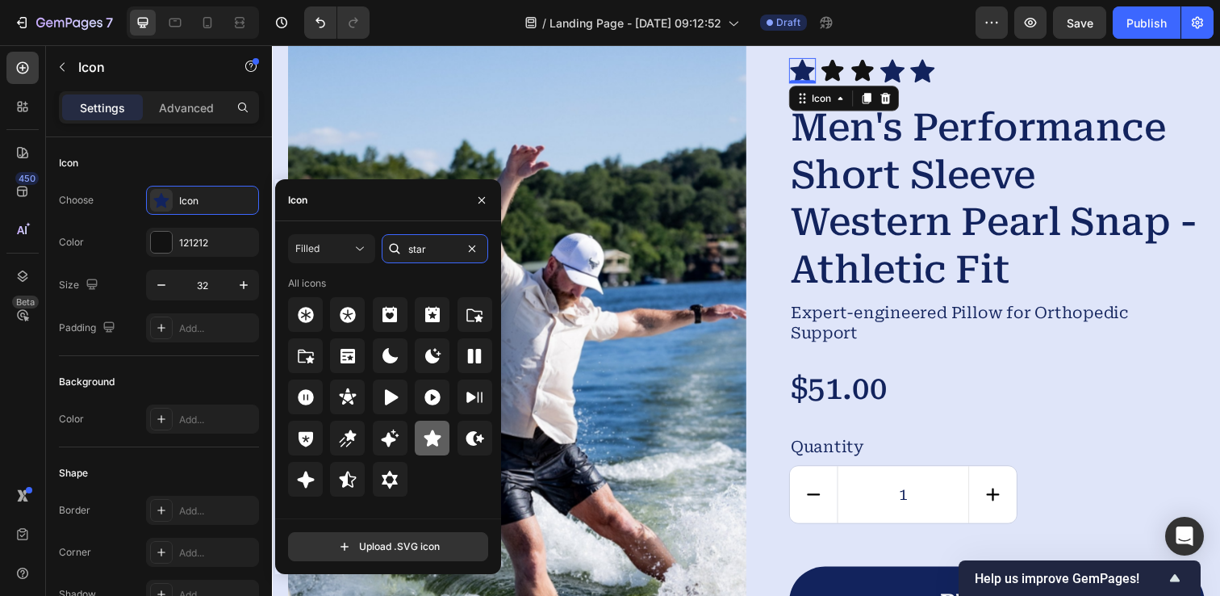
type input "star"
click at [434, 454] on div at bounding box center [432, 437] width 35 height 35
click at [904, 73] on icon at bounding box center [905, 71] width 25 height 23
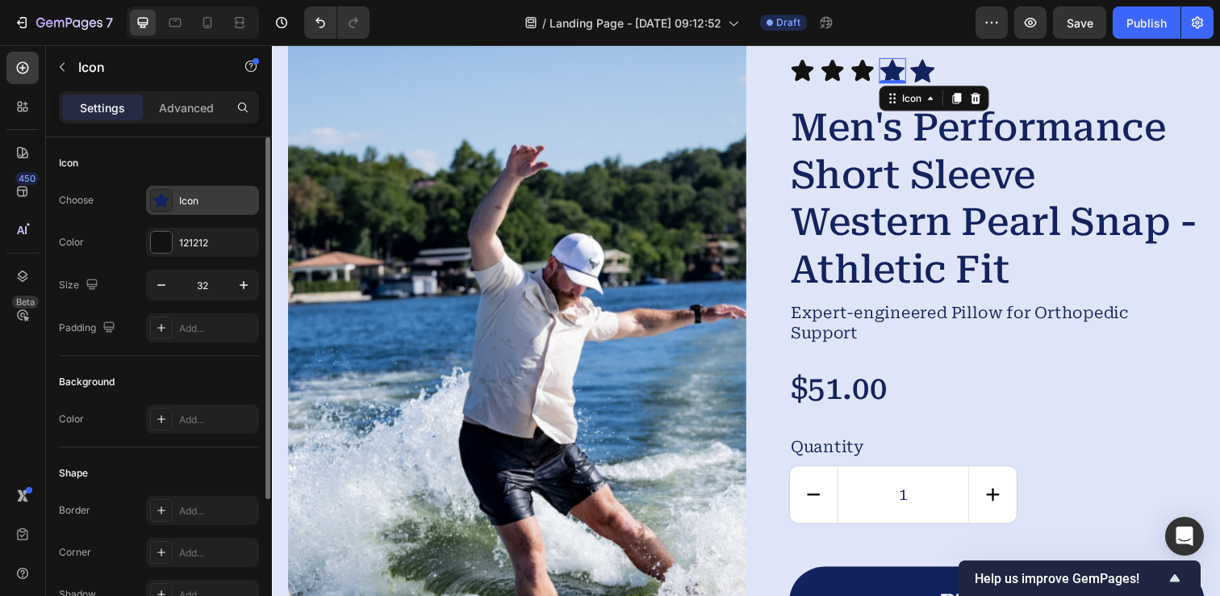
click at [183, 211] on div "Icon" at bounding box center [202, 200] width 113 height 29
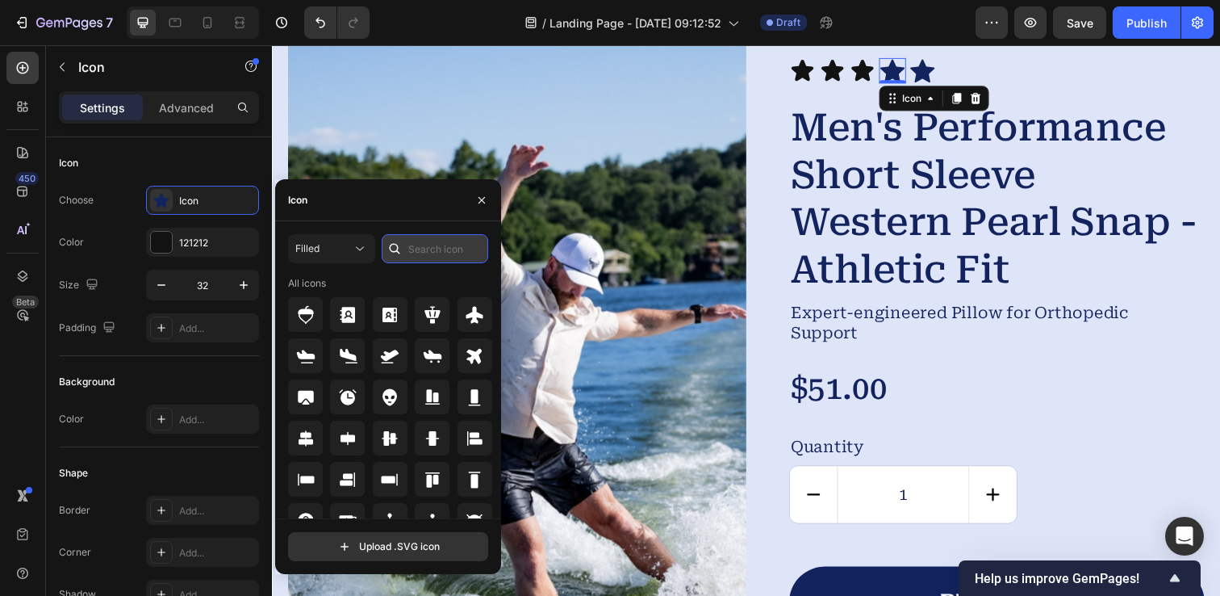
click at [417, 246] on input "text" at bounding box center [435, 248] width 107 height 29
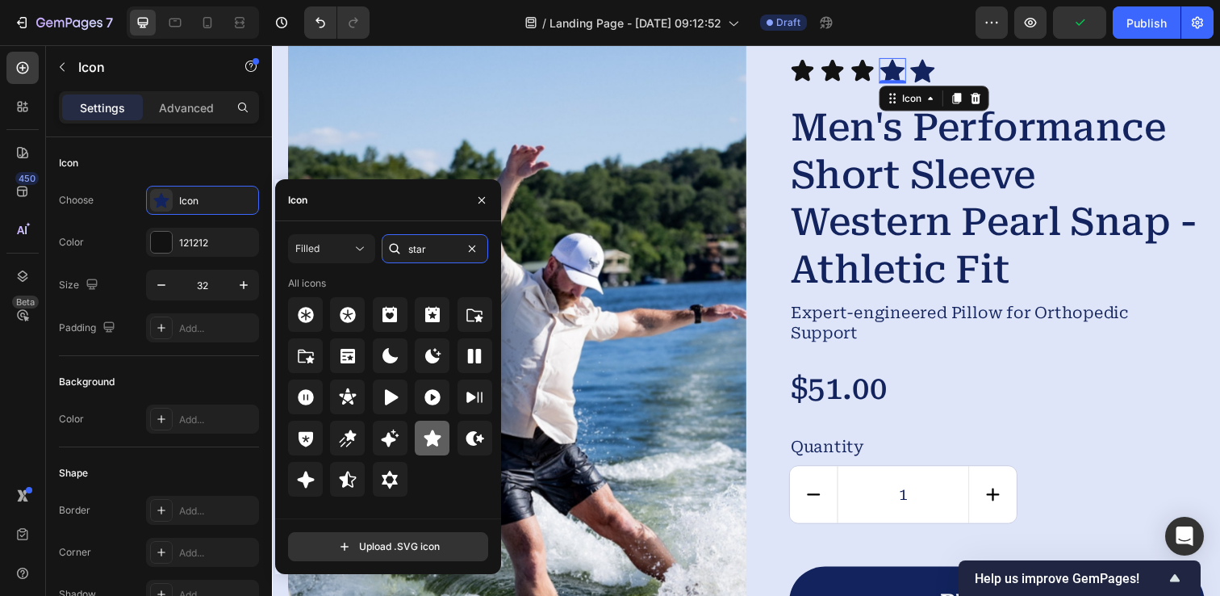
type input "star"
click at [430, 437] on icon at bounding box center [432, 437] width 17 height 16
click at [940, 77] on div "Icon" at bounding box center [935, 71] width 27 height 26
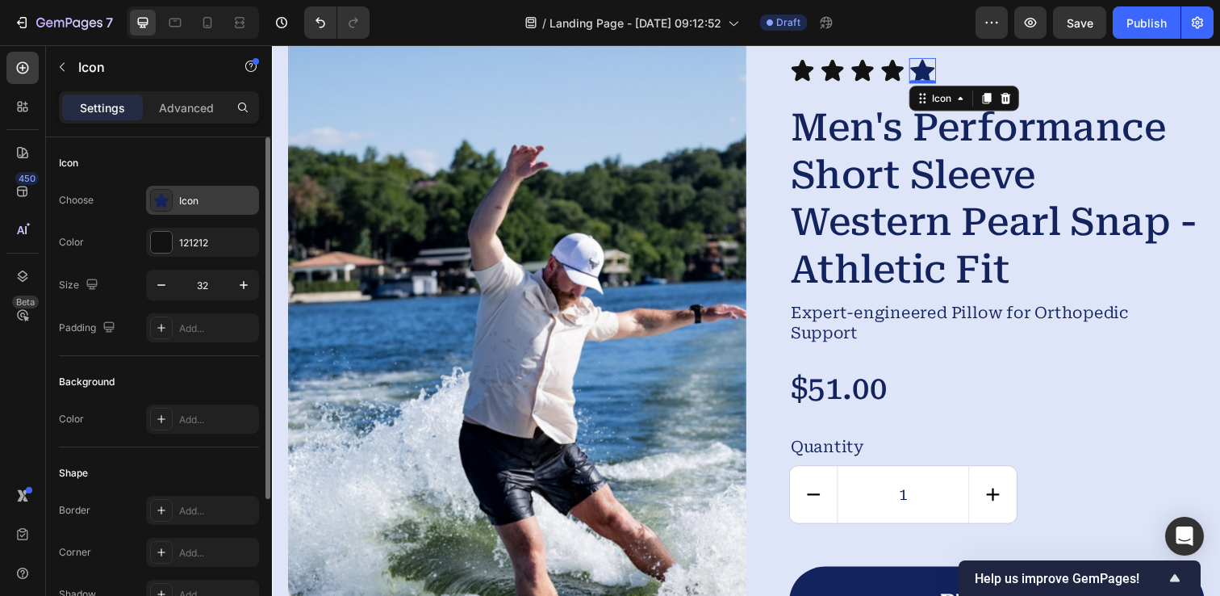
click at [191, 202] on div "Icon" at bounding box center [217, 201] width 76 height 15
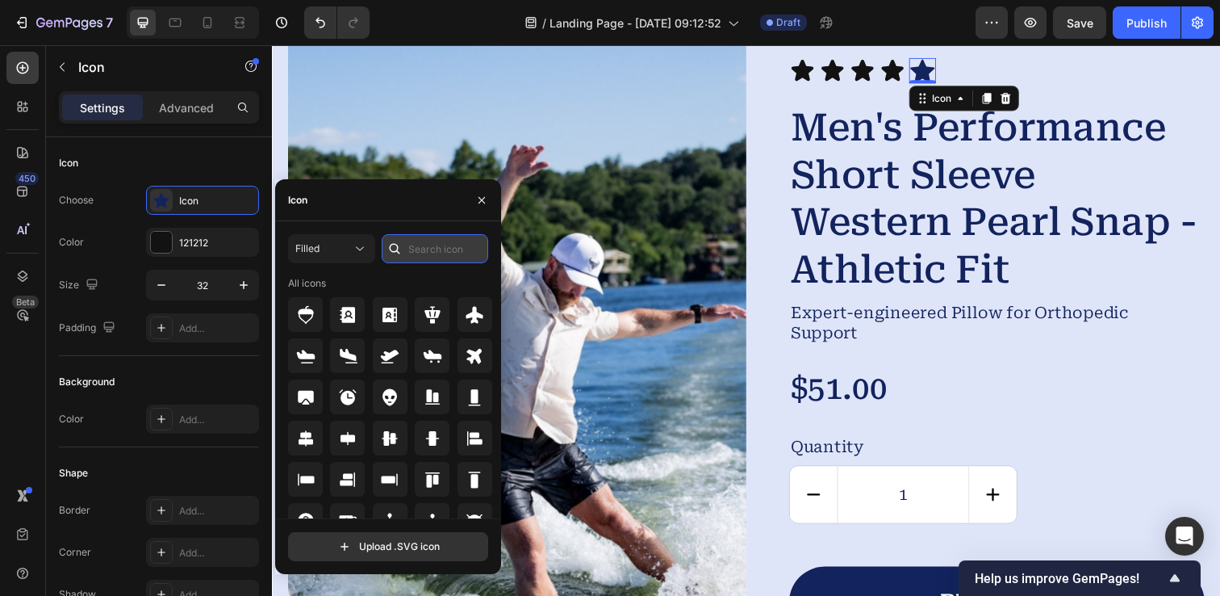
click at [441, 252] on input "text" at bounding box center [435, 248] width 107 height 29
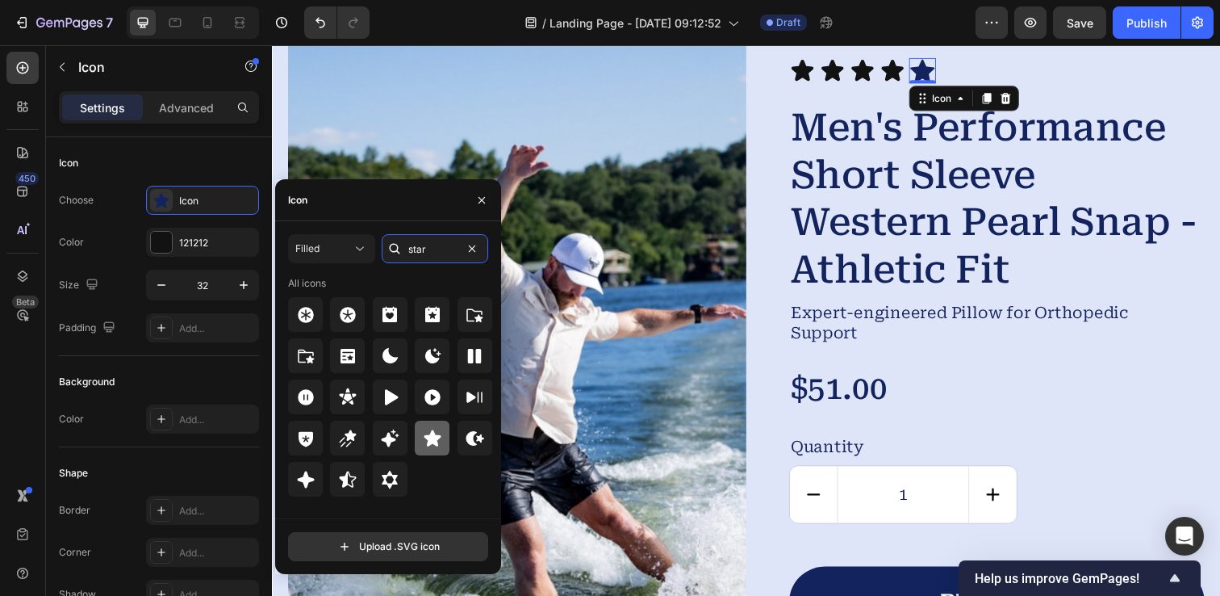
type input "star"
click at [429, 436] on icon at bounding box center [432, 437] width 17 height 16
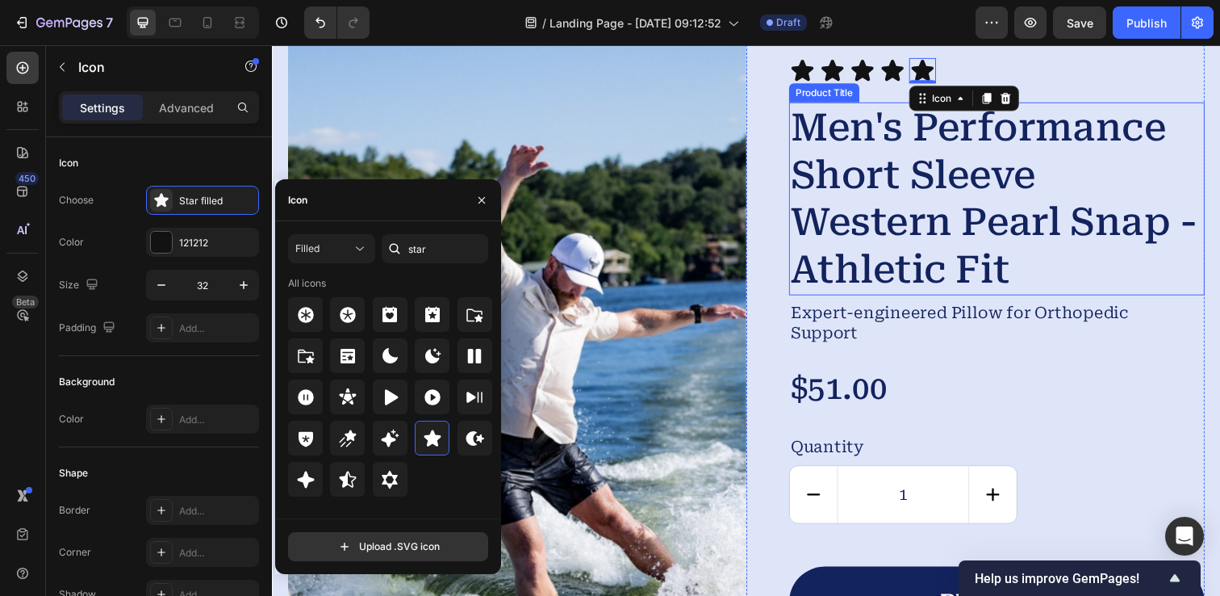
click at [967, 177] on h2 "Men's Performance Short Sleeve Western Pearl Snap - Athletic Fit" at bounding box center [1012, 201] width 425 height 197
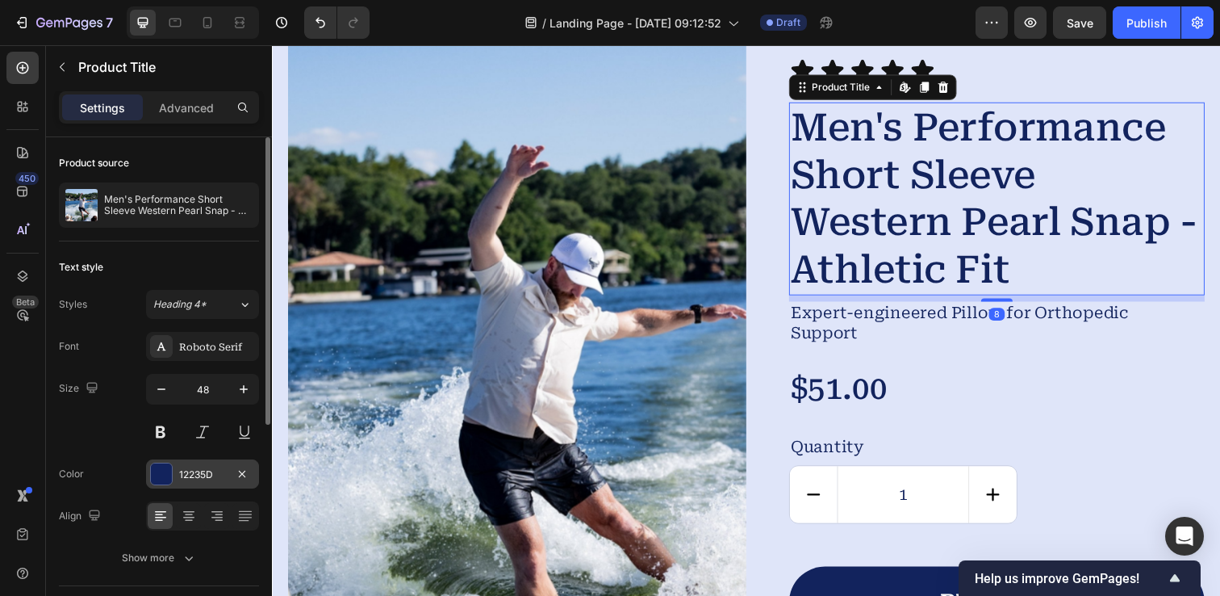
click at [156, 475] on div at bounding box center [161, 473] width 21 height 21
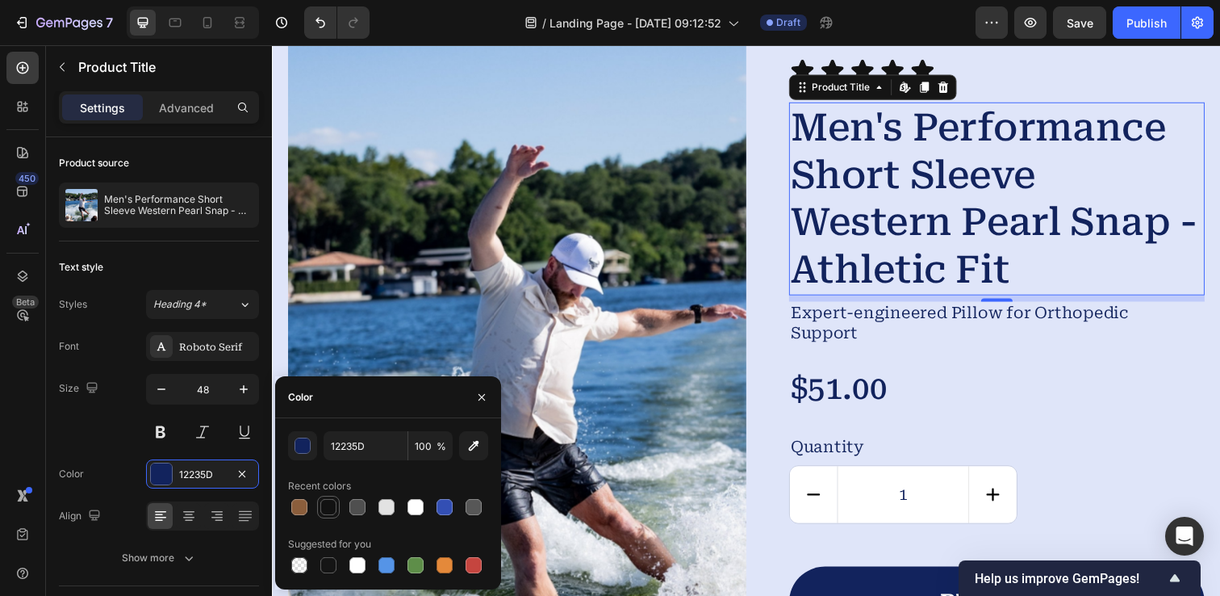
click at [328, 502] on div at bounding box center [328, 507] width 16 height 16
type input "121212"
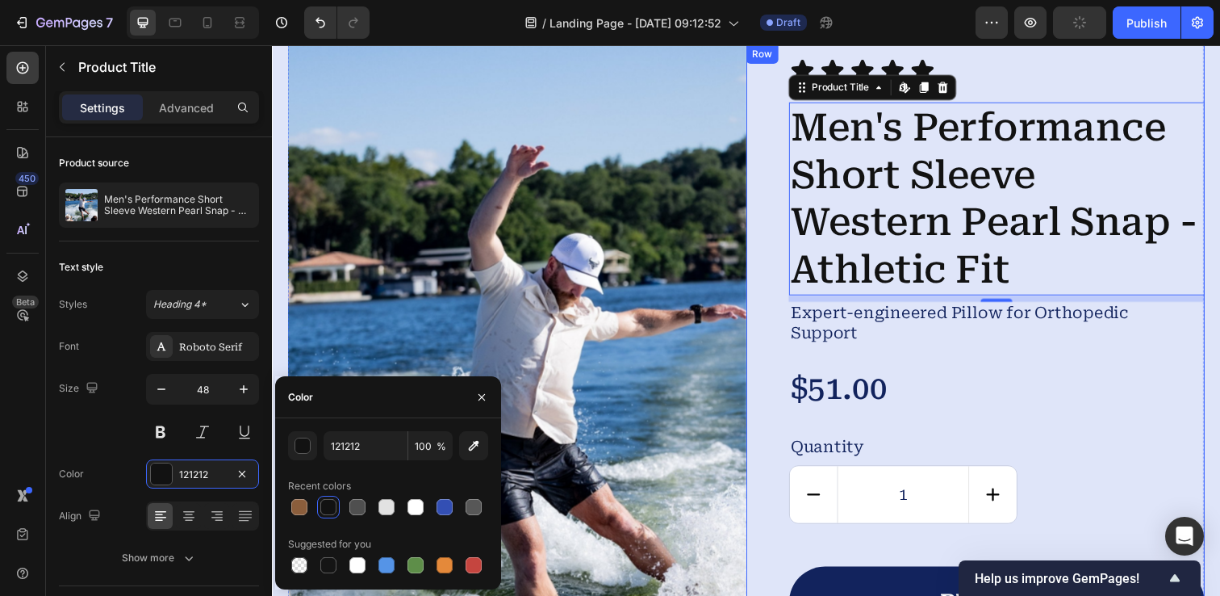
click at [1098, 360] on div "Icon Icon Icon Icon Icon Icon List Men's Performance Short Sleeve Western Pearl…" at bounding box center [1012, 354] width 425 height 592
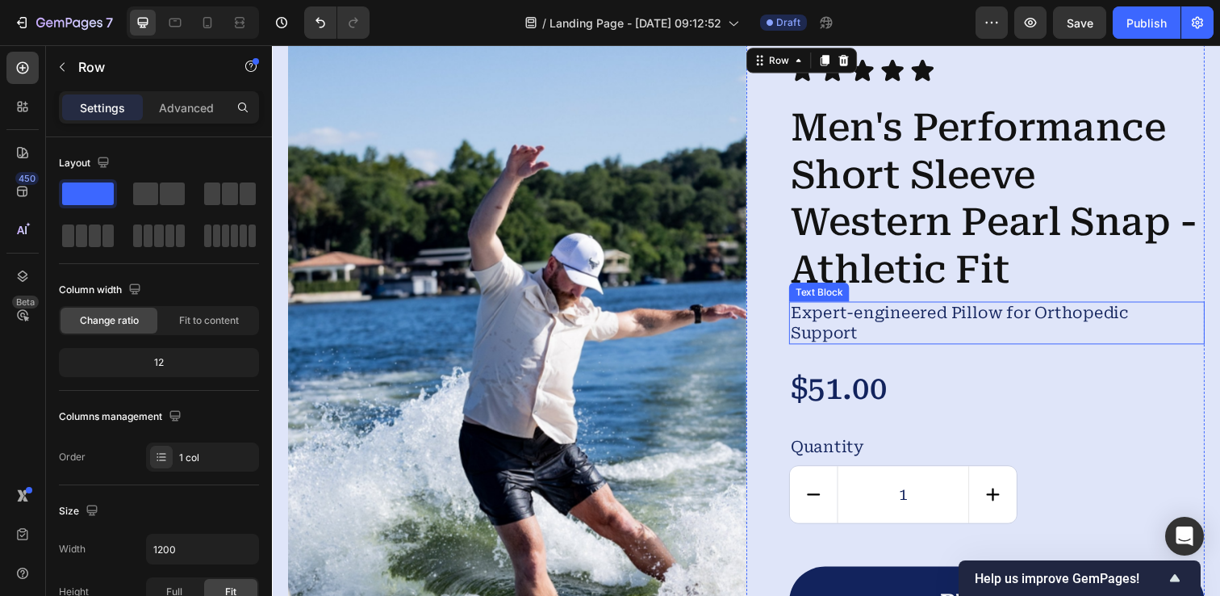
click at [1020, 329] on p "Expert-engineered Pillow for Orthopedic Support" at bounding box center [985, 328] width 368 height 40
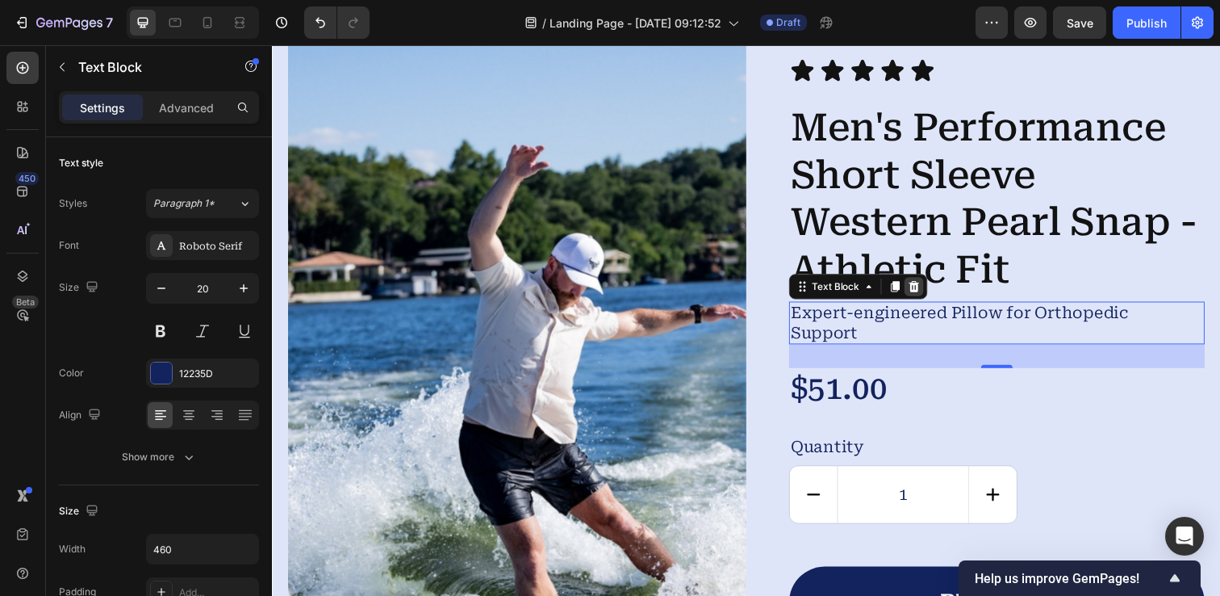
click at [927, 295] on icon at bounding box center [927, 291] width 10 height 11
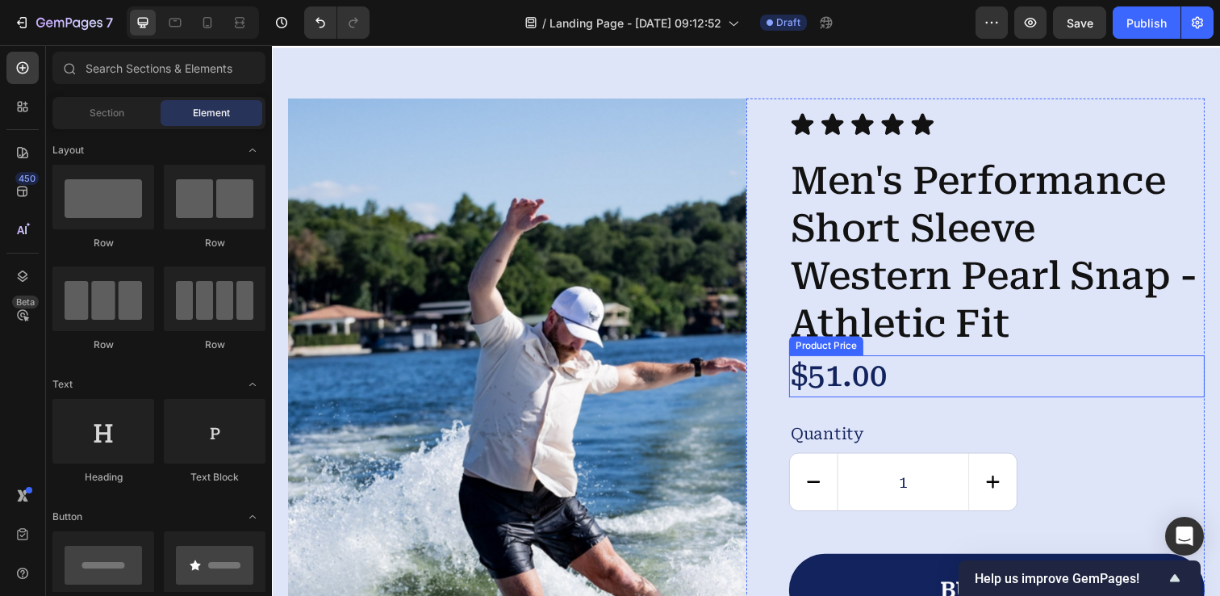
scroll to position [3809, 0]
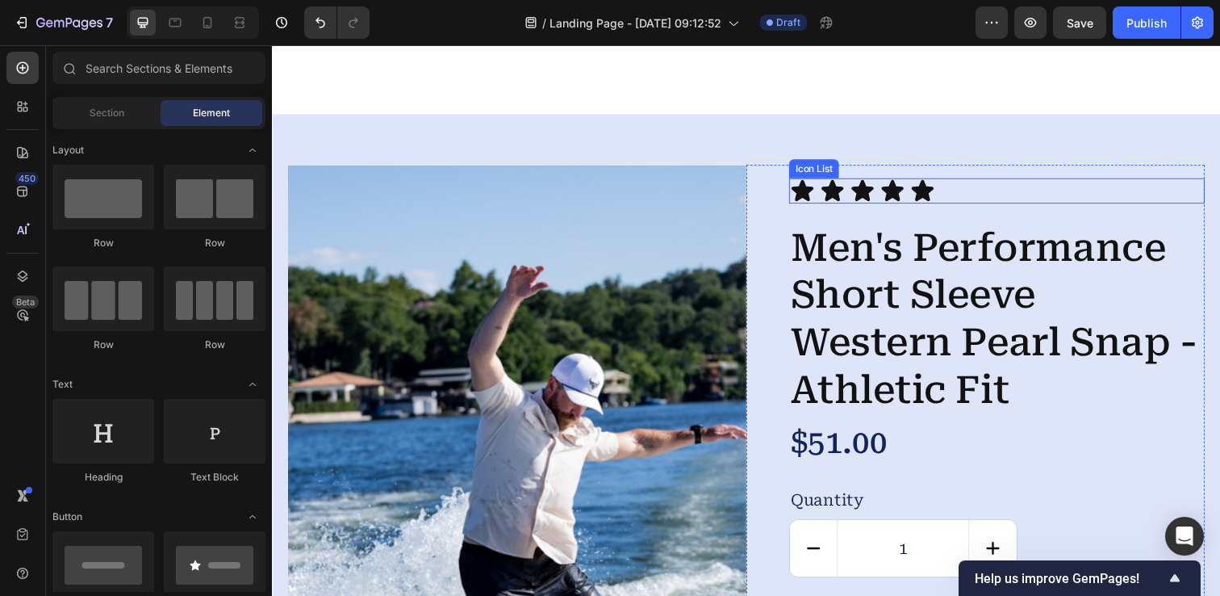
click at [968, 190] on div "Icon Icon Icon Icon Icon" at bounding box center [1012, 194] width 425 height 26
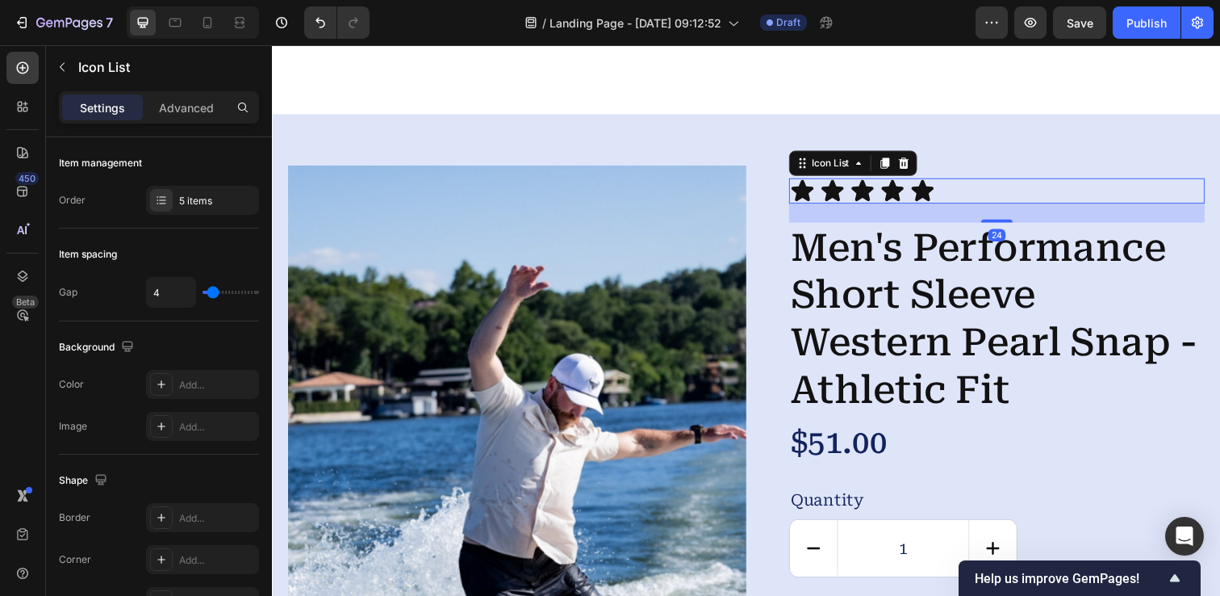
click at [968, 190] on div "Icon Icon Icon Icon Icon" at bounding box center [1012, 194] width 425 height 26
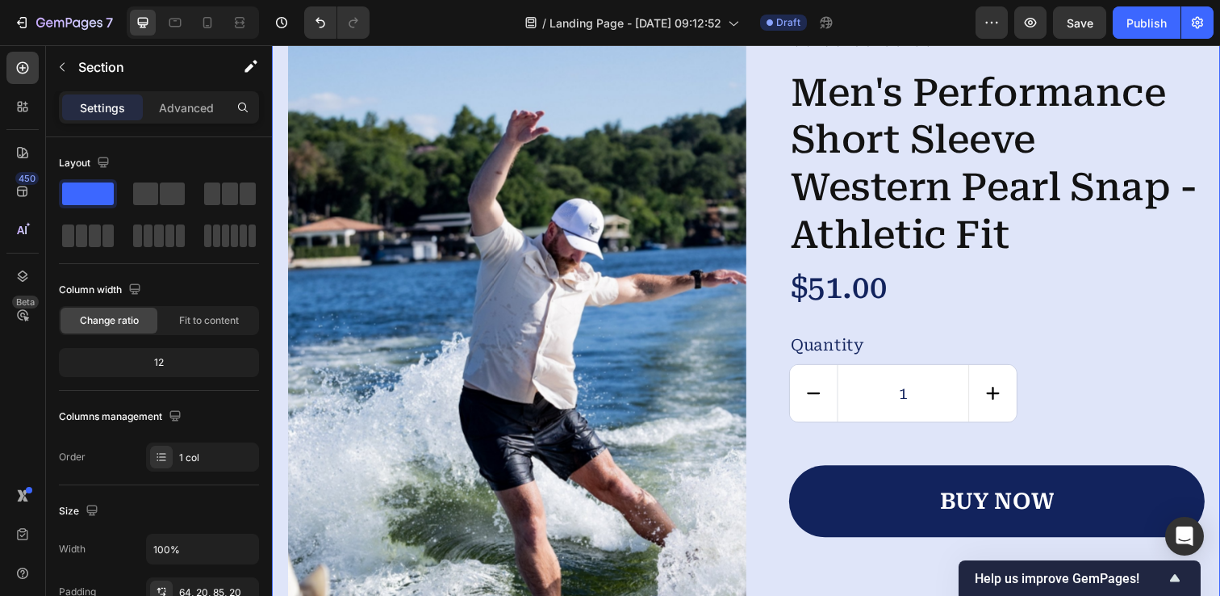
scroll to position [3969, 0]
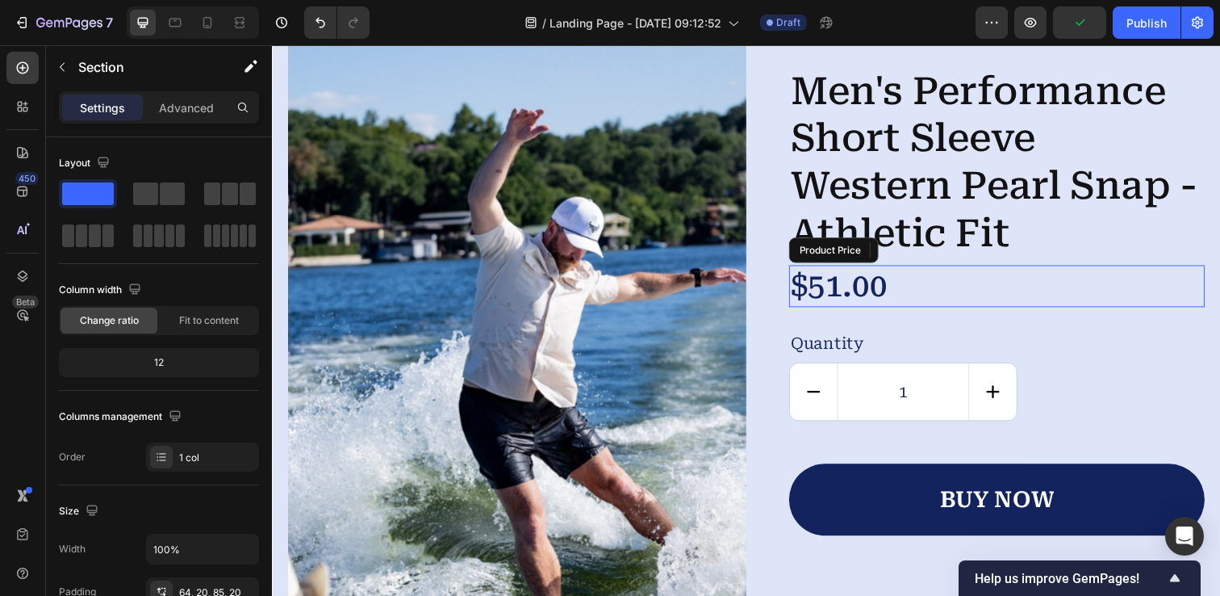
click at [933, 286] on div "$51.00" at bounding box center [1012, 291] width 425 height 43
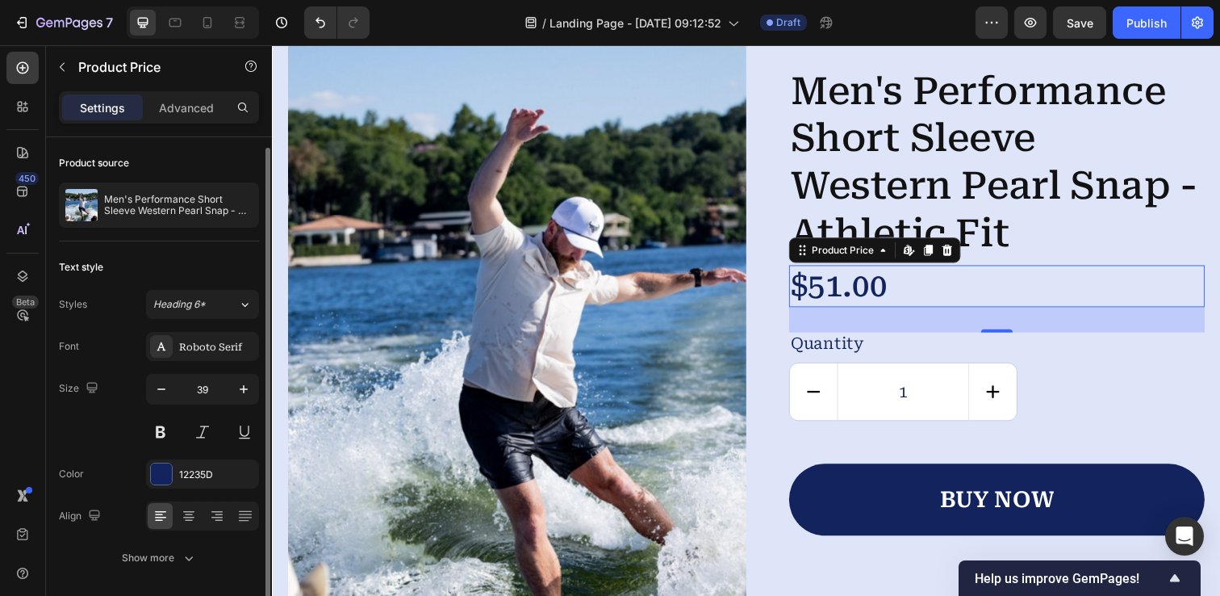
scroll to position [54, 0]
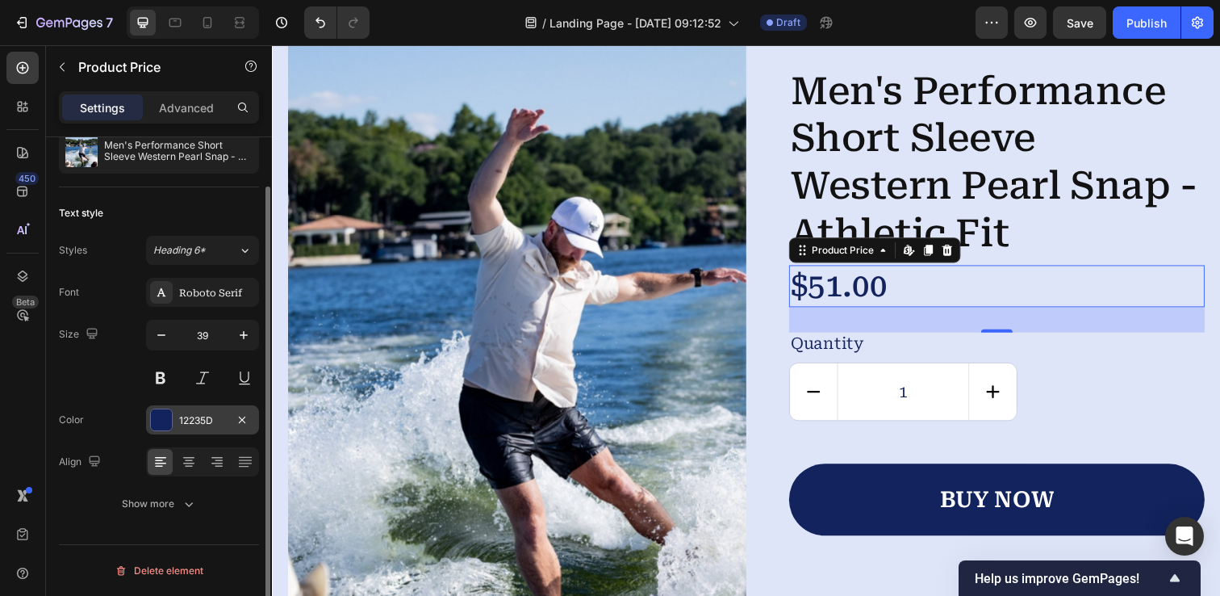
click at [160, 420] on div at bounding box center [161, 419] width 21 height 21
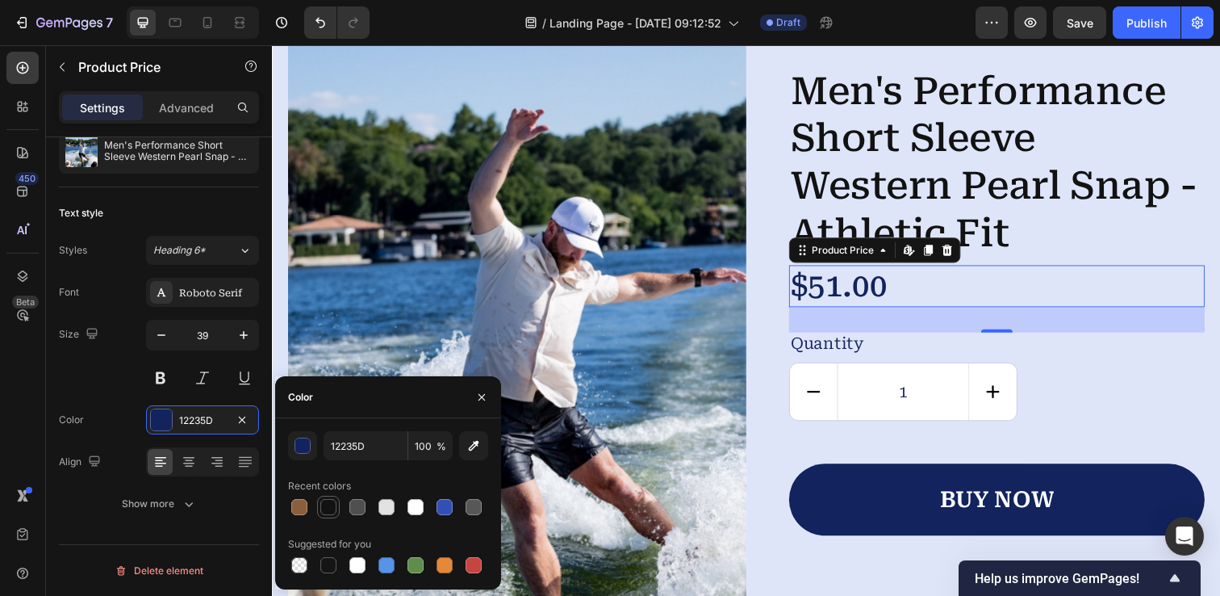
click at [334, 509] on div at bounding box center [328, 507] width 16 height 16
type input "121212"
click at [843, 345] on div "Quantity" at bounding box center [1012, 349] width 425 height 23
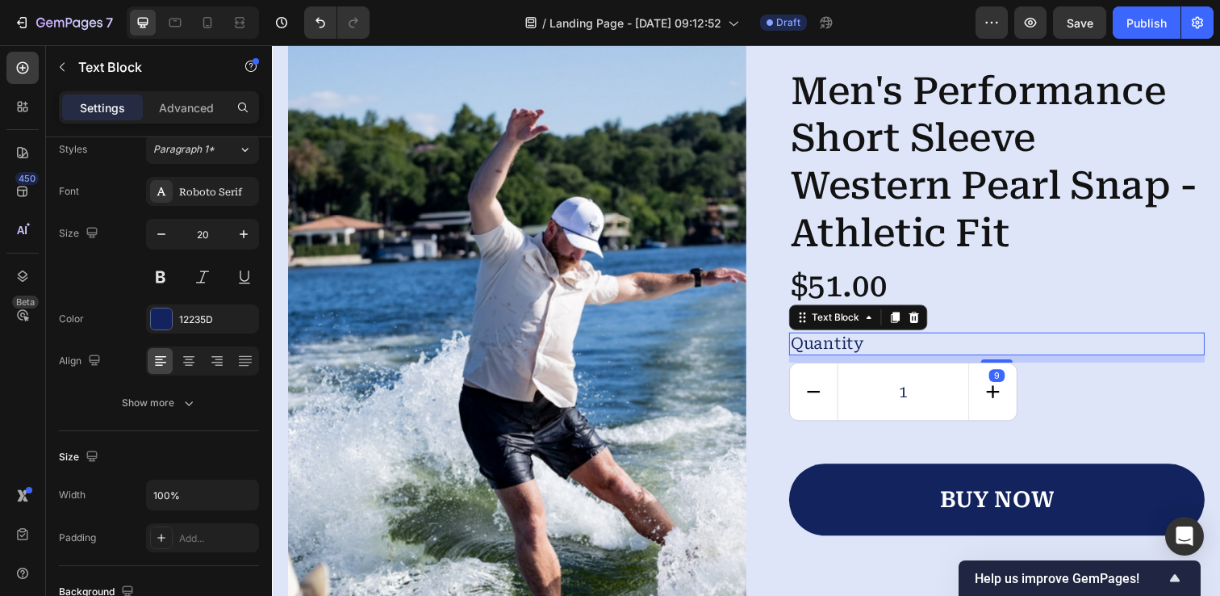
scroll to position [0, 0]
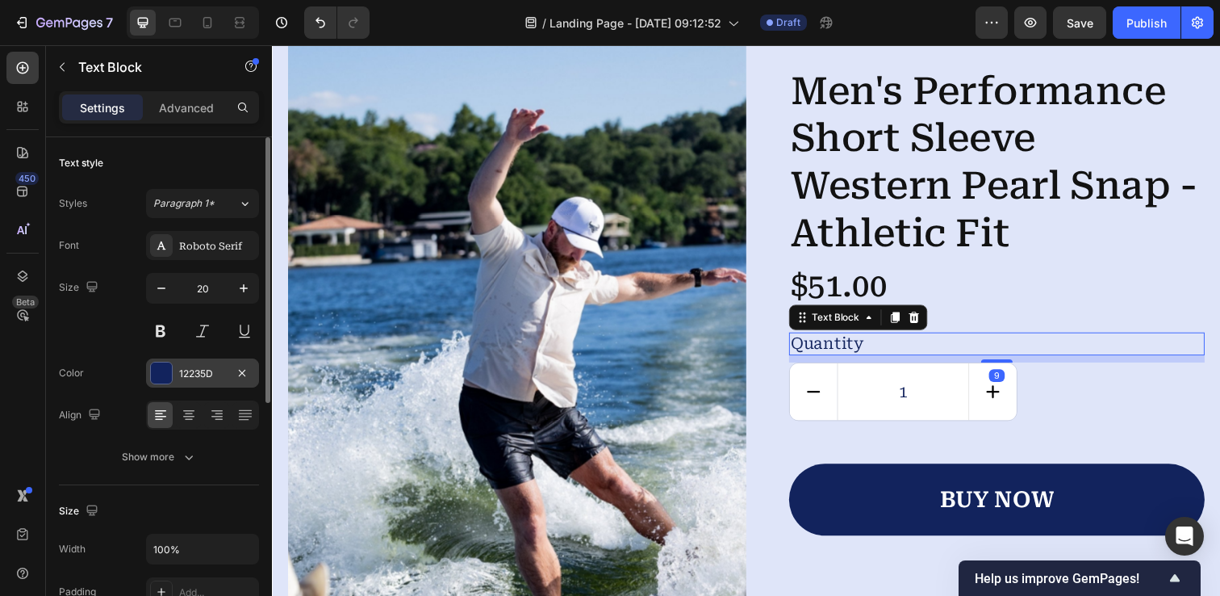
click at [160, 370] on div at bounding box center [161, 372] width 21 height 21
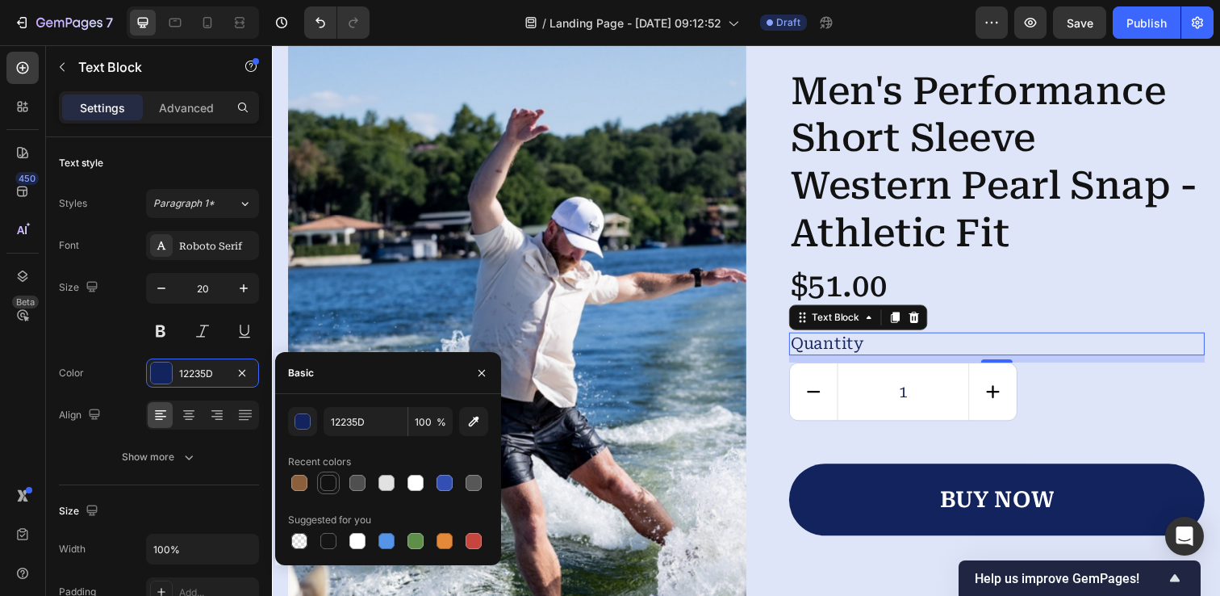
click at [330, 487] on div at bounding box center [328, 483] width 16 height 16
type input "121212"
click at [1064, 399] on div "1" at bounding box center [1012, 399] width 425 height 60
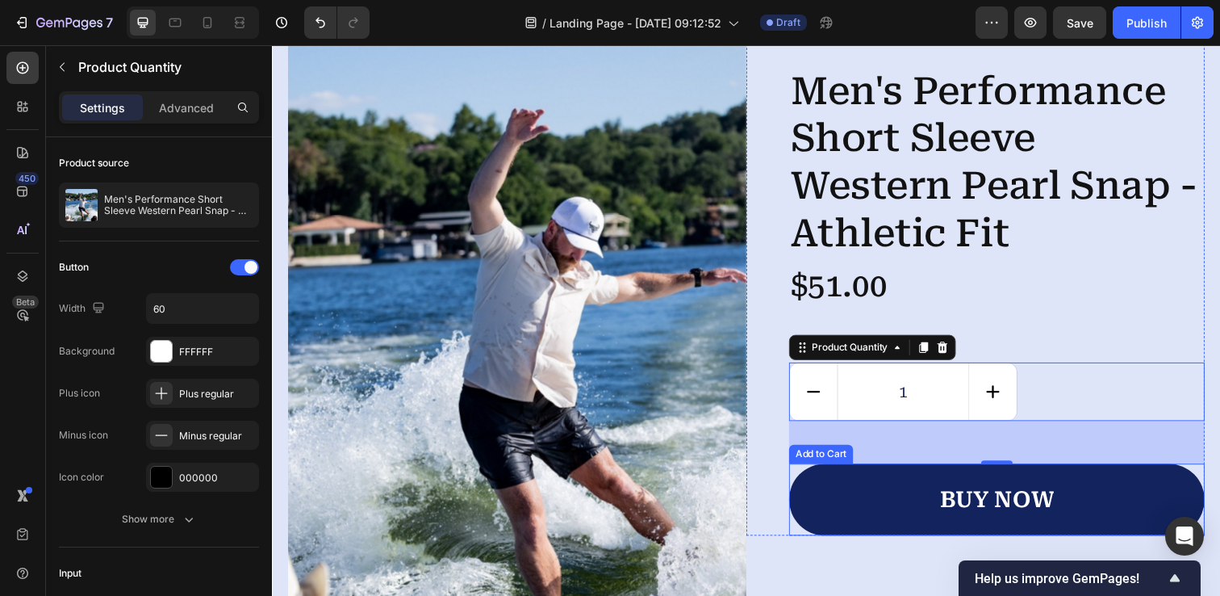
click at [846, 512] on button "buy now" at bounding box center [1012, 508] width 425 height 73
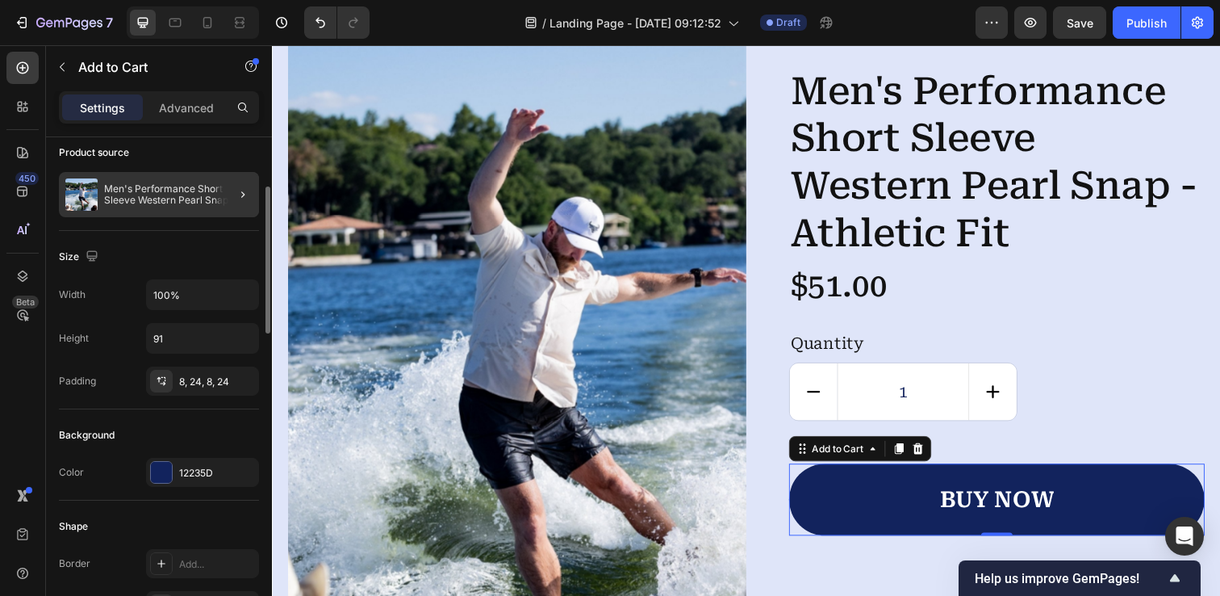
scroll to position [135, 0]
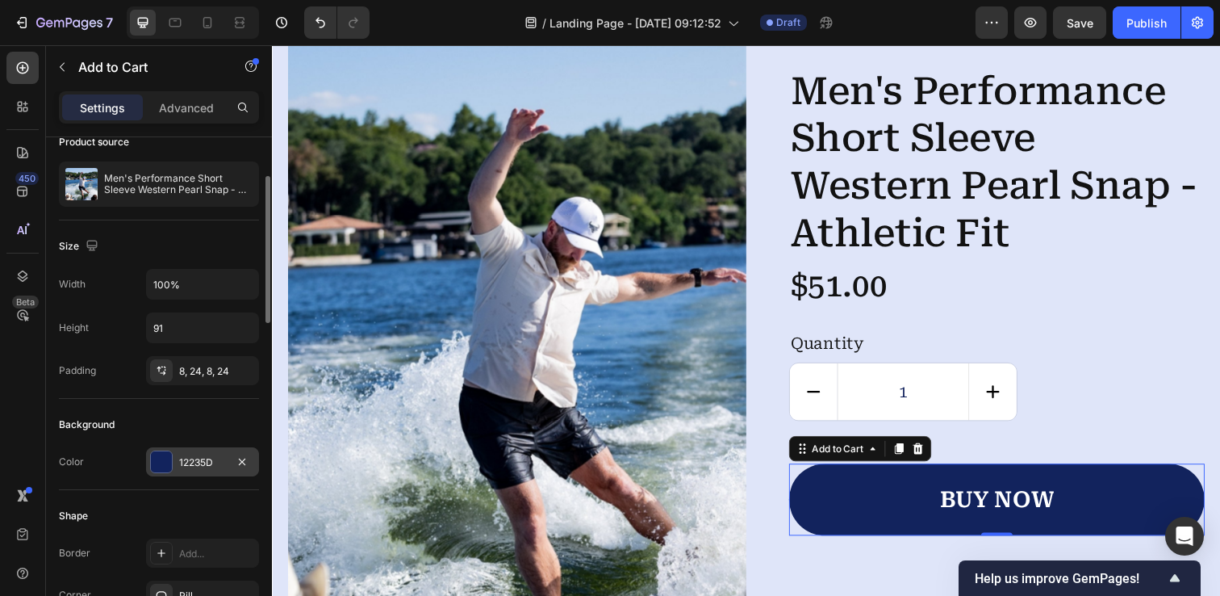
click at [163, 455] on div at bounding box center [161, 461] width 21 height 21
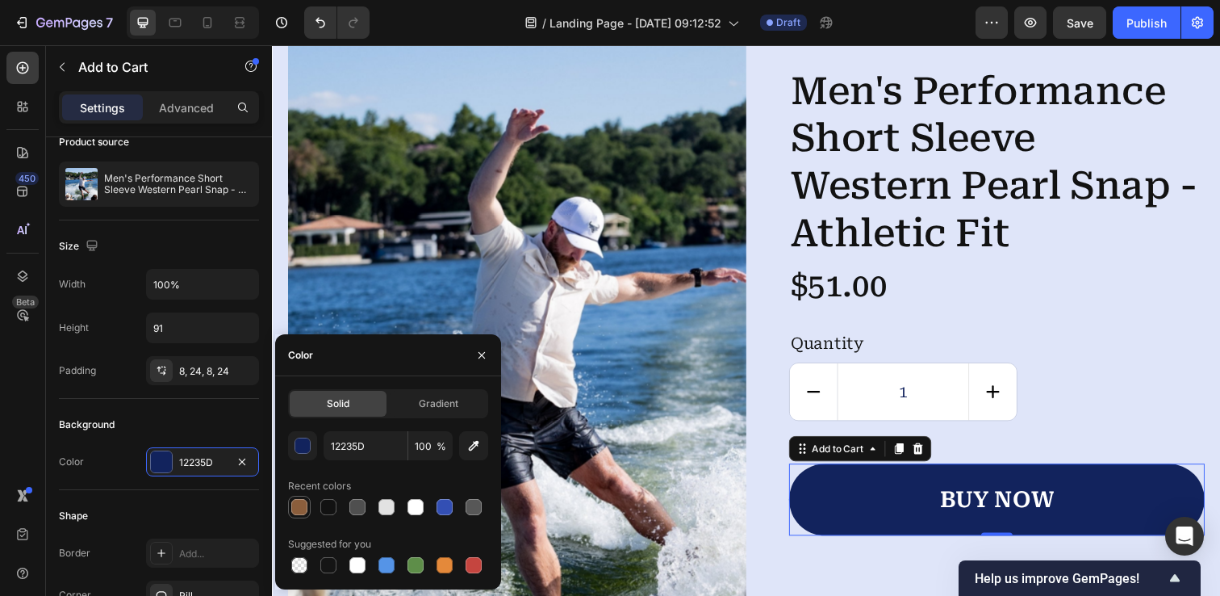
click at [302, 512] on div at bounding box center [299, 507] width 16 height 16
type input "8B5E3C"
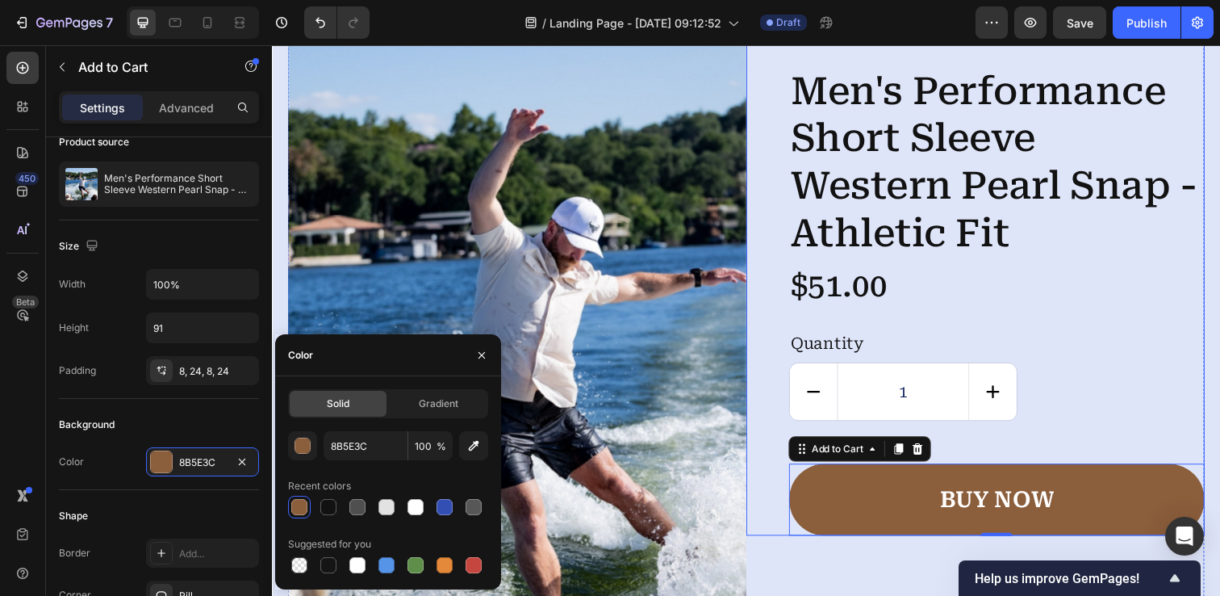
click at [802, 325] on div "Icon Icon Icon Icon Icon Icon List Men's Performance Short Sleeve Western Pearl…" at bounding box center [1012, 283] width 425 height 525
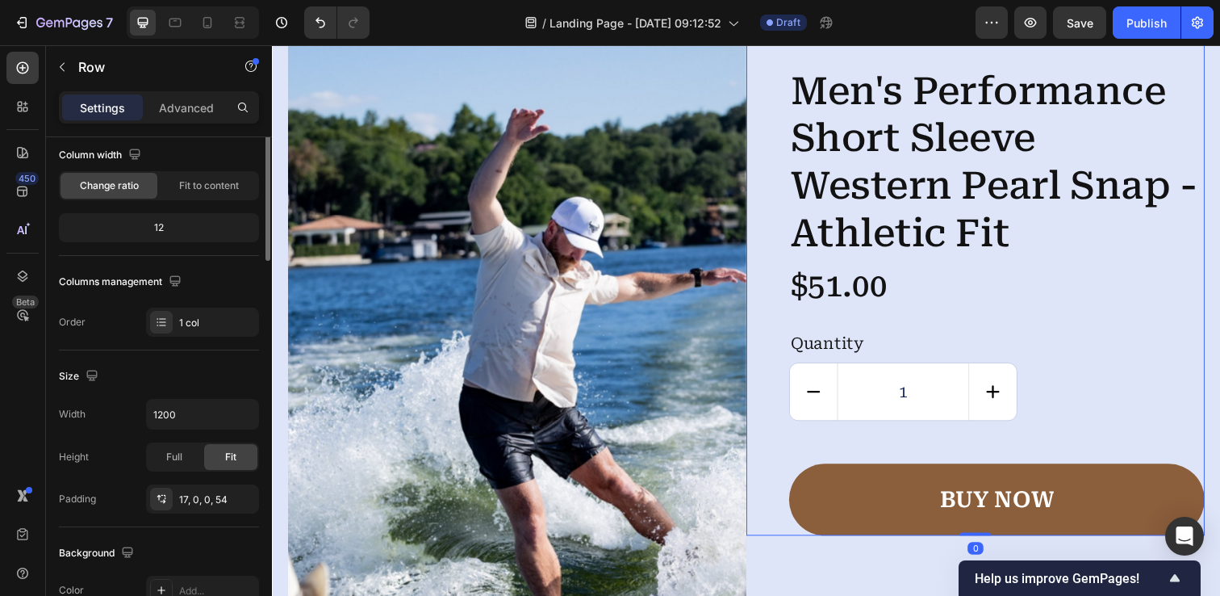
scroll to position [0, 0]
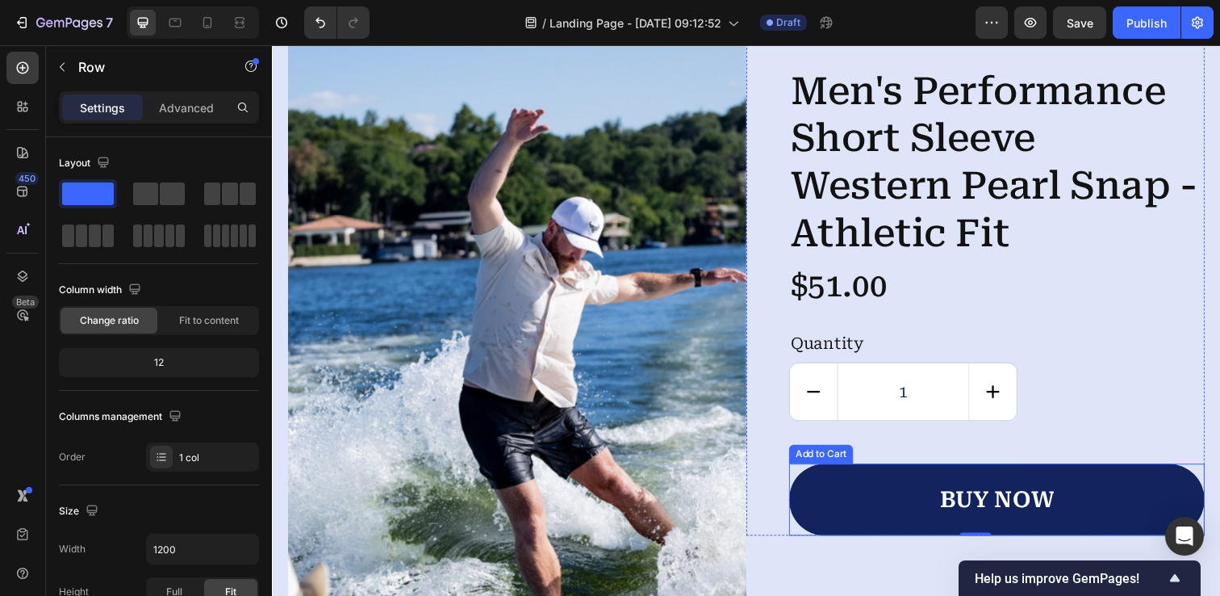
click at [856, 498] on button "buy now" at bounding box center [1012, 508] width 425 height 73
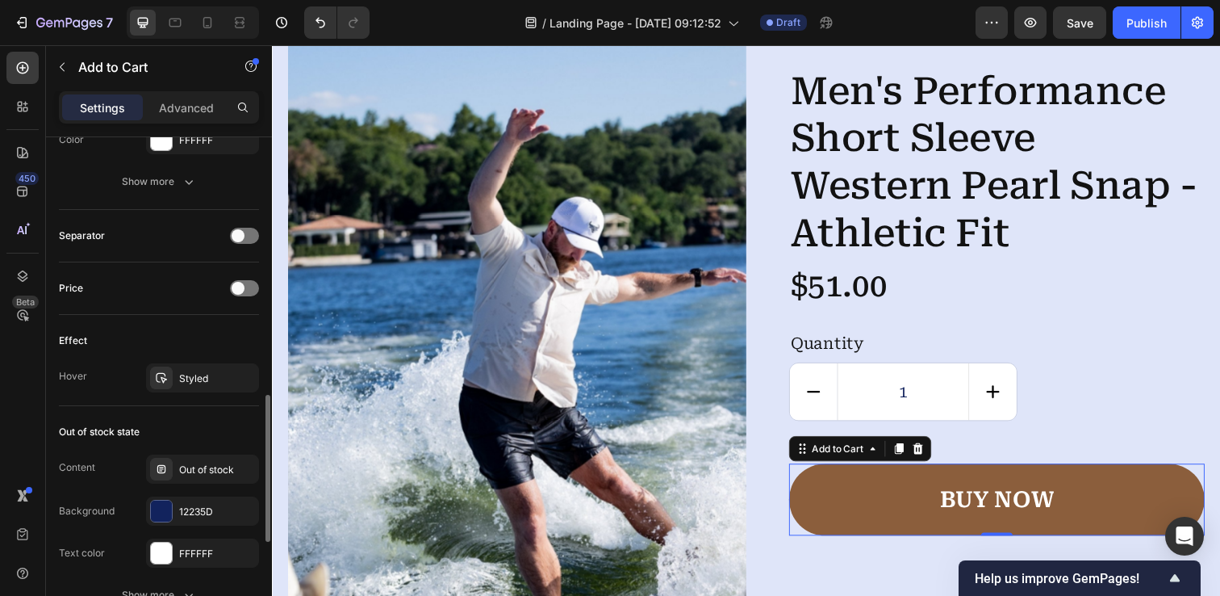
scroll to position [1016, 0]
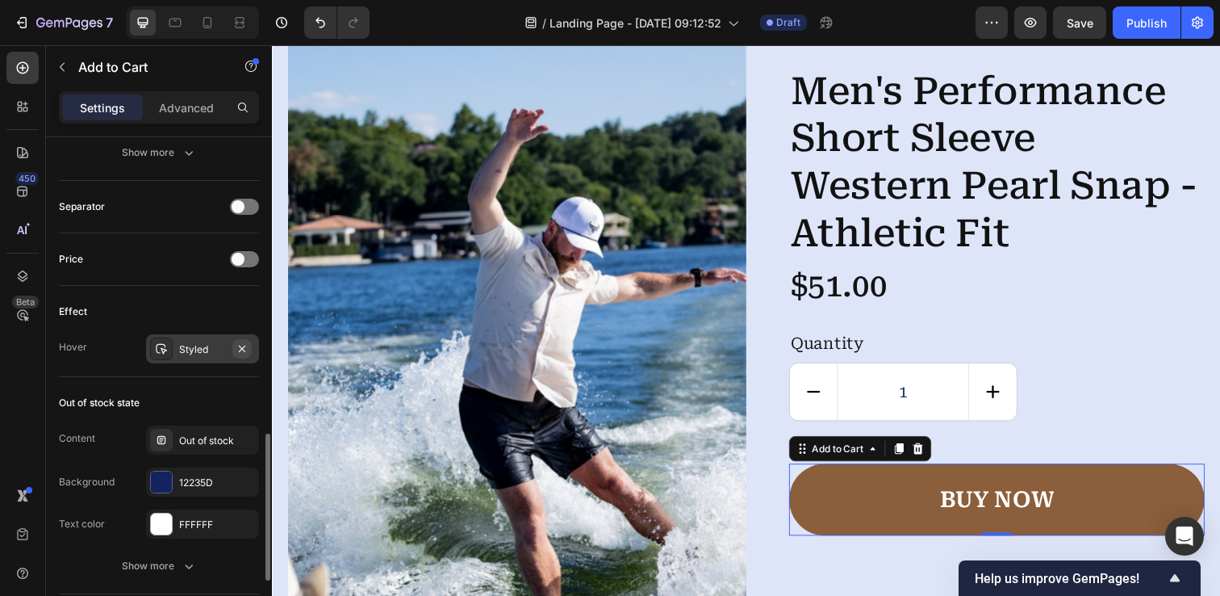
click at [240, 349] on icon "button" at bounding box center [242, 348] width 13 height 13
click at [161, 349] on icon at bounding box center [161, 349] width 8 height 8
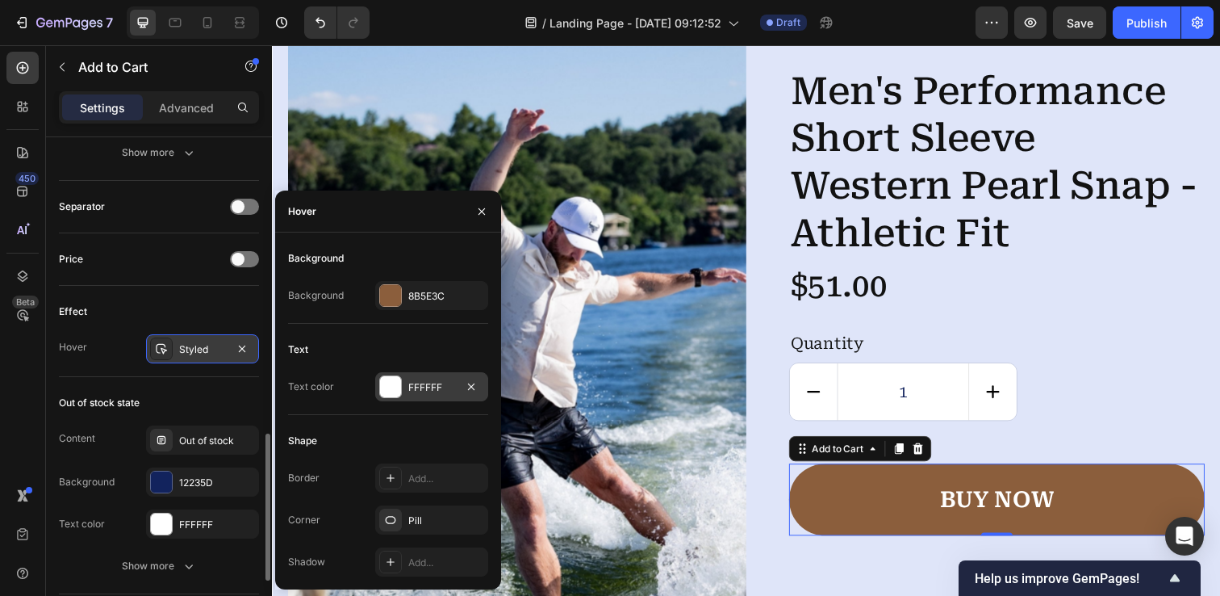
click at [385, 389] on div at bounding box center [390, 386] width 21 height 21
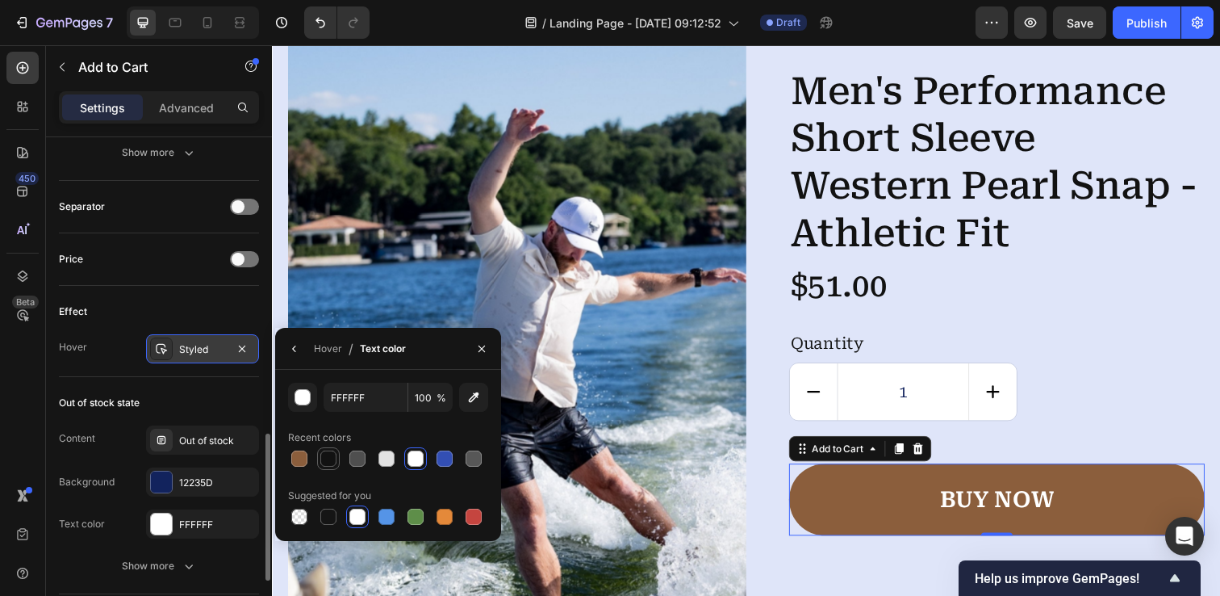
click at [328, 458] on div at bounding box center [328, 458] width 16 height 16
type input "121212"
click at [772, 442] on div "Icon Icon Icon Icon Icon Icon List Men's Performance Short Sleeve Western Pearl…" at bounding box center [990, 276] width 468 height 538
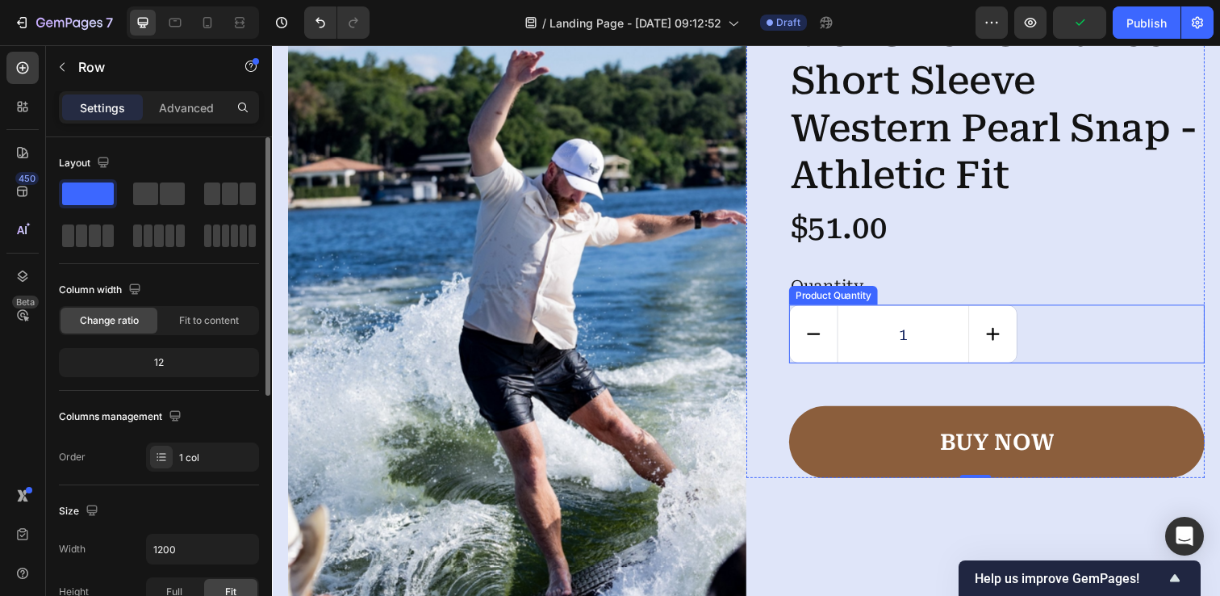
scroll to position [4049, 0]
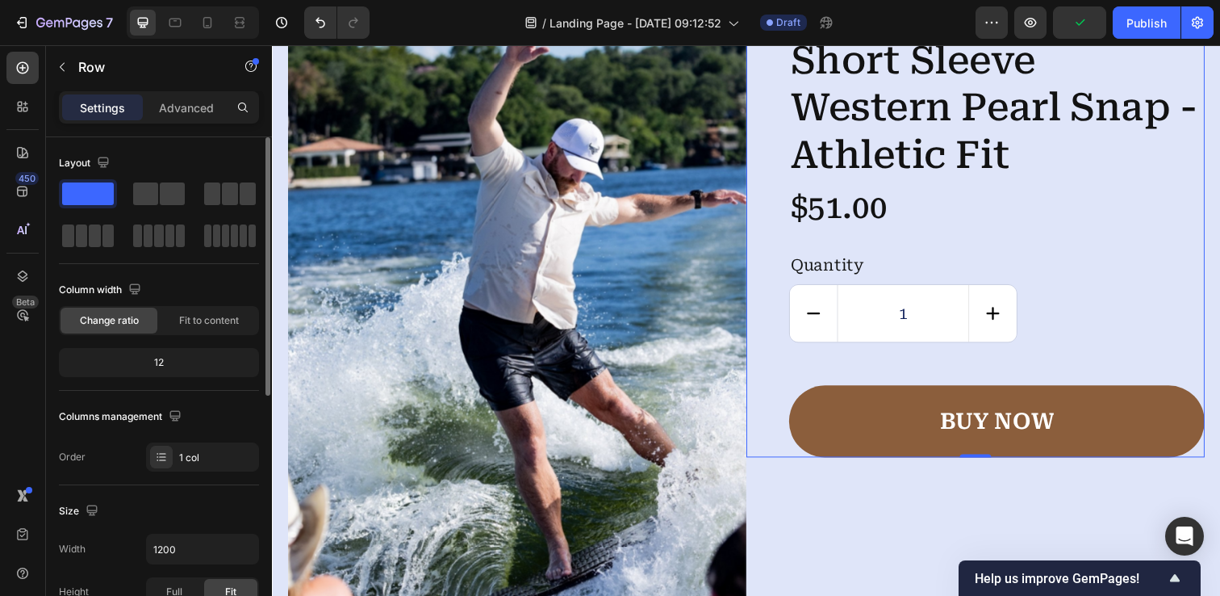
click at [1052, 366] on div "Icon Icon Icon Icon Icon Icon List Men's Performance Short Sleeve Western Pearl…" at bounding box center [1012, 203] width 425 height 525
click at [778, 114] on div "Icon Icon Icon Icon Icon Icon List Men's Performance Short Sleeve Western Pearl…" at bounding box center [990, 196] width 468 height 538
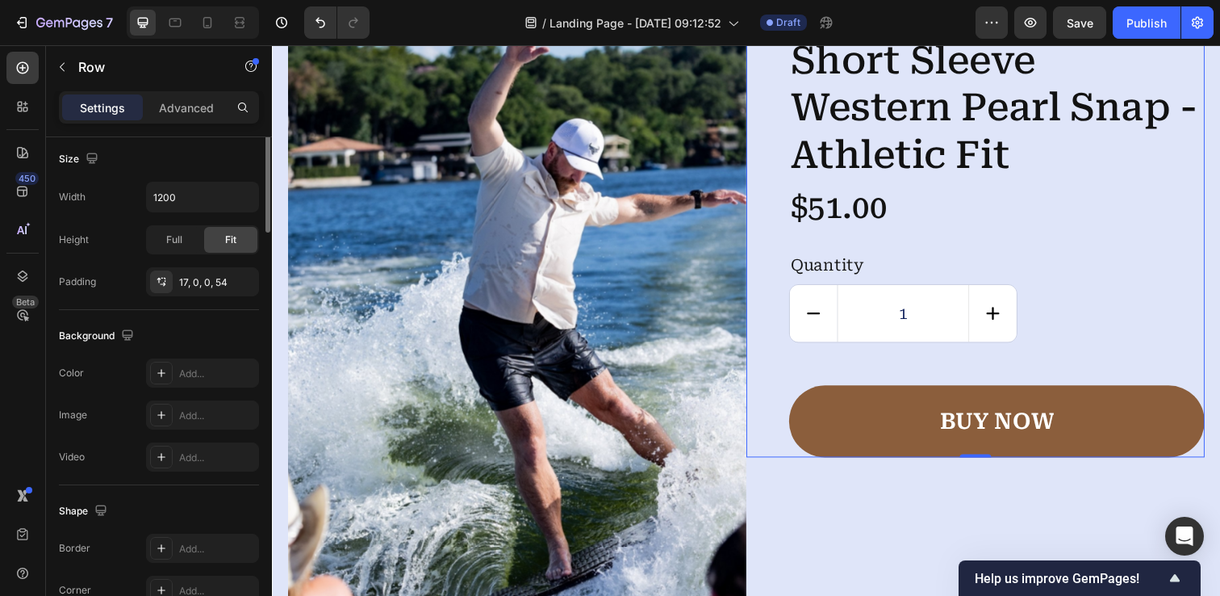
scroll to position [0, 0]
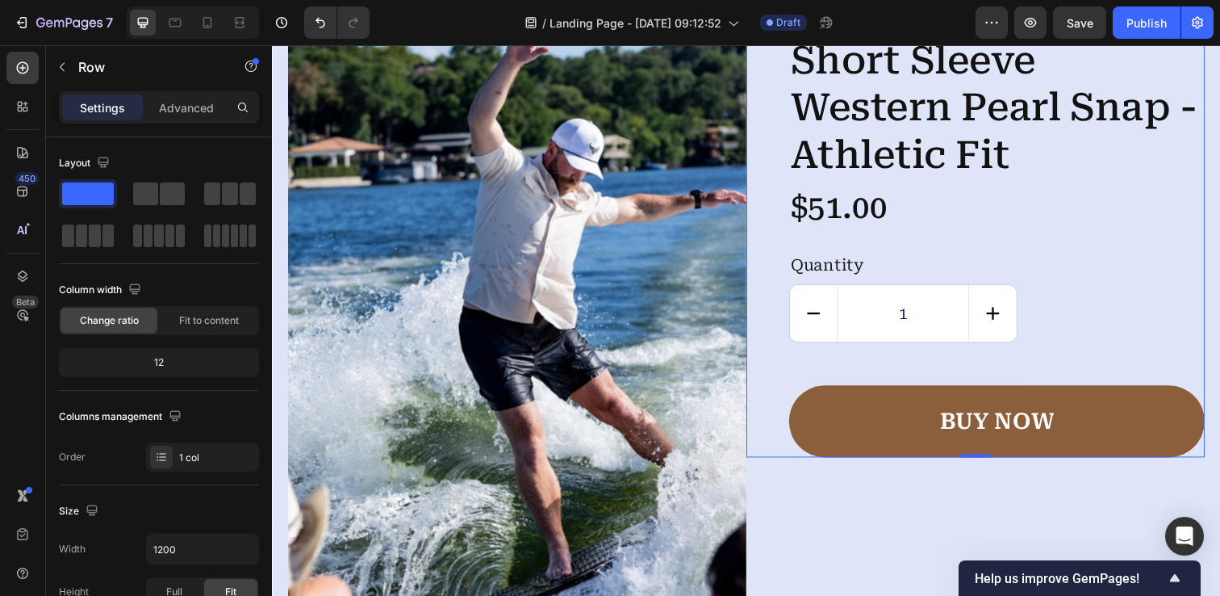
click at [849, 365] on div "Icon Icon Icon Icon Icon Icon List Men's Performance Short Sleeve Western Pearl…" at bounding box center [1012, 203] width 425 height 525
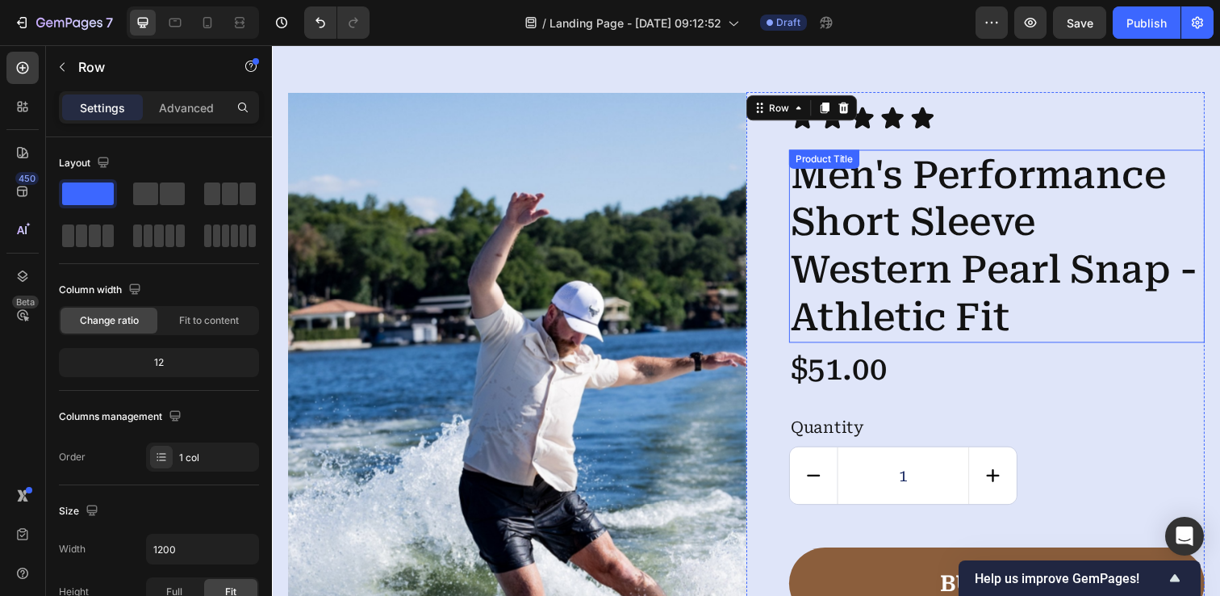
scroll to position [3834, 0]
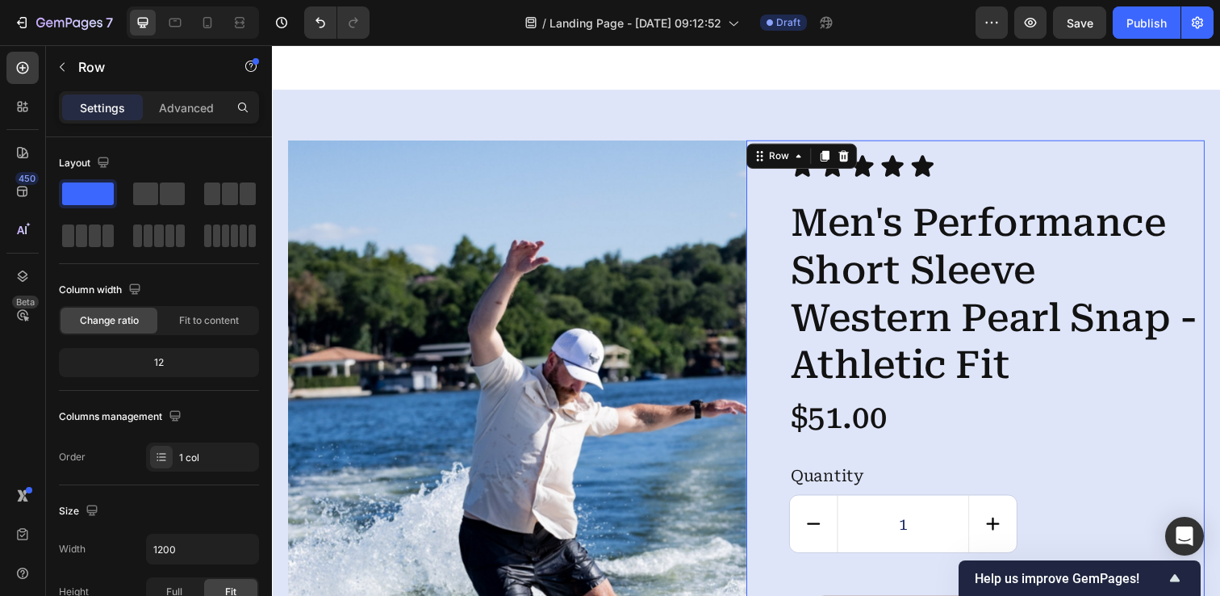
click at [936, 126] on div "Product Images Icon Icon Icon Icon Icon Icon List Men's Performance Short Sleev…" at bounding box center [756, 591] width 968 height 1003
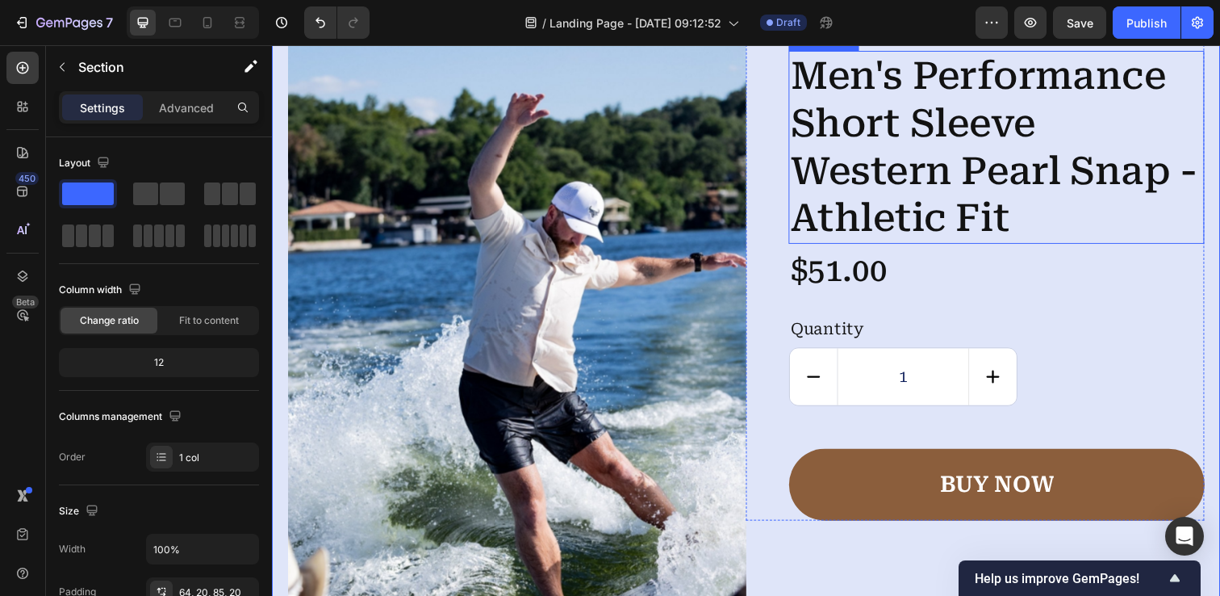
scroll to position [3986, 0]
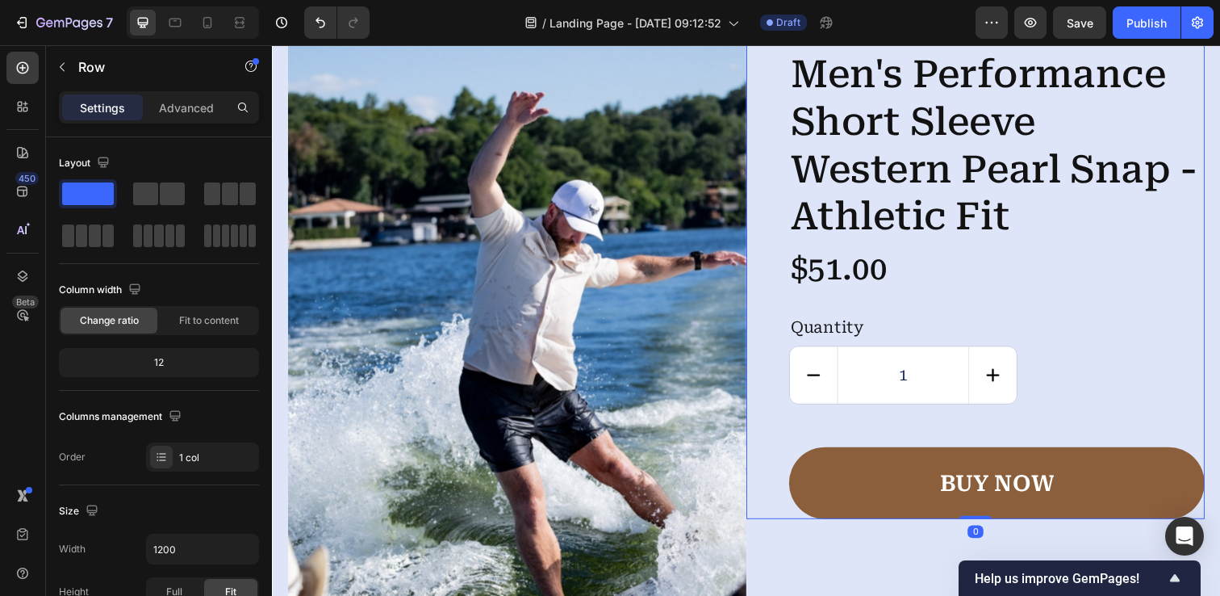
click at [948, 431] on div "Icon Icon Icon Icon Icon Icon List Men's Performance Short Sleeve Western Pearl…" at bounding box center [1012, 266] width 425 height 525
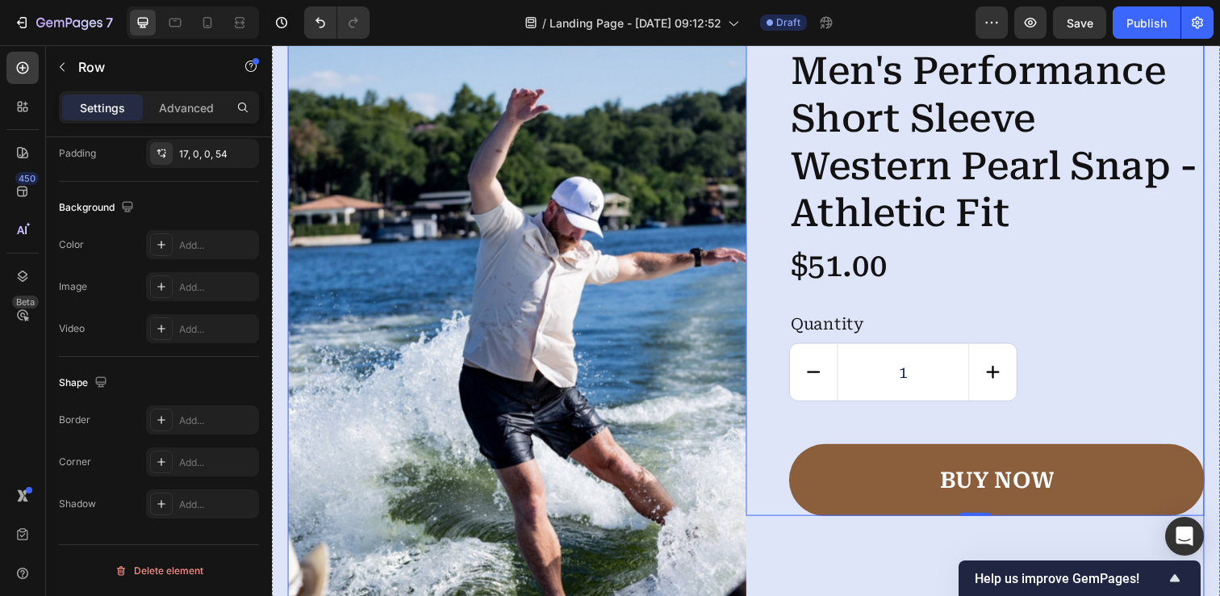
scroll to position [3975, 0]
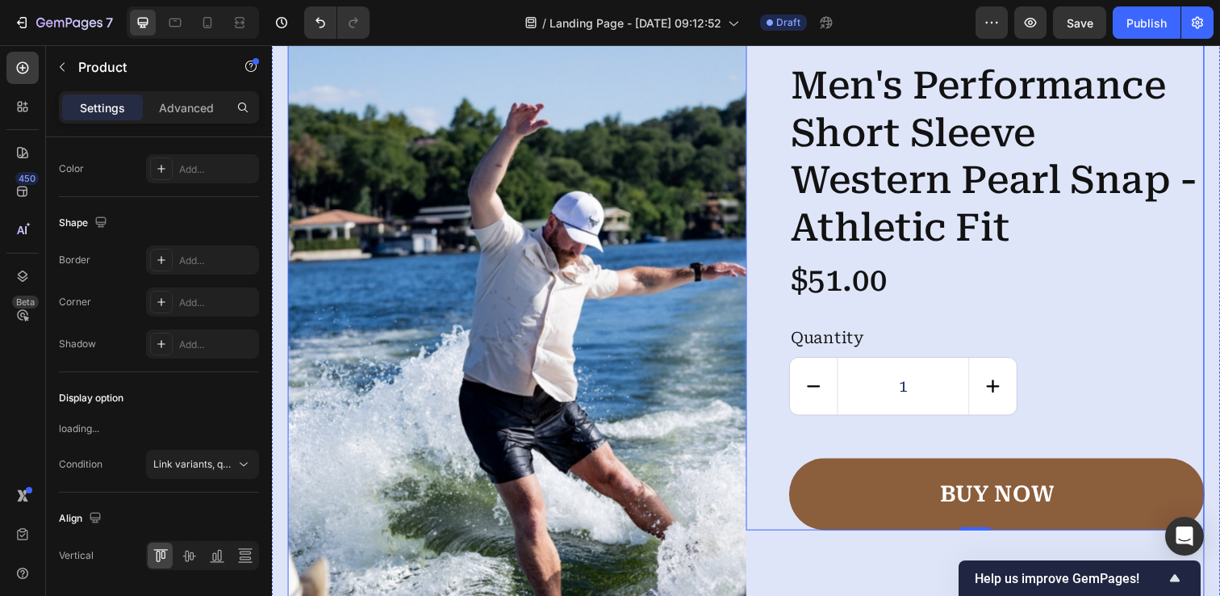
click at [864, 557] on div "Icon Icon Icon Icon Icon Icon List Men's Performance Short Sleeve Western Pearl…" at bounding box center [990, 443] width 468 height 883
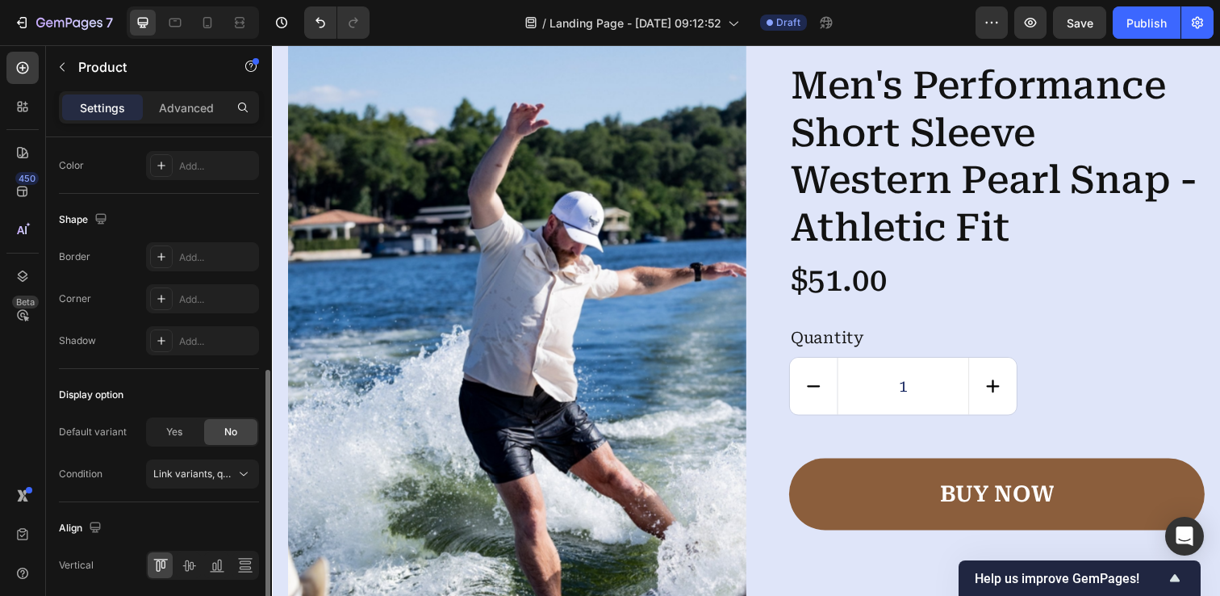
scroll to position [545, 0]
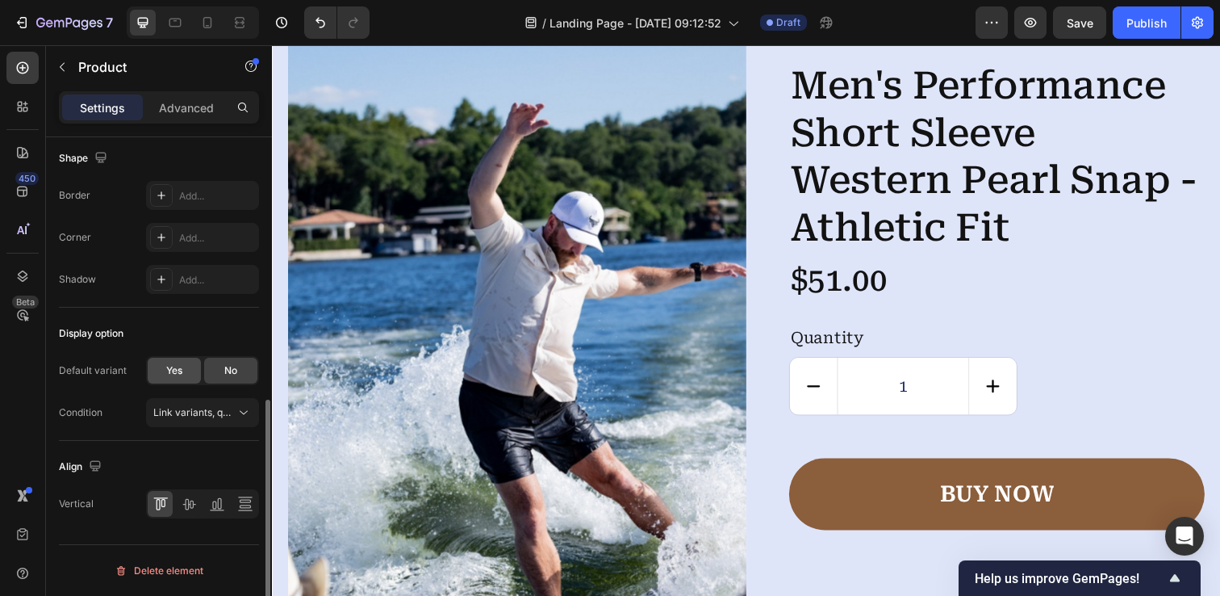
click at [189, 360] on div "Yes" at bounding box center [174, 371] width 53 height 26
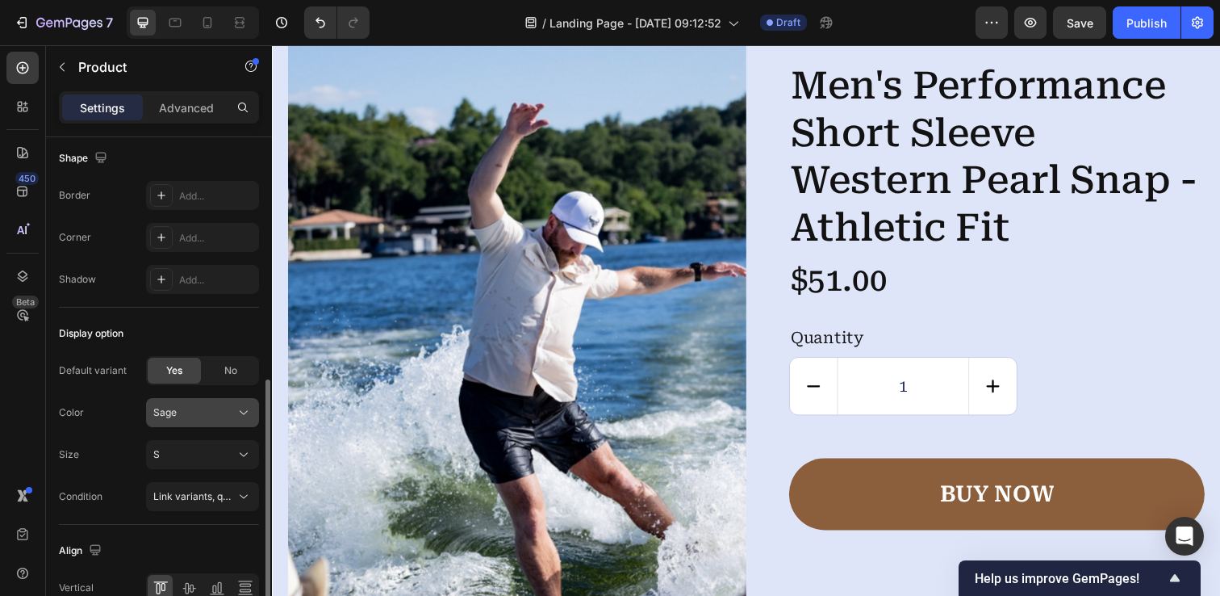
click at [237, 418] on icon at bounding box center [244, 412] width 16 height 16
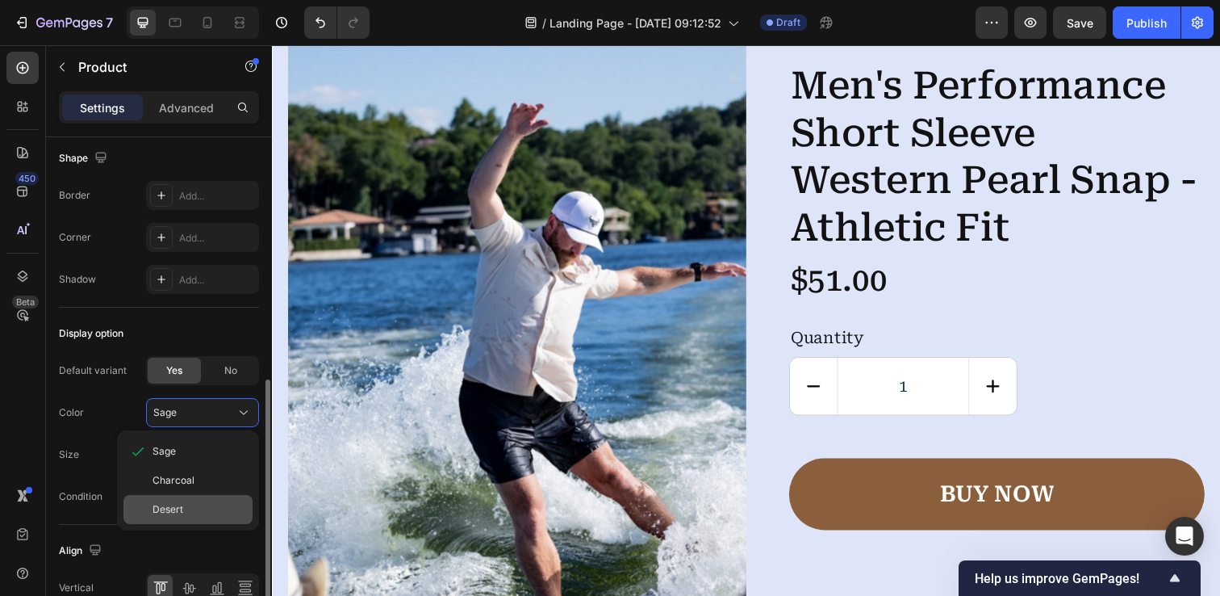
click at [202, 500] on div "Desert" at bounding box center [187, 509] width 129 height 29
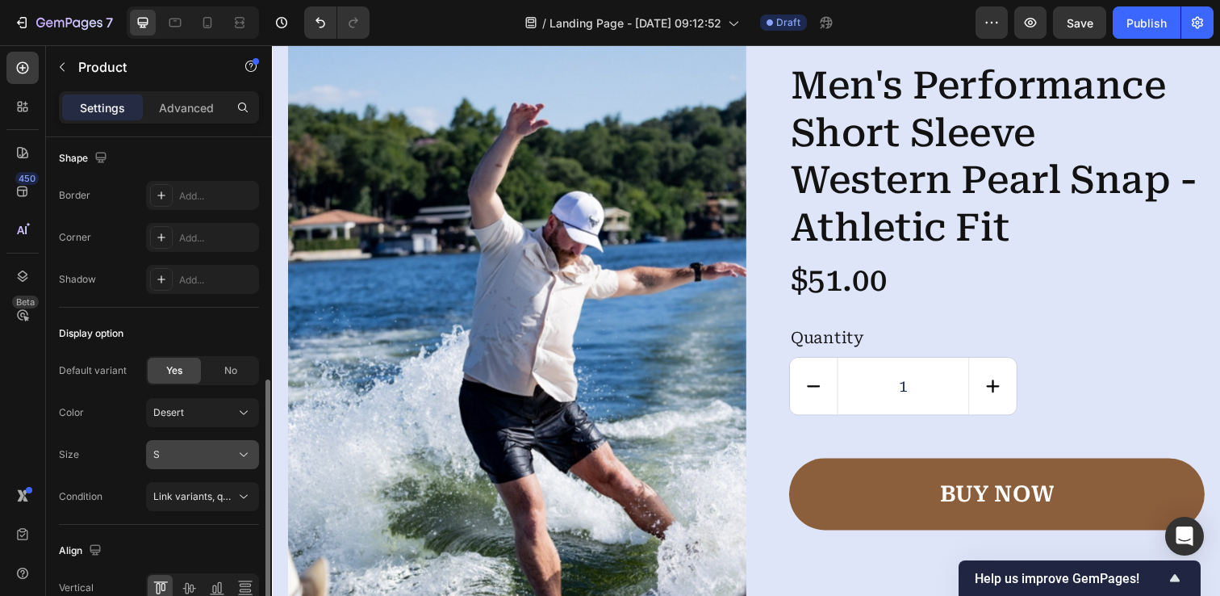
click at [224, 458] on div "S" at bounding box center [192, 454] width 79 height 15
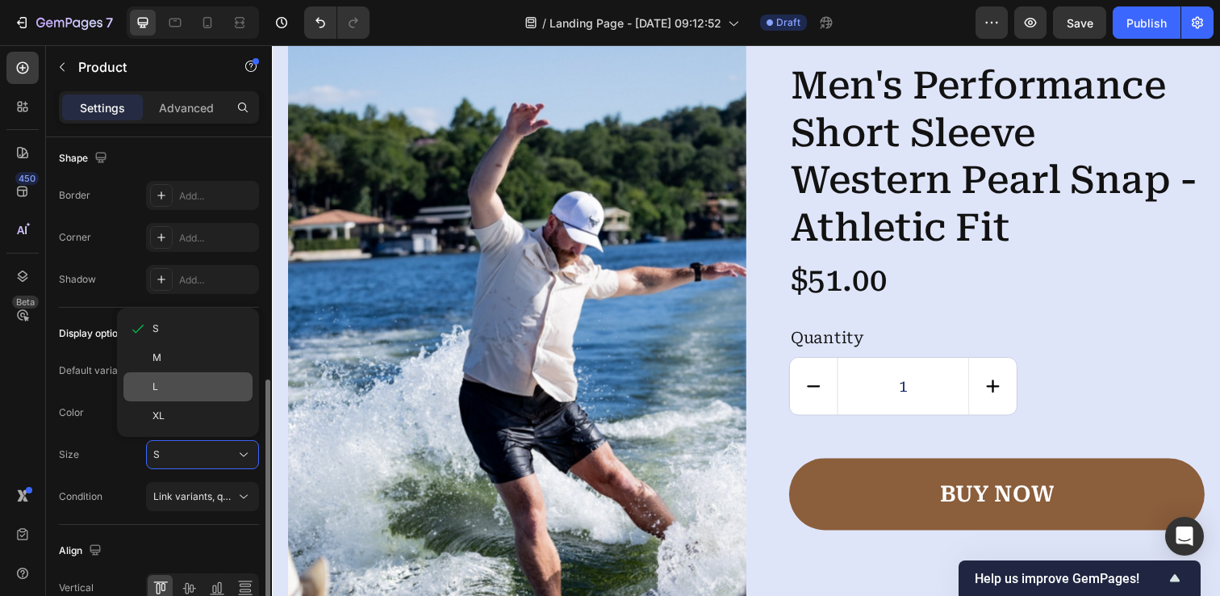
click at [202, 388] on div "L" at bounding box center [200, 386] width 94 height 15
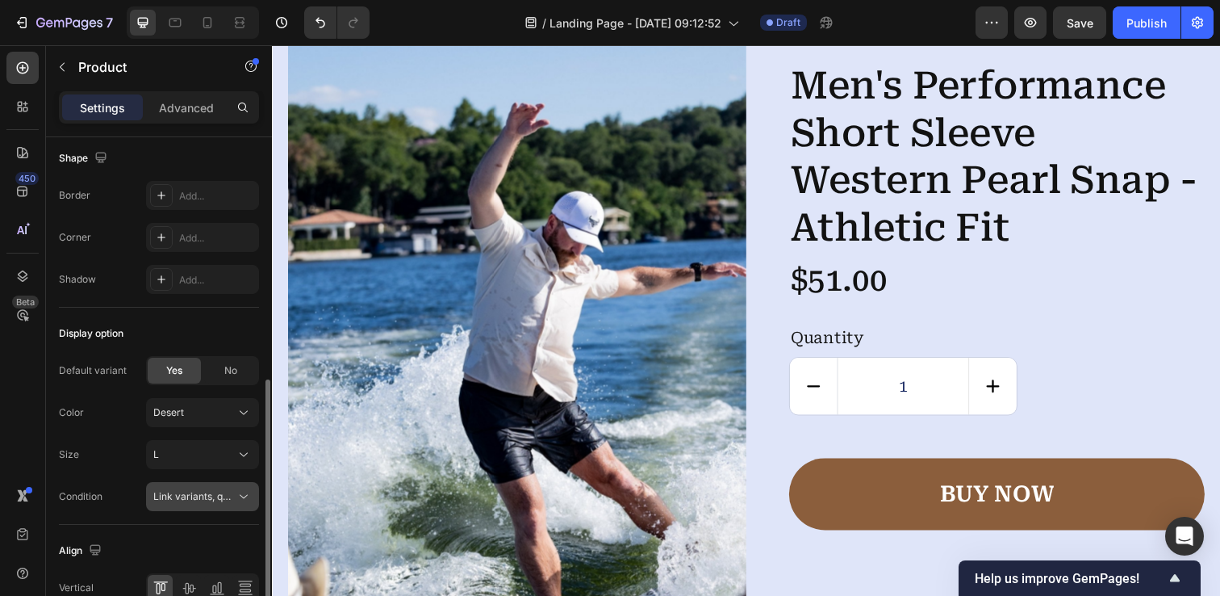
click at [228, 496] on span "Link variants, quantity <br> between same products" at bounding box center [272, 496] width 238 height 12
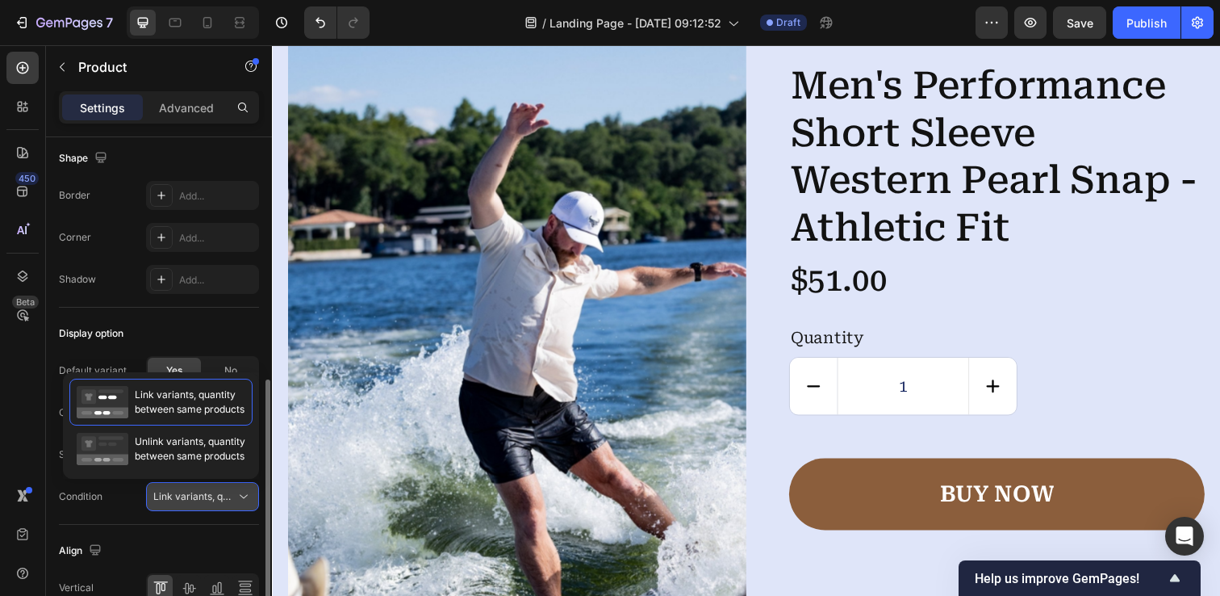
click at [228, 496] on span "Link variants, quantity <br> between same products" at bounding box center [272, 496] width 238 height 12
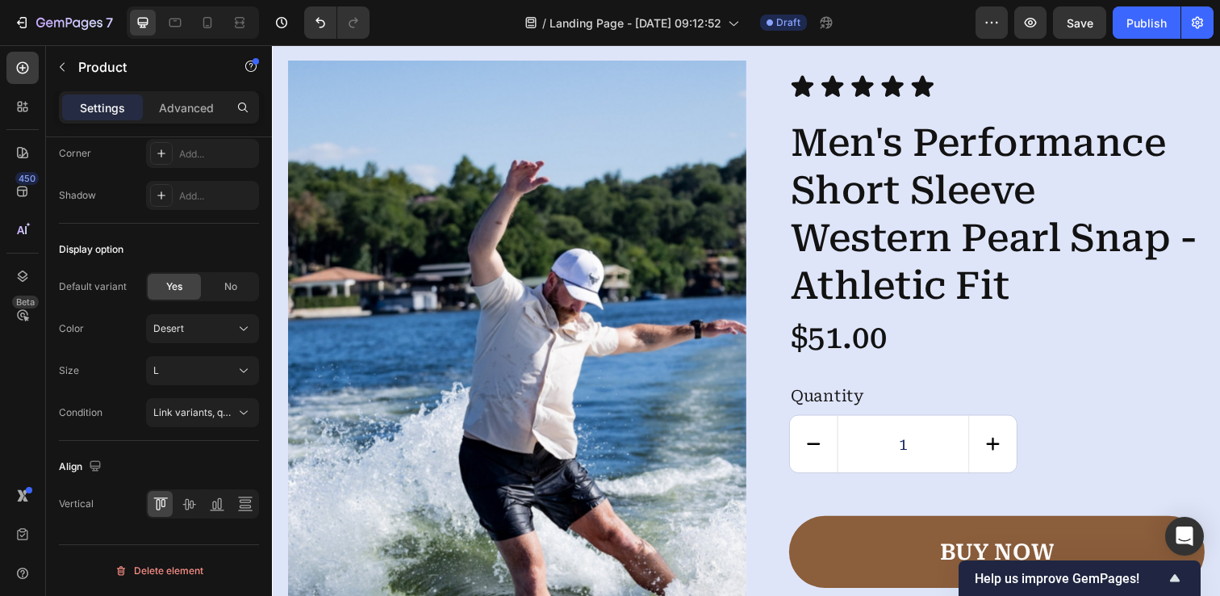
scroll to position [3925, 0]
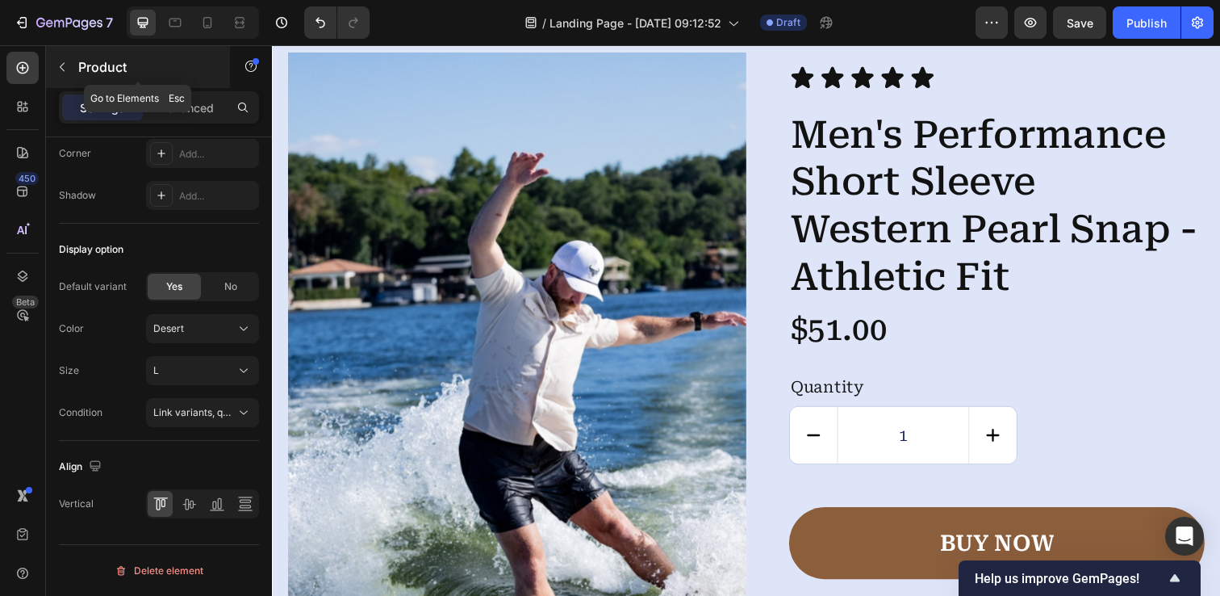
click at [67, 67] on icon "button" at bounding box center [62, 67] width 13 height 13
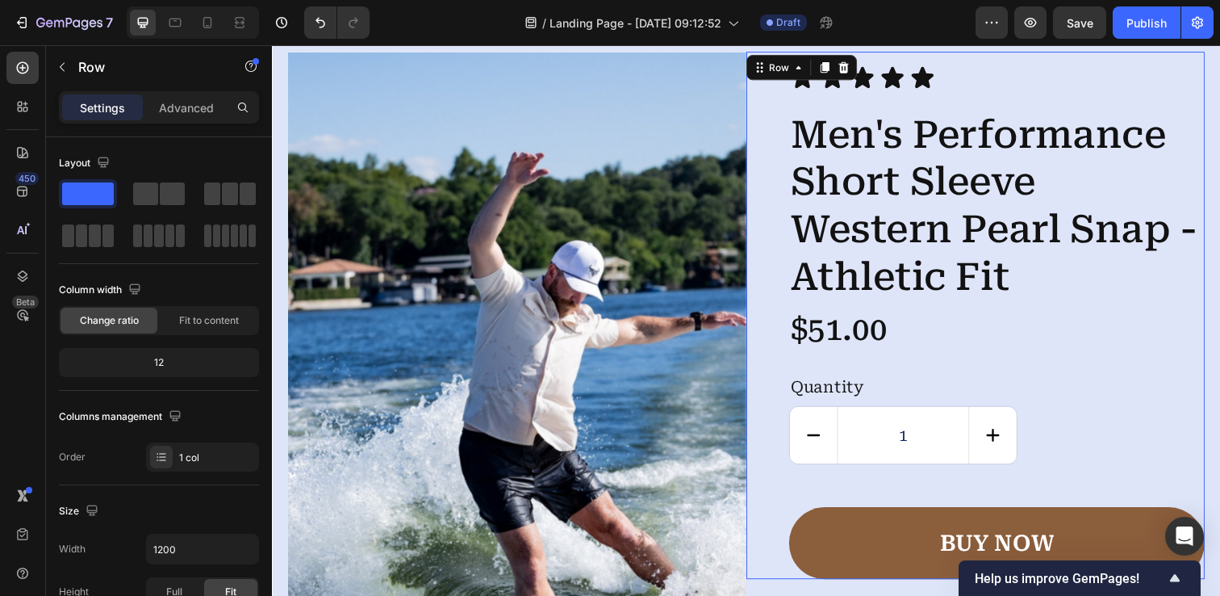
click at [785, 115] on div "Icon Icon Icon Icon Icon Icon List Men's Performance Short Sleeve Western Pearl…" at bounding box center [990, 321] width 468 height 538
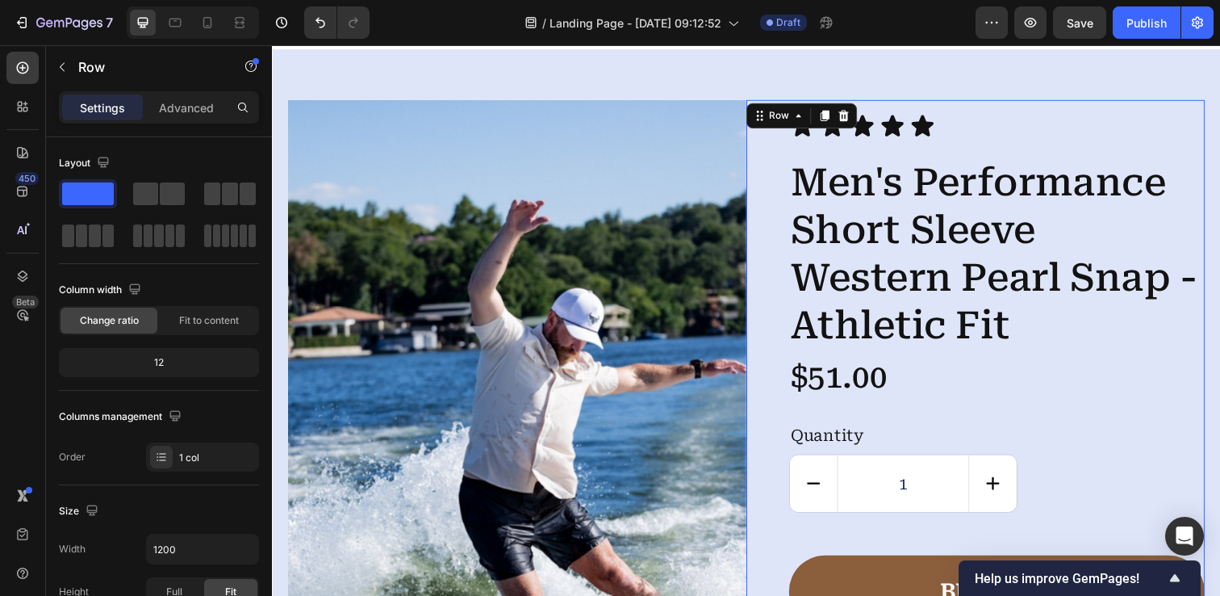
scroll to position [3828, 0]
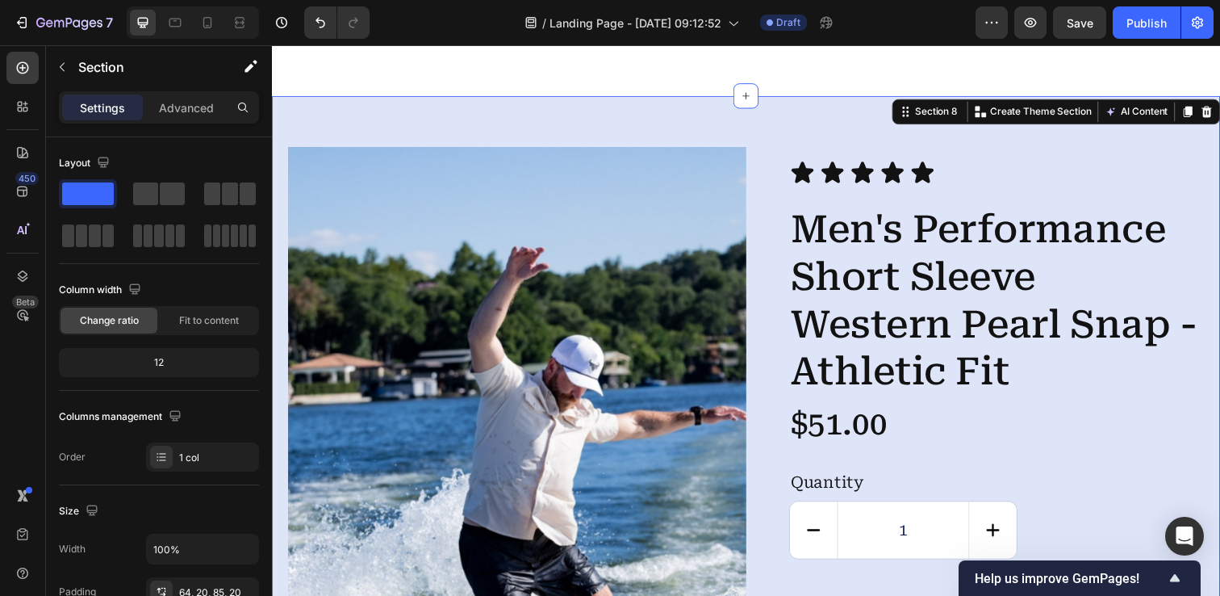
click at [720, 118] on div "Product Images Icon Icon Icon Icon Icon Icon List Men's Performance Short Sleev…" at bounding box center [756, 598] width 968 height 1003
click at [708, 211] on img at bounding box center [522, 499] width 468 height 702
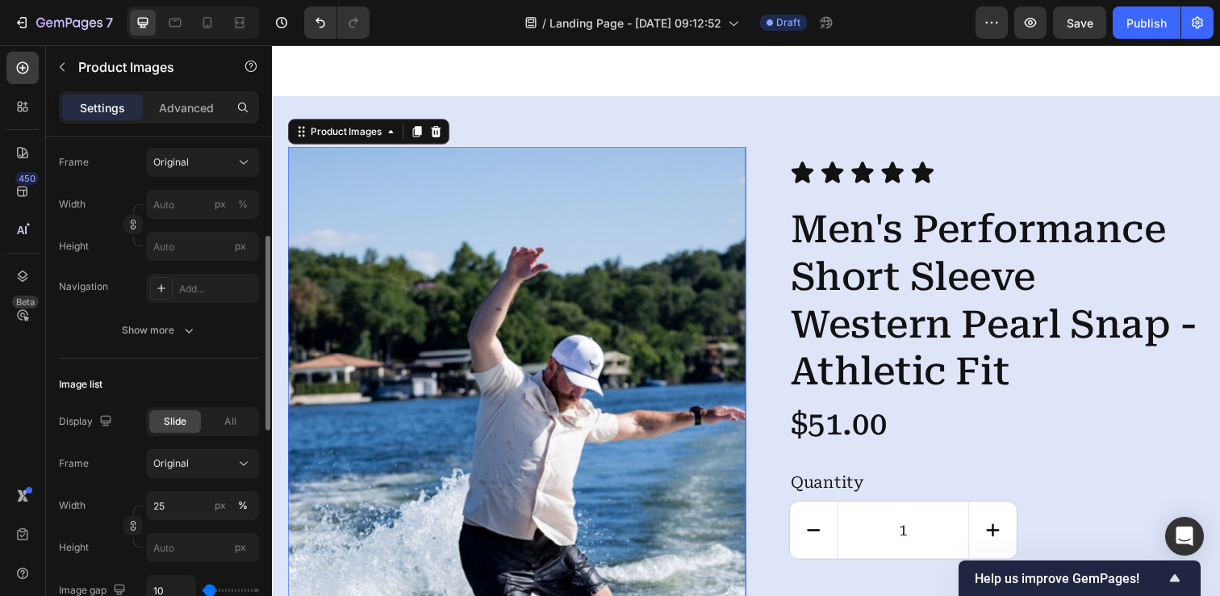
scroll to position [258, 0]
click at [186, 336] on button "Show more" at bounding box center [159, 327] width 200 height 29
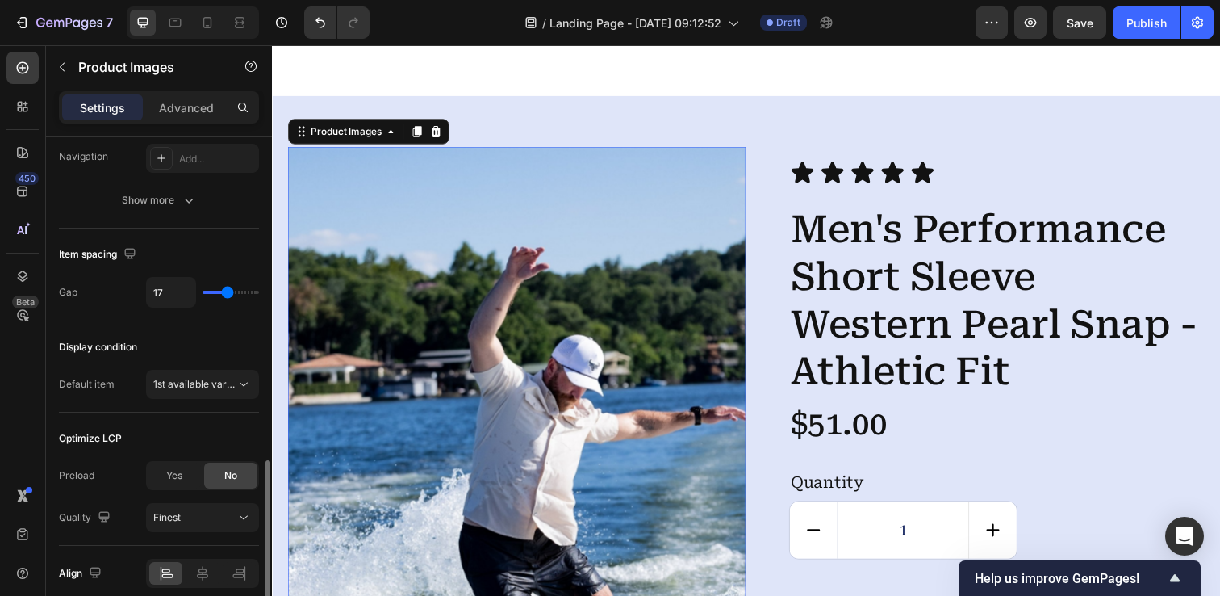
scroll to position [1058, 0]
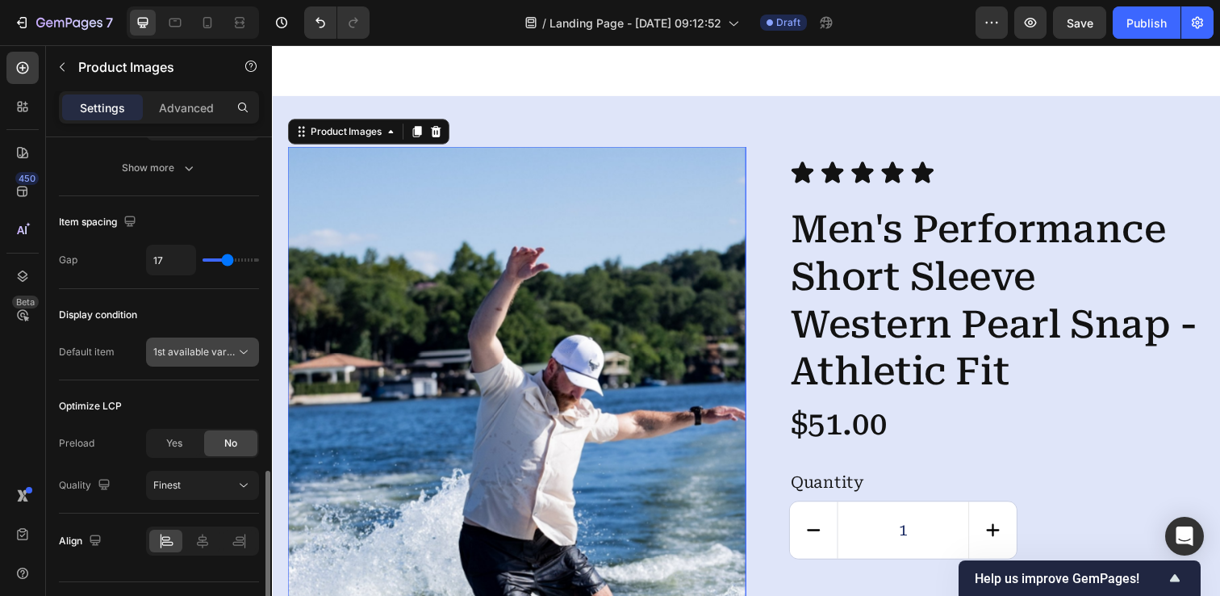
click at [243, 353] on icon at bounding box center [244, 352] width 8 height 4
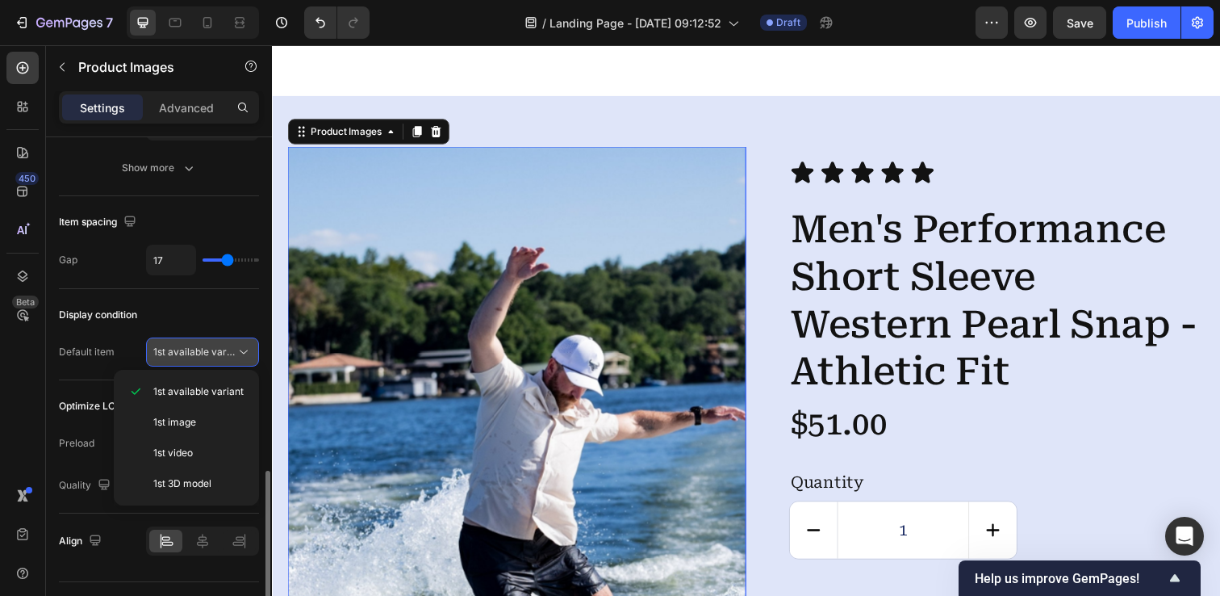
click at [243, 353] on icon at bounding box center [244, 352] width 8 height 4
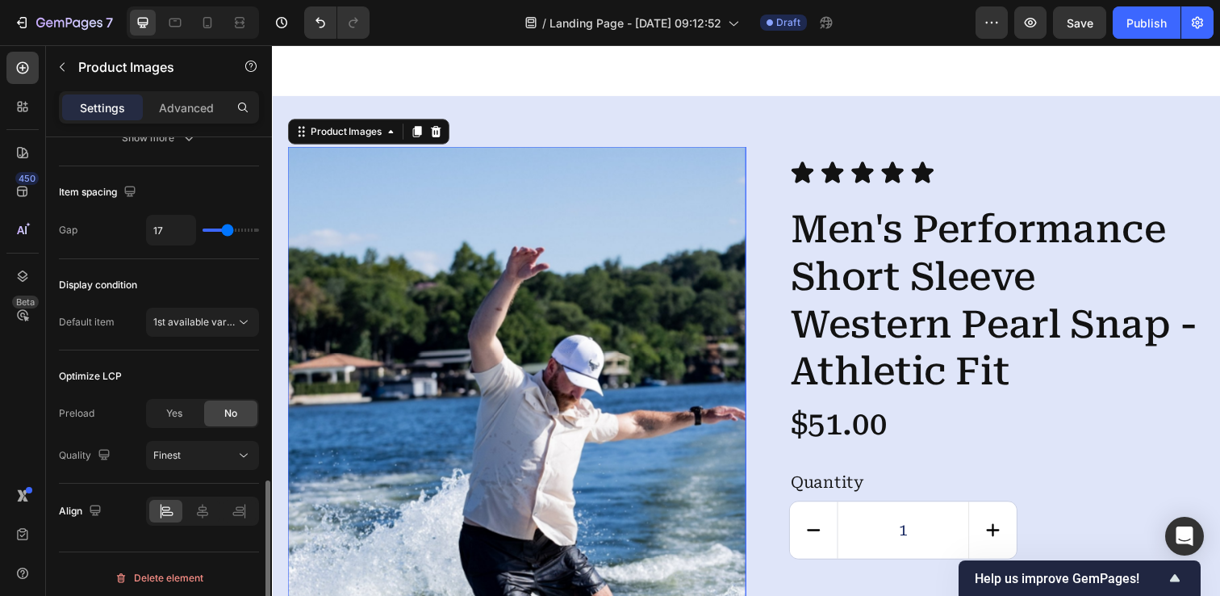
scroll to position [1095, 0]
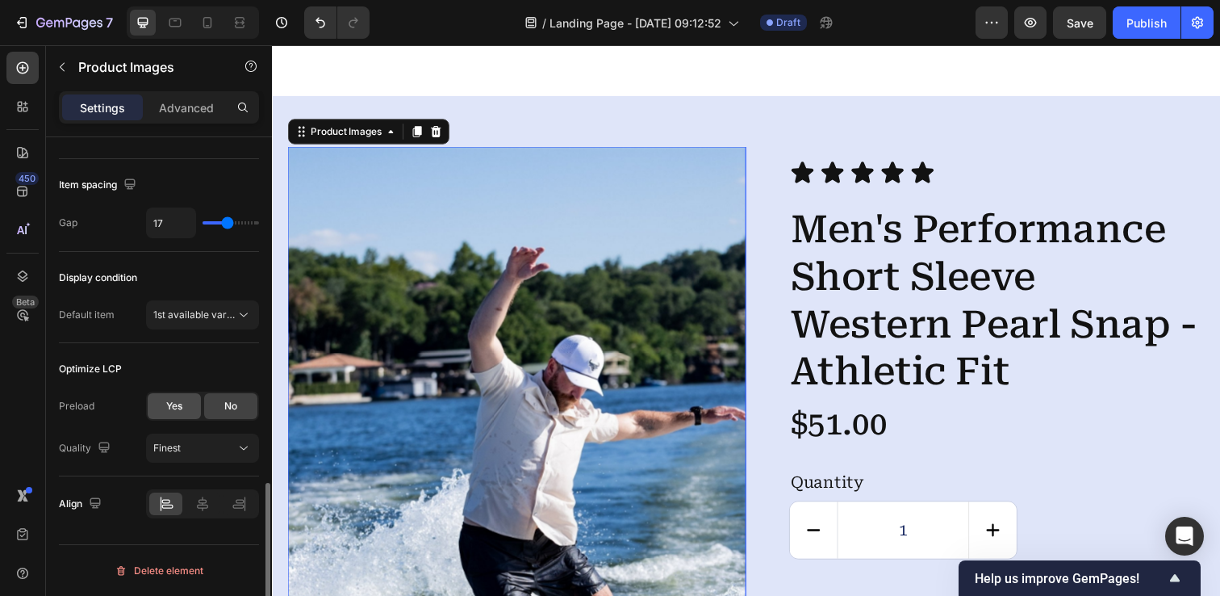
click at [166, 408] on span "Yes" at bounding box center [174, 406] width 16 height 15
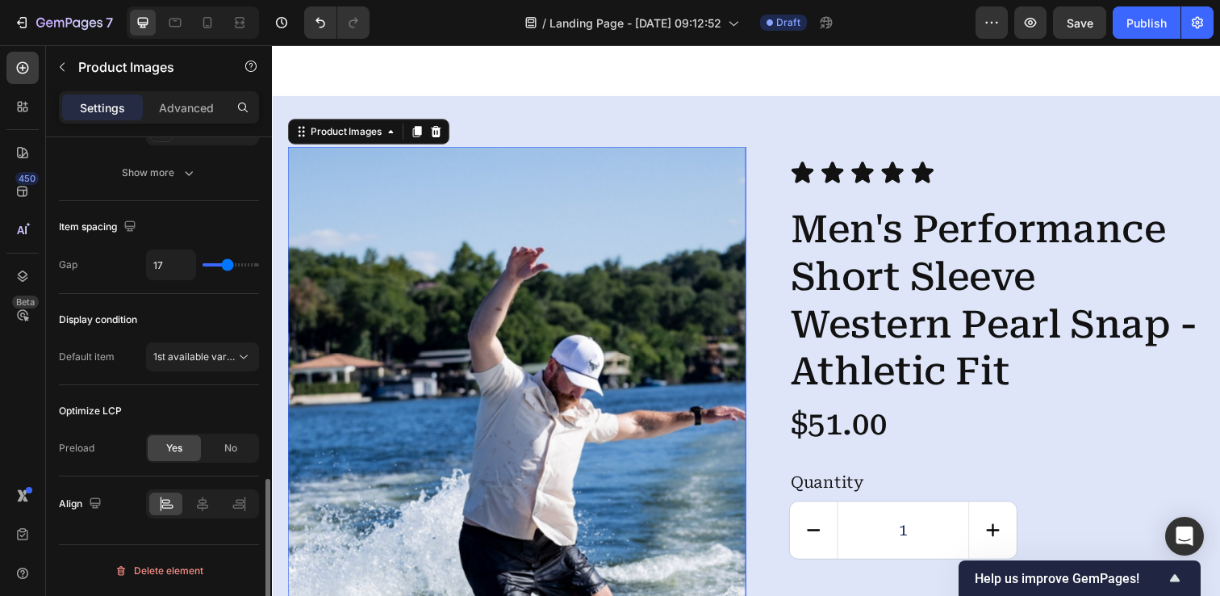
scroll to position [1053, 0]
click at [228, 459] on div "No" at bounding box center [230, 448] width 53 height 26
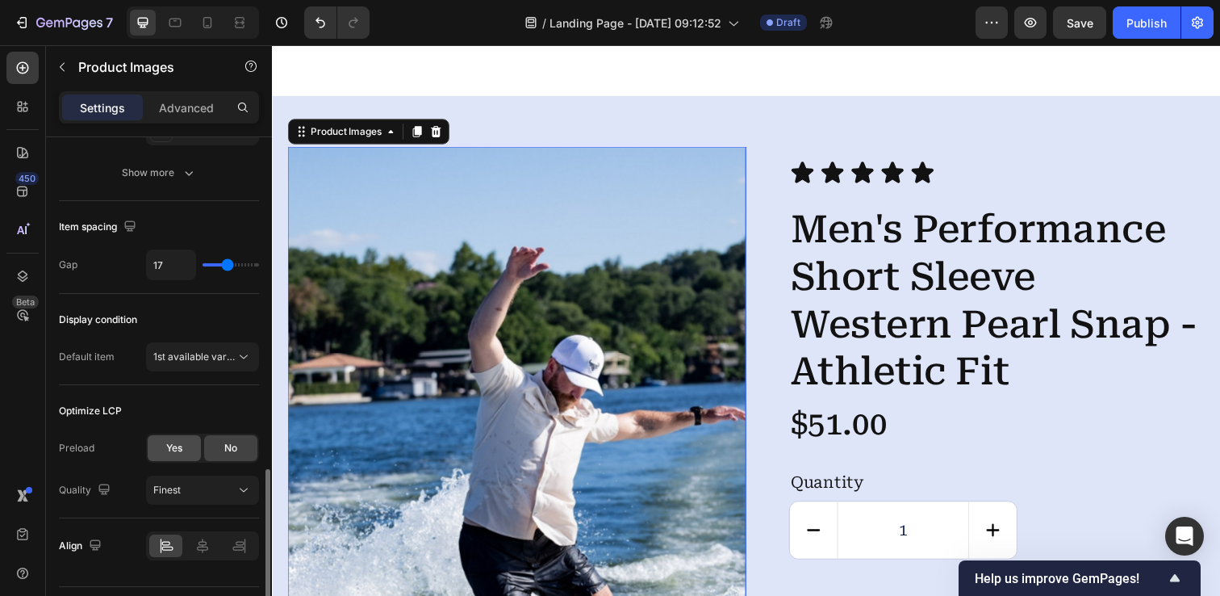
click at [182, 447] on span "Yes" at bounding box center [174, 448] width 16 height 15
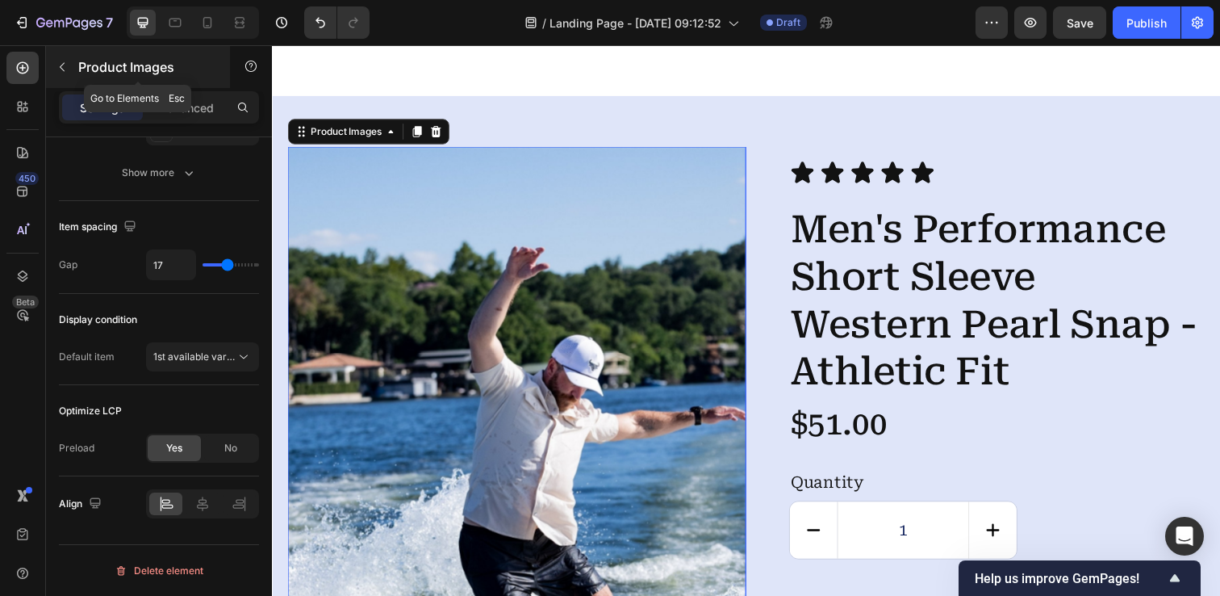
click at [63, 69] on icon "button" at bounding box center [62, 67] width 13 height 13
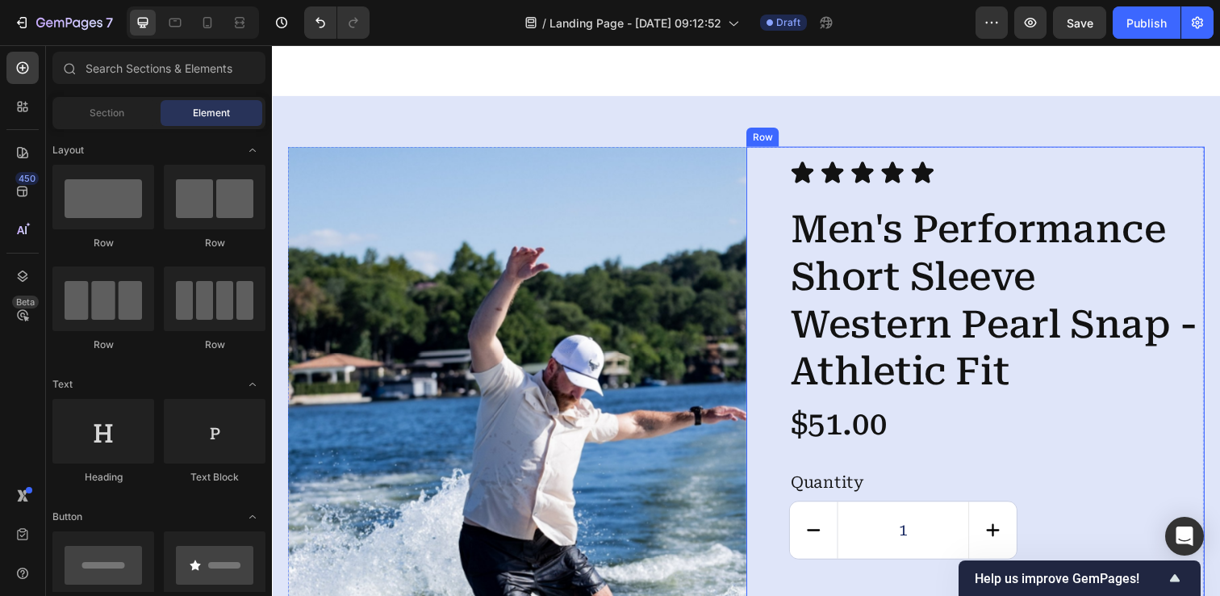
click at [772, 178] on div "Icon Icon Icon Icon Icon Icon List Men's Performance Short Sleeve Western Pearl…" at bounding box center [990, 417] width 468 height 538
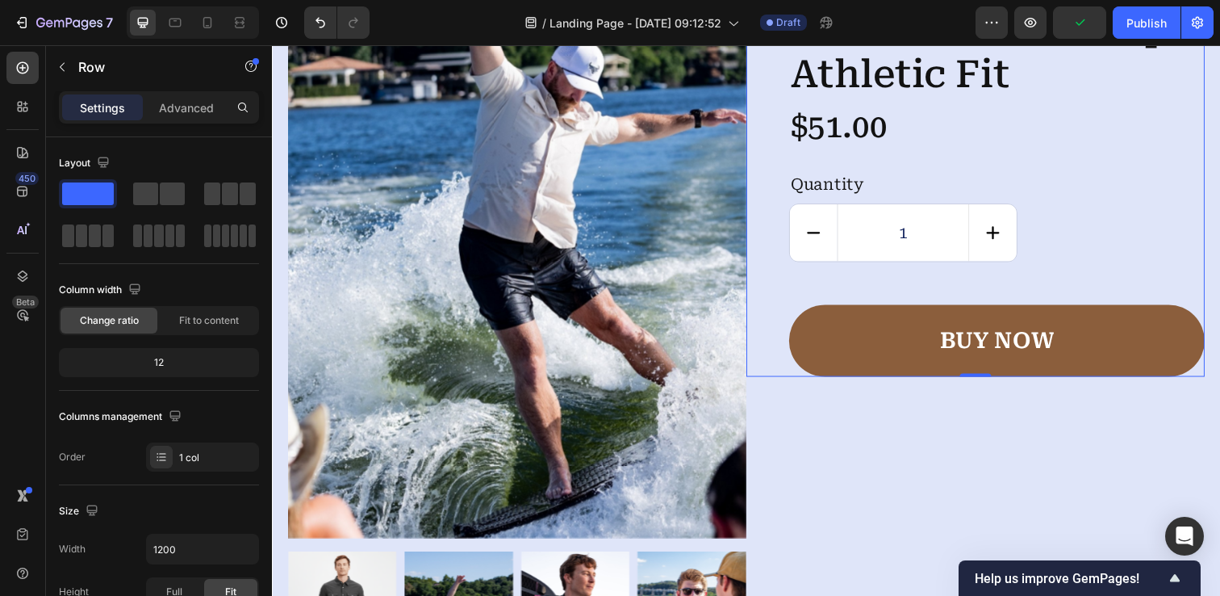
scroll to position [4202, 0]
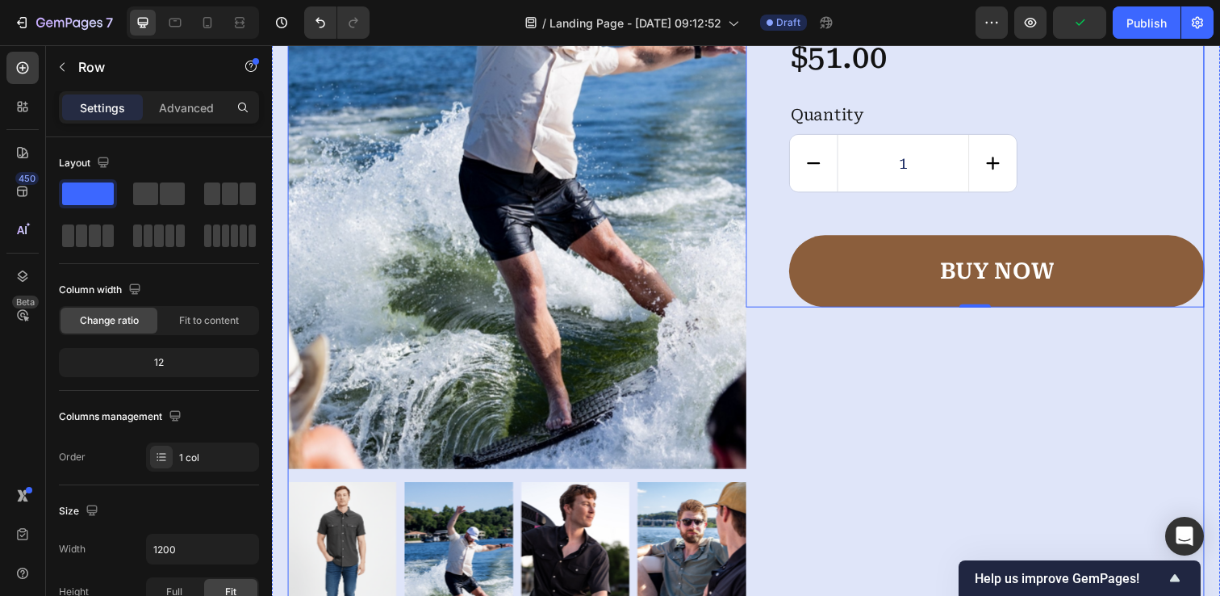
click at [793, 333] on div "Icon Icon Icon Icon Icon Icon List Men's Performance Short Sleeve Western Pearl…" at bounding box center [990, 215] width 468 height 883
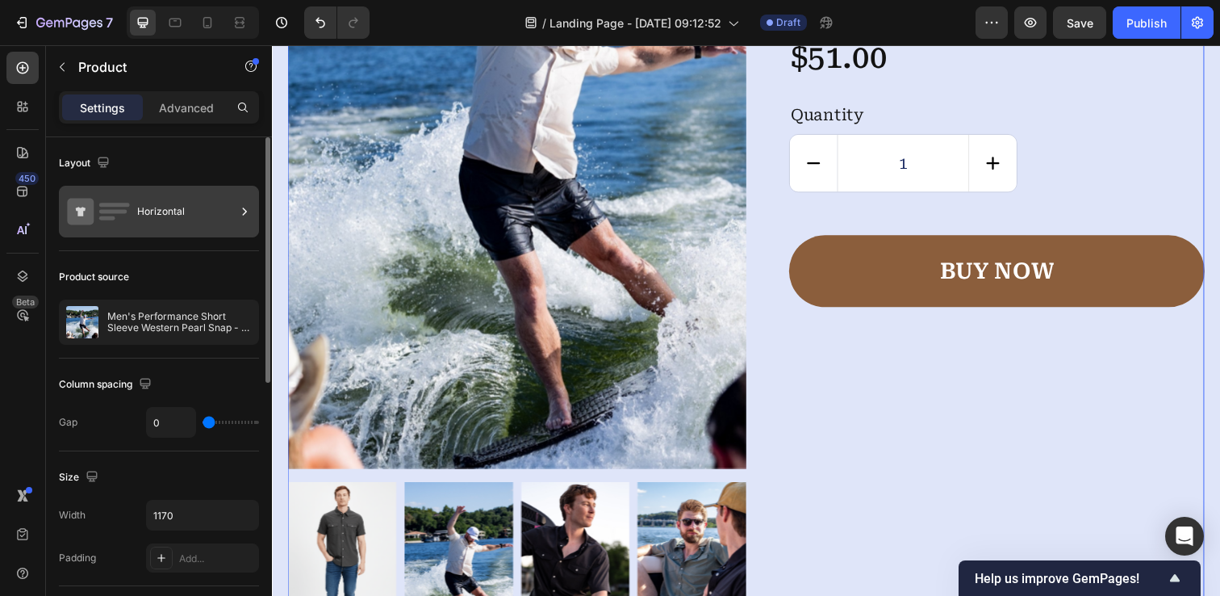
click at [129, 220] on icon at bounding box center [98, 211] width 65 height 37
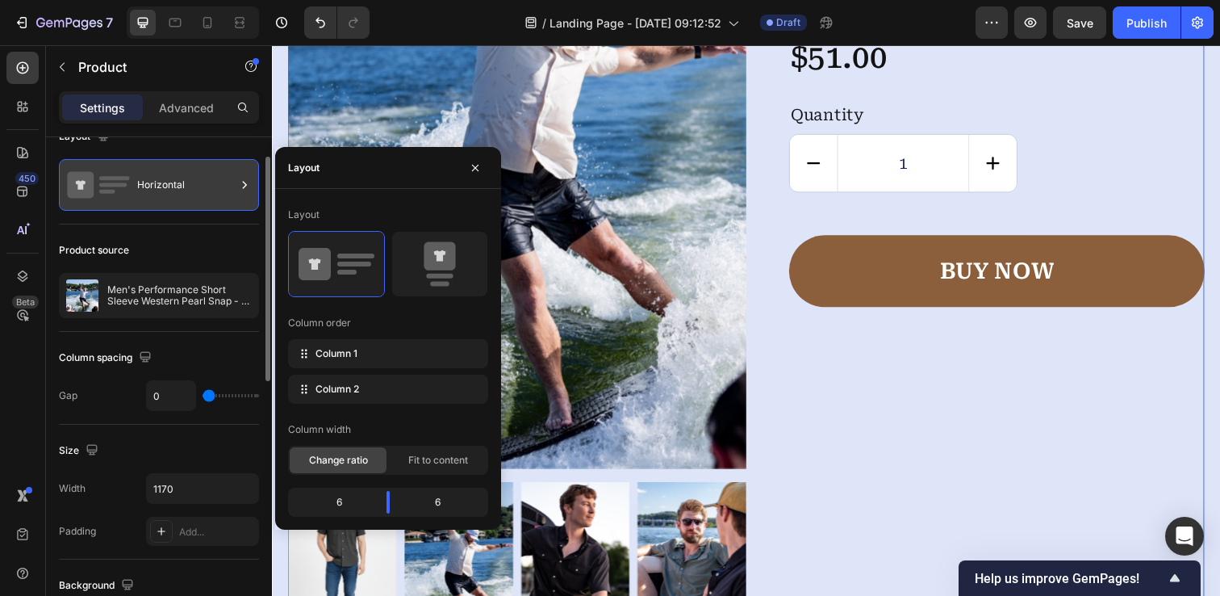
scroll to position [45, 0]
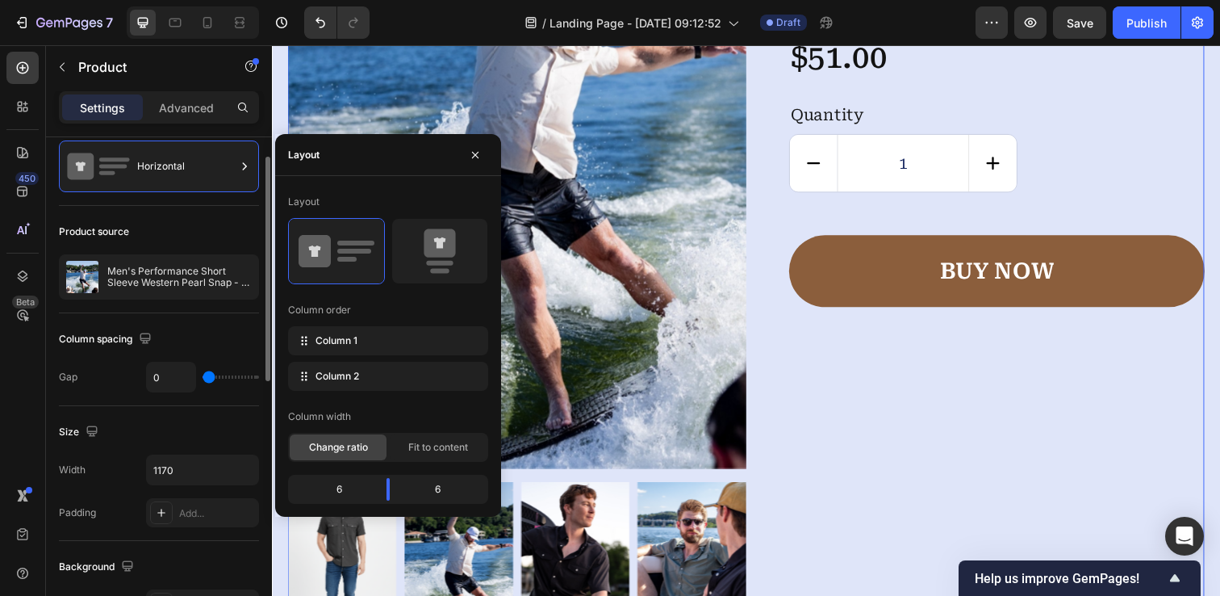
click at [129, 220] on div "Product source" at bounding box center [159, 232] width 200 height 26
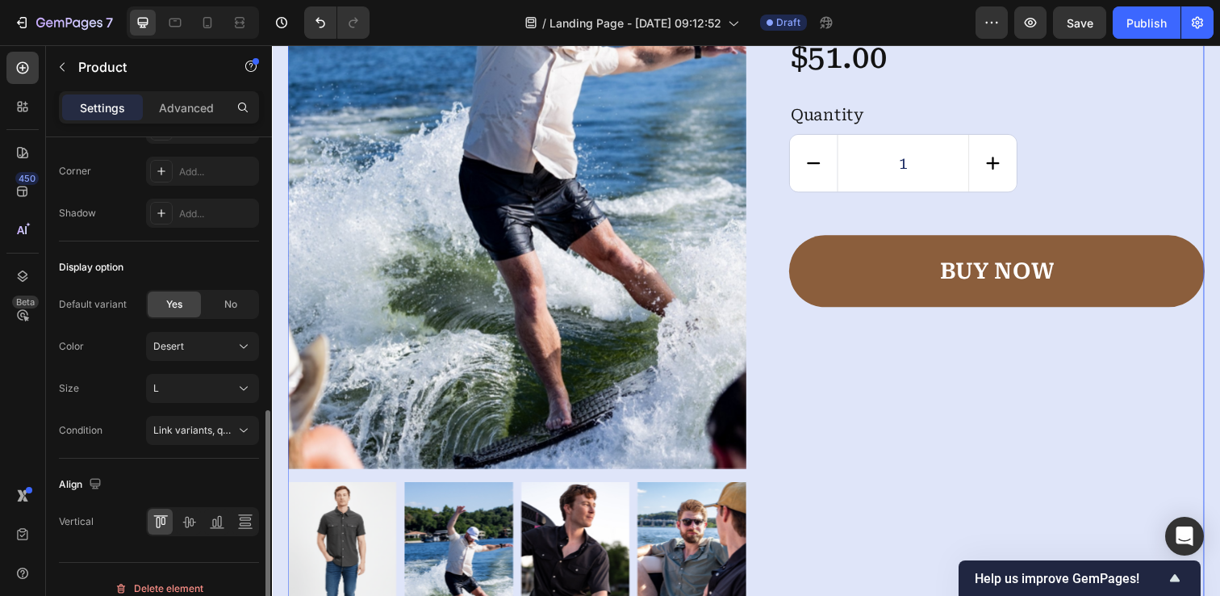
scroll to position [629, 0]
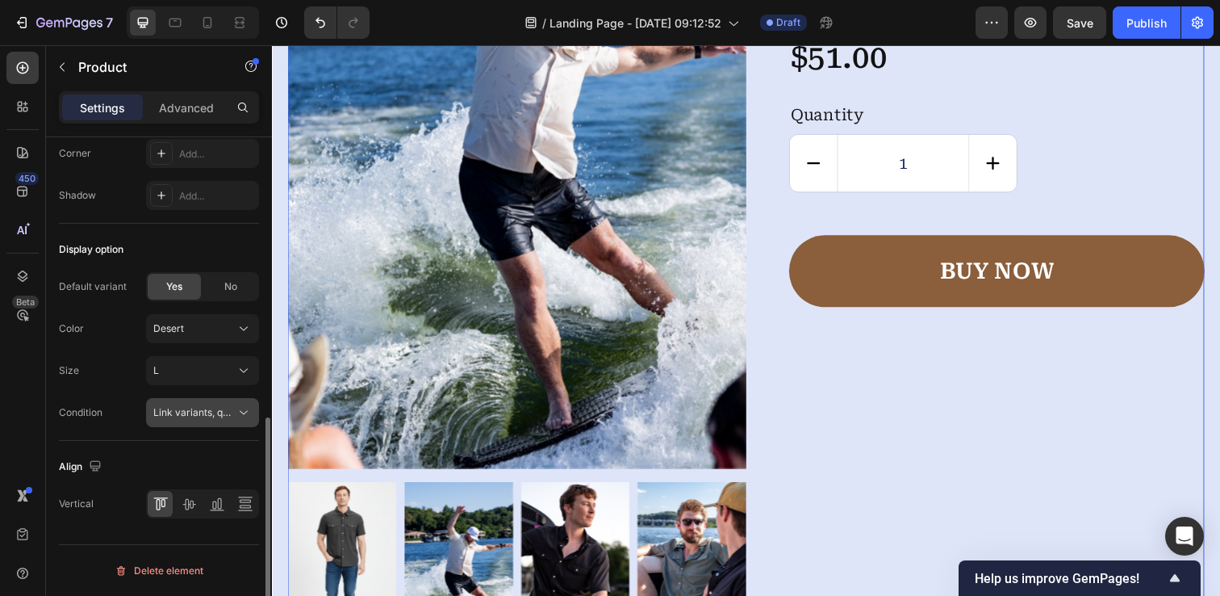
click at [209, 412] on span "Link variants, quantity <br> between same products" at bounding box center [272, 412] width 238 height 12
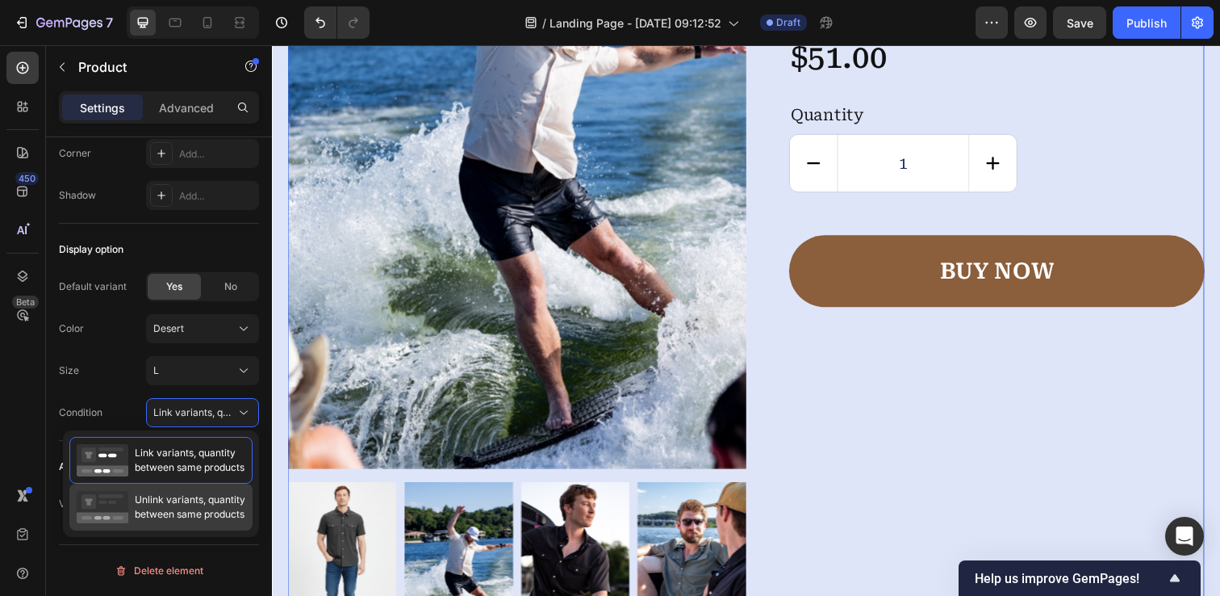
click at [188, 503] on span "Unlink variants, quantity between same products" at bounding box center [190, 506] width 111 height 29
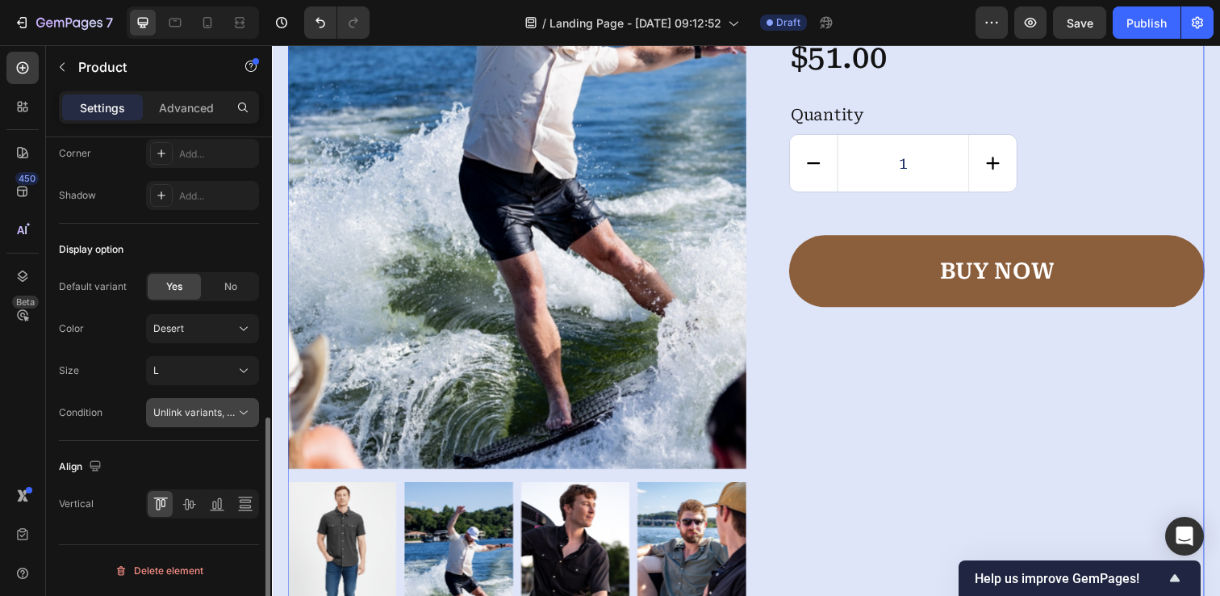
click at [226, 417] on span "Unlink variants, quantity <br> between same products" at bounding box center [277, 412] width 248 height 12
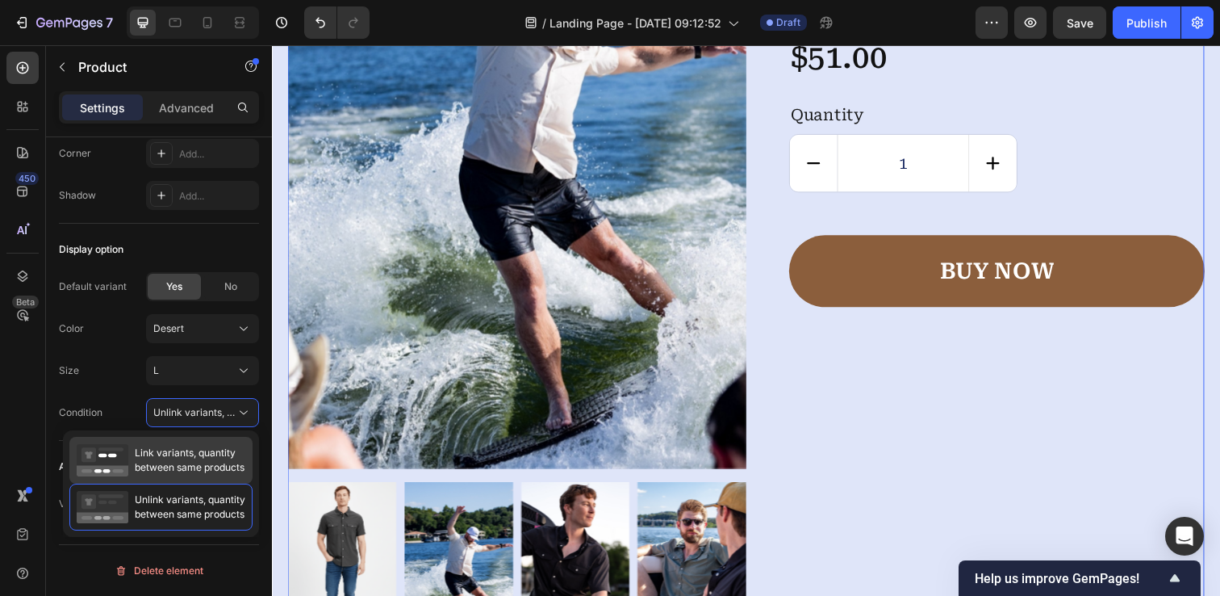
click at [194, 459] on span "Link variants, quantity between same products" at bounding box center [190, 459] width 110 height 29
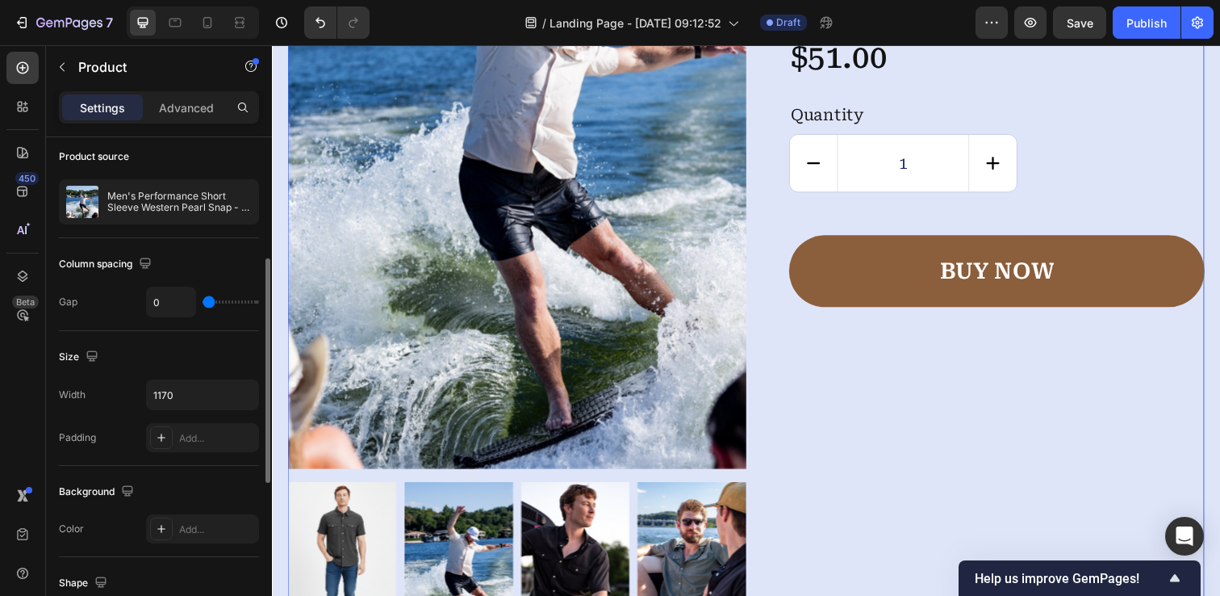
scroll to position [0, 0]
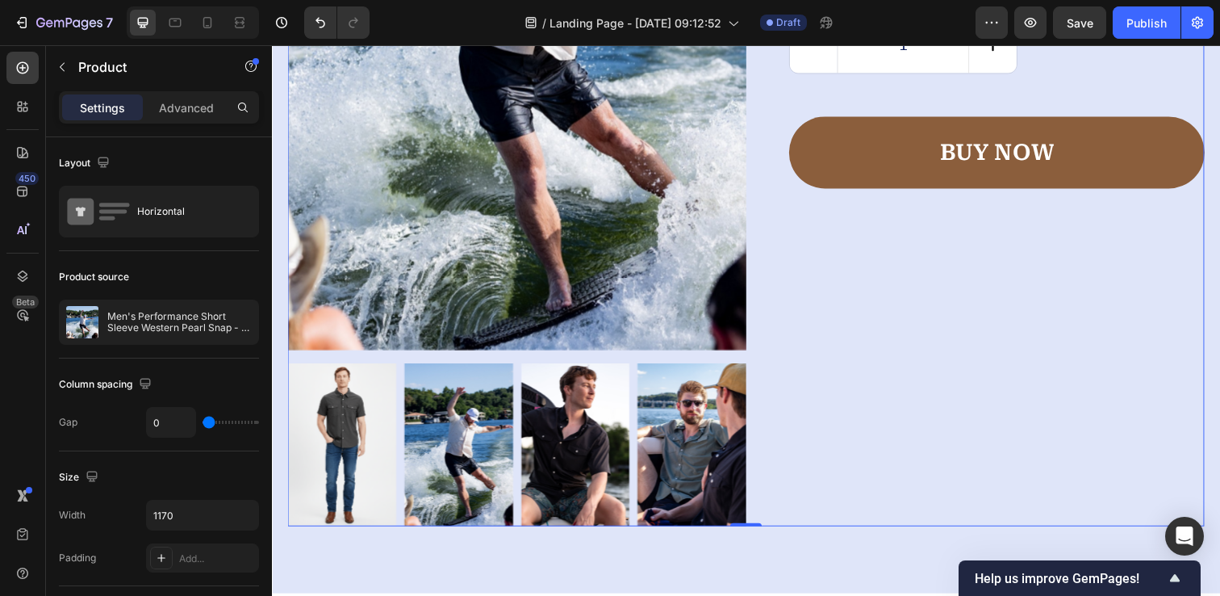
click at [851, 289] on div "Icon Icon Icon Icon Icon Icon List Men's Performance Short Sleeve Western Pearl…" at bounding box center [990, 94] width 468 height 883
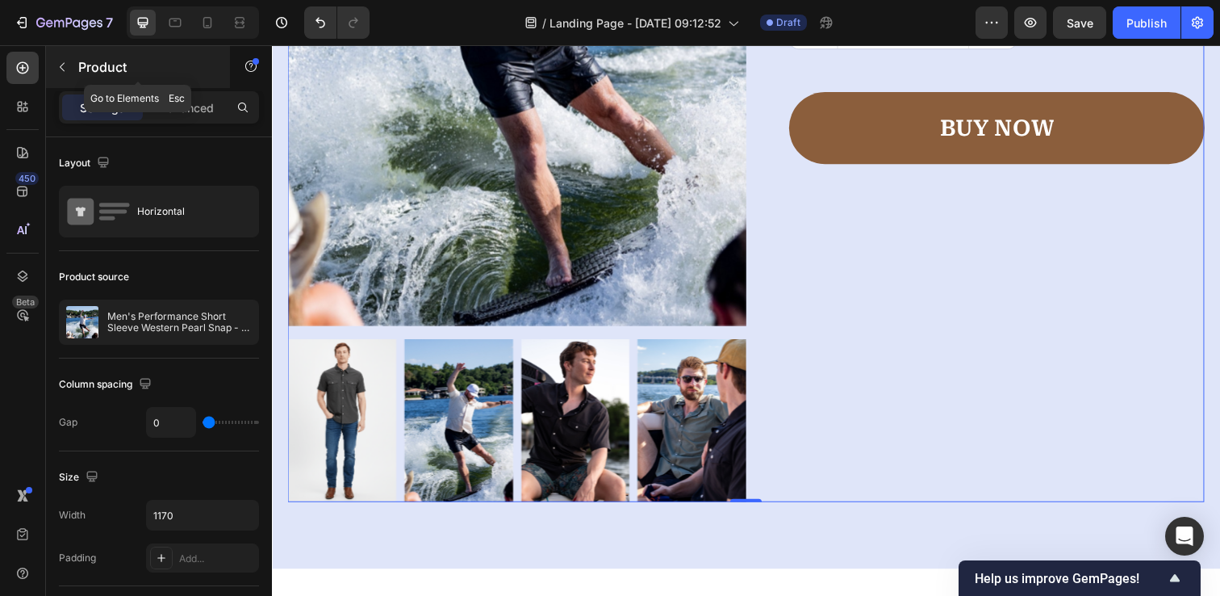
click at [65, 68] on icon "button" at bounding box center [62, 67] width 13 height 13
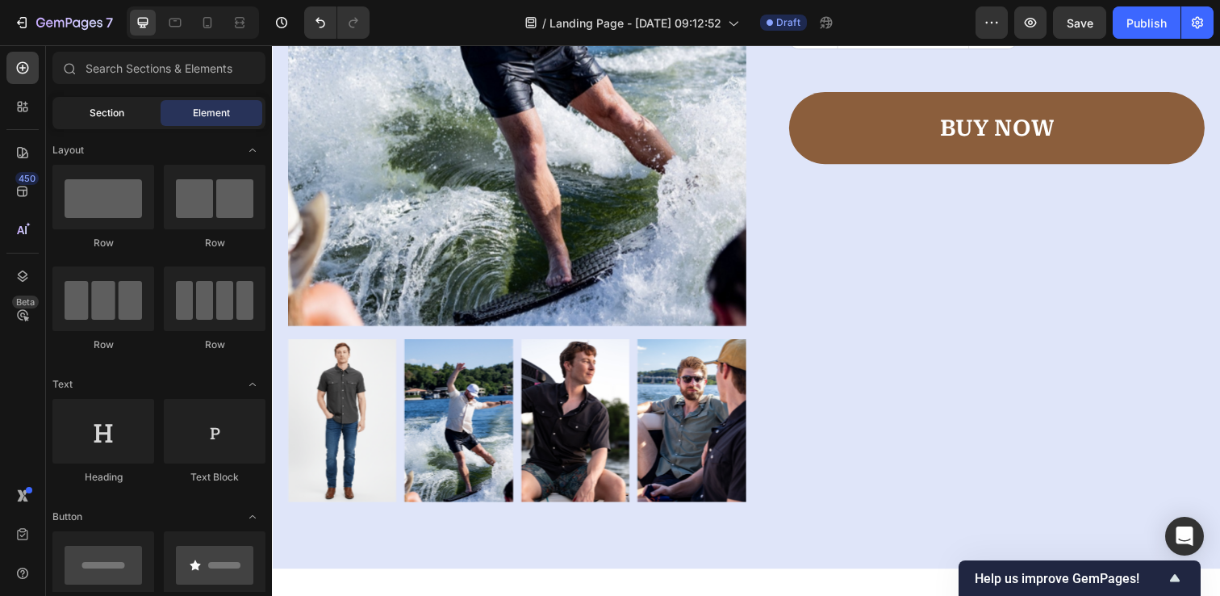
click at [134, 108] on div "Section" at bounding box center [107, 113] width 102 height 26
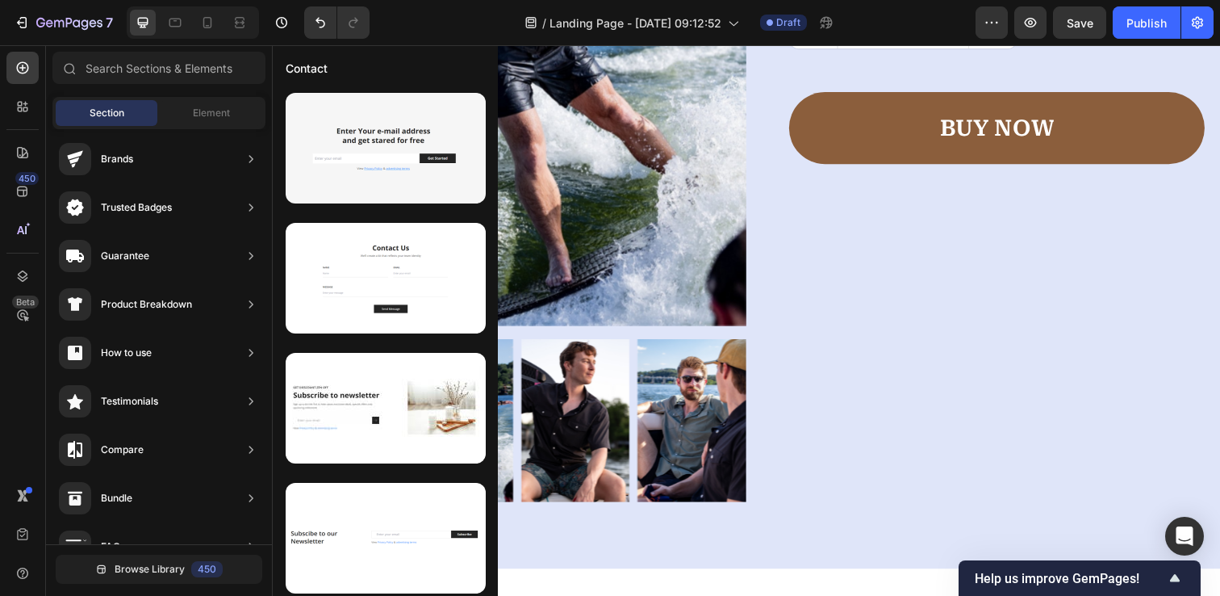
scroll to position [0, 0]
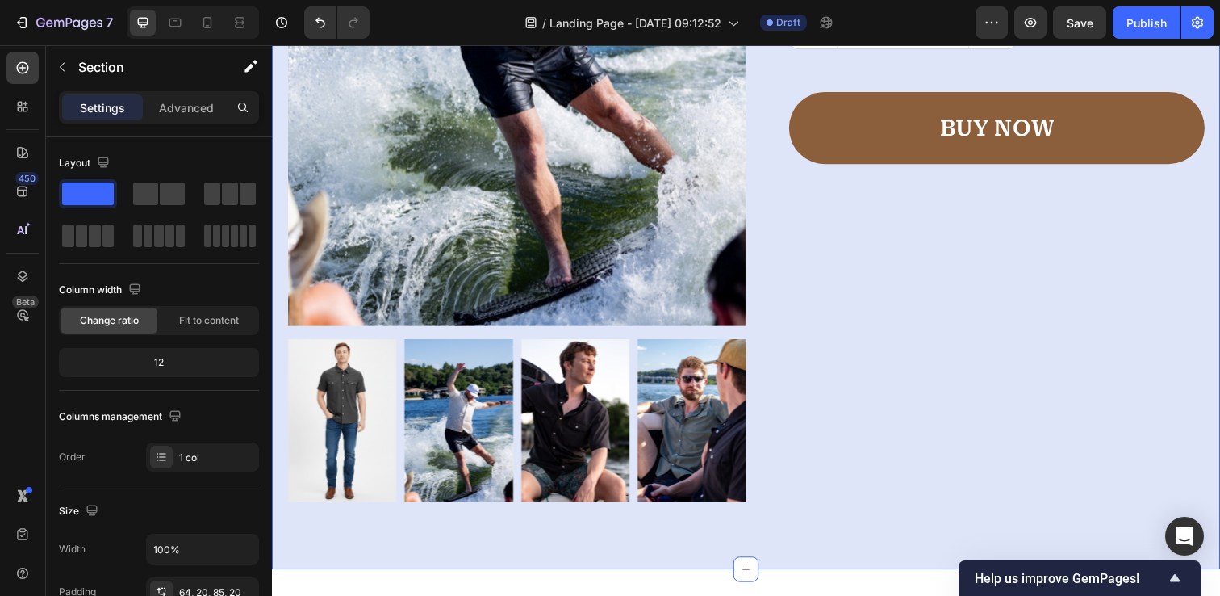
click at [842, 526] on div "Product Images Icon Icon Icon Icon Icon Icon List Men's Performance Short Sleev…" at bounding box center [756, 77] width 968 height 1003
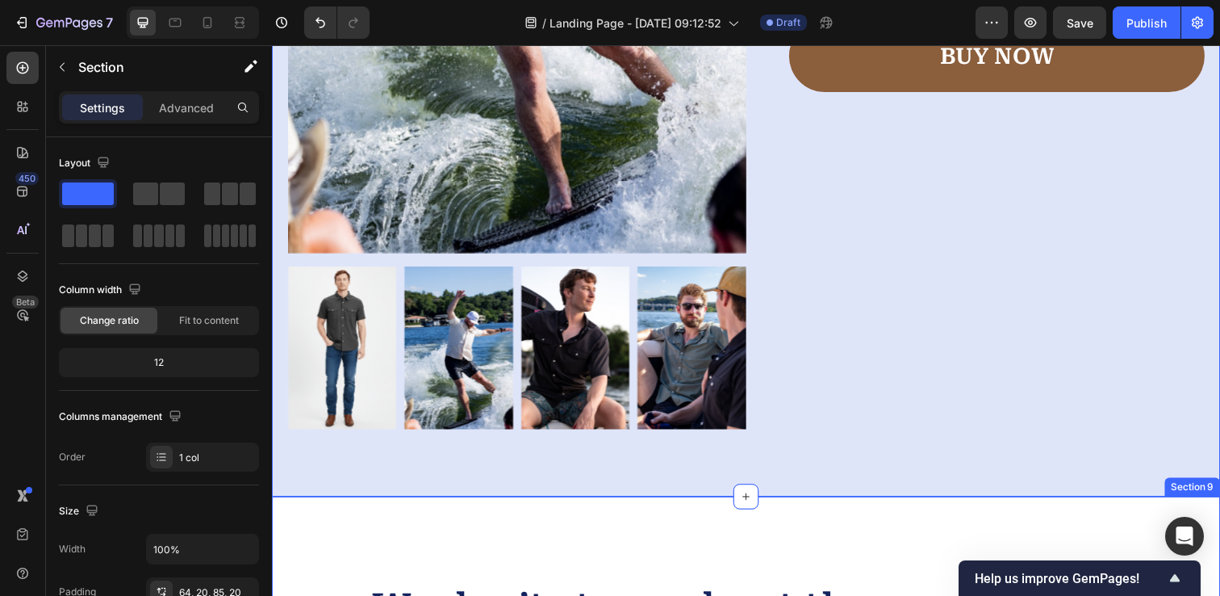
scroll to position [4526, 0]
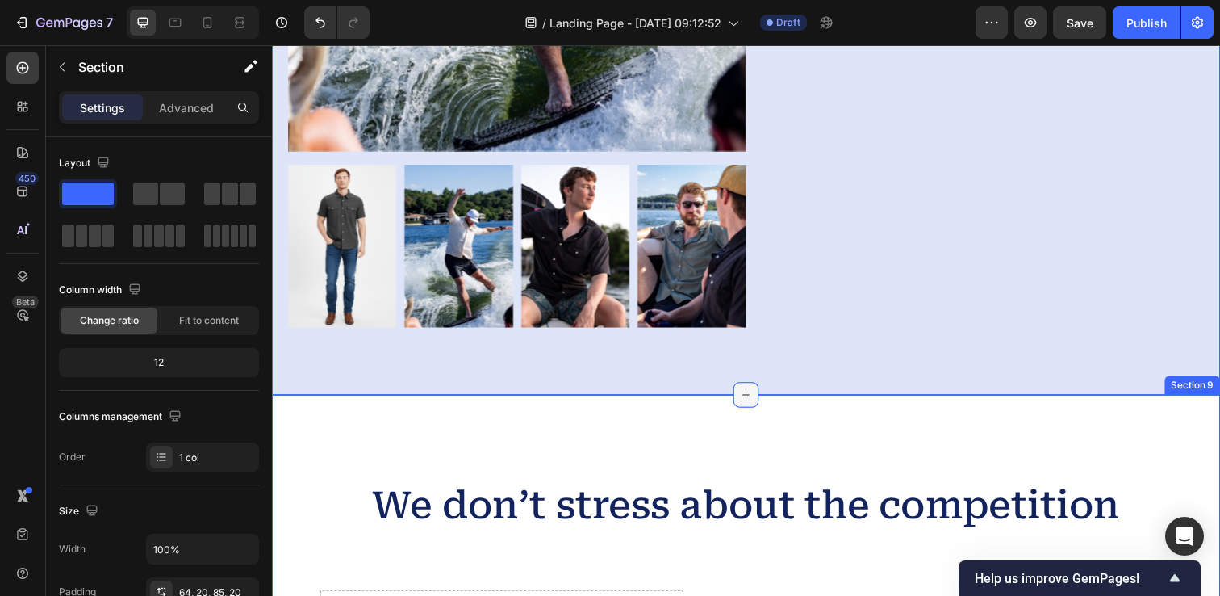
click at [757, 403] on icon at bounding box center [756, 401] width 13 height 13
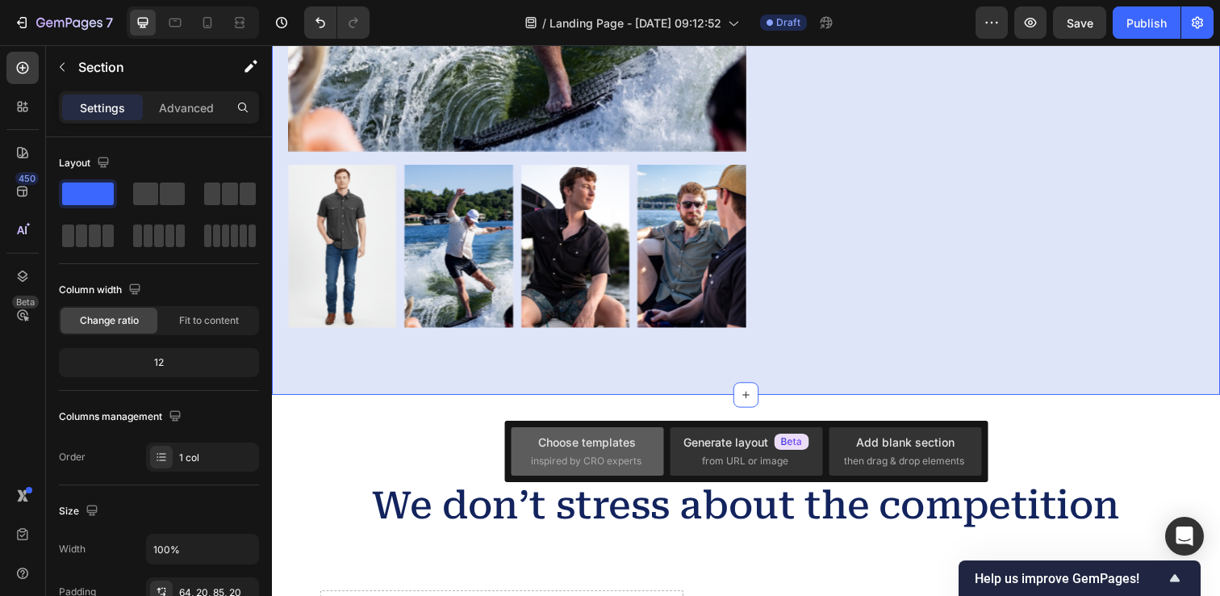
click at [583, 453] on div "Choose templates inspired by CRO experts" at bounding box center [587, 450] width 113 height 35
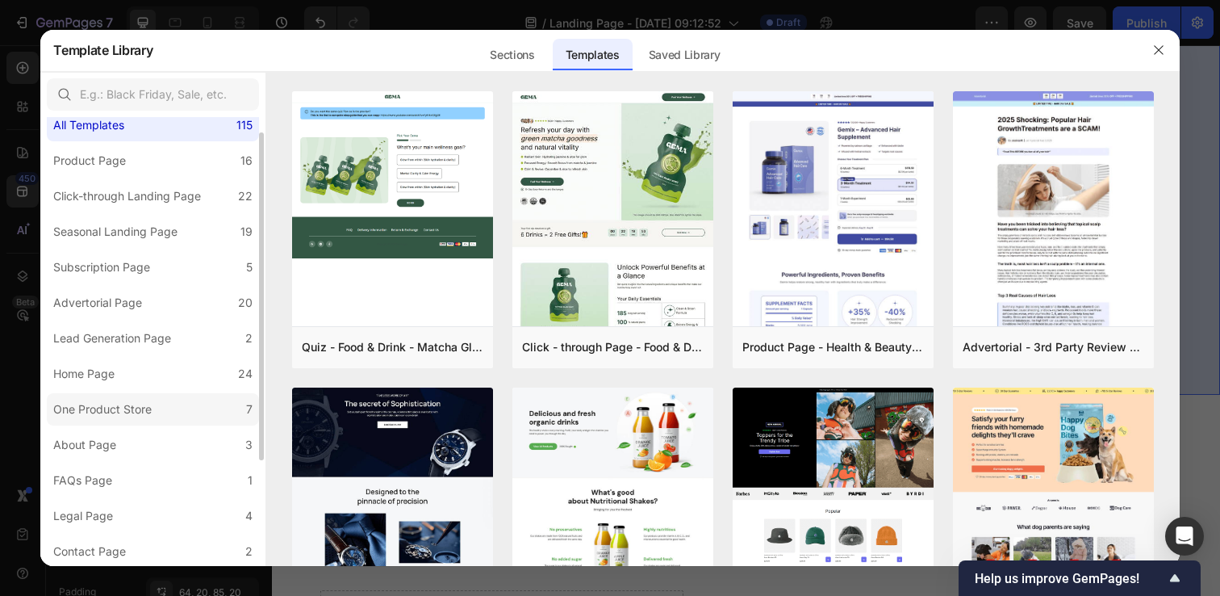
scroll to position [0, 0]
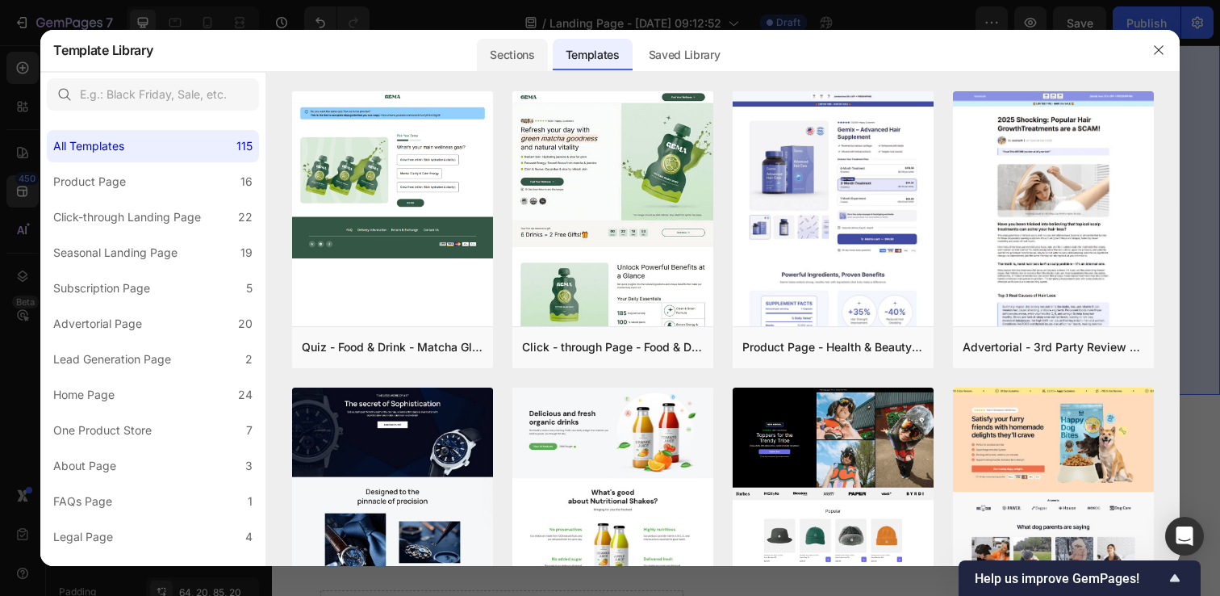
click at [520, 62] on div "Sections" at bounding box center [512, 55] width 70 height 32
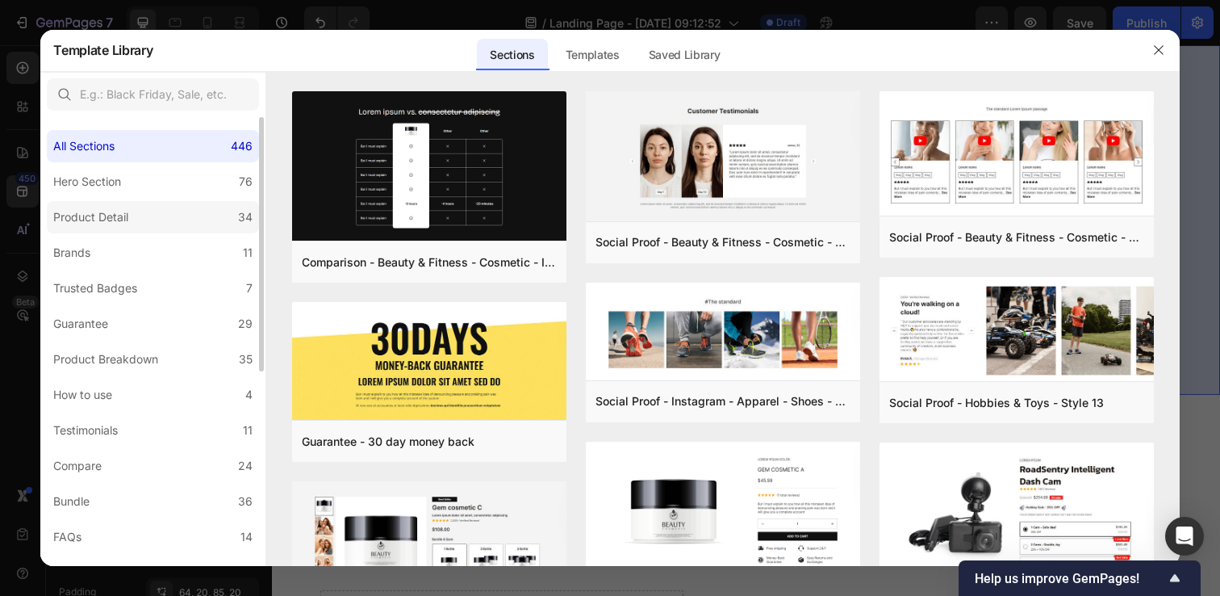
click at [129, 224] on div "Product Detail" at bounding box center [94, 216] width 82 height 19
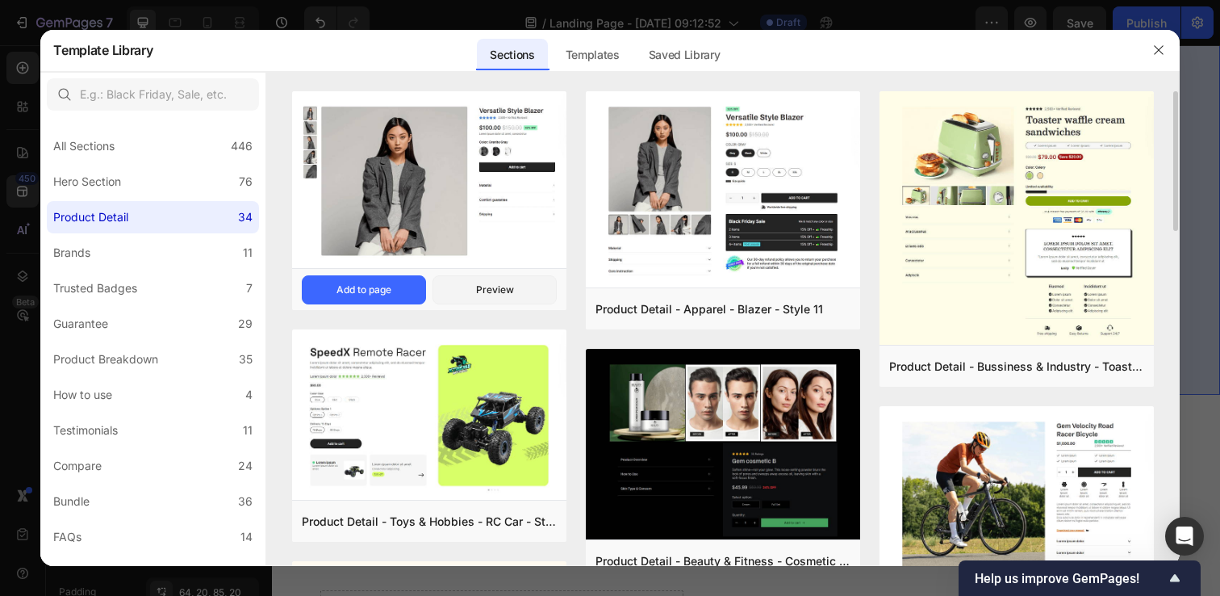
click at [393, 198] on img at bounding box center [429, 181] width 274 height 180
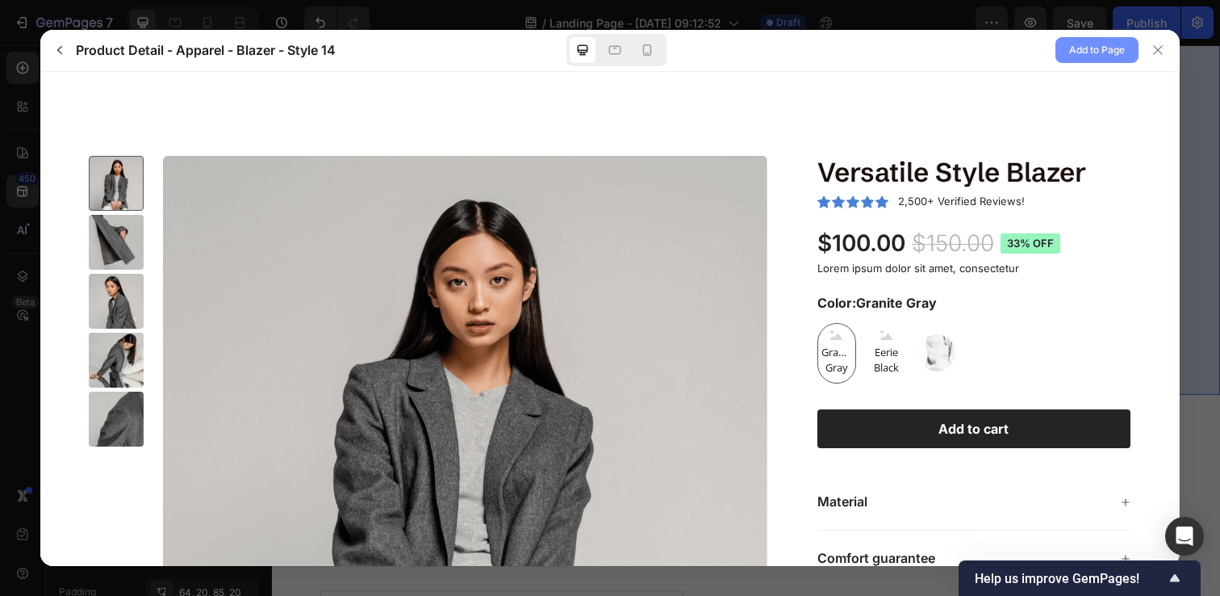
click at [1084, 47] on span "Add to Page" at bounding box center [1097, 49] width 56 height 19
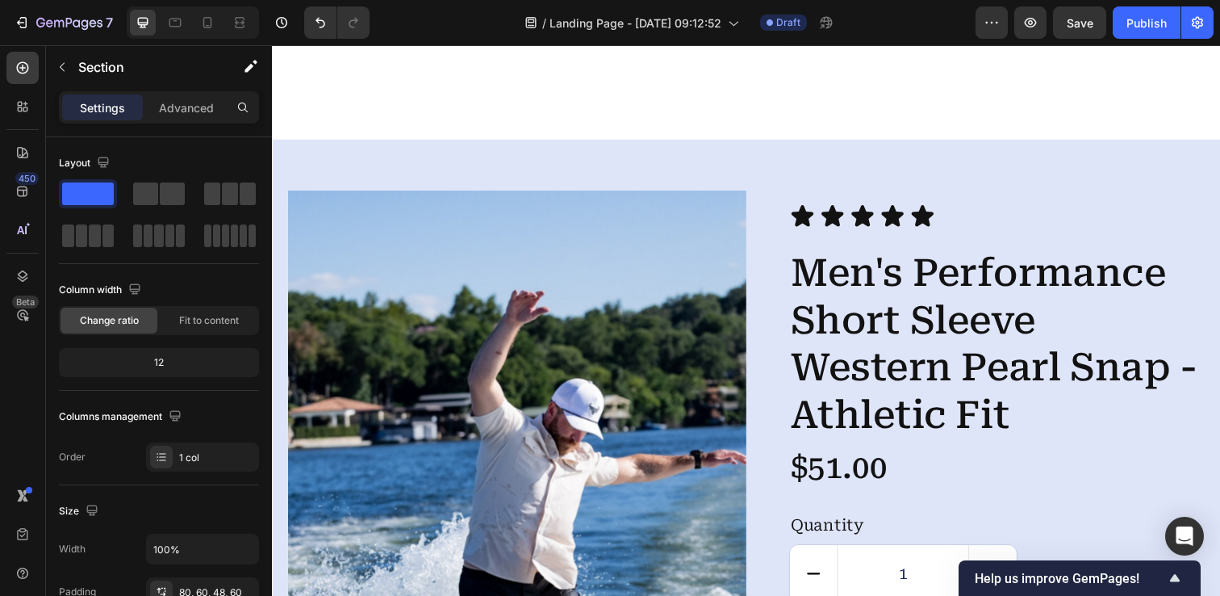
scroll to position [3753, 0]
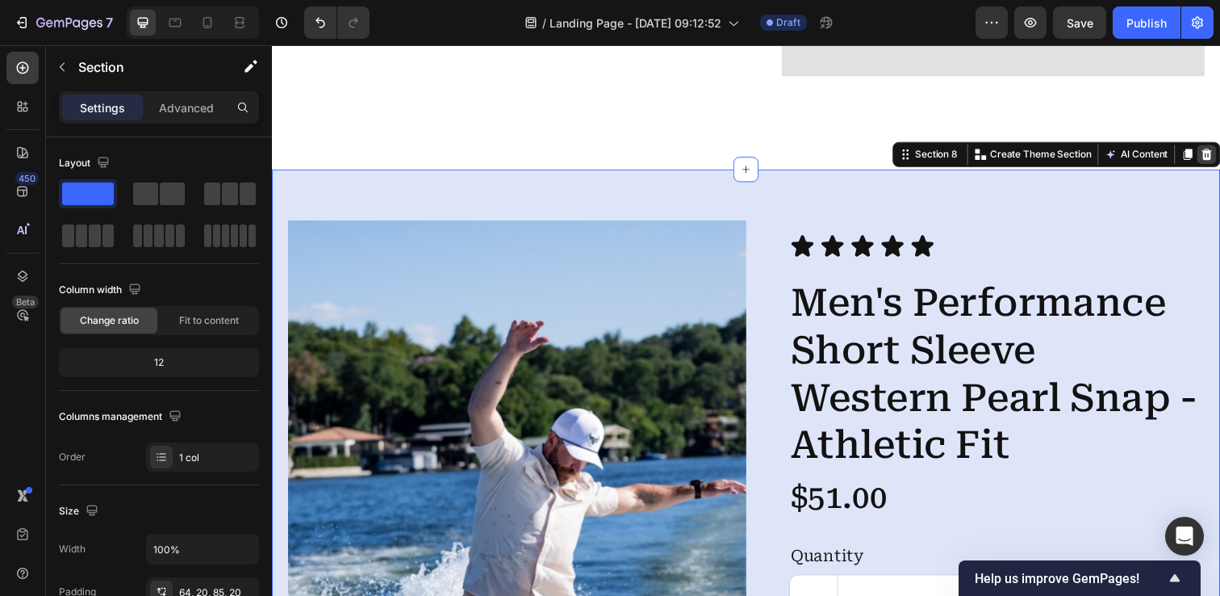
click at [1219, 157] on icon at bounding box center [1227, 156] width 10 height 11
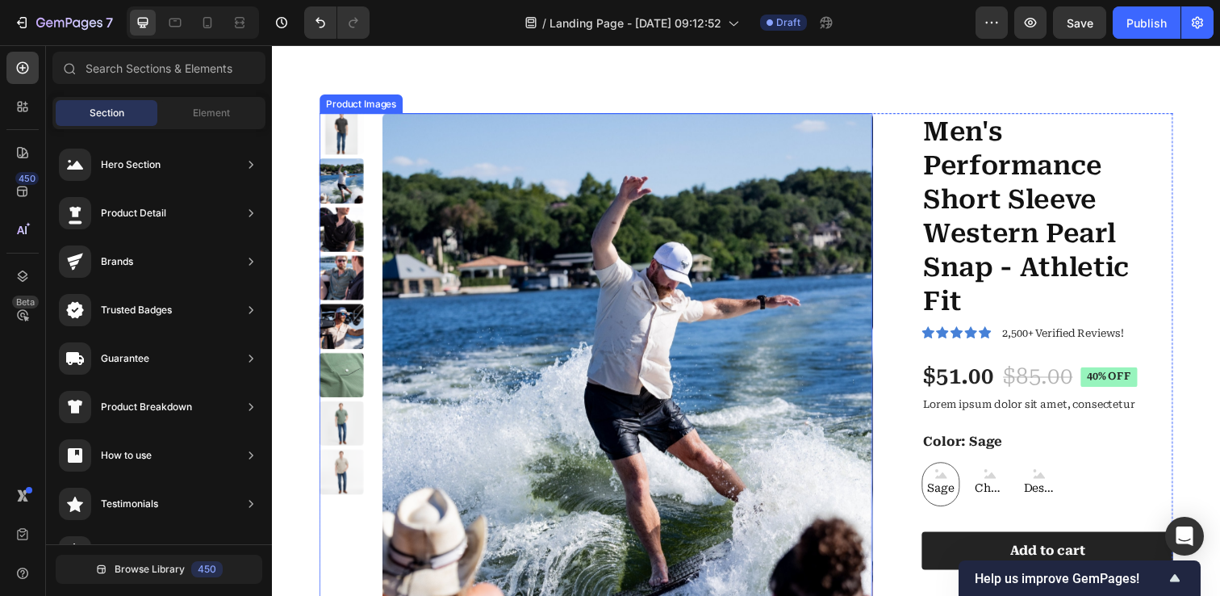
scroll to position [3883, 0]
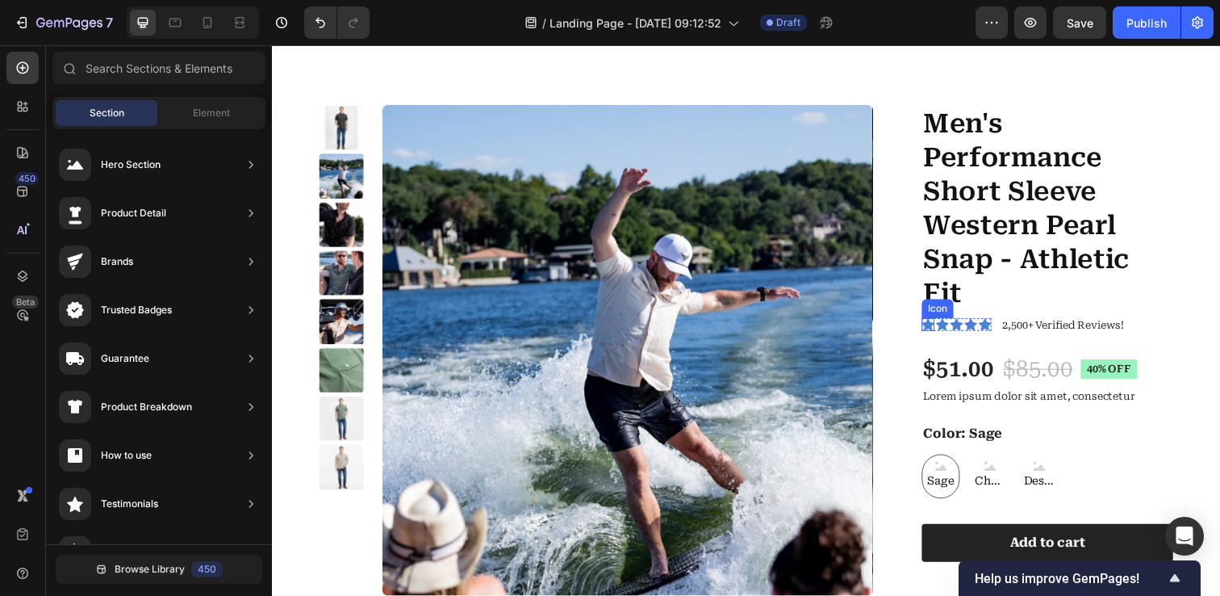
click at [944, 332] on icon at bounding box center [941, 330] width 13 height 12
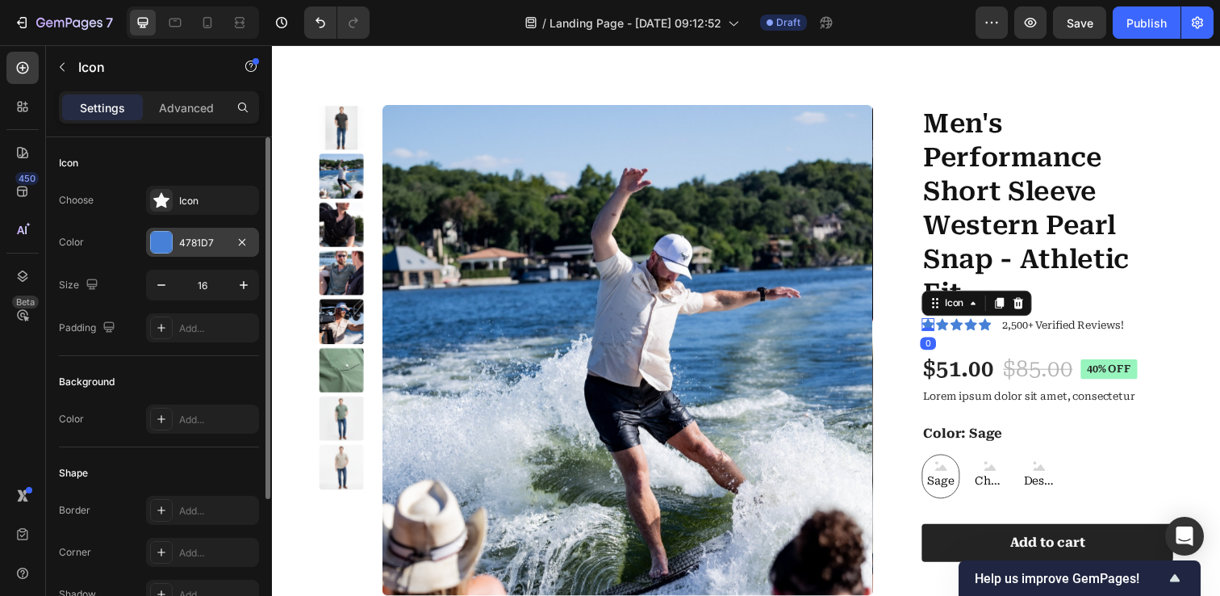
click at [157, 244] on div at bounding box center [161, 242] width 21 height 21
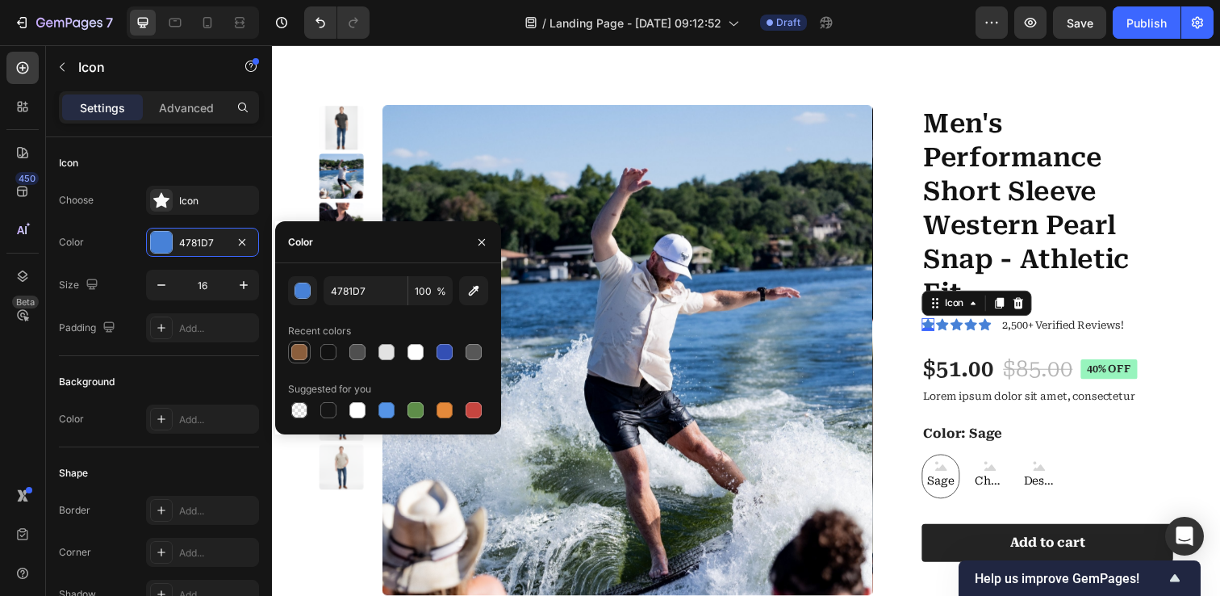
click at [300, 353] on div at bounding box center [299, 352] width 16 height 16
type input "8B5E3C"
click at [956, 331] on div "Icon" at bounding box center [956, 330] width 13 height 13
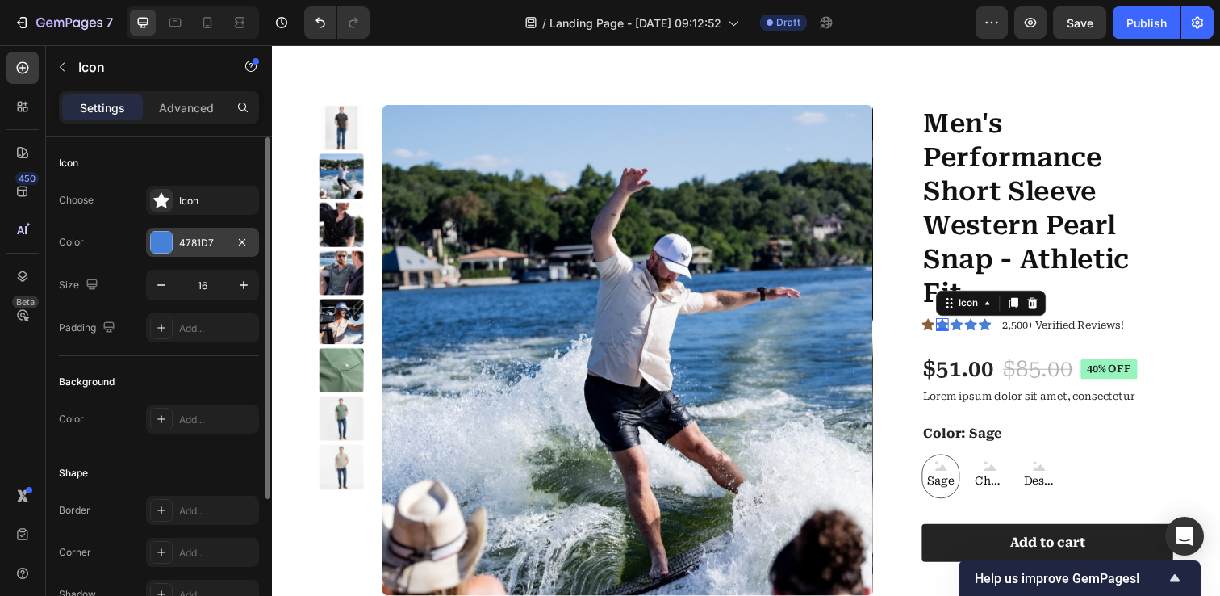
click at [166, 242] on div at bounding box center [161, 242] width 21 height 21
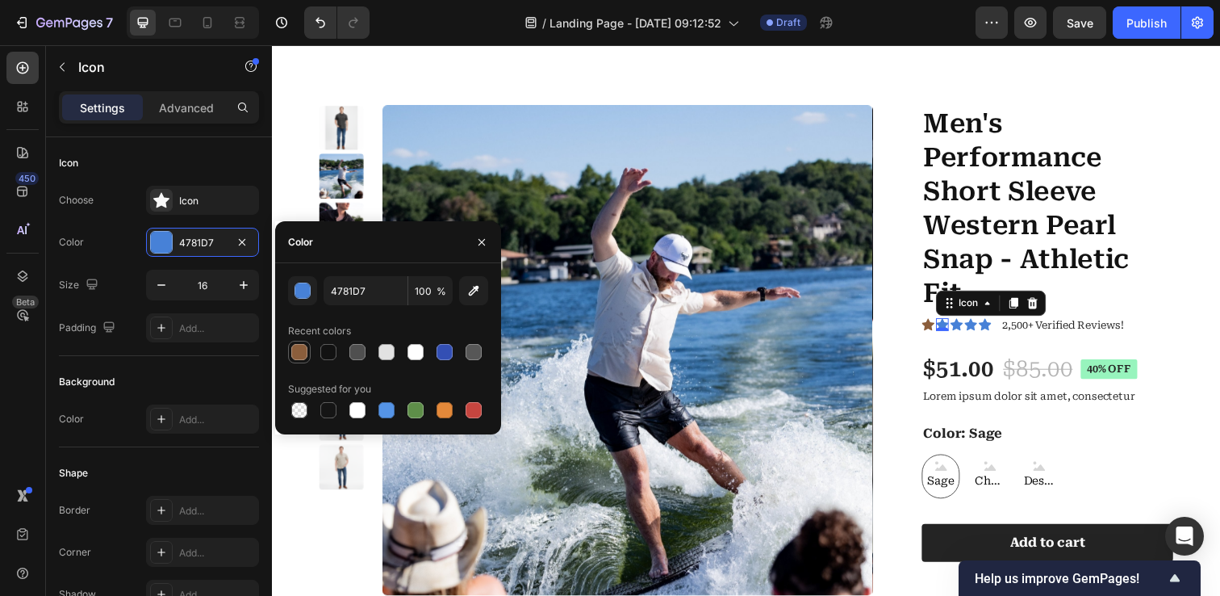
click at [307, 352] on div at bounding box center [299, 351] width 19 height 19
type input "8B5E3C"
click at [970, 330] on div "Icon" at bounding box center [970, 330] width 13 height 13
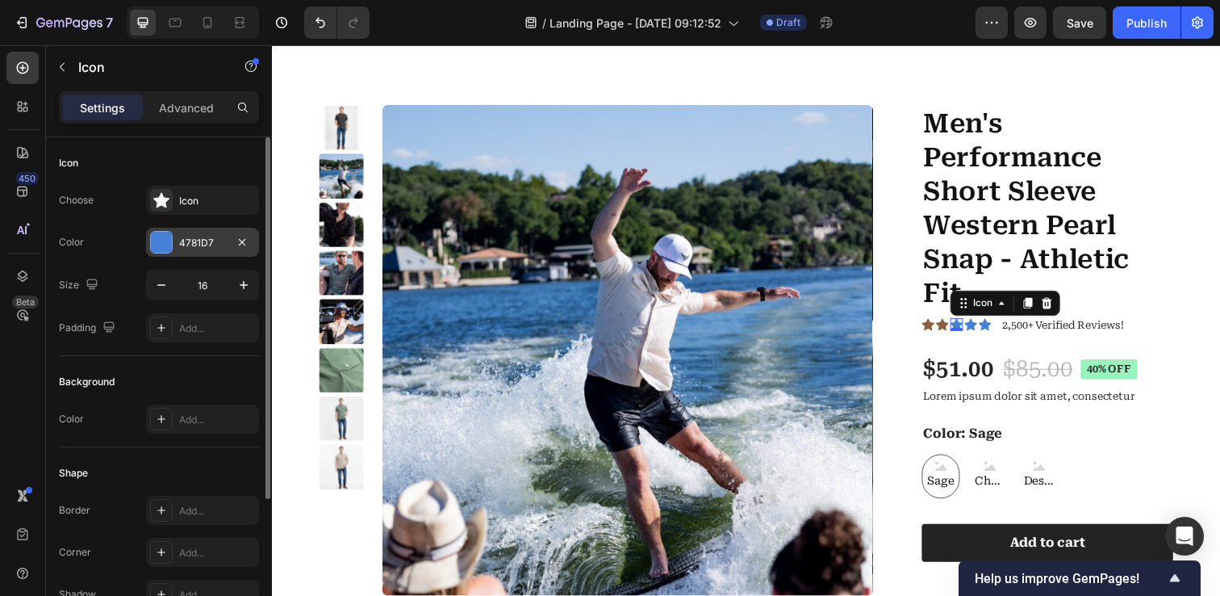
click at [155, 243] on div at bounding box center [161, 242] width 21 height 21
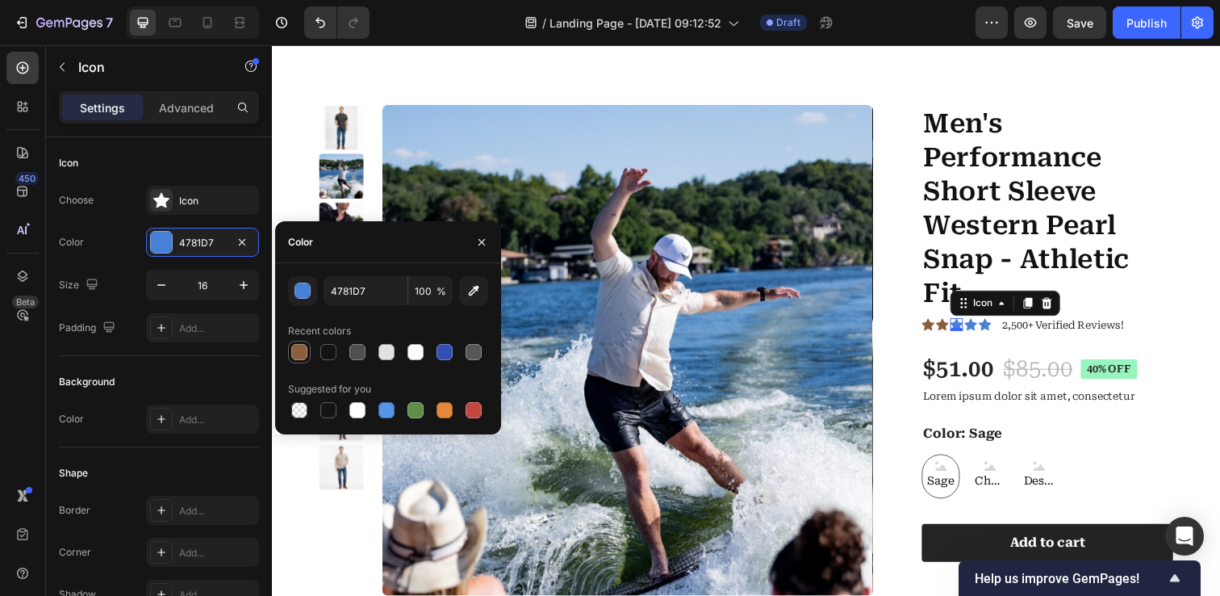
click at [303, 350] on div at bounding box center [299, 352] width 16 height 16
type input "8B5E3C"
click at [986, 333] on div "Icon" at bounding box center [985, 330] width 13 height 13
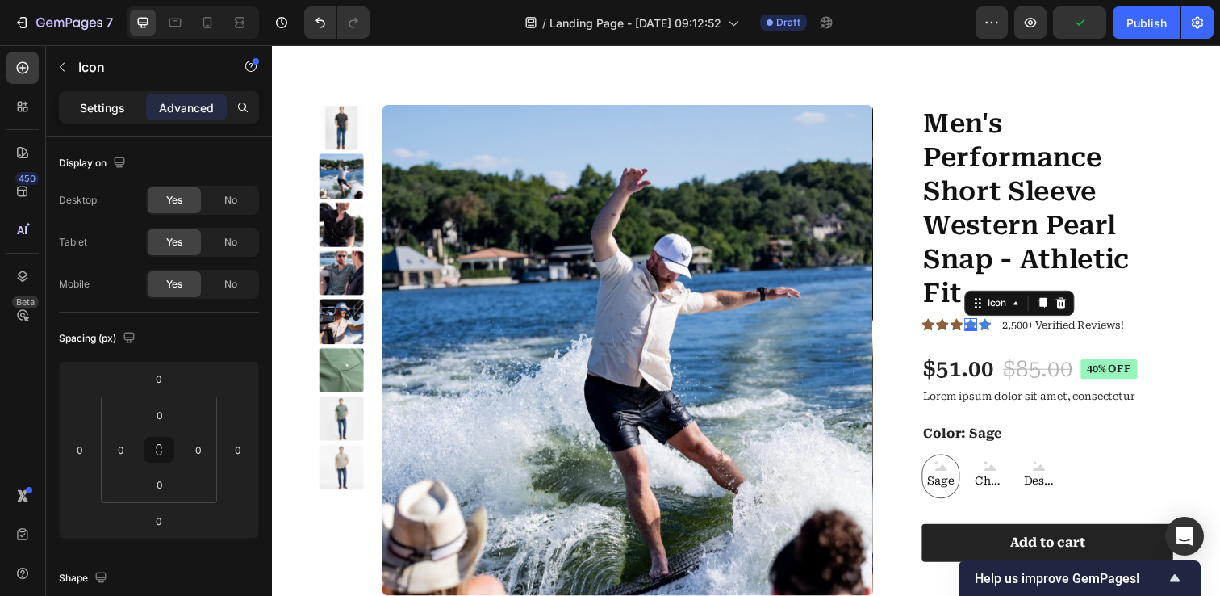
click at [101, 115] on p "Settings" at bounding box center [102, 107] width 45 height 17
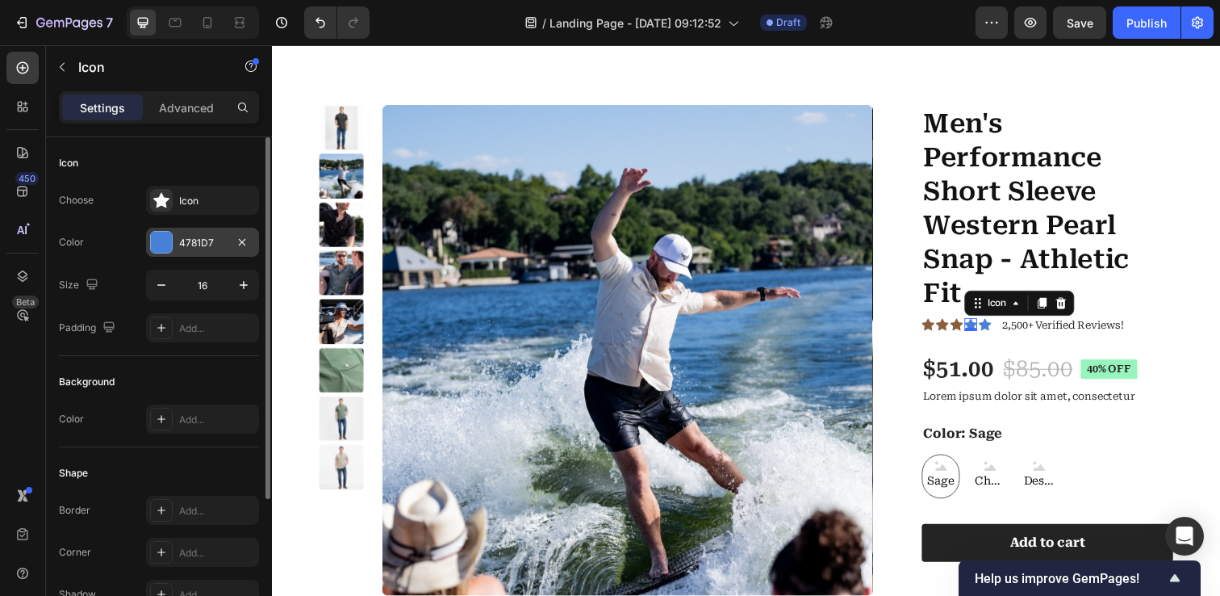
click at [167, 241] on div at bounding box center [161, 242] width 21 height 21
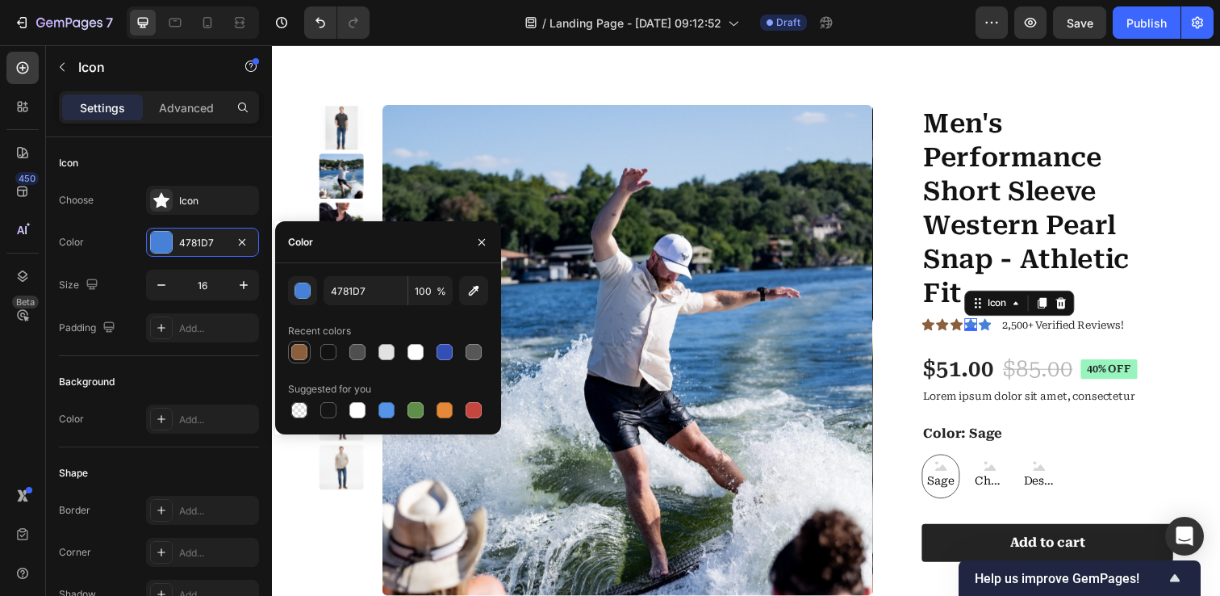
click at [303, 349] on div at bounding box center [299, 352] width 16 height 16
type input "8B5E3C"
click at [1002, 333] on div "Icon" at bounding box center [999, 330] width 13 height 13
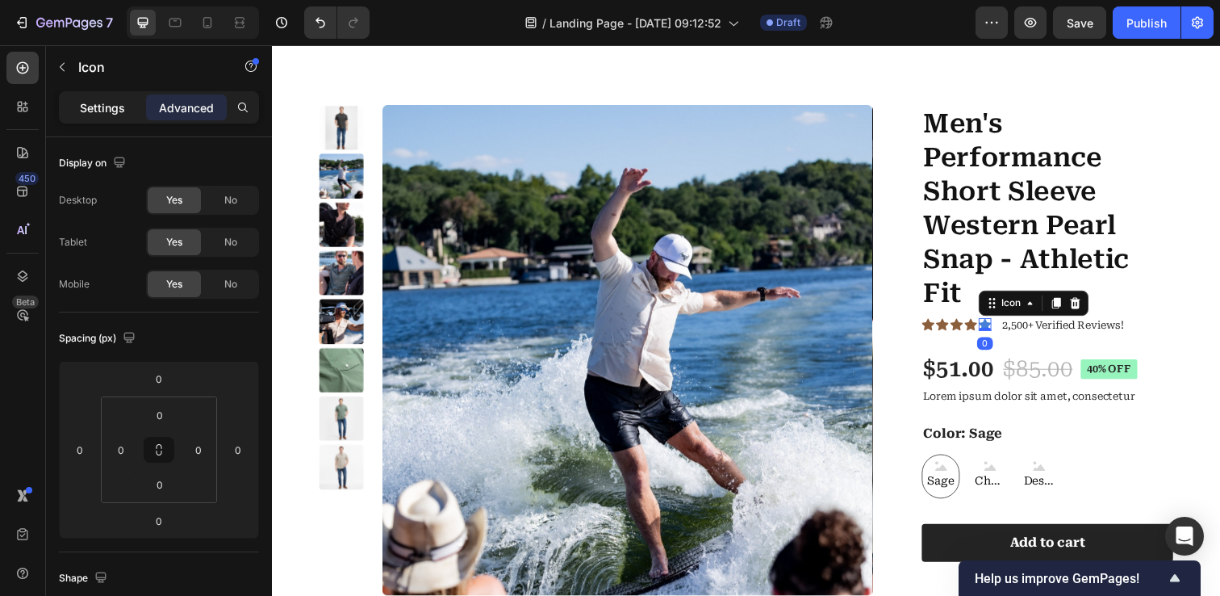
click at [105, 111] on p "Settings" at bounding box center [102, 107] width 45 height 17
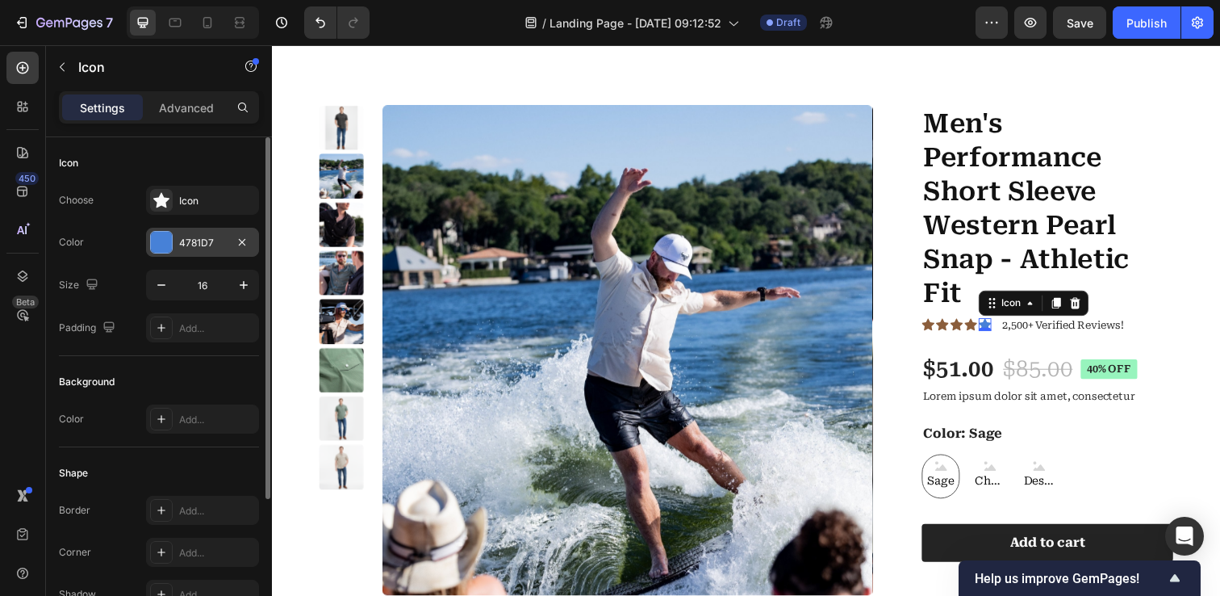
click at [164, 236] on div at bounding box center [161, 242] width 21 height 21
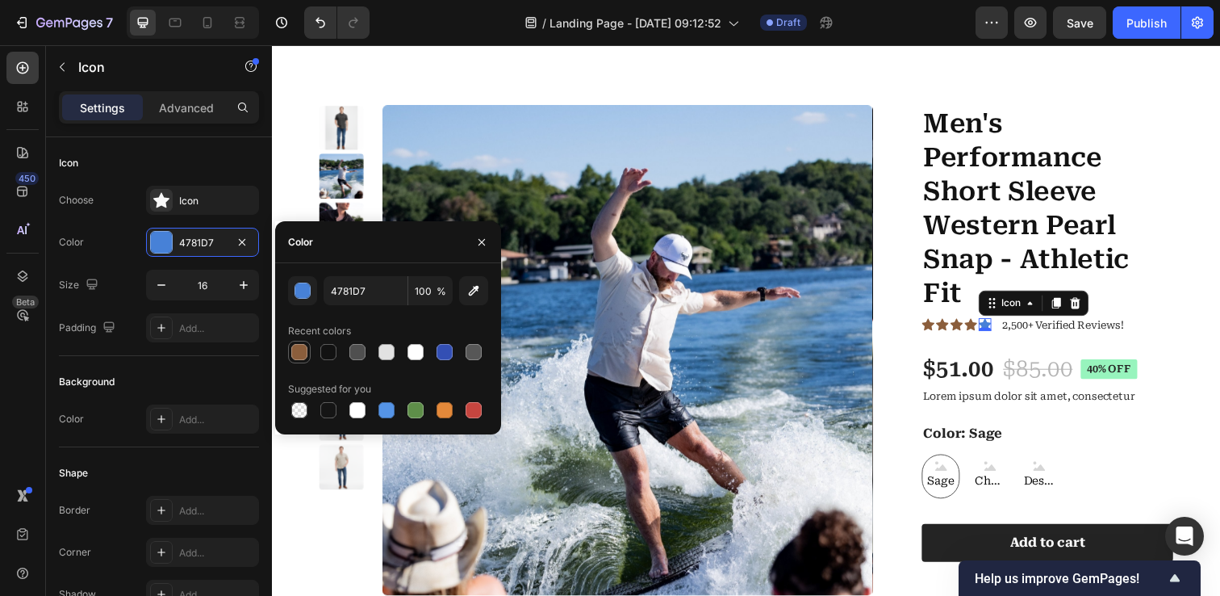
click at [302, 352] on div at bounding box center [299, 352] width 16 height 16
type input "8B5E3C"
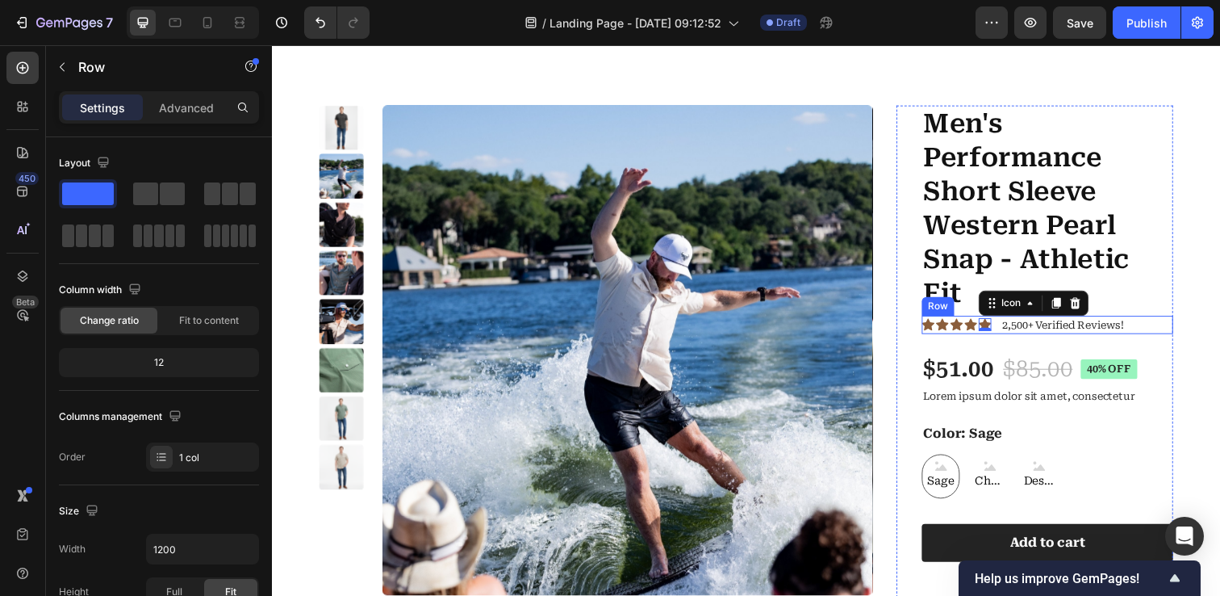
click at [1180, 340] on div "Men's Performance Short Sleeve Western Pearl Snap - Athletic Fit Product Title …" at bounding box center [1063, 444] width 257 height 675
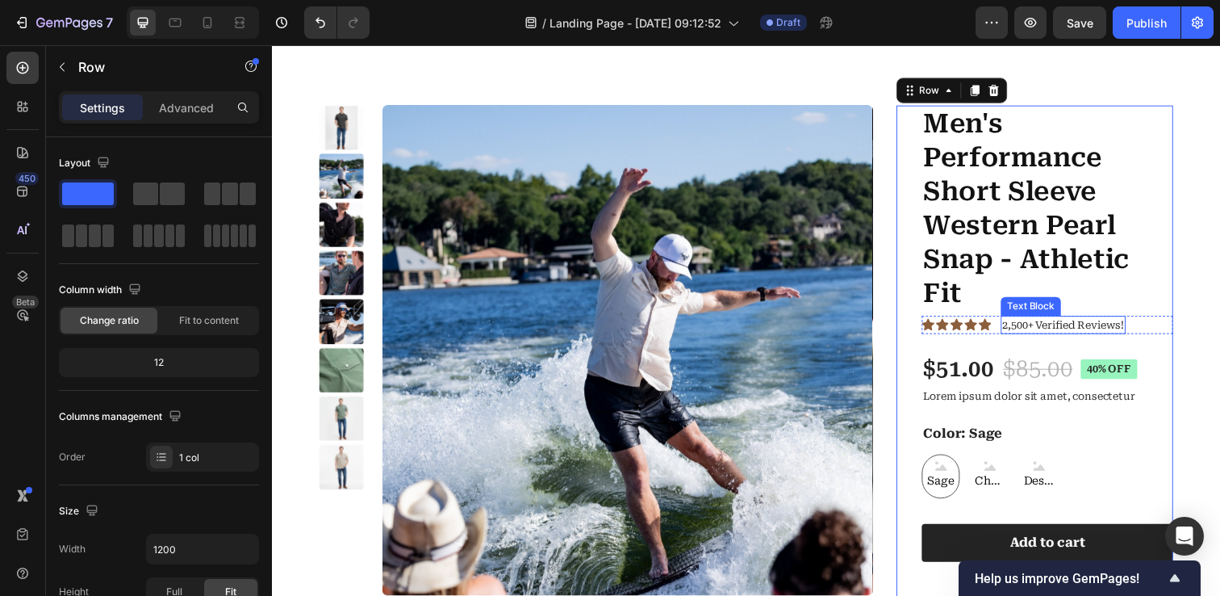
click at [1042, 330] on p "2,500+ Verified Reviews!" at bounding box center [1080, 331] width 124 height 16
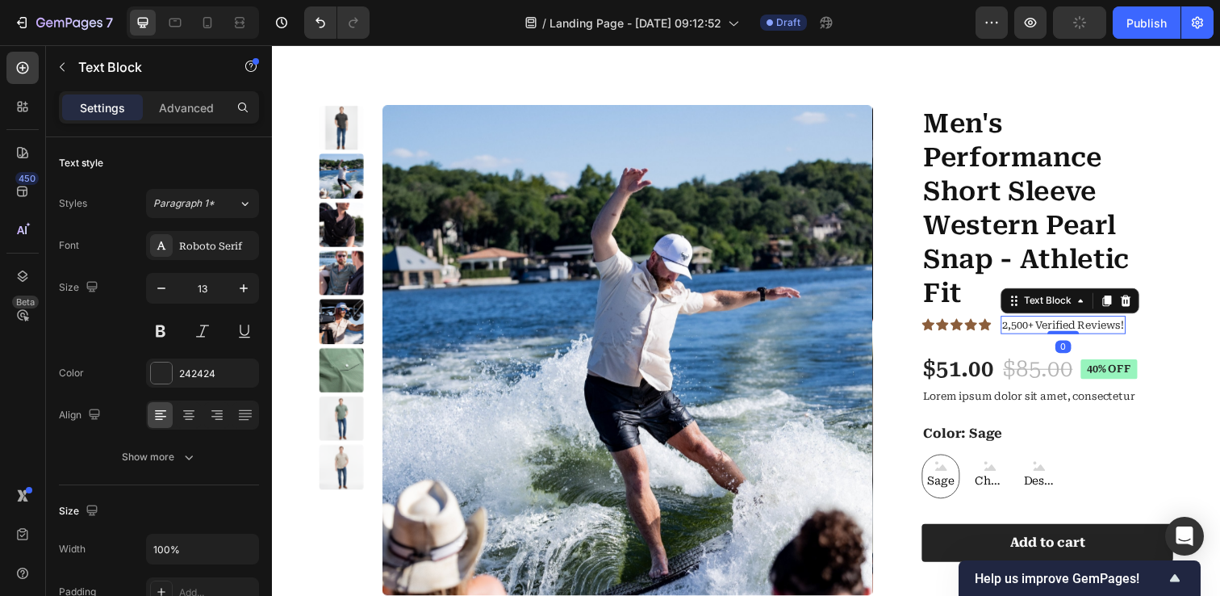
click at [1048, 329] on p "2,500+ Verified Reviews!" at bounding box center [1080, 331] width 124 height 16
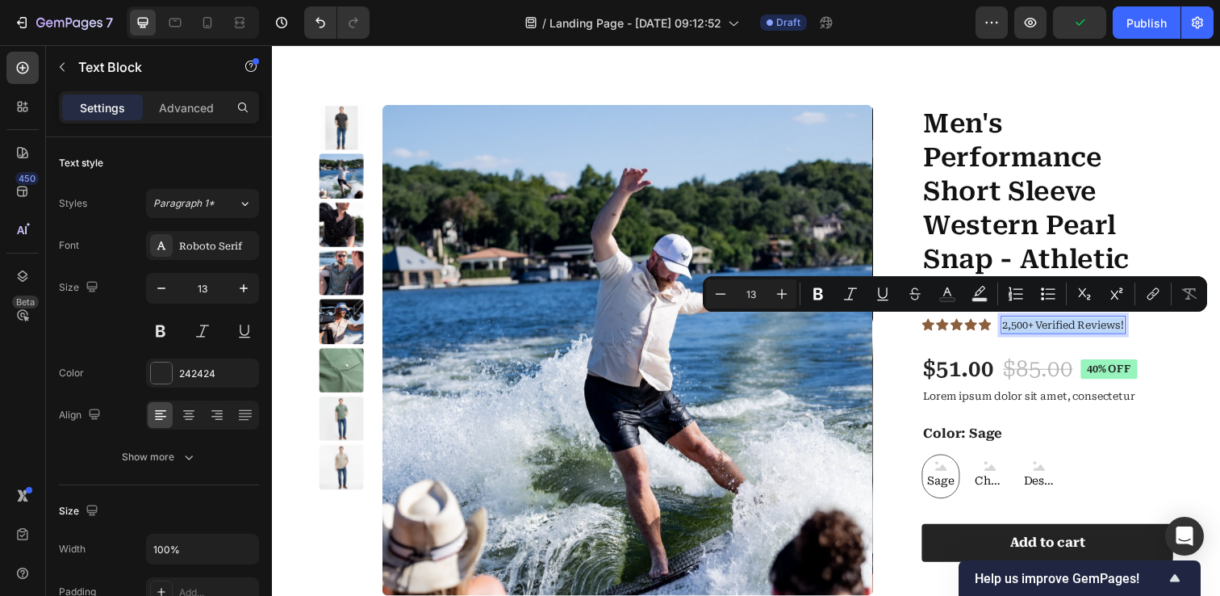
click at [1048, 329] on p "2,500+ Verified Reviews!" at bounding box center [1080, 331] width 124 height 16
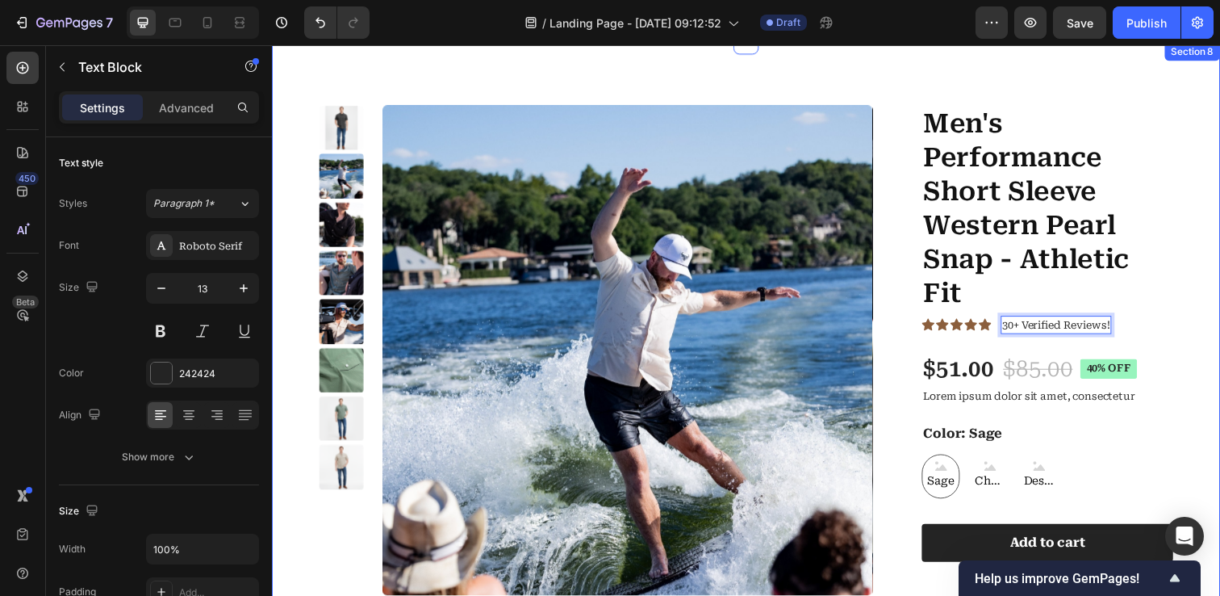
click at [1198, 282] on div "Product Images Men's Performance Short Sleeve Western Pearl Snap - Athletic Fit…" at bounding box center [756, 444] width 968 height 804
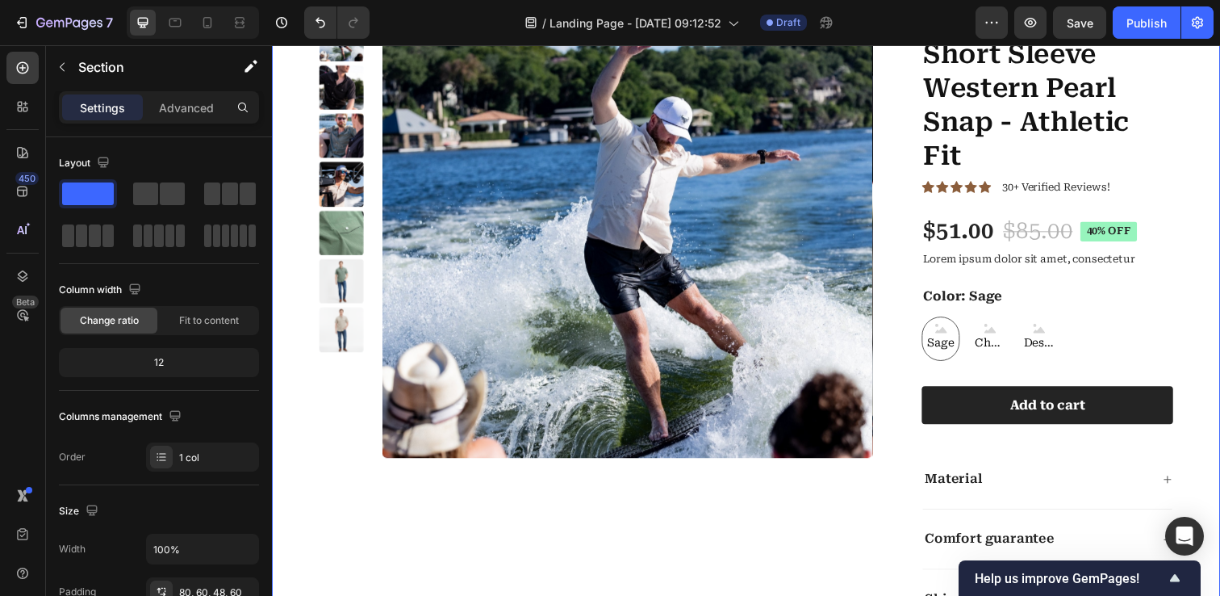
scroll to position [4025, 0]
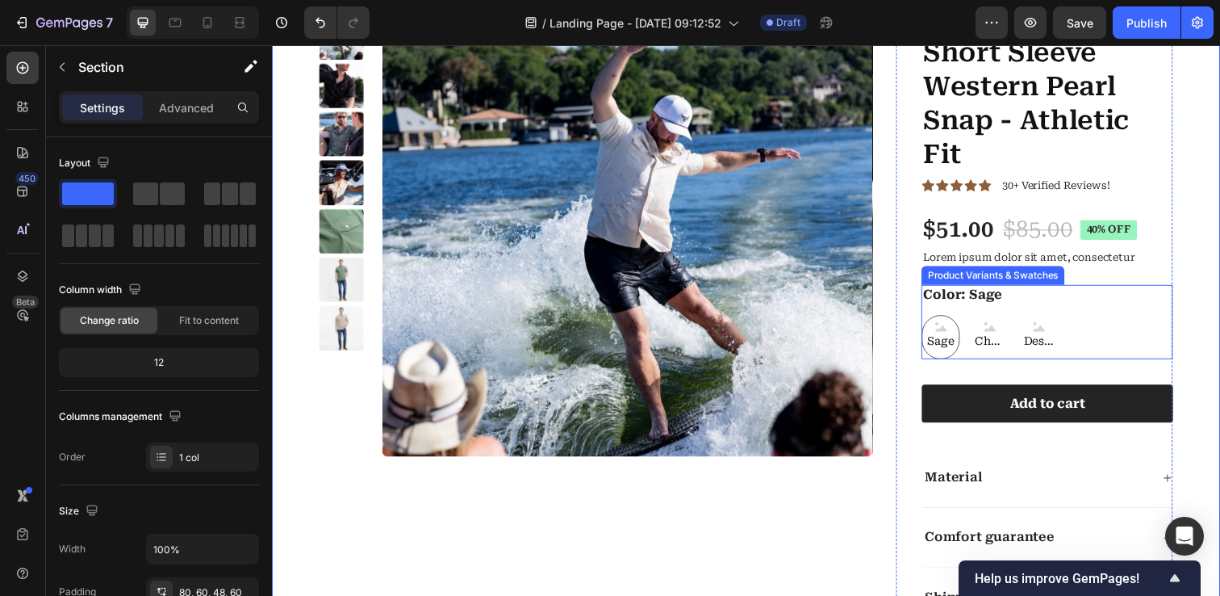
click at [957, 337] on span "Sage" at bounding box center [955, 347] width 34 height 20
click at [935, 320] on input "Sage Sage Sage" at bounding box center [935, 320] width 1 height 1
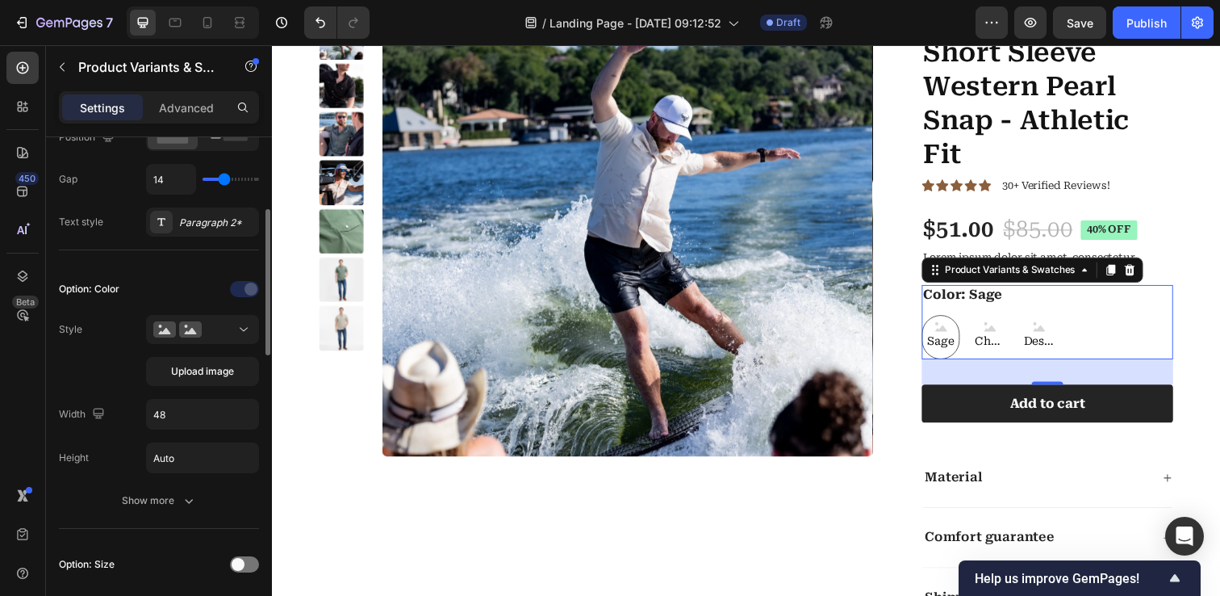
scroll to position [324, 0]
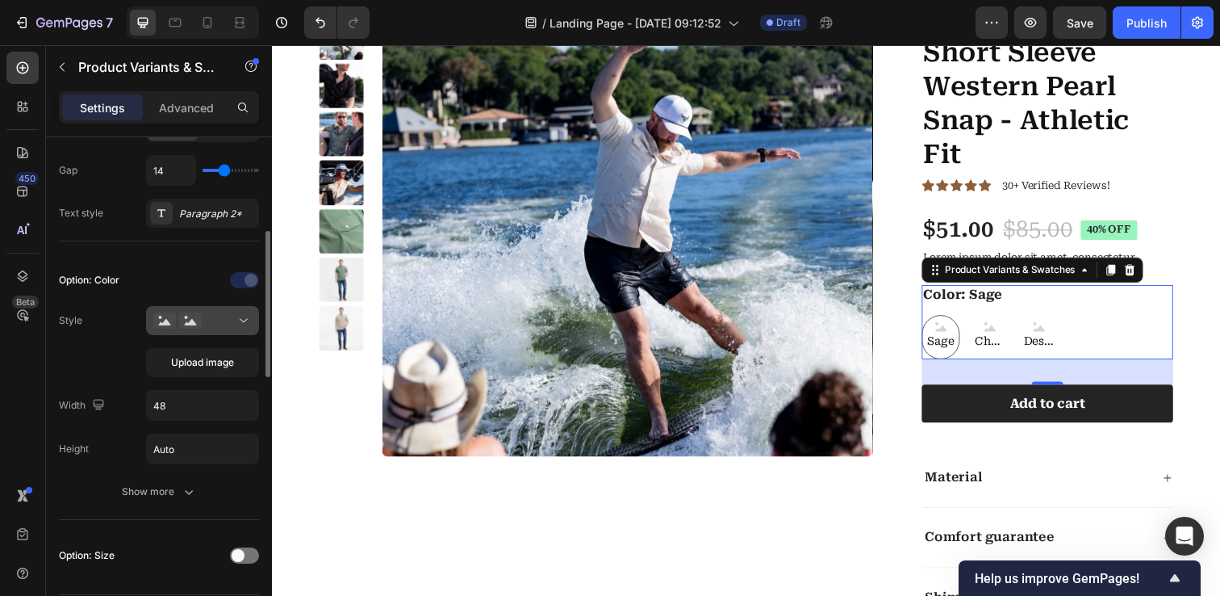
click at [227, 320] on div at bounding box center [202, 320] width 98 height 16
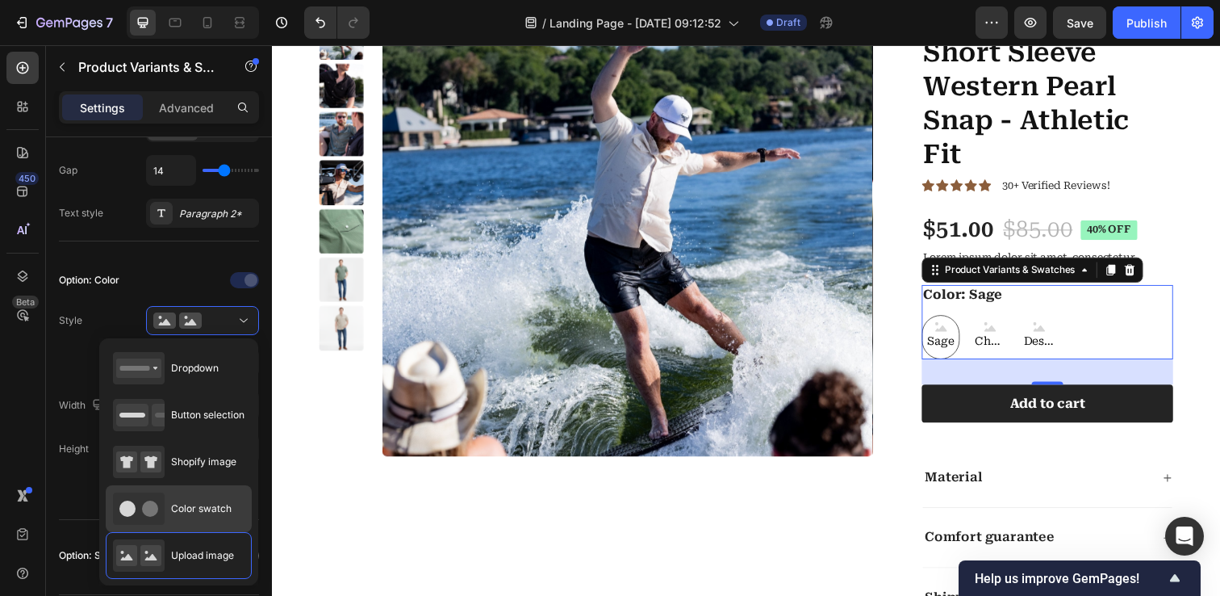
click at [185, 505] on span "Color swatch" at bounding box center [201, 508] width 61 height 15
type input "45"
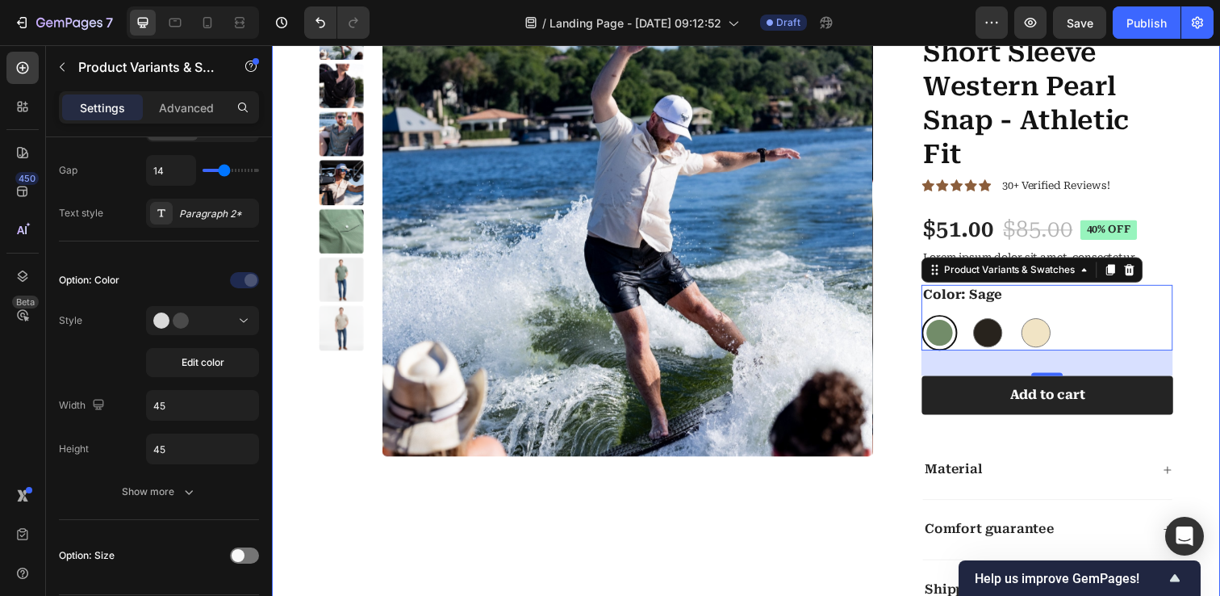
click at [1219, 185] on div "Product Images Men's Performance Short Sleeve Western Pearl Snap - Athletic Fit…" at bounding box center [756, 298] width 968 height 796
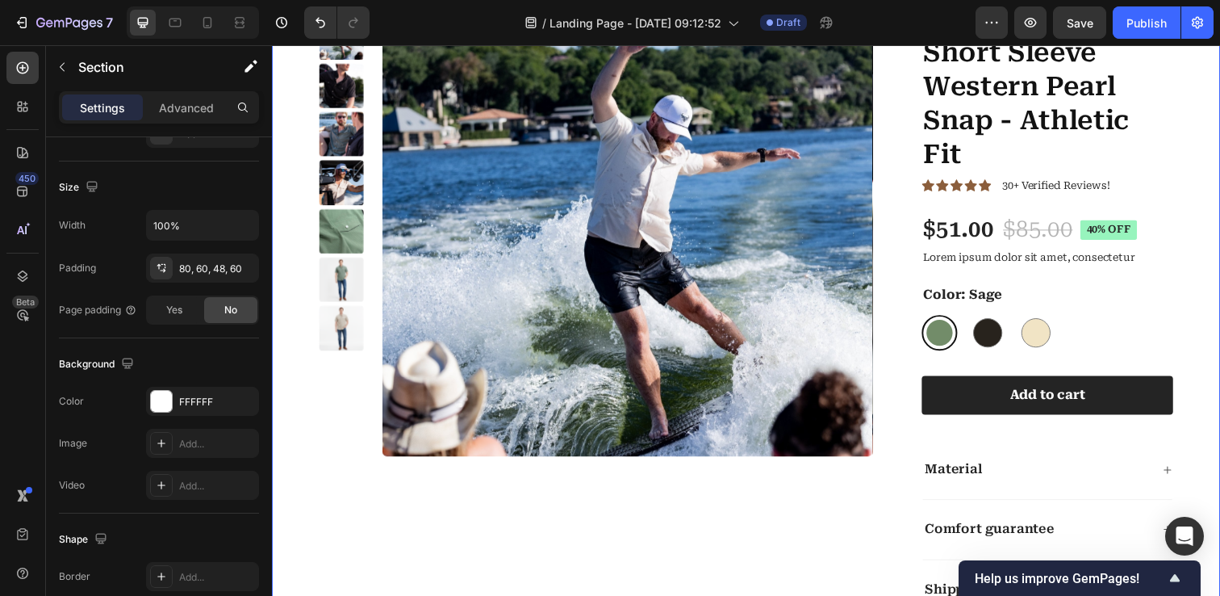
scroll to position [0, 0]
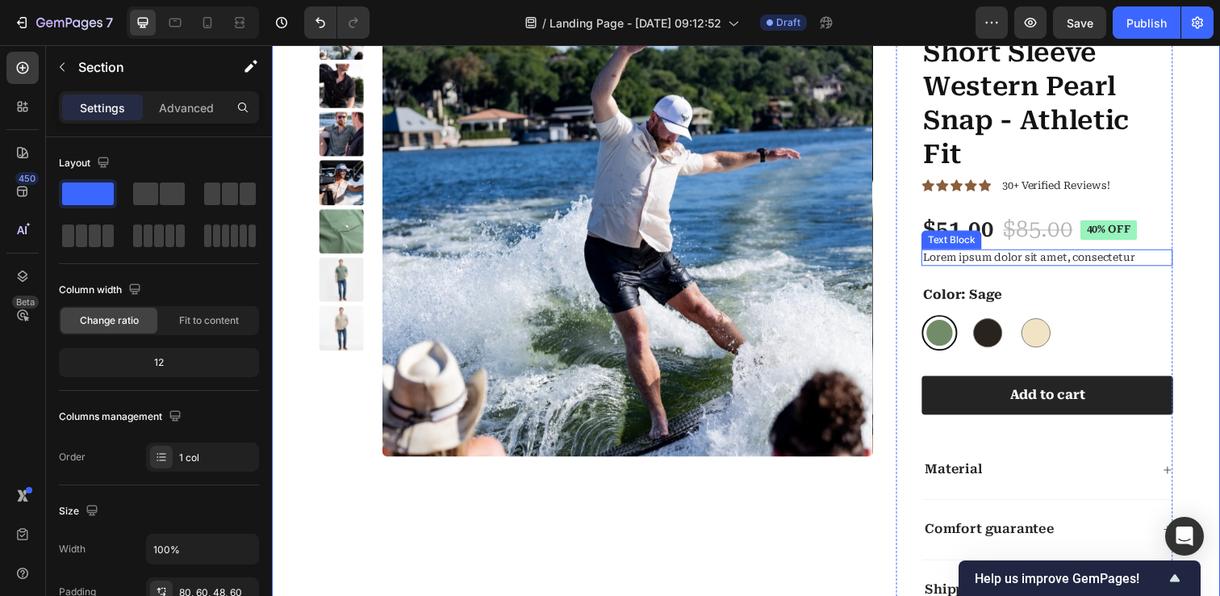
click at [1021, 262] on p "Lorem ipsum dolor sit amet, consectetur" at bounding box center [1063, 262] width 253 height 14
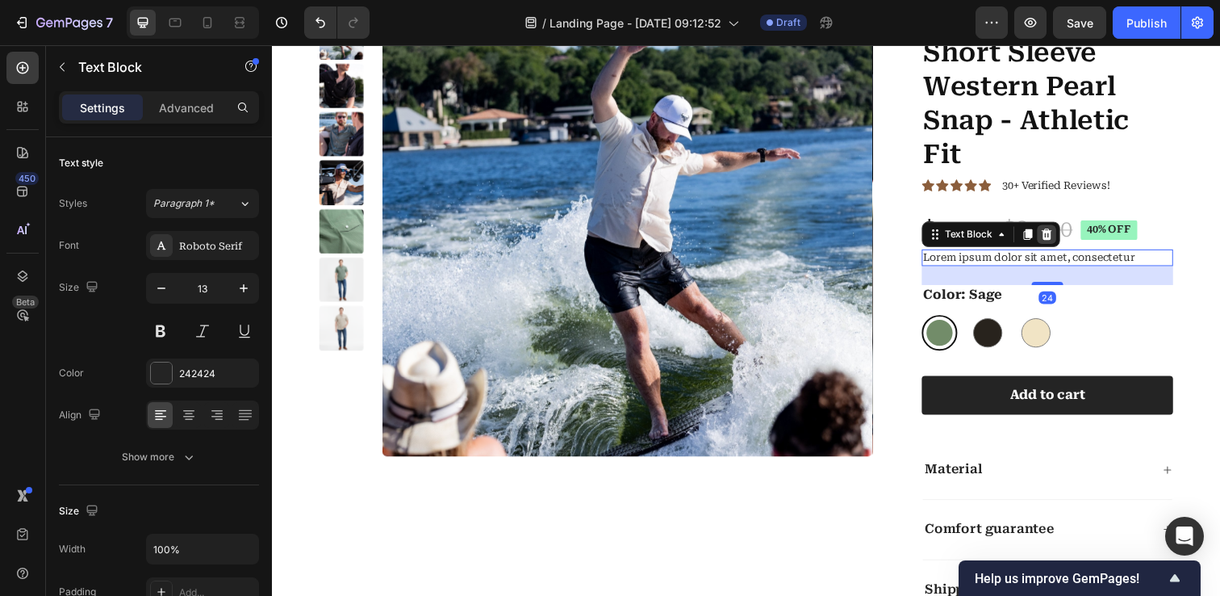
click at [1060, 241] on icon at bounding box center [1063, 237] width 10 height 11
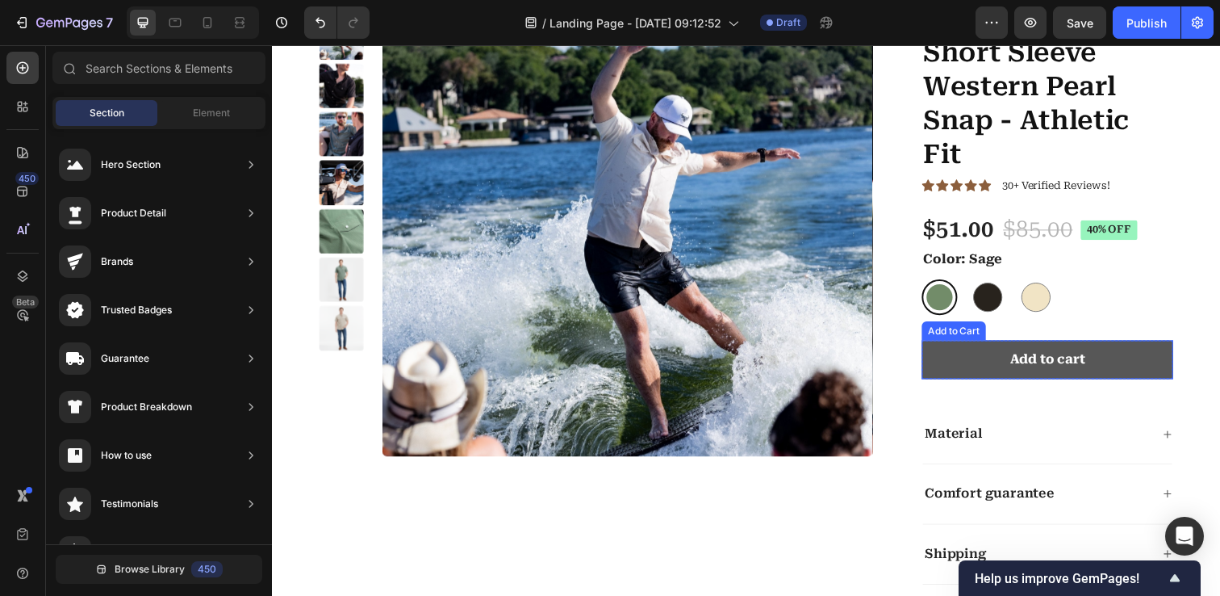
click at [962, 370] on button "Add to cart" at bounding box center [1063, 366] width 257 height 40
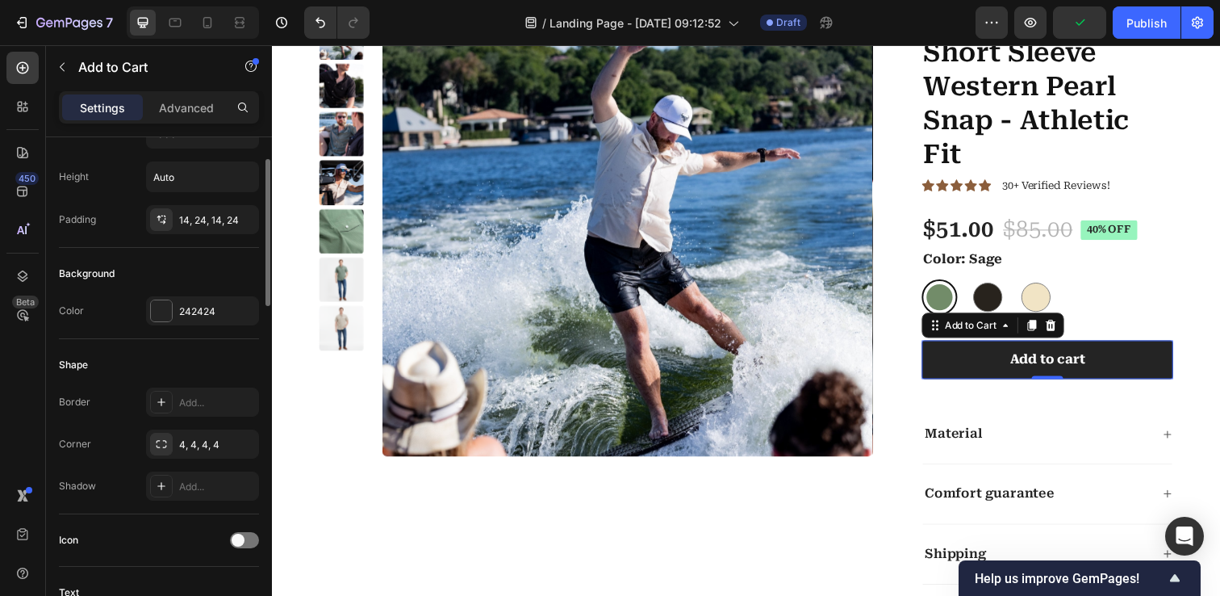
scroll to position [300, 0]
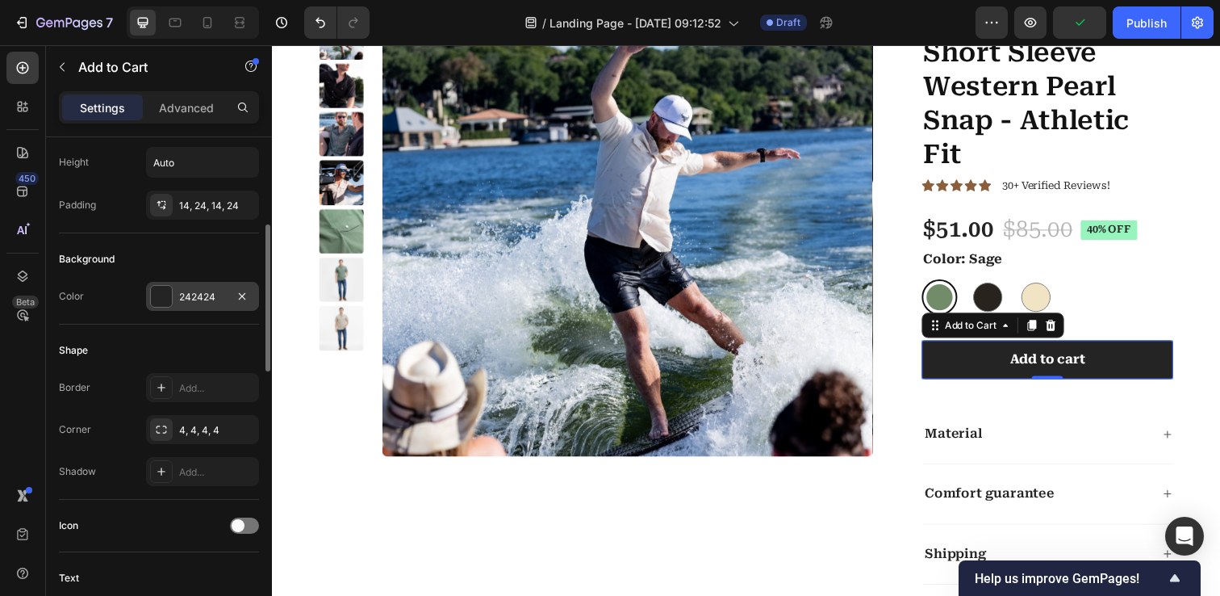
click at [166, 291] on div at bounding box center [161, 296] width 21 height 21
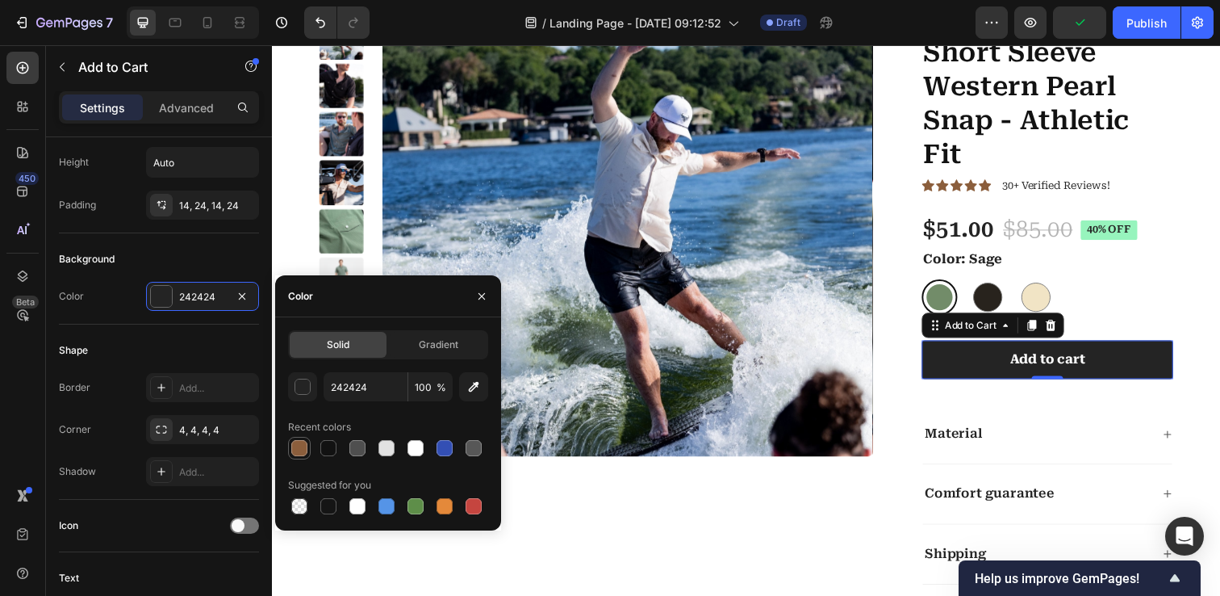
click at [304, 445] on div at bounding box center [299, 448] width 16 height 16
type input "8B5E3C"
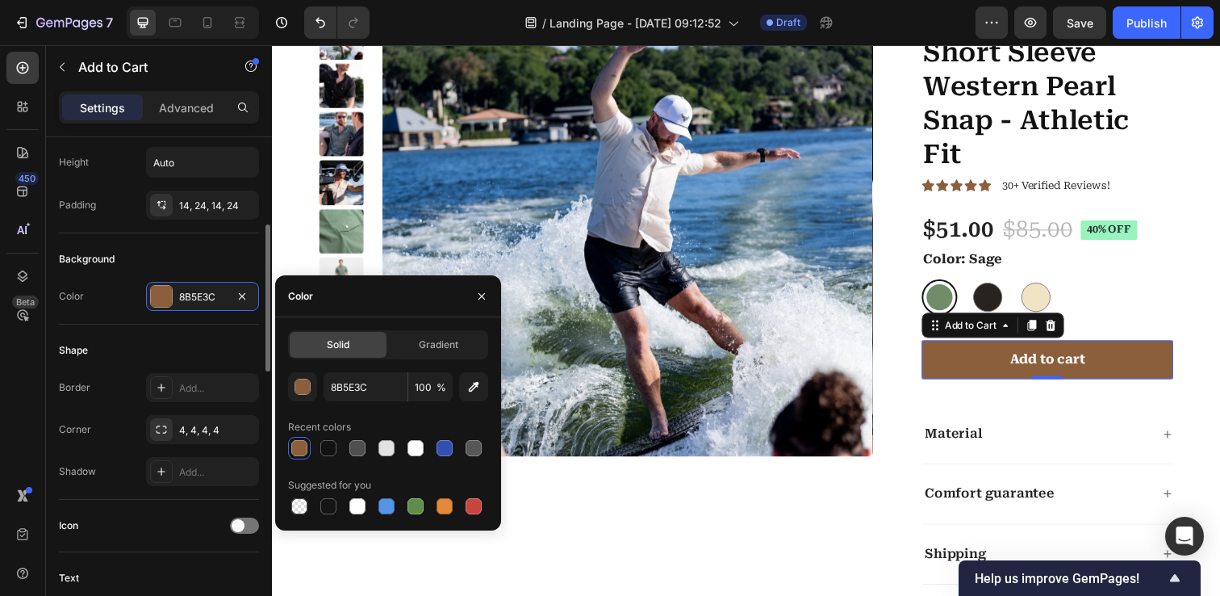
click at [232, 321] on div "Background Color 8B5E3C" at bounding box center [159, 278] width 200 height 91
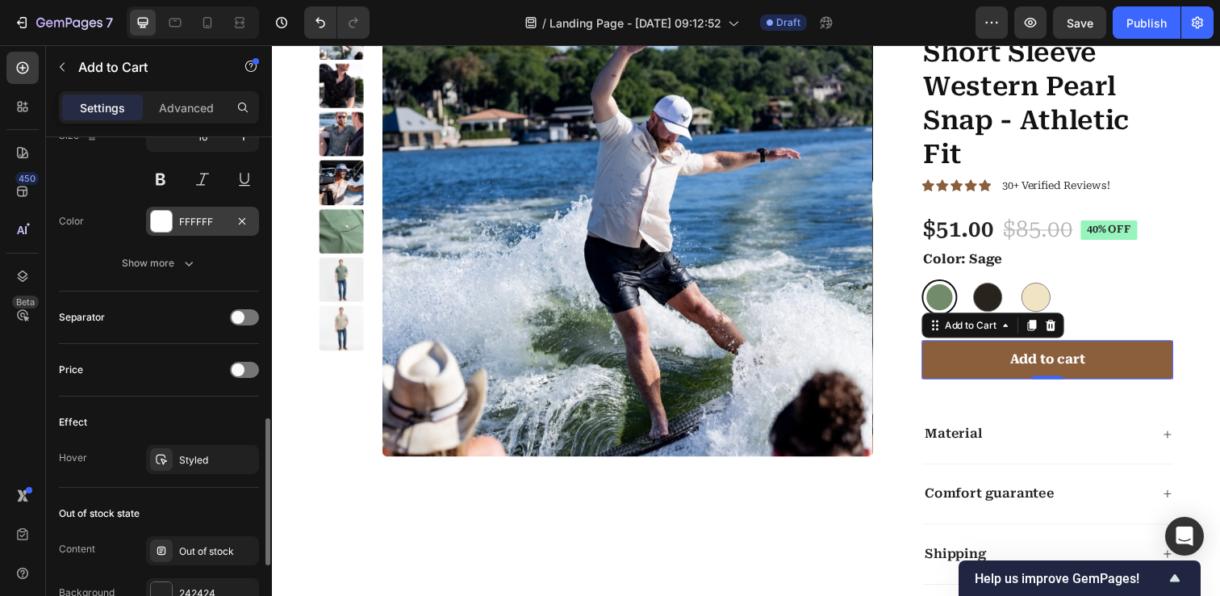
scroll to position [929, 0]
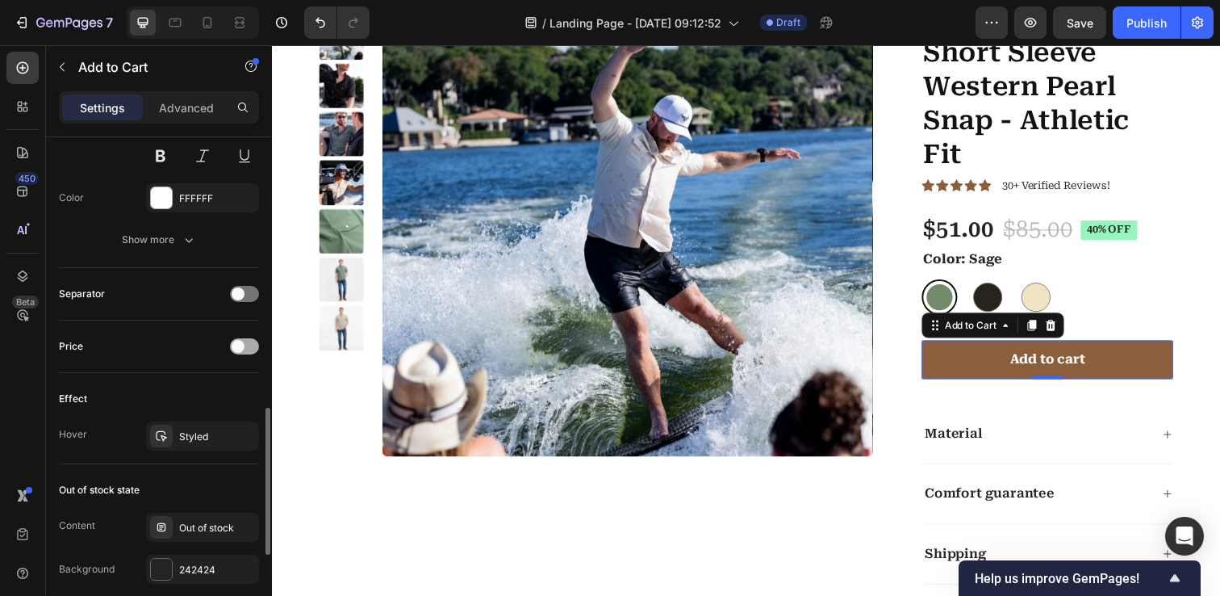
click at [235, 349] on span at bounding box center [238, 346] width 13 height 13
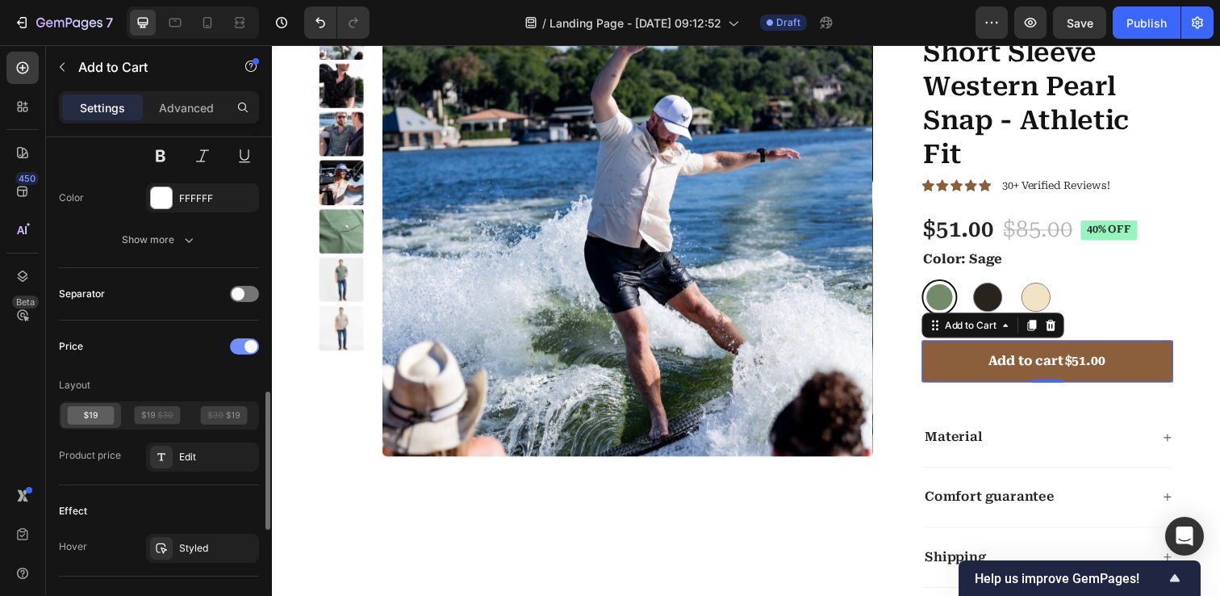
click at [238, 348] on div at bounding box center [244, 346] width 29 height 16
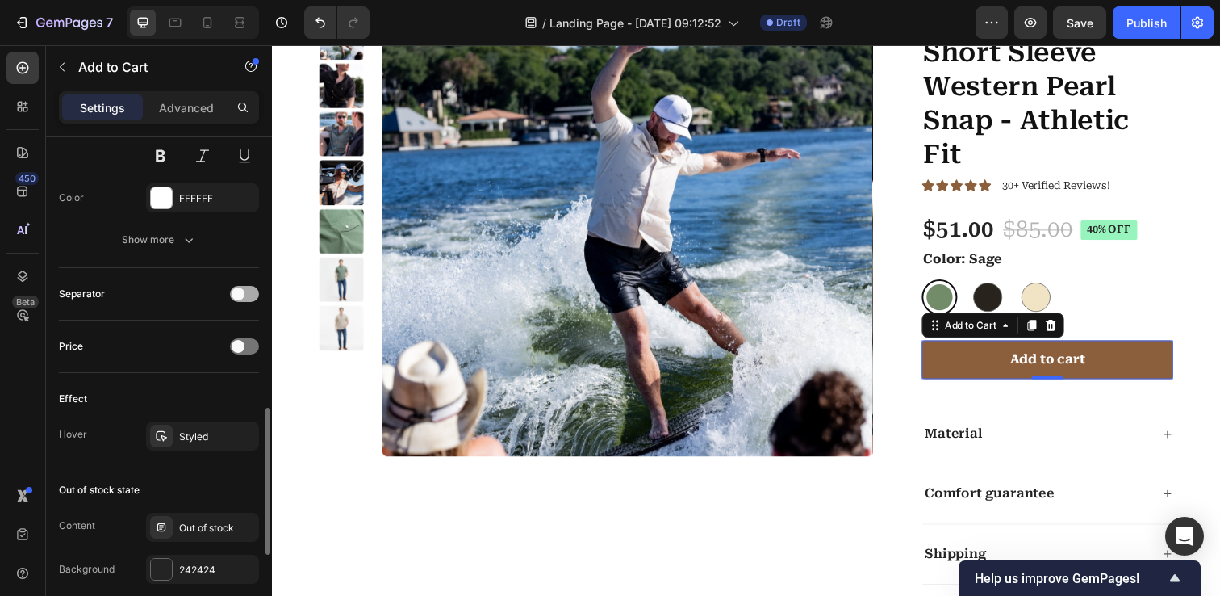
click at [245, 300] on div at bounding box center [244, 294] width 29 height 16
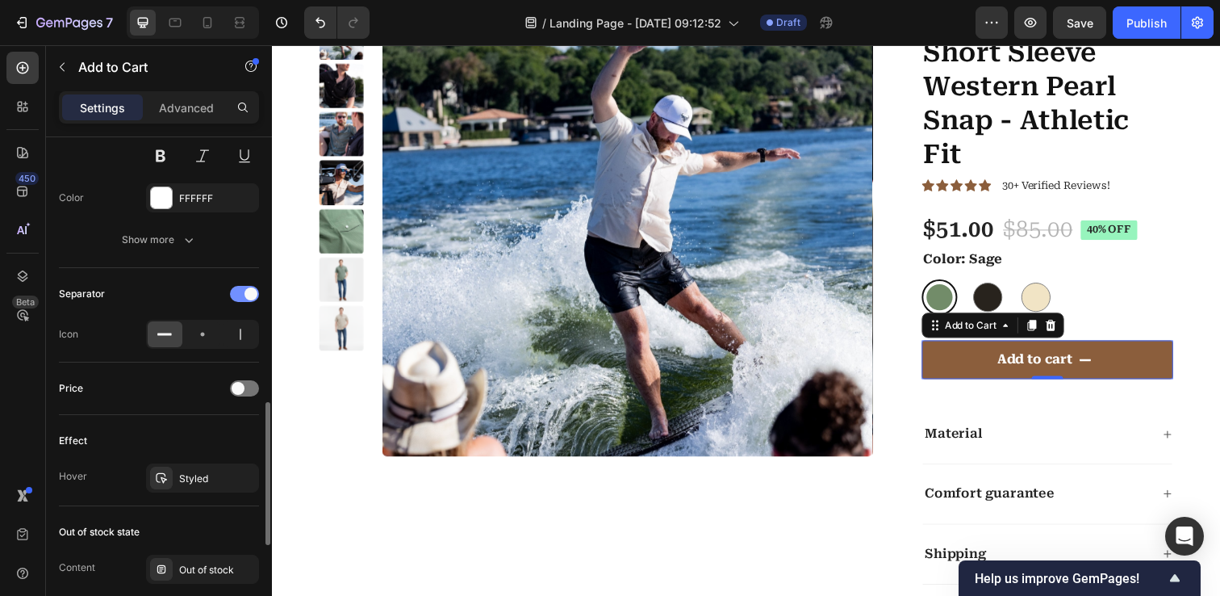
click at [245, 300] on div at bounding box center [244, 294] width 29 height 16
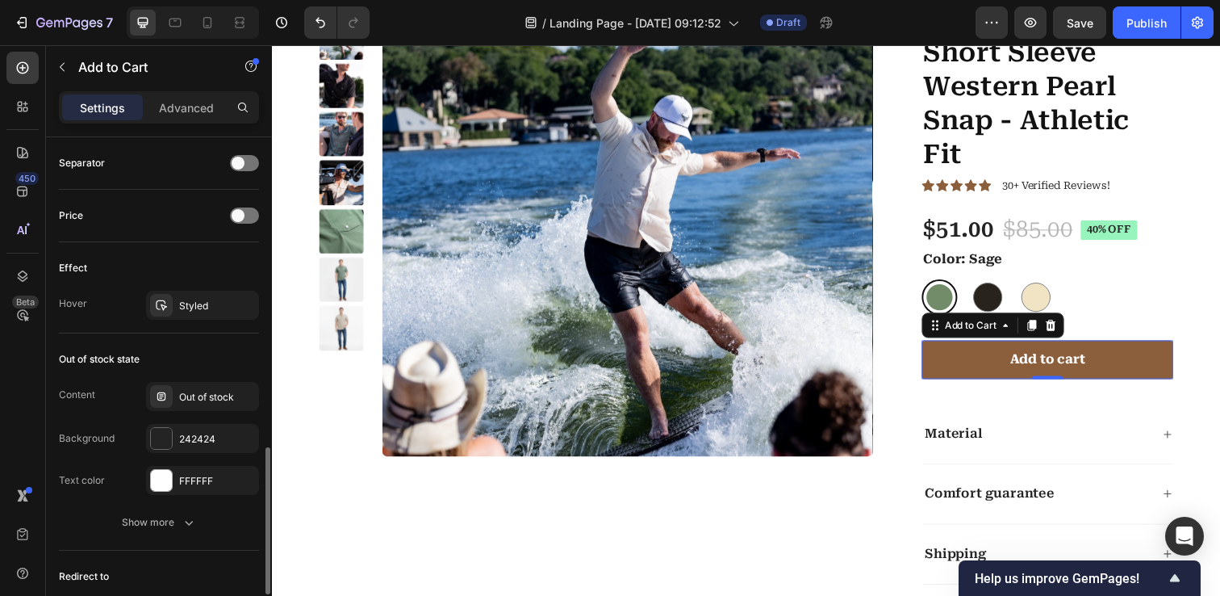
scroll to position [1058, 0]
click at [251, 310] on button "button" at bounding box center [241, 306] width 19 height 19
click at [174, 301] on div "Add..." at bounding box center [202, 306] width 113 height 29
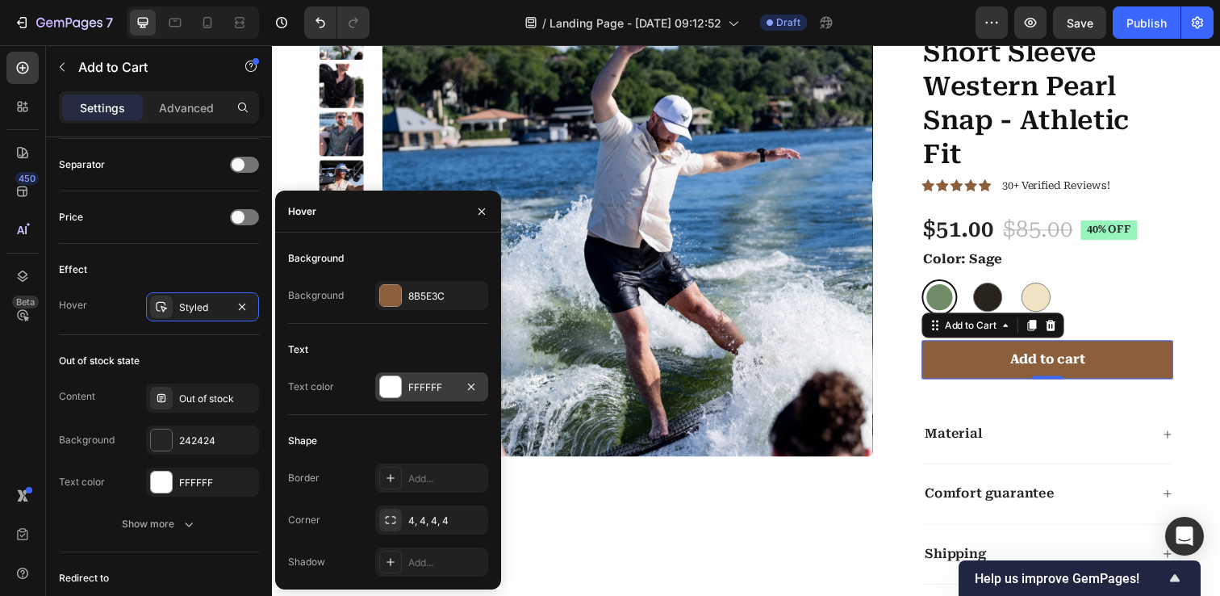
click at [387, 386] on div at bounding box center [390, 386] width 21 height 21
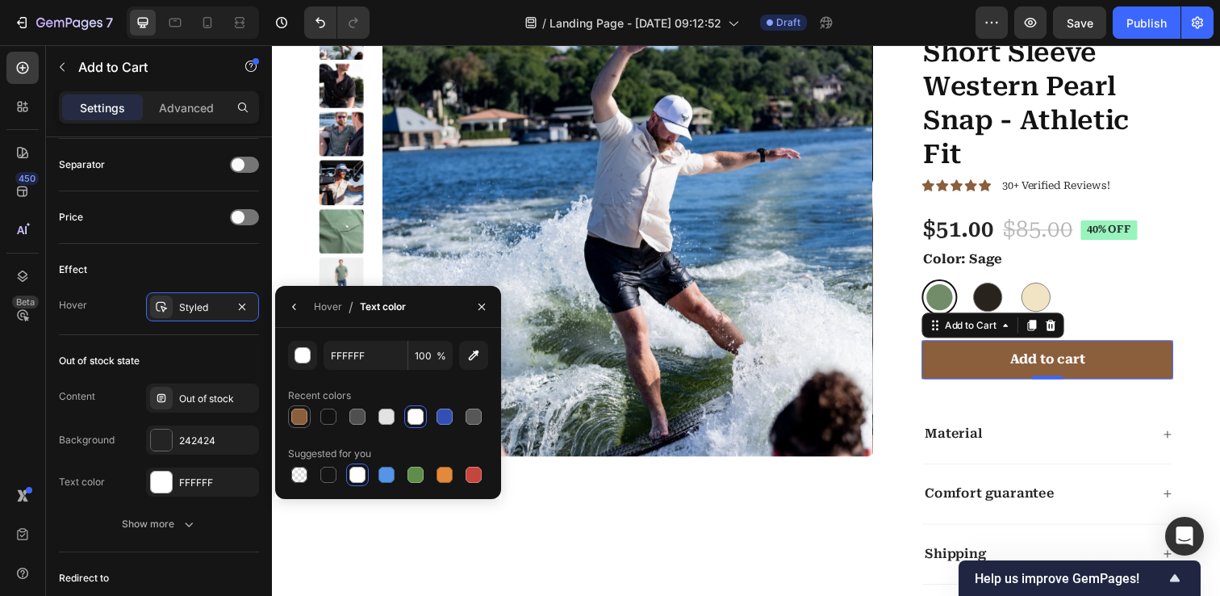
click at [310, 416] on div at bounding box center [299, 416] width 23 height 23
click at [331, 418] on div at bounding box center [328, 416] width 16 height 16
type input "121212"
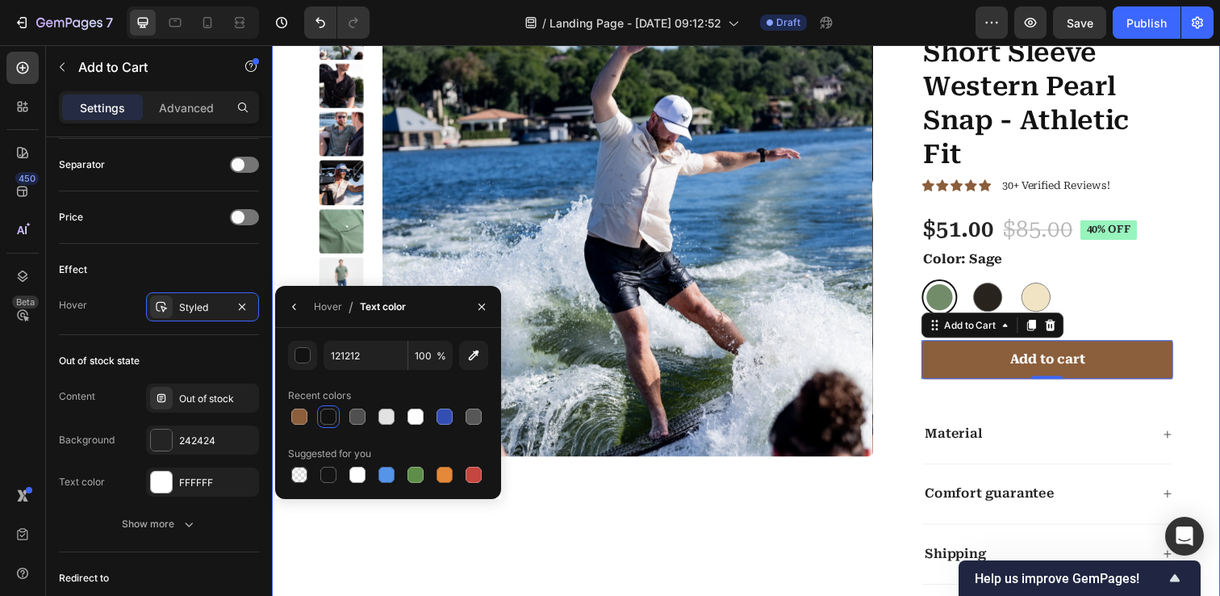
click at [282, 273] on div "Product Images Men's Performance Short Sleeve Western Pearl Snap - Athletic Fit…" at bounding box center [756, 279] width 968 height 759
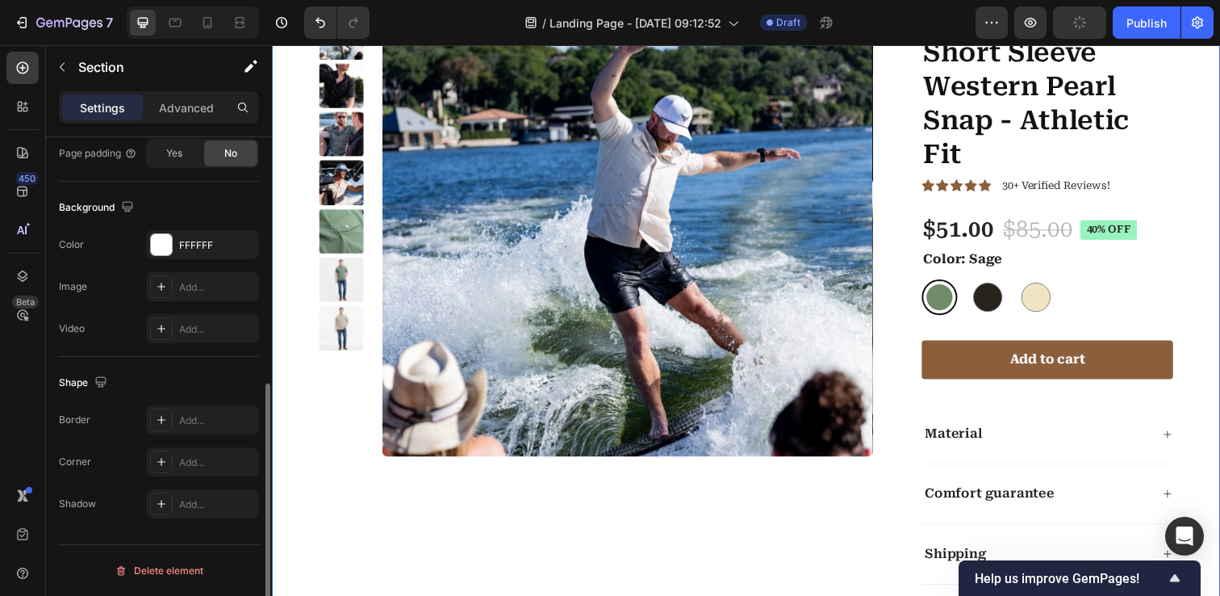
scroll to position [0, 0]
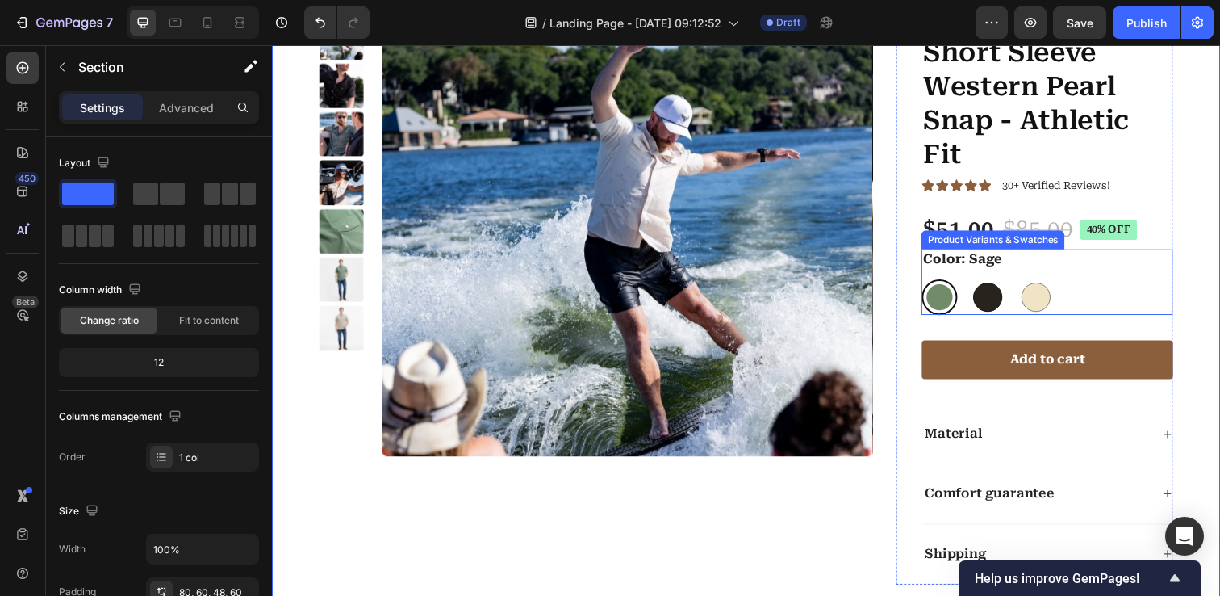
click at [1002, 301] on div at bounding box center [1003, 302] width 30 height 30
click at [985, 284] on input "Charcoal Charcoal" at bounding box center [984, 283] width 1 height 1
radio input "true"
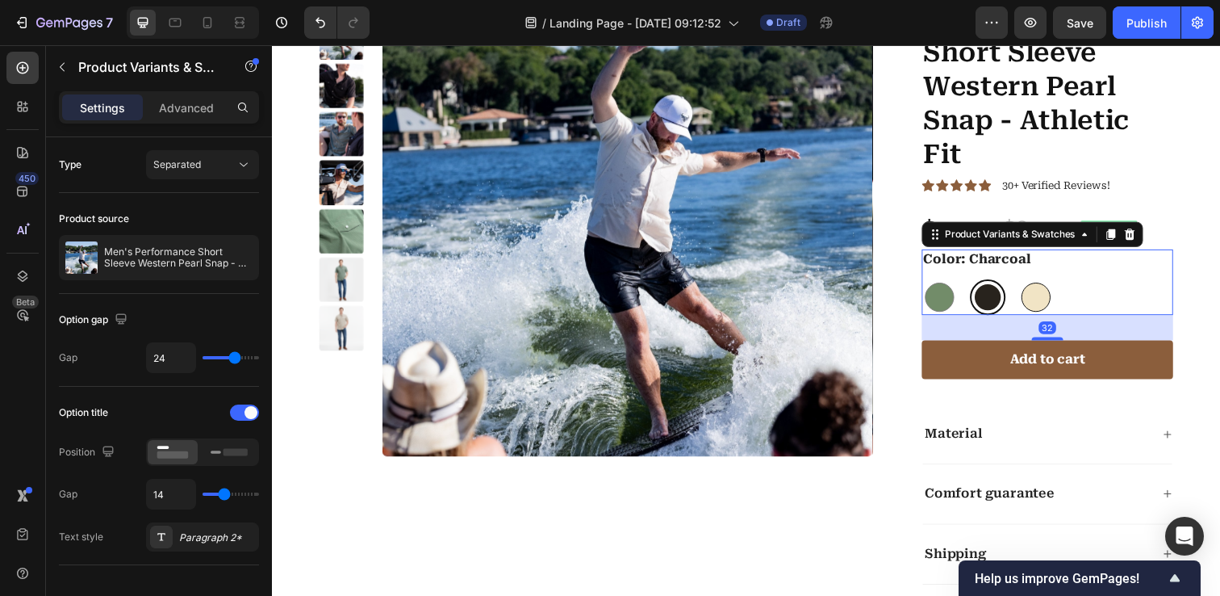
click at [1050, 301] on div at bounding box center [1052, 302] width 30 height 30
click at [1034, 284] on input "Desert Desert" at bounding box center [1033, 283] width 1 height 1
radio input "true"
click at [950, 303] on div at bounding box center [954, 302] width 30 height 30
click at [935, 284] on input "Sage Sage" at bounding box center [935, 283] width 1 height 1
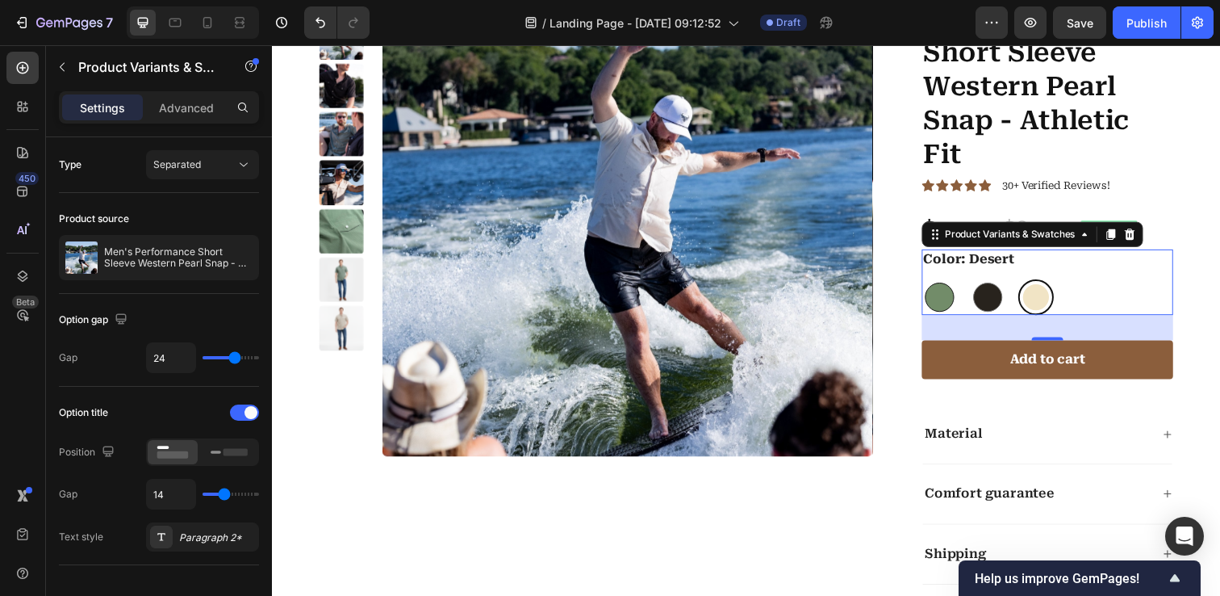
radio input "true"
click at [646, 271] on img at bounding box center [635, 214] width 500 height 500
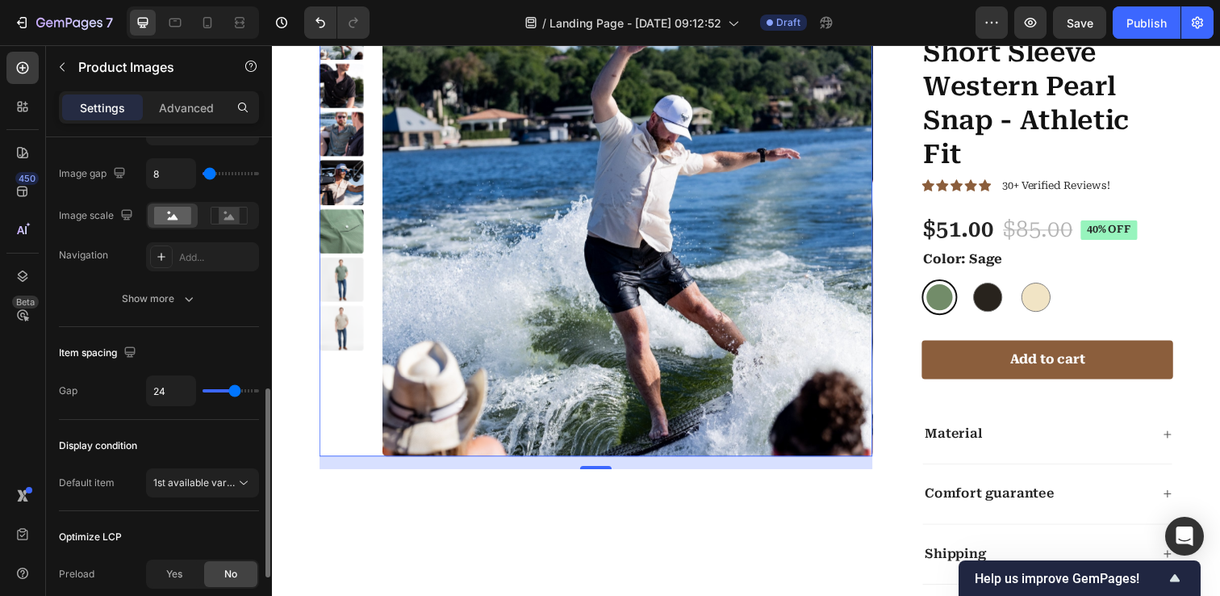
scroll to position [671, 0]
click at [174, 290] on div "Show more" at bounding box center [159, 298] width 75 height 16
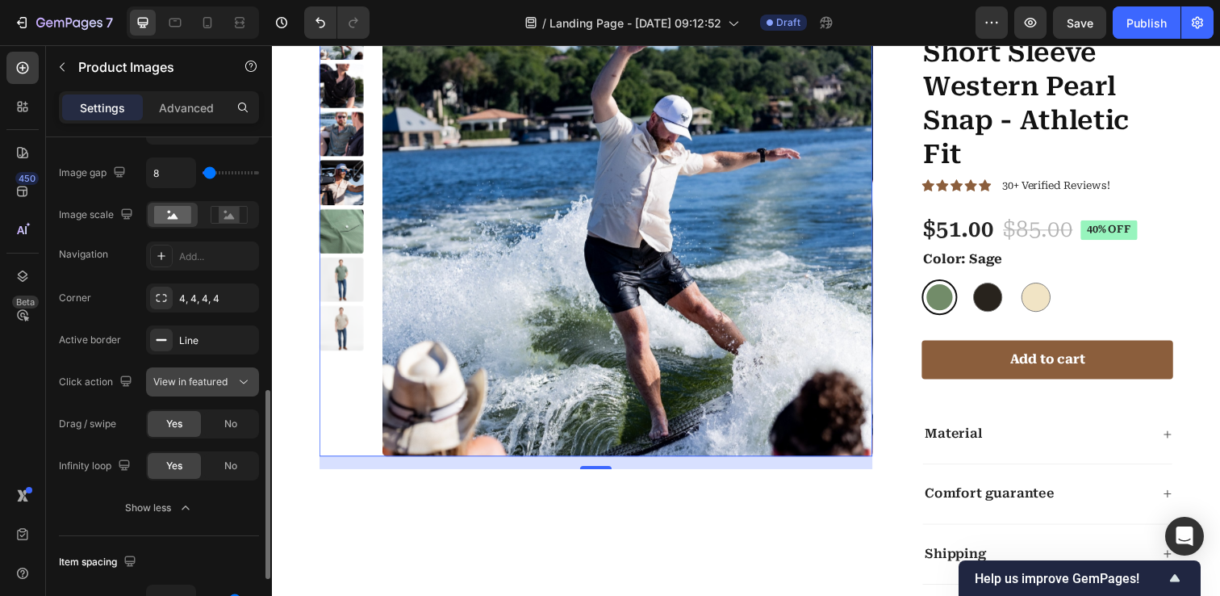
click at [242, 380] on icon at bounding box center [244, 382] width 16 height 16
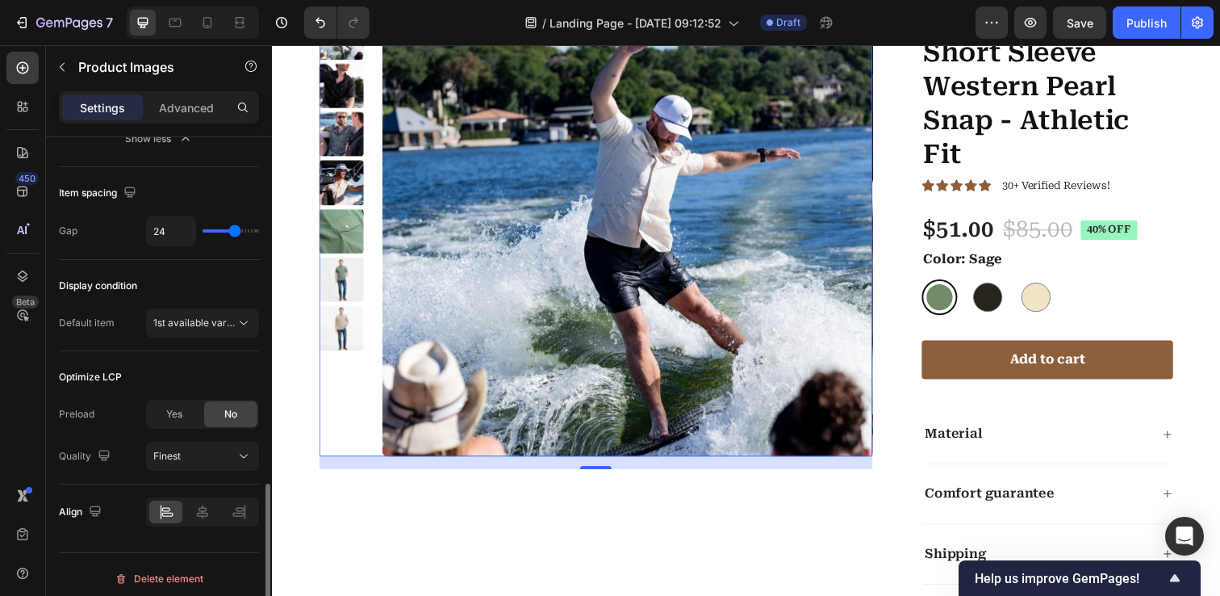
scroll to position [1048, 0]
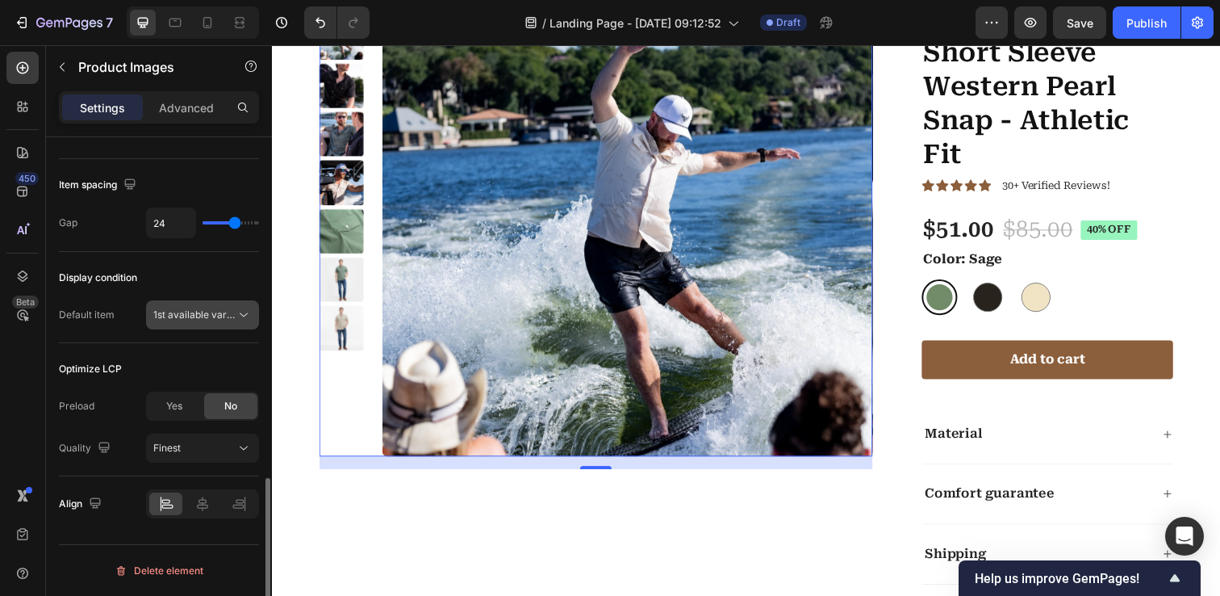
click at [244, 322] on icon at bounding box center [244, 315] width 16 height 16
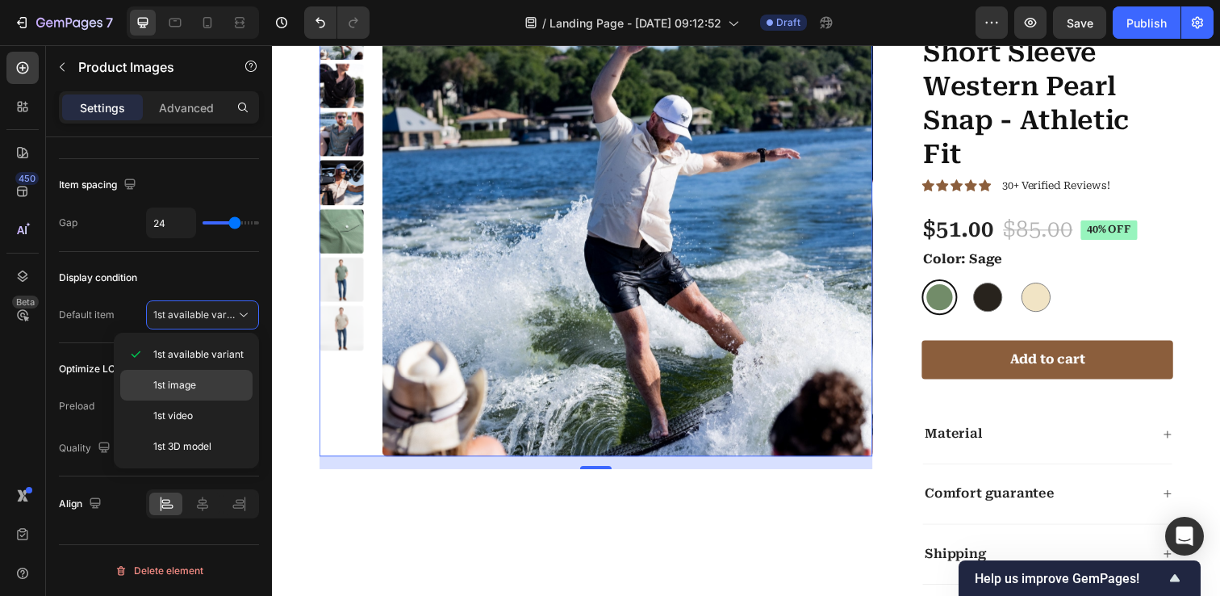
click at [201, 377] on div "1st image" at bounding box center [186, 385] width 132 height 31
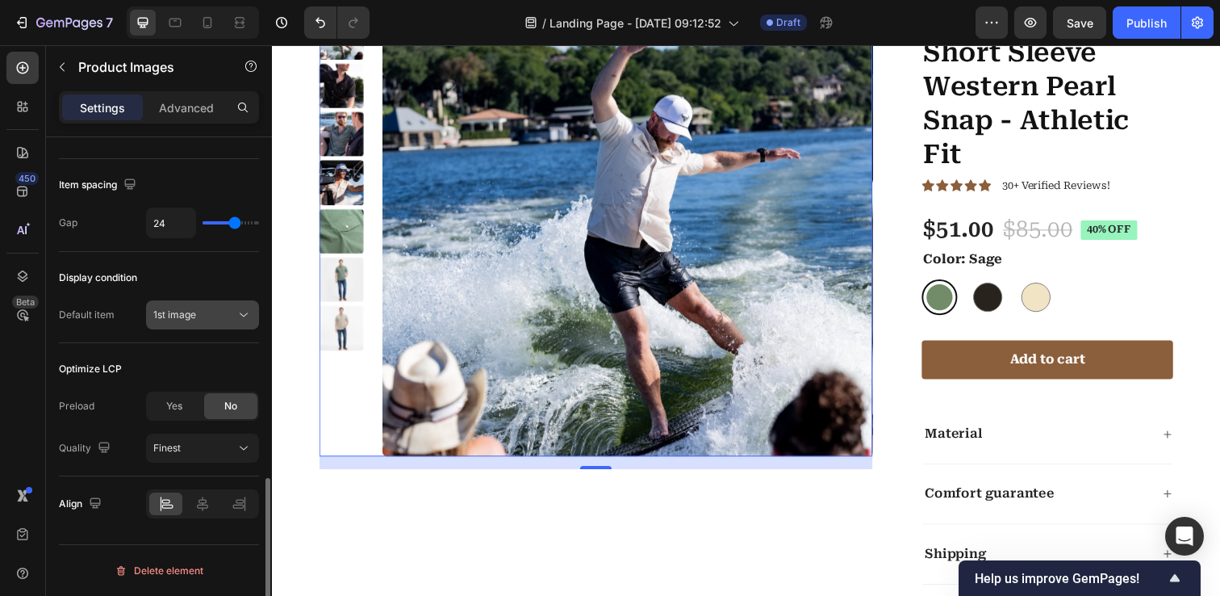
click at [227, 313] on div "1st image" at bounding box center [194, 314] width 82 height 15
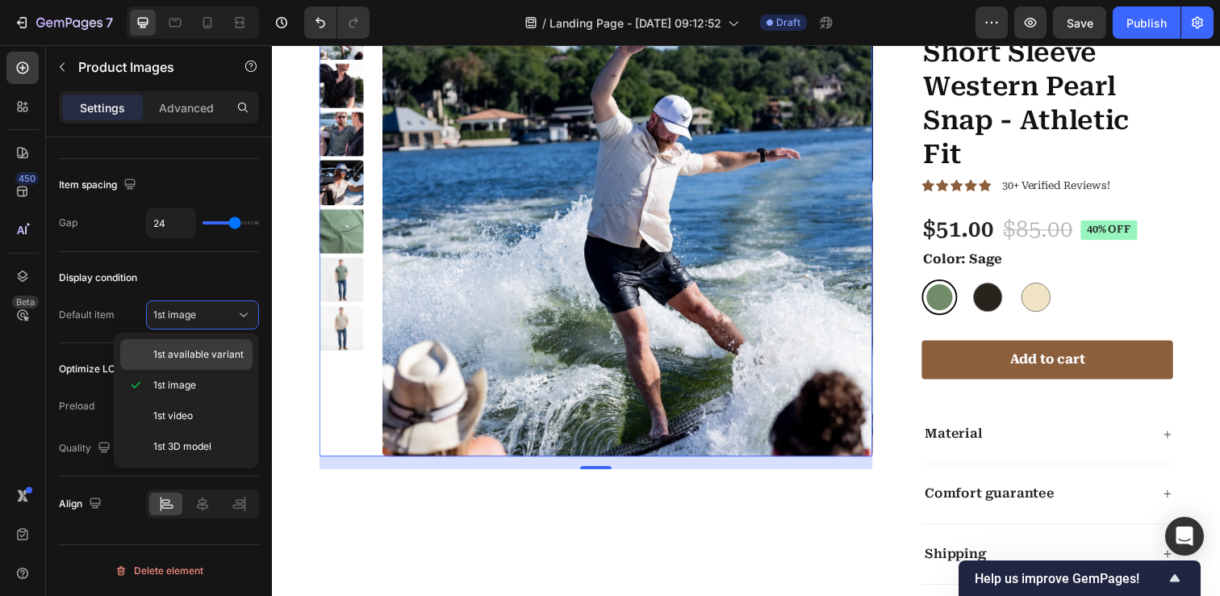
click at [210, 353] on span "1st available variant" at bounding box center [198, 354] width 90 height 15
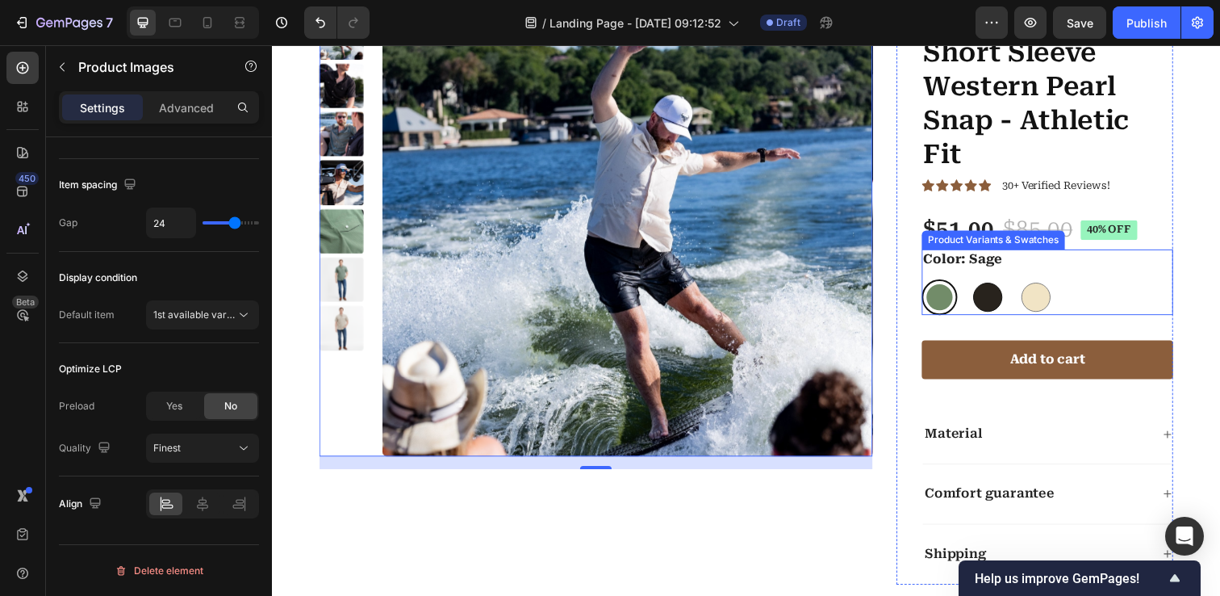
click at [1004, 307] on div at bounding box center [1003, 302] width 30 height 30
click at [985, 284] on input "Charcoal Charcoal" at bounding box center [984, 283] width 1 height 1
radio input "true"
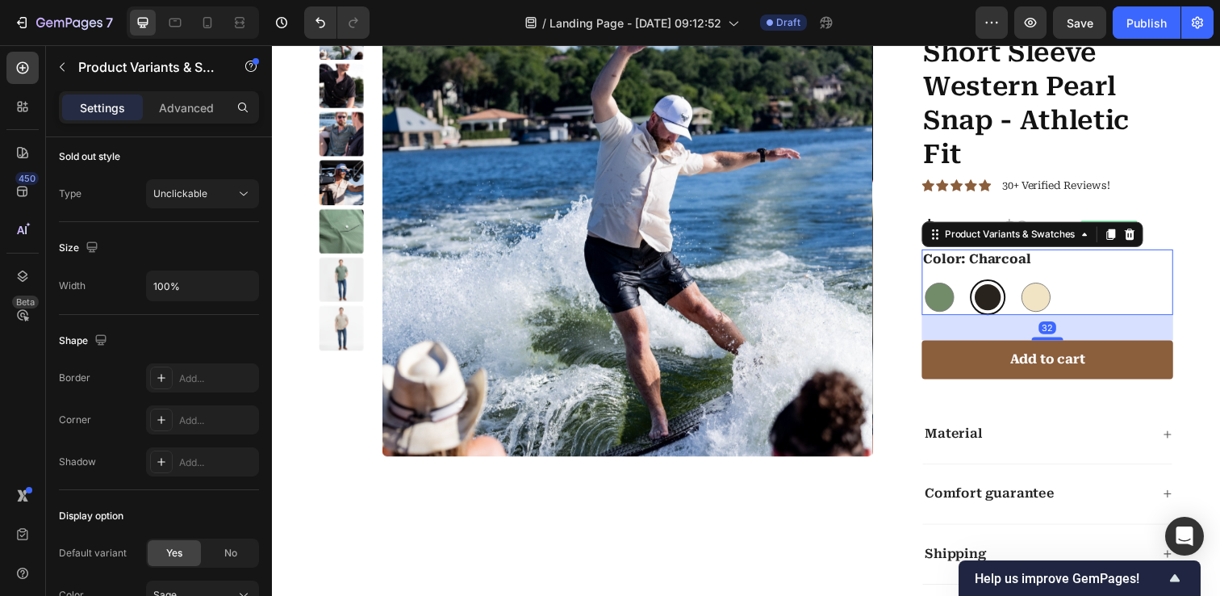
scroll to position [0, 0]
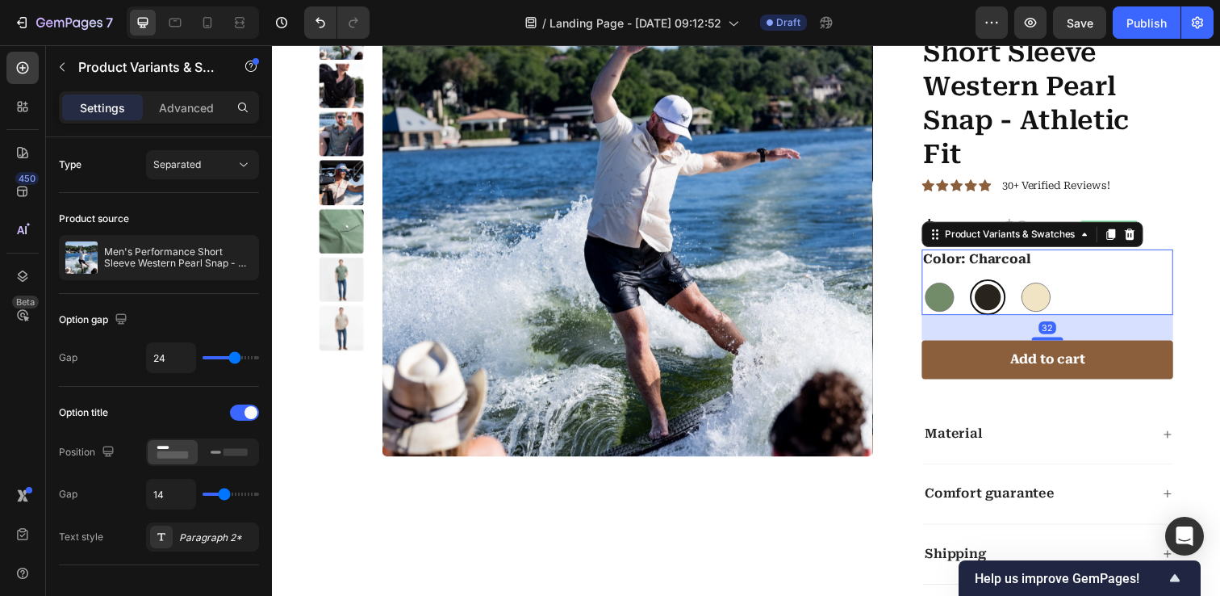
click at [1089, 277] on div "Color: Charcoal Sage Sage Charcoal Charcoal Desert Desert" at bounding box center [1063, 287] width 257 height 68
click at [242, 164] on icon at bounding box center [244, 165] width 16 height 16
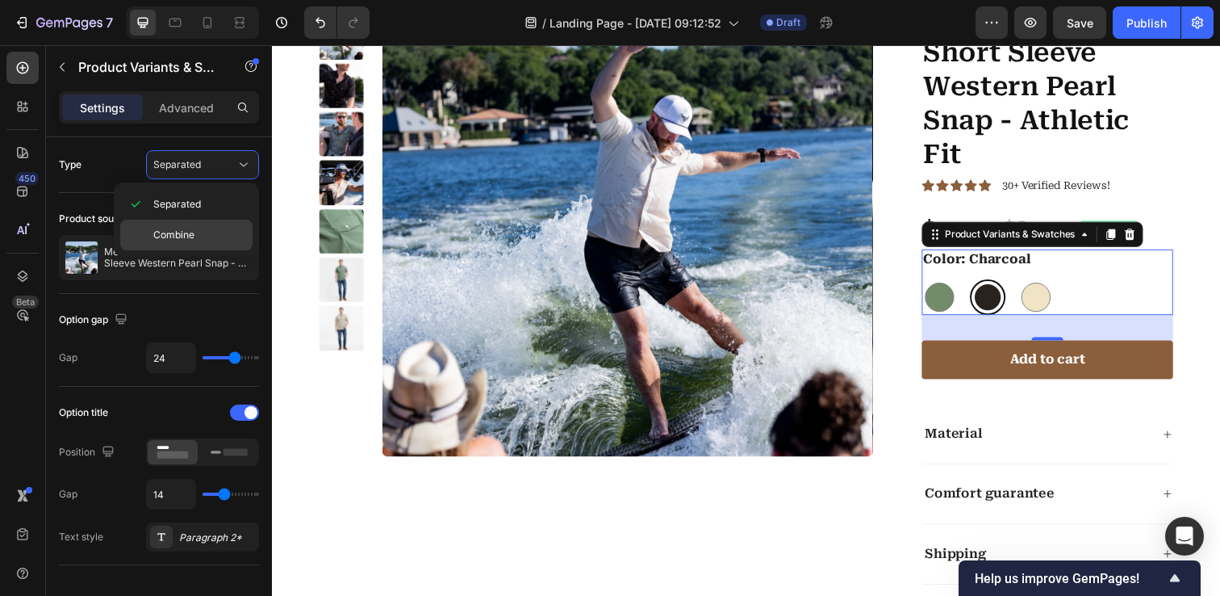
click at [213, 229] on p "Combine" at bounding box center [199, 235] width 92 height 15
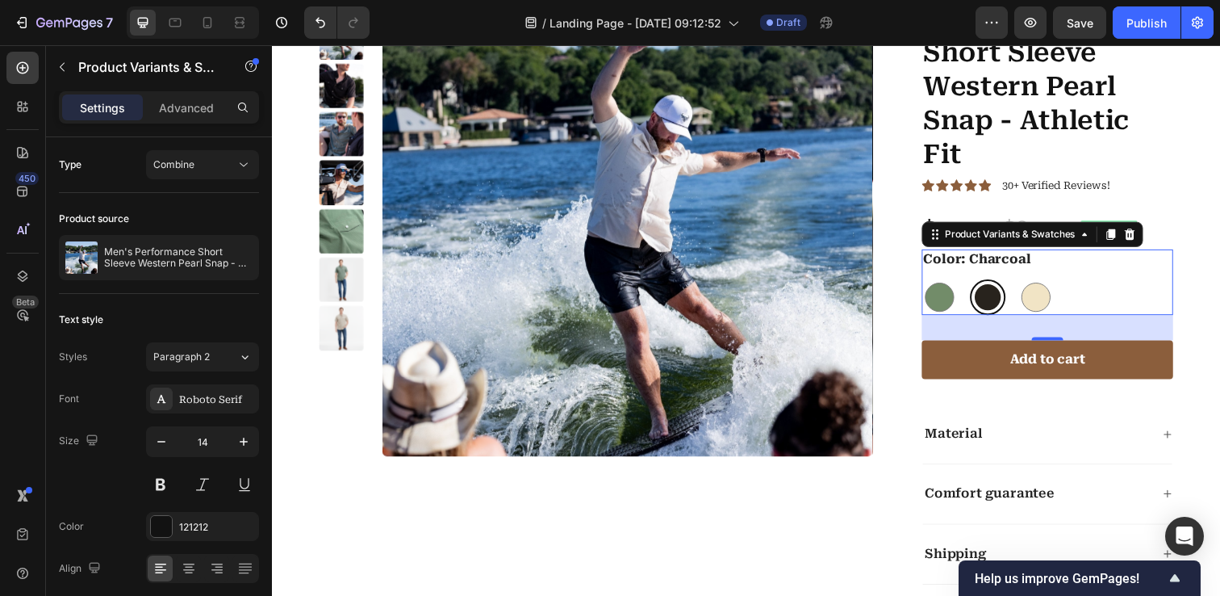
select select "581871497258796012"
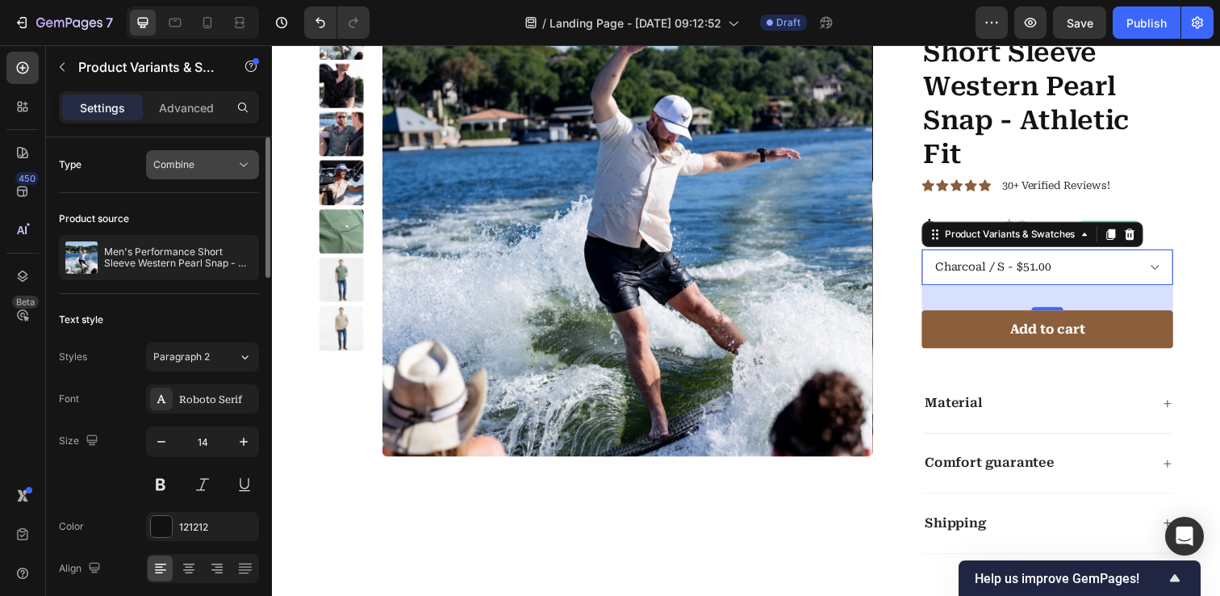
click at [232, 165] on div "Combine" at bounding box center [194, 164] width 82 height 15
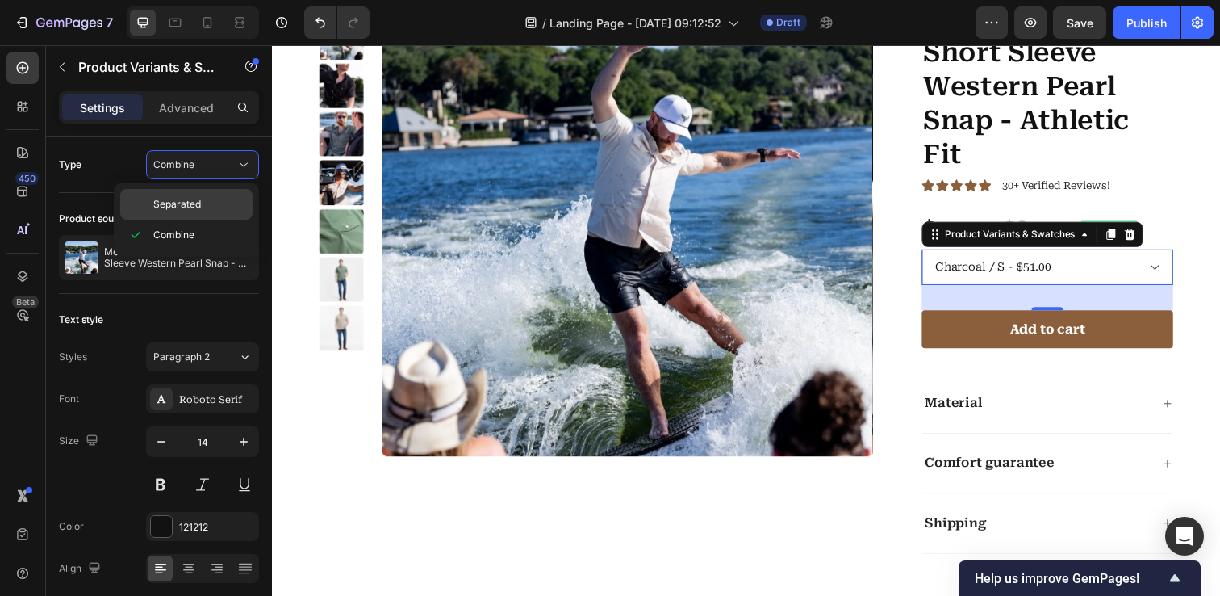
click at [211, 199] on p "Separated" at bounding box center [199, 204] width 92 height 15
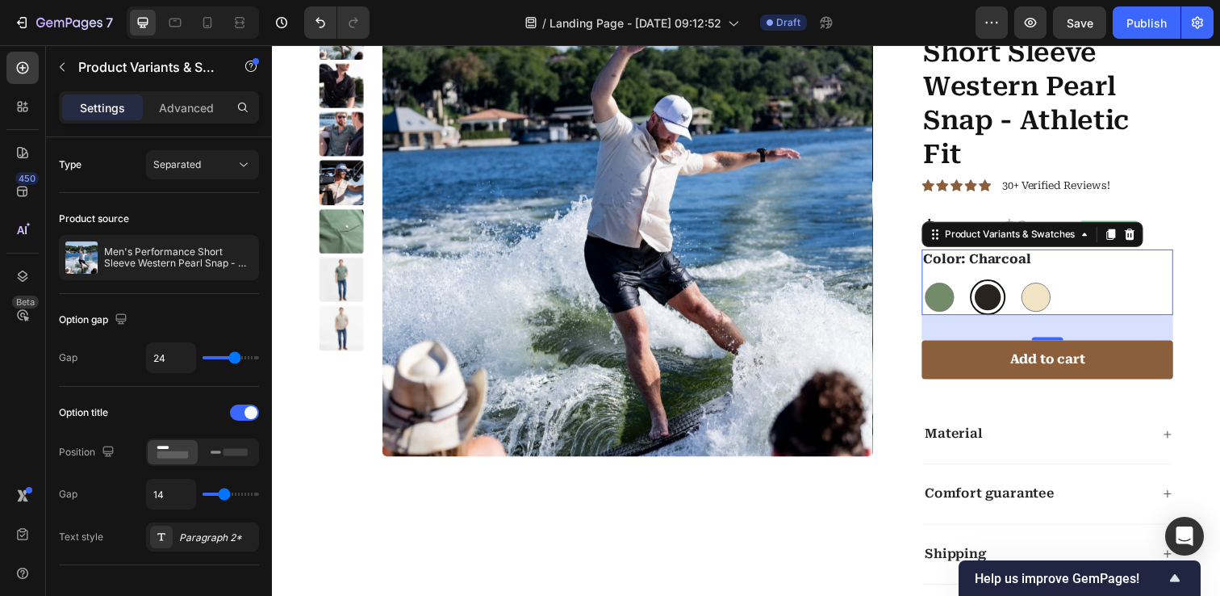
click at [1016, 331] on div "32" at bounding box center [1063, 333] width 257 height 26
click at [1099, 240] on icon at bounding box center [1101, 238] width 13 height 13
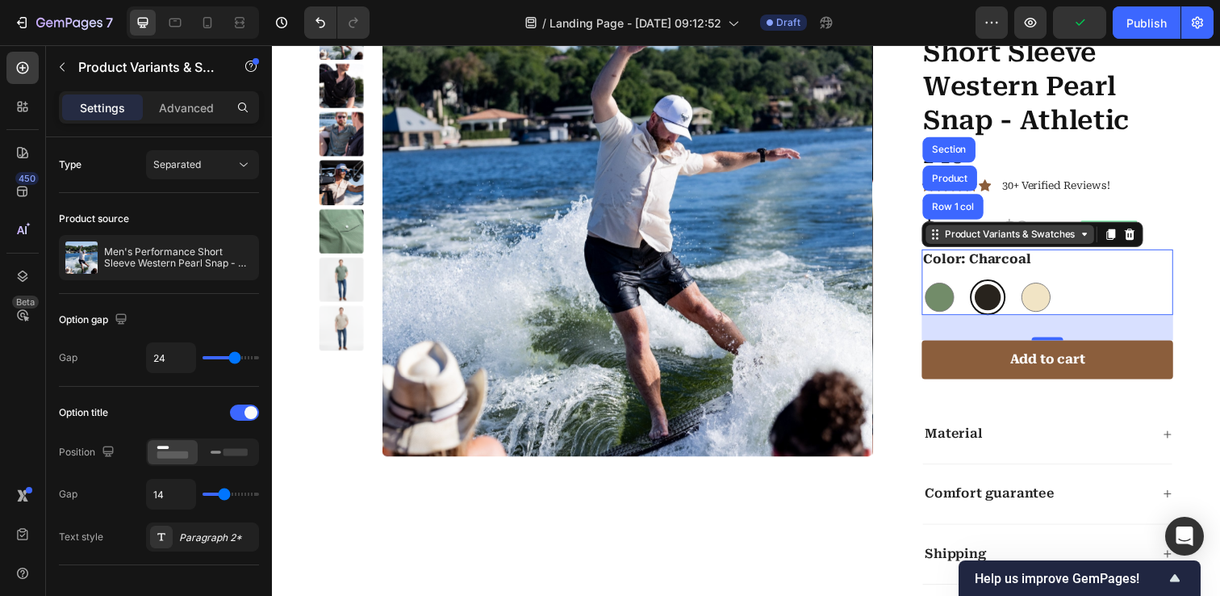
click at [1099, 240] on icon at bounding box center [1101, 238] width 13 height 13
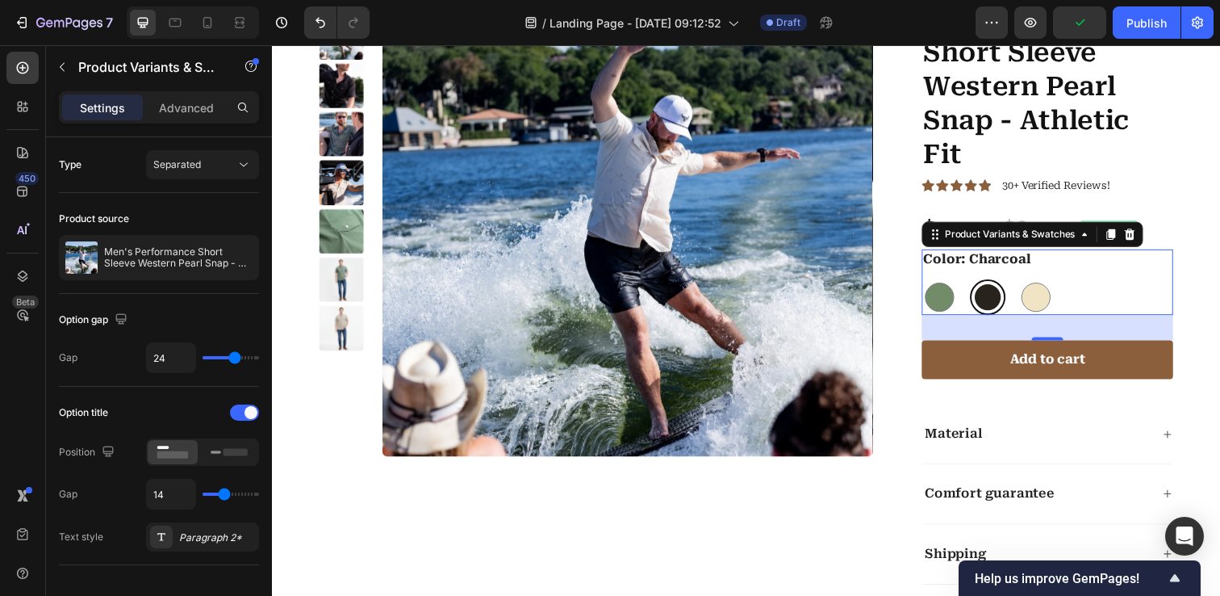
click at [1064, 333] on div "32" at bounding box center [1064, 333] width 18 height 13
click at [1131, 244] on div at bounding box center [1128, 237] width 19 height 19
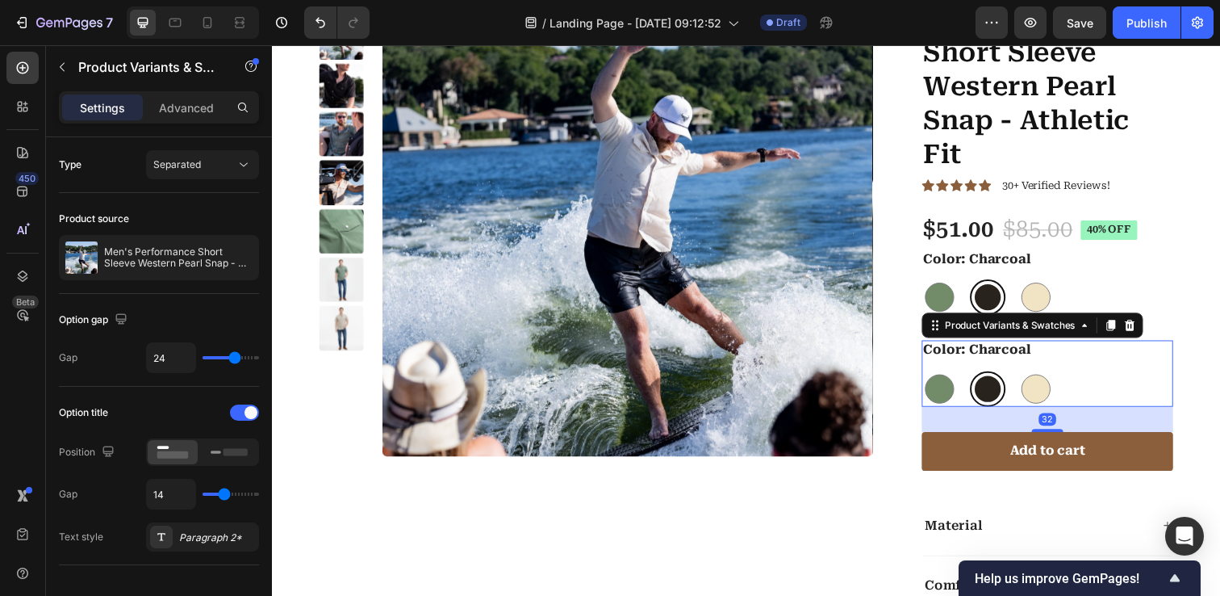
click at [1108, 370] on div "Color: Charcoal Sage Sage Charcoal Charcoal Desert Desert" at bounding box center [1063, 380] width 257 height 68
click at [1095, 333] on icon at bounding box center [1101, 330] width 13 height 13
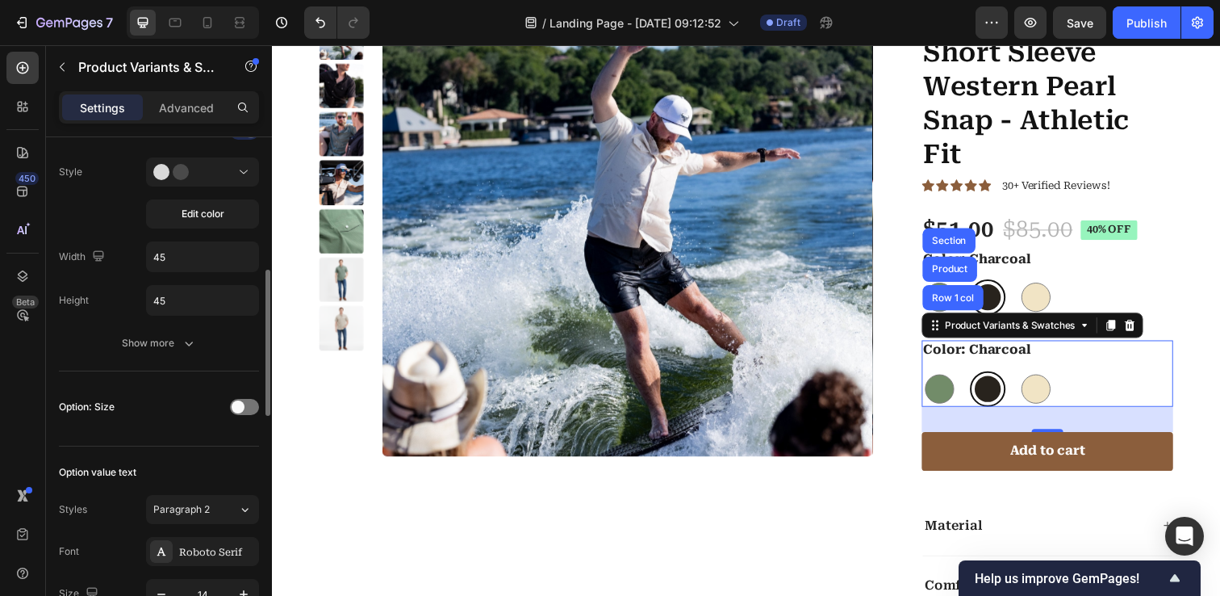
scroll to position [505, 0]
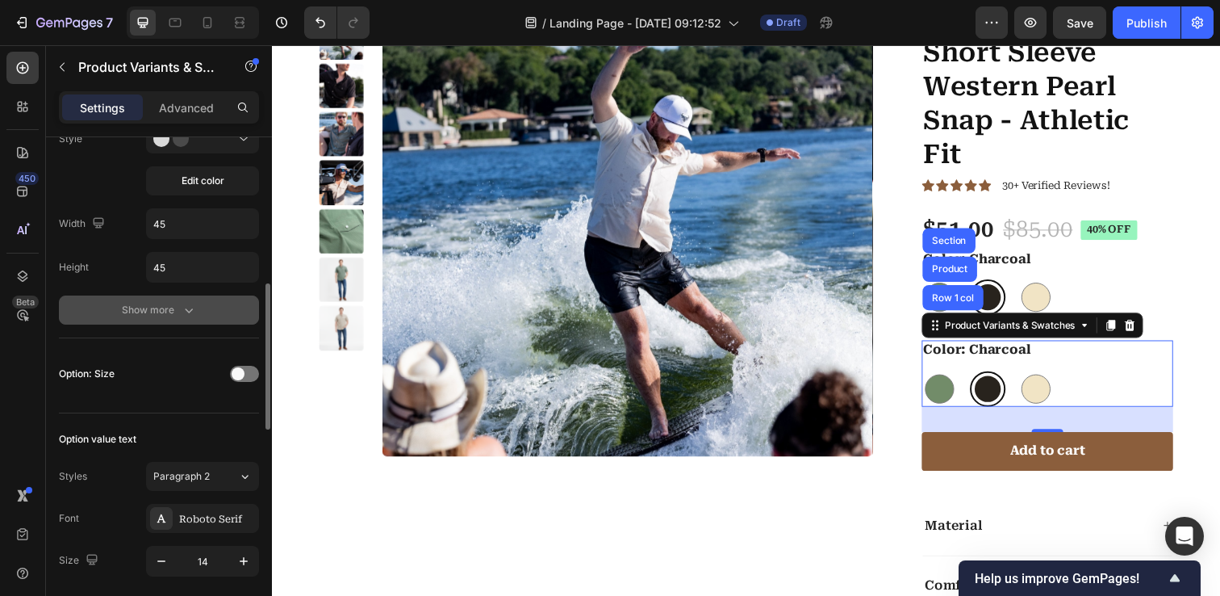
click at [132, 307] on div "Show more" at bounding box center [159, 310] width 75 height 16
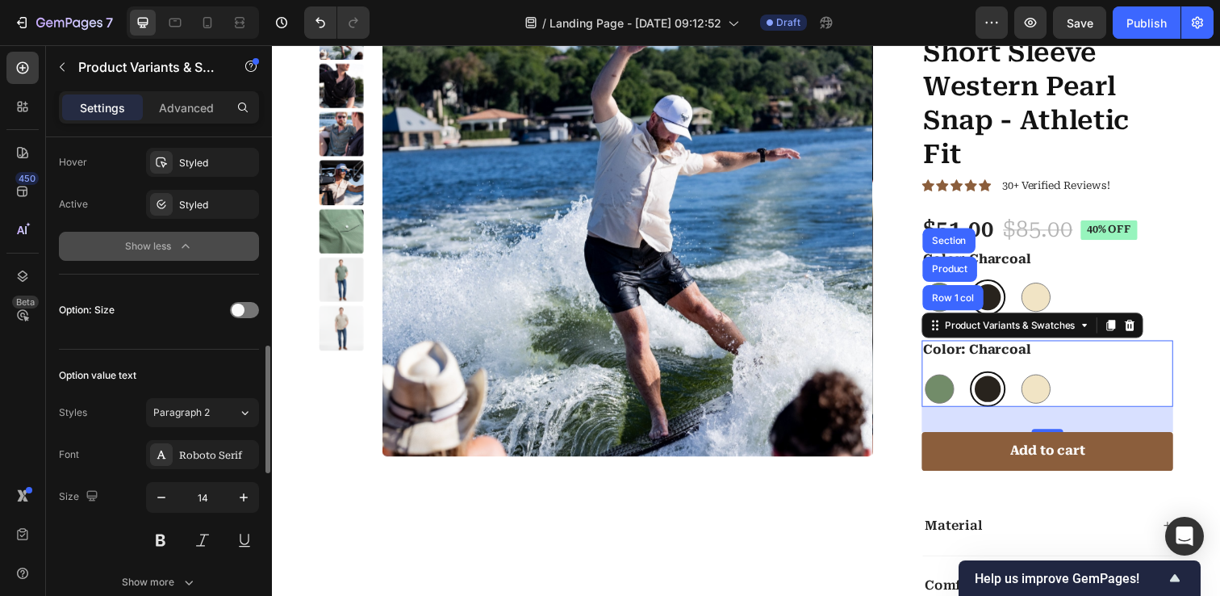
scroll to position [824, 0]
click at [238, 311] on span at bounding box center [238, 308] width 13 height 13
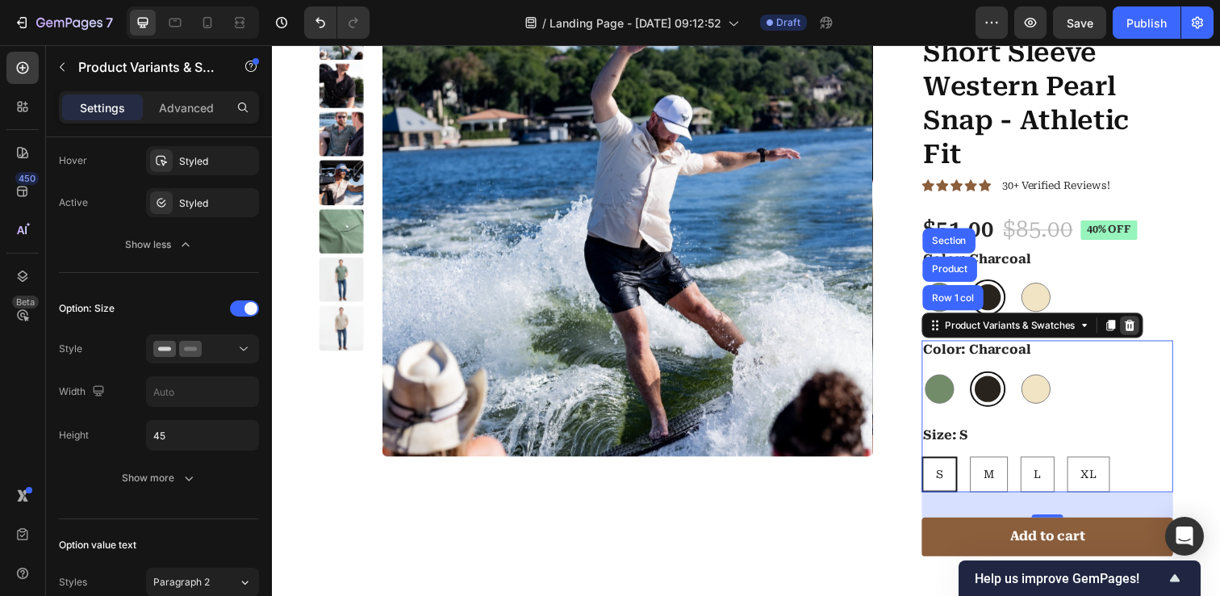
click at [1150, 337] on icon at bounding box center [1147, 330] width 13 height 13
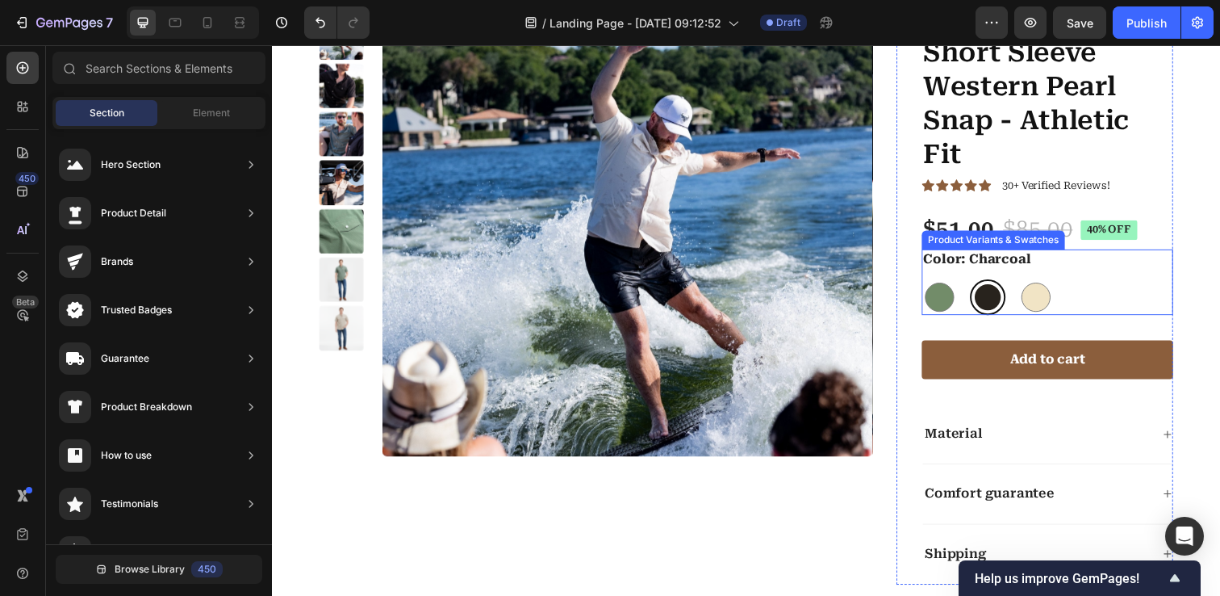
click at [1092, 275] on div "Color: Charcoal Sage Sage Charcoal Charcoal Desert Desert" at bounding box center [1063, 287] width 257 height 68
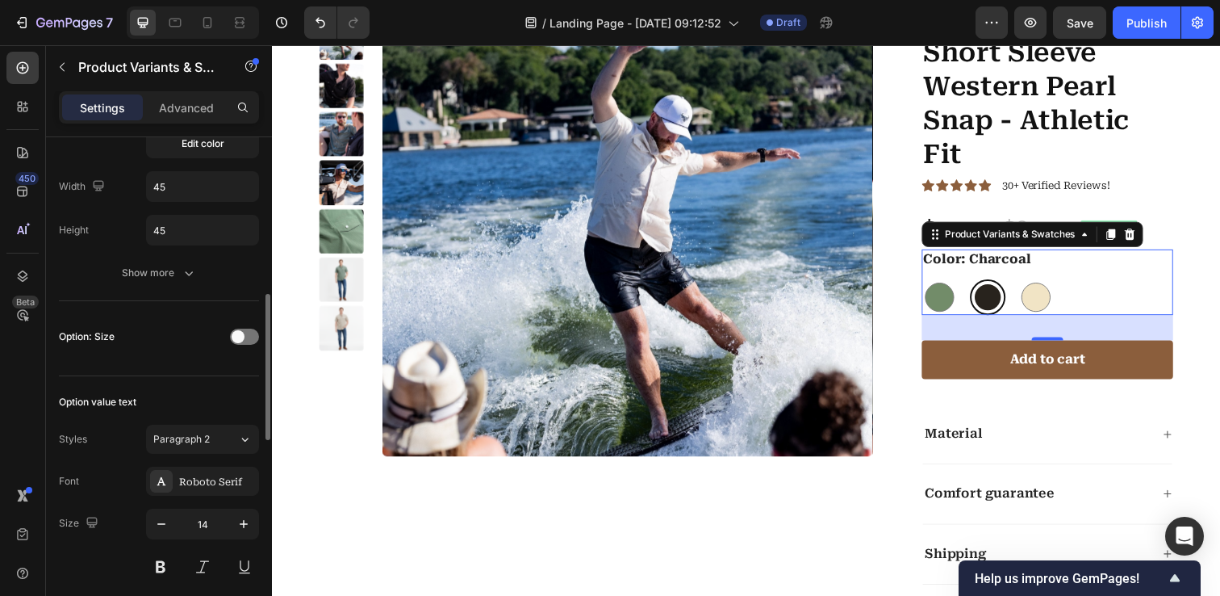
scroll to position [557, 0]
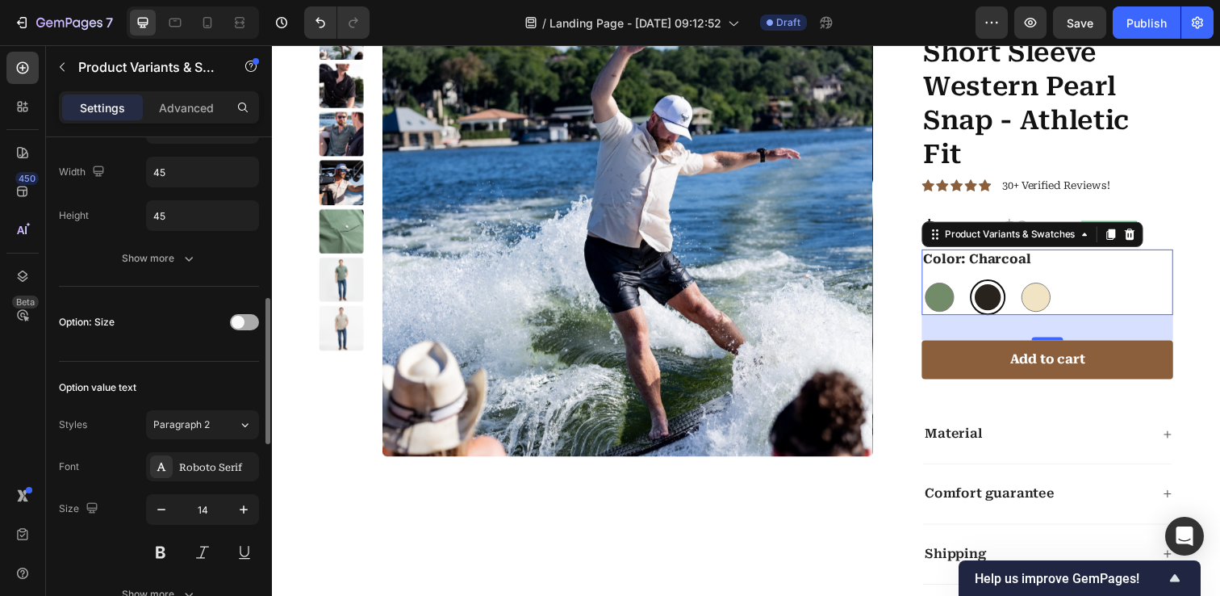
click at [238, 318] on span at bounding box center [238, 322] width 13 height 13
radio input "true"
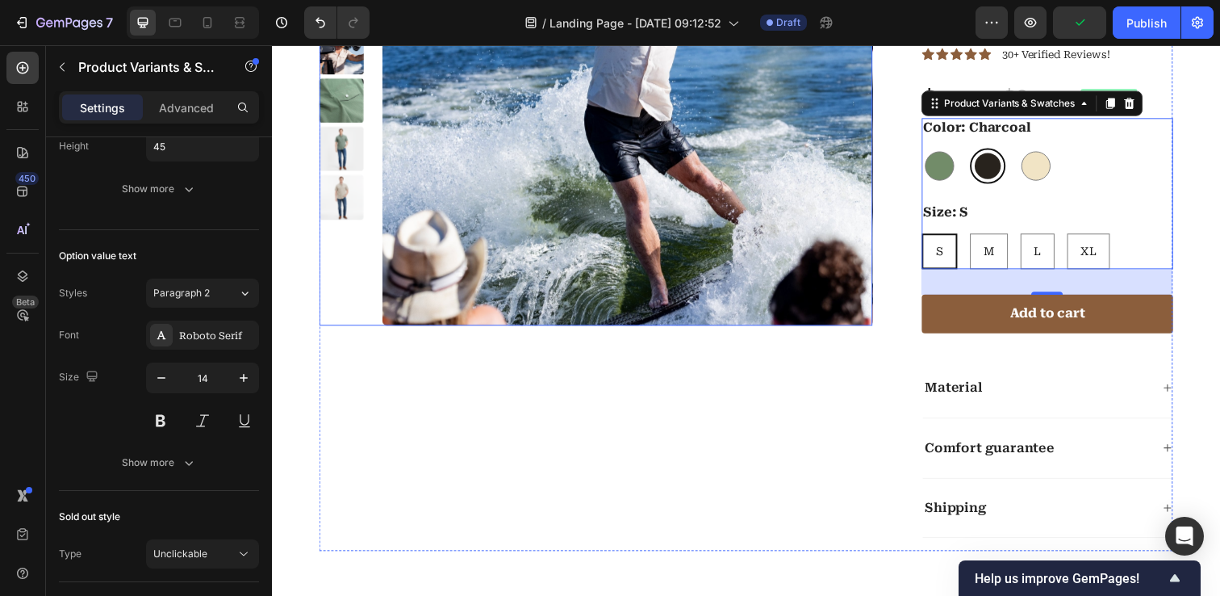
scroll to position [4164, 0]
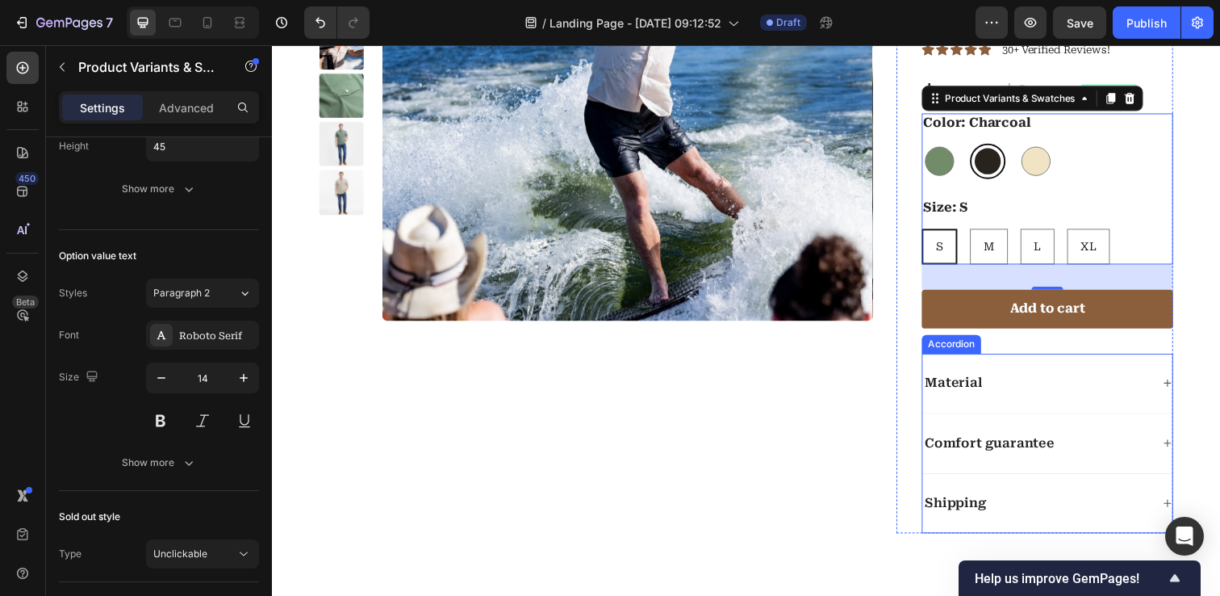
click at [976, 350] on div "Accordion" at bounding box center [966, 350] width 54 height 15
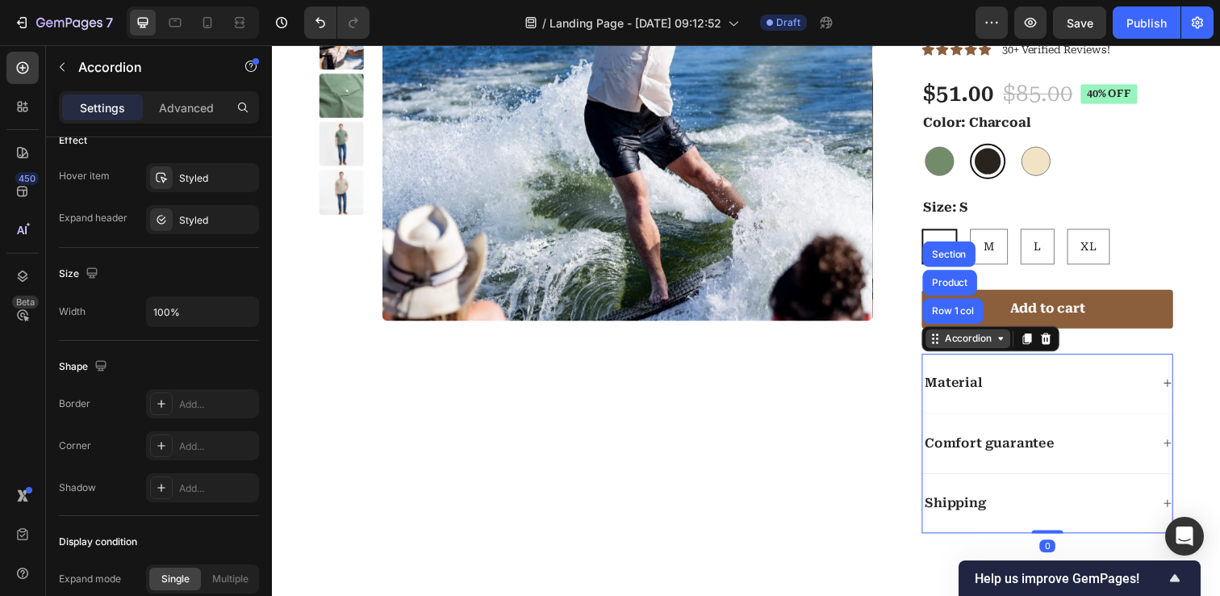
scroll to position [0, 0]
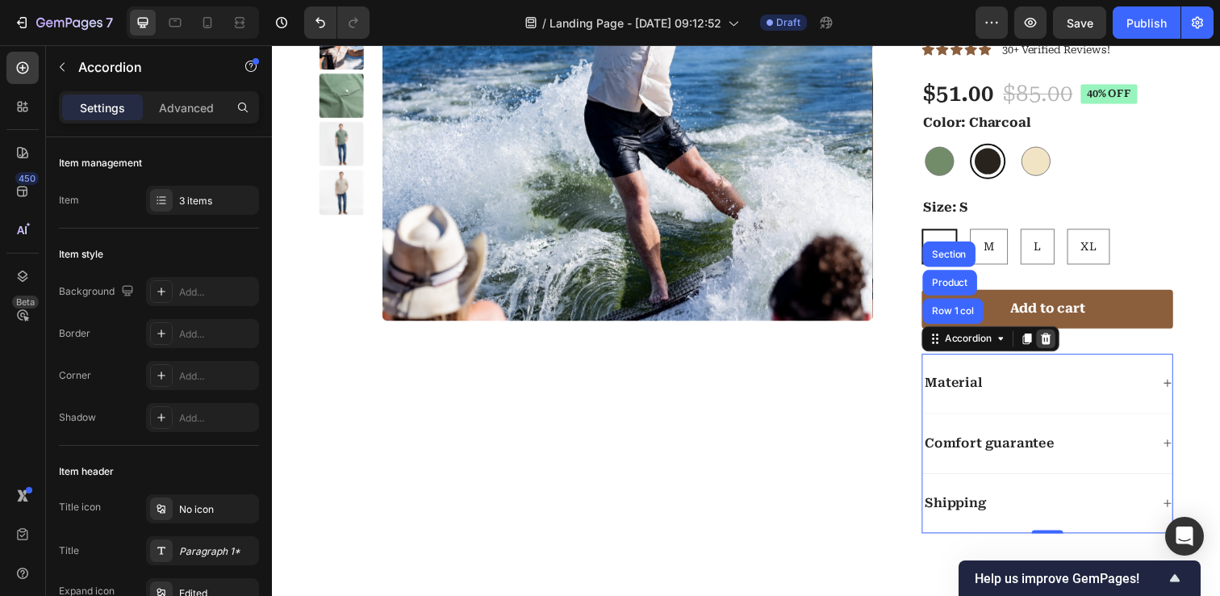
click at [1058, 345] on icon at bounding box center [1062, 344] width 10 height 11
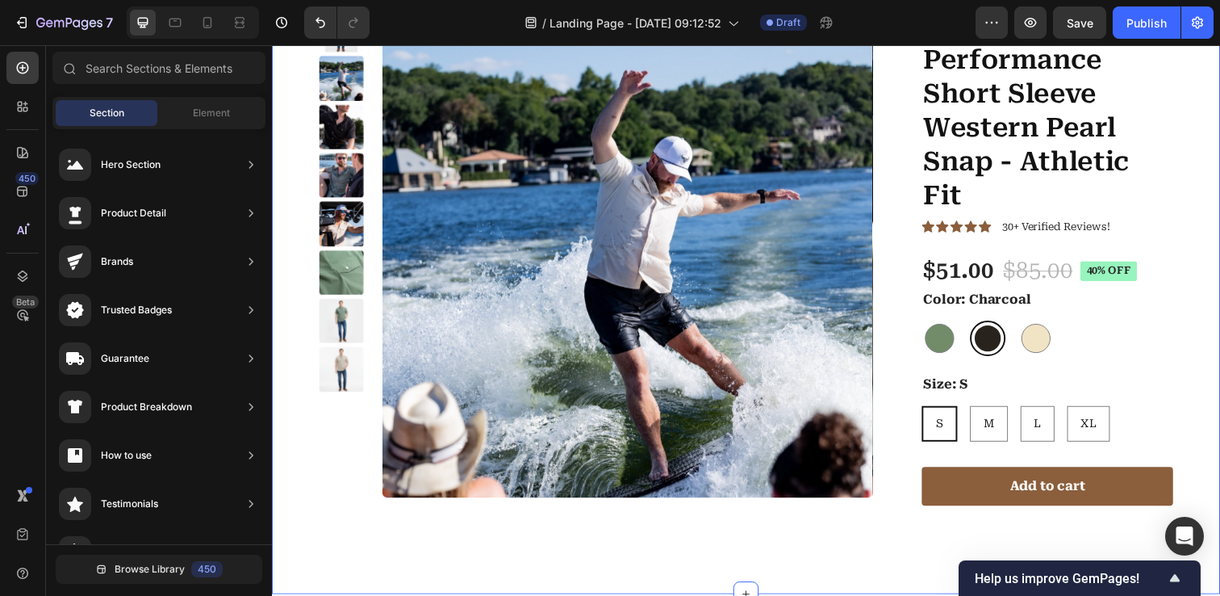
scroll to position [3982, 0]
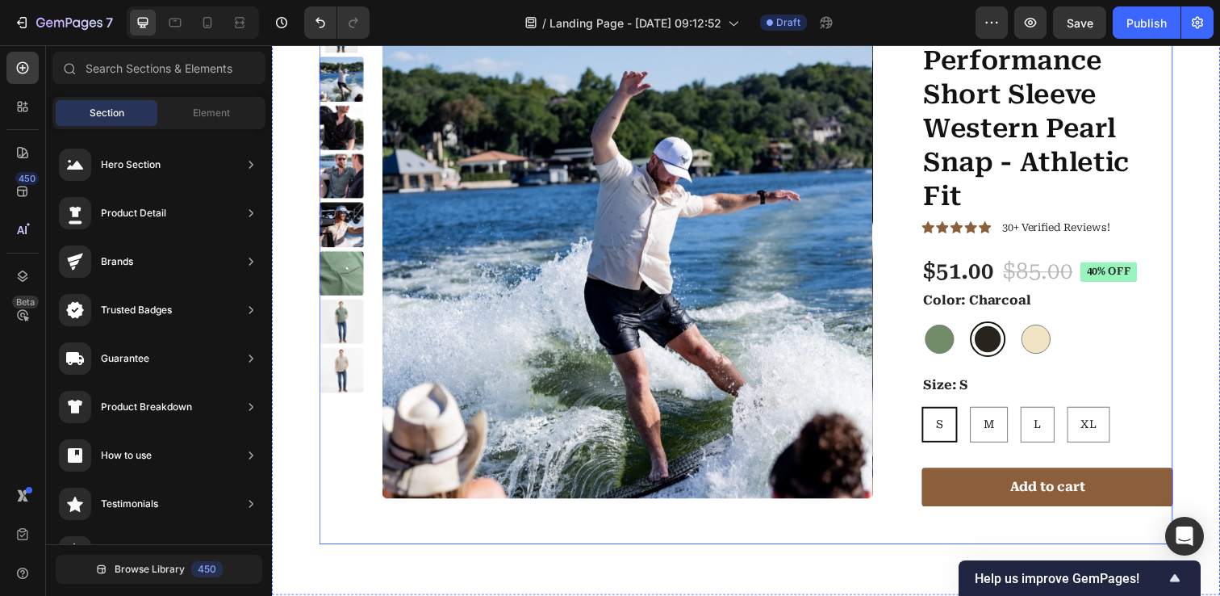
click at [373, 537] on div "Product Images" at bounding box center [602, 280] width 565 height 547
radio input "true"
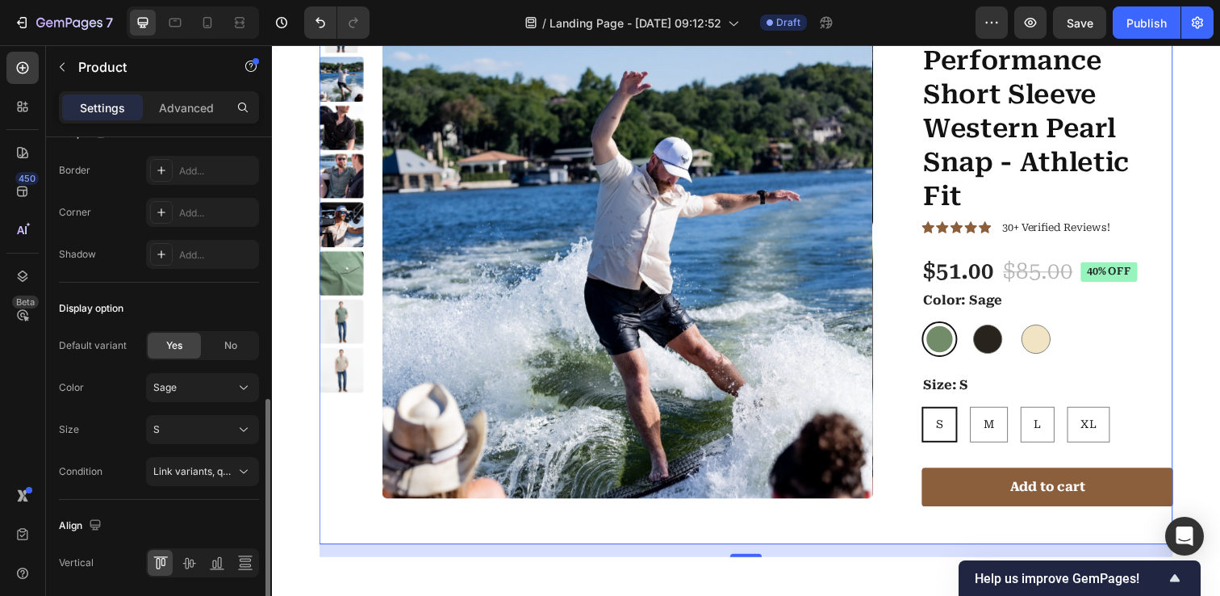
scroll to position [629, 0]
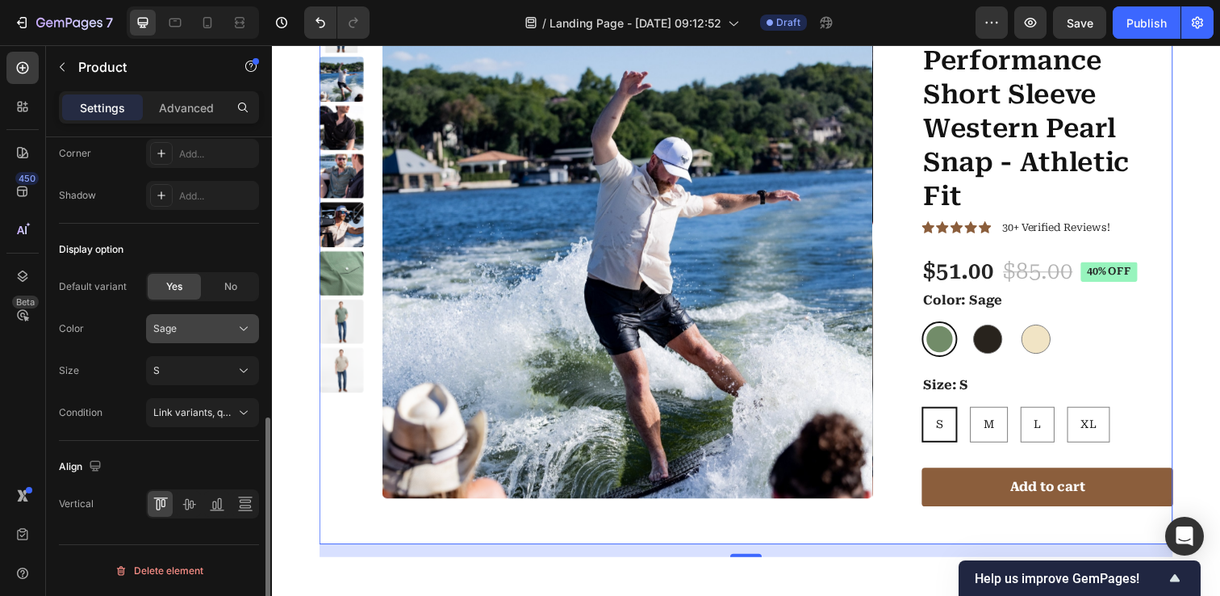
click at [218, 332] on div "Sage" at bounding box center [192, 328] width 79 height 15
click at [185, 420] on div "Desert" at bounding box center [200, 425] width 94 height 15
click at [219, 375] on div "S" at bounding box center [192, 370] width 79 height 15
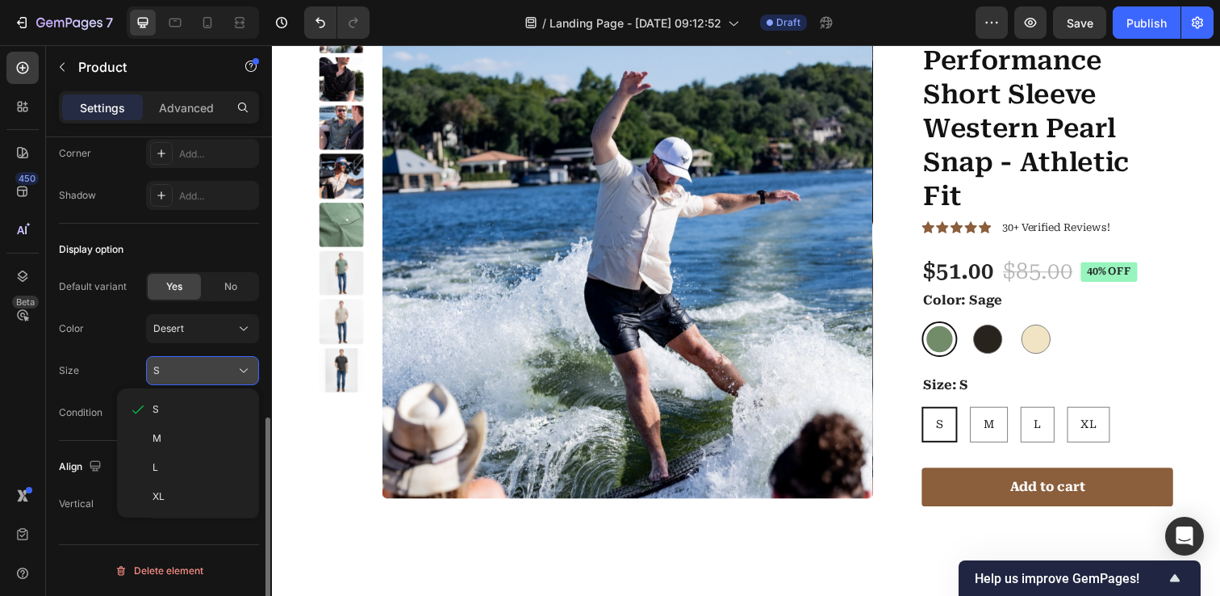
click at [238, 366] on icon at bounding box center [244, 370] width 16 height 16
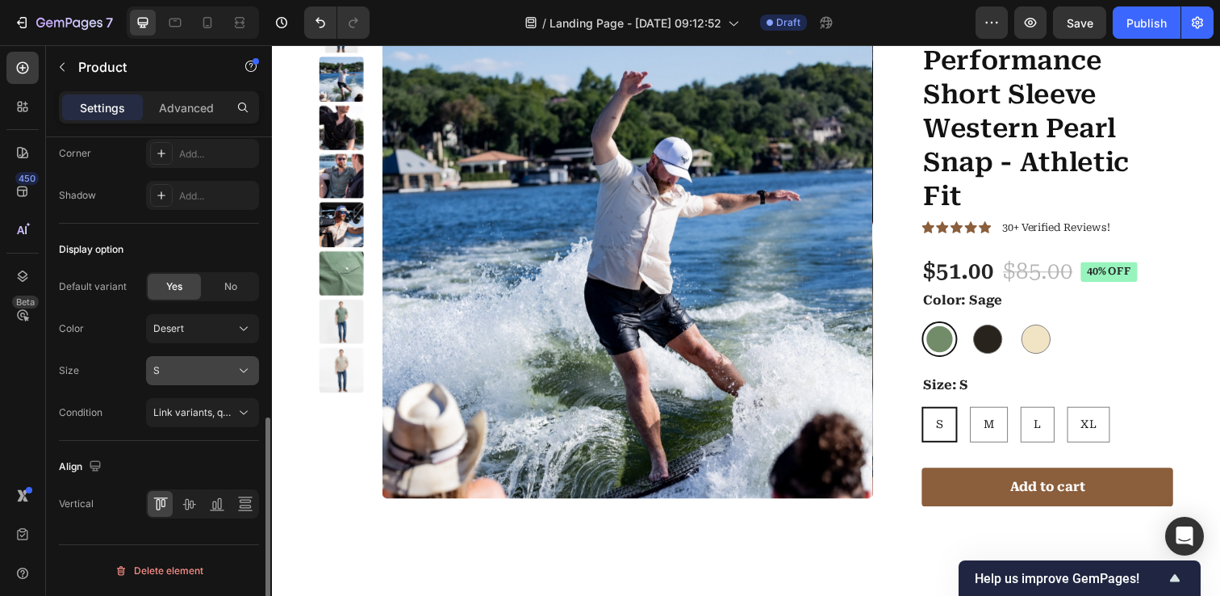
click at [234, 371] on div "S" at bounding box center [202, 370] width 98 height 16
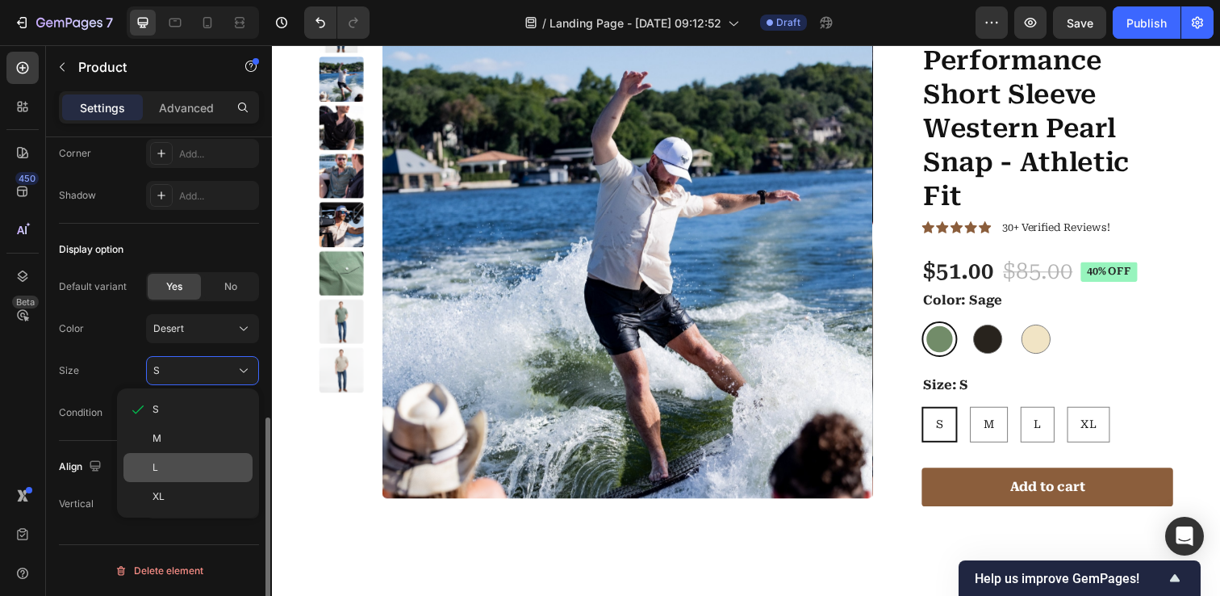
click at [207, 454] on div "L" at bounding box center [187, 467] width 129 height 29
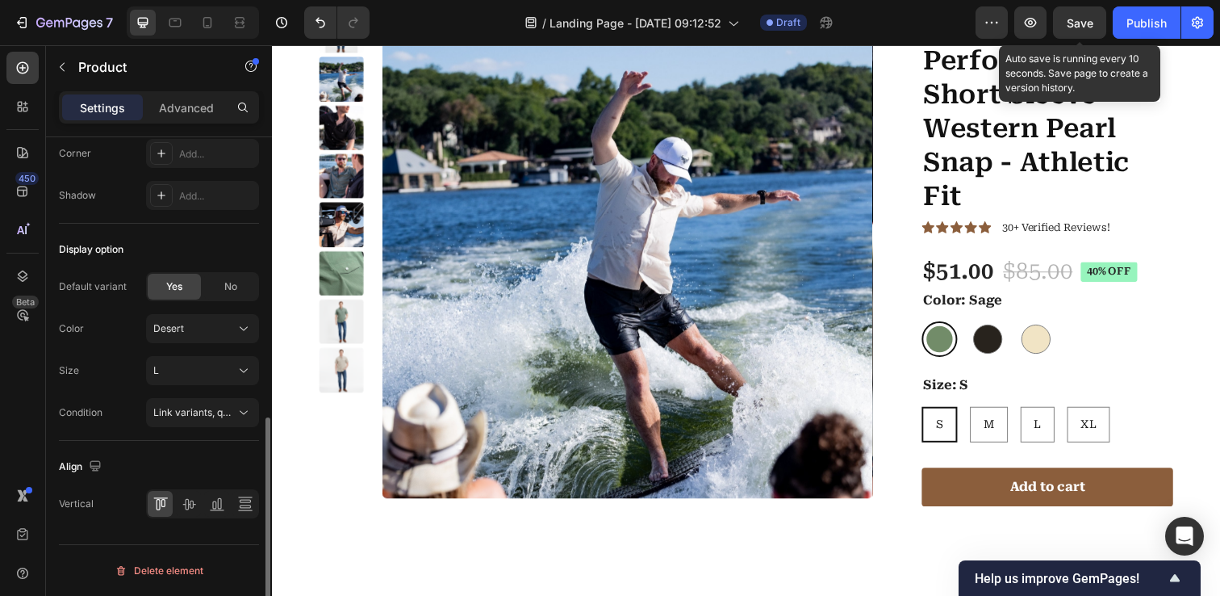
click at [1079, 27] on span "Save" at bounding box center [1080, 23] width 27 height 14
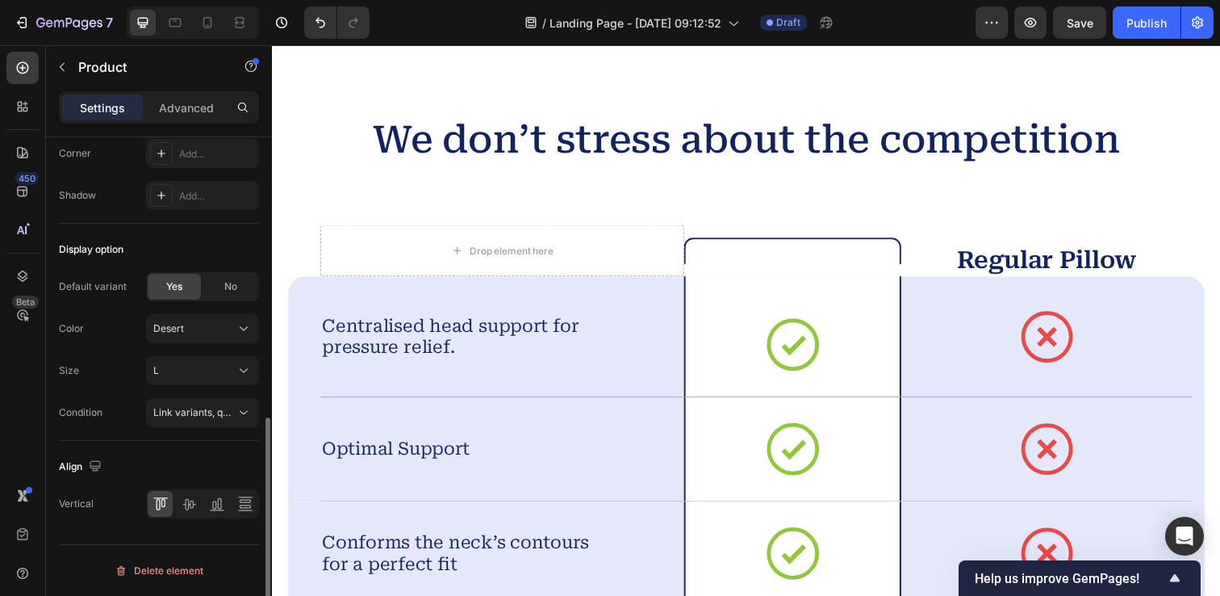
scroll to position [4545, 0]
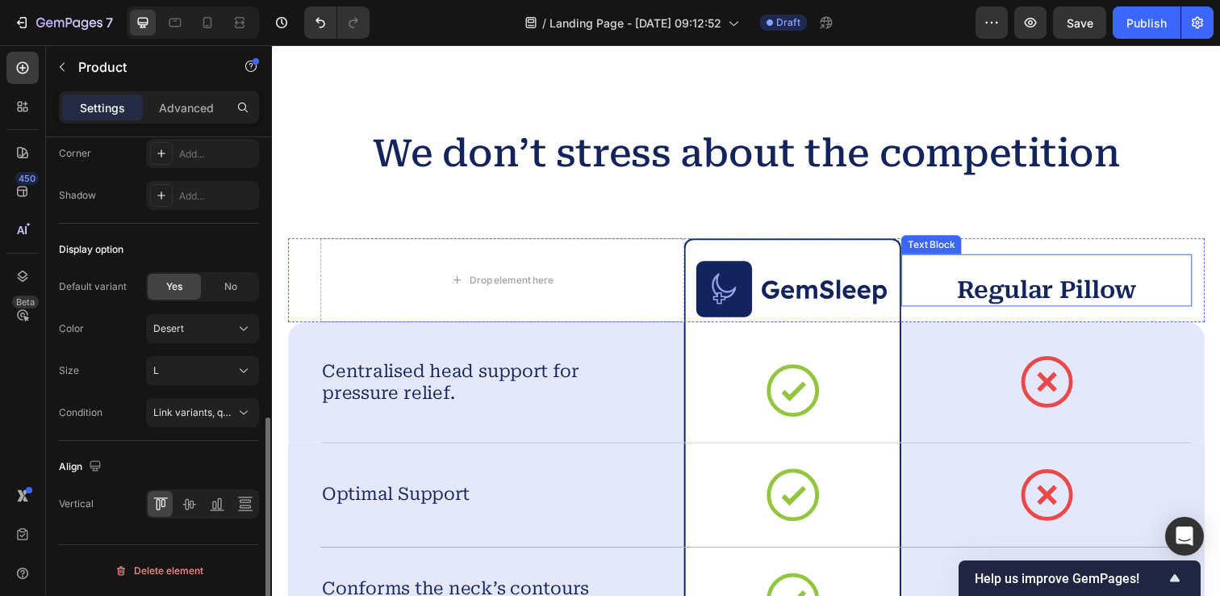
click at [1057, 290] on p "Regular Pillow" at bounding box center [1063, 294] width 294 height 31
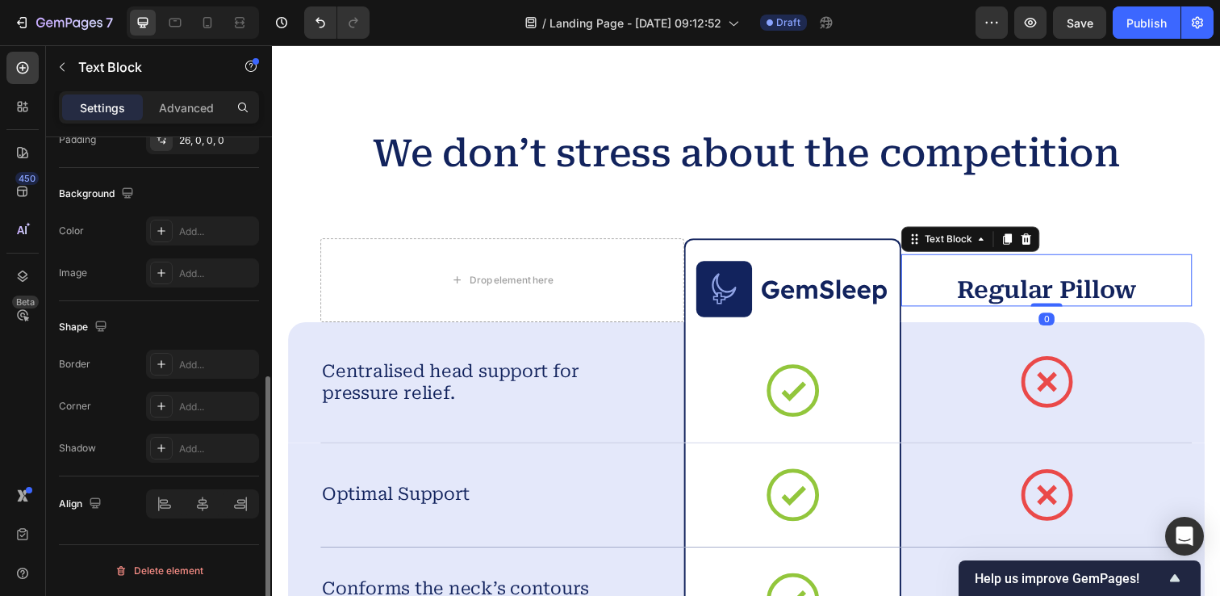
scroll to position [0, 0]
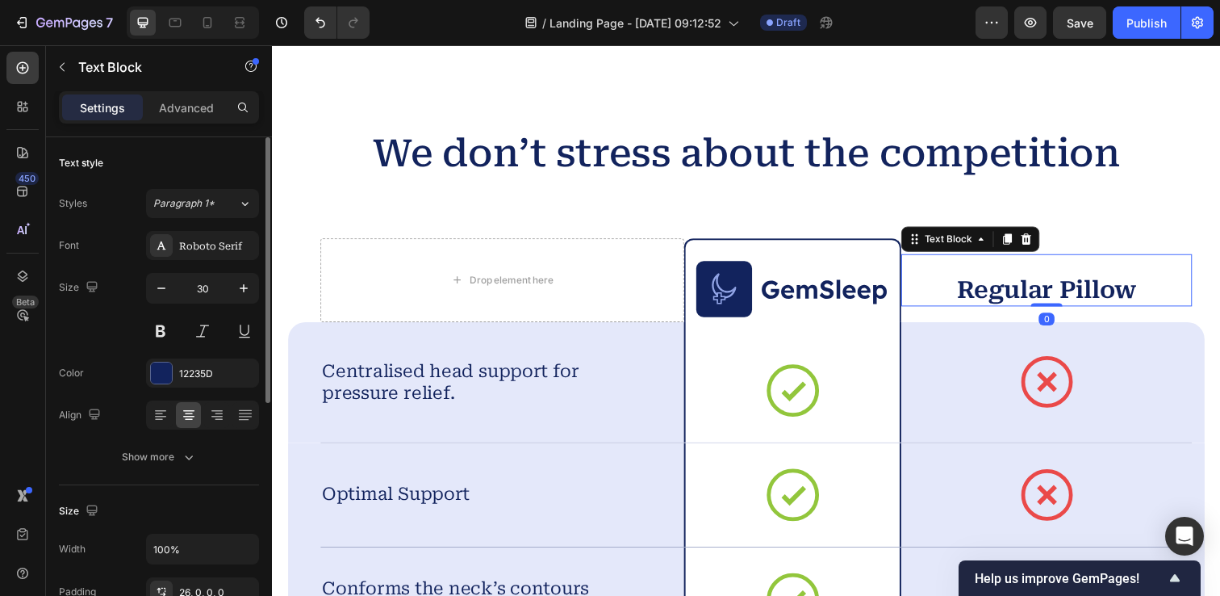
click at [1113, 296] on p "Regular Pillow" at bounding box center [1063, 294] width 294 height 31
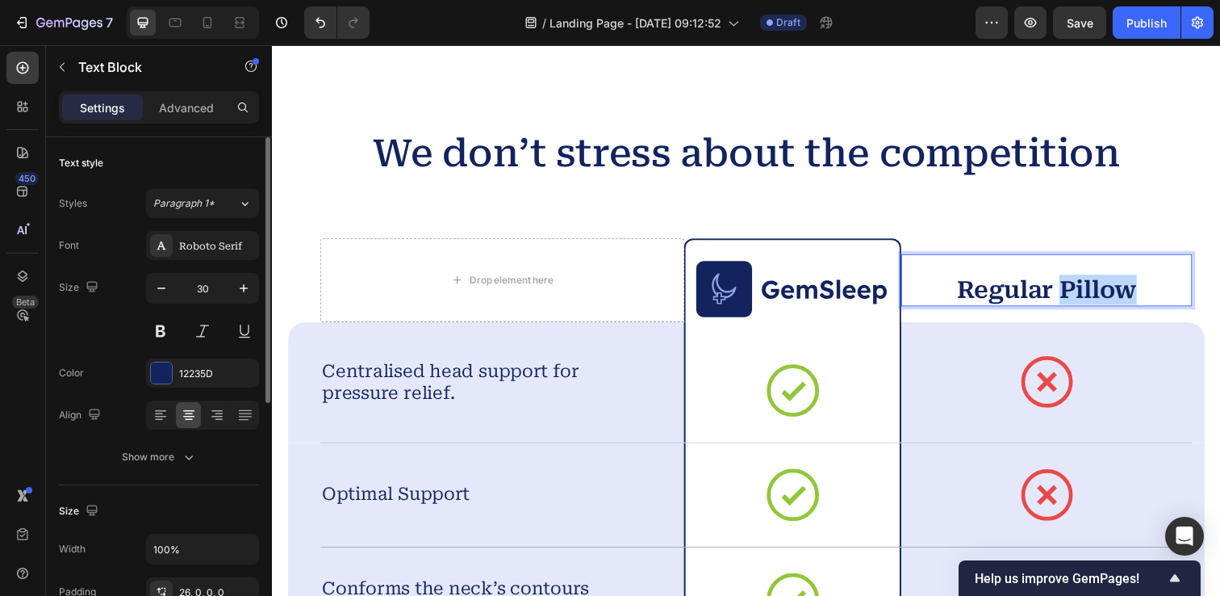
click at [1113, 296] on p "Regular Pillow" at bounding box center [1063, 294] width 294 height 31
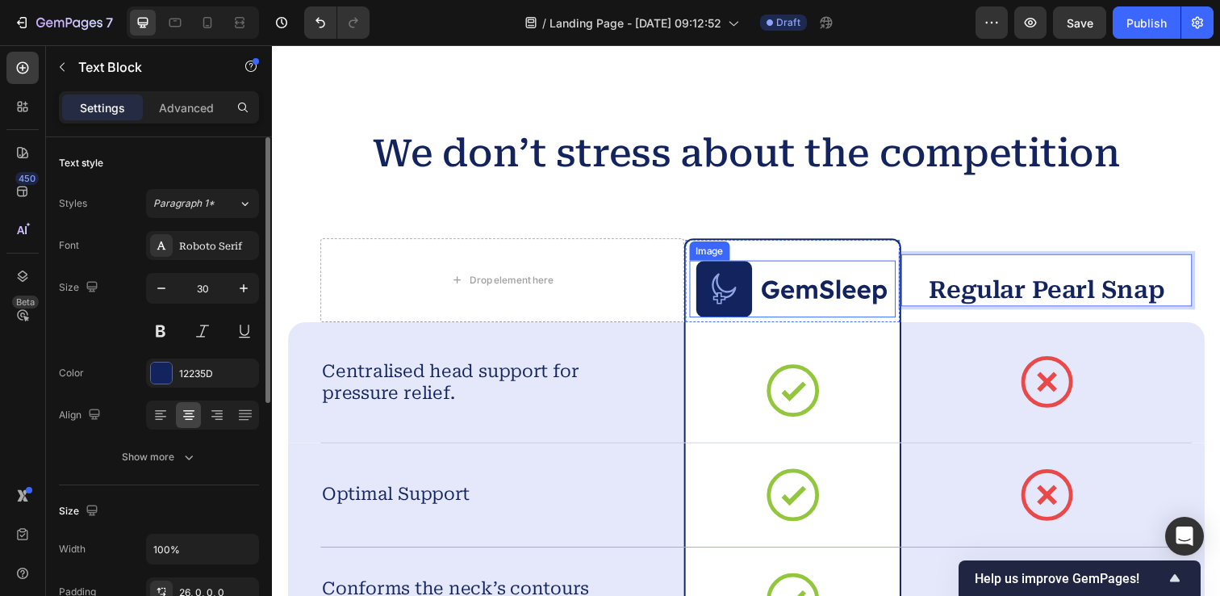
click at [811, 291] on img at bounding box center [803, 294] width 197 height 58
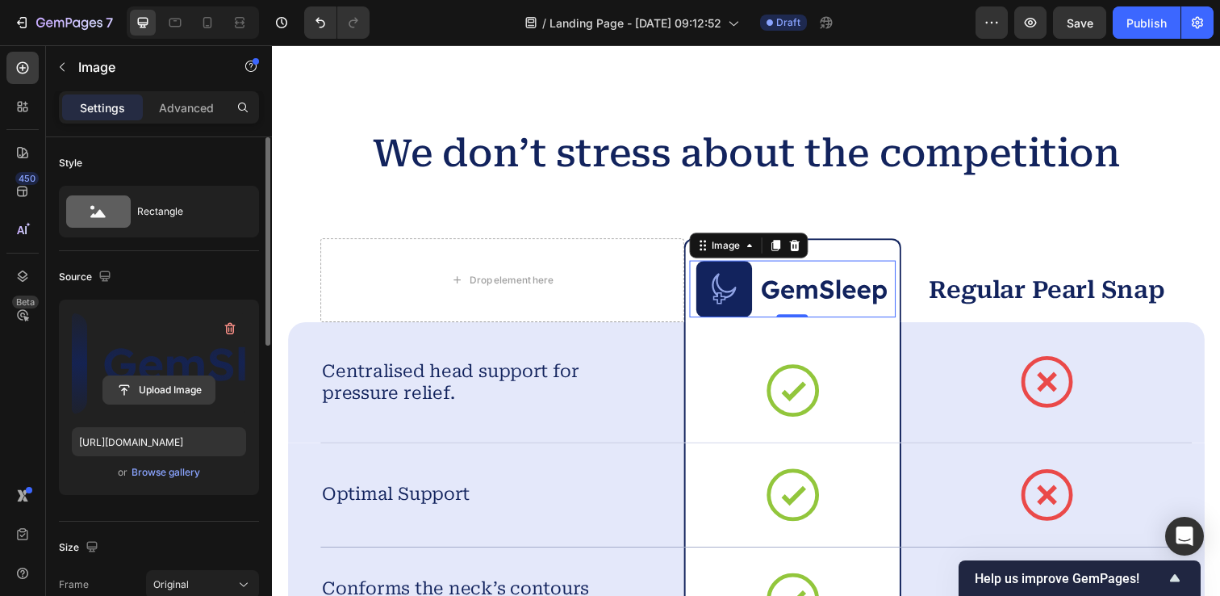
click at [169, 391] on input "file" at bounding box center [158, 389] width 111 height 27
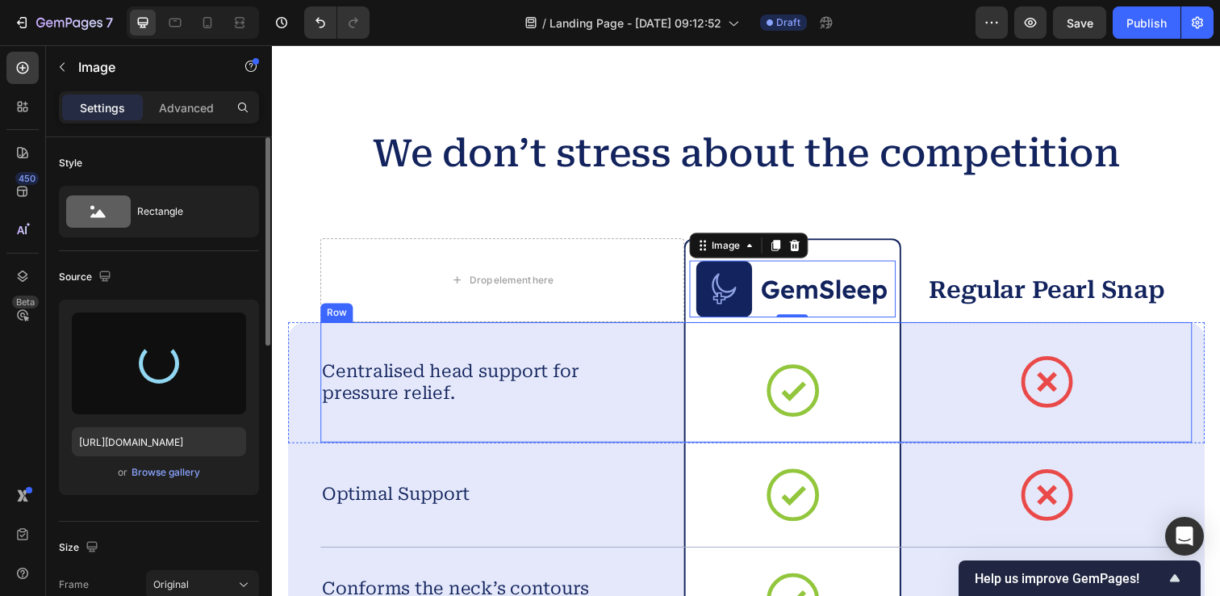
type input "https://cdn.shopify.com/s/files/1/0912/3256/7575/files/gempages_581537611265344…"
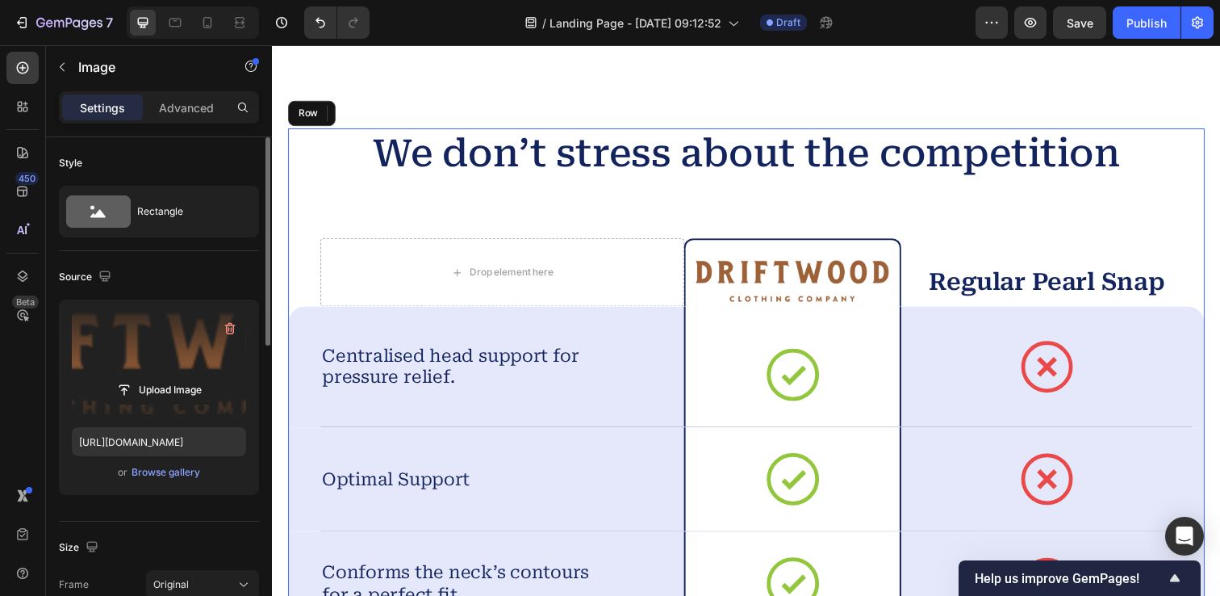
click at [561, 189] on div "We don’t stress about the competition Heading Drop element here Image 0 Row Reg…" at bounding box center [756, 486] width 936 height 712
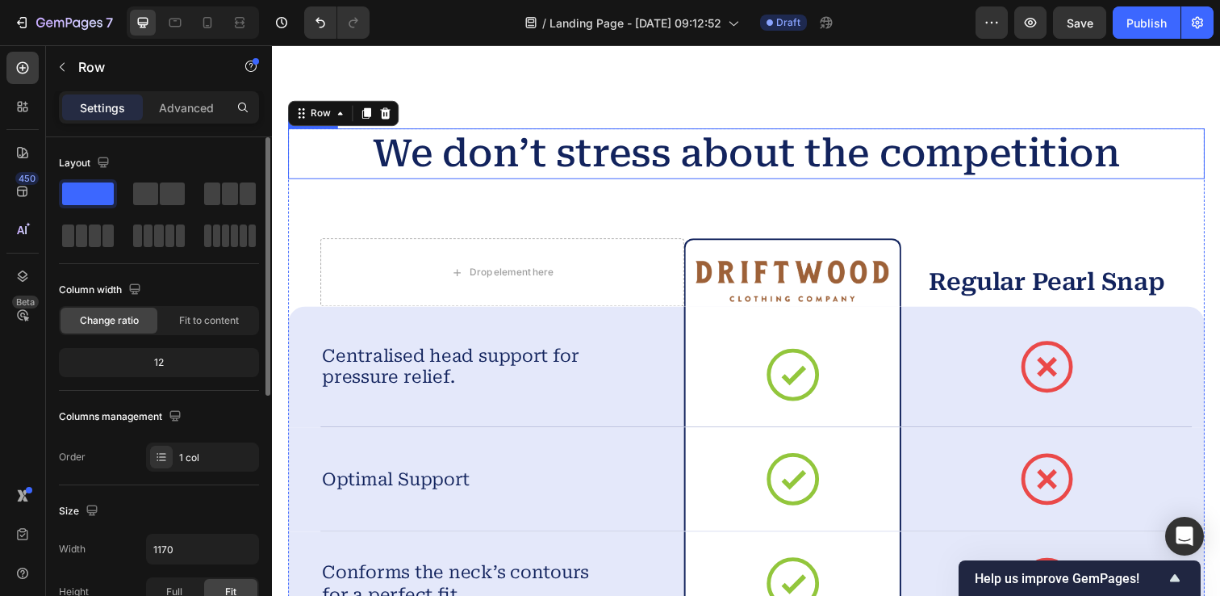
click at [562, 159] on h2 "We don’t stress about the competition" at bounding box center [756, 156] width 936 height 52
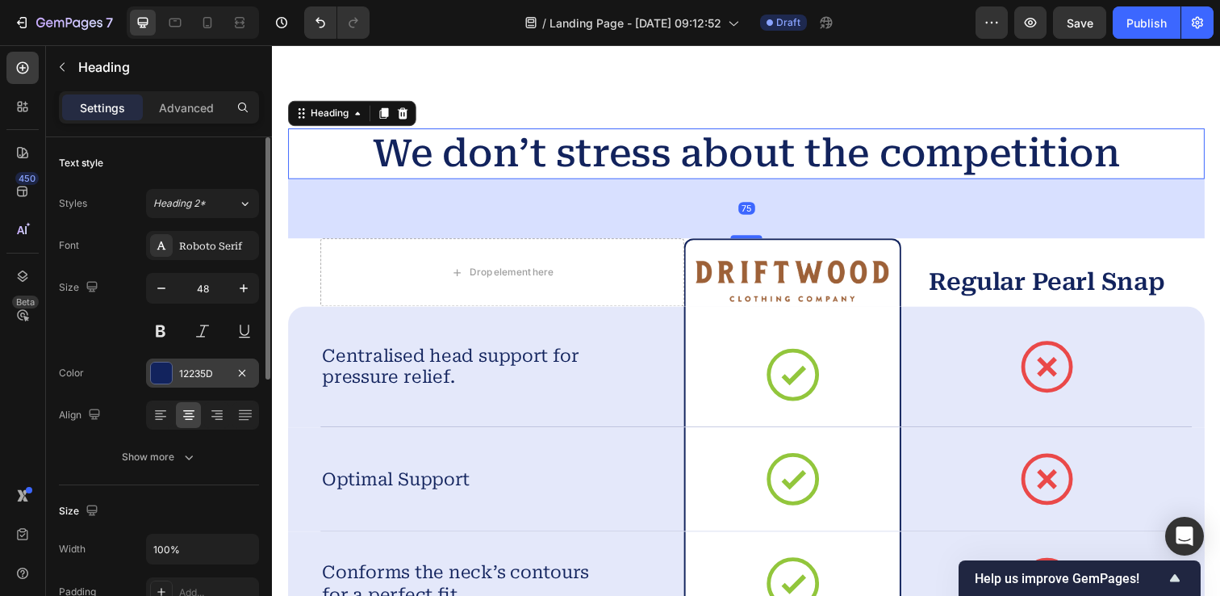
click at [162, 368] on div at bounding box center [161, 372] width 21 height 21
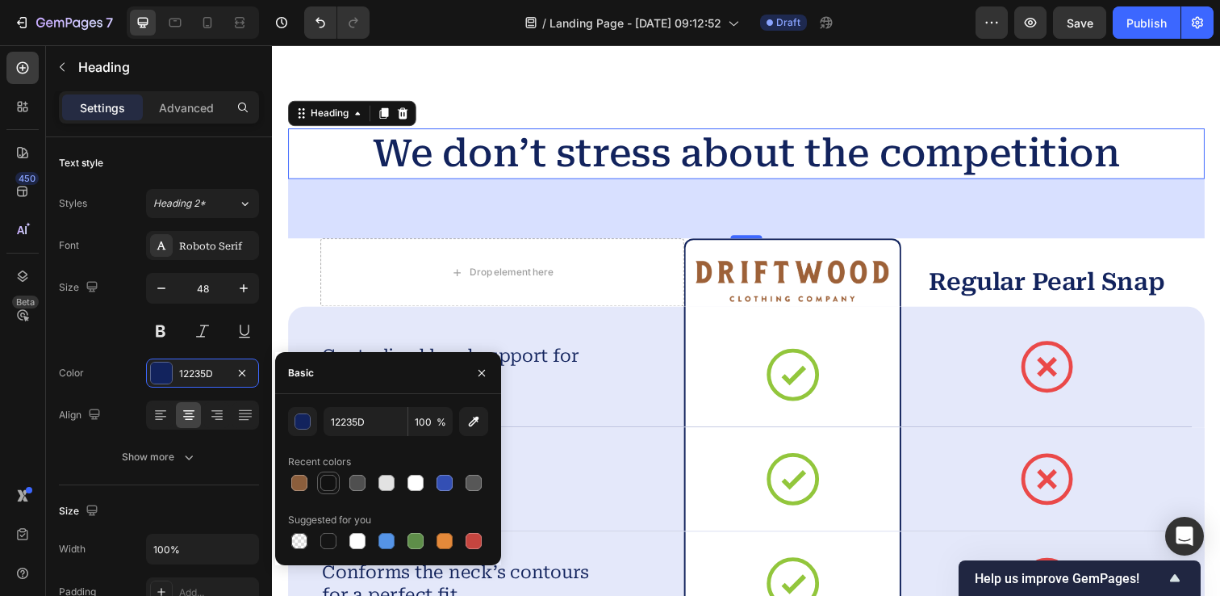
click at [333, 481] on div at bounding box center [328, 483] width 16 height 16
type input "121212"
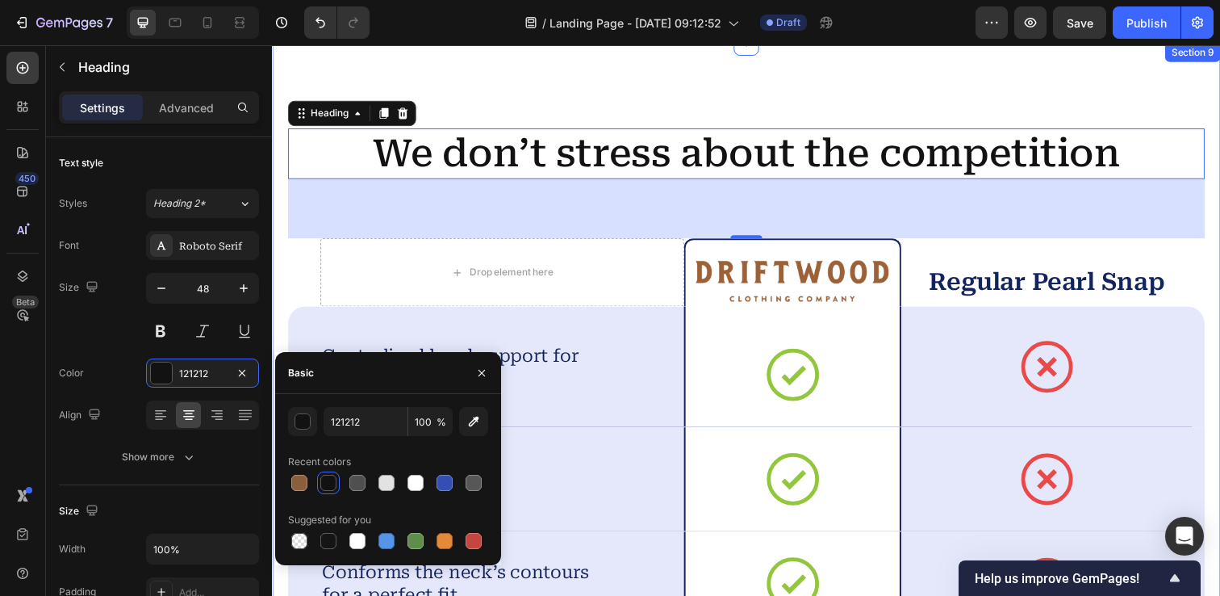
click at [278, 117] on div "We don’t stress about the competition Heading 75 Drop element here Image Row Re…" at bounding box center [756, 511] width 968 height 937
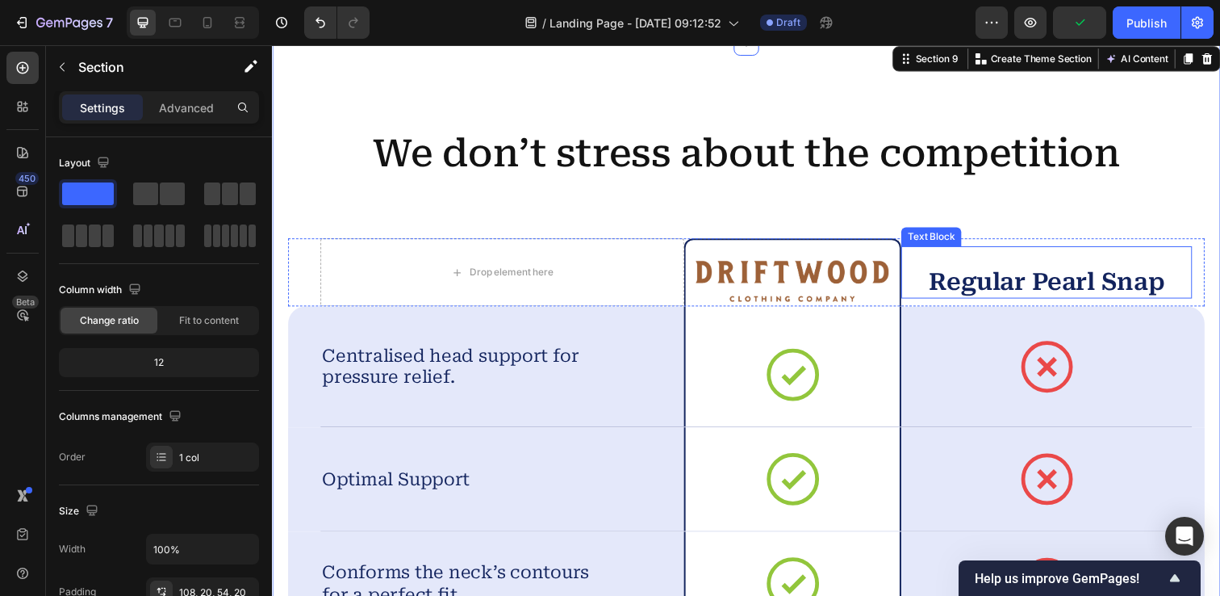
click at [1001, 284] on p "Regular Pearl Snap" at bounding box center [1063, 286] width 294 height 31
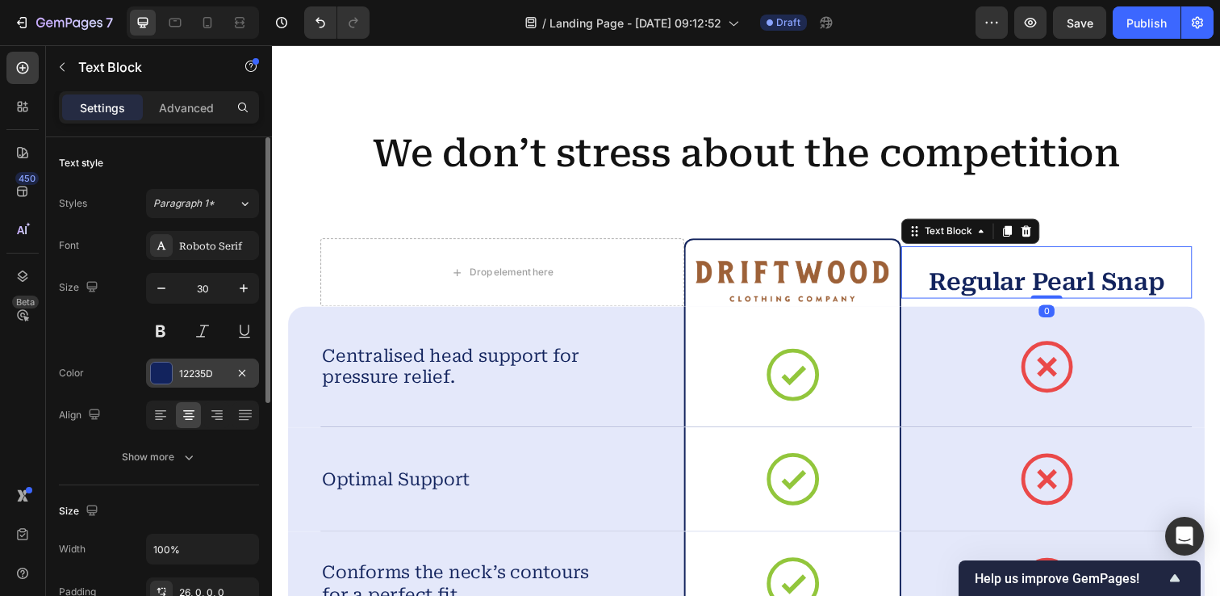
click at [166, 375] on div at bounding box center [161, 372] width 21 height 21
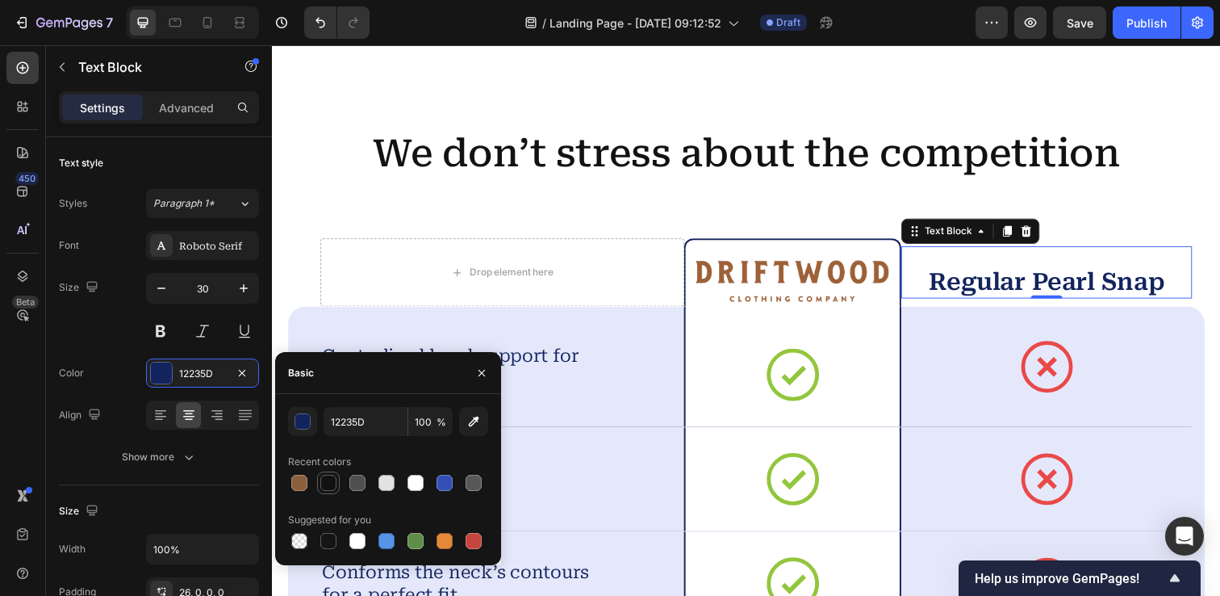
click at [336, 481] on div at bounding box center [328, 483] width 16 height 16
type input "121212"
click at [293, 219] on div "We don’t stress about the competition Heading Drop element here Image Row Regul…" at bounding box center [756, 486] width 936 height 712
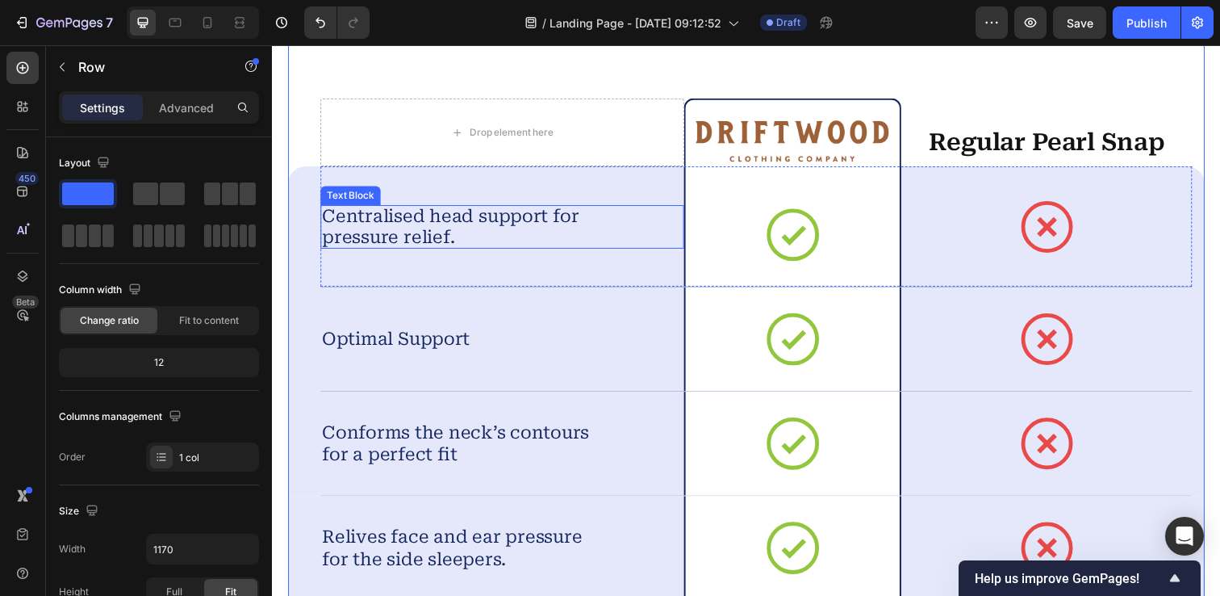
scroll to position [4687, 0]
click at [461, 245] on p "Centralised head support for pressure relief." at bounding box center [462, 231] width 279 height 44
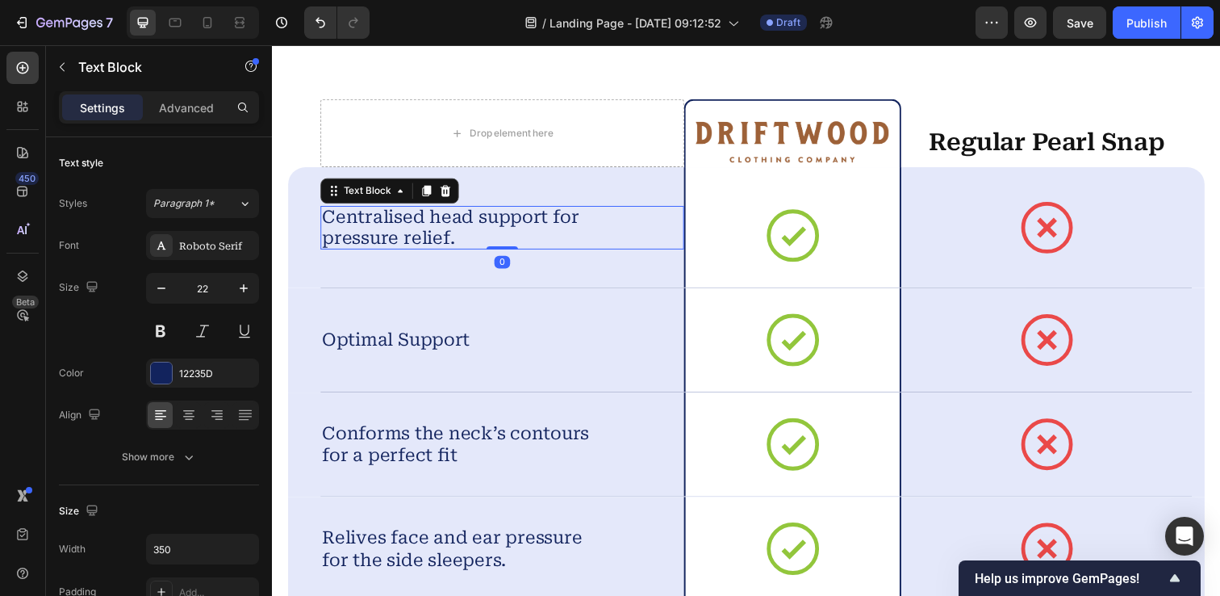
click at [461, 245] on p "Centralised head support for pressure relief." at bounding box center [462, 231] width 279 height 44
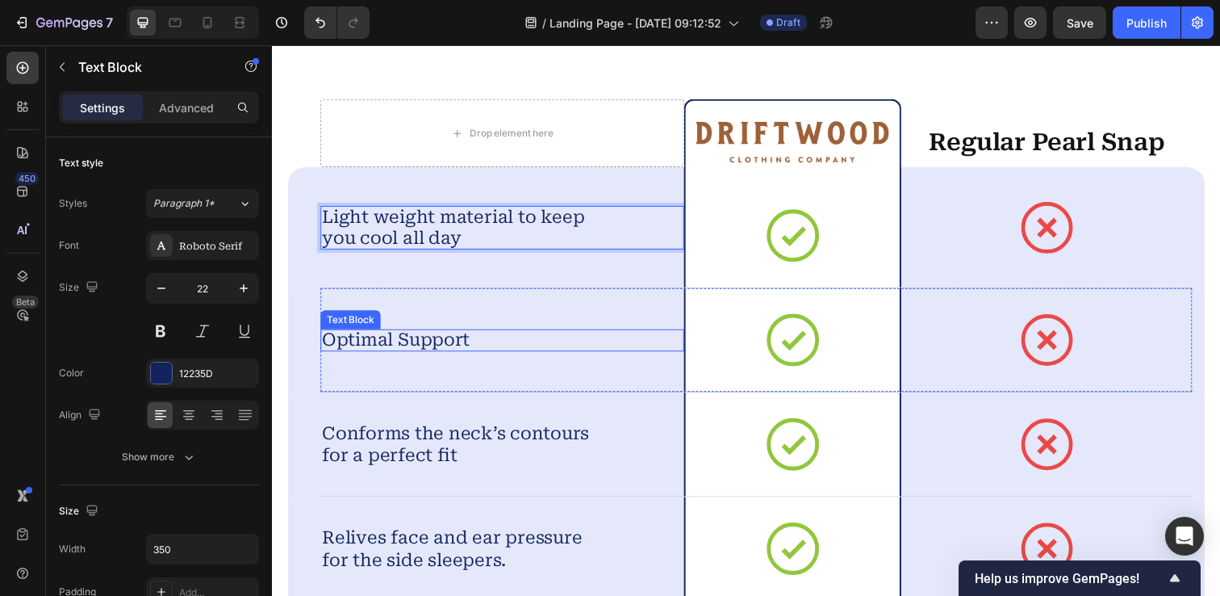
click at [458, 341] on p "Optimal Support" at bounding box center [462, 346] width 279 height 23
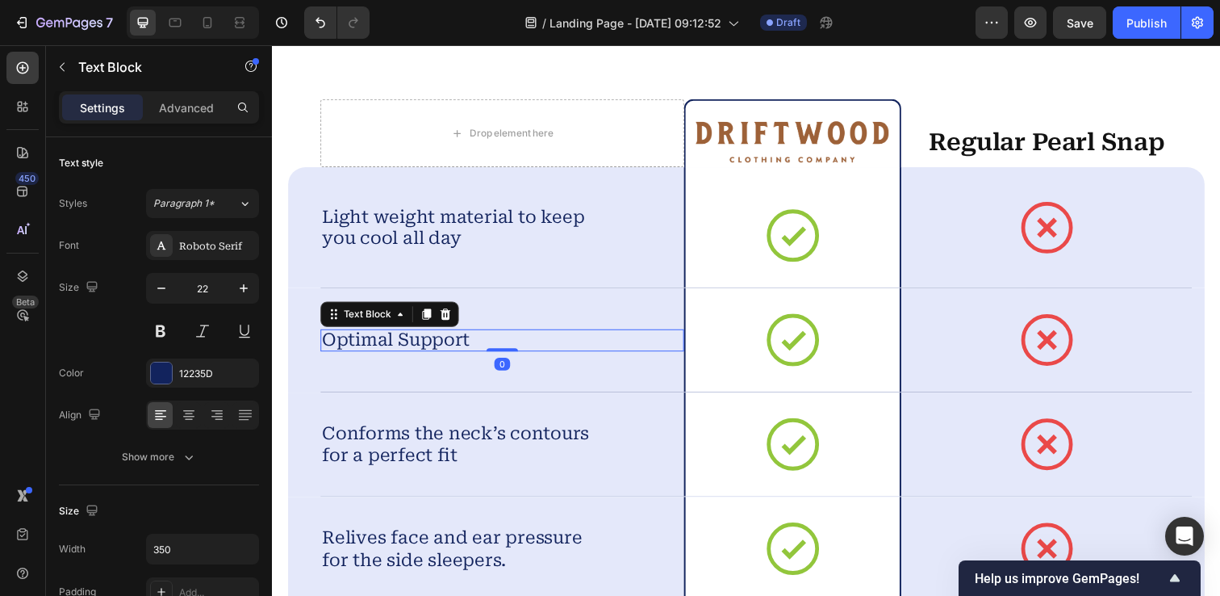
click at [458, 341] on p "Optimal Support" at bounding box center [462, 346] width 279 height 23
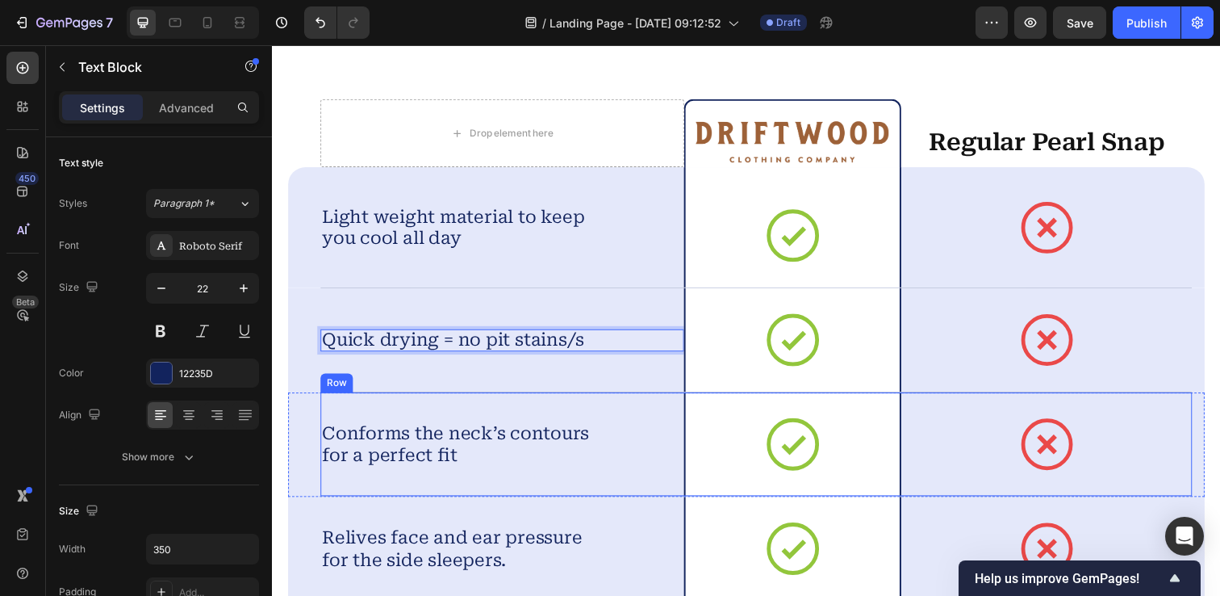
scroll to position [4676, 0]
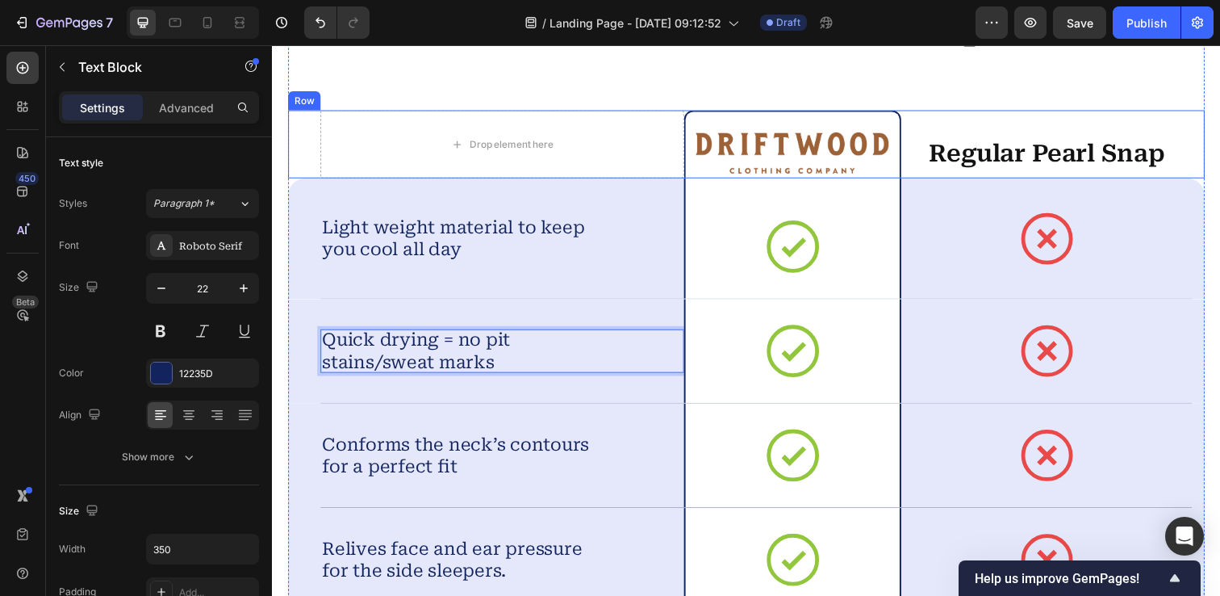
click at [302, 160] on div "Drop element here Image Row Regular Pearl Snap Text Block Row" at bounding box center [756, 145] width 936 height 69
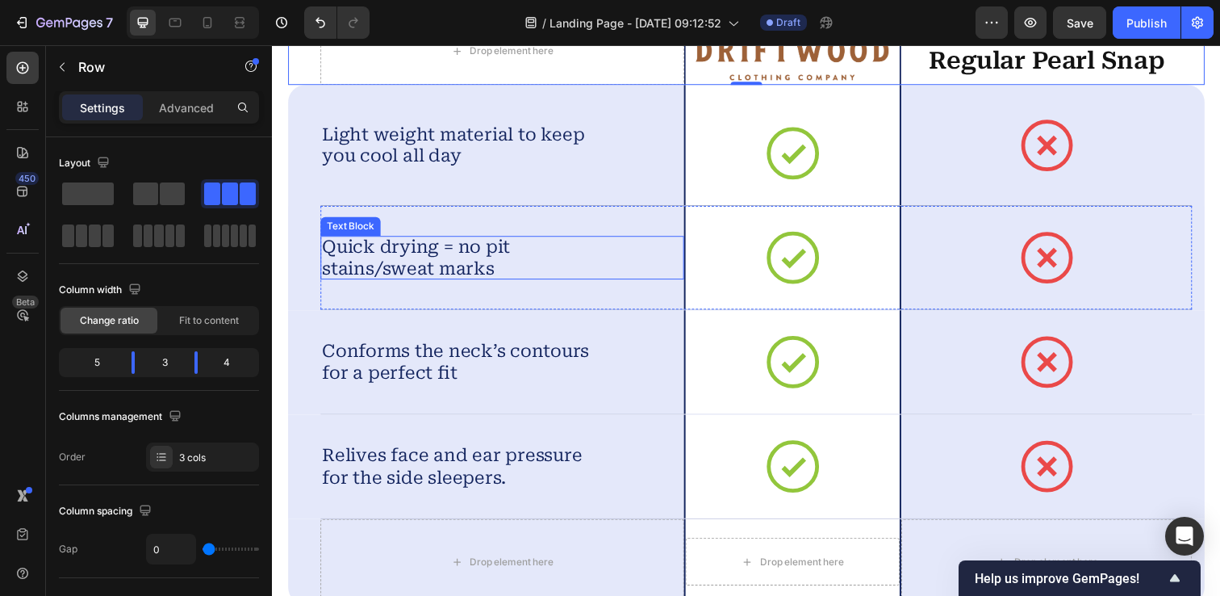
scroll to position [4774, 0]
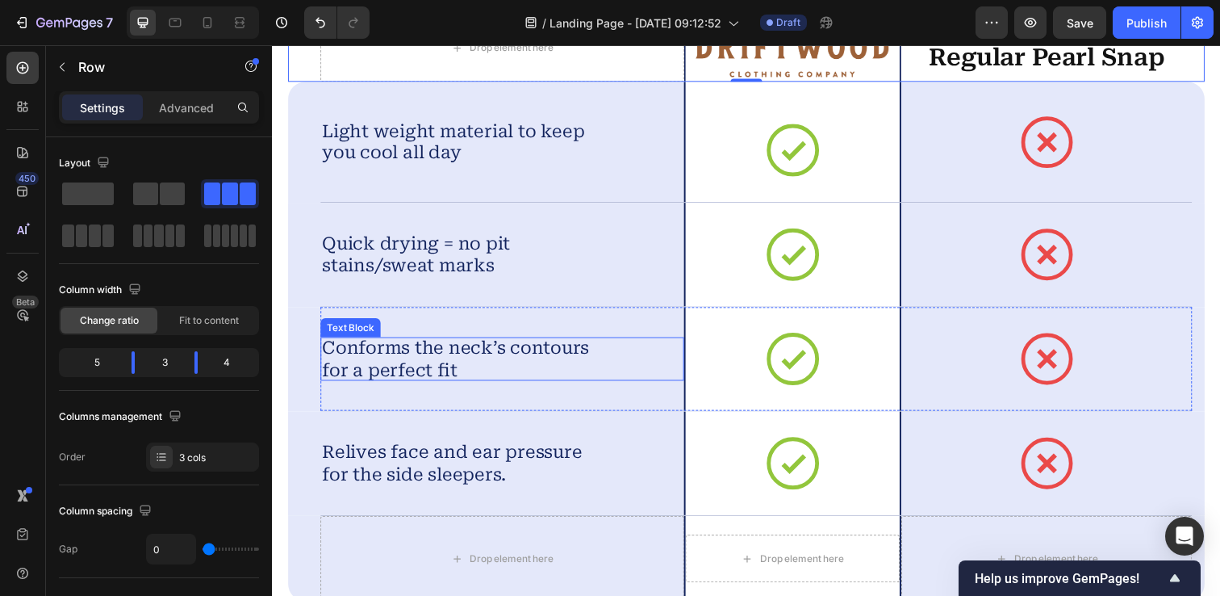
click at [483, 366] on p "Conforms the neck’s contours for a perfect fit" at bounding box center [462, 365] width 279 height 44
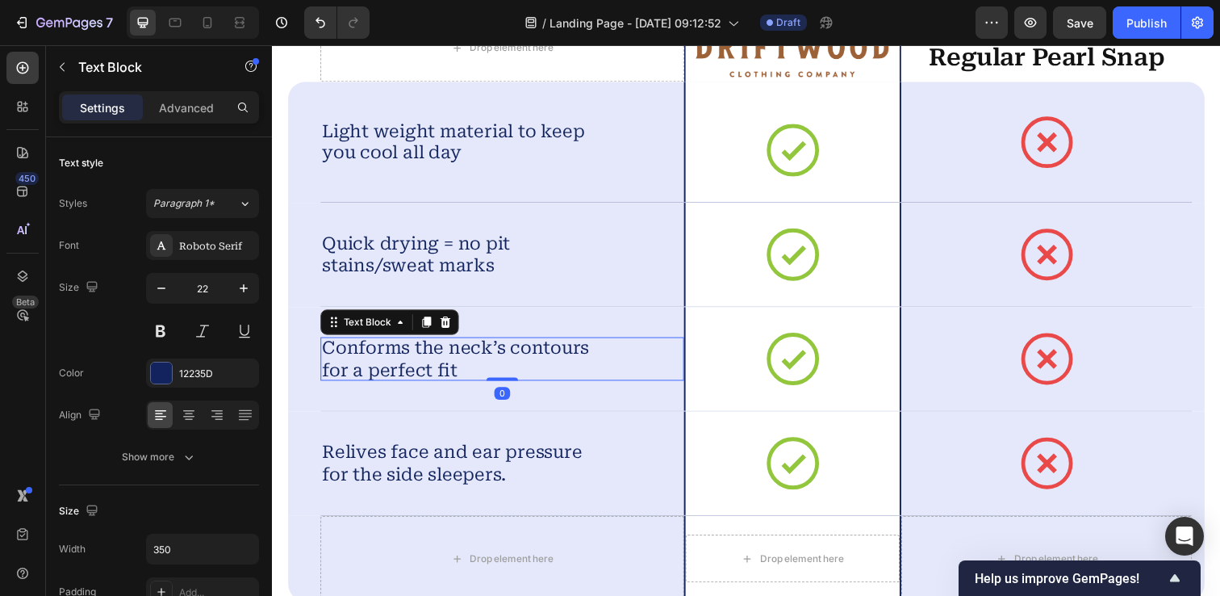
click at [483, 366] on p "Conforms the neck’s contours for a perfect fit" at bounding box center [462, 365] width 279 height 44
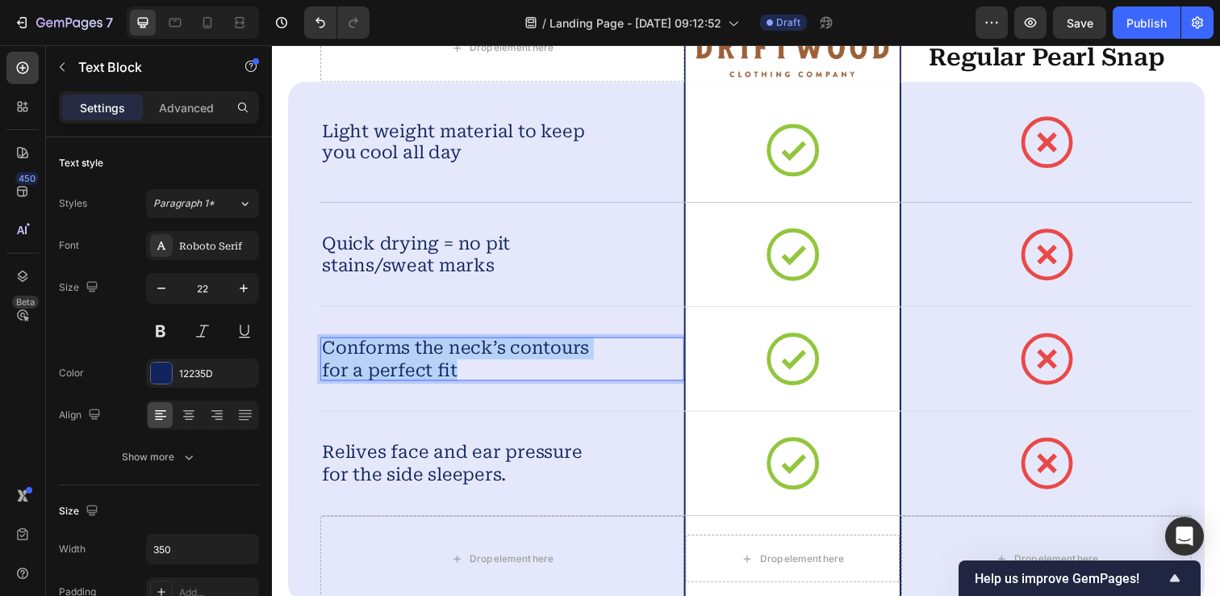
click at [483, 366] on p "Conforms the neck’s contours for a perfect fit" at bounding box center [462, 365] width 279 height 44
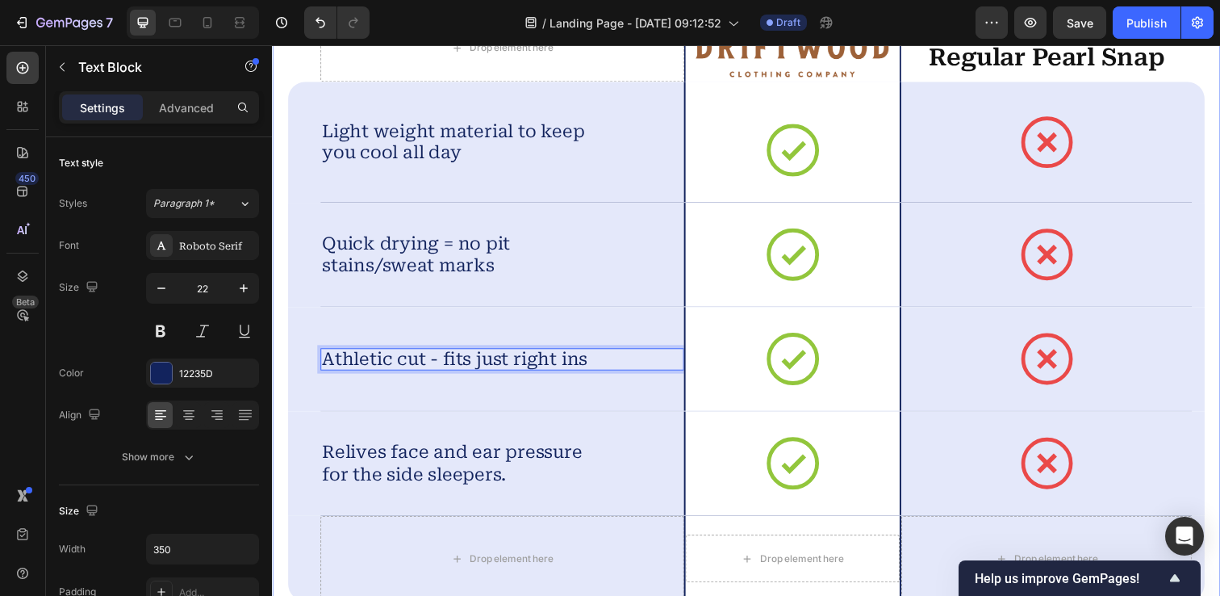
scroll to position [4786, 0]
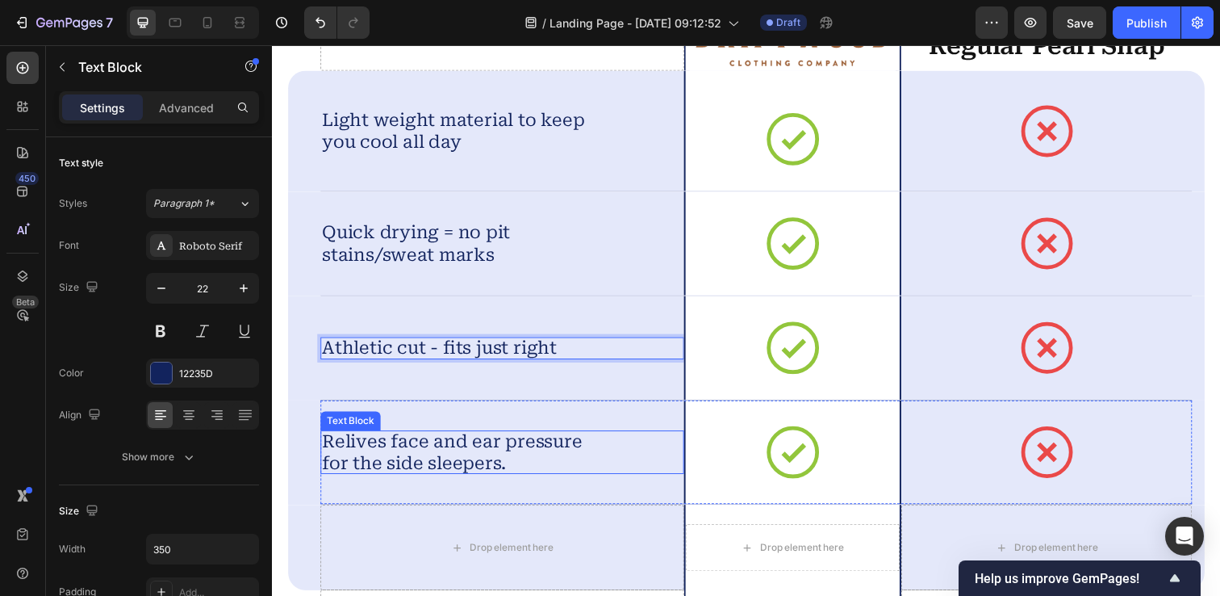
click at [504, 467] on p "Relives face and ear pressure for the side sleepers." at bounding box center [462, 460] width 279 height 44
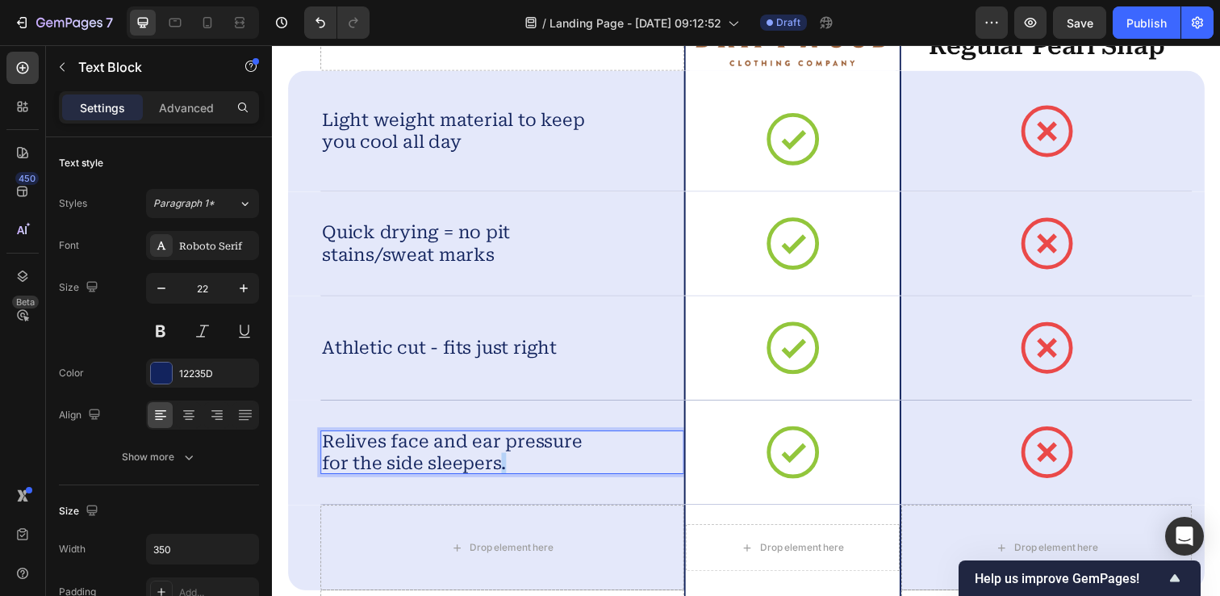
click at [504, 467] on p "Relives face and ear pressure for the side sleepers." at bounding box center [462, 460] width 279 height 44
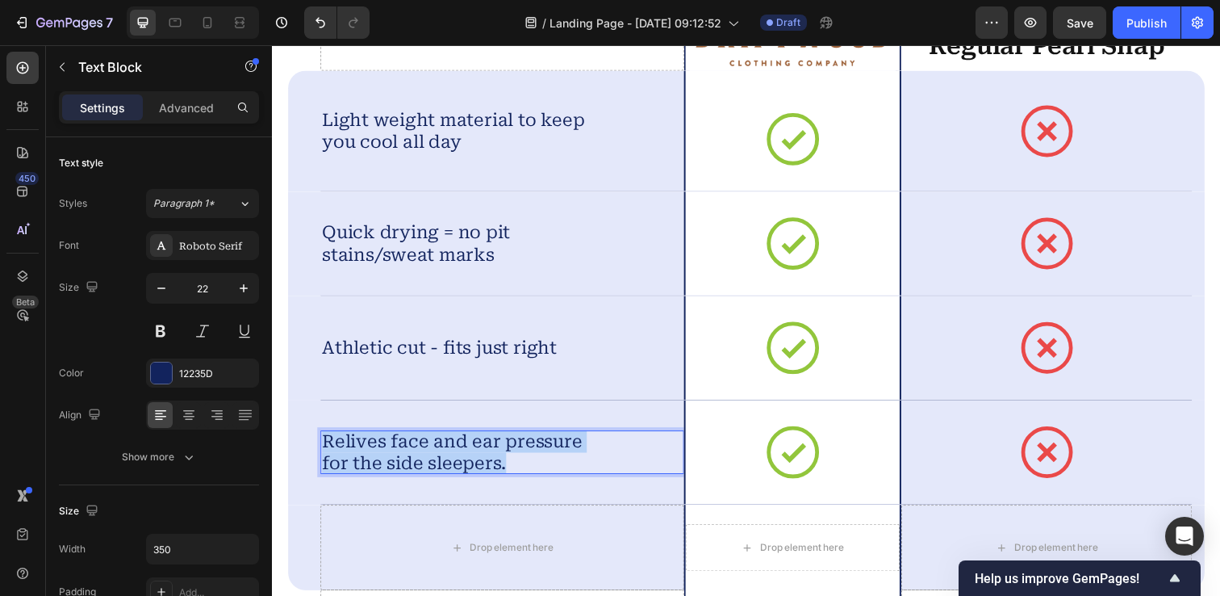
click at [504, 467] on p "Relives face and ear pressure for the side sleepers." at bounding box center [462, 460] width 279 height 44
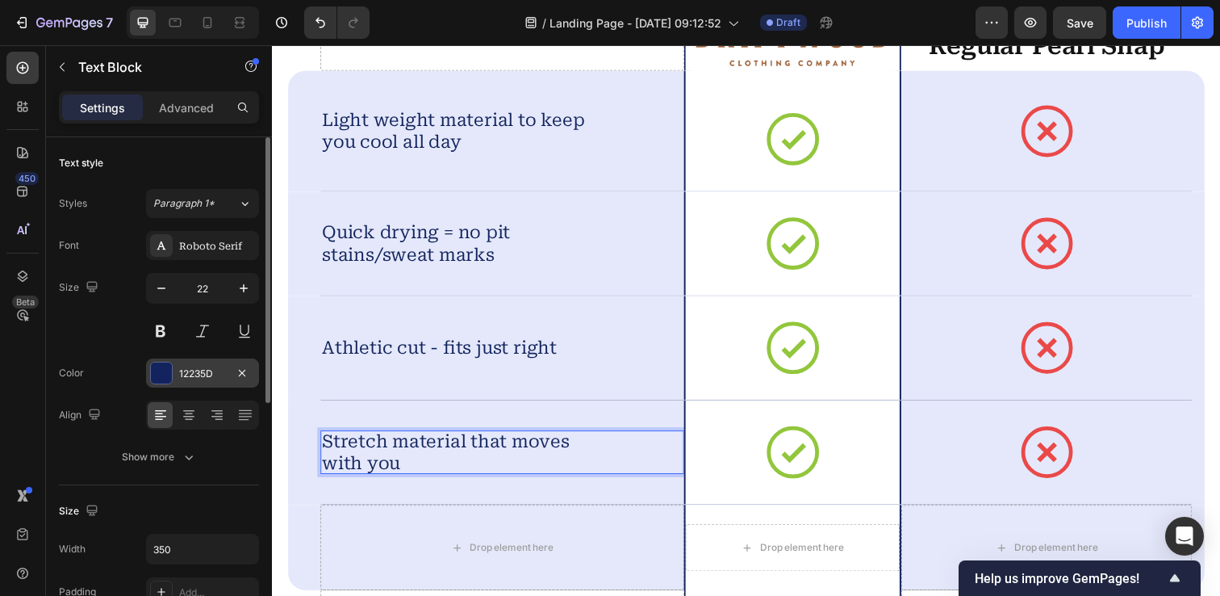
click at [163, 375] on div at bounding box center [161, 372] width 21 height 21
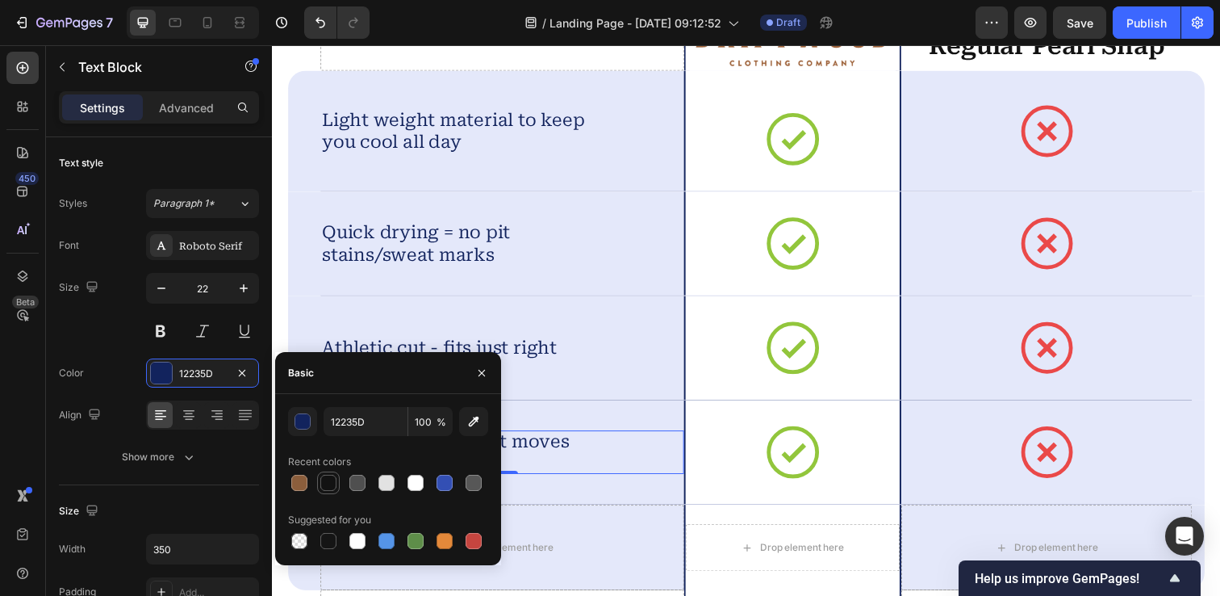
click at [333, 490] on div at bounding box center [328, 483] width 16 height 16
type input "121212"
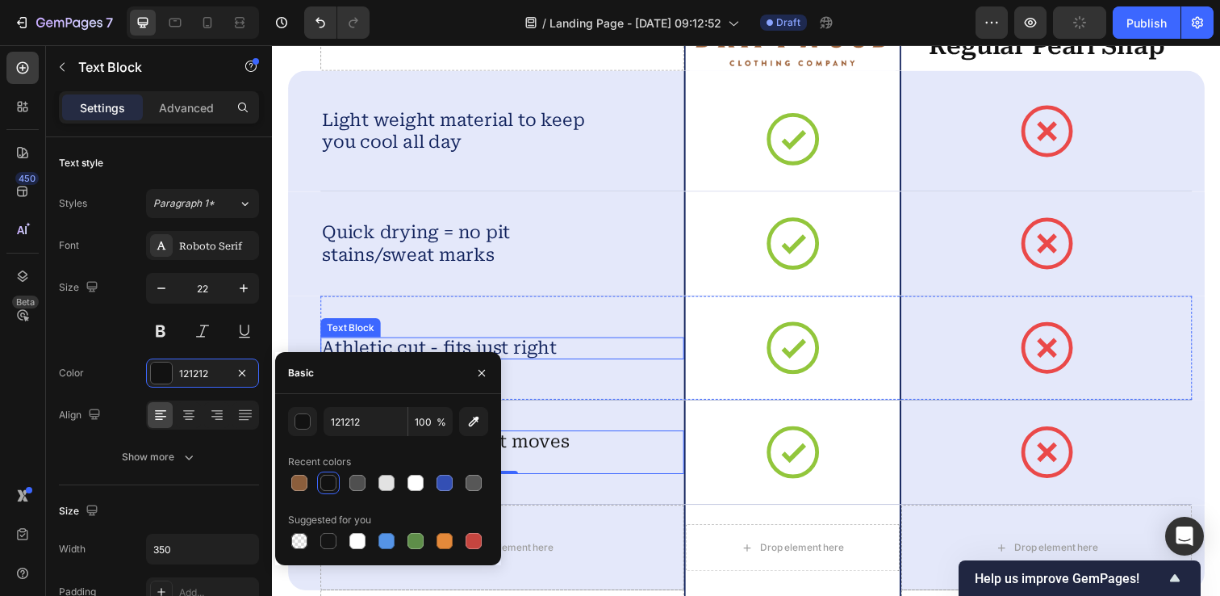
click at [445, 352] on p "Athletic cut - fits just right" at bounding box center [462, 354] width 279 height 23
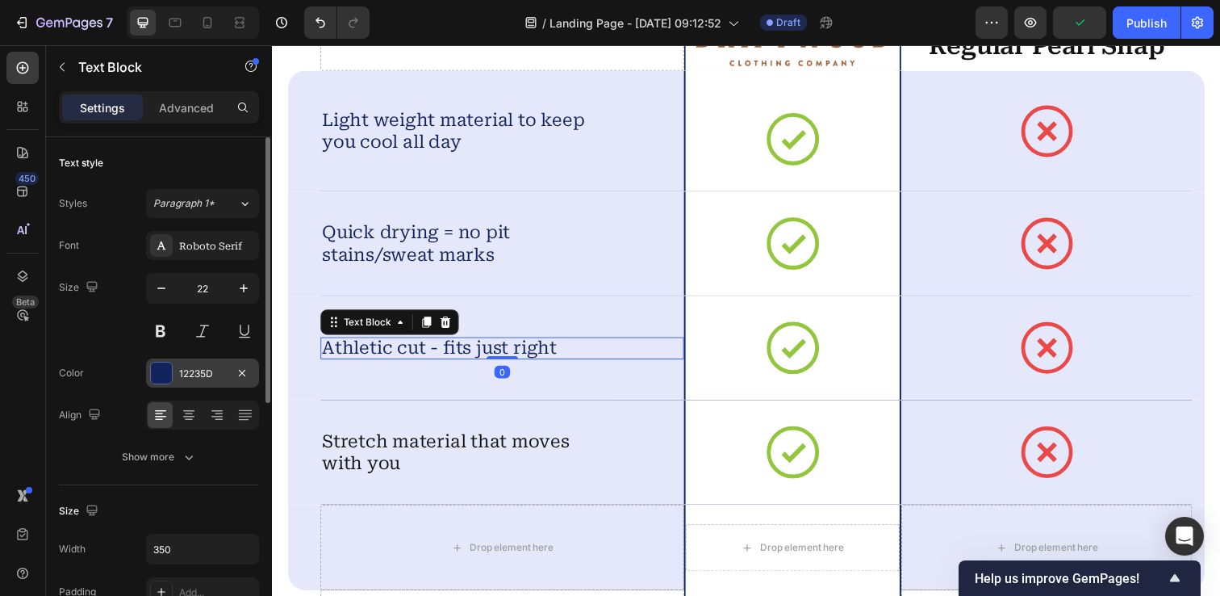
click at [161, 374] on div at bounding box center [161, 372] width 21 height 21
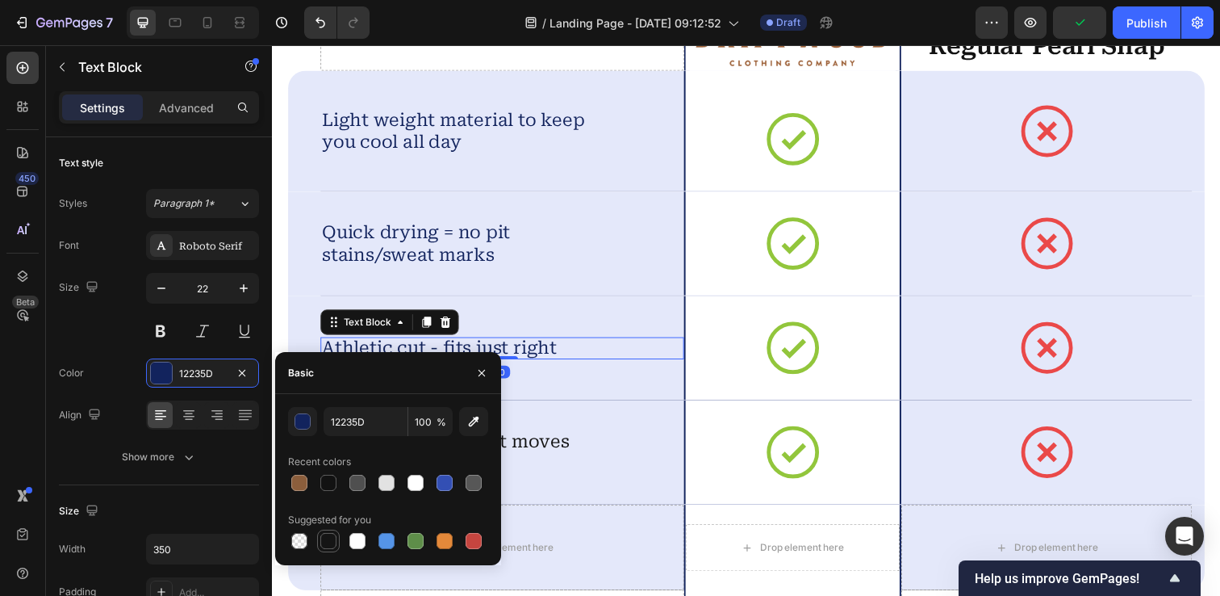
click at [333, 538] on div at bounding box center [328, 541] width 16 height 16
type input "151515"
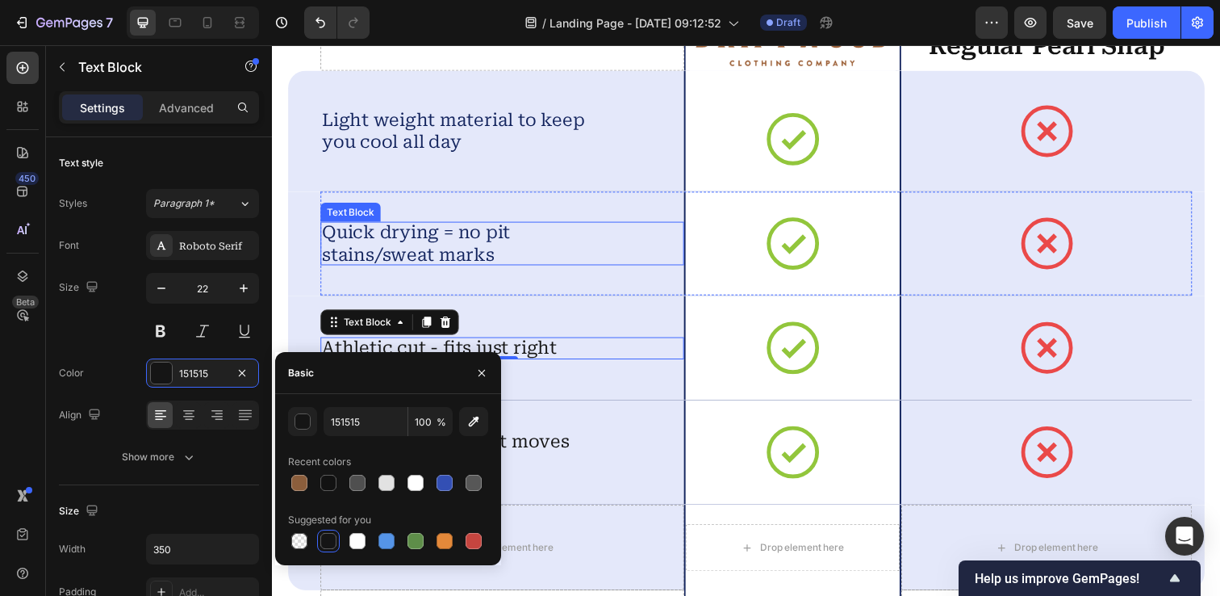
click at [407, 240] on p "Quick drying = no pit stains/sweat marks" at bounding box center [462, 247] width 279 height 44
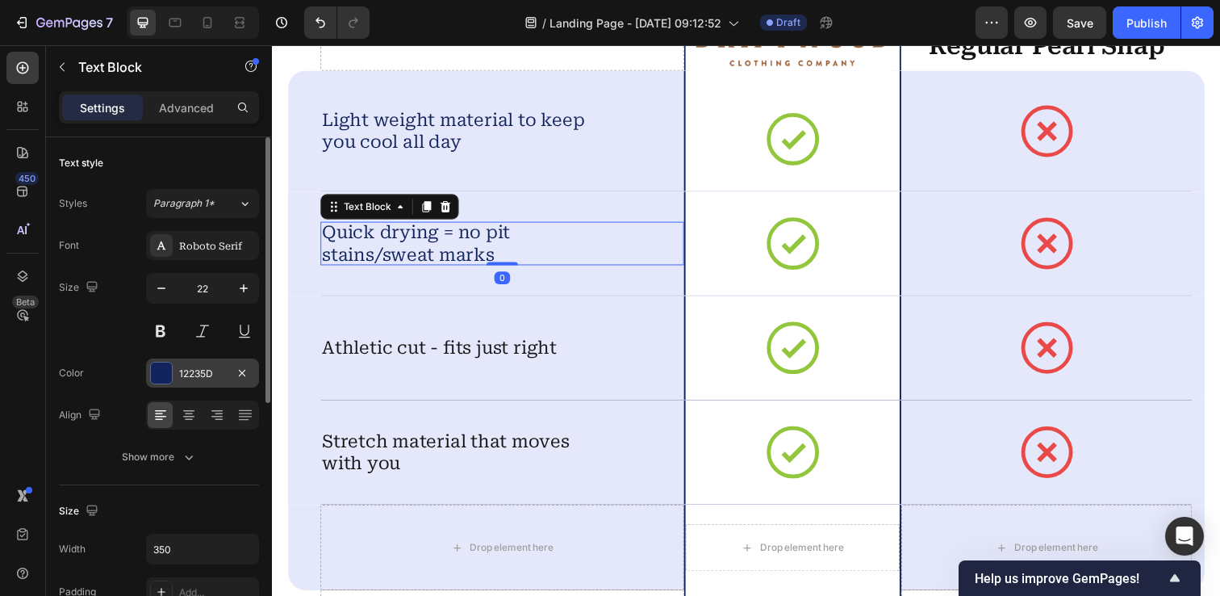
click at [160, 374] on div at bounding box center [161, 372] width 21 height 21
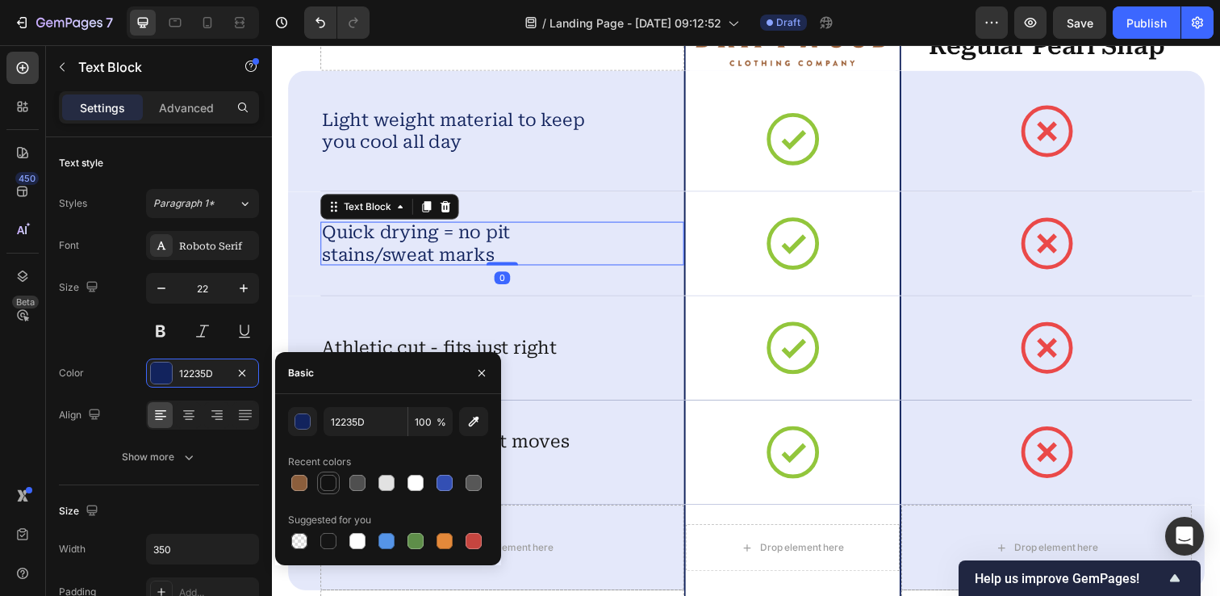
click at [330, 479] on div at bounding box center [328, 483] width 16 height 16
type input "121212"
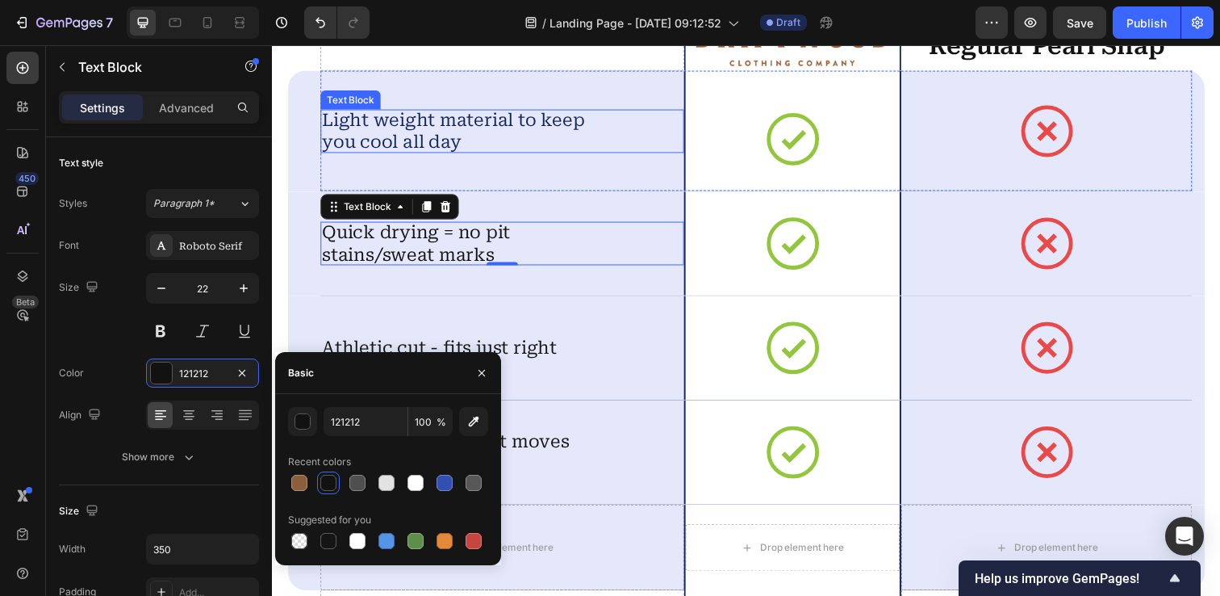
click at [396, 123] on p "Light weight material to keep you cool all day" at bounding box center [462, 133] width 279 height 44
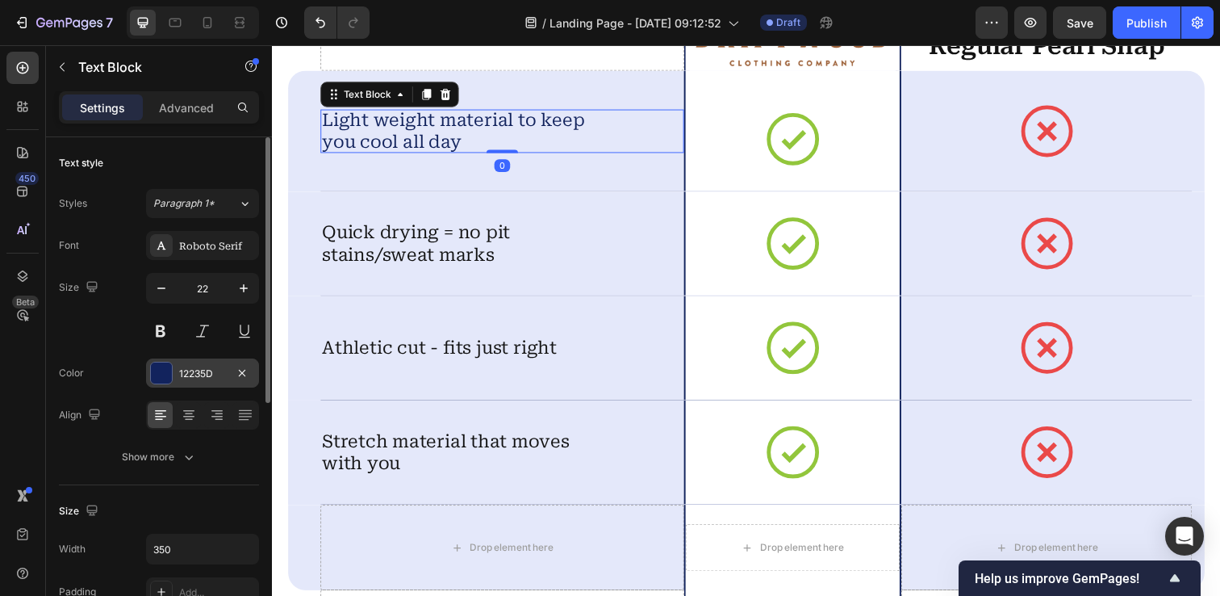
click at [172, 367] on div at bounding box center [161, 373] width 23 height 23
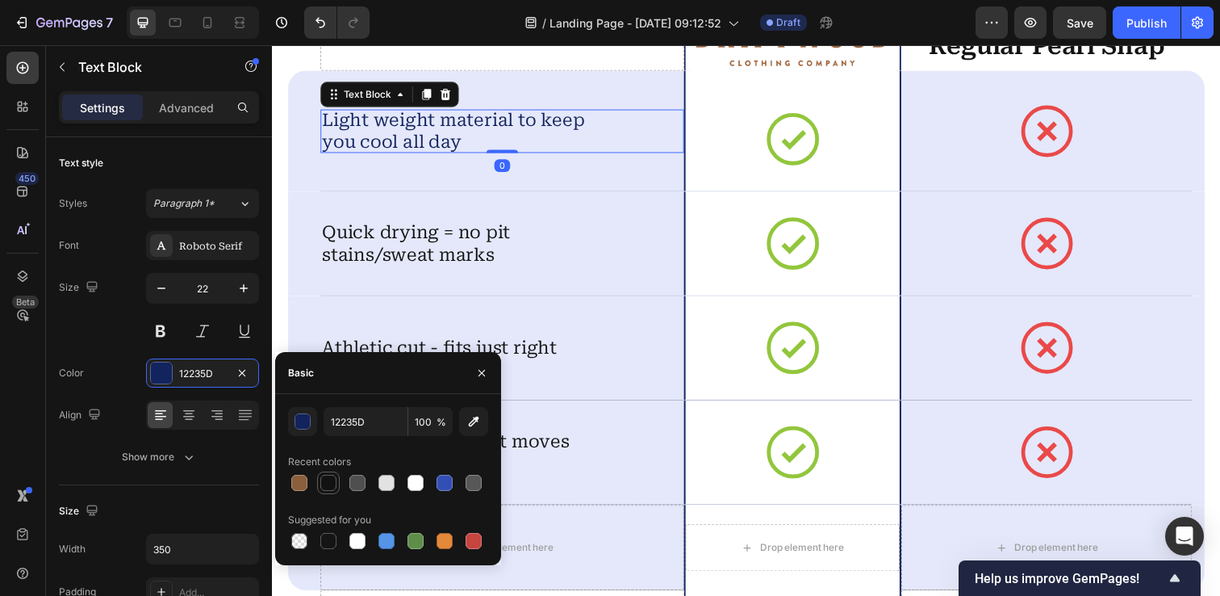
click at [328, 486] on div at bounding box center [328, 483] width 16 height 16
type input "121212"
click at [278, 204] on div "We don’t stress about the competition Heading Drop element here Image Row Regul…" at bounding box center [756, 270] width 968 height 937
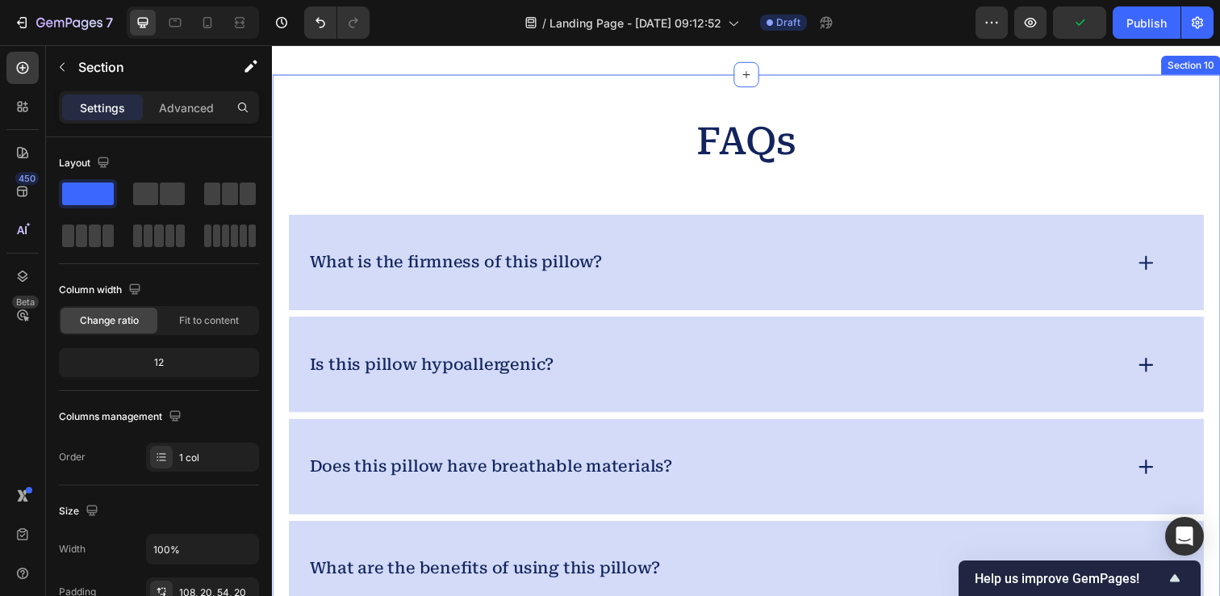
scroll to position [5301, 0]
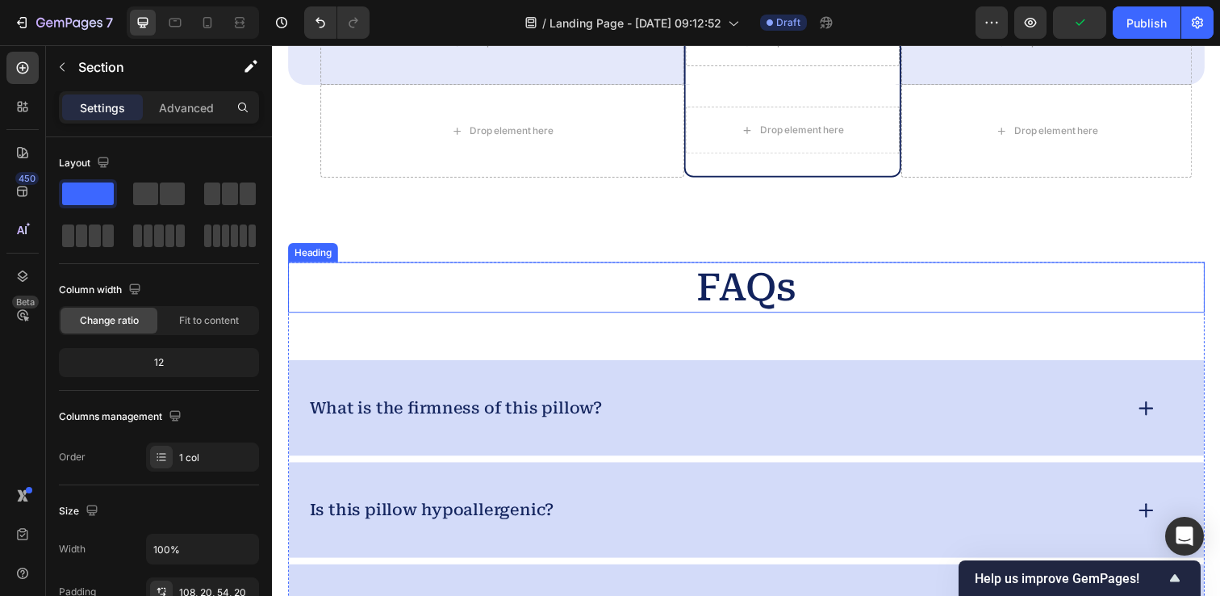
click at [561, 298] on h2 "FAQs" at bounding box center [756, 292] width 936 height 52
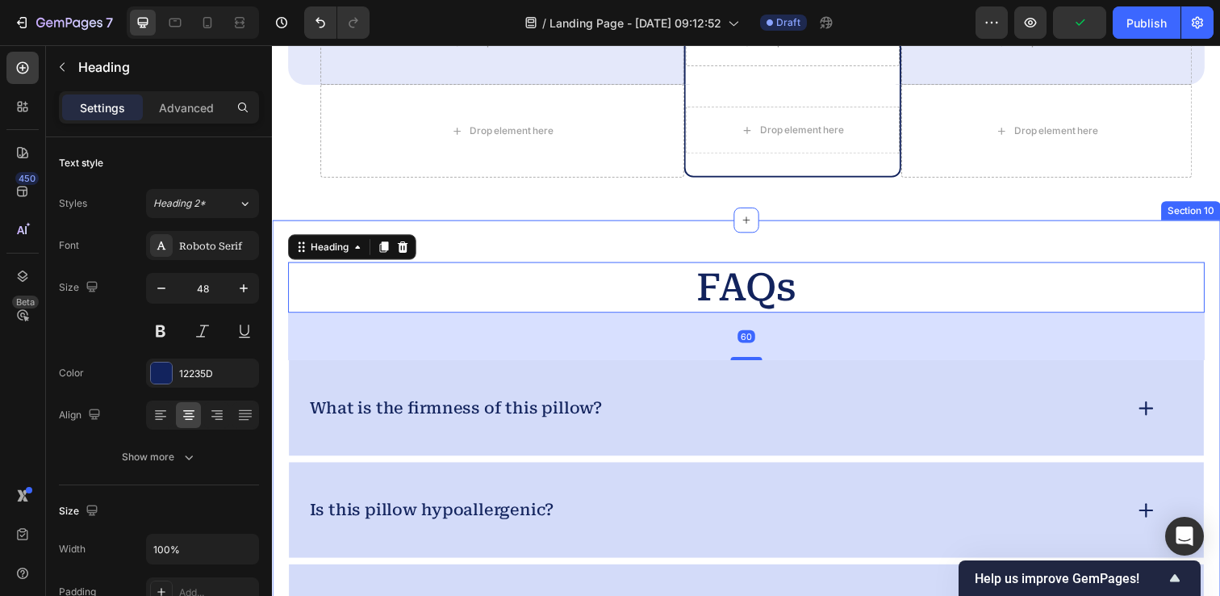
click at [562, 241] on div "FAQs Heading 60 What is the firmness of this pillow? Is this pillow hypoallerge…" at bounding box center [756, 595] width 968 height 742
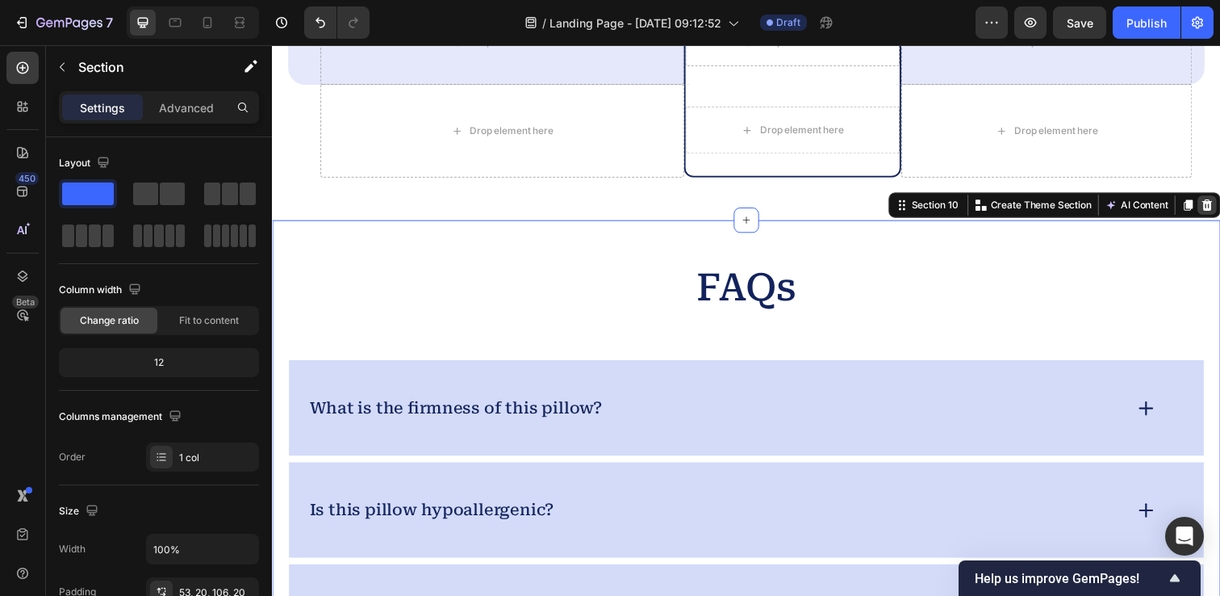
click at [1219, 207] on icon at bounding box center [1226, 208] width 13 height 13
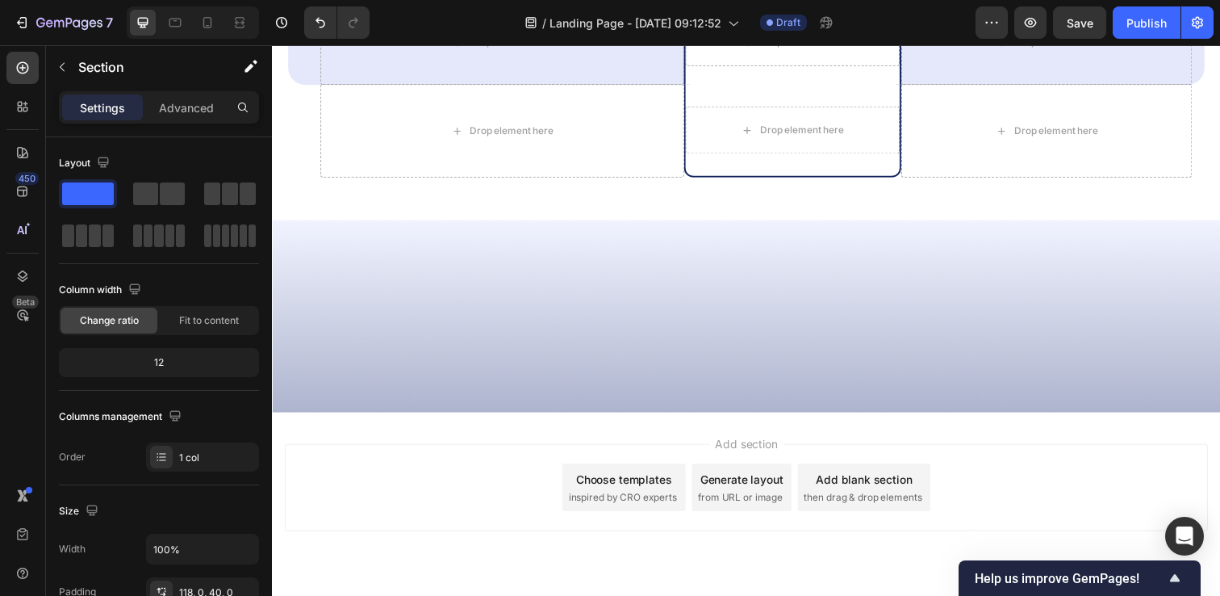
click at [746, 312] on div at bounding box center [756, 322] width 968 height 196
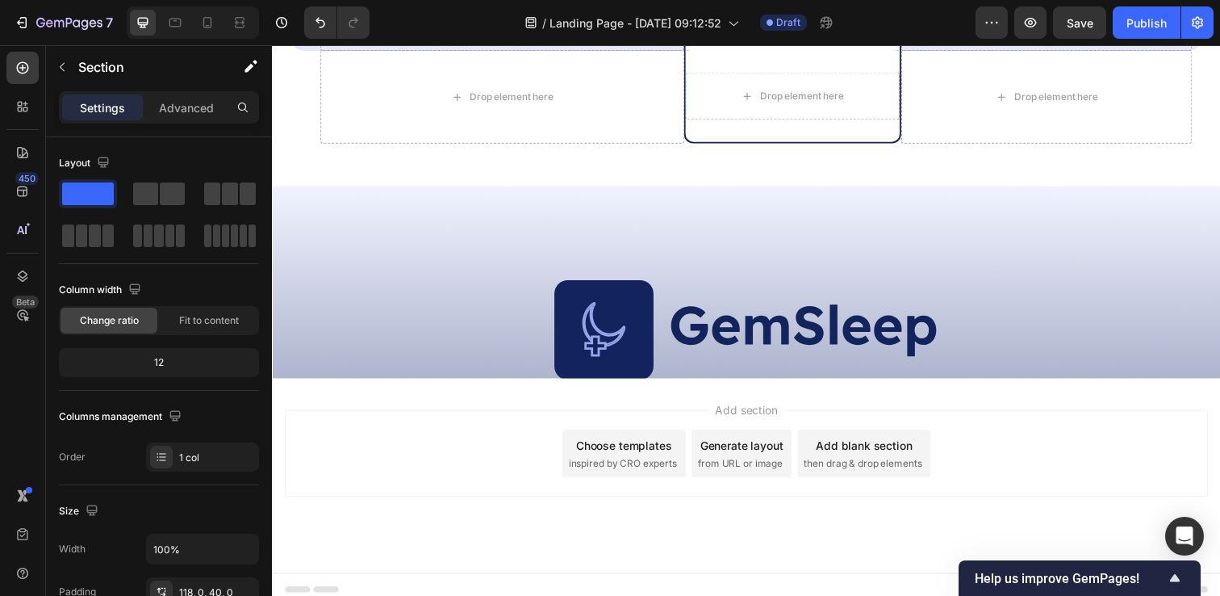
scroll to position [5347, 0]
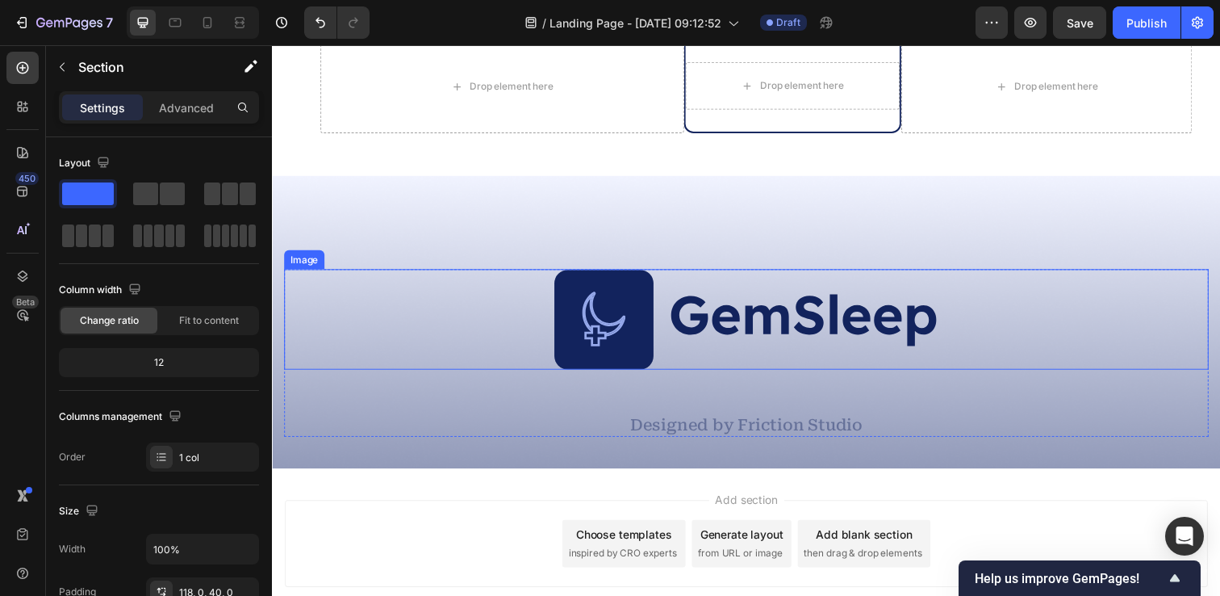
click at [709, 324] on img at bounding box center [756, 325] width 394 height 102
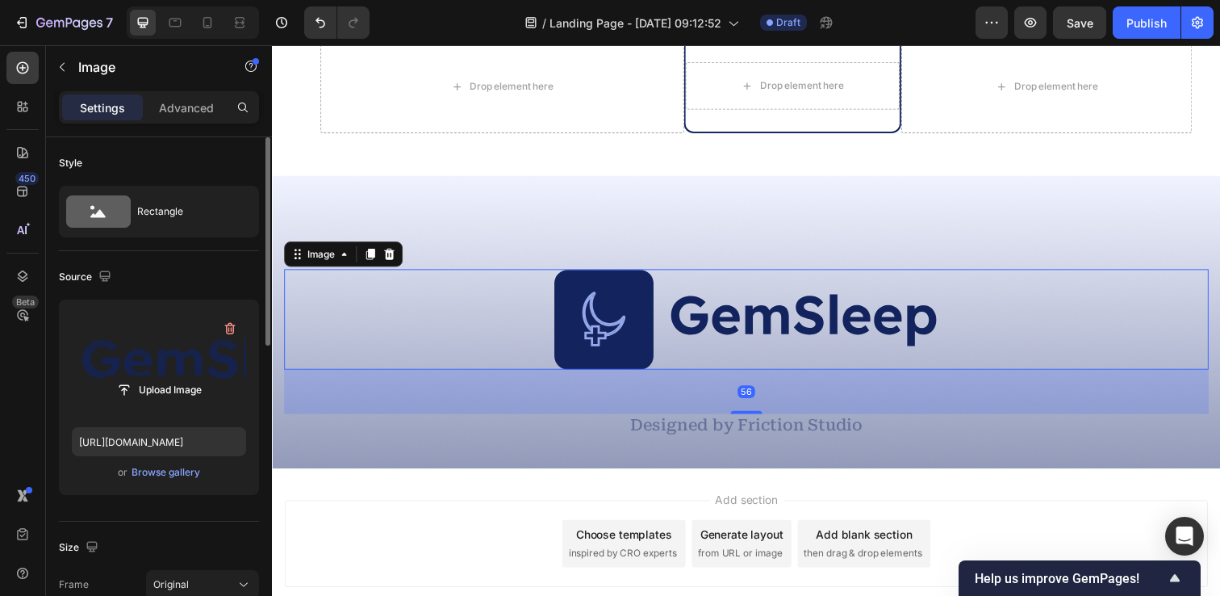
click at [147, 365] on label at bounding box center [159, 363] width 174 height 102
click at [147, 376] on input "file" at bounding box center [158, 389] width 111 height 27
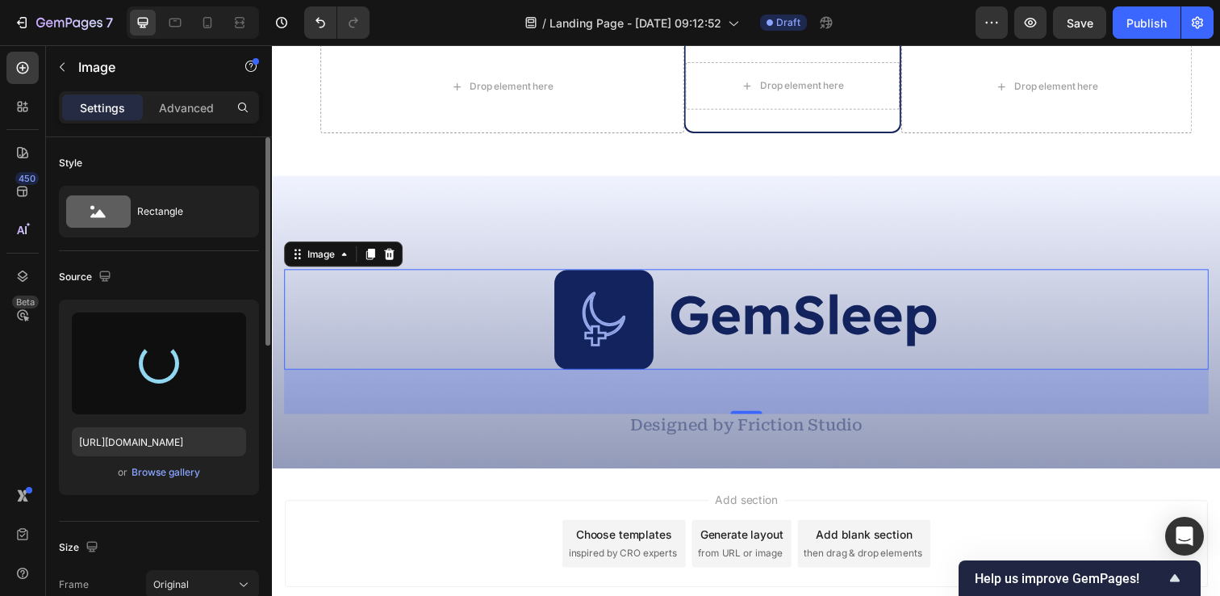
type input "https://cdn.shopify.com/s/files/1/0912/3256/7575/files/gempages_581537611265344…"
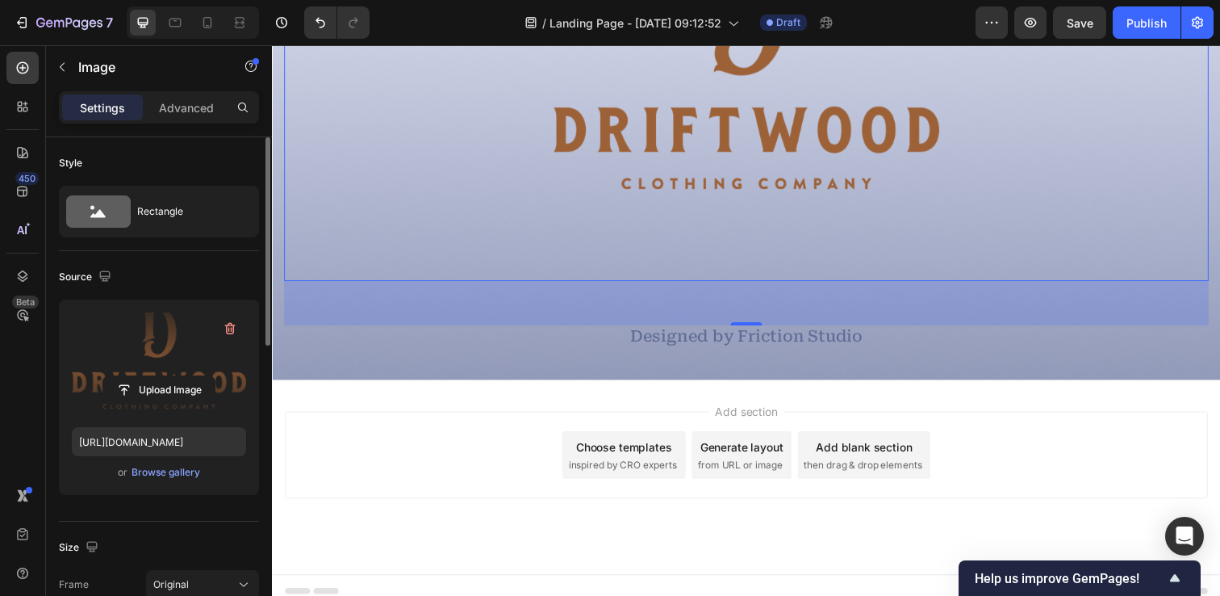
scroll to position [5740, 0]
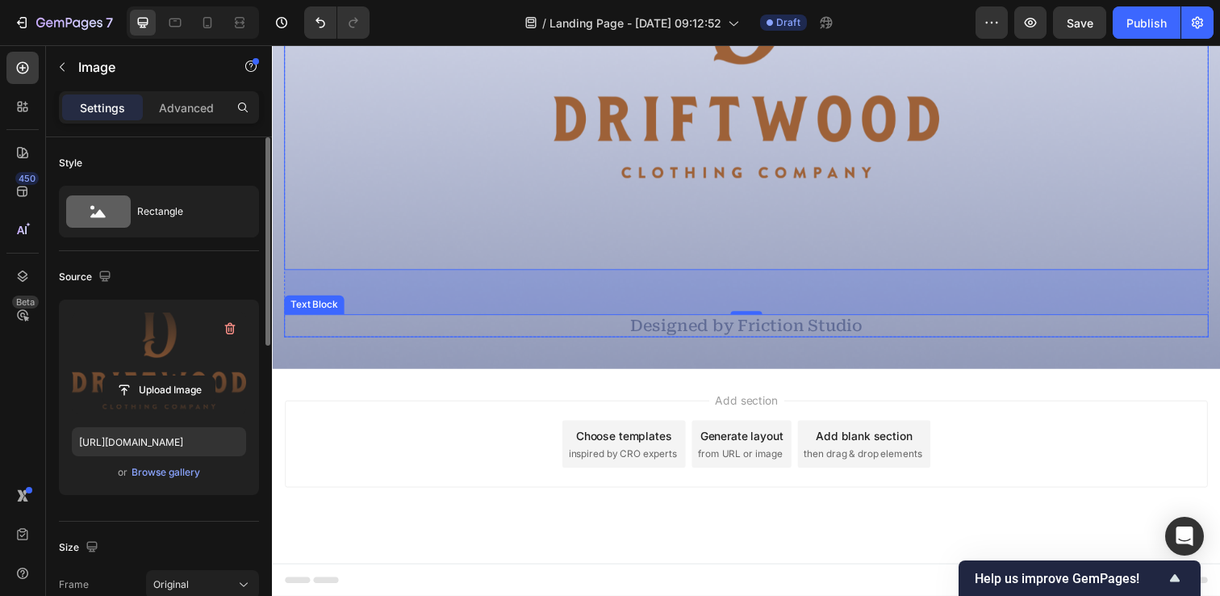
click at [786, 338] on p "Designed by Friction Studio" at bounding box center [756, 331] width 941 height 20
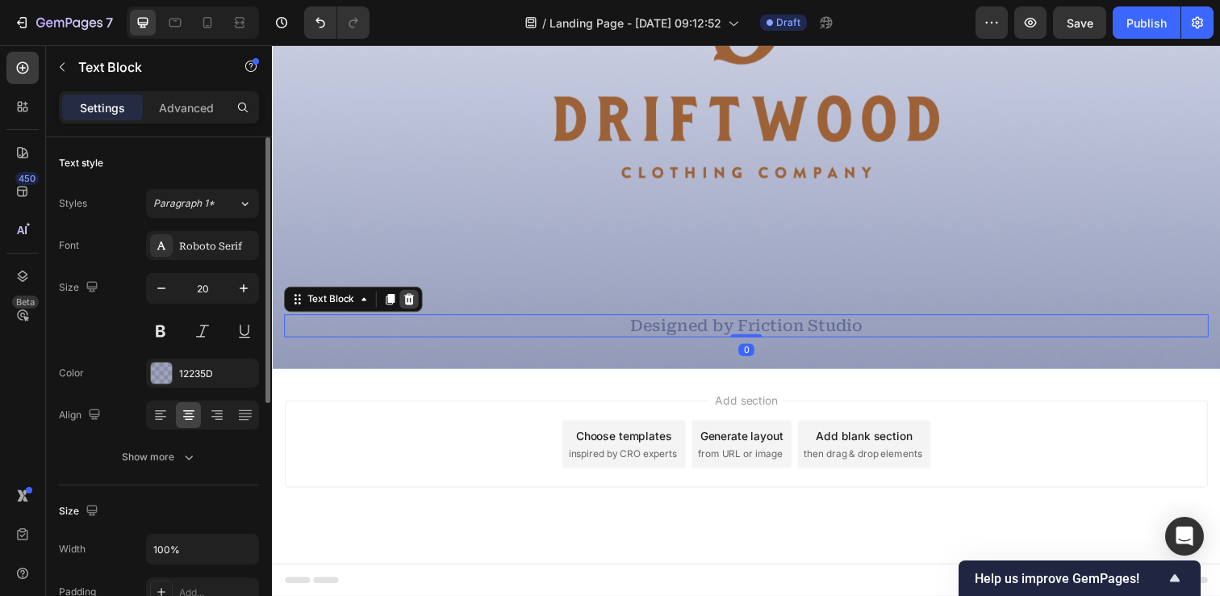
click at [413, 307] on icon at bounding box center [412, 304] width 10 height 11
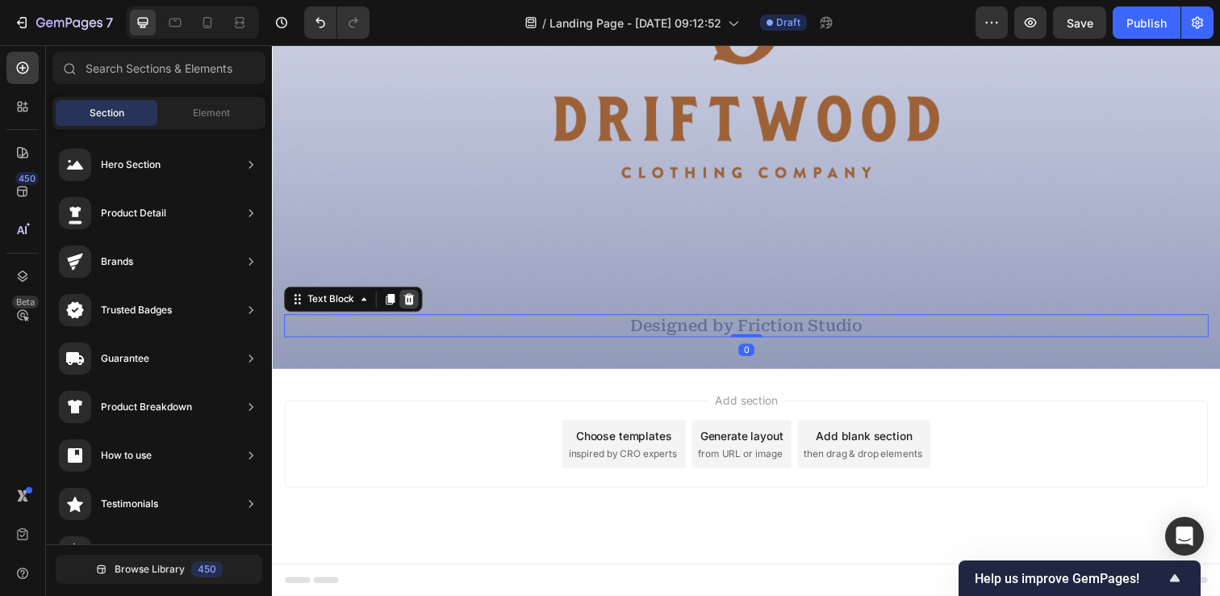
scroll to position [5717, 0]
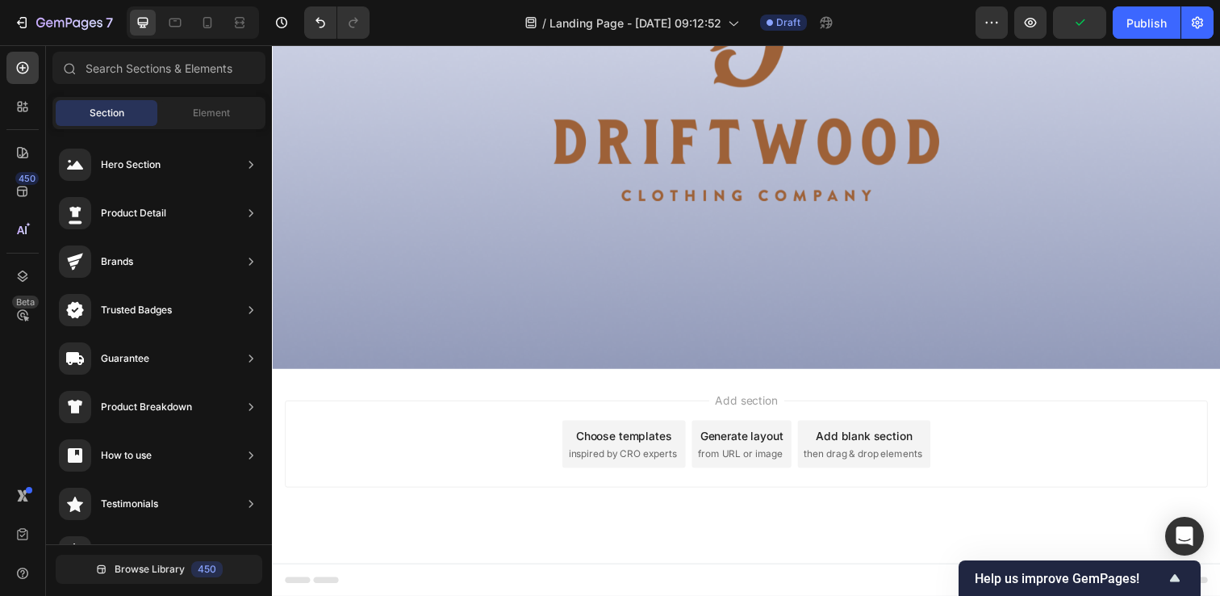
click at [612, 446] on div "Choose templates" at bounding box center [632, 443] width 98 height 17
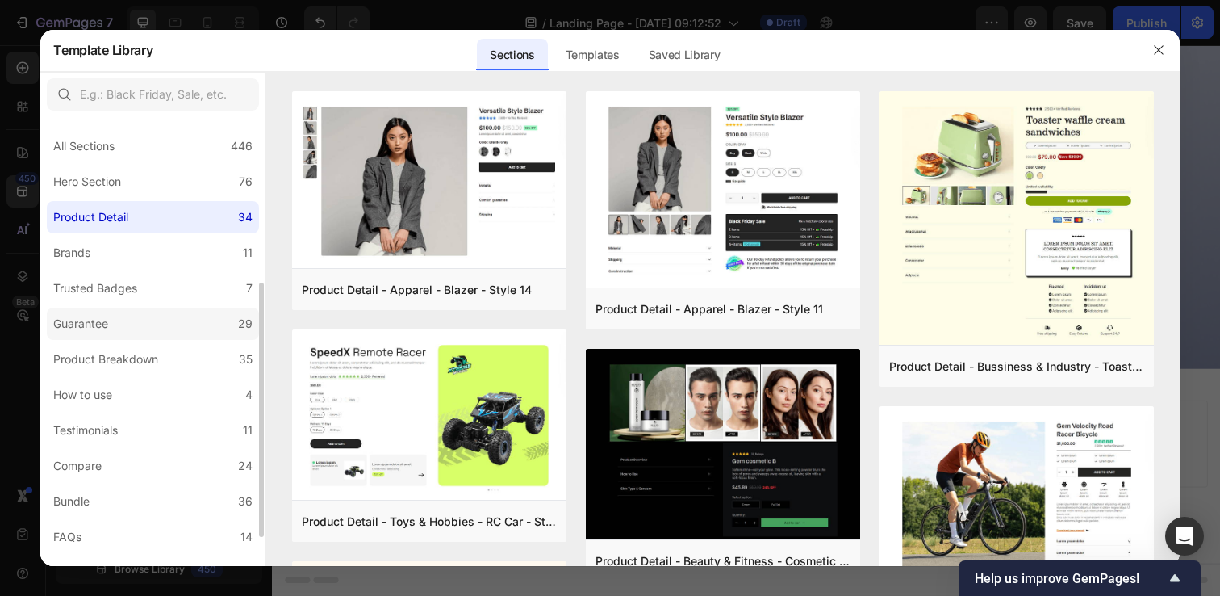
scroll to position [342, 0]
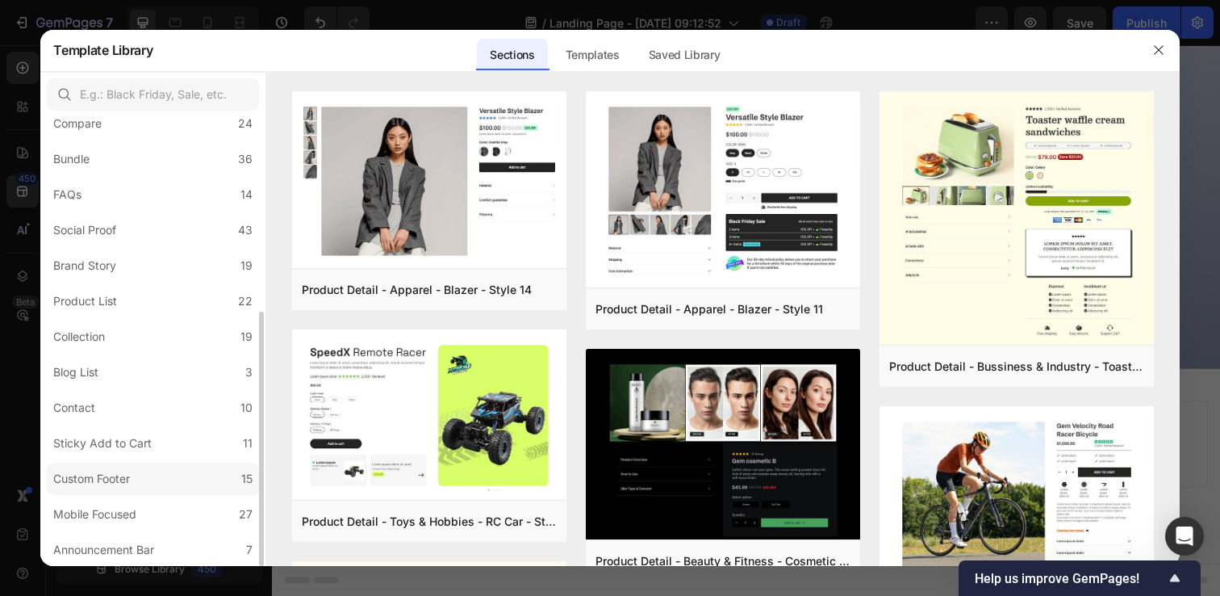
click at [142, 480] on label "Custom Footer 15" at bounding box center [153, 478] width 212 height 32
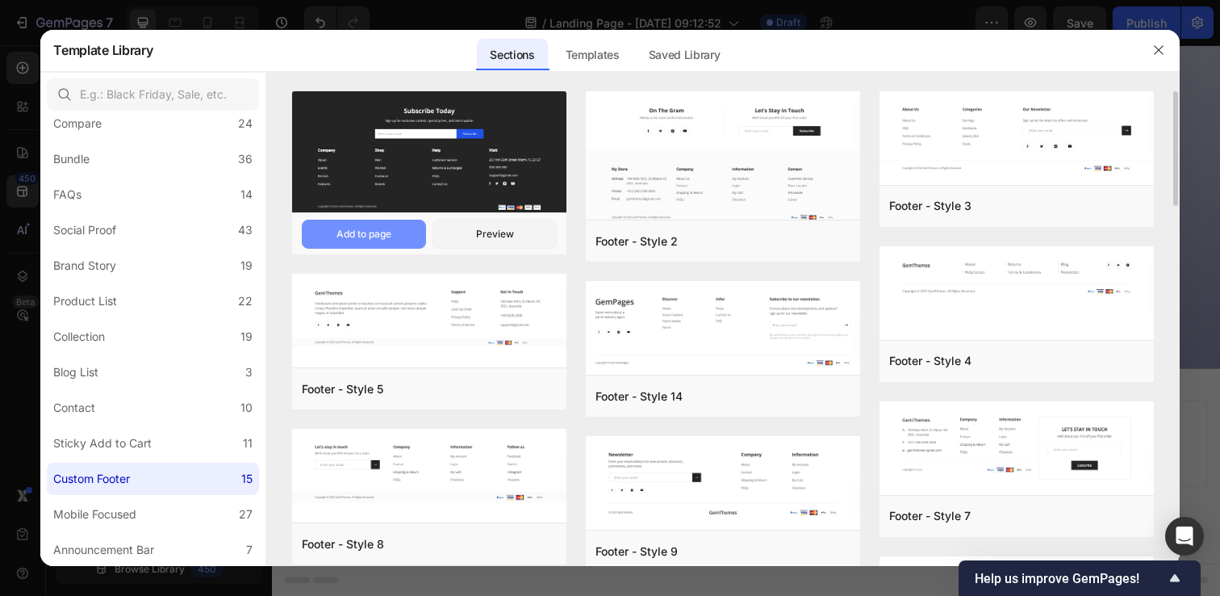
click at [374, 235] on div "Add to page" at bounding box center [364, 234] width 55 height 15
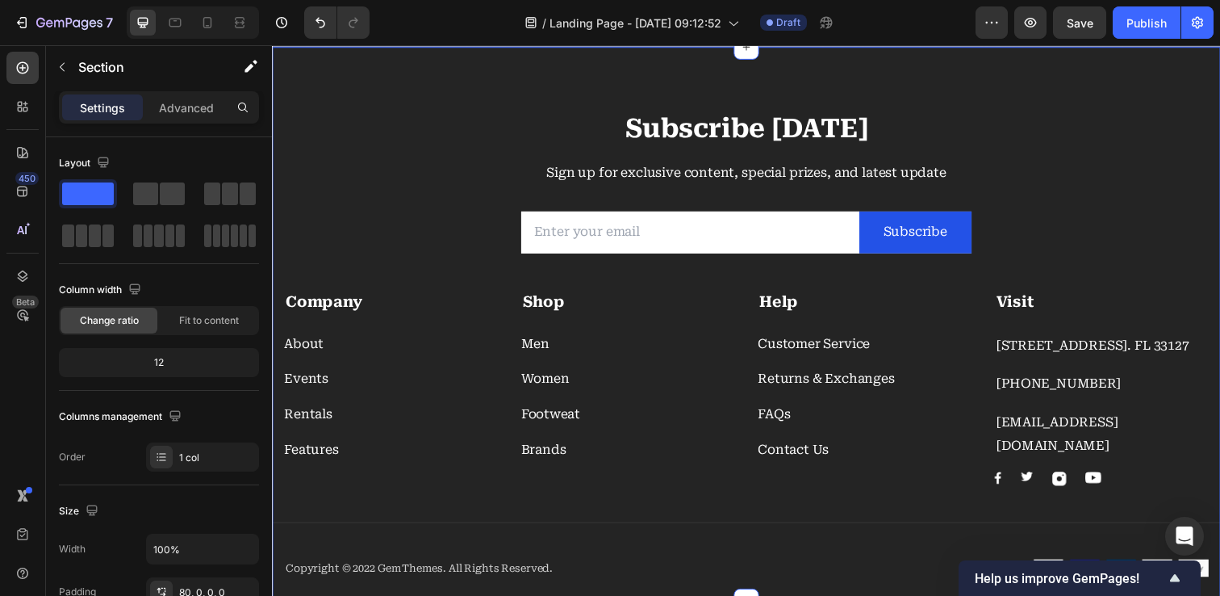
scroll to position [6046, 0]
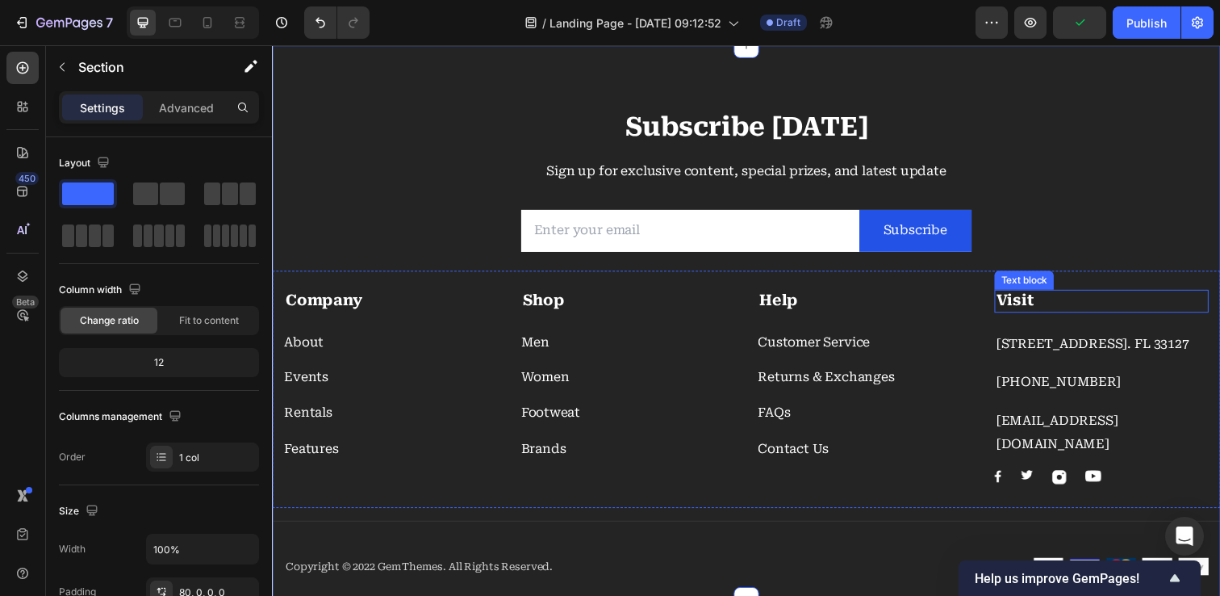
click at [1058, 306] on p "Visit" at bounding box center [1118, 306] width 215 height 20
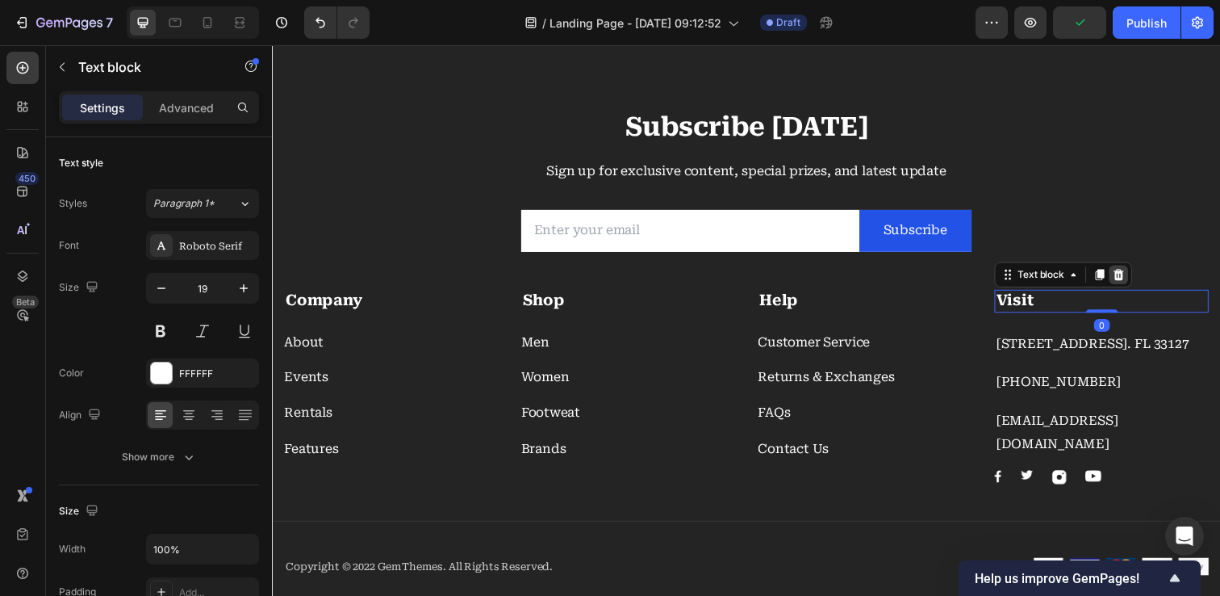
click at [1136, 282] on icon at bounding box center [1136, 279] width 10 height 11
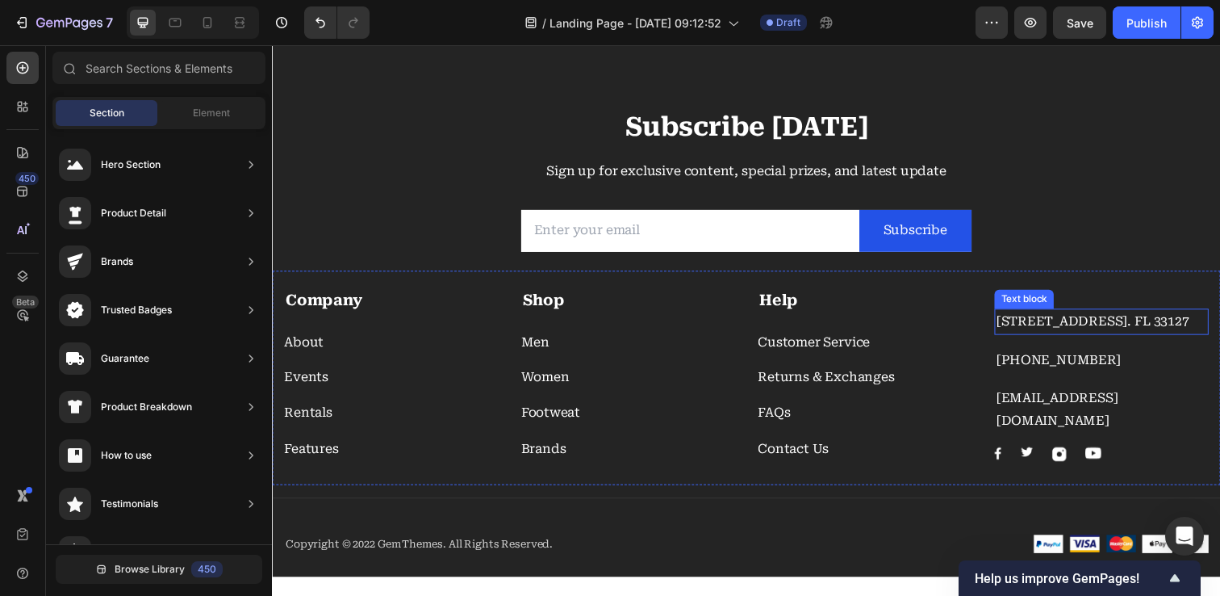
click at [1085, 328] on p "261 NW 26th Street Miami. FL 33127" at bounding box center [1118, 327] width 215 height 23
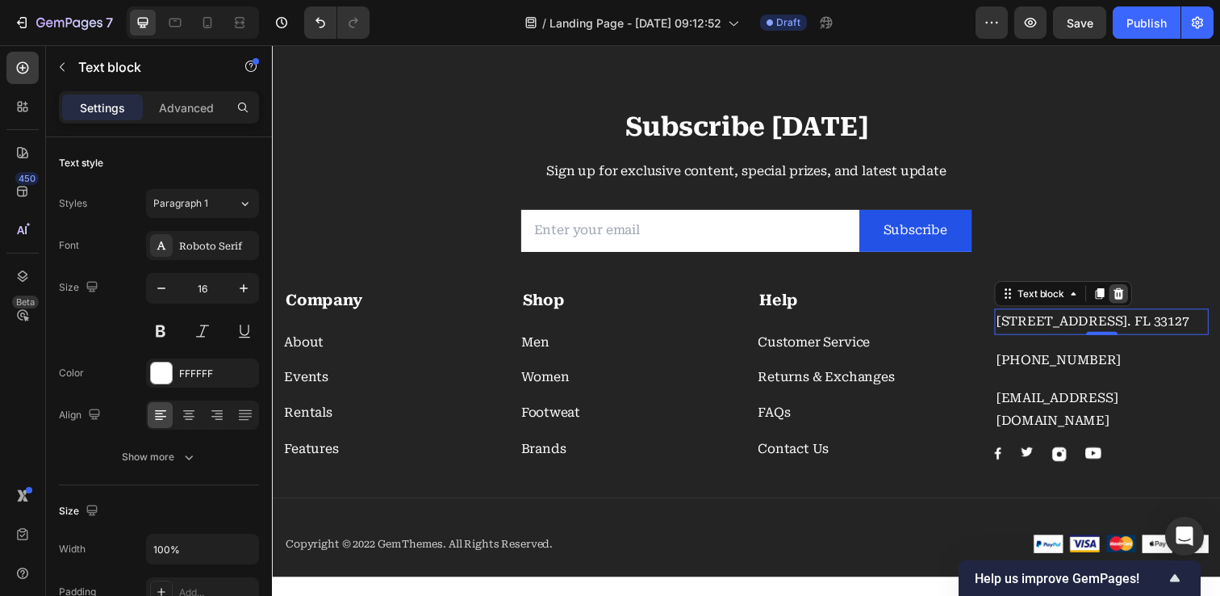
click at [1140, 300] on icon at bounding box center [1136, 298] width 10 height 11
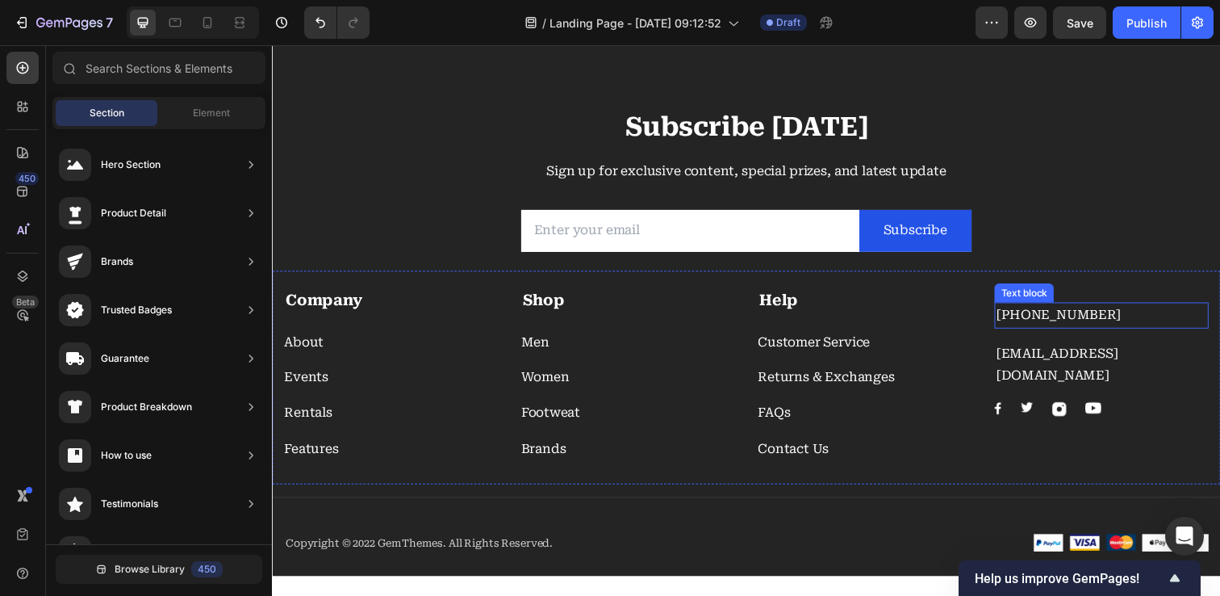
click at [1085, 328] on p "999-999-999" at bounding box center [1118, 320] width 215 height 23
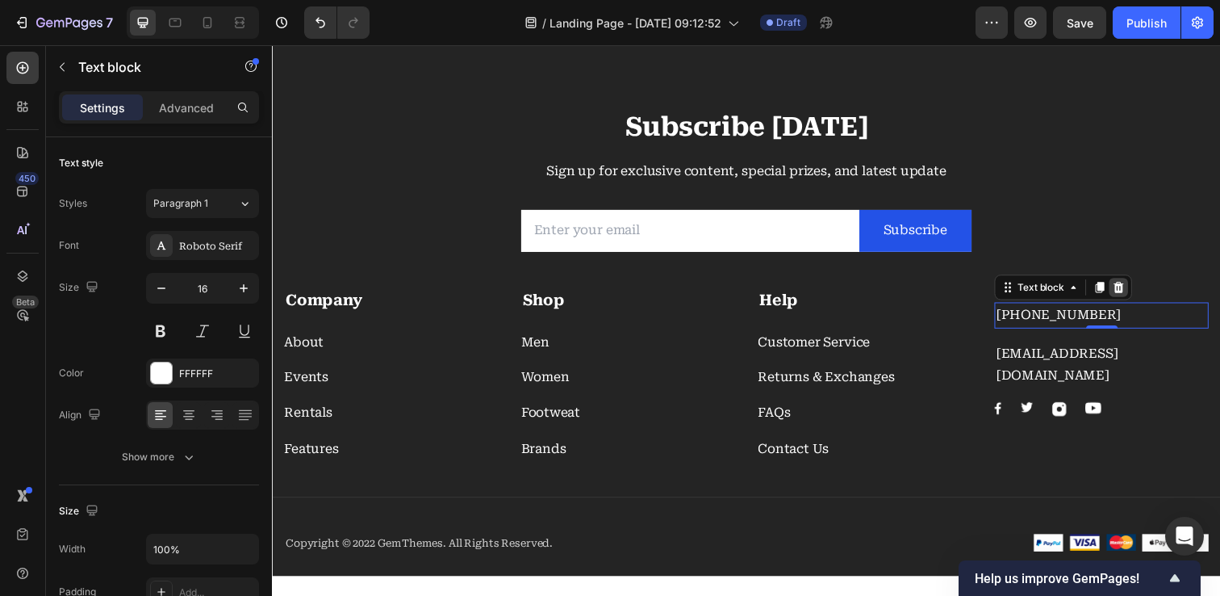
click at [1136, 292] on icon at bounding box center [1136, 292] width 10 height 11
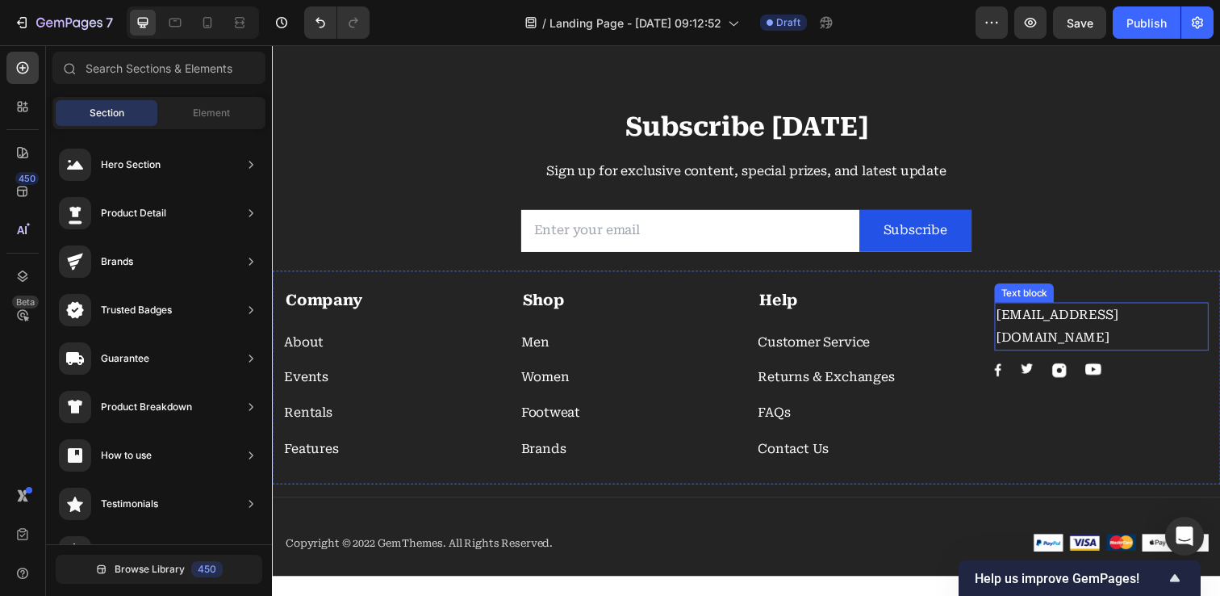
click at [1103, 319] on p "support@gmail.com" at bounding box center [1118, 332] width 215 height 47
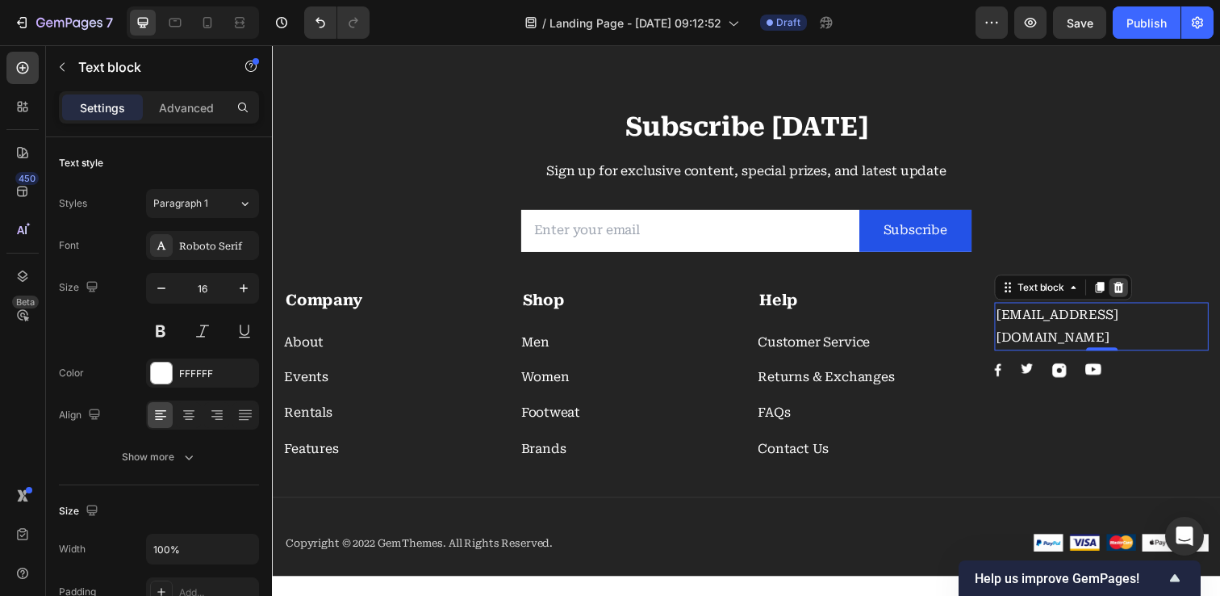
click at [1136, 295] on icon at bounding box center [1136, 292] width 10 height 11
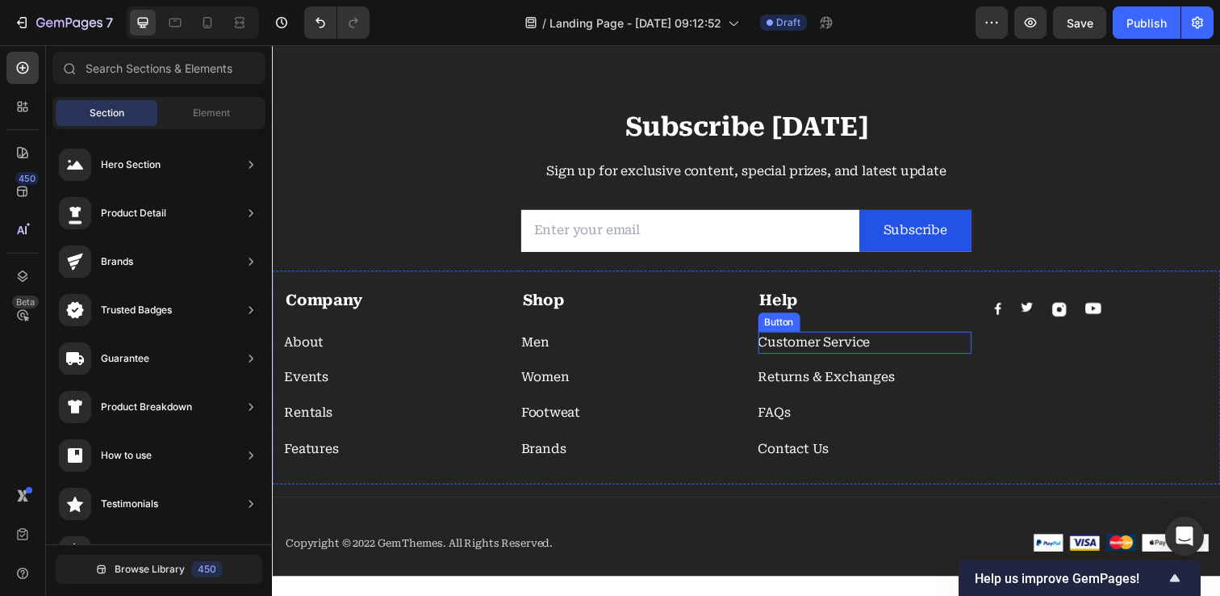
click at [891, 349] on div "Customer Service Button" at bounding box center [877, 348] width 219 height 23
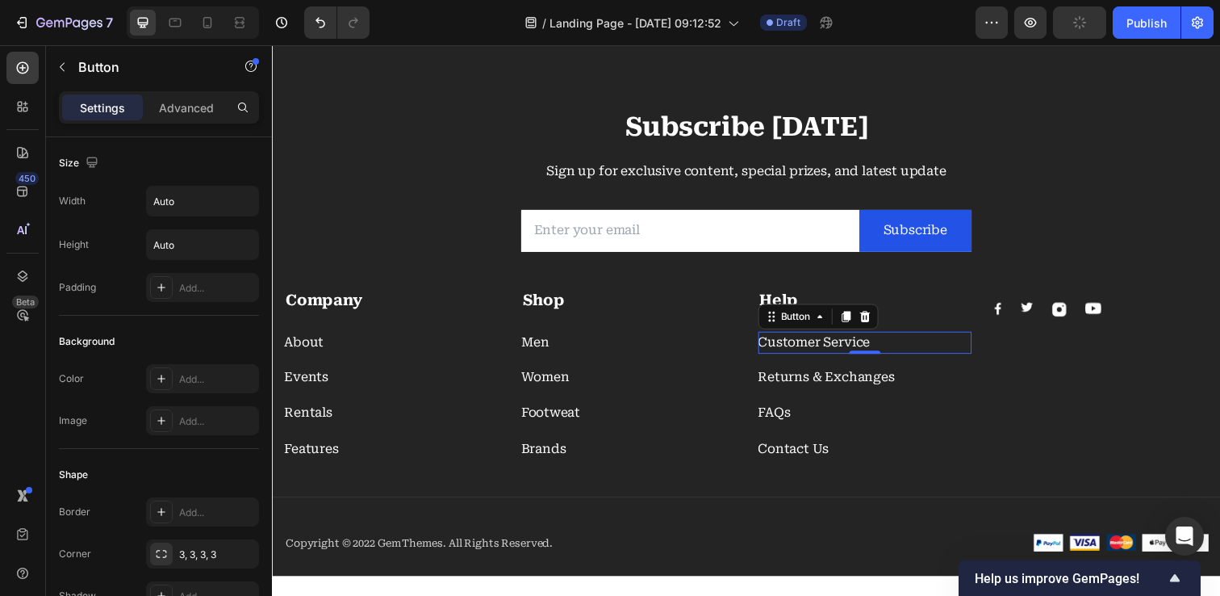
click at [876, 332] on div "Button" at bounding box center [829, 322] width 123 height 26
click at [875, 323] on icon at bounding box center [877, 321] width 10 height 11
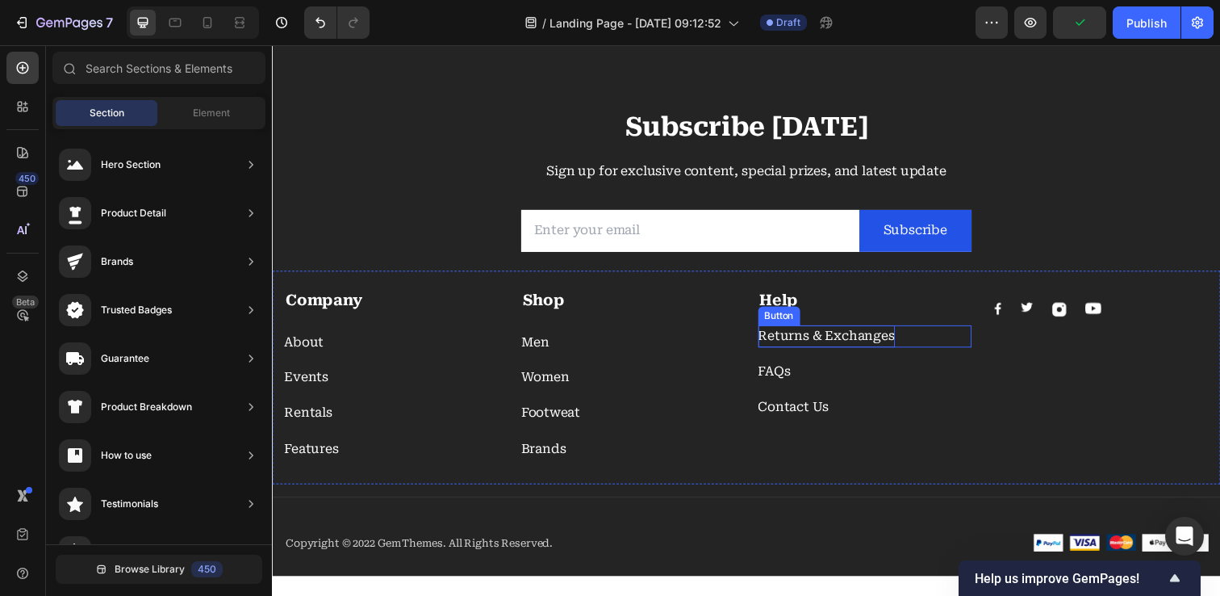
click at [830, 341] on div "Returns & Exchanges" at bounding box center [838, 342] width 140 height 23
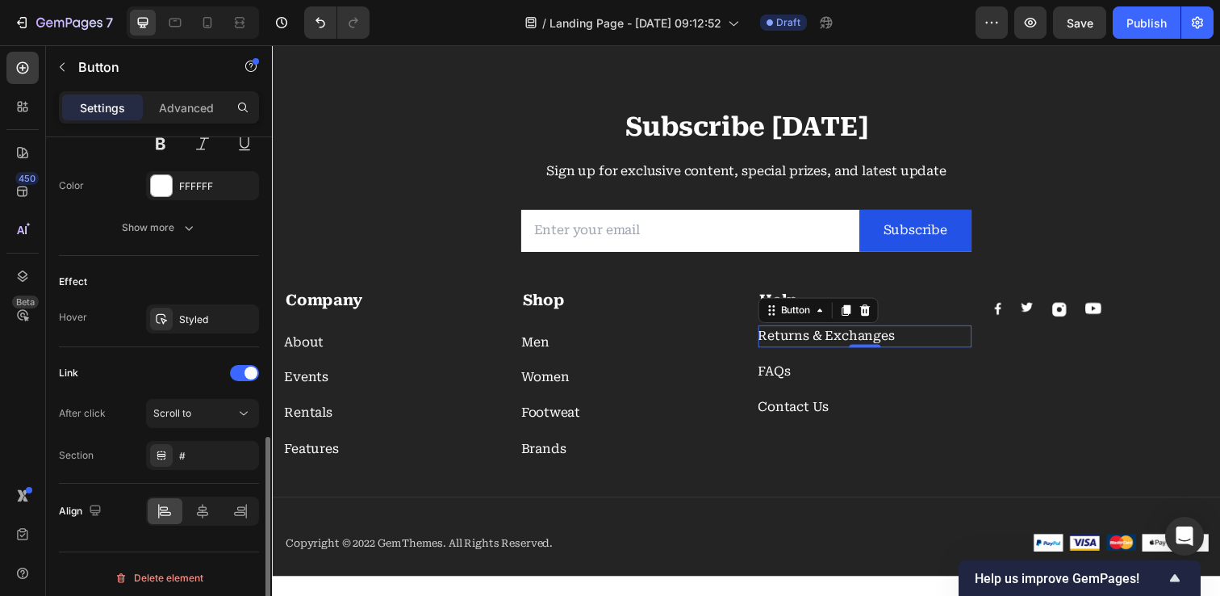
scroll to position [737, 0]
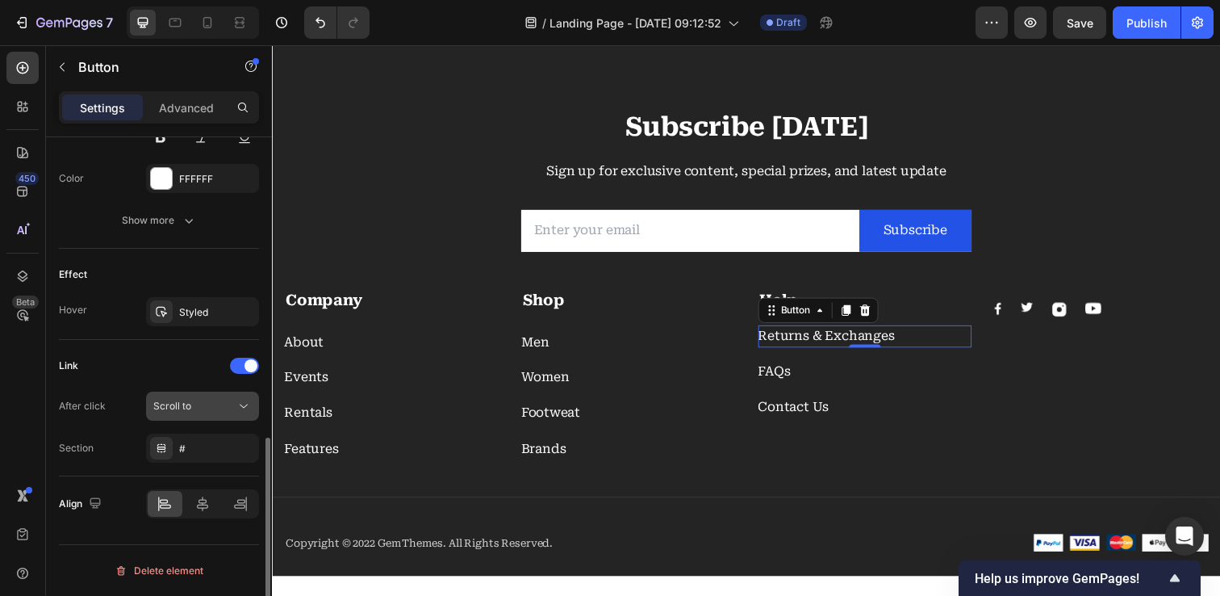
click at [245, 403] on icon at bounding box center [244, 406] width 16 height 16
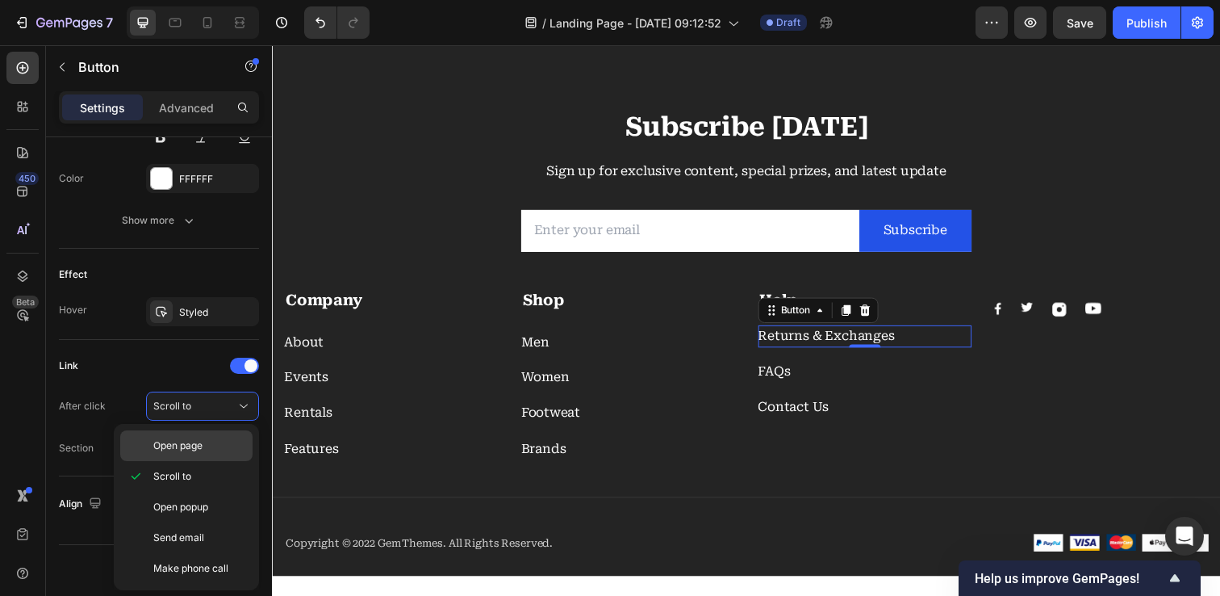
click at [192, 445] on span "Open page" at bounding box center [177, 445] width 49 height 15
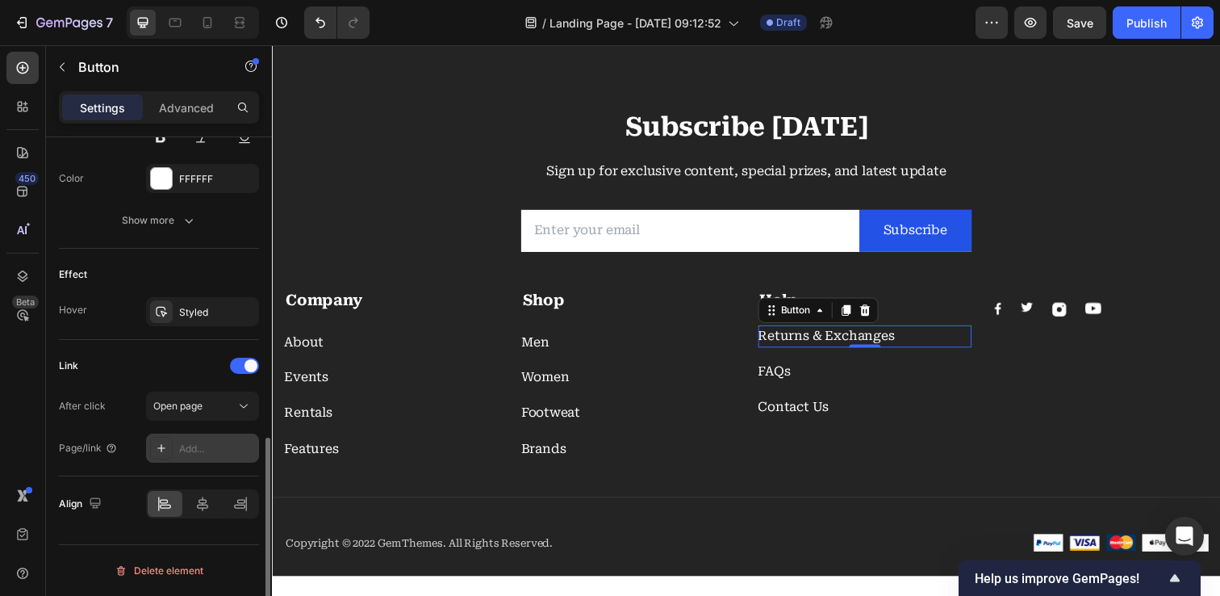
click at [165, 451] on icon at bounding box center [161, 447] width 13 height 13
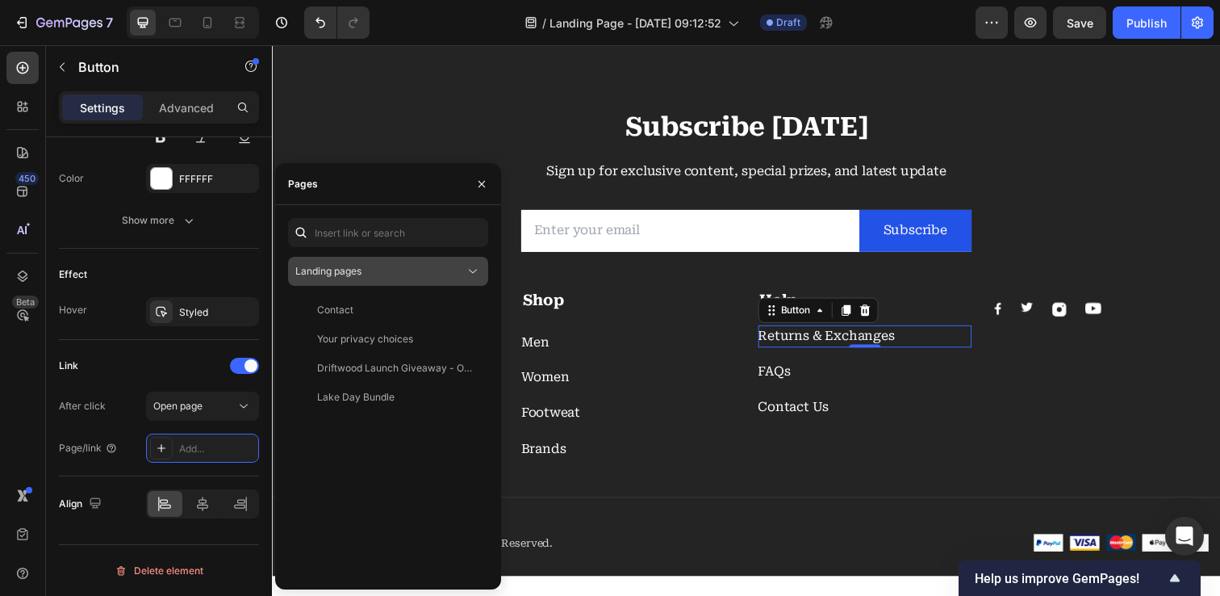
click at [420, 270] on div "Landing pages" at bounding box center [379, 271] width 169 height 15
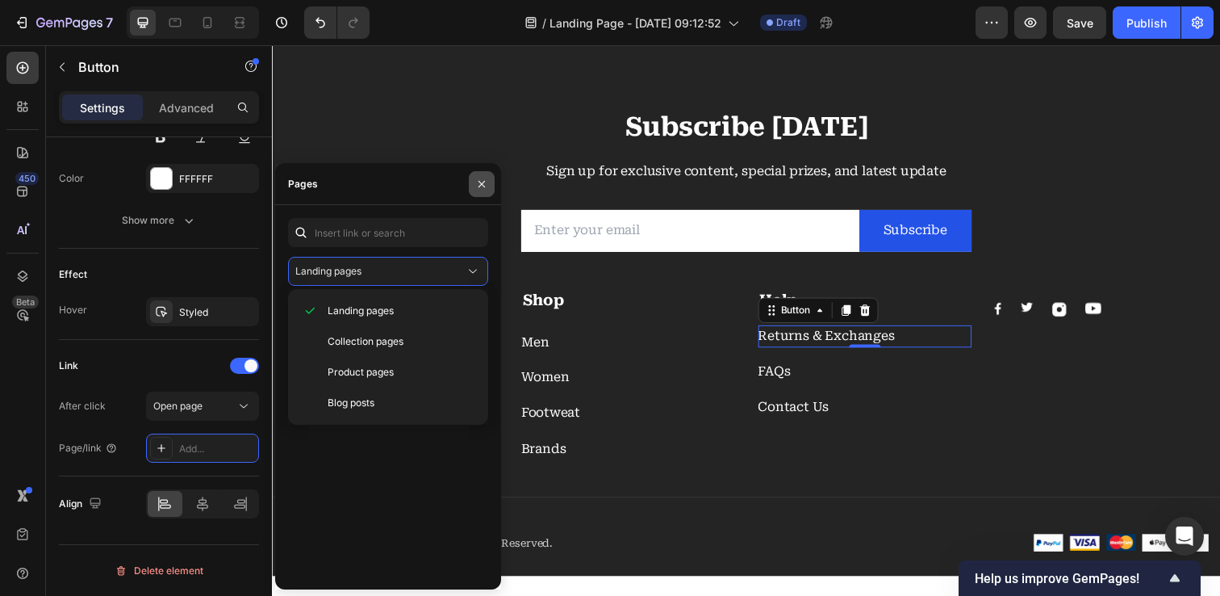
click at [480, 181] on icon "button" at bounding box center [481, 184] width 13 height 13
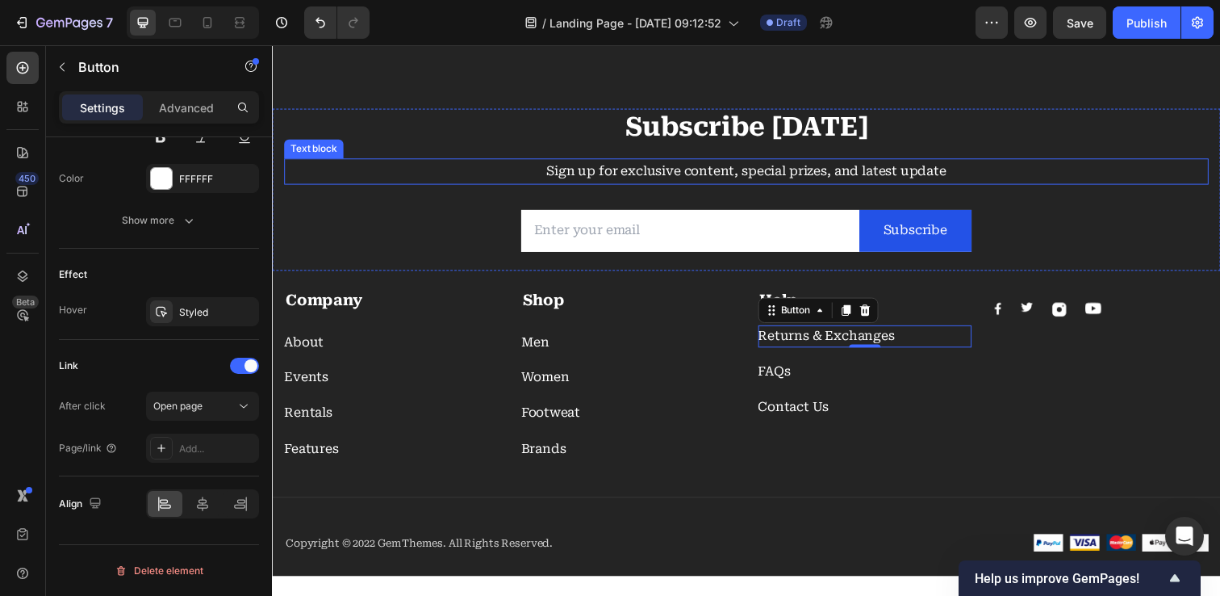
click at [458, 176] on p "Sign up for exclusive content, special prizes, and latest update" at bounding box center [756, 173] width 941 height 23
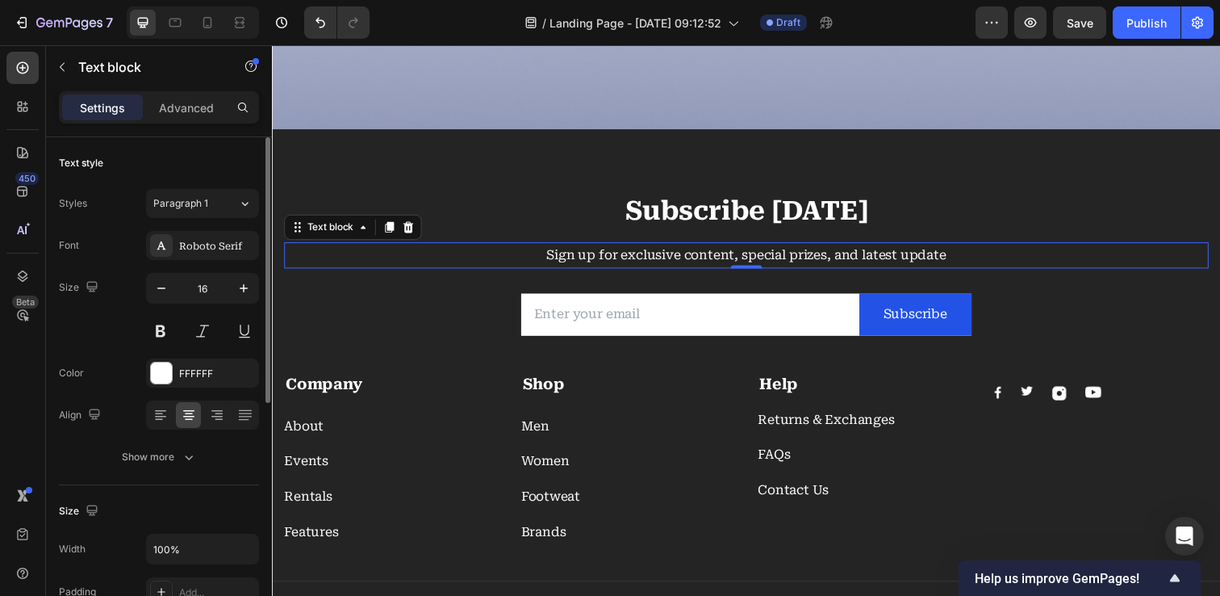
scroll to position [5937, 0]
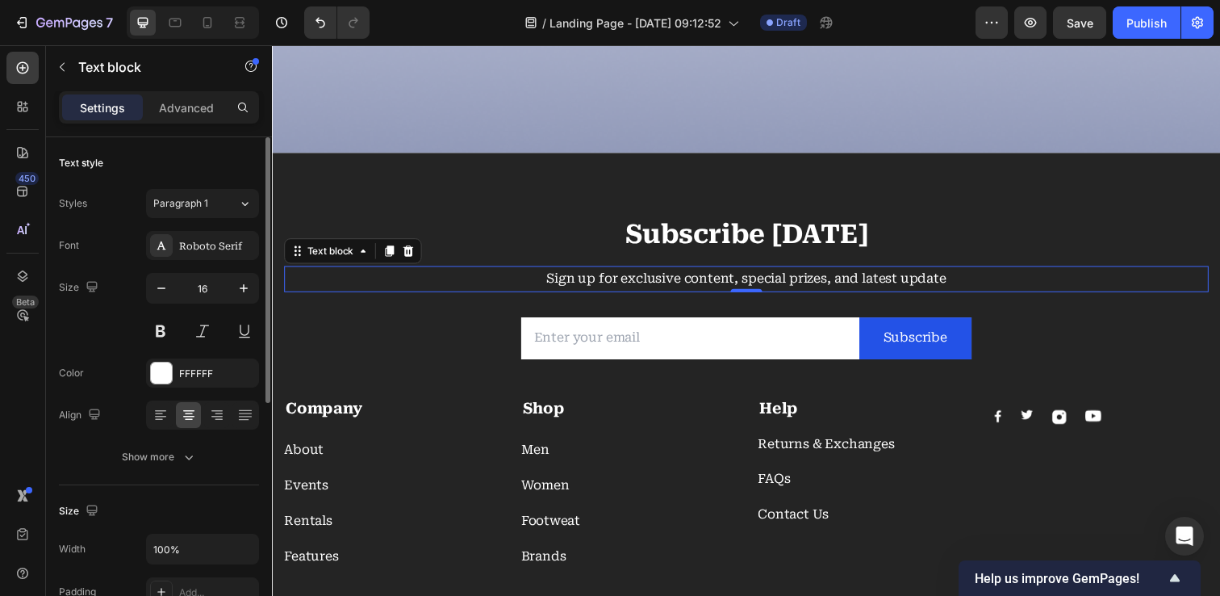
click at [454, 181] on div "Subscribe Today Heading Sign up for exclusive content, special prizes, and late…" at bounding box center [756, 426] width 968 height 542
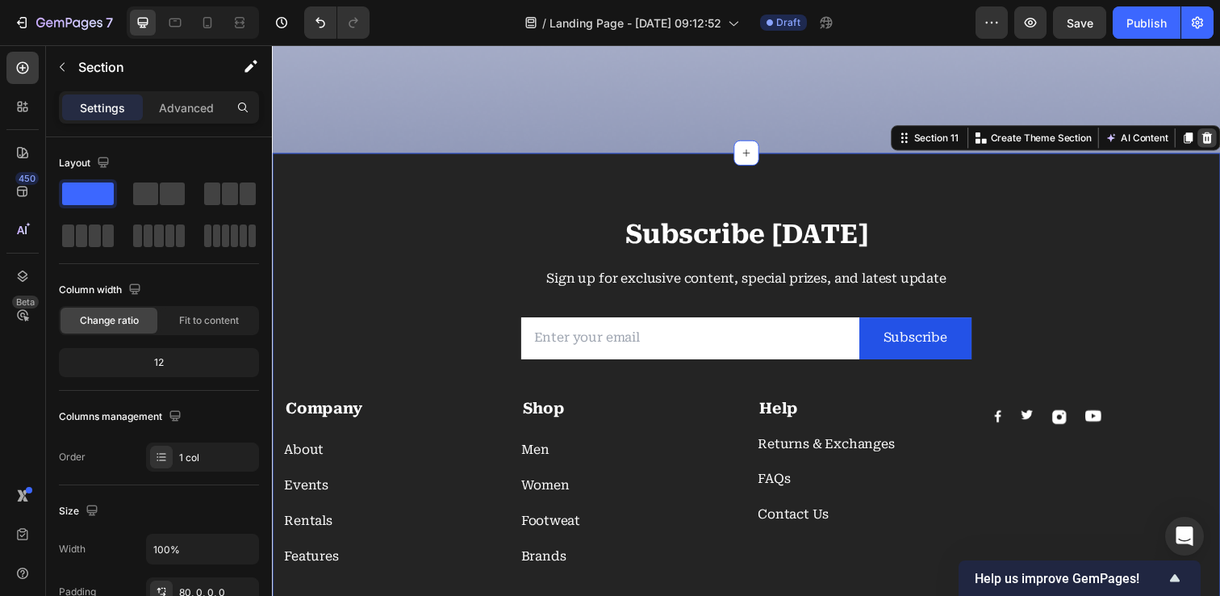
click at [1219, 139] on icon at bounding box center [1227, 139] width 10 height 11
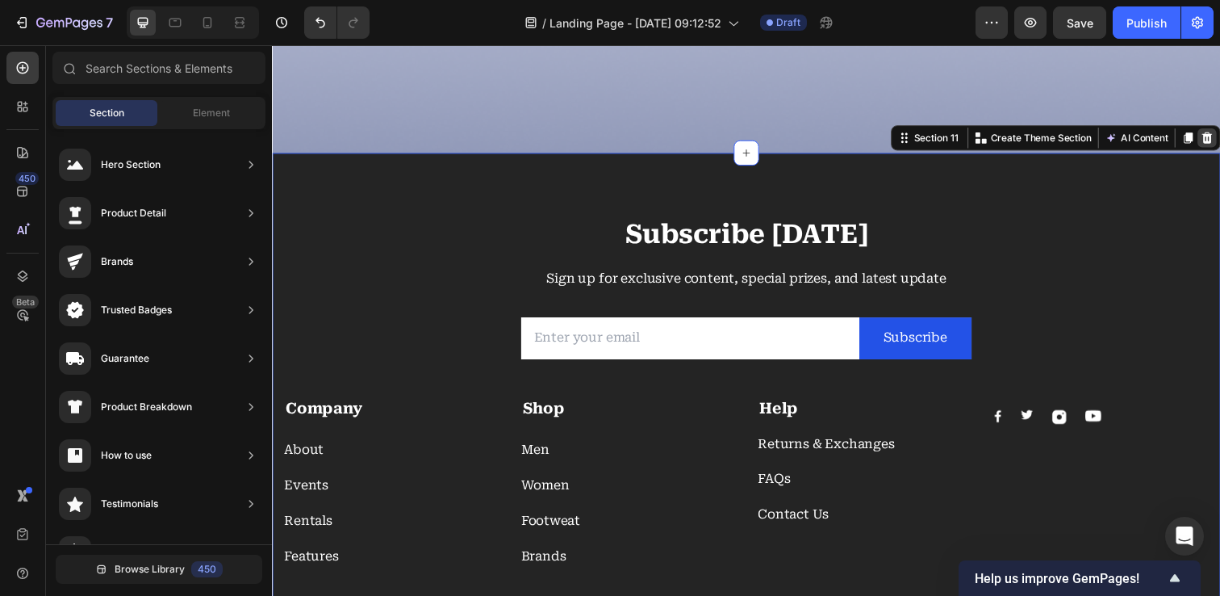
scroll to position [5717, 0]
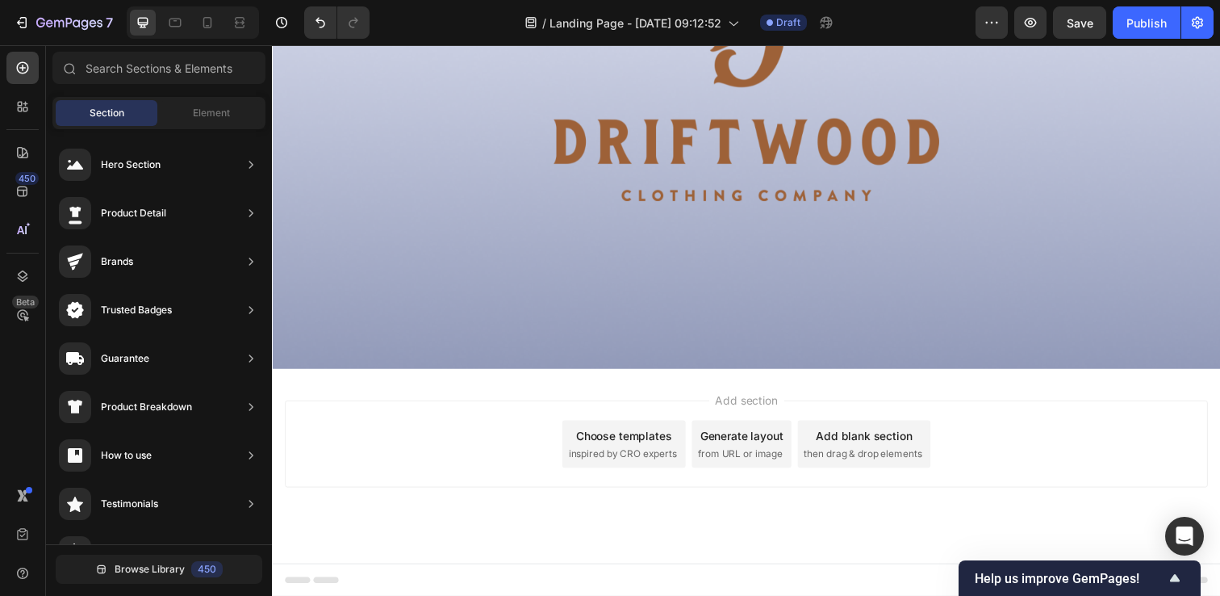
click at [864, 451] on div "Add blank section then drag & drop elements" at bounding box center [877, 452] width 136 height 48
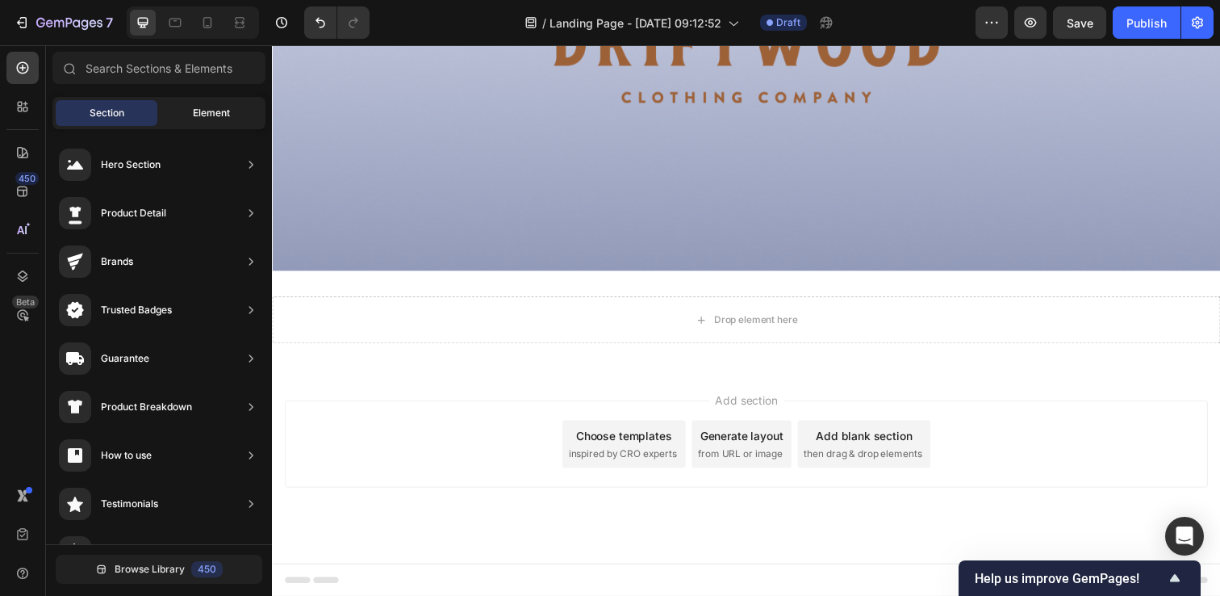
click at [221, 110] on span "Element" at bounding box center [211, 113] width 37 height 15
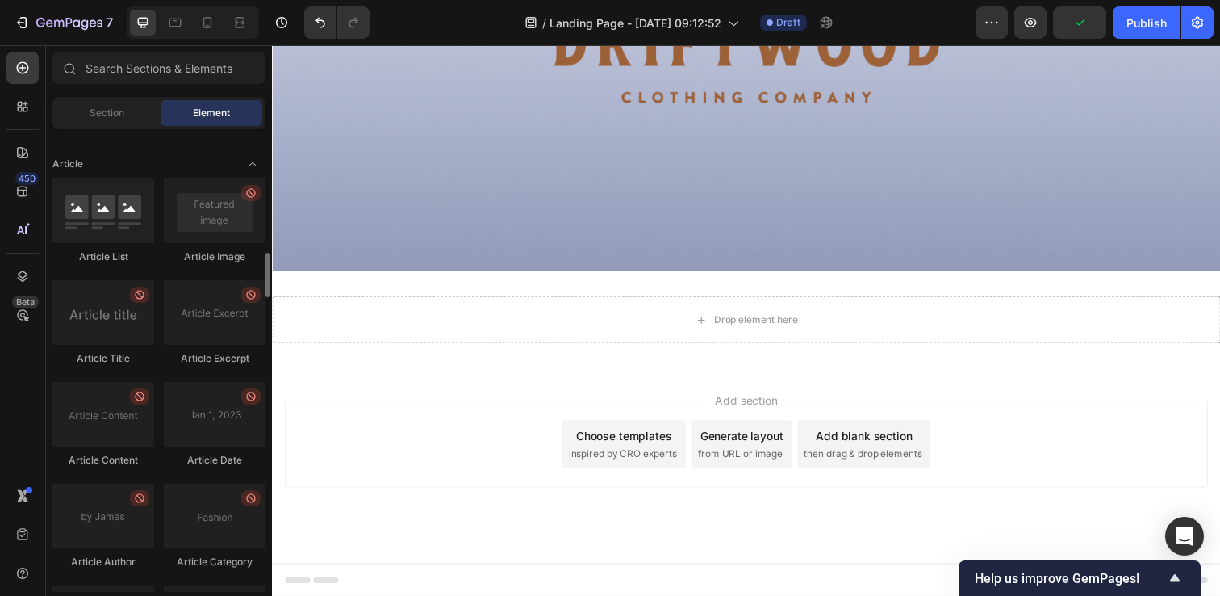
scroll to position [4321, 0]
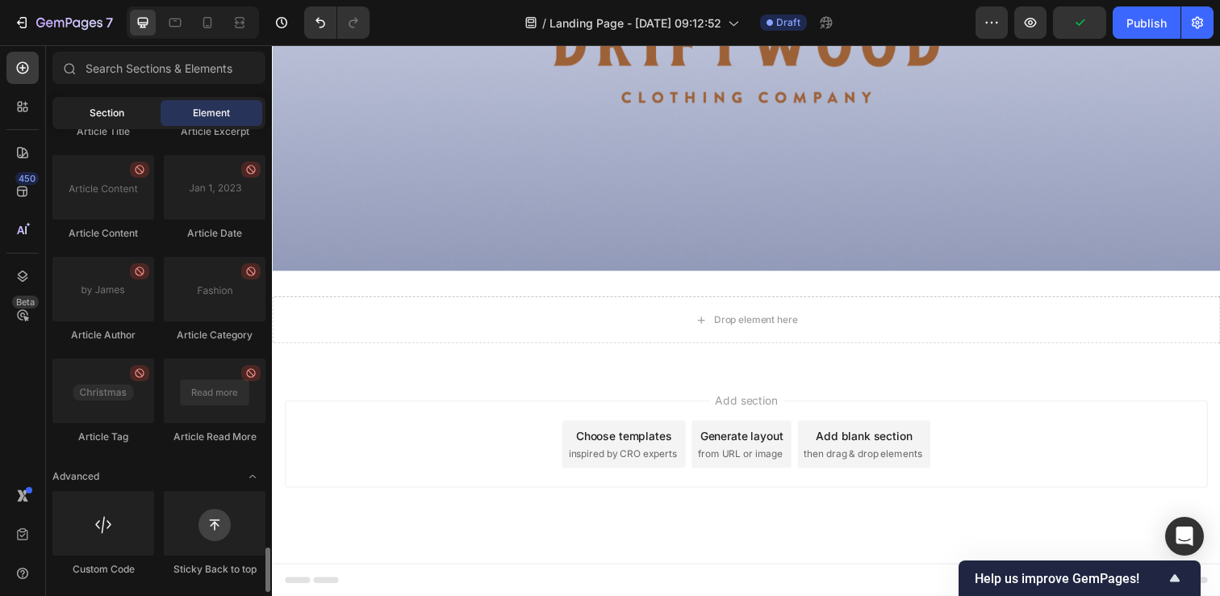
click at [116, 109] on span "Section" at bounding box center [107, 113] width 35 height 15
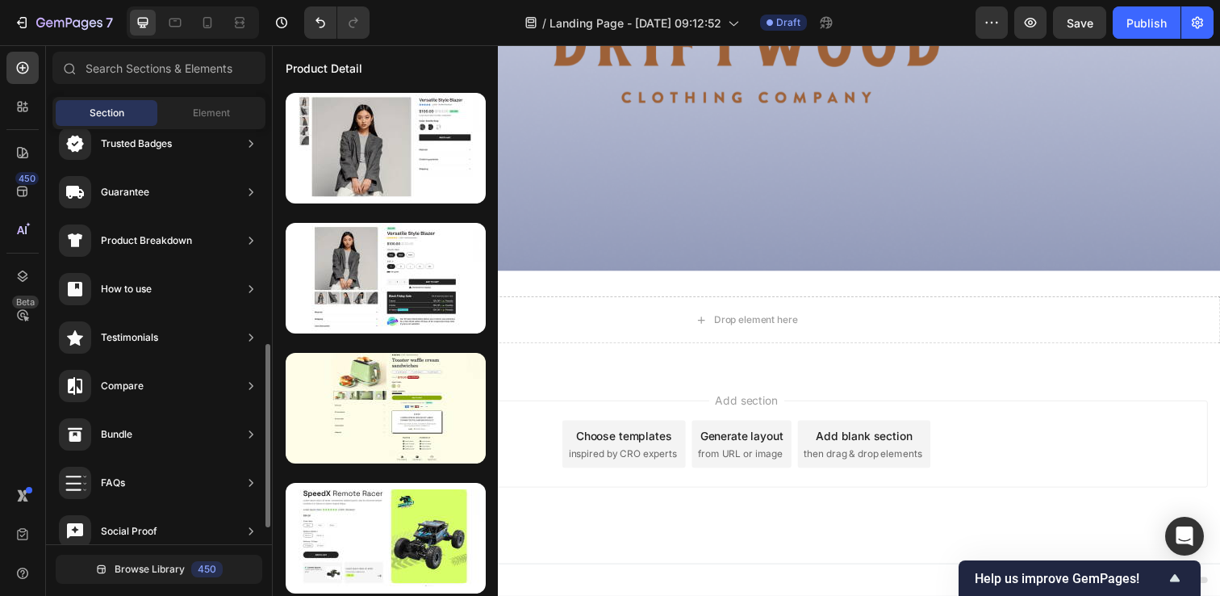
scroll to position [521, 0]
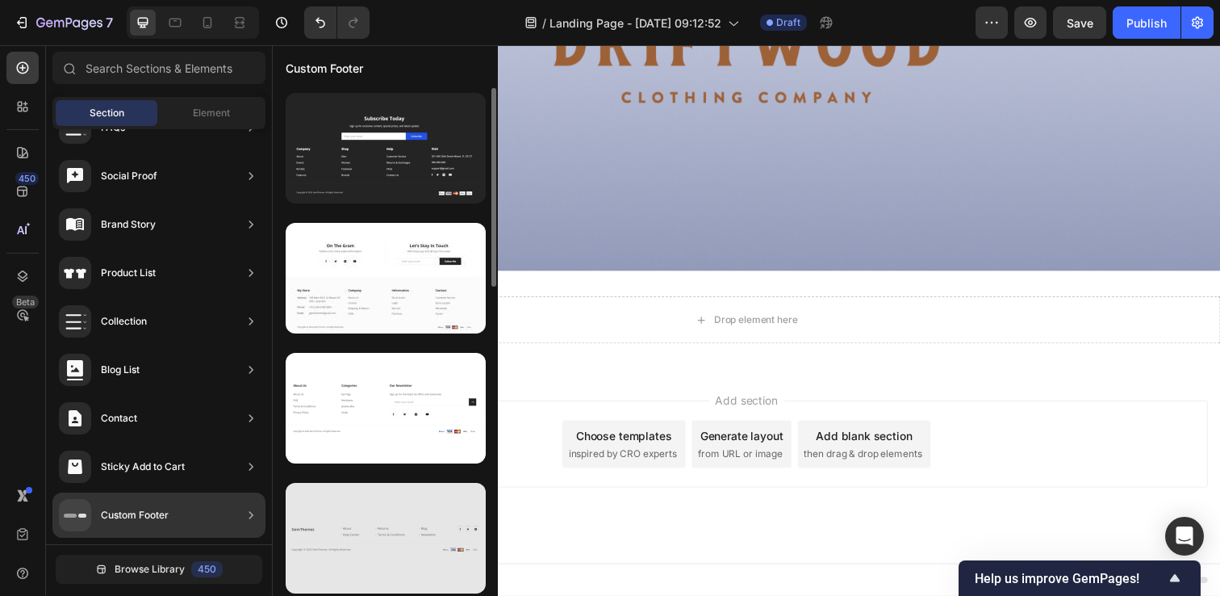
click at [420, 520] on div at bounding box center [386, 538] width 200 height 111
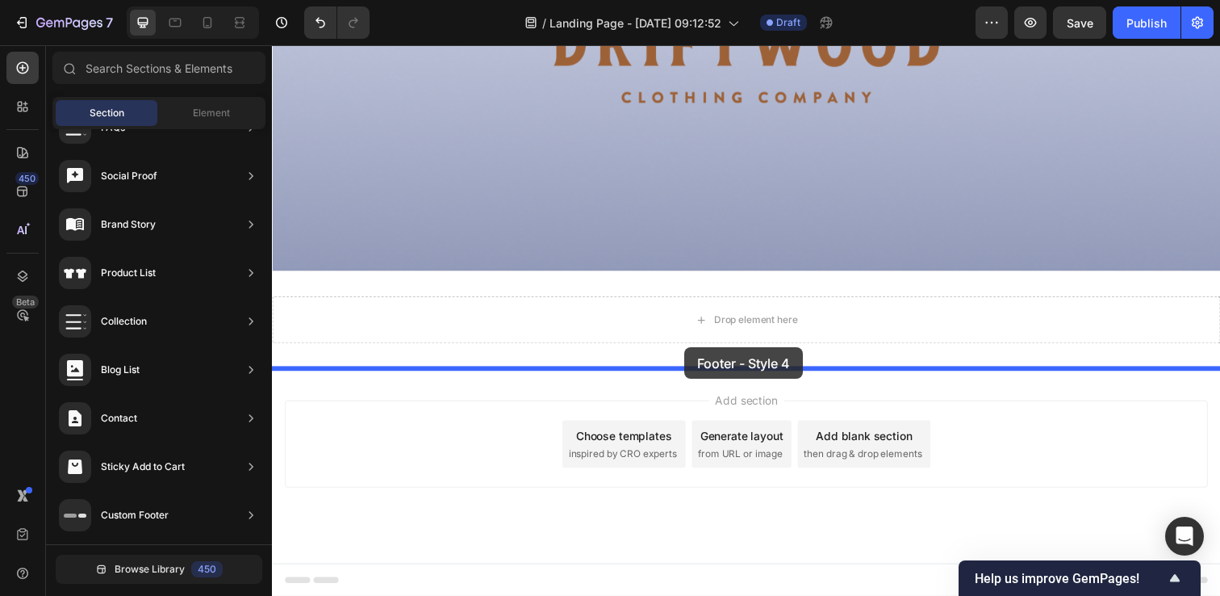
drag, startPoint x: 679, startPoint y: 567, endPoint x: 693, endPoint y: 353, distance: 214.4
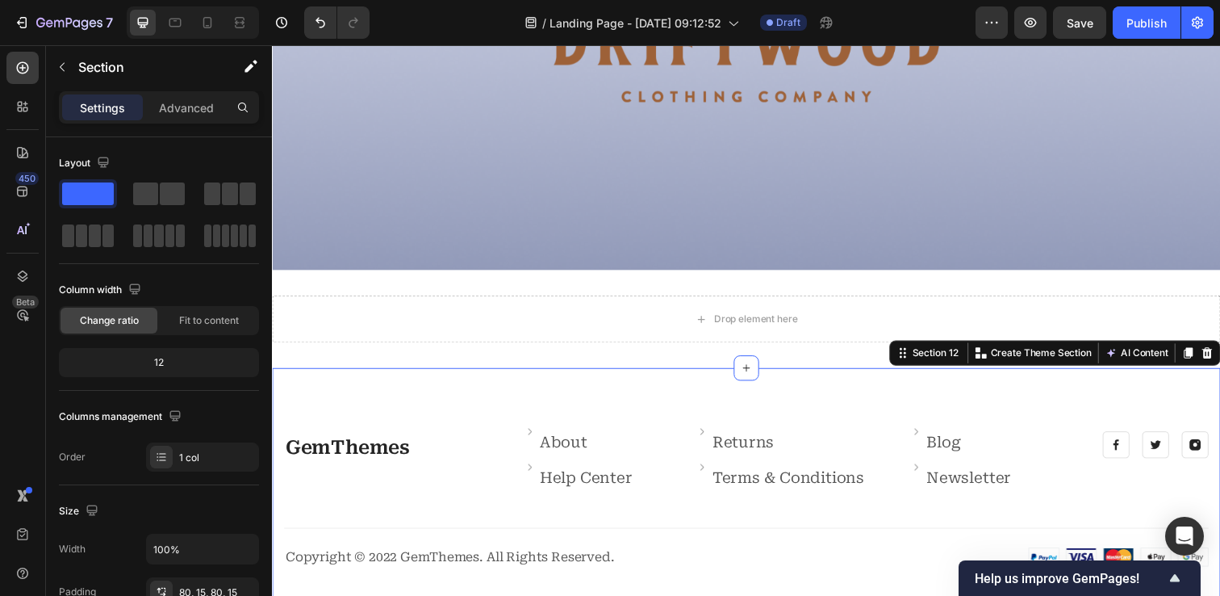
scroll to position [5937, 0]
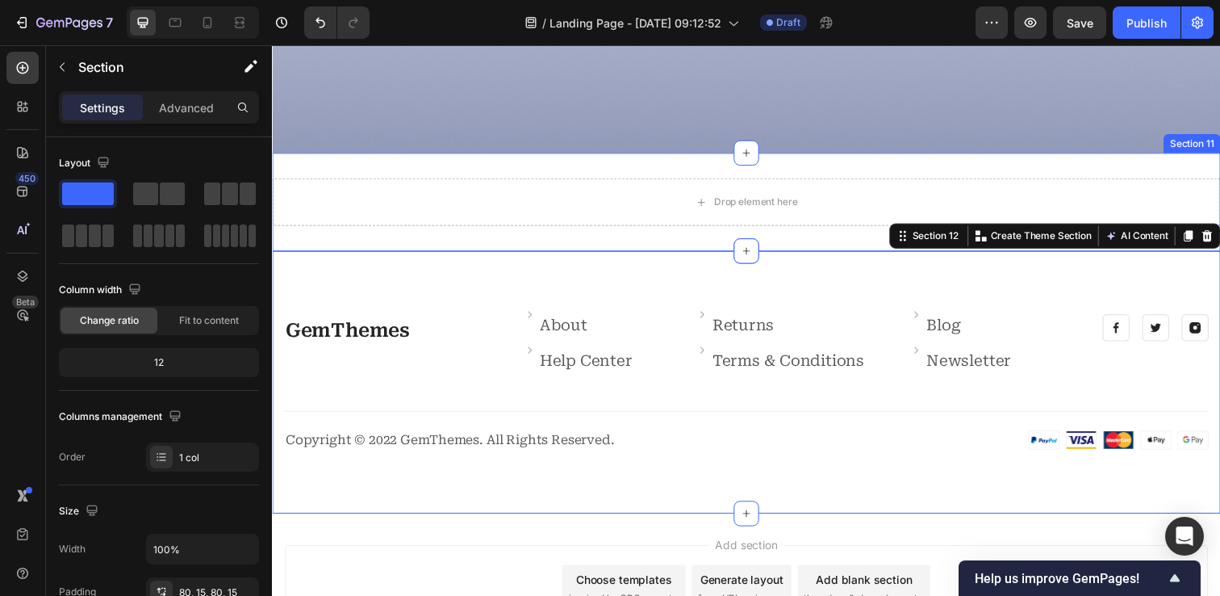
click at [821, 159] on div "Drop element here Section 11" at bounding box center [756, 205] width 968 height 100
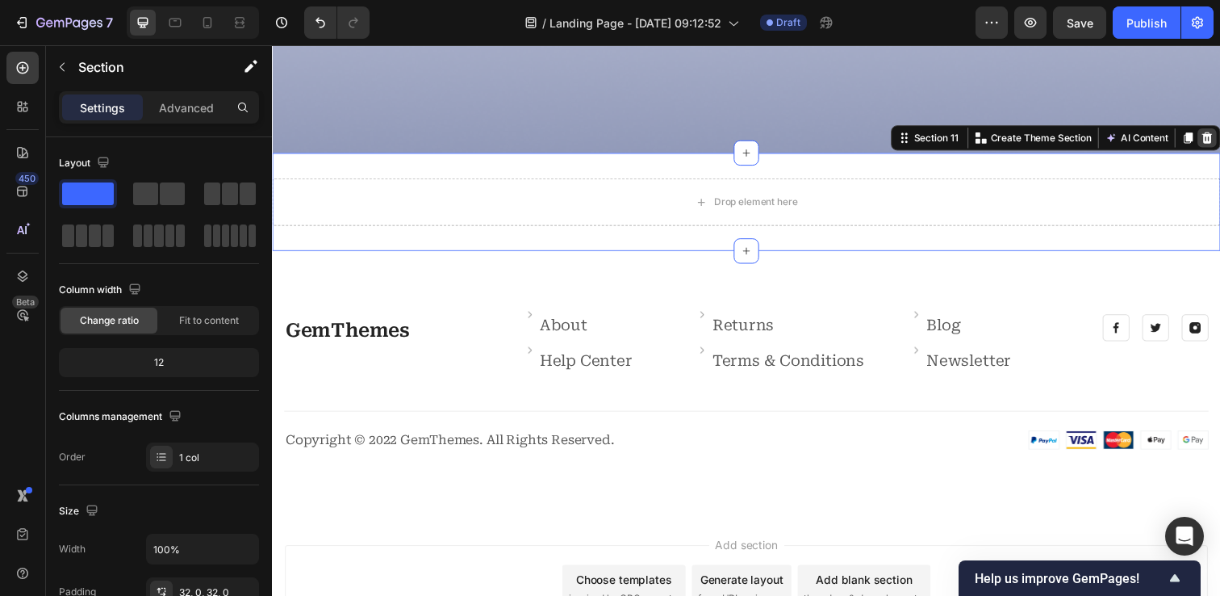
click at [1219, 138] on icon at bounding box center [1227, 139] width 10 height 11
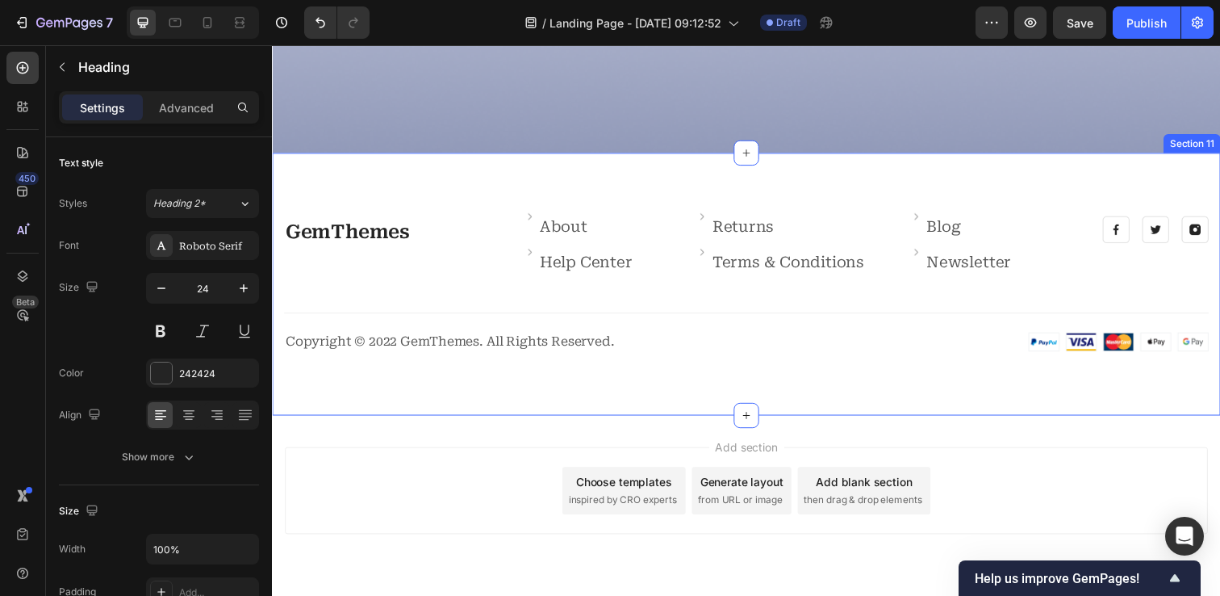
click at [375, 229] on link "GemThemes" at bounding box center [349, 235] width 127 height 23
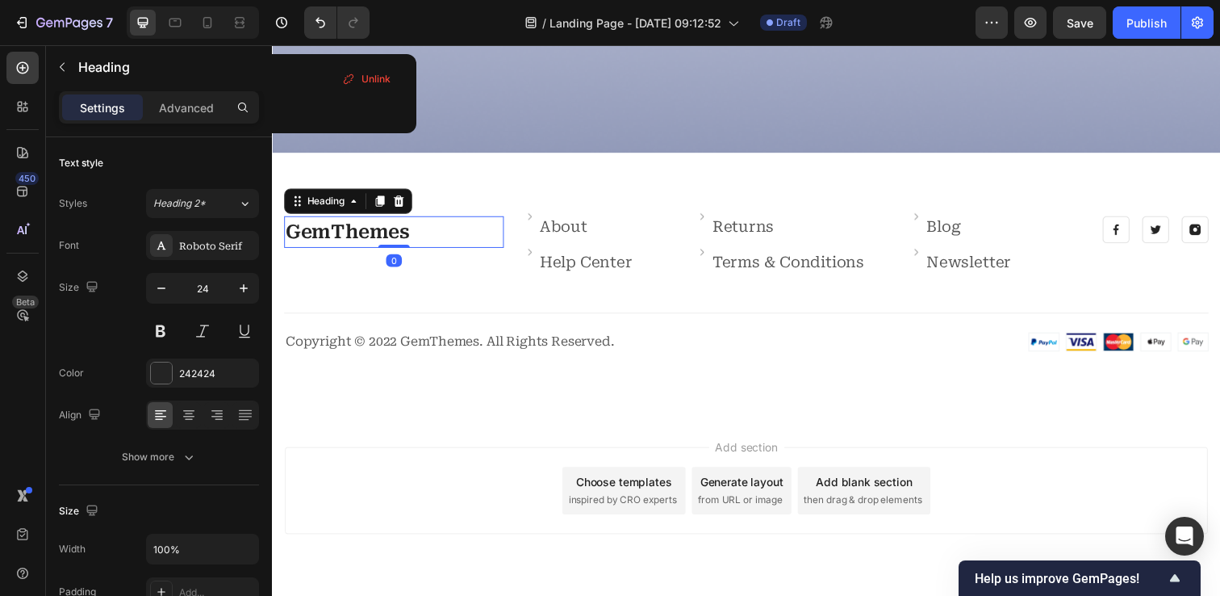
click at [372, 234] on link "GemThemes" at bounding box center [349, 235] width 127 height 23
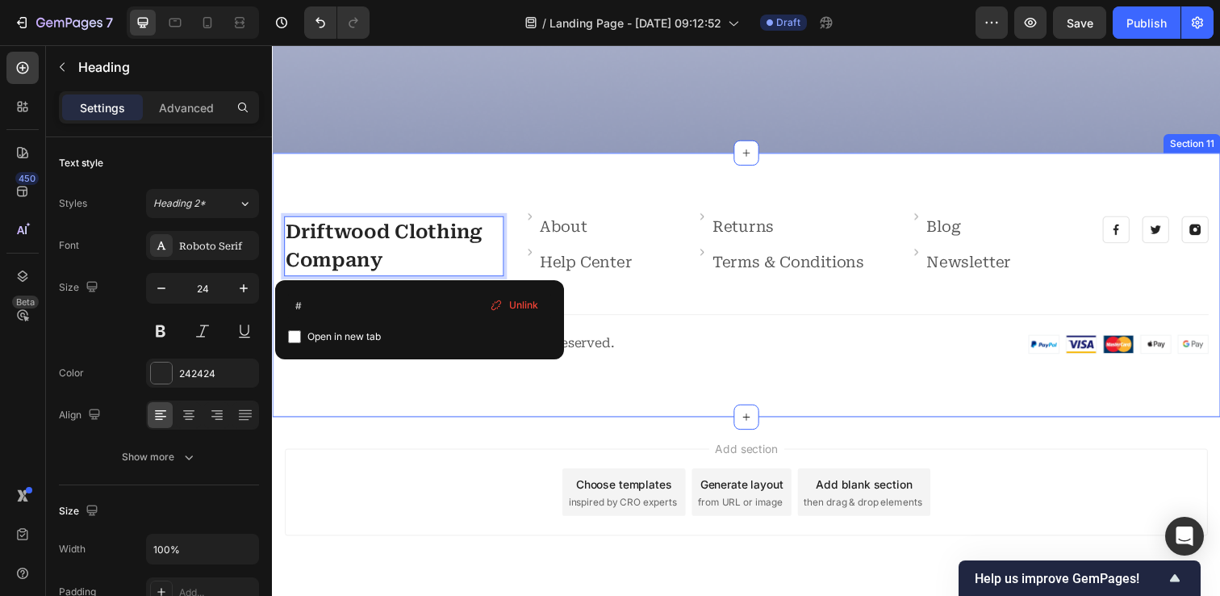
click at [529, 429] on div "Add section Choose templates inspired by CRO experts Generate layout from URL o…" at bounding box center [756, 524] width 968 height 199
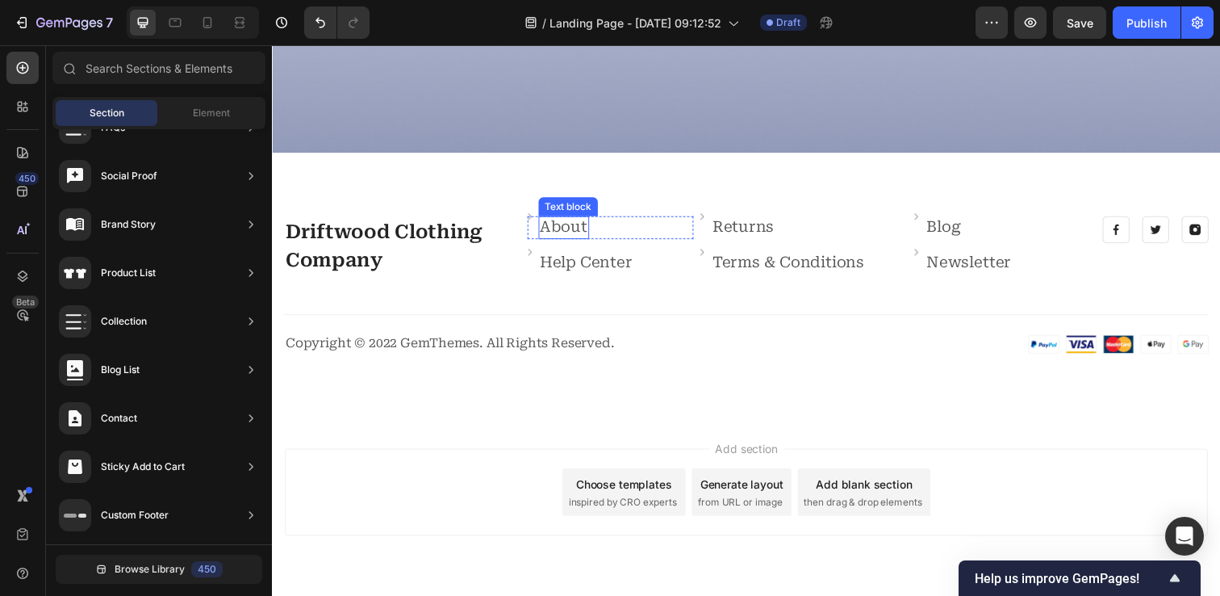
click at [572, 228] on link "About" at bounding box center [570, 230] width 48 height 19
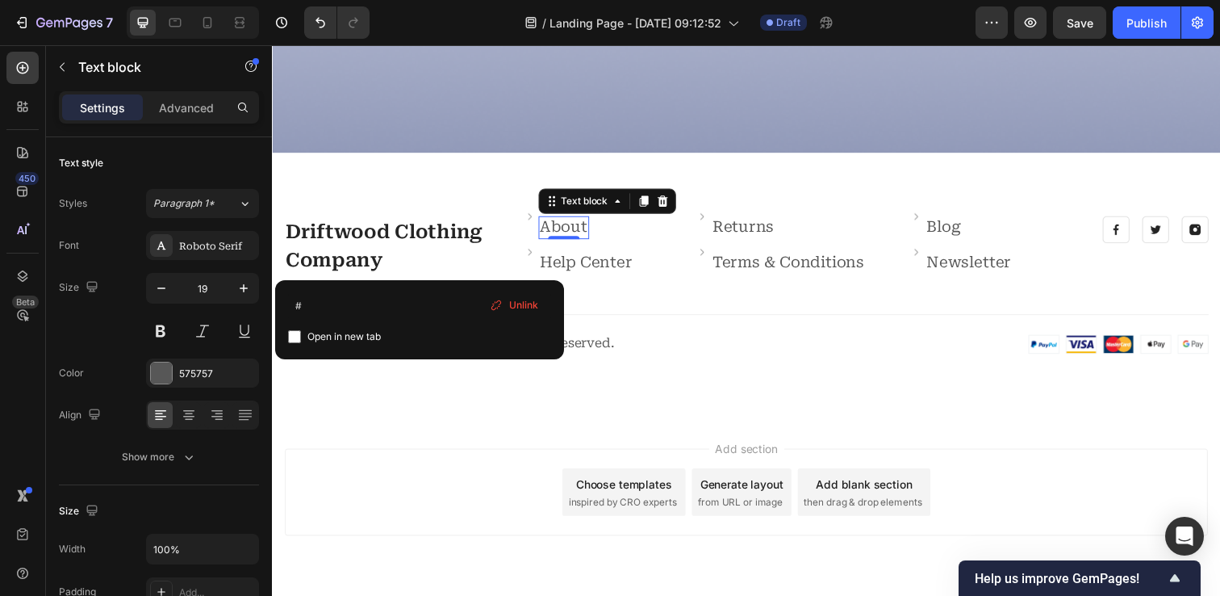
click at [572, 228] on link "About" at bounding box center [570, 230] width 48 height 19
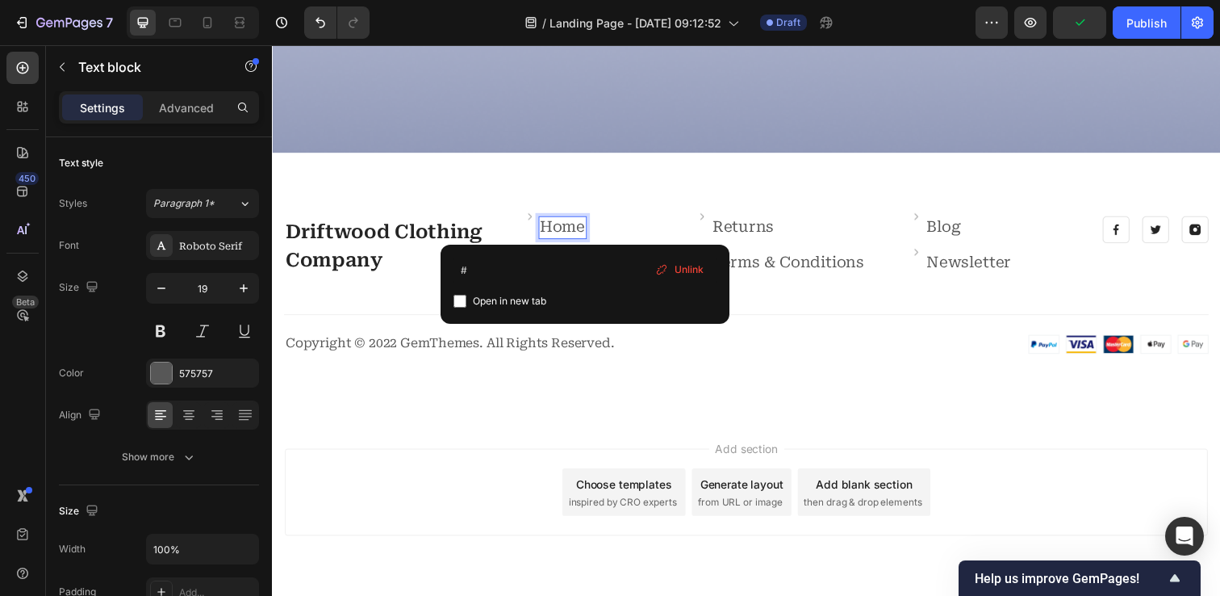
click at [621, 208] on div "⁠⁠⁠⁠⁠⁠⁠ Driftwood Clothing Company Heading Image Home Text block 0 Row Image He…" at bounding box center [756, 290] width 968 height 270
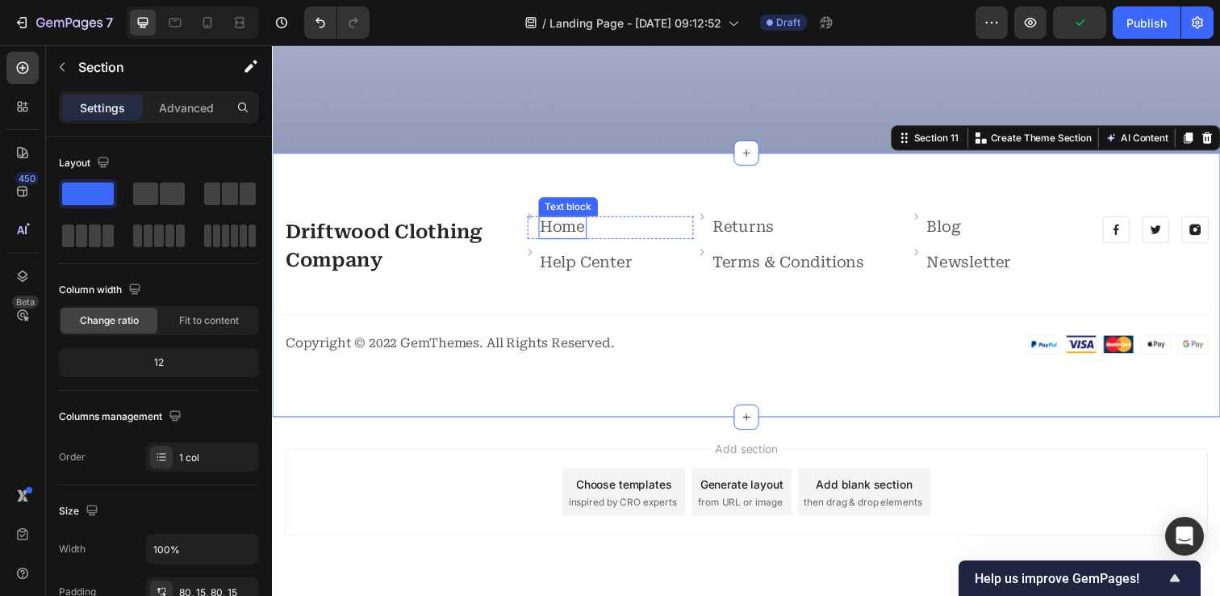
click at [575, 231] on link "Home" at bounding box center [569, 230] width 46 height 19
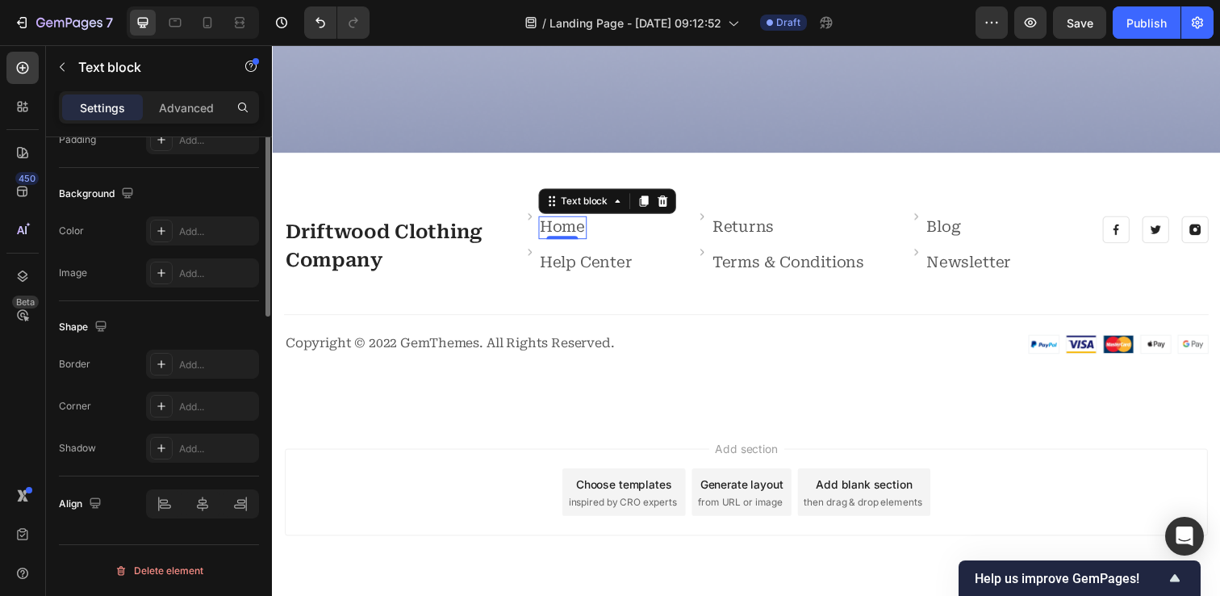
scroll to position [0, 0]
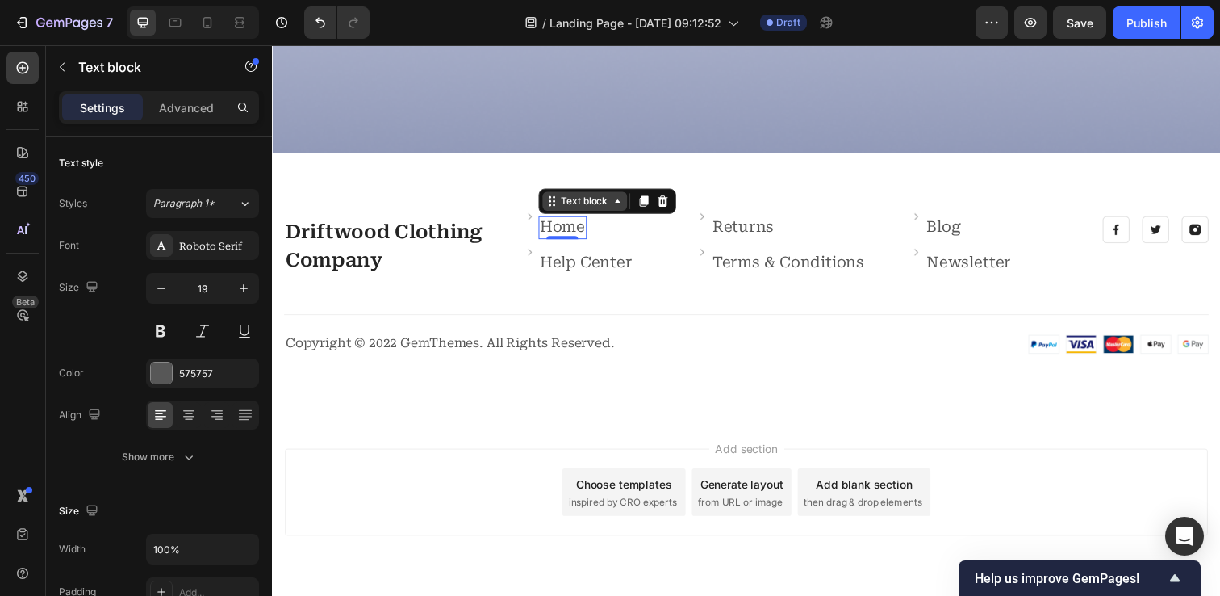
click at [622, 207] on icon at bounding box center [624, 204] width 13 height 13
click at [623, 208] on icon at bounding box center [624, 204] width 13 height 13
click at [556, 207] on icon at bounding box center [557, 204] width 13 height 13
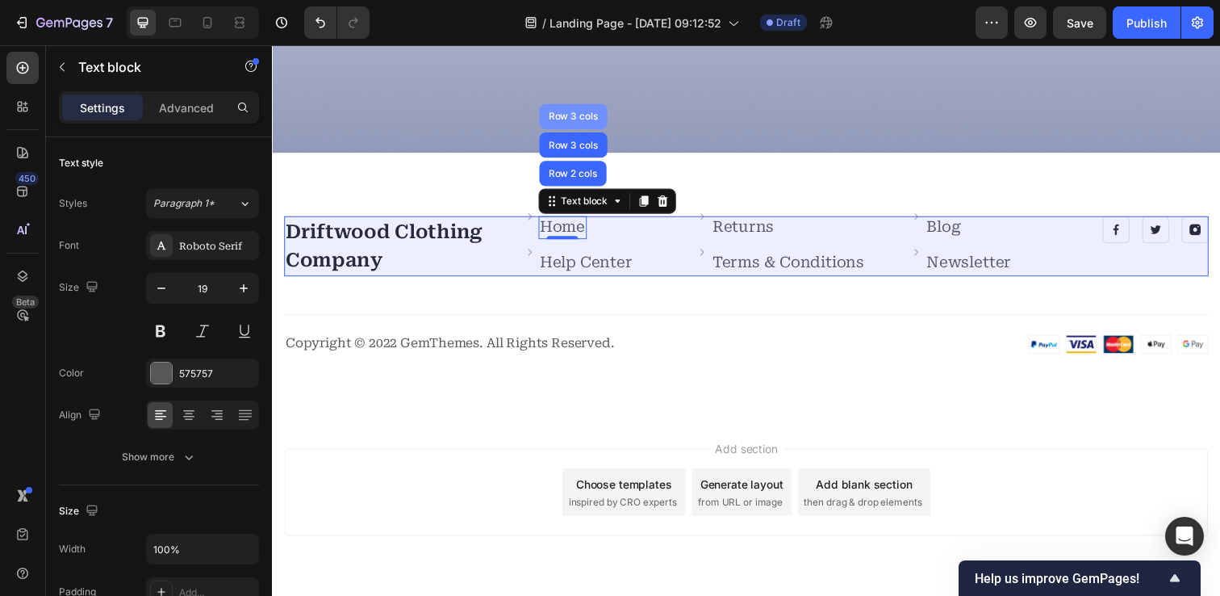
click at [580, 113] on div "Row 3 cols" at bounding box center [579, 118] width 56 height 10
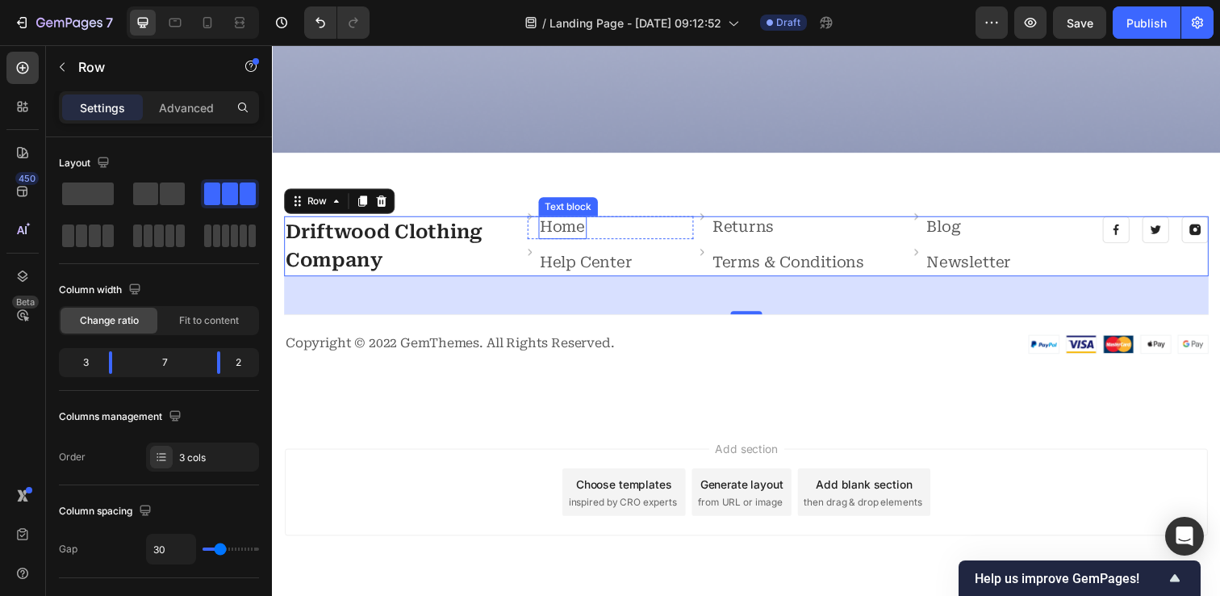
click at [567, 228] on link "Home" at bounding box center [569, 230] width 46 height 19
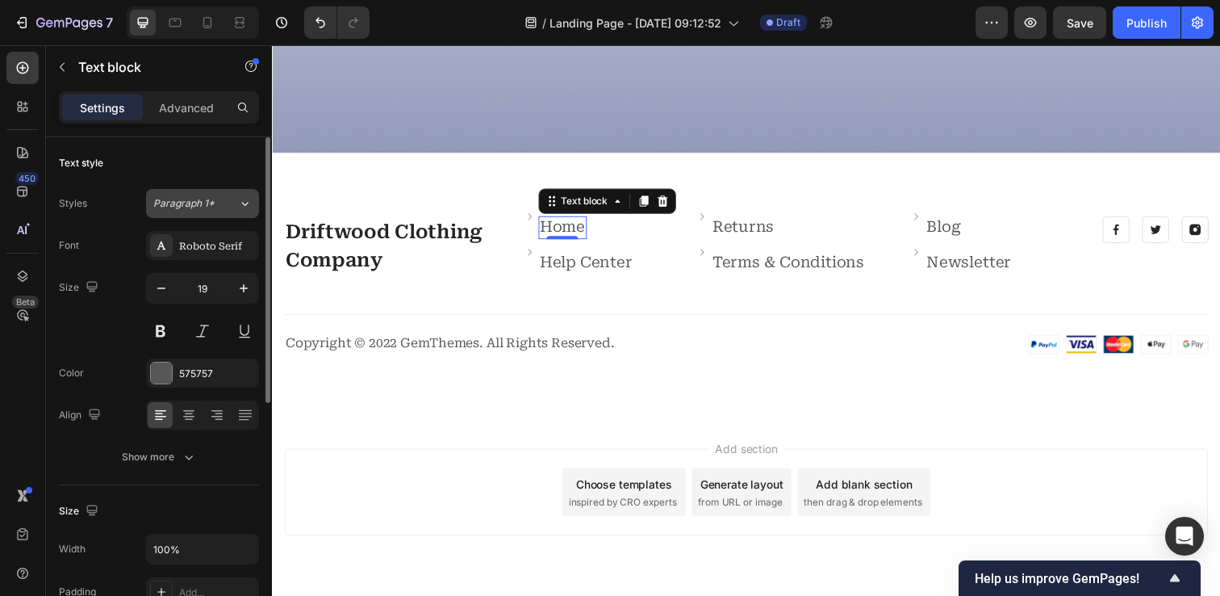
click at [187, 203] on span "Paragraph 1*" at bounding box center [183, 203] width 61 height 15
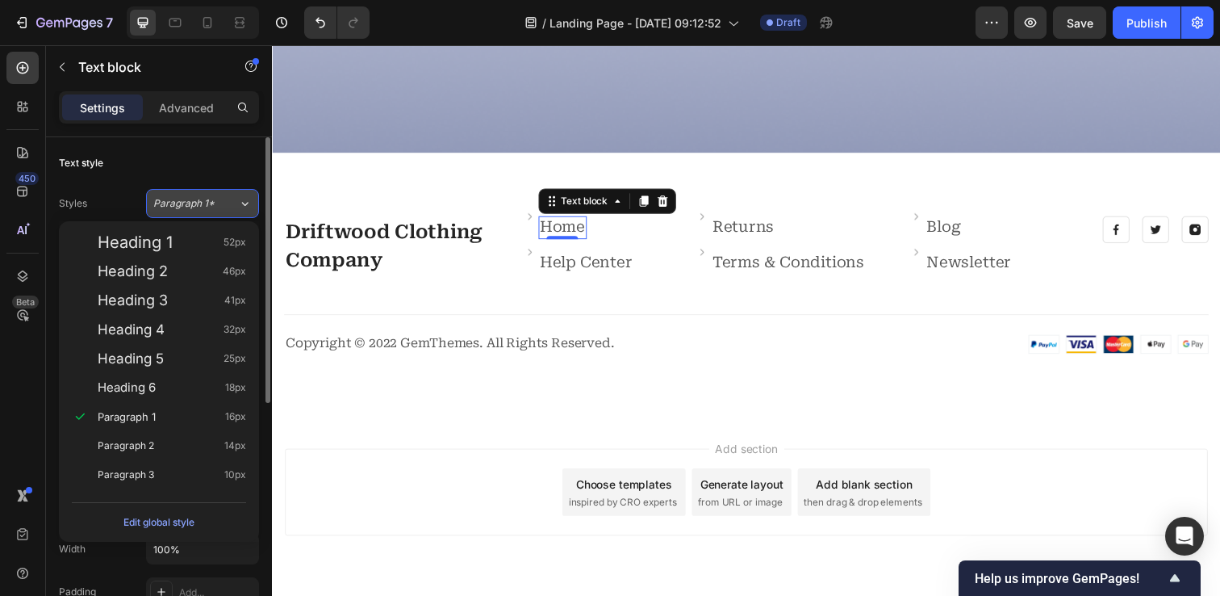
click at [187, 203] on span "Paragraph 1*" at bounding box center [183, 203] width 61 height 15
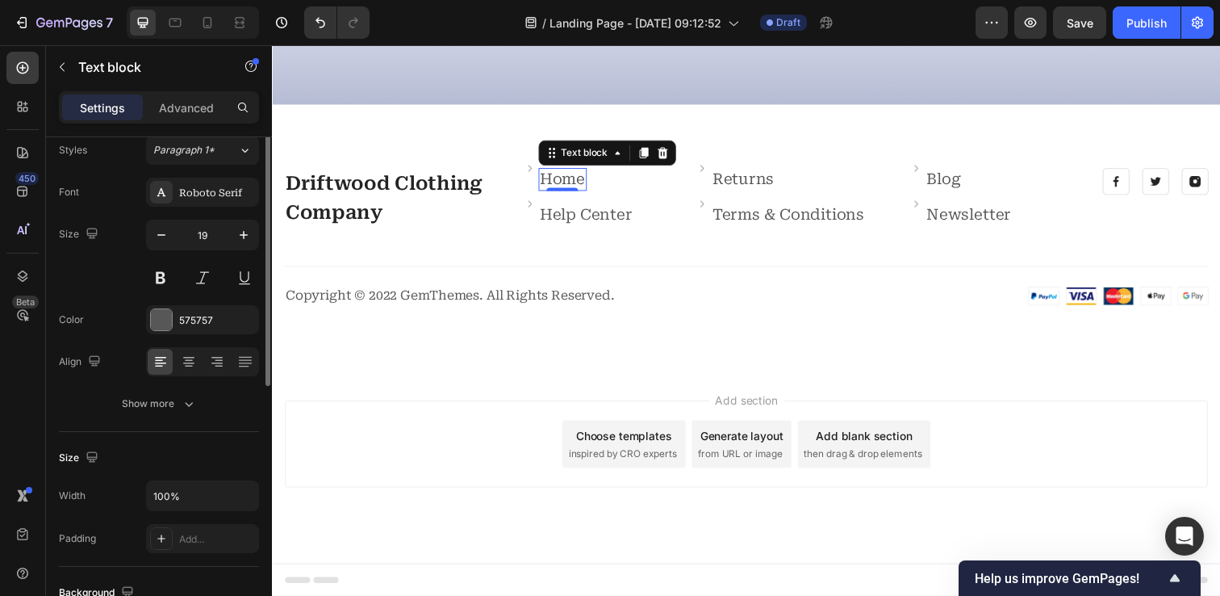
scroll to position [82, 0]
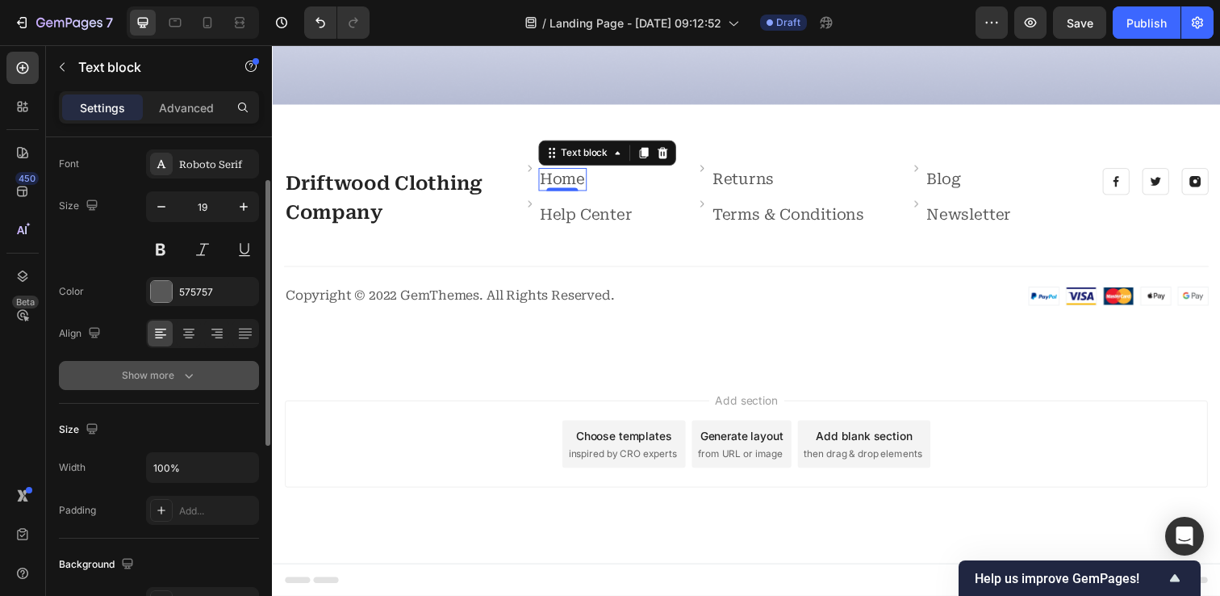
click at [153, 375] on div "Show more" at bounding box center [159, 375] width 75 height 16
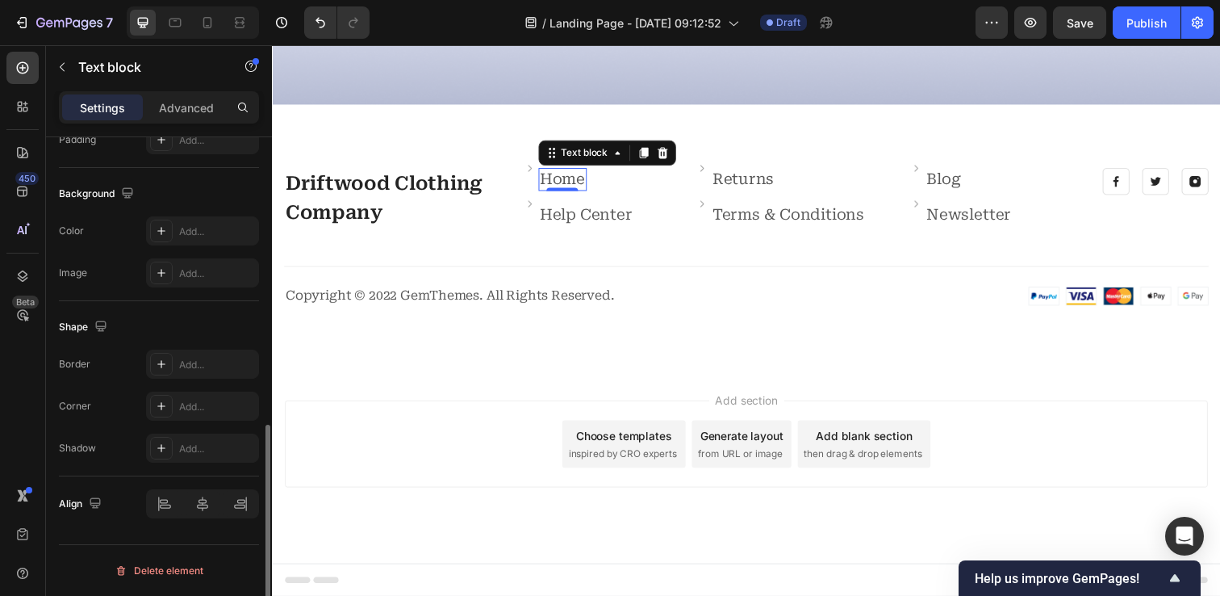
scroll to position [0, 0]
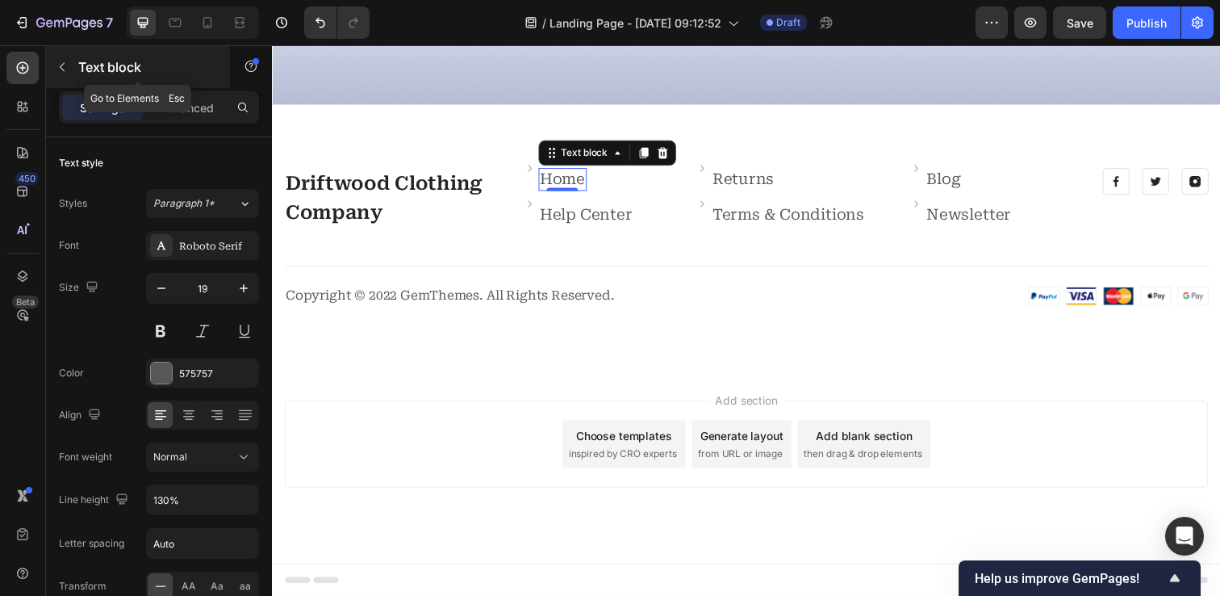
click at [65, 65] on icon "button" at bounding box center [62, 67] width 13 height 13
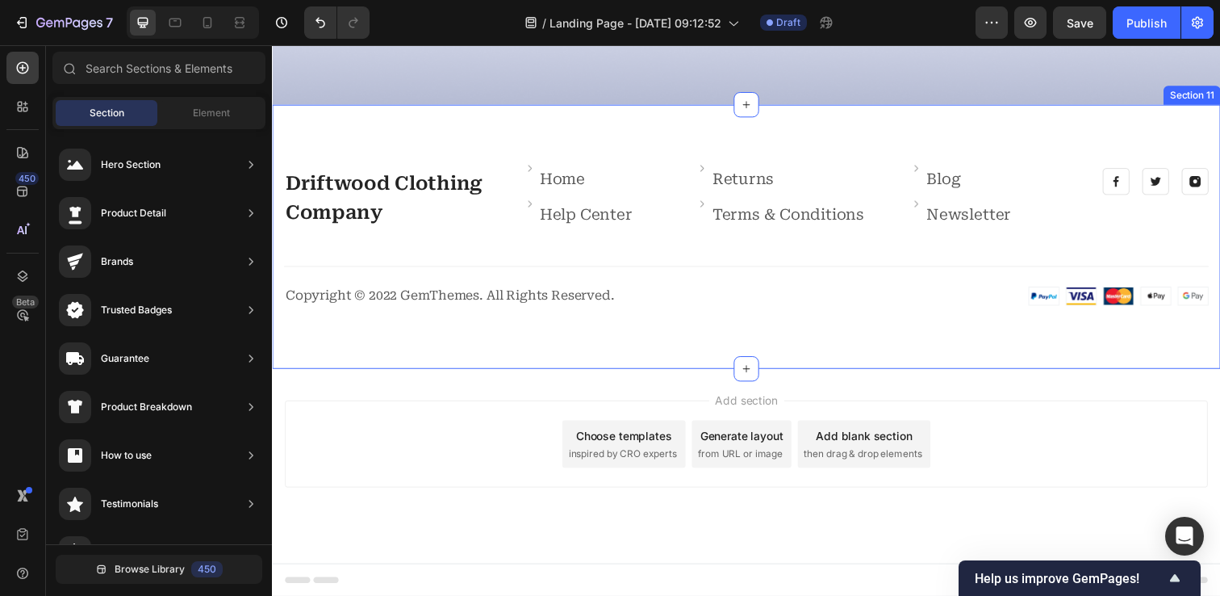
click at [484, 201] on div "⁠⁠⁠⁠⁠⁠⁠ Driftwood Clothing Company Heading Image Home Text block Row Image Help…" at bounding box center [756, 241] width 968 height 270
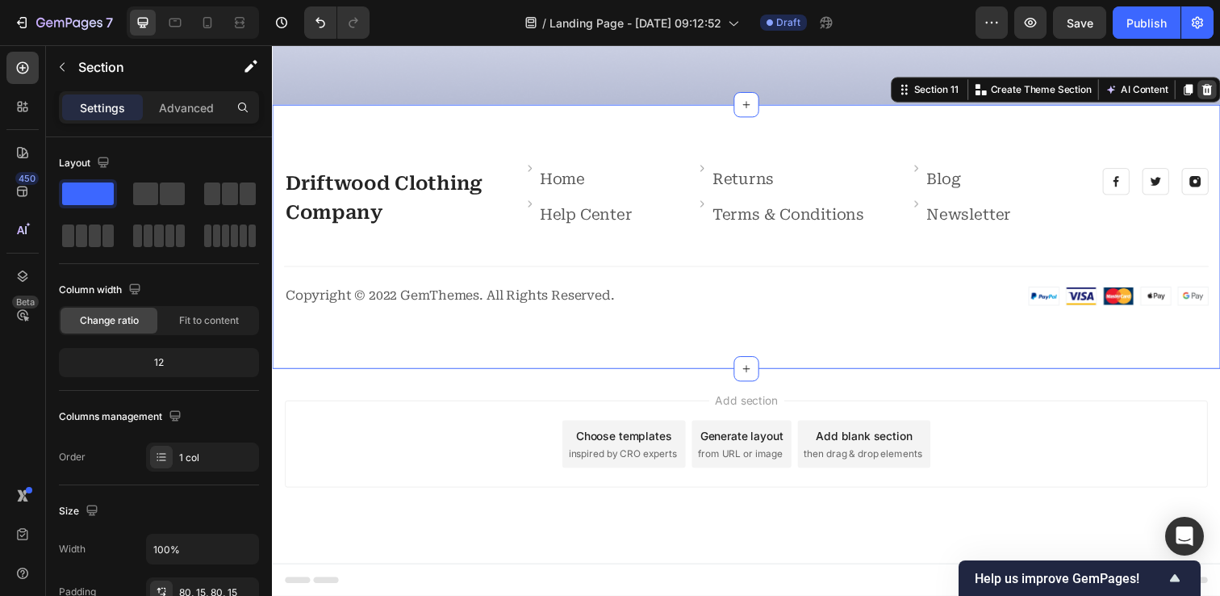
click at [1219, 100] on div at bounding box center [1226, 90] width 19 height 19
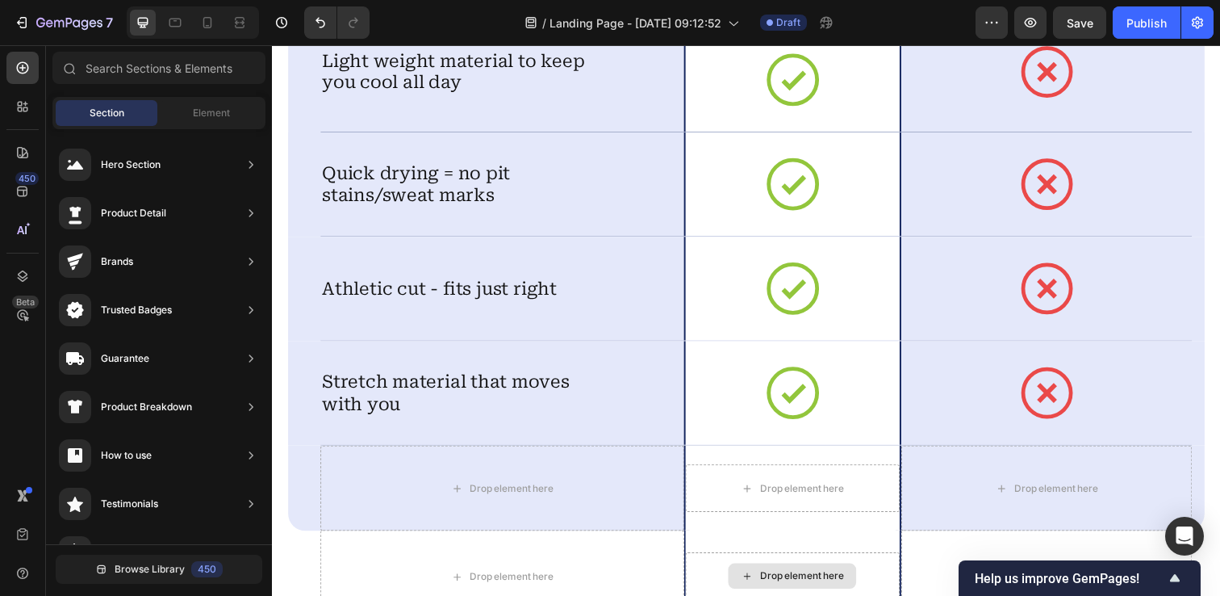
scroll to position [4828, 0]
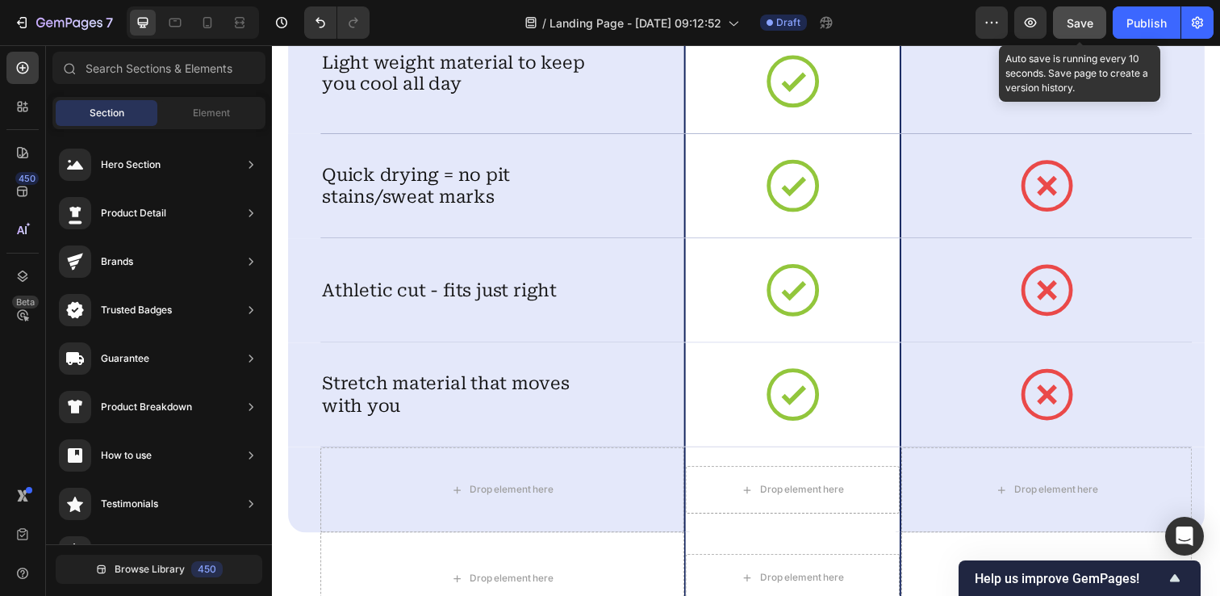
click at [1092, 27] on span "Save" at bounding box center [1080, 23] width 27 height 14
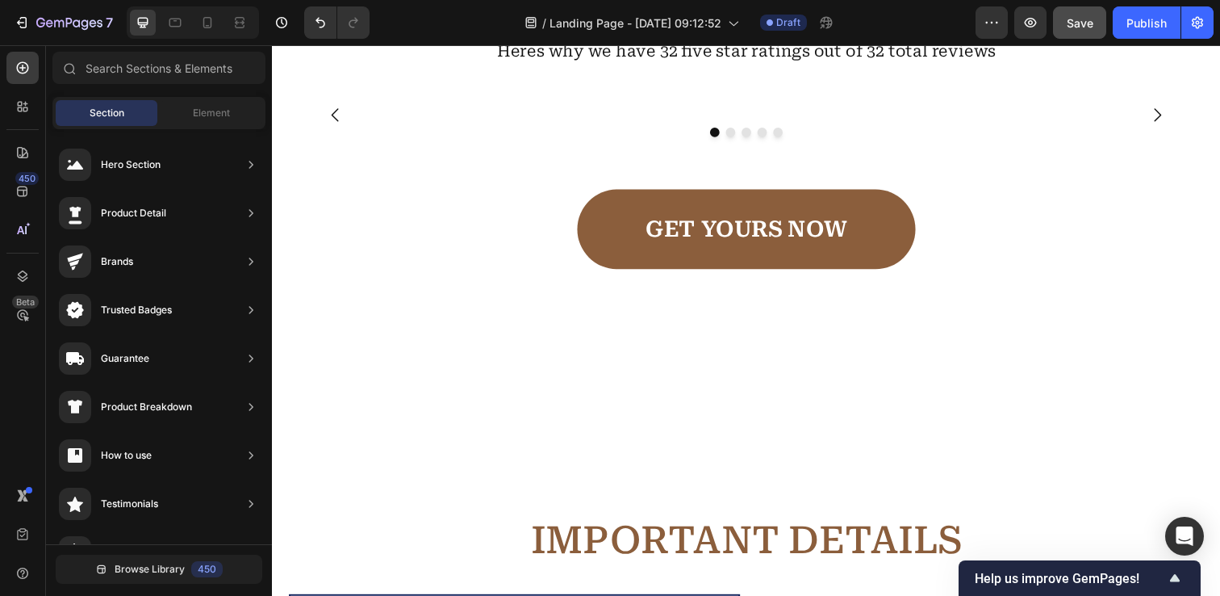
scroll to position [2668, 0]
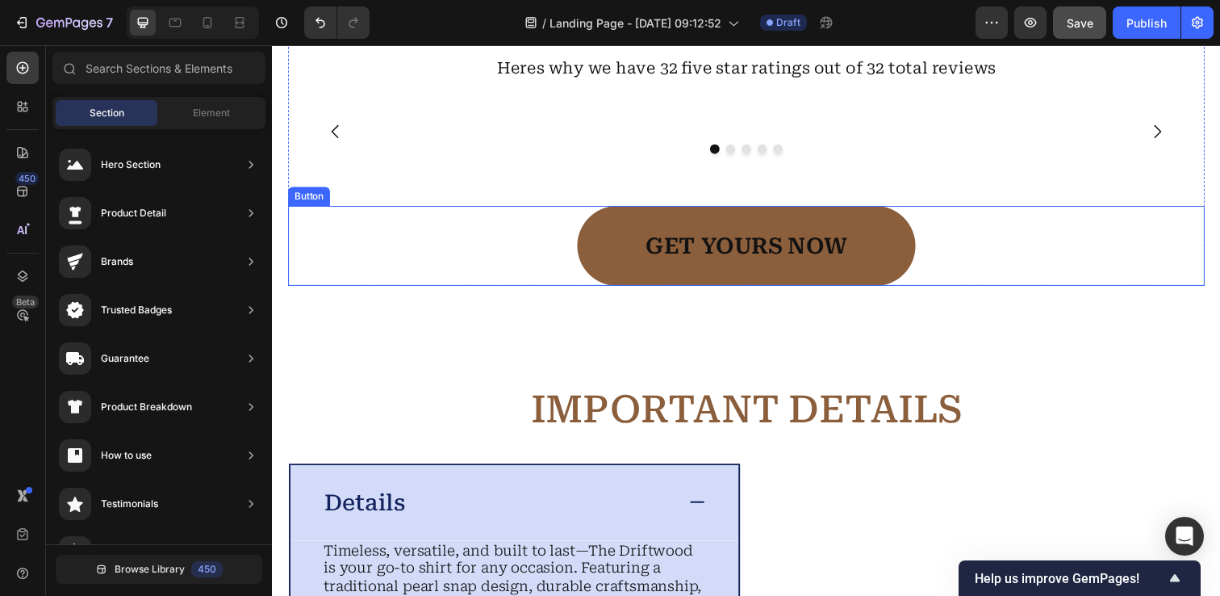
click at [889, 291] on link "GET YOURS NOW" at bounding box center [755, 250] width 345 height 82
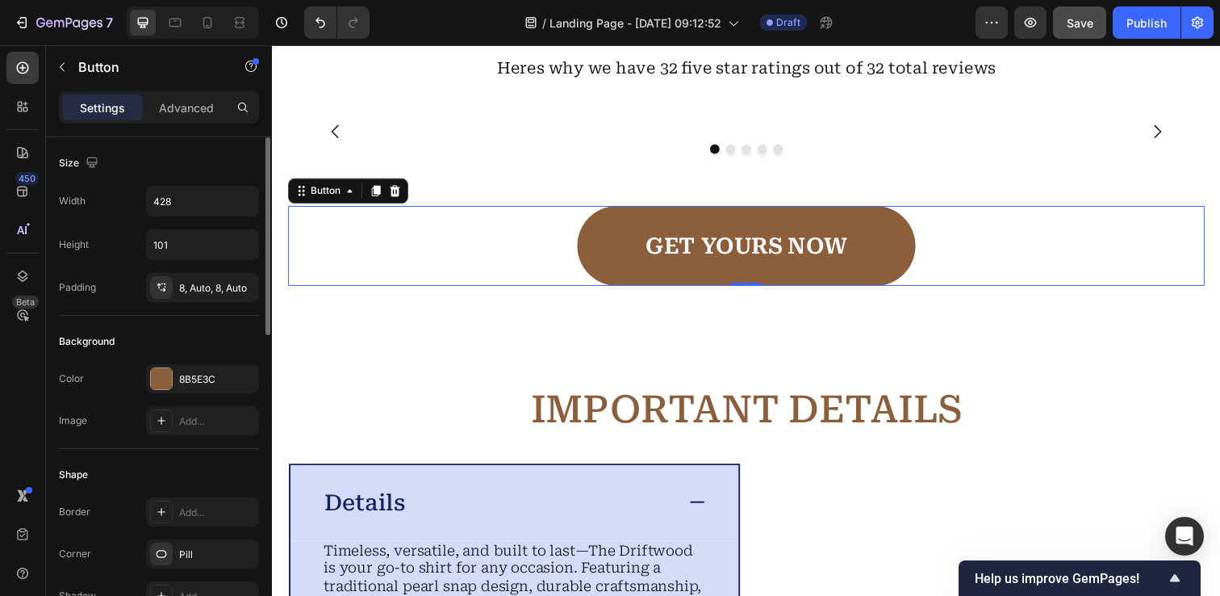
scroll to position [737, 0]
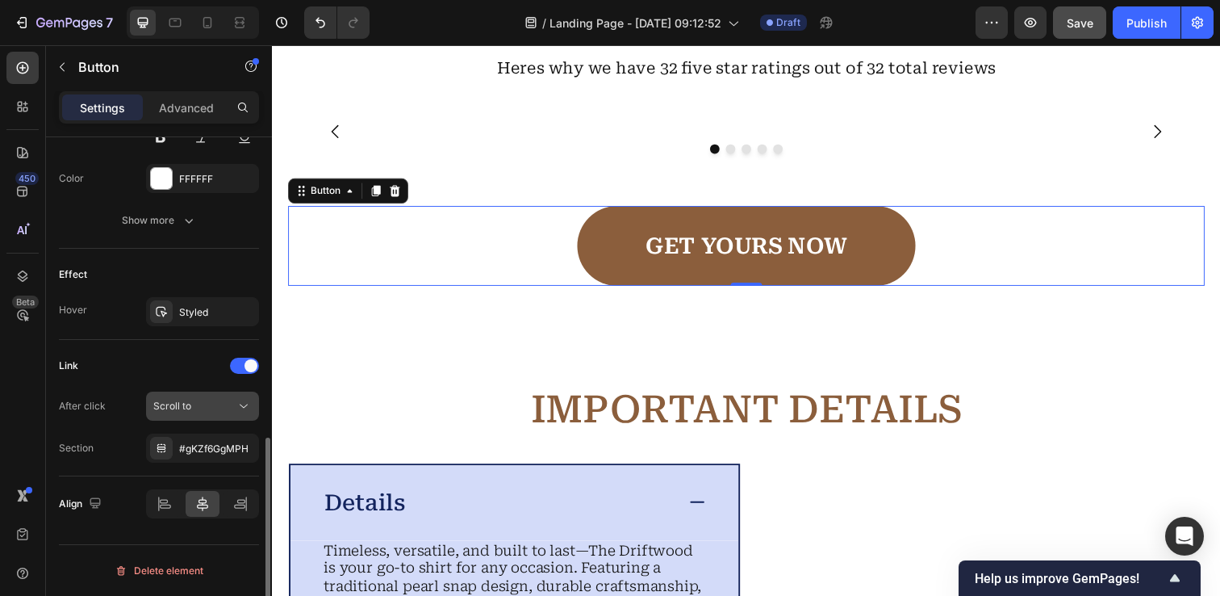
click at [228, 405] on div "Scroll to" at bounding box center [194, 406] width 82 height 15
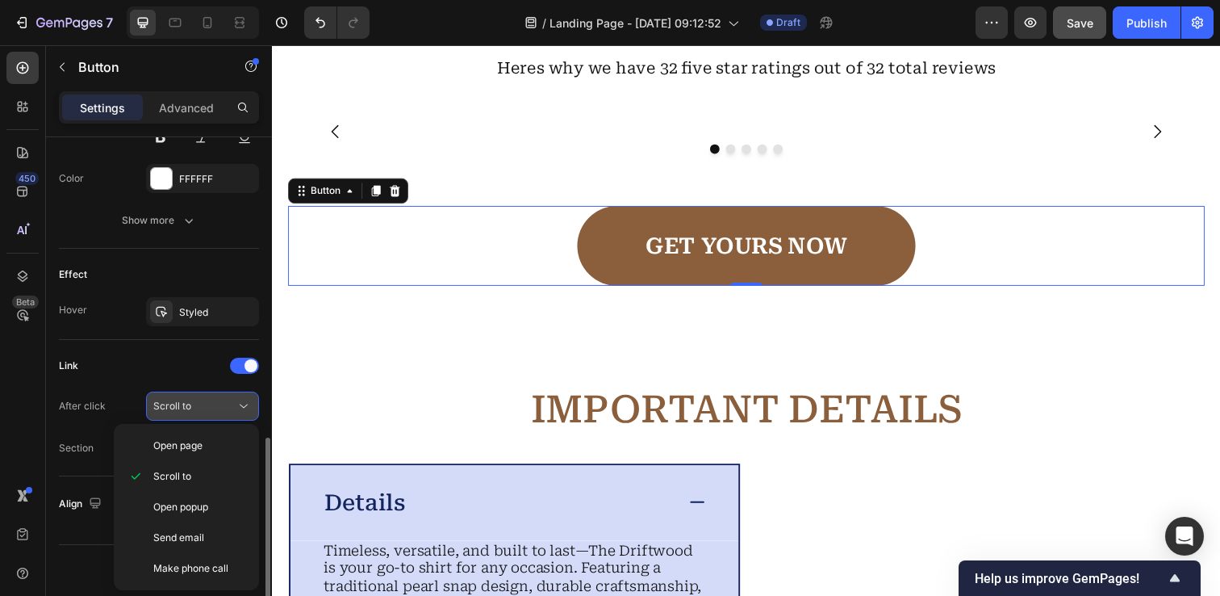
click at [228, 405] on div "Scroll to" at bounding box center [194, 406] width 82 height 15
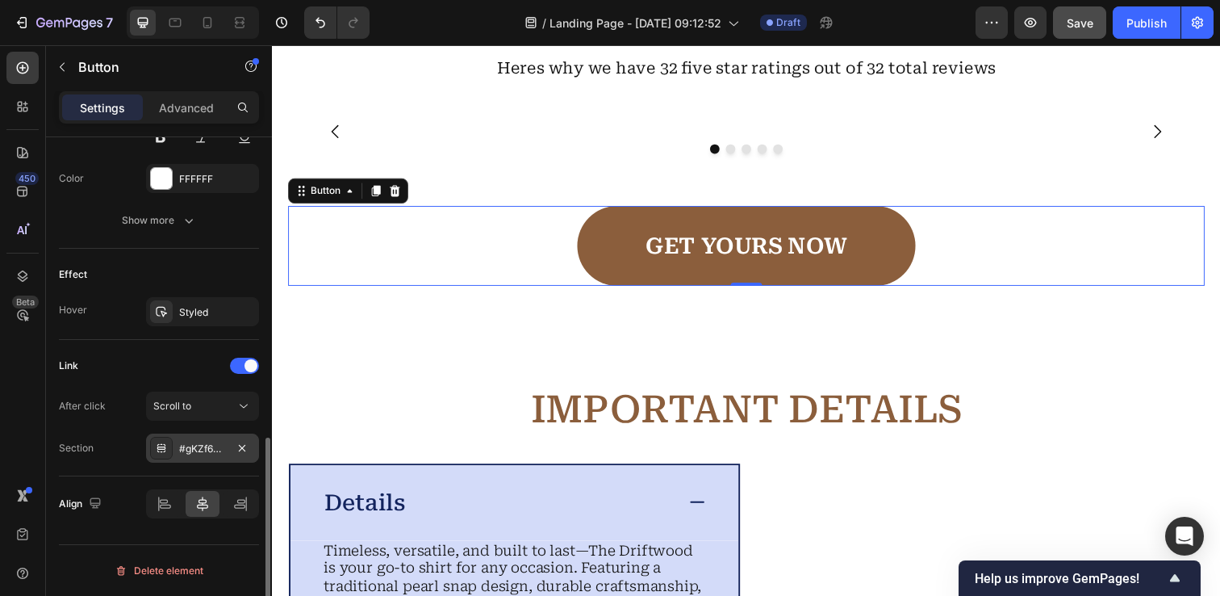
click at [188, 449] on div "#gKZf6GgMPH" at bounding box center [202, 448] width 47 height 15
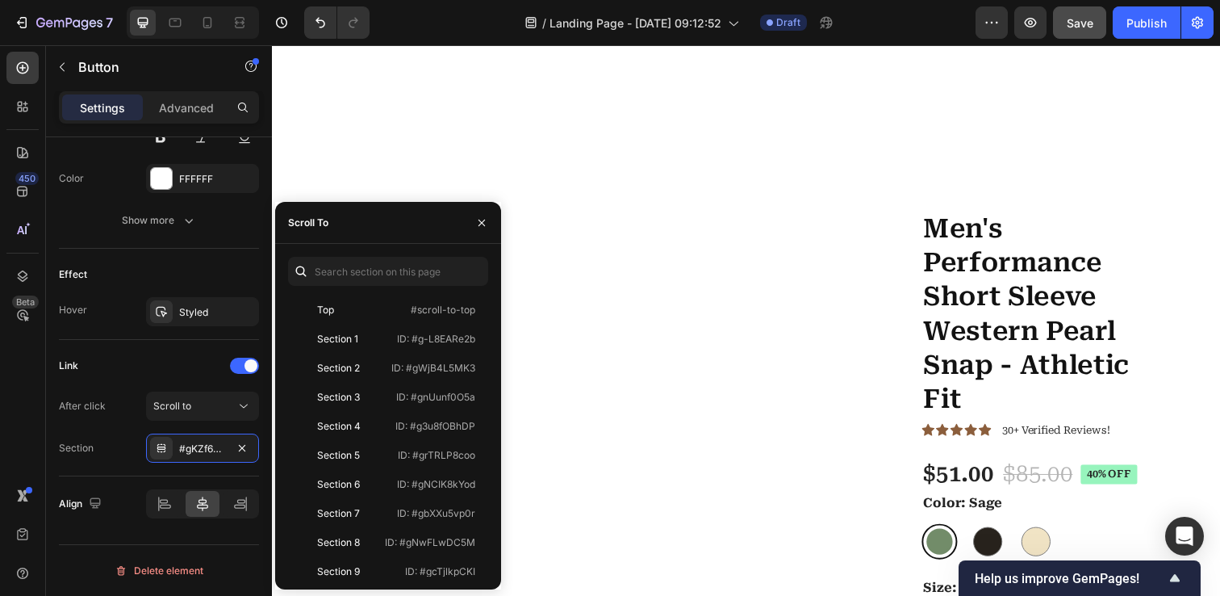
scroll to position [3904, 0]
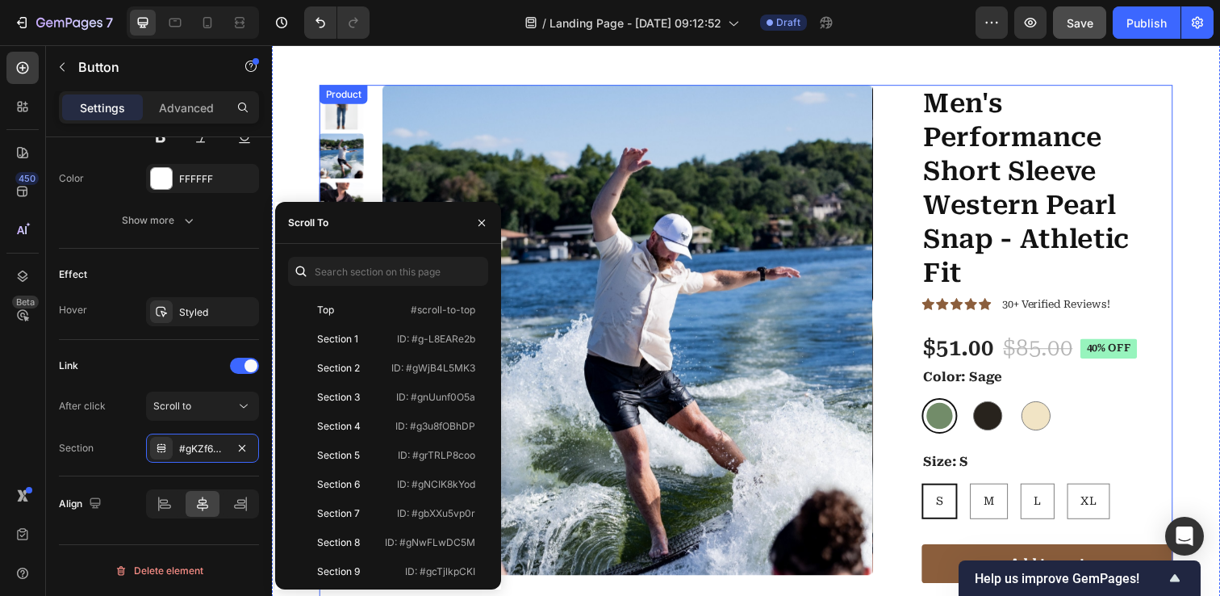
click at [904, 239] on div "Product Images Men's Performance Short Sleeve Western Pearl Snap - Athletic Fit…" at bounding box center [756, 359] width 872 height 547
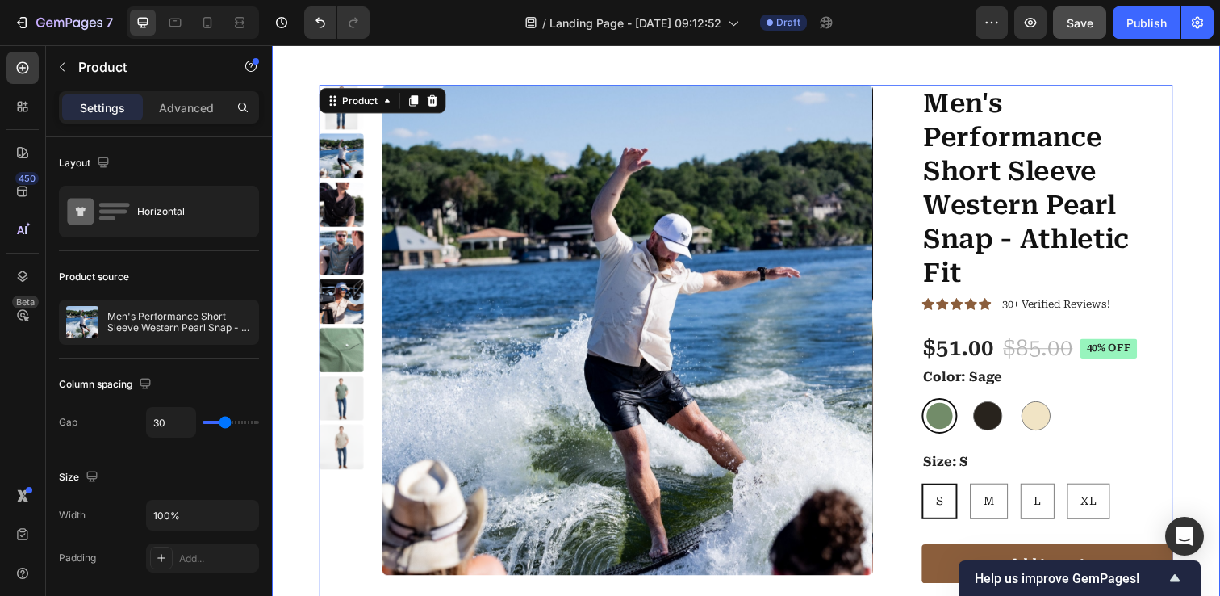
click at [289, 193] on div "Product Images Men's Performance Short Sleeve Western Pearl Snap - Athletic Fit…" at bounding box center [756, 352] width 968 height 663
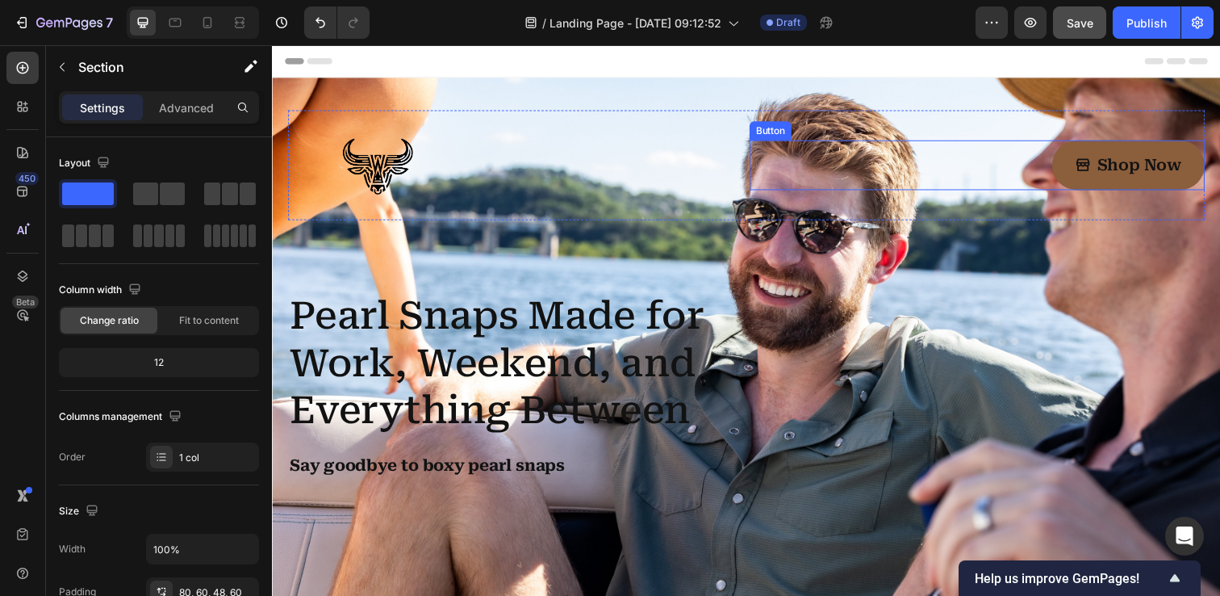
click at [1085, 166] on link "Shop Now" at bounding box center [1147, 167] width 156 height 51
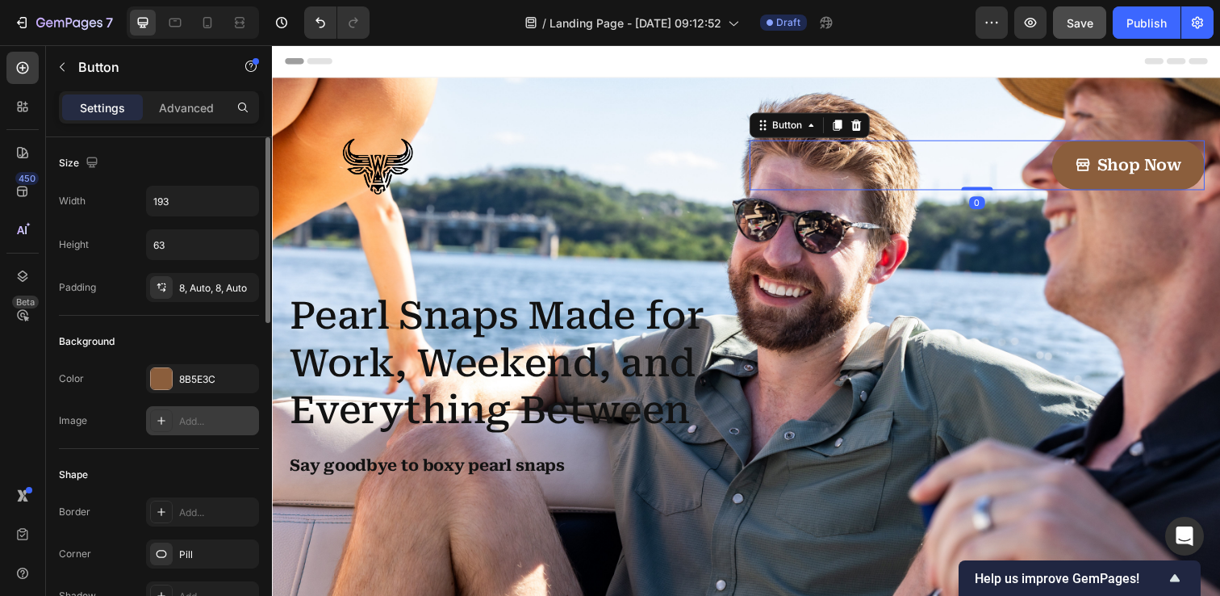
scroll to position [864, 0]
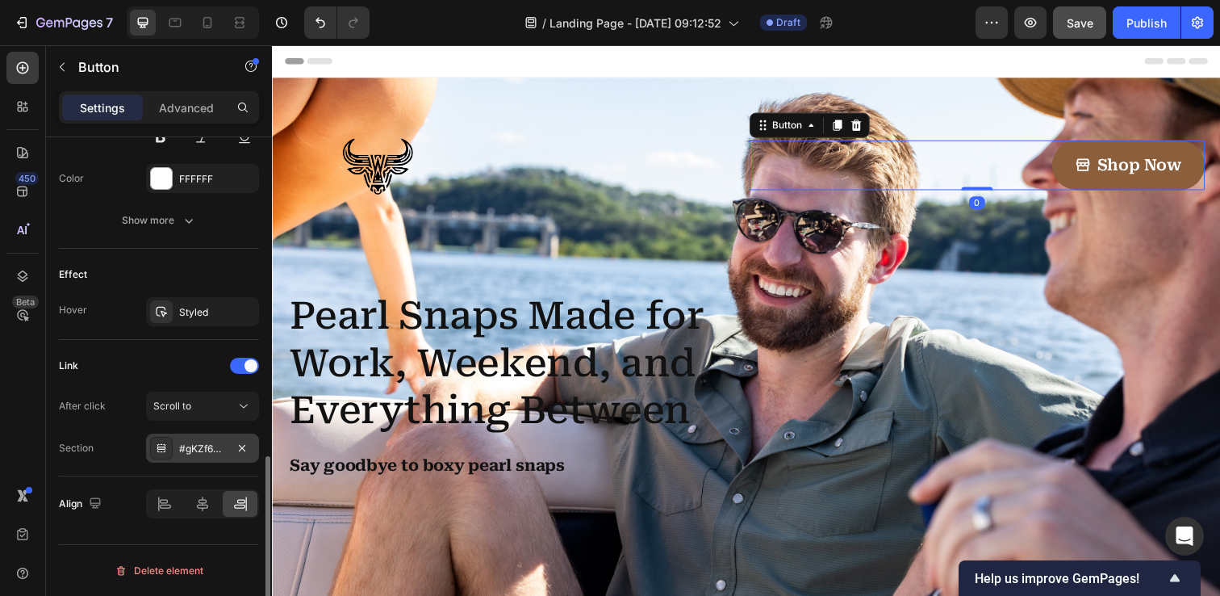
click at [203, 450] on div "#gKZf6GgMPH" at bounding box center [202, 448] width 47 height 15
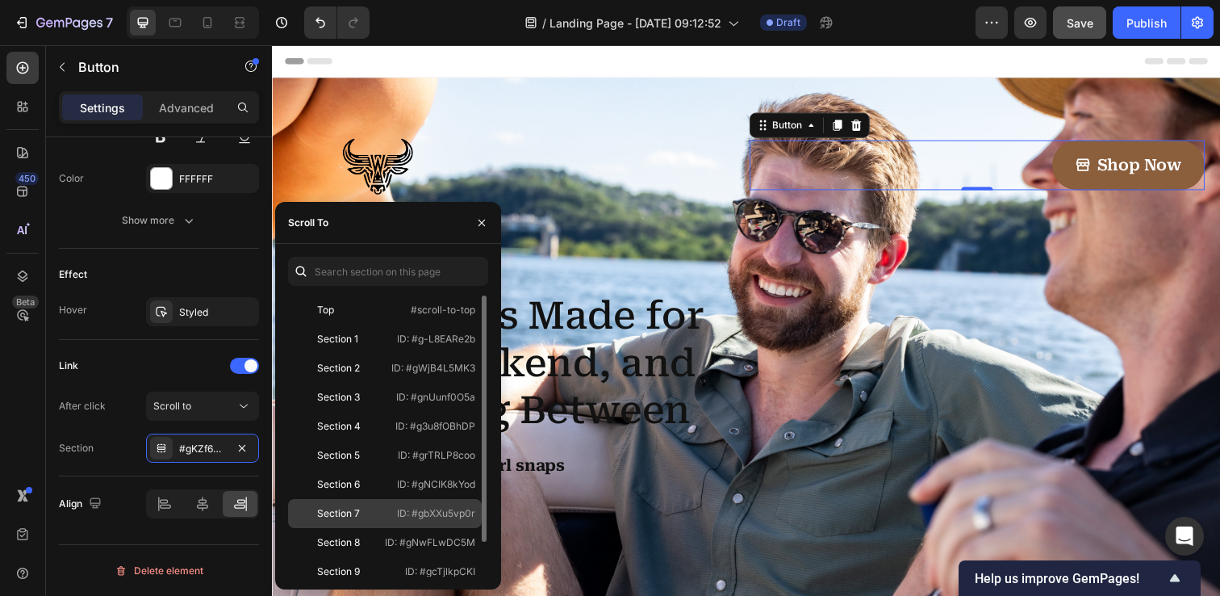
click at [381, 520] on div "Section 7" at bounding box center [342, 513] width 94 height 15
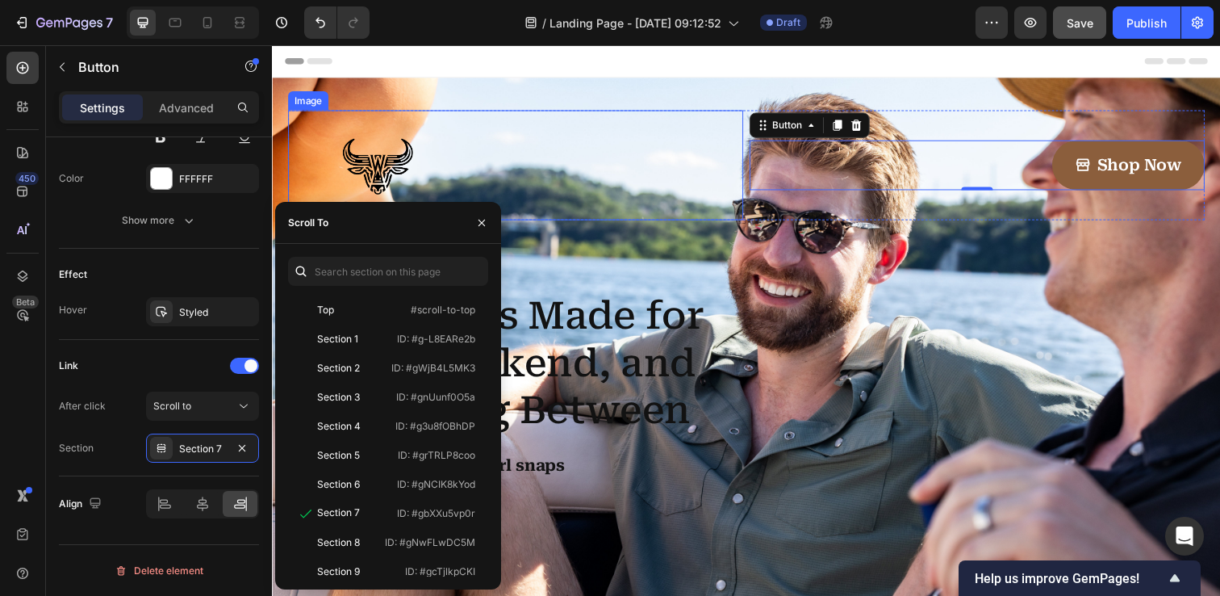
click at [289, 111] on div "Image Shop Now Button 0 Row Pearl Snaps Made for Work, Weekend, and Everything …" at bounding box center [756, 353] width 968 height 550
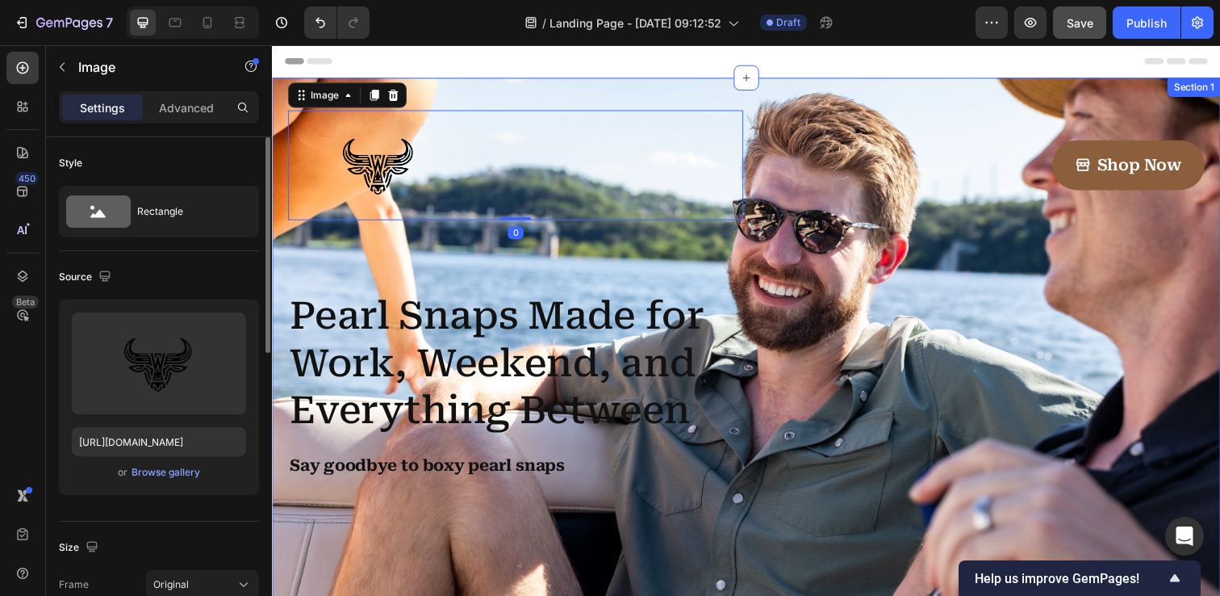
click at [282, 113] on div "Image 0 Shop Now Button Row Pearl Snaps Made for Work, Weekend, and Everything …" at bounding box center [756, 353] width 968 height 550
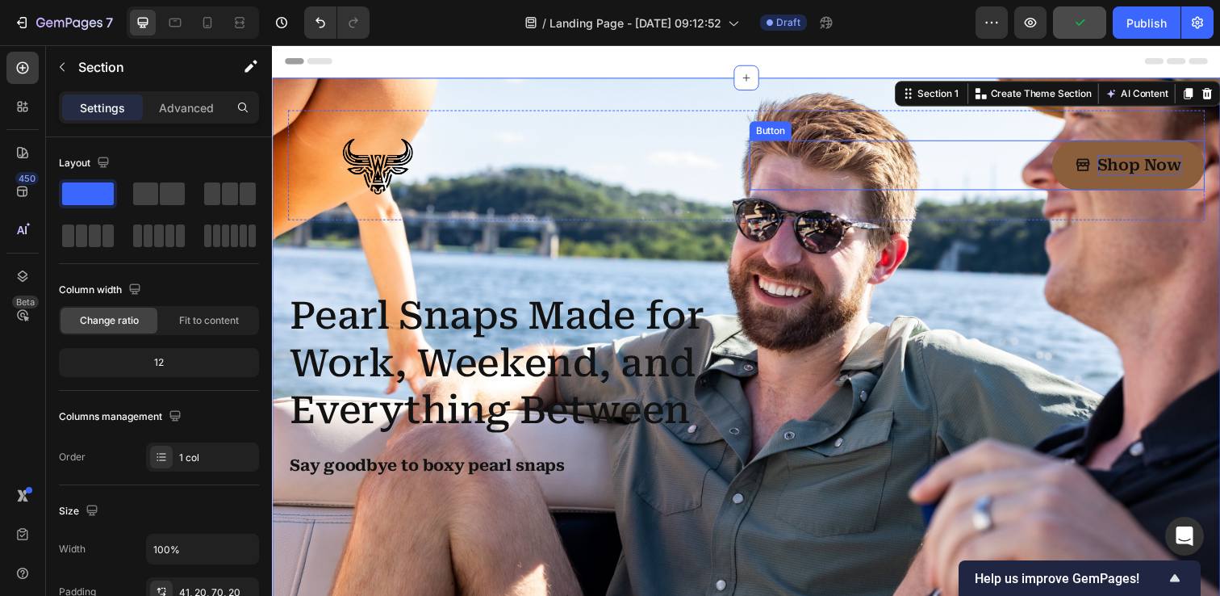
click at [1133, 168] on p "Shop Now" at bounding box center [1158, 167] width 86 height 20
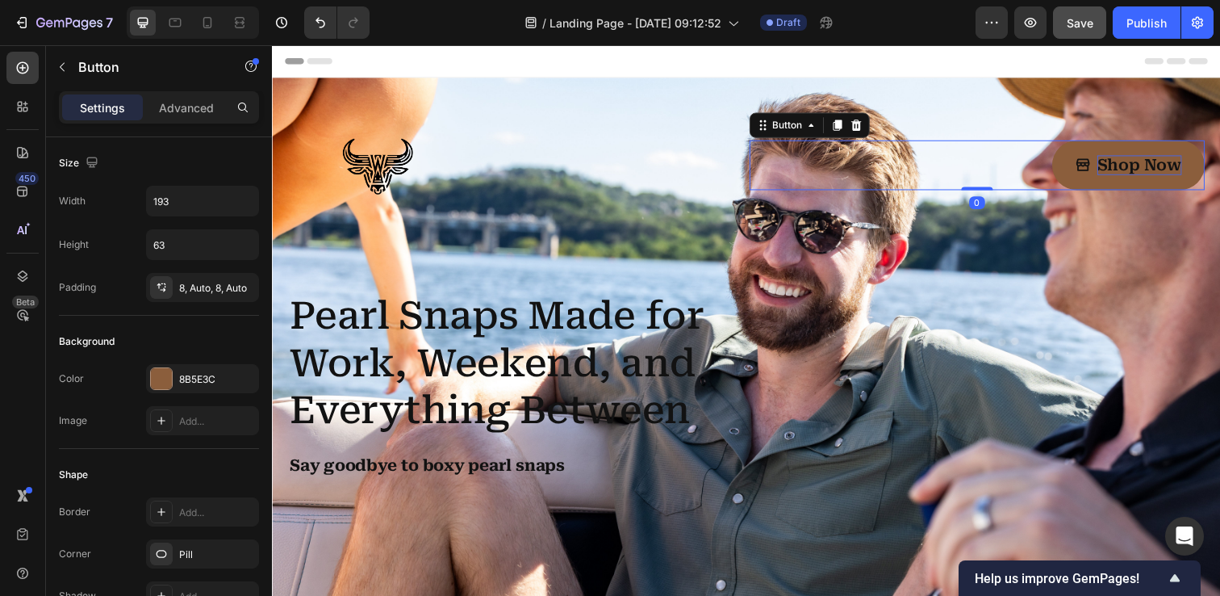
click at [1133, 168] on p "Shop Now" at bounding box center [1158, 167] width 86 height 20
click at [1086, 174] on link "Shop Now" at bounding box center [1147, 167] width 156 height 51
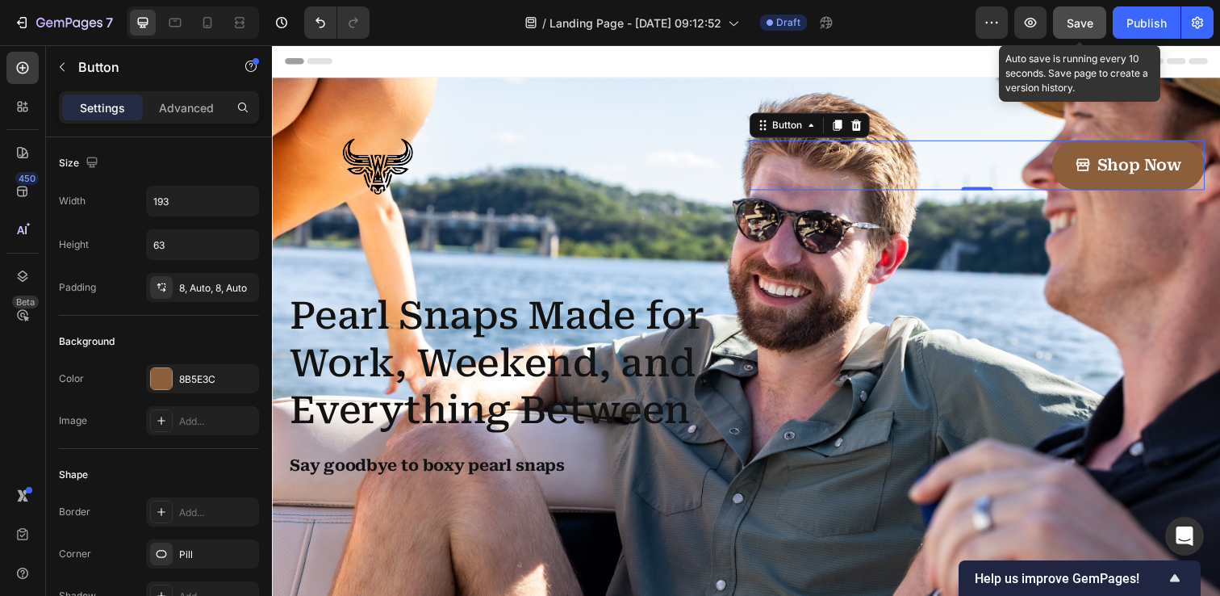
click at [1077, 27] on span "Save" at bounding box center [1080, 23] width 27 height 14
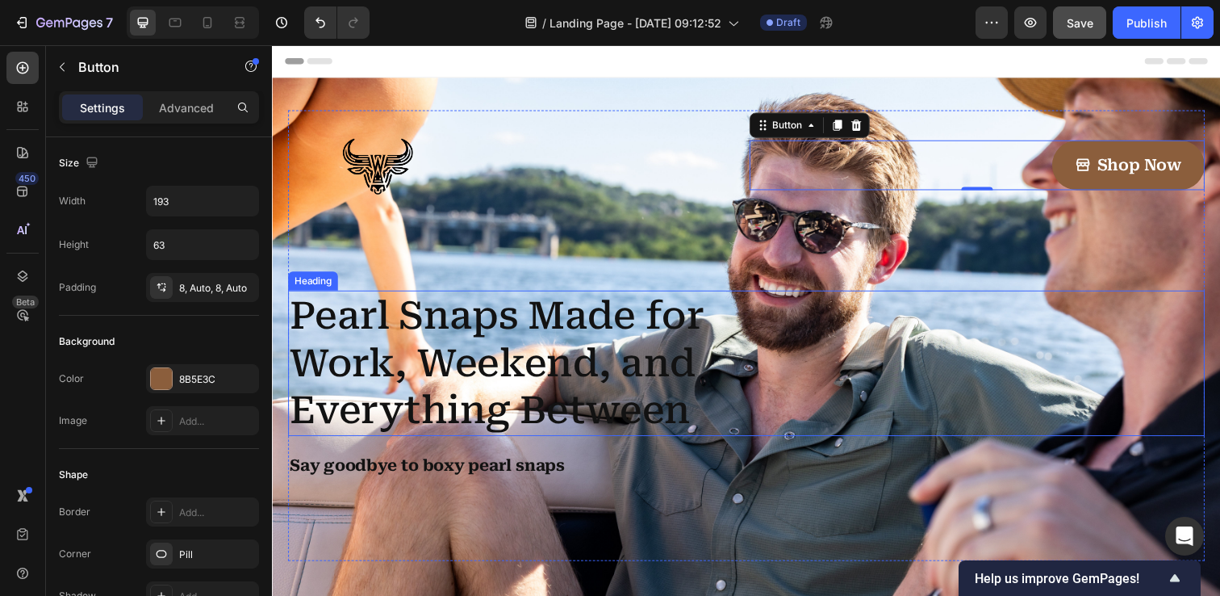
click at [602, 385] on h1 "Pearl Snaps Made for Work, Weekend, and Everything Between" at bounding box center [541, 369] width 507 height 148
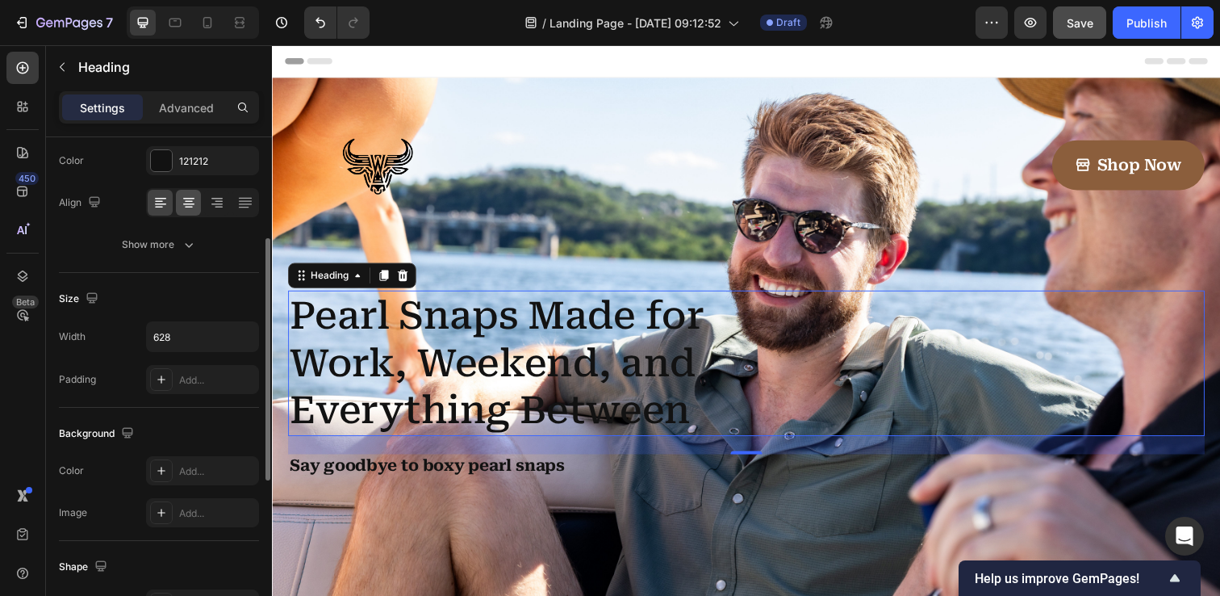
scroll to position [216, 0]
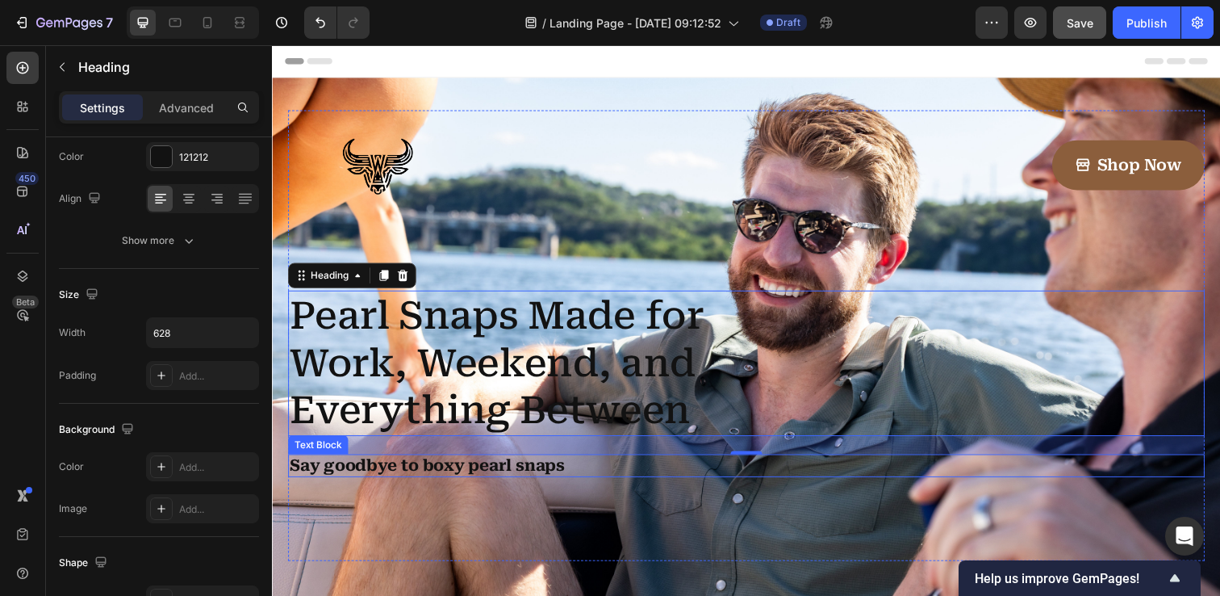
click at [451, 476] on p "Say goodbye to boxy pearl snaps" at bounding box center [756, 474] width 933 height 20
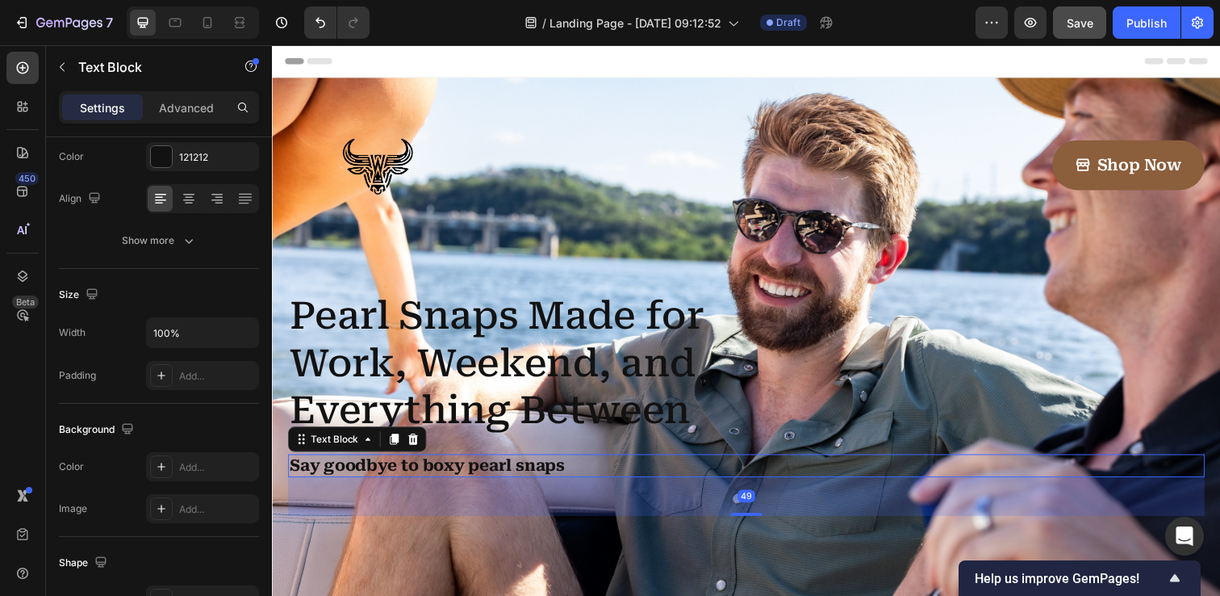
click at [451, 476] on p "Say goodbye to boxy pearl snaps" at bounding box center [756, 474] width 933 height 20
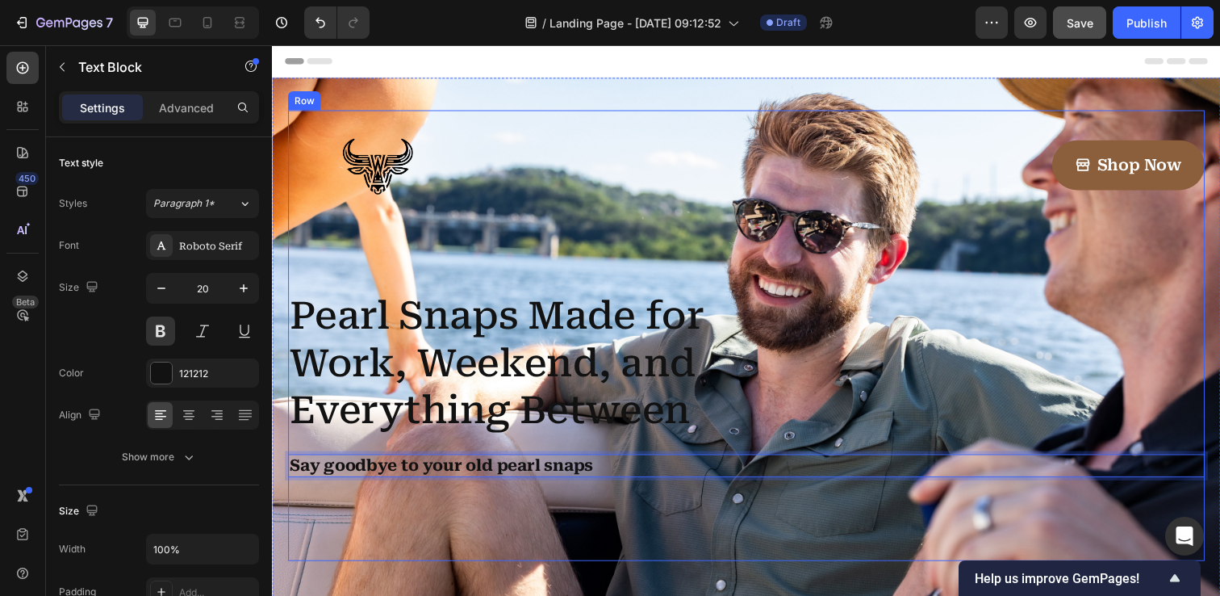
click at [554, 539] on div "Image Shop Now Button Row Pearl Snaps Made for Work, Weekend, and Everything Be…" at bounding box center [756, 341] width 936 height 460
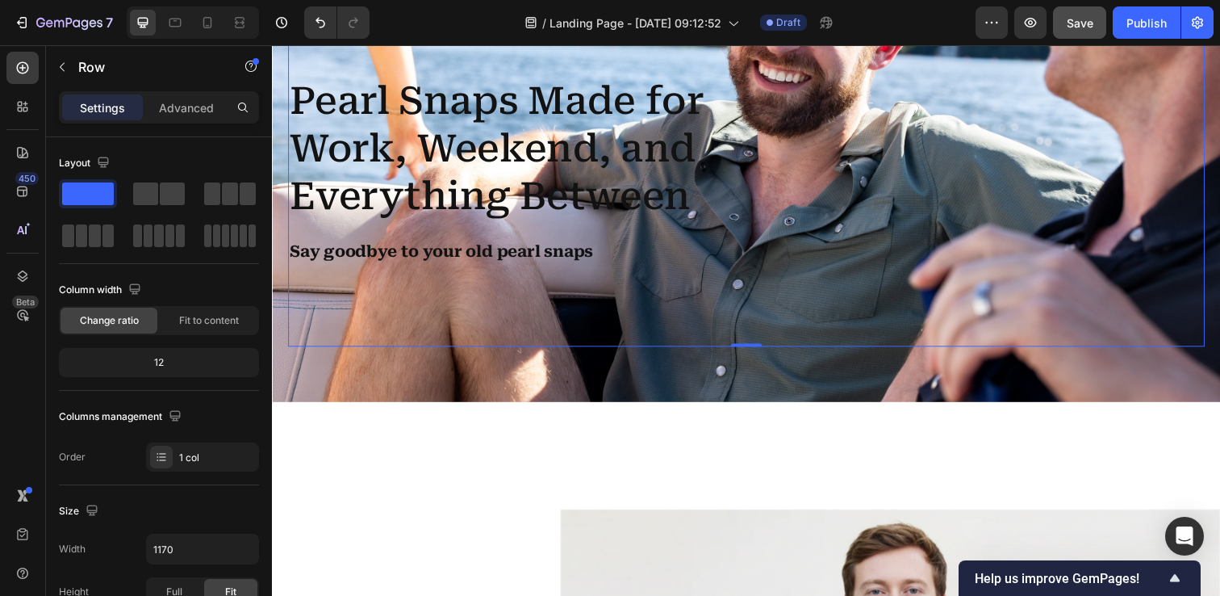
scroll to position [224, 0]
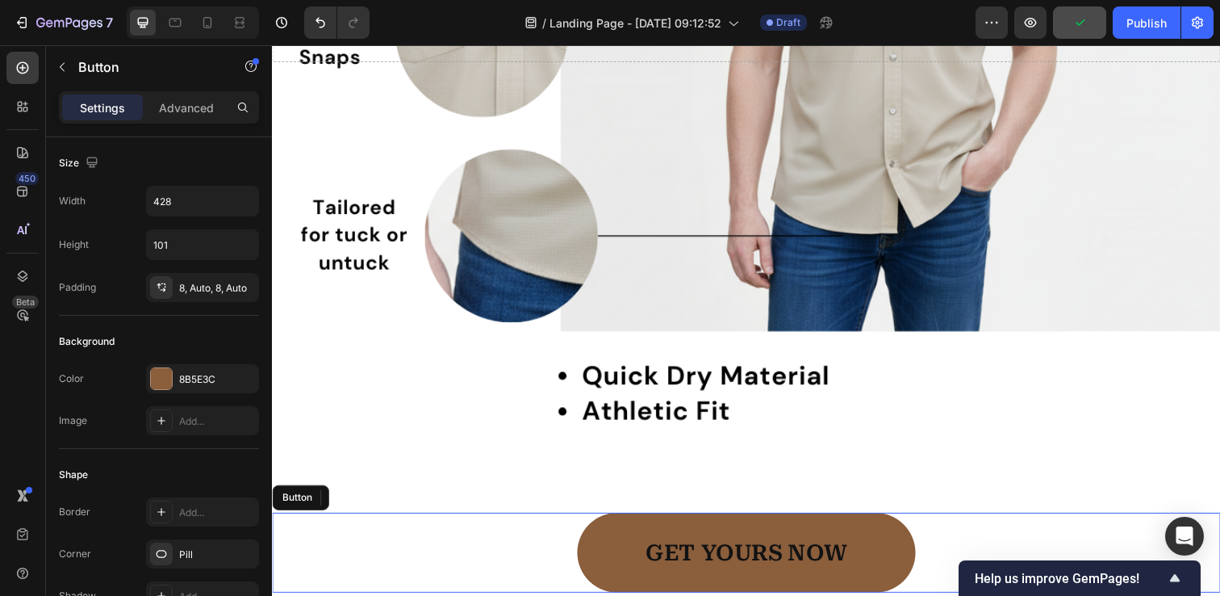
click at [602, 526] on link "GET YOURS NOW" at bounding box center [755, 563] width 345 height 82
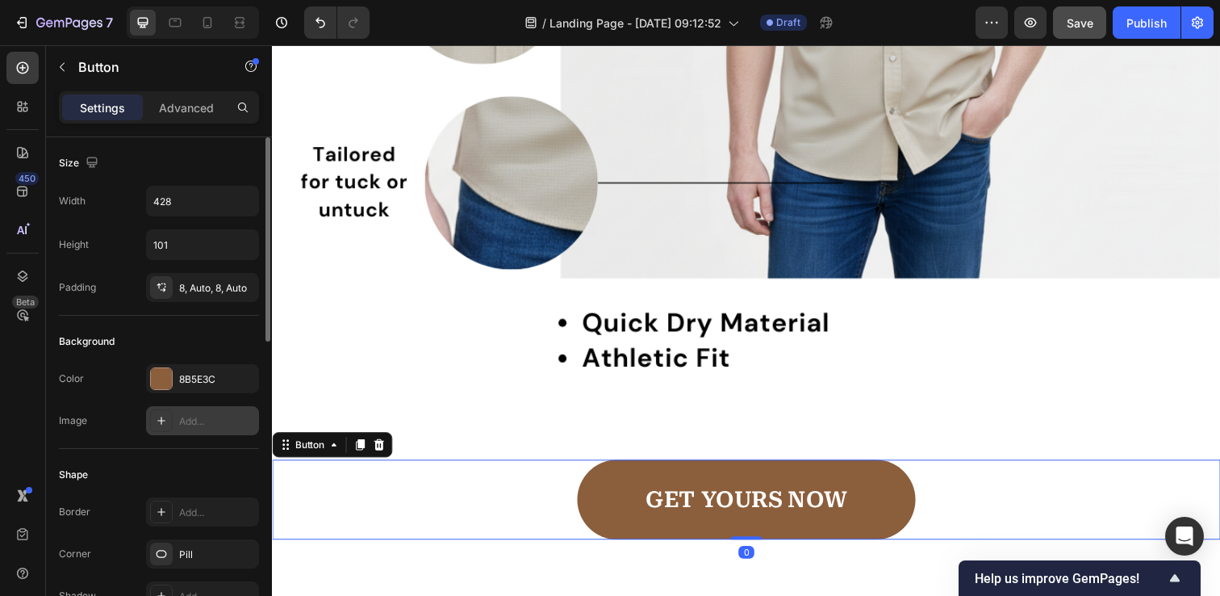
scroll to position [737, 0]
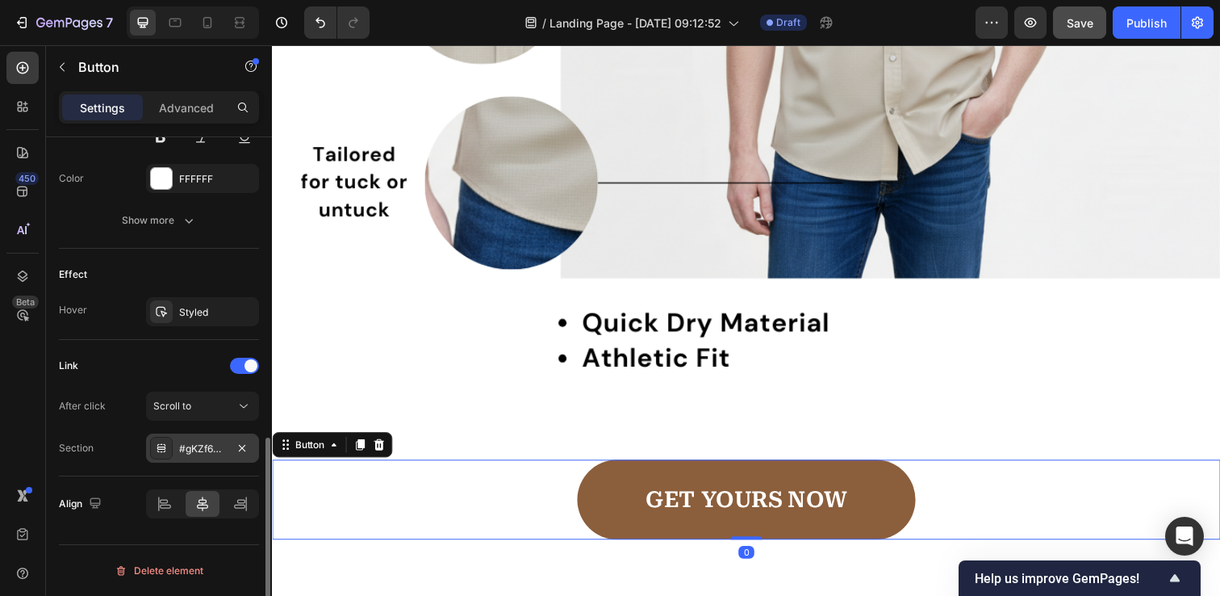
click at [200, 447] on div "#gKZf6GgMPH" at bounding box center [202, 448] width 47 height 15
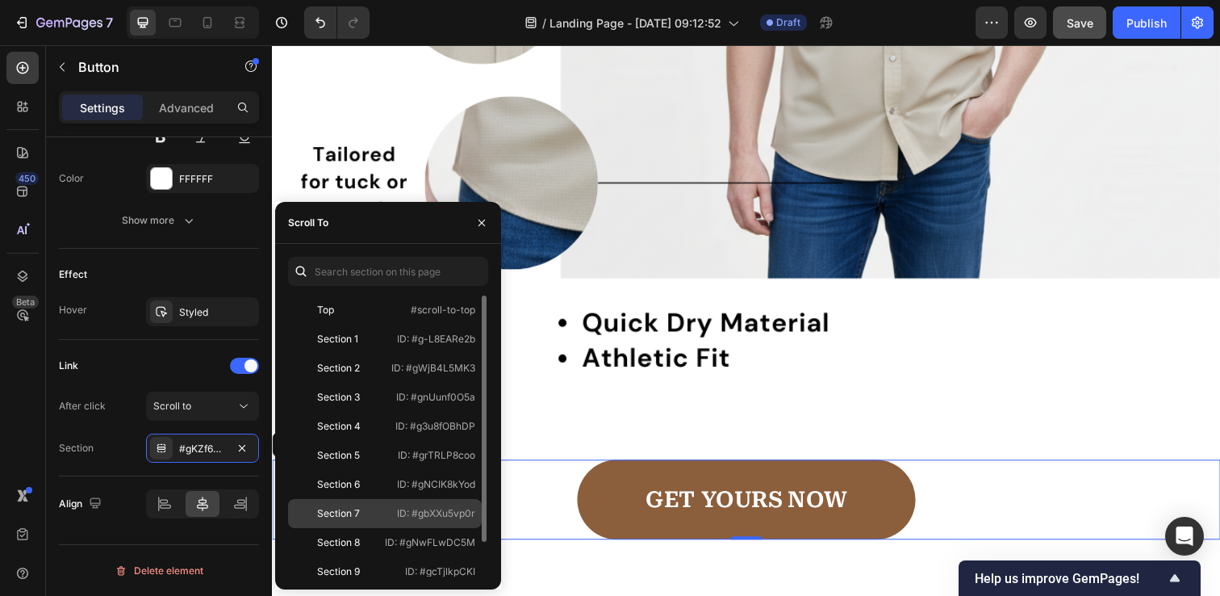
click at [350, 507] on div "Section 7" at bounding box center [338, 513] width 43 height 15
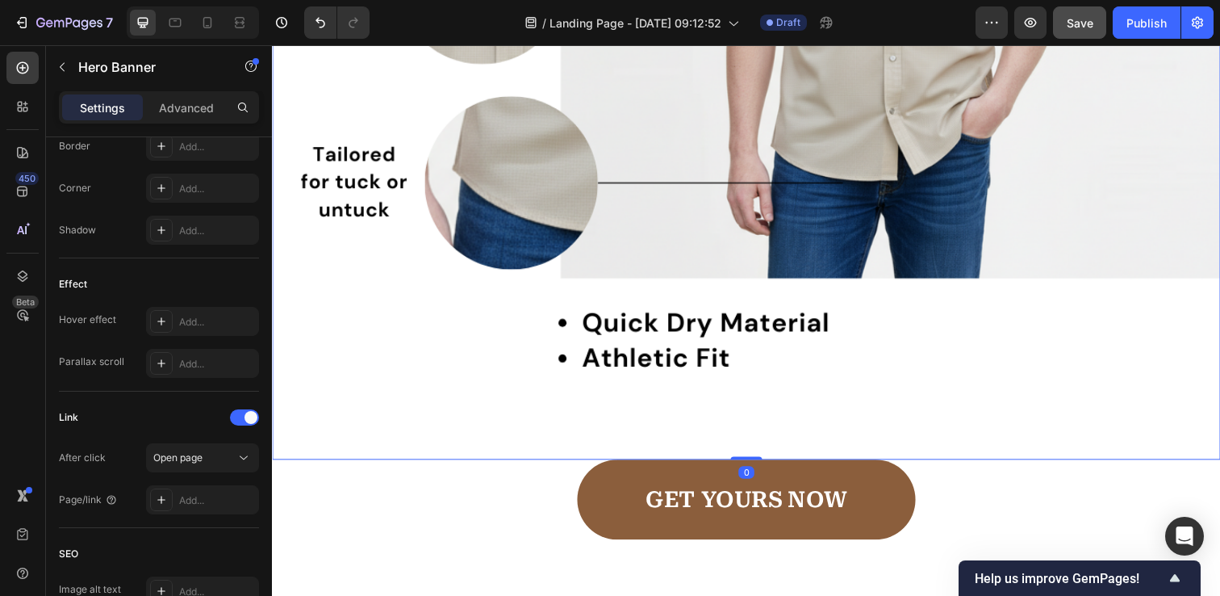
scroll to position [0, 0]
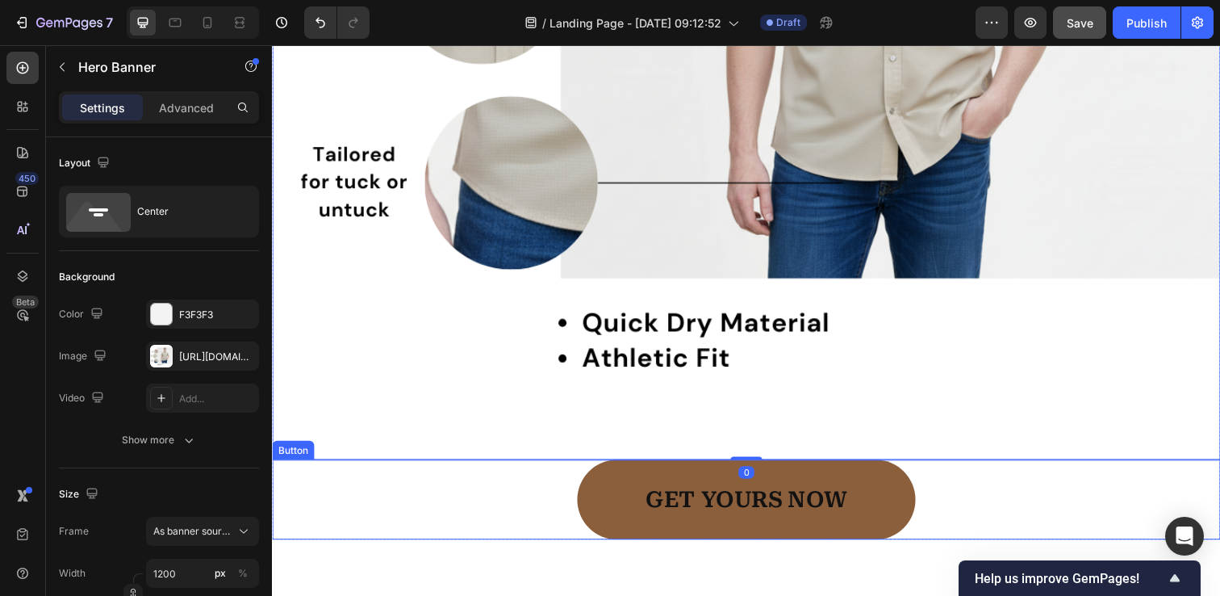
click at [601, 490] on link "GET YOURS NOW" at bounding box center [755, 509] width 345 height 82
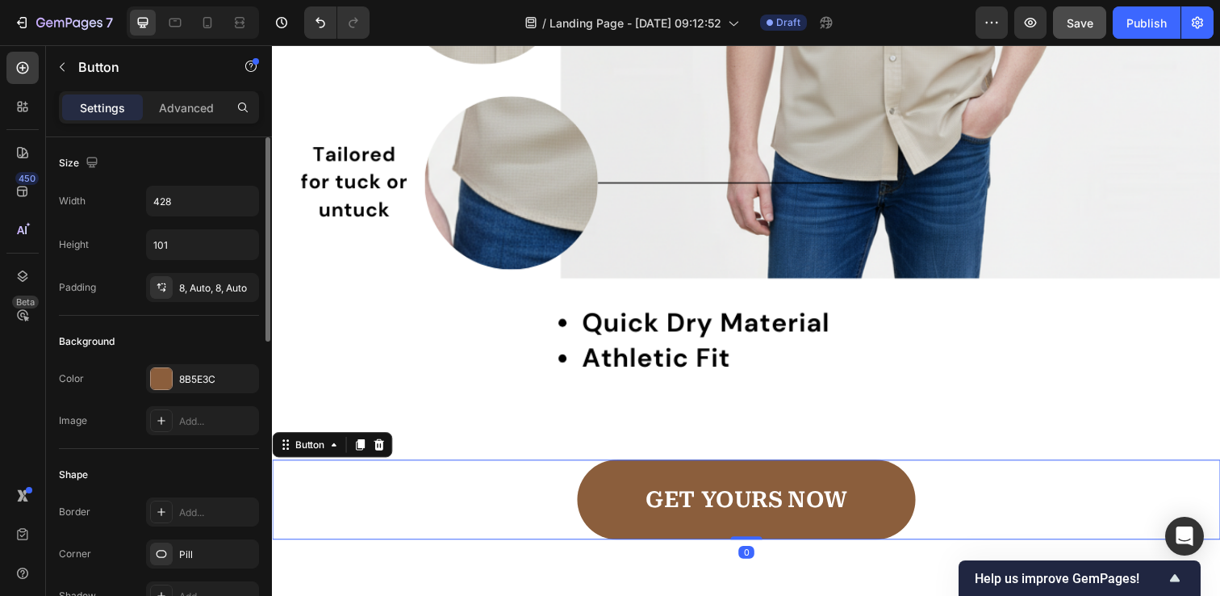
scroll to position [737, 0]
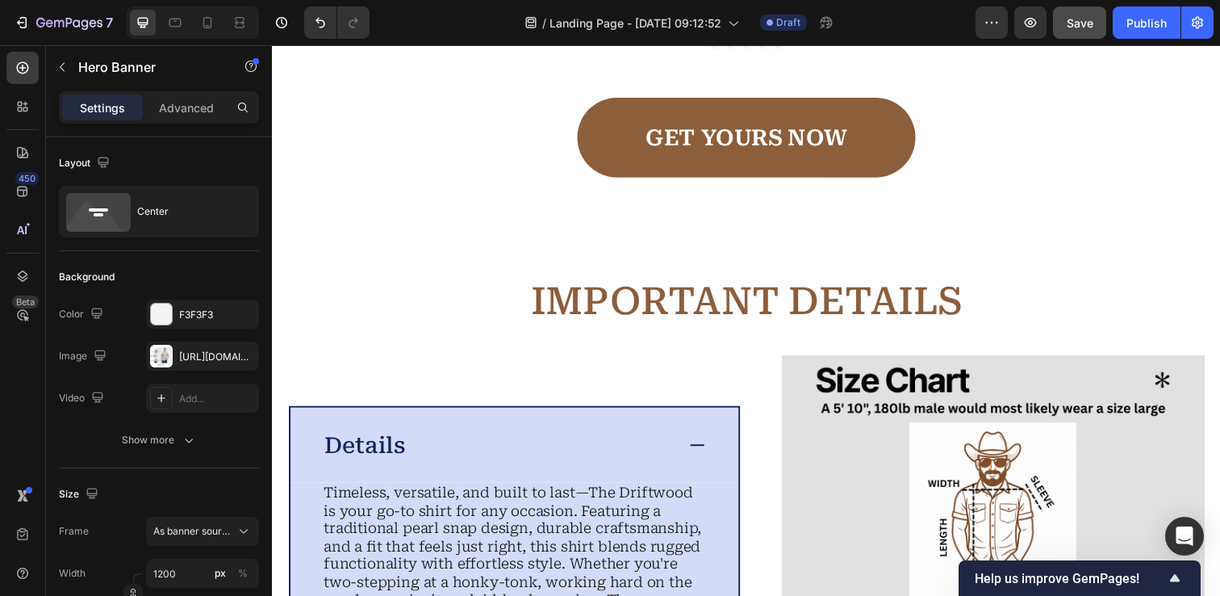
scroll to position [2796, 0]
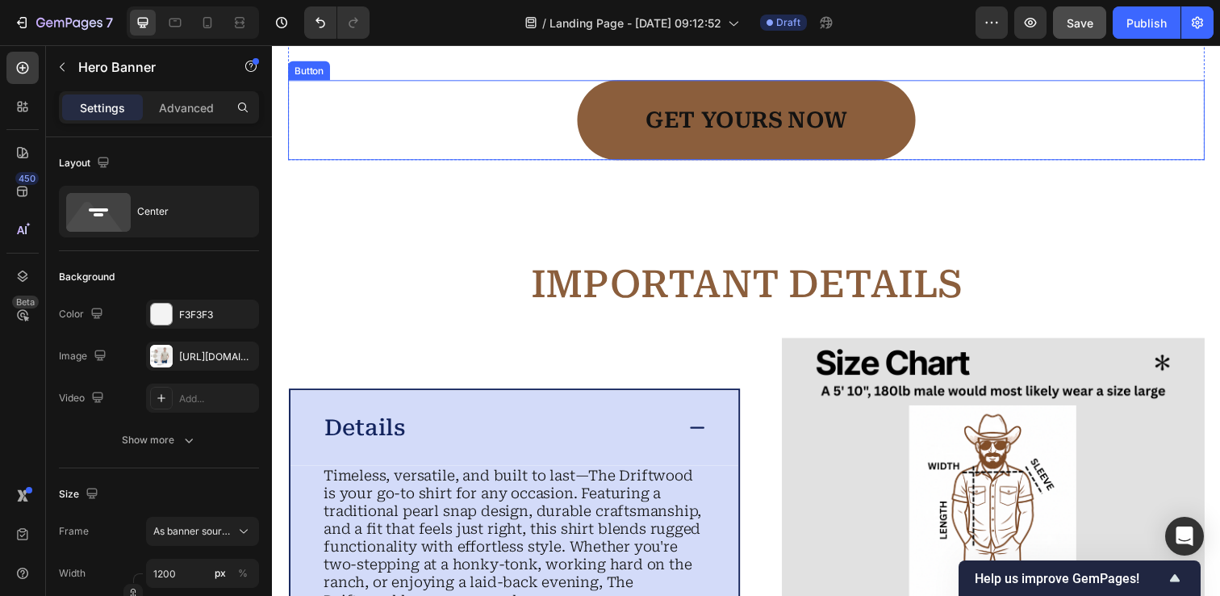
click at [610, 162] on link "GET YOURS NOW" at bounding box center [755, 122] width 345 height 82
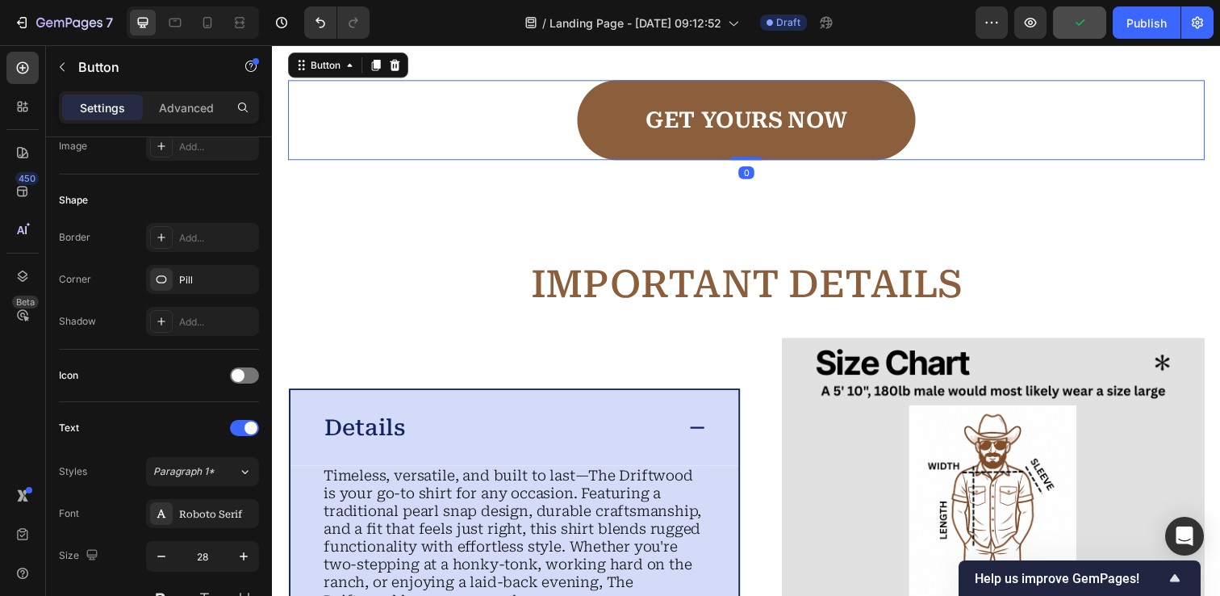
scroll to position [737, 0]
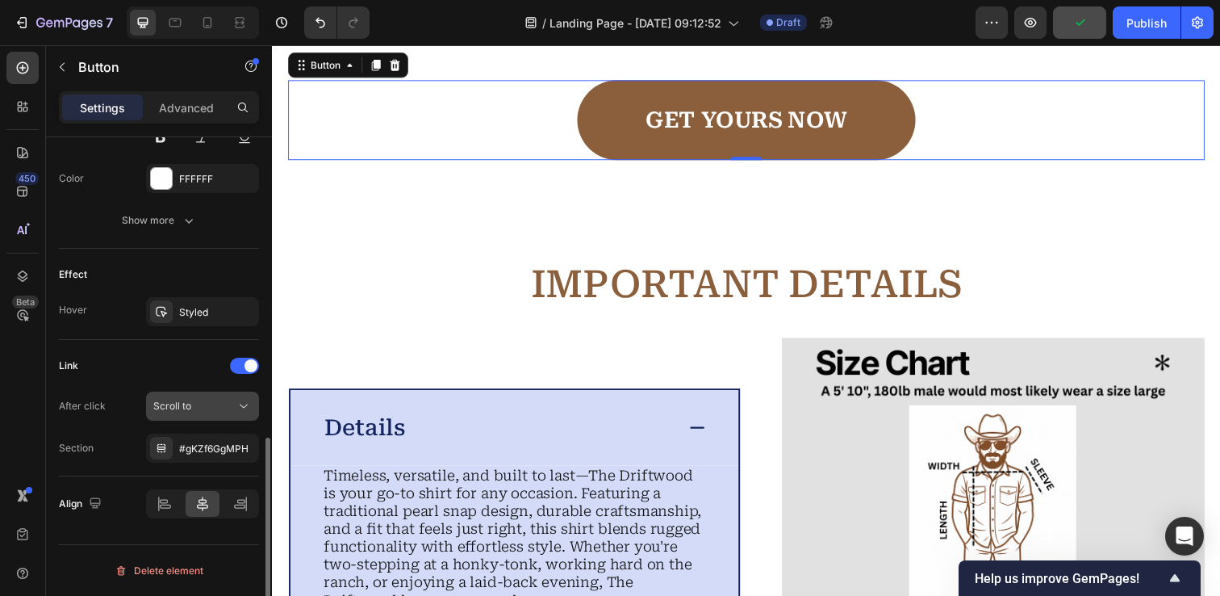
click at [208, 402] on div "Scroll to" at bounding box center [194, 406] width 82 height 15
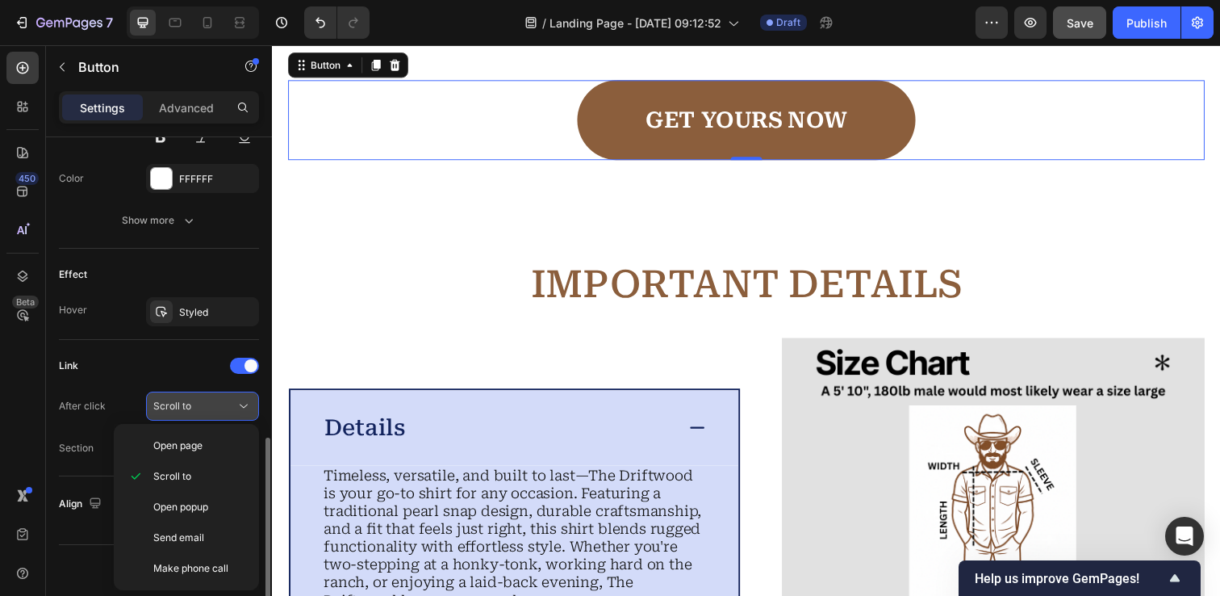
click at [203, 404] on div "Scroll to" at bounding box center [194, 406] width 82 height 15
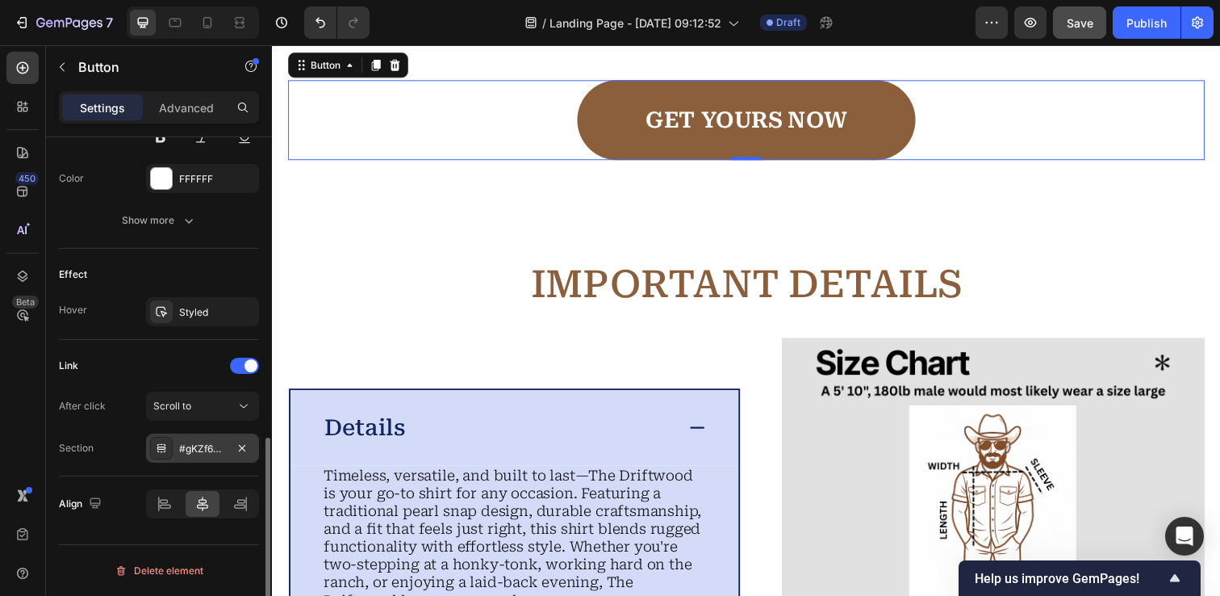
click at [203, 444] on div "#gKZf6GgMPH" at bounding box center [202, 448] width 47 height 15
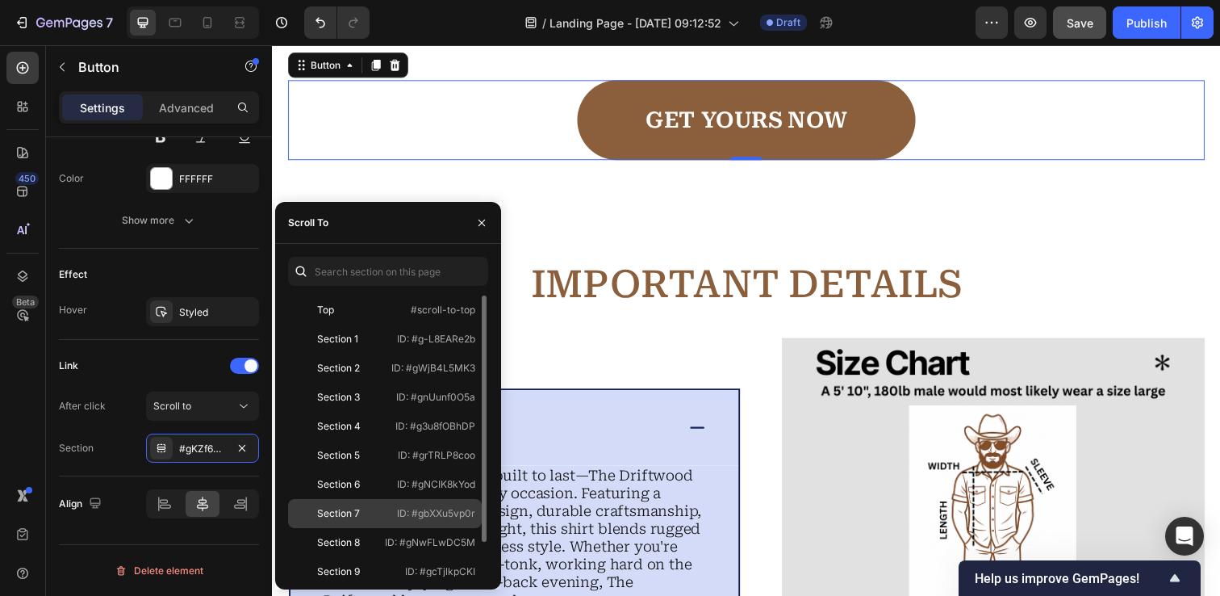
click at [353, 517] on div "Section 7" at bounding box center [338, 513] width 43 height 15
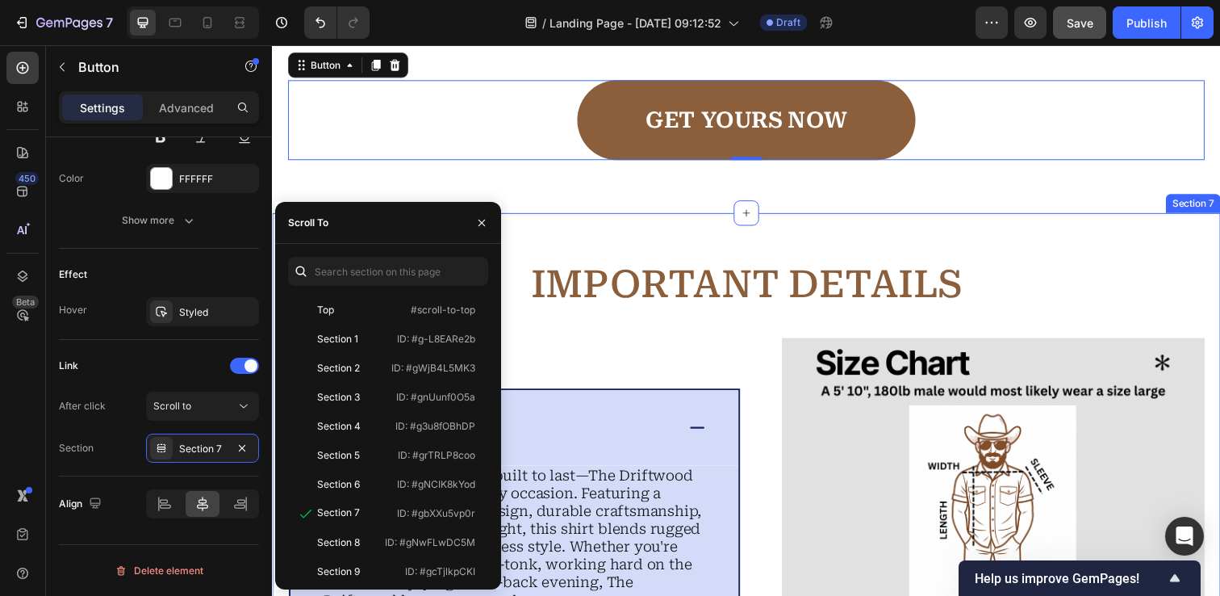
click at [526, 384] on div "IMPORTANT DETAILS Heading Image Details Timeless, versatile, and built to last—…" at bounding box center [756, 597] width 968 height 763
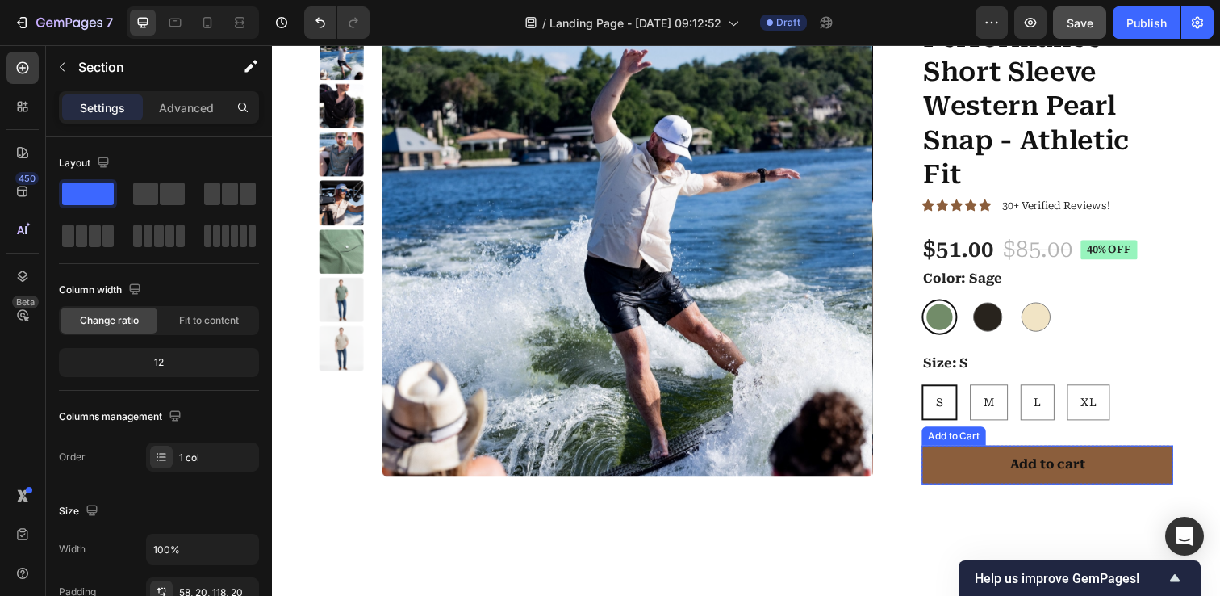
scroll to position [4118, 0]
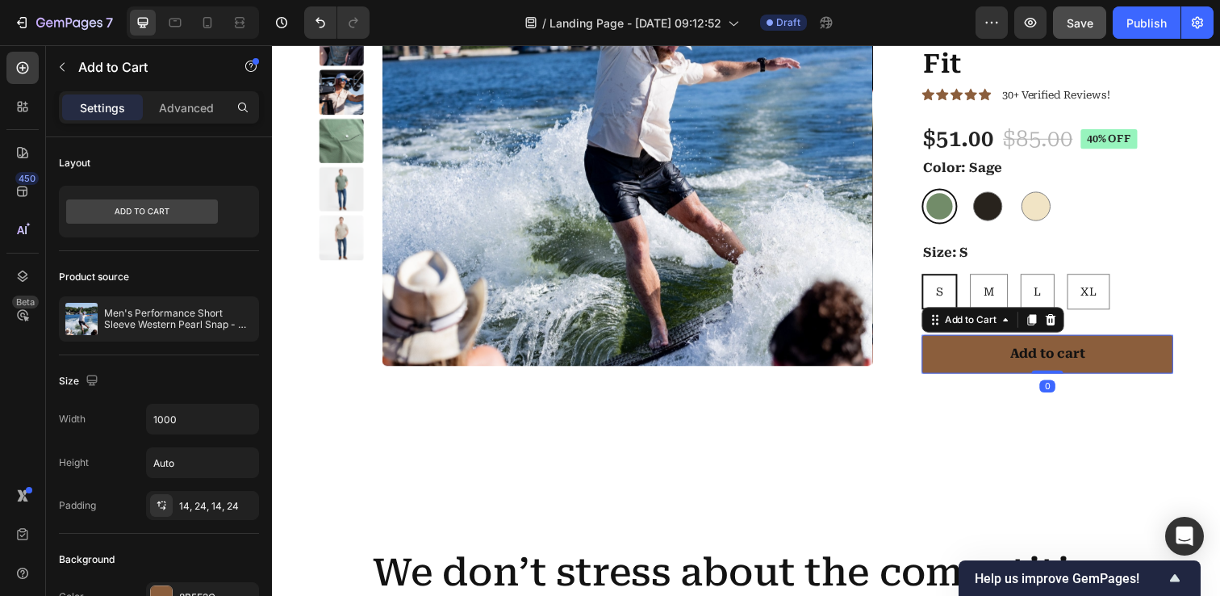
click at [976, 351] on button "Add to cart" at bounding box center [1063, 361] width 257 height 40
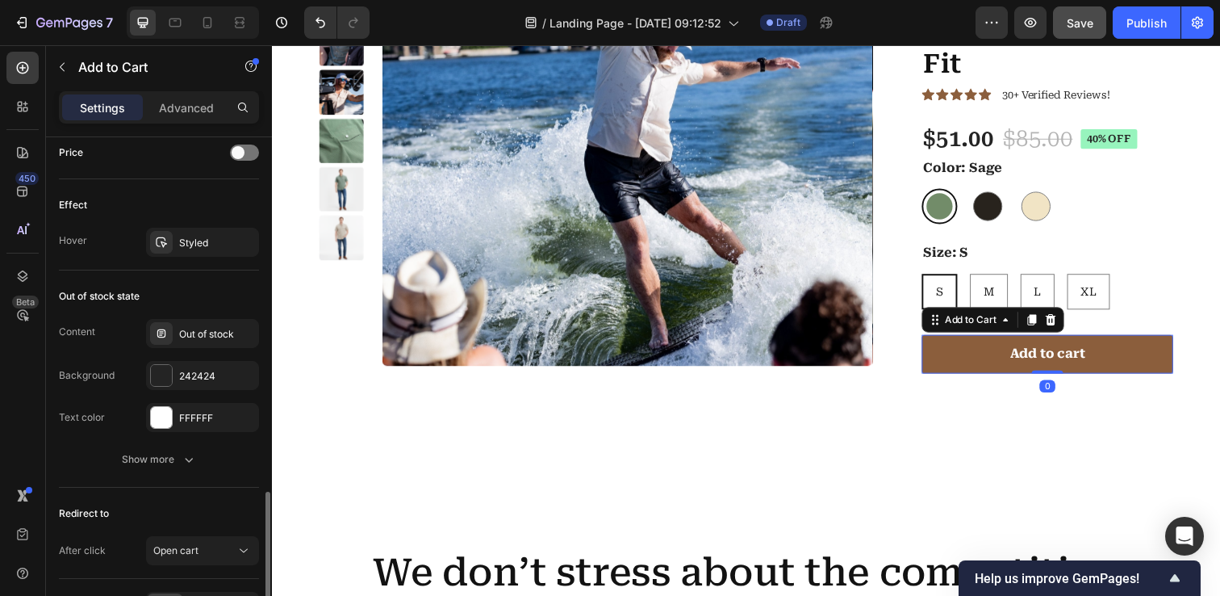
scroll to position [1225, 0]
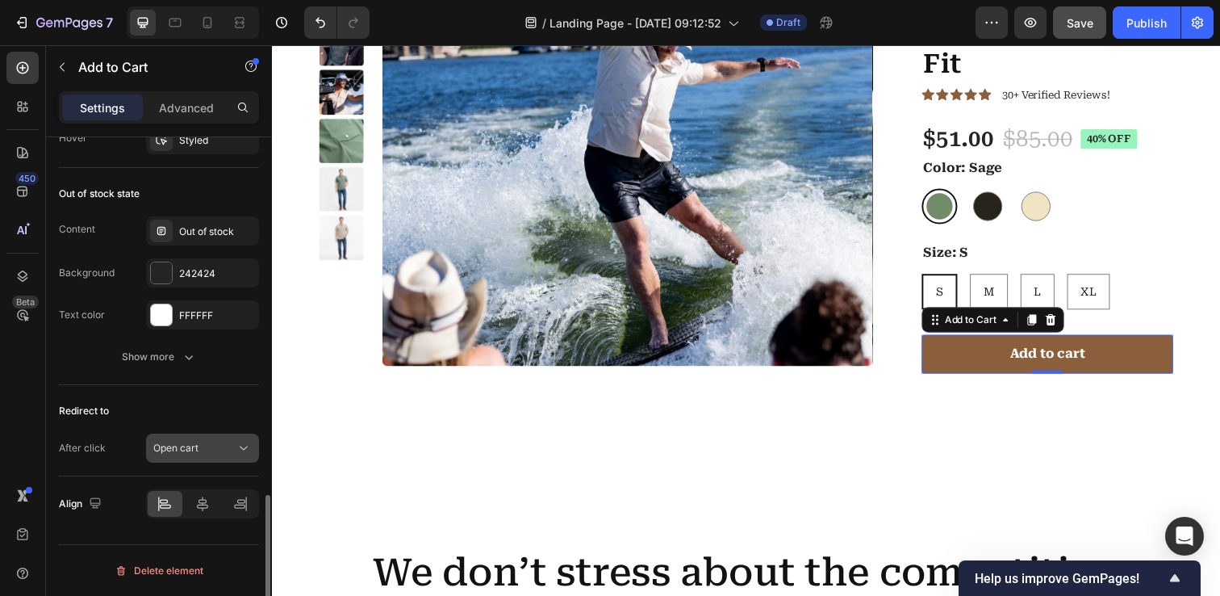
click at [240, 445] on icon at bounding box center [244, 448] width 16 height 16
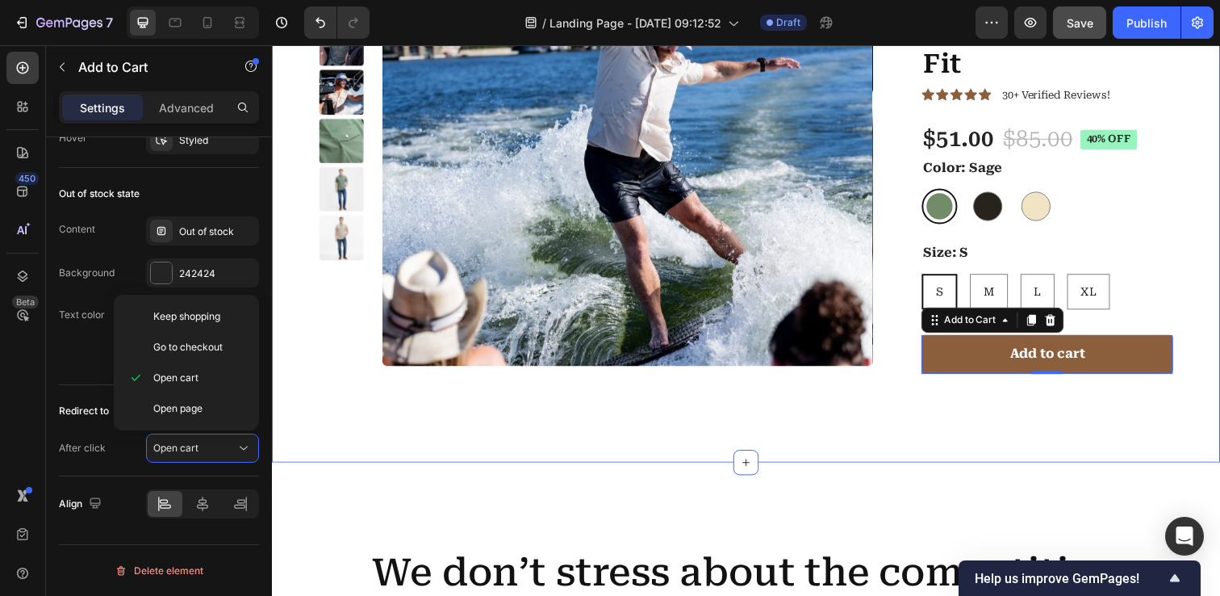
click at [312, 462] on div "Product Images Men's Performance Short Sleeve Western Pearl Snap - Athletic Fit…" at bounding box center [756, 138] width 968 height 663
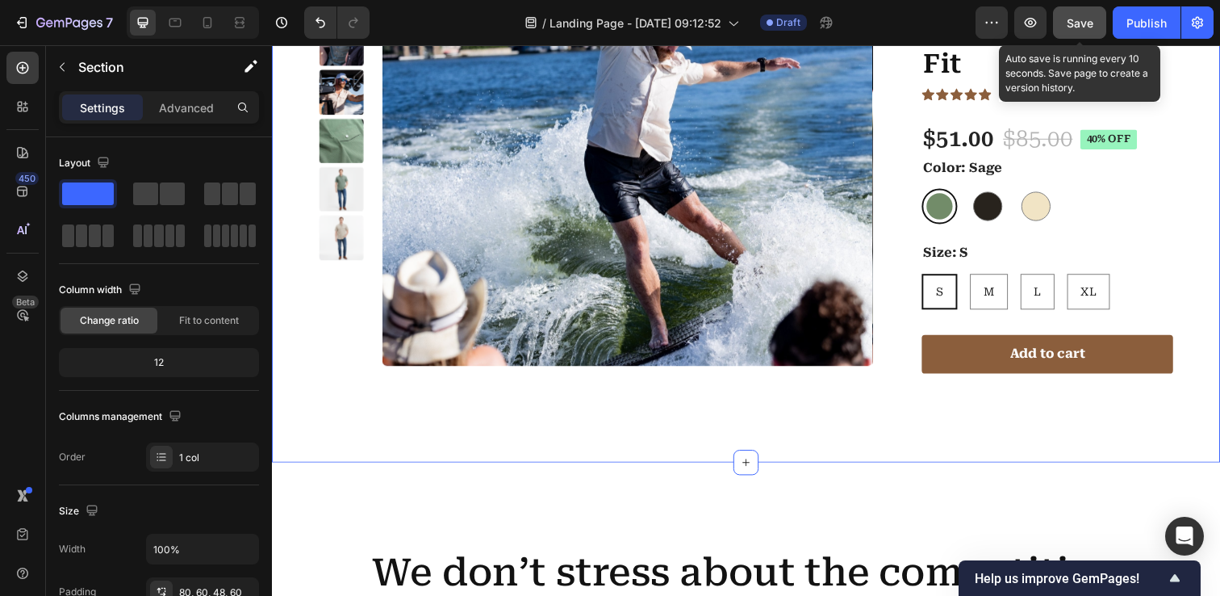
click at [1079, 28] on span "Save" at bounding box center [1080, 23] width 27 height 14
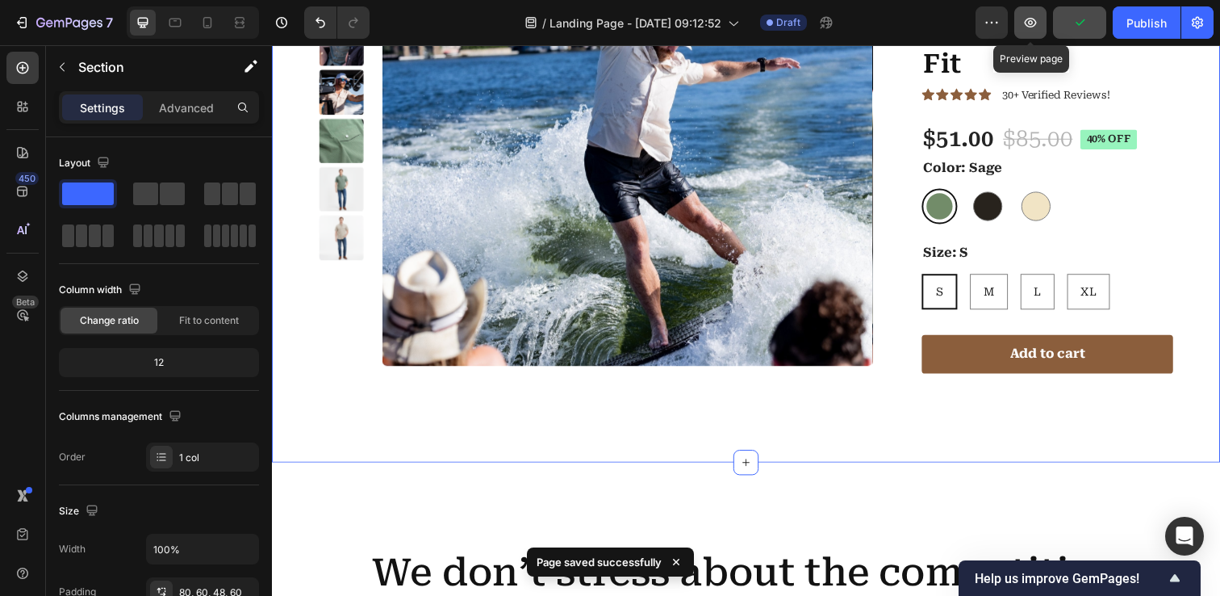
click at [1035, 27] on icon "button" at bounding box center [1031, 23] width 16 height 16
click at [1039, 26] on icon "button" at bounding box center [1031, 23] width 16 height 16
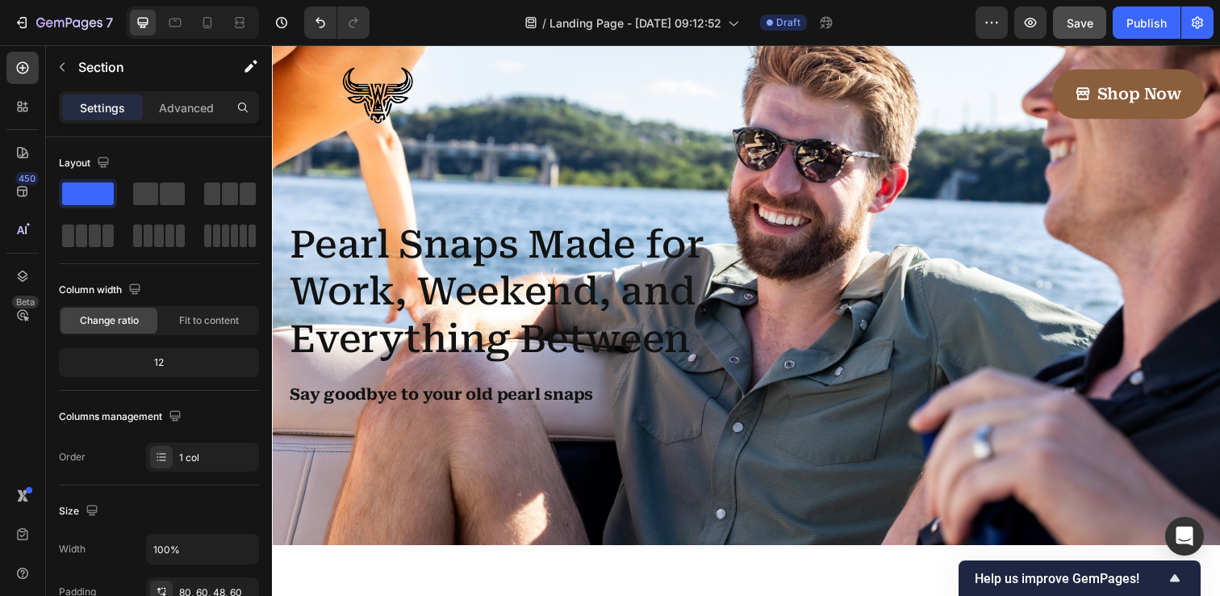
scroll to position [60, 0]
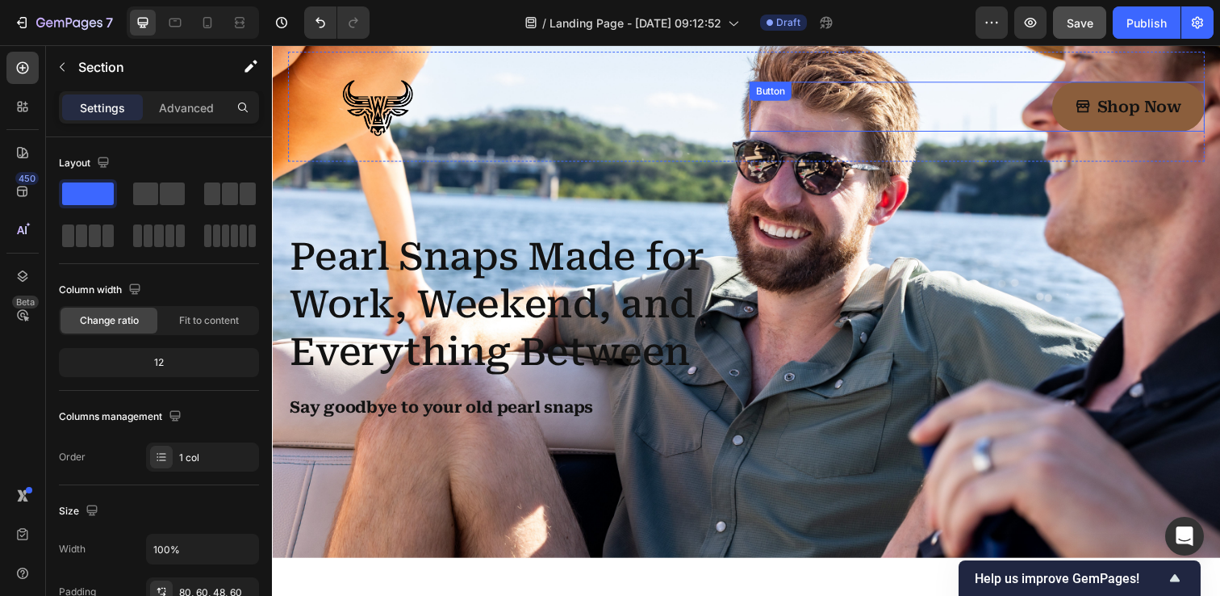
click at [1085, 115] on link "Shop Now" at bounding box center [1147, 107] width 156 height 51
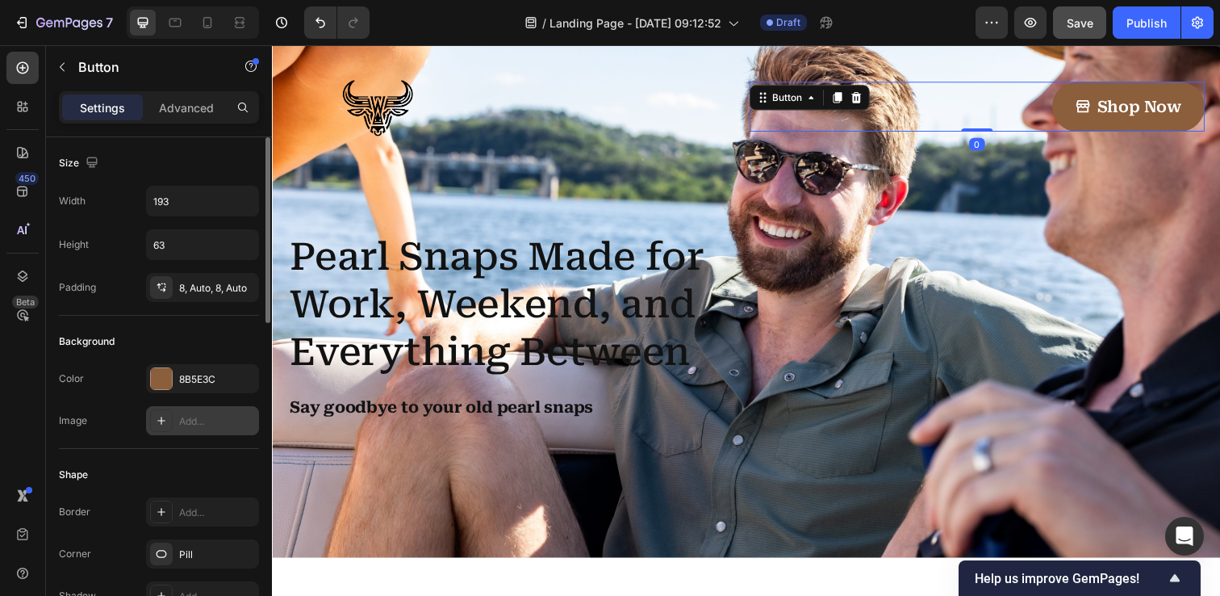
scroll to position [864, 0]
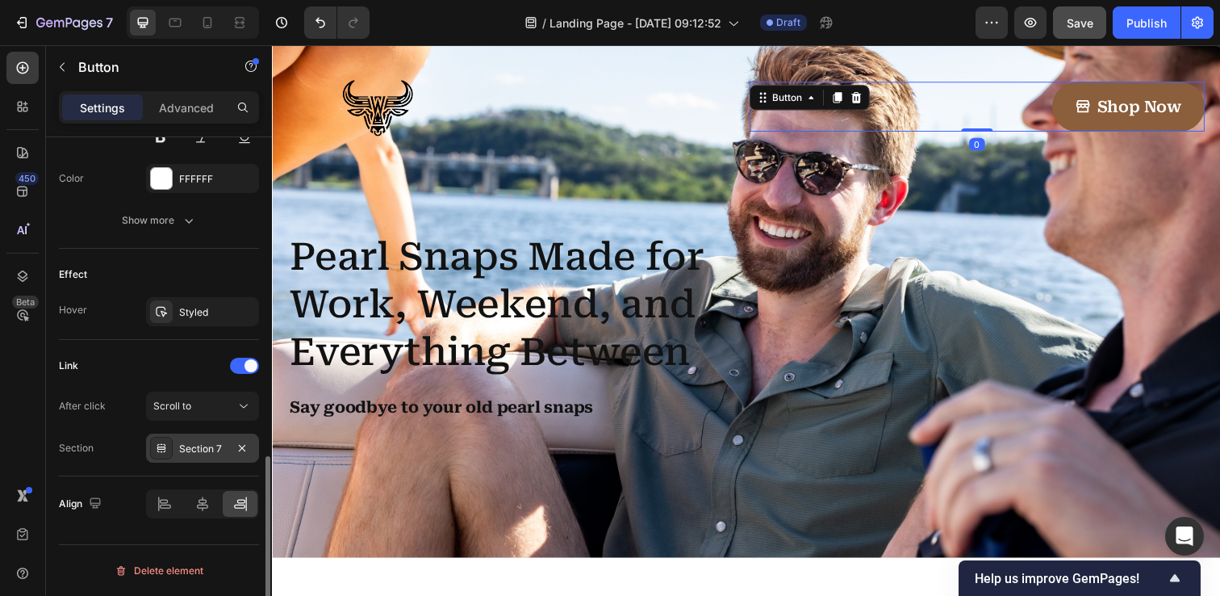
click at [190, 440] on div "Section 7" at bounding box center [202, 447] width 113 height 29
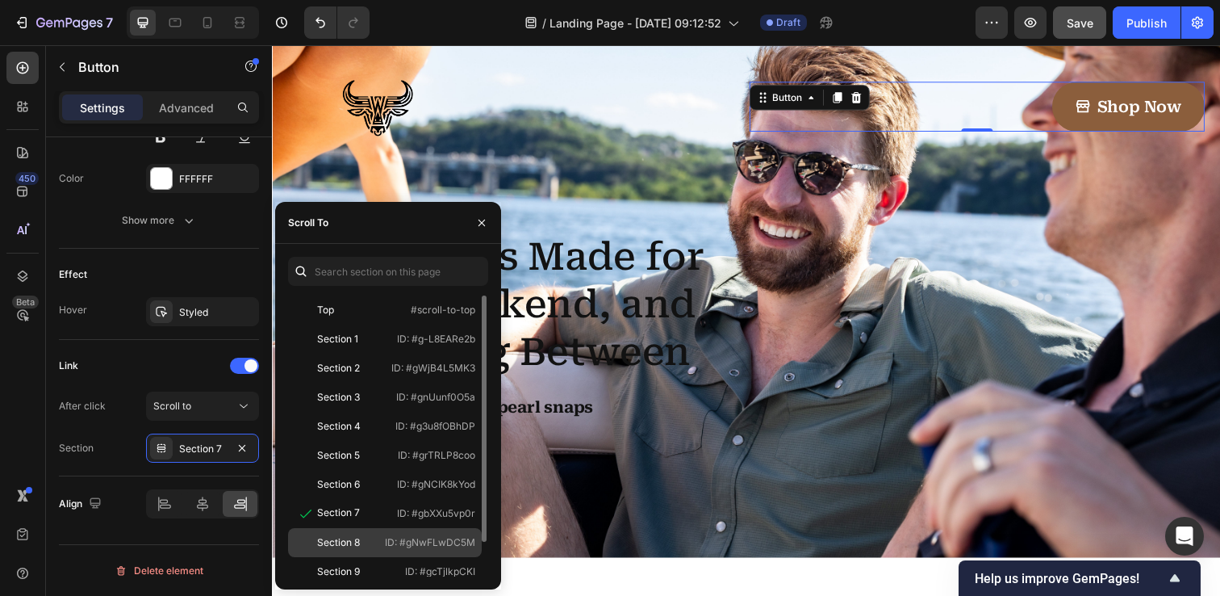
click at [339, 533] on div "Section 8 ID: #gNwFLwDC5M" at bounding box center [385, 542] width 194 height 29
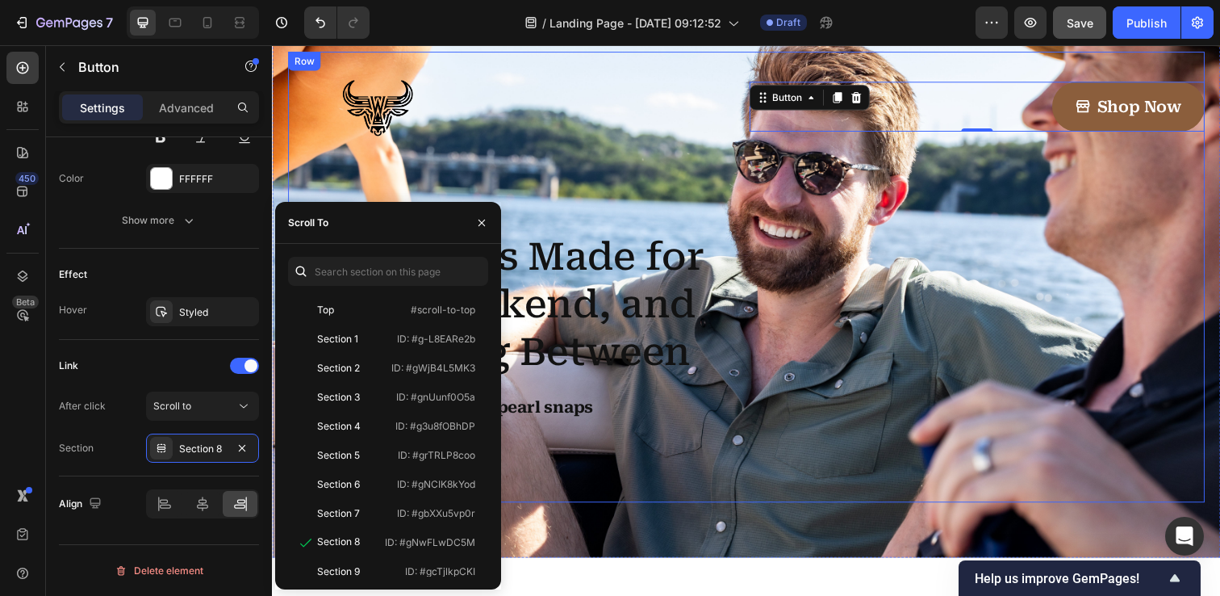
click at [382, 154] on img at bounding box center [381, 108] width 186 height 112
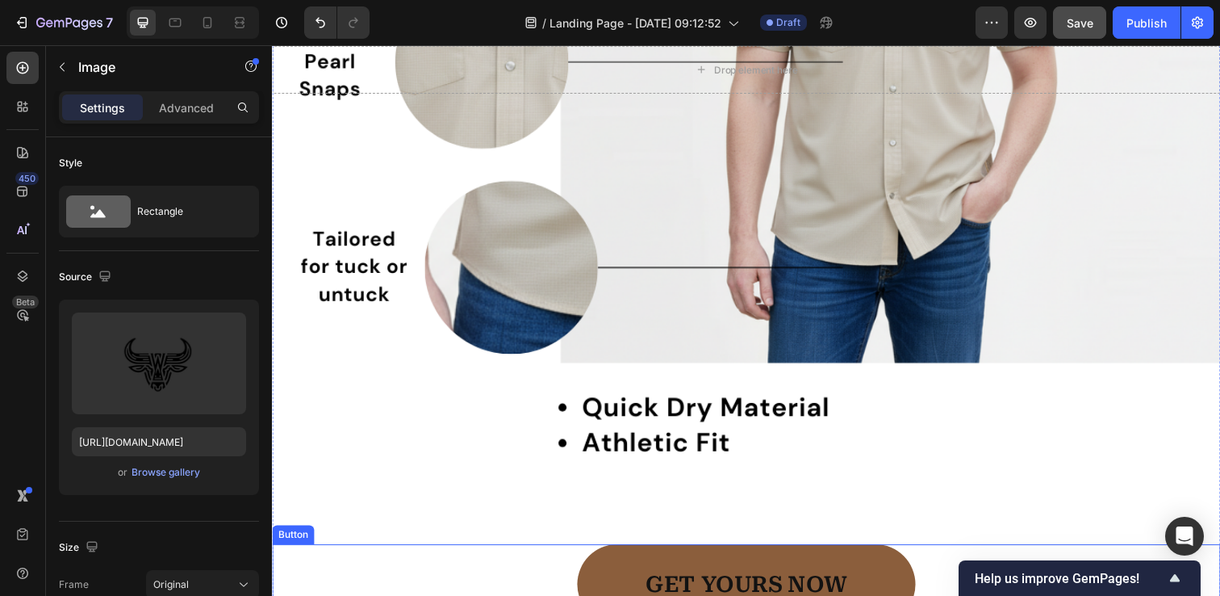
scroll to position [1212, 0]
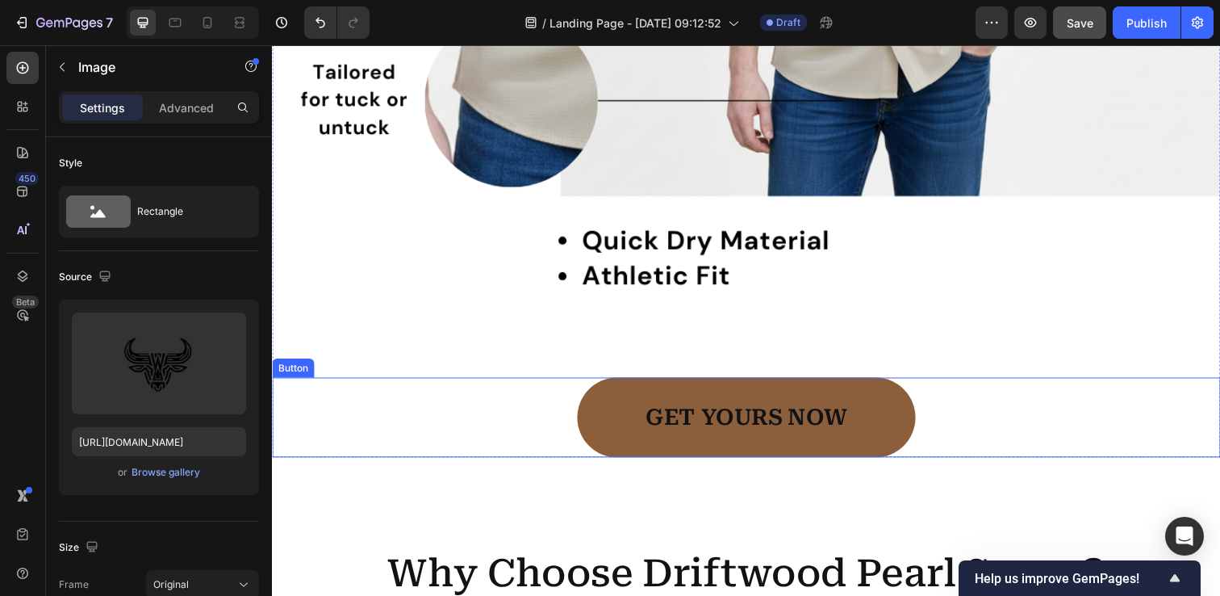
click at [617, 402] on link "GET YOURS NOW" at bounding box center [755, 425] width 345 height 82
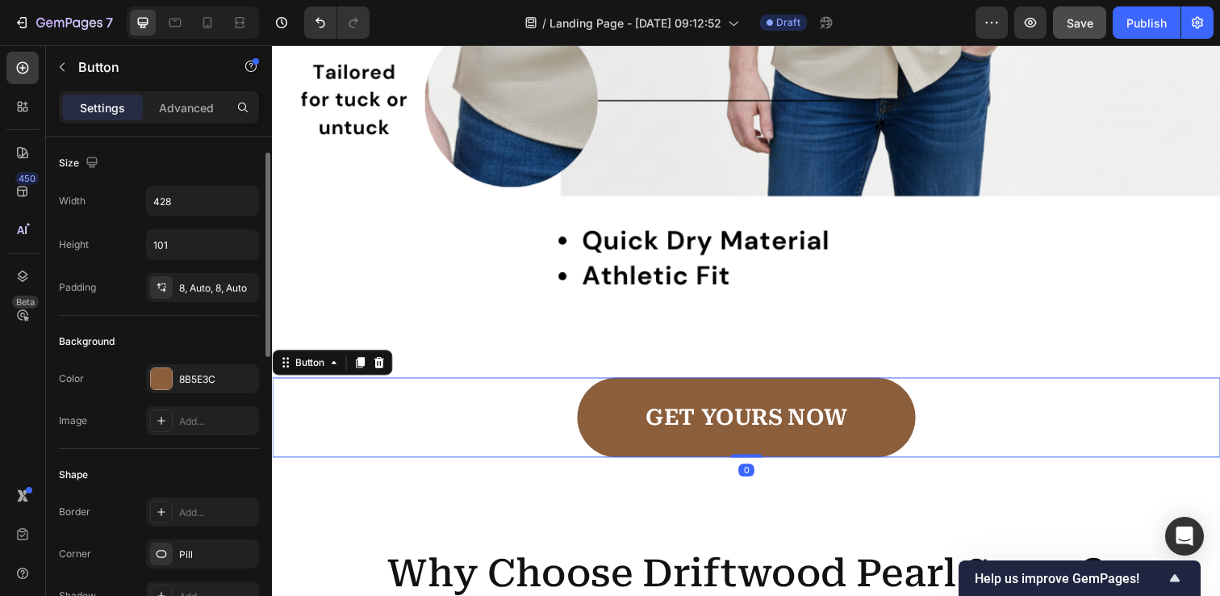
scroll to position [737, 0]
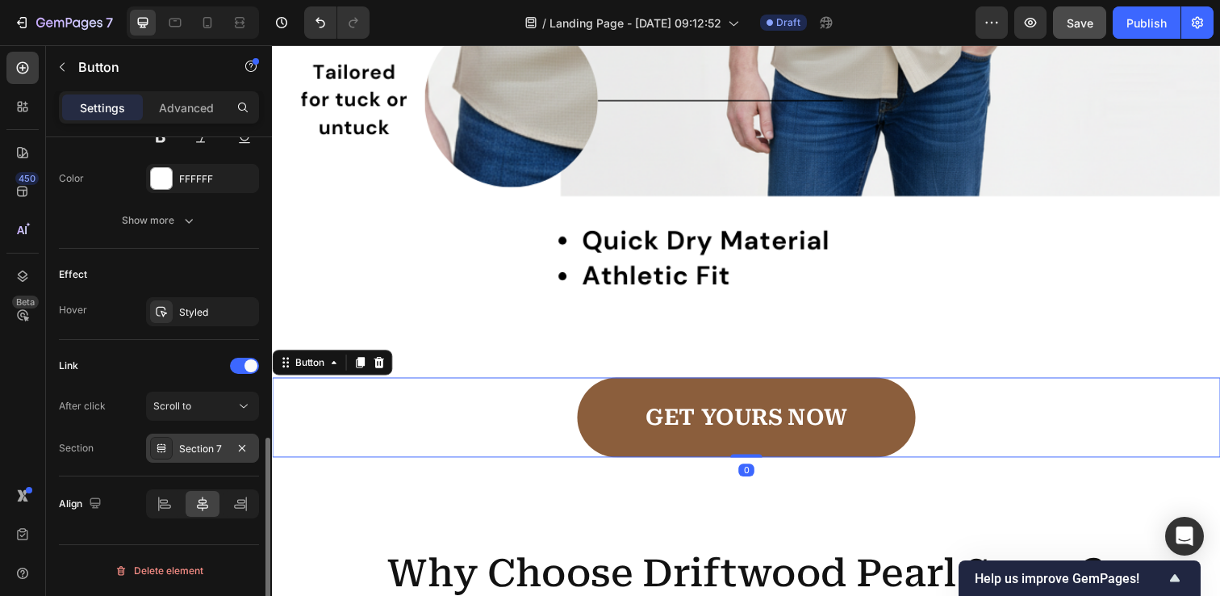
click at [184, 436] on div "Section 7" at bounding box center [202, 447] width 113 height 29
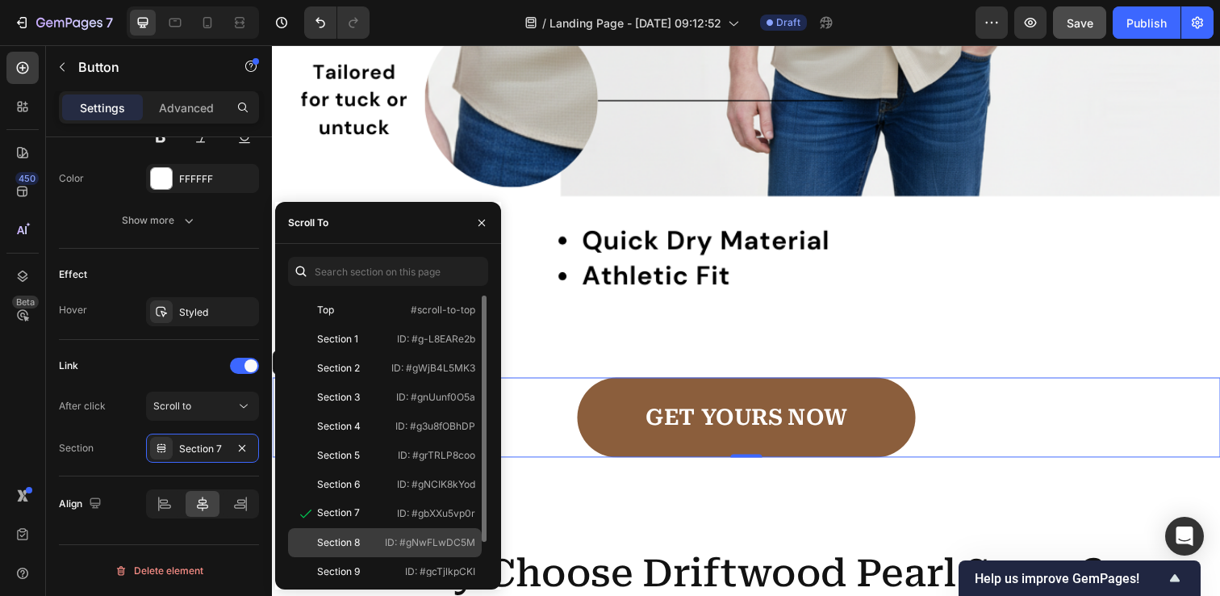
click at [369, 535] on div "Section 8" at bounding box center [337, 542] width 84 height 15
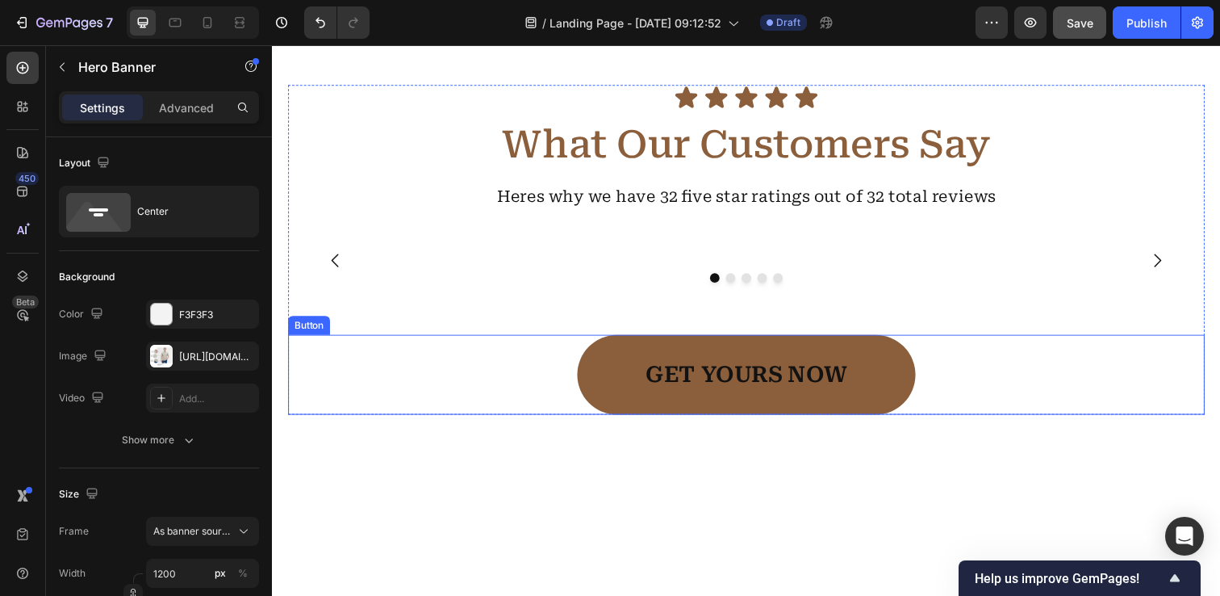
scroll to position [2720, 0]
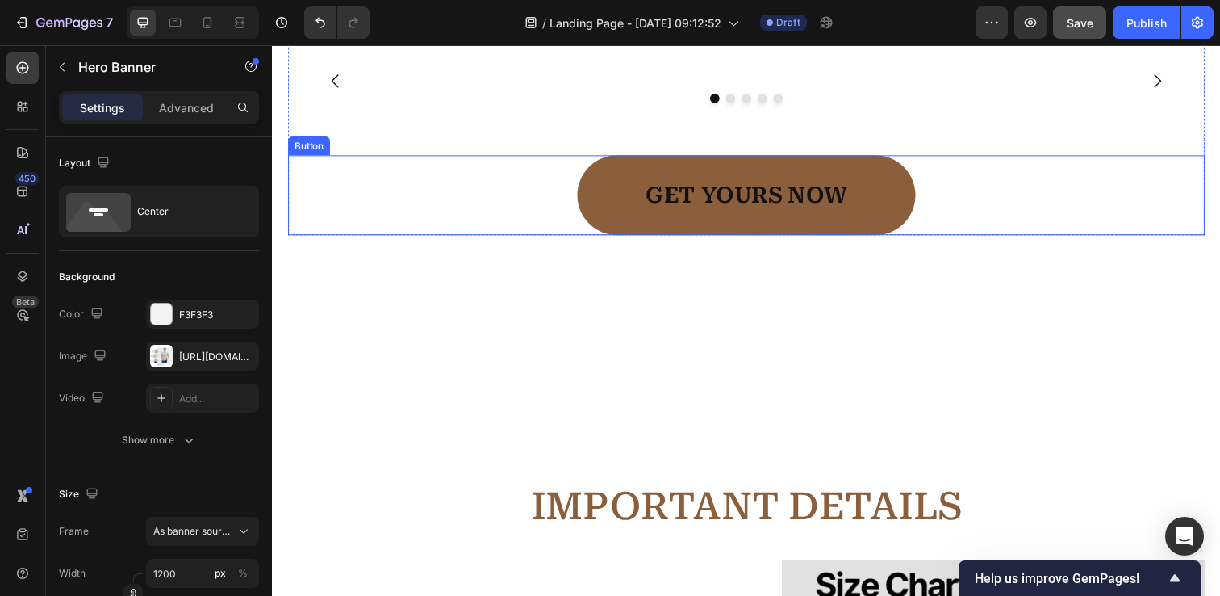
click at [600, 239] on link "GET YOURS NOW" at bounding box center [755, 198] width 345 height 82
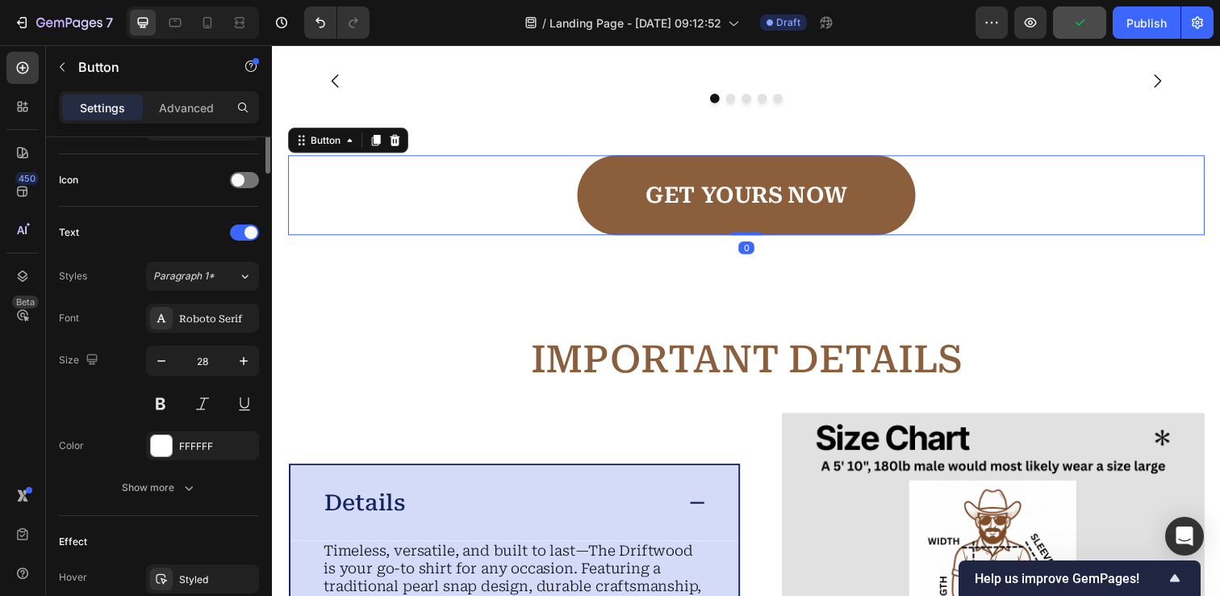
scroll to position [737, 0]
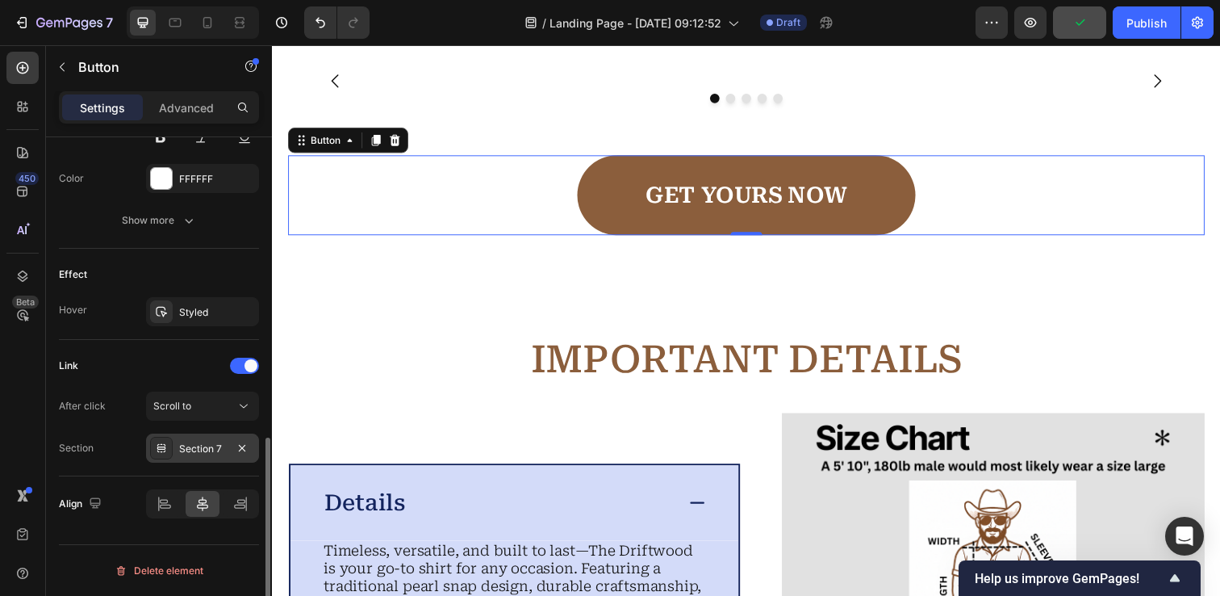
click at [209, 452] on div "Section 7" at bounding box center [202, 448] width 47 height 15
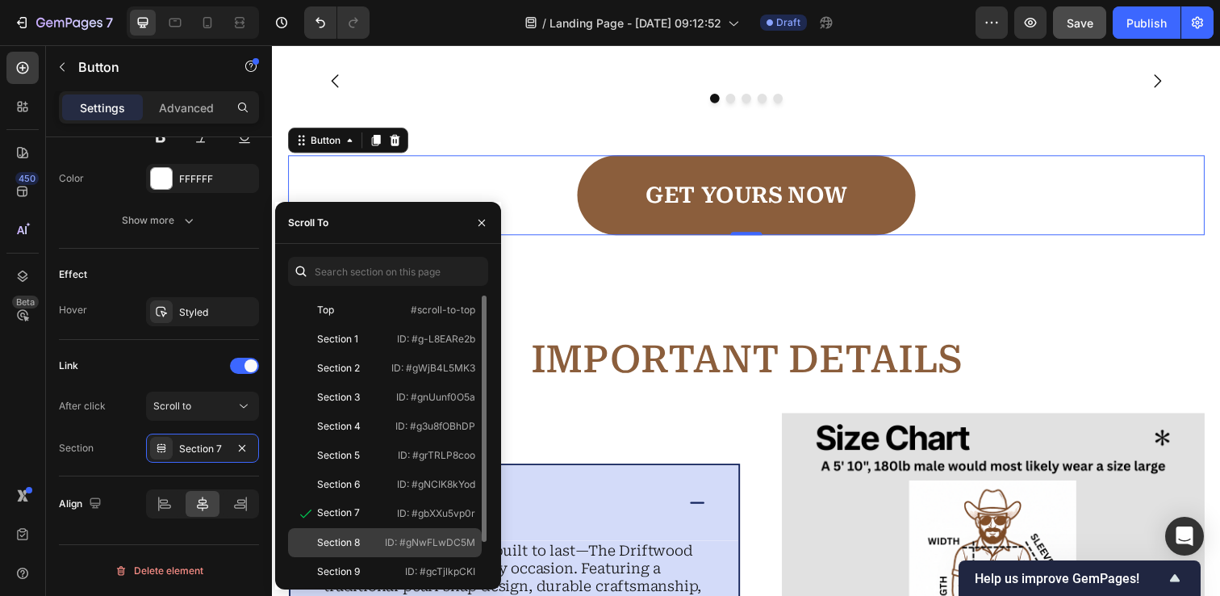
click at [346, 546] on div "Section 8" at bounding box center [338, 542] width 43 height 15
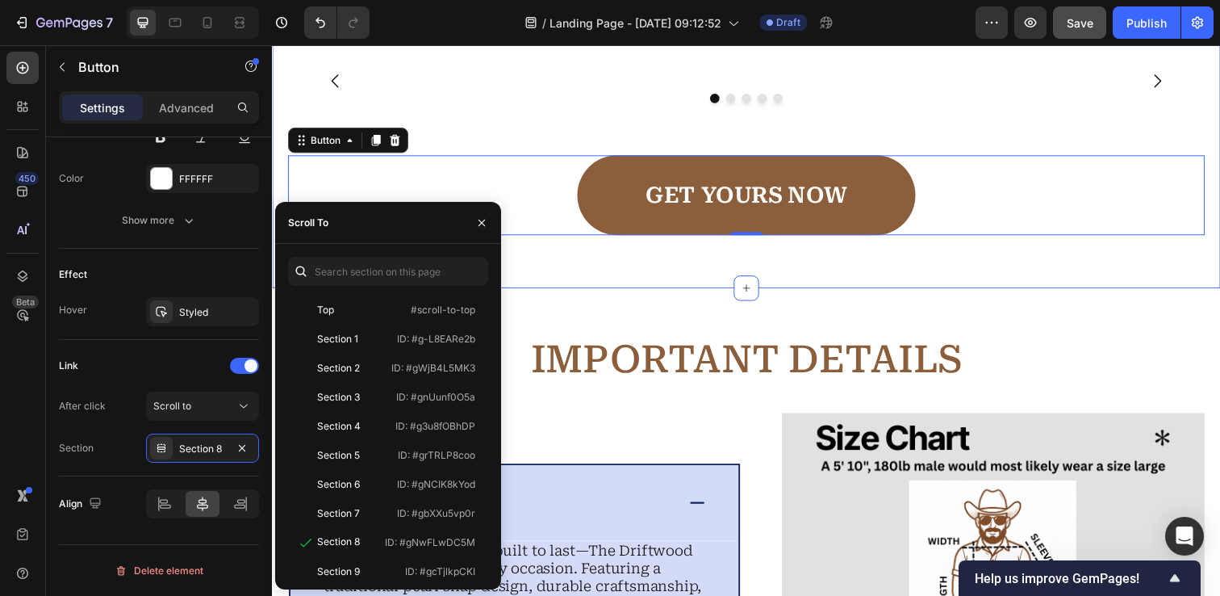
click at [546, 293] on div "Icon Icon Icon Icon Icon Icon List What Our Customers Say Heading Heres why we …" at bounding box center [756, 53] width 968 height 479
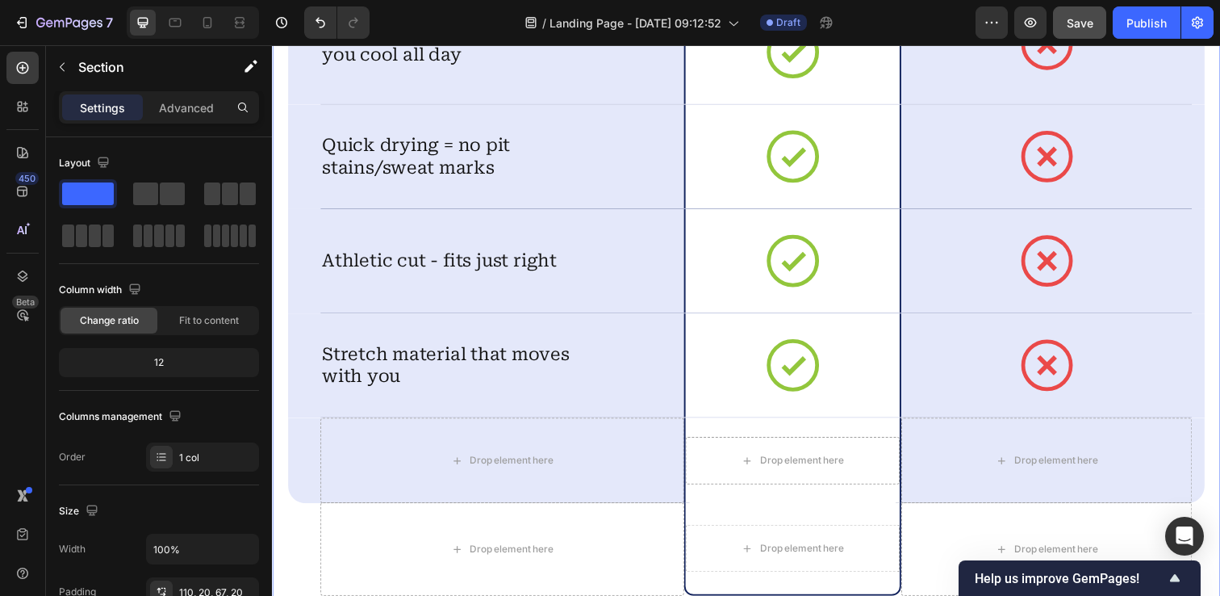
scroll to position [4506, 0]
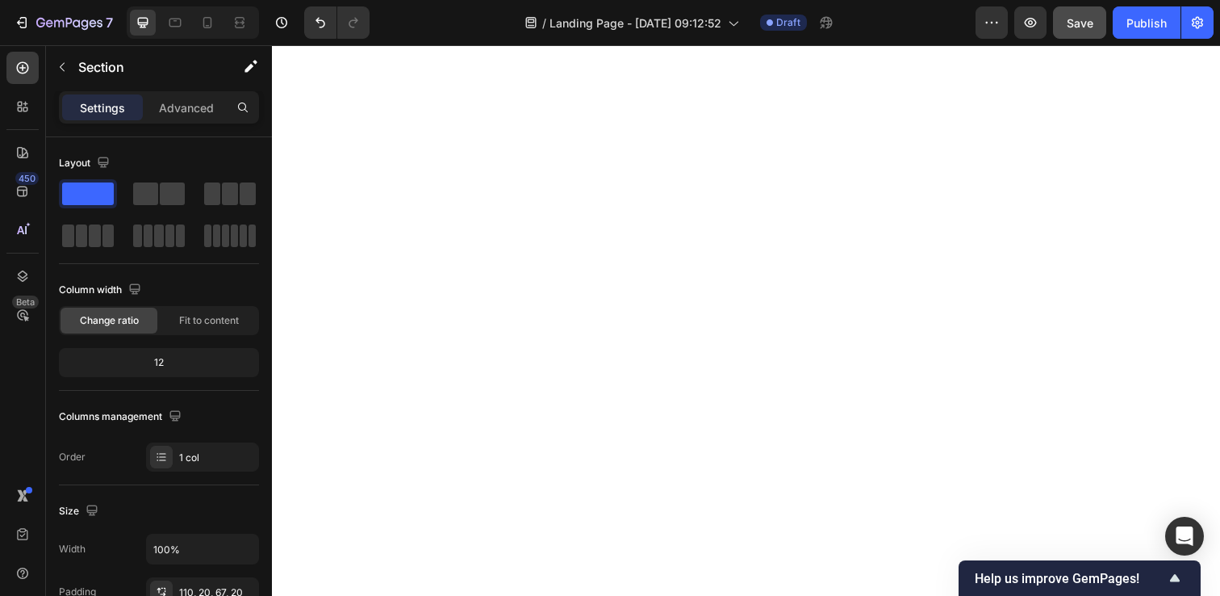
click at [1072, 31] on button "Save" at bounding box center [1079, 22] width 53 height 32
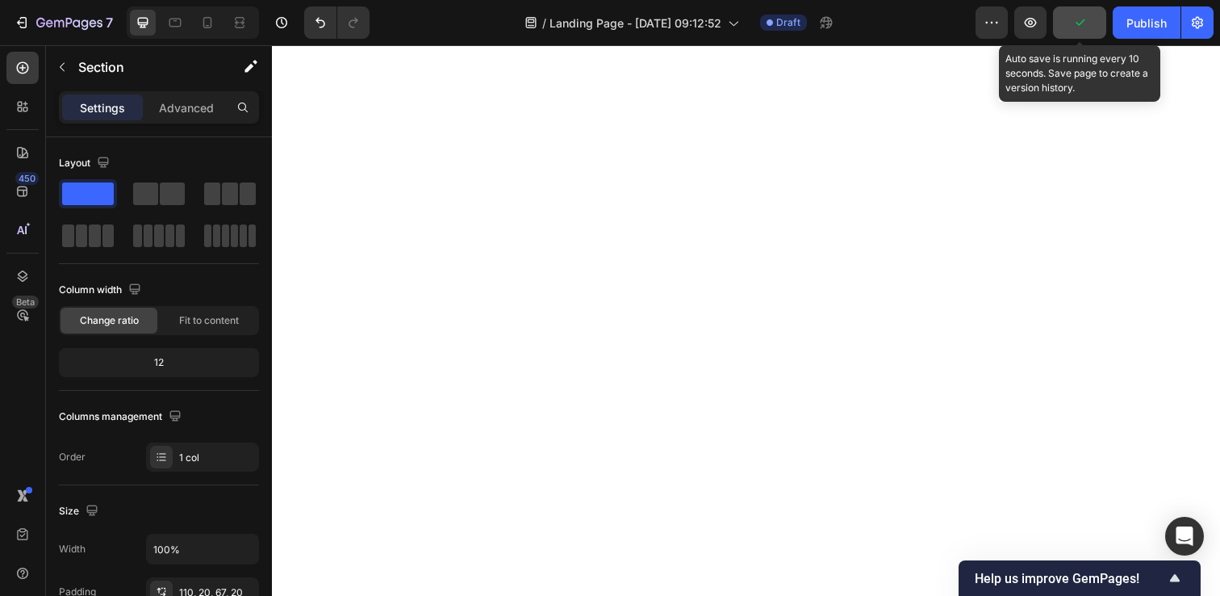
scroll to position [3783, 0]
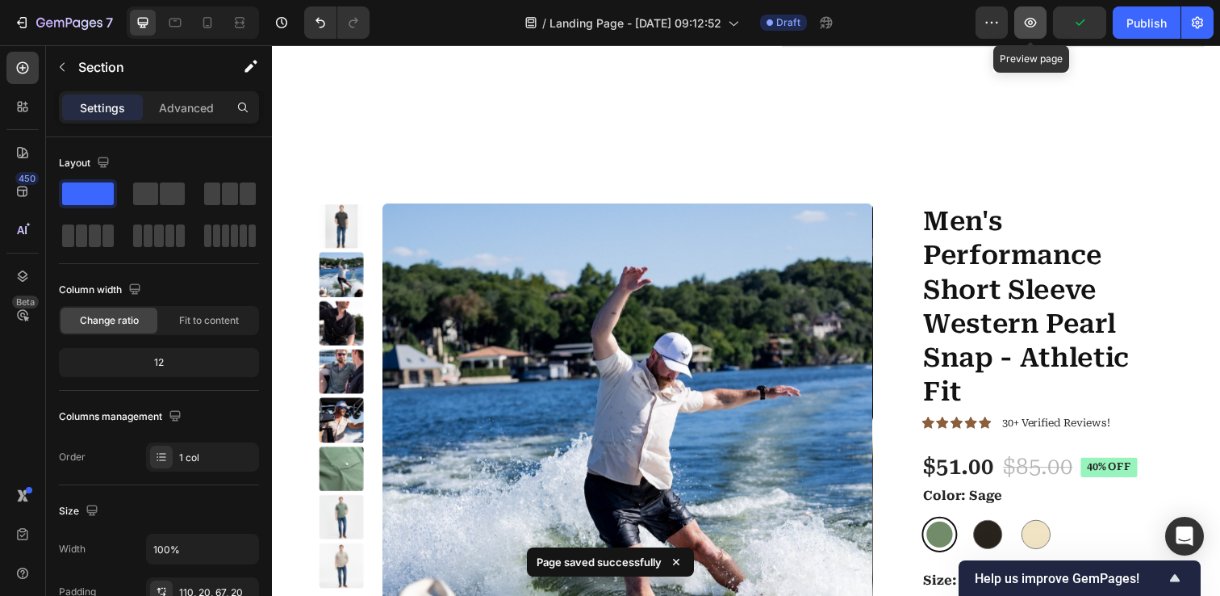
click at [1032, 26] on icon "button" at bounding box center [1031, 23] width 12 height 10
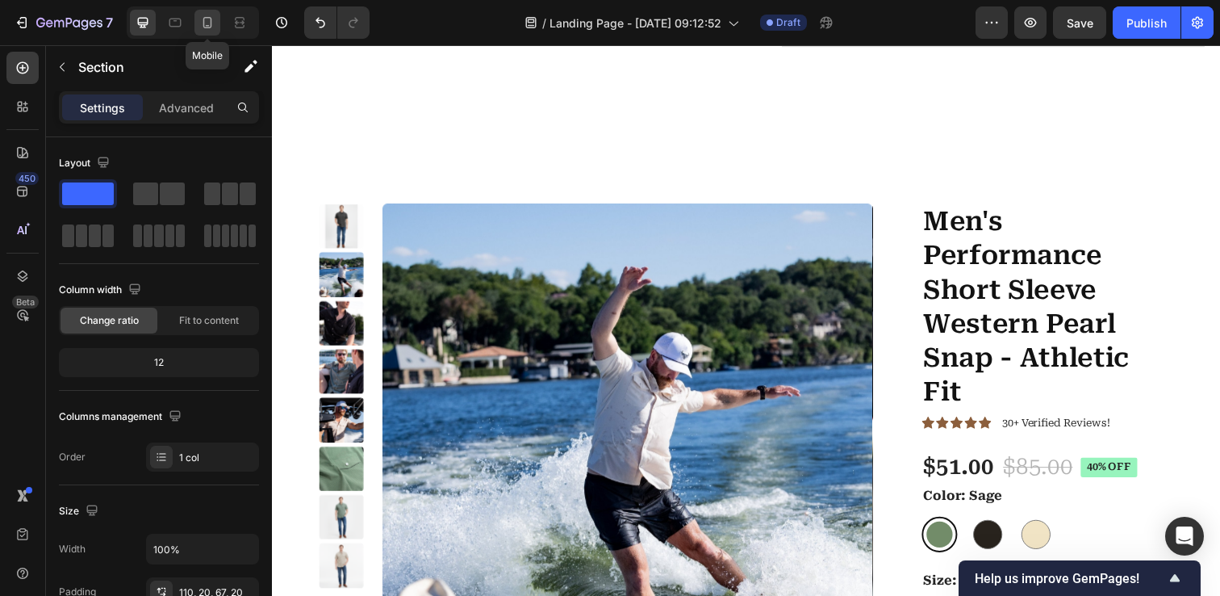
click at [199, 24] on icon at bounding box center [207, 23] width 16 height 16
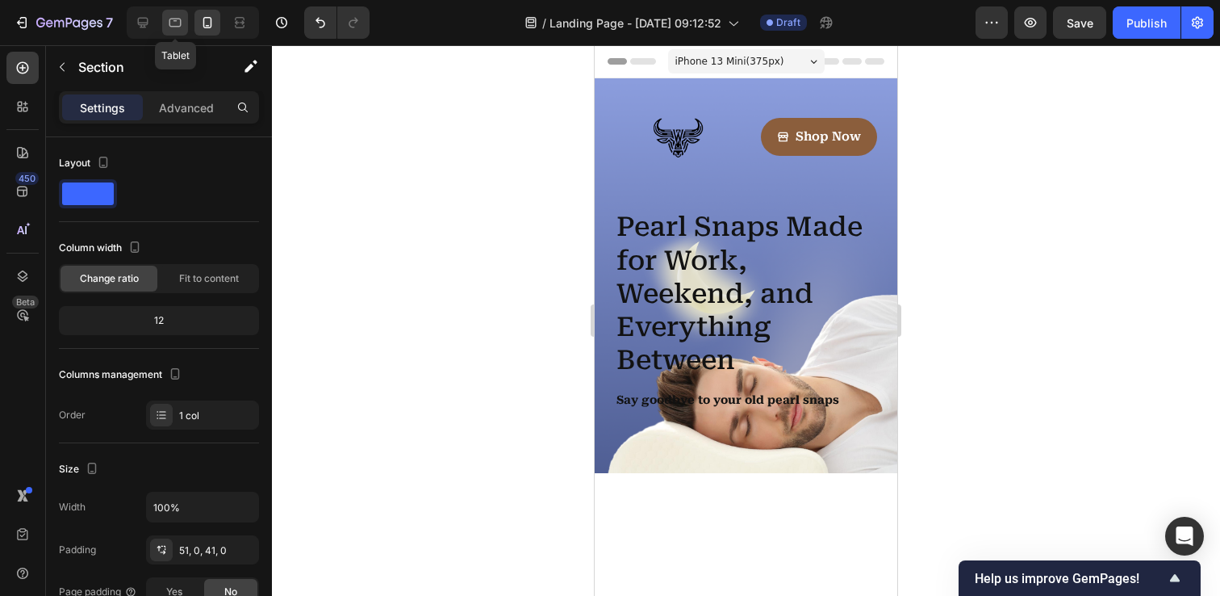
click at [174, 29] on icon at bounding box center [175, 23] width 16 height 16
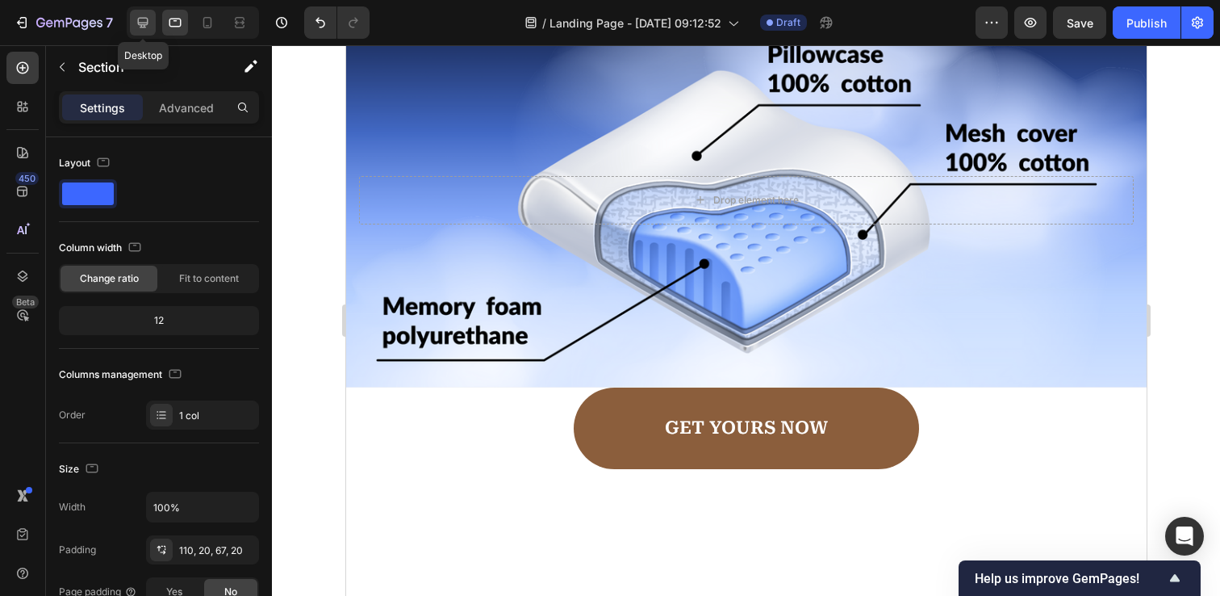
scroll to position [2411, 0]
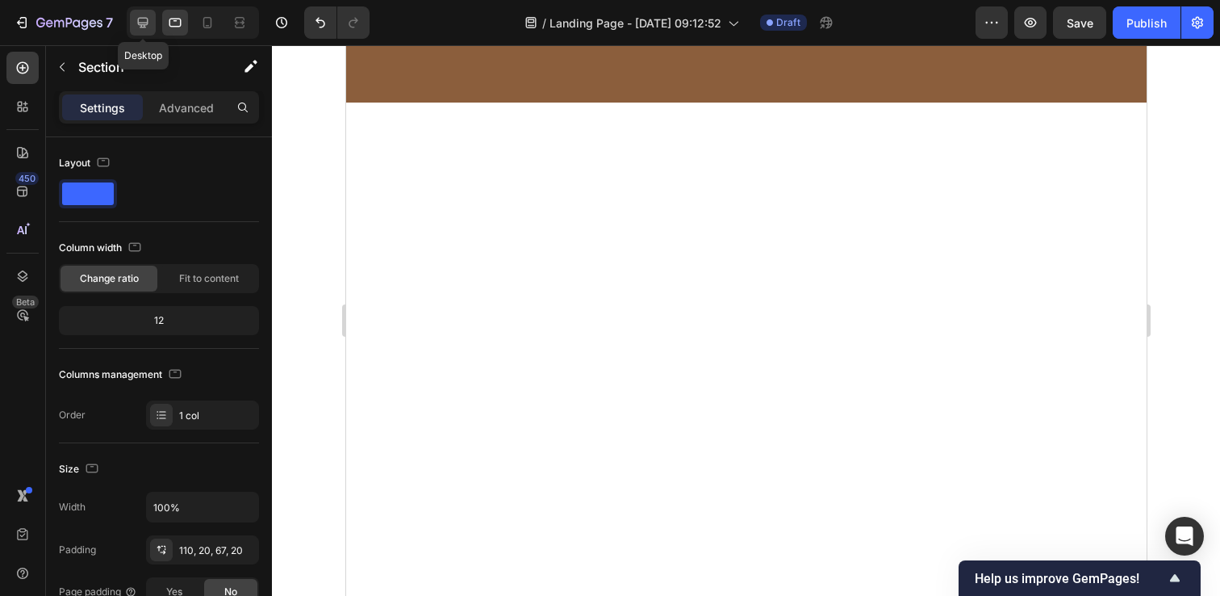
click at [144, 23] on icon at bounding box center [143, 23] width 10 height 10
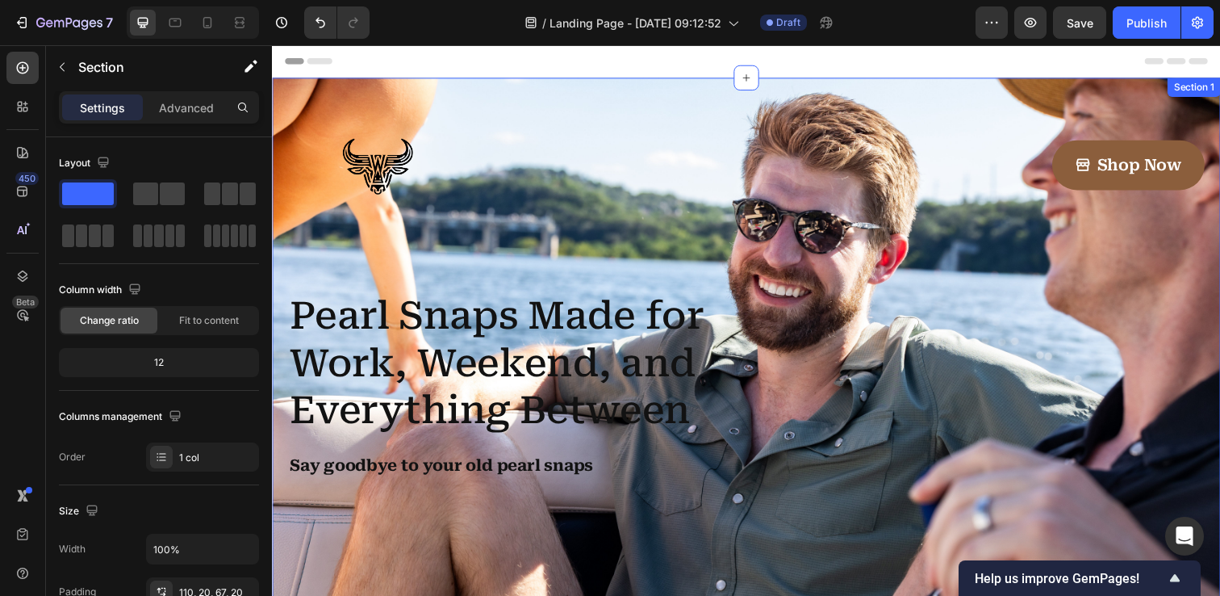
click at [279, 138] on div "Image Shop Now Button Row Pearl Snaps Made for Work, Weekend, and Everything Be…" at bounding box center [756, 353] width 968 height 550
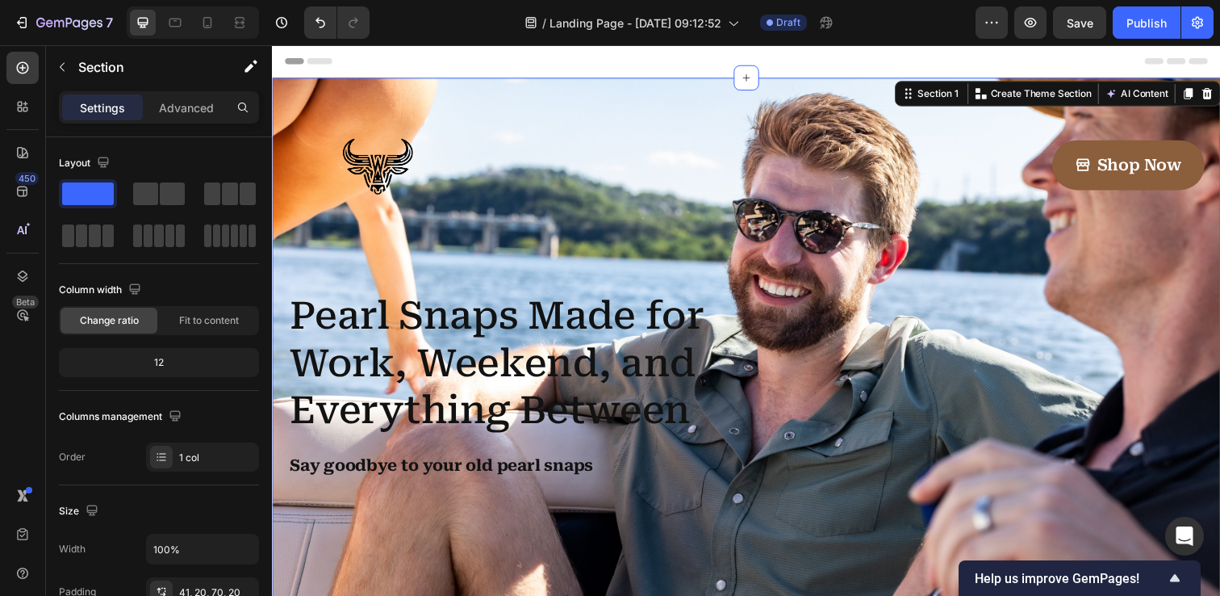
click at [714, 96] on div "Image Shop Now Button Row Pearl Snaps Made for Work, Weekend, and Everything Be…" at bounding box center [756, 353] width 968 height 550
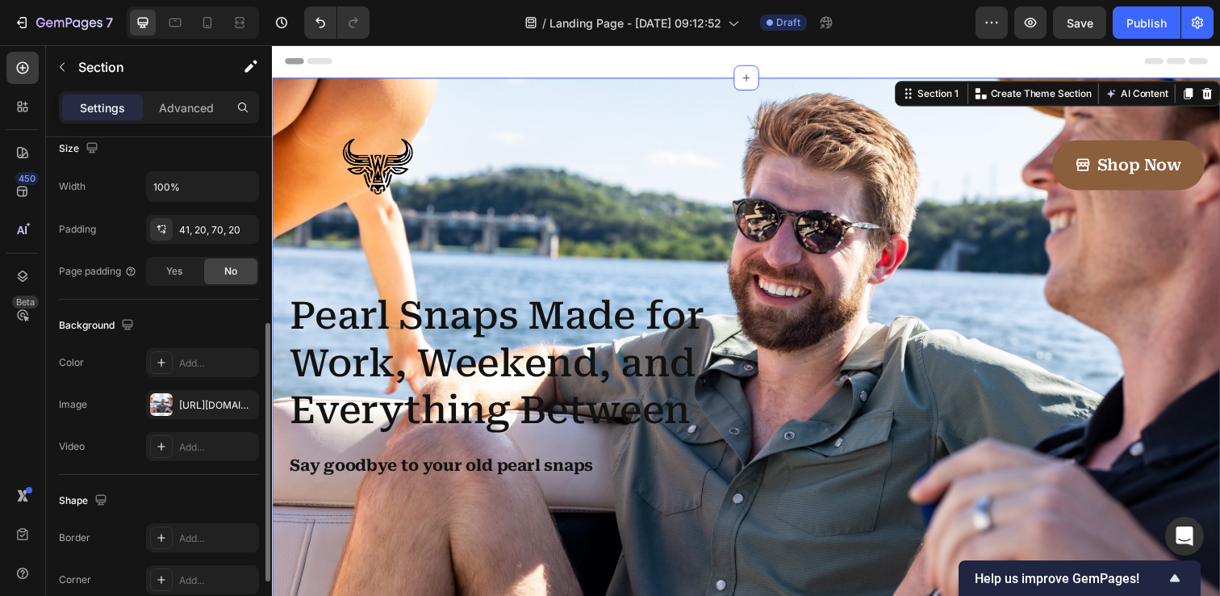
scroll to position [480, 0]
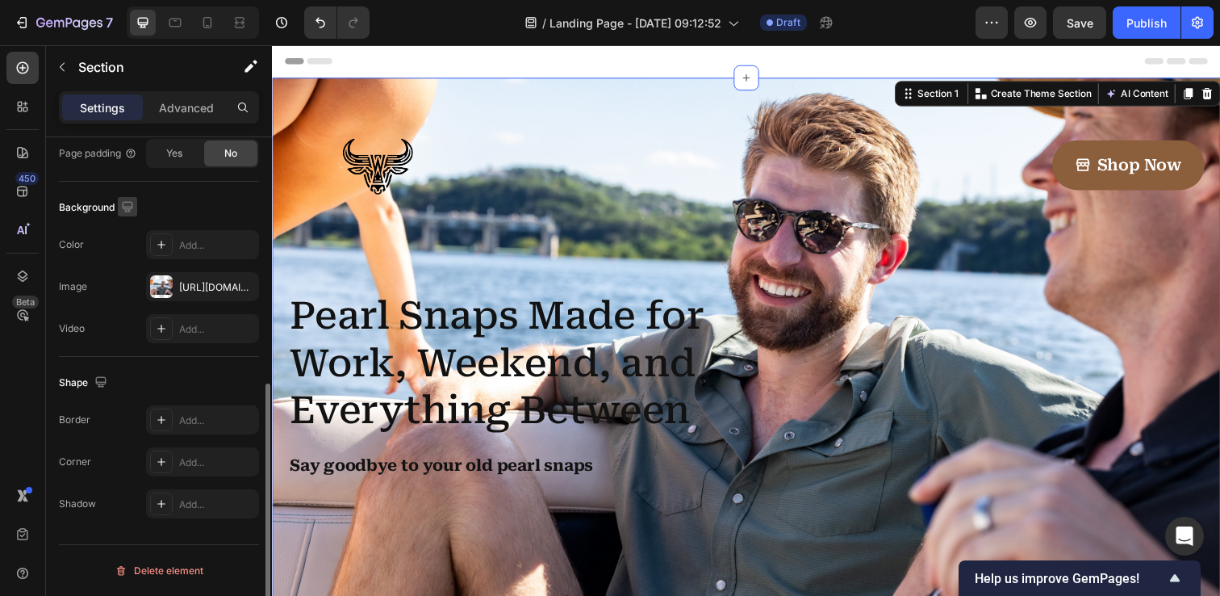
click at [127, 208] on icon "button" at bounding box center [127, 206] width 10 height 10
click at [132, 282] on icon "button" at bounding box center [131, 290] width 16 height 16
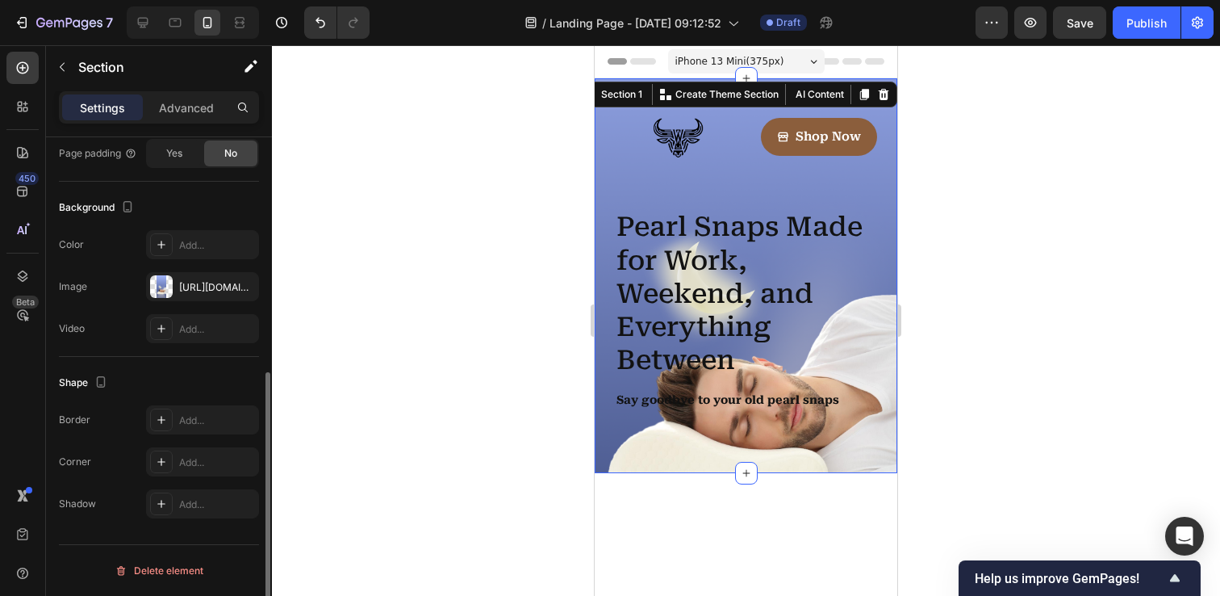
scroll to position [438, 0]
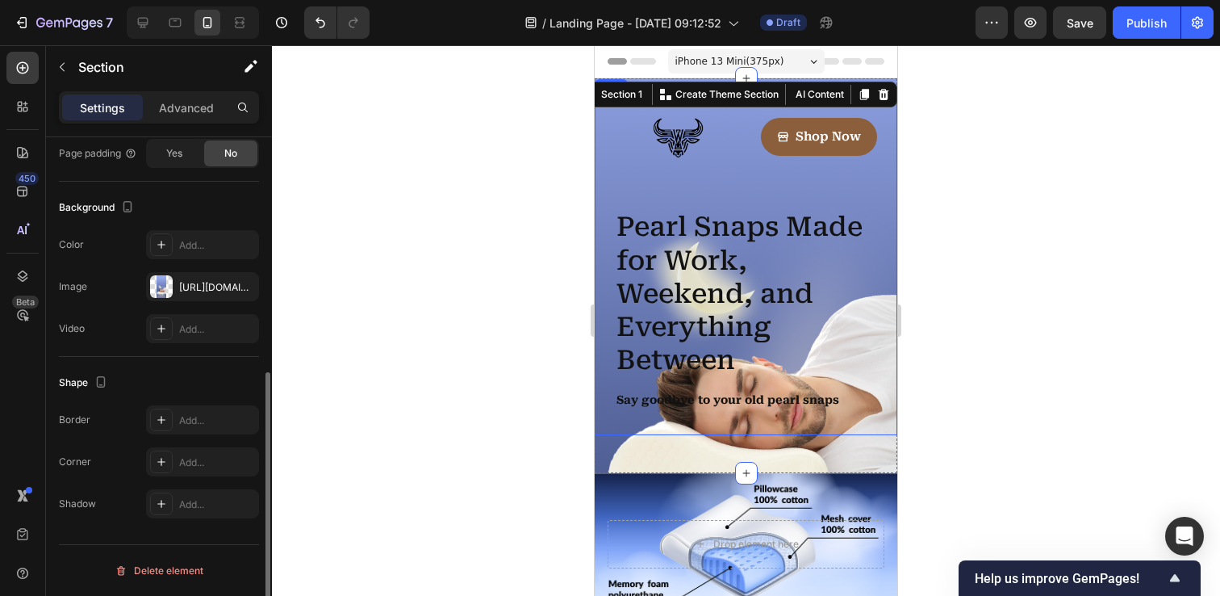
click at [605, 183] on div "Image Shop Now Button Row Pearl Snaps Made for Work, Weekend, and Everything Be…" at bounding box center [746, 266] width 303 height 337
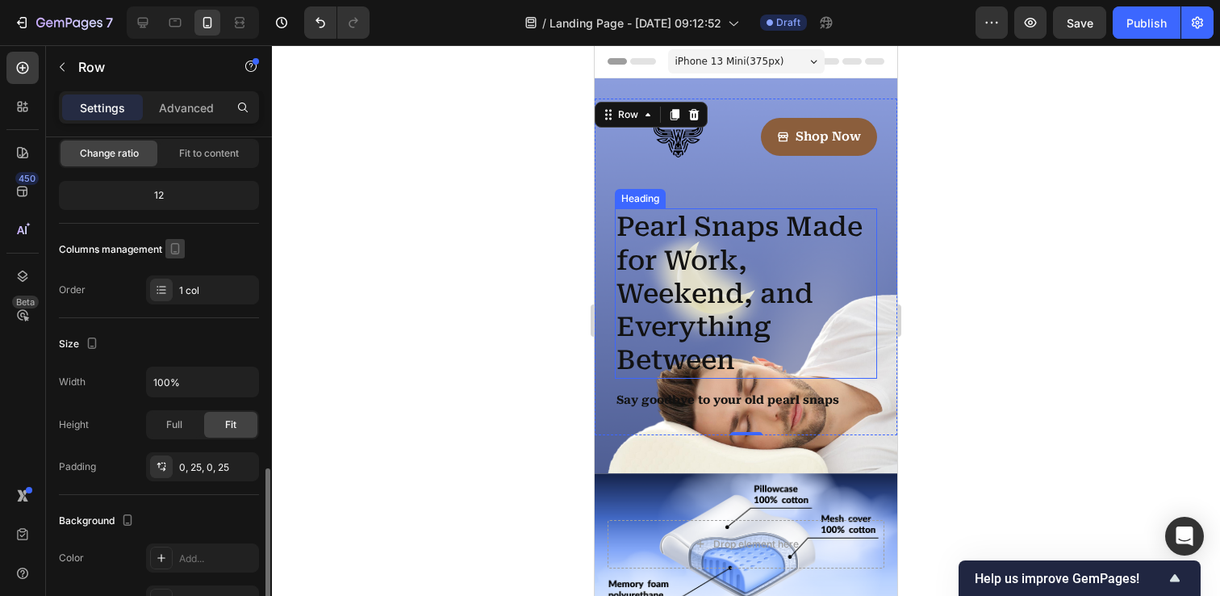
scroll to position [0, 0]
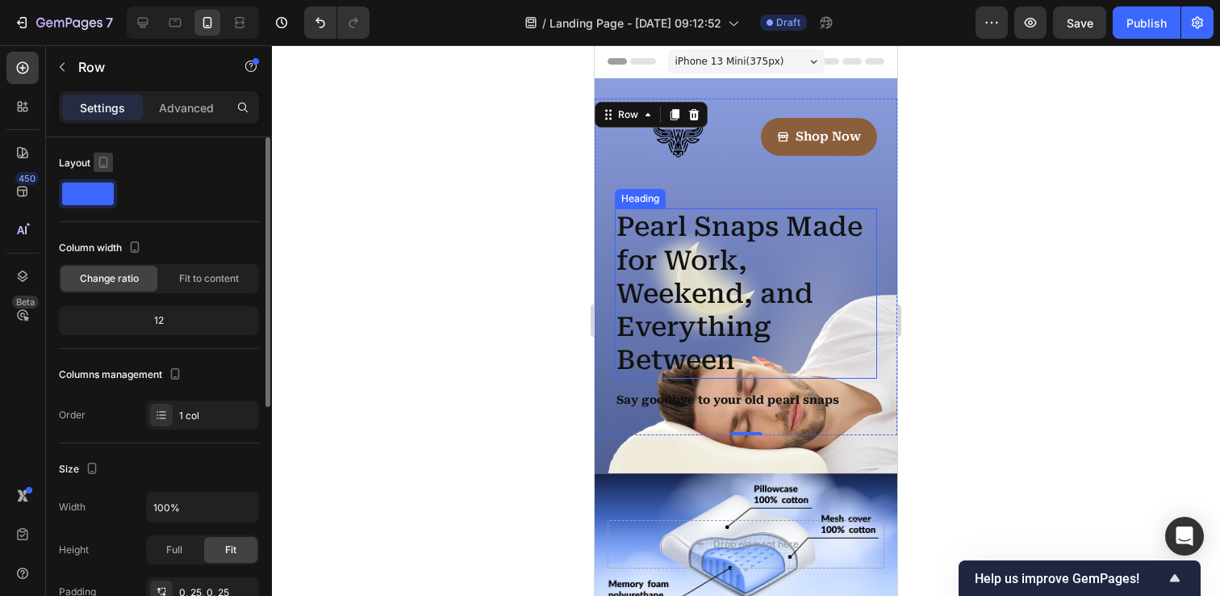
click at [101, 162] on icon "button" at bounding box center [103, 162] width 16 height 16
click at [102, 187] on icon "button" at bounding box center [107, 187] width 10 height 10
type input "1170"
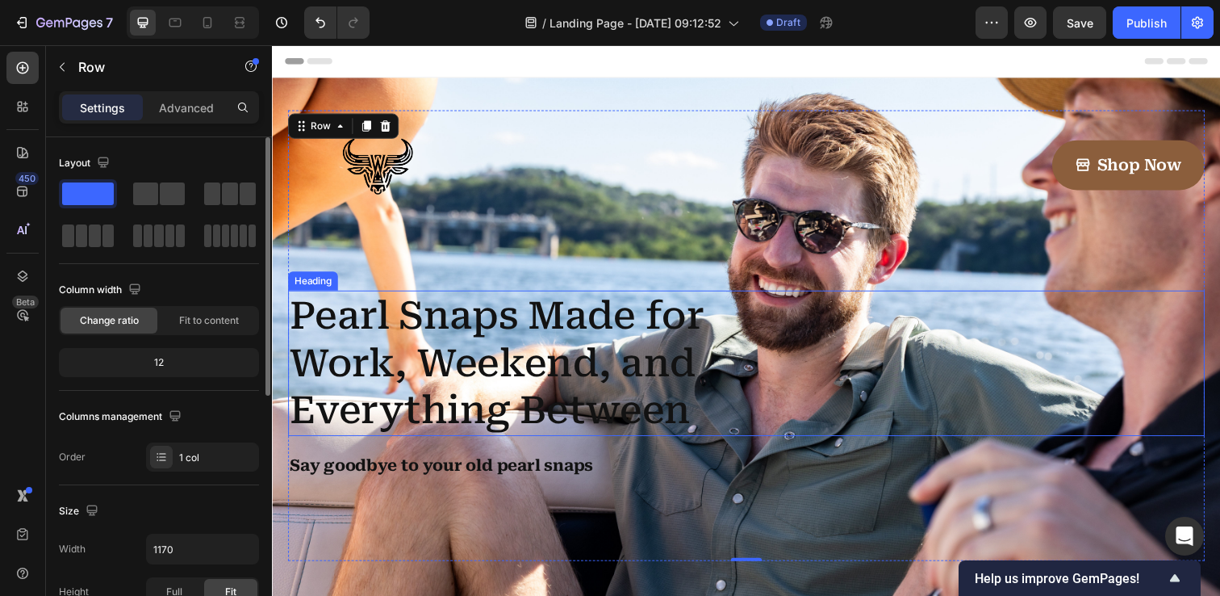
scroll to position [10, 0]
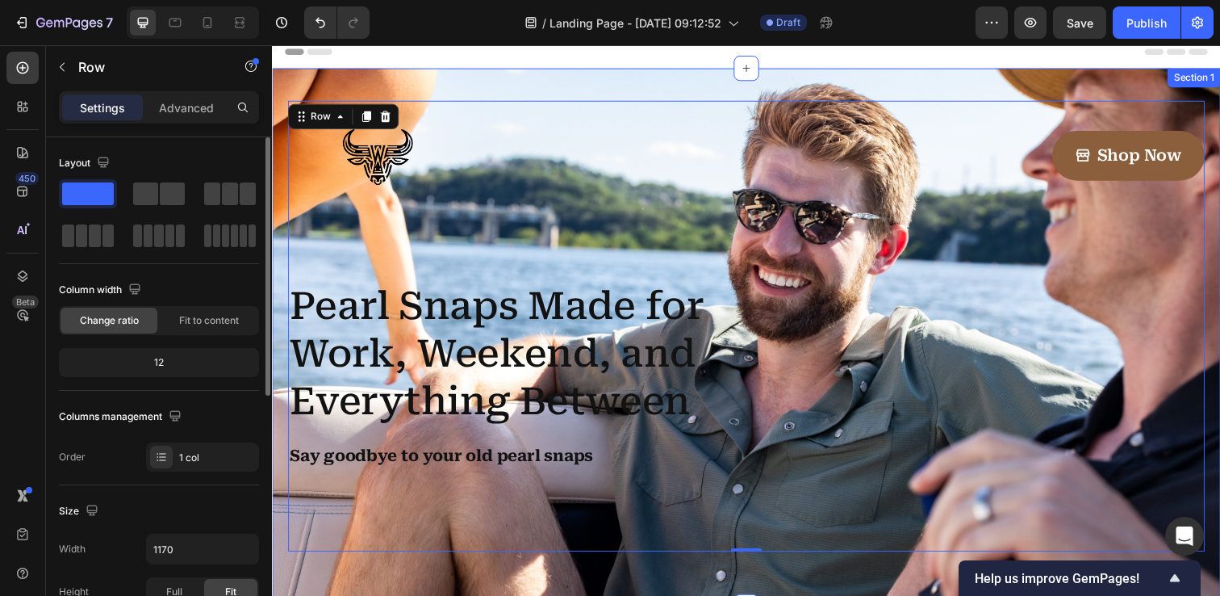
click at [315, 80] on div "Image Shop Now Button Row Pearl Snaps Made for Work, Weekend, and Everything Be…" at bounding box center [756, 344] width 968 height 550
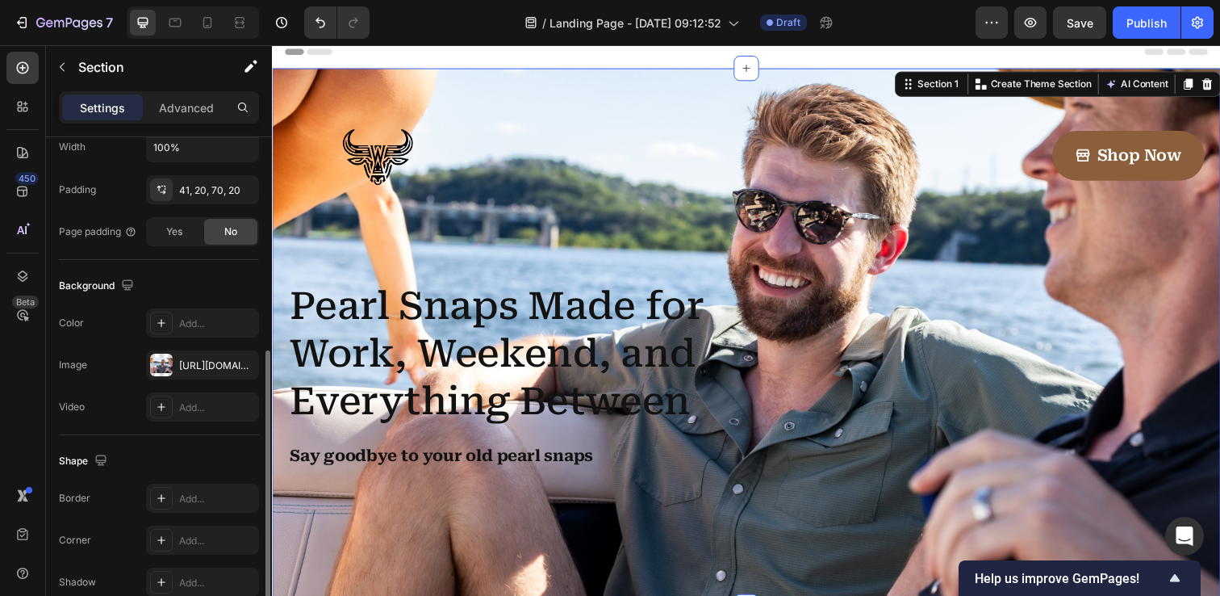
scroll to position [399, 0]
click at [124, 286] on icon "button" at bounding box center [127, 287] width 16 height 16
click at [128, 362] on button "button" at bounding box center [131, 371] width 26 height 26
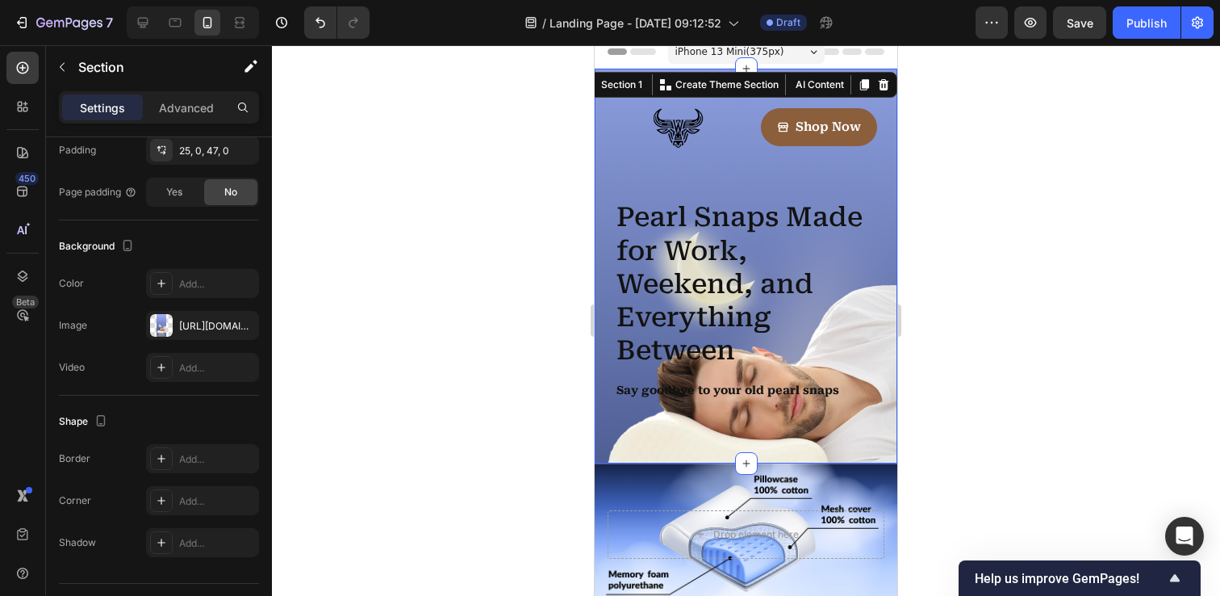
scroll to position [0, 0]
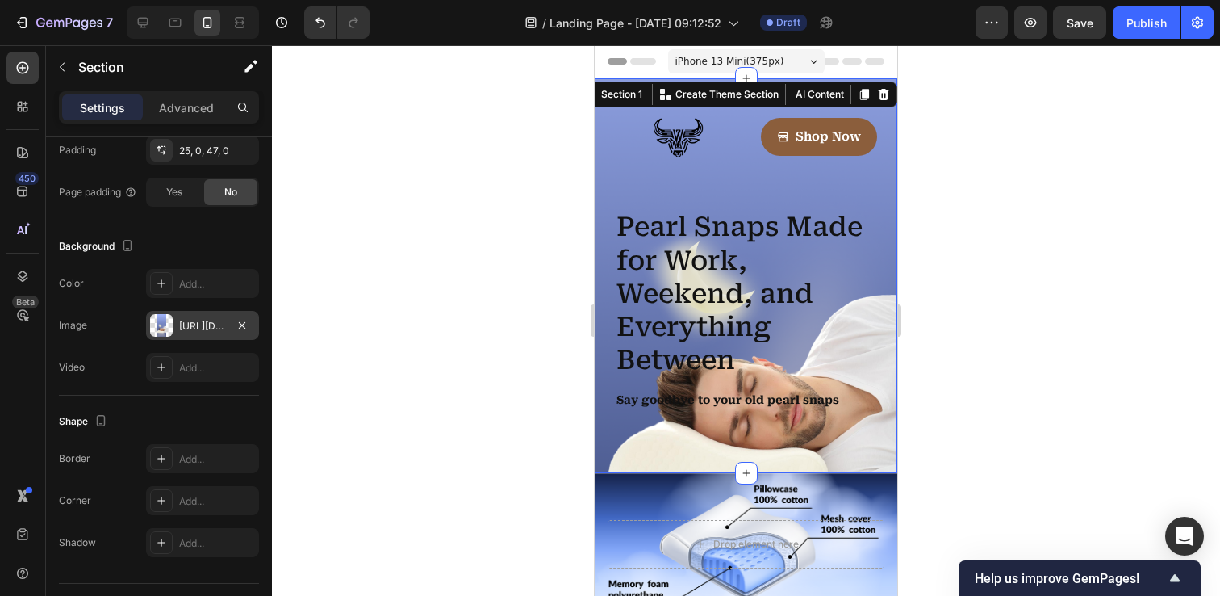
click at [162, 325] on div at bounding box center [161, 325] width 23 height 23
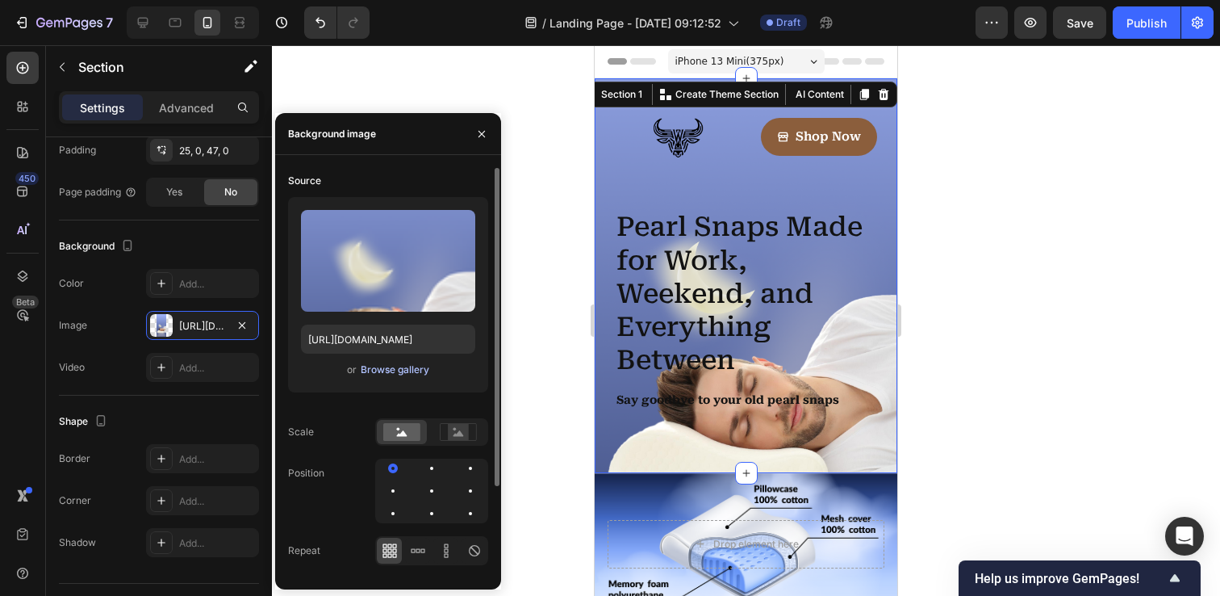
click at [387, 370] on div "Browse gallery" at bounding box center [395, 369] width 69 height 15
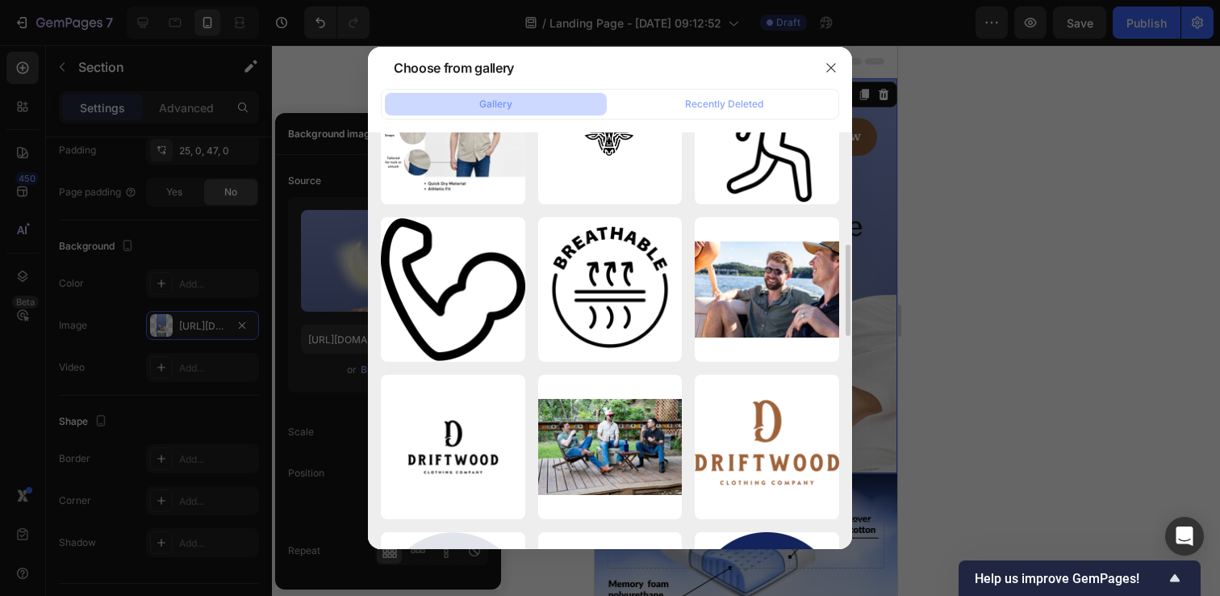
scroll to position [557, 0]
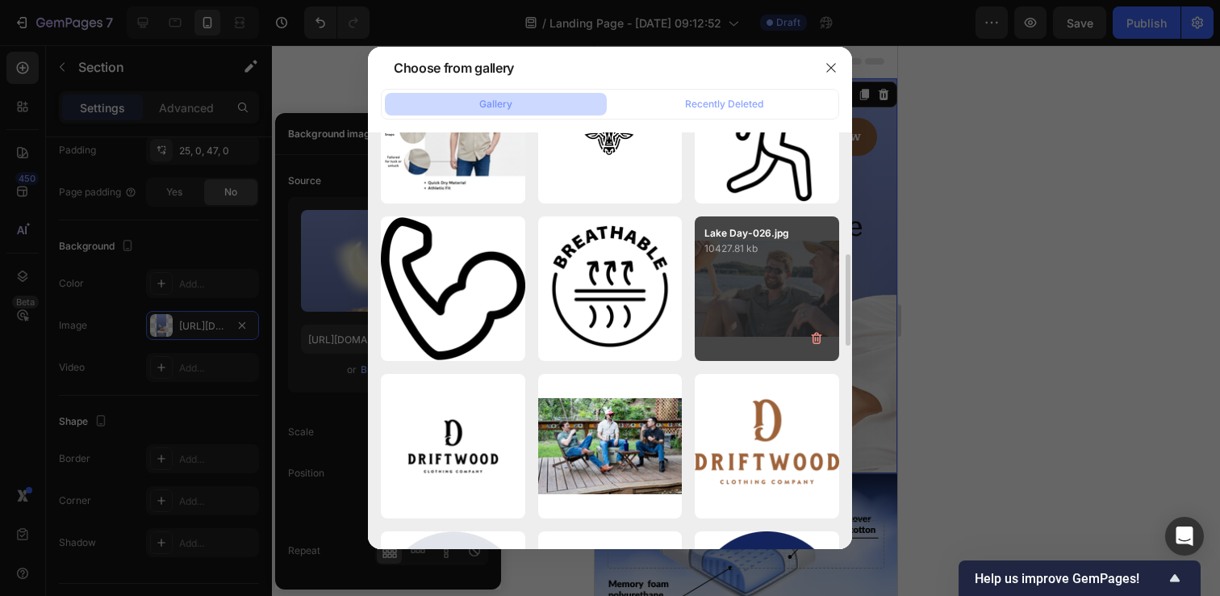
click at [742, 276] on div "Lake Day-026.jpg 10427.81 kb" at bounding box center [767, 288] width 144 height 144
type input "[URL][DOMAIN_NAME]"
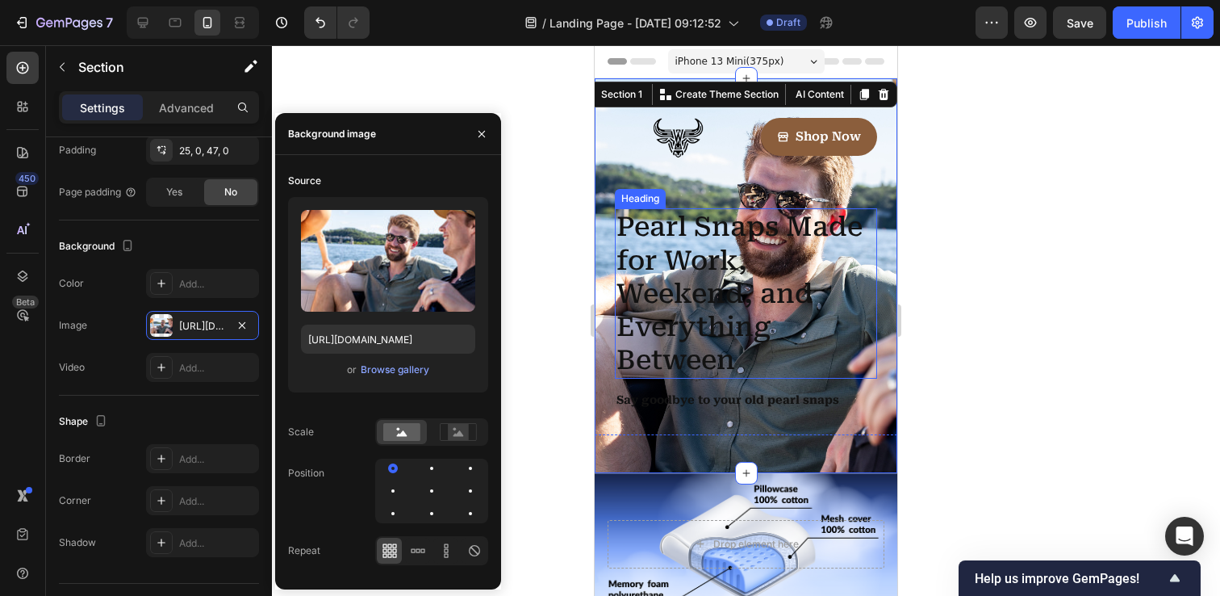
click at [700, 316] on h1 "Pearl Snaps Made for Work, Weekend, and Everything Between" at bounding box center [746, 292] width 262 height 169
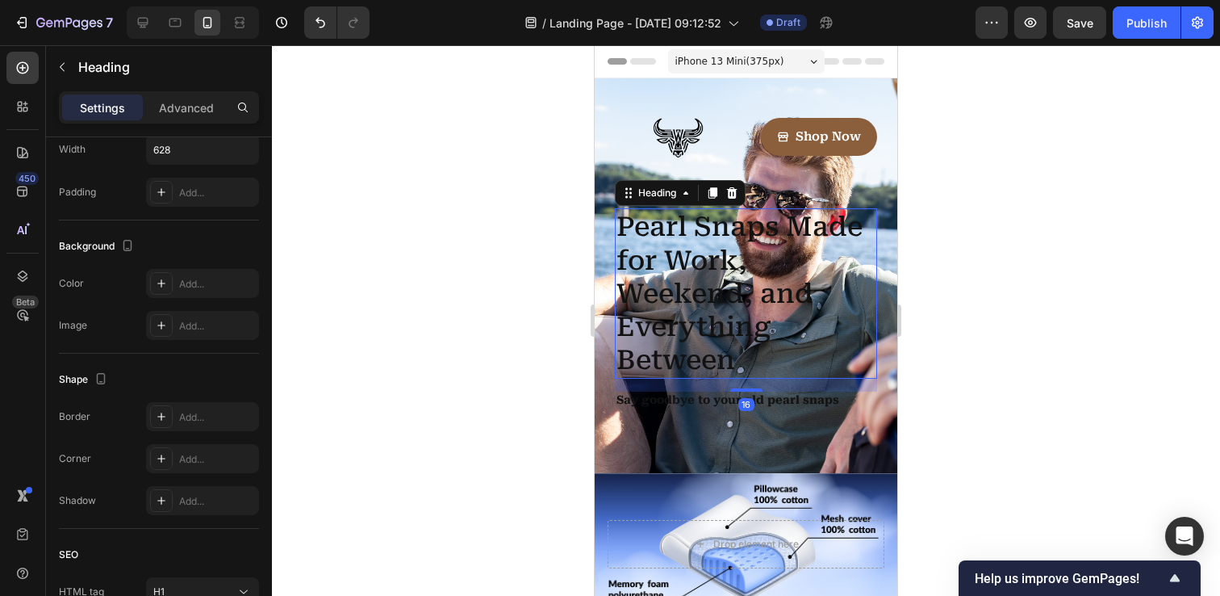
scroll to position [0, 0]
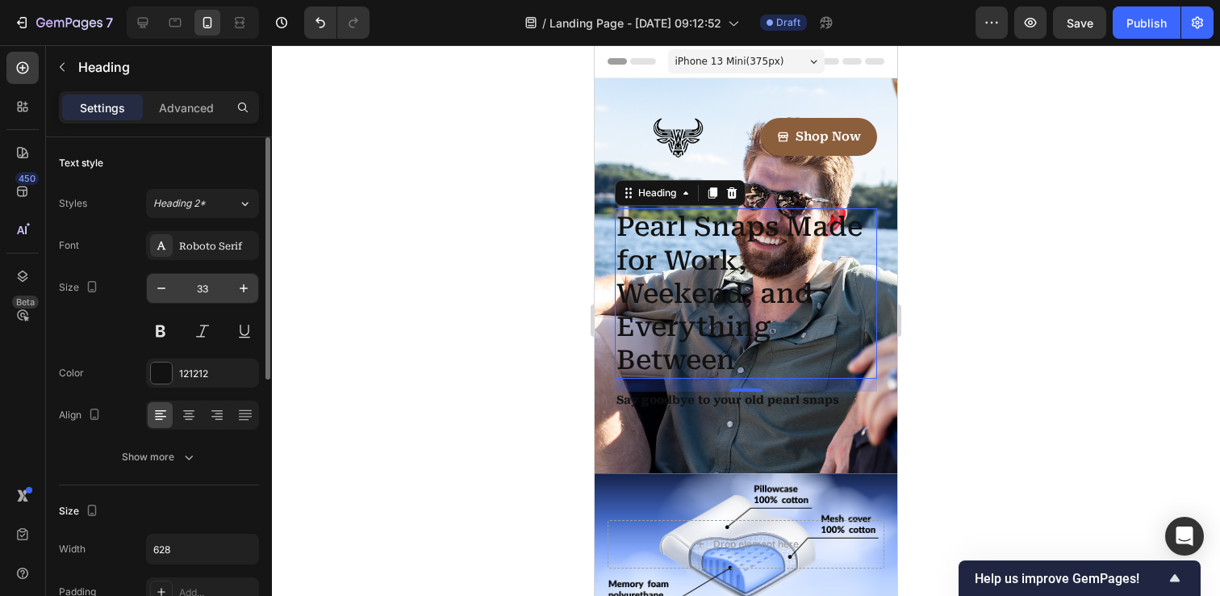
click at [202, 291] on input "33" at bounding box center [202, 288] width 53 height 29
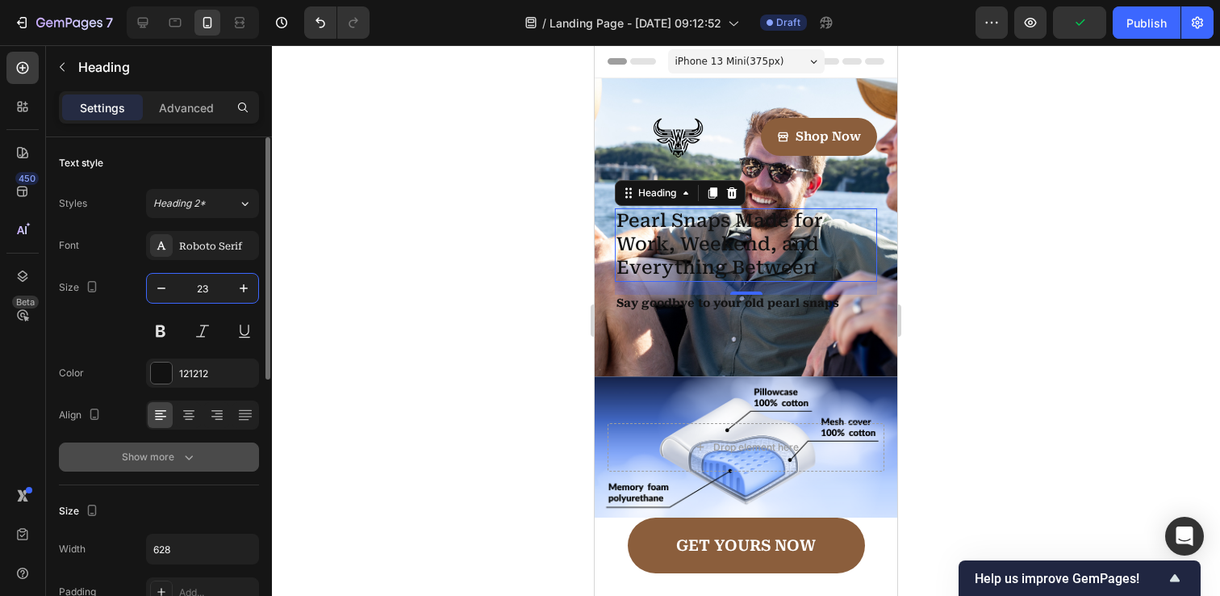
type input "23"
click at [157, 462] on div "Show more" at bounding box center [159, 457] width 75 height 16
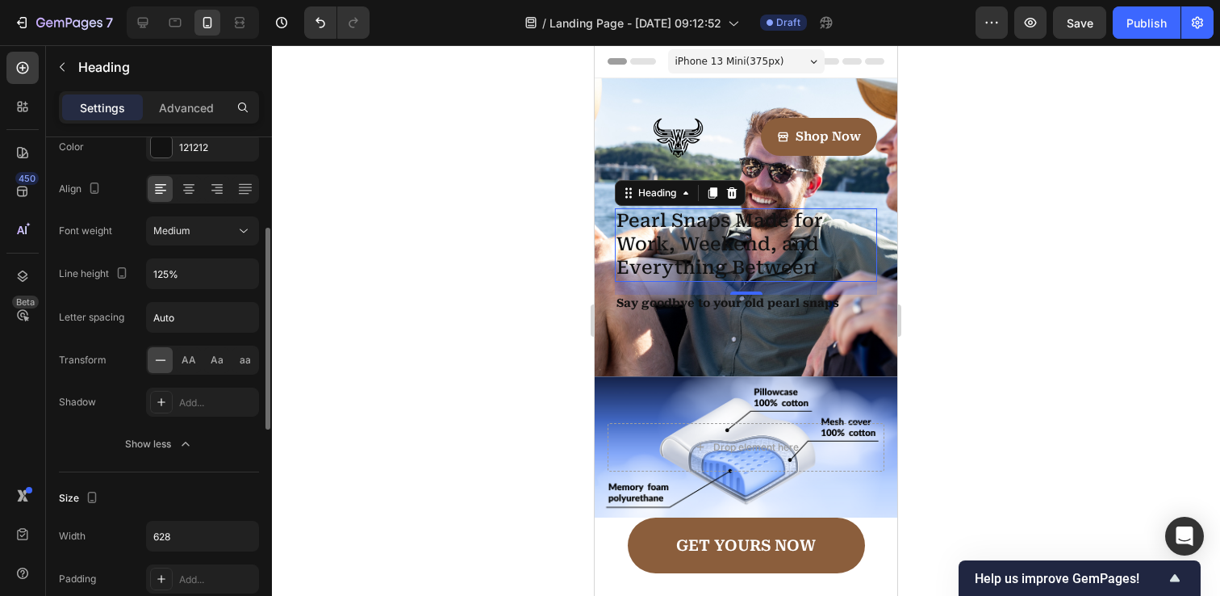
scroll to position [240, 0]
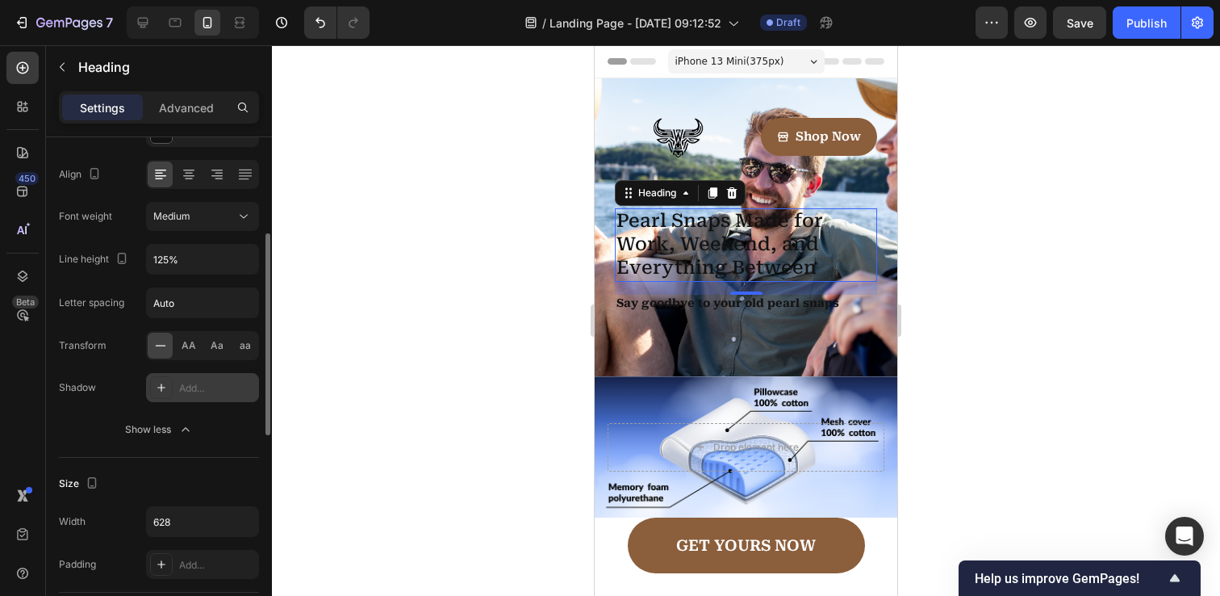
click at [162, 392] on icon at bounding box center [161, 387] width 13 height 13
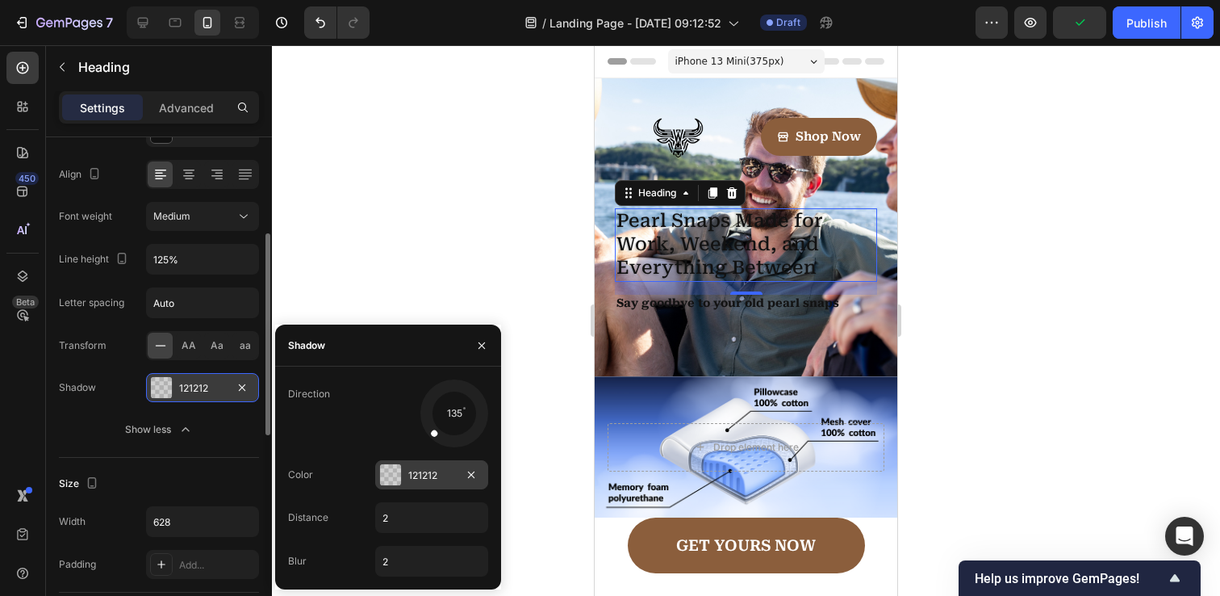
click at [393, 478] on div at bounding box center [390, 474] width 21 height 21
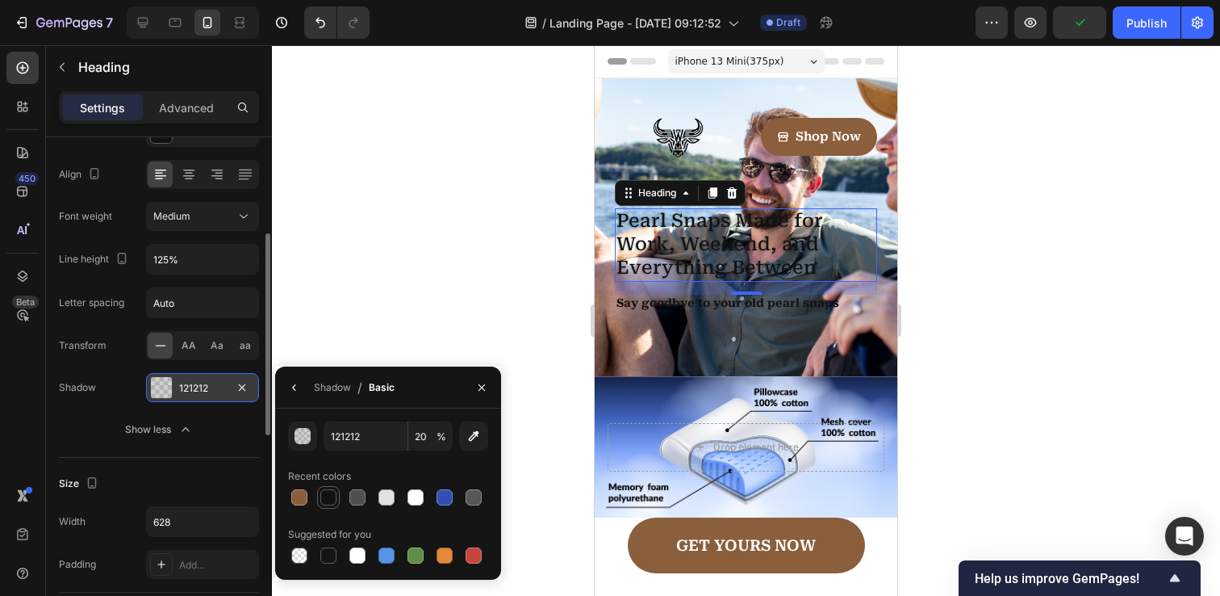
click at [331, 494] on div at bounding box center [328, 497] width 16 height 16
type input "20"
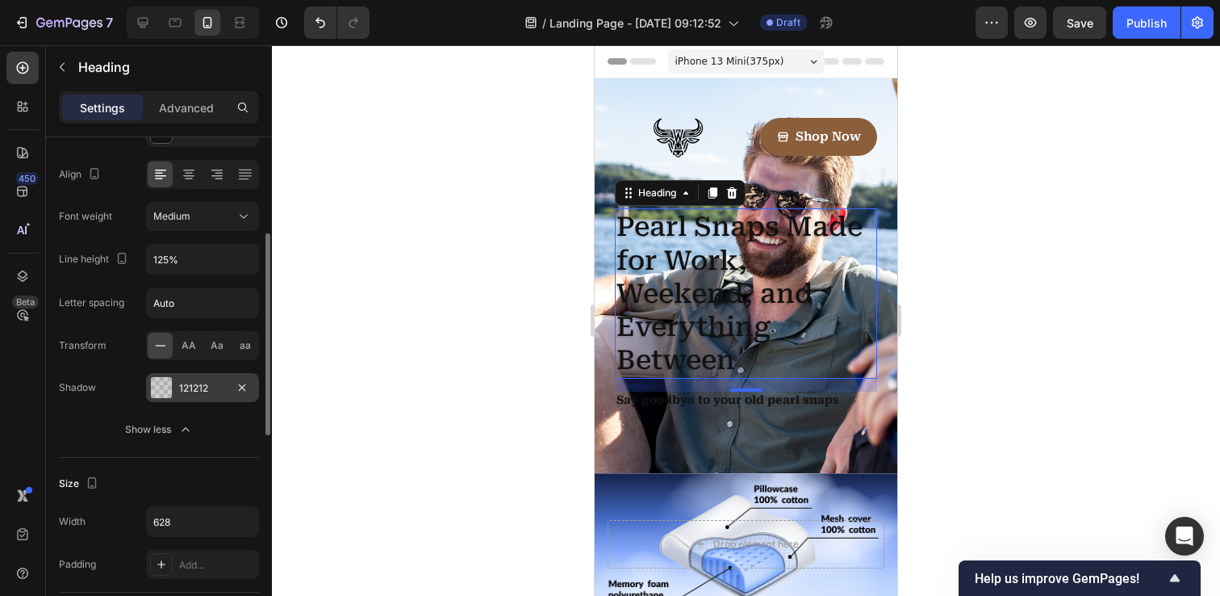
click at [140, 326] on div "Font Roboto Serif Size 33 Color 121212 Align Font weight Medium Line height 125…" at bounding box center [159, 217] width 200 height 454
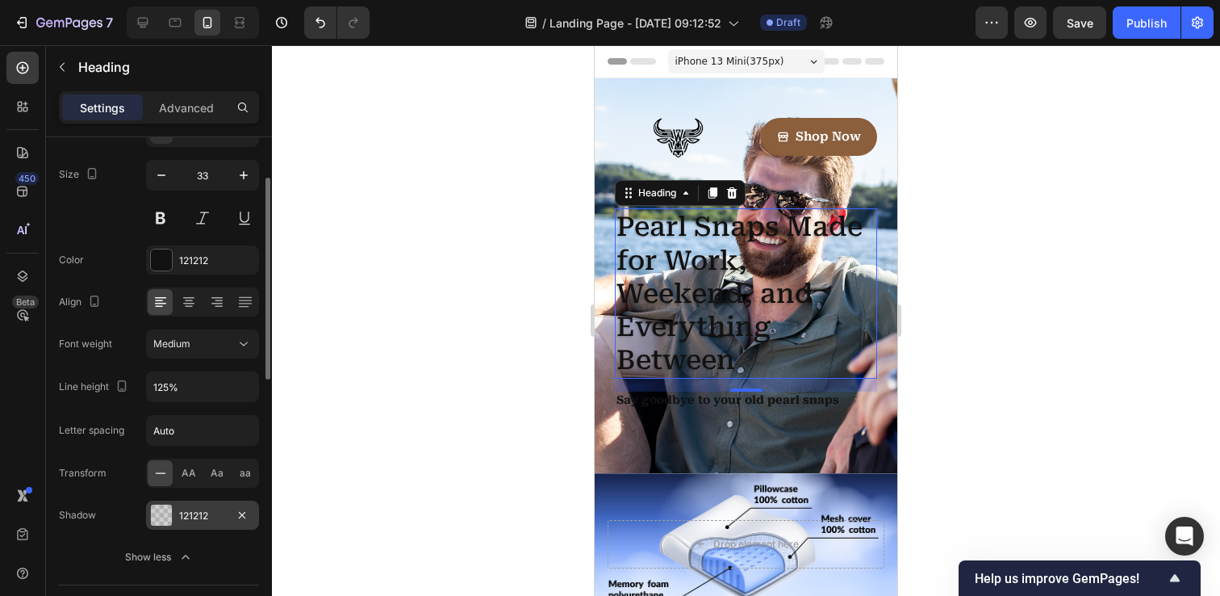
scroll to position [110, 0]
click at [200, 180] on input "33" at bounding box center [202, 178] width 53 height 29
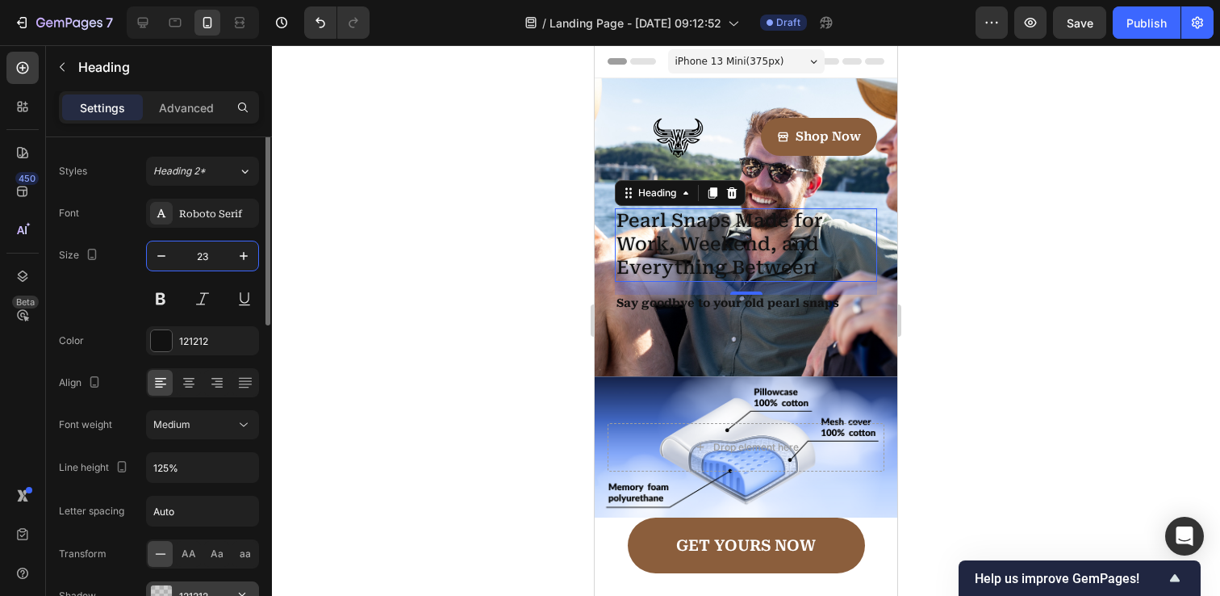
scroll to position [0, 0]
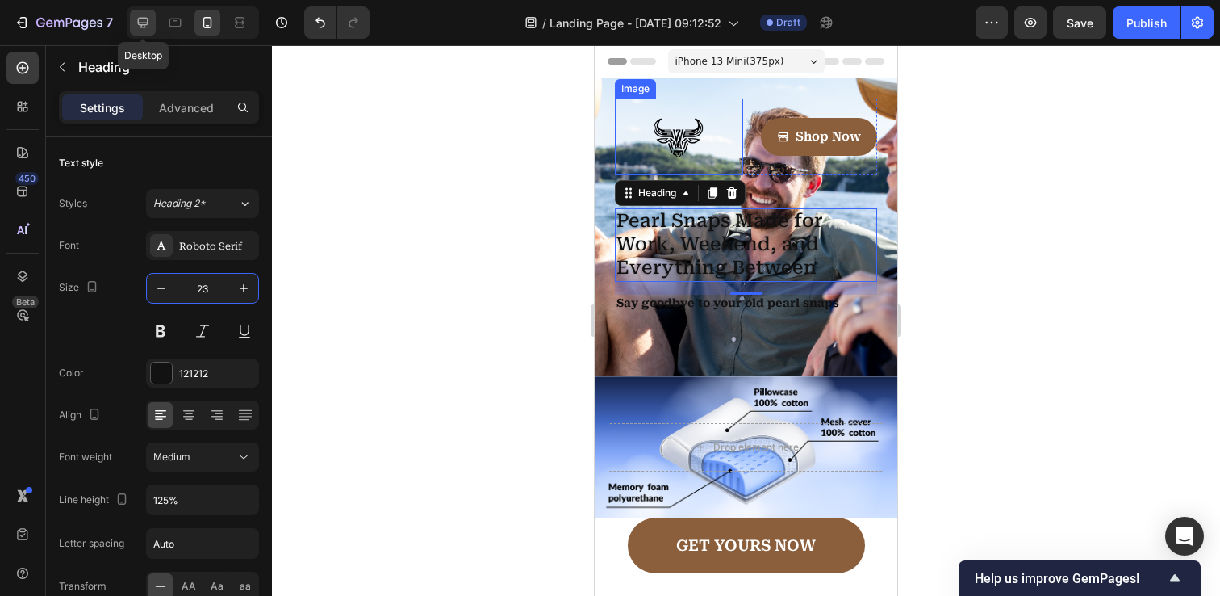
click at [139, 15] on icon at bounding box center [143, 23] width 16 height 16
type input "48"
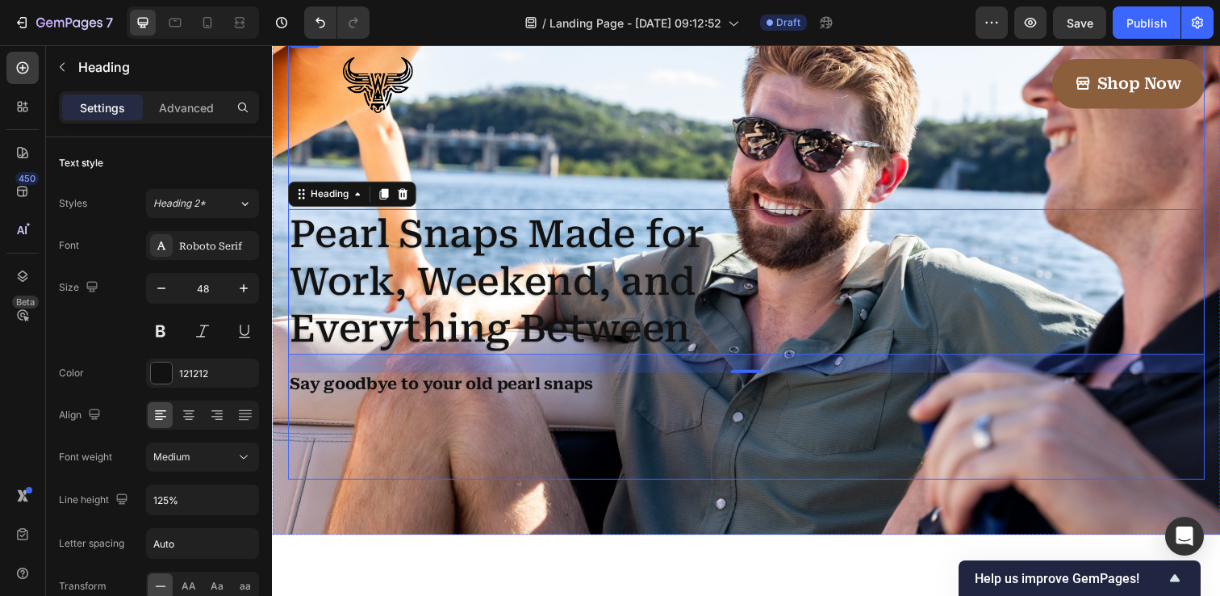
scroll to position [101, 0]
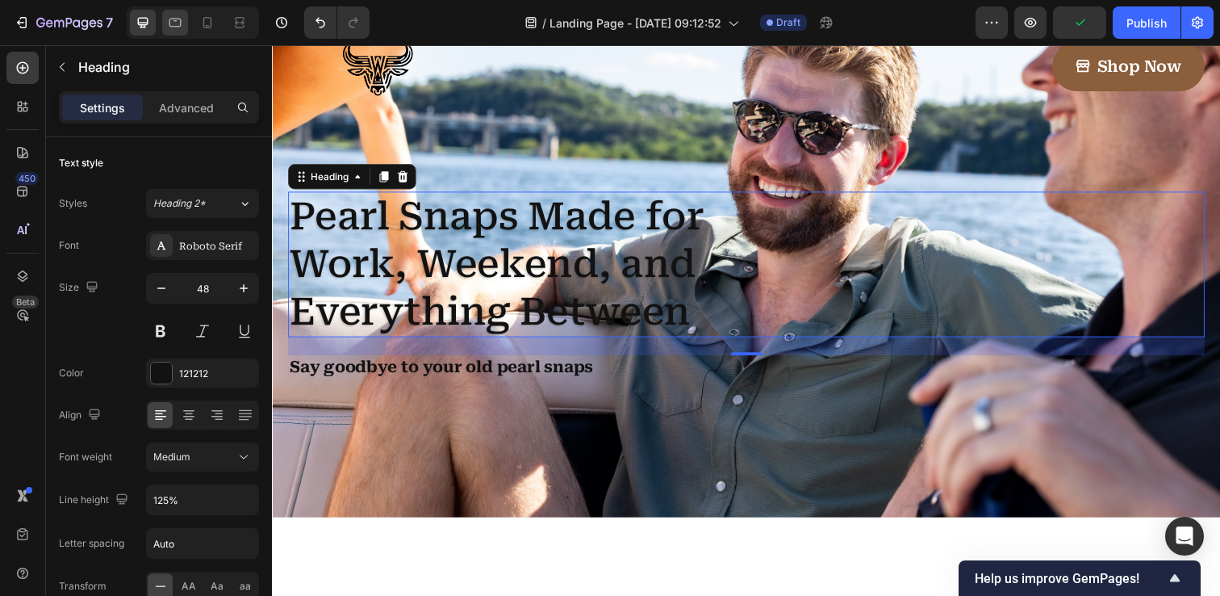
click at [182, 26] on icon at bounding box center [175, 23] width 16 height 16
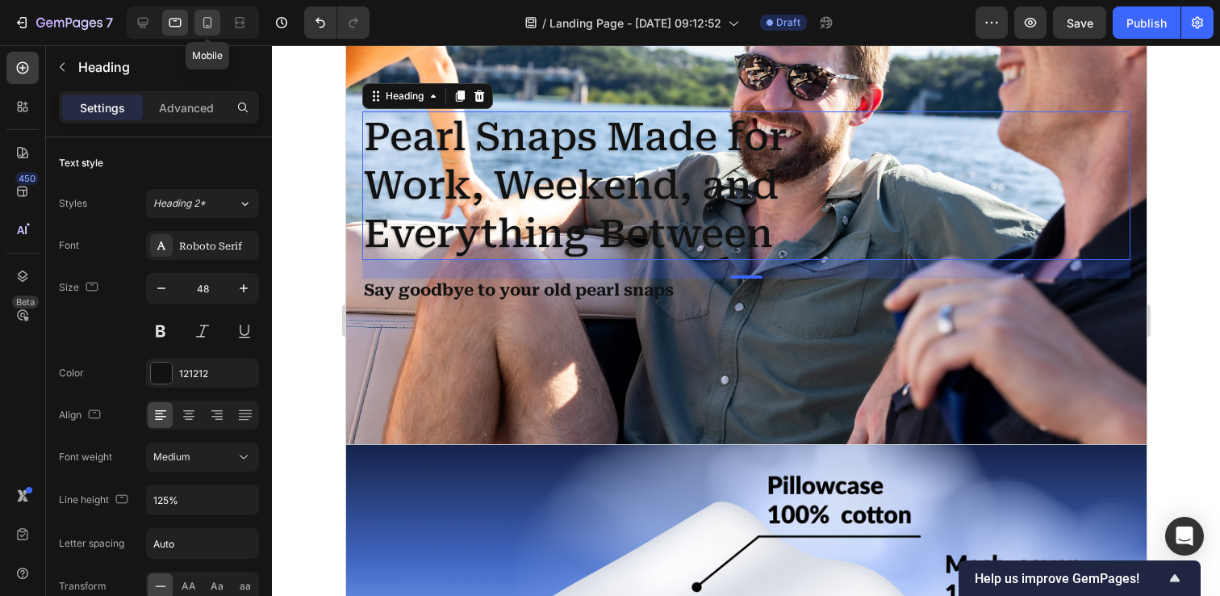
scroll to position [173, 0]
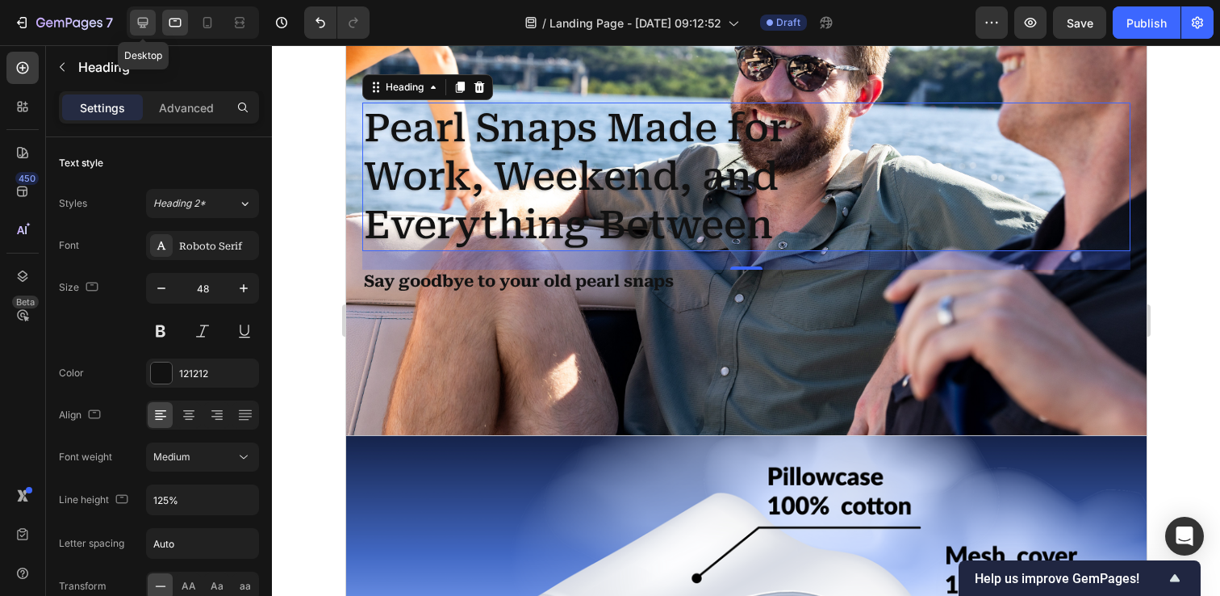
click at [153, 22] on div at bounding box center [143, 23] width 26 height 26
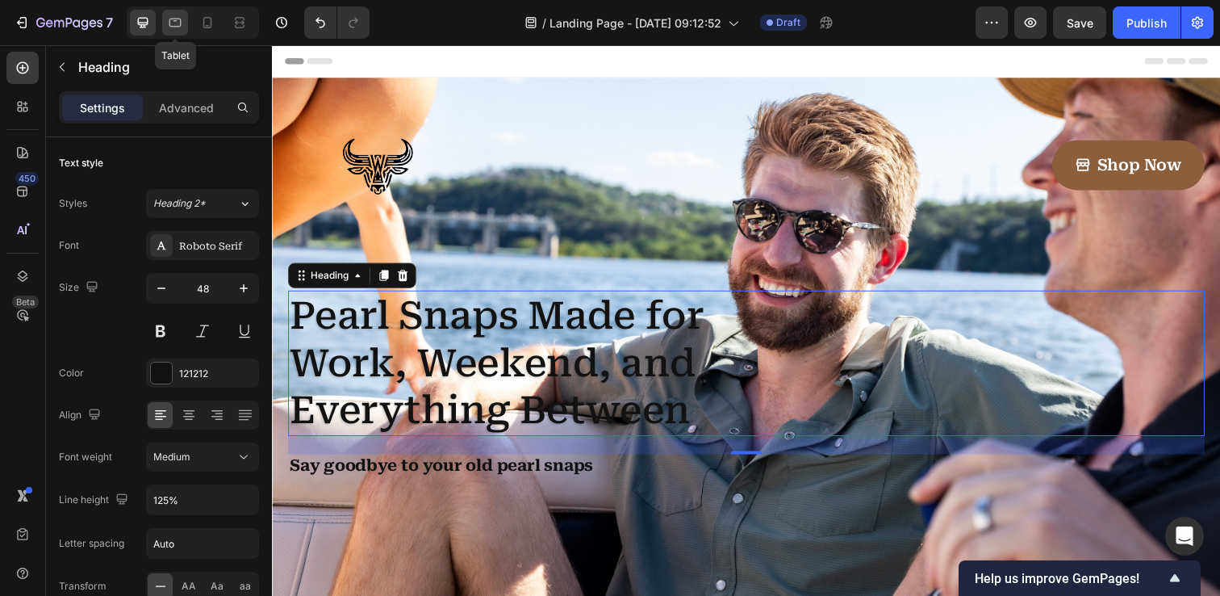
click at [179, 18] on icon at bounding box center [175, 23] width 16 height 16
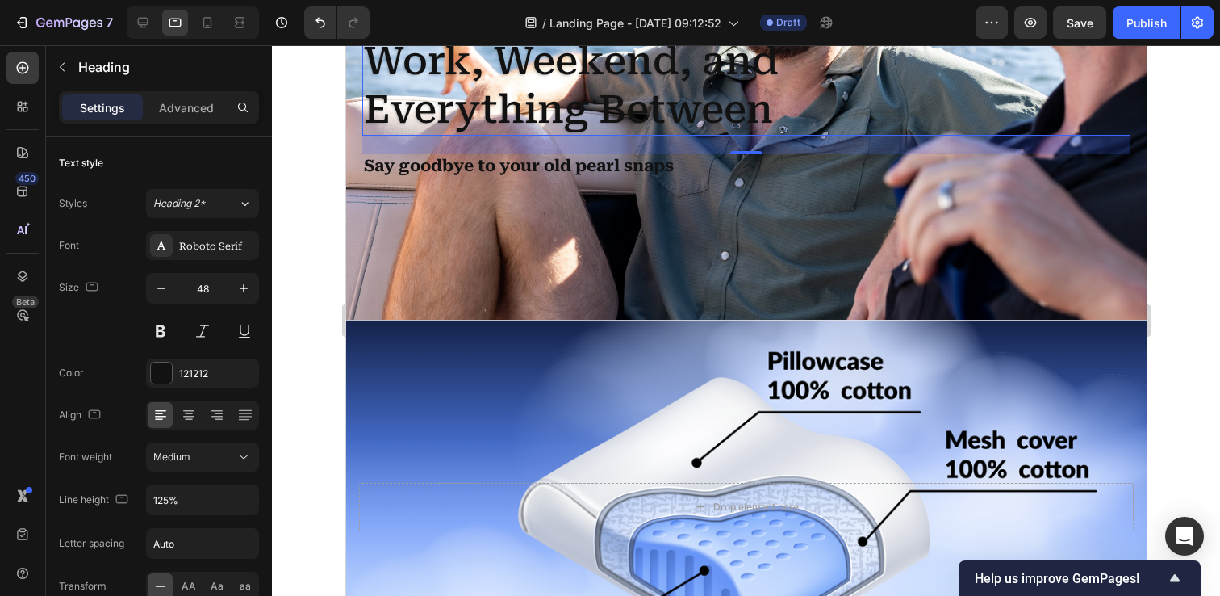
scroll to position [341, 0]
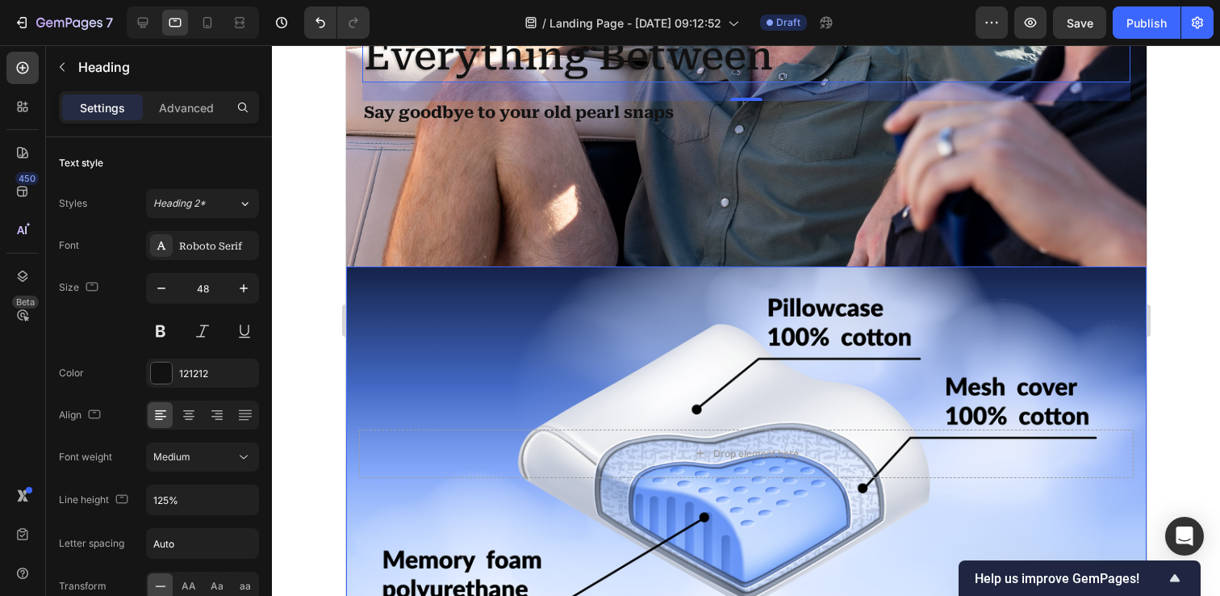
click at [546, 354] on div "Background Image" at bounding box center [745, 453] width 801 height 374
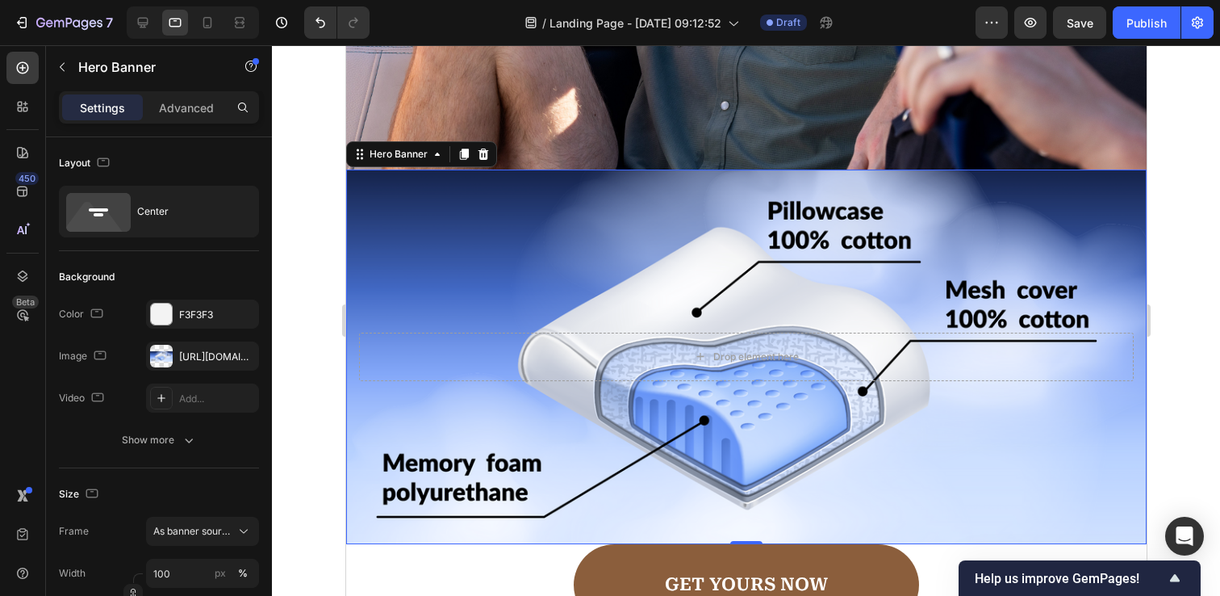
scroll to position [437, 0]
click at [483, 153] on icon at bounding box center [482, 154] width 13 height 13
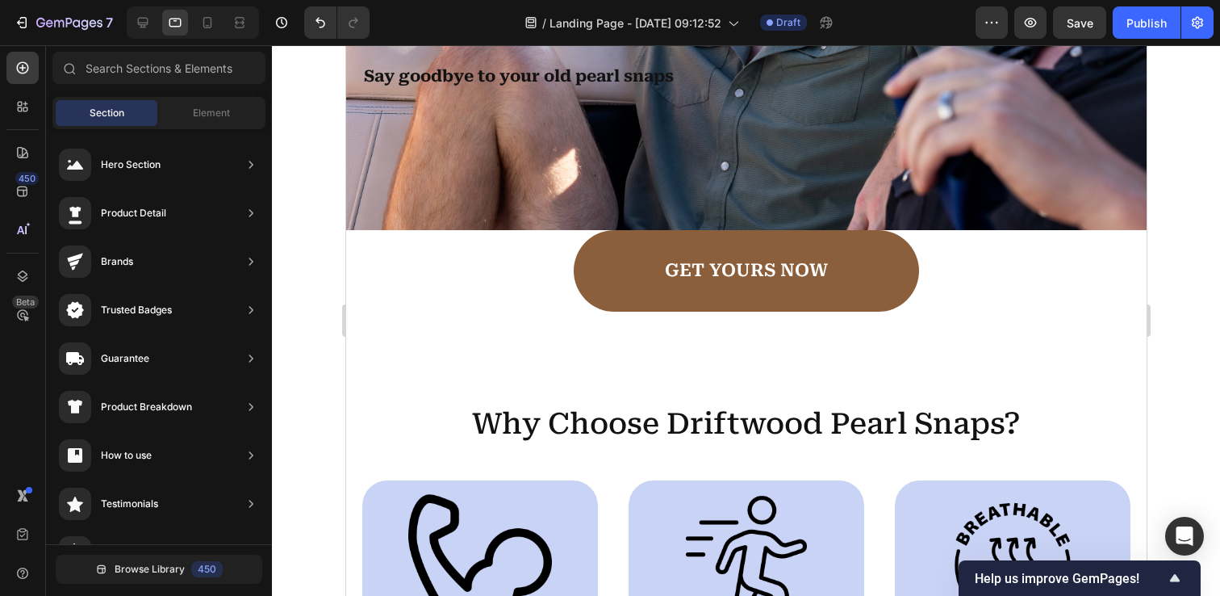
scroll to position [383, 0]
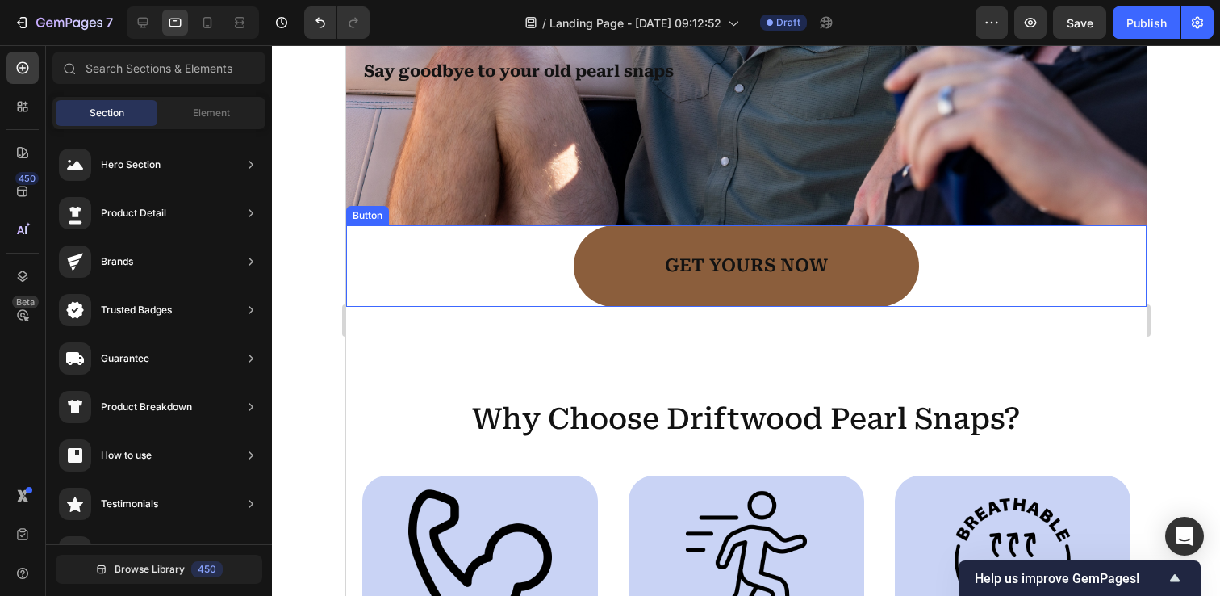
click at [601, 268] on link "GET YOURS NOW" at bounding box center [745, 266] width 345 height 82
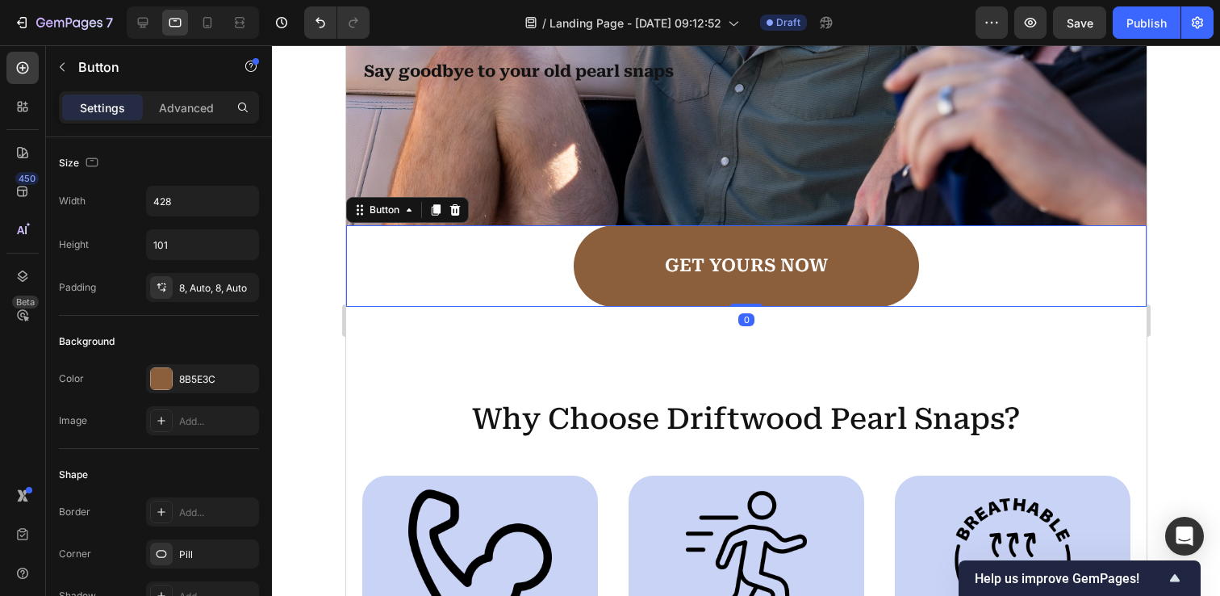
click at [476, 268] on div "GET YOURS NOW Button 0" at bounding box center [745, 266] width 801 height 82
click at [458, 213] on icon at bounding box center [454, 209] width 13 height 13
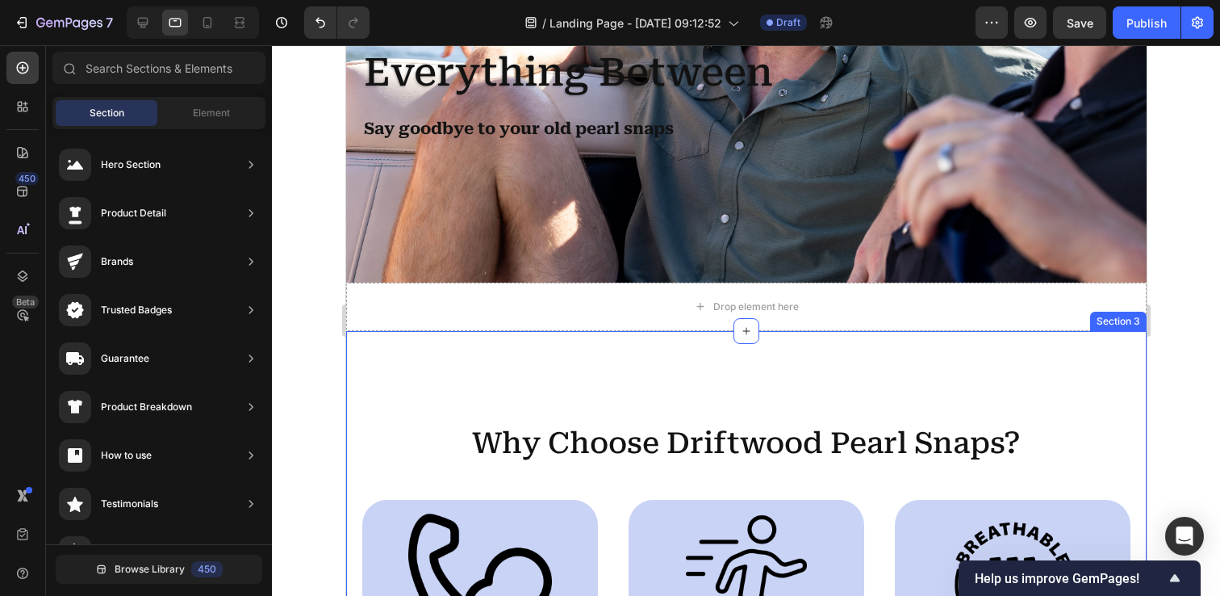
scroll to position [322, 0]
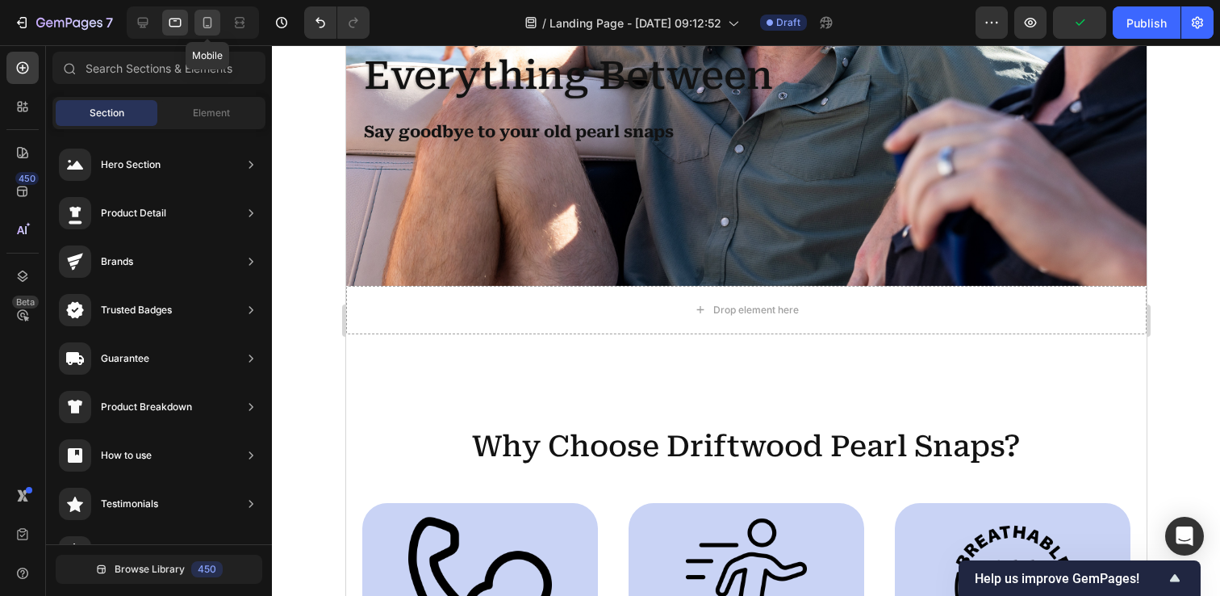
click at [207, 24] on icon at bounding box center [207, 23] width 16 height 16
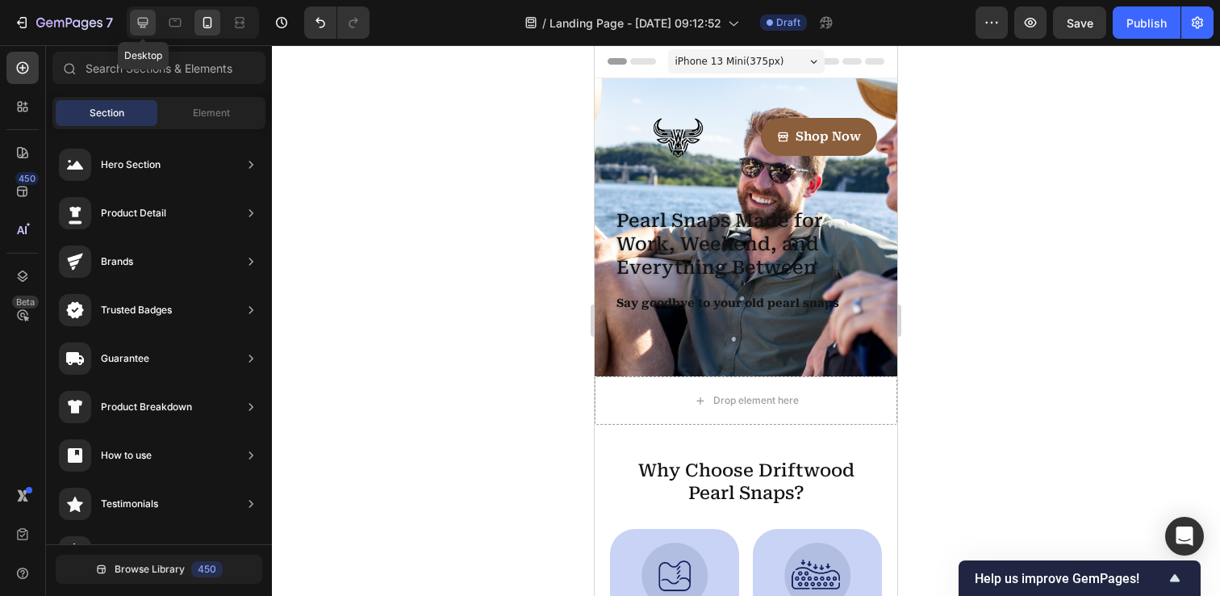
drag, startPoint x: 155, startPoint y: 19, endPoint x: 69, endPoint y: 44, distance: 89.7
click at [155, 19] on div at bounding box center [143, 23] width 26 height 26
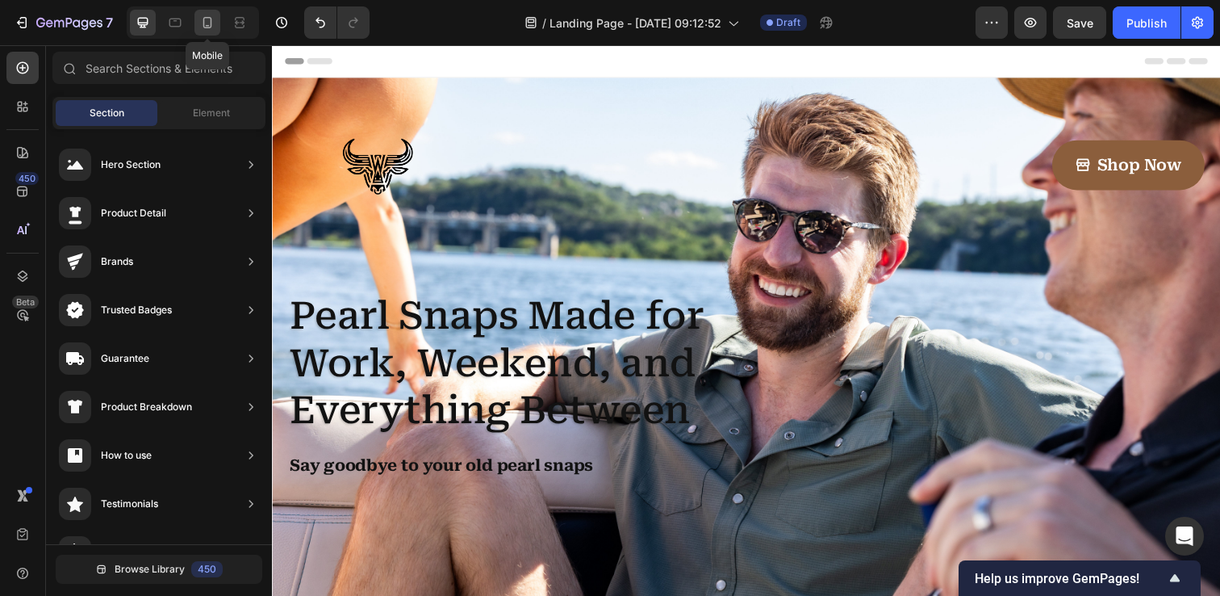
click at [203, 29] on icon at bounding box center [207, 23] width 16 height 16
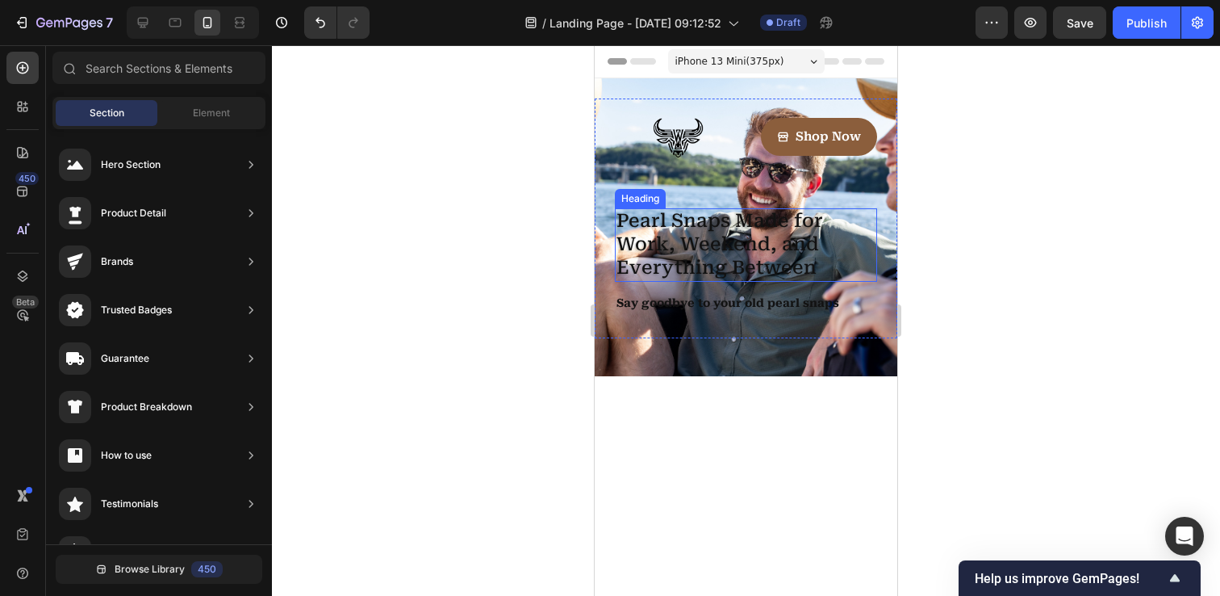
click at [705, 236] on h1 "Pearl Snaps Made for Work, Weekend, and Everything Between" at bounding box center [746, 244] width 262 height 73
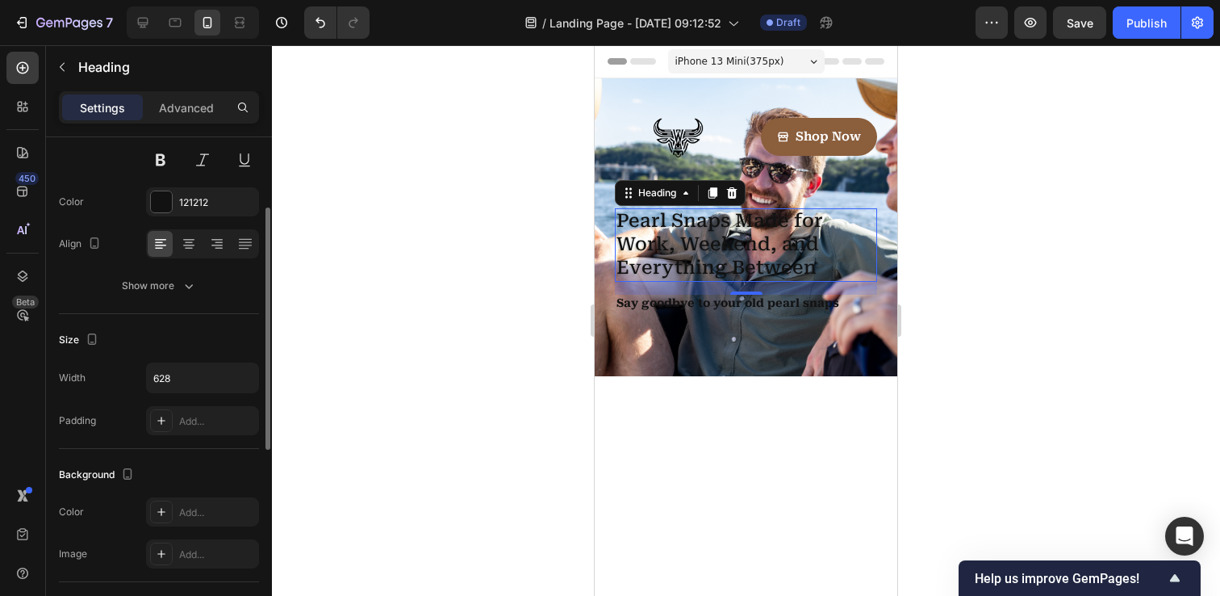
scroll to position [177, 0]
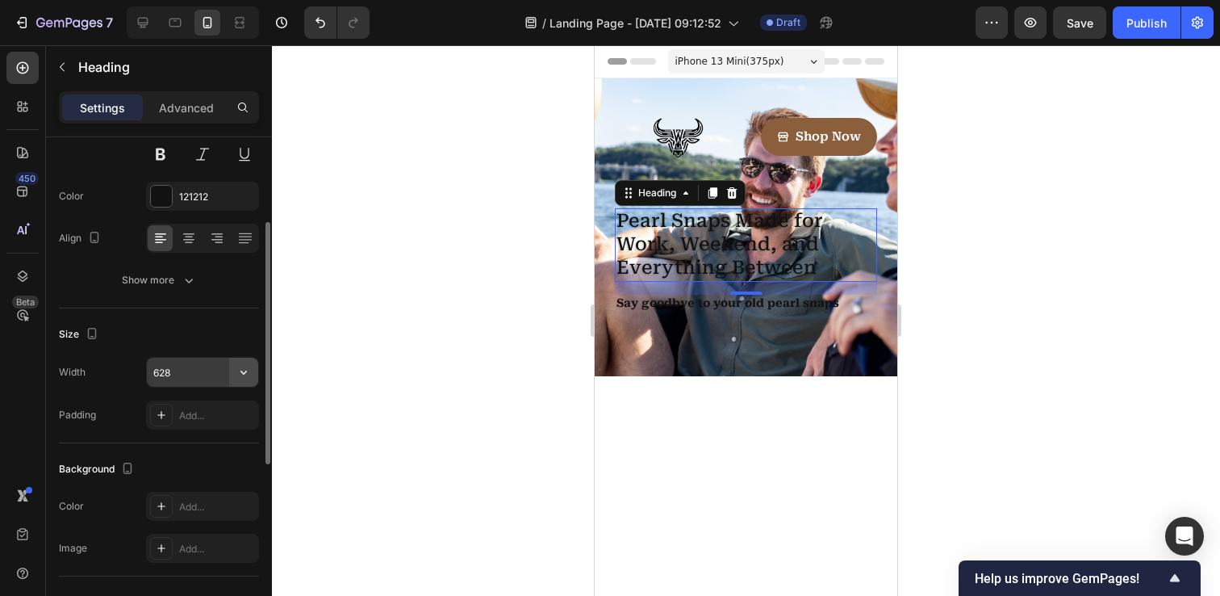
click at [241, 373] on icon "button" at bounding box center [244, 372] width 16 height 16
click at [191, 335] on div "Size" at bounding box center [159, 334] width 200 height 26
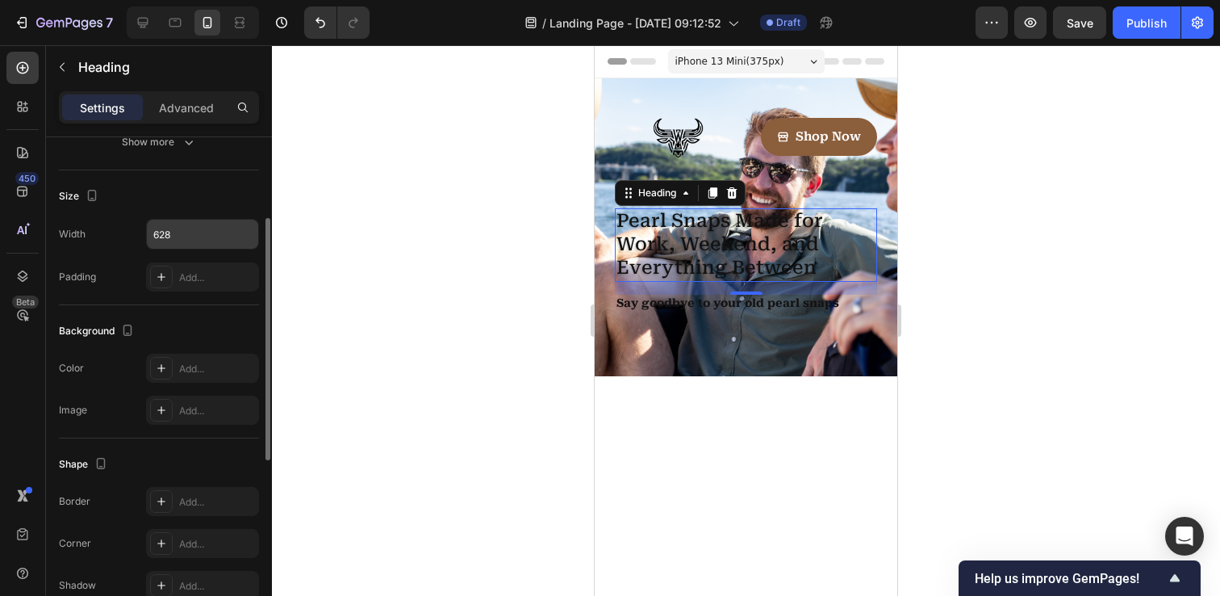
scroll to position [316, 0]
click at [179, 363] on div "Add..." at bounding box center [217, 367] width 76 height 15
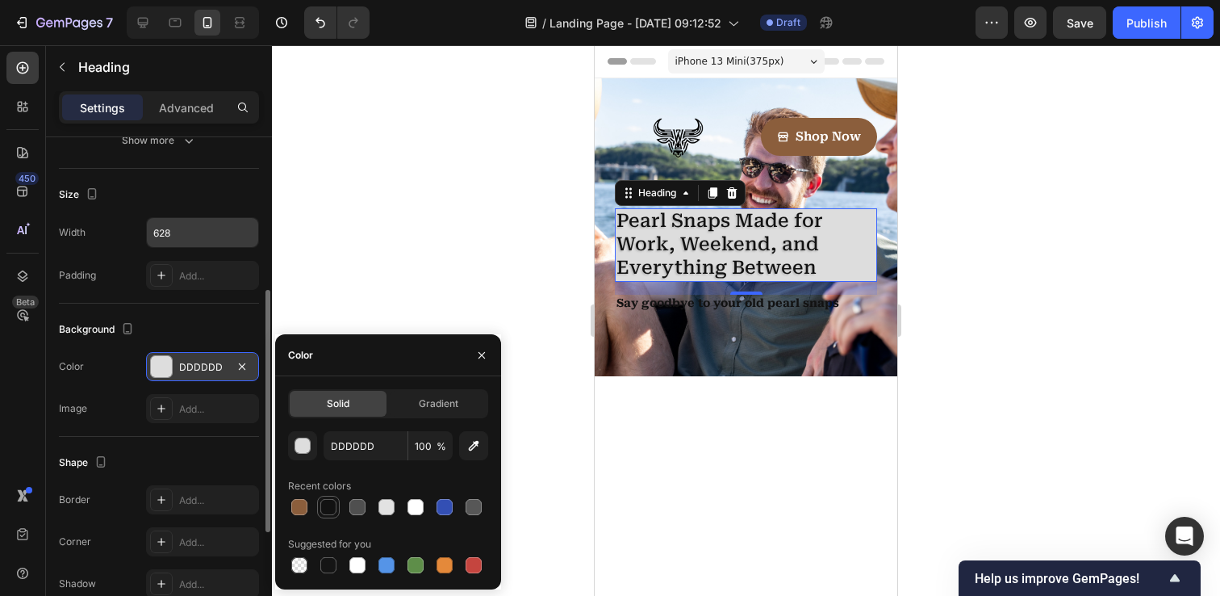
click at [325, 502] on div at bounding box center [328, 507] width 16 height 16
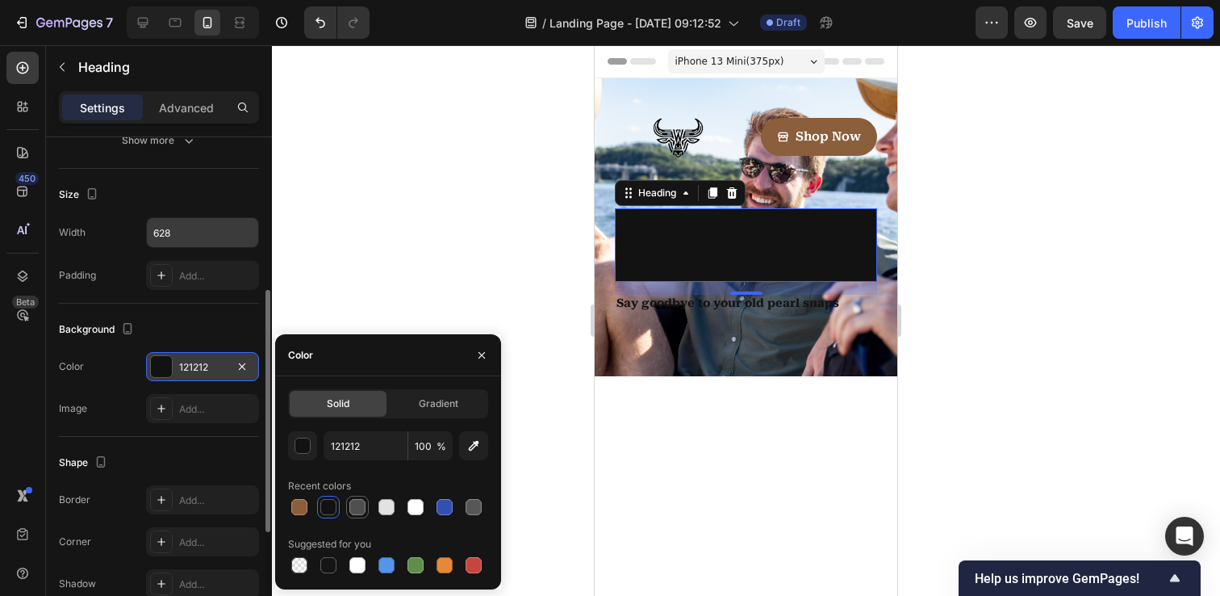
click at [358, 512] on div at bounding box center [357, 507] width 16 height 16
type input "4F4F4F"
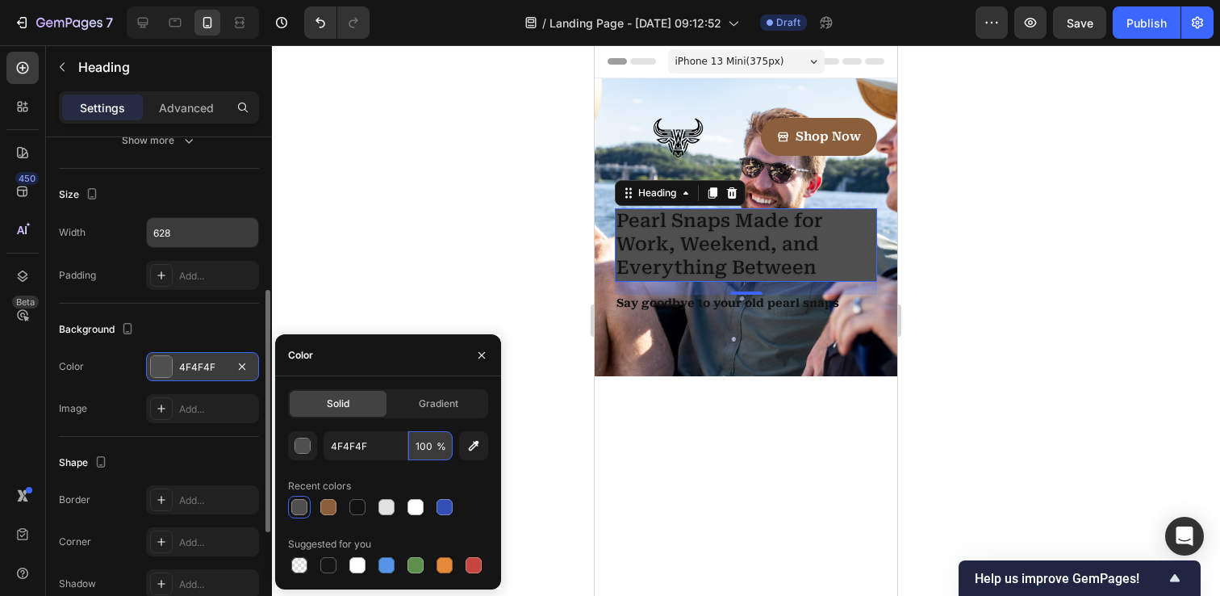
click at [425, 453] on input "100" at bounding box center [430, 445] width 44 height 29
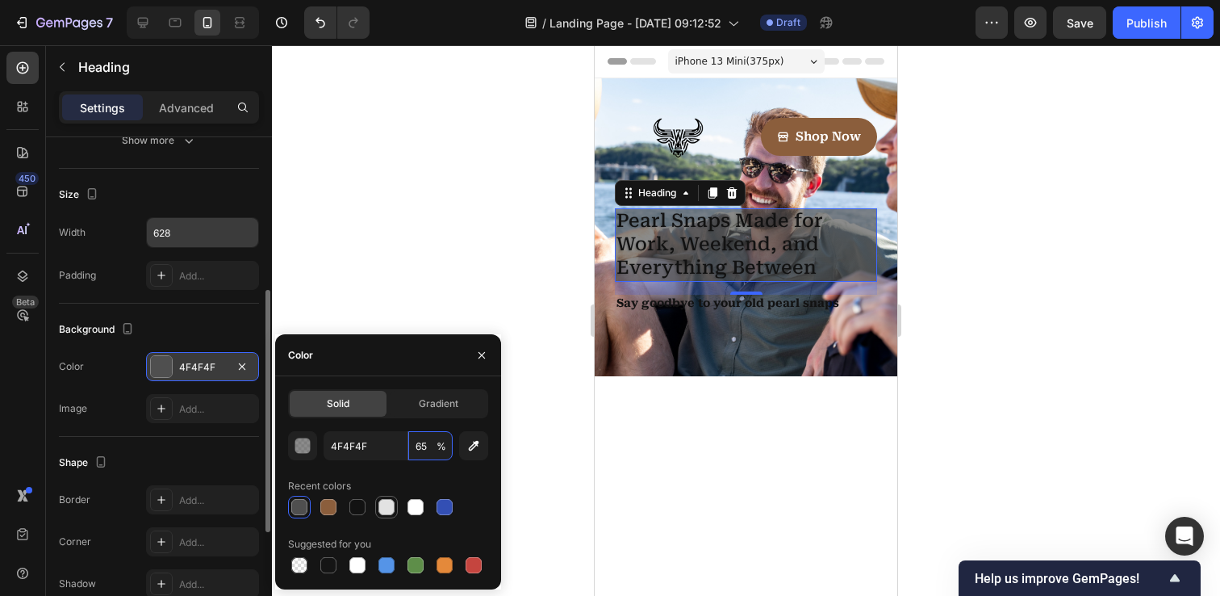
type input "65"
click at [387, 503] on div at bounding box center [388, 507] width 200 height 23
click at [437, 510] on div at bounding box center [445, 507] width 16 height 16
type input "FFFFFF"
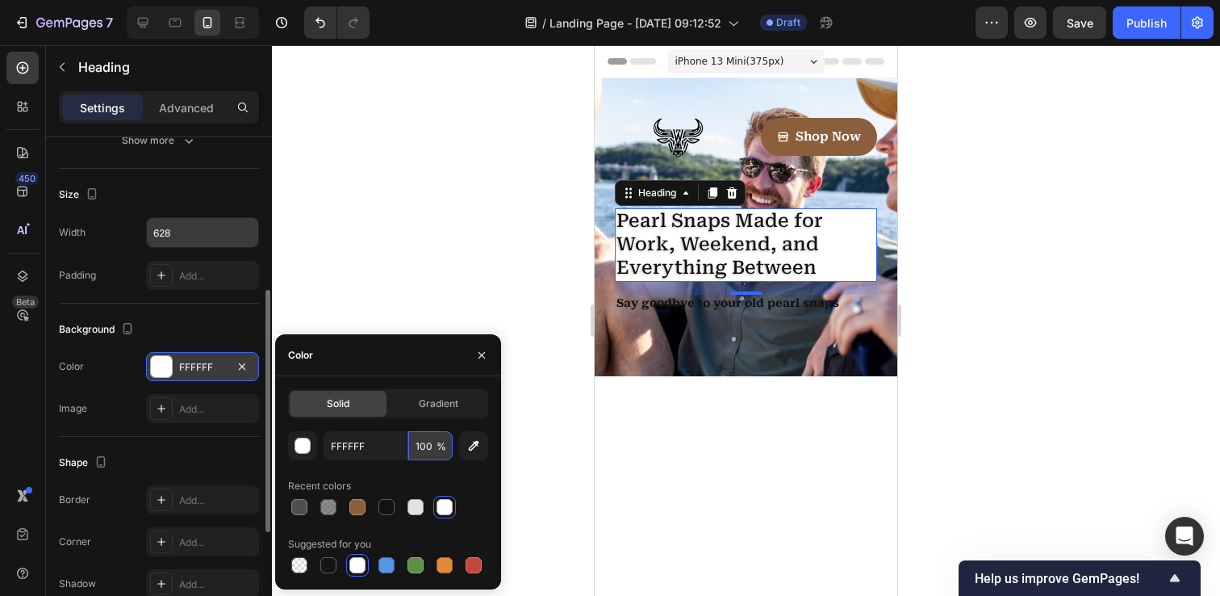
click at [420, 442] on input "100" at bounding box center [430, 445] width 44 height 29
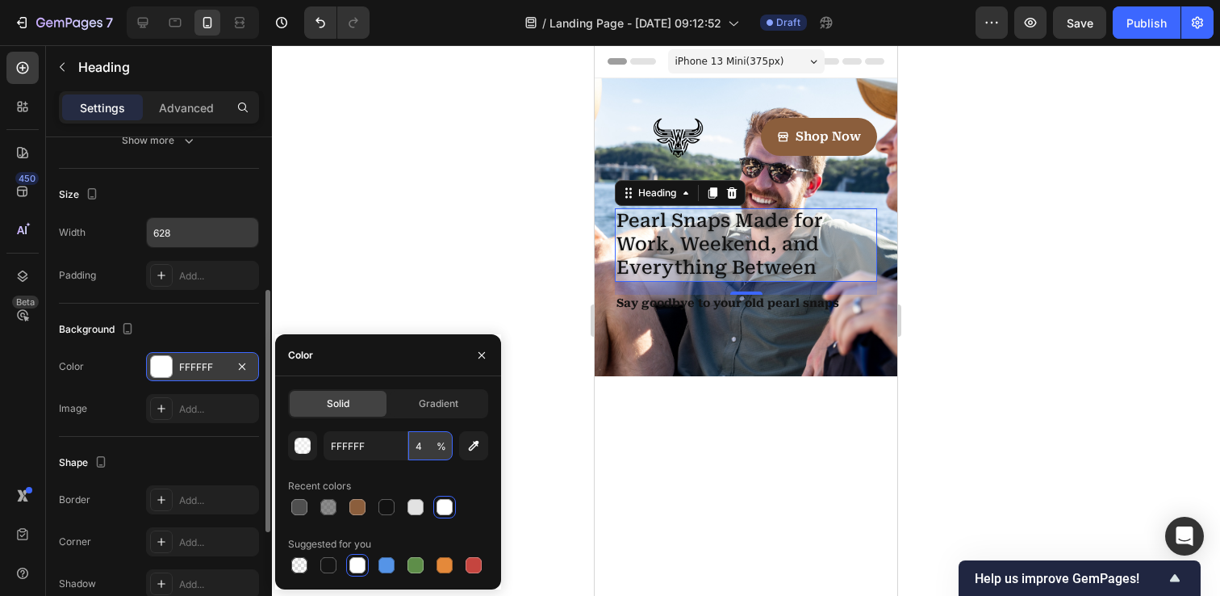
type input "45"
click at [445, 252] on div at bounding box center [746, 320] width 948 height 550
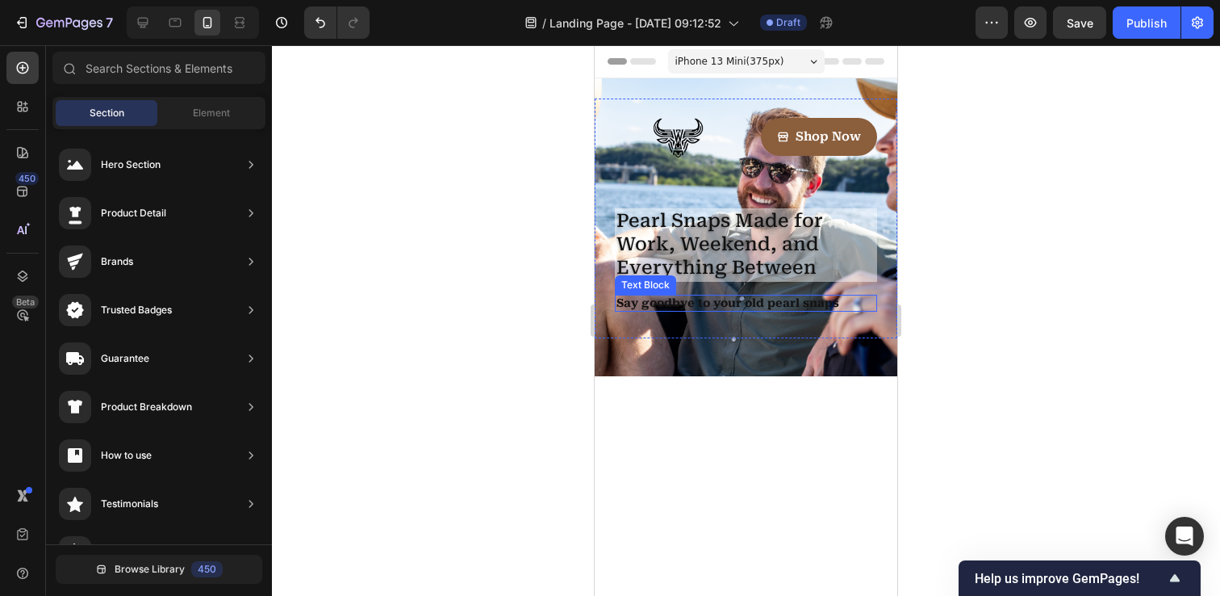
click at [660, 303] on p "Say goodbye to your old pearl snaps" at bounding box center [746, 303] width 259 height 15
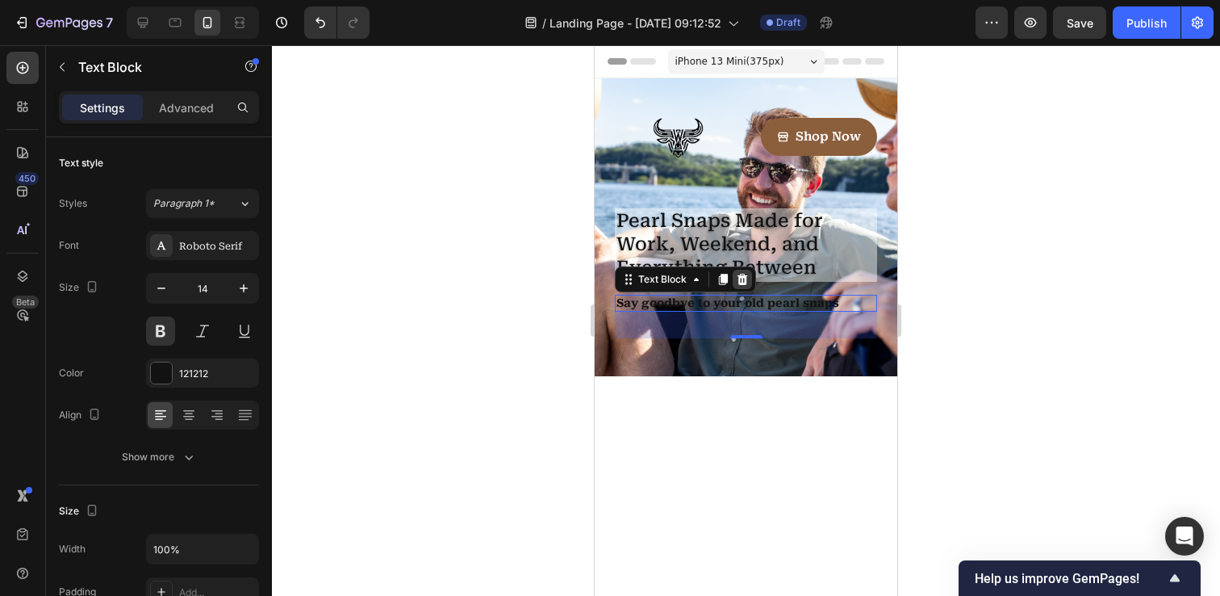
click at [737, 282] on icon at bounding box center [742, 279] width 13 height 13
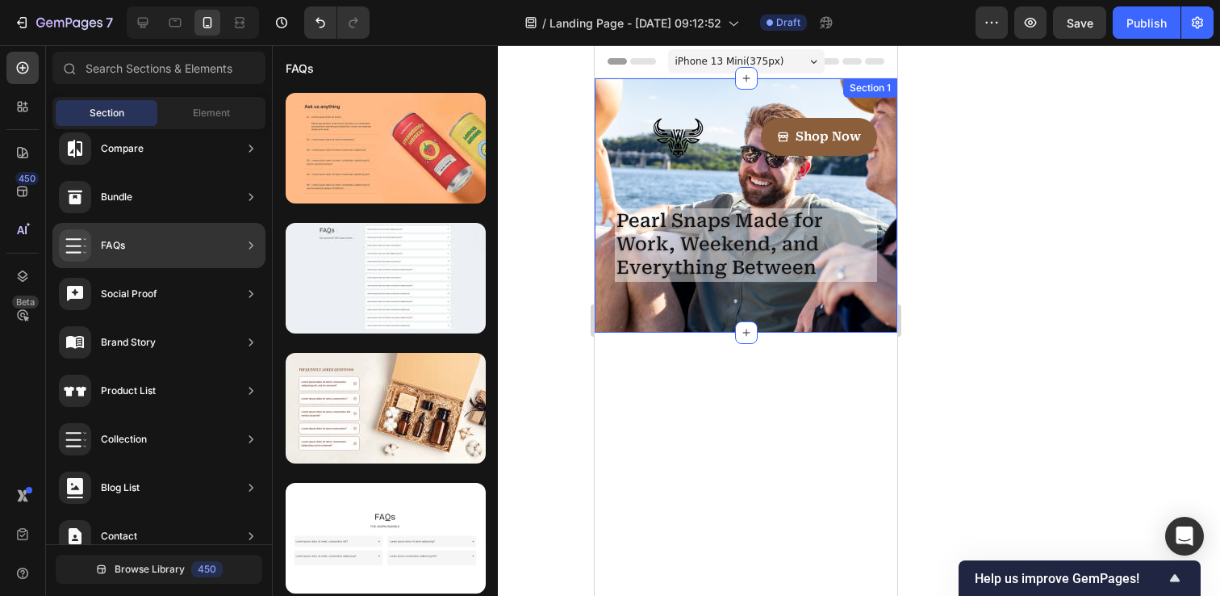
scroll to position [0, 0]
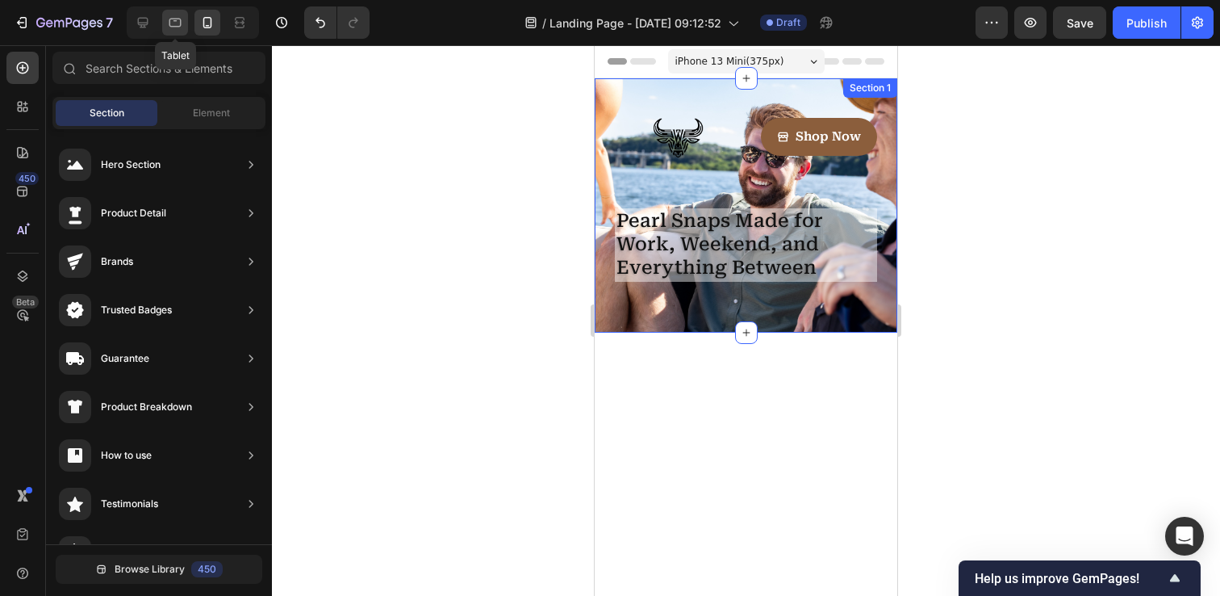
click at [178, 24] on icon at bounding box center [175, 23] width 16 height 16
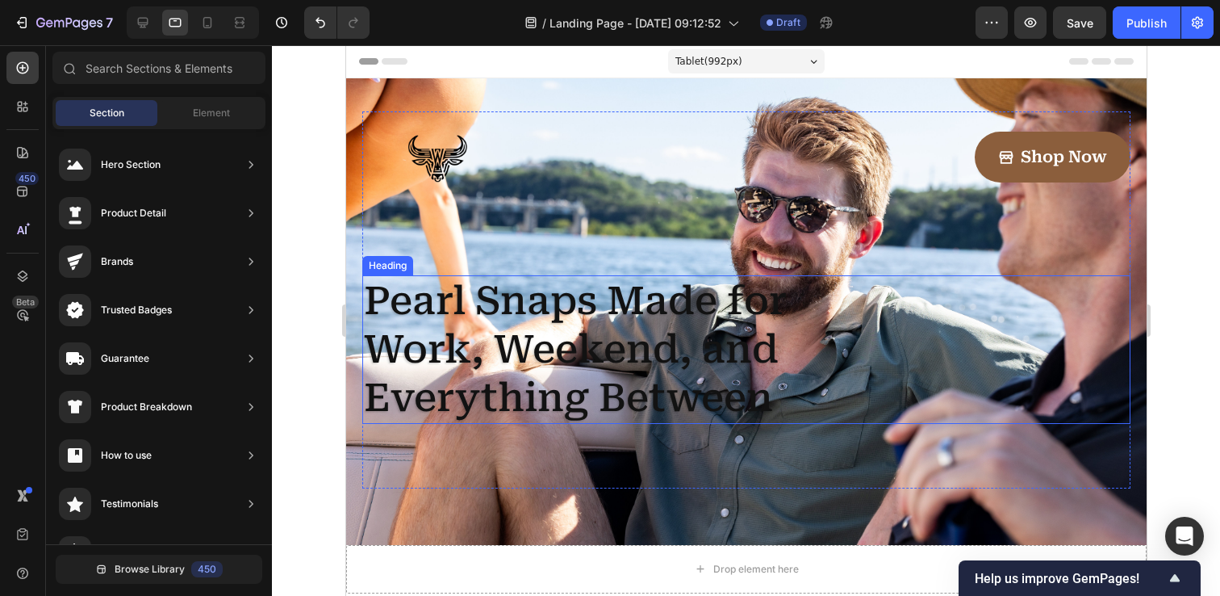
click at [595, 366] on h1 "Pearl Snaps Made for Work, Weekend, and Everything Between" at bounding box center [615, 349] width 507 height 148
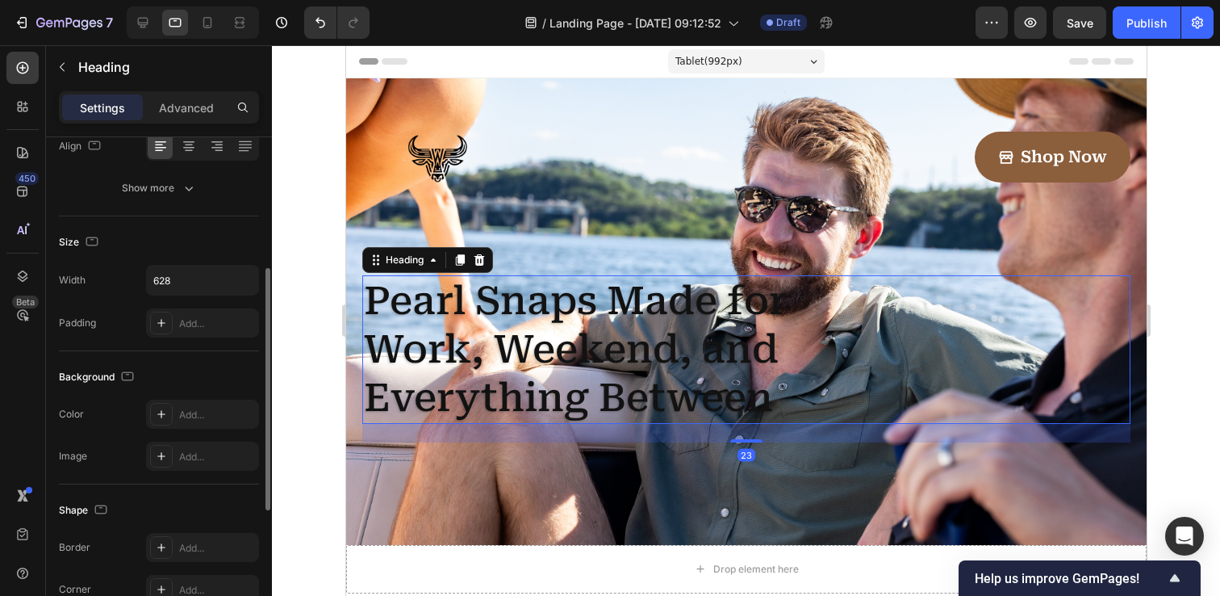
scroll to position [270, 0]
click at [162, 408] on icon at bounding box center [161, 413] width 13 height 13
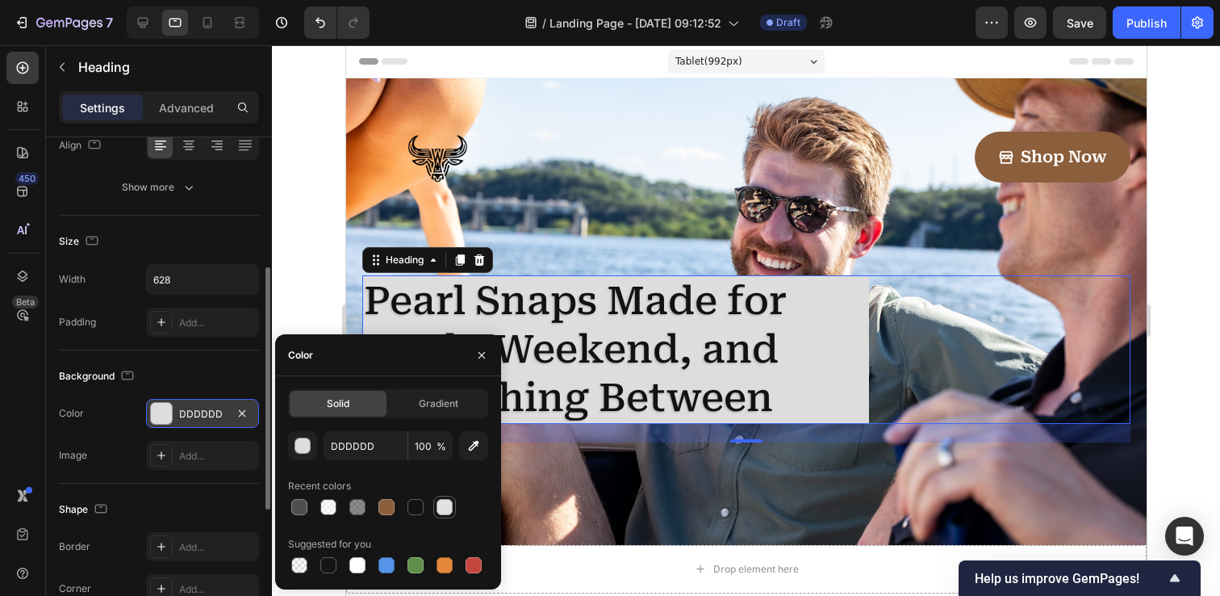
click at [441, 510] on div at bounding box center [445, 507] width 16 height 16
type input "E2E2E2"
click at [416, 450] on input "100" at bounding box center [430, 445] width 44 height 29
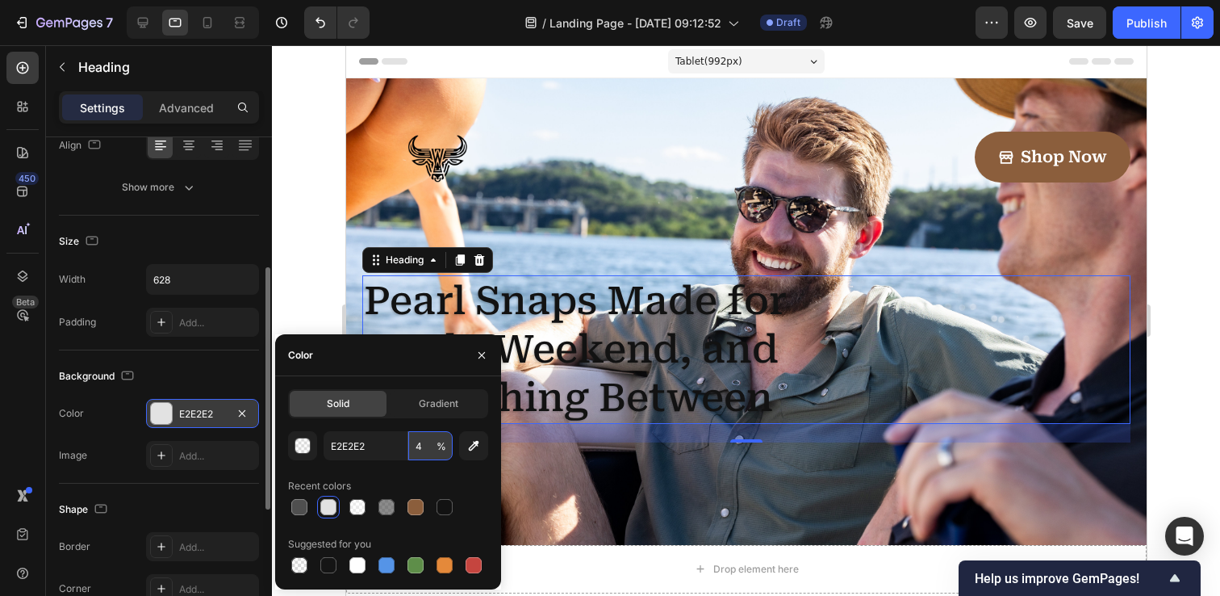
type input "45"
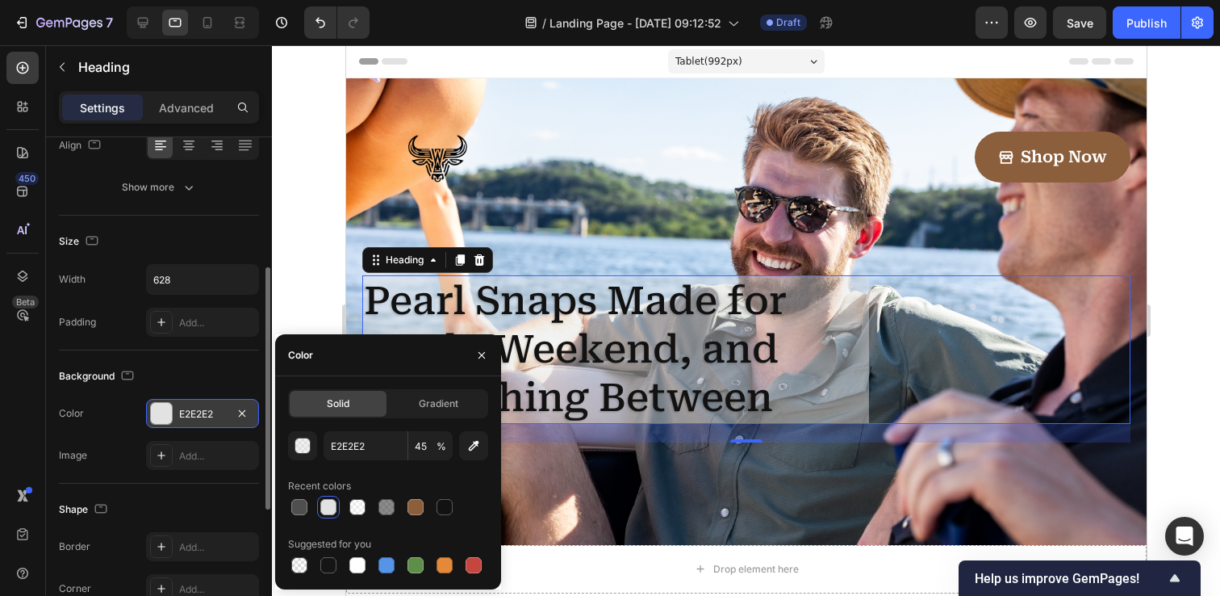
click at [316, 297] on div at bounding box center [746, 320] width 948 height 550
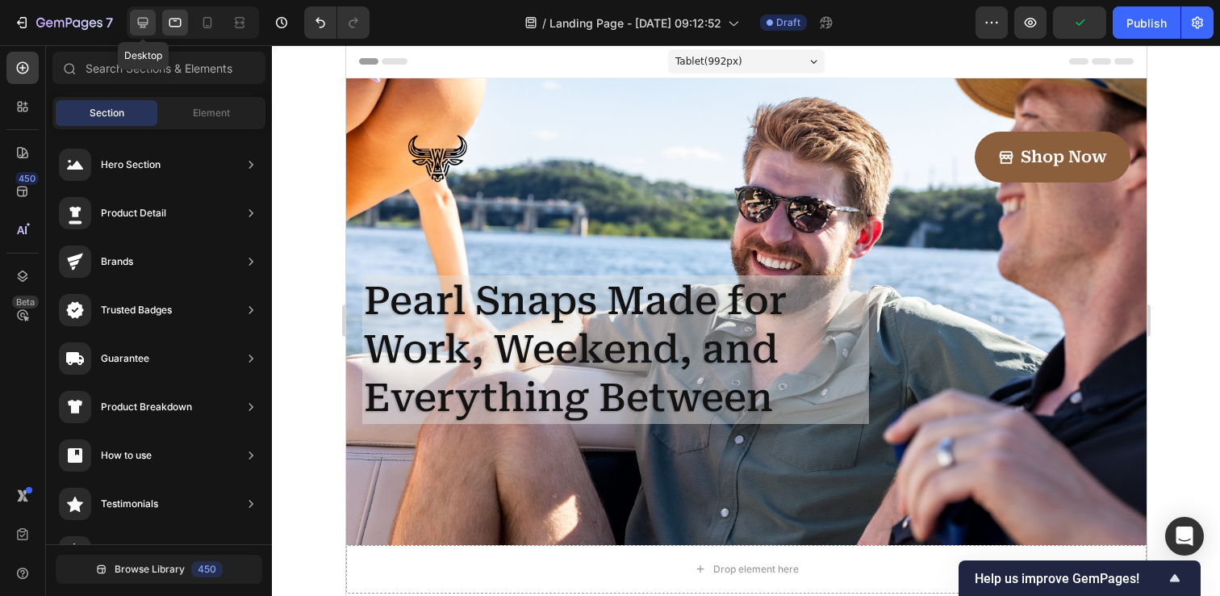
click at [148, 23] on icon at bounding box center [143, 23] width 10 height 10
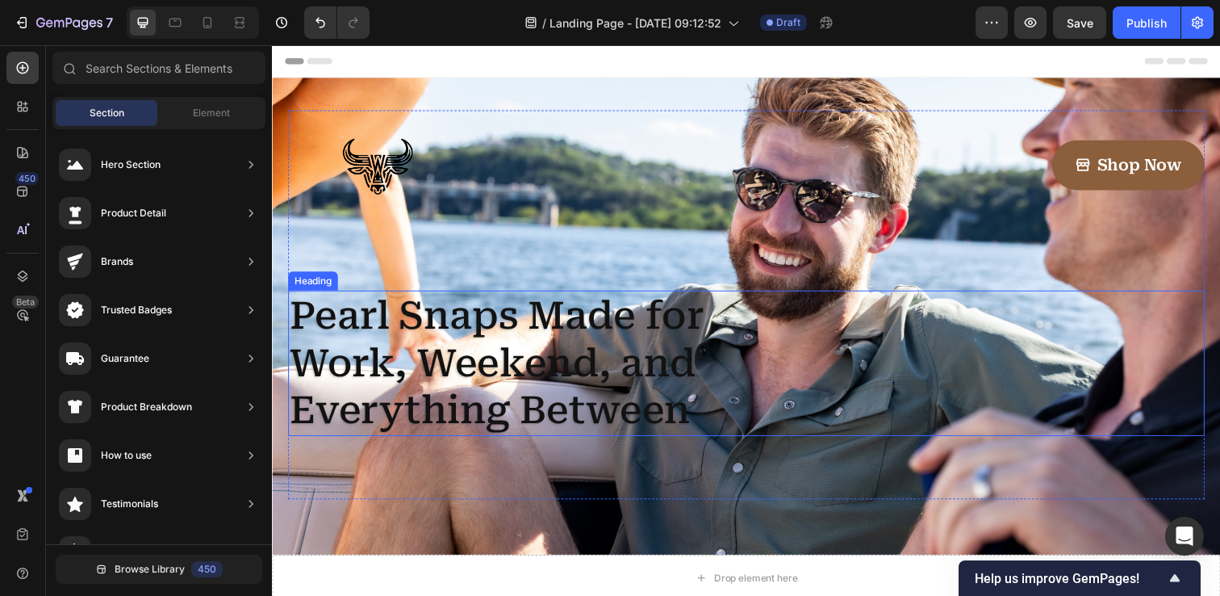
click at [499, 326] on h1 "Pearl Snaps Made for Work, Weekend, and Everything Between" at bounding box center [541, 369] width 507 height 148
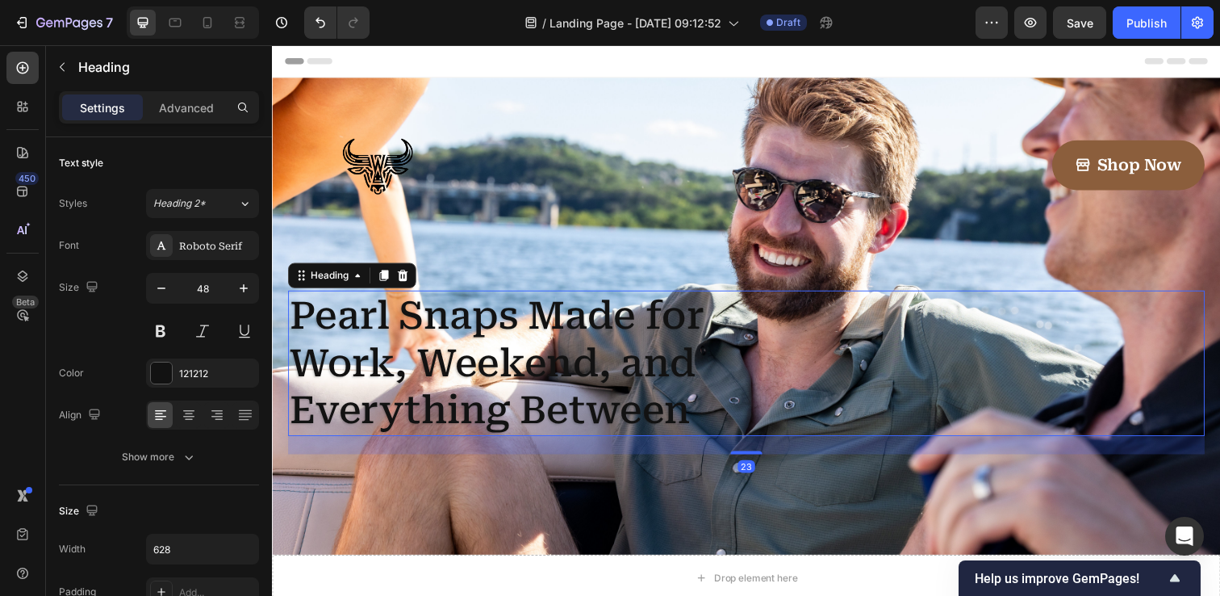
click at [499, 326] on h1 "Pearl Snaps Made for Work, Weekend, and Everything Between" at bounding box center [541, 369] width 507 height 148
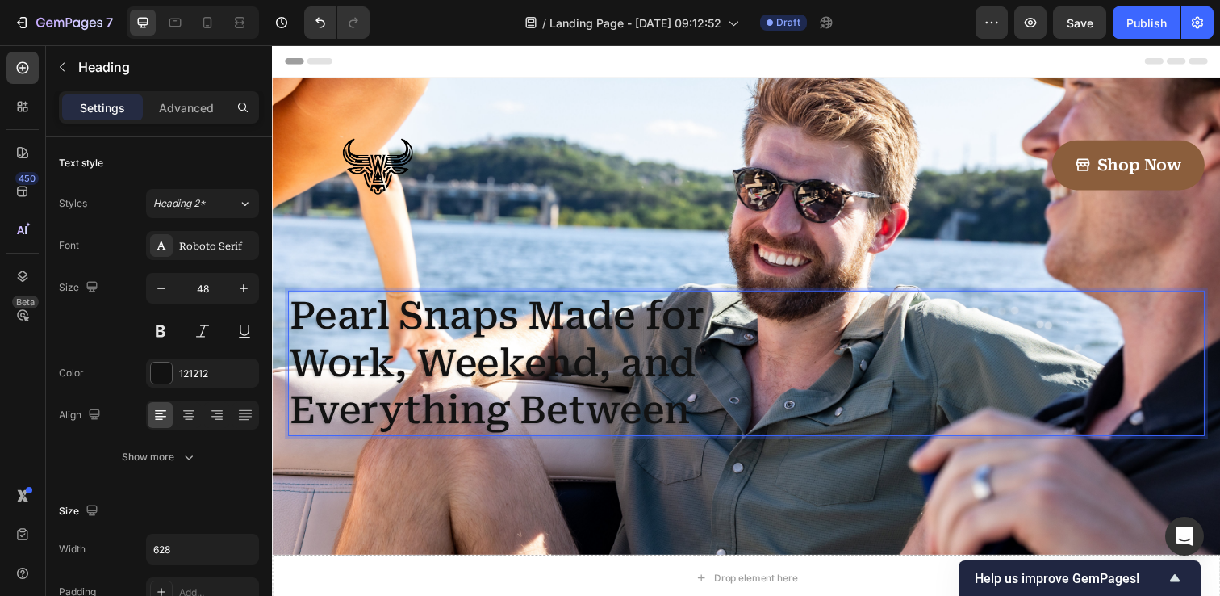
click at [772, 379] on p "Pearl Snaps Made for Work, Weekend, and Everything Between" at bounding box center [542, 369] width 504 height 145
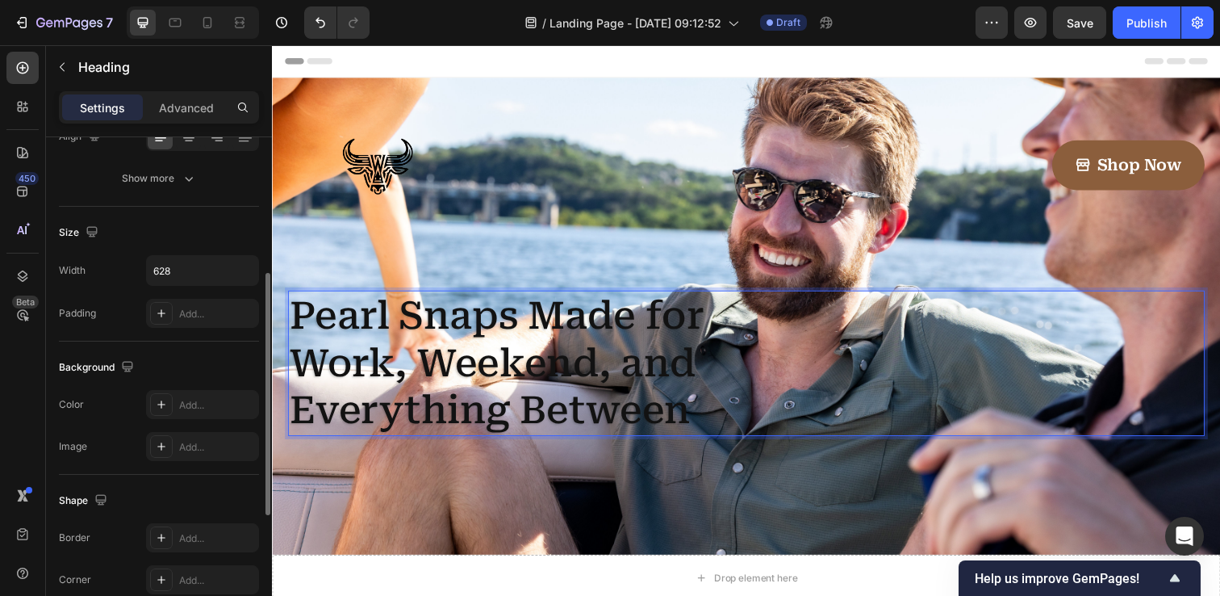
scroll to position [280, 0]
click at [161, 404] on icon at bounding box center [161, 402] width 13 height 13
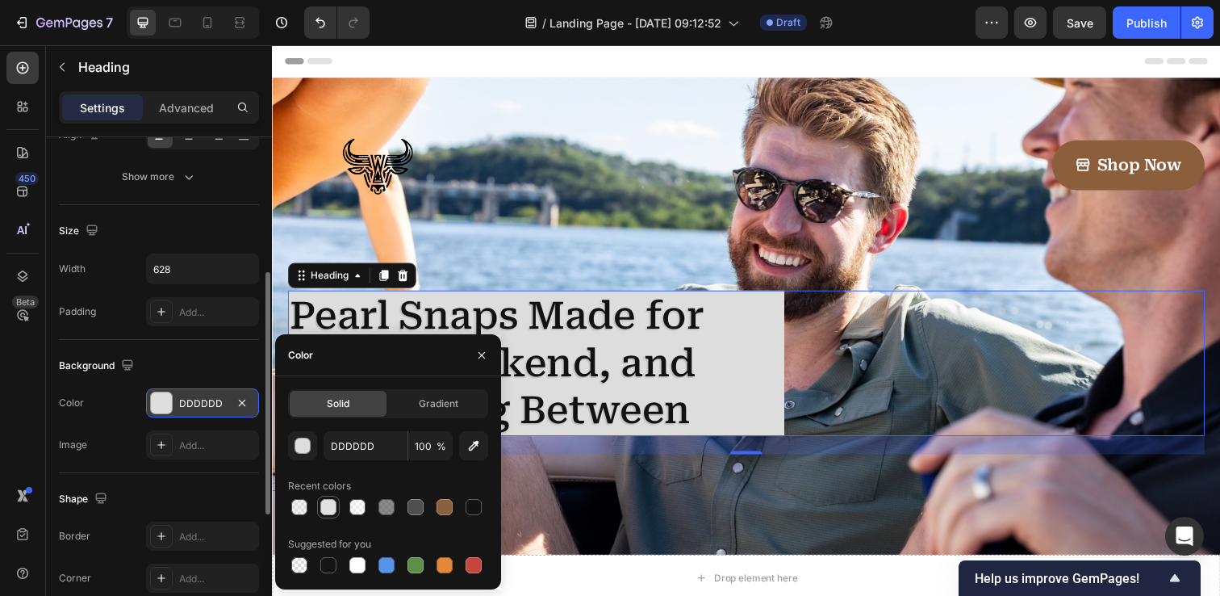
click at [329, 508] on div at bounding box center [328, 507] width 16 height 16
type input "E2E2E2"
click at [424, 450] on input "100" at bounding box center [430, 445] width 44 height 29
type input "45"
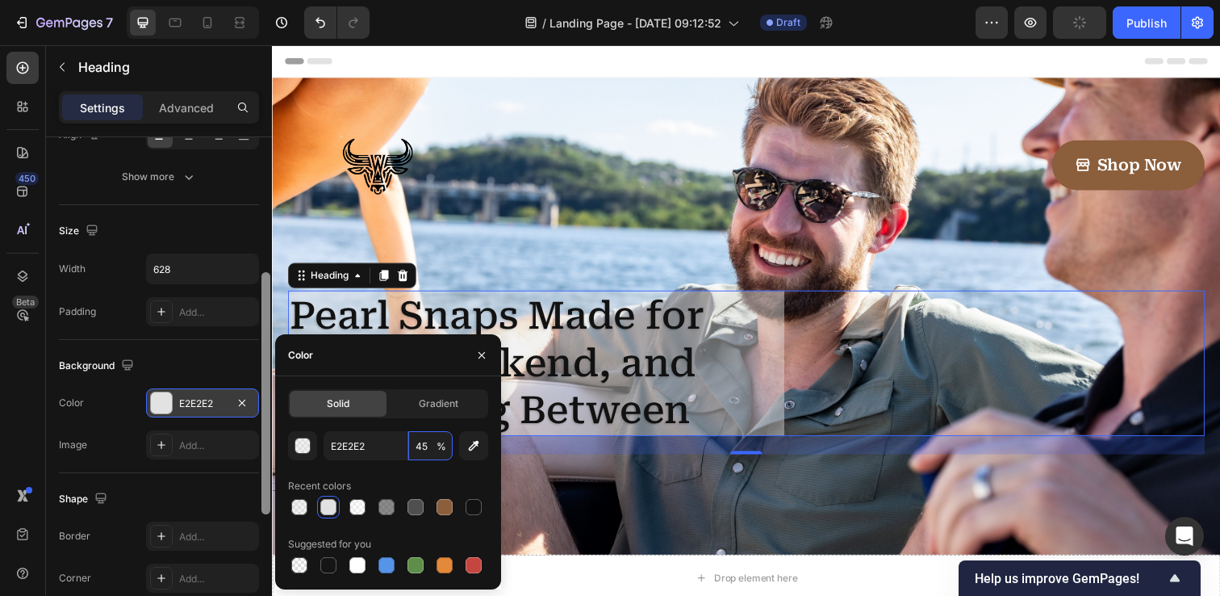
click at [266, 351] on div at bounding box center [265, 393] width 9 height 242
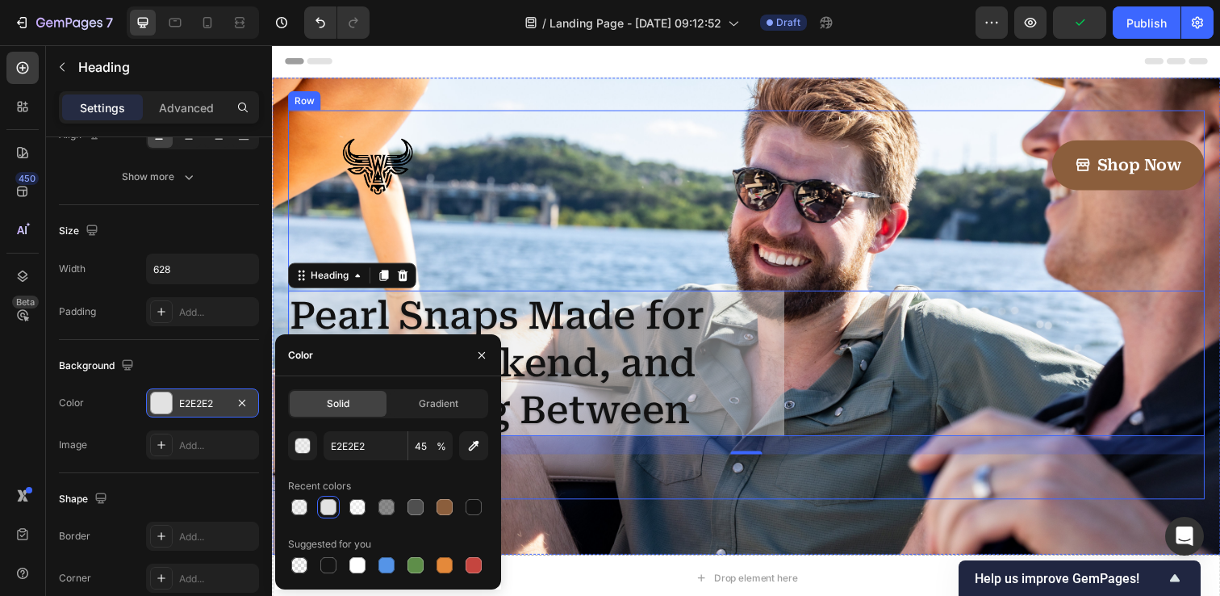
click at [504, 218] on div at bounding box center [520, 167] width 465 height 112
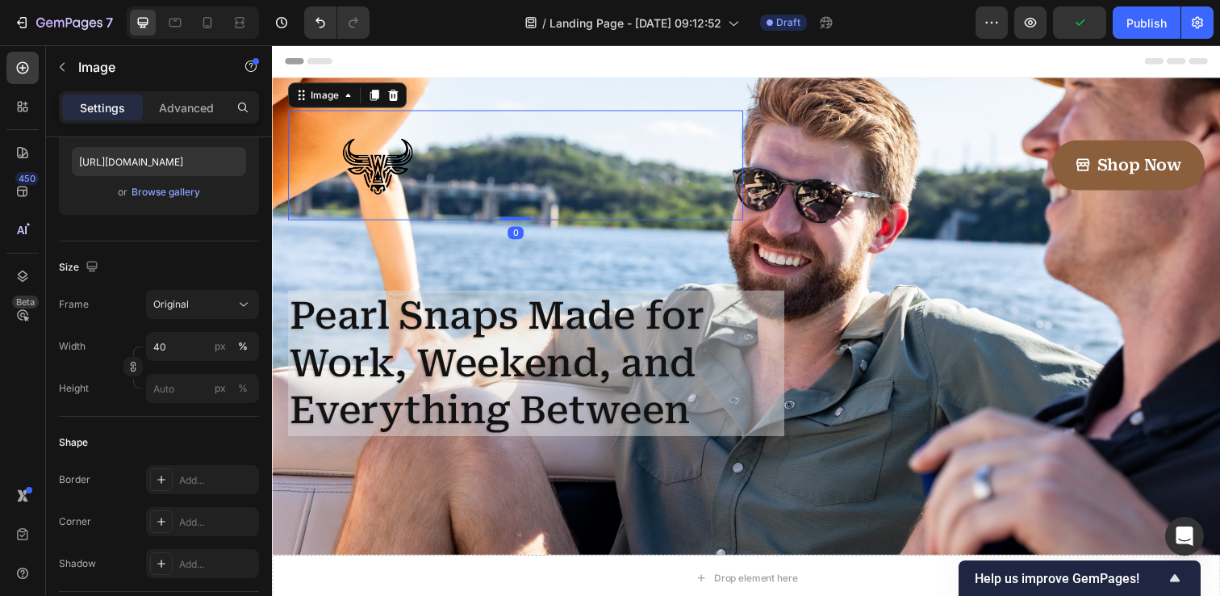
scroll to position [0, 0]
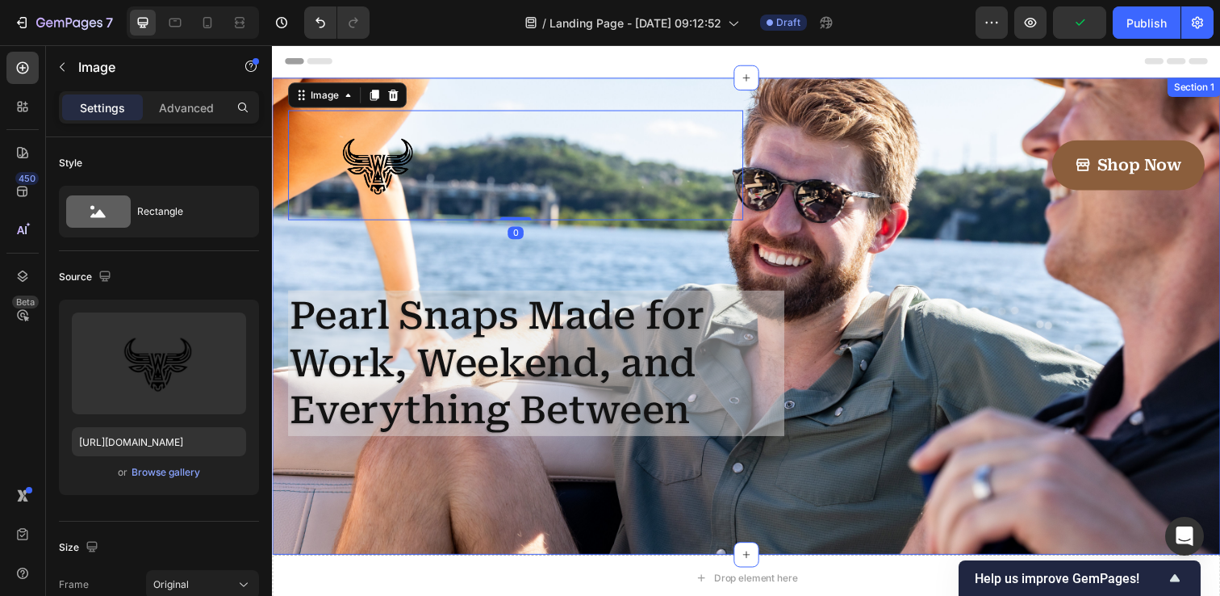
click at [455, 93] on div "Image 0 Shop Now Button Row Pearl Snaps Made for Work, Weekend, and Everything …" at bounding box center [756, 321] width 968 height 487
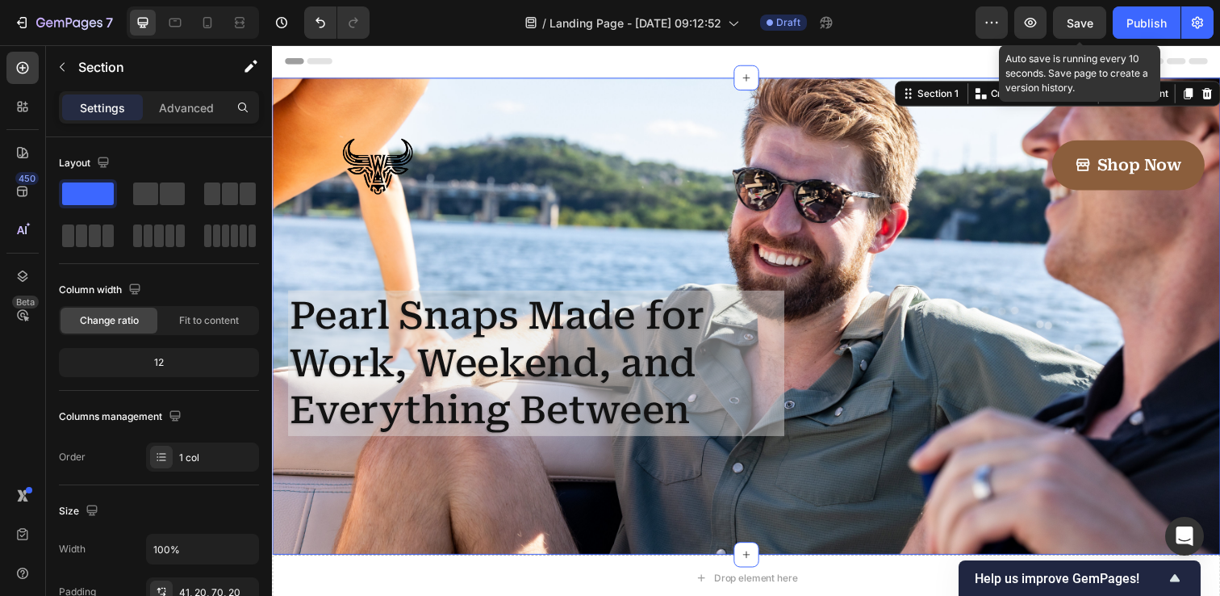
click at [1076, 19] on span "Save" at bounding box center [1080, 23] width 27 height 14
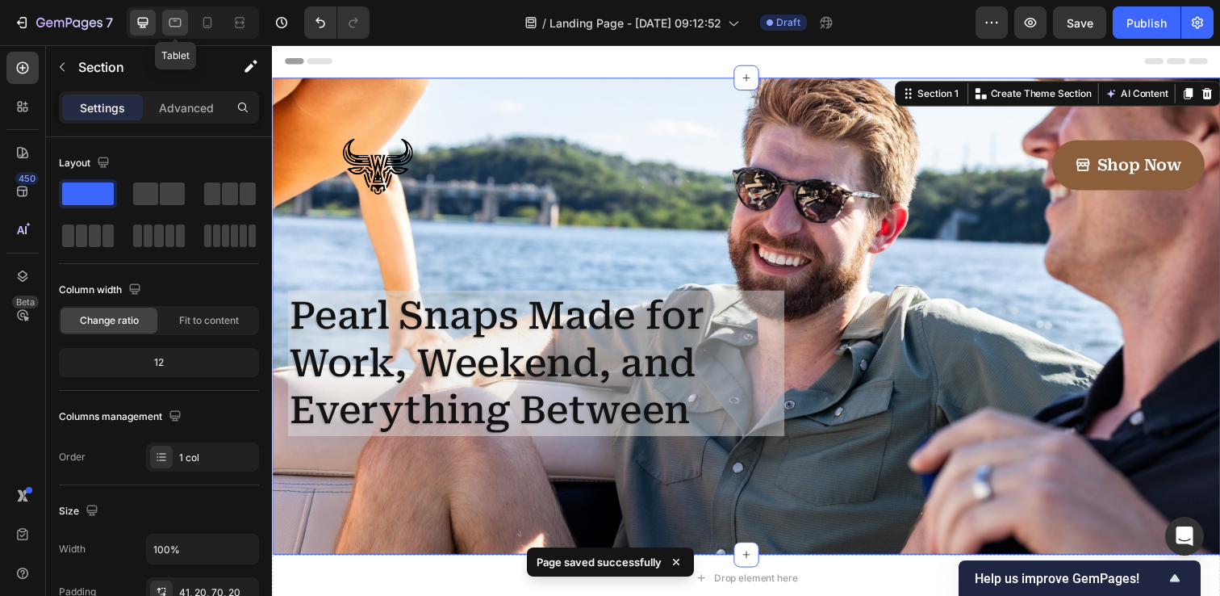
click at [170, 23] on icon at bounding box center [175, 23] width 12 height 9
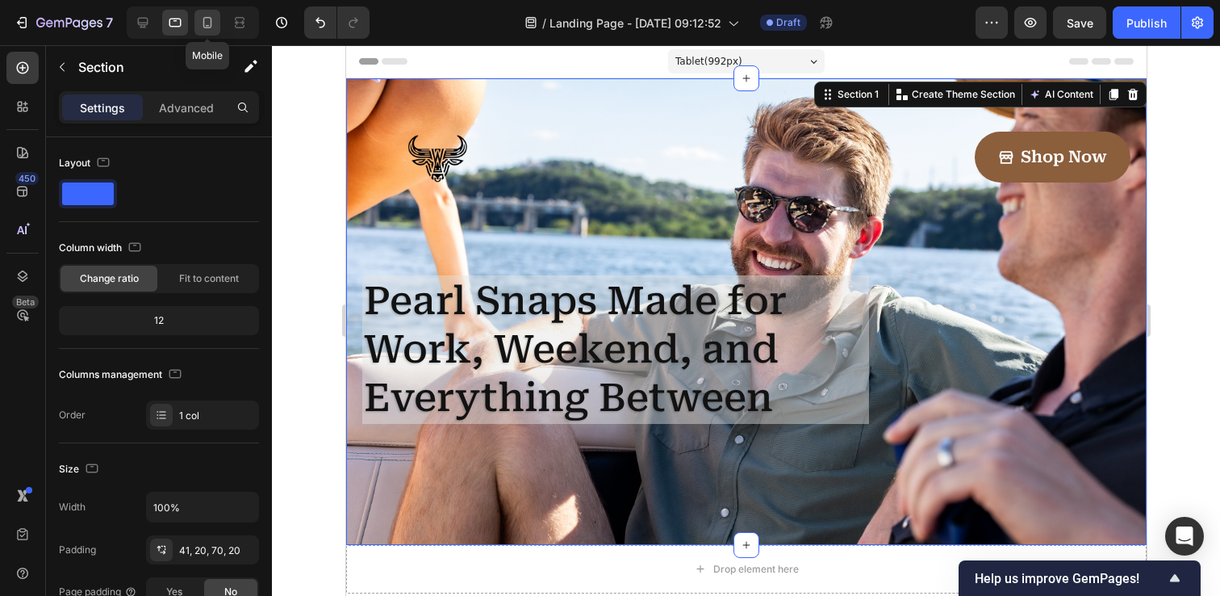
click at [198, 25] on div at bounding box center [207, 23] width 26 height 26
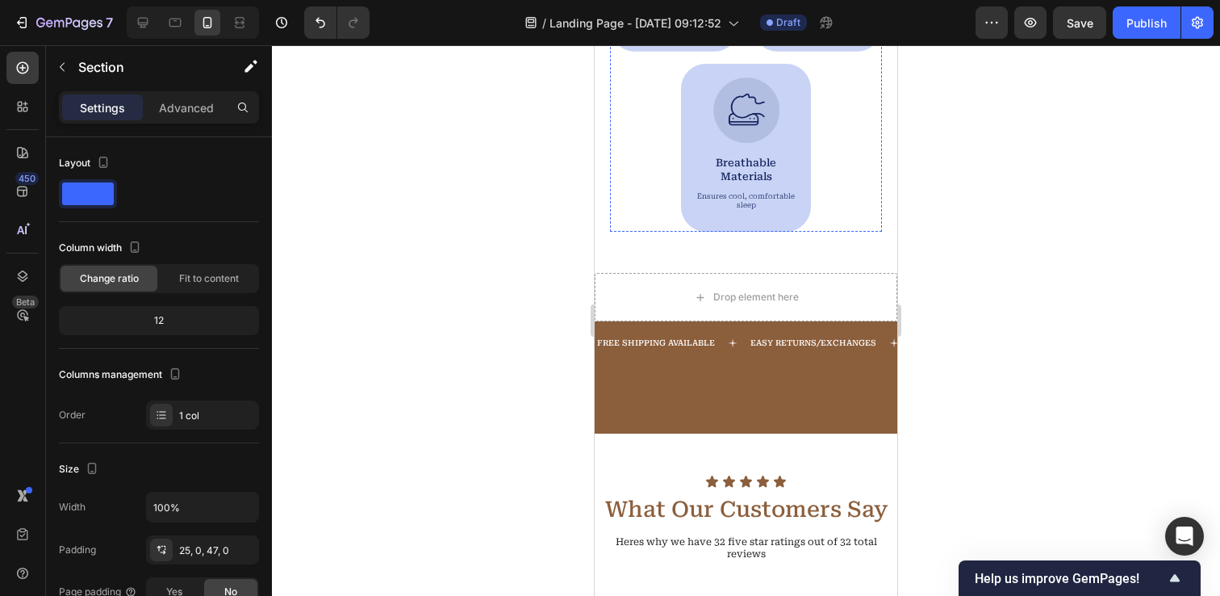
scroll to position [599, 0]
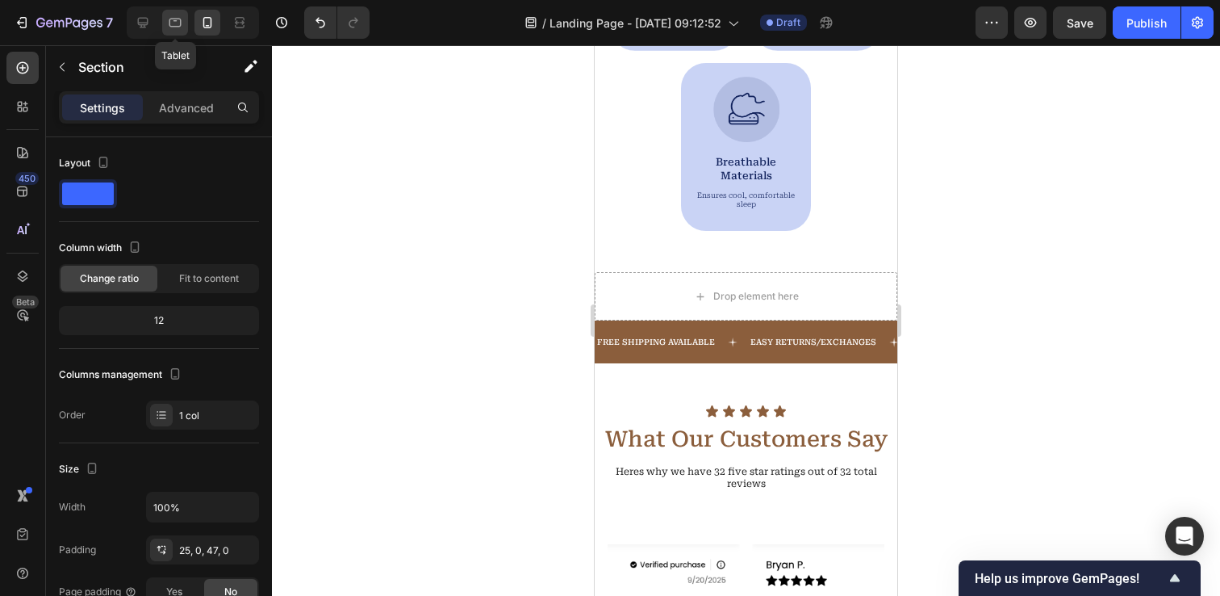
click at [185, 28] on div at bounding box center [175, 23] width 26 height 26
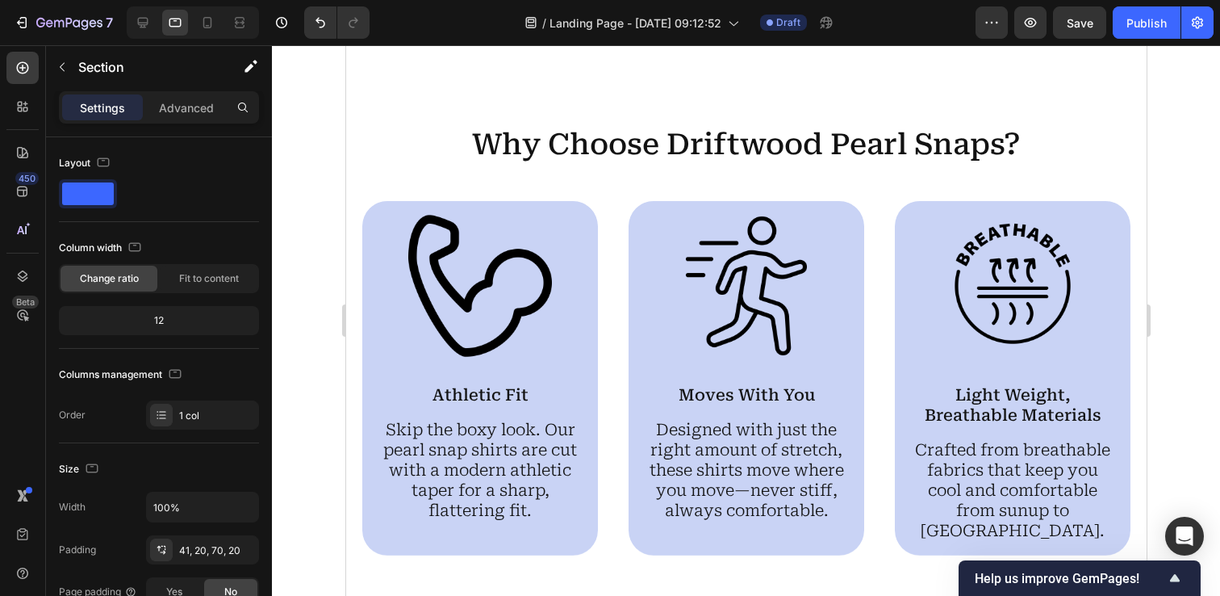
scroll to position [642, 0]
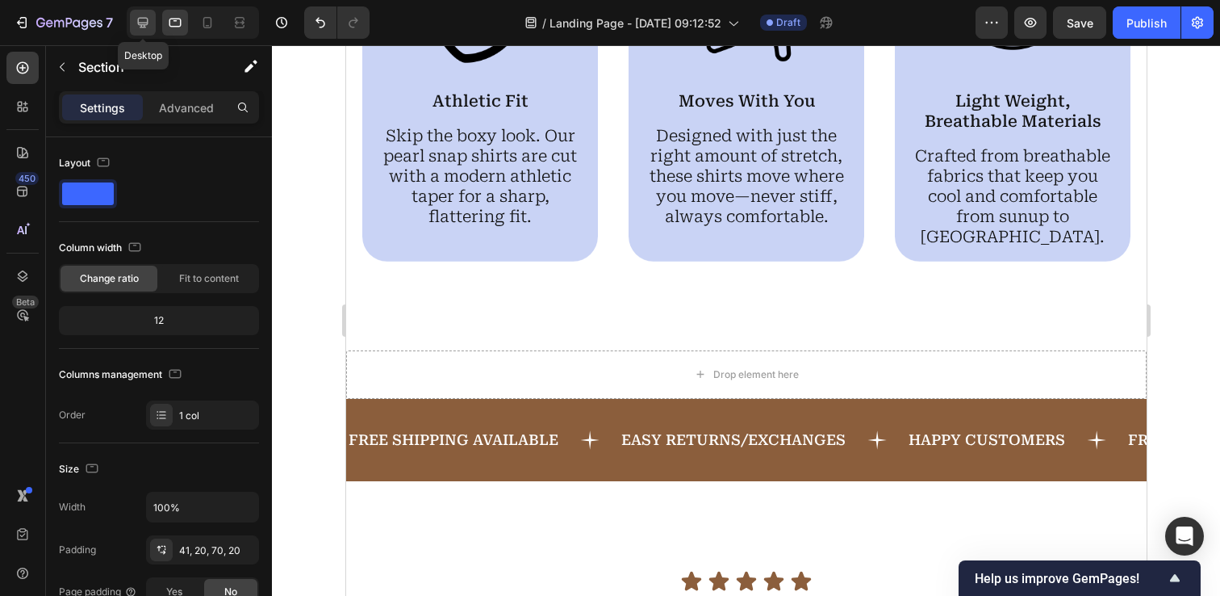
click at [148, 24] on icon at bounding box center [143, 23] width 16 height 16
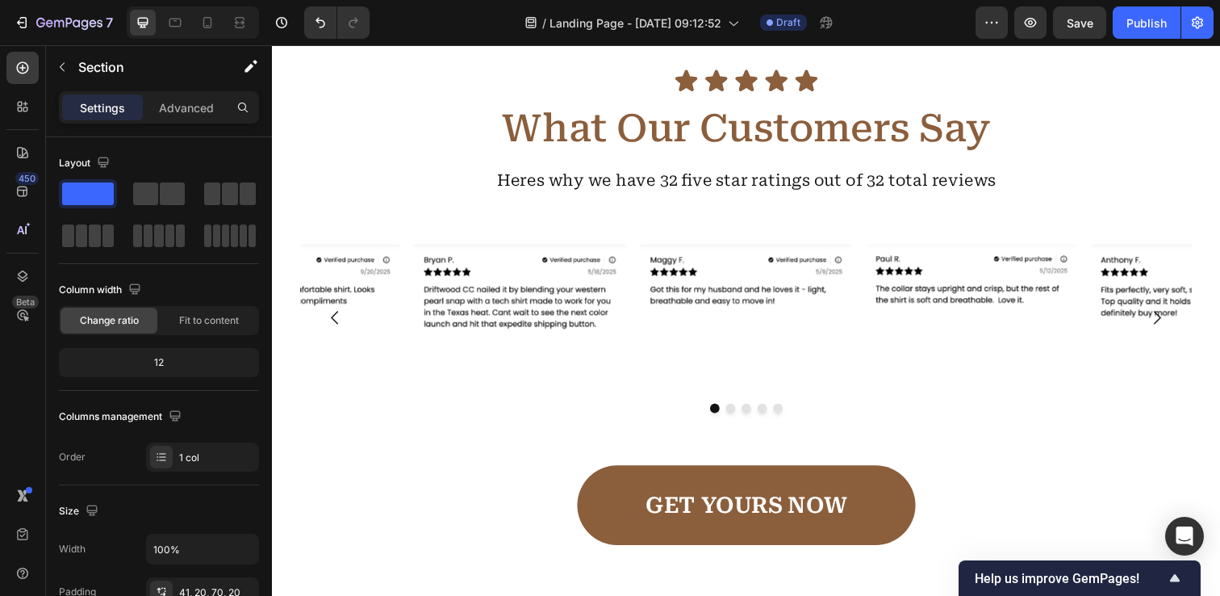
scroll to position [1496, 0]
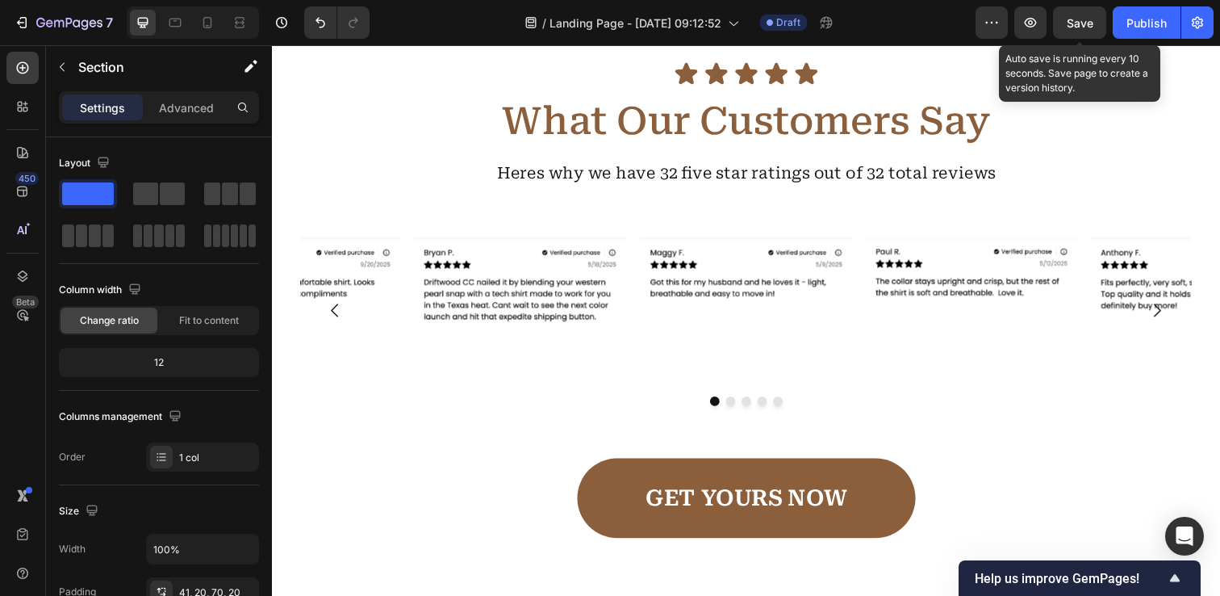
click at [1076, 20] on span "Save" at bounding box center [1080, 23] width 27 height 14
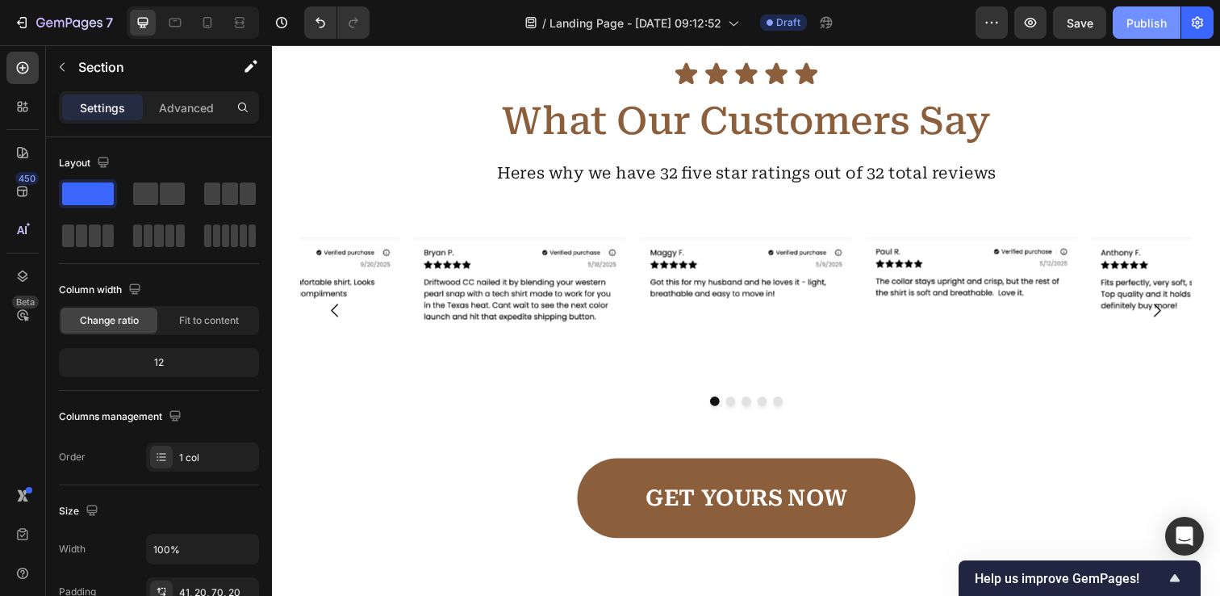
click at [1131, 27] on div "Publish" at bounding box center [1147, 23] width 40 height 17
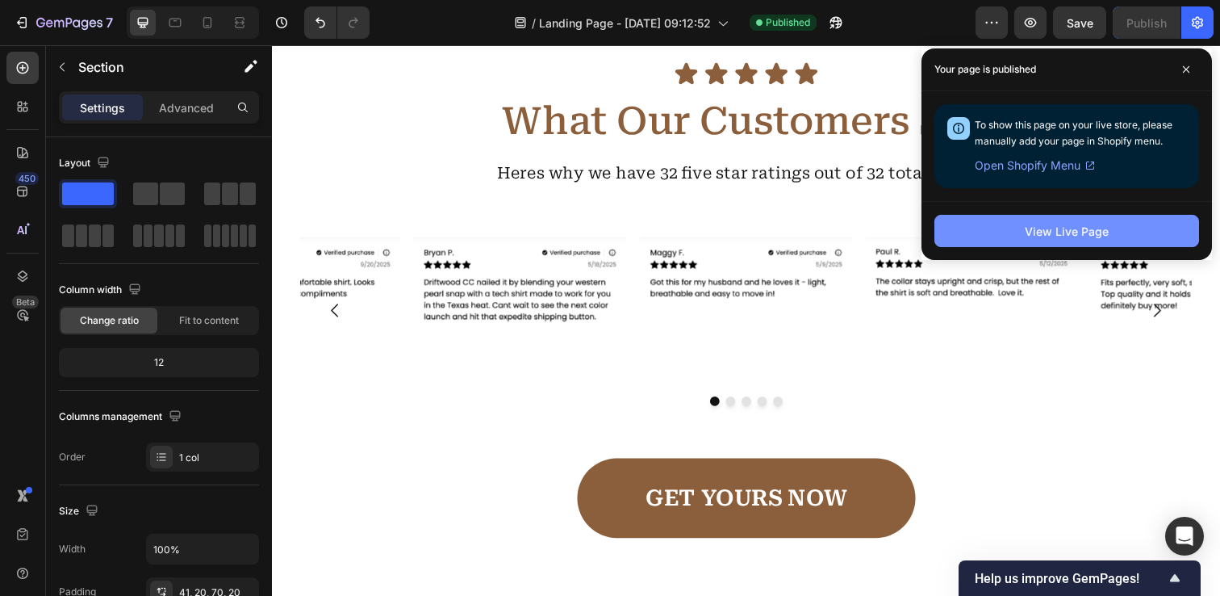
click at [1065, 233] on div "View Live Page" at bounding box center [1067, 231] width 84 height 17
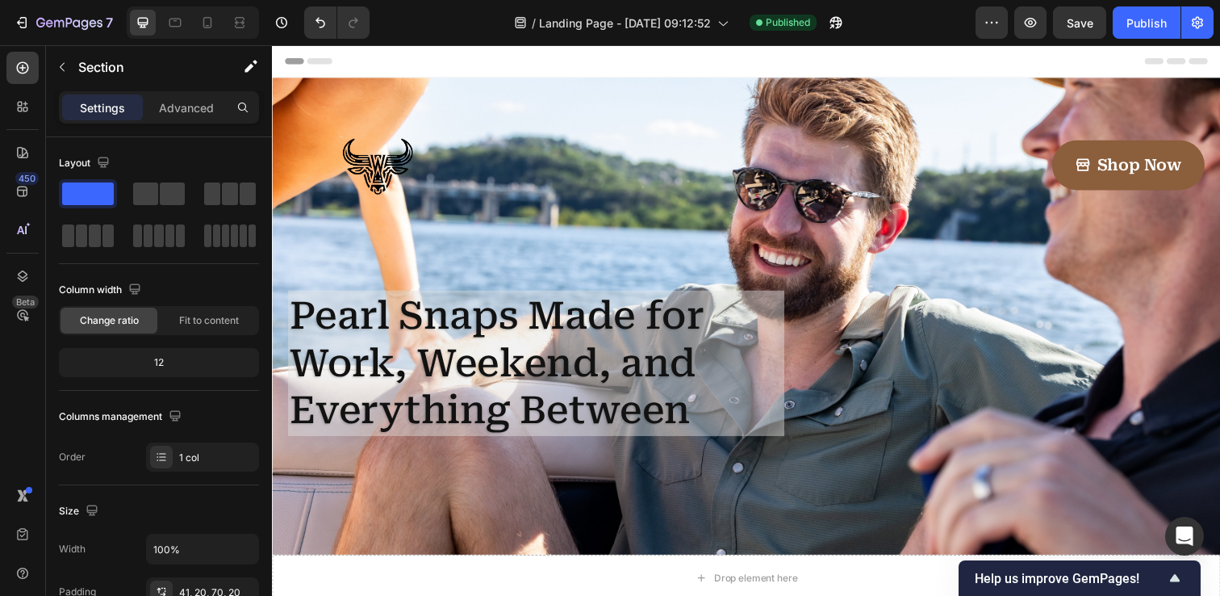
scroll to position [165, 0]
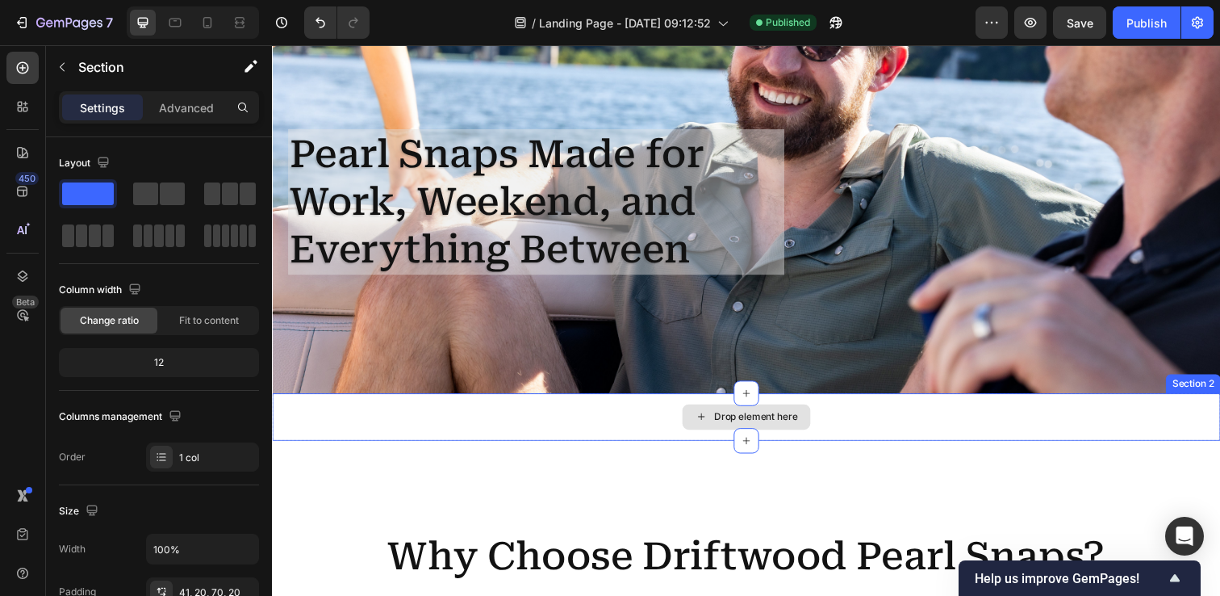
click at [723, 425] on div "Drop element here" at bounding box center [766, 424] width 86 height 13
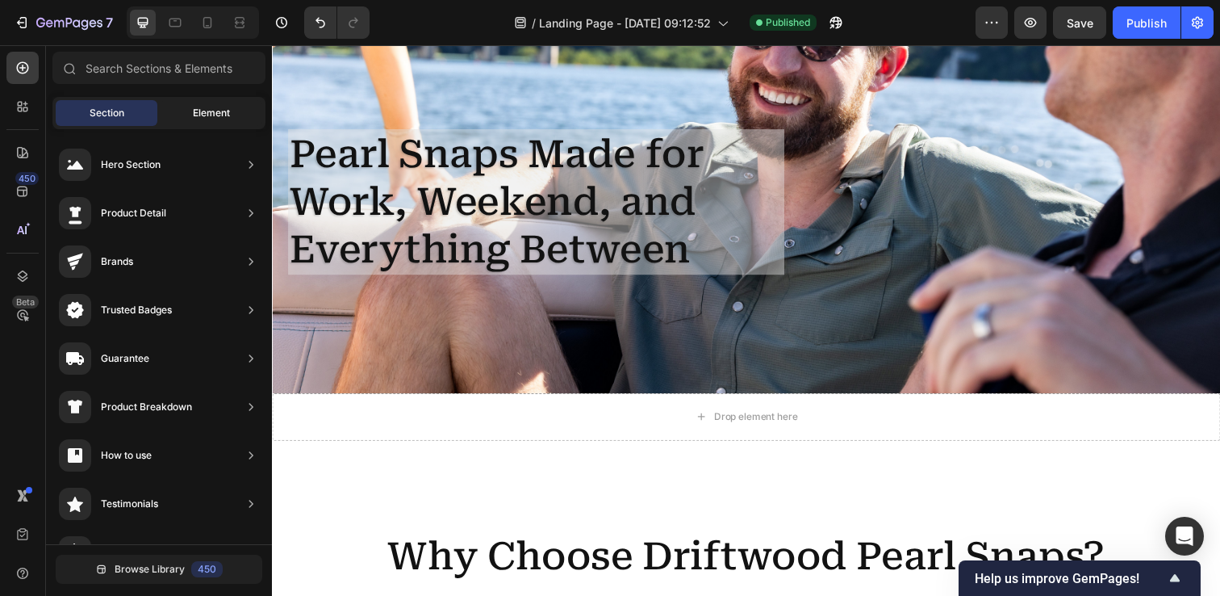
click at [207, 111] on span "Element" at bounding box center [211, 113] width 37 height 15
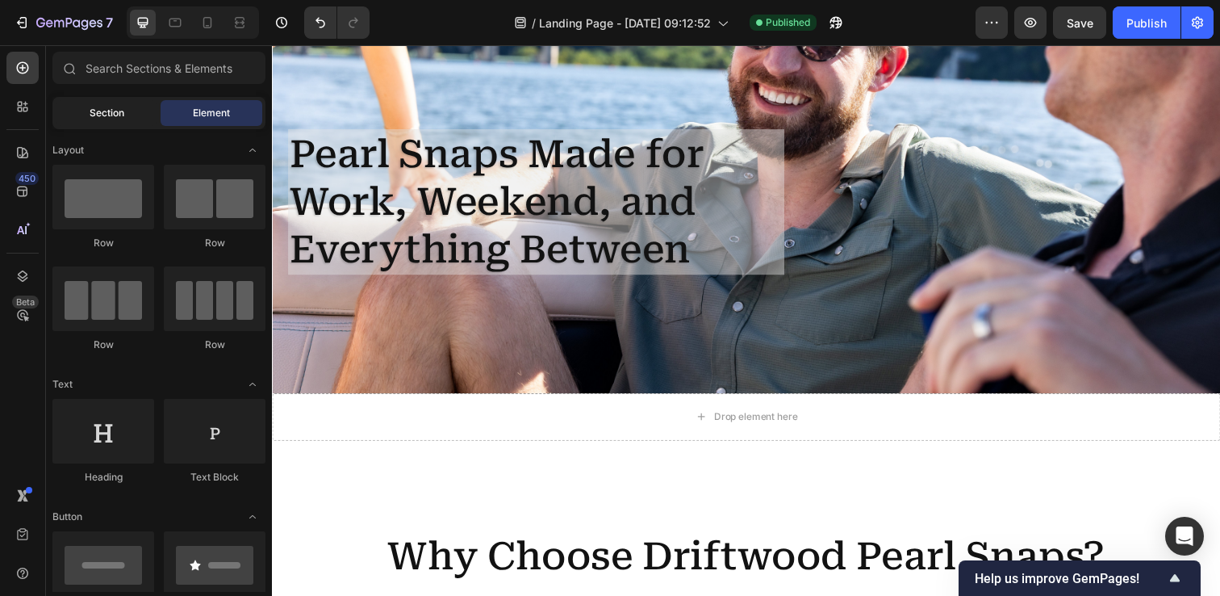
click at [121, 113] on span "Section" at bounding box center [107, 113] width 35 height 15
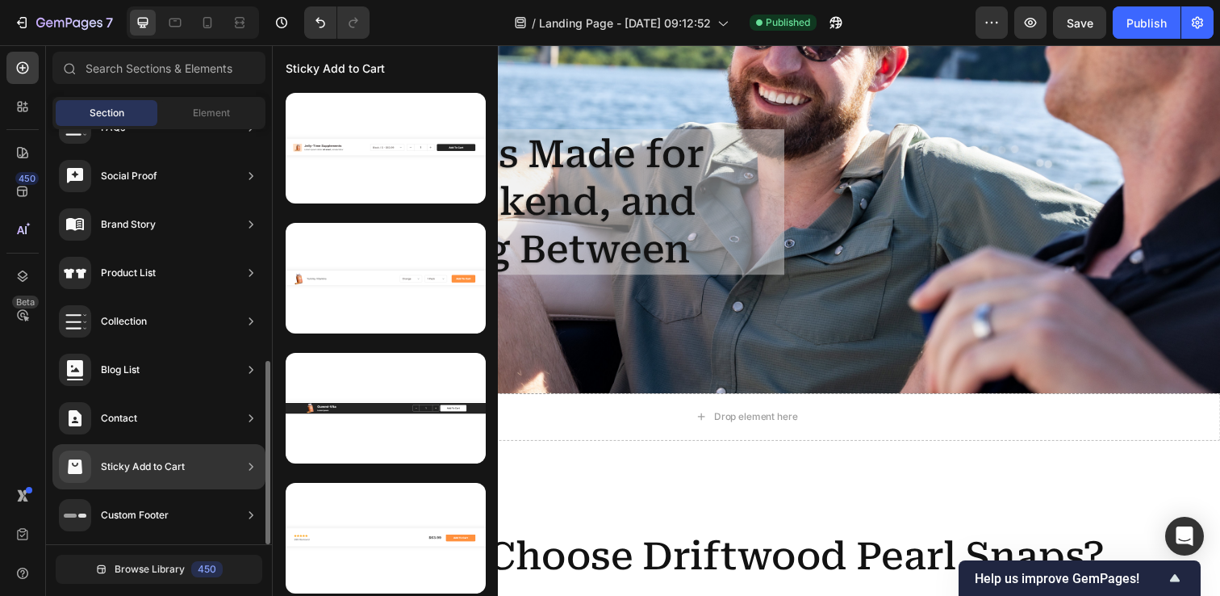
scroll to position [0, 0]
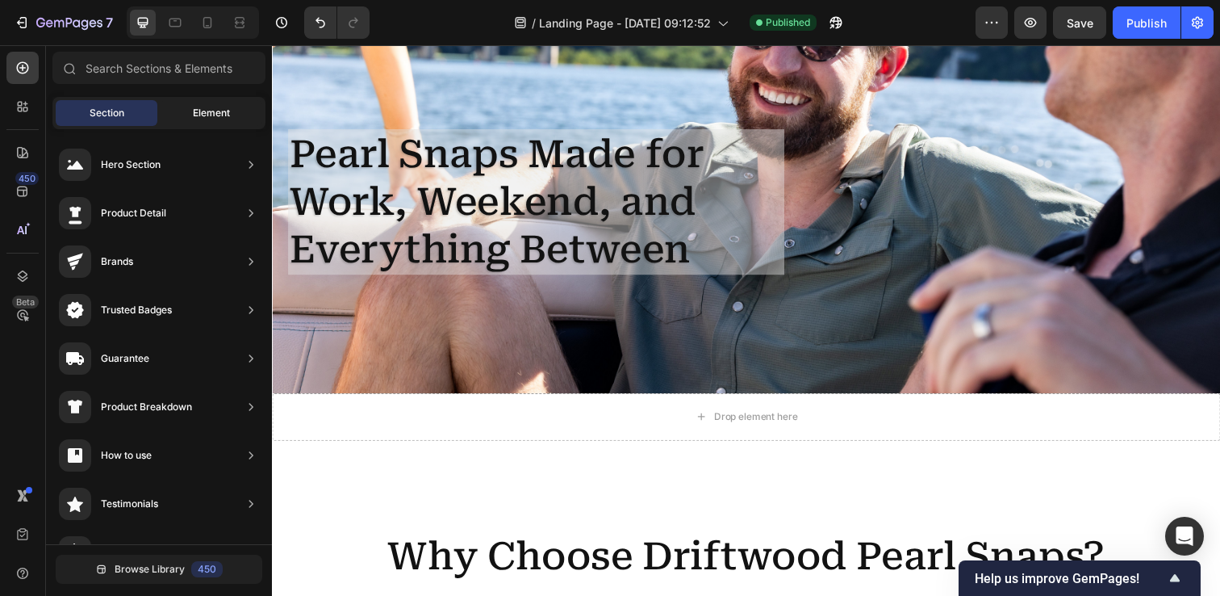
click at [186, 111] on div "Element" at bounding box center [212, 113] width 102 height 26
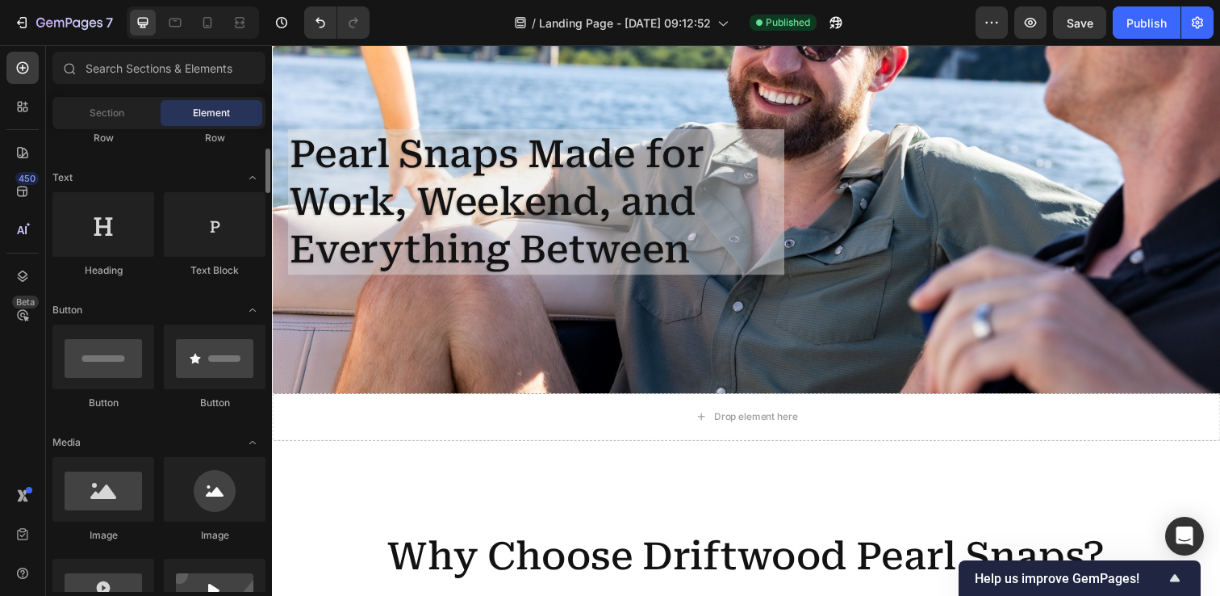
scroll to position [212, 0]
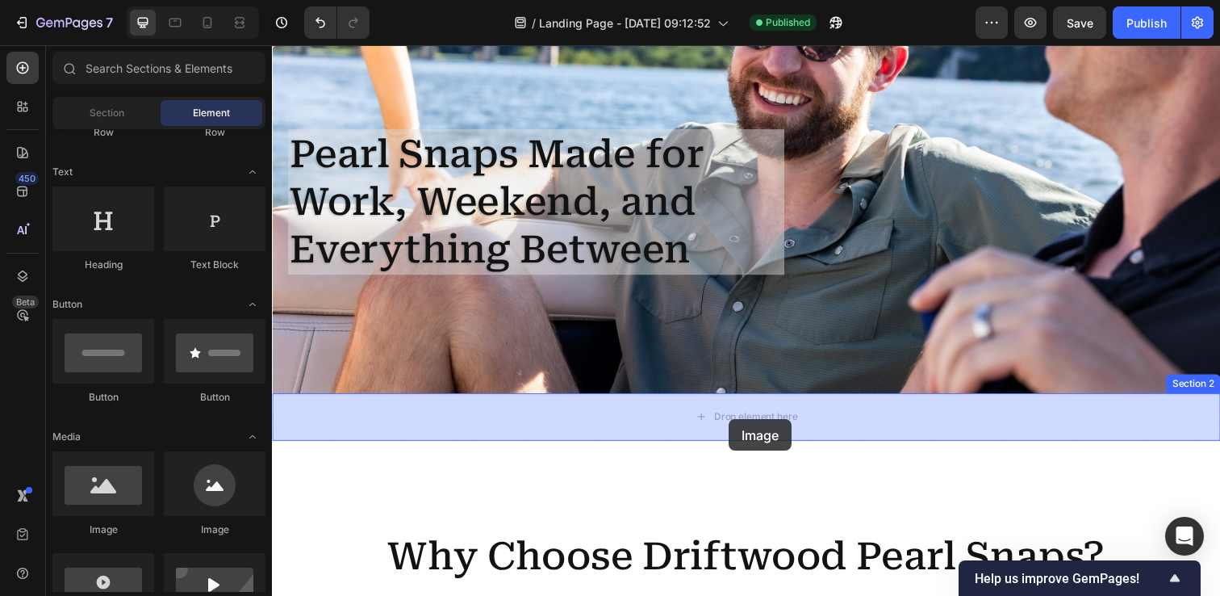
drag, startPoint x: 377, startPoint y: 533, endPoint x: 738, endPoint y: 428, distance: 376.7
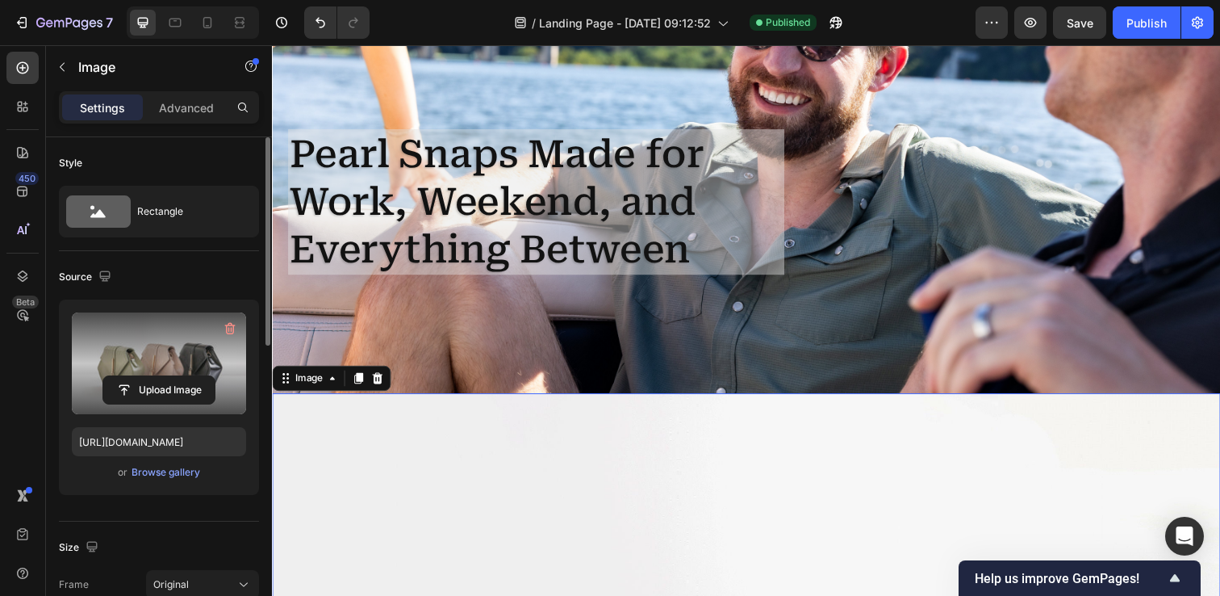
click at [174, 363] on label at bounding box center [159, 363] width 174 height 102
click at [174, 376] on input "file" at bounding box center [158, 389] width 111 height 27
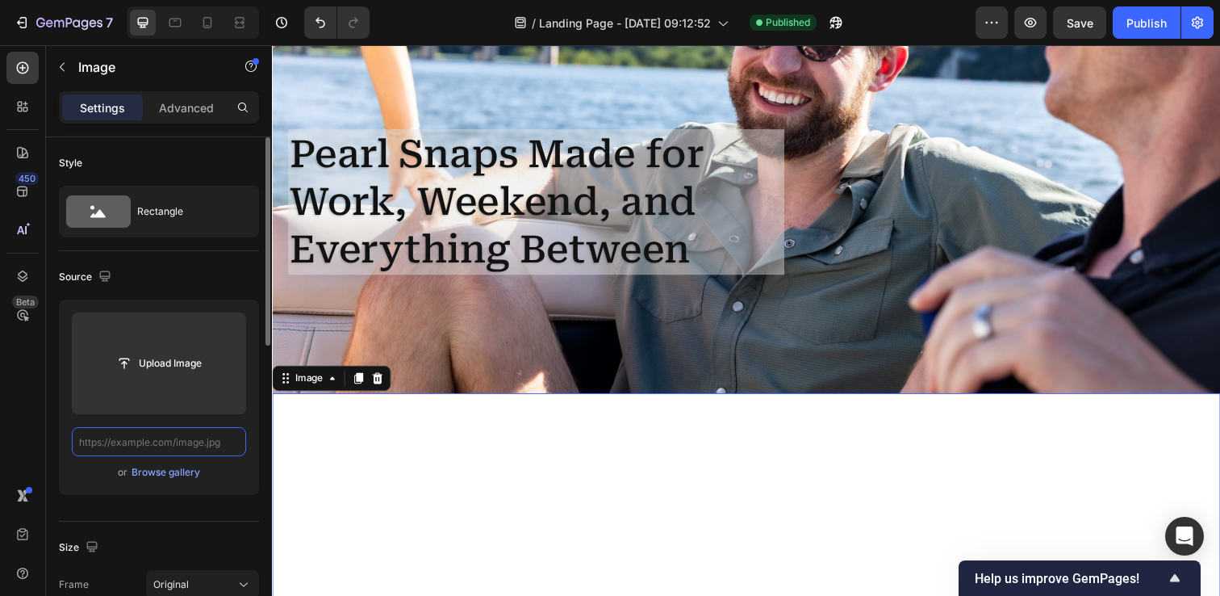
scroll to position [0, 0]
click at [157, 471] on div "Browse gallery" at bounding box center [166, 472] width 69 height 15
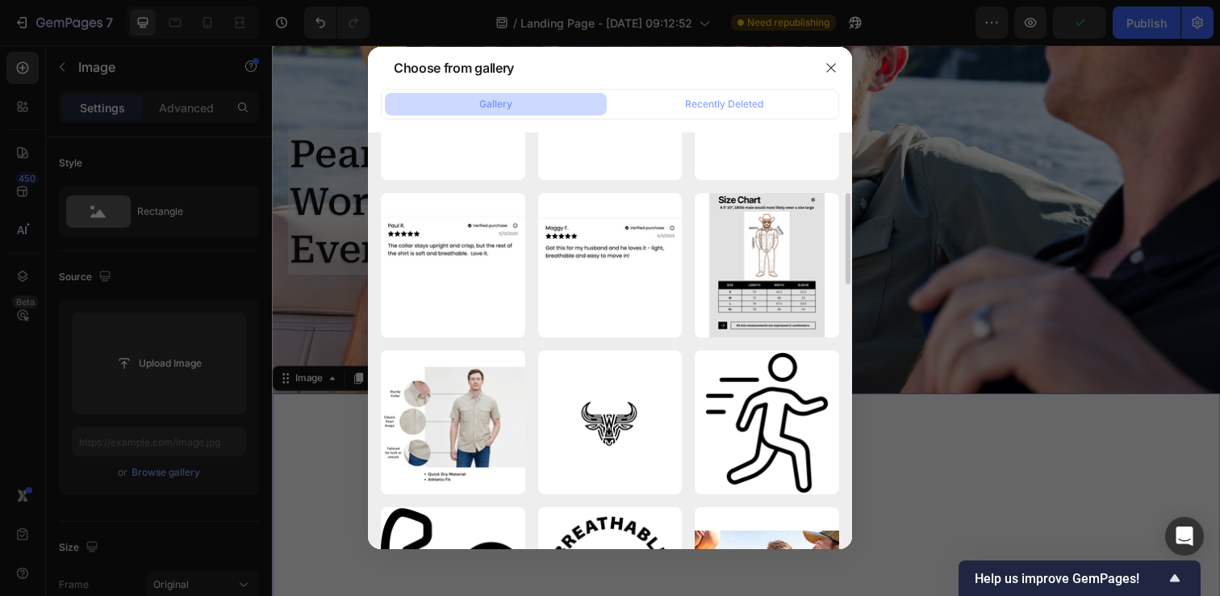
scroll to position [268, 0]
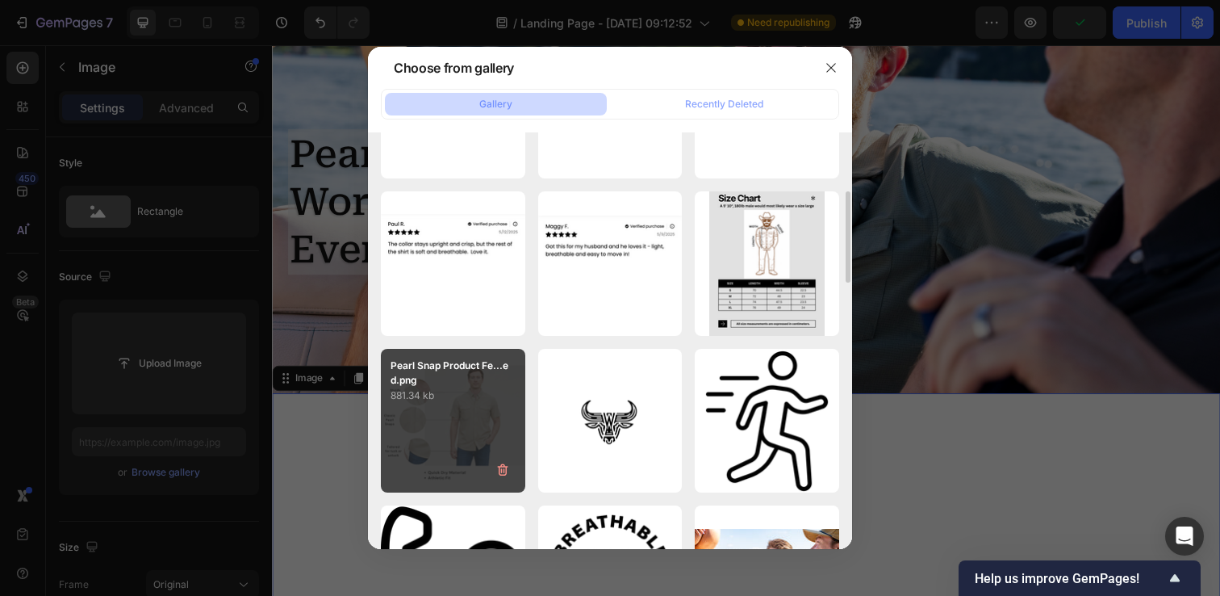
click at [471, 395] on p "881.34 kb" at bounding box center [453, 395] width 125 height 16
type input "[URL][DOMAIN_NAME]"
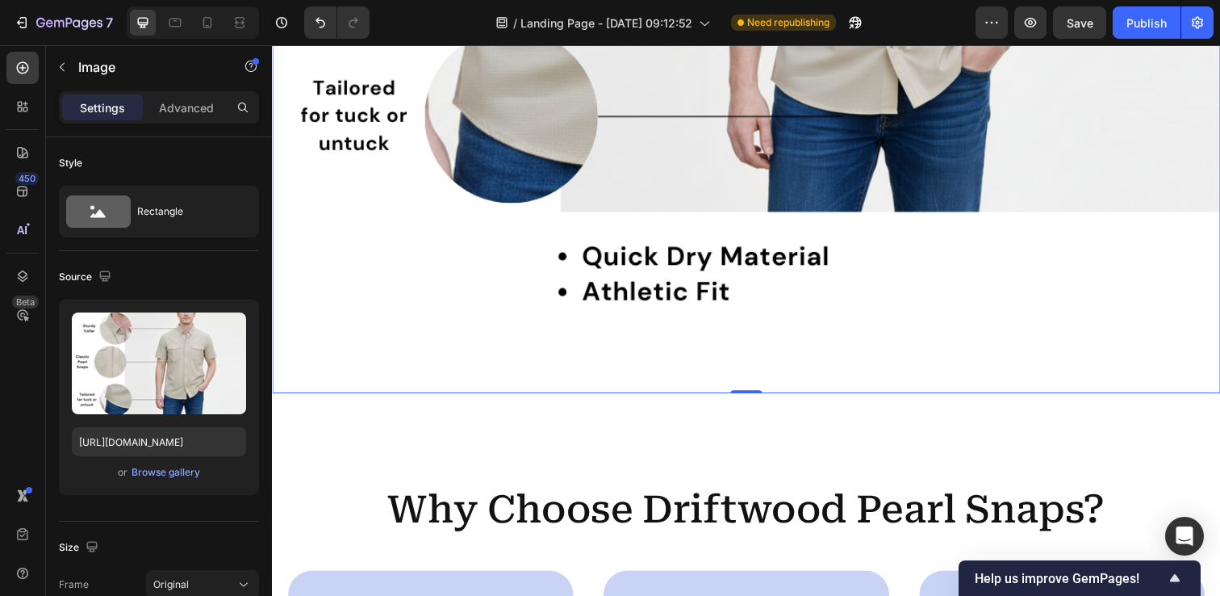
scroll to position [1134, 0]
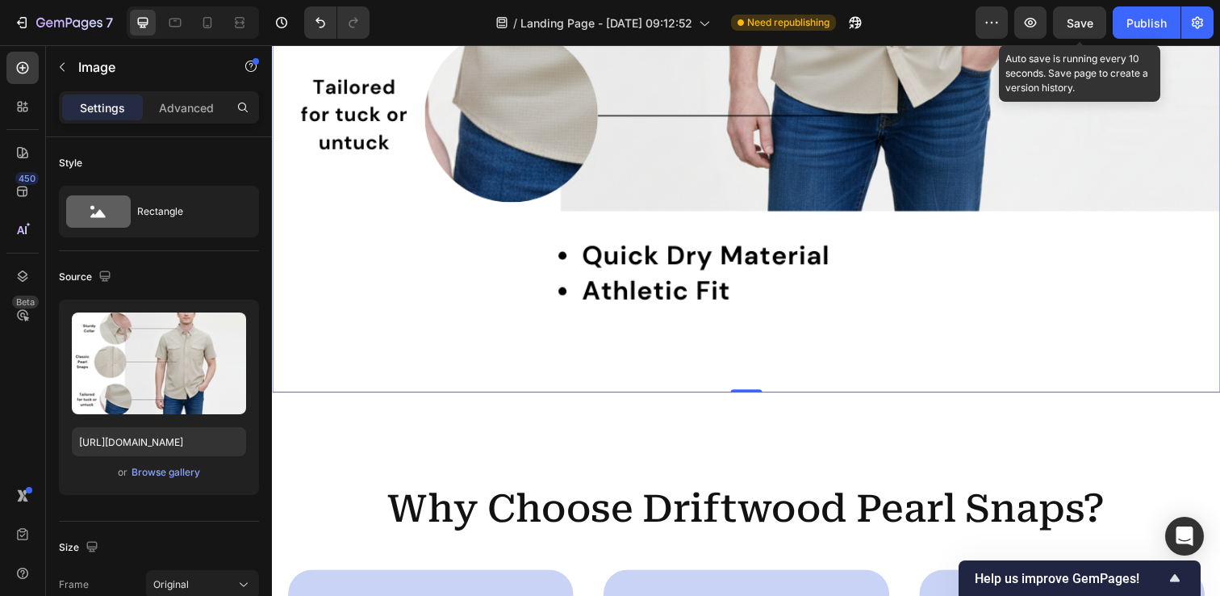
click at [1077, 16] on span "Save" at bounding box center [1080, 23] width 27 height 14
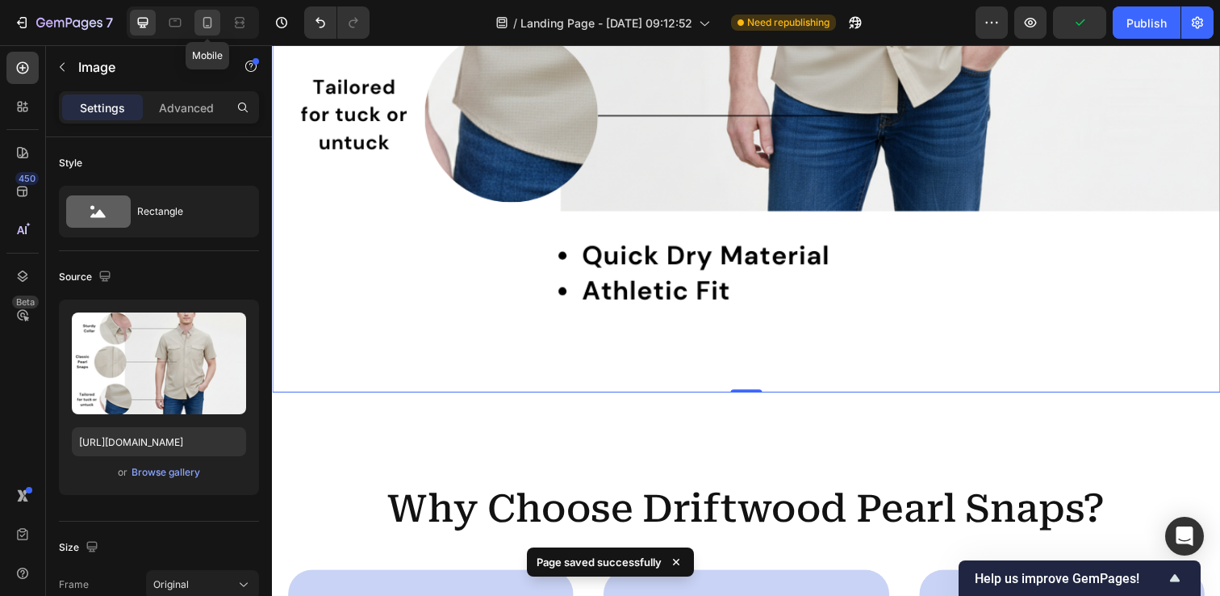
click at [203, 21] on icon at bounding box center [207, 22] width 9 height 11
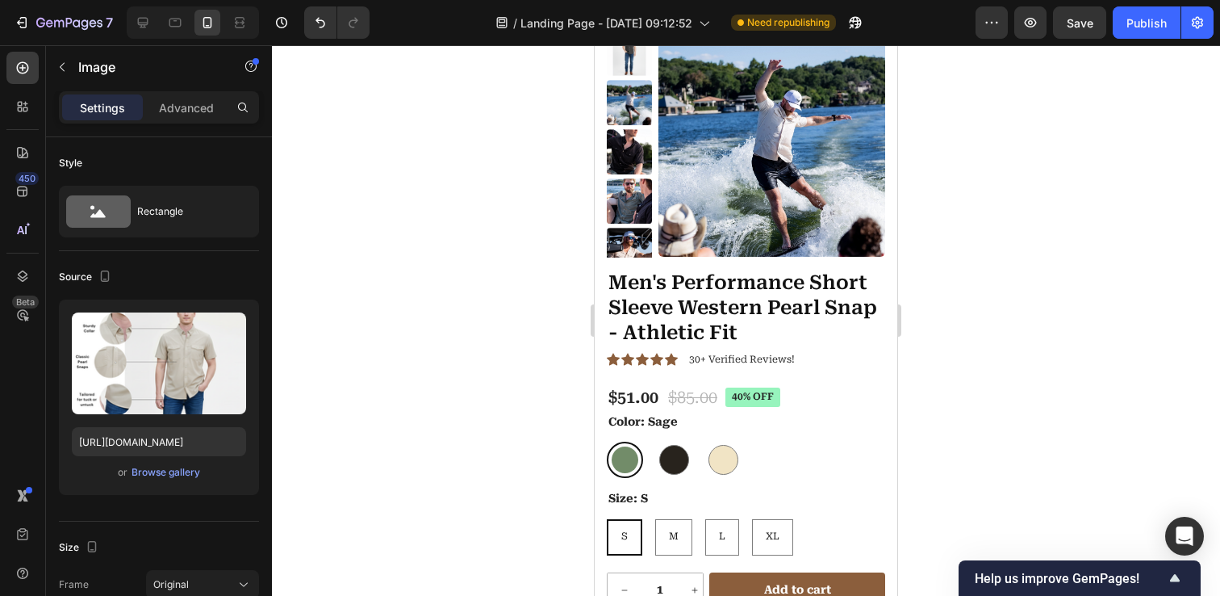
scroll to position [2558, 0]
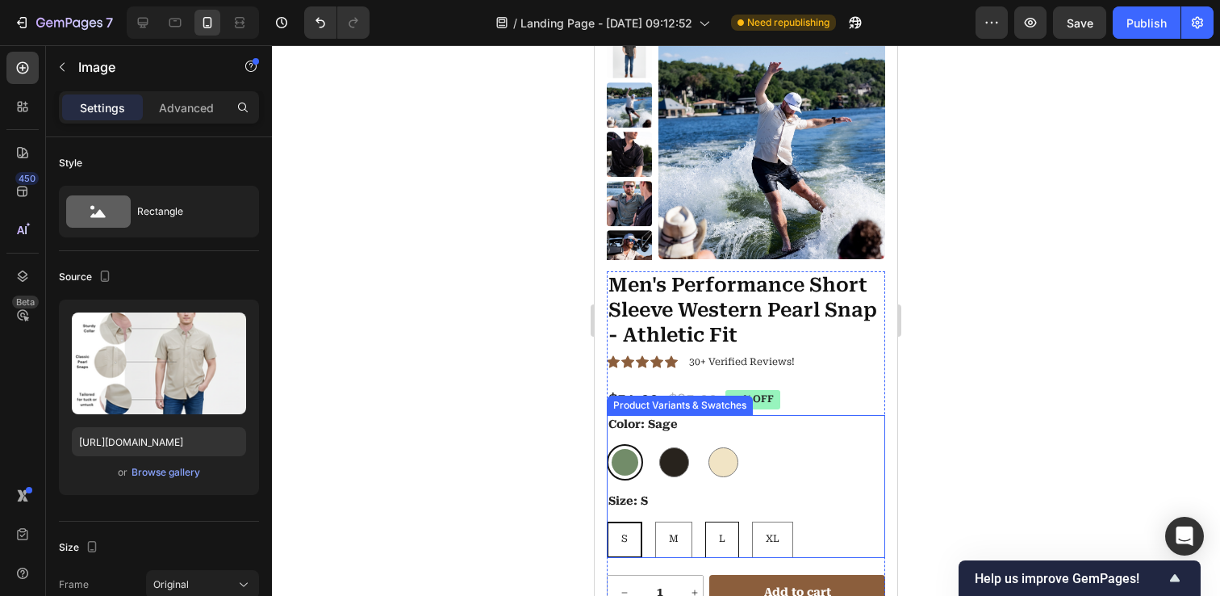
click at [715, 543] on div "L" at bounding box center [722, 539] width 32 height 31
click at [705, 521] on input "L L L" at bounding box center [705, 521] width 1 height 1
radio input "true"
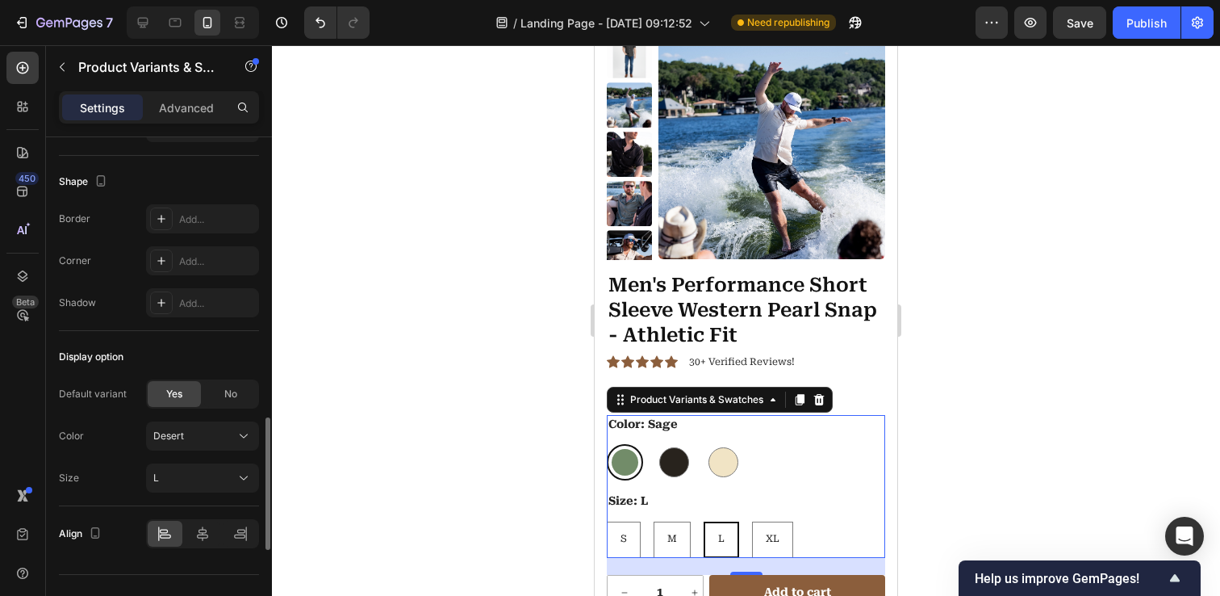
scroll to position [1408, 0]
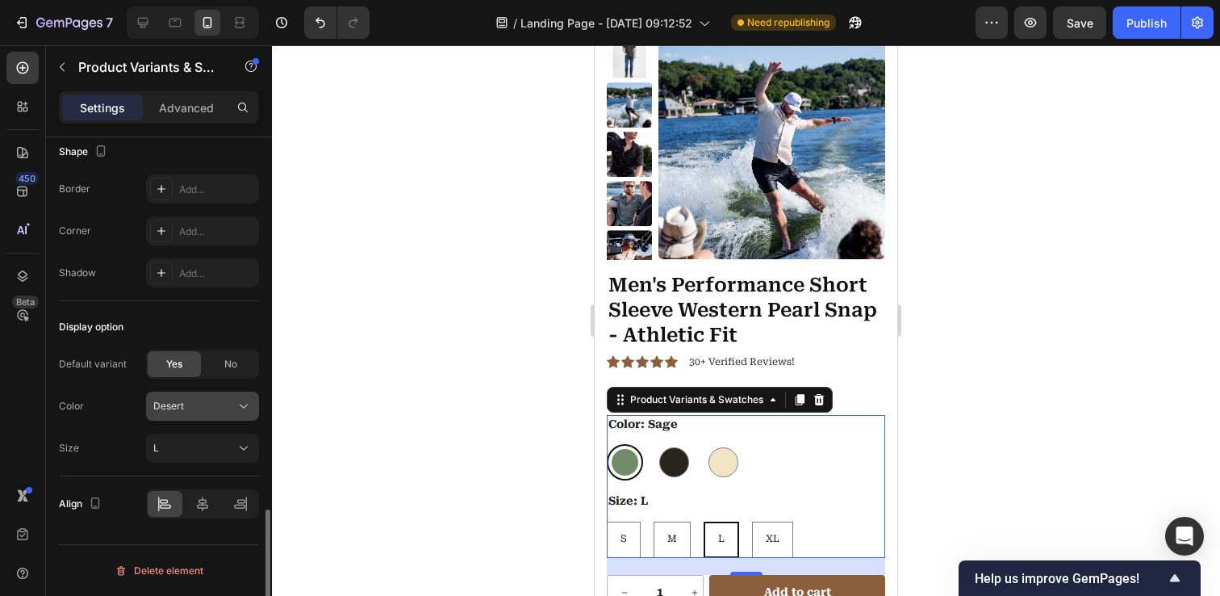
click at [214, 414] on button "Desert" at bounding box center [202, 405] width 113 height 29
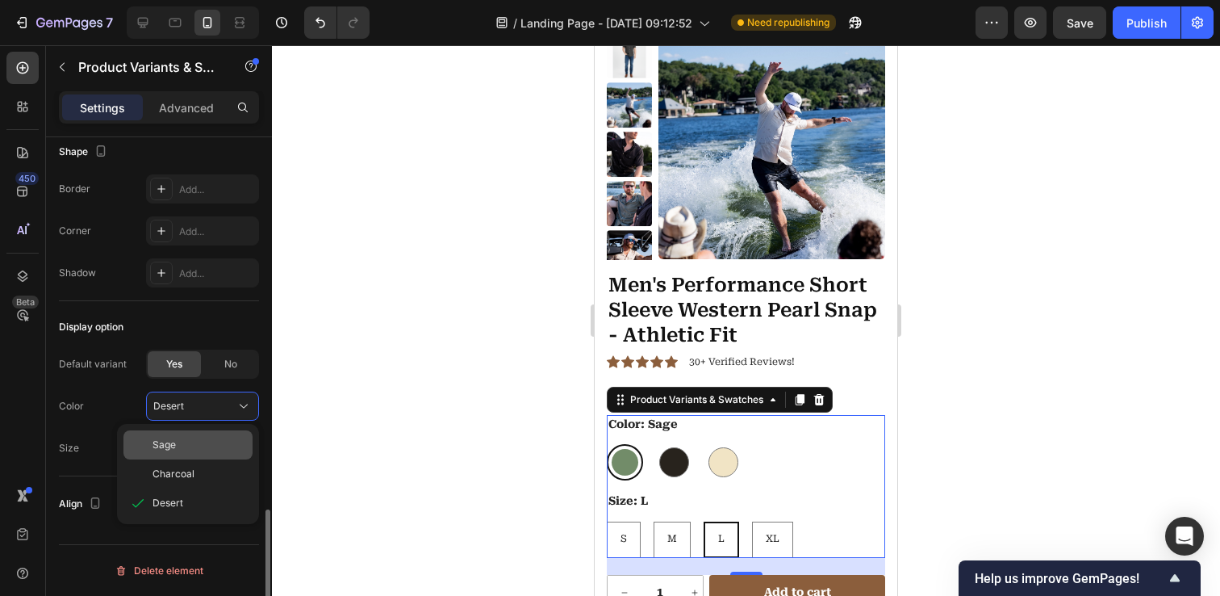
click at [199, 441] on div "Sage" at bounding box center [200, 444] width 94 height 15
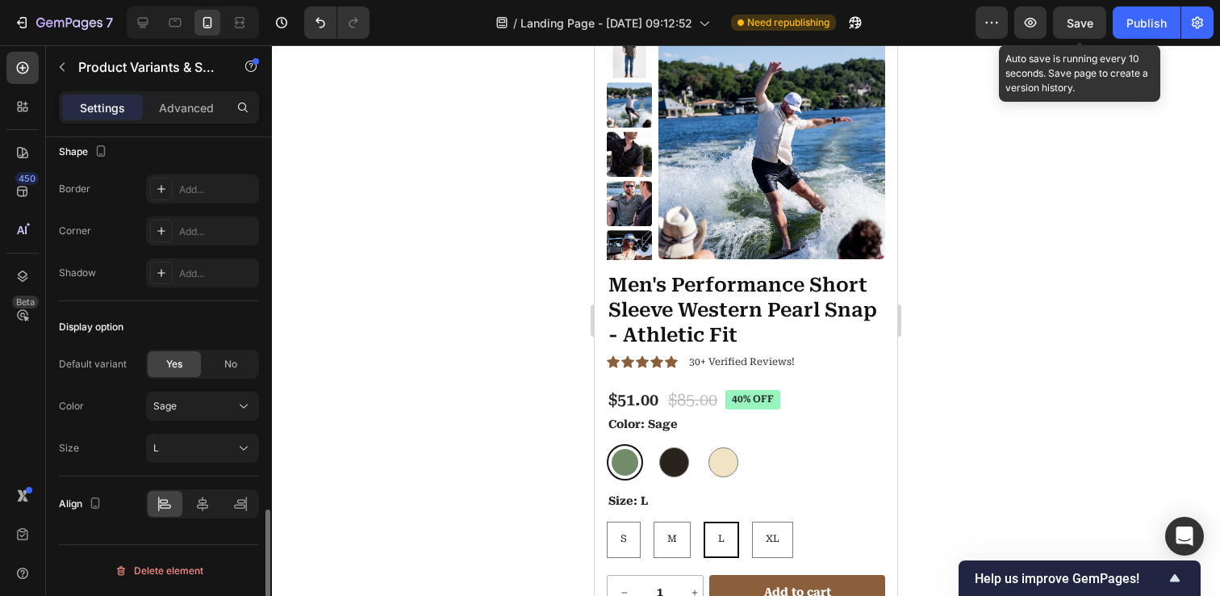
click at [1073, 23] on span "Save" at bounding box center [1080, 23] width 27 height 14
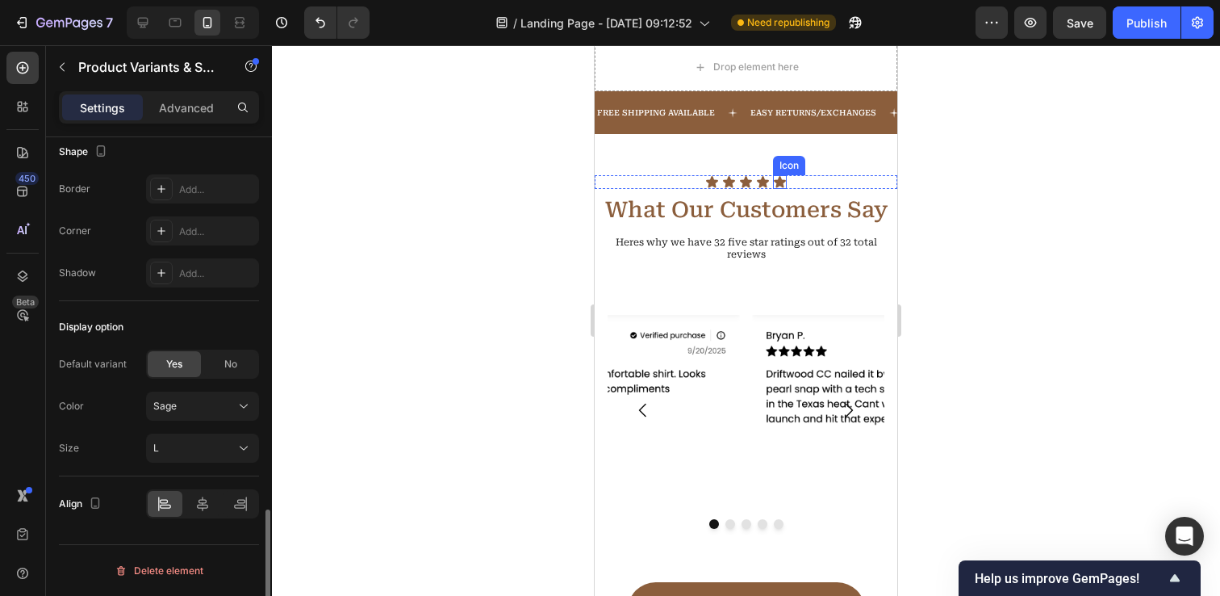
scroll to position [1109, 0]
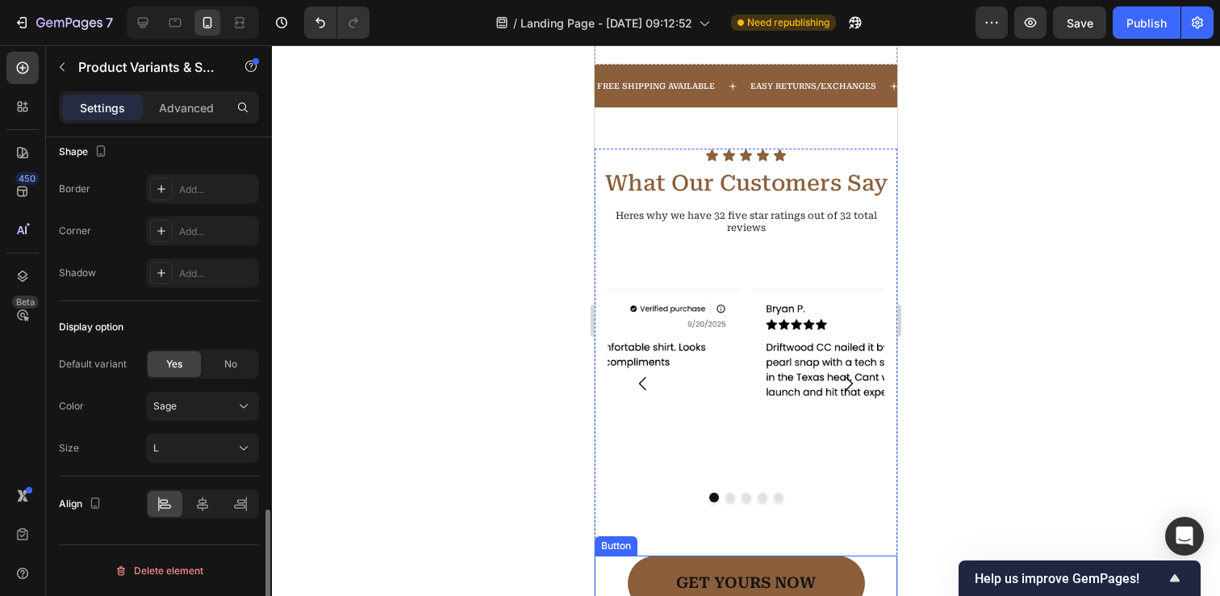
click at [763, 555] on link "GET YOURS NOW" at bounding box center [746, 583] width 237 height 56
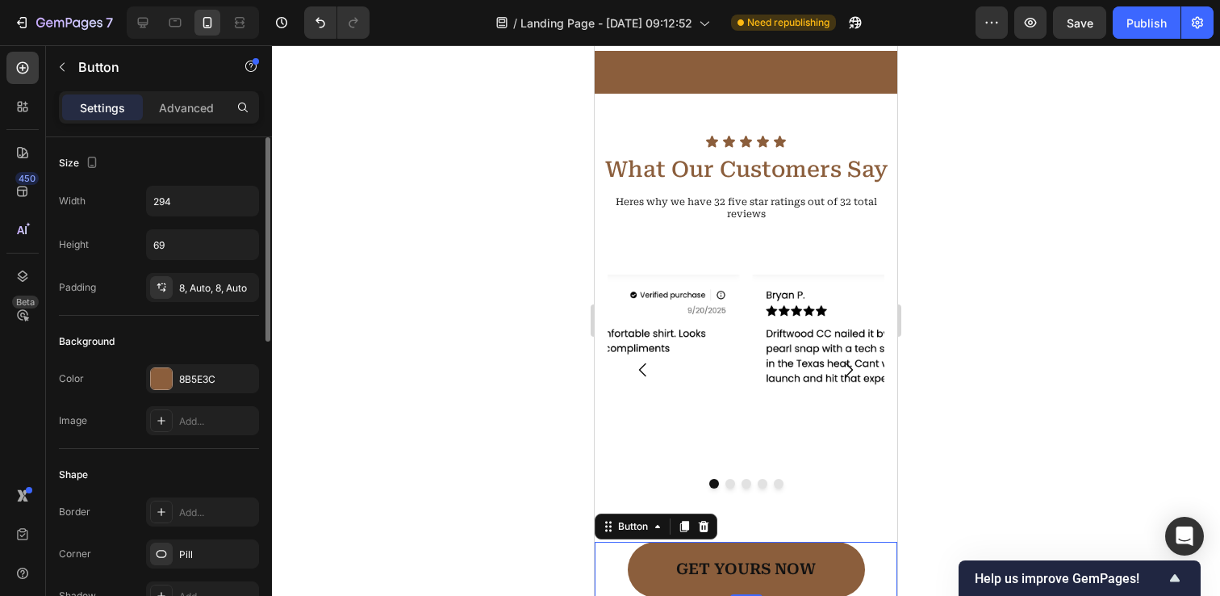
scroll to position [1189, 0]
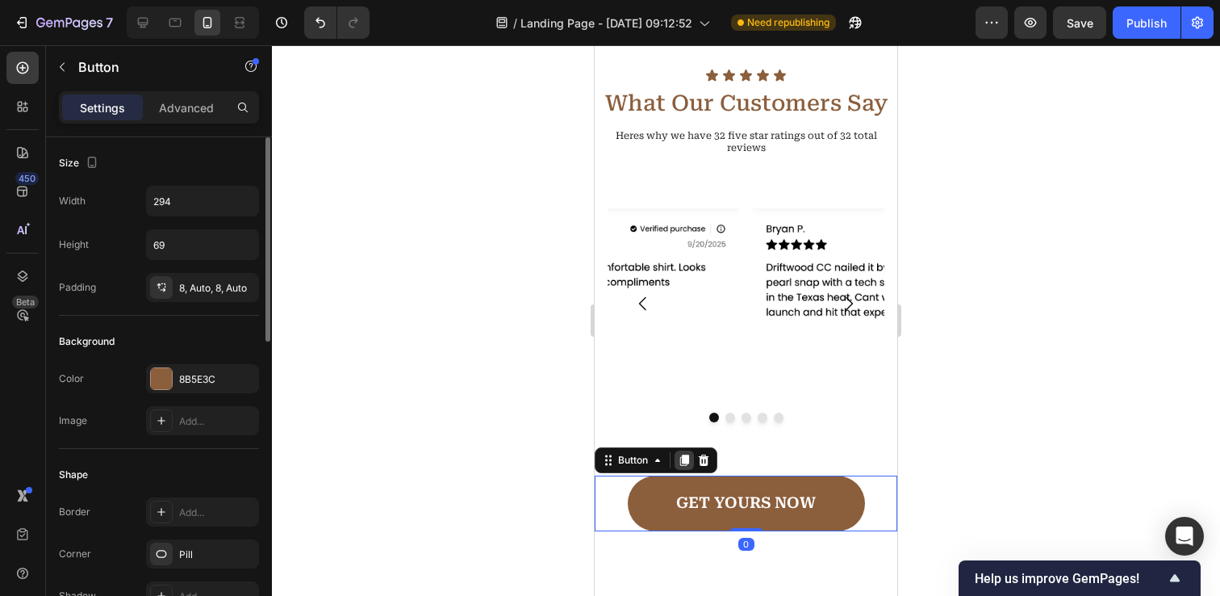
click at [684, 454] on icon at bounding box center [684, 459] width 9 height 11
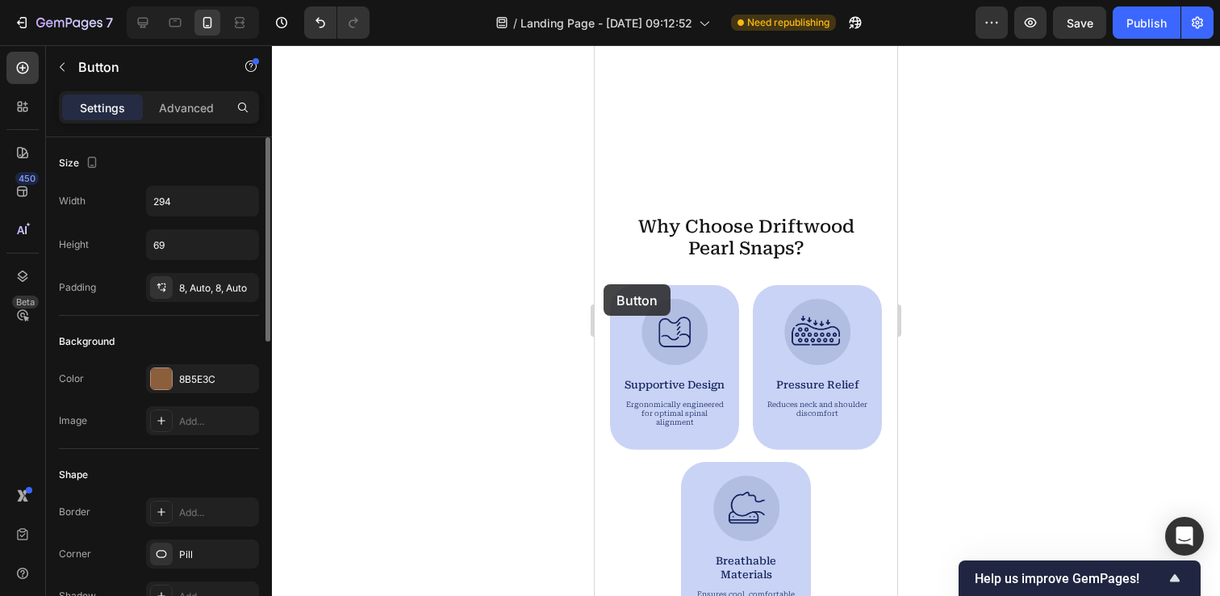
scroll to position [449, 0]
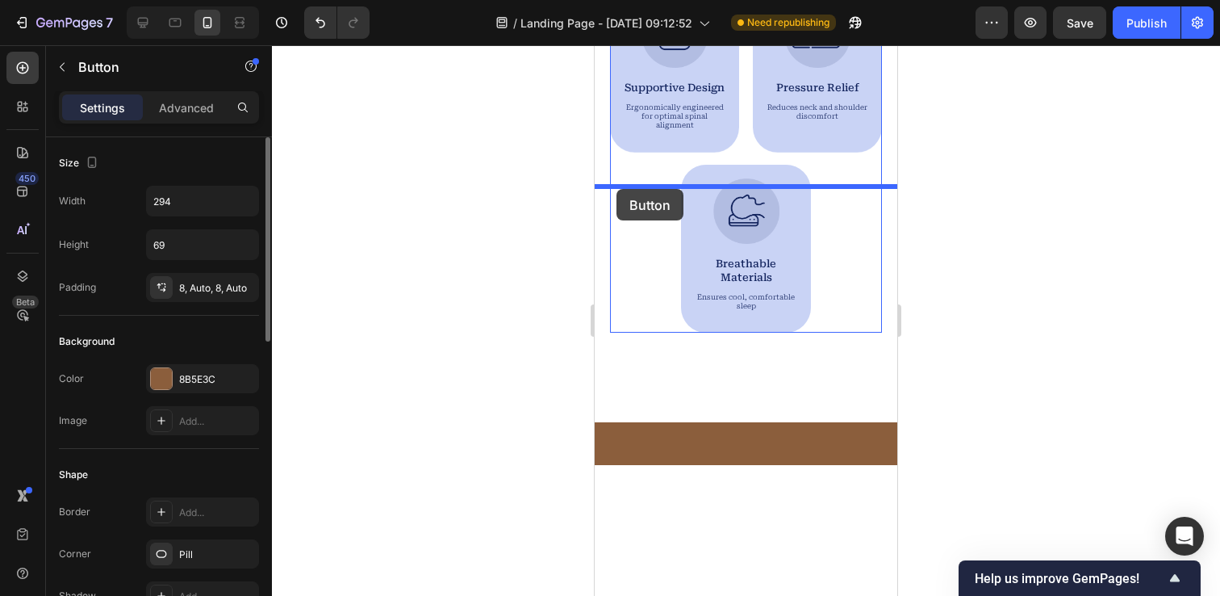
drag, startPoint x: 609, startPoint y: 500, endPoint x: 617, endPoint y: 189, distance: 310.8
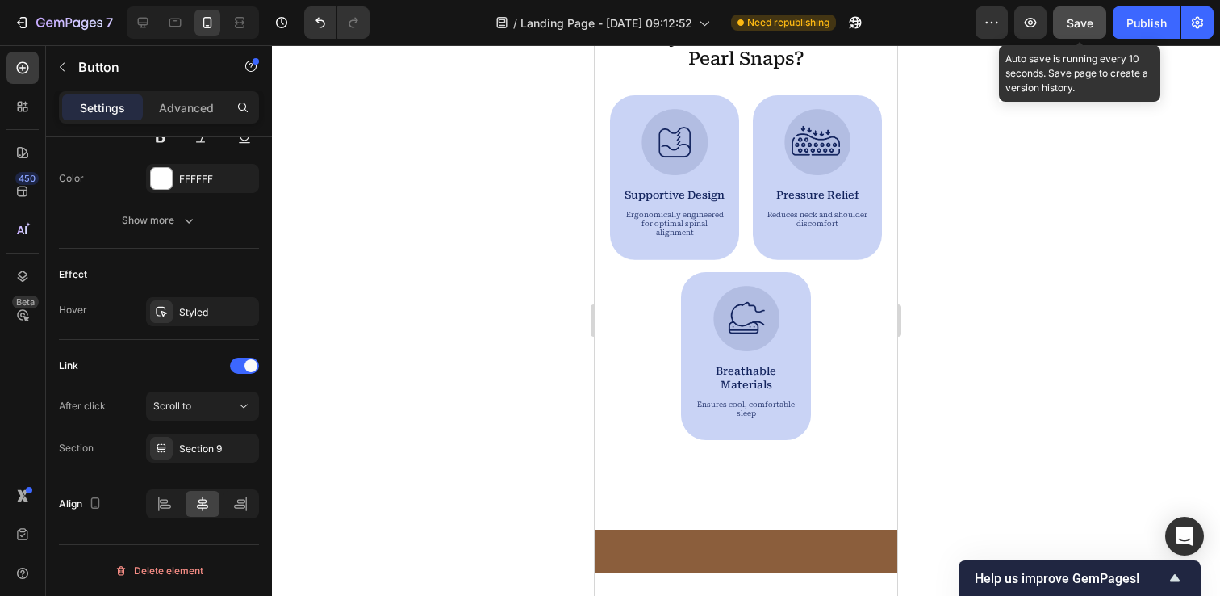
click at [1060, 16] on button "Save" at bounding box center [1079, 22] width 53 height 32
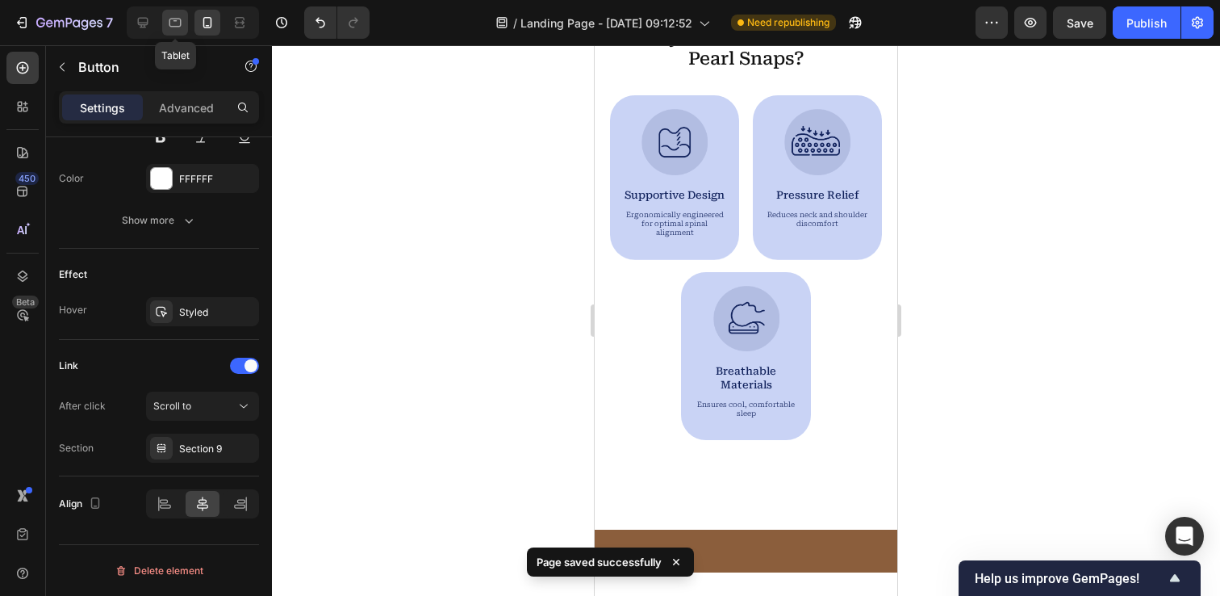
click at [169, 26] on icon at bounding box center [175, 23] width 16 height 16
type input "428"
type input "101"
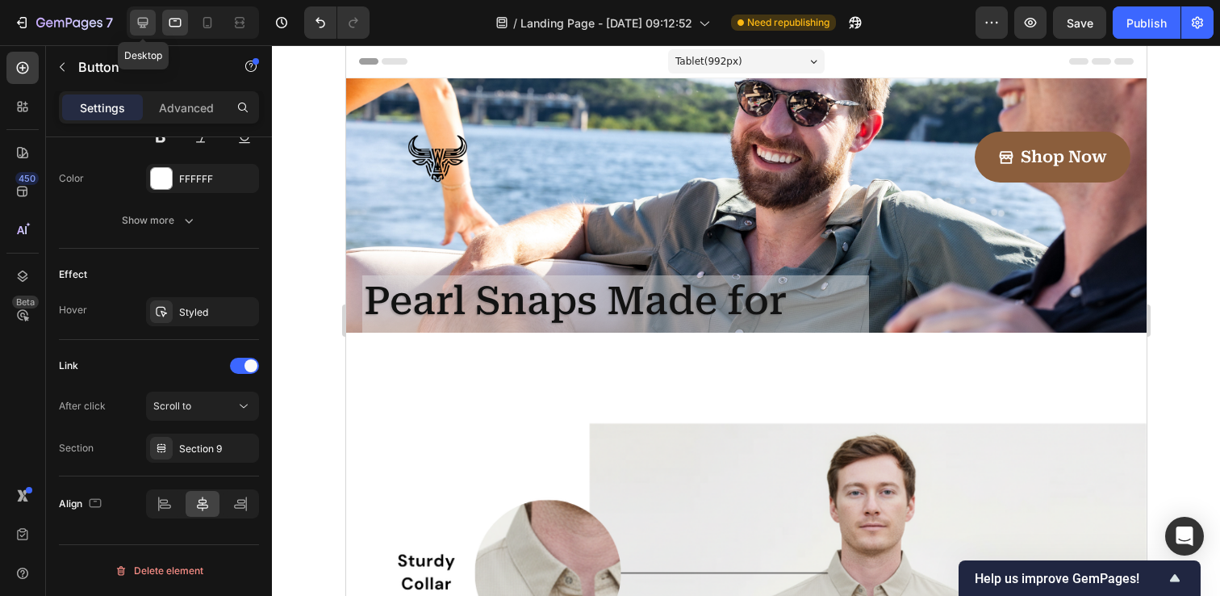
click at [138, 24] on icon at bounding box center [143, 23] width 16 height 16
type input "28"
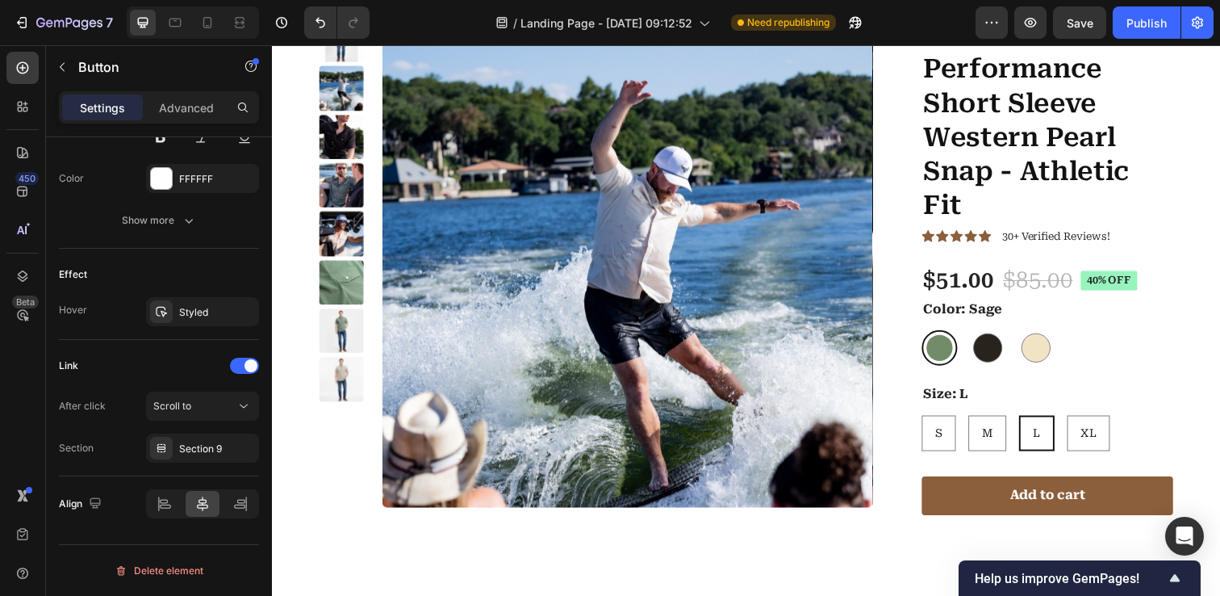
scroll to position [4055, 0]
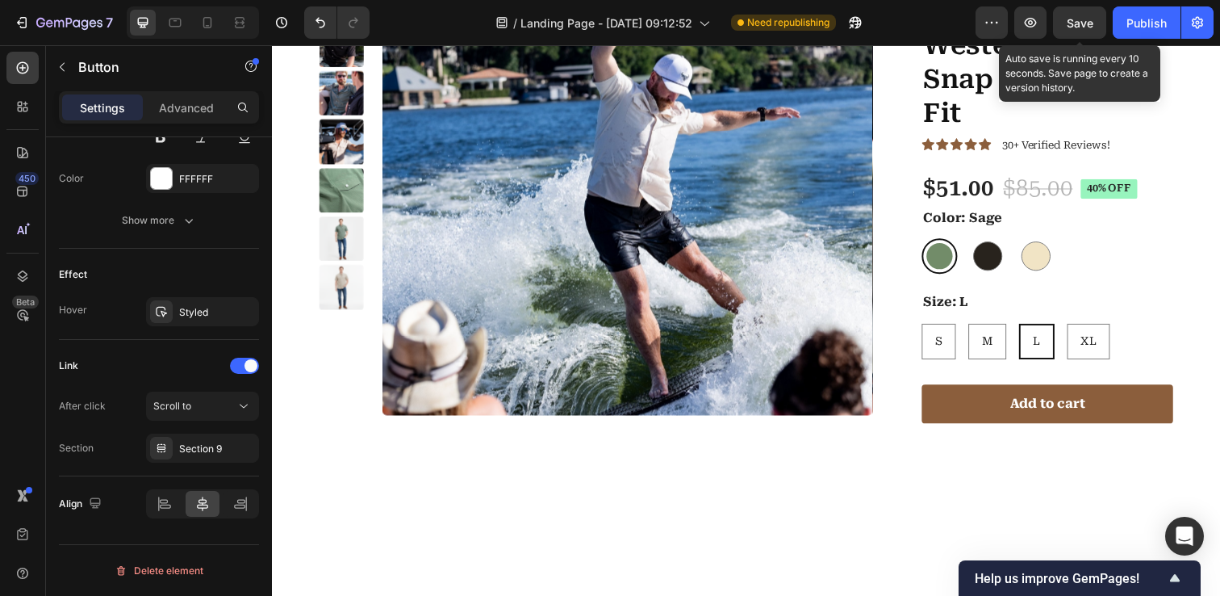
click at [1076, 24] on span "Save" at bounding box center [1080, 23] width 27 height 14
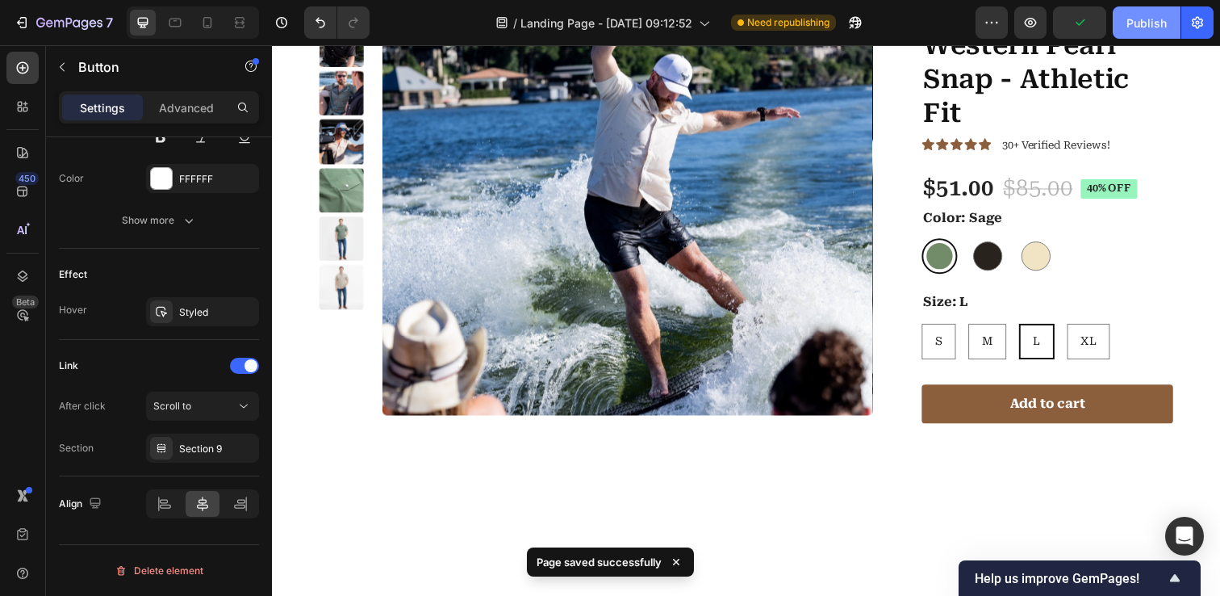
click at [1148, 15] on div "Publish" at bounding box center [1147, 23] width 40 height 17
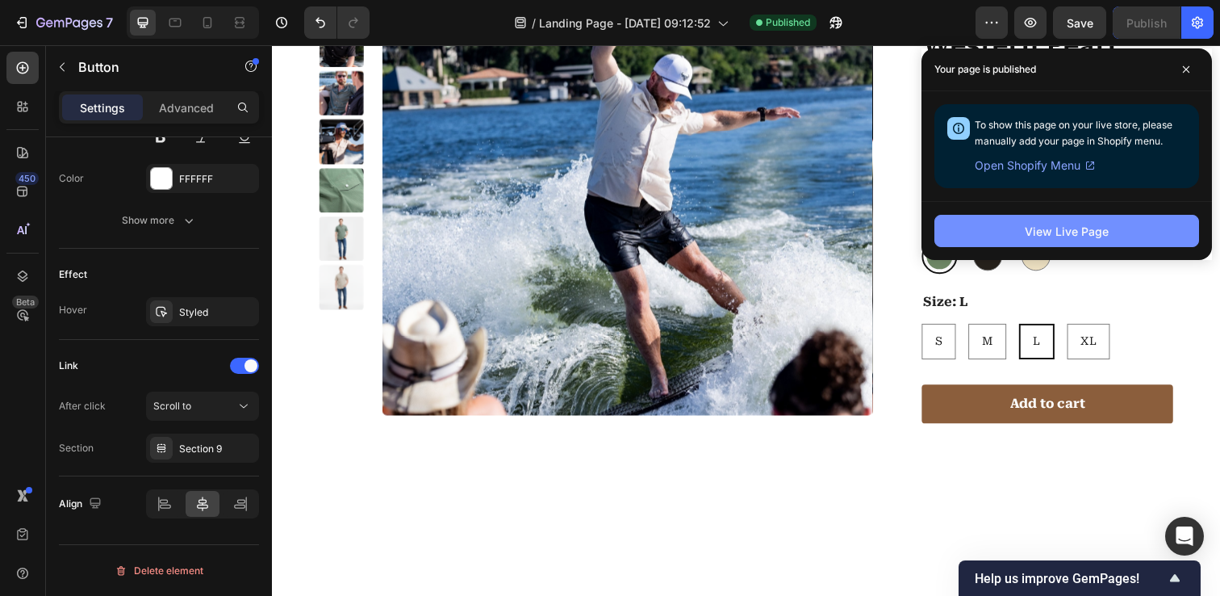
click at [1064, 233] on div "View Live Page" at bounding box center [1067, 231] width 84 height 17
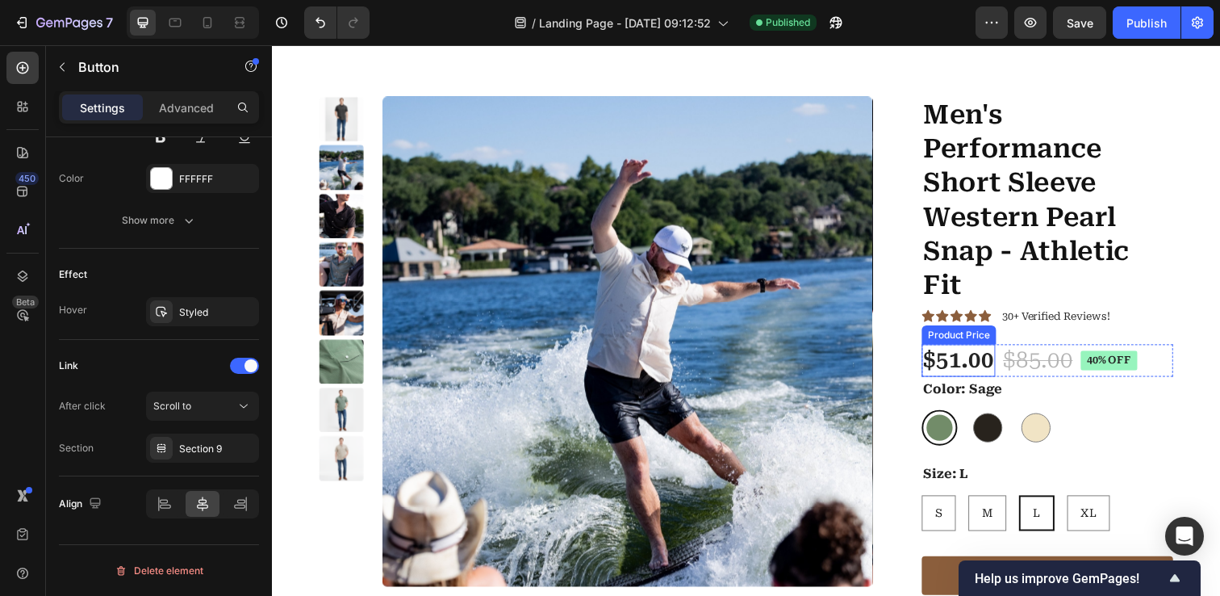
scroll to position [3877, 0]
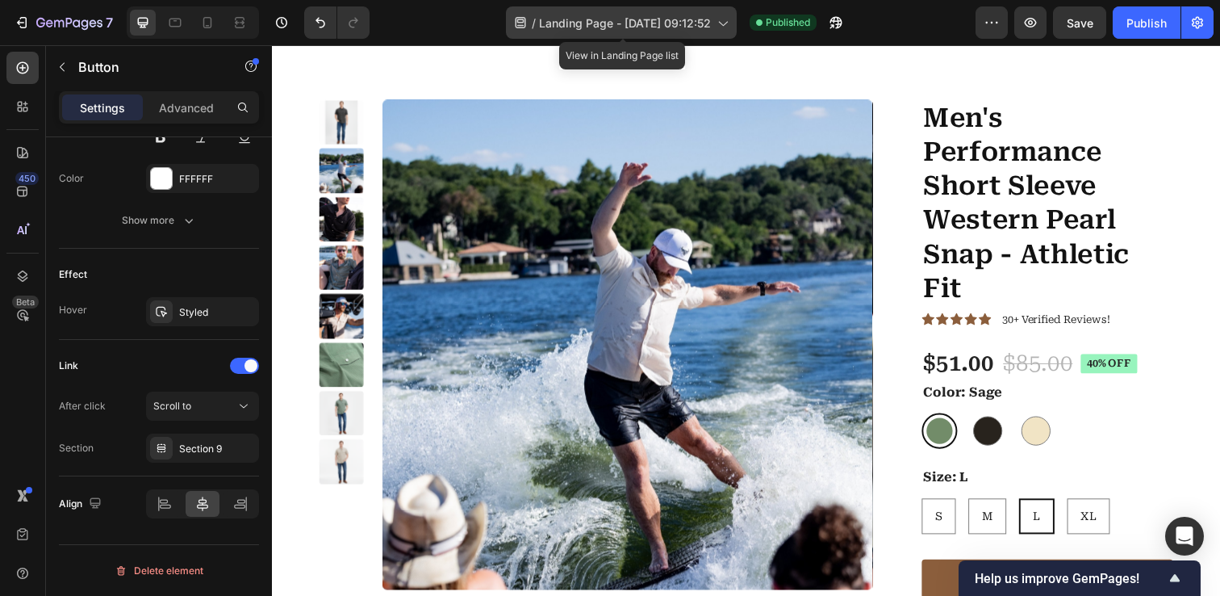
click at [722, 17] on icon at bounding box center [722, 23] width 16 height 16
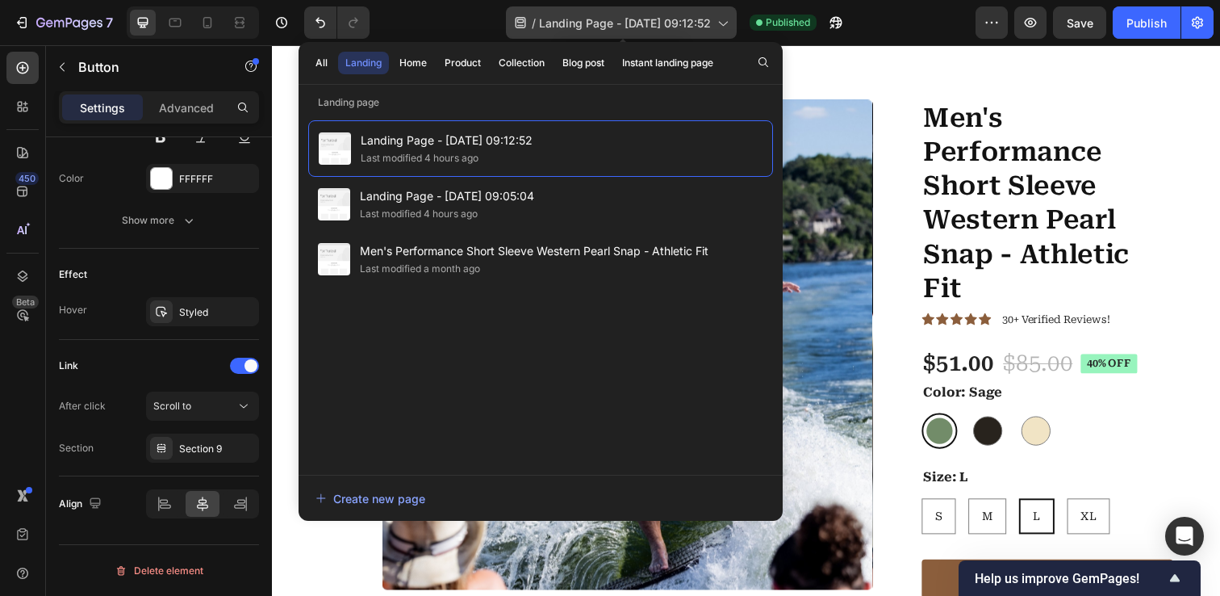
click at [580, 21] on span "Landing Page - [DATE] 09:12:52" at bounding box center [625, 23] width 172 height 17
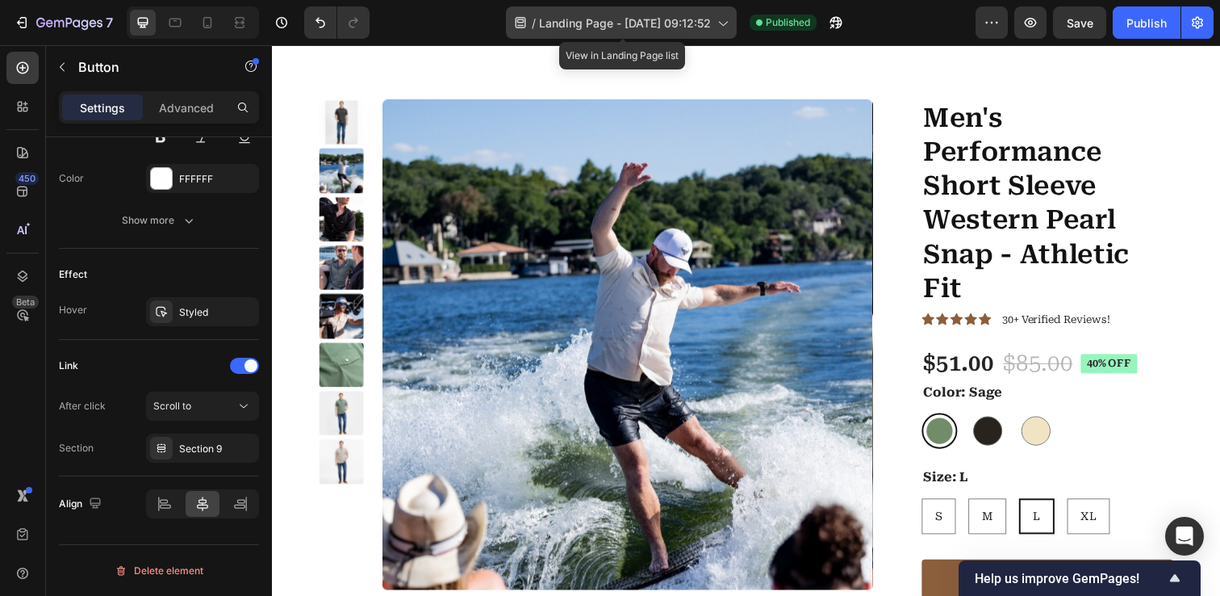
click at [580, 21] on span "Landing Page - [DATE] 09:12:52" at bounding box center [625, 23] width 172 height 17
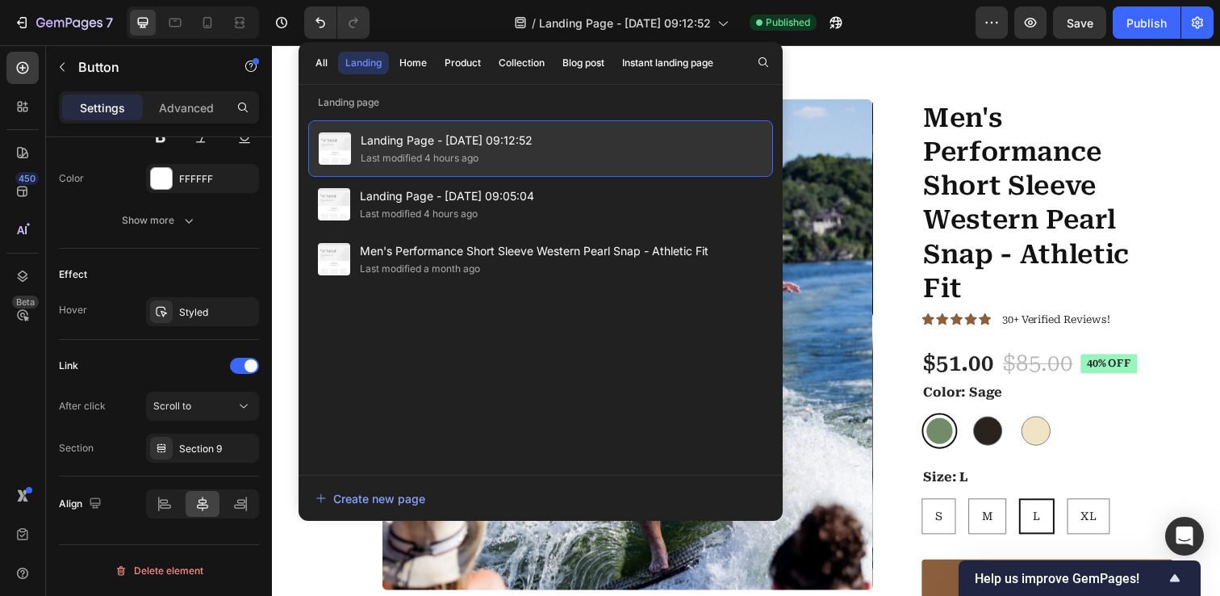
click at [425, 140] on span "Landing Page - [DATE] 09:12:52" at bounding box center [447, 140] width 172 height 19
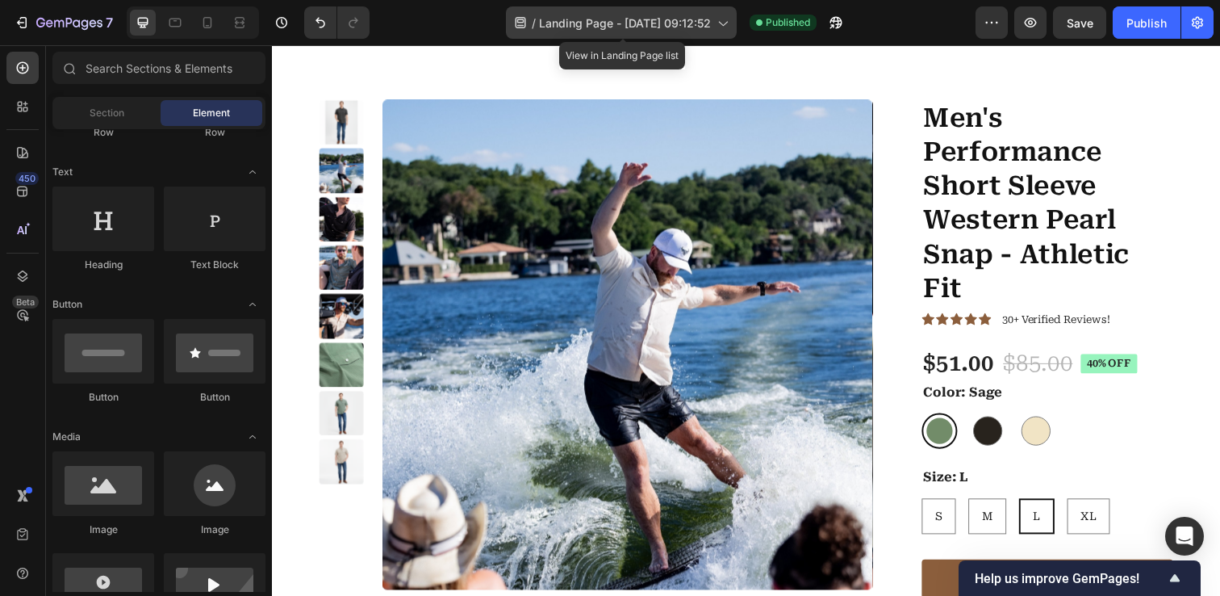
click at [730, 20] on icon at bounding box center [722, 23] width 16 height 16
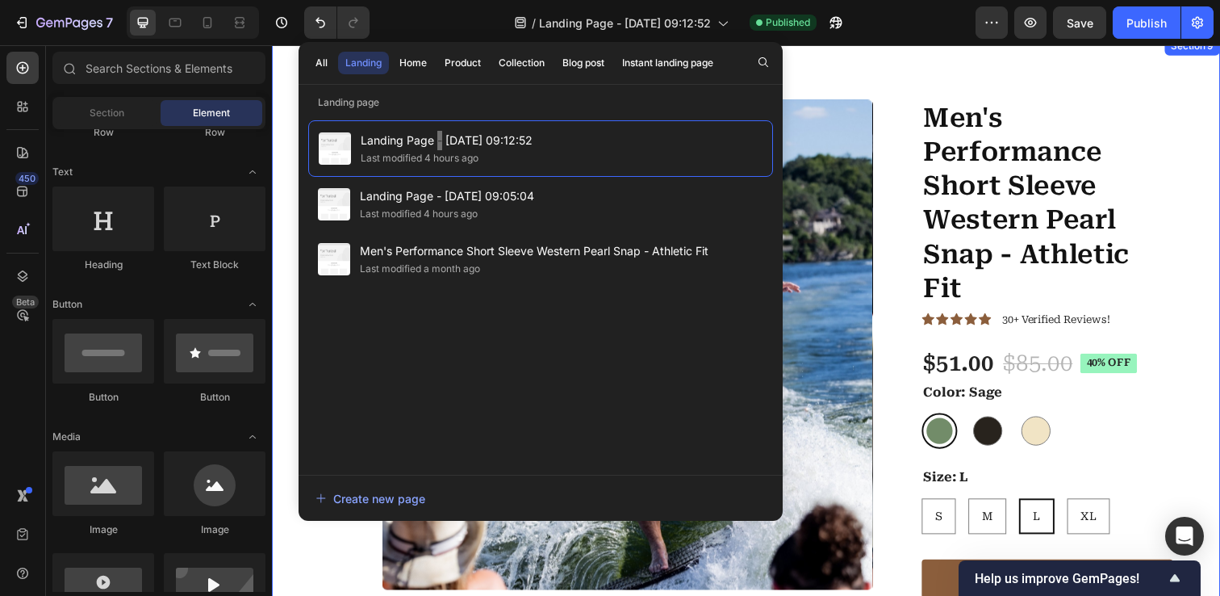
click at [291, 140] on div "Product Images Men's Performance Short Sleeve Western Pearl Snap - Athletic Fit…" at bounding box center [756, 367] width 968 height 663
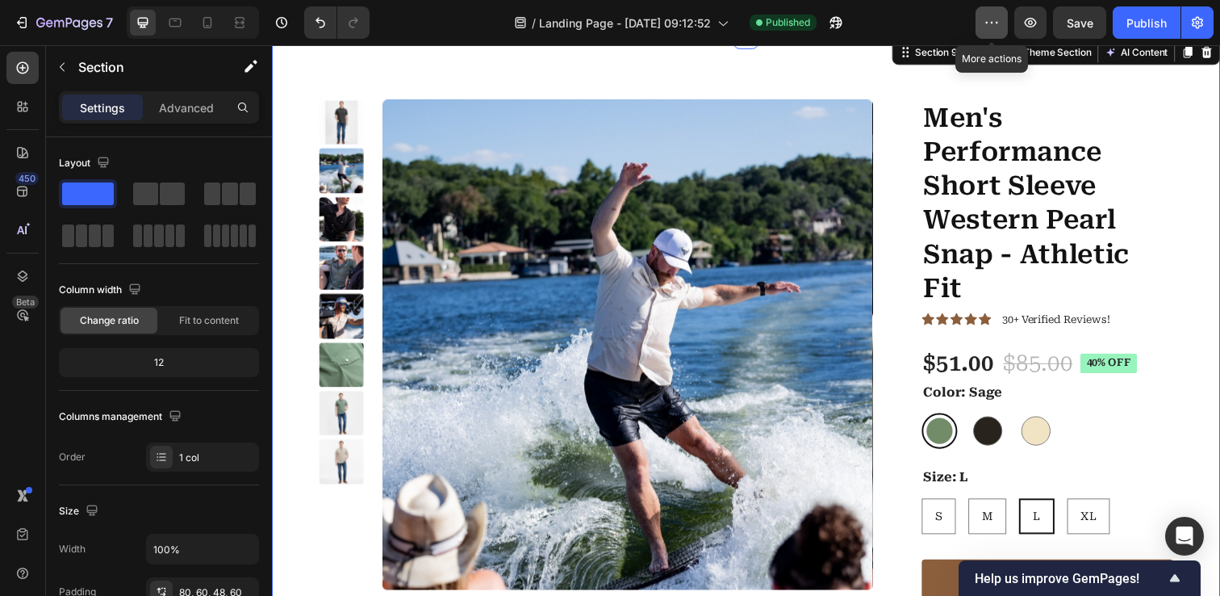
click at [995, 27] on icon "button" at bounding box center [992, 23] width 16 height 16
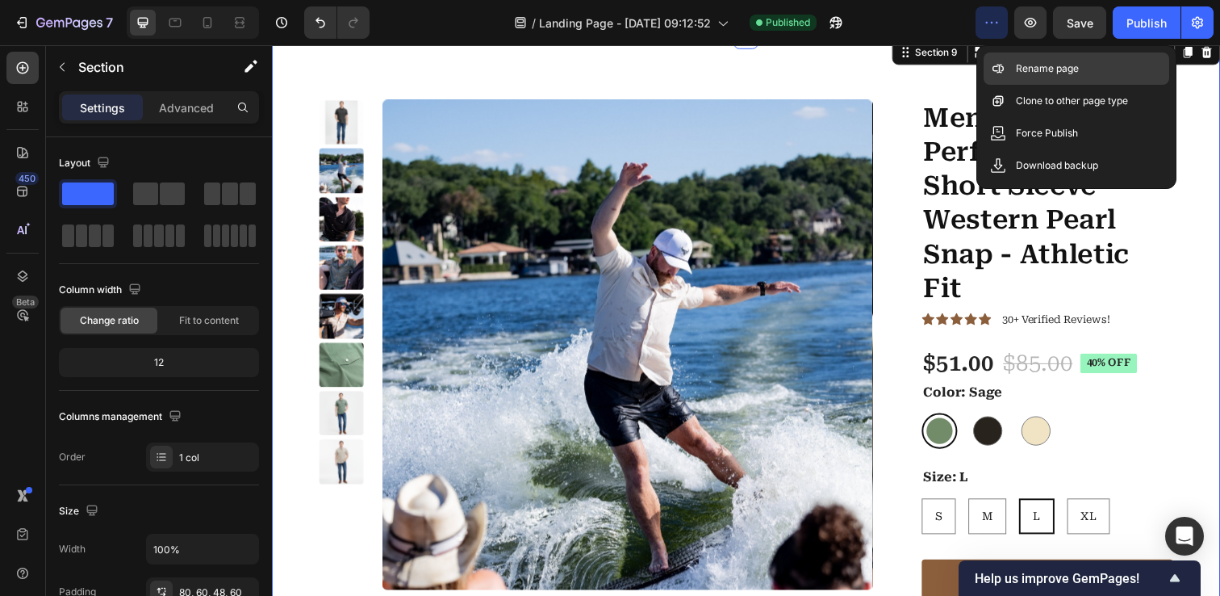
click at [1048, 76] on p "Rename page" at bounding box center [1047, 69] width 63 height 16
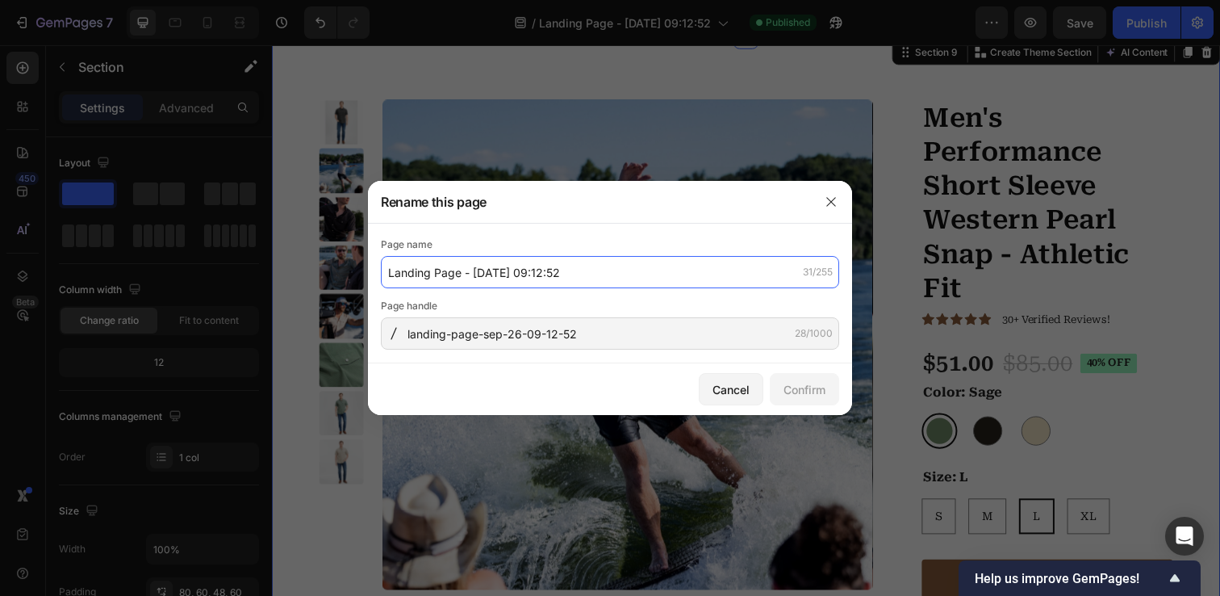
click at [439, 277] on input "Landing Page - [DATE] 09:12:52" at bounding box center [610, 272] width 458 height 32
type input "Driftwood Performance Pearl Snap"
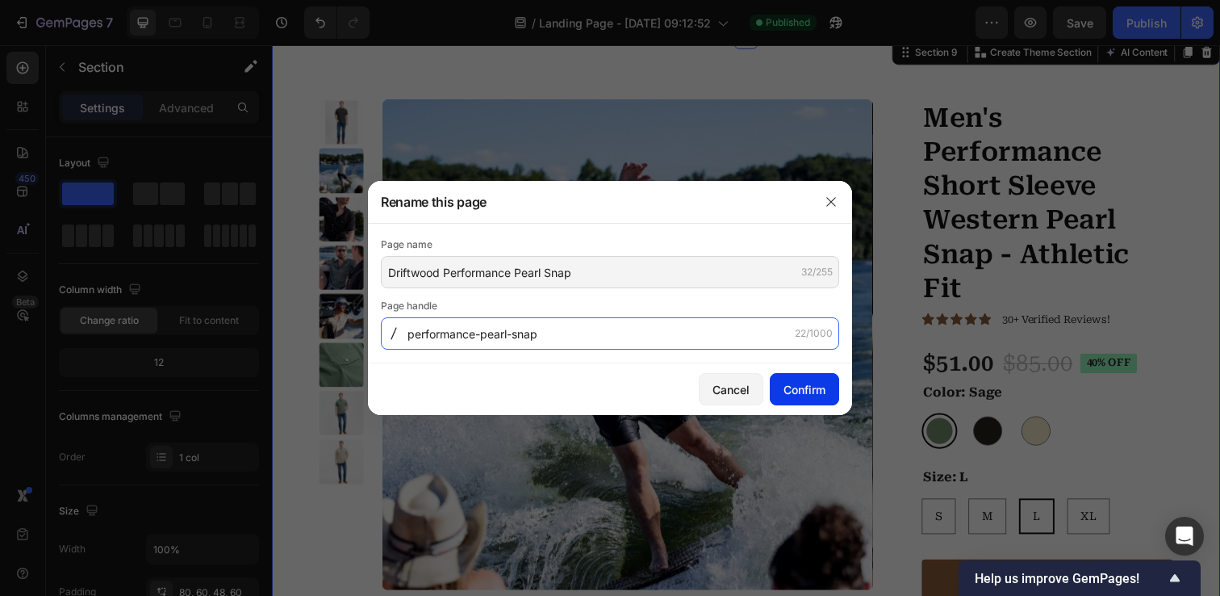
type input "performance-pearl-snap"
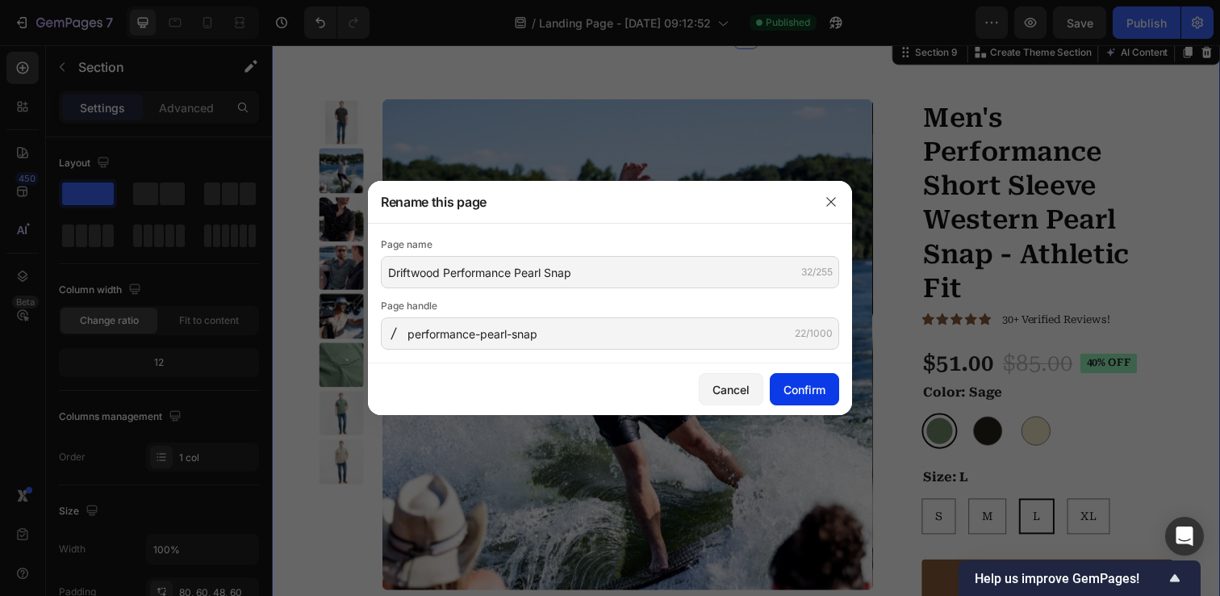
click at [805, 386] on div "Confirm" at bounding box center [805, 389] width 42 height 17
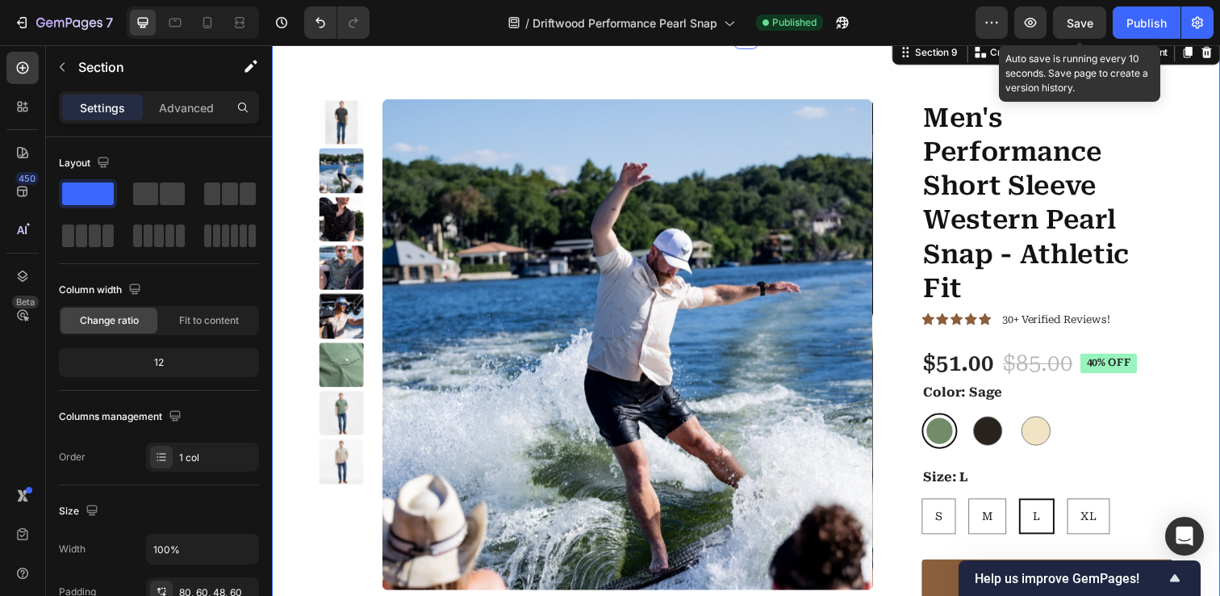
click at [1077, 26] on span "Save" at bounding box center [1080, 23] width 27 height 14
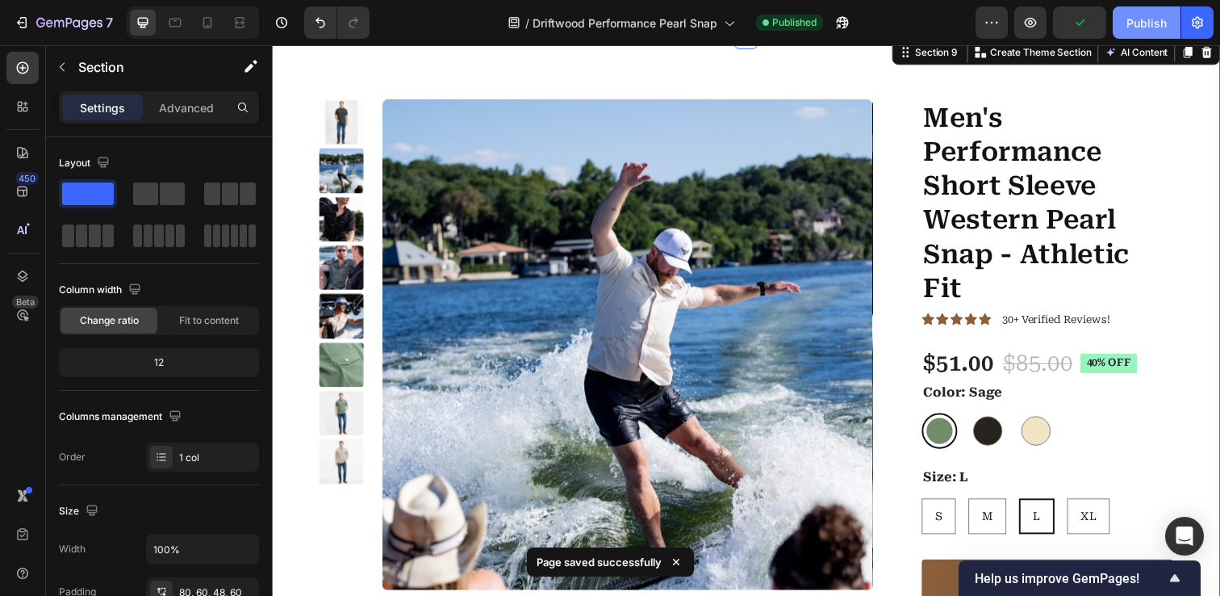
click at [1151, 23] on div "Publish" at bounding box center [1147, 23] width 40 height 17
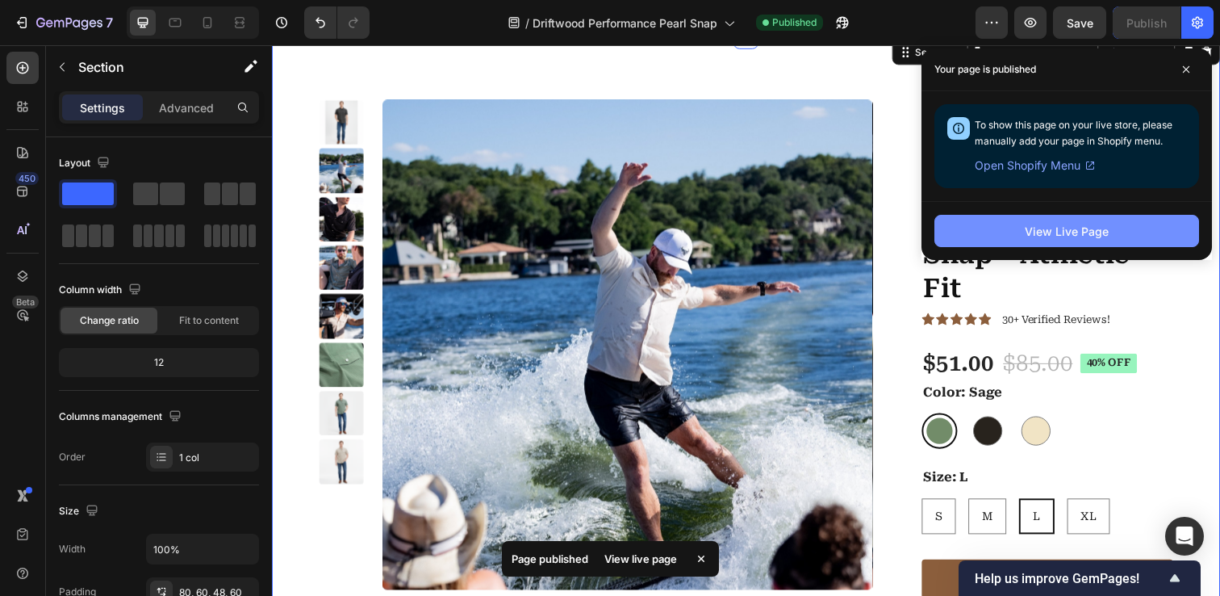
click at [1098, 231] on div "View Live Page" at bounding box center [1067, 231] width 84 height 17
